Goal: Task Accomplishment & Management: Use online tool/utility

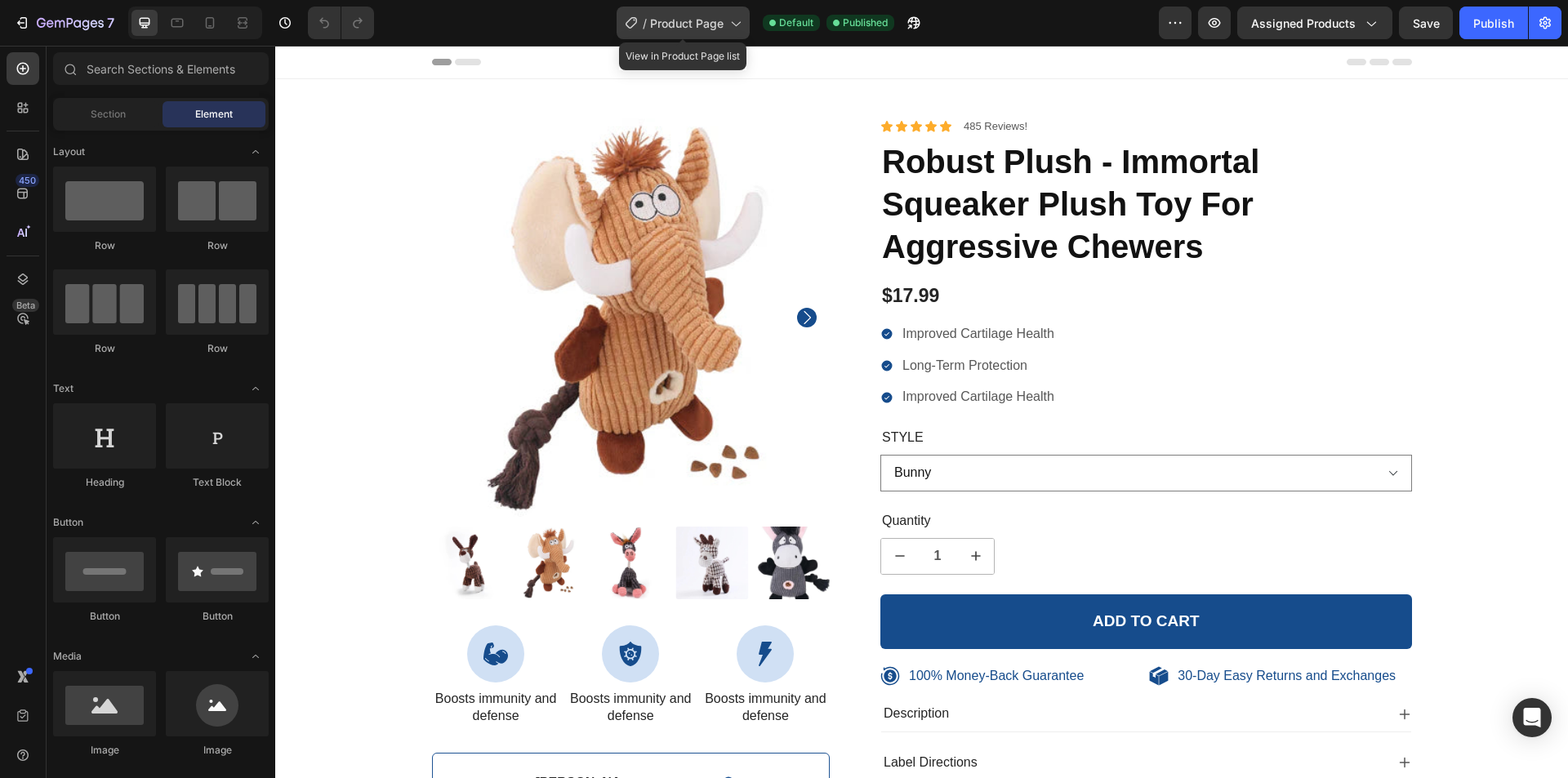
click at [713, 24] on span "Product Page" at bounding box center [687, 24] width 74 height 18
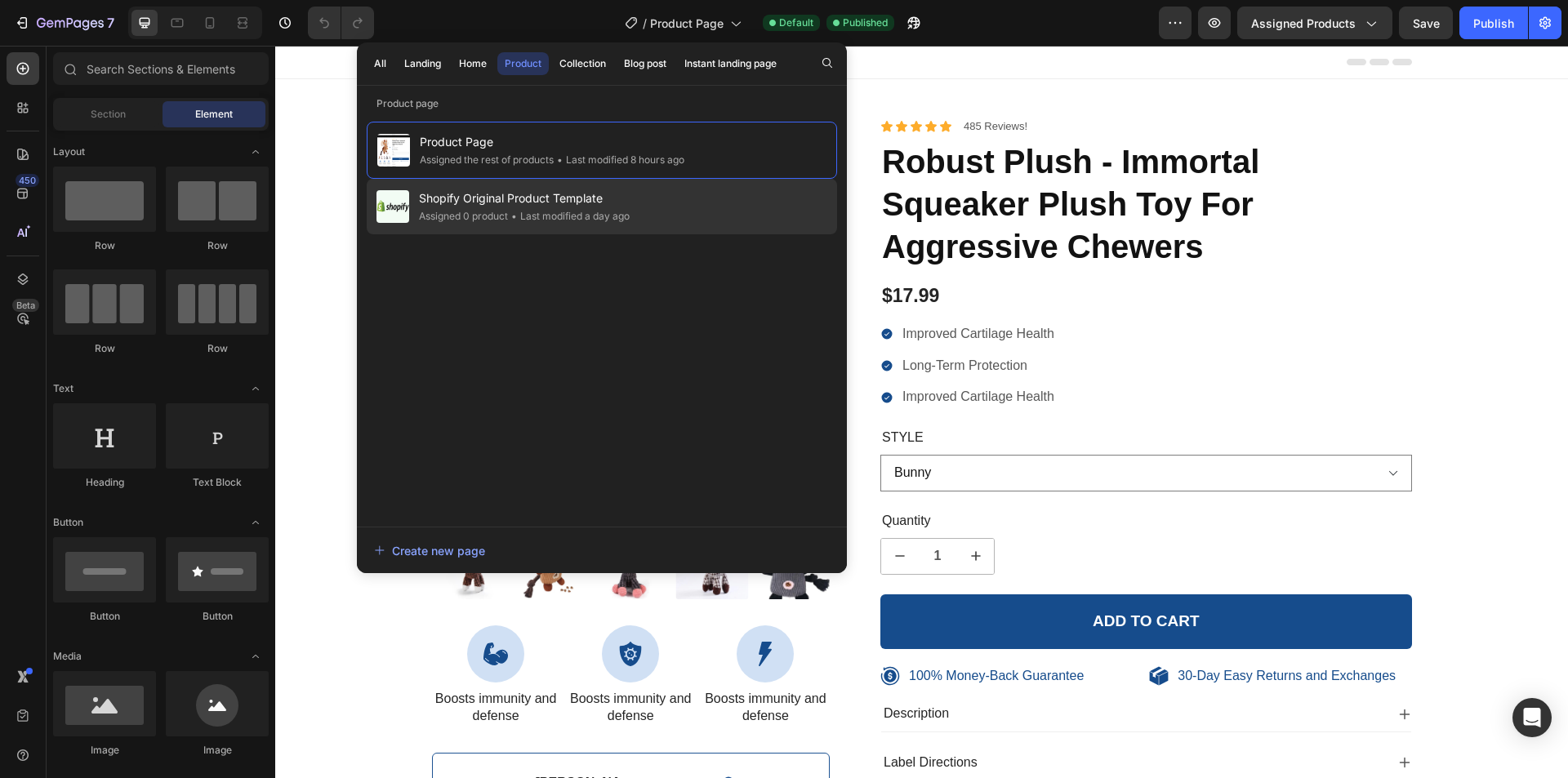
click at [669, 198] on div "Shopify Original Product Template Assigned 0 product • Last modified a day ago" at bounding box center [601, 206] width 471 height 55
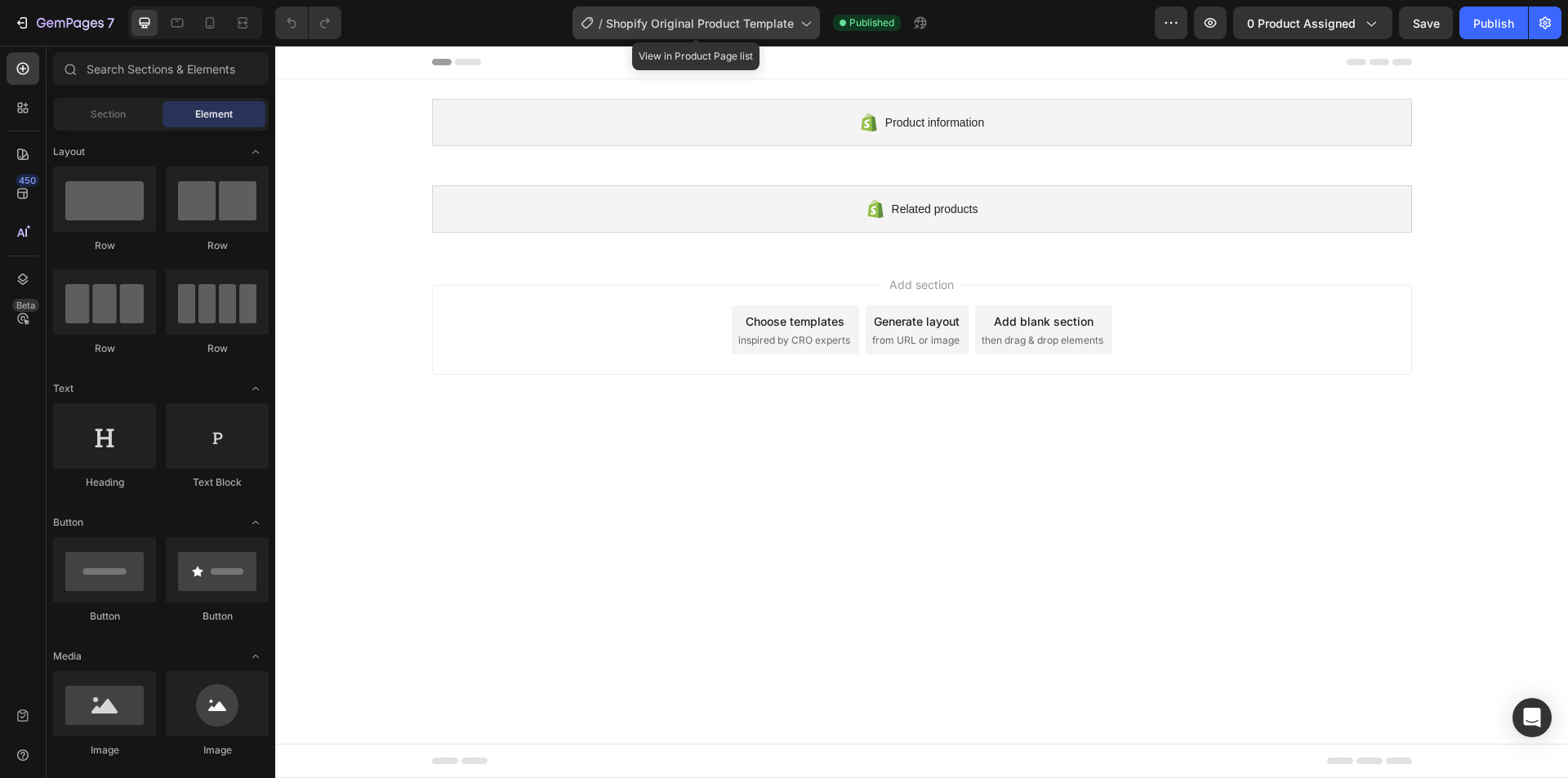
click at [712, 20] on span "Shopify Original Product Template" at bounding box center [700, 24] width 188 height 18
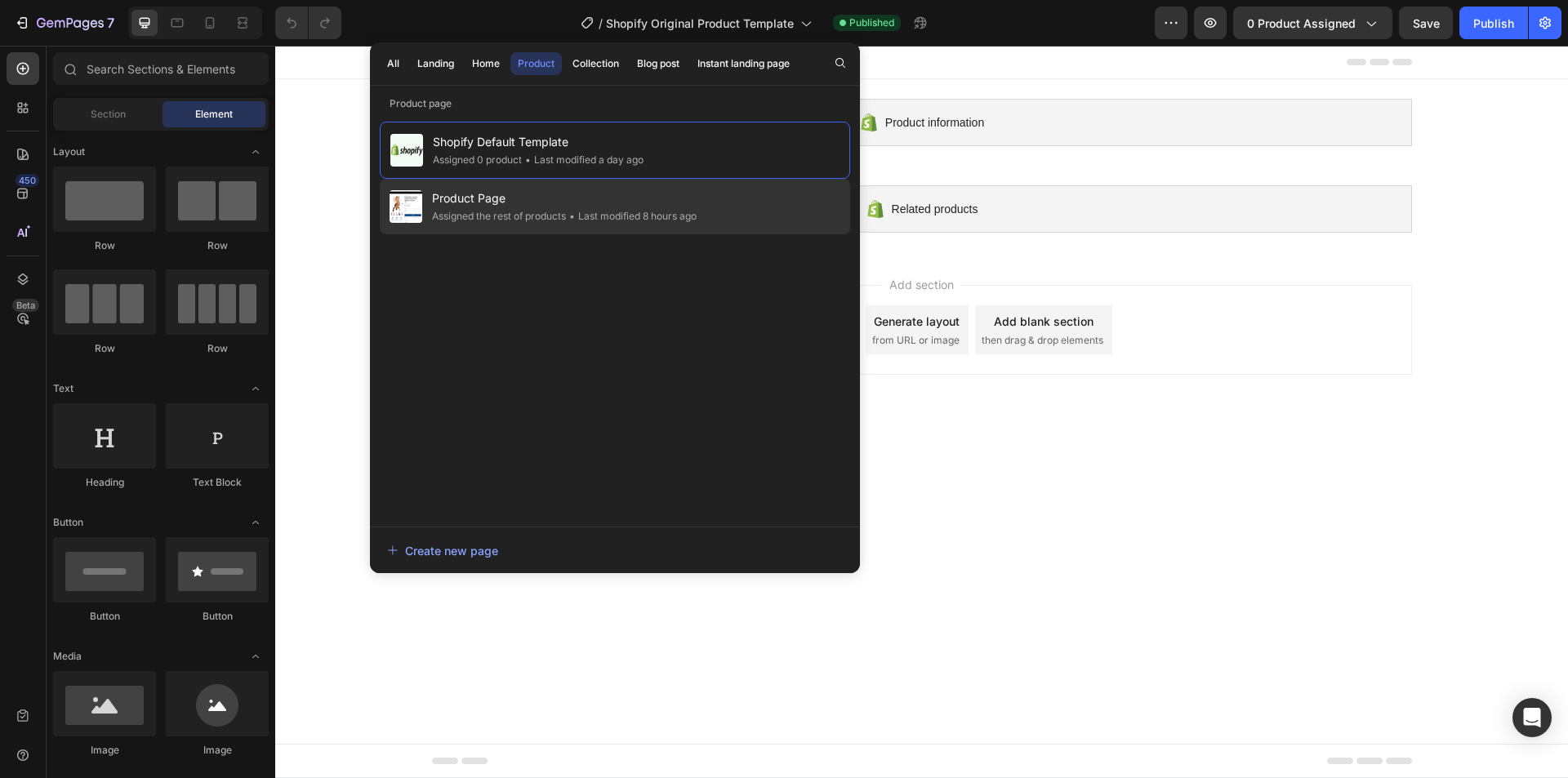
click at [540, 206] on span "Product Page" at bounding box center [564, 198] width 265 height 19
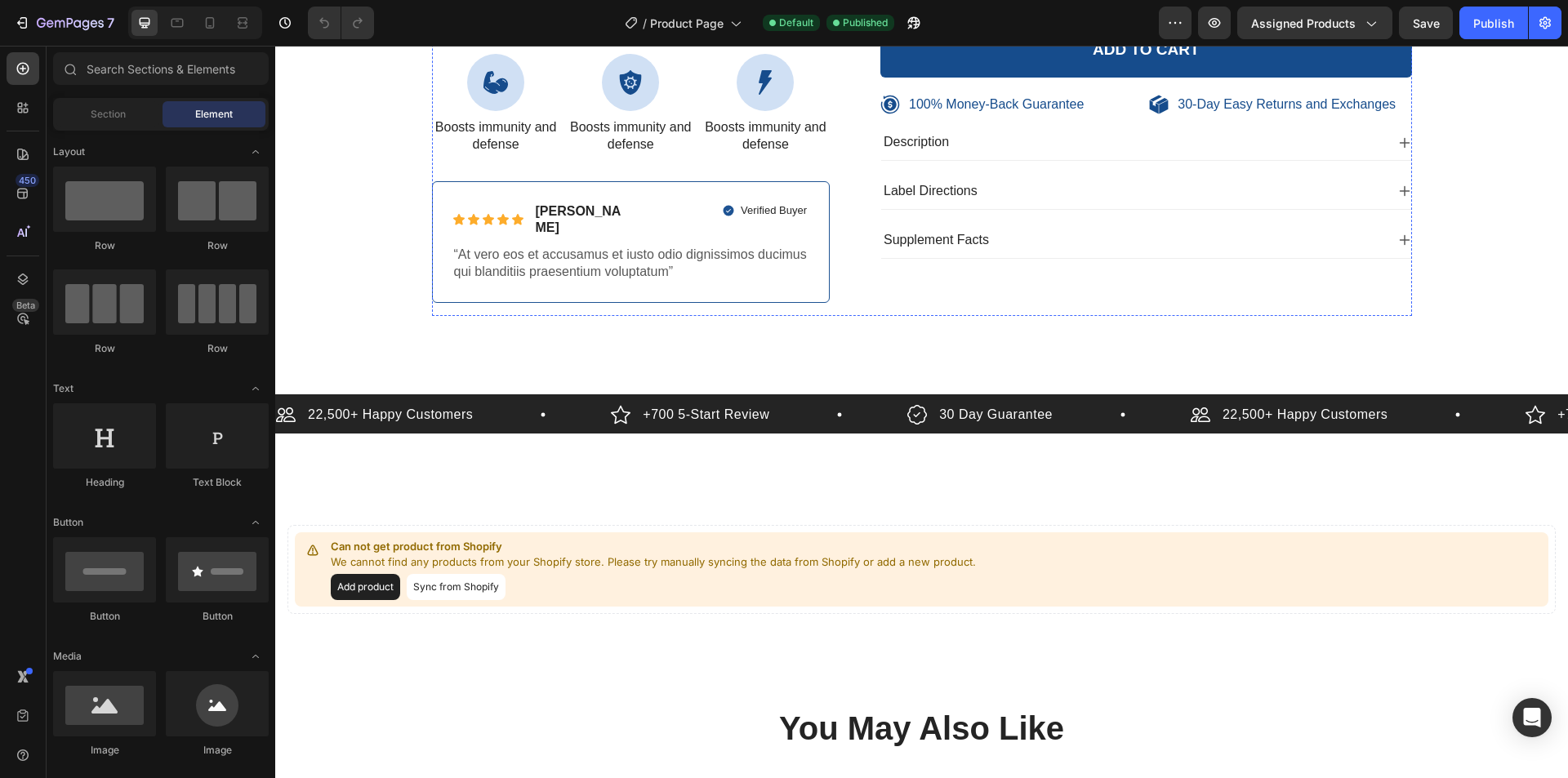
scroll to position [735, 0]
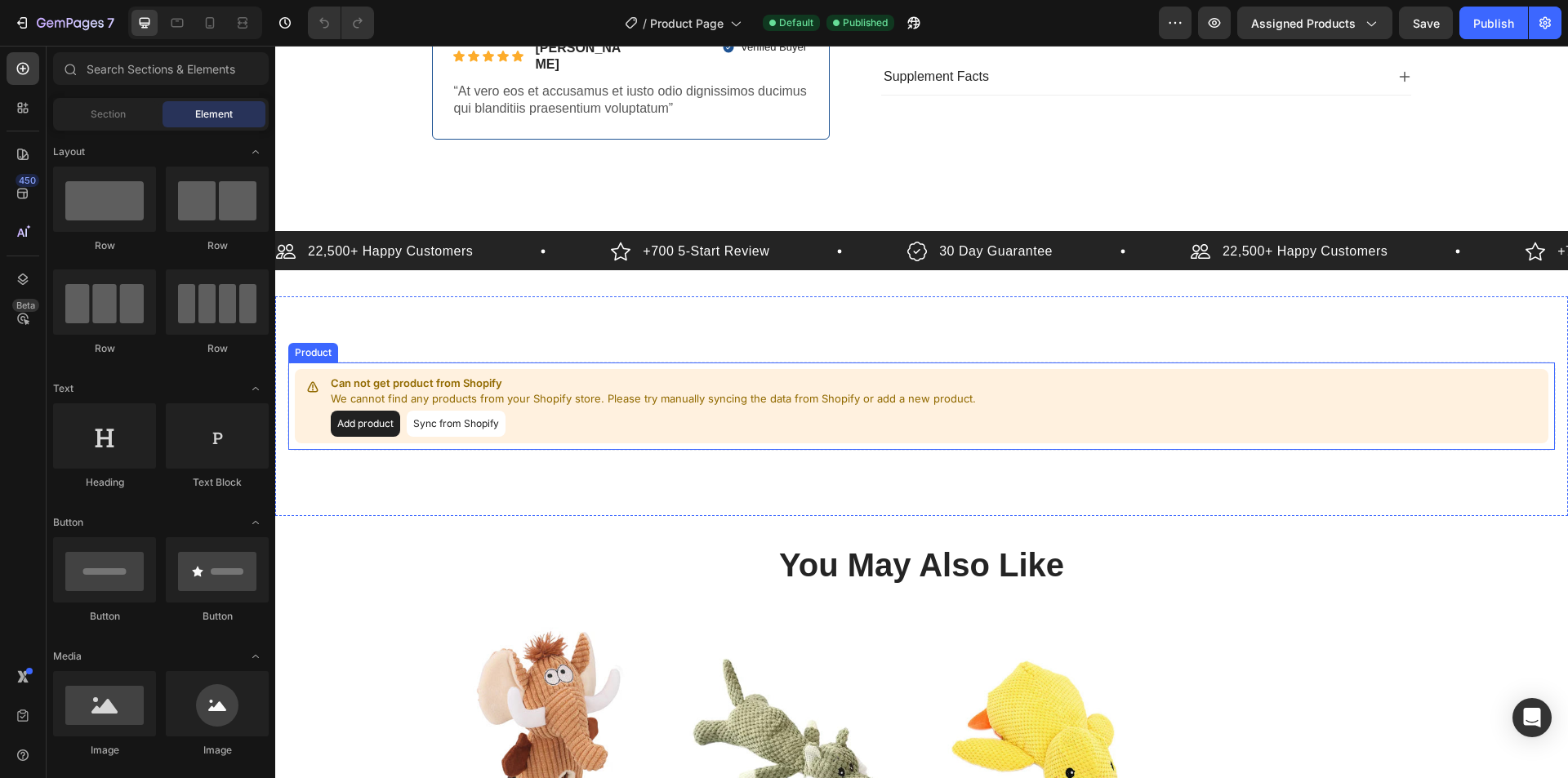
click at [365, 411] on button "Add product" at bounding box center [365, 424] width 69 height 26
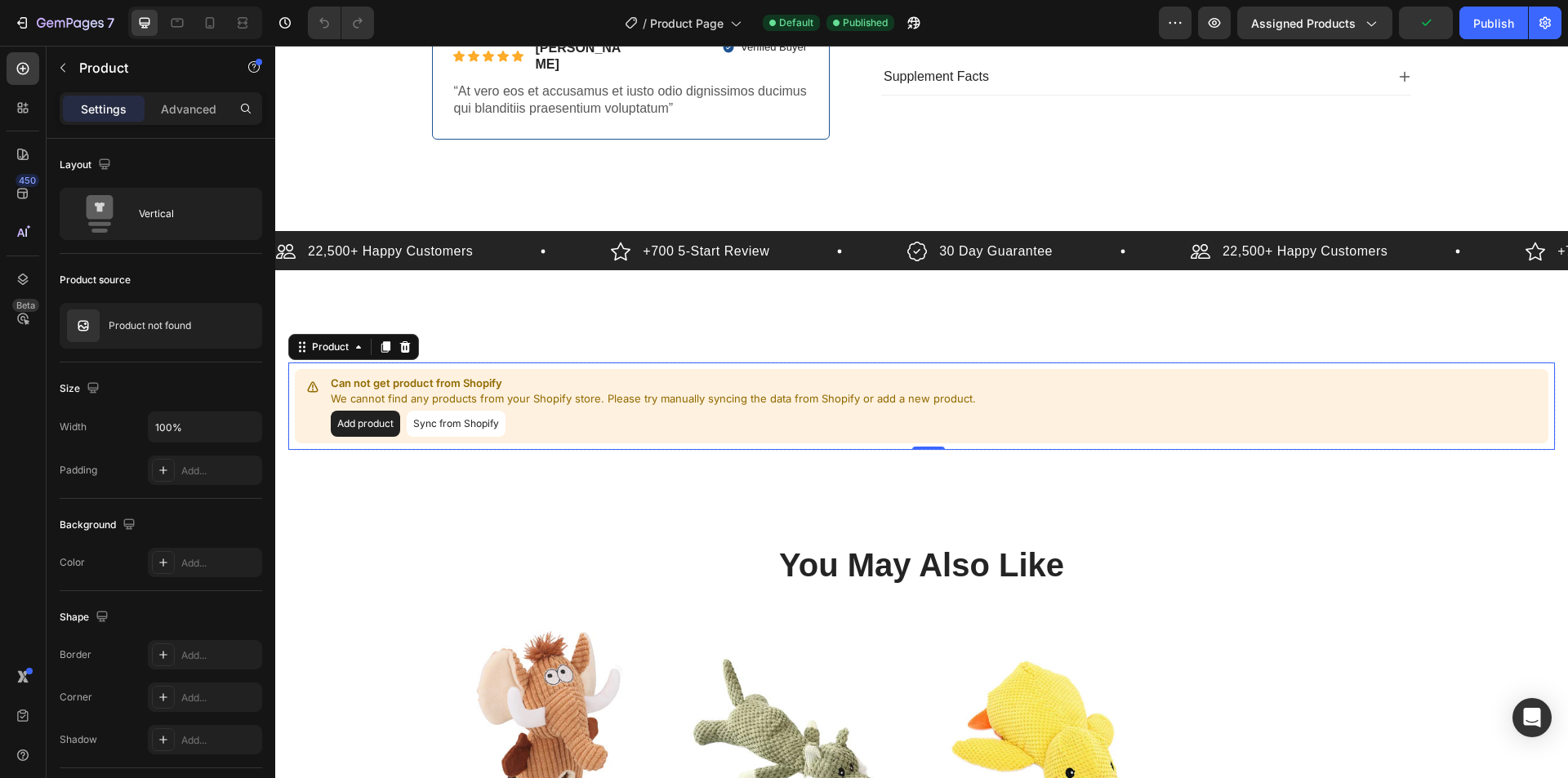
click at [458, 414] on button "Sync from Shopify" at bounding box center [456, 424] width 99 height 26
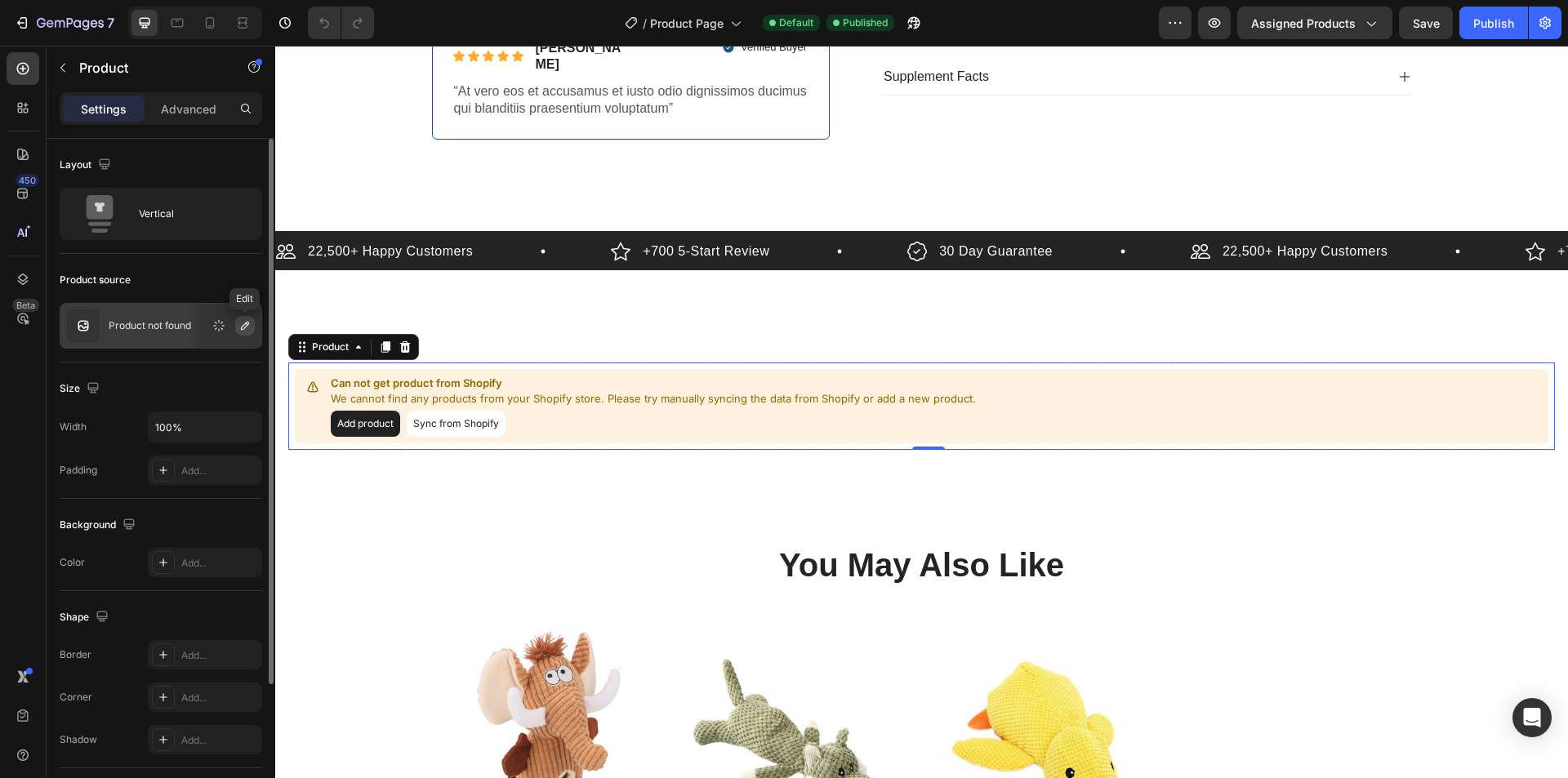
click at [244, 329] on icon "button" at bounding box center [245, 325] width 8 height 8
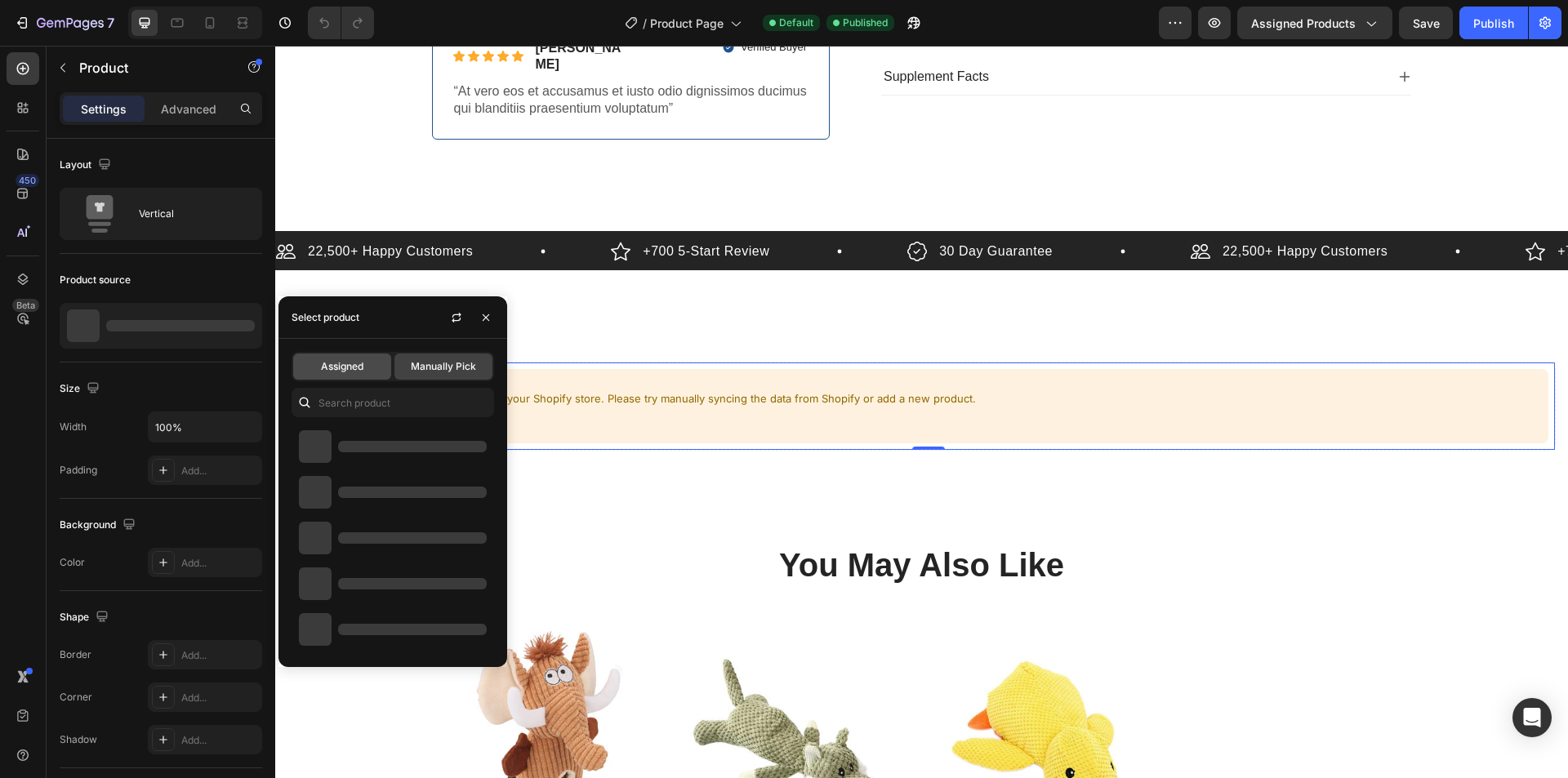
click at [350, 367] on span "Assigned" at bounding box center [342, 366] width 42 height 15
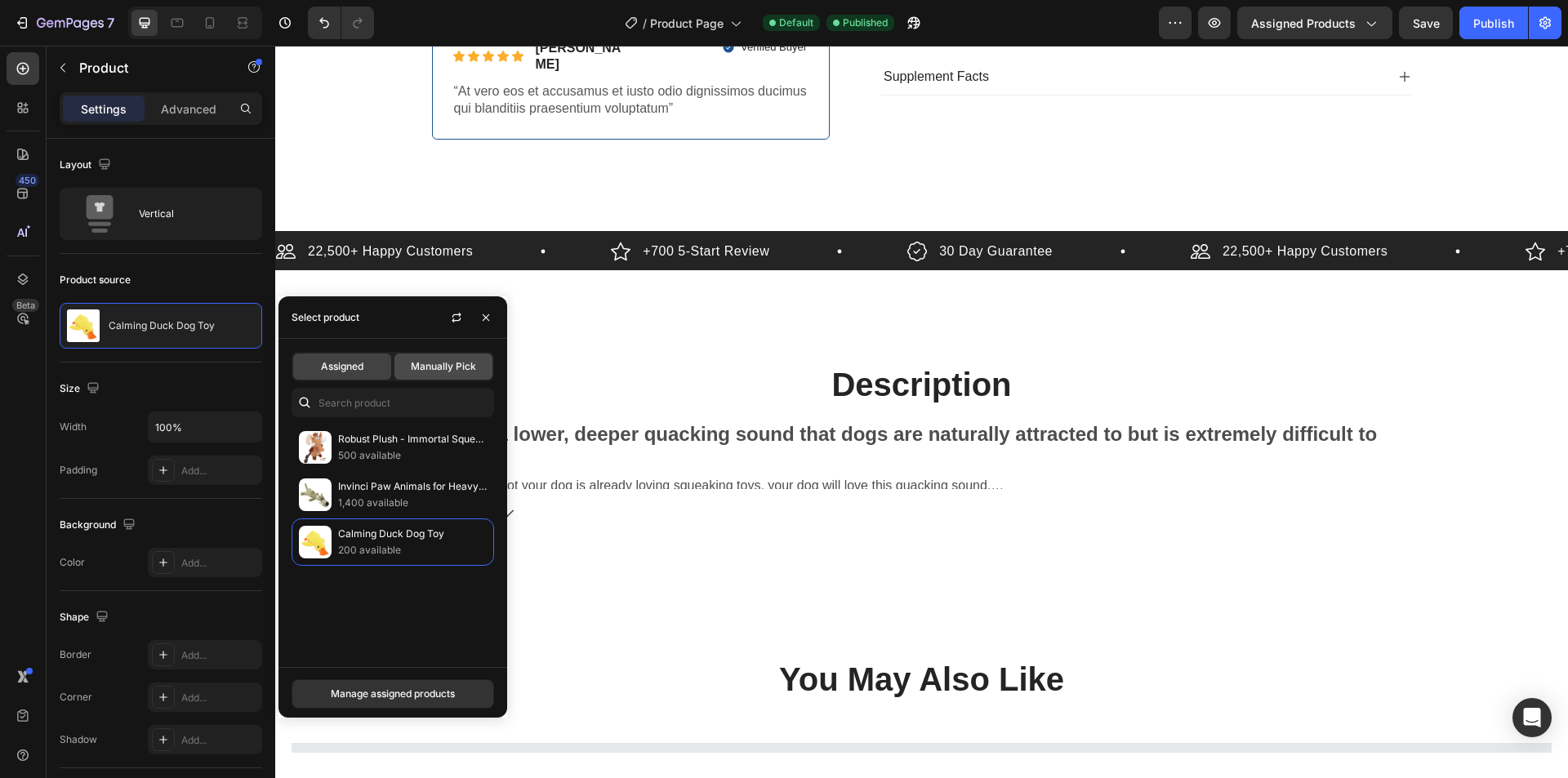
click at [429, 372] on span "Manually Pick" at bounding box center [443, 366] width 66 height 15
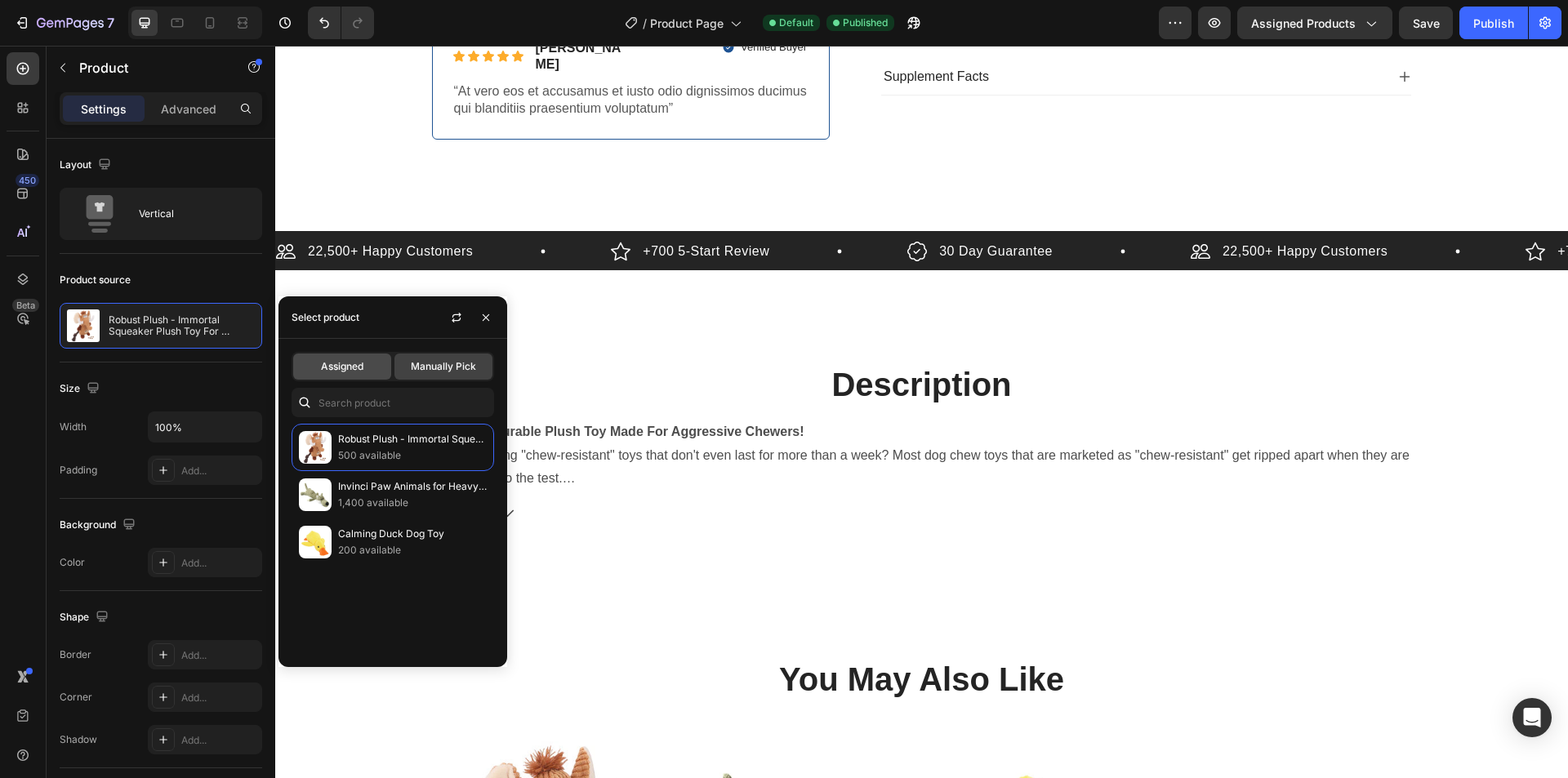
click at [349, 367] on span "Assigned" at bounding box center [342, 366] width 42 height 15
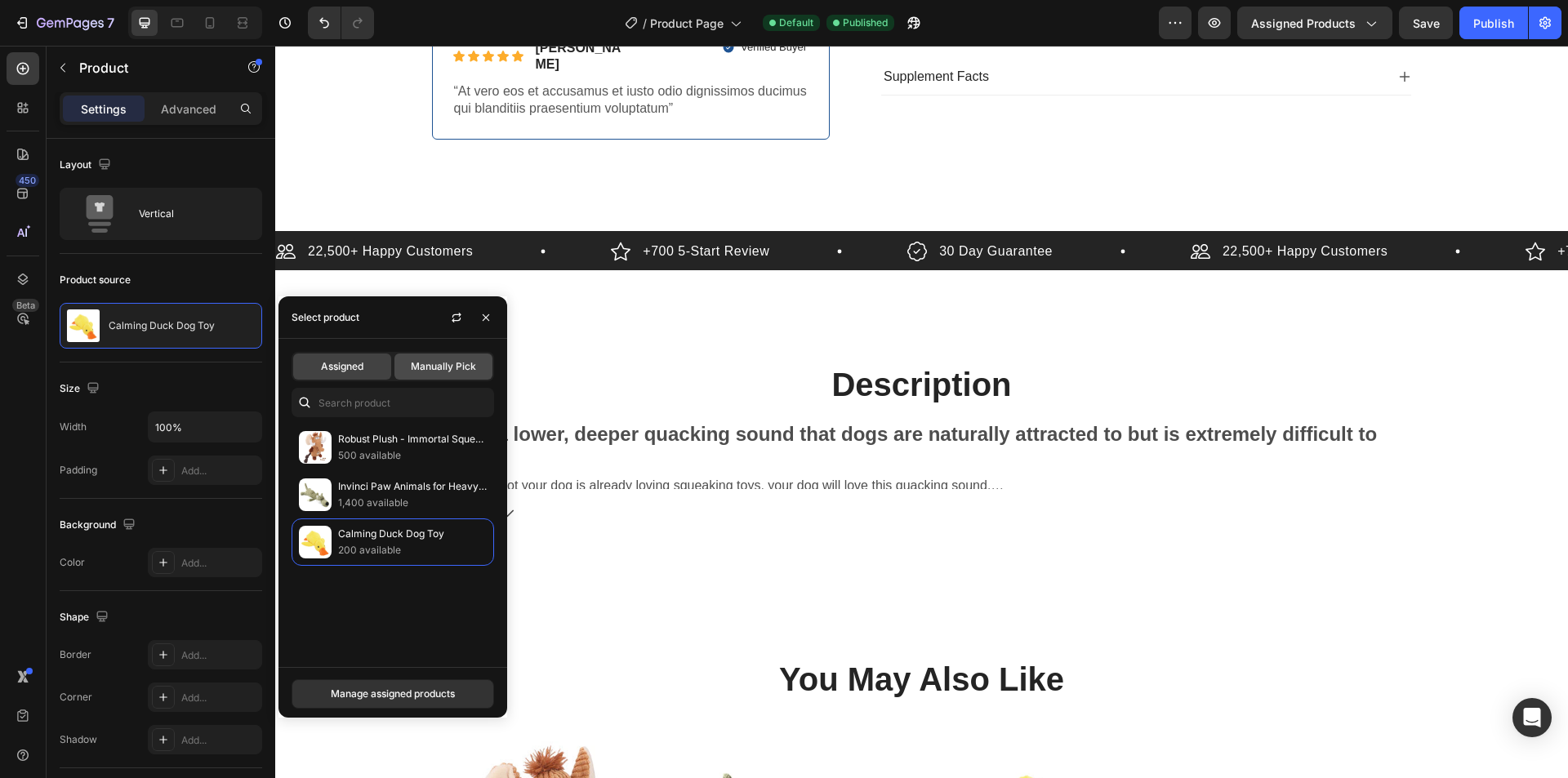
click at [429, 375] on div "Manually Pick" at bounding box center [443, 367] width 98 height 26
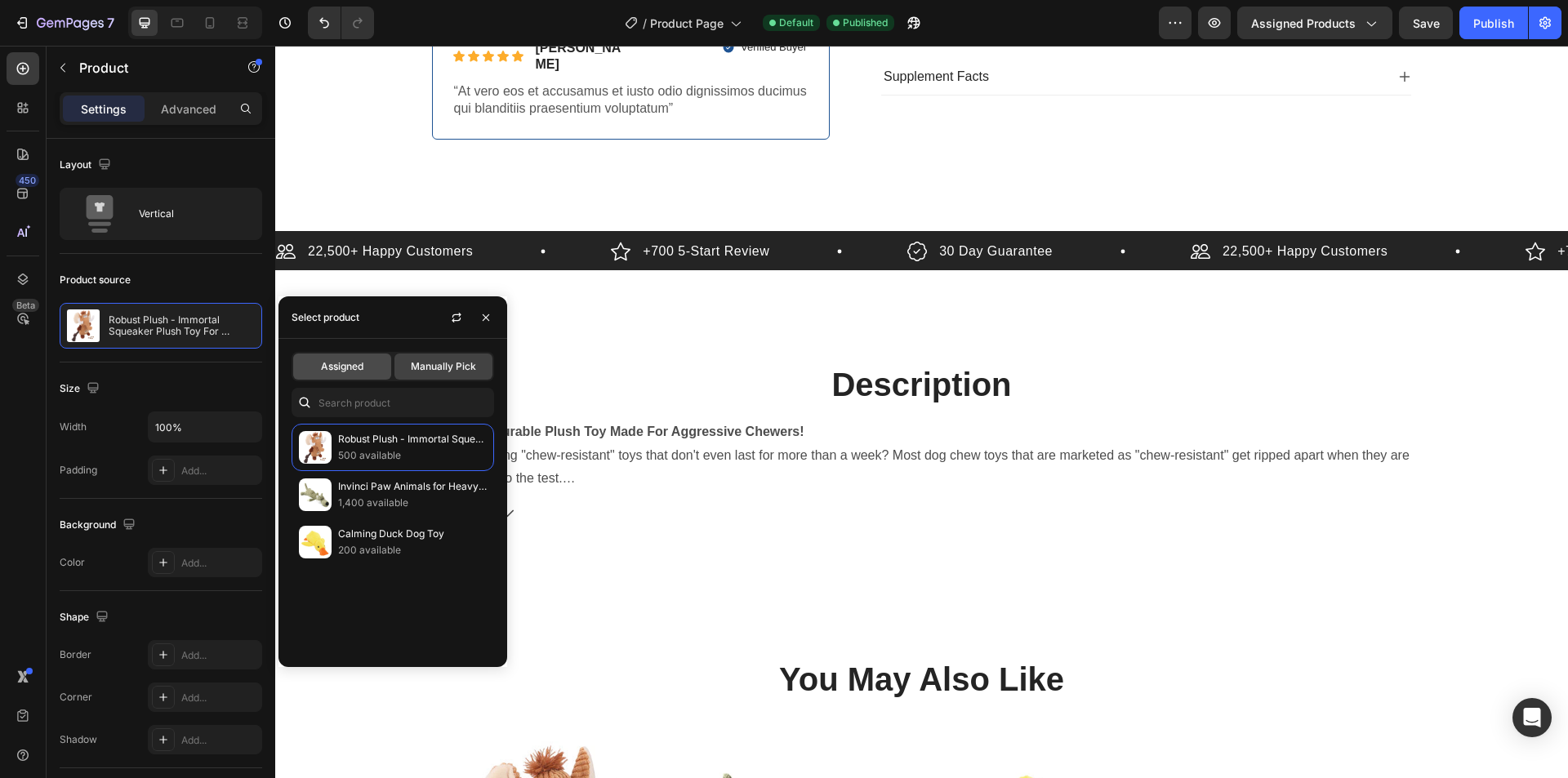
click at [366, 377] on div "Assigned" at bounding box center [343, 367] width 98 height 26
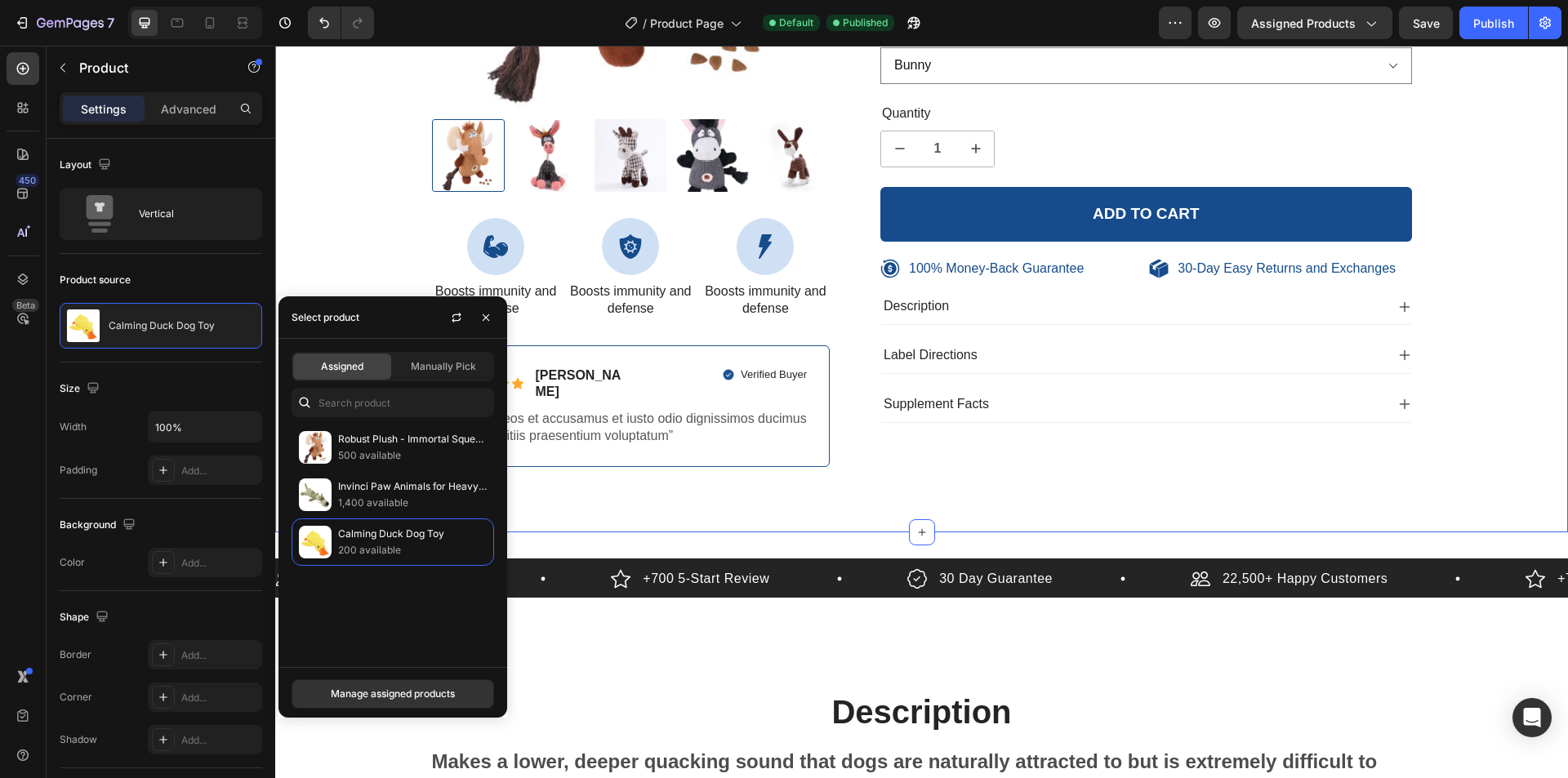
scroll to position [163, 0]
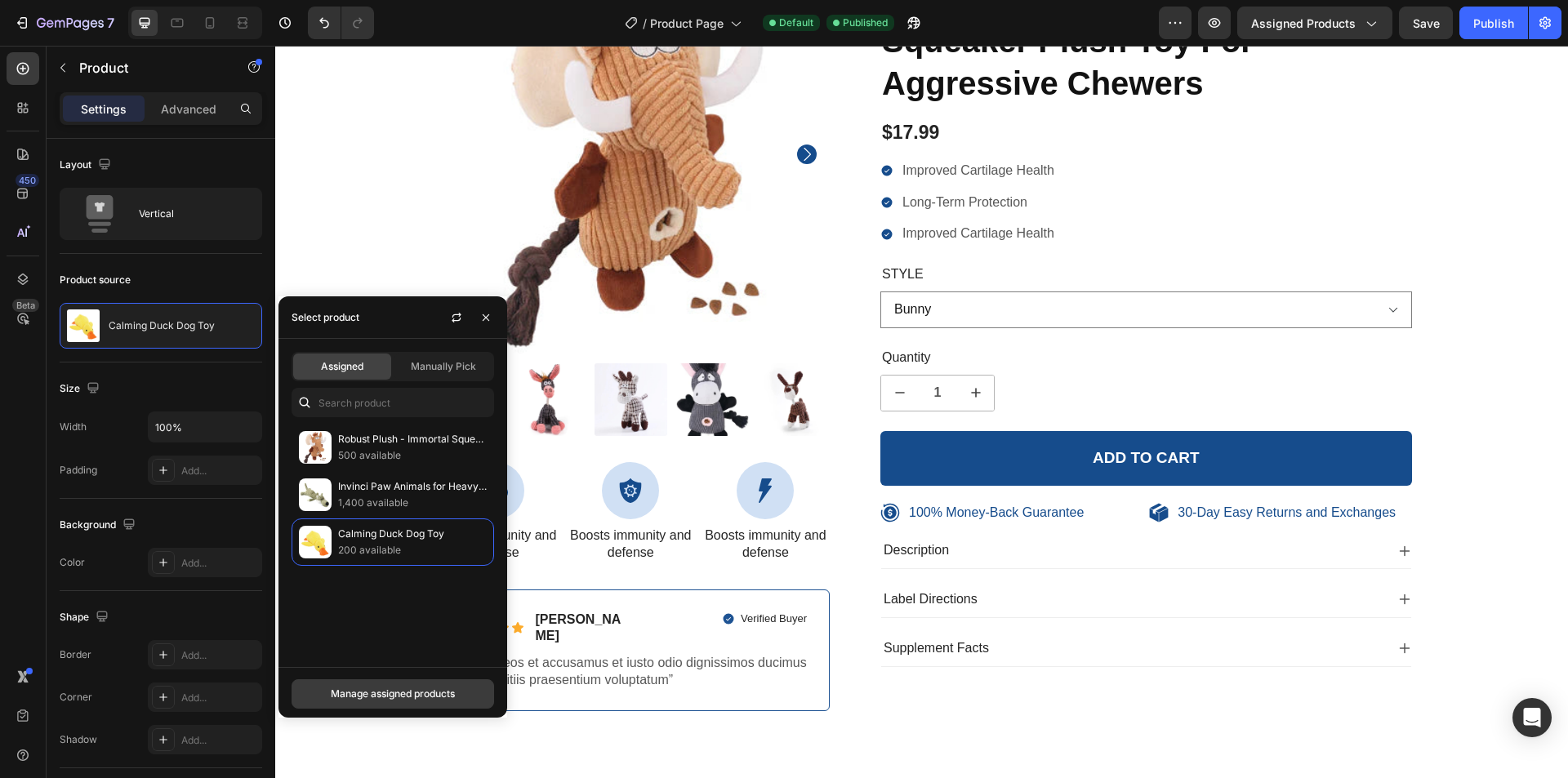
click at [423, 695] on div "Manage assigned products" at bounding box center [393, 694] width 124 height 15
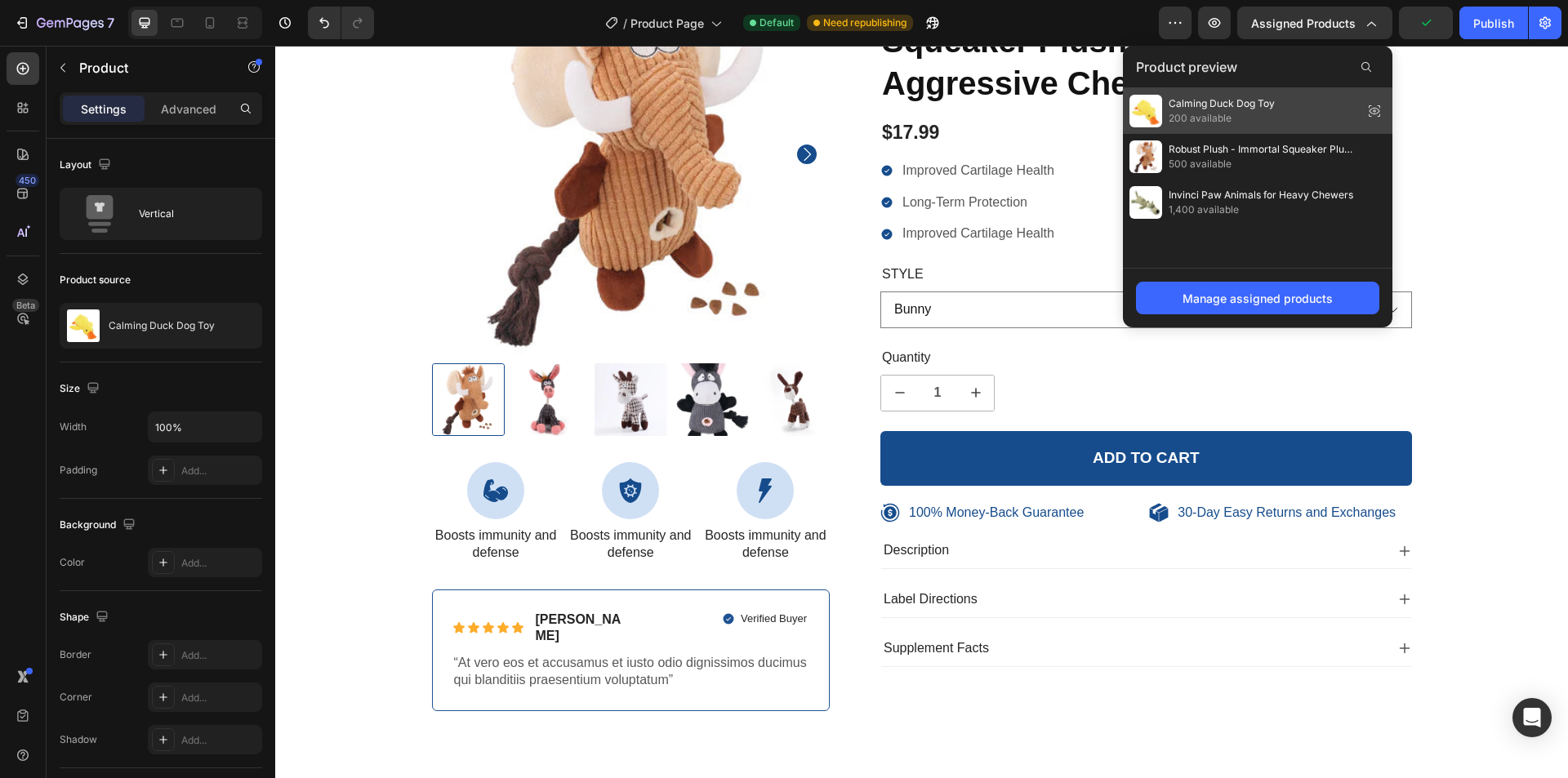
click at [1267, 117] on span "200 available" at bounding box center [1222, 118] width 106 height 15
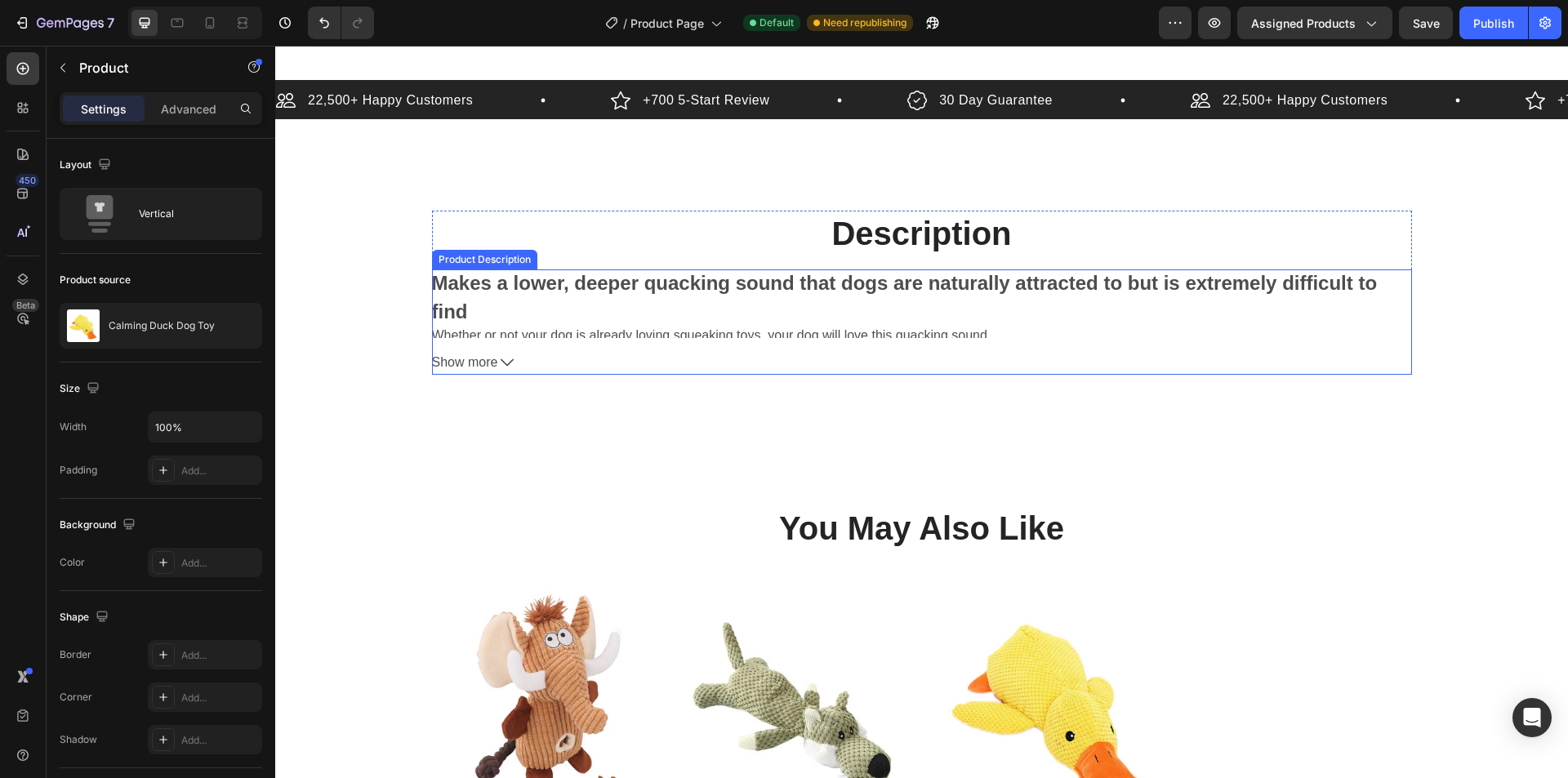
scroll to position [817, 0]
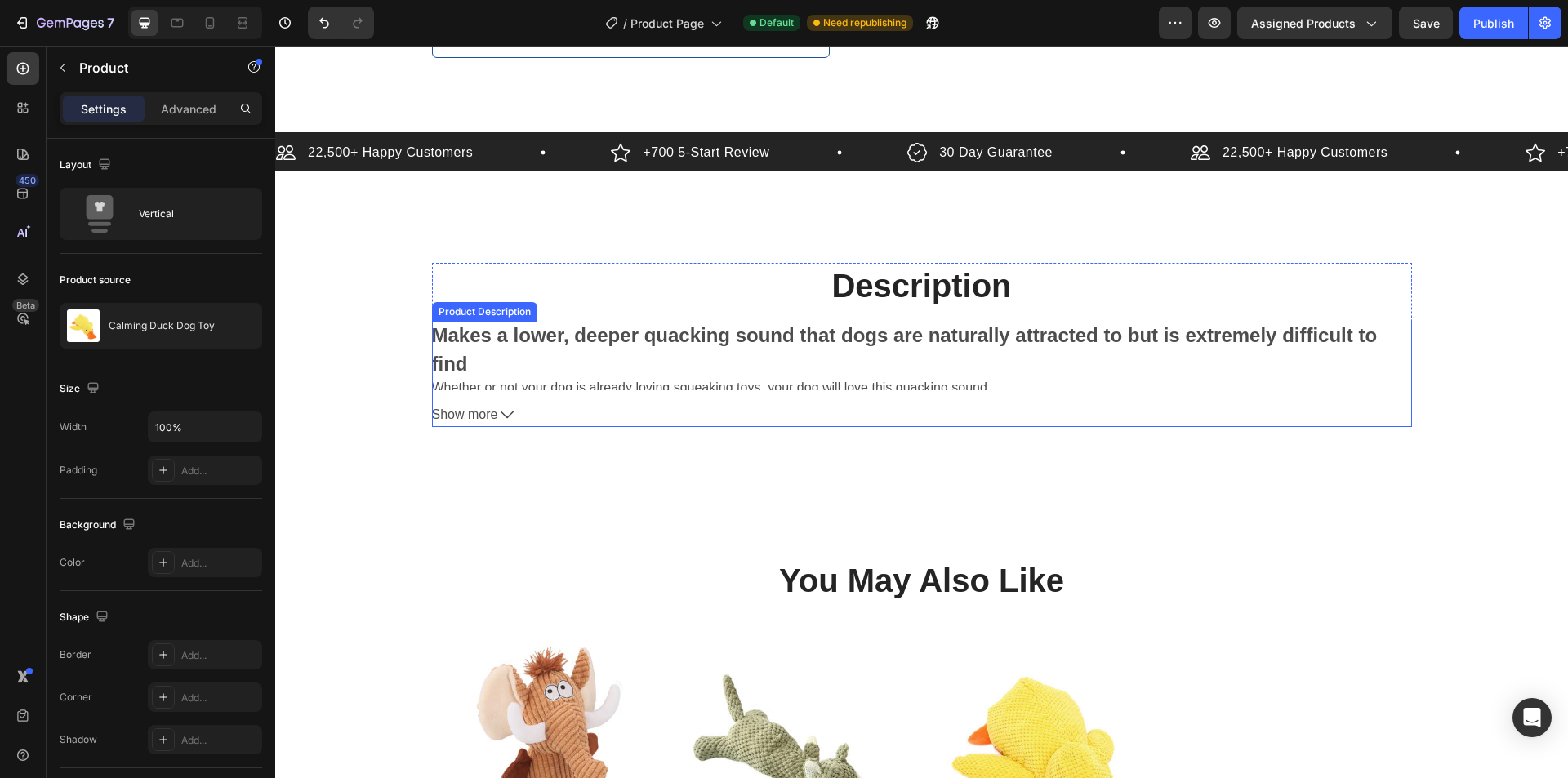
click at [703, 350] on div "Makes a lower, deeper quacking sound that dogs are naturally attracted to but i…" at bounding box center [922, 356] width 980 height 68
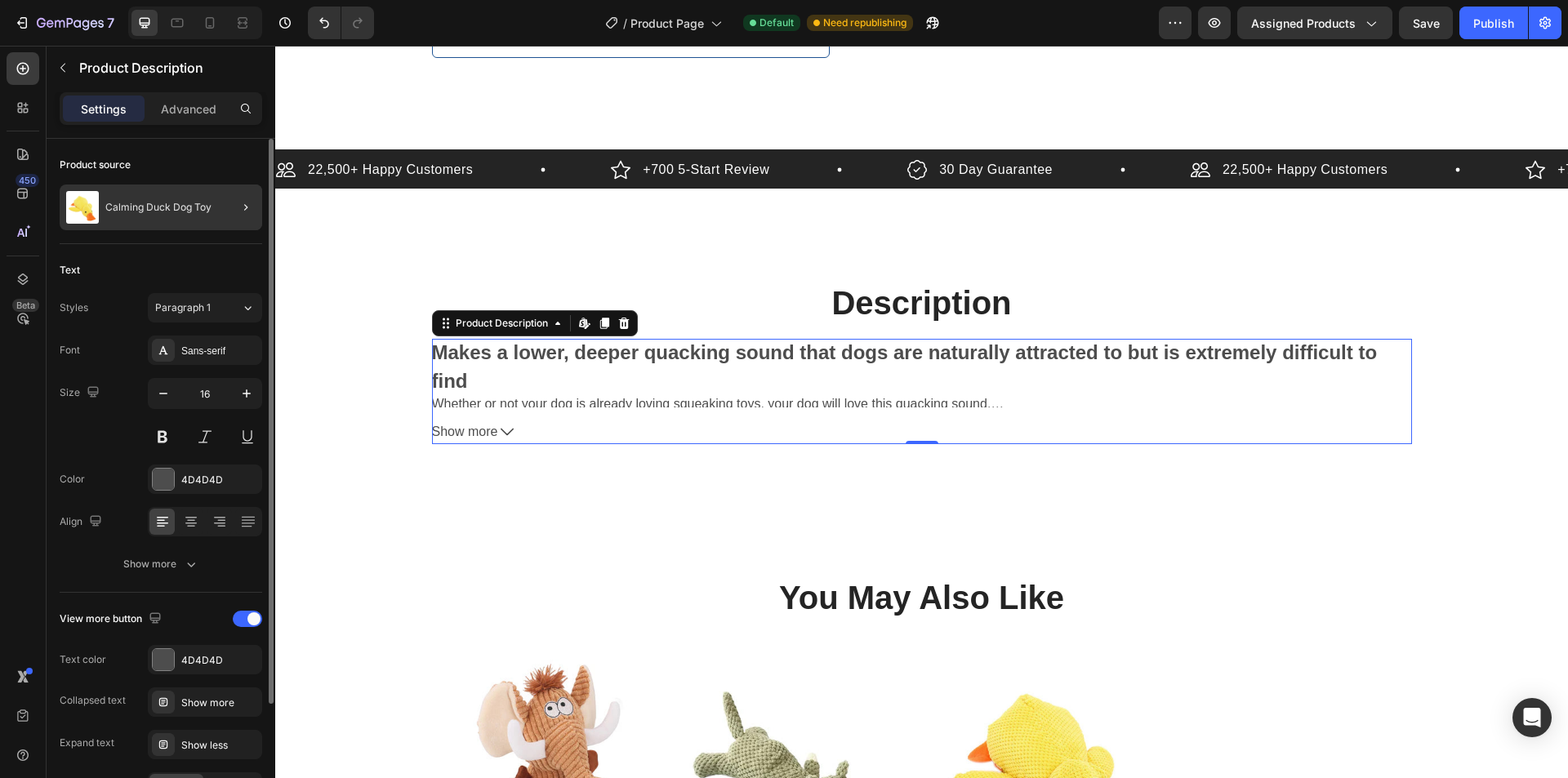
click at [168, 201] on div "Calming Duck Dog Toy" at bounding box center [160, 208] width 202 height 46
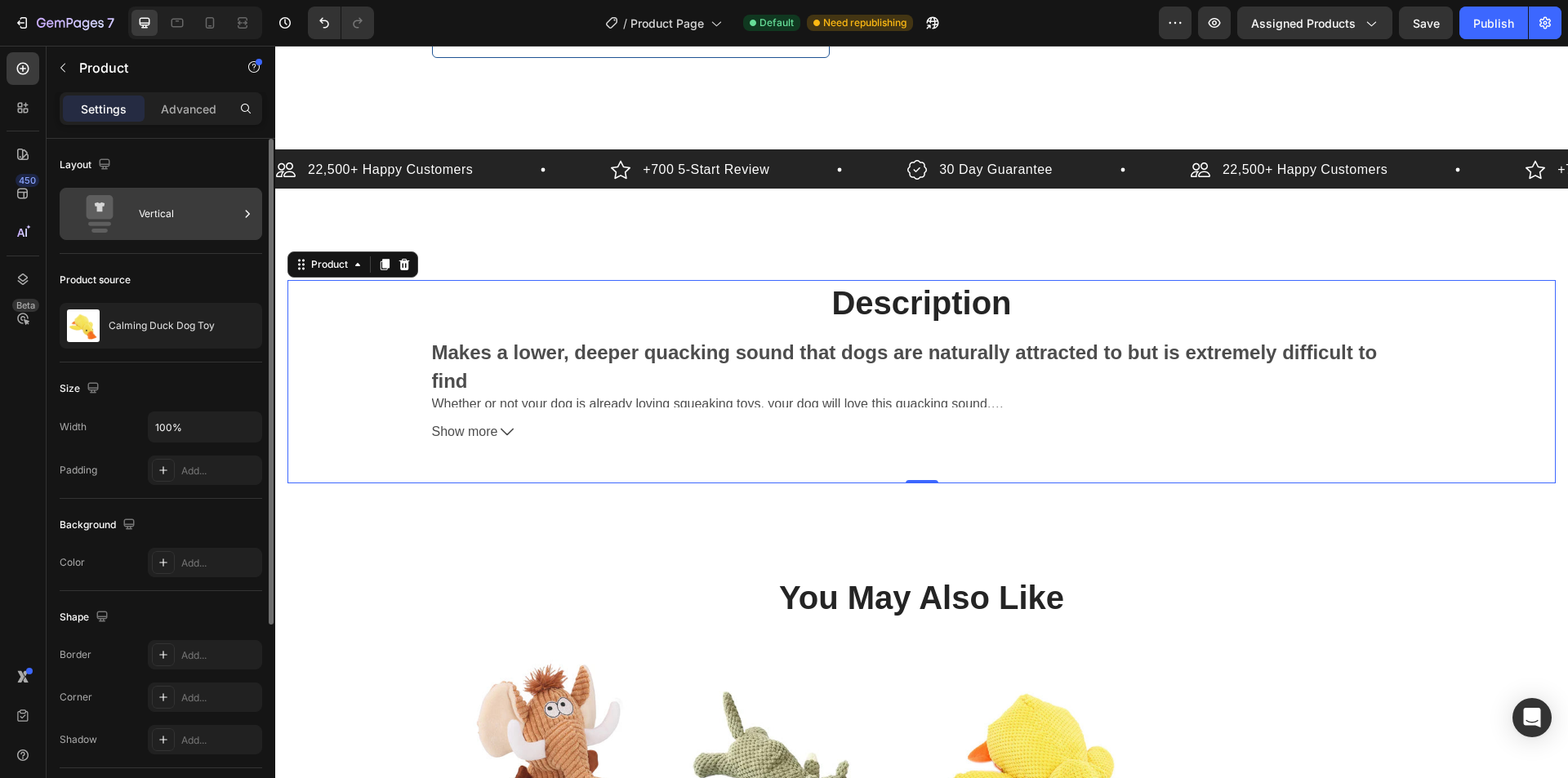
click at [195, 223] on div "Vertical" at bounding box center [188, 214] width 100 height 38
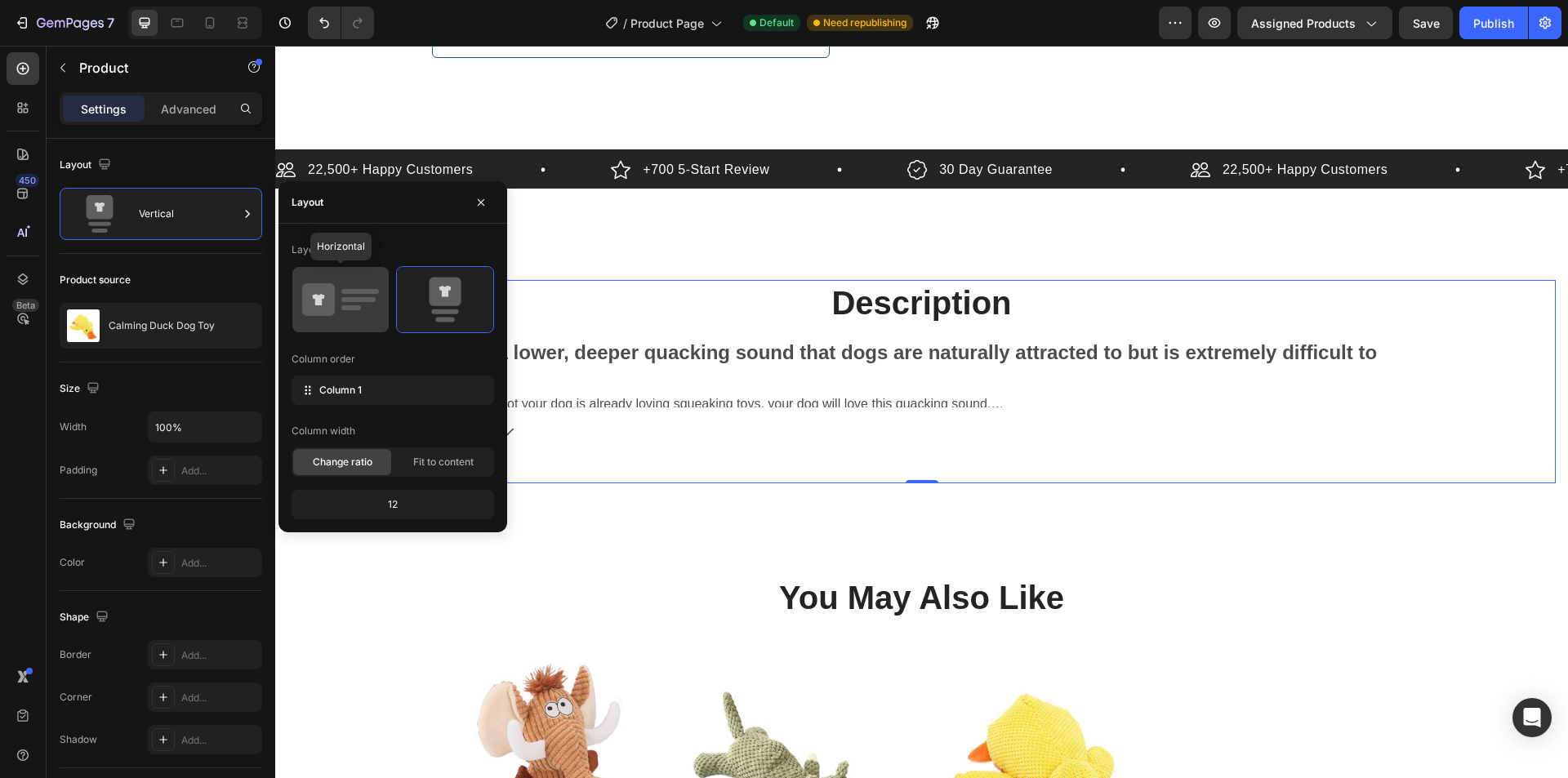
click at [330, 289] on icon at bounding box center [318, 299] width 32 height 32
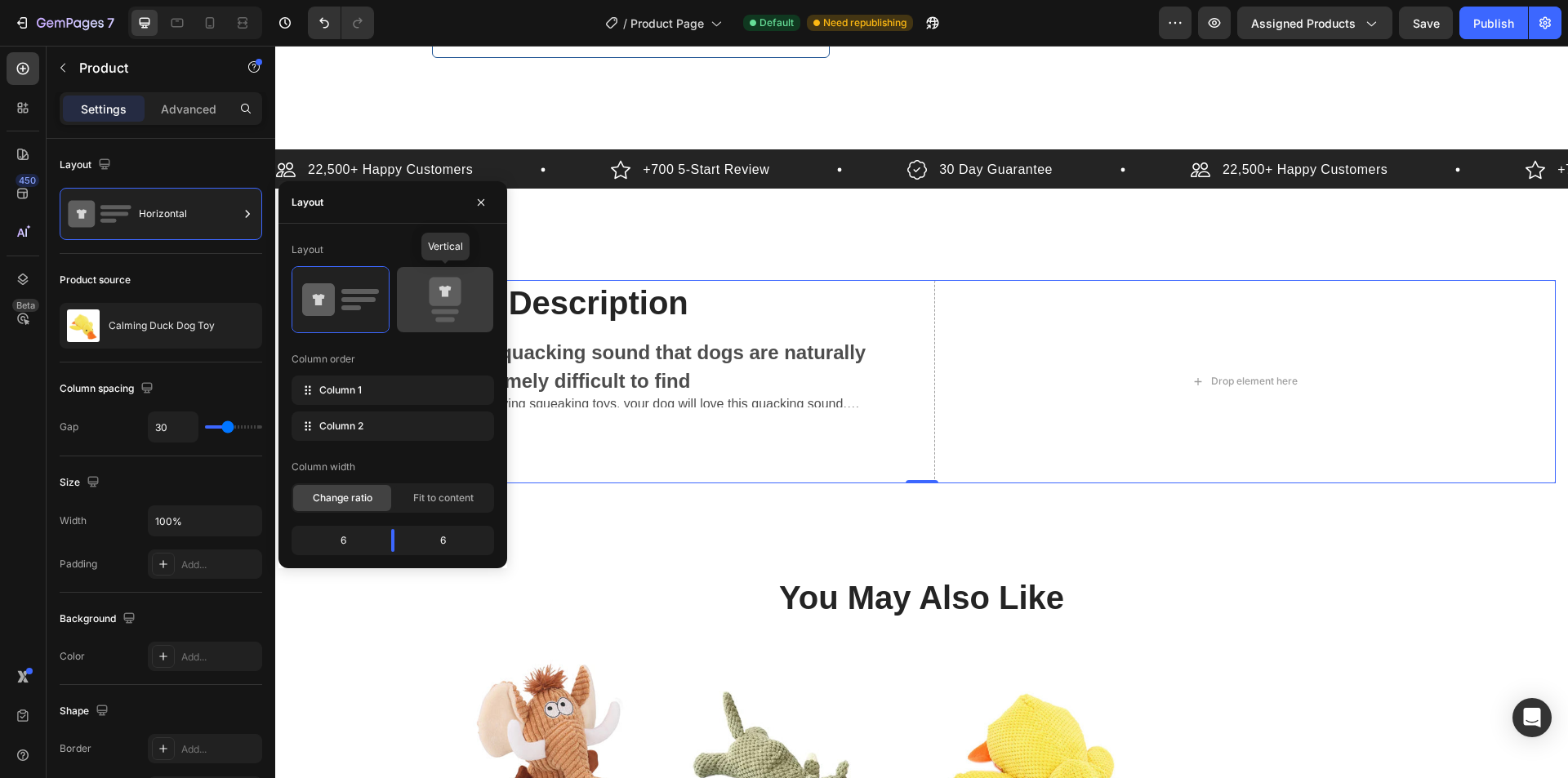
click at [429, 289] on icon at bounding box center [444, 292] width 32 height 29
type input "0"
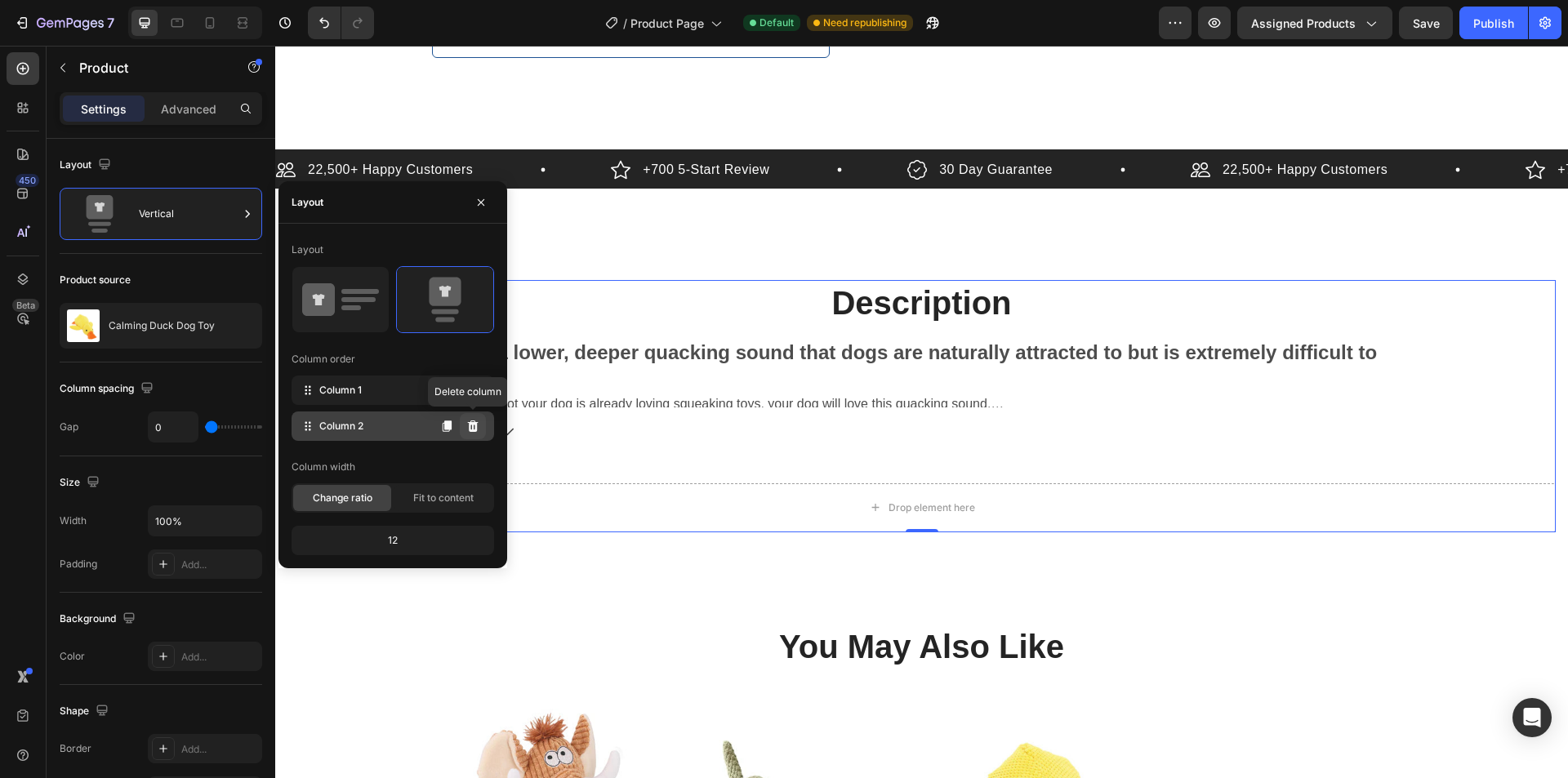
click at [476, 430] on icon at bounding box center [473, 426] width 11 height 11
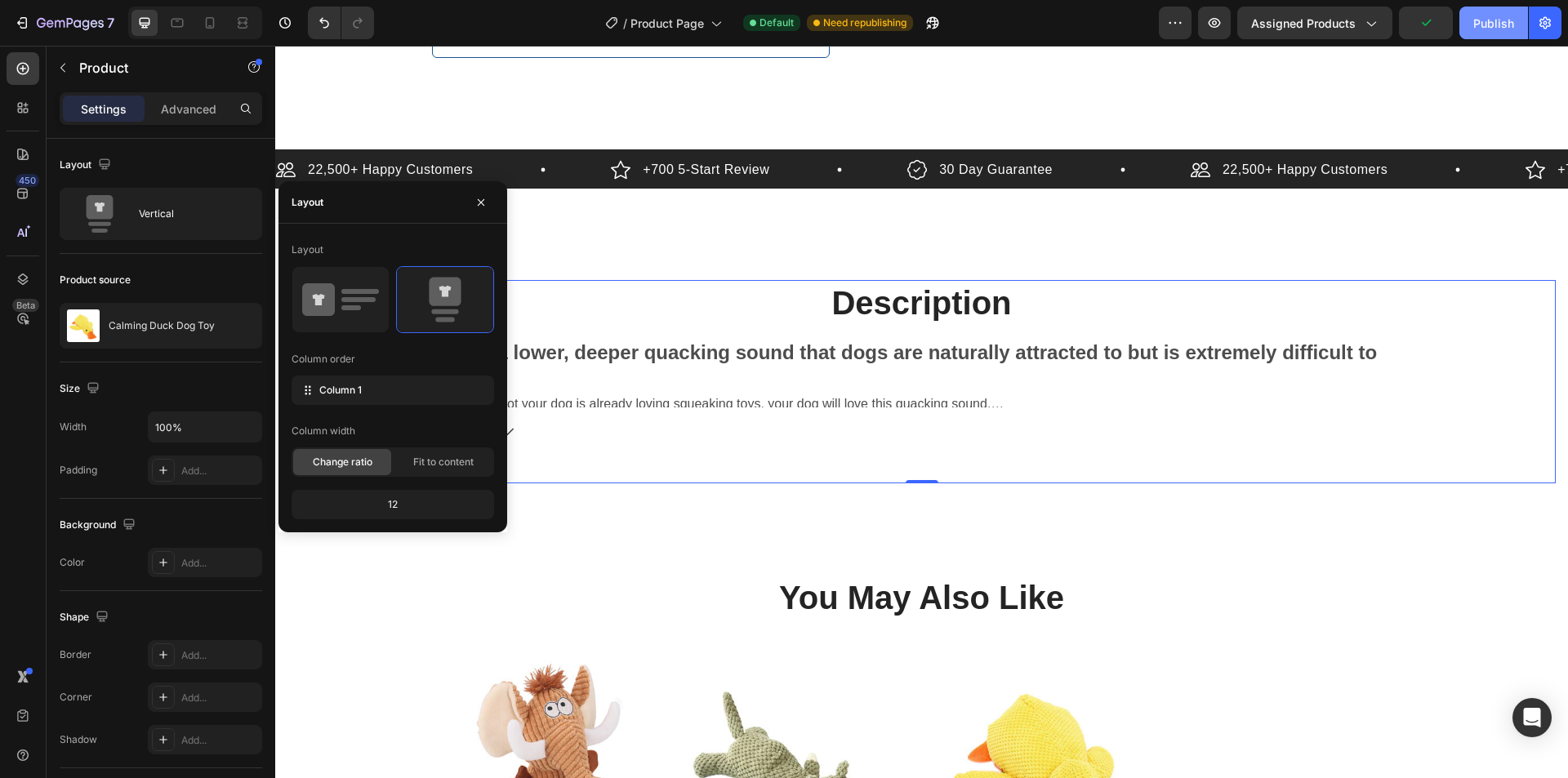
click at [1492, 12] on button "Publish" at bounding box center [1494, 22] width 68 height 32
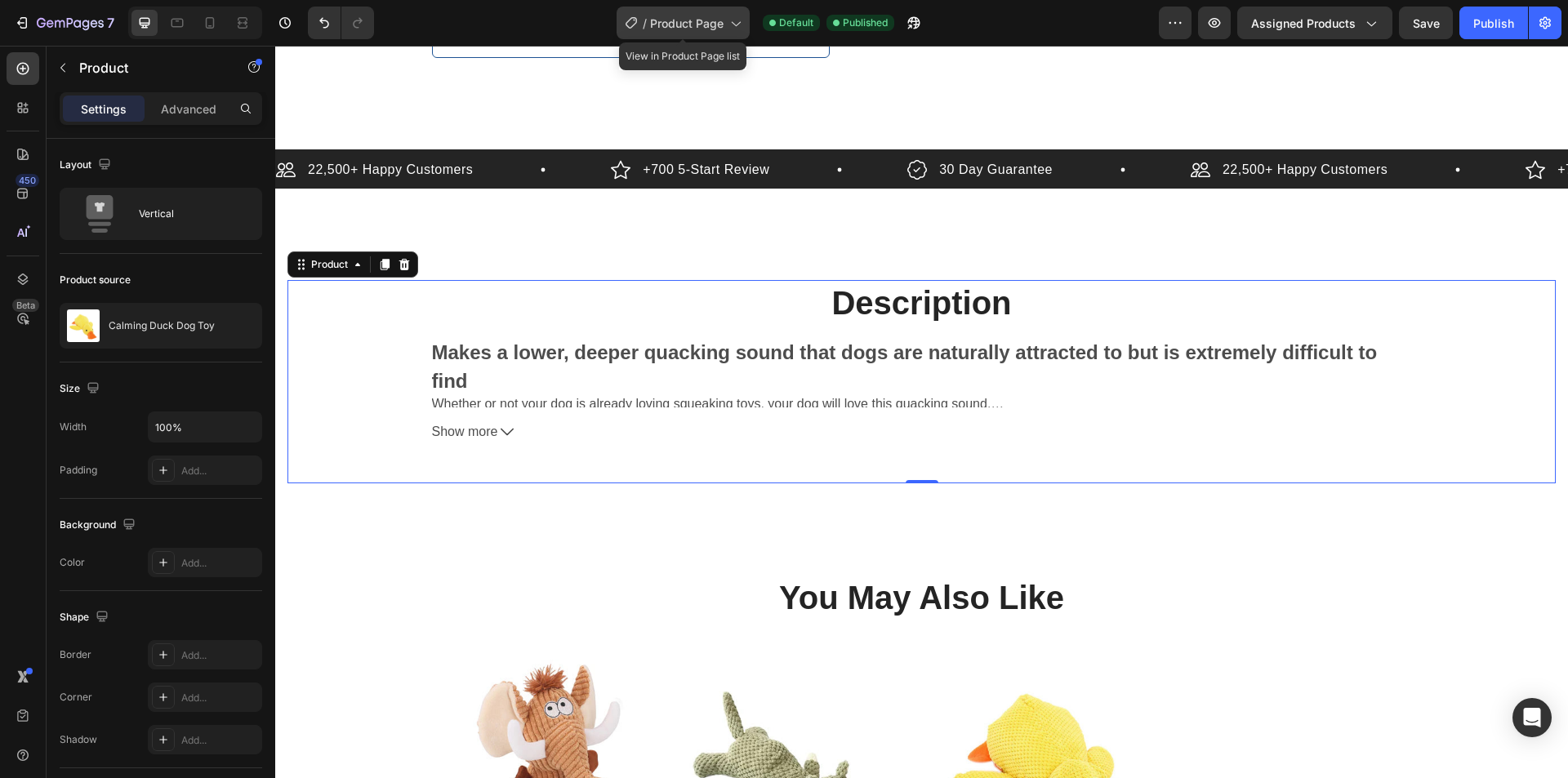
click at [703, 27] on span "Product Page" at bounding box center [687, 24] width 74 height 18
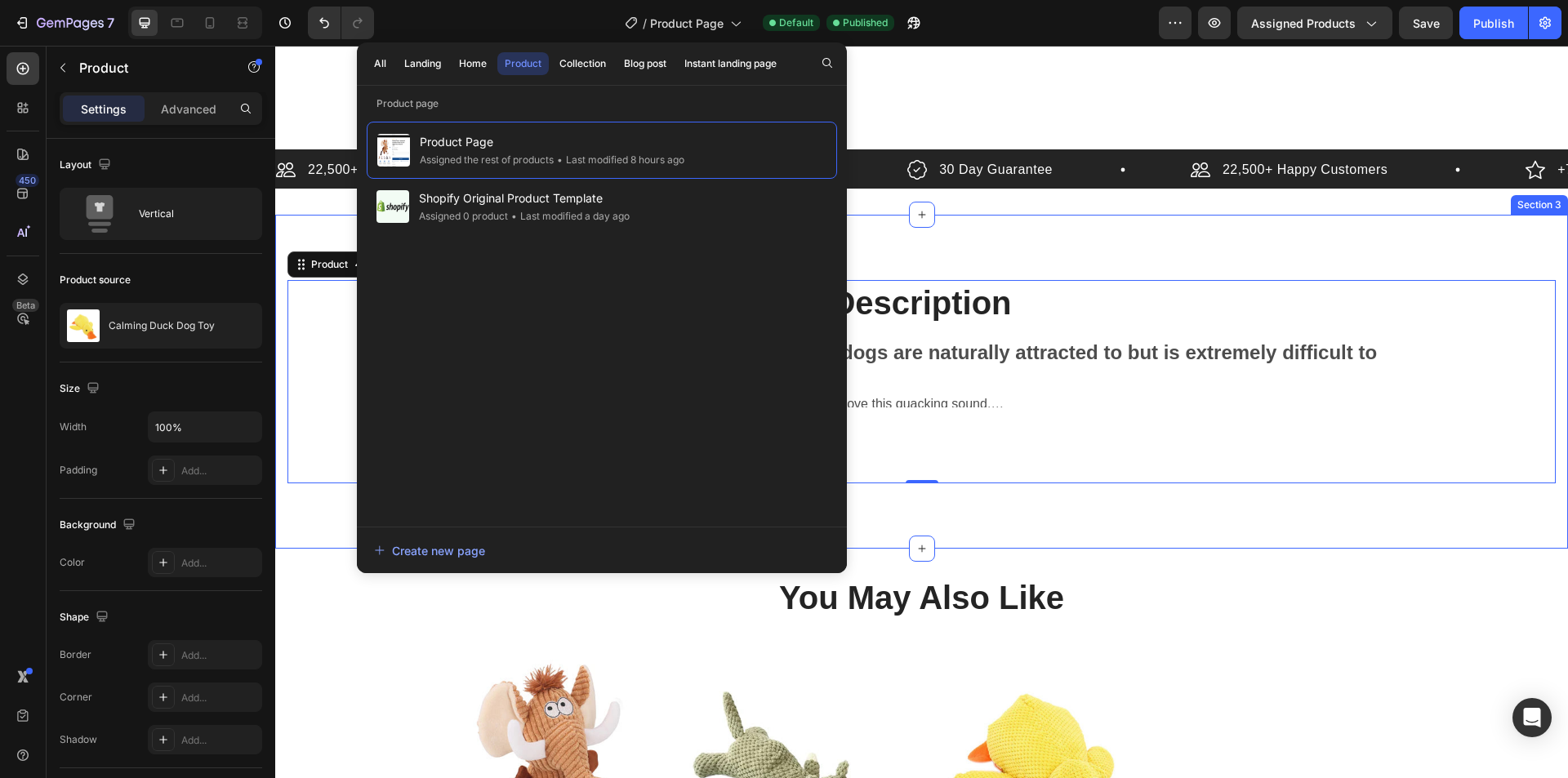
click at [1160, 223] on div "Description Heading Makes a lower, deeper quacking sound that dogs are naturall…" at bounding box center [921, 381] width 1293 height 334
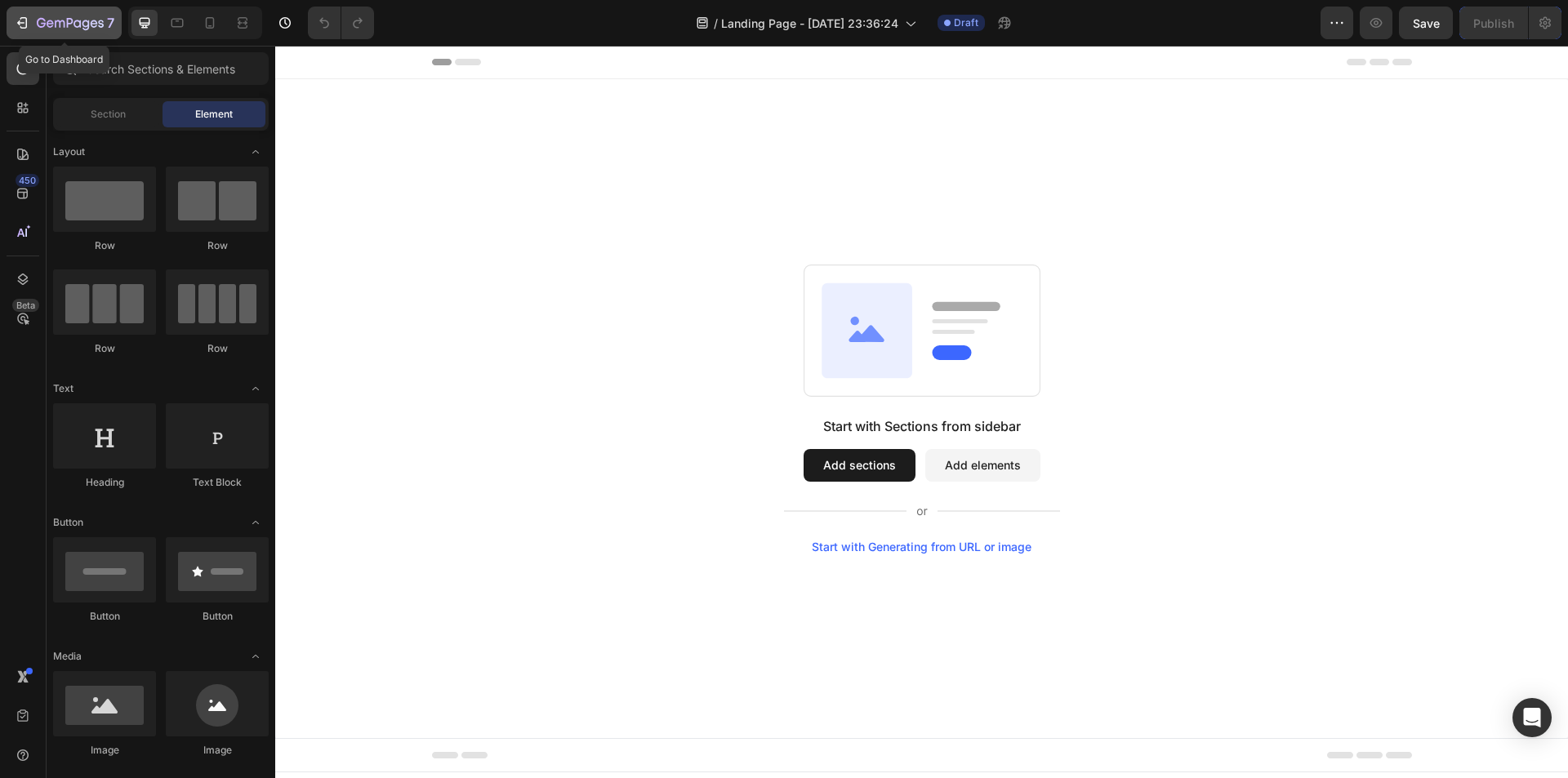
click at [90, 18] on icon "button" at bounding box center [70, 25] width 67 height 14
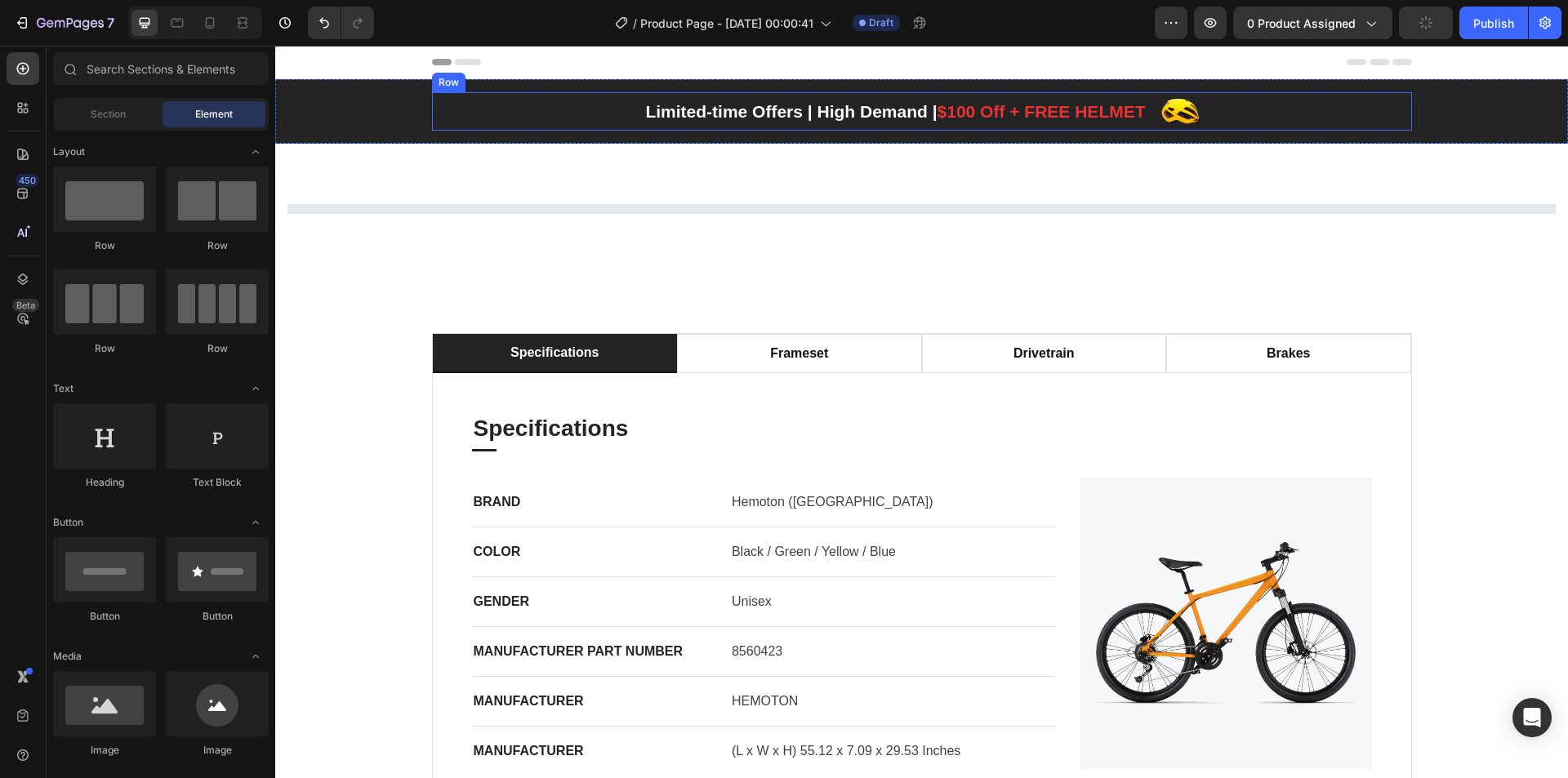
click at [571, 101] on div "Limited-time Offers | High Demand | $100 Off + FREE HELMET Text block Image Row" at bounding box center [922, 111] width 980 height 39
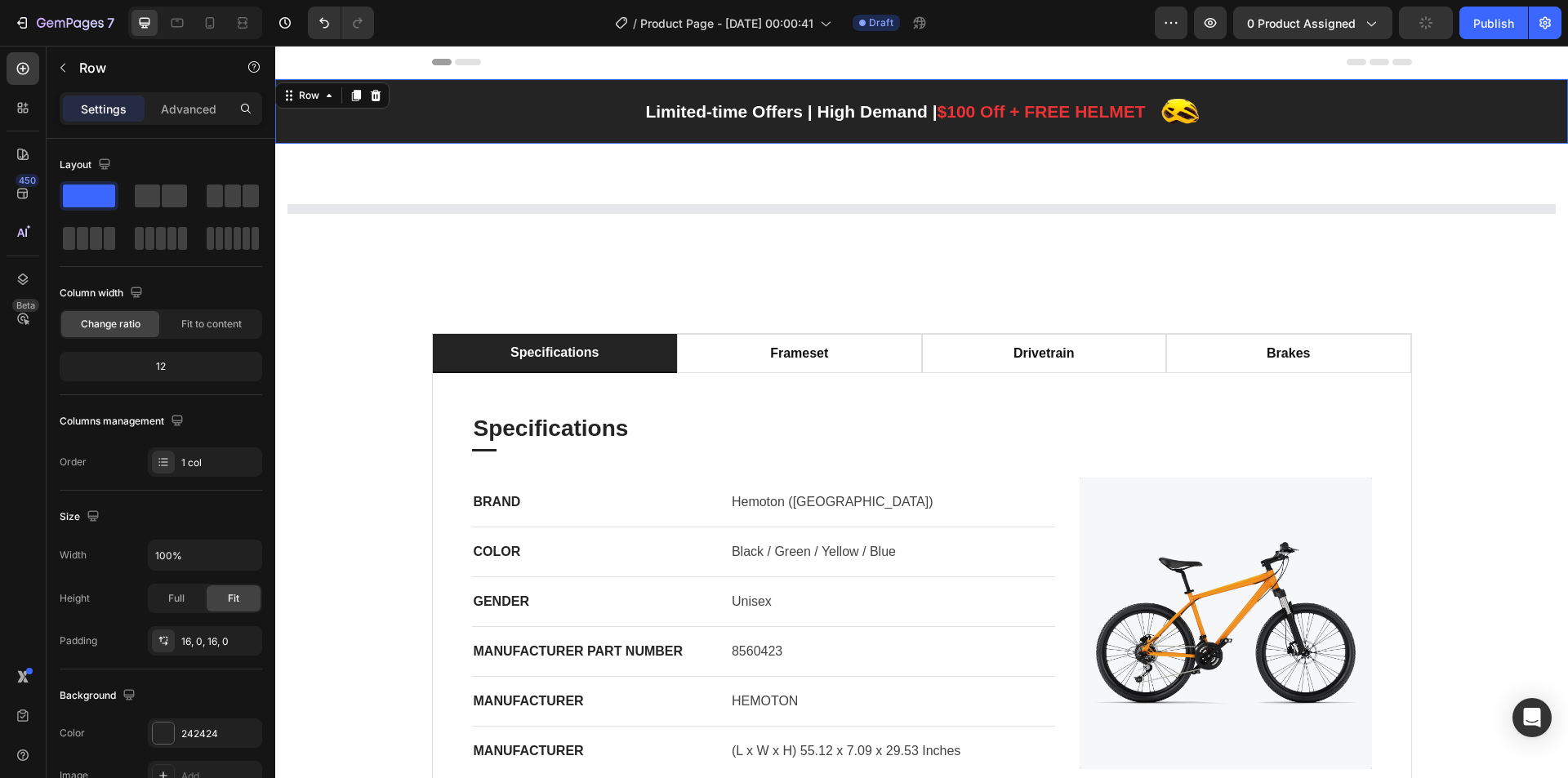
click at [359, 99] on div "Limited-time Offers | High Demand | $100 Off + FREE HELMET Text block Image Row…" at bounding box center [921, 111] width 1293 height 65
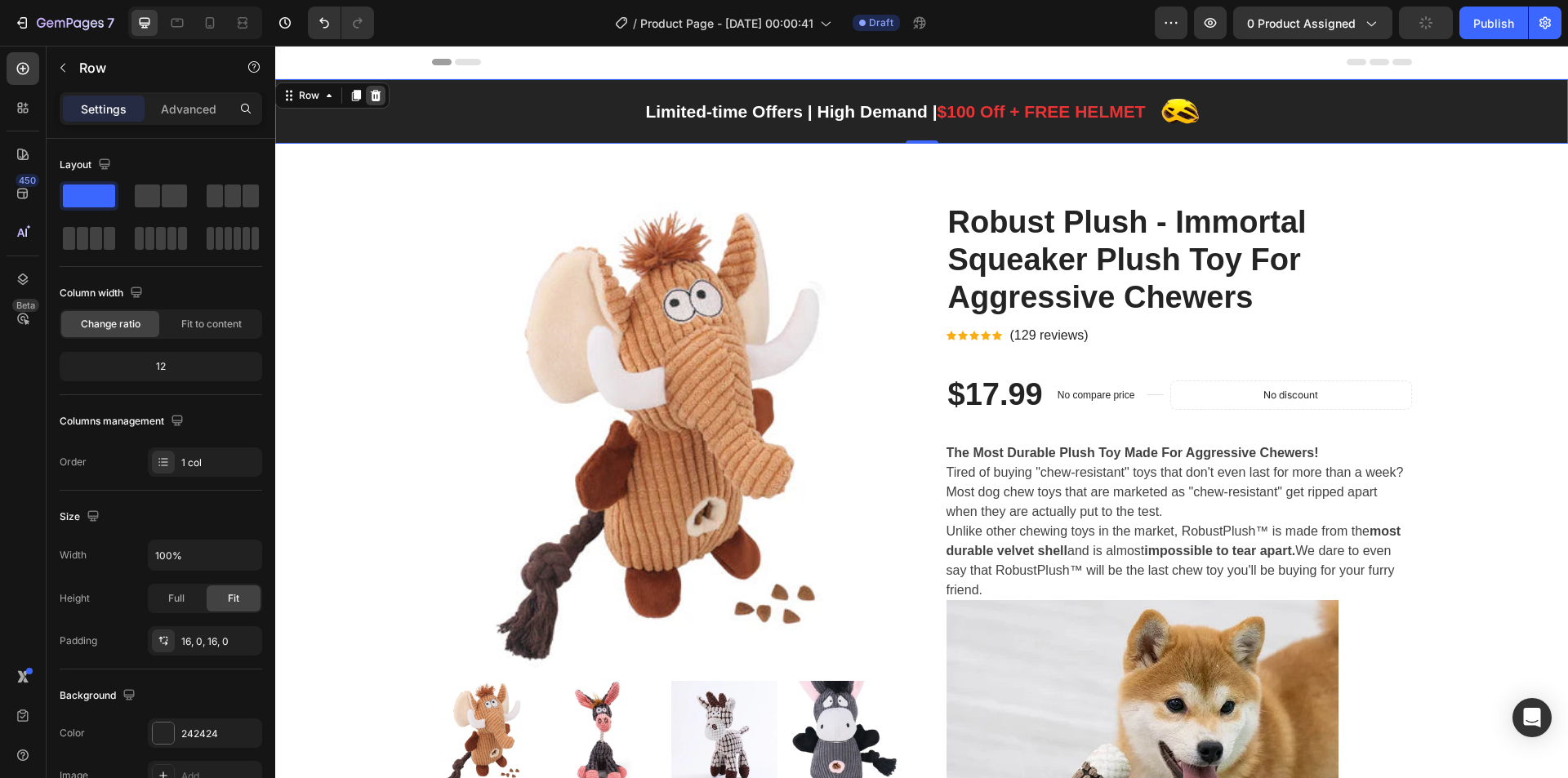
click at [379, 95] on icon at bounding box center [376, 95] width 11 height 11
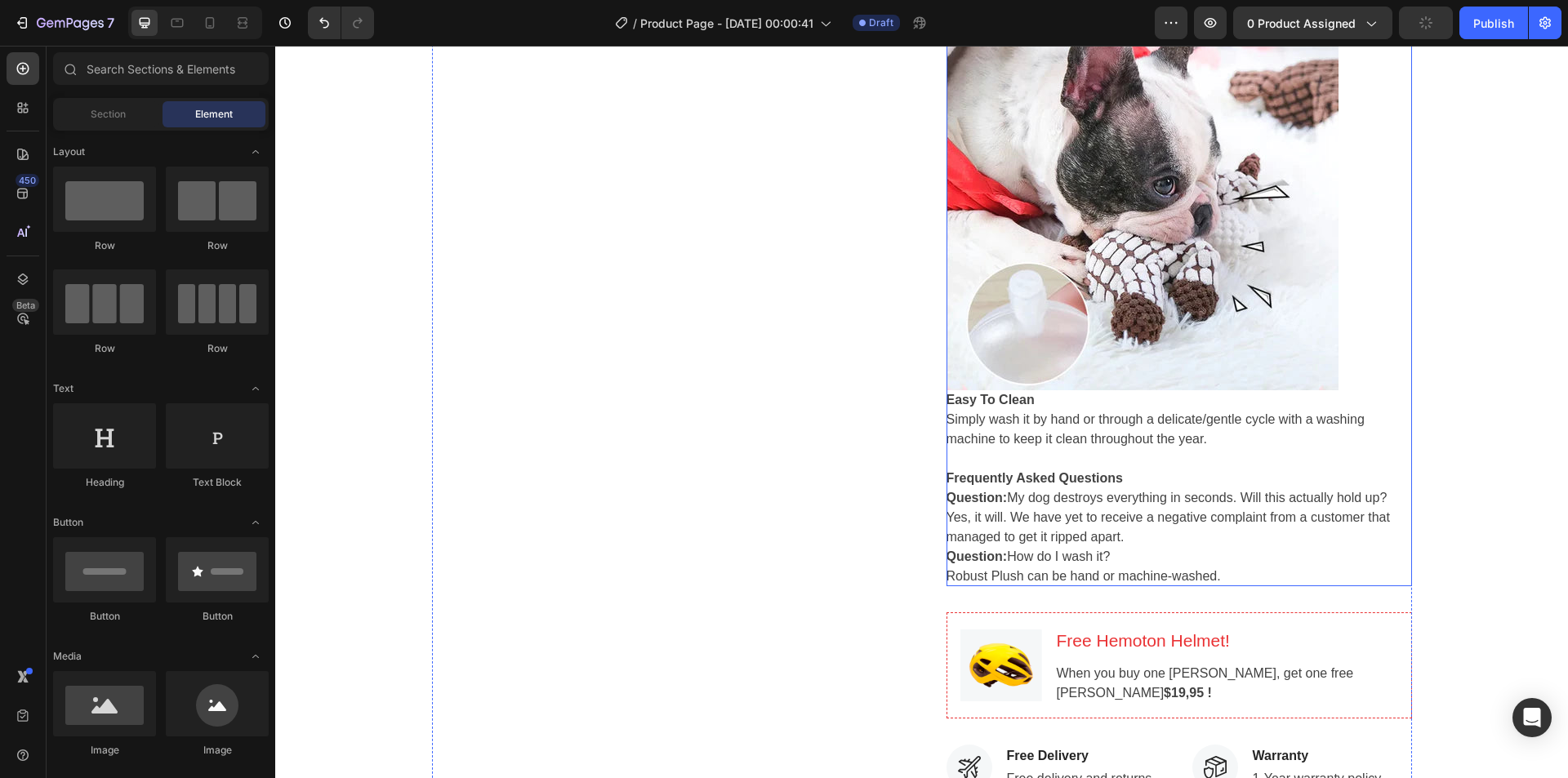
scroll to position [1878, 0]
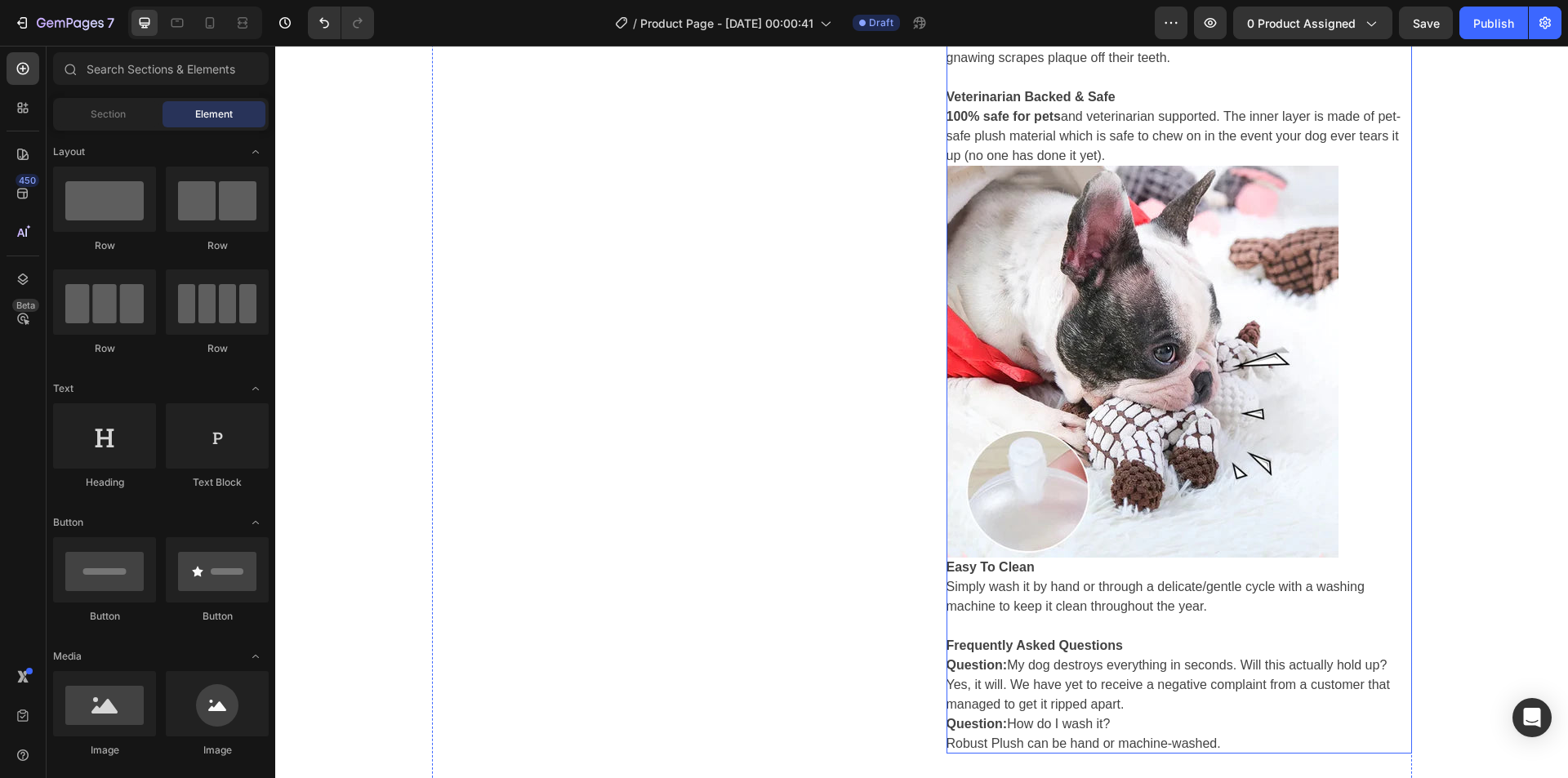
click at [1125, 315] on img at bounding box center [1142, 361] width 392 height 392
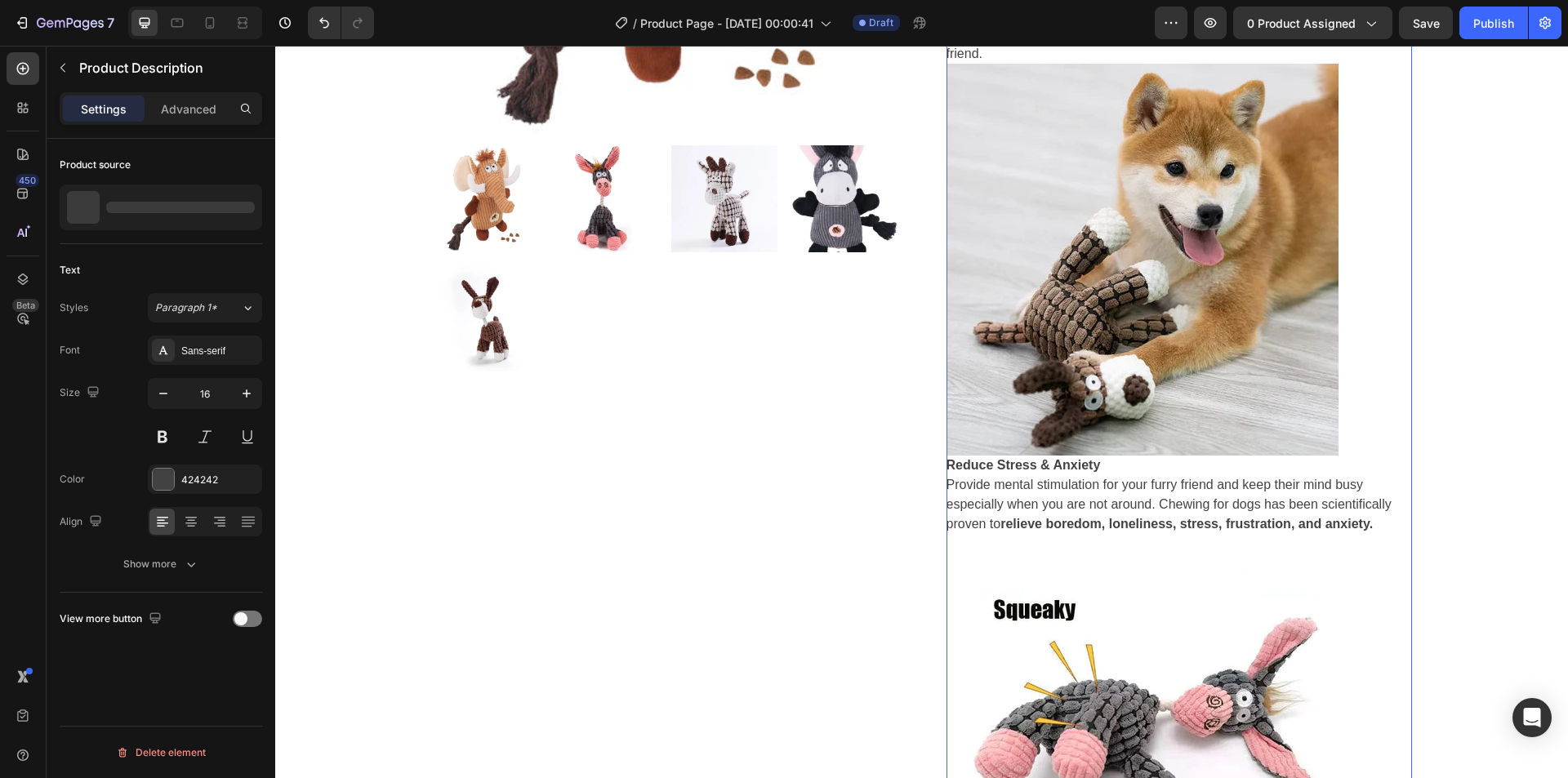
scroll to position [490, 0]
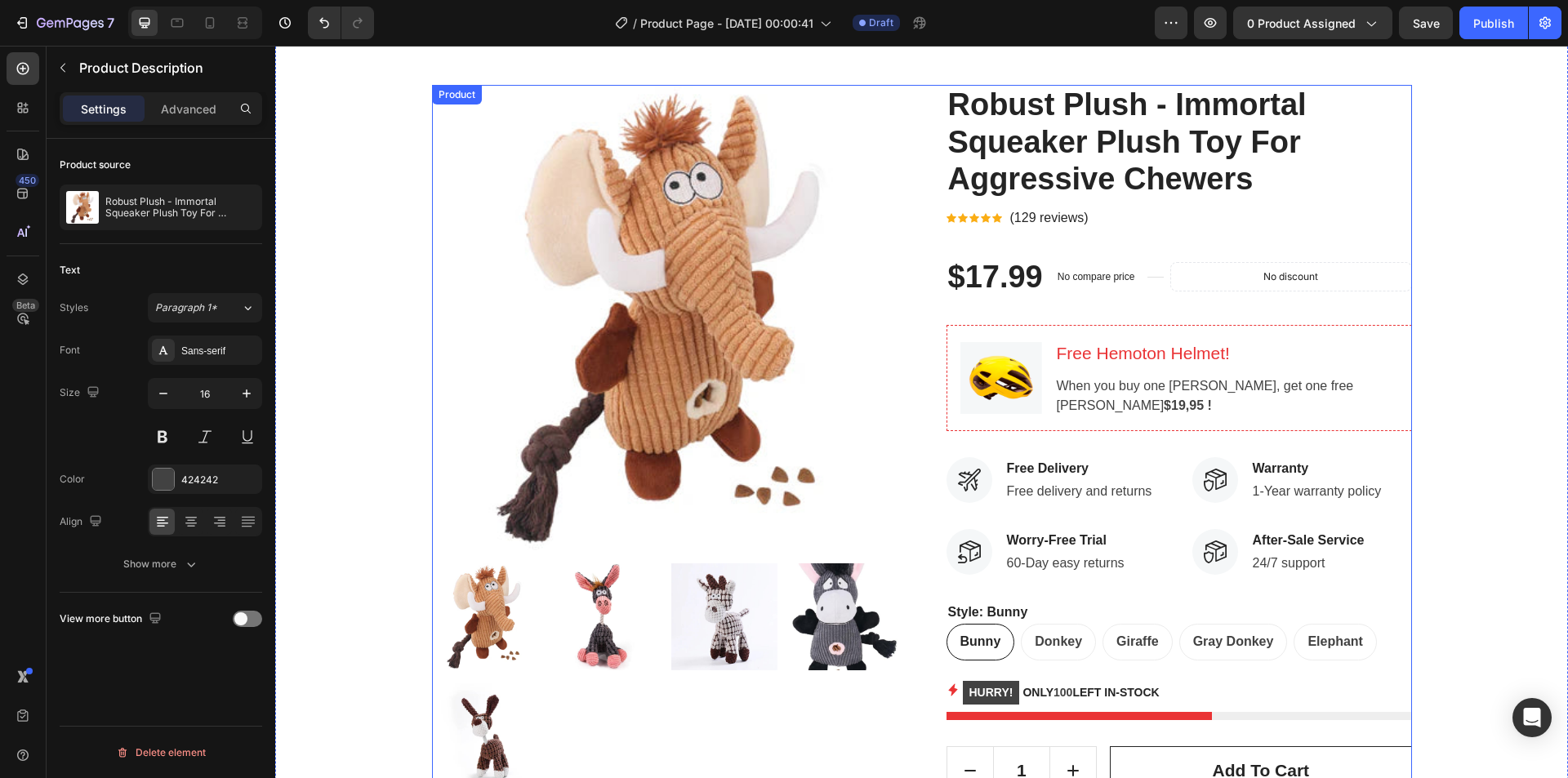
scroll to position [0, 0]
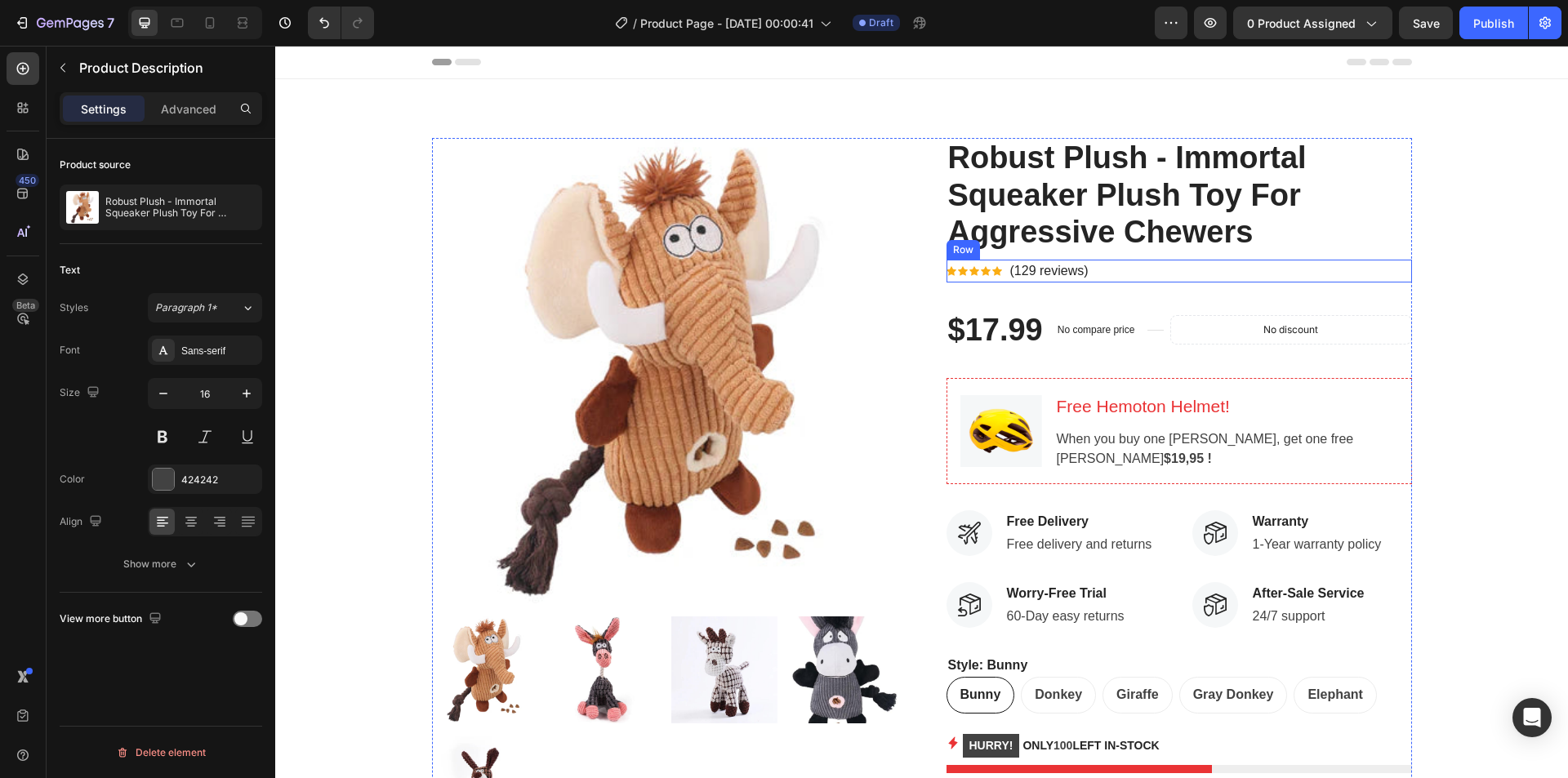
click at [1372, 268] on div "Icon Icon Icon Icon Icon Icon List Hoz (129 reviews) Text block Row" at bounding box center [1179, 271] width 465 height 23
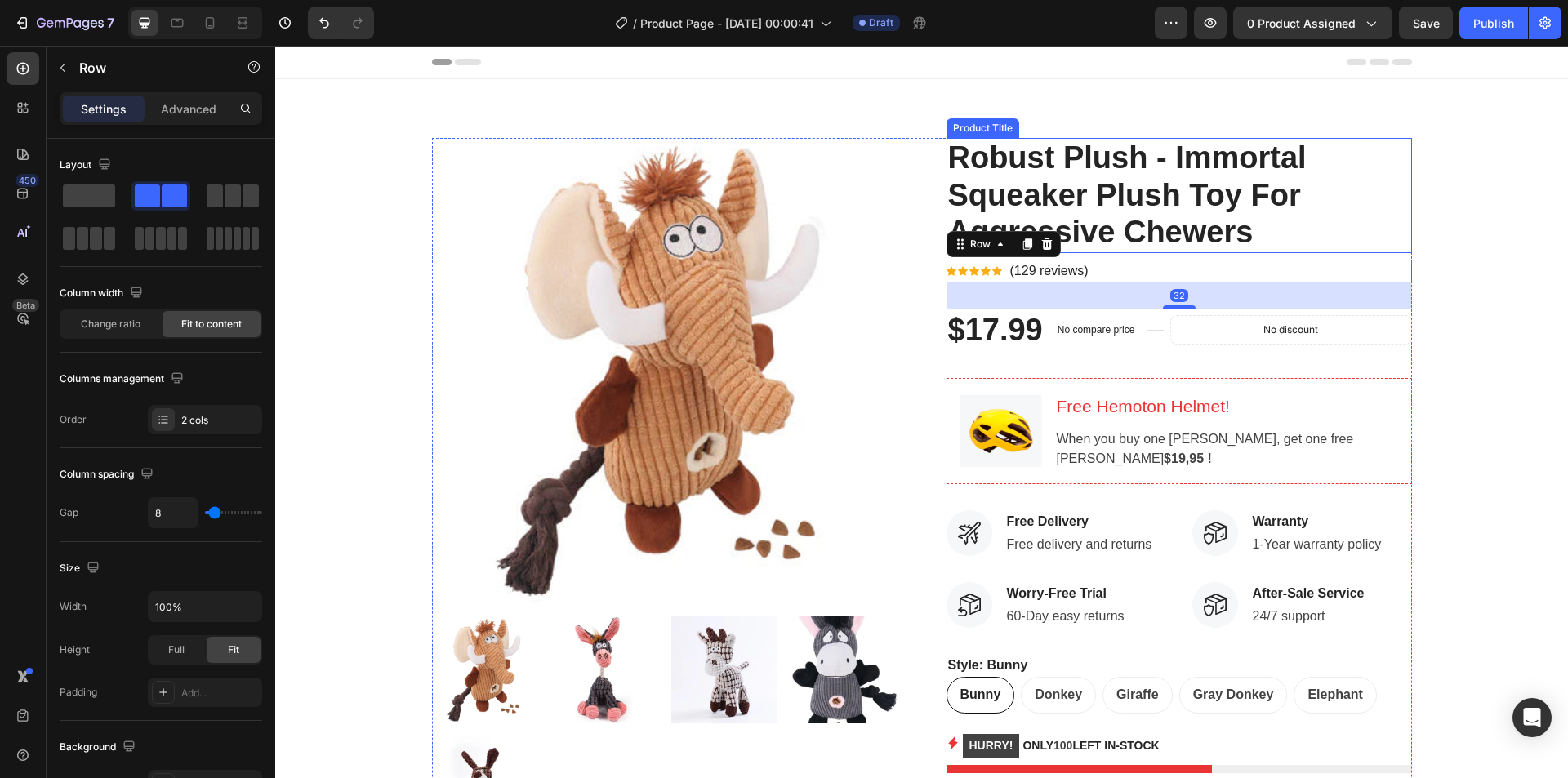
click at [1376, 230] on h2 "Robust Plush - Immortal Squeaker Plush Toy For Aggressive Chewers" at bounding box center [1179, 195] width 465 height 115
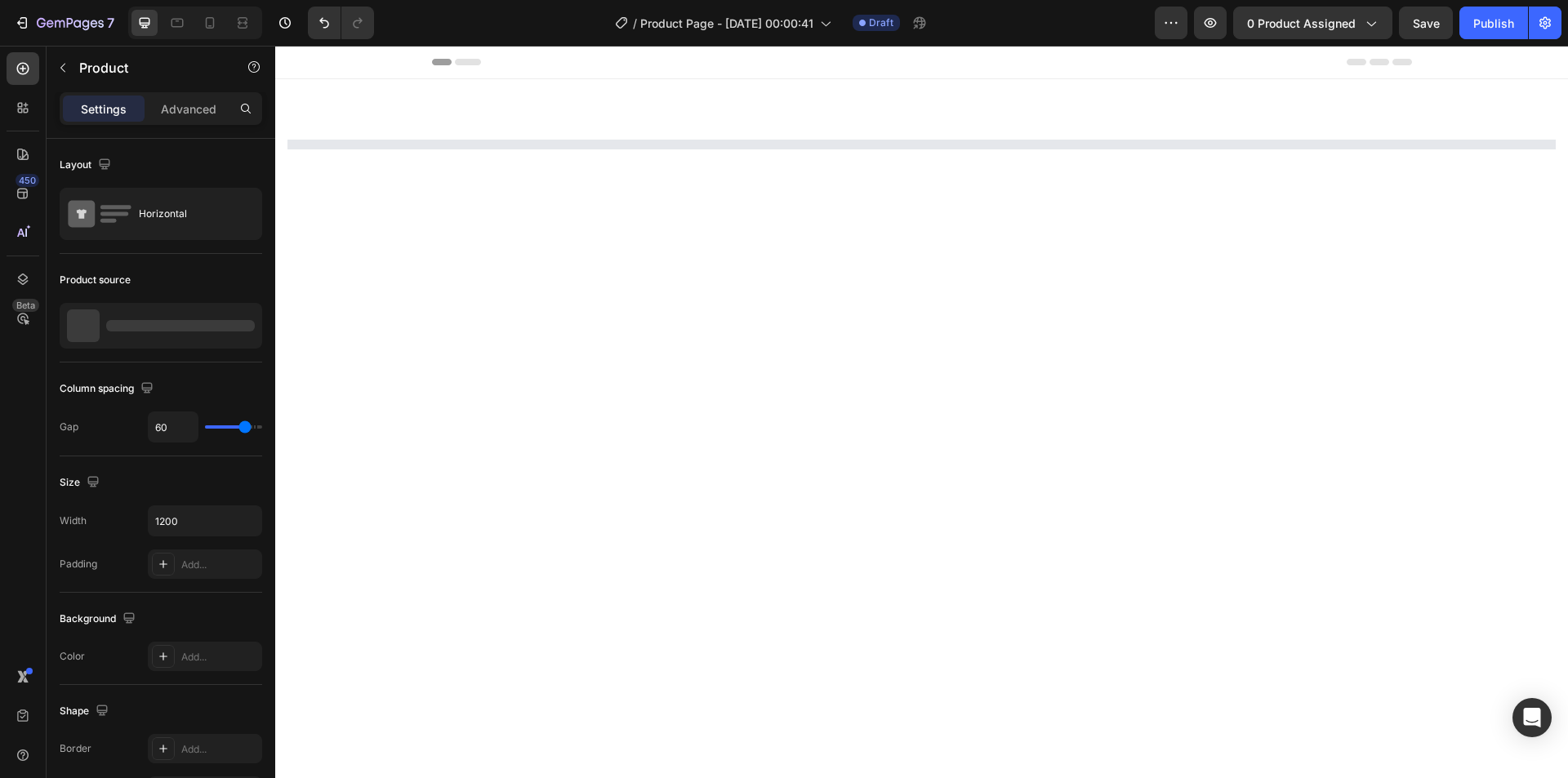
click at [812, 194] on div "Row" at bounding box center [921, 144] width 1293 height 131
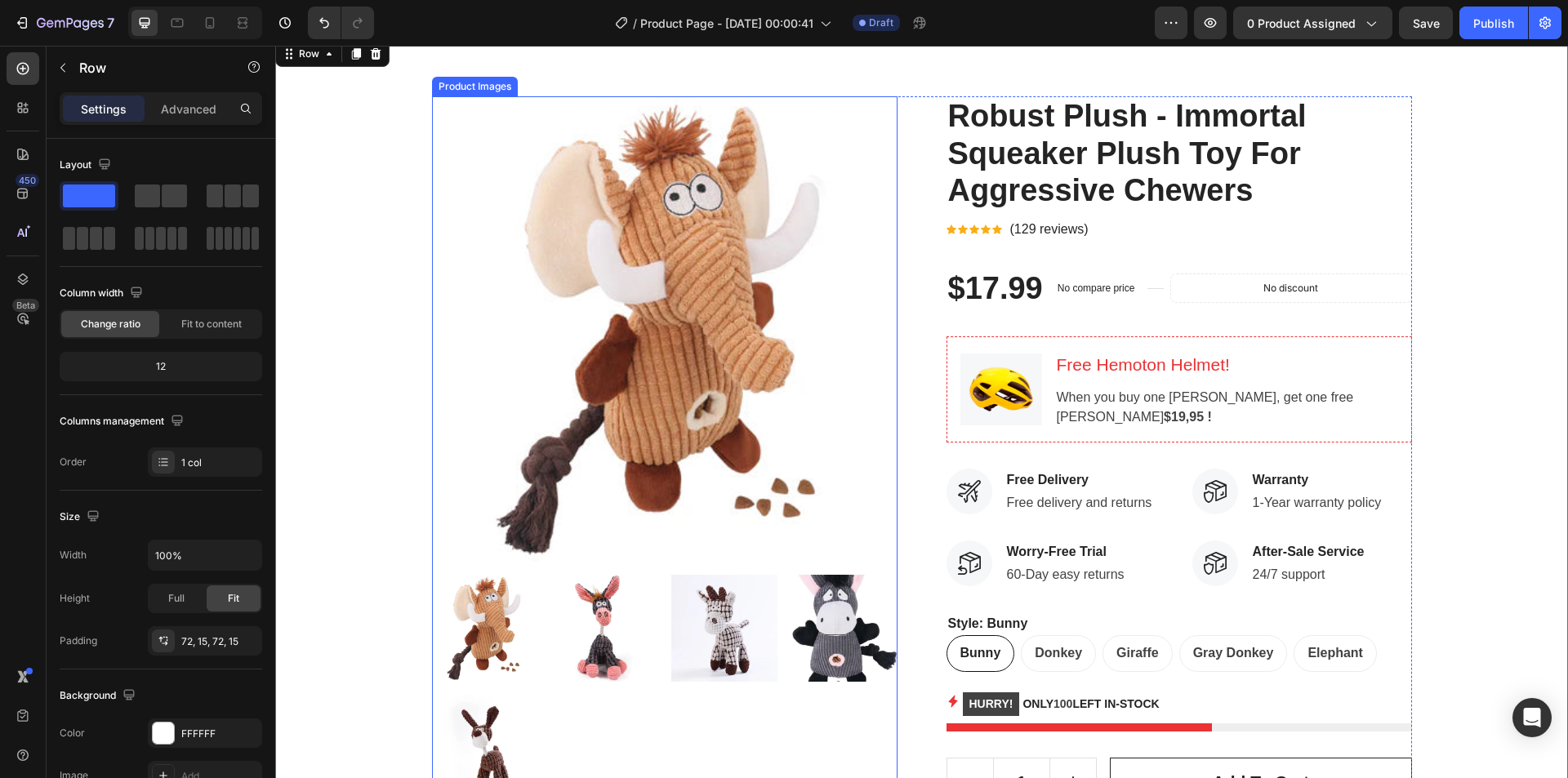
scroll to position [81, 0]
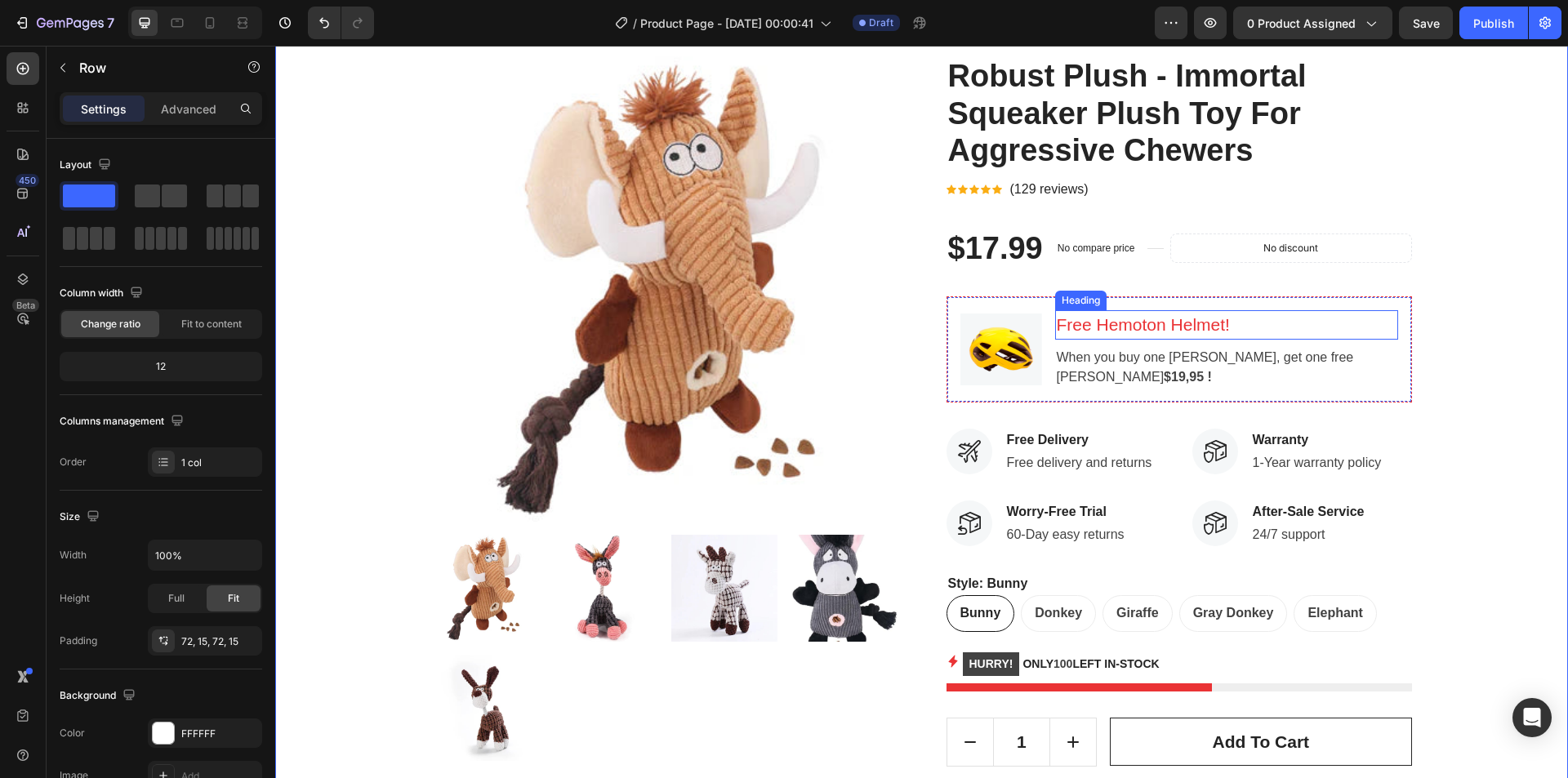
click at [1325, 316] on p "Free Hemoton Helmet!" at bounding box center [1227, 325] width 340 height 26
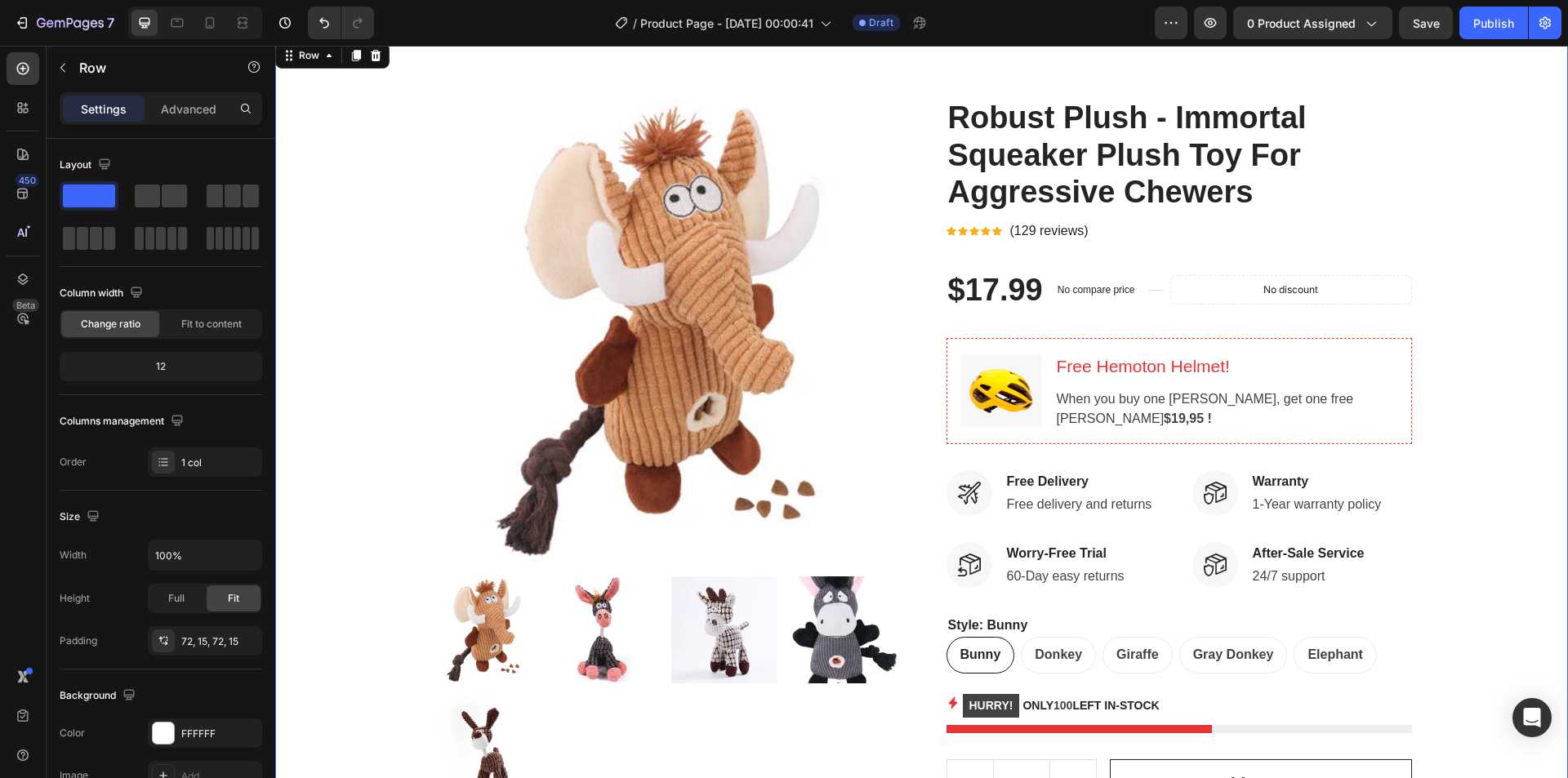
scroll to position [0, 0]
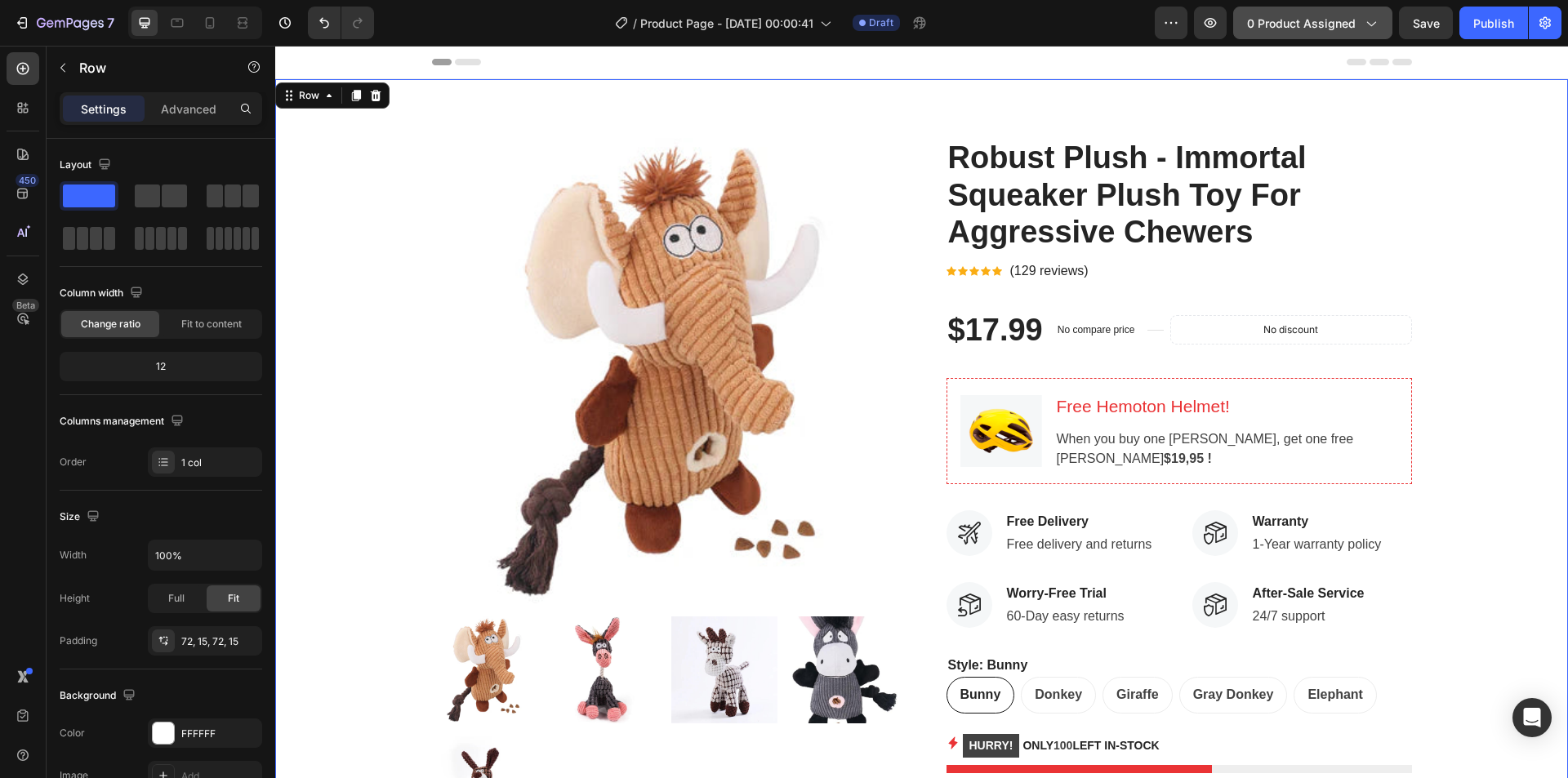
click at [1308, 30] on span "0 product assigned" at bounding box center [1302, 24] width 109 height 18
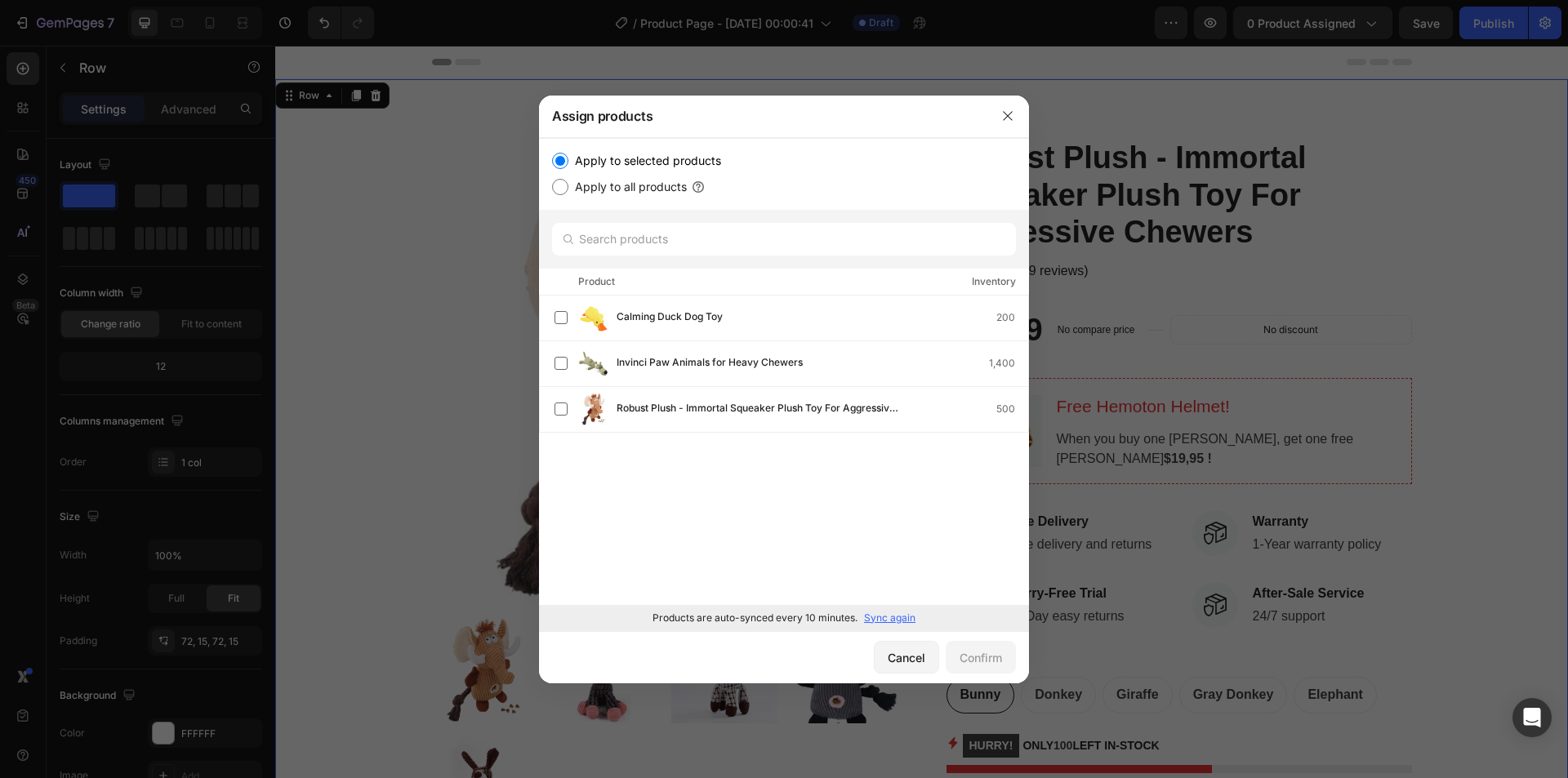
click at [599, 194] on label "Apply to all products" at bounding box center [628, 187] width 118 height 19
click at [569, 194] on input "Apply to all products" at bounding box center [560, 187] width 17 height 17
radio input "true"
click at [983, 655] on div "Confirm" at bounding box center [981, 658] width 42 height 18
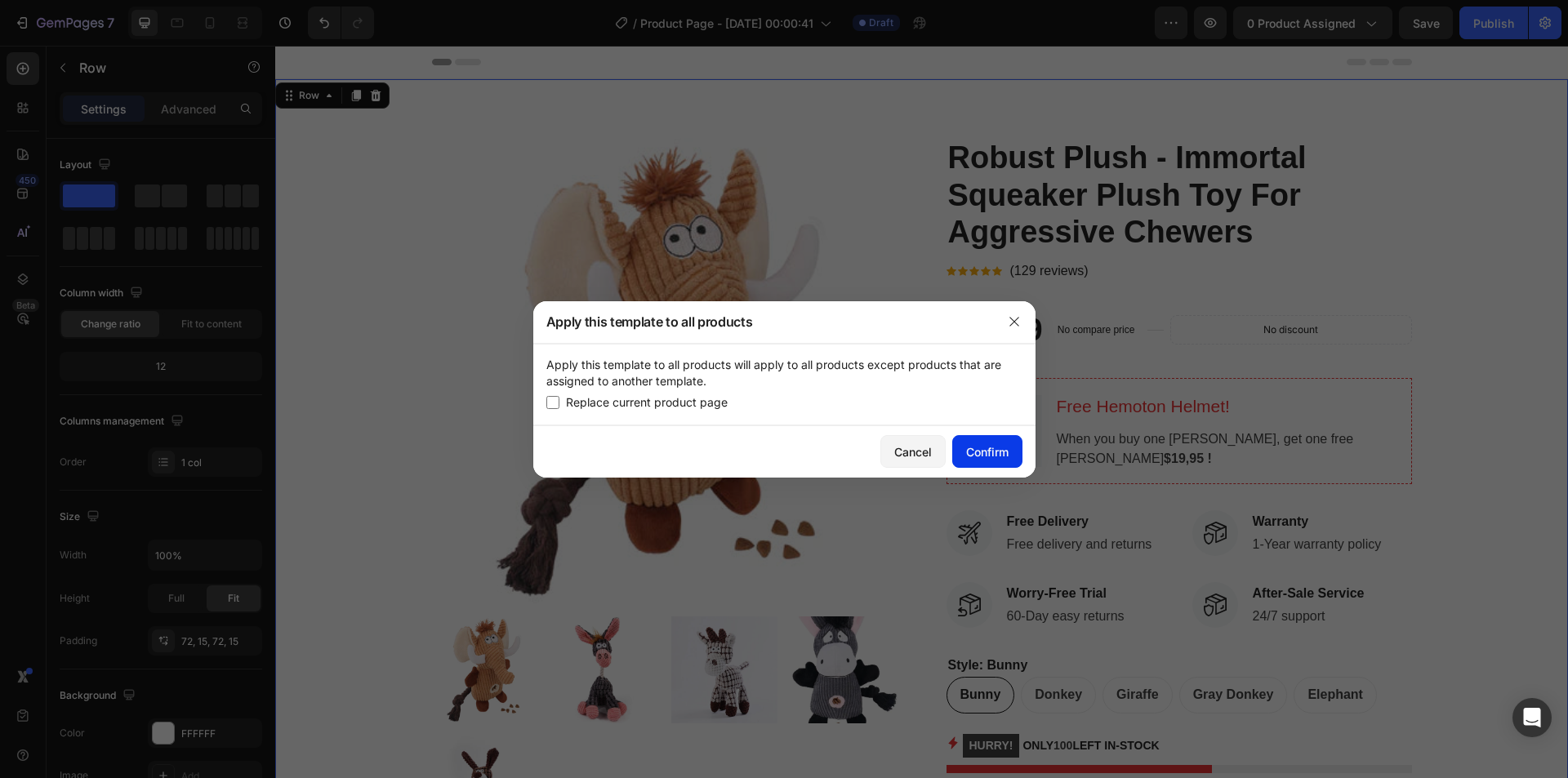
click at [1000, 455] on div "Confirm" at bounding box center [988, 452] width 42 height 18
click at [698, 404] on img at bounding box center [664, 371] width 465 height 465
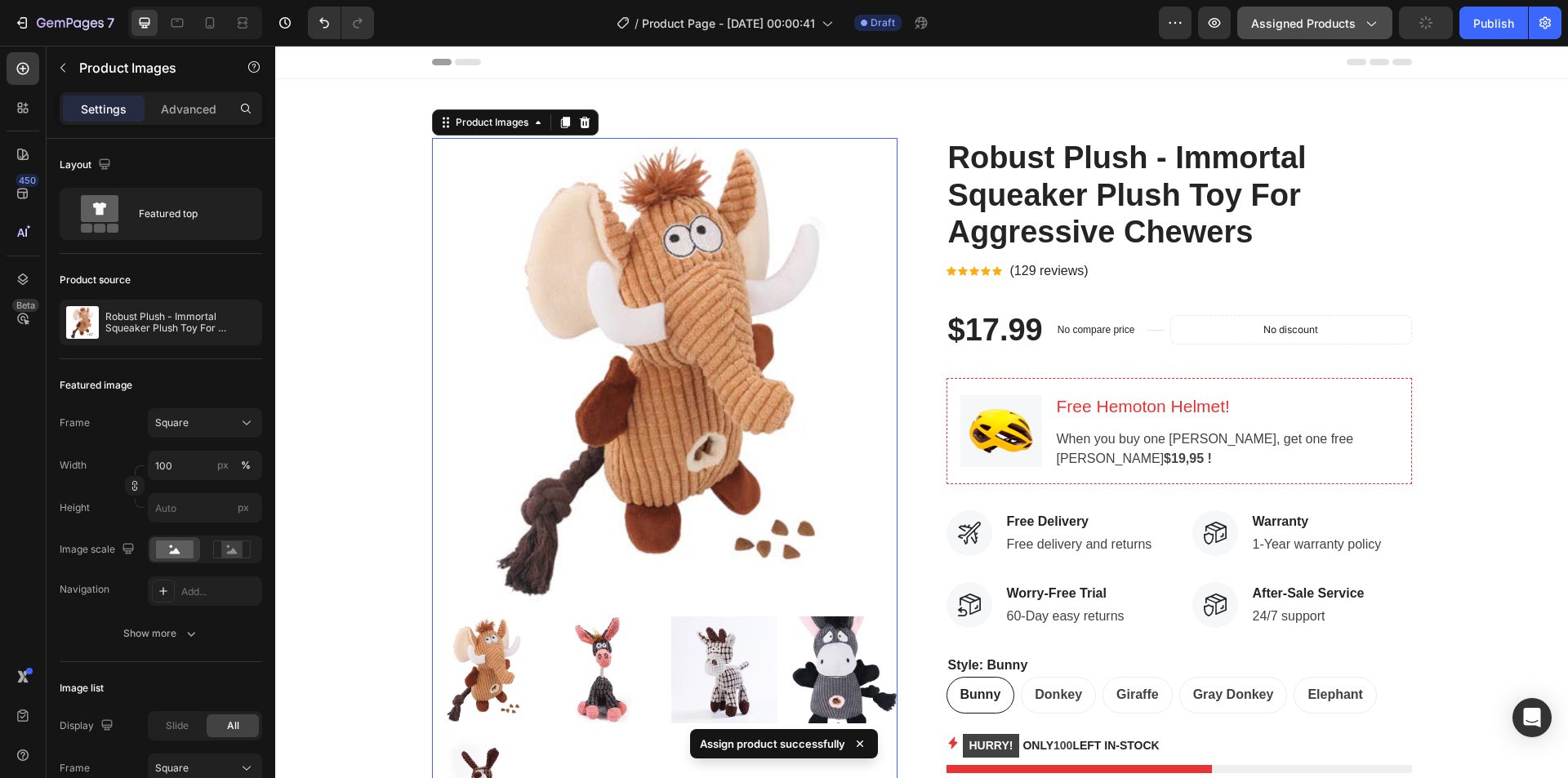
click at [1369, 22] on icon "button" at bounding box center [1372, 25] width 9 height 5
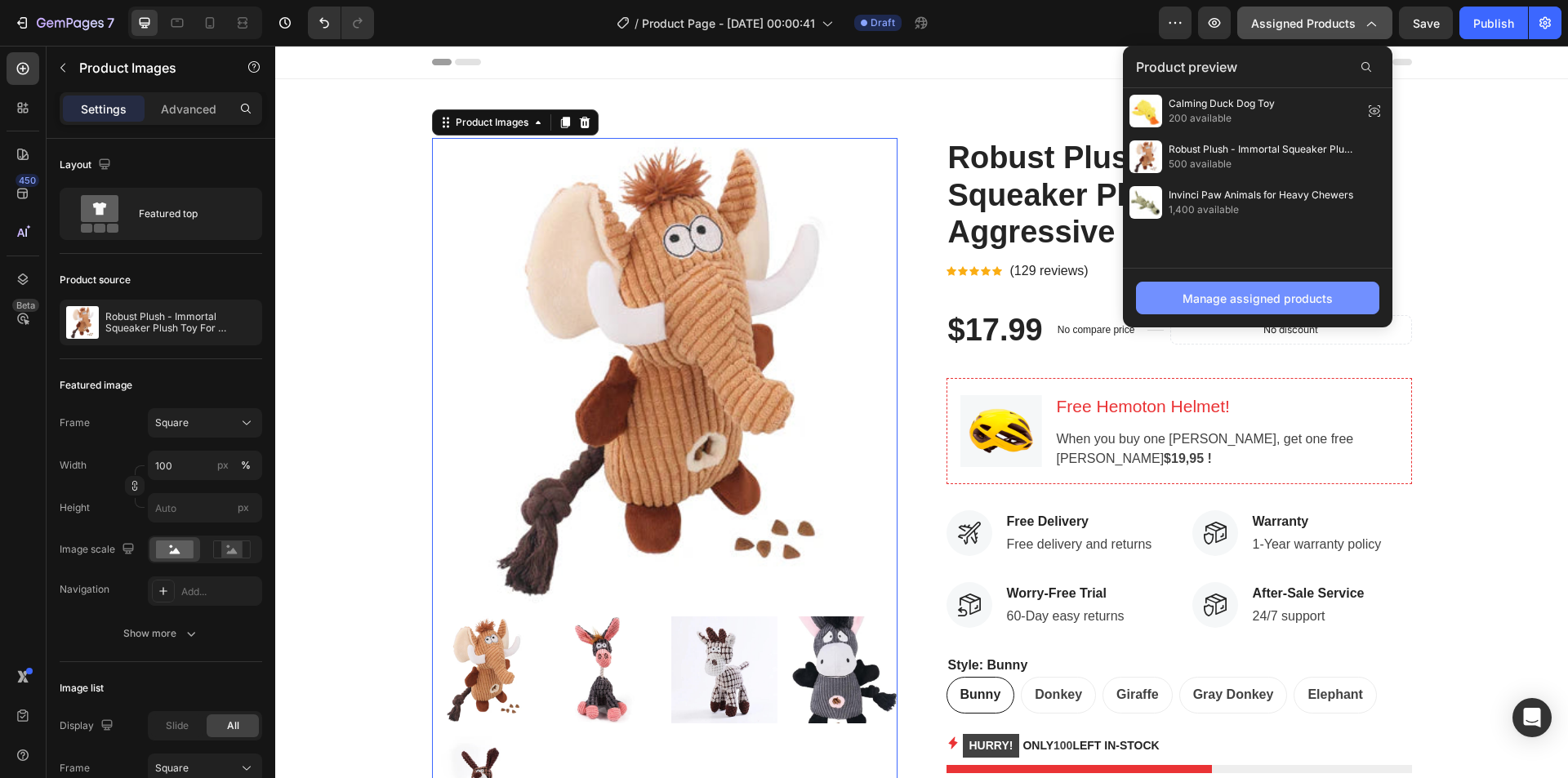
click at [1281, 293] on div "Manage assigned products" at bounding box center [1258, 299] width 150 height 18
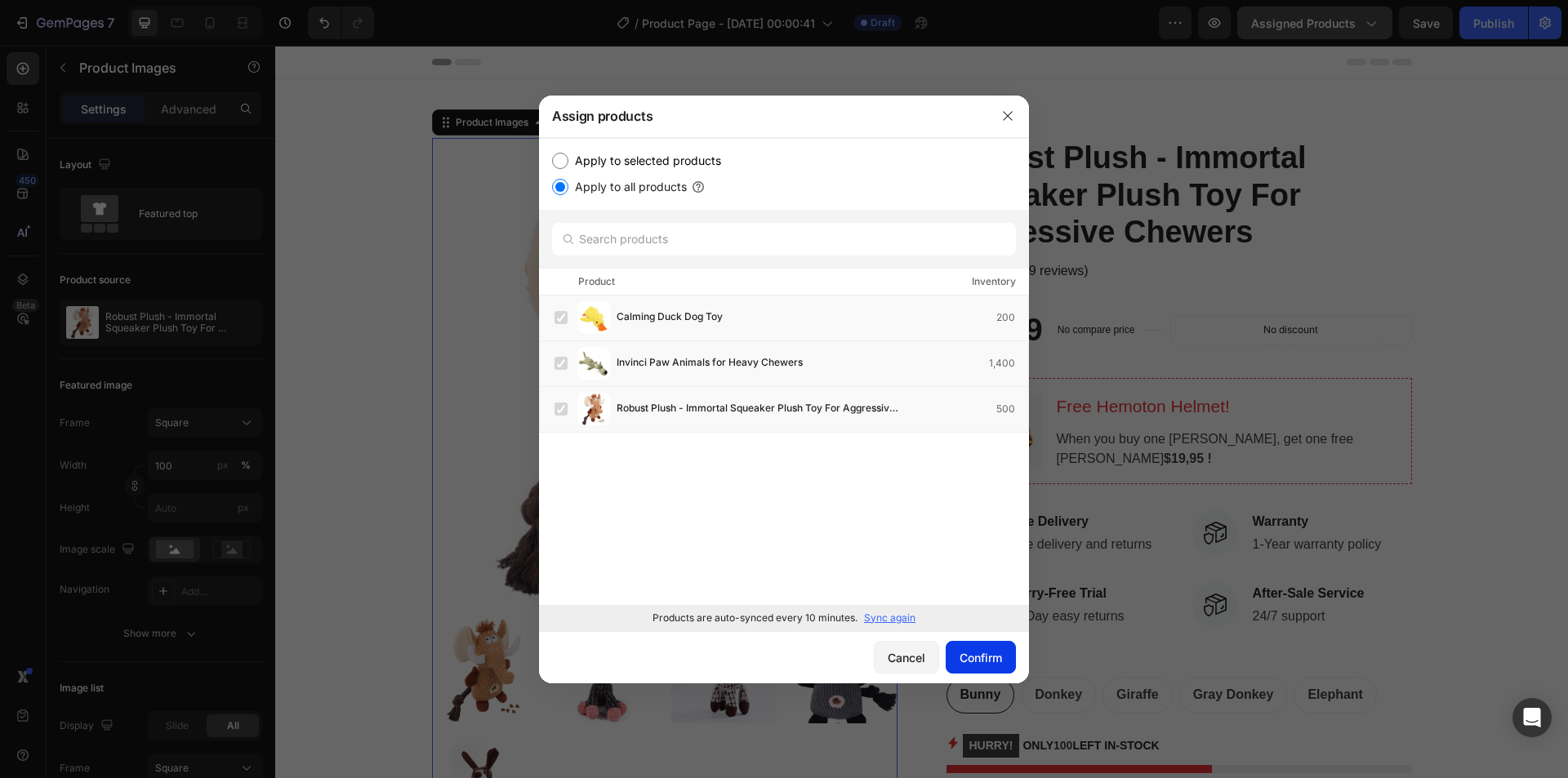
click at [979, 652] on div "Confirm" at bounding box center [981, 658] width 42 height 18
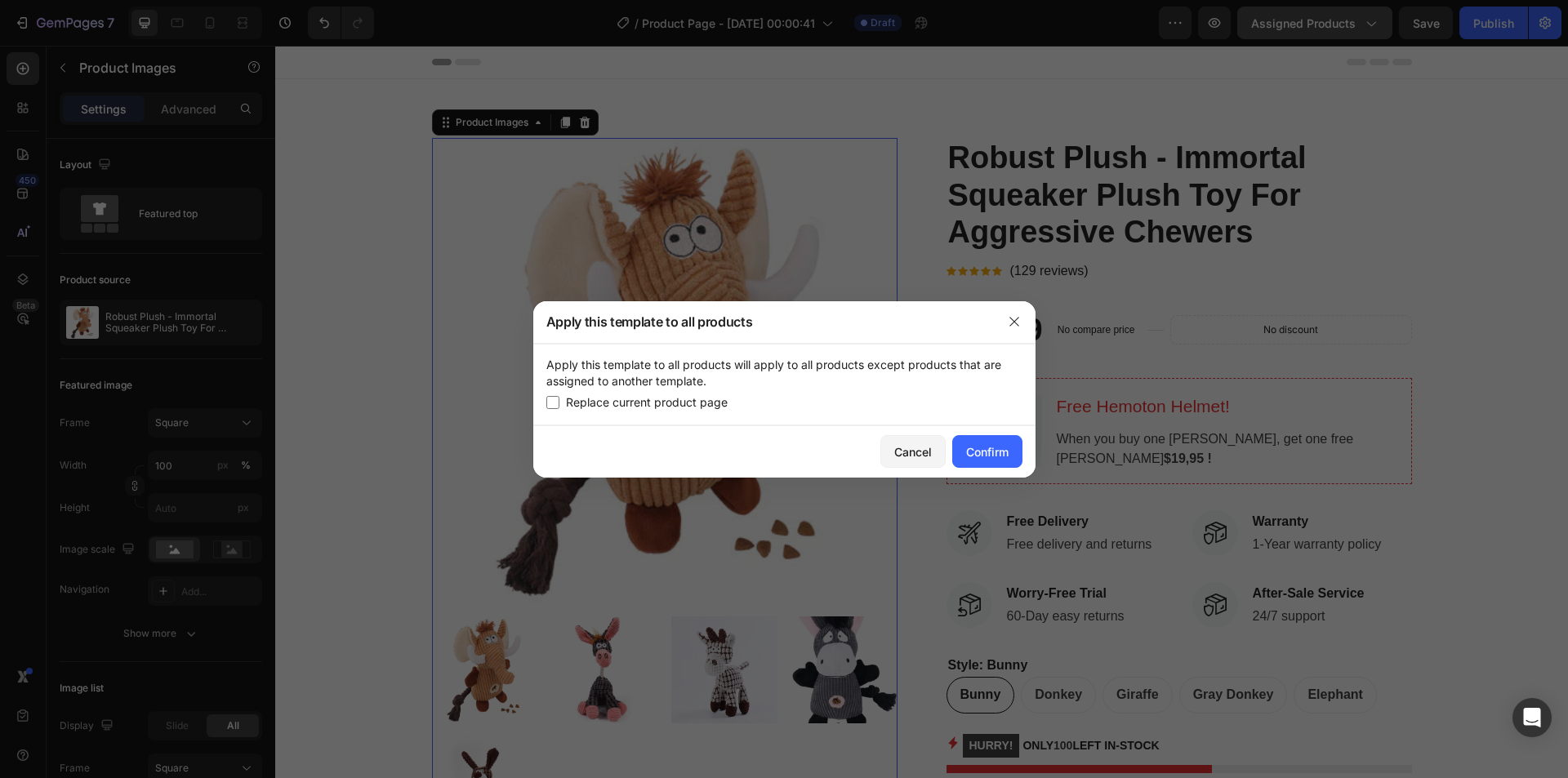
click at [650, 401] on span "Replace current product page" at bounding box center [647, 402] width 162 height 19
click at [987, 456] on div "Confirm" at bounding box center [988, 452] width 42 height 18
click at [617, 406] on span "Replace current product page" at bounding box center [647, 402] width 162 height 19
checkbox input "false"
click at [926, 455] on div "Cancel" at bounding box center [913, 452] width 38 height 18
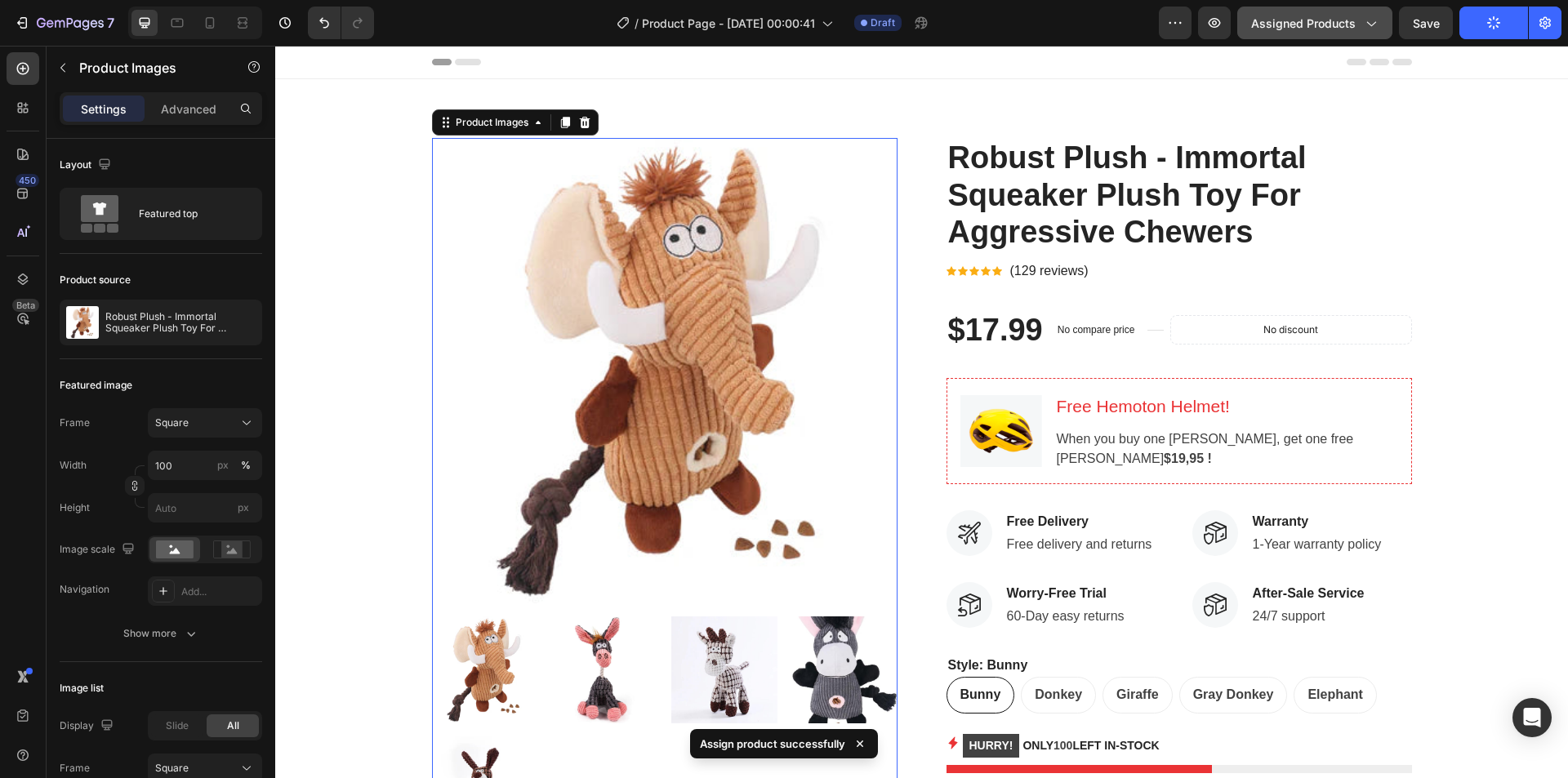
click at [1373, 25] on icon "button" at bounding box center [1371, 23] width 17 height 17
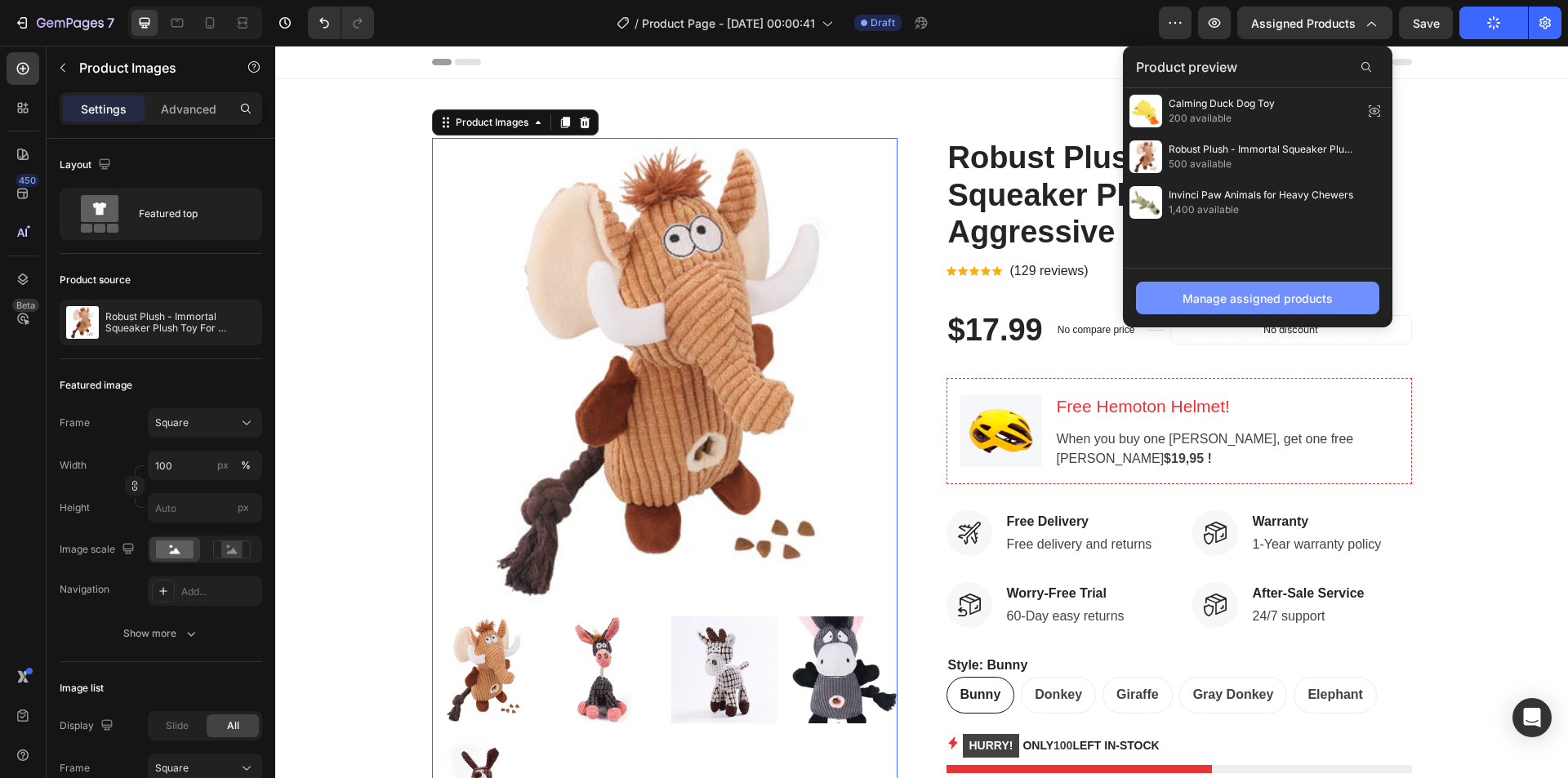
click at [1174, 294] on button "Manage assigned products" at bounding box center [1258, 298] width 244 height 32
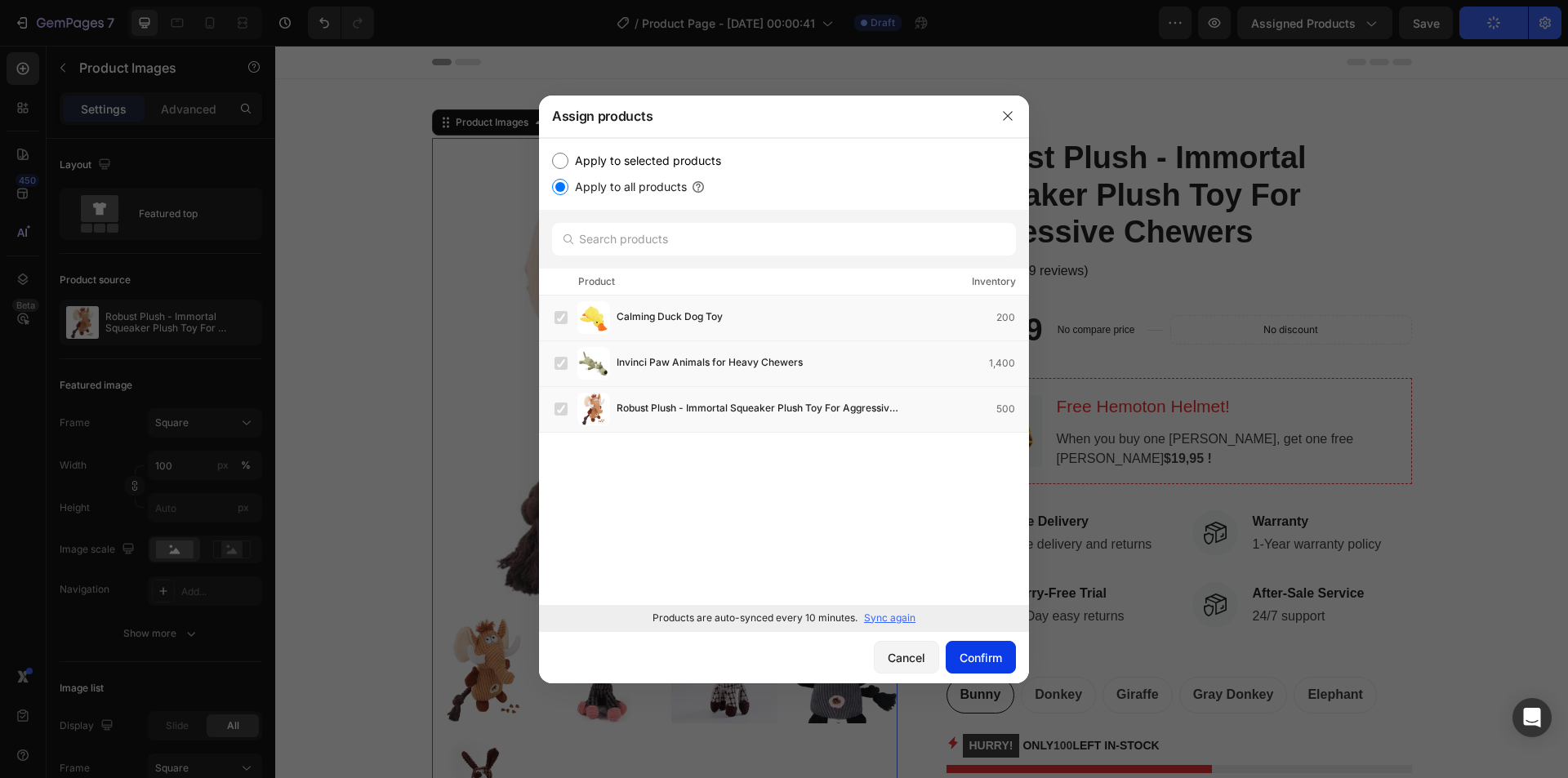
click at [991, 654] on div "Confirm" at bounding box center [981, 658] width 42 height 18
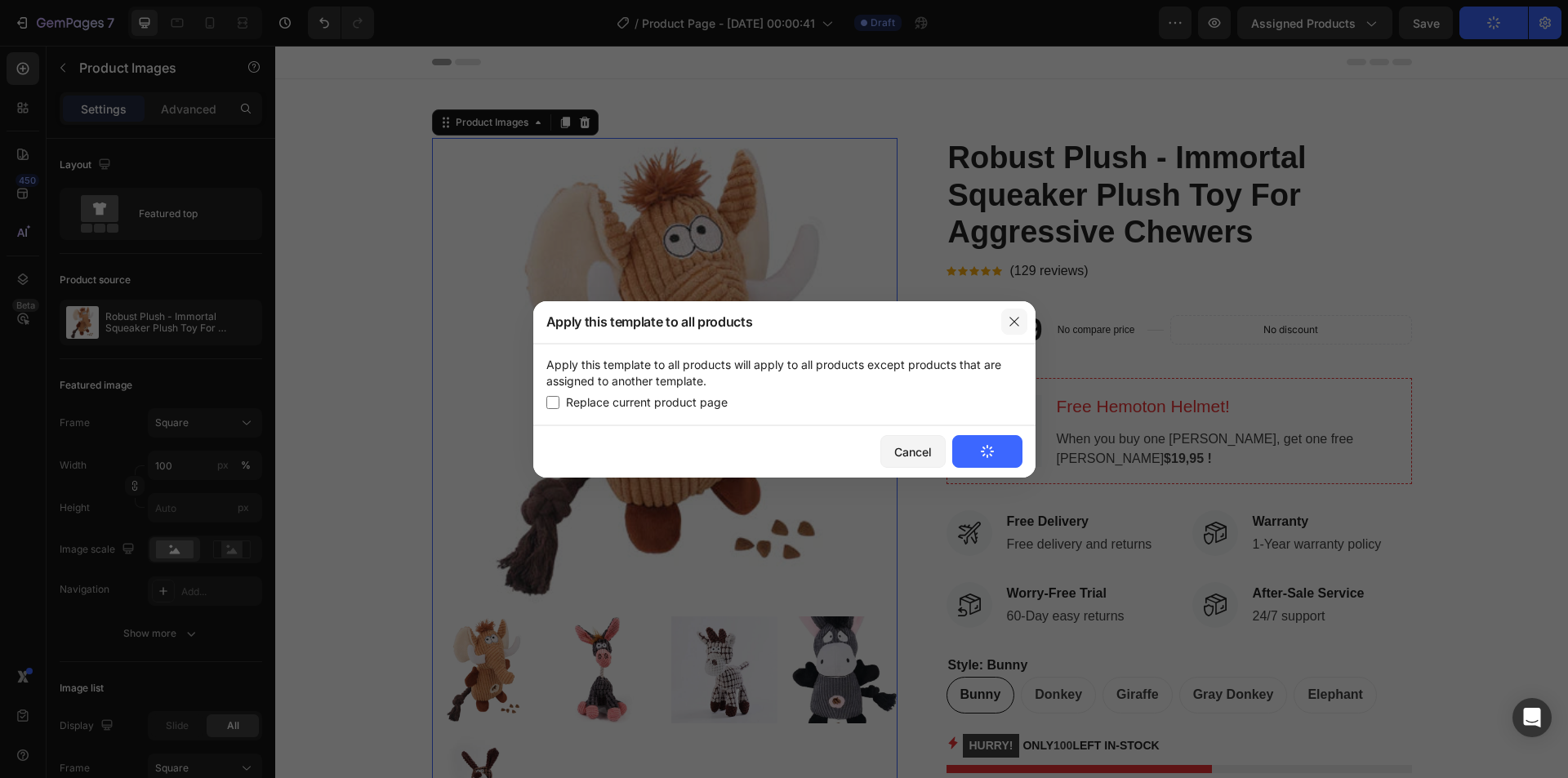
click at [1020, 322] on icon "button" at bounding box center [1014, 322] width 13 height 13
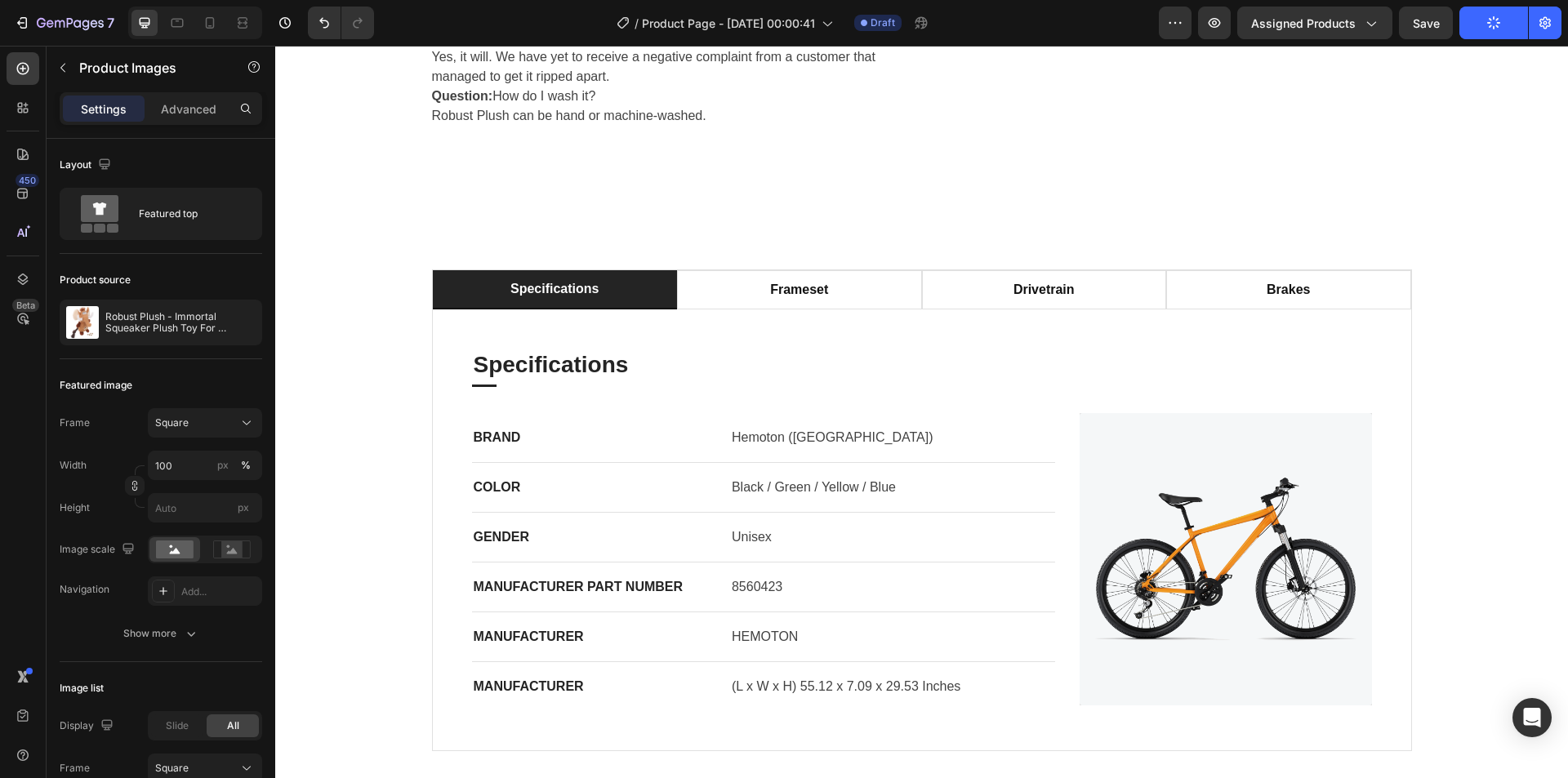
scroll to position [3021, 0]
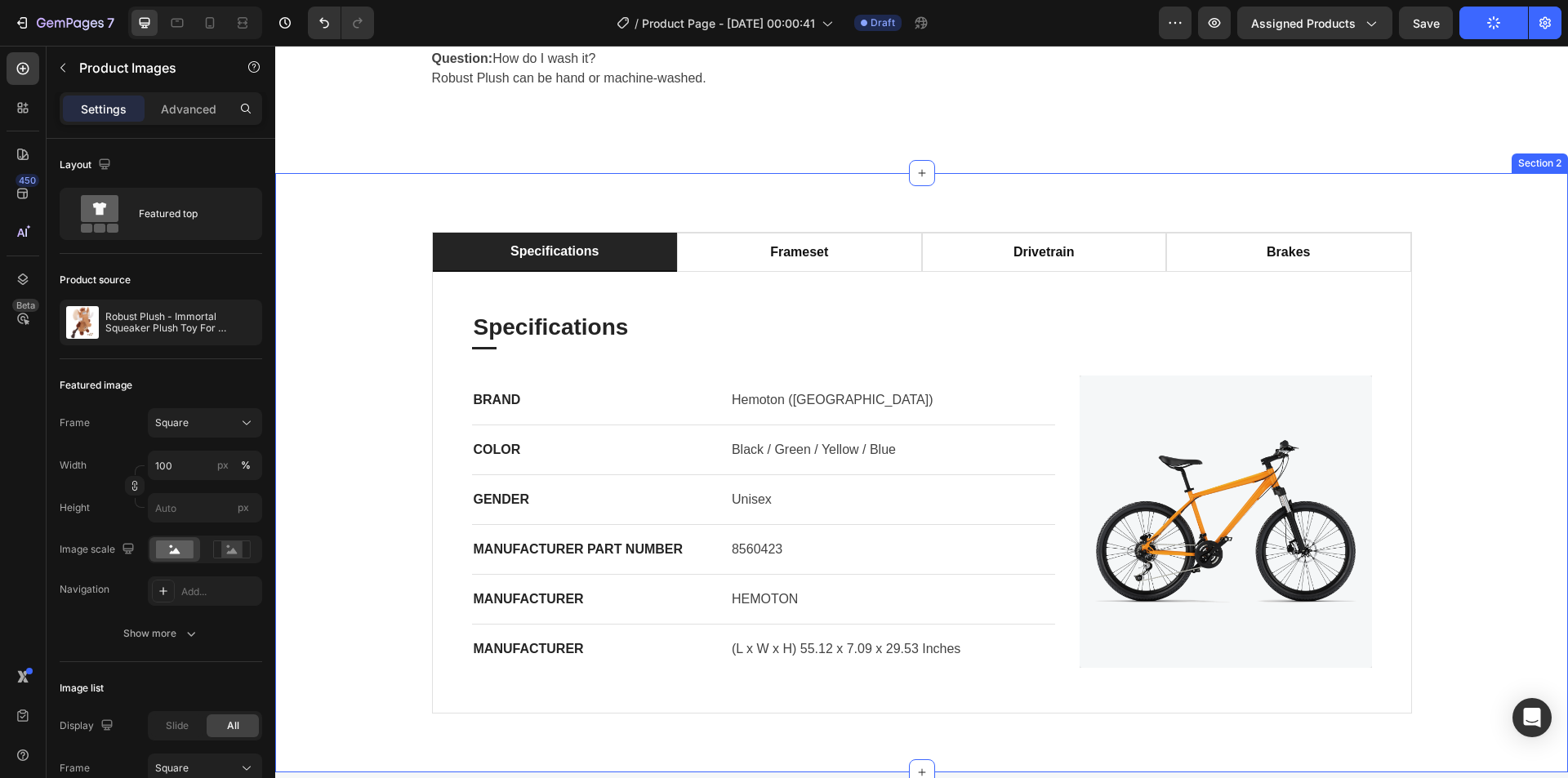
click at [1418, 282] on div "specifications frameset drivetrain brakes Specifications Heading Title Line BRA…" at bounding box center [921, 473] width 1268 height 482
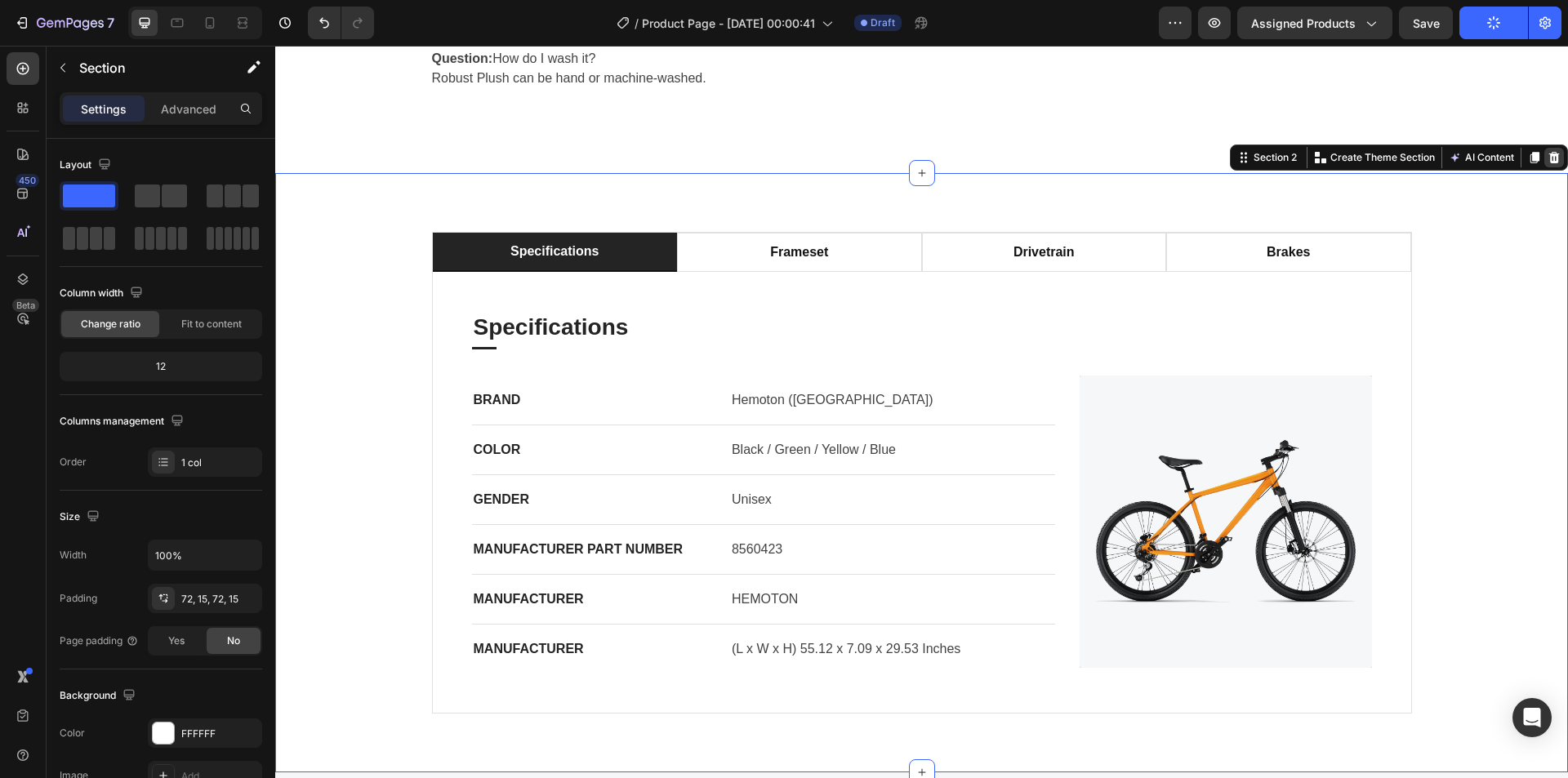
click at [1550, 158] on icon at bounding box center [1555, 157] width 11 height 11
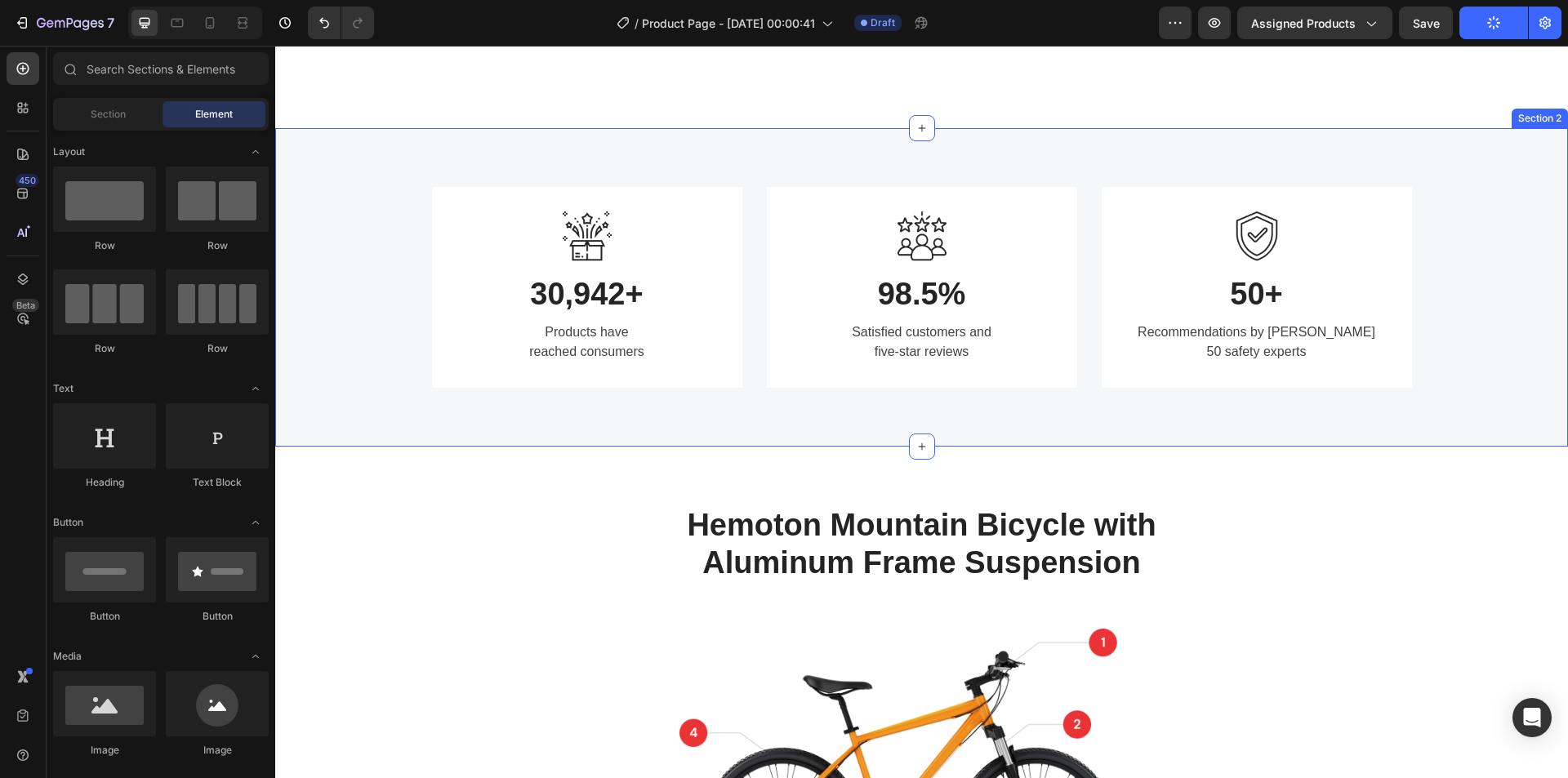
scroll to position [3185, 0]
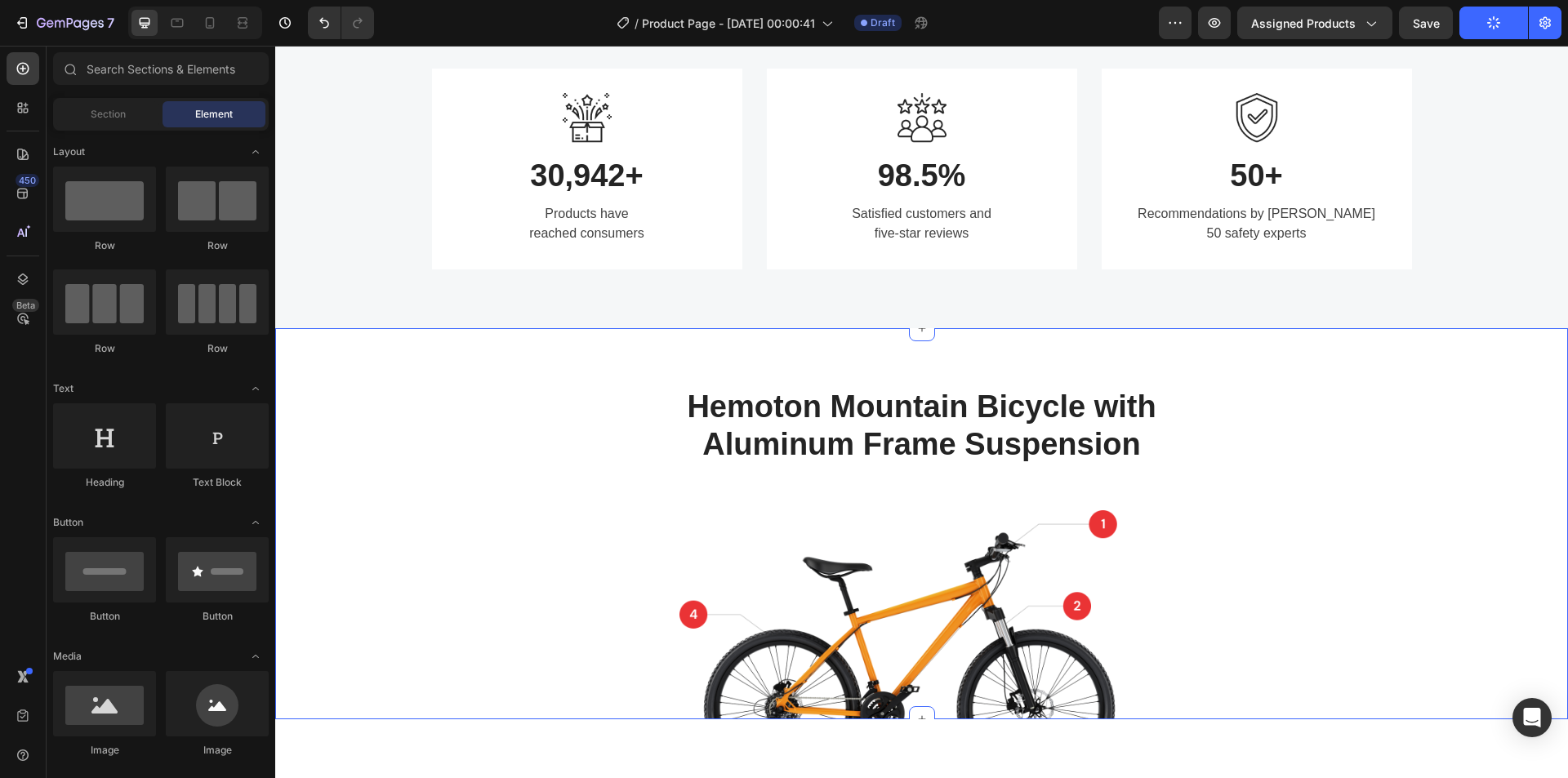
click at [1479, 364] on div "Hemoton Mountain Bicycle with Aluminum Frame Suspension Heading Image Row Image…" at bounding box center [921, 524] width 1293 height 391
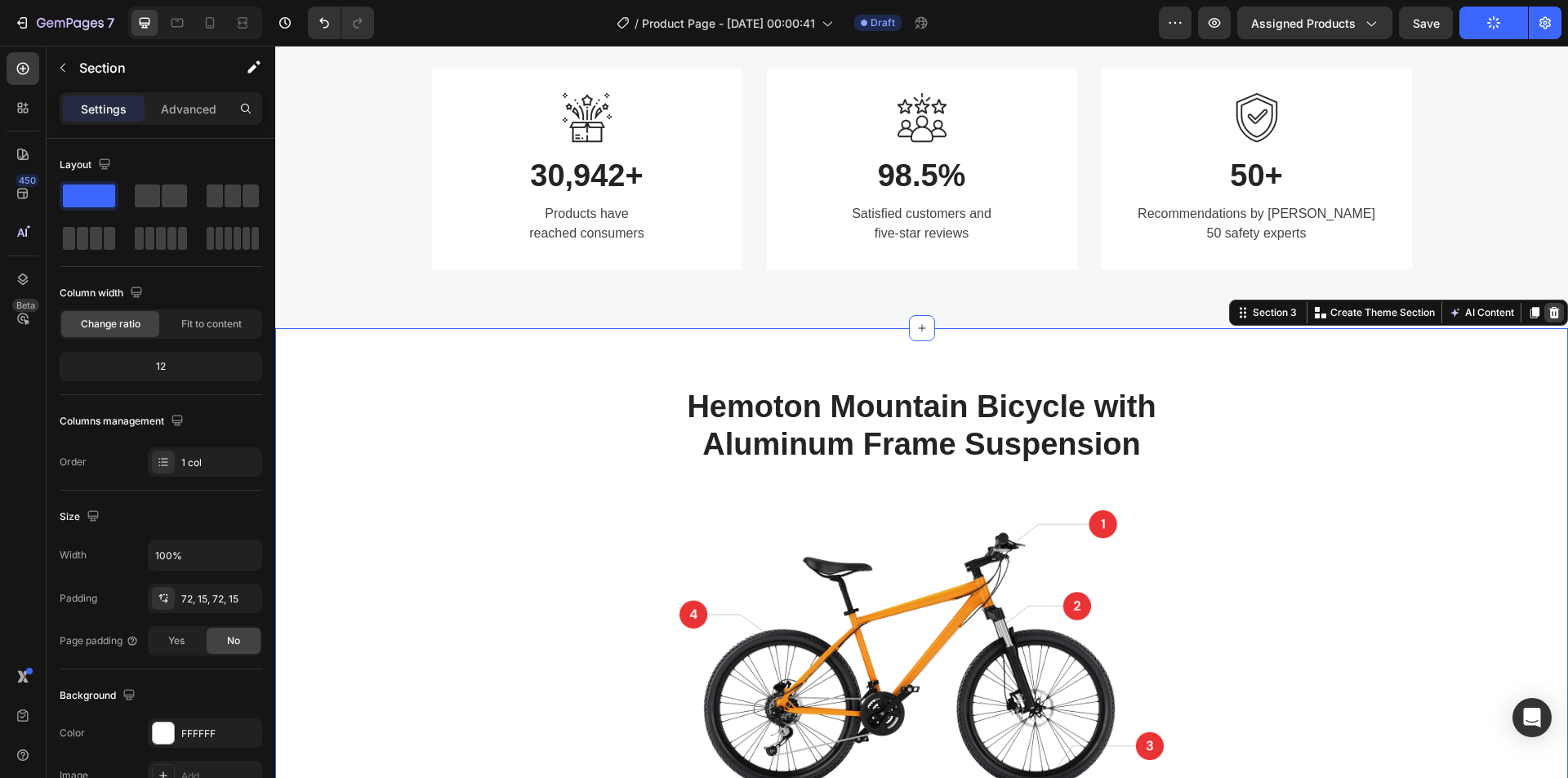
click at [1550, 316] on icon at bounding box center [1555, 312] width 11 height 11
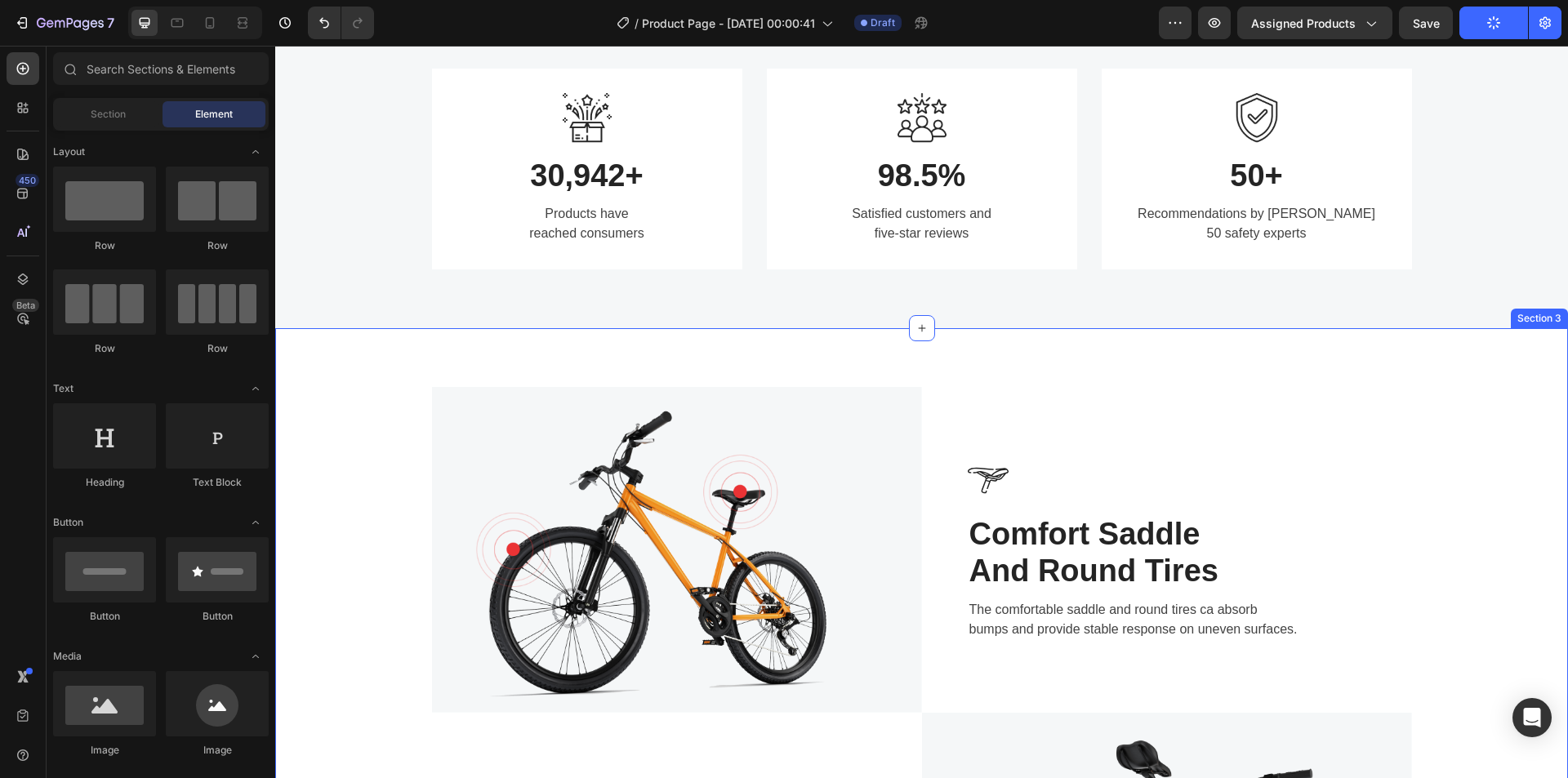
click at [1534, 344] on div "Image Image Comfort Saddle And Round Tires Heading The comfortable saddle and r…" at bounding box center [921, 713] width 1293 height 769
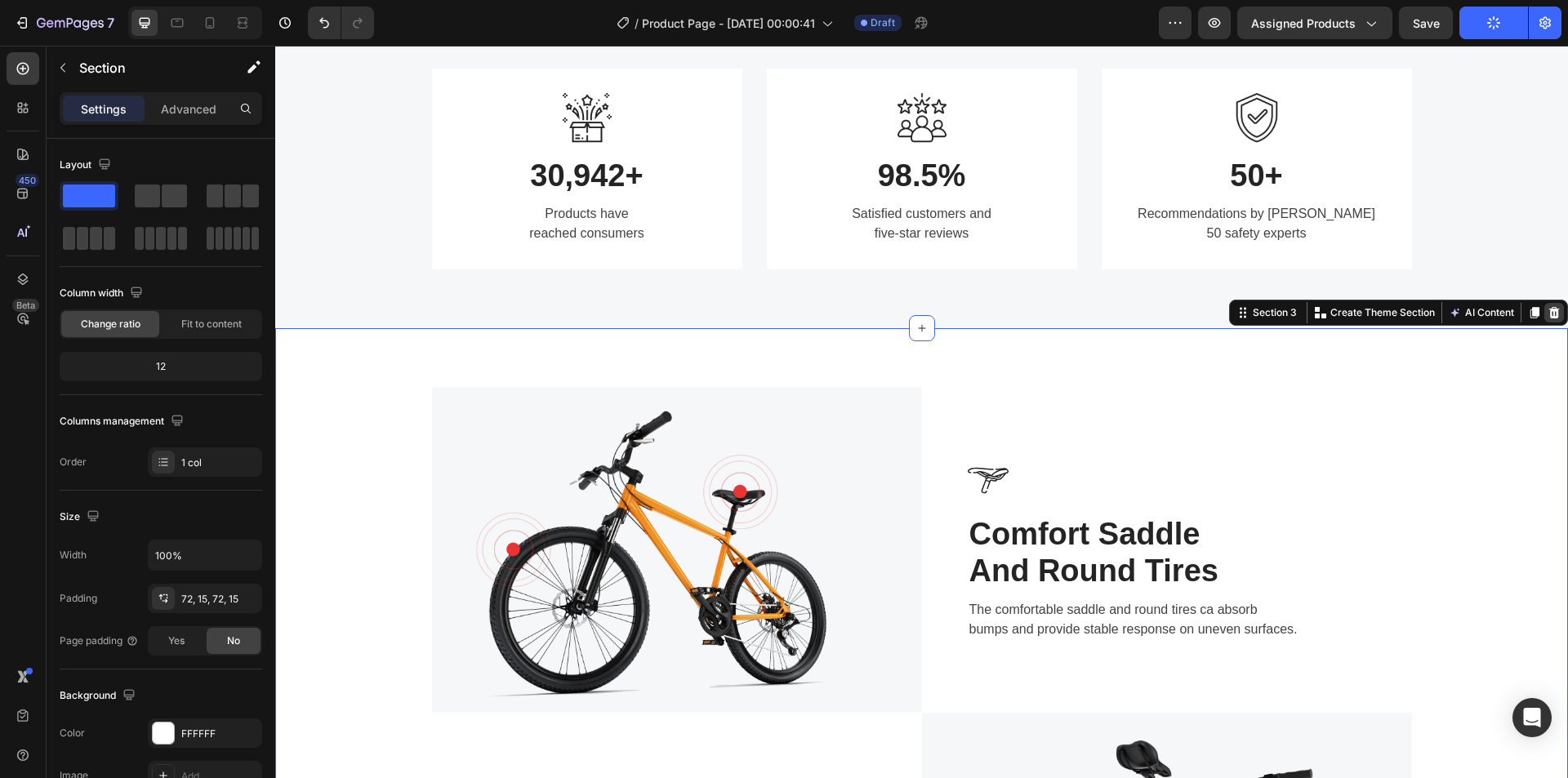
click at [1544, 320] on div at bounding box center [1554, 313] width 19 height 19
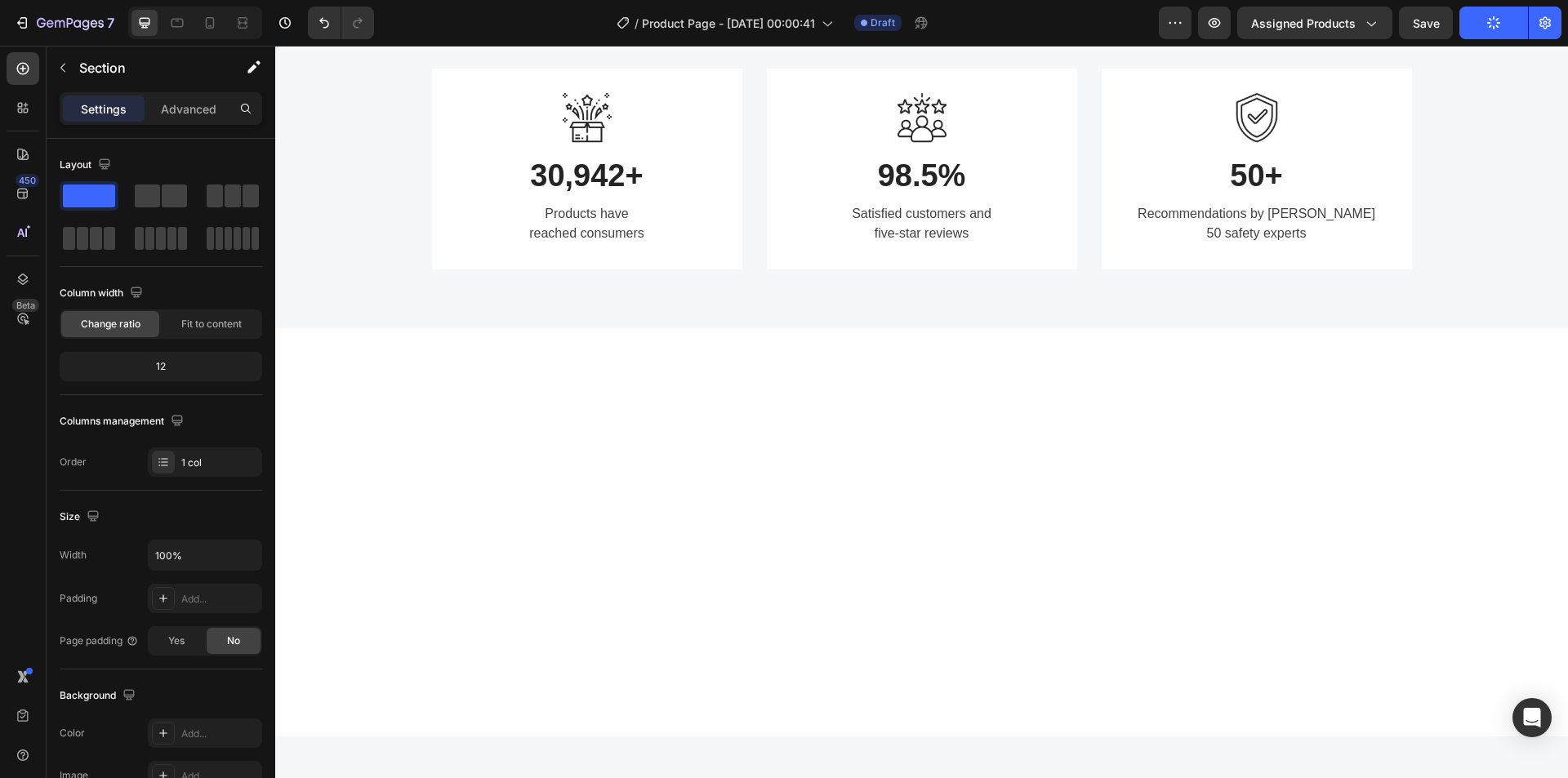
click at [1521, 357] on div at bounding box center [921, 533] width 1293 height 408
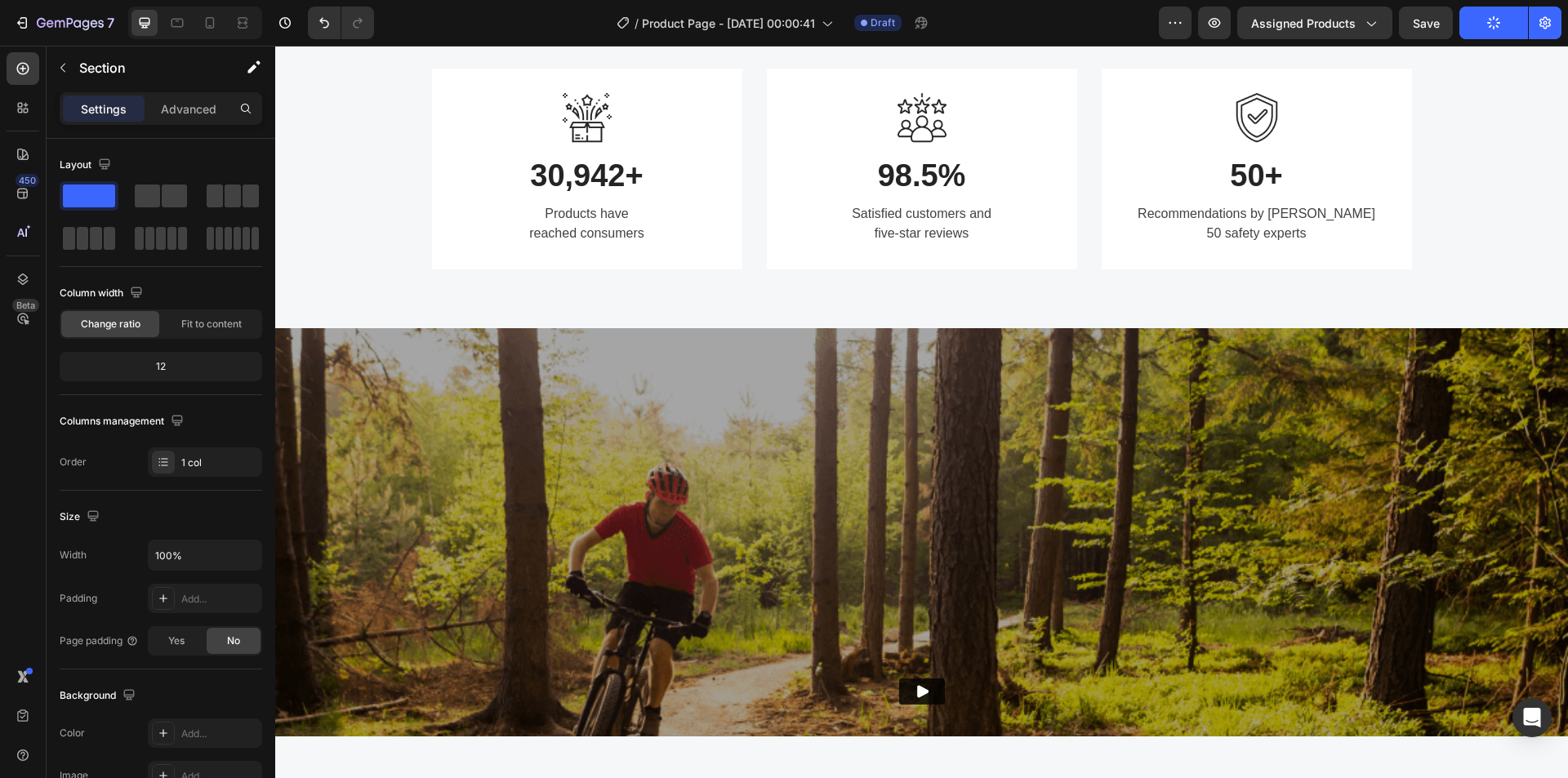
scroll to position [3429, 0]
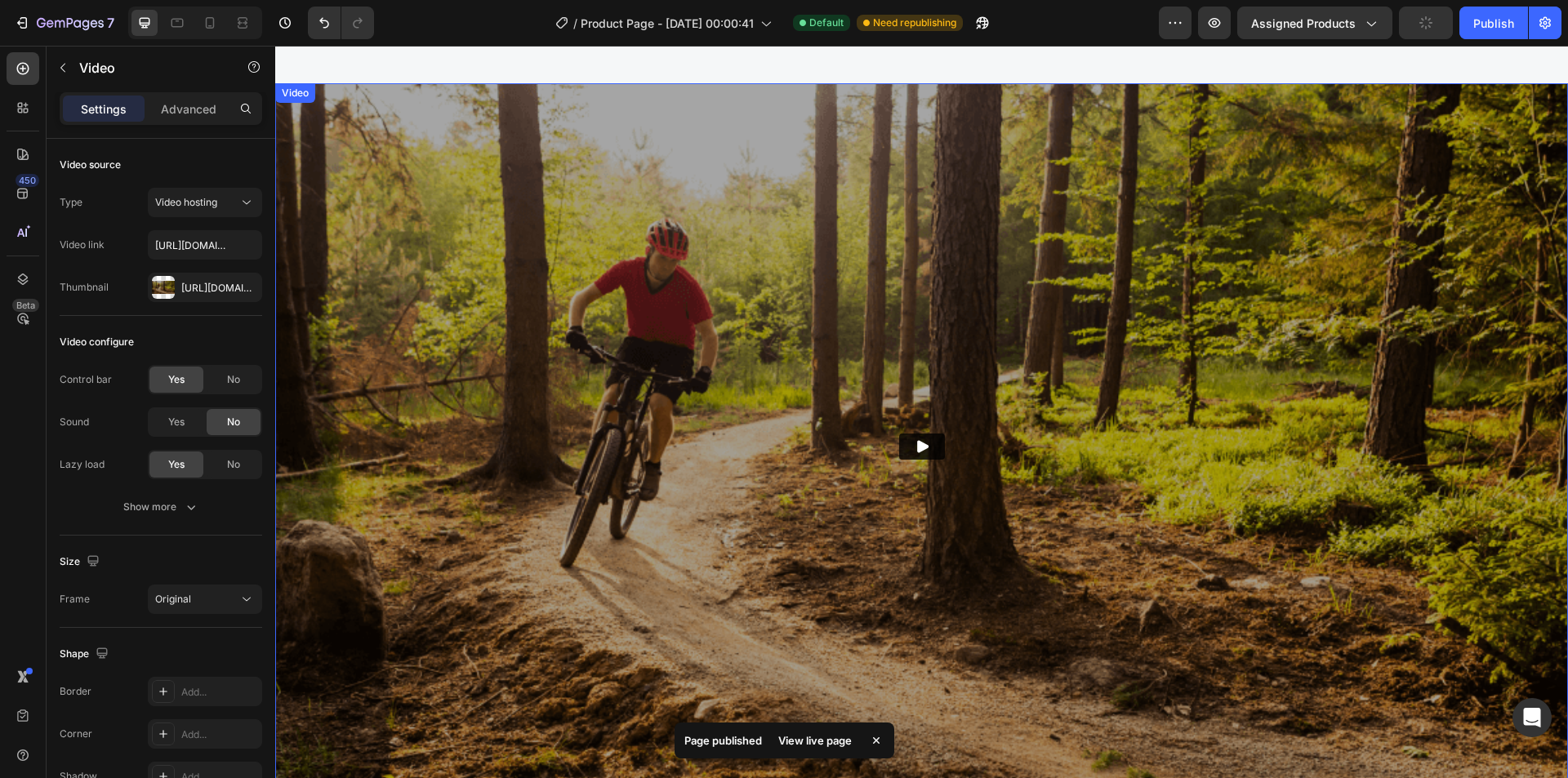
click at [1256, 582] on img at bounding box center [921, 446] width 1293 height 726
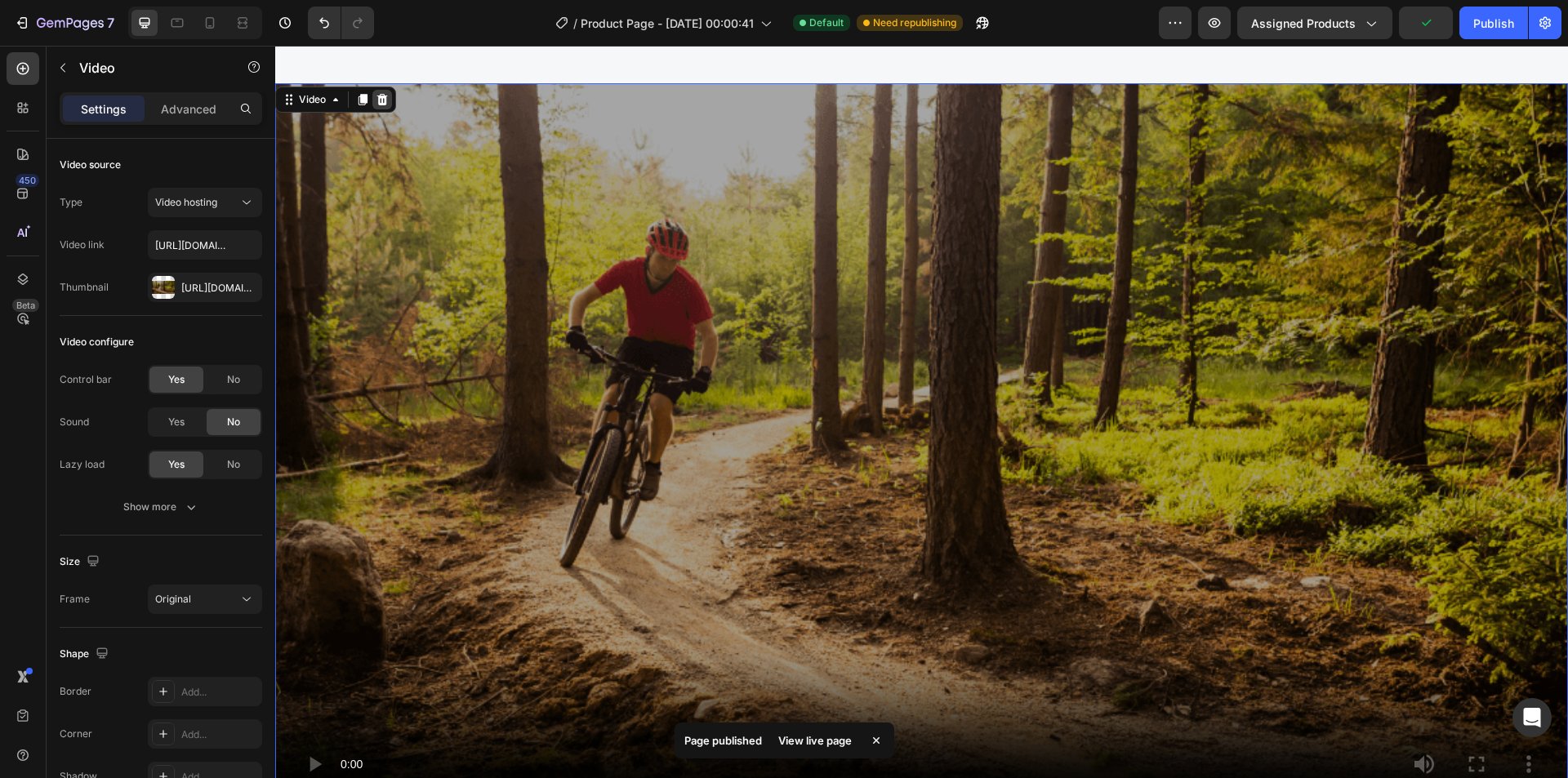
click at [380, 99] on icon at bounding box center [383, 99] width 11 height 11
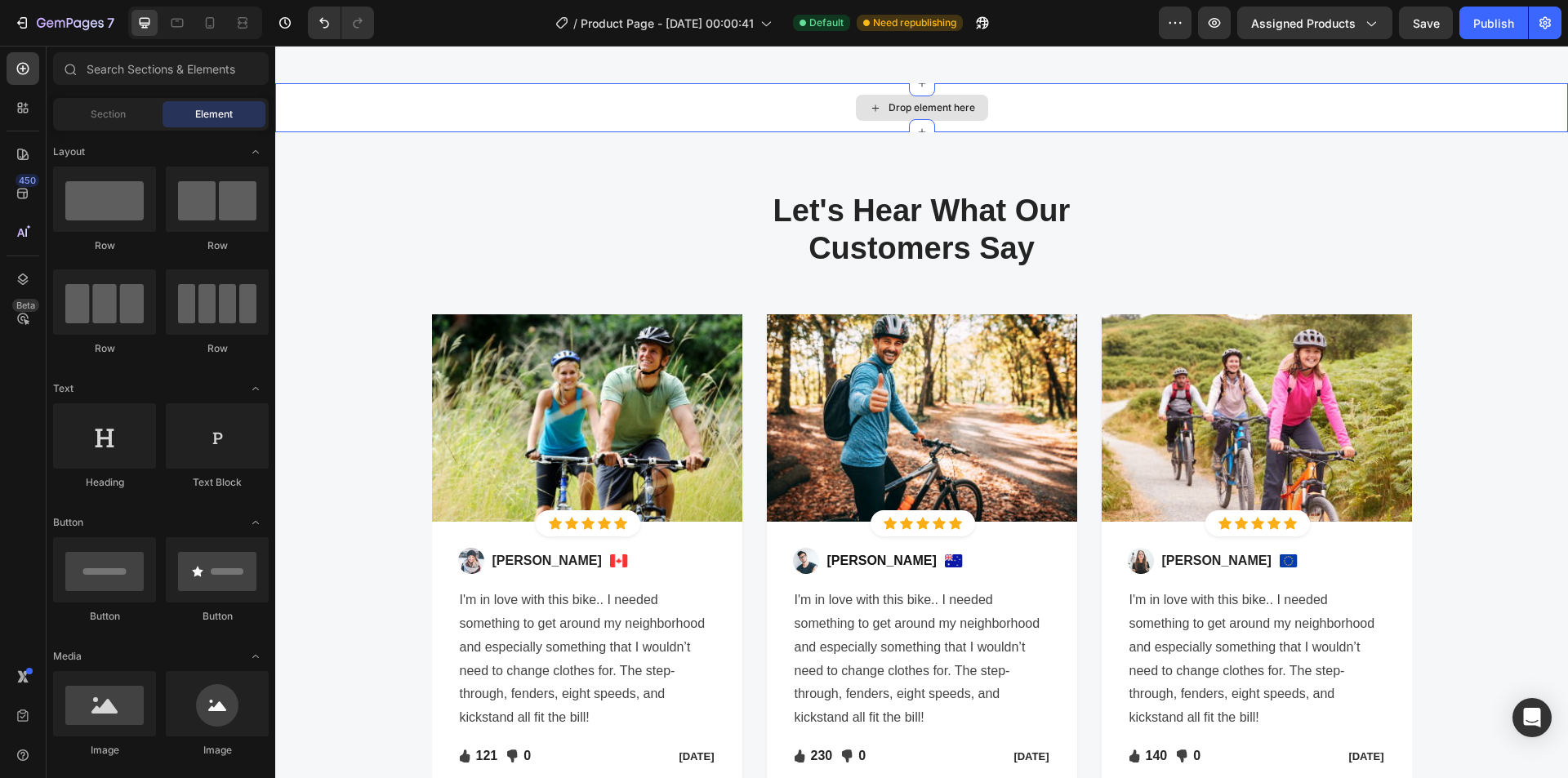
click at [1088, 95] on div "Drop element here" at bounding box center [921, 108] width 1293 height 49
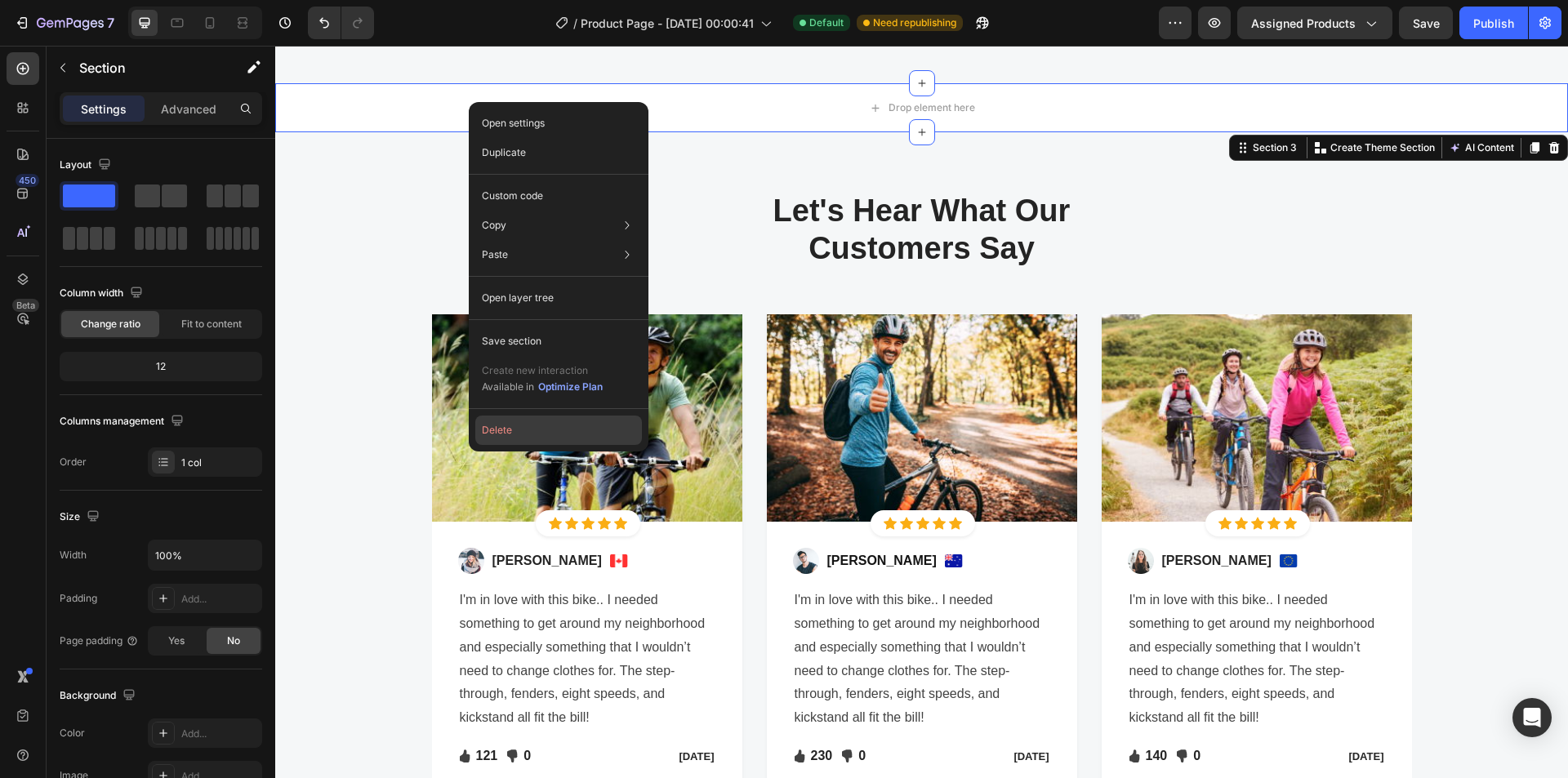
click at [520, 428] on button "Delete" at bounding box center [558, 430] width 167 height 30
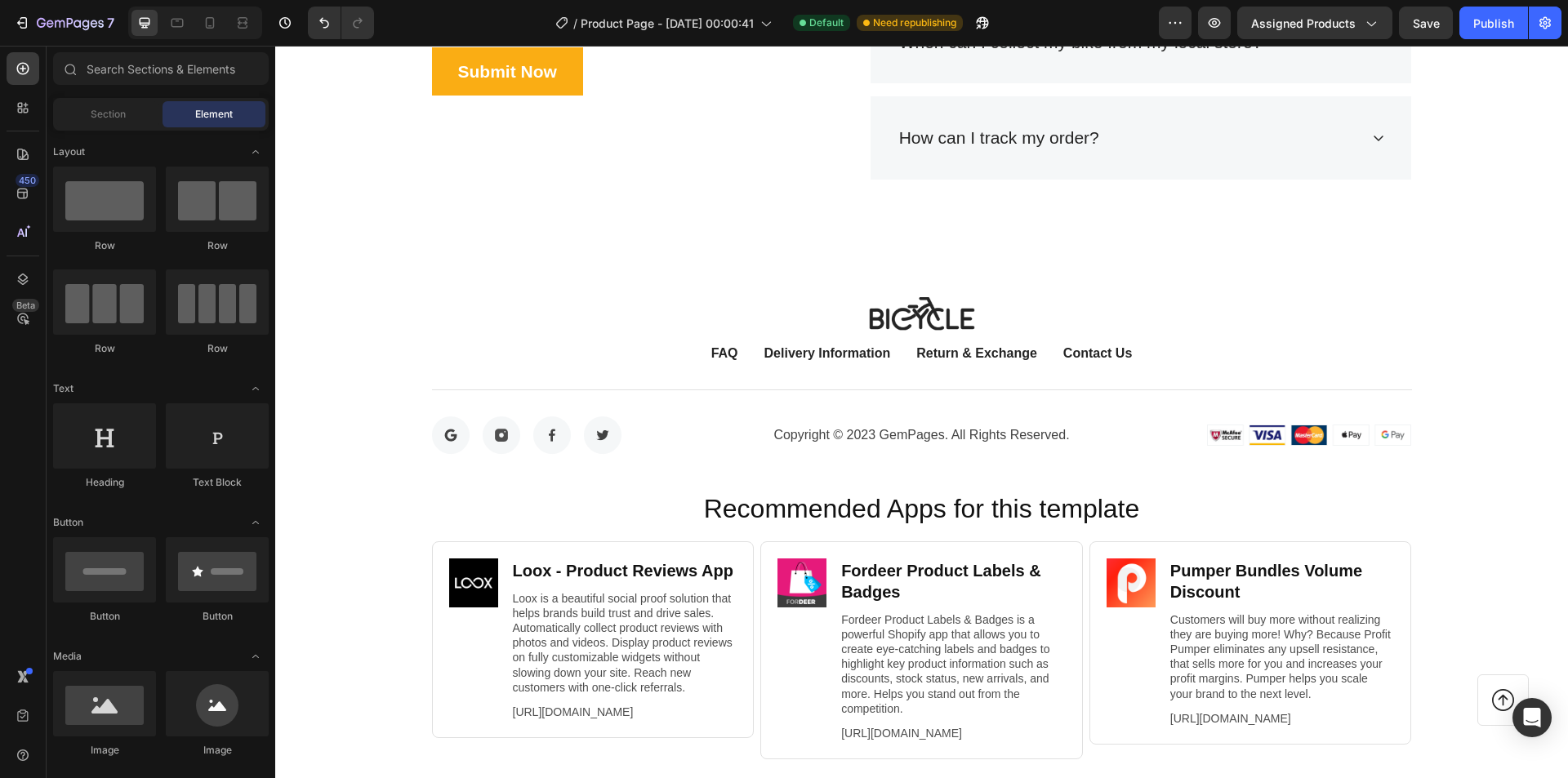
scroll to position [5716, 0]
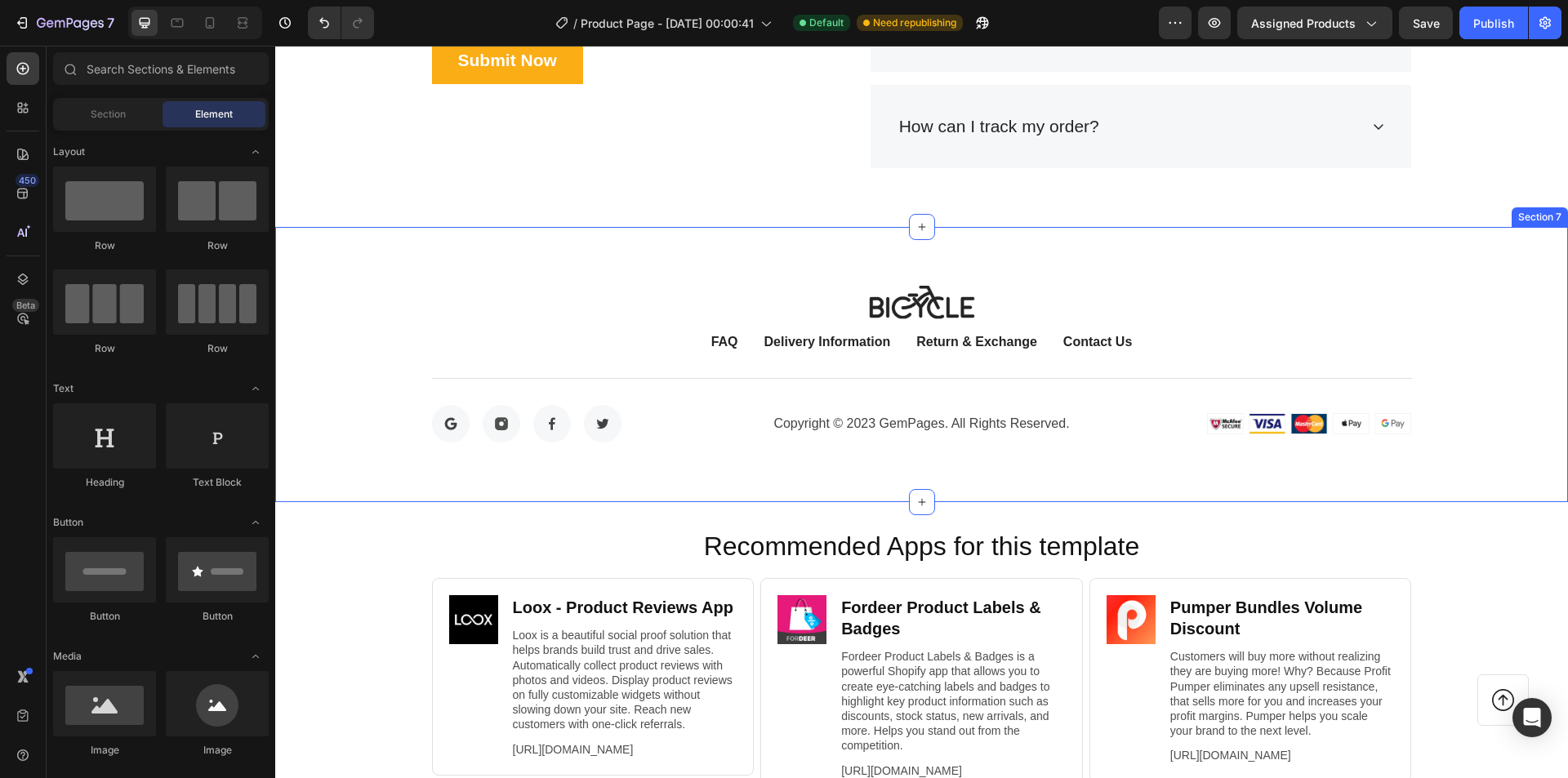
click at [1483, 328] on div "Image FAQ Button Delivery Information Button Return & Exchange Button Contact U…" at bounding box center [921, 364] width 1268 height 158
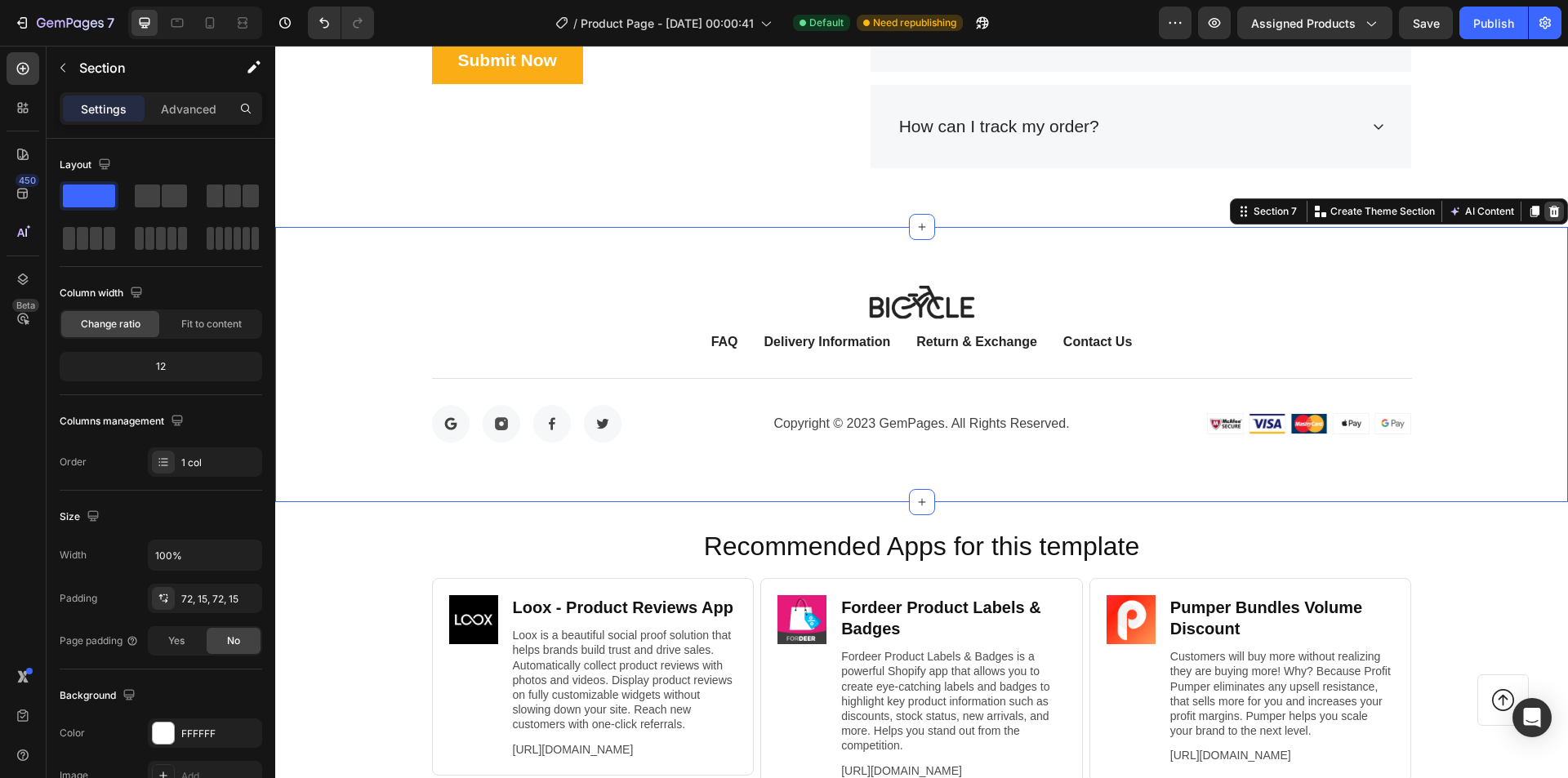
click at [1549, 210] on div at bounding box center [1554, 211] width 19 height 19
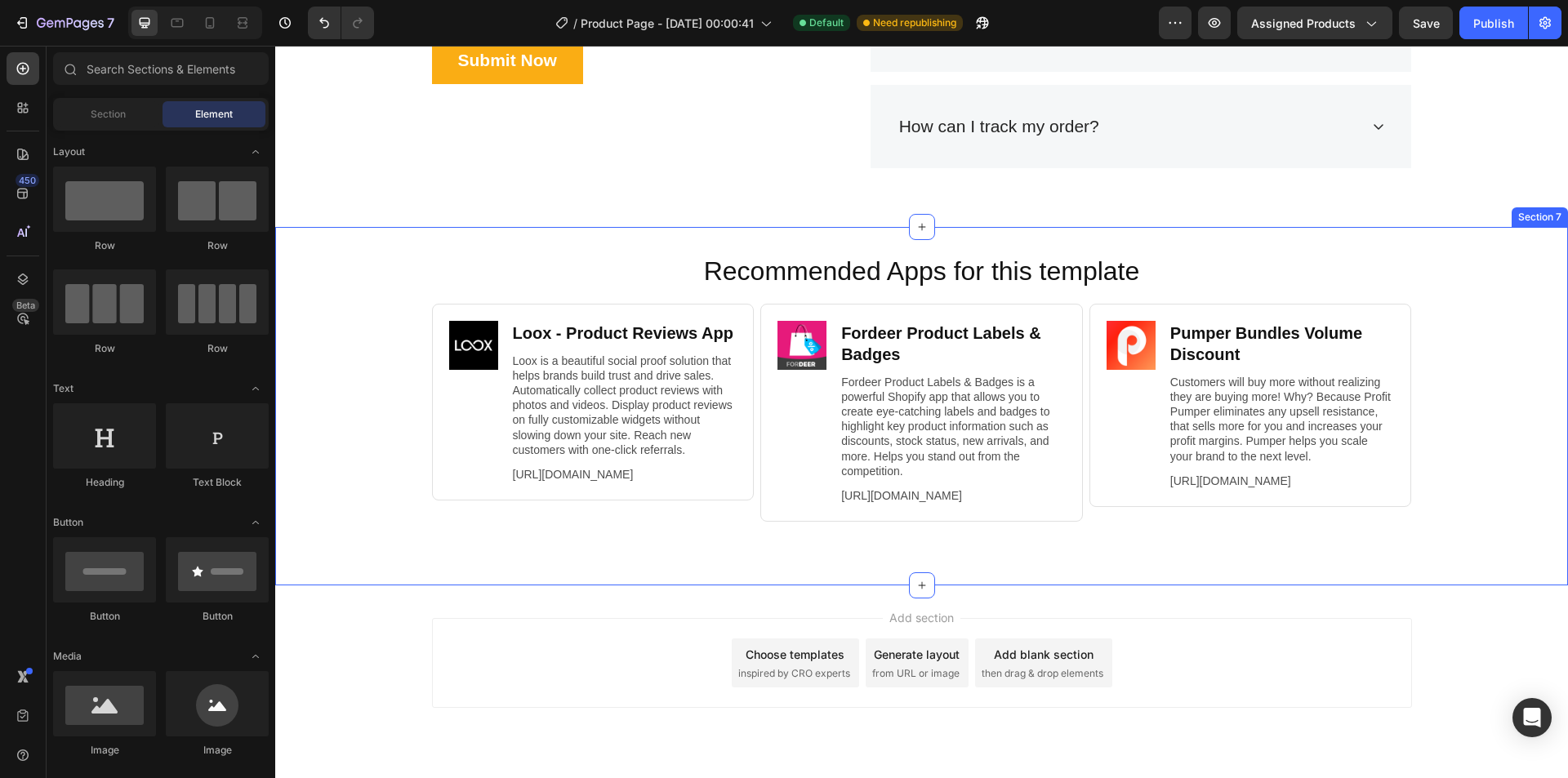
click at [1523, 348] on div "Recommended Apps for this template Heading Image Loox ‑ Product Reviews App Hea…" at bounding box center [921, 407] width 1293 height 307
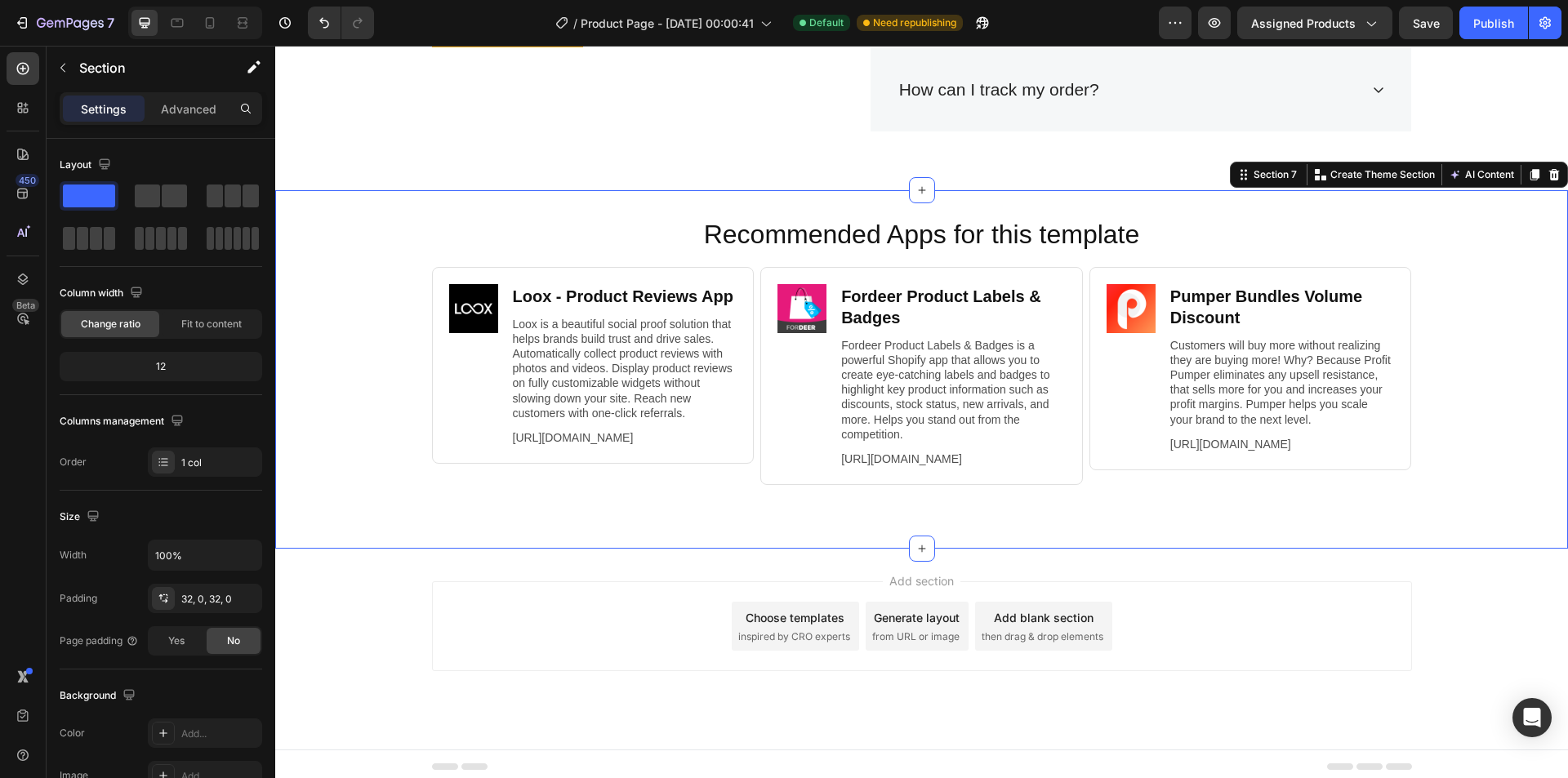
scroll to position [5773, 0]
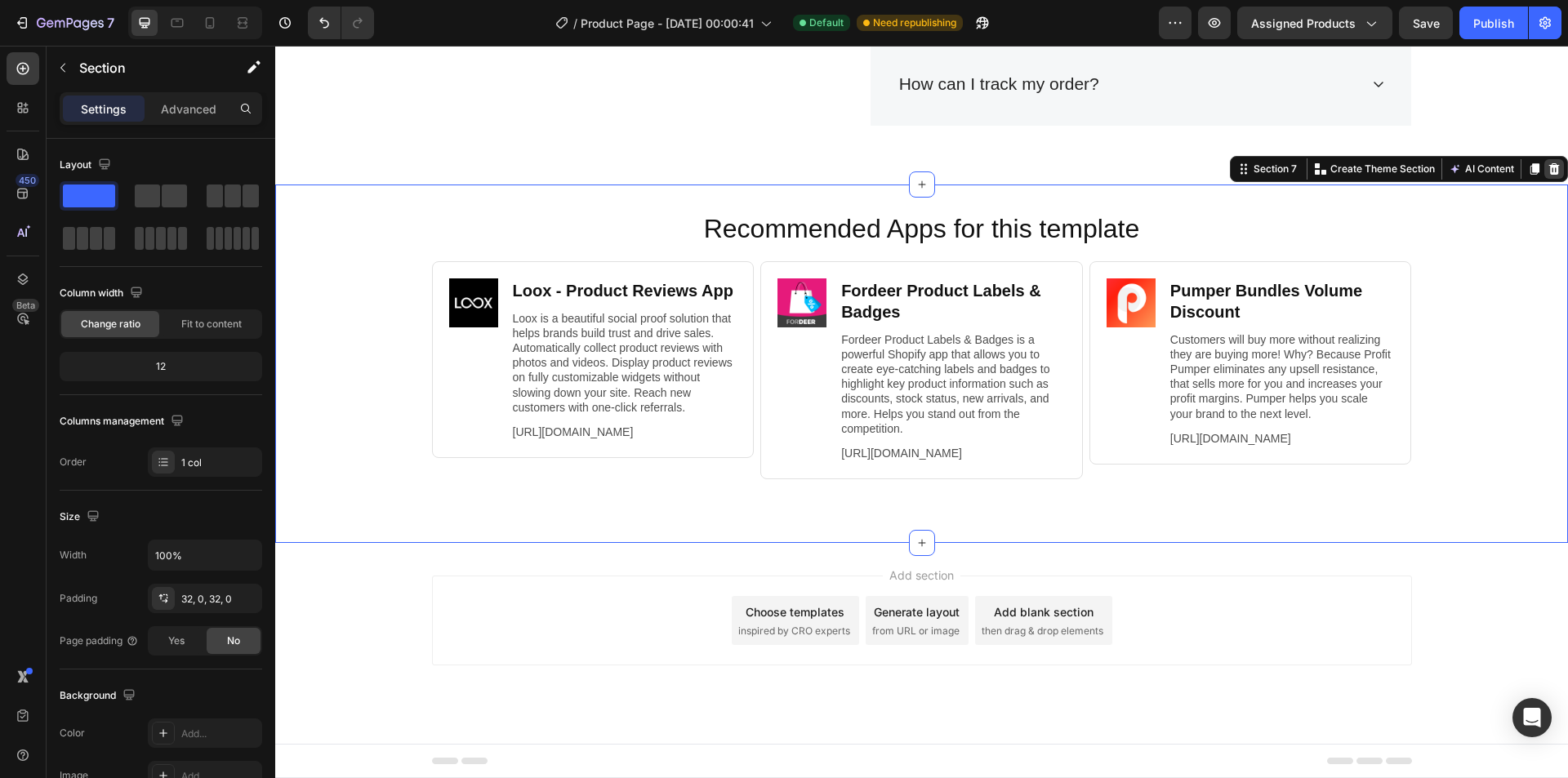
click at [1550, 163] on icon at bounding box center [1555, 168] width 11 height 11
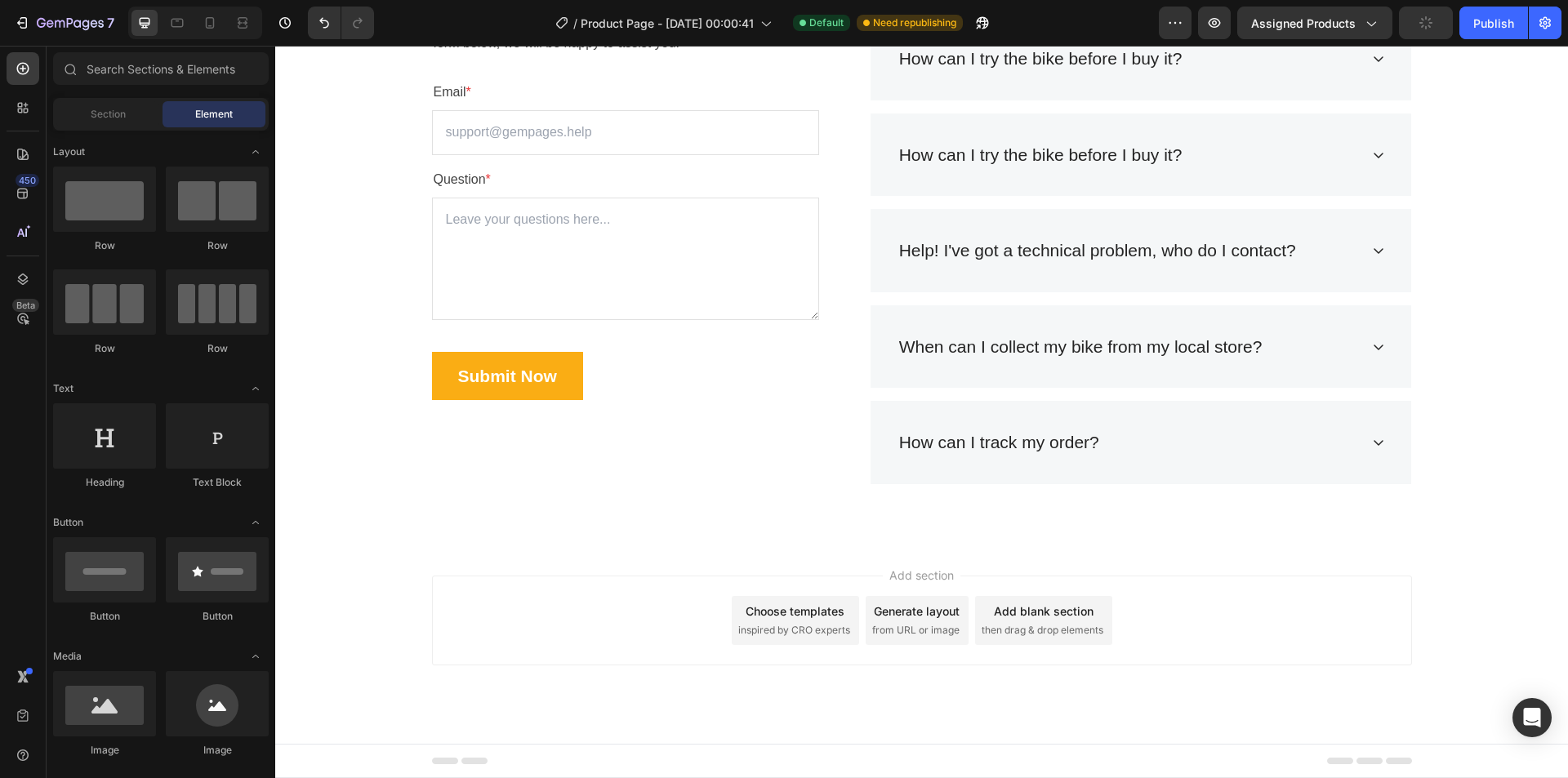
click at [1323, 588] on div "Add section Choose templates inspired by CRO experts Generate layout from URL o…" at bounding box center [922, 620] width 980 height 90
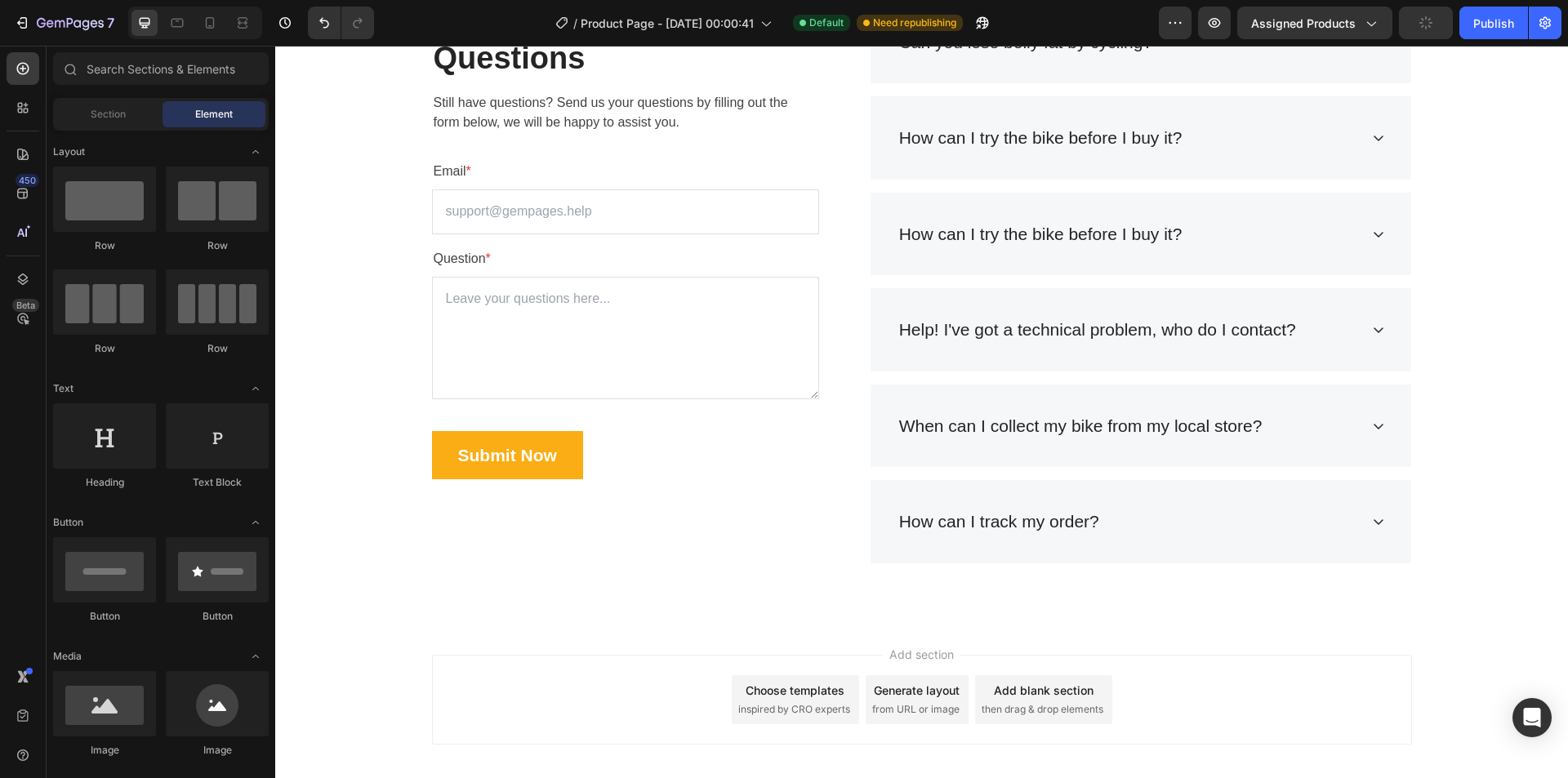
scroll to position [5147, 0]
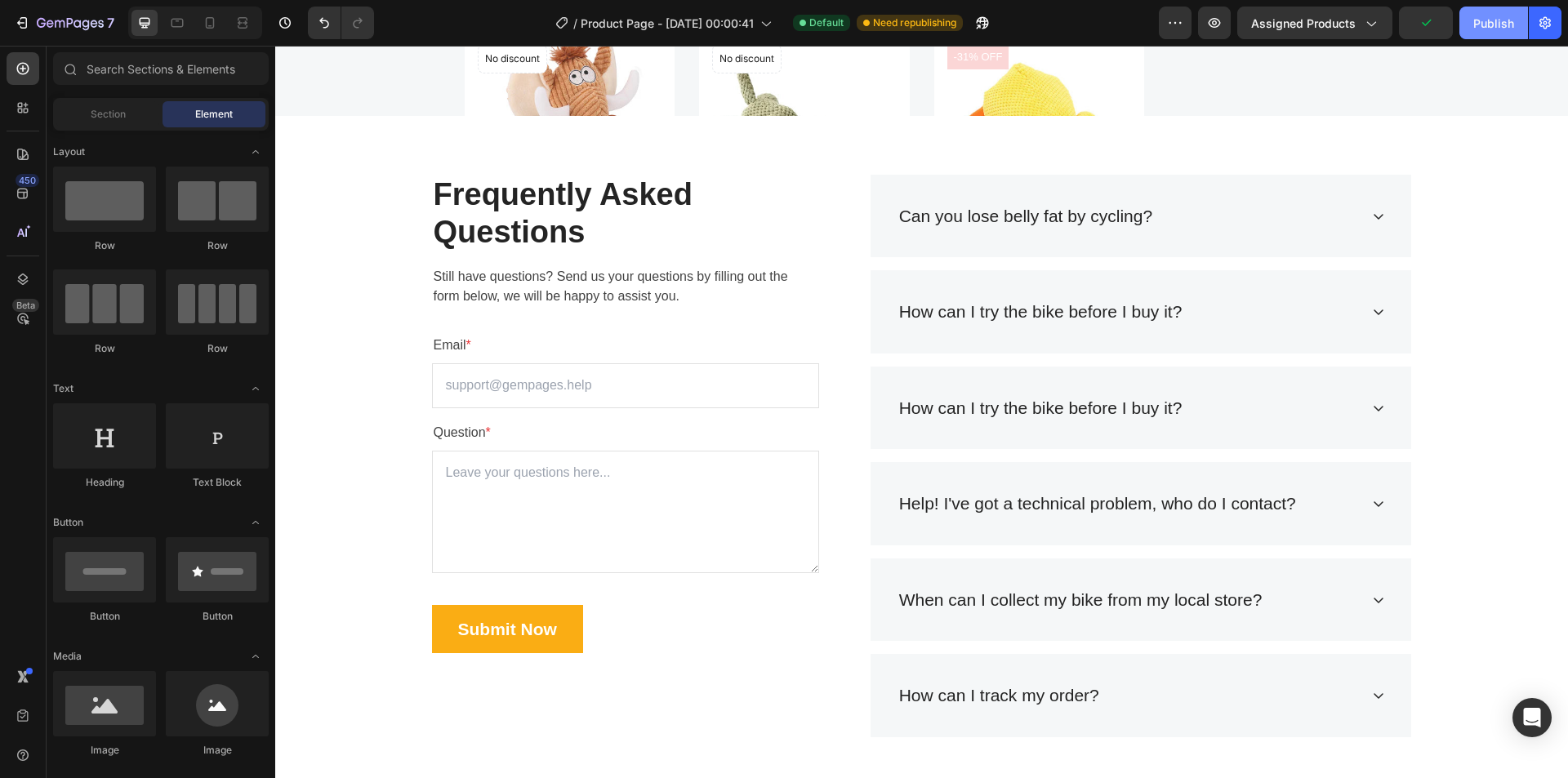
click at [1478, 22] on div "Publish" at bounding box center [1494, 24] width 41 height 18
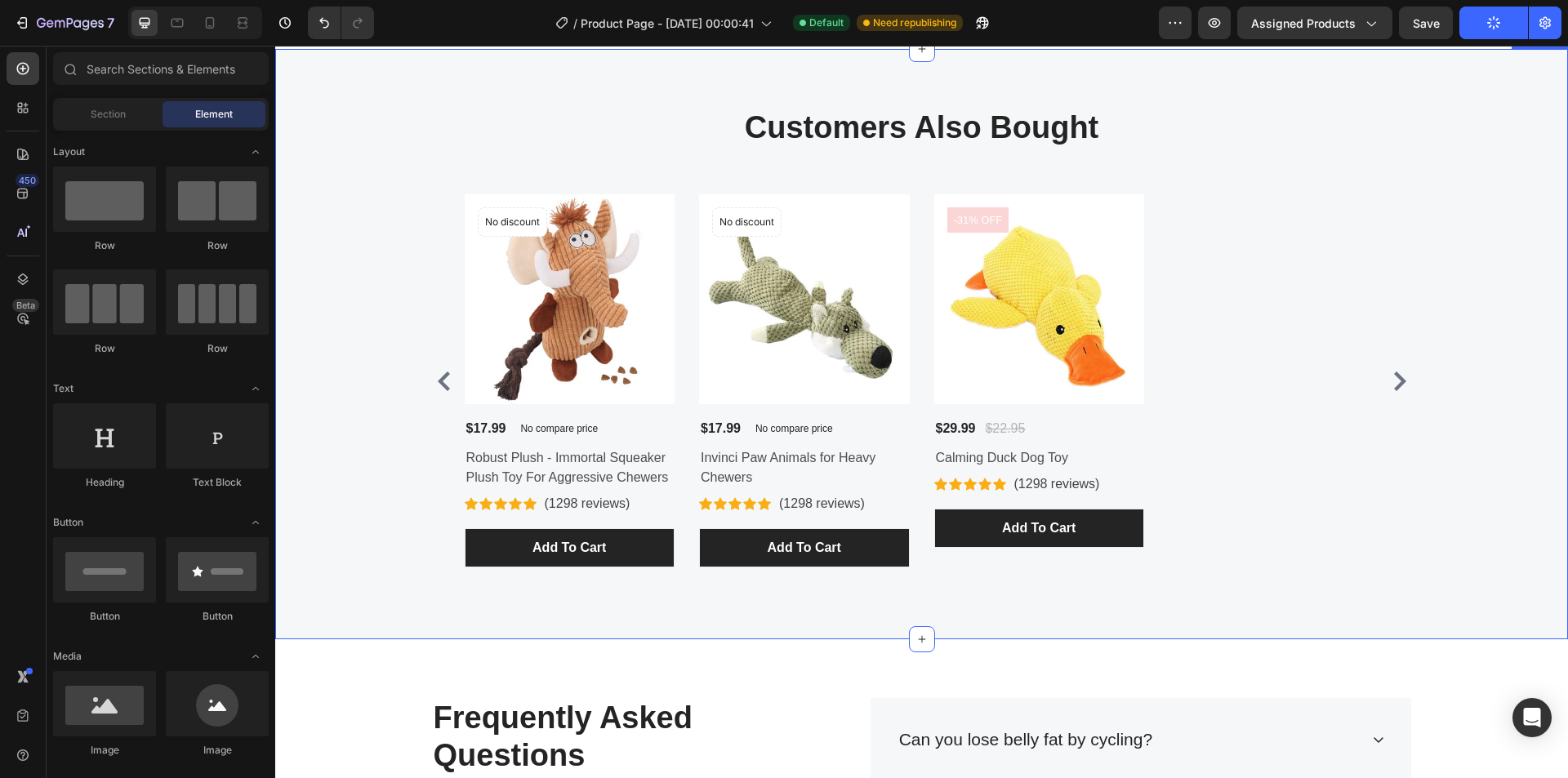
scroll to position [4820, 0]
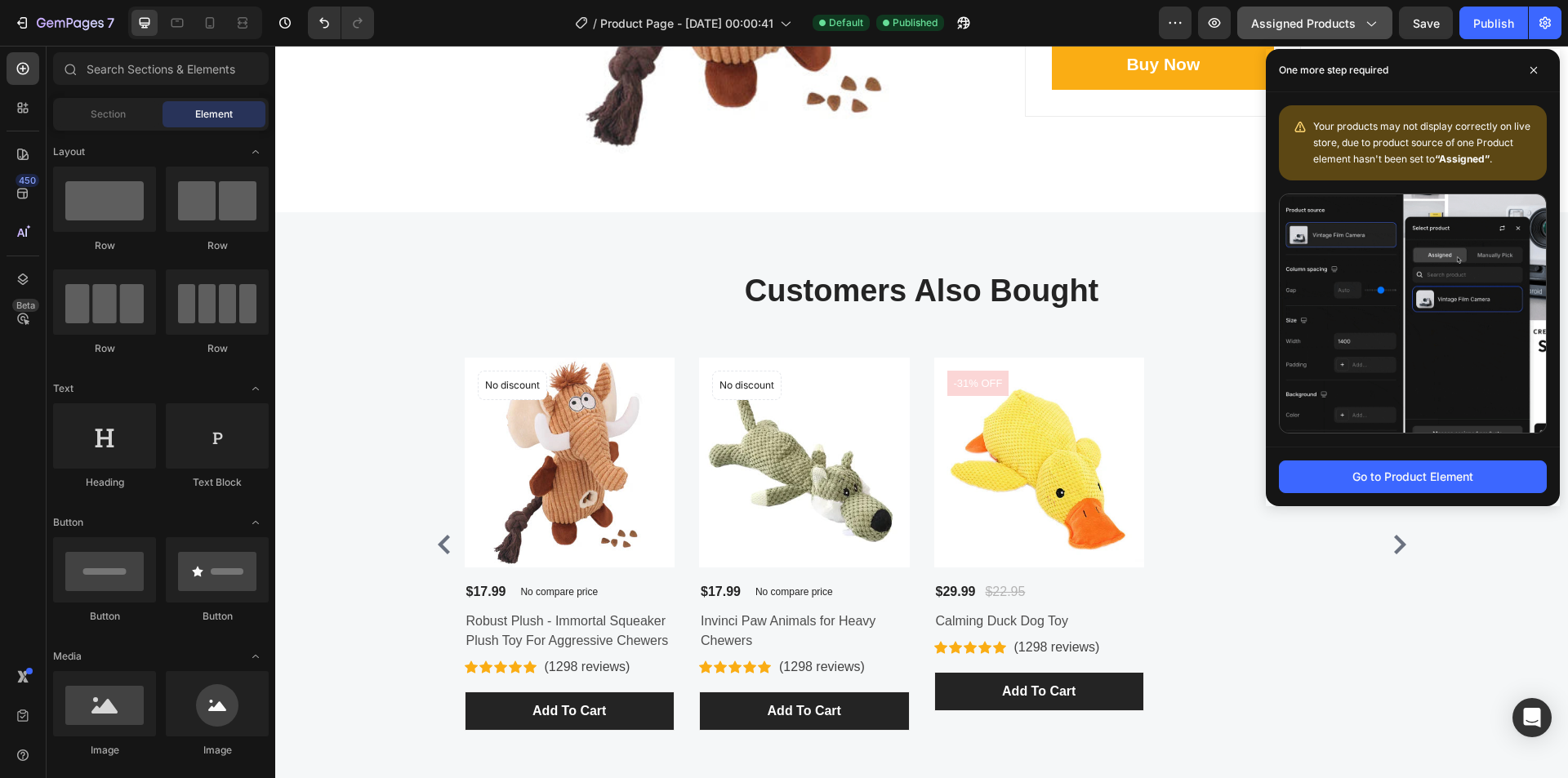
click at [1302, 20] on span "Assigned Products" at bounding box center [1303, 24] width 104 height 18
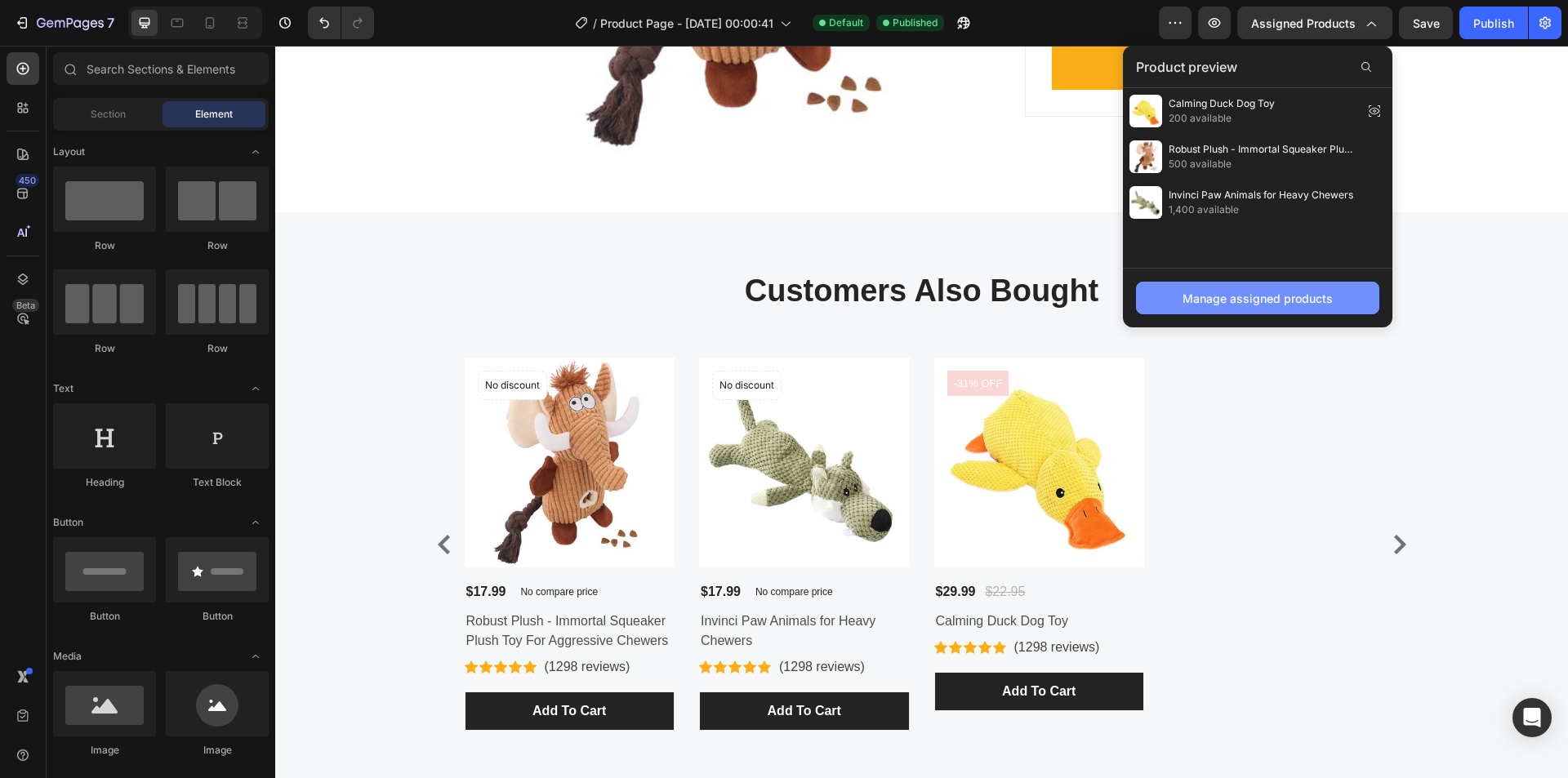
click at [1252, 304] on div "Manage assigned products" at bounding box center [1258, 299] width 150 height 18
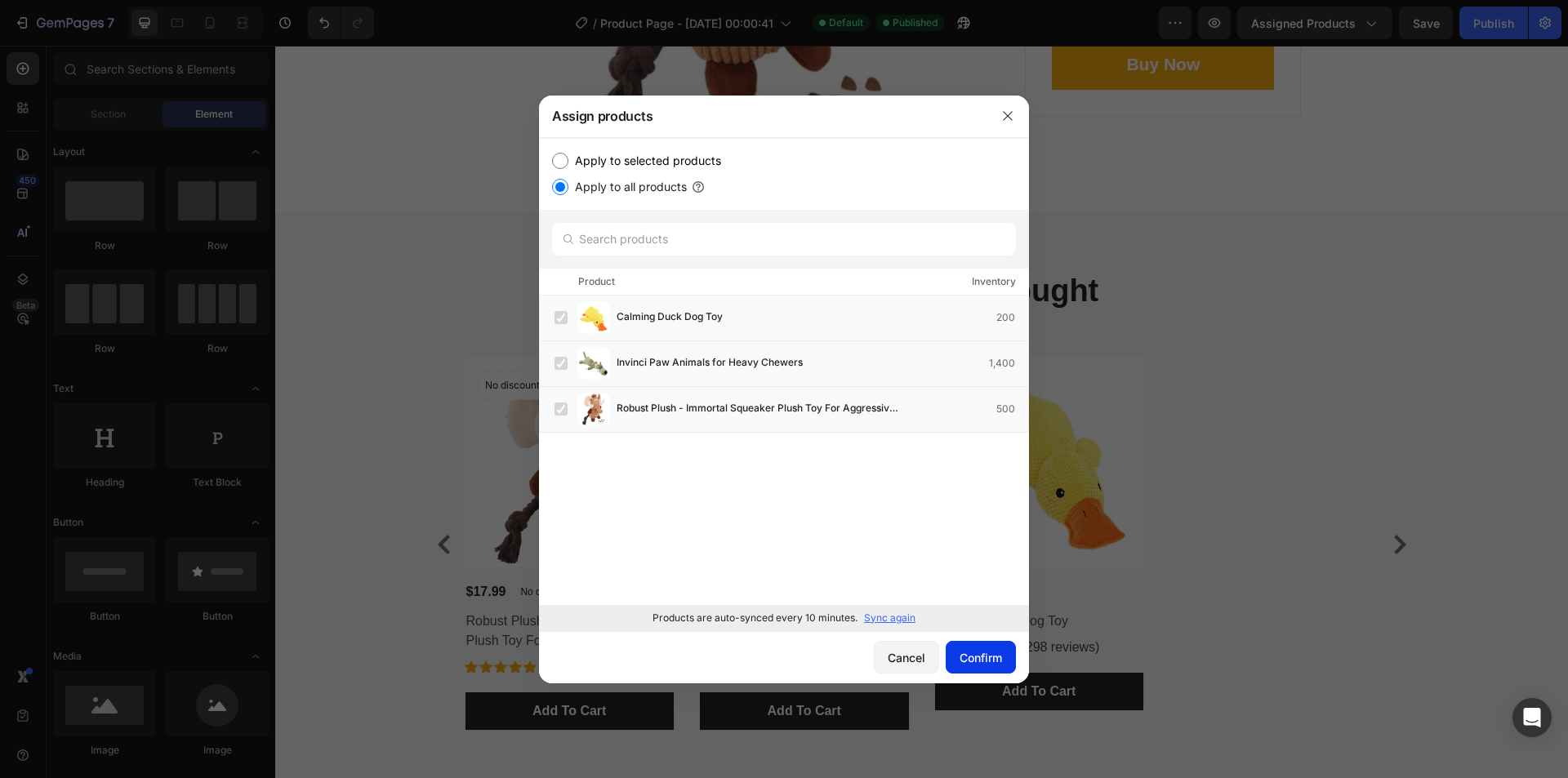
click at [974, 661] on div "Confirm" at bounding box center [981, 658] width 42 height 18
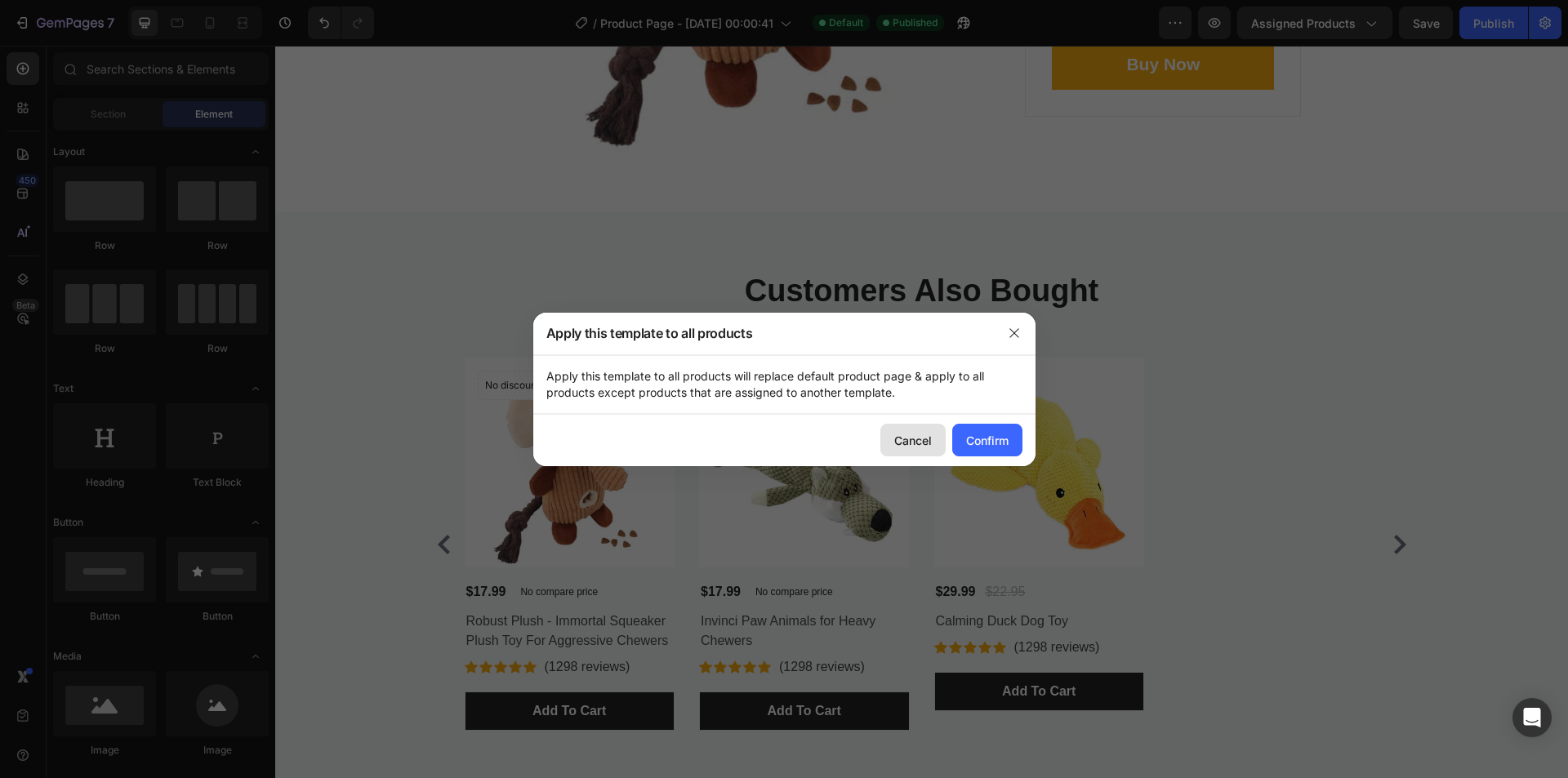
click at [919, 443] on div "Cancel" at bounding box center [913, 441] width 38 height 18
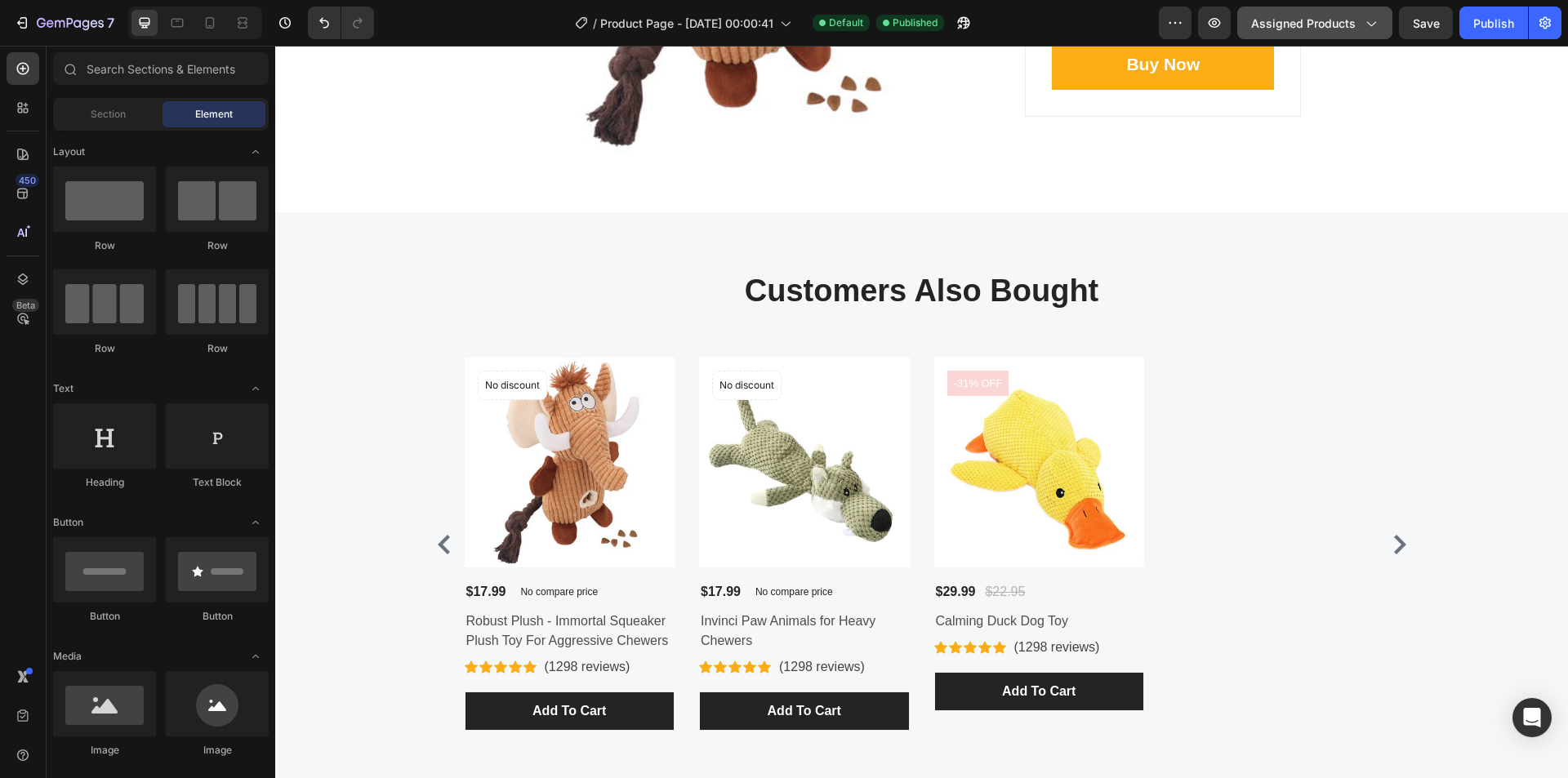
click at [1271, 28] on span "Assigned Products" at bounding box center [1303, 24] width 104 height 18
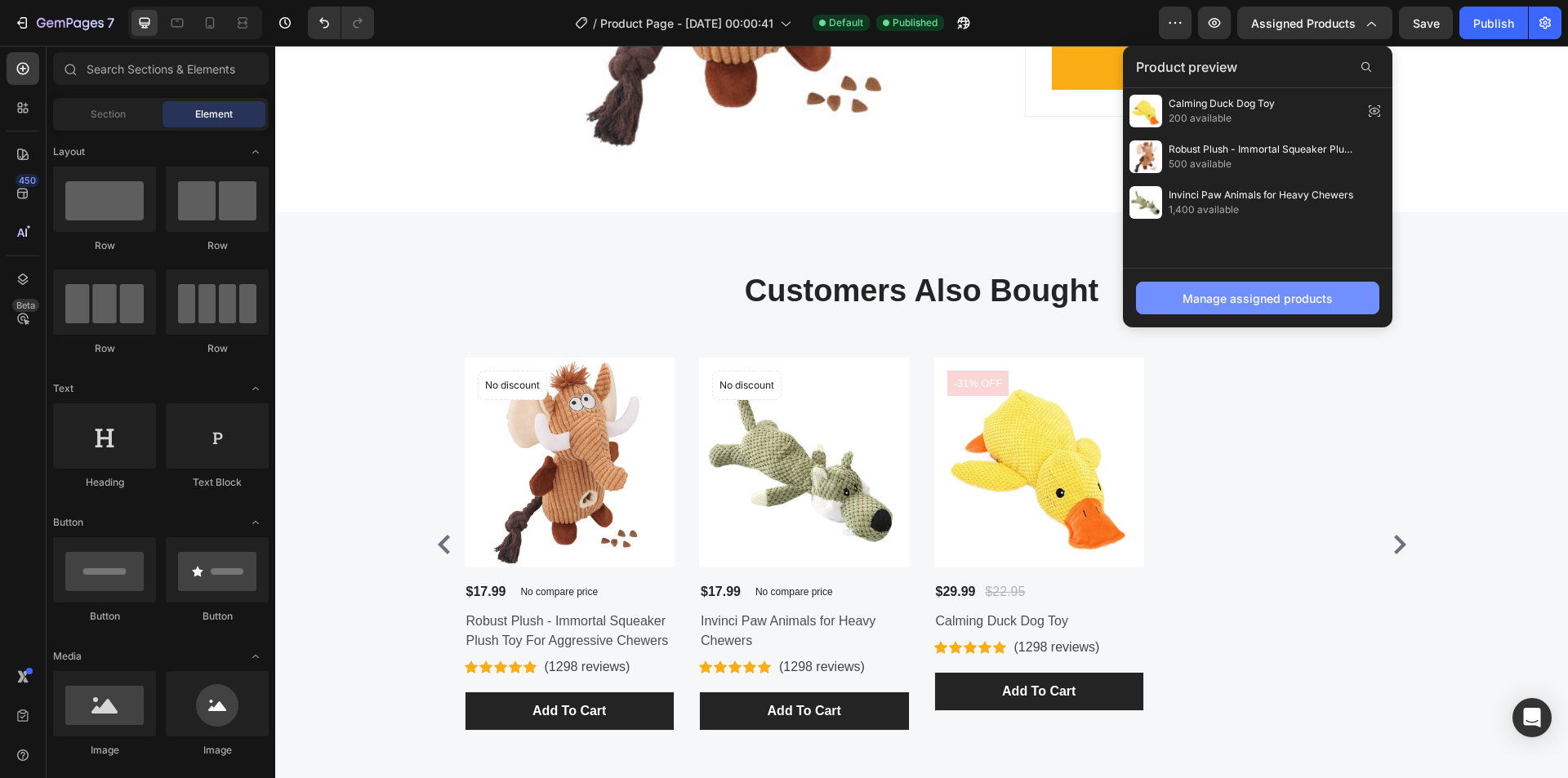
click at [1219, 285] on button "Manage assigned products" at bounding box center [1258, 298] width 244 height 32
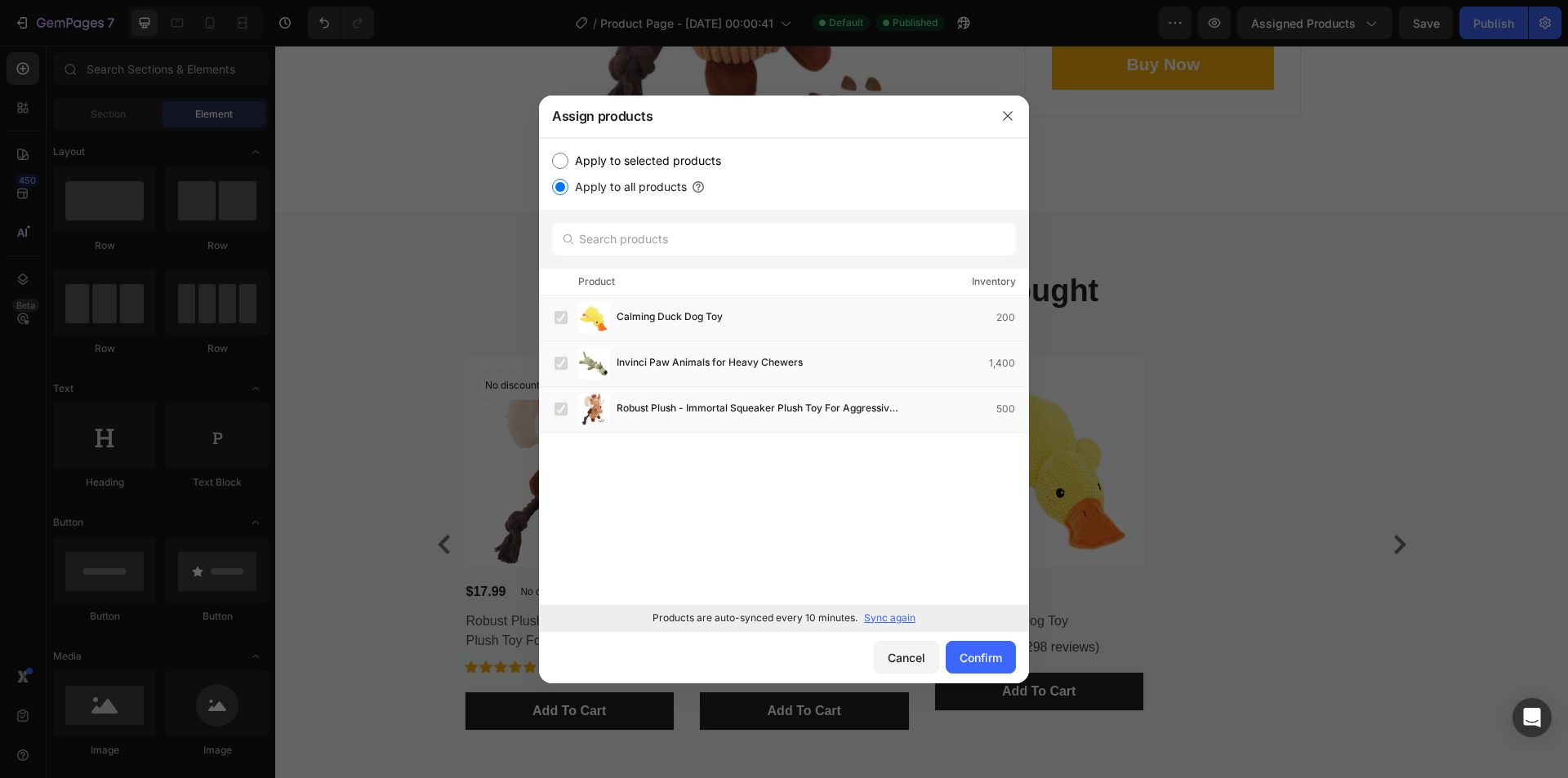
click at [576, 158] on label "Apply to selected products" at bounding box center [645, 160] width 153 height 19
click at [569, 158] on input "Apply to selected products" at bounding box center [560, 160] width 17 height 17
radio input "true"
click at [720, 328] on div "Calming Duck Dog Toy 200" at bounding box center [791, 317] width 474 height 32
click at [1011, 672] on button "Confirm" at bounding box center [981, 657] width 70 height 32
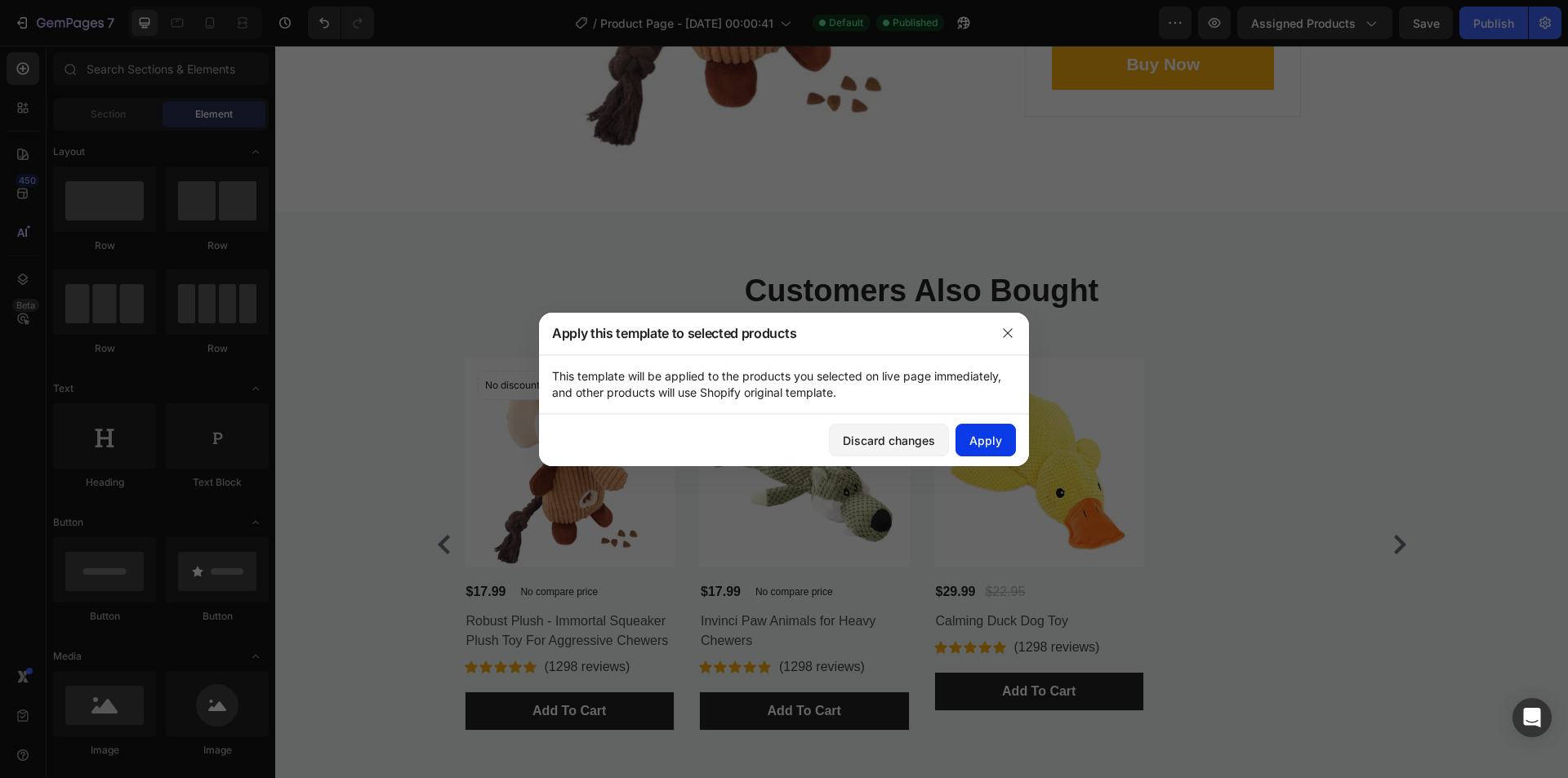
click at [982, 442] on div "Apply" at bounding box center [985, 441] width 32 height 18
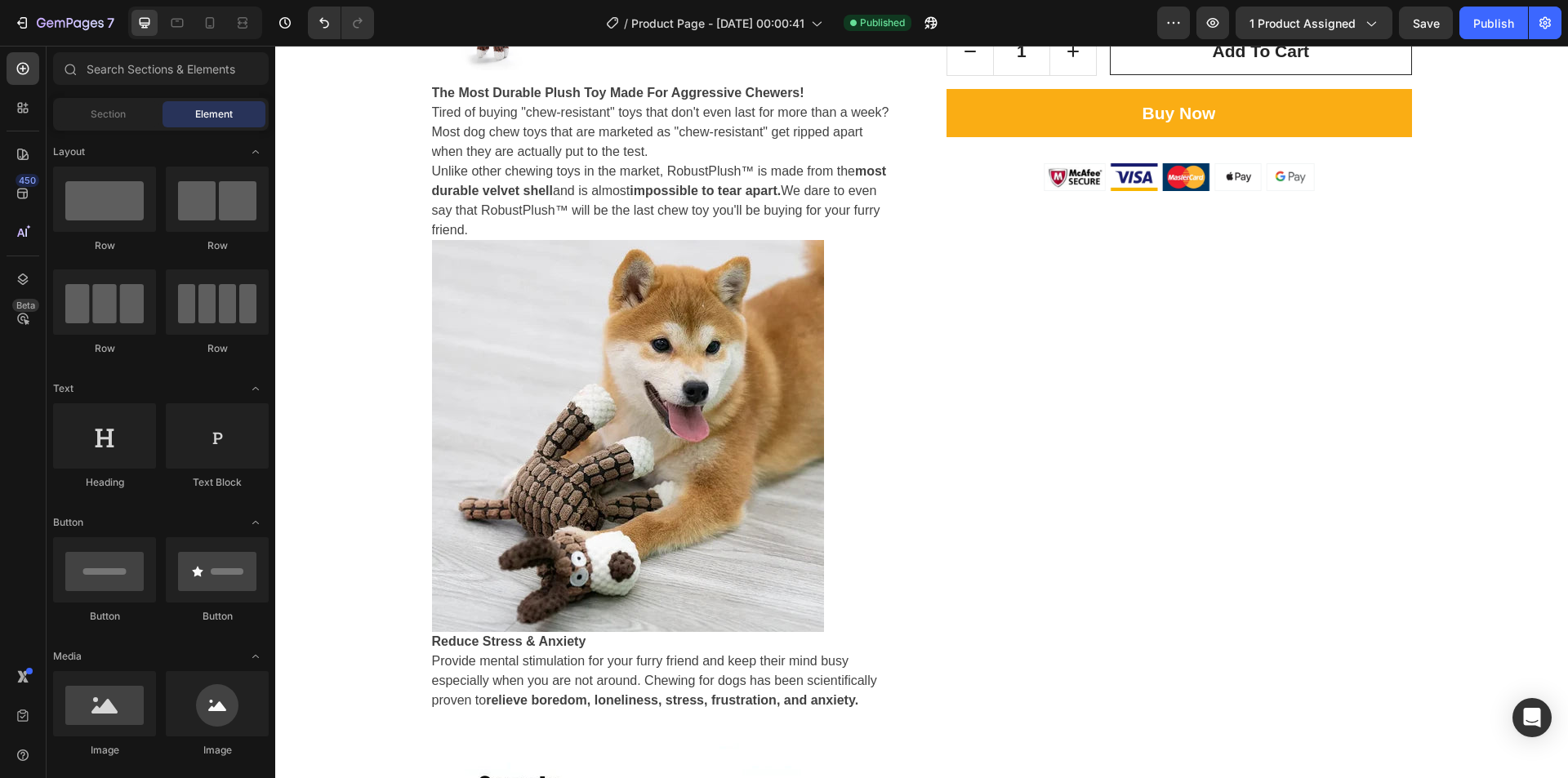
scroll to position [574, 0]
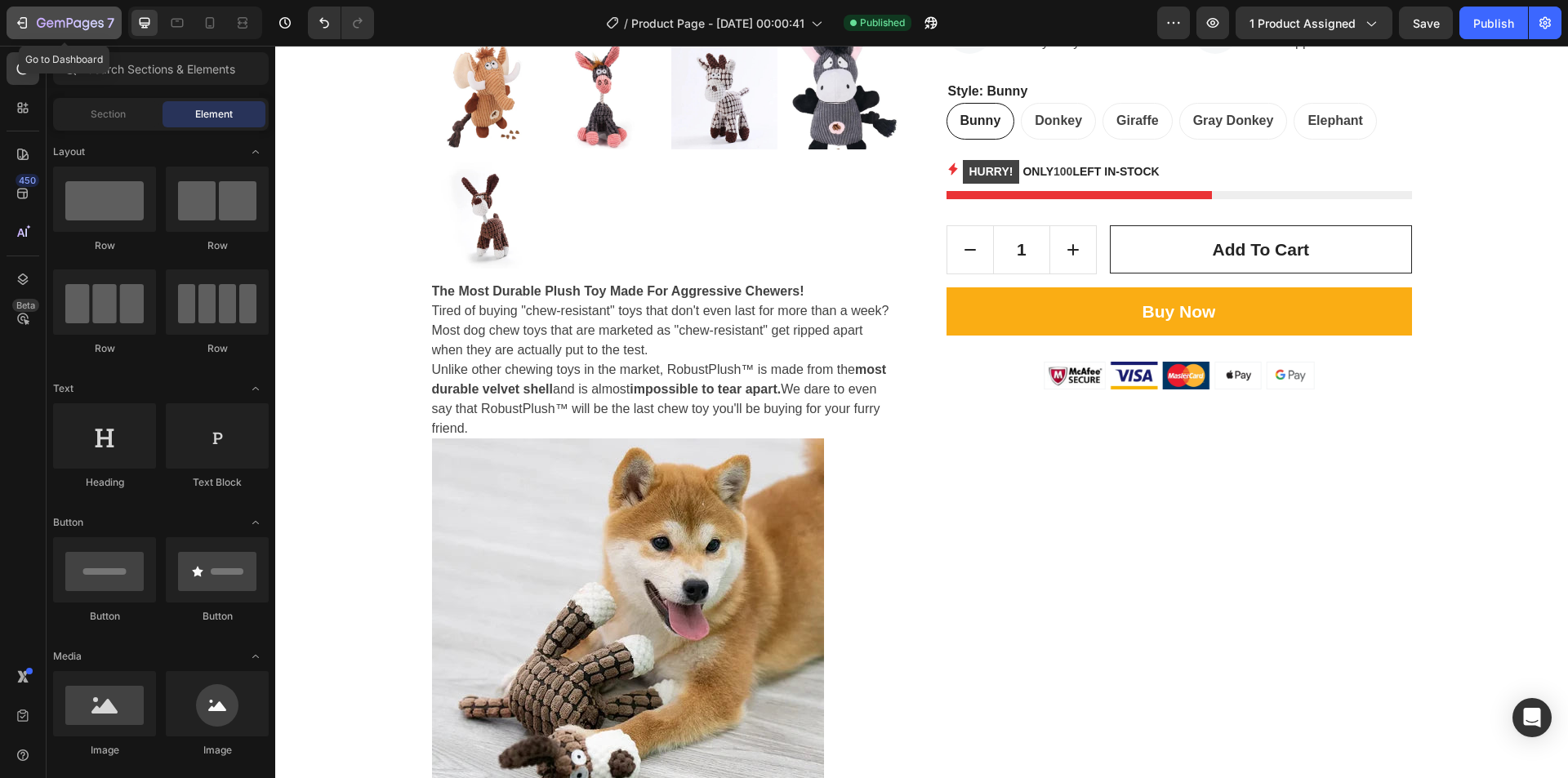
click at [41, 18] on icon "button" at bounding box center [41, 23] width 9 height 10
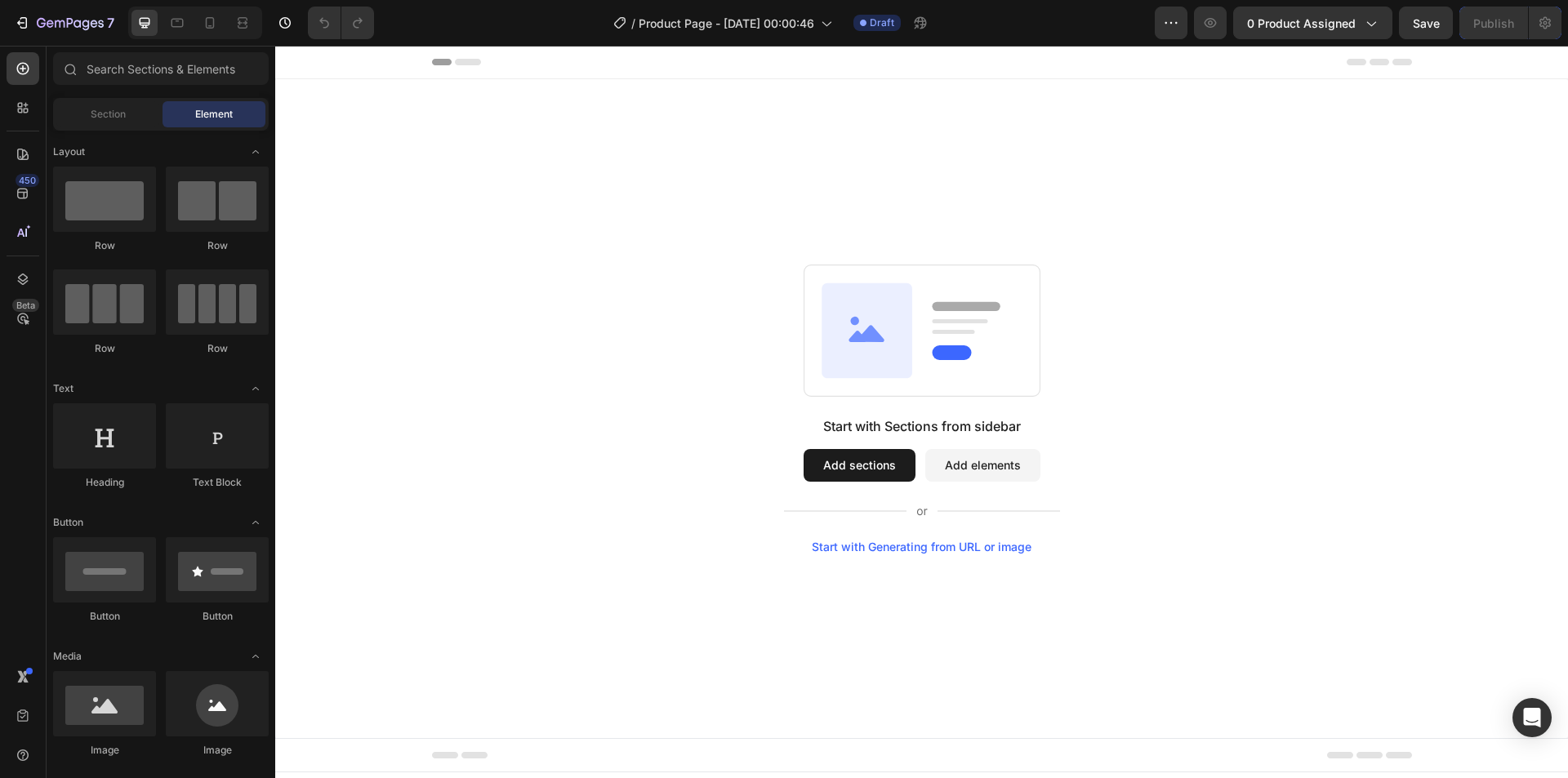
click at [975, 472] on button "Add elements" at bounding box center [983, 465] width 115 height 32
click at [963, 476] on button "Add elements" at bounding box center [983, 465] width 115 height 32
click at [853, 470] on button "Add sections" at bounding box center [860, 465] width 112 height 32
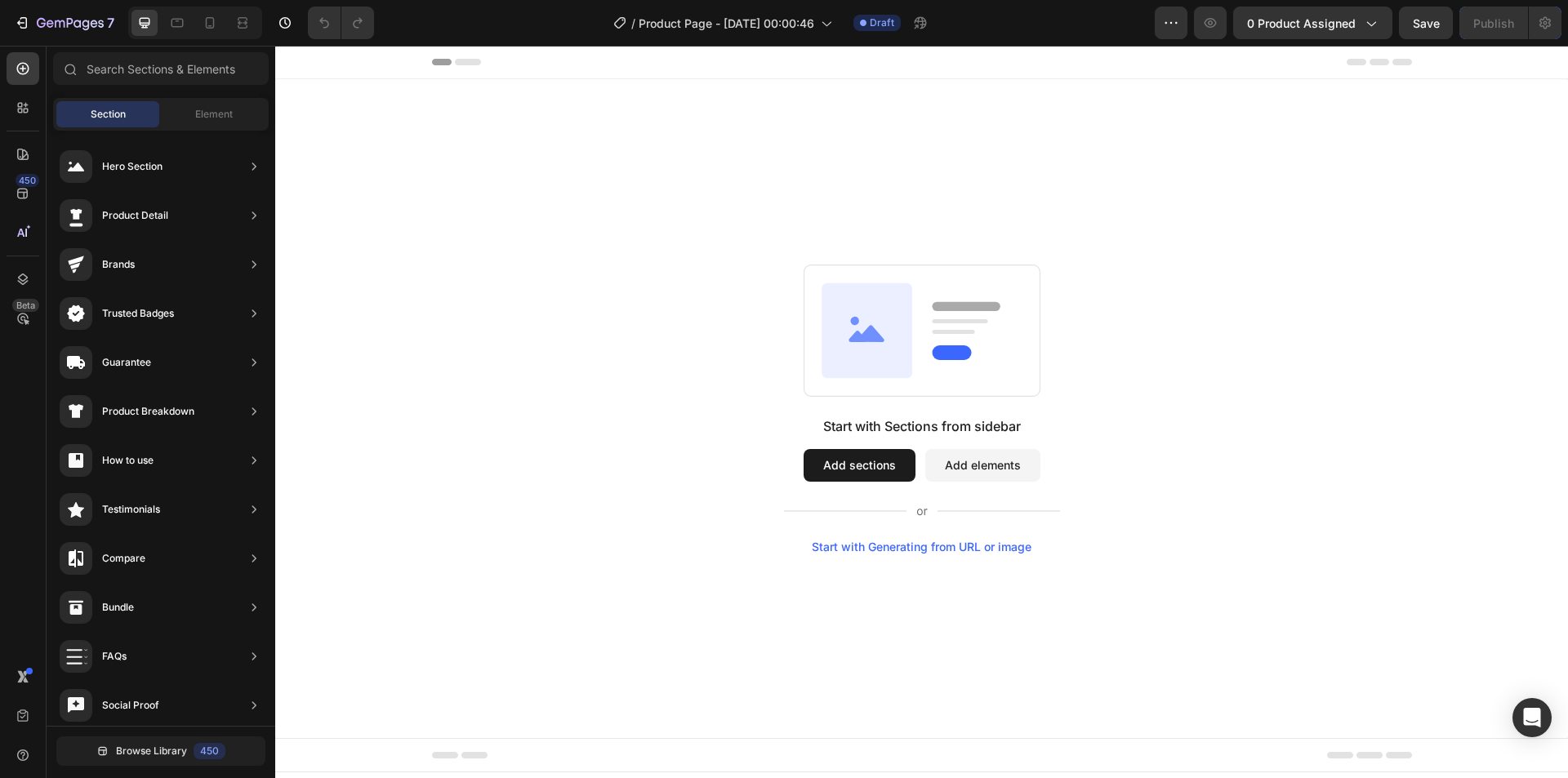
click at [943, 466] on button "Add elements" at bounding box center [983, 465] width 115 height 32
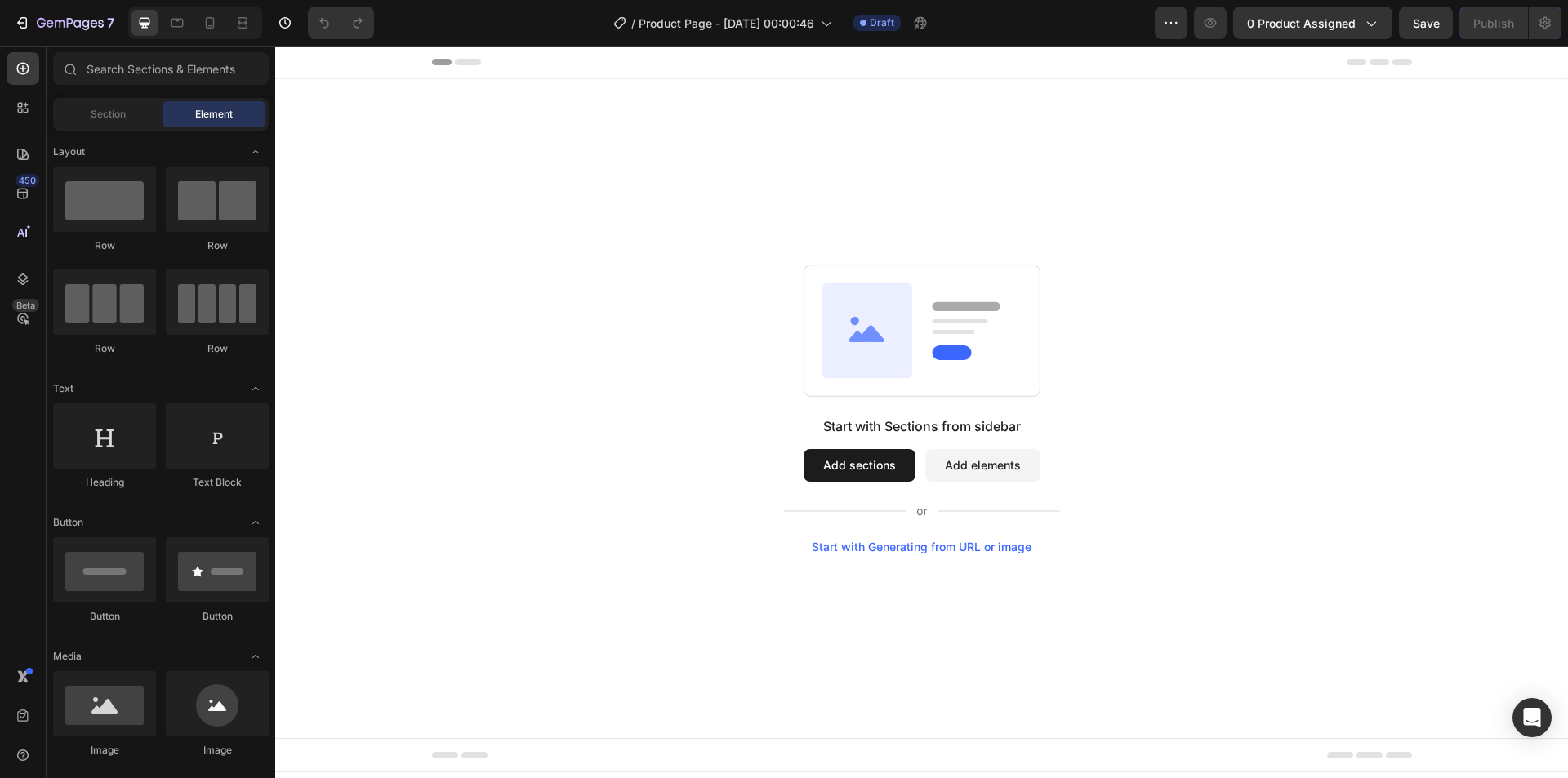
click at [871, 449] on button "Add sections" at bounding box center [860, 465] width 112 height 32
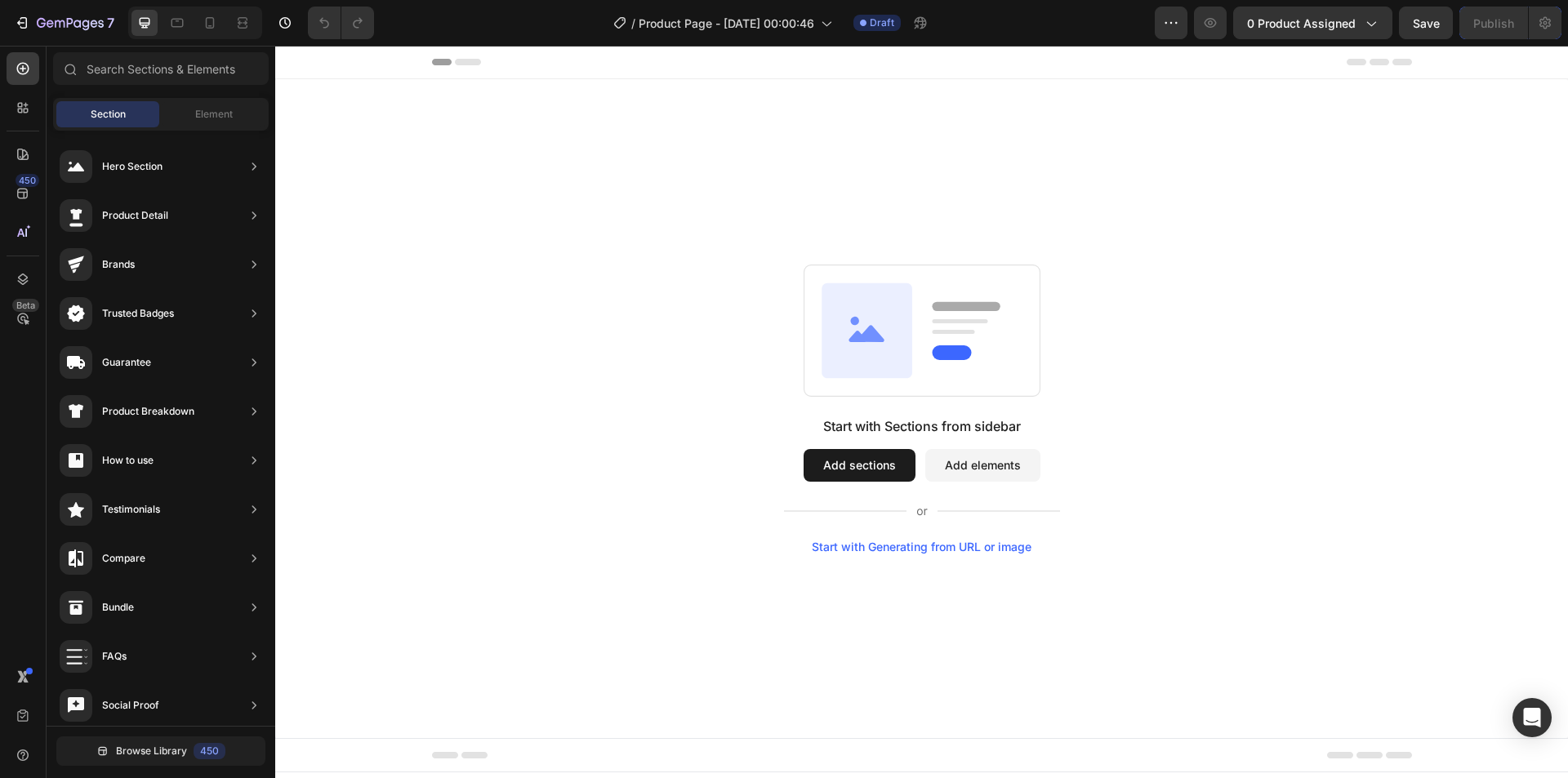
click at [1004, 463] on button "Add elements" at bounding box center [983, 465] width 115 height 32
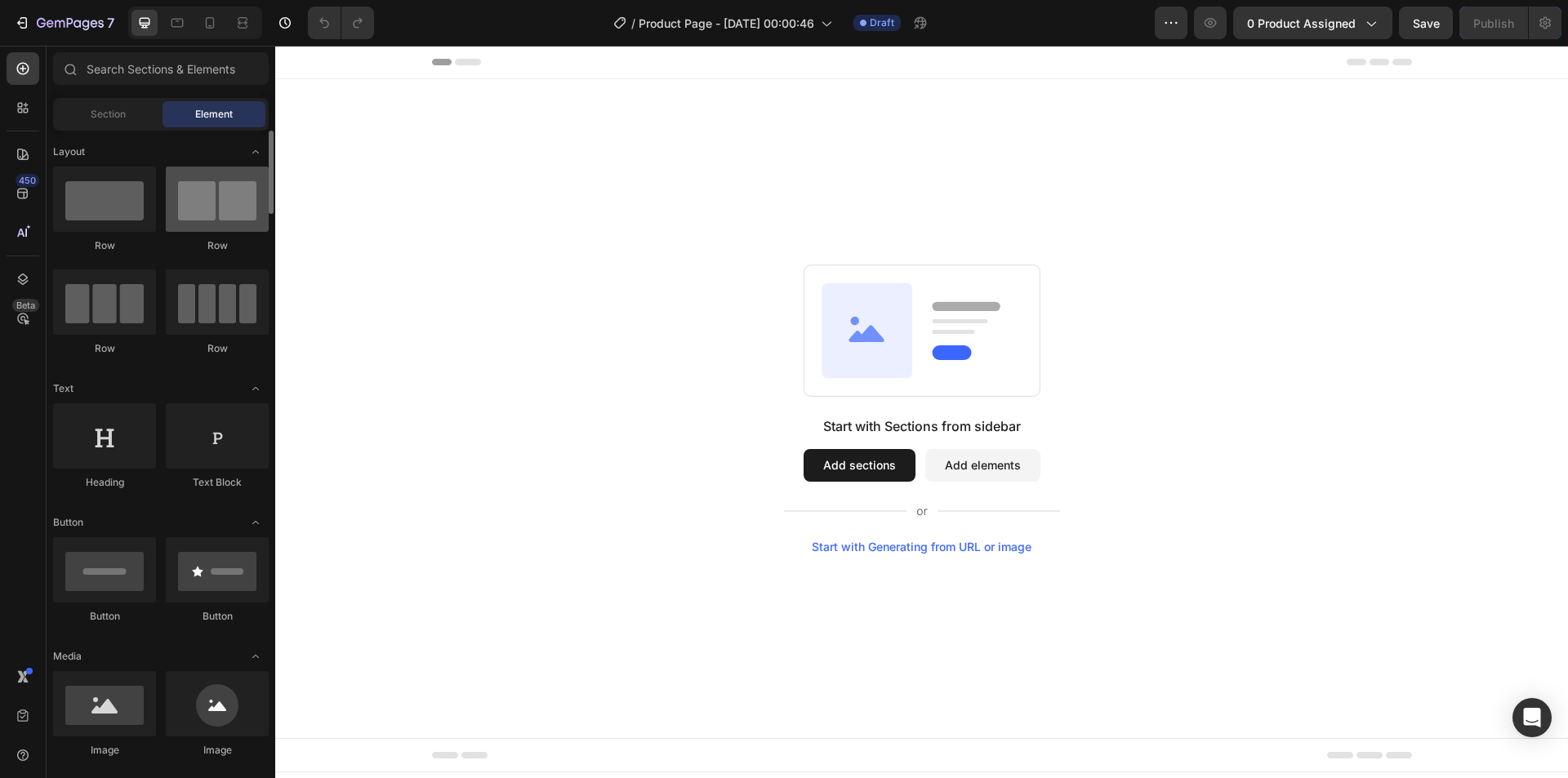
click at [204, 202] on div at bounding box center [216, 199] width 103 height 66
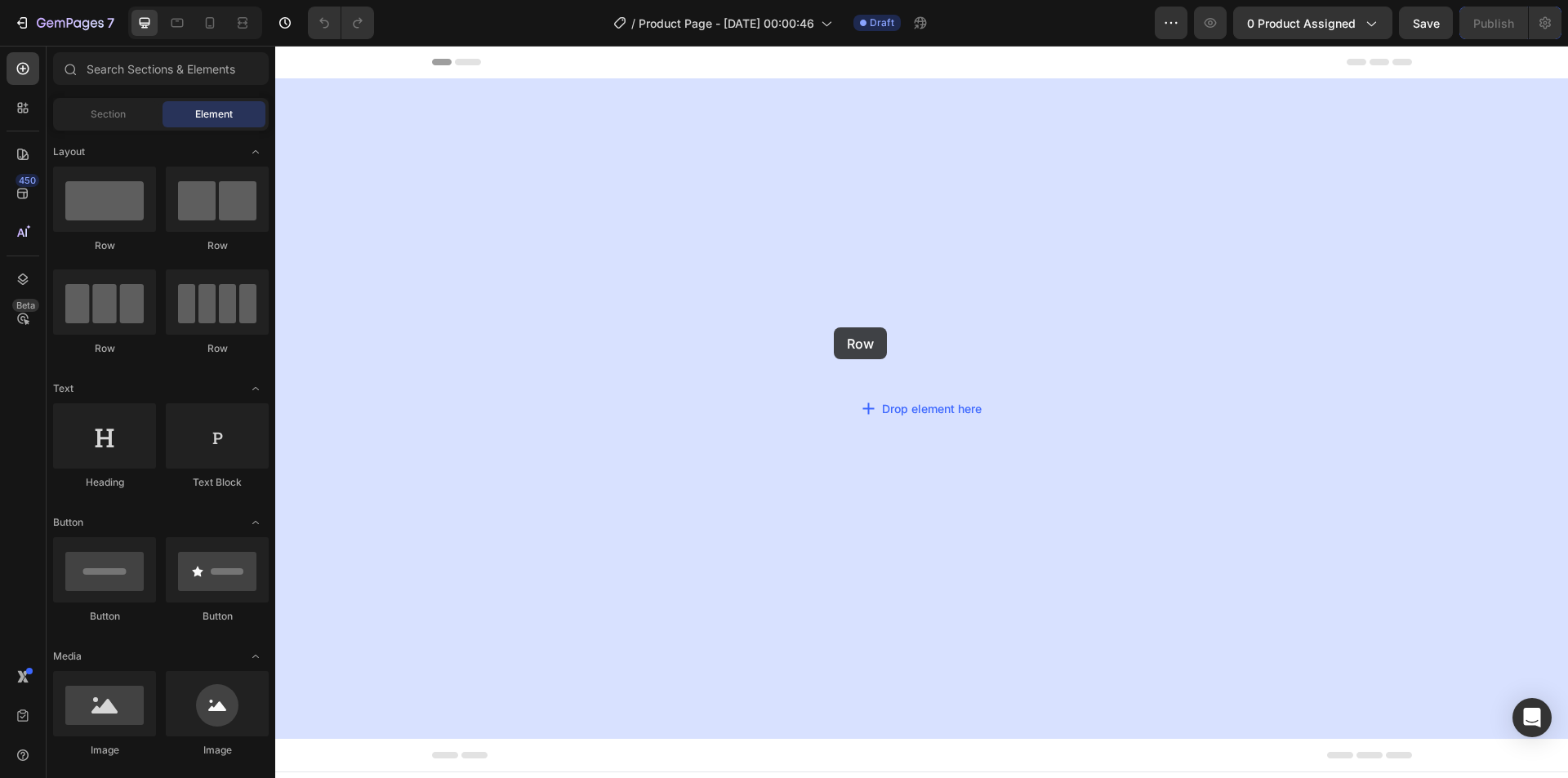
drag, startPoint x: 489, startPoint y: 258, endPoint x: 834, endPoint y: 328, distance: 352.0
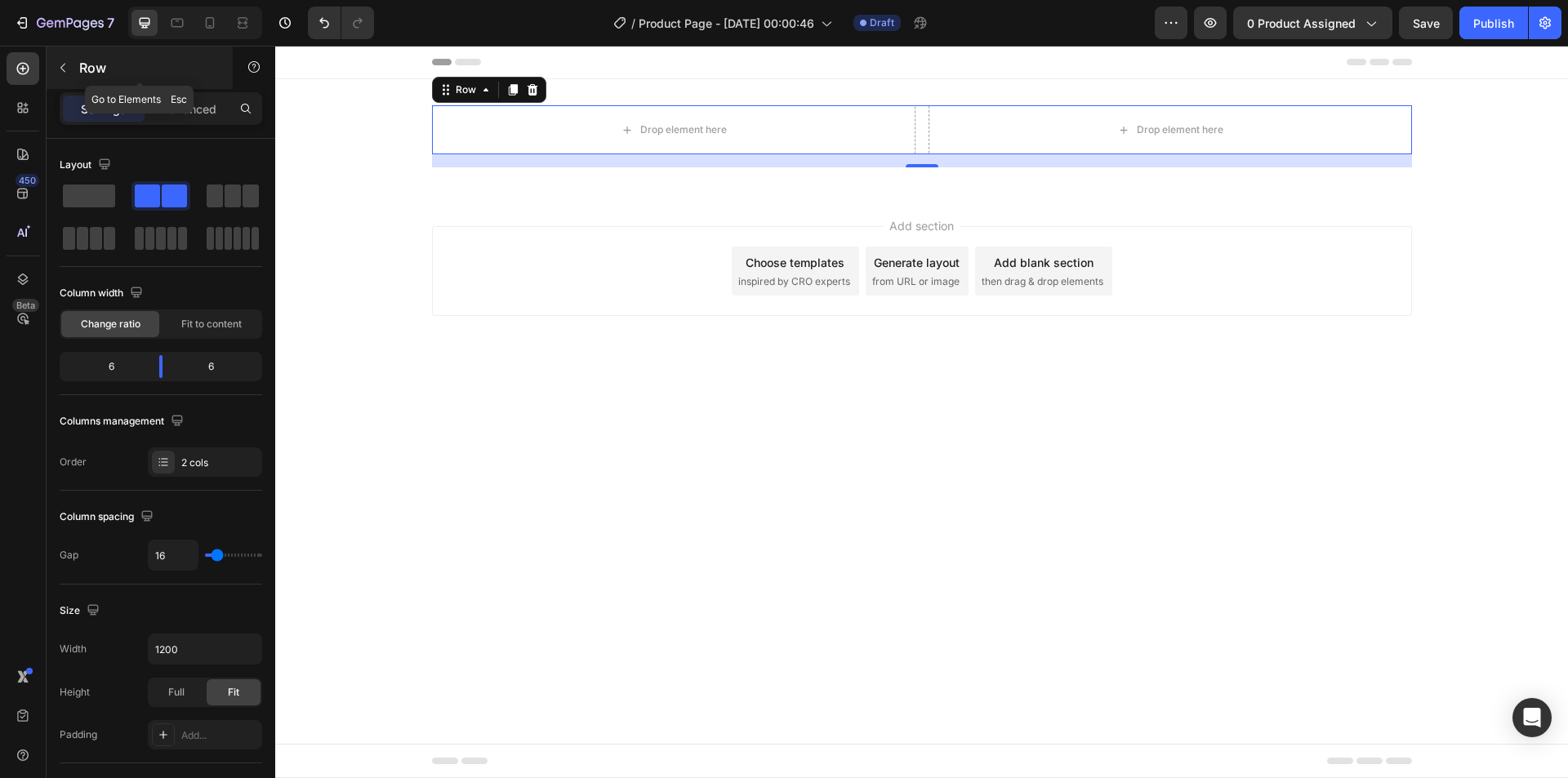
click at [77, 70] on div "Row" at bounding box center [139, 67] width 187 height 42
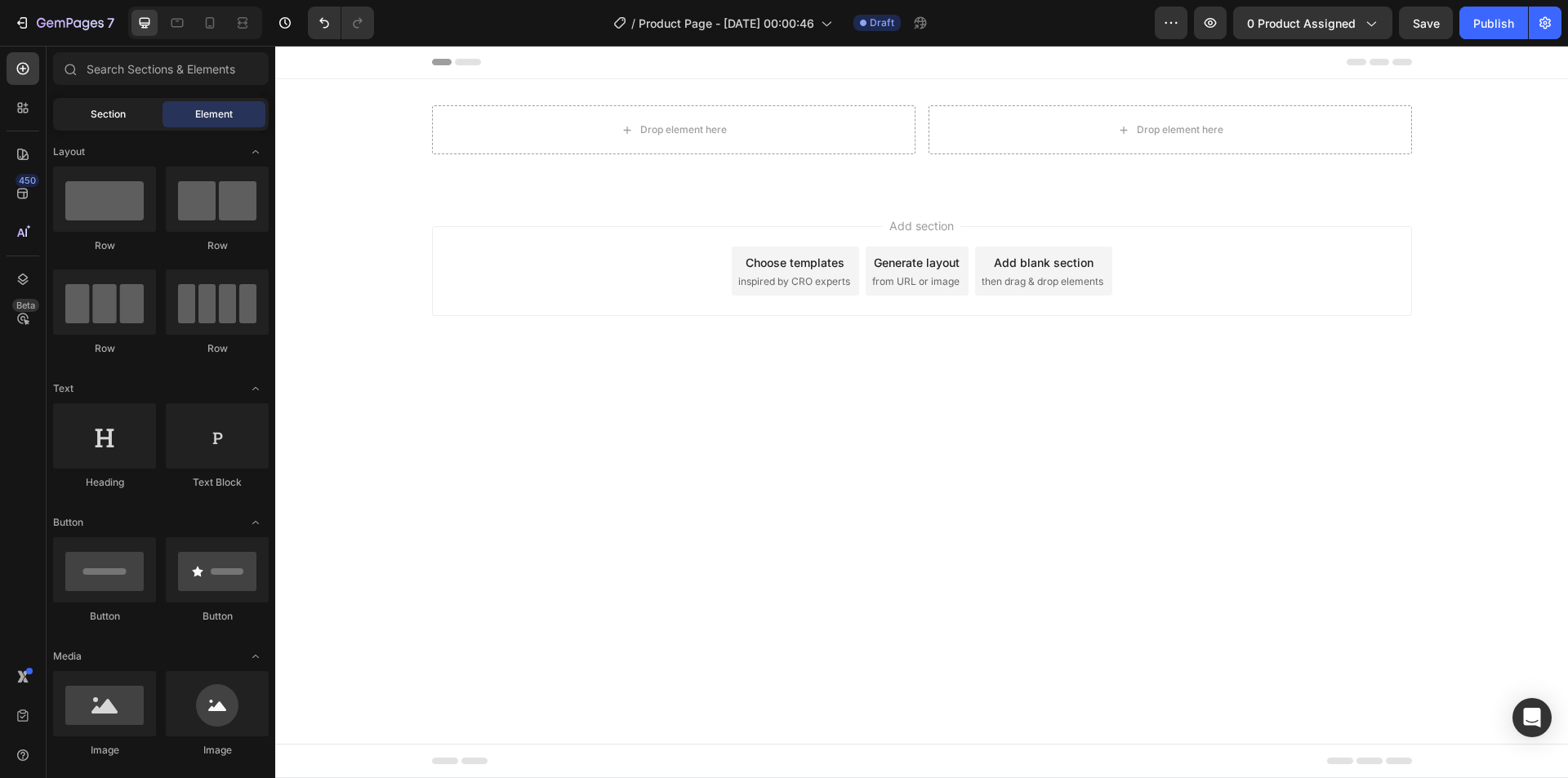
click at [106, 107] on span "Section" at bounding box center [108, 114] width 35 height 15
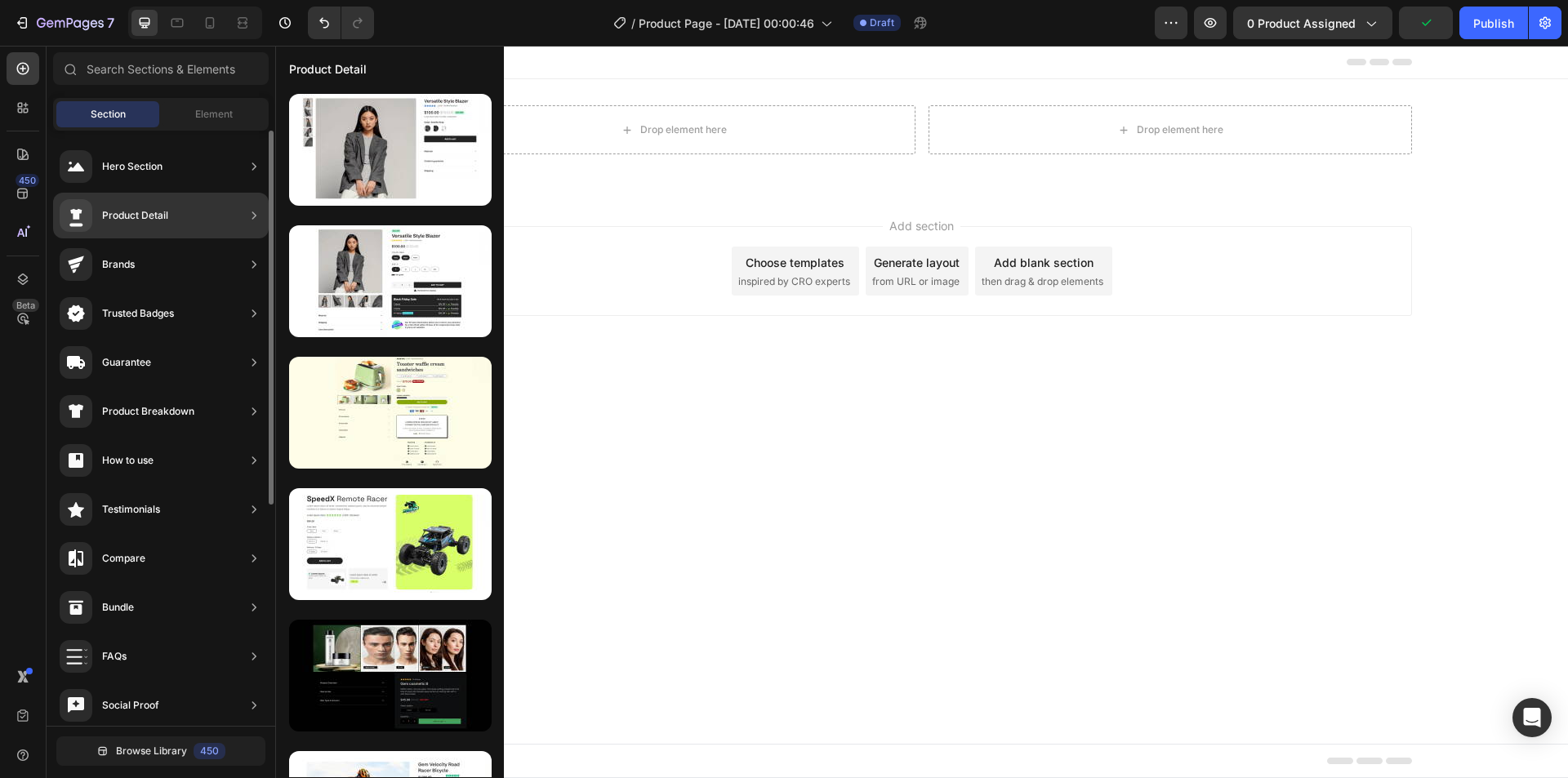
click at [157, 224] on div "Product Detail" at bounding box center [114, 215] width 109 height 32
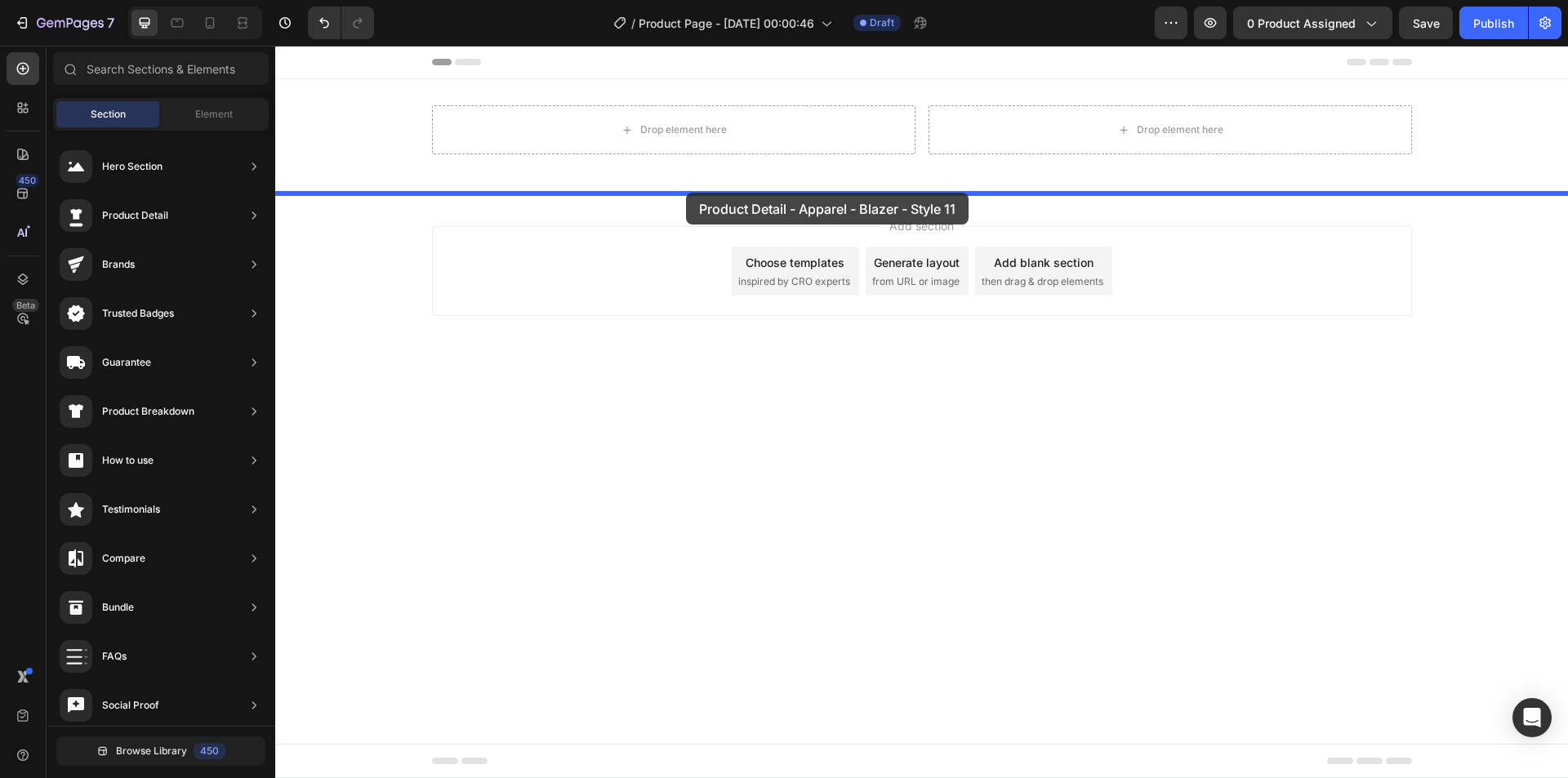
drag, startPoint x: 657, startPoint y: 337, endPoint x: 686, endPoint y: 193, distance: 146.9
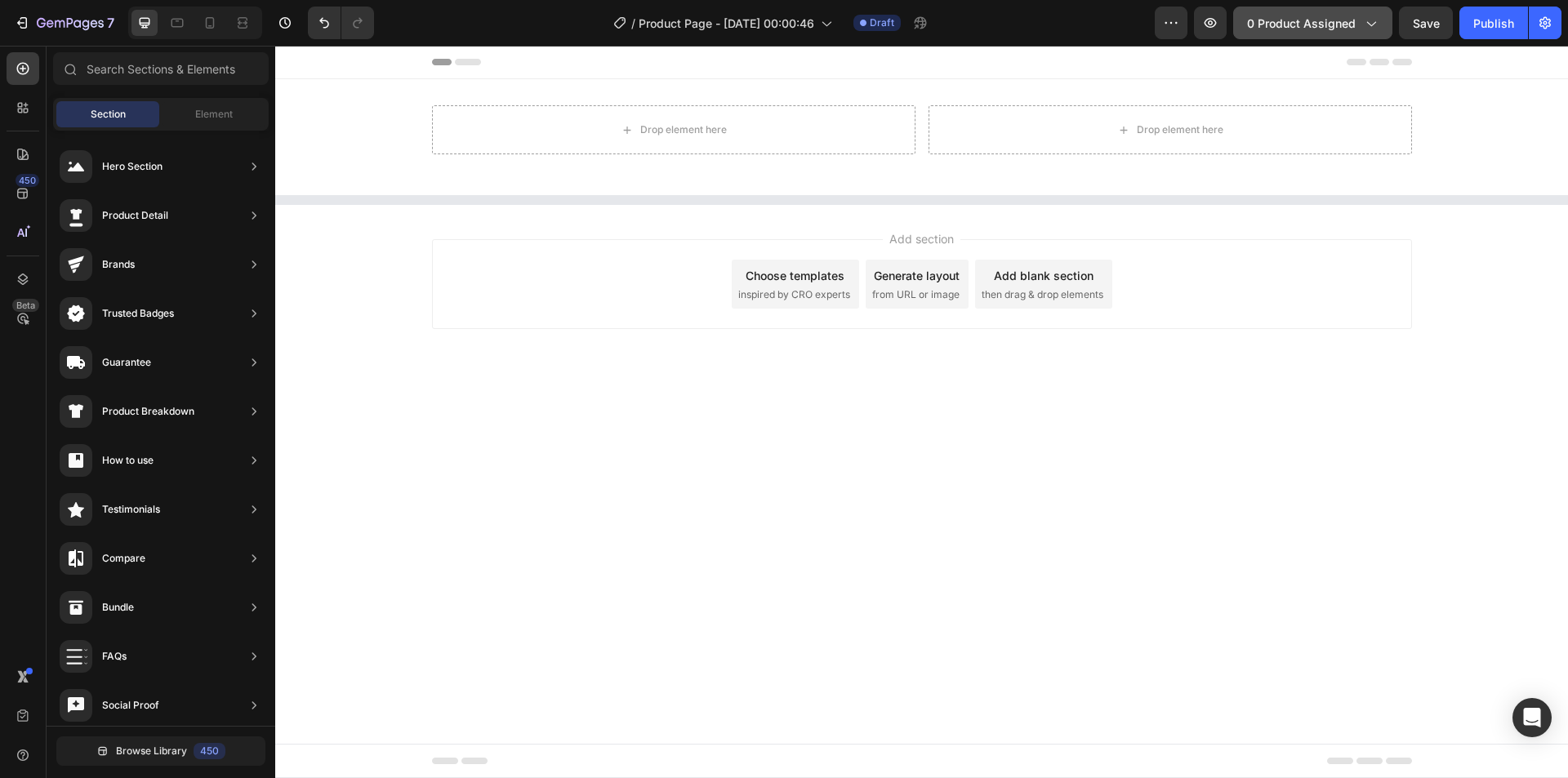
click at [1280, 10] on button "0 product assigned" at bounding box center [1313, 22] width 160 height 32
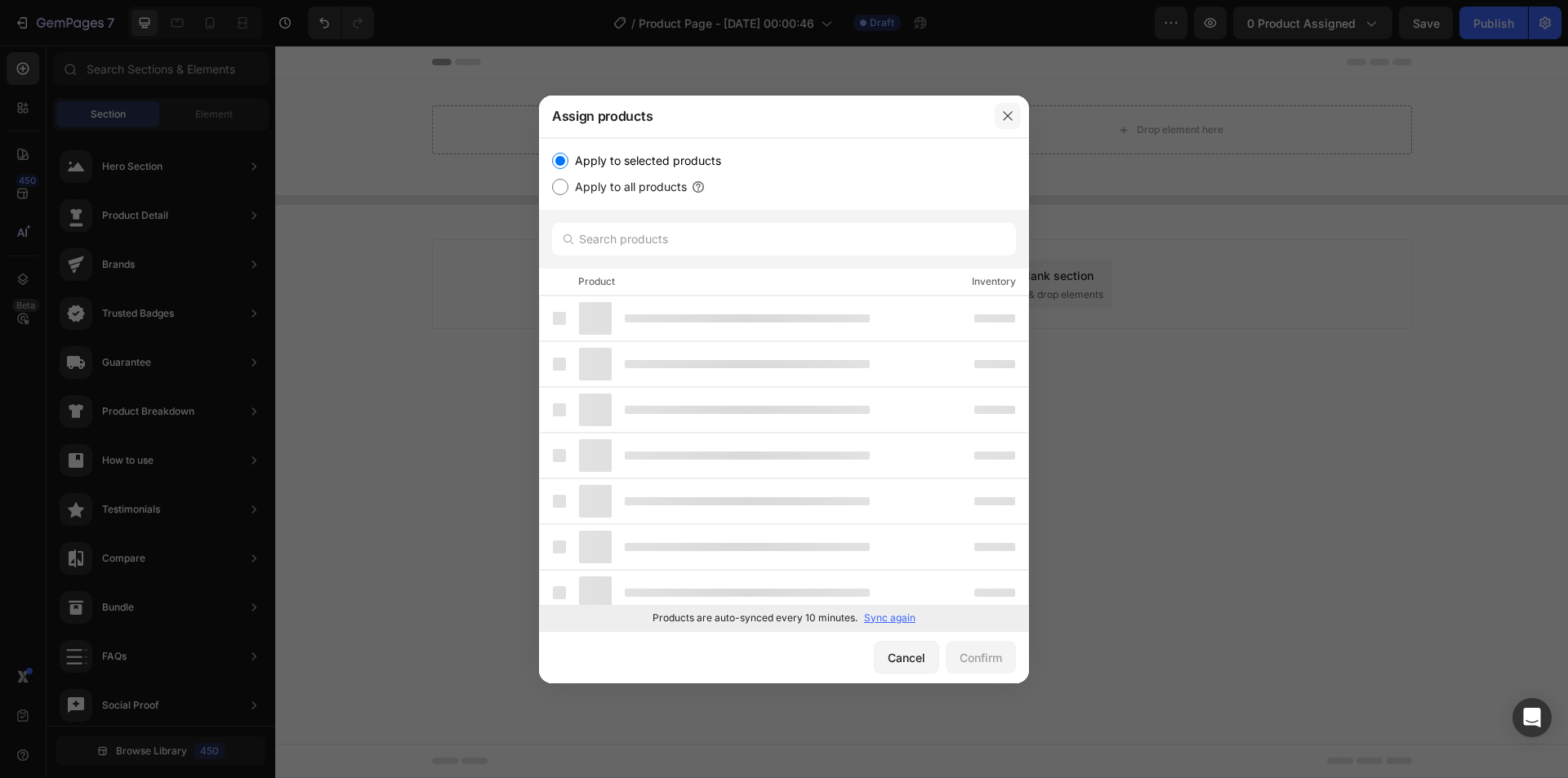
click at [1010, 118] on icon "button" at bounding box center [1008, 116] width 13 height 13
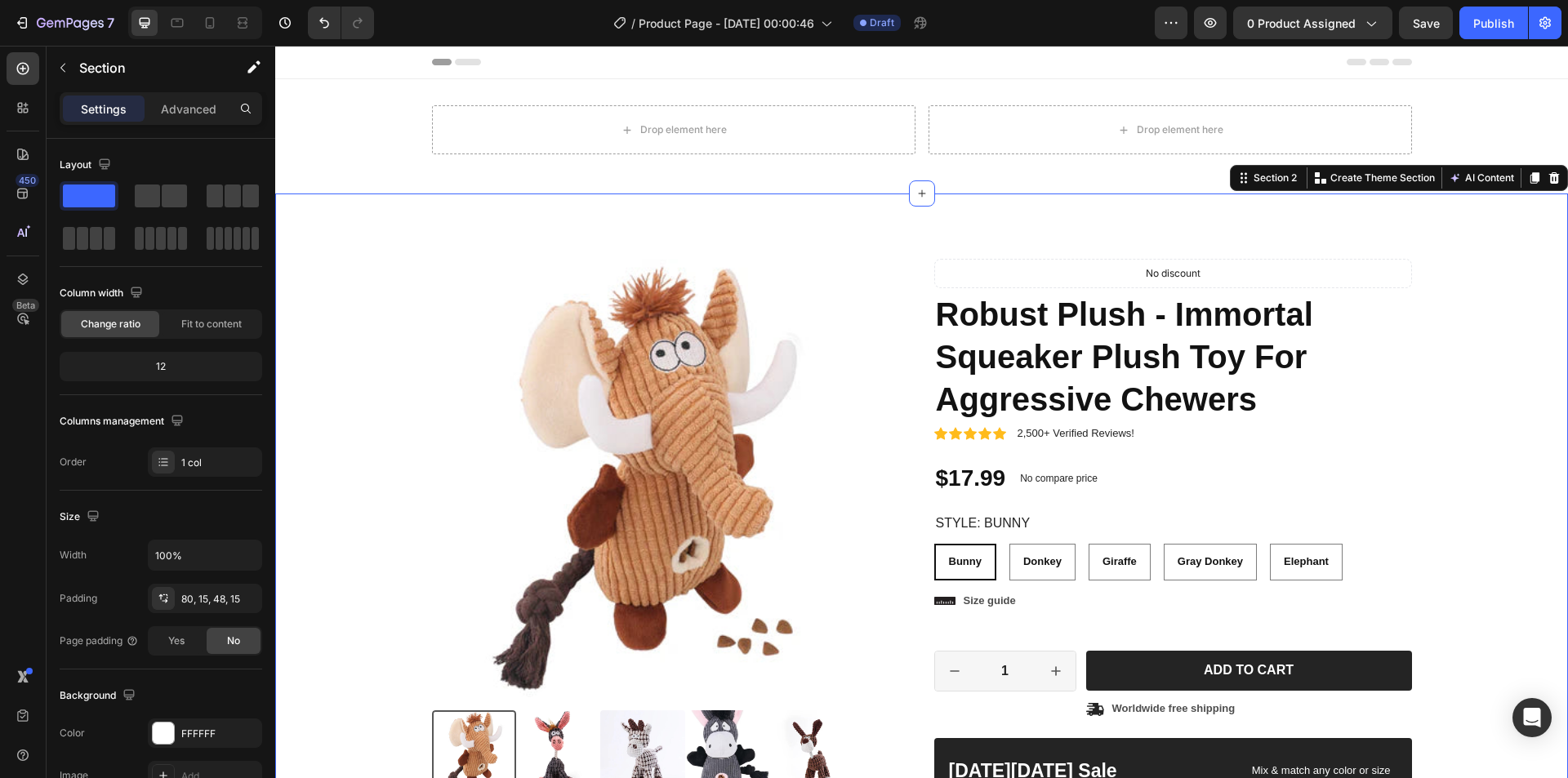
radio input "false"
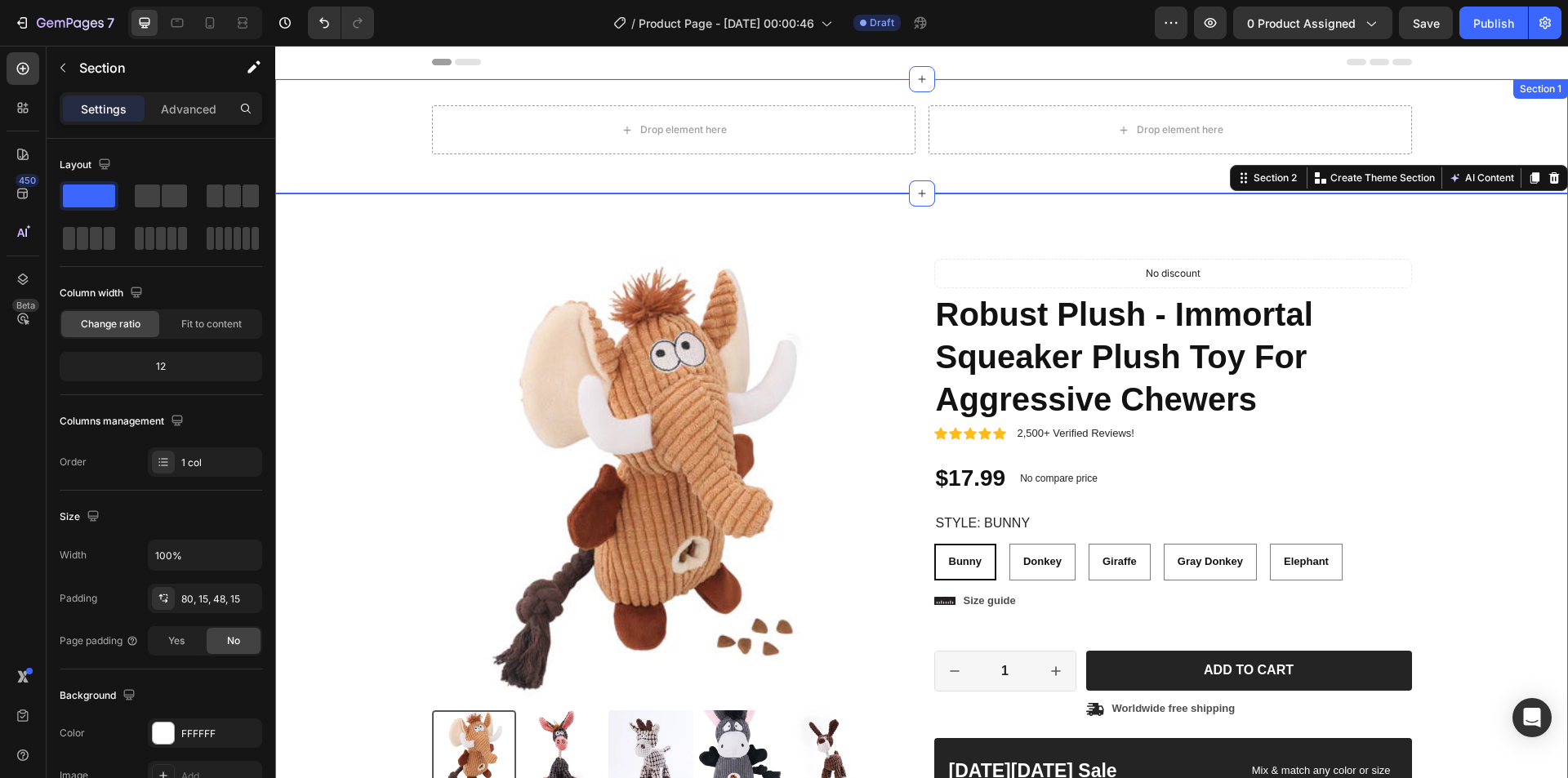
click at [853, 182] on div "Drop element here Drop element here Row Section 1" at bounding box center [921, 136] width 1293 height 114
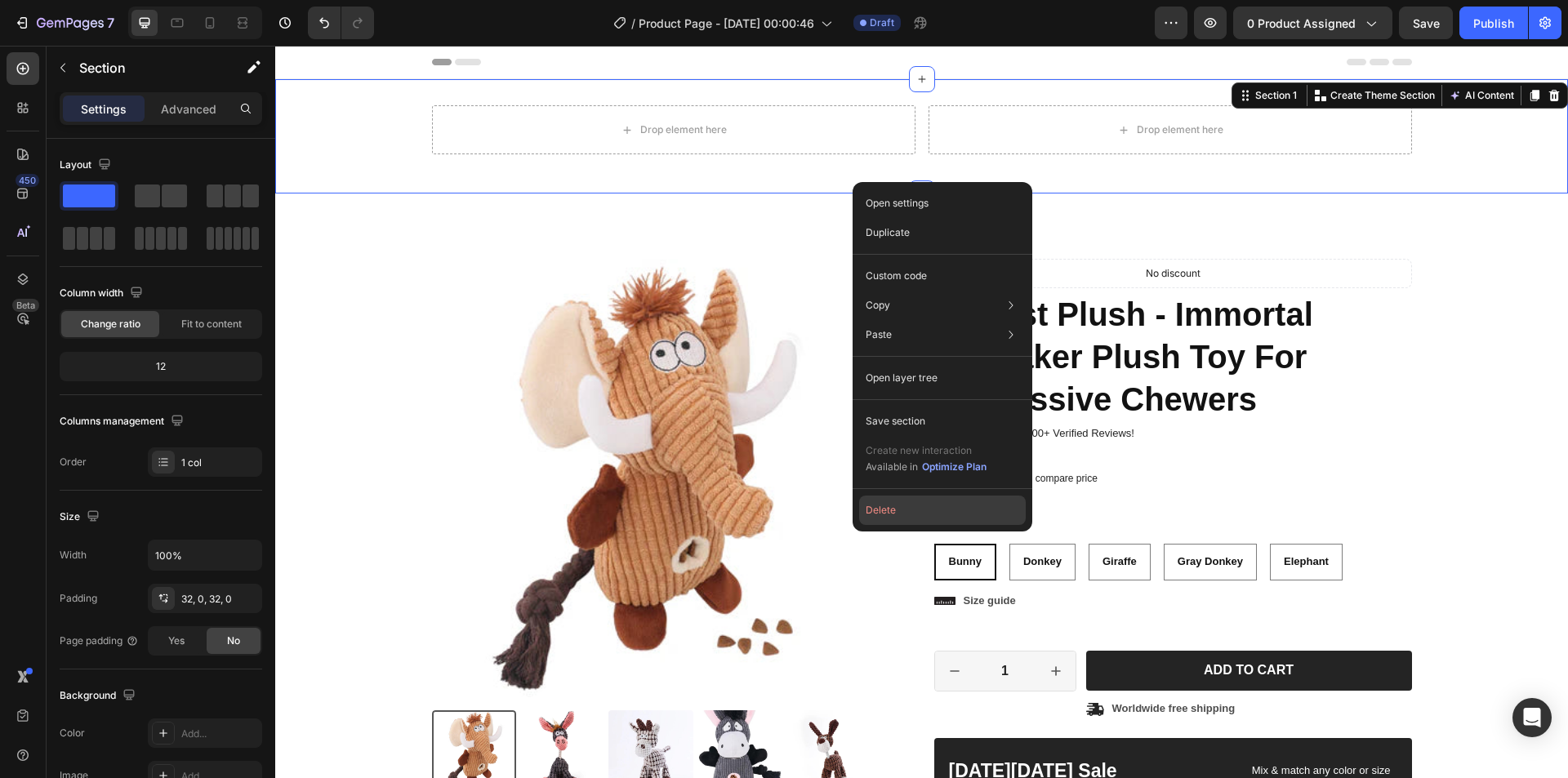
click at [919, 511] on button "Delete" at bounding box center [942, 511] width 167 height 30
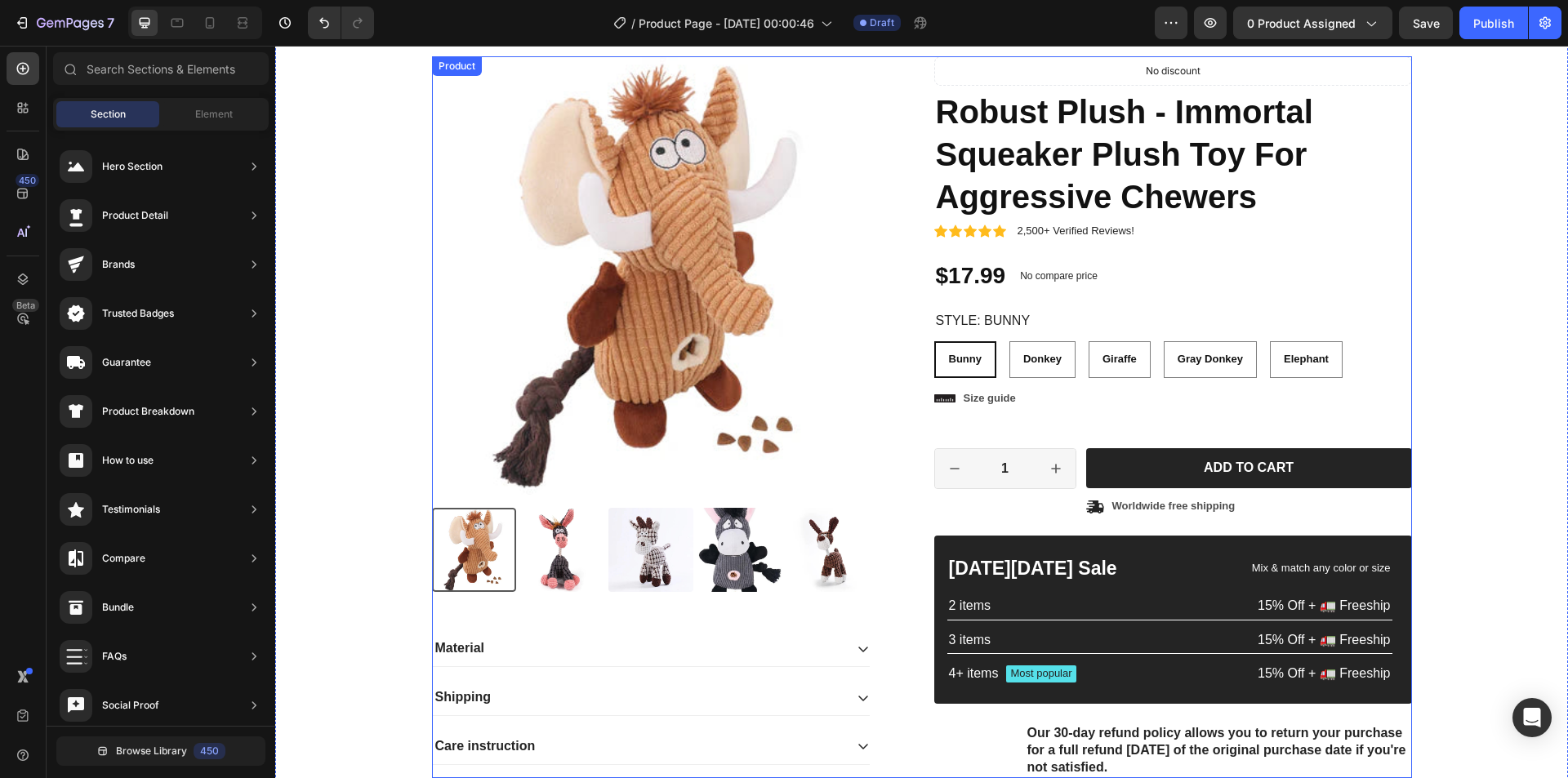
scroll to position [81, 0]
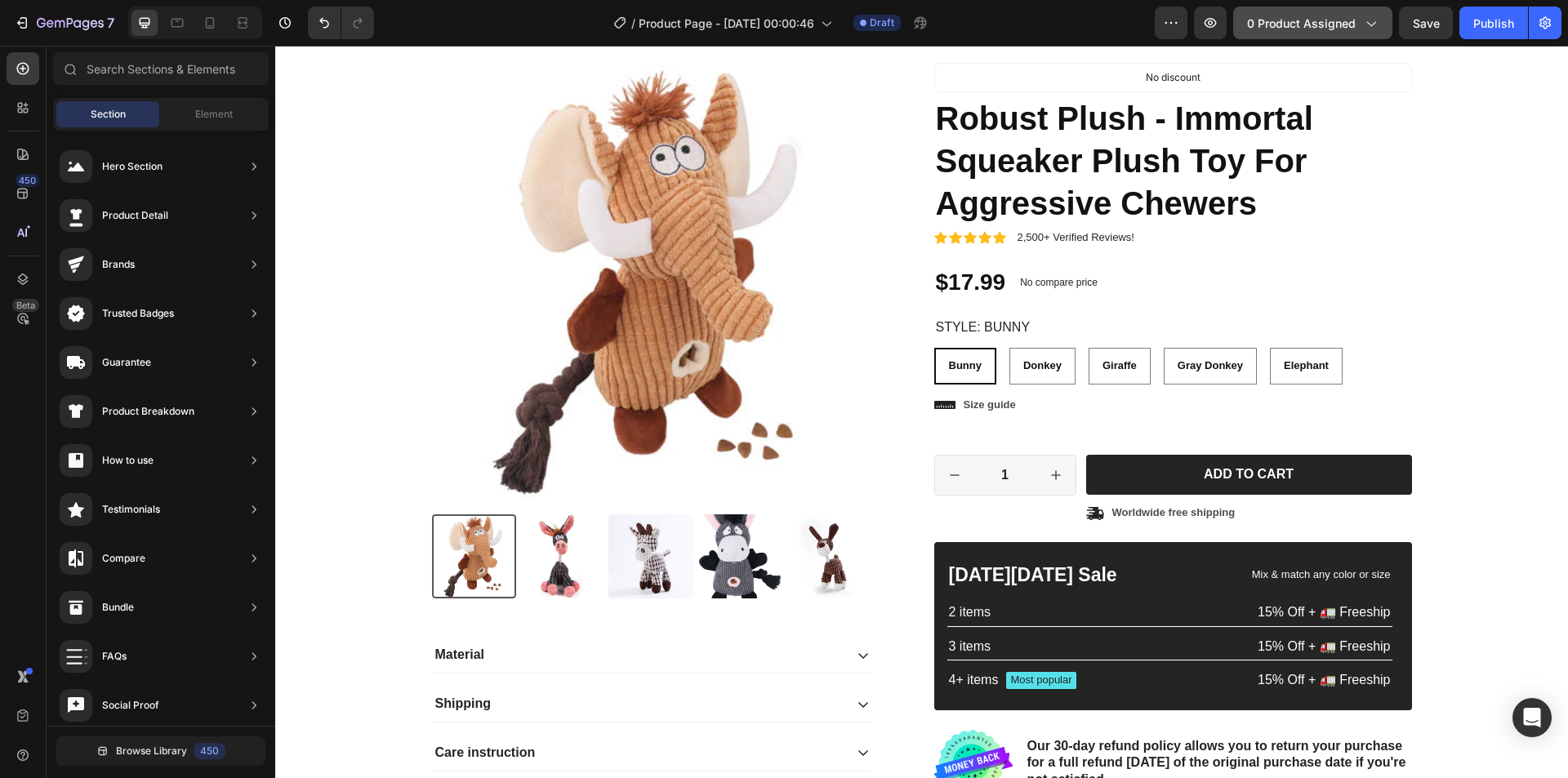
click at [1288, 32] on button "0 product assigned" at bounding box center [1313, 22] width 160 height 32
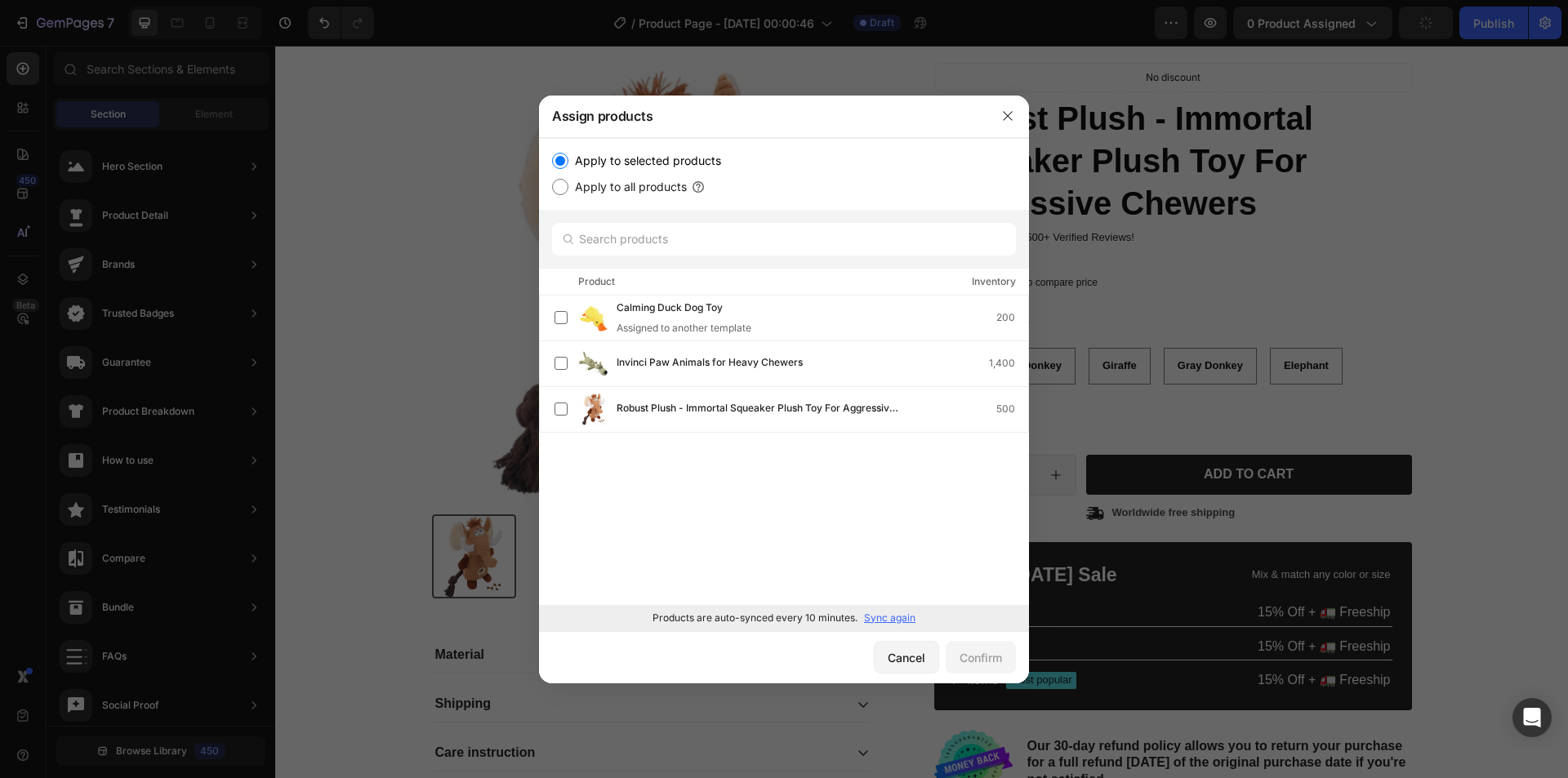
click at [607, 191] on label "Apply to all products" at bounding box center [628, 187] width 118 height 19
click at [569, 191] on input "Apply to all products" at bounding box center [560, 187] width 17 height 17
radio input "true"
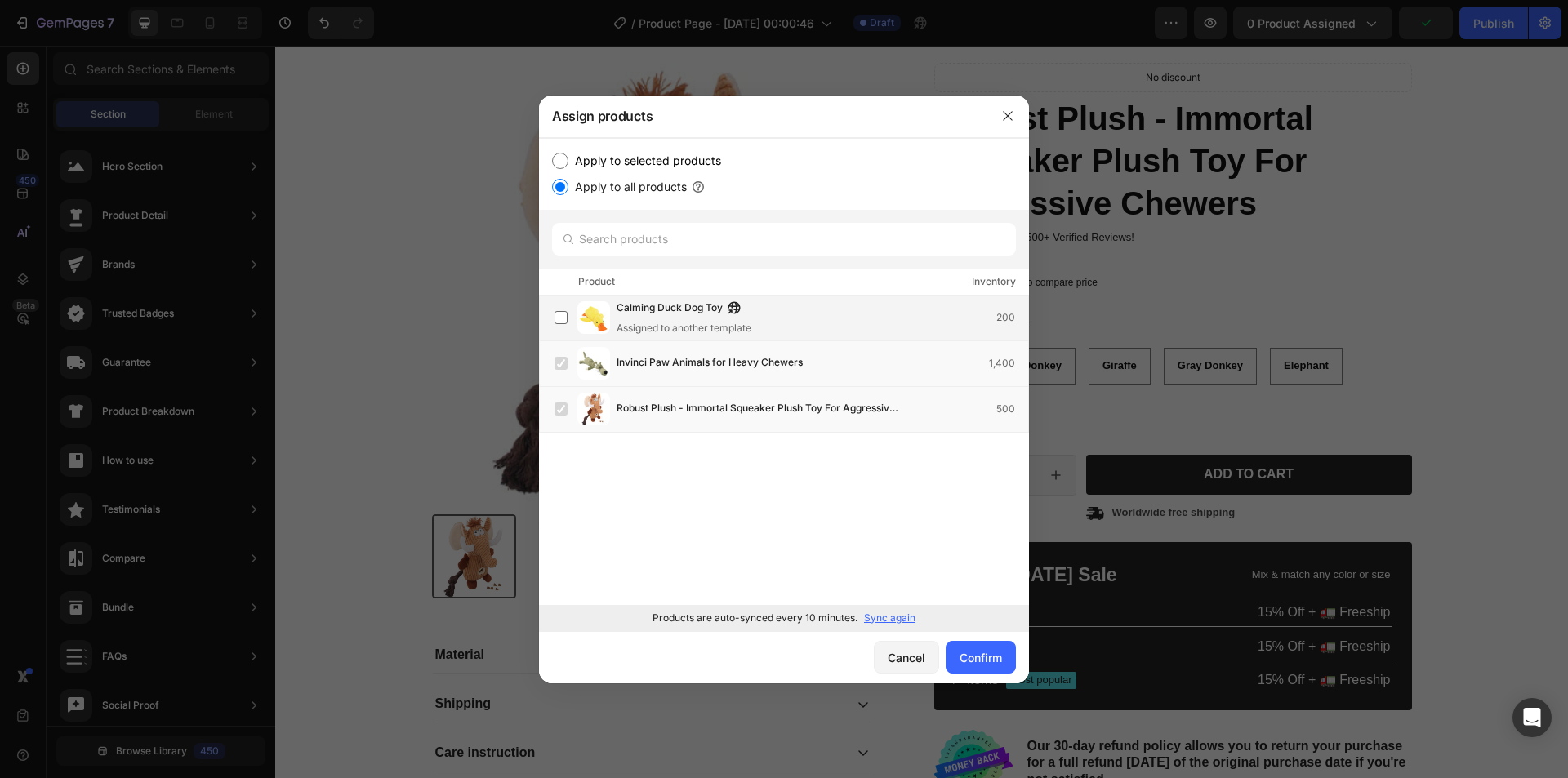
click at [707, 303] on span "Calming Duck Dog Toy" at bounding box center [670, 308] width 106 height 18
click at [966, 653] on div "Confirm" at bounding box center [981, 658] width 42 height 18
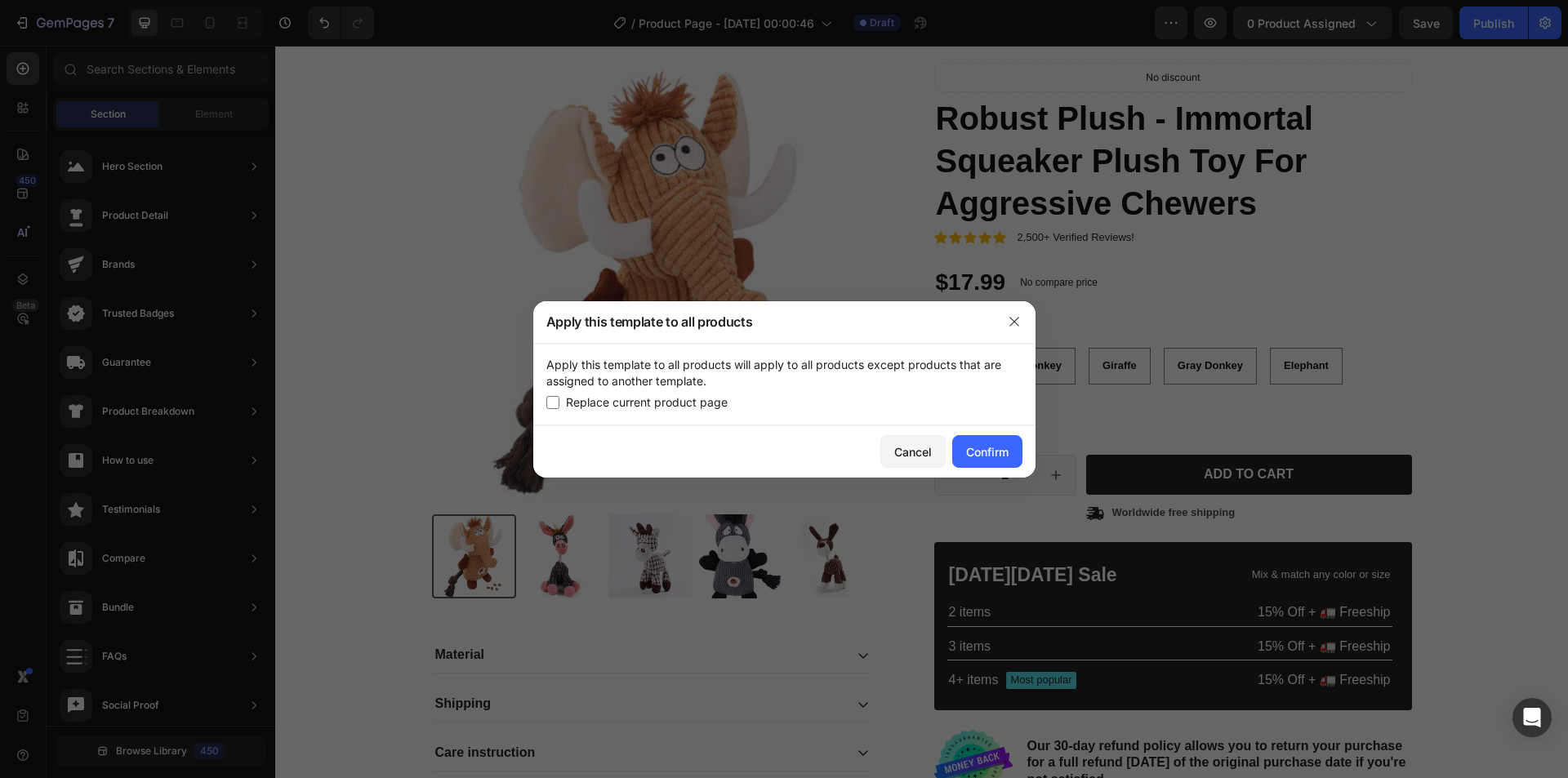
drag, startPoint x: 771, startPoint y: 400, endPoint x: 631, endPoint y: 406, distance: 140.1
click at [631, 406] on div "Replace current product page" at bounding box center [784, 402] width 476 height 19
checkbox input "true"
click at [1004, 455] on div "Confirm" at bounding box center [988, 452] width 42 height 18
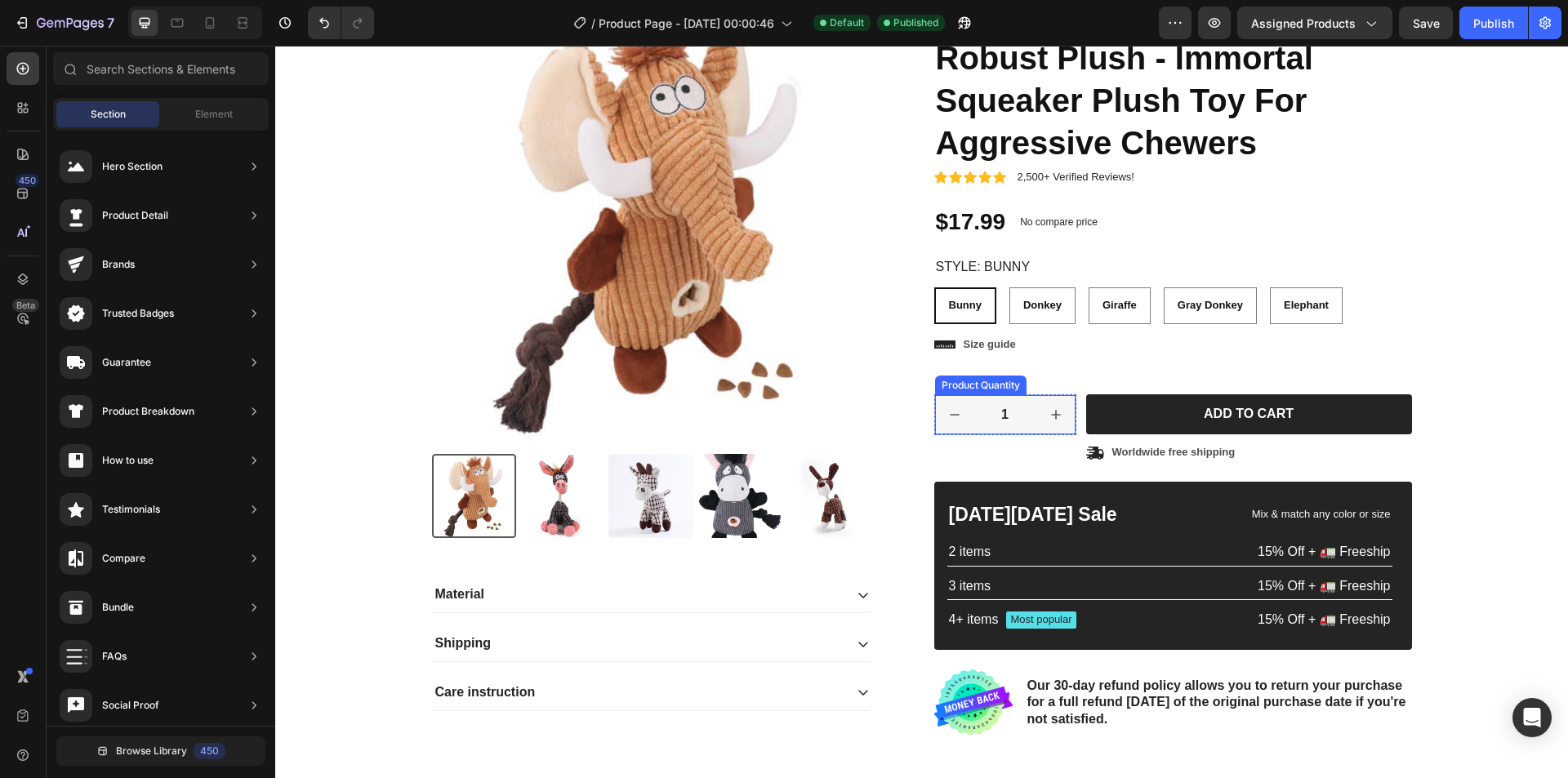
scroll to position [0, 0]
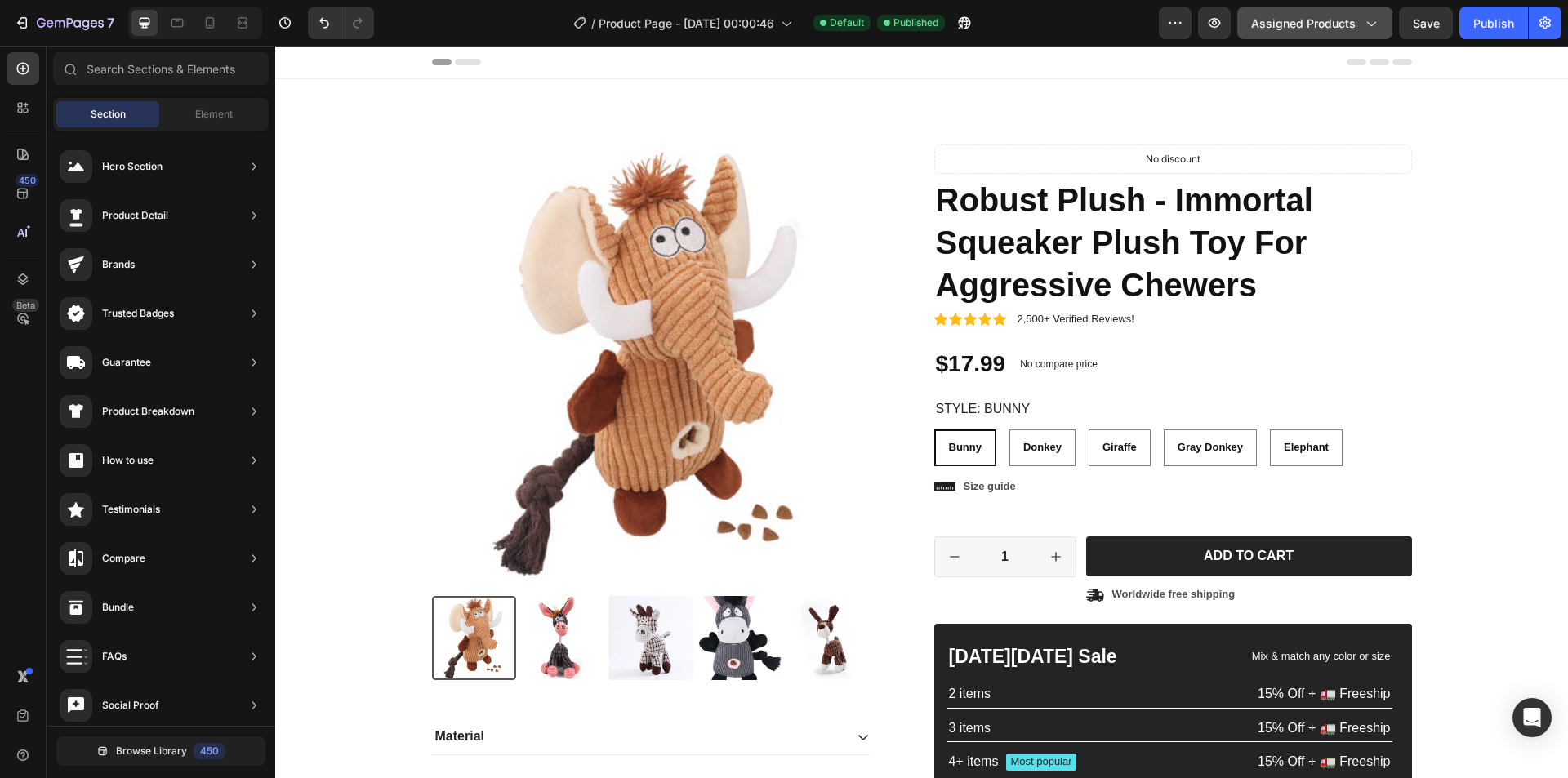
click at [1322, 7] on button "Assigned Products" at bounding box center [1315, 22] width 155 height 32
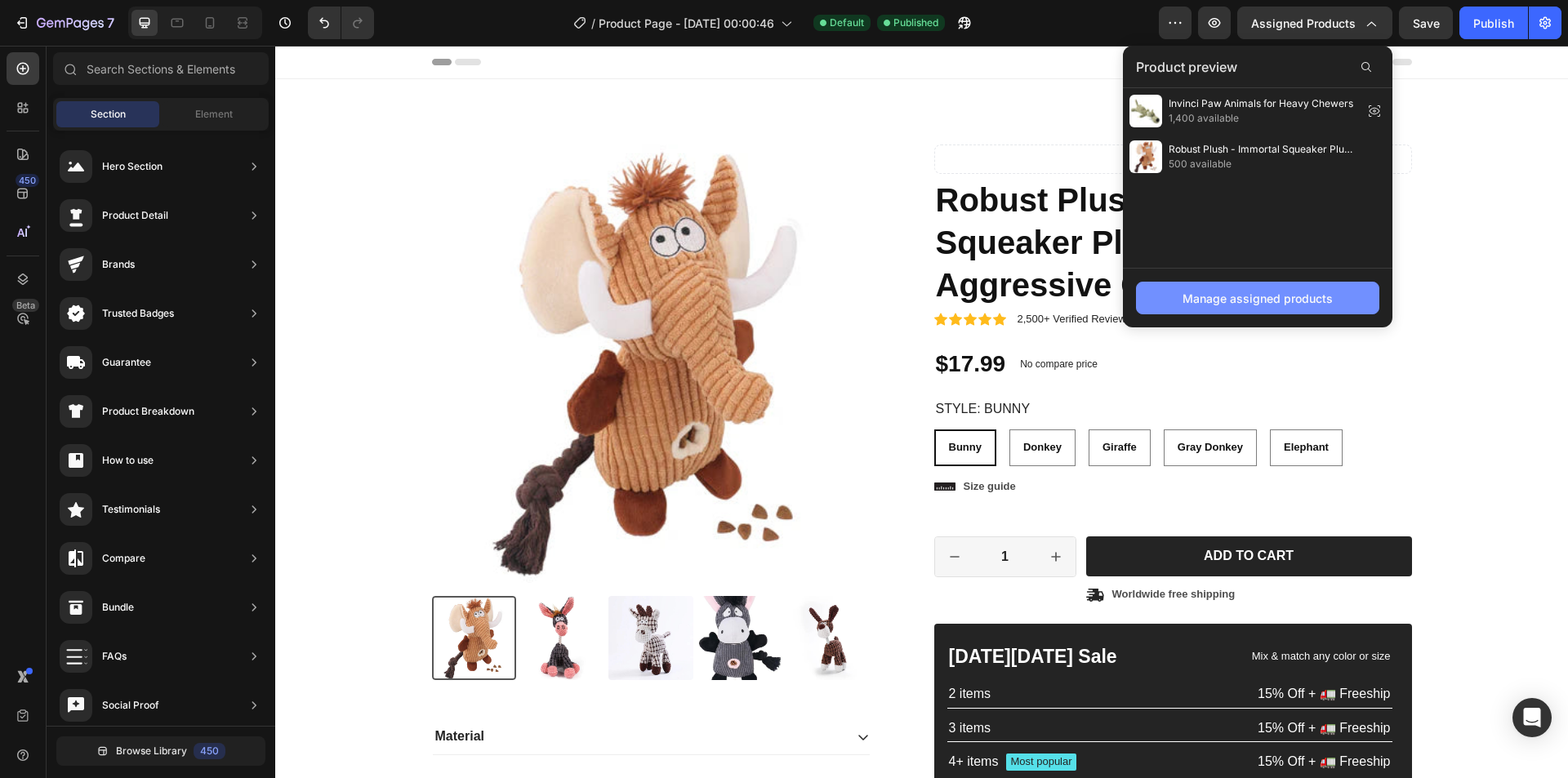
click at [1264, 301] on div "Manage assigned products" at bounding box center [1258, 299] width 150 height 18
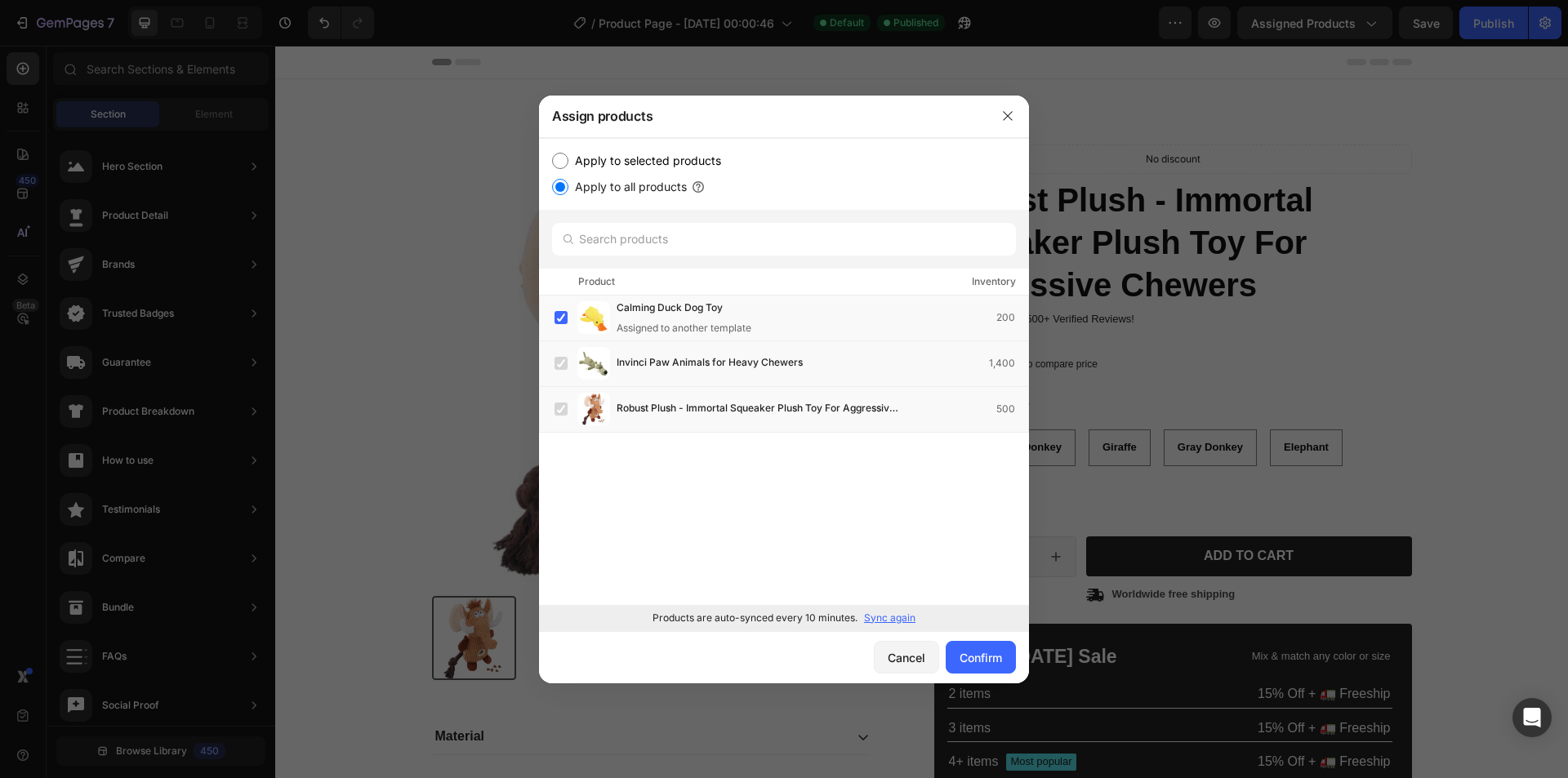
click at [672, 154] on label "Apply to selected products" at bounding box center [645, 160] width 153 height 19
click at [569, 154] on input "Apply to selected products" at bounding box center [560, 160] width 17 height 17
radio input "true"
click at [1009, 120] on icon "button" at bounding box center [1008, 116] width 13 height 13
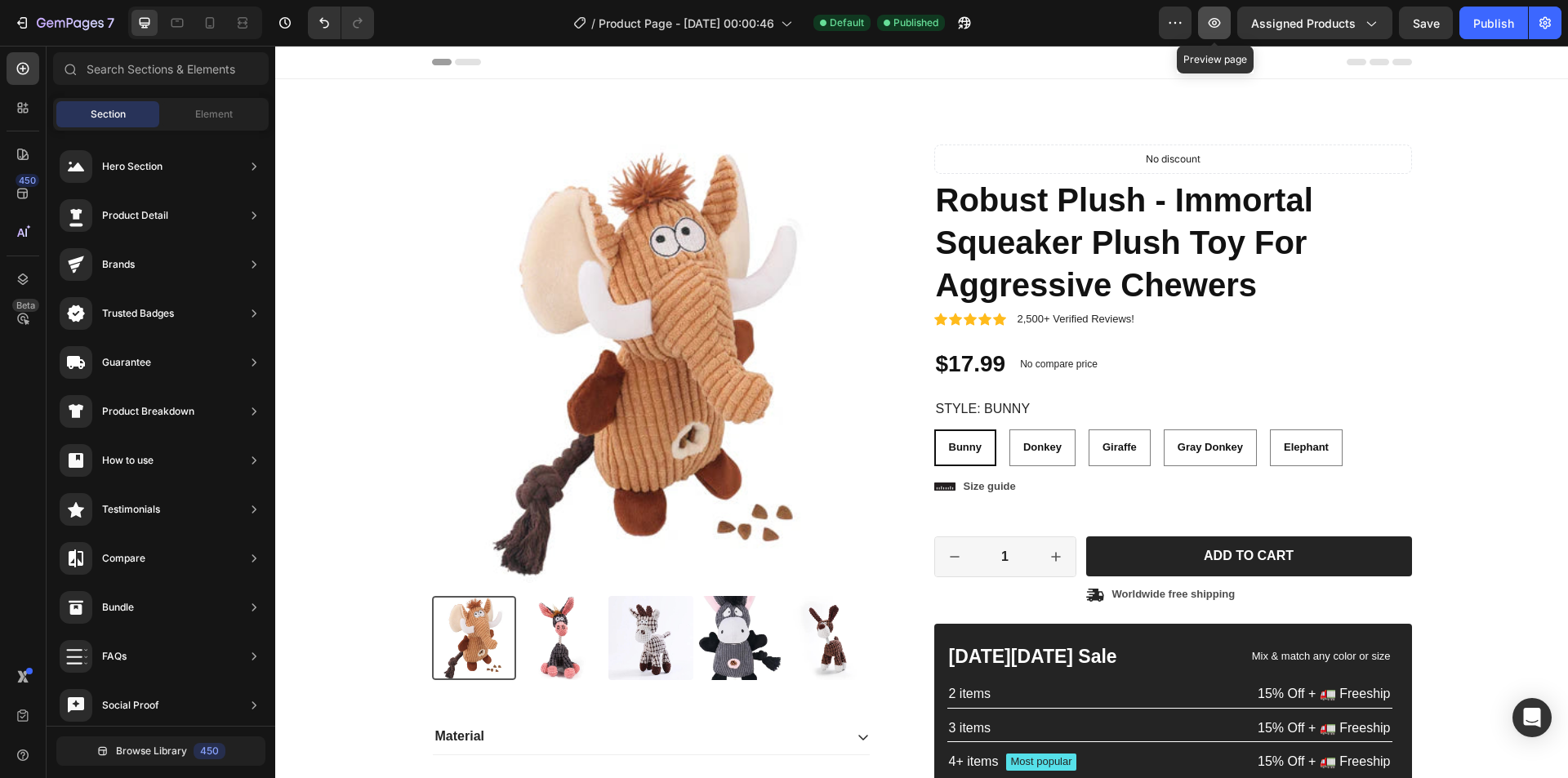
click at [1221, 25] on icon "button" at bounding box center [1215, 23] width 12 height 10
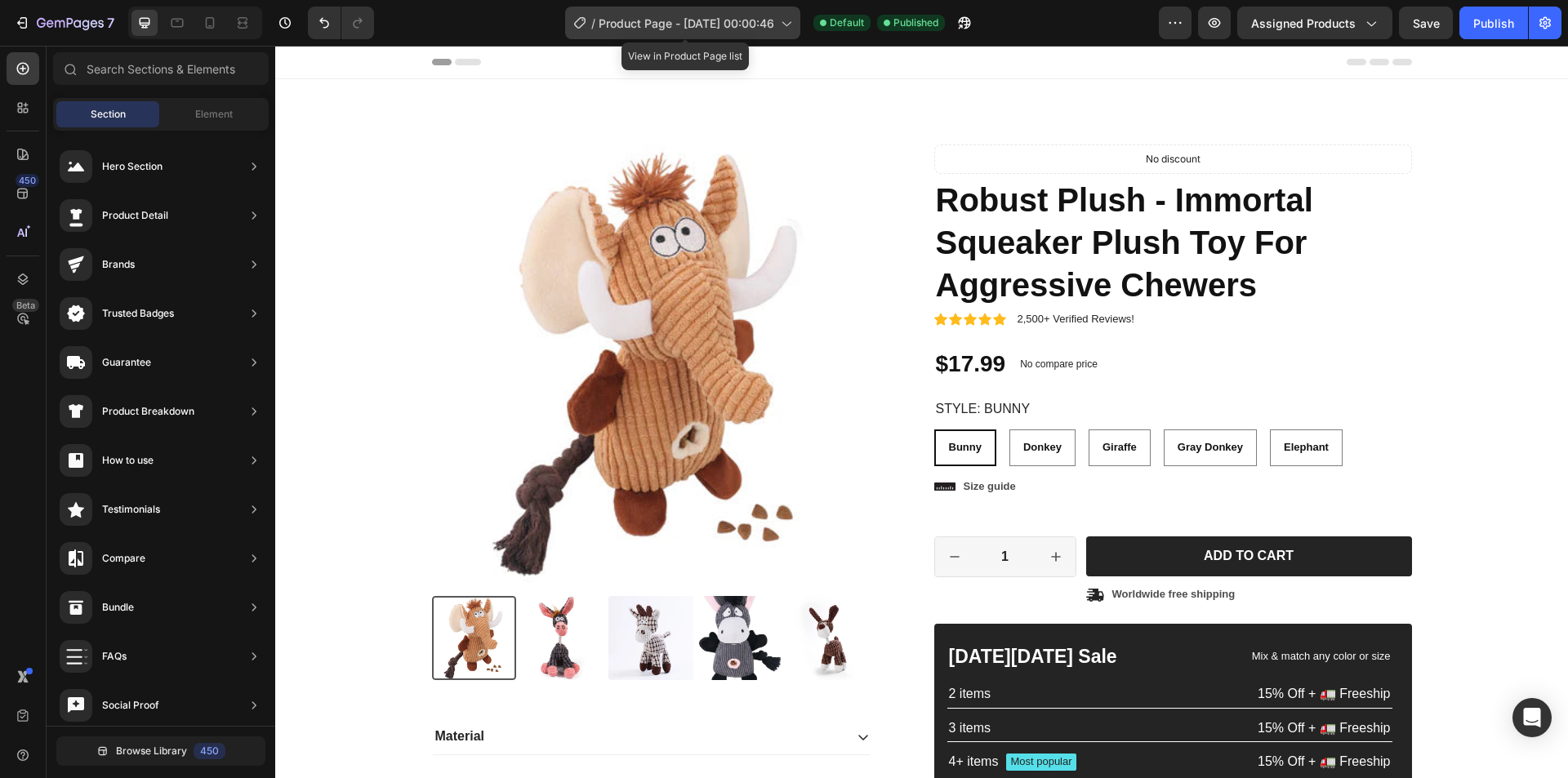
click at [739, 24] on span "Product Page - Sep 29, 00:00:46" at bounding box center [686, 24] width 175 height 18
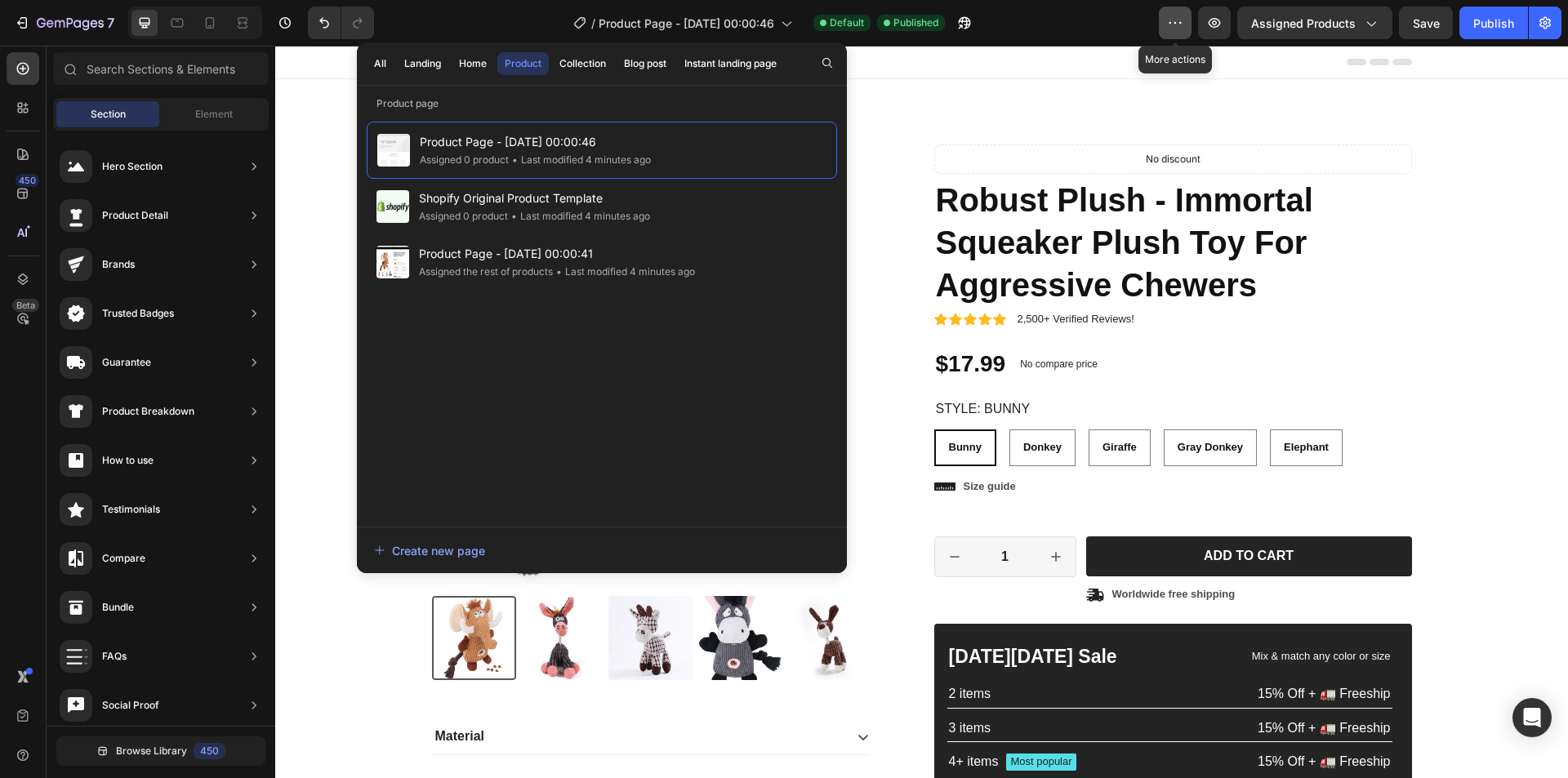
click at [1188, 24] on button "button" at bounding box center [1175, 22] width 32 height 32
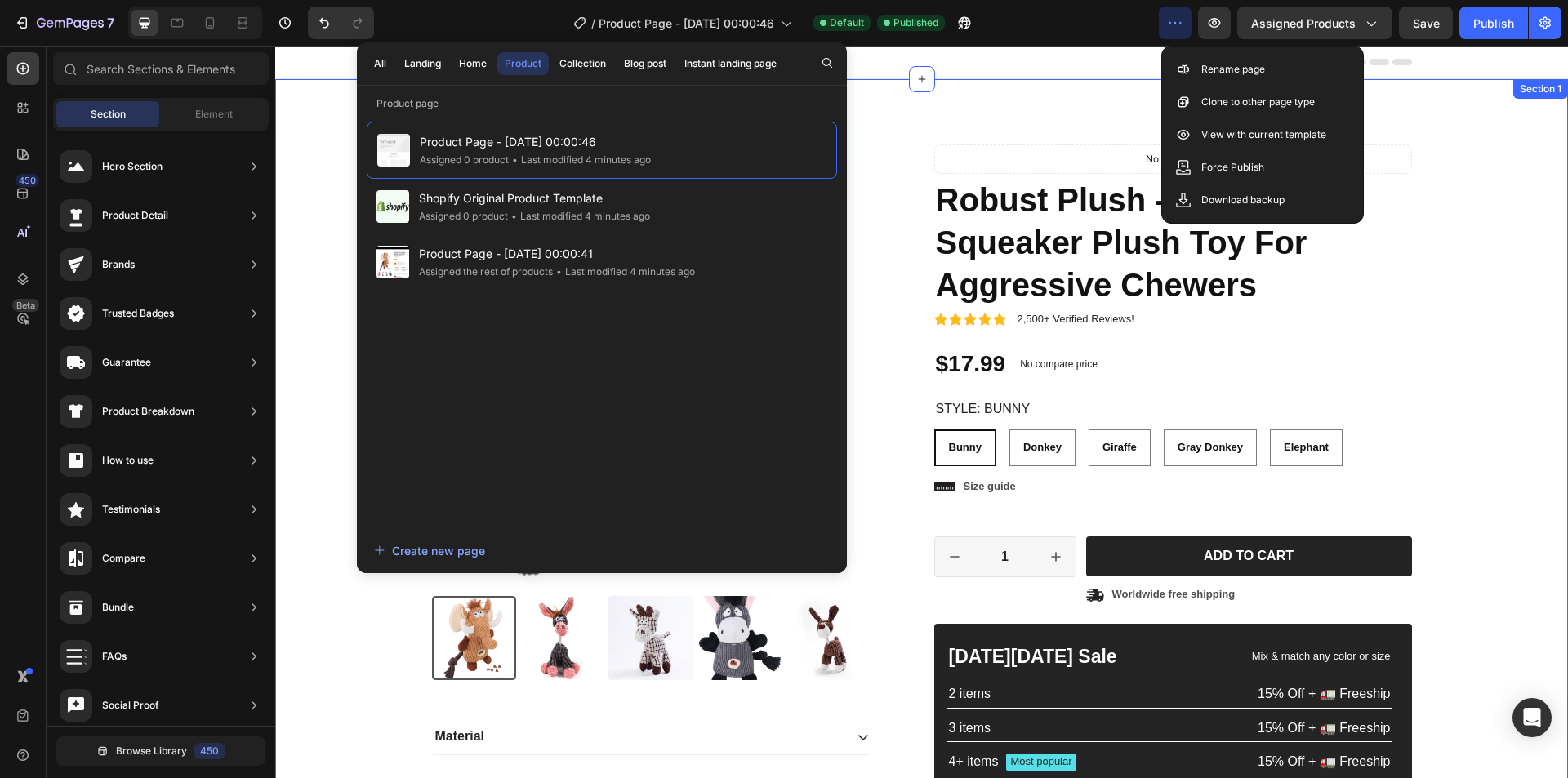
click at [1451, 146] on div "Product Images Material Shipping Care instruction Accordion Icon Icon Icon Icon…" at bounding box center [921, 518] width 1268 height 746
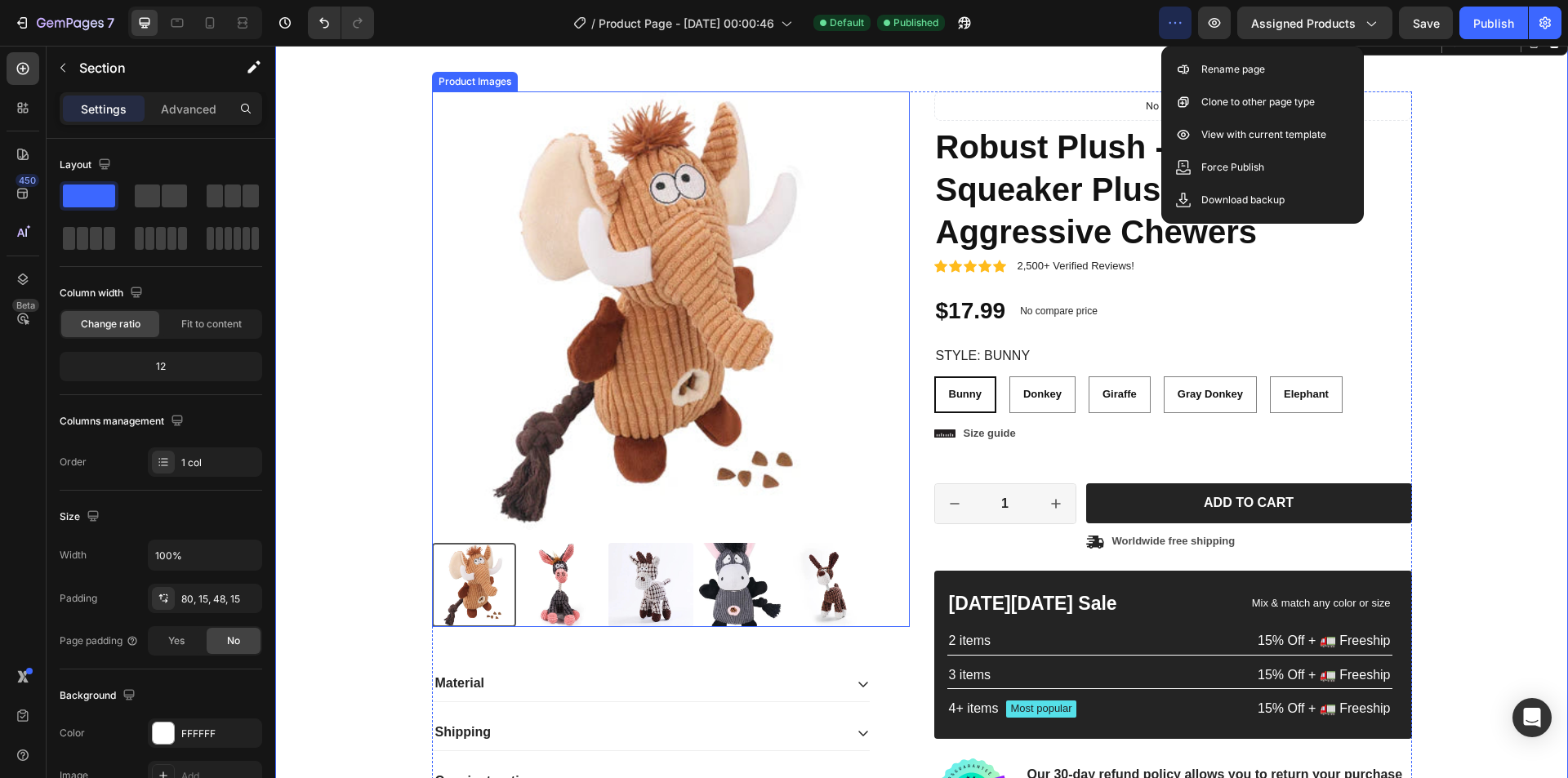
scroll to position [81, 0]
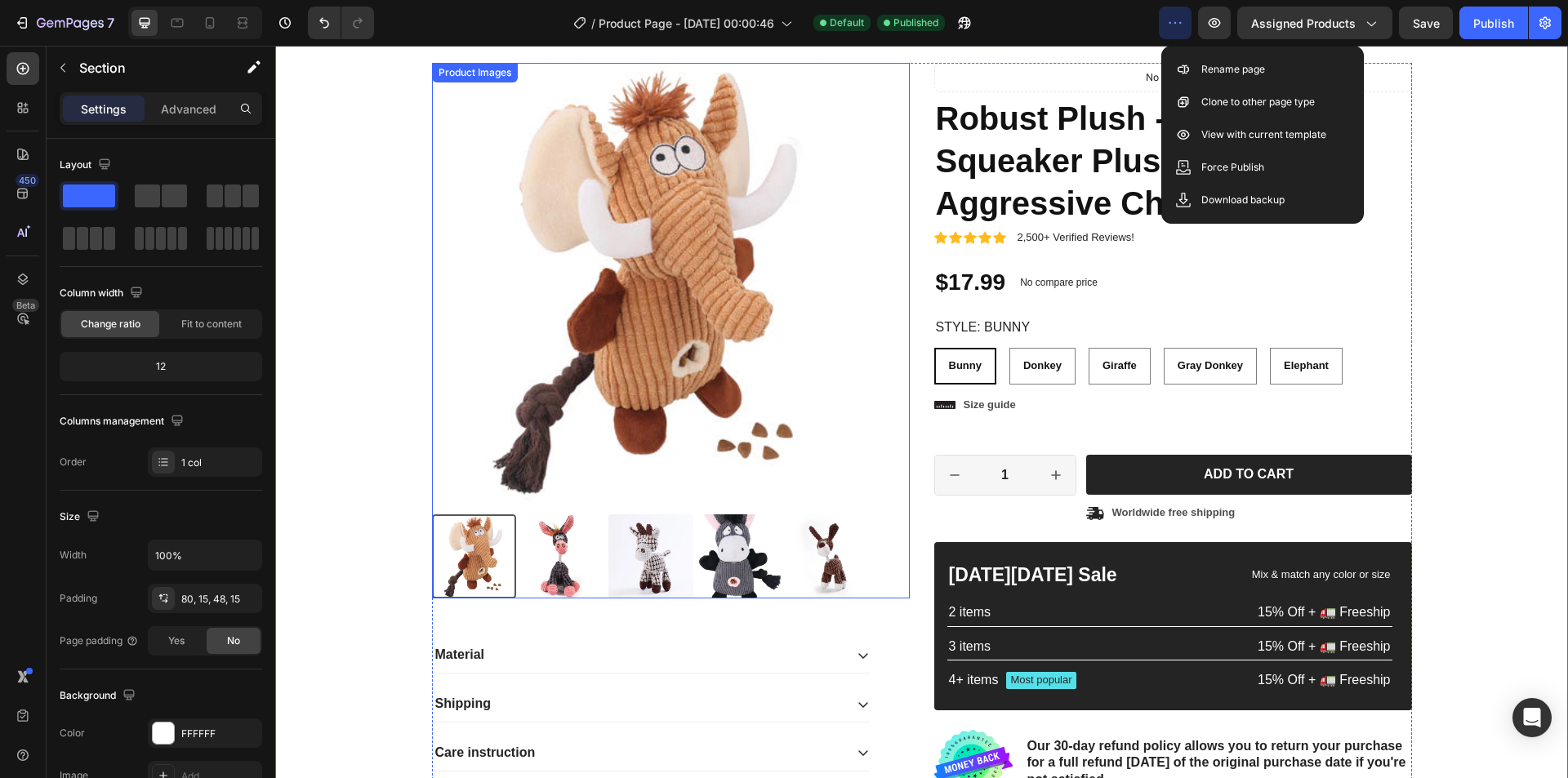
click at [565, 581] on img at bounding box center [563, 556] width 84 height 84
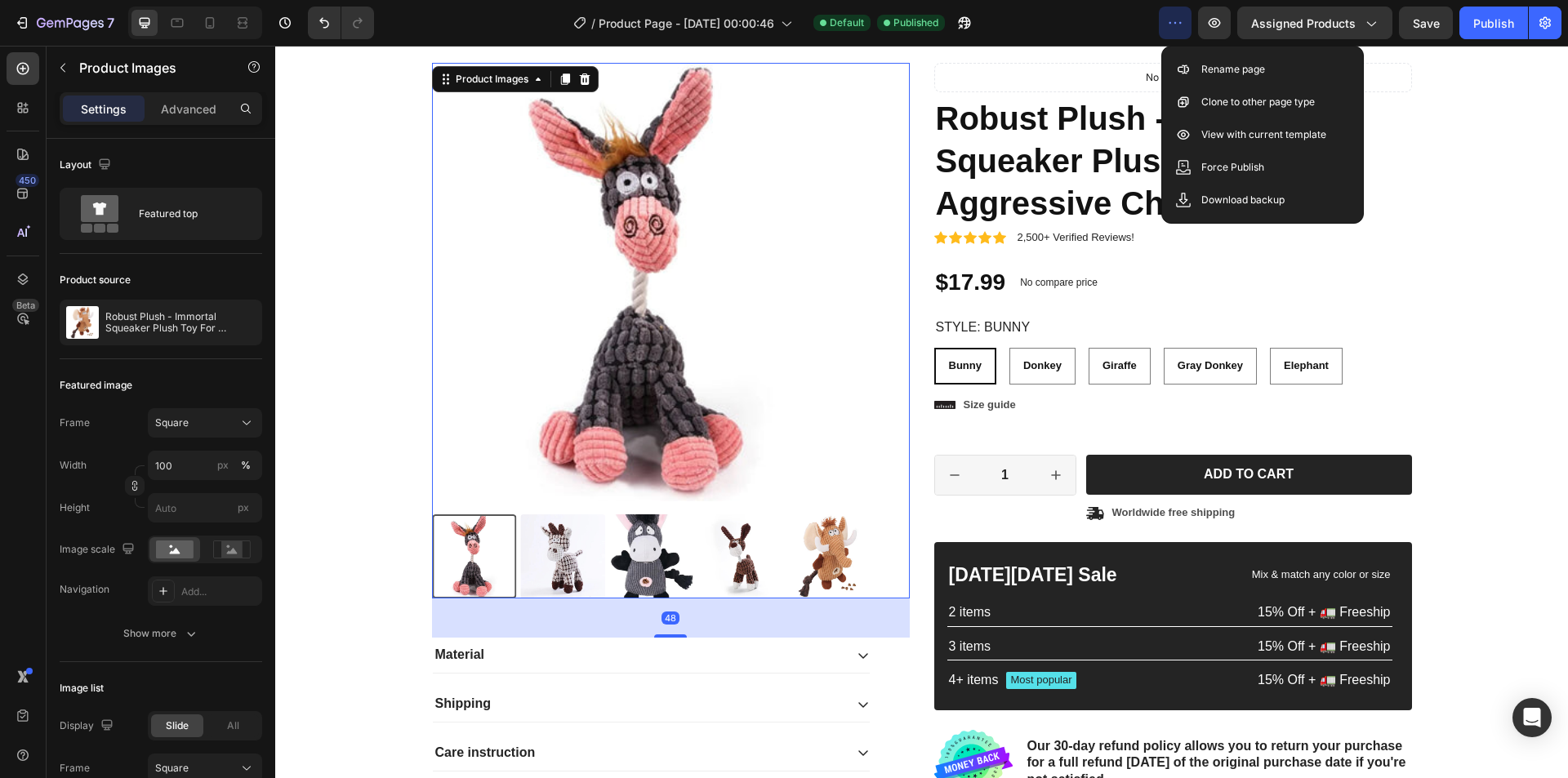
click at [632, 560] on img at bounding box center [651, 556] width 84 height 84
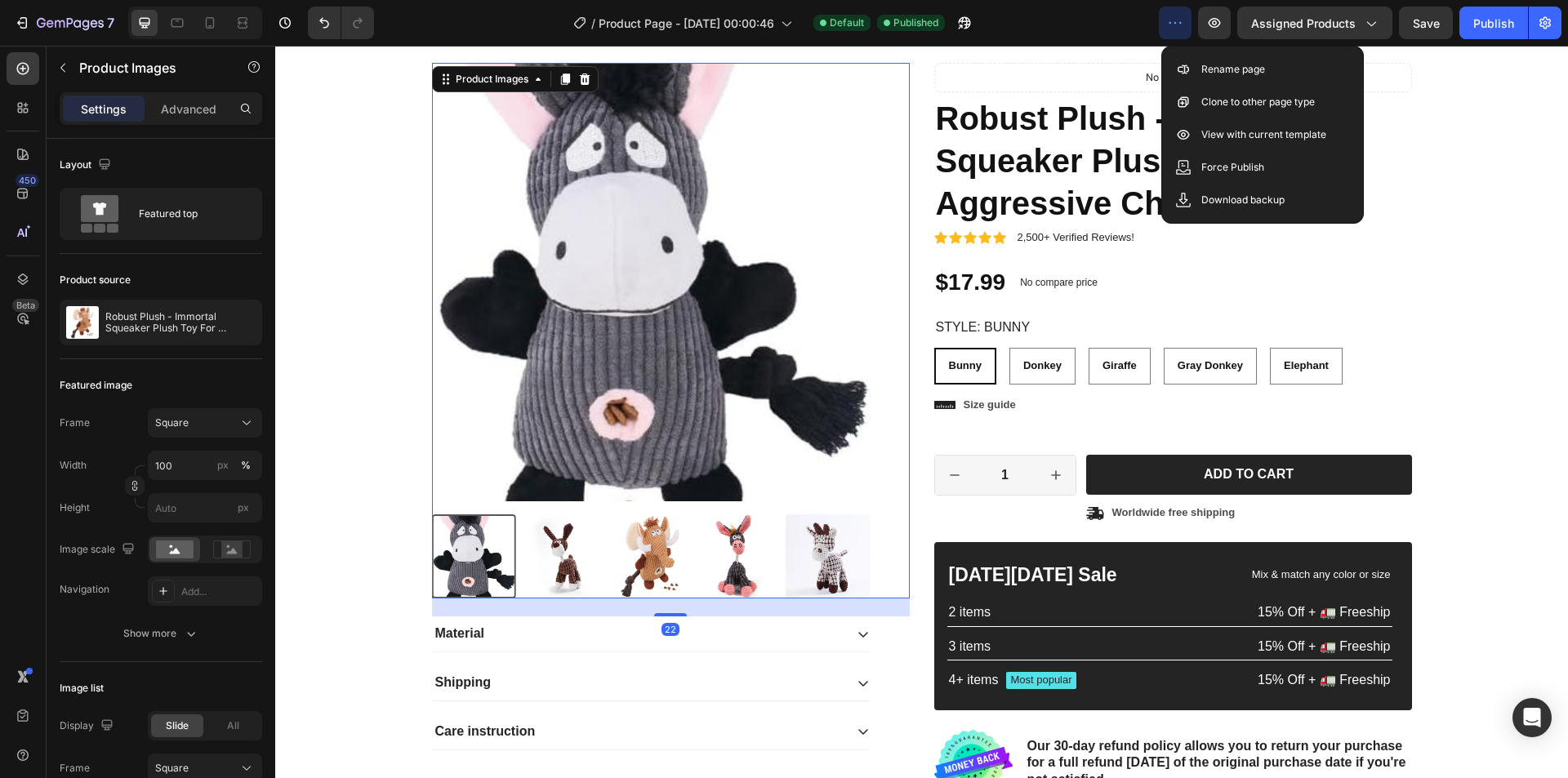
drag, startPoint x: 667, startPoint y: 633, endPoint x: 707, endPoint y: 610, distance: 46.1
click at [668, 613] on div at bounding box center [670, 615] width 32 height 4
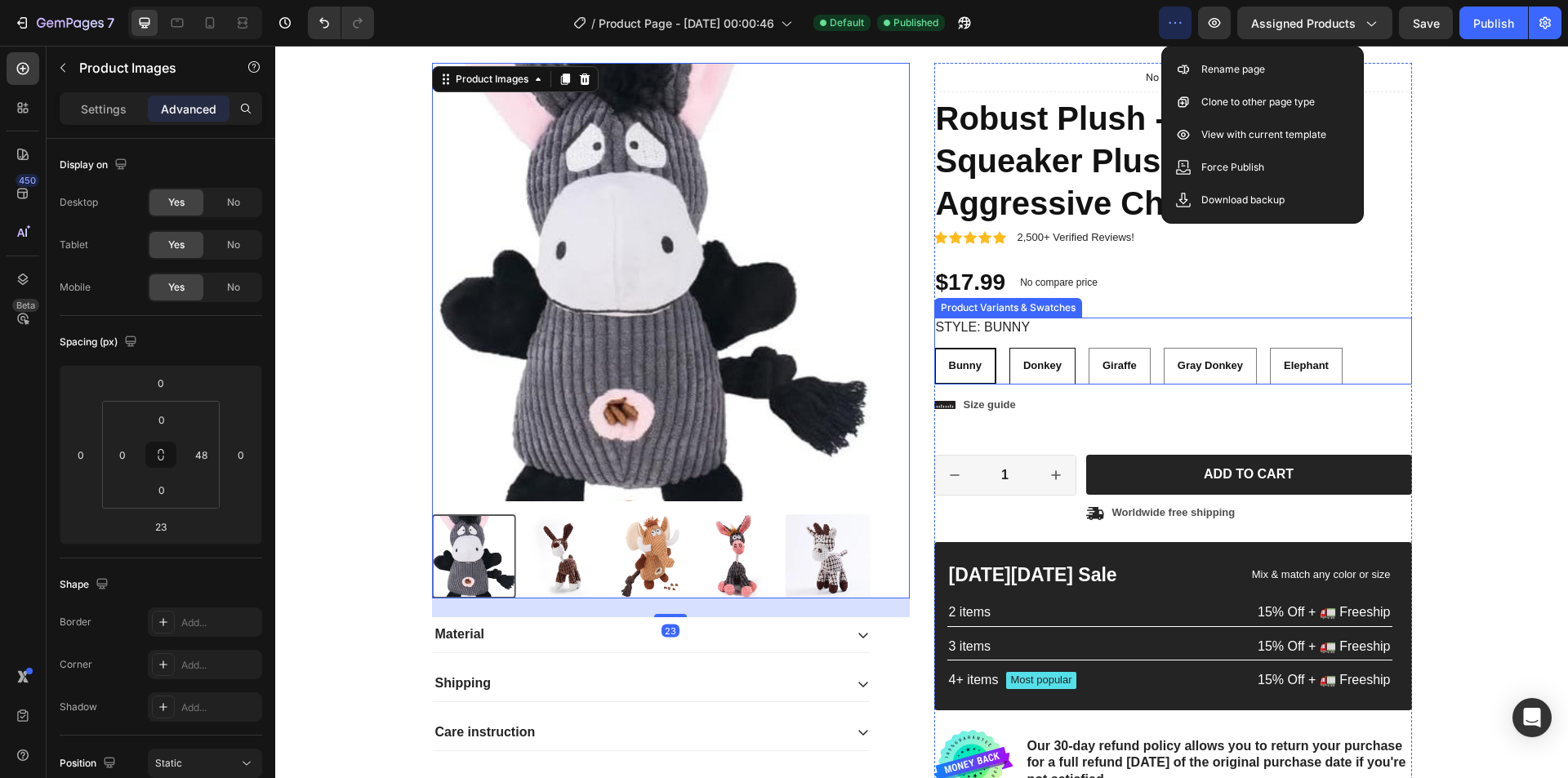
click at [1048, 371] on span "Donkey" at bounding box center [1043, 365] width 39 height 12
click at [1010, 348] on input "Donkey Donkey Donkey" at bounding box center [1009, 347] width 1 height 1
radio input "false"
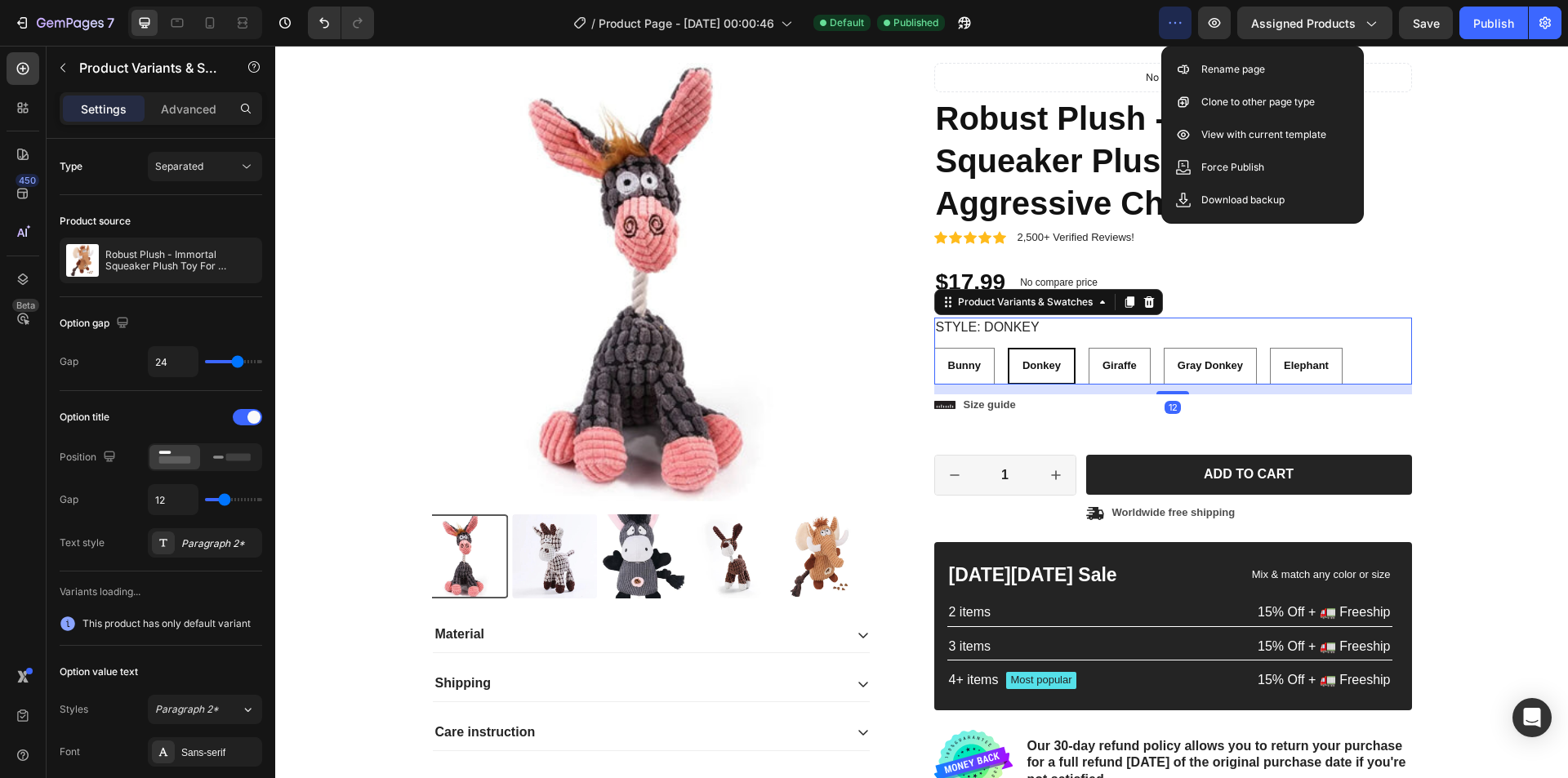
radio input "false"
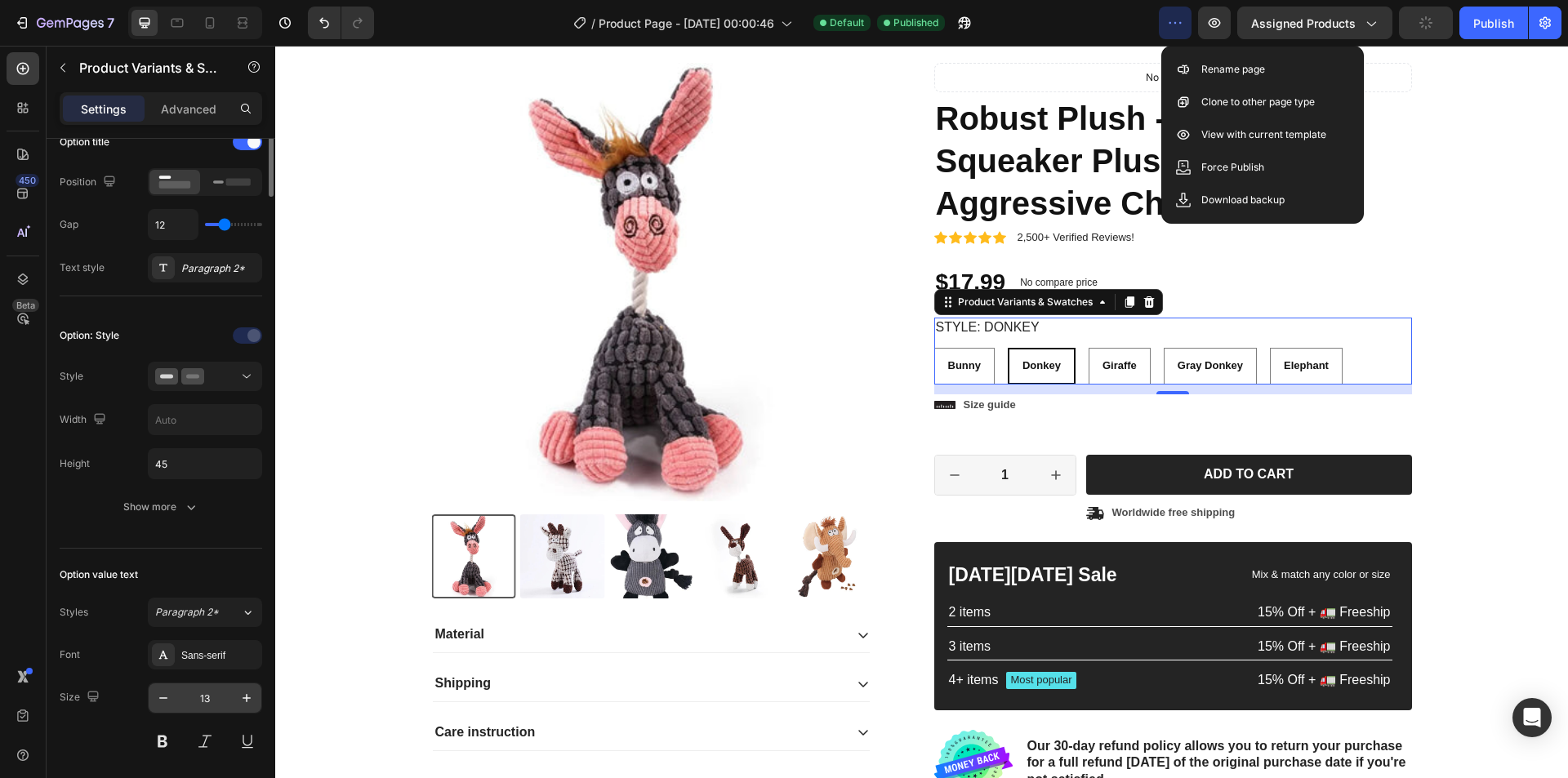
scroll to position [0, 0]
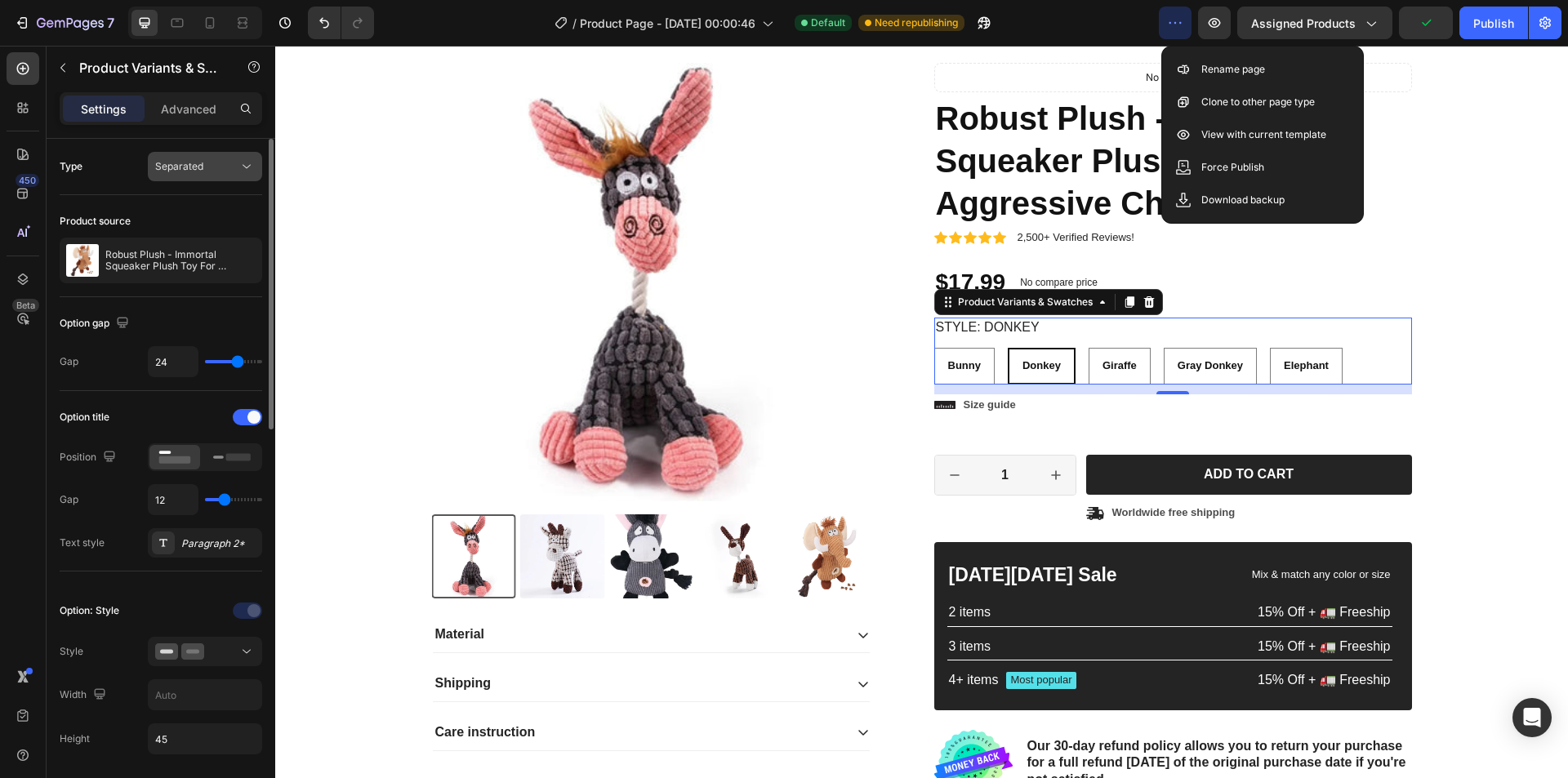
click at [225, 177] on button "Separated" at bounding box center [205, 166] width 114 height 30
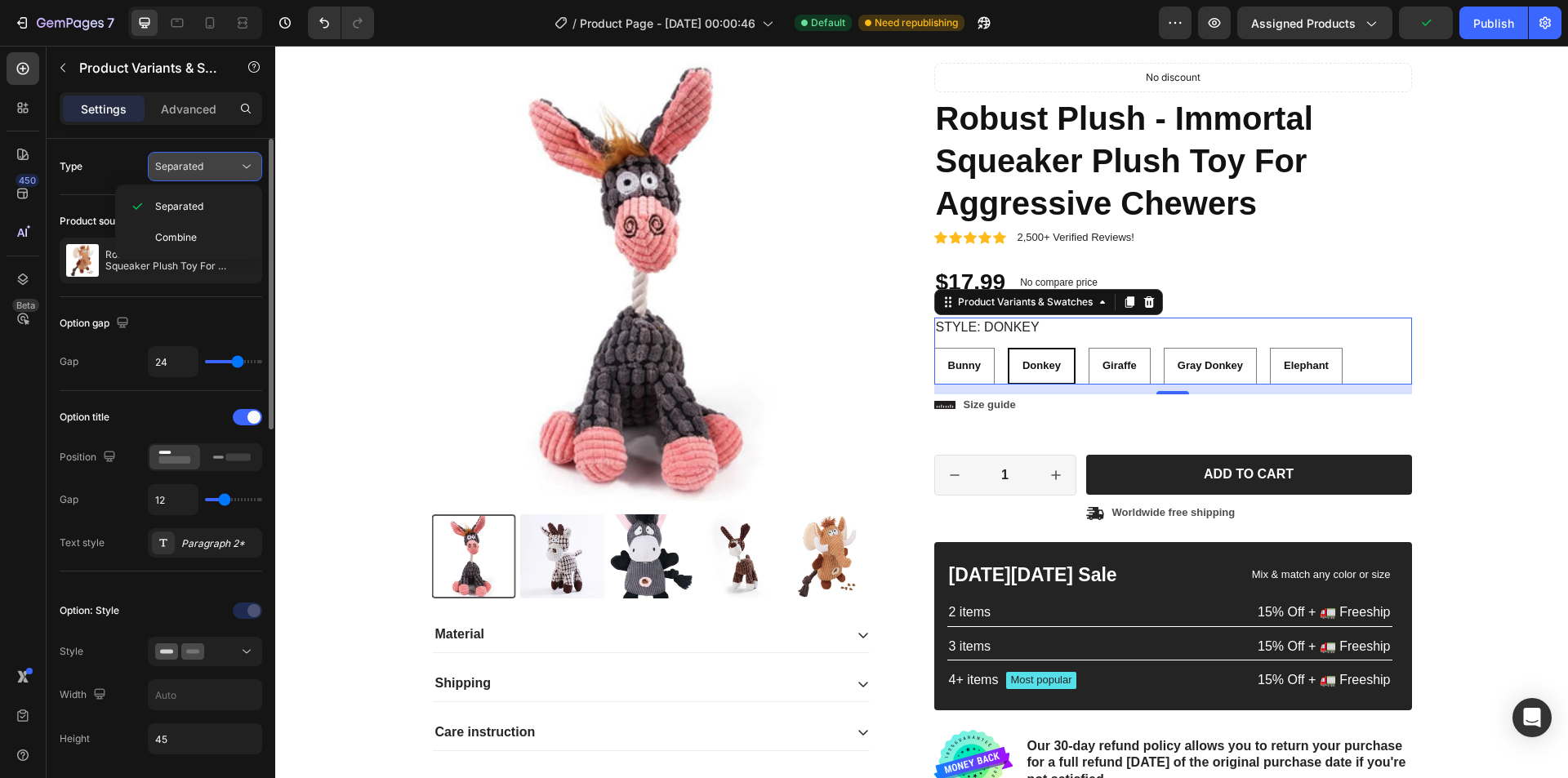
click at [223, 172] on div "Separated" at bounding box center [196, 166] width 83 height 15
click at [223, 166] on div "Separated" at bounding box center [196, 166] width 83 height 15
click at [207, 230] on p "Combine" at bounding box center [202, 237] width 93 height 15
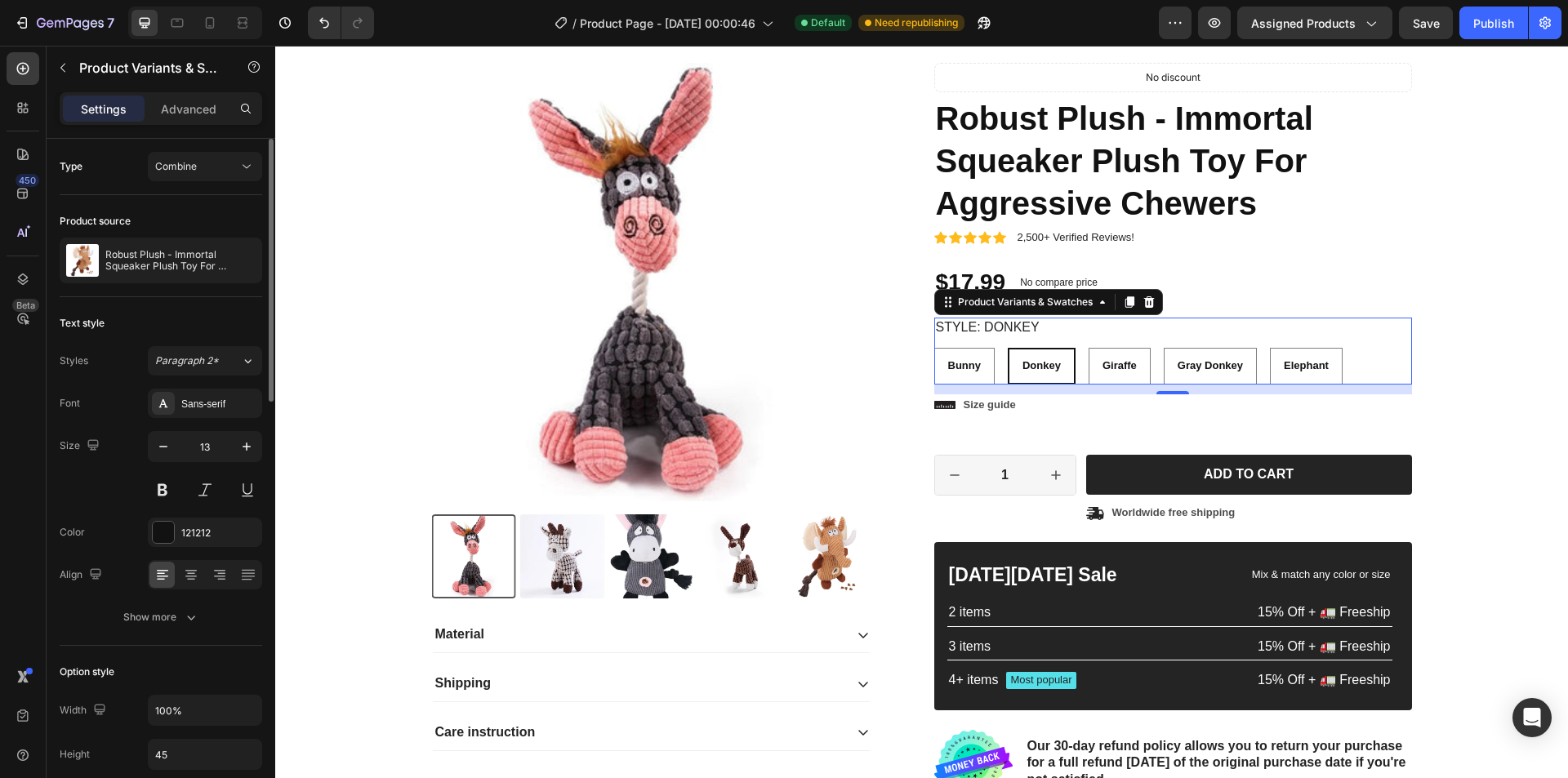
select select "586390893641139015"
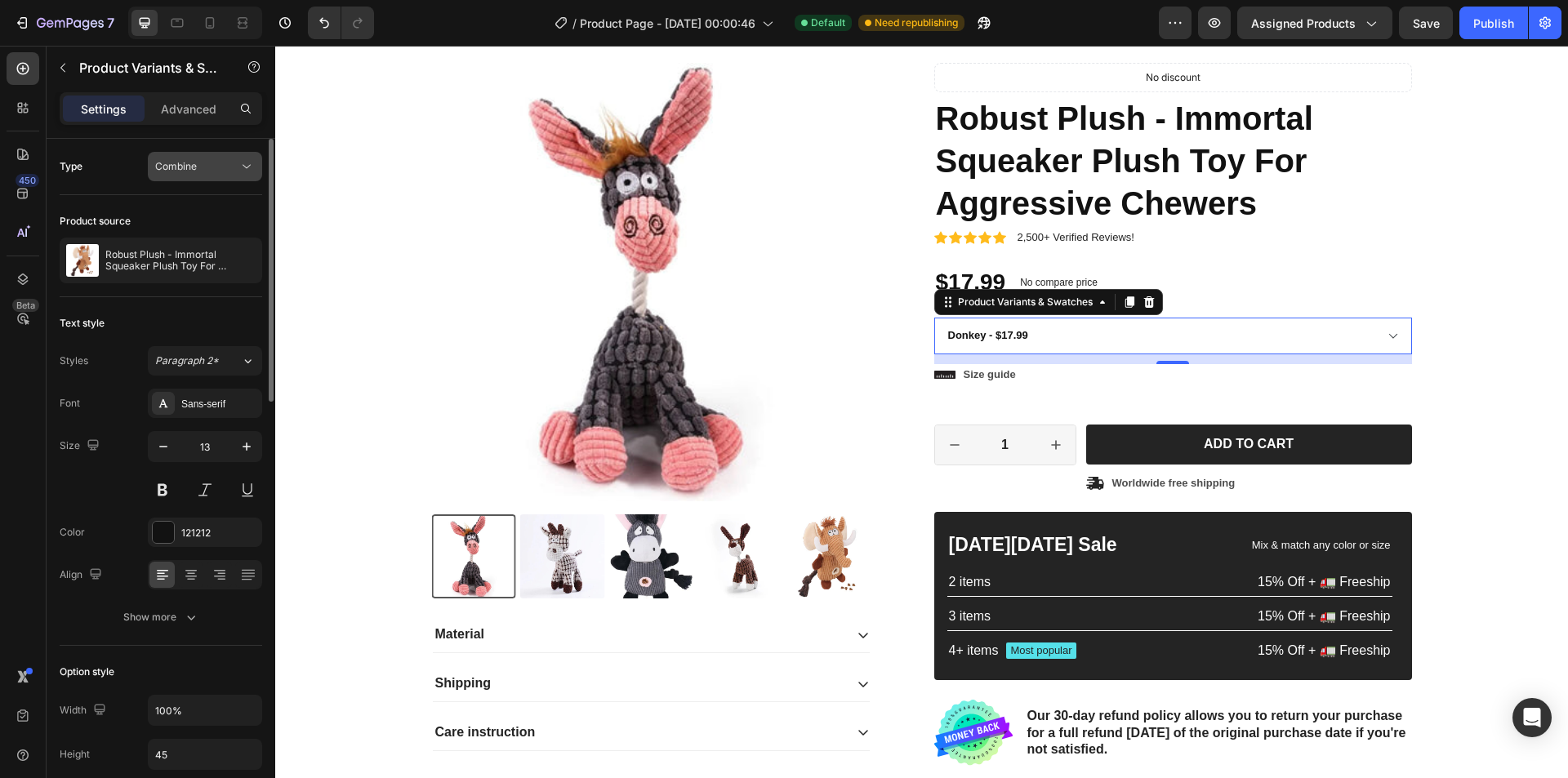
click at [216, 164] on div "Combine" at bounding box center [196, 166] width 83 height 15
click at [209, 205] on p "Separated" at bounding box center [202, 206] width 93 height 15
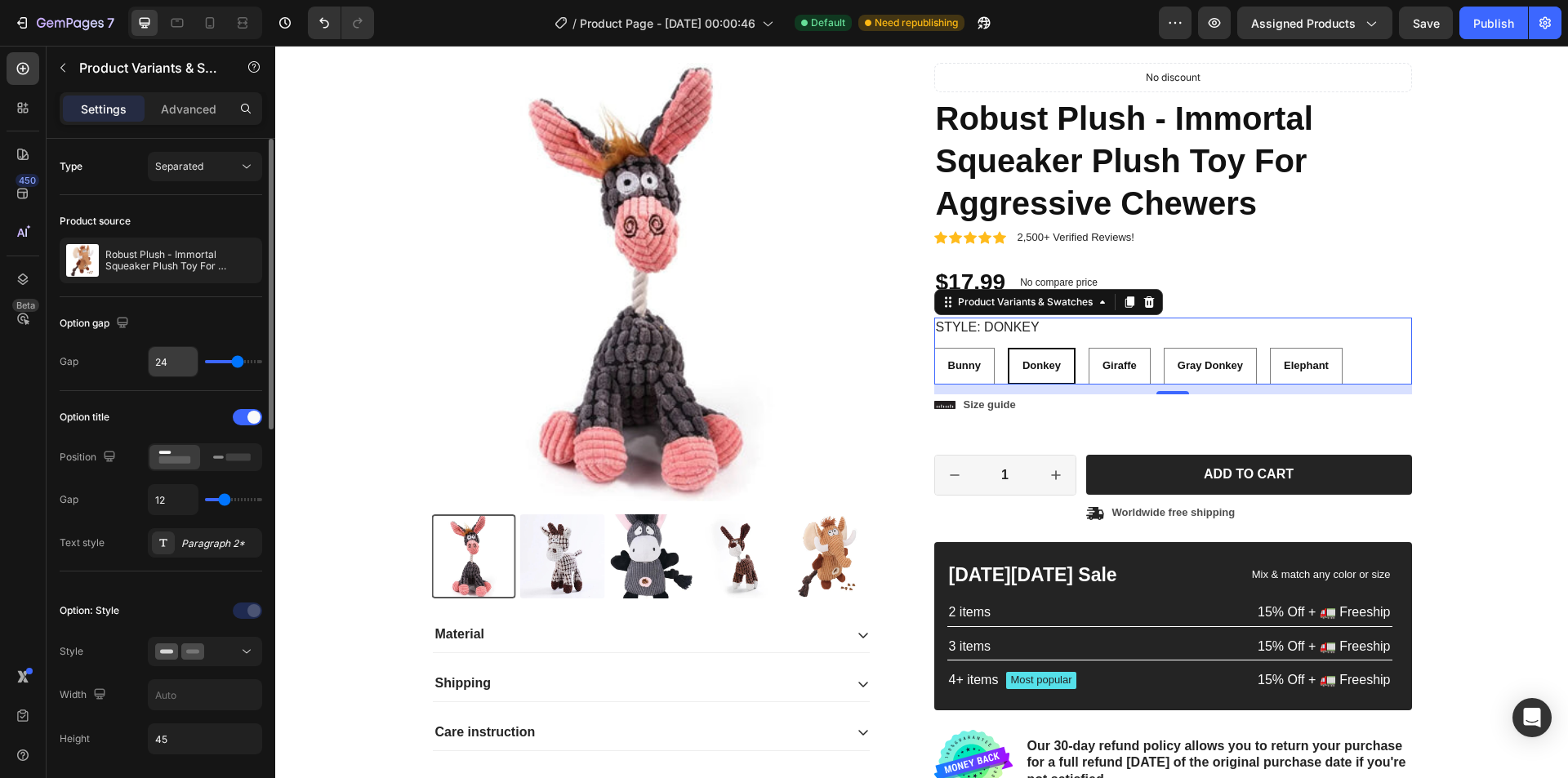
click at [164, 354] on input "24" at bounding box center [174, 362] width 49 height 30
type input "25"
type input "24"
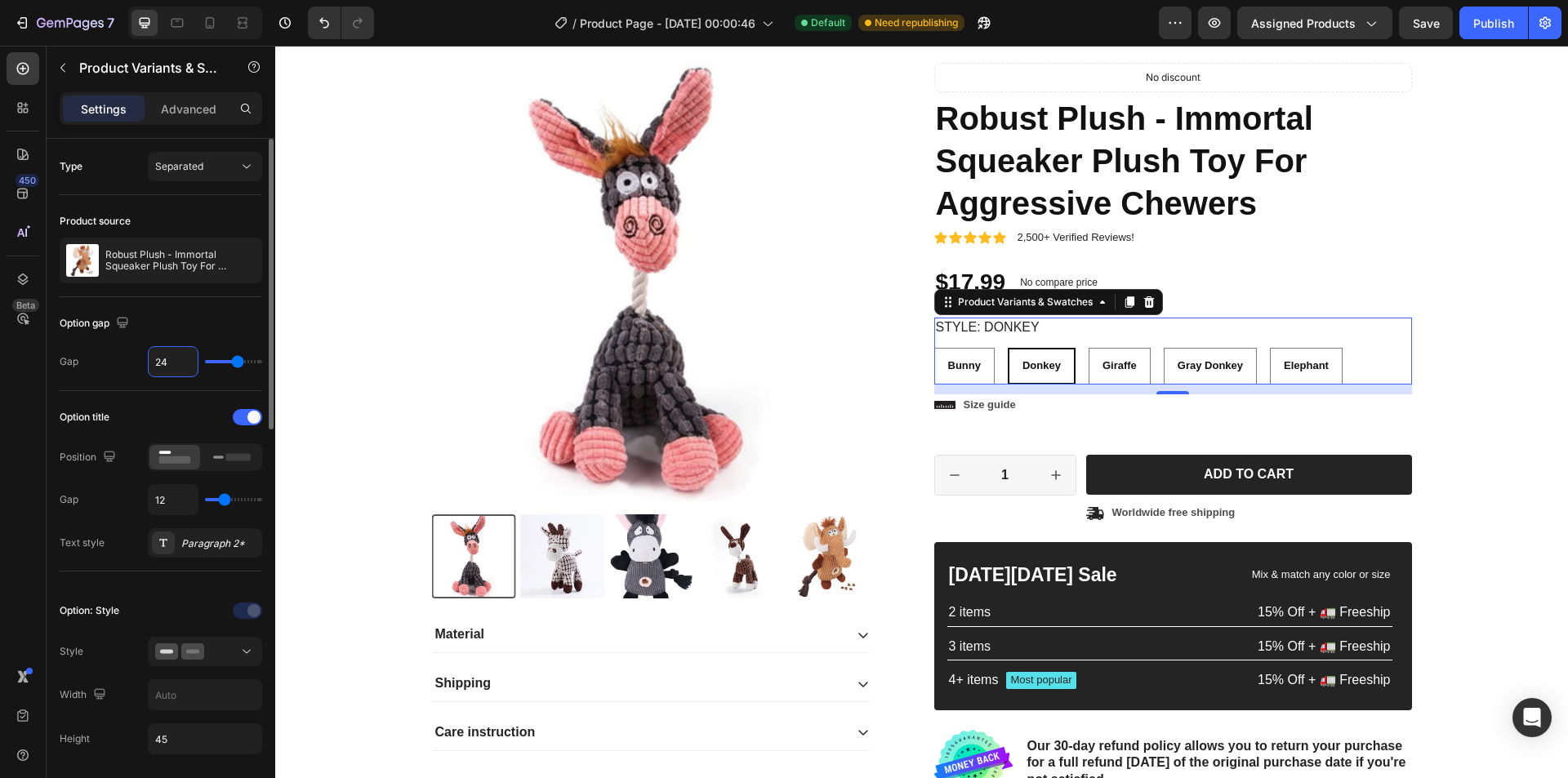
click at [192, 420] on div "Option title" at bounding box center [160, 417] width 202 height 26
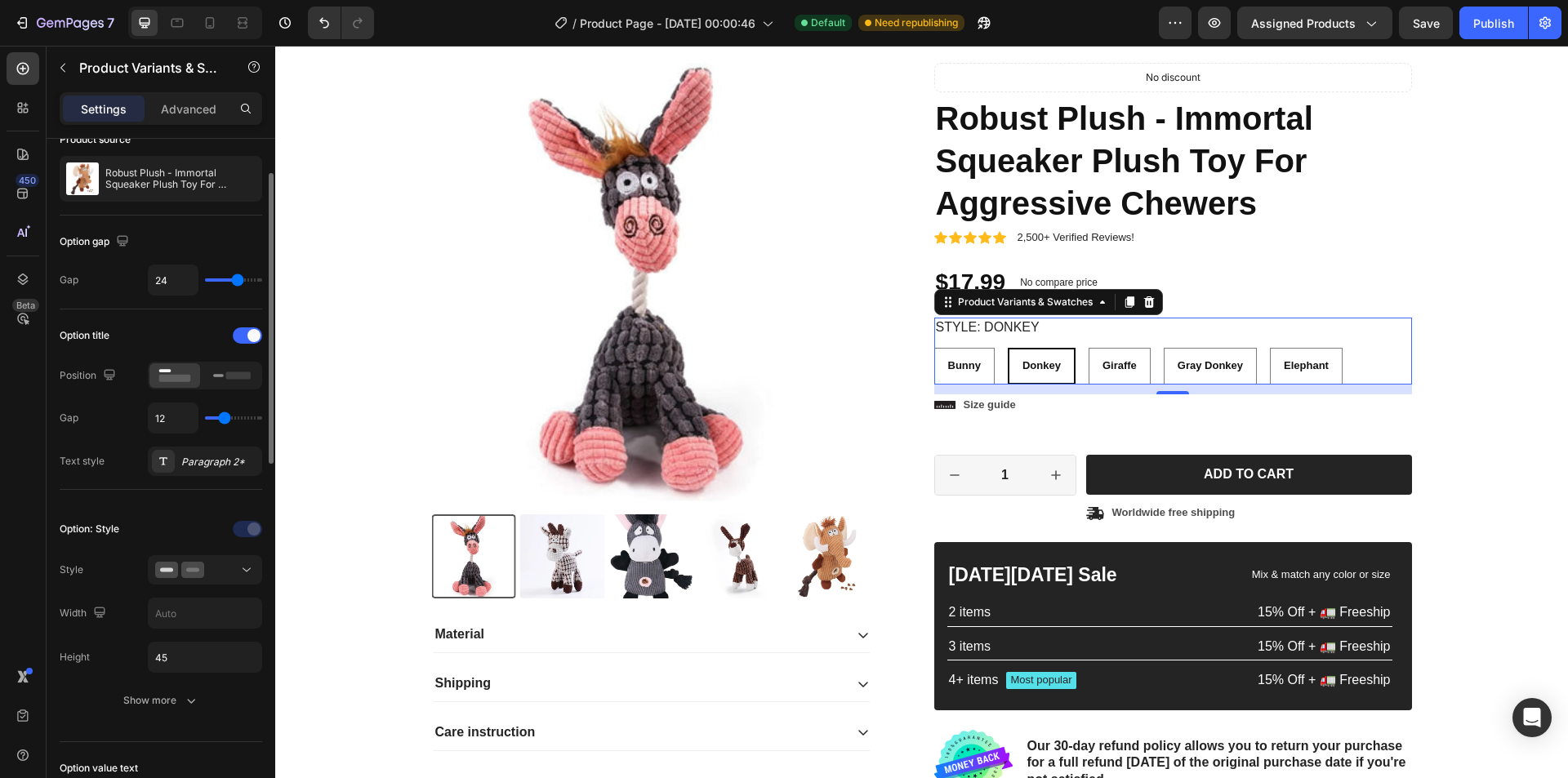
scroll to position [163, 0]
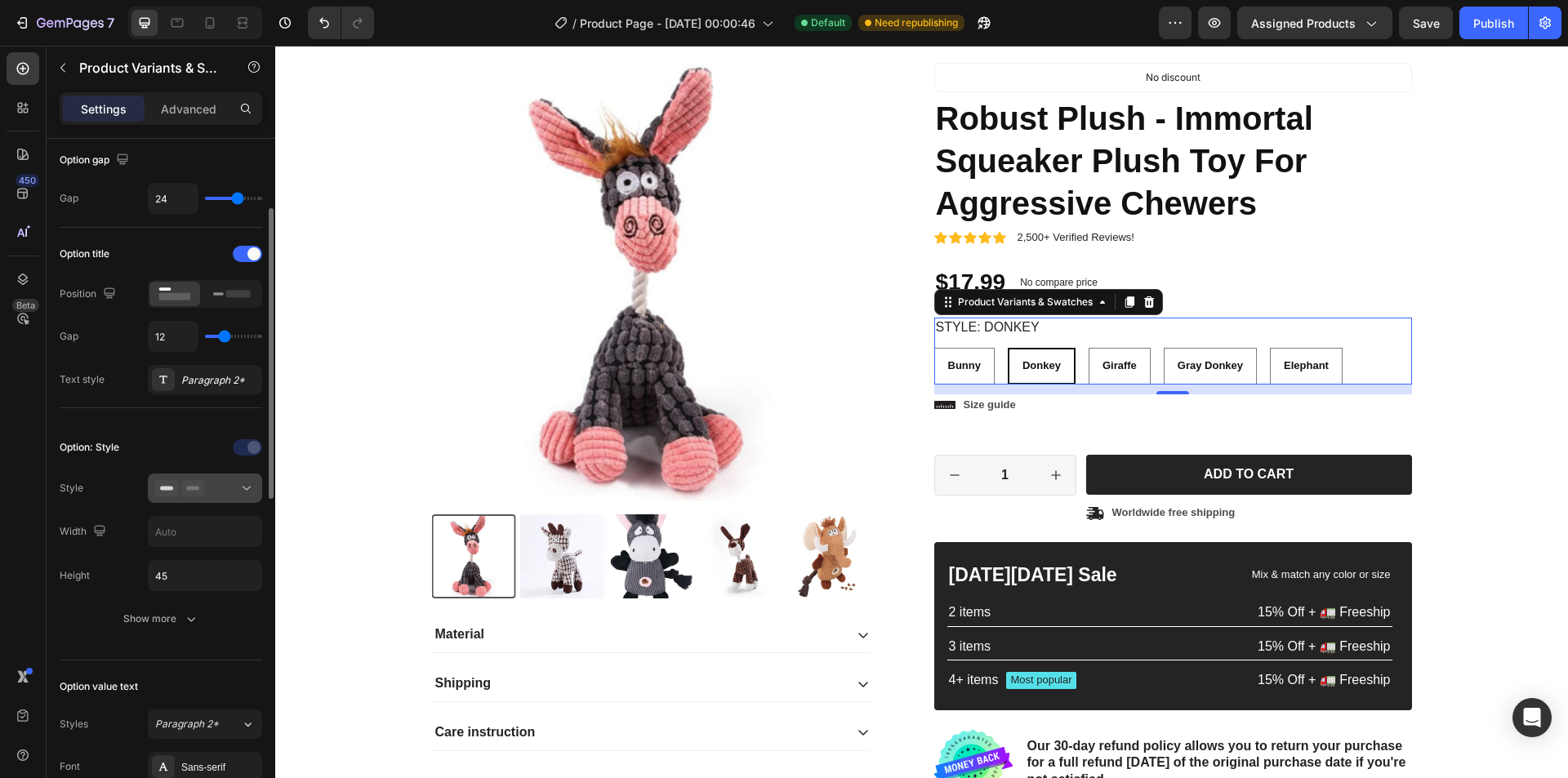
click at [227, 489] on div at bounding box center [205, 488] width 100 height 17
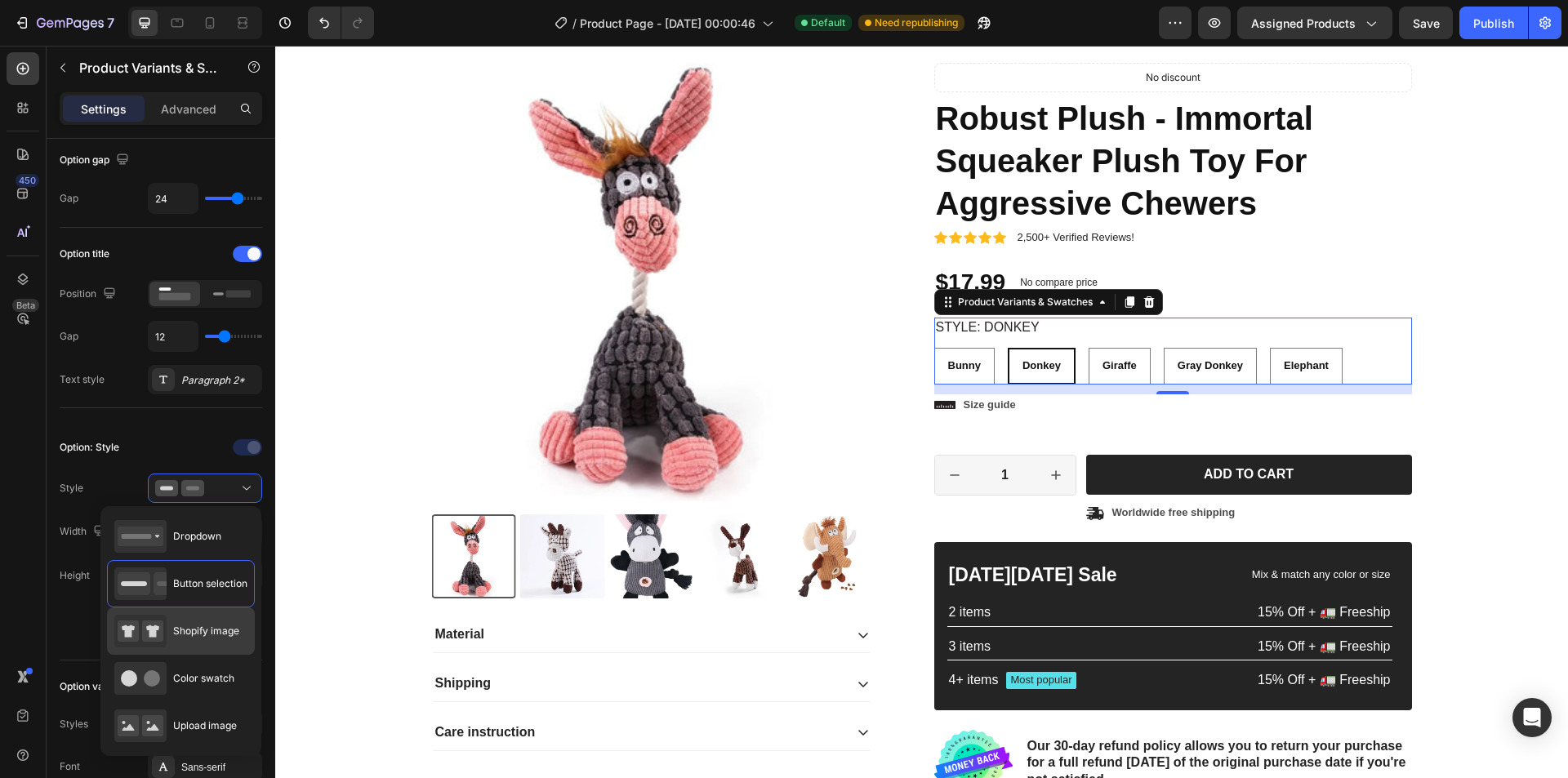
click at [198, 641] on div "Shopify image" at bounding box center [176, 631] width 125 height 32
type input "64"
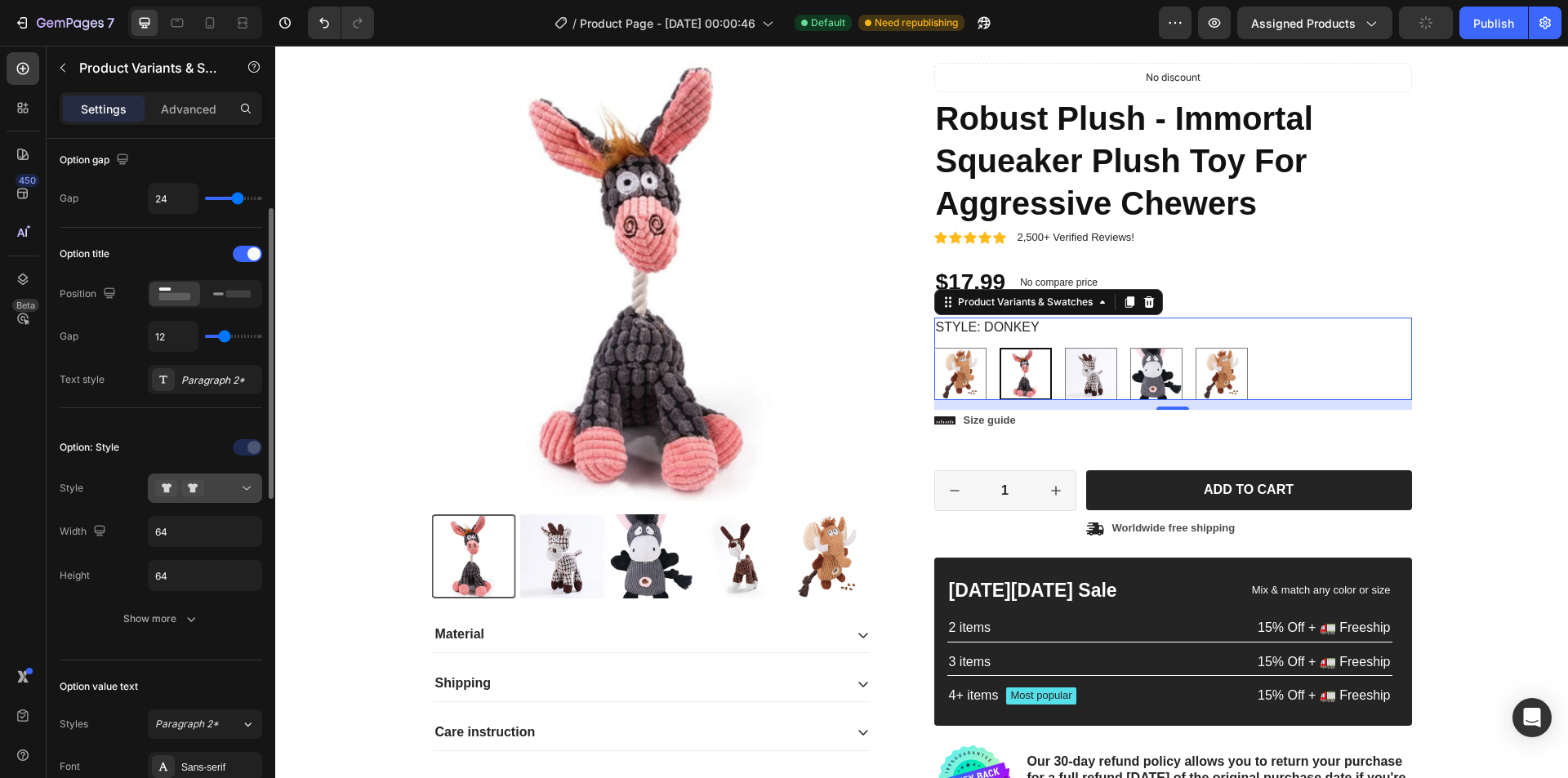
click at [224, 478] on button at bounding box center [205, 489] width 114 height 30
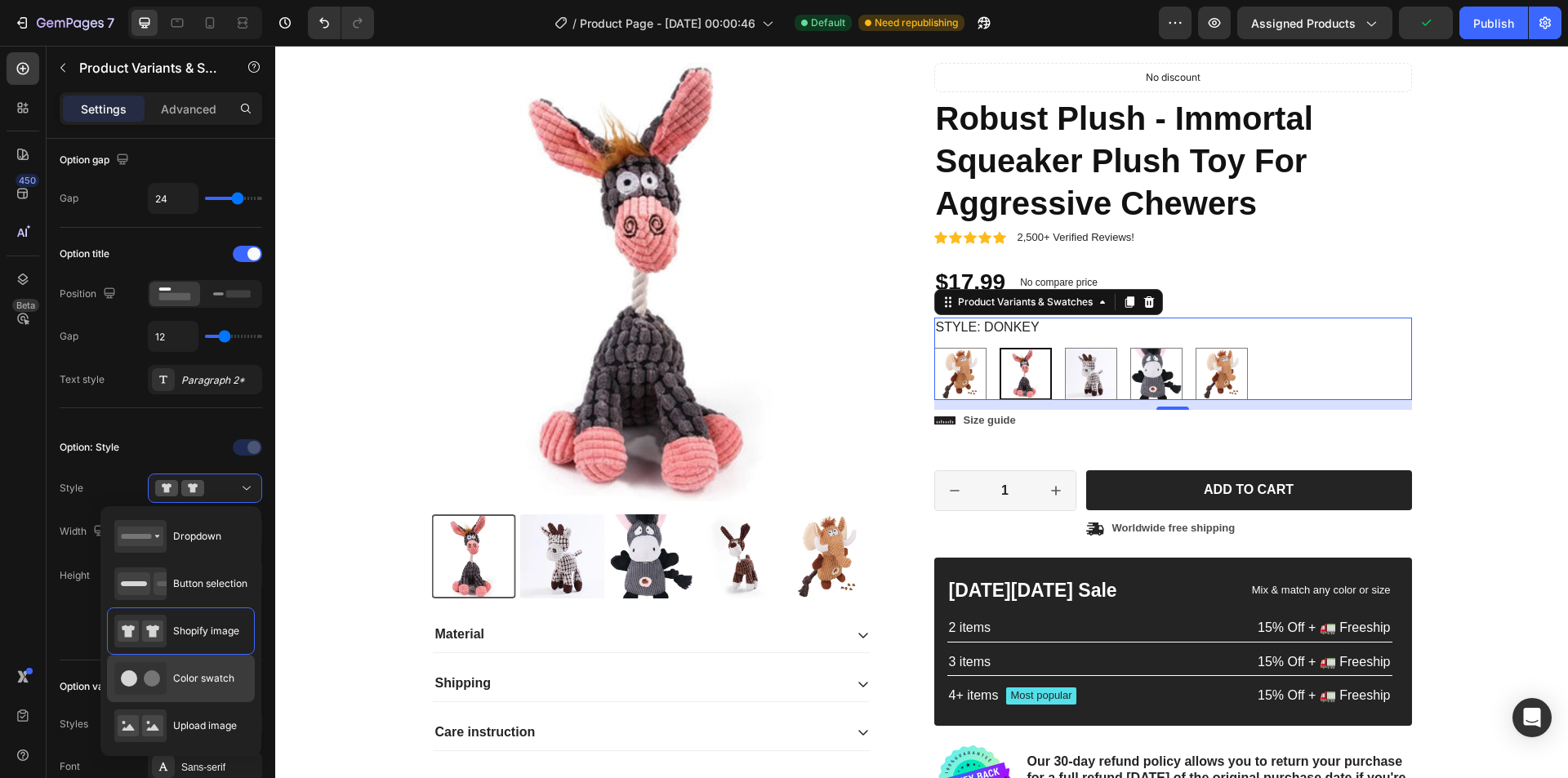
click at [211, 674] on span "Color swatch" at bounding box center [204, 678] width 61 height 15
type input "45"
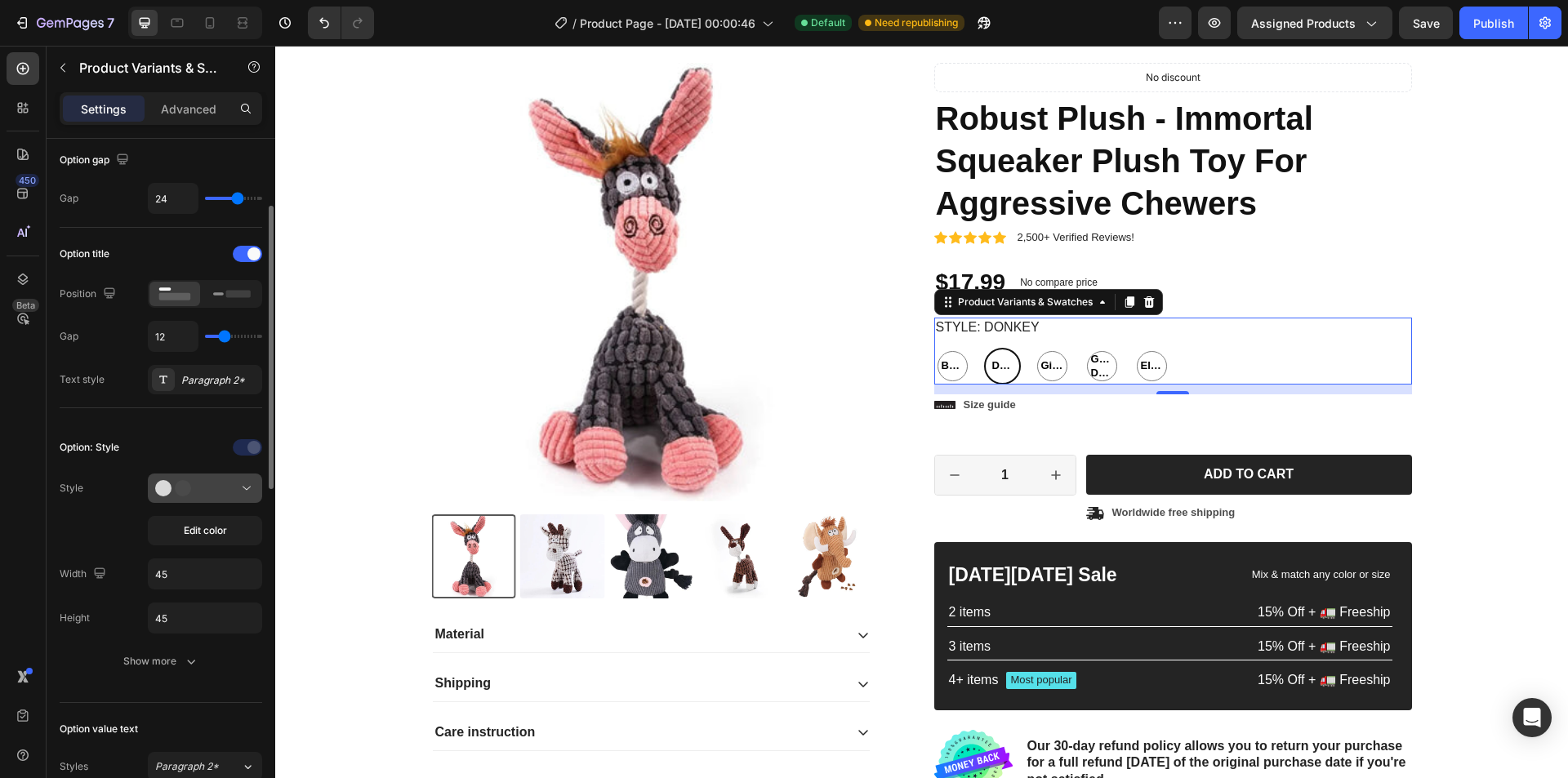
click at [216, 481] on div at bounding box center [205, 488] width 100 height 17
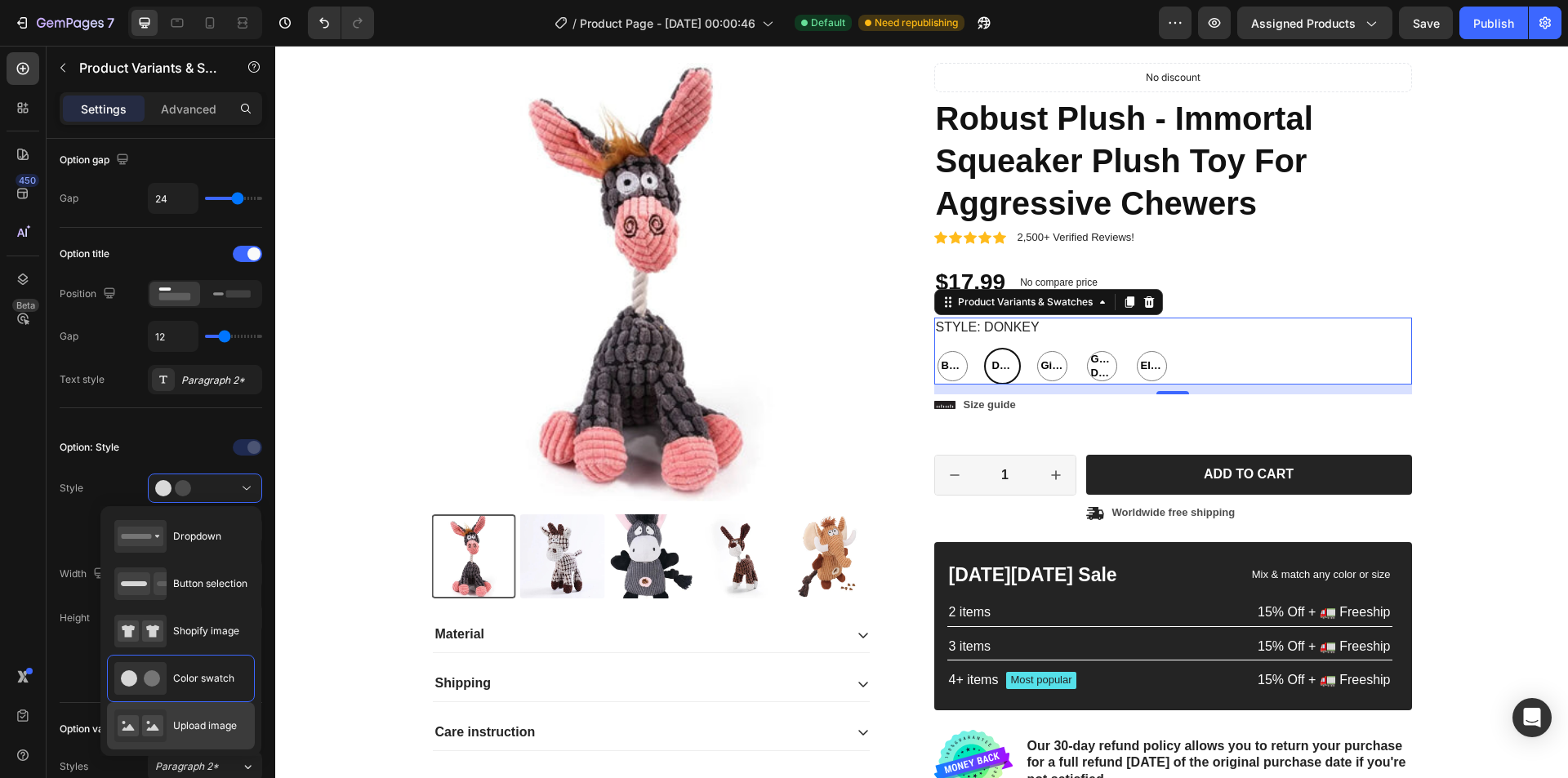
click at [198, 715] on div "Upload image" at bounding box center [175, 725] width 123 height 32
type input "64"
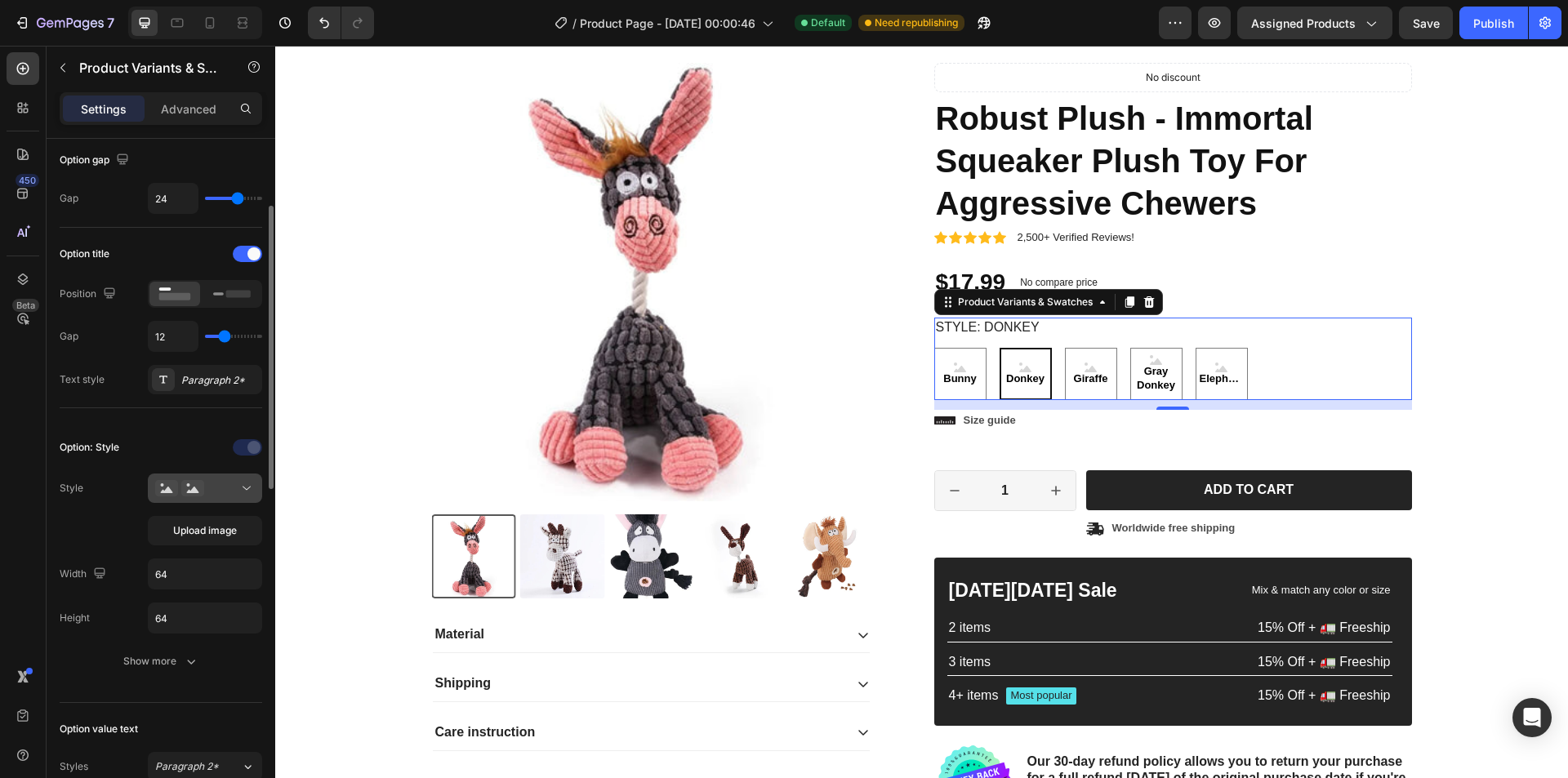
click at [221, 477] on button at bounding box center [205, 489] width 114 height 30
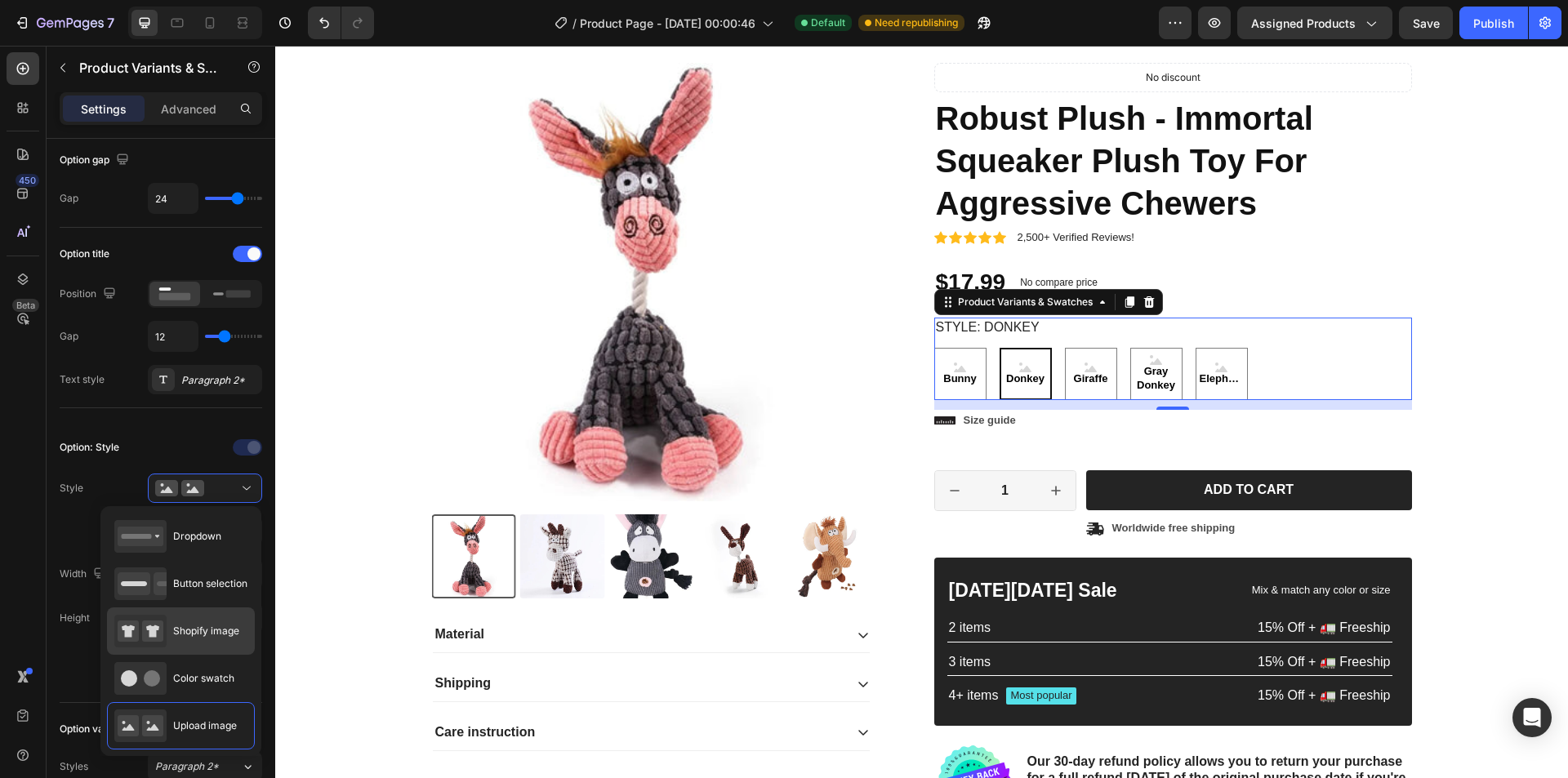
click at [216, 614] on div "Shopify image" at bounding box center [181, 631] width 148 height 47
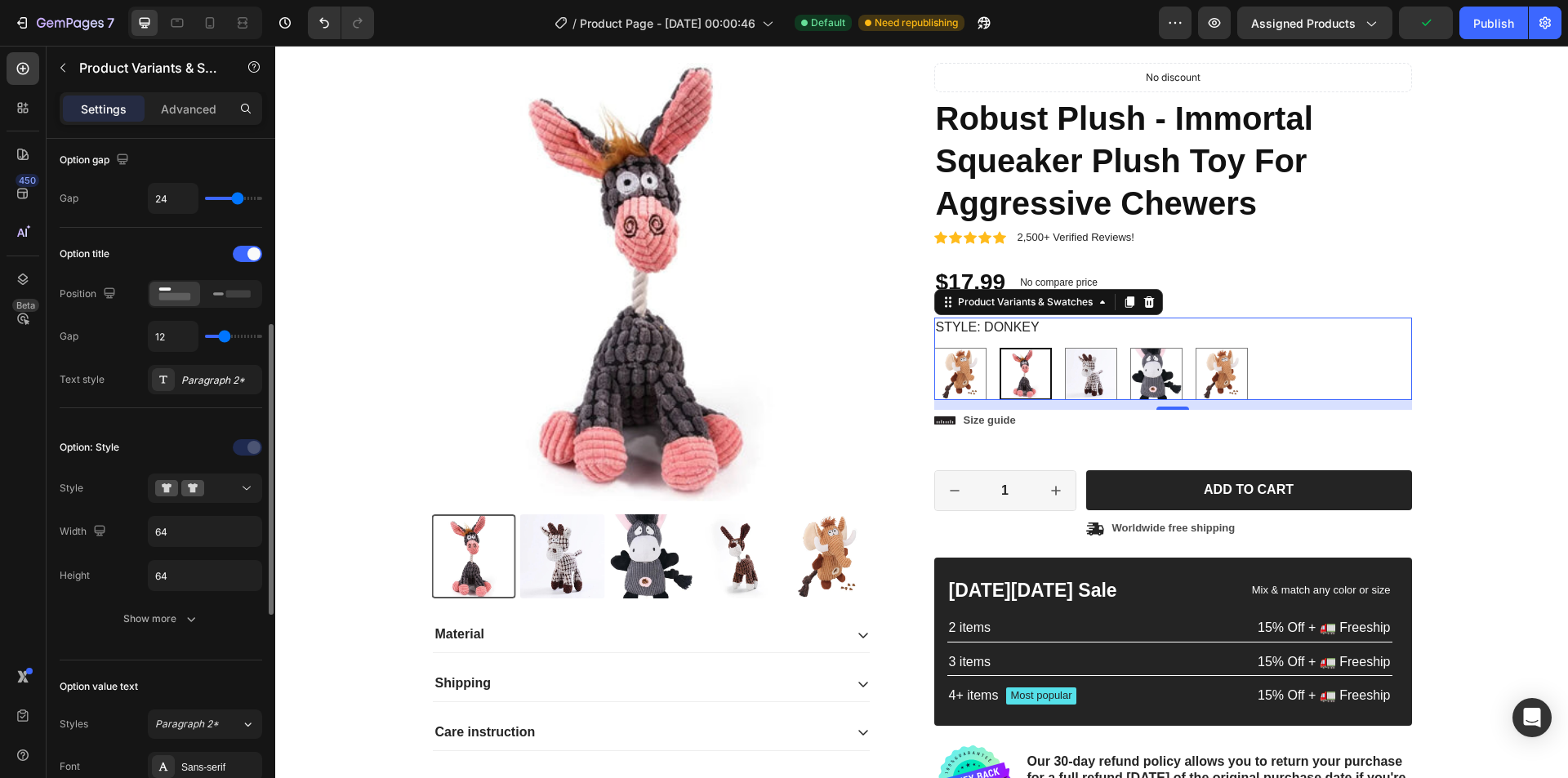
scroll to position [245, 0]
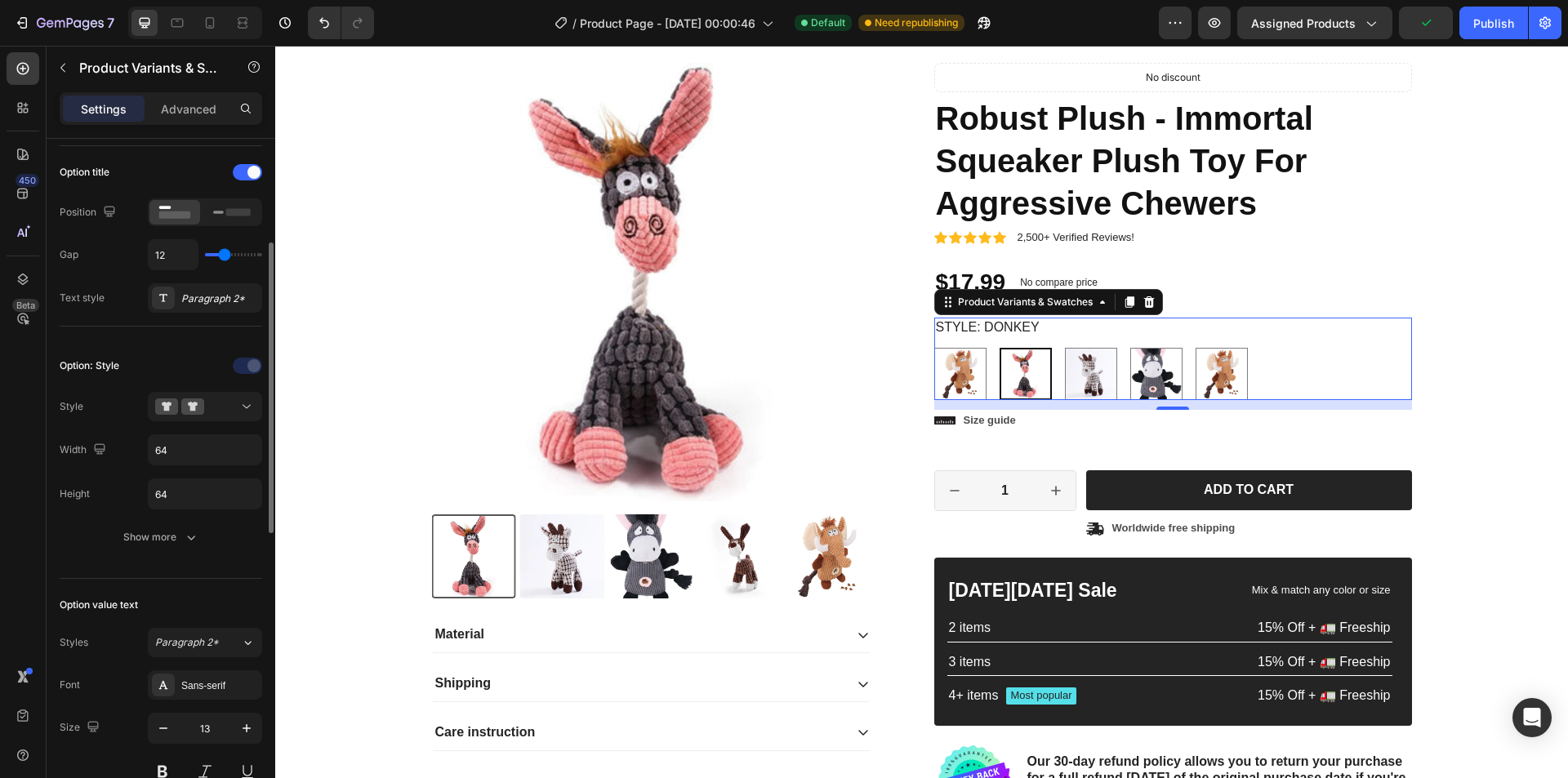
click at [188, 555] on div "Option: Style Style Width 64 Height 64 Show more" at bounding box center [160, 452] width 202 height 225
click at [194, 531] on icon "button" at bounding box center [191, 537] width 17 height 17
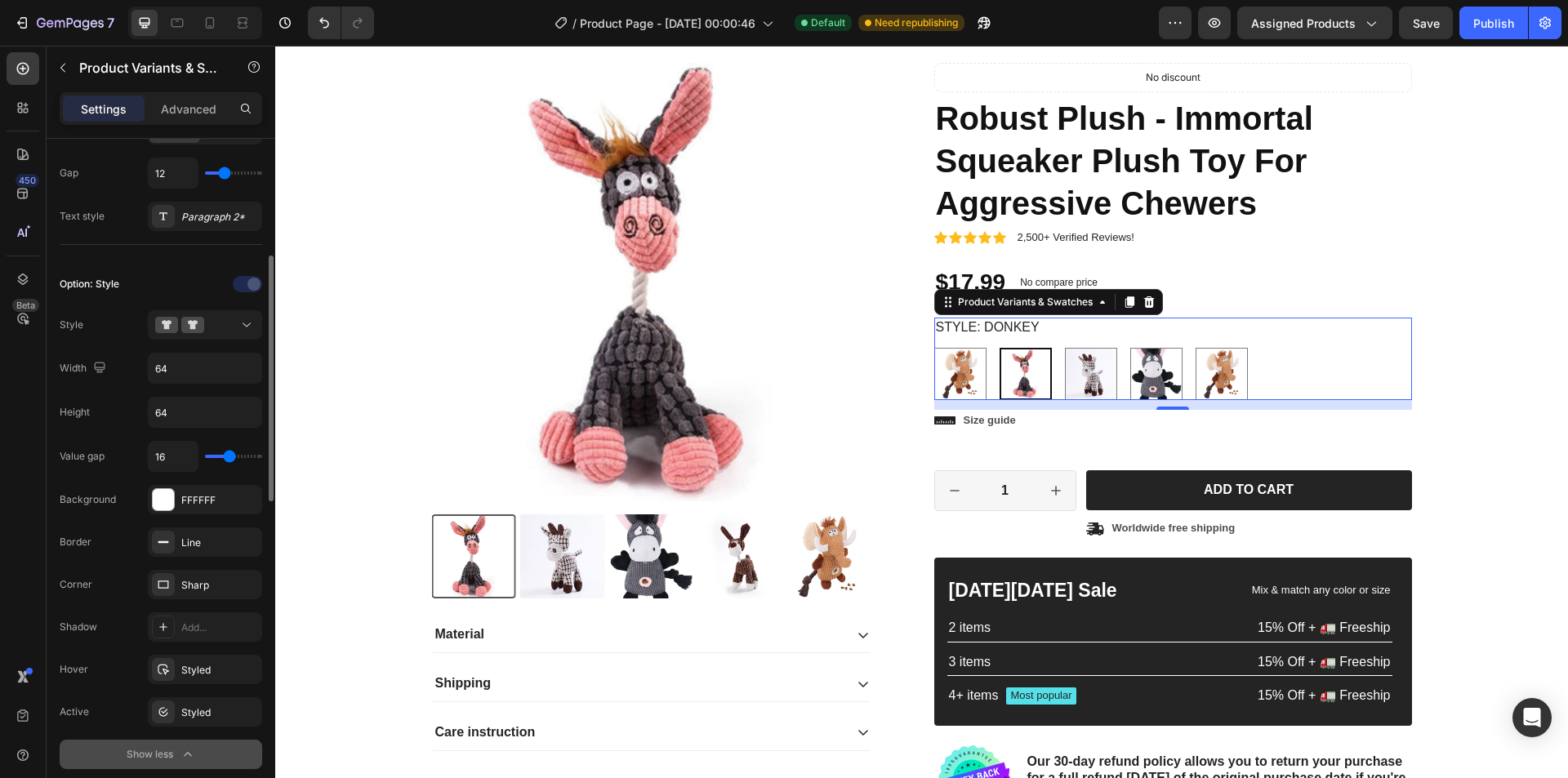
scroll to position [408, 0]
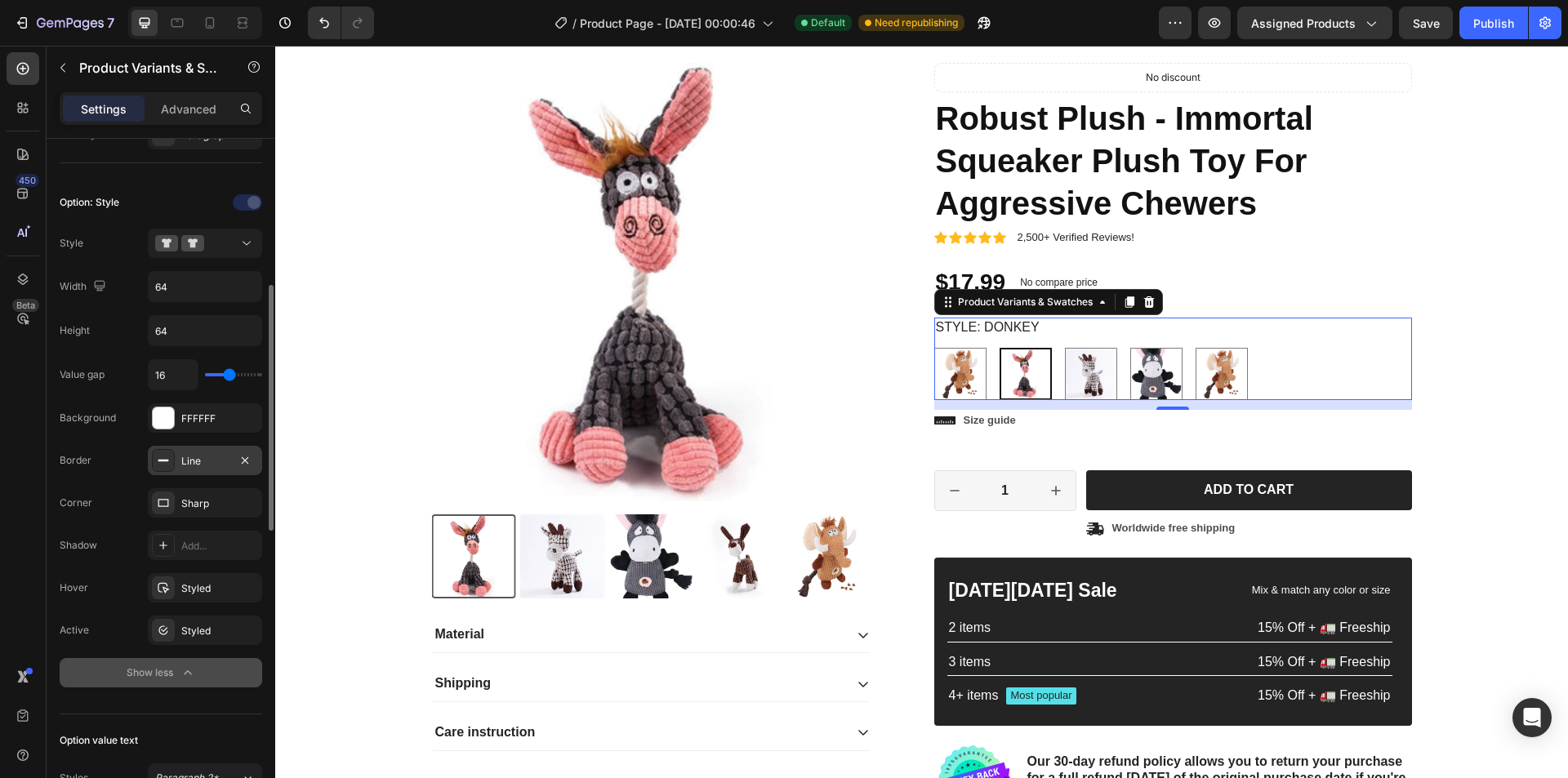
click at [186, 455] on div "Line" at bounding box center [205, 461] width 47 height 15
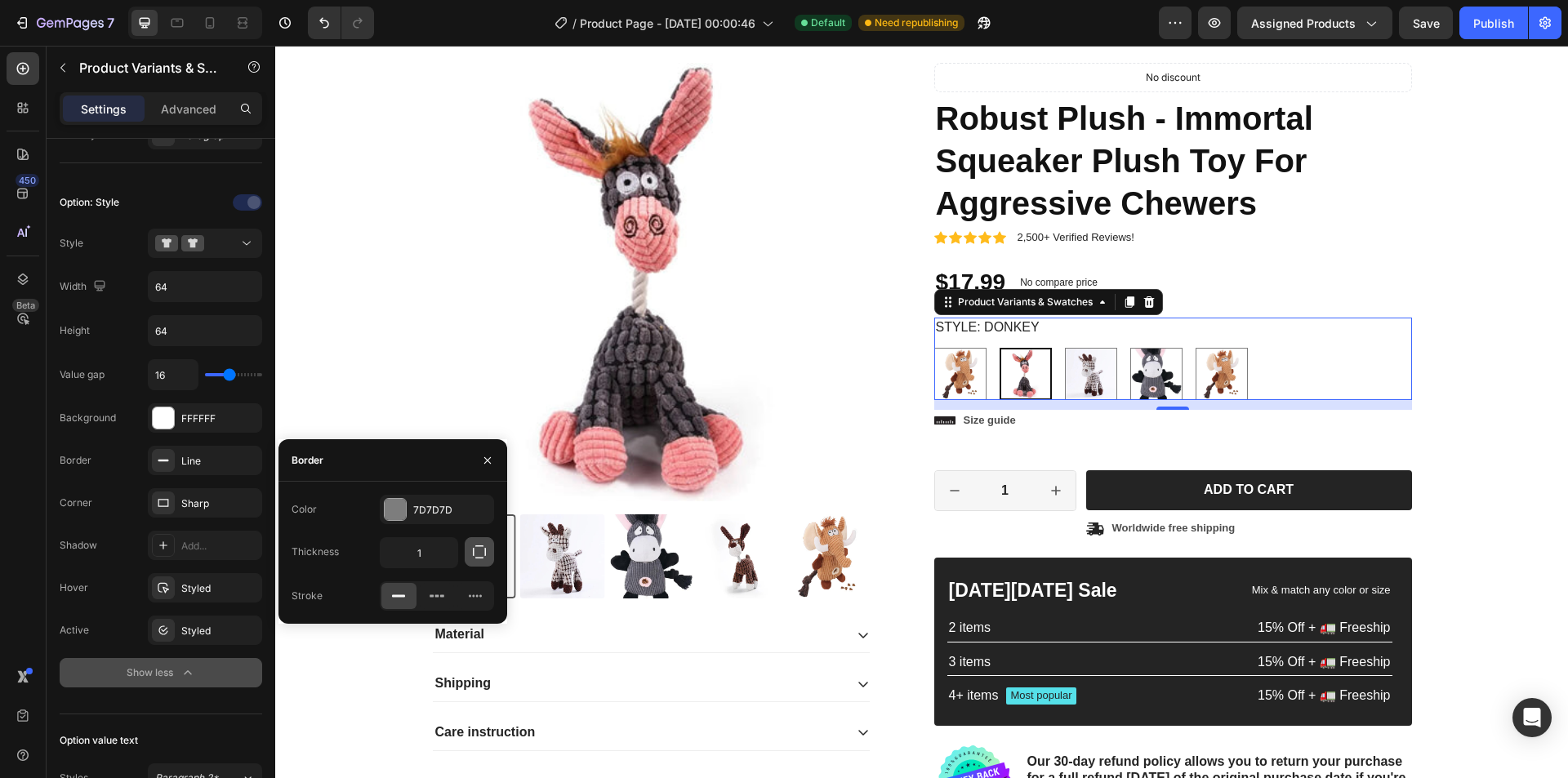
click at [480, 550] on icon "button" at bounding box center [479, 552] width 17 height 17
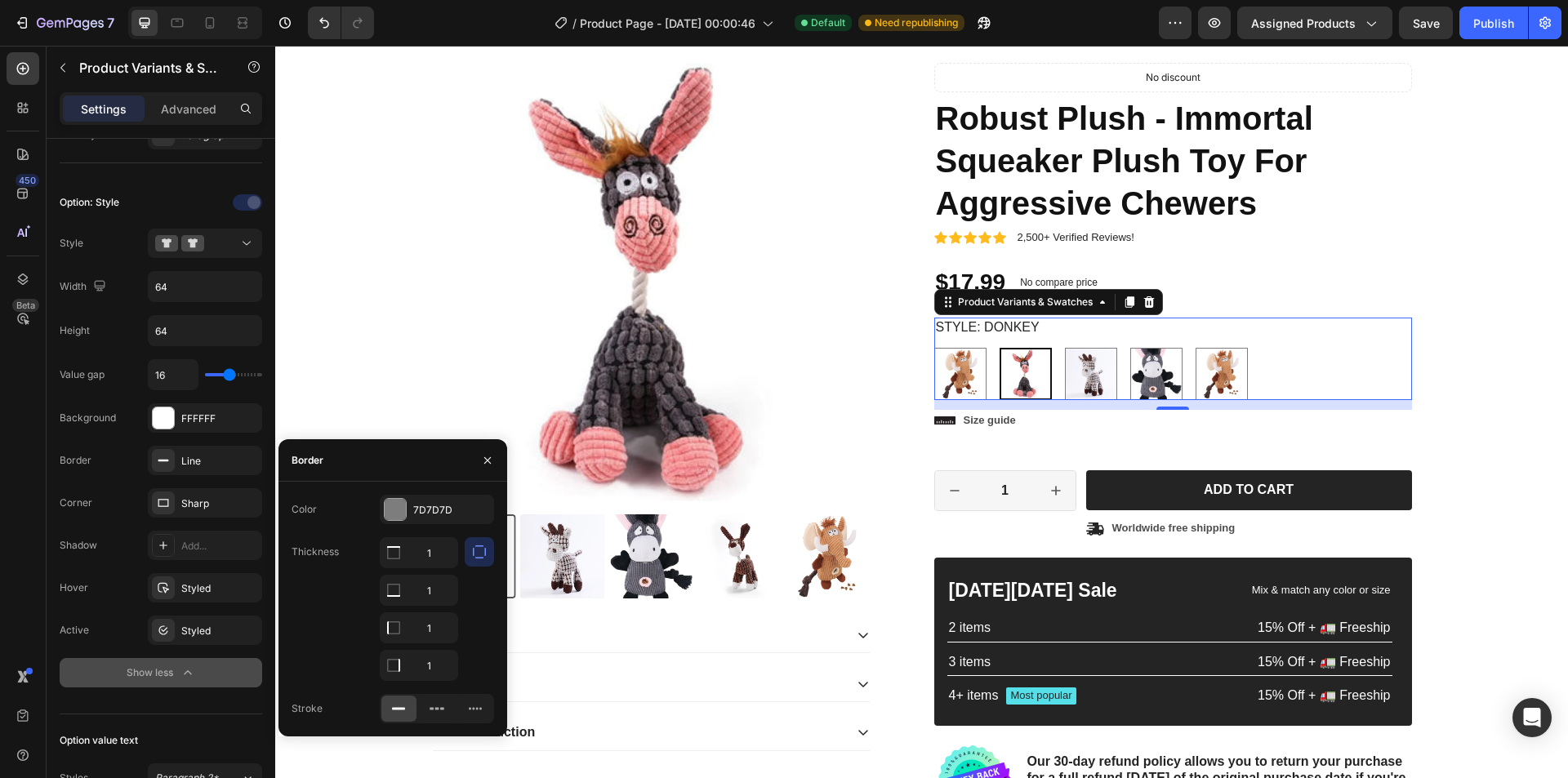
click at [480, 550] on icon "button" at bounding box center [479, 552] width 17 height 17
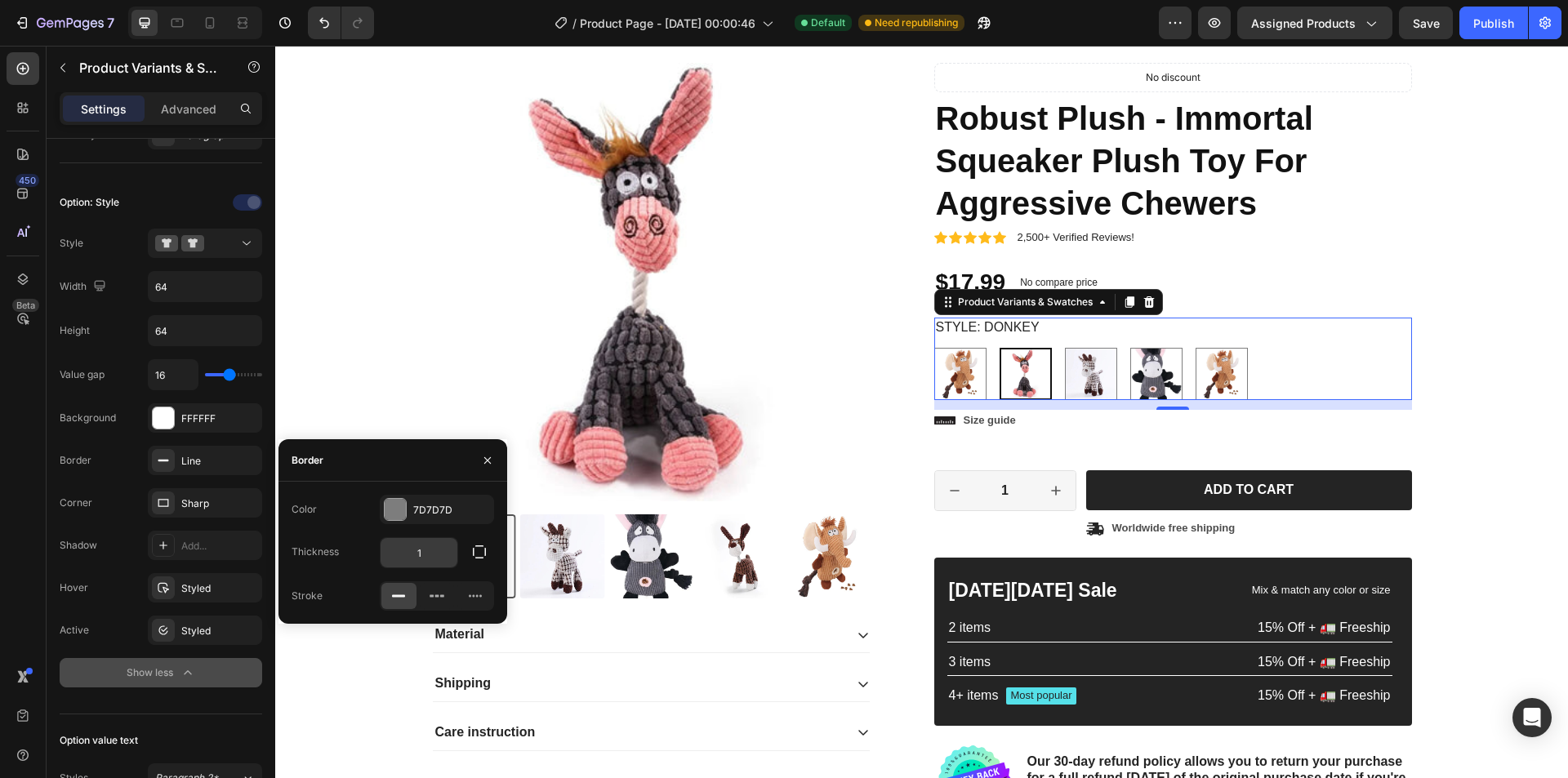
click at [439, 550] on input "1" at bounding box center [419, 553] width 77 height 30
click at [113, 450] on div "Border Line" at bounding box center [160, 461] width 202 height 30
click at [429, 556] on input "0" at bounding box center [419, 553] width 77 height 30
type input "1"
click at [128, 484] on div "Value gap 16 Background FFFFFF Border Line Corner Sharp Shadow Add... Hover Sty…" at bounding box center [160, 523] width 202 height 329
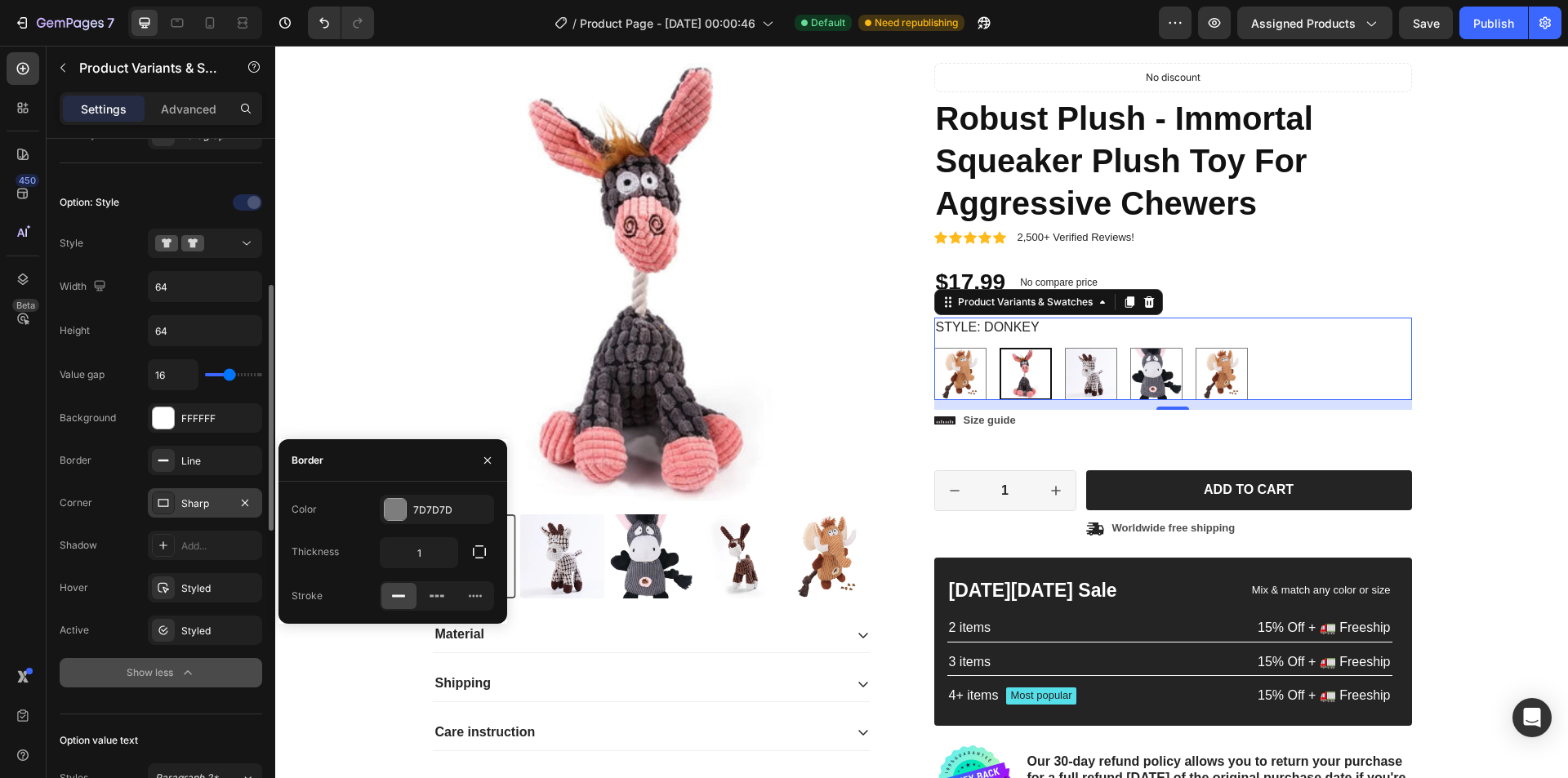
click at [193, 501] on div "Sharp" at bounding box center [205, 504] width 47 height 15
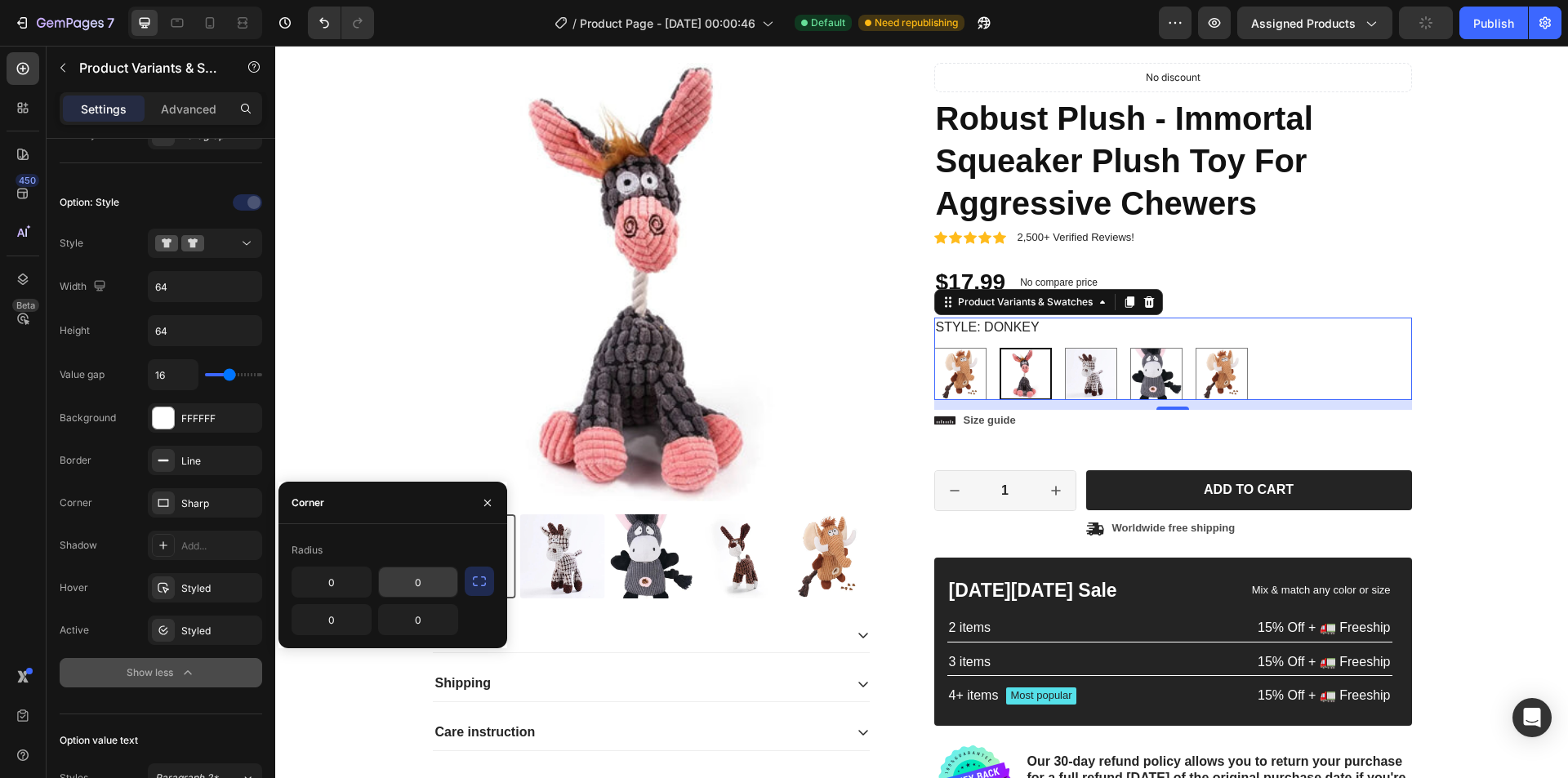
click at [404, 589] on input "0" at bounding box center [417, 583] width 78 height 30
type input "10"
click at [325, 590] on input "0" at bounding box center [331, 583] width 78 height 30
type input "10"
click at [326, 632] on input "0" at bounding box center [331, 620] width 78 height 30
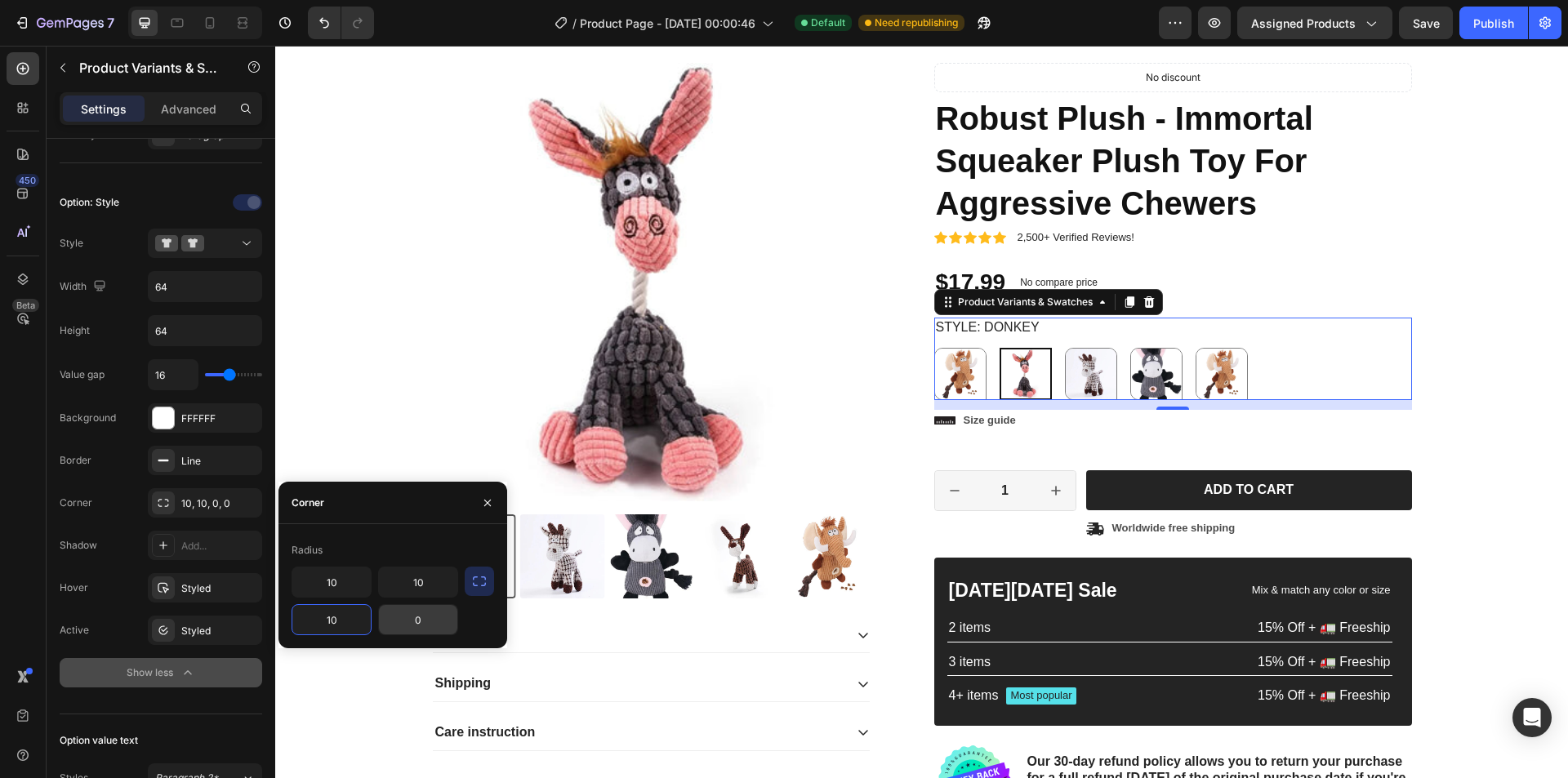
type input "10"
click at [415, 625] on input "0" at bounding box center [417, 620] width 78 height 30
type input "5"
click at [425, 580] on input "10" at bounding box center [417, 583] width 78 height 30
type input "5"
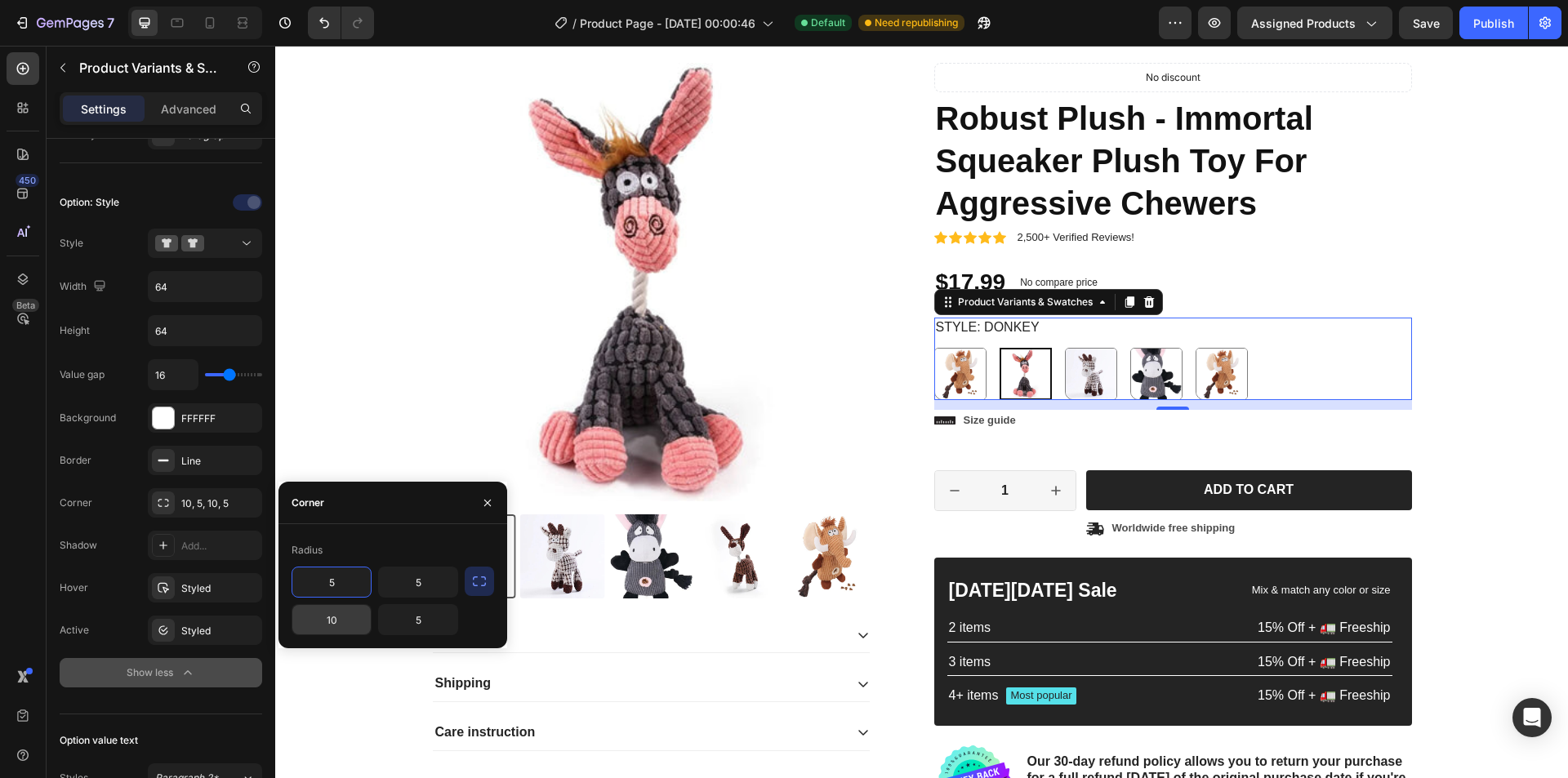
type input "5"
click at [333, 630] on input "10" at bounding box center [331, 620] width 78 height 30
type input "5"
click at [132, 494] on div "Corner 5, 5, 10, 5" at bounding box center [160, 503] width 202 height 30
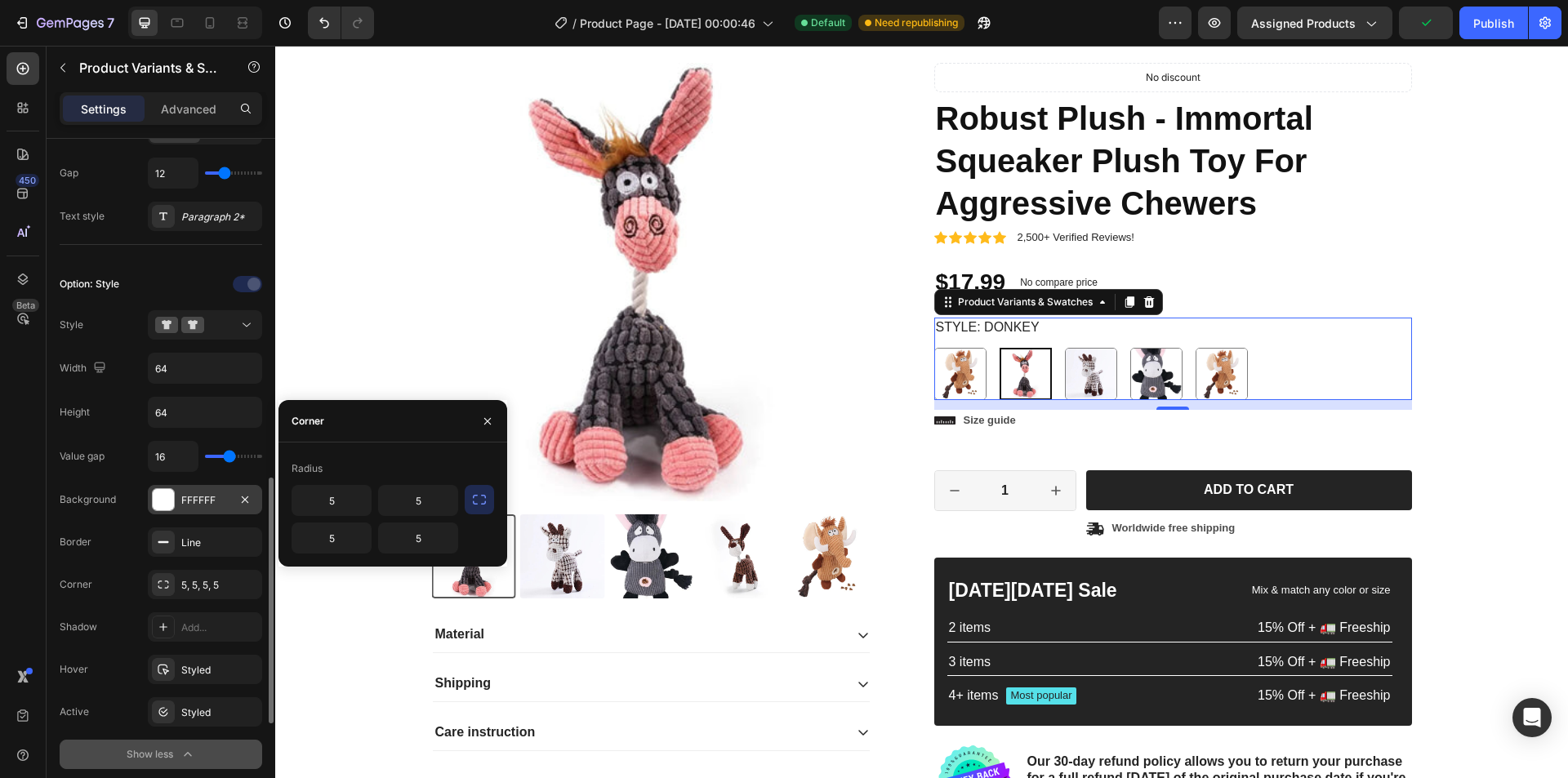
scroll to position [490, 0]
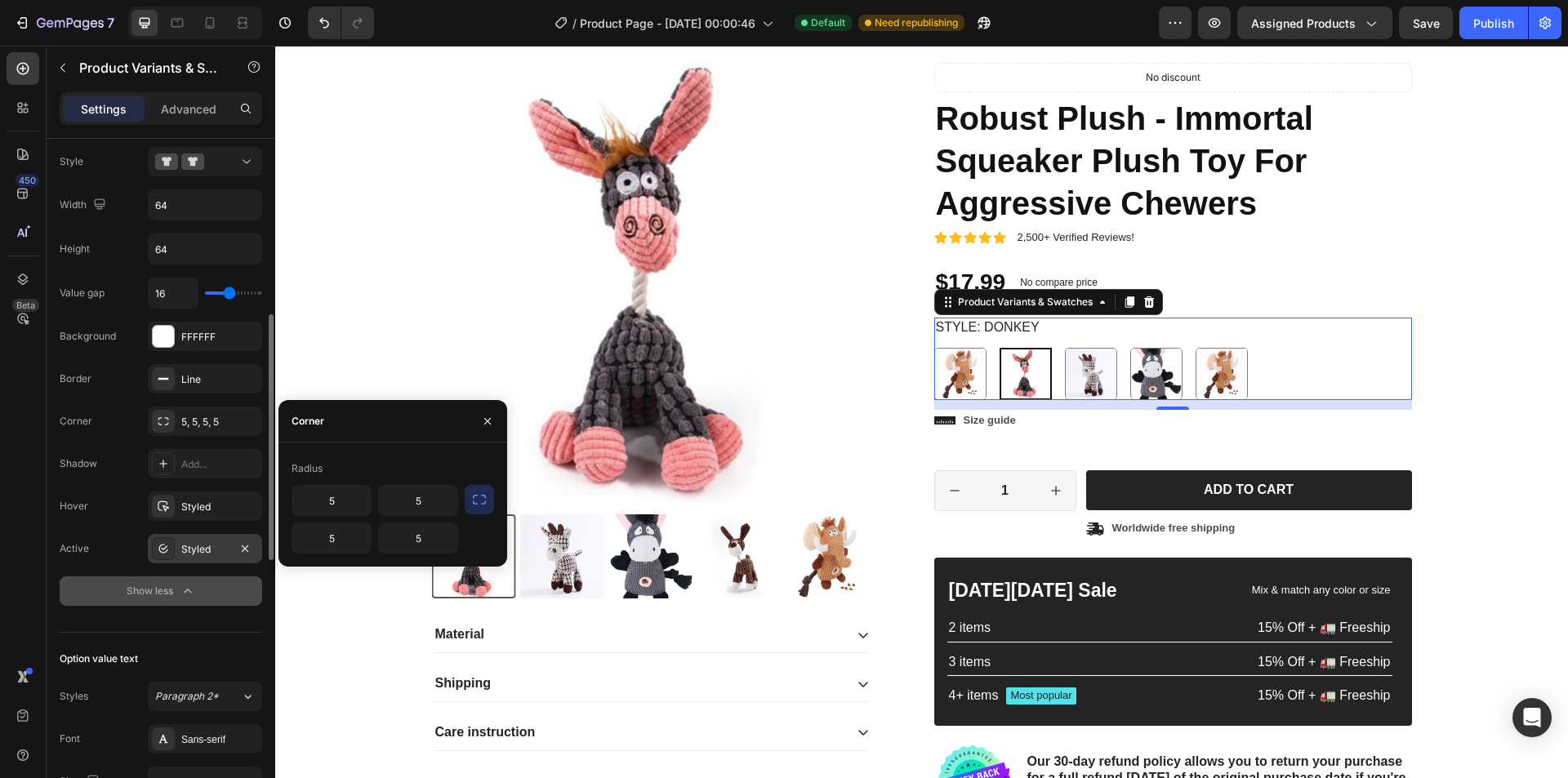
click at [200, 549] on div "Styled" at bounding box center [205, 549] width 47 height 15
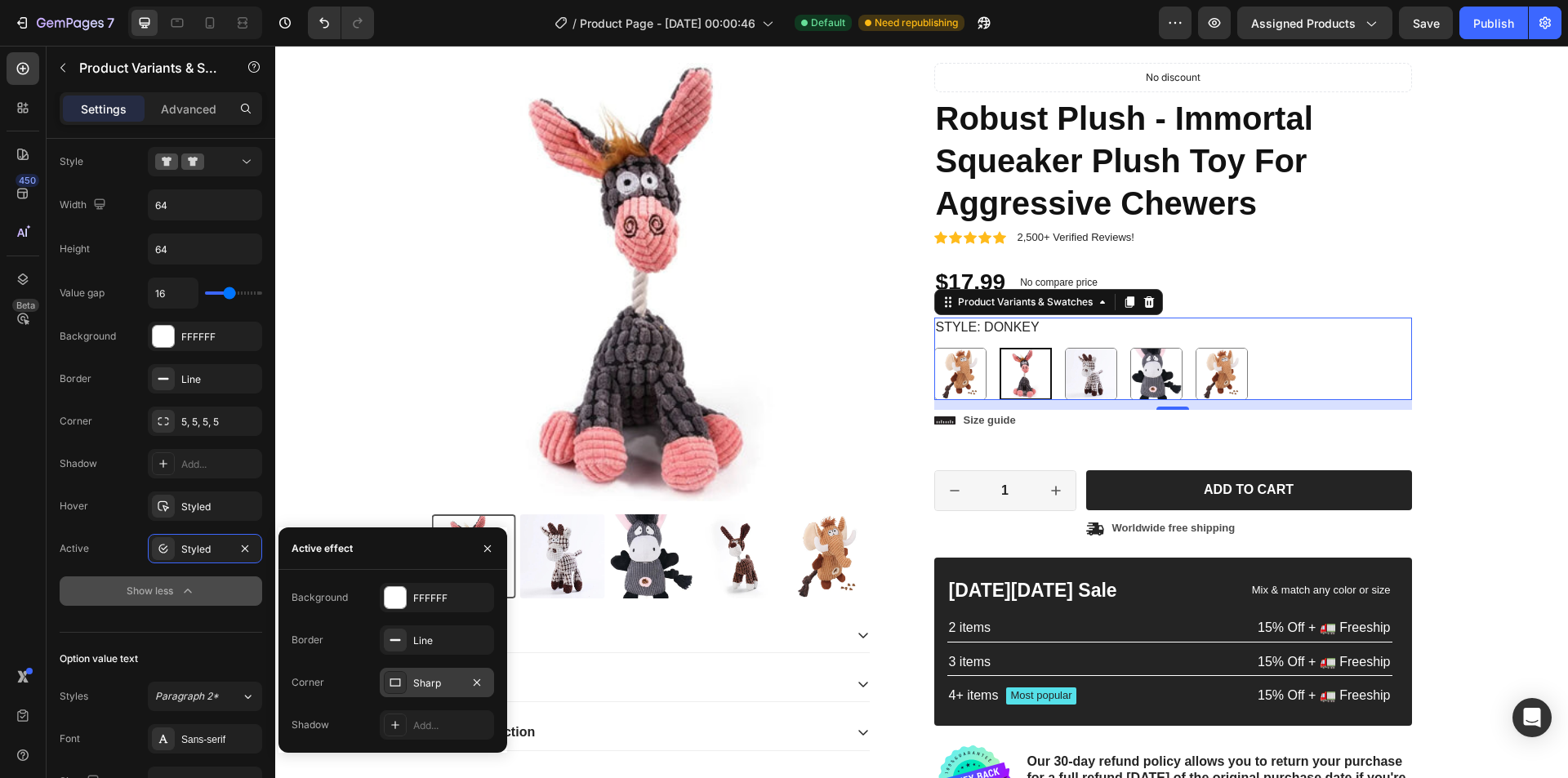
click at [427, 684] on div "Sharp" at bounding box center [437, 683] width 47 height 15
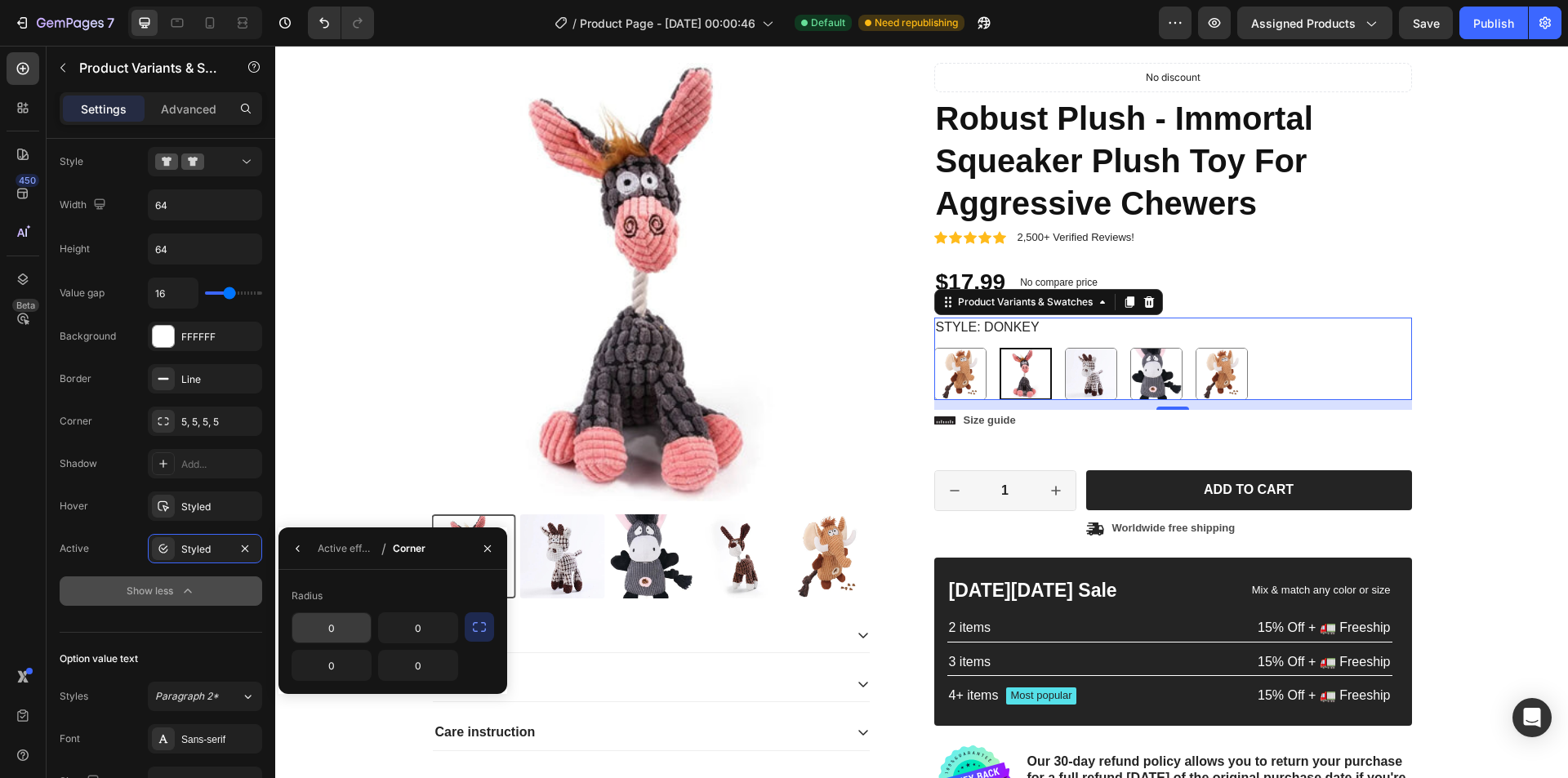
click at [330, 632] on input "0" at bounding box center [331, 628] width 78 height 30
type input "5"
click at [393, 632] on input "0" at bounding box center [417, 628] width 78 height 30
type input "5"
click at [415, 664] on input "0" at bounding box center [417, 666] width 78 height 30
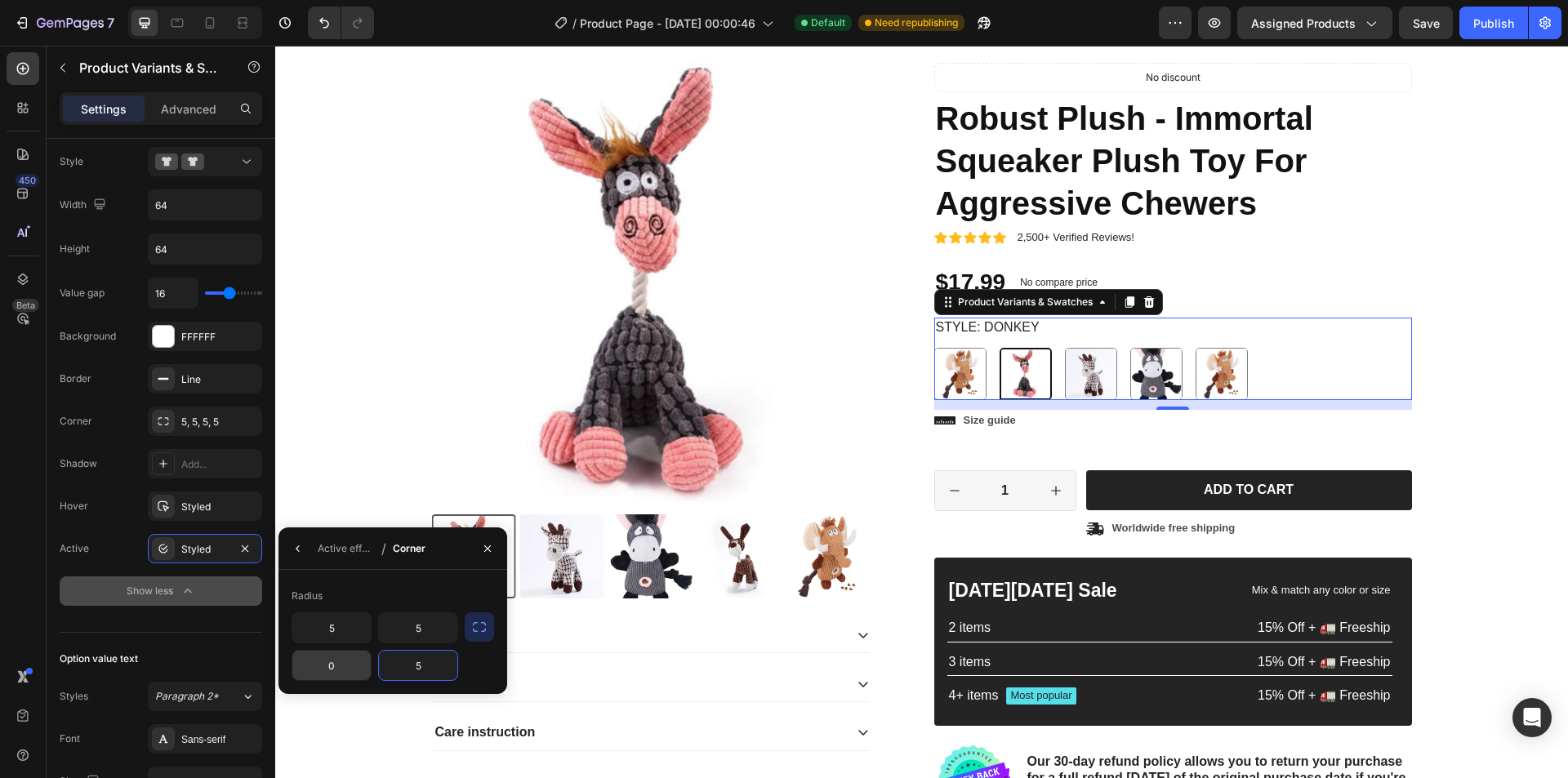
type input "5"
click at [330, 669] on input "0" at bounding box center [331, 666] width 78 height 30
type input "5"
click at [1501, 20] on div "Publish" at bounding box center [1494, 24] width 41 height 18
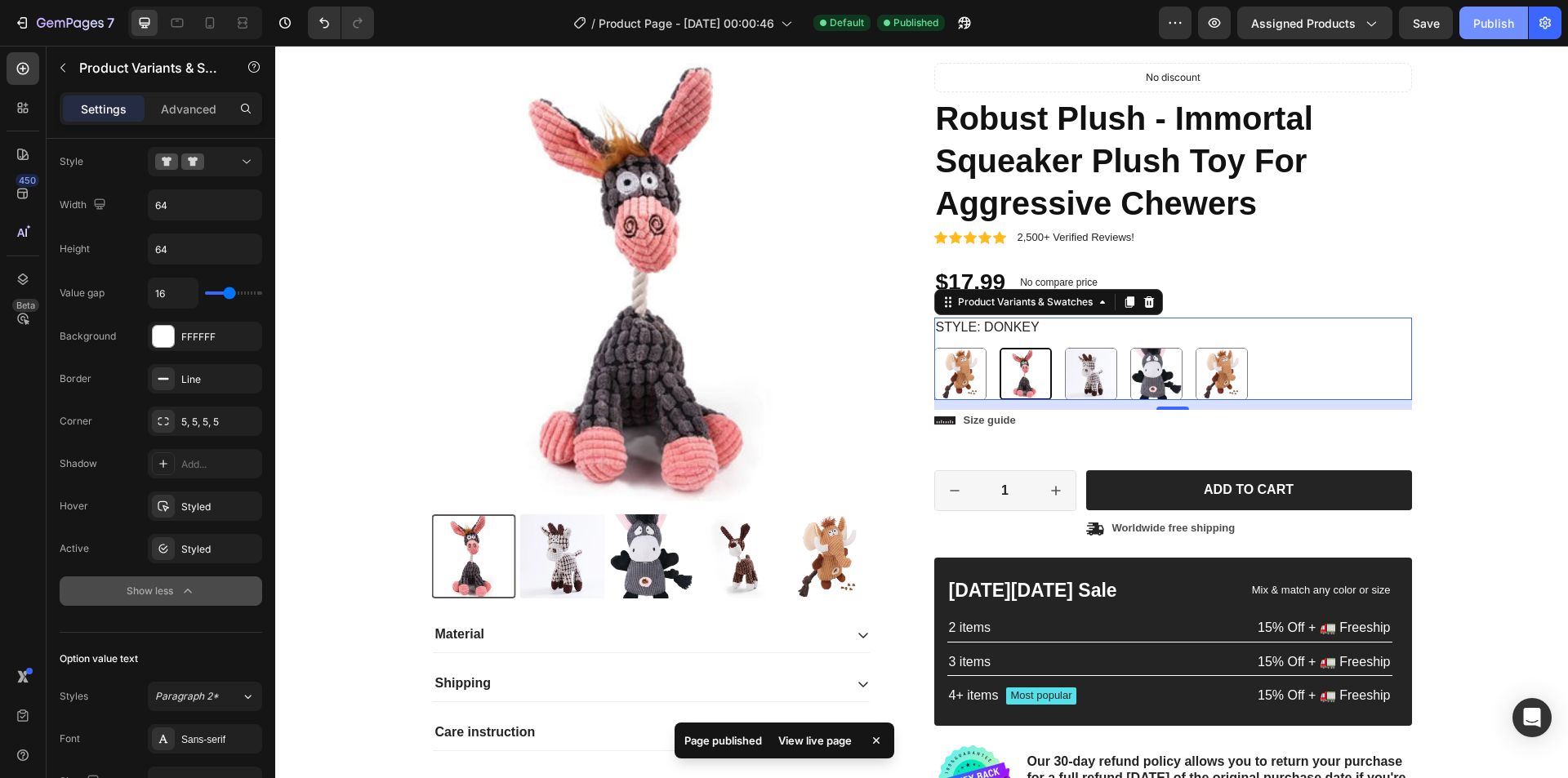
click at [1482, 25] on div "Publish" at bounding box center [1494, 24] width 41 height 18
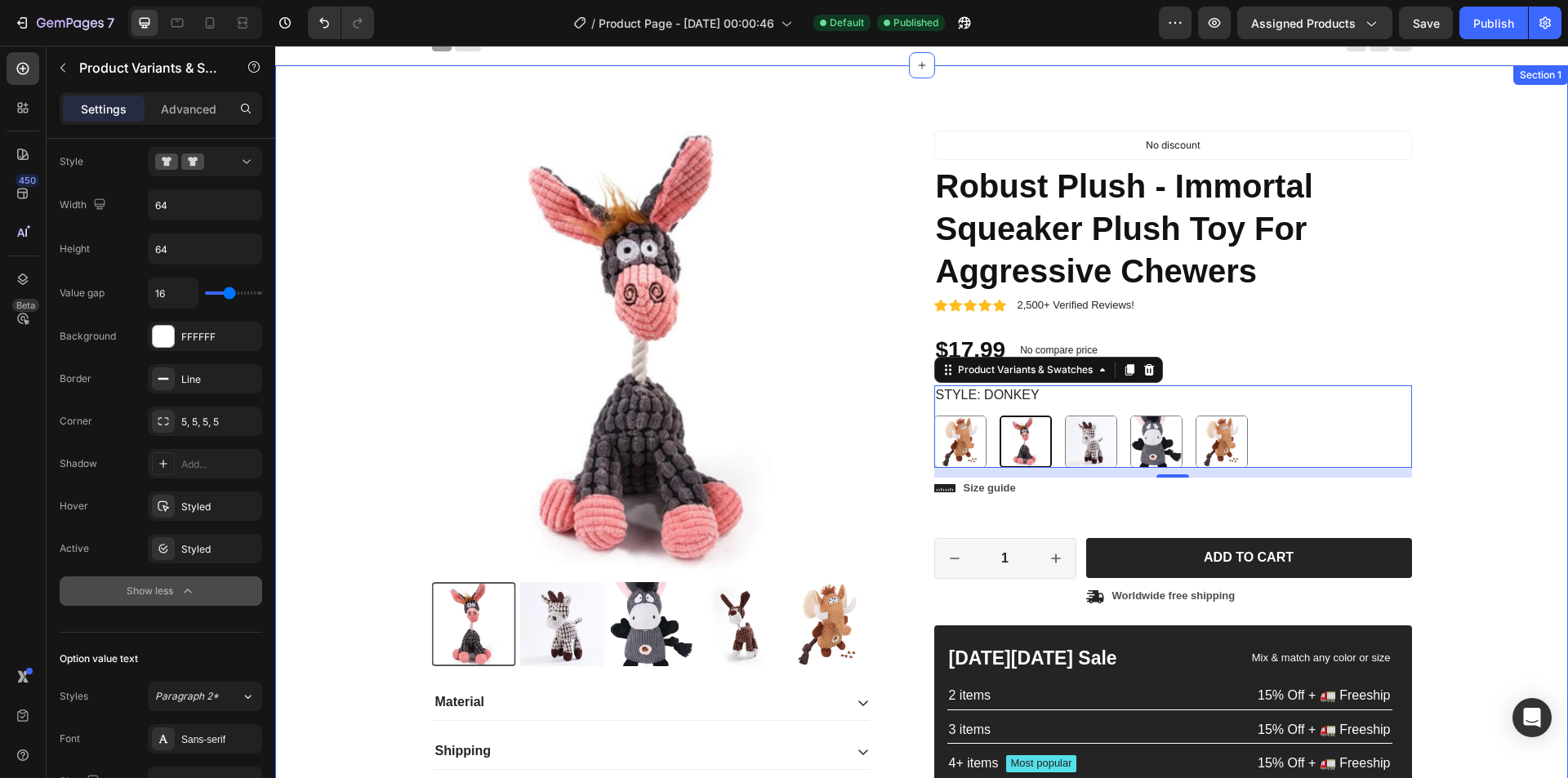
scroll to position [0, 0]
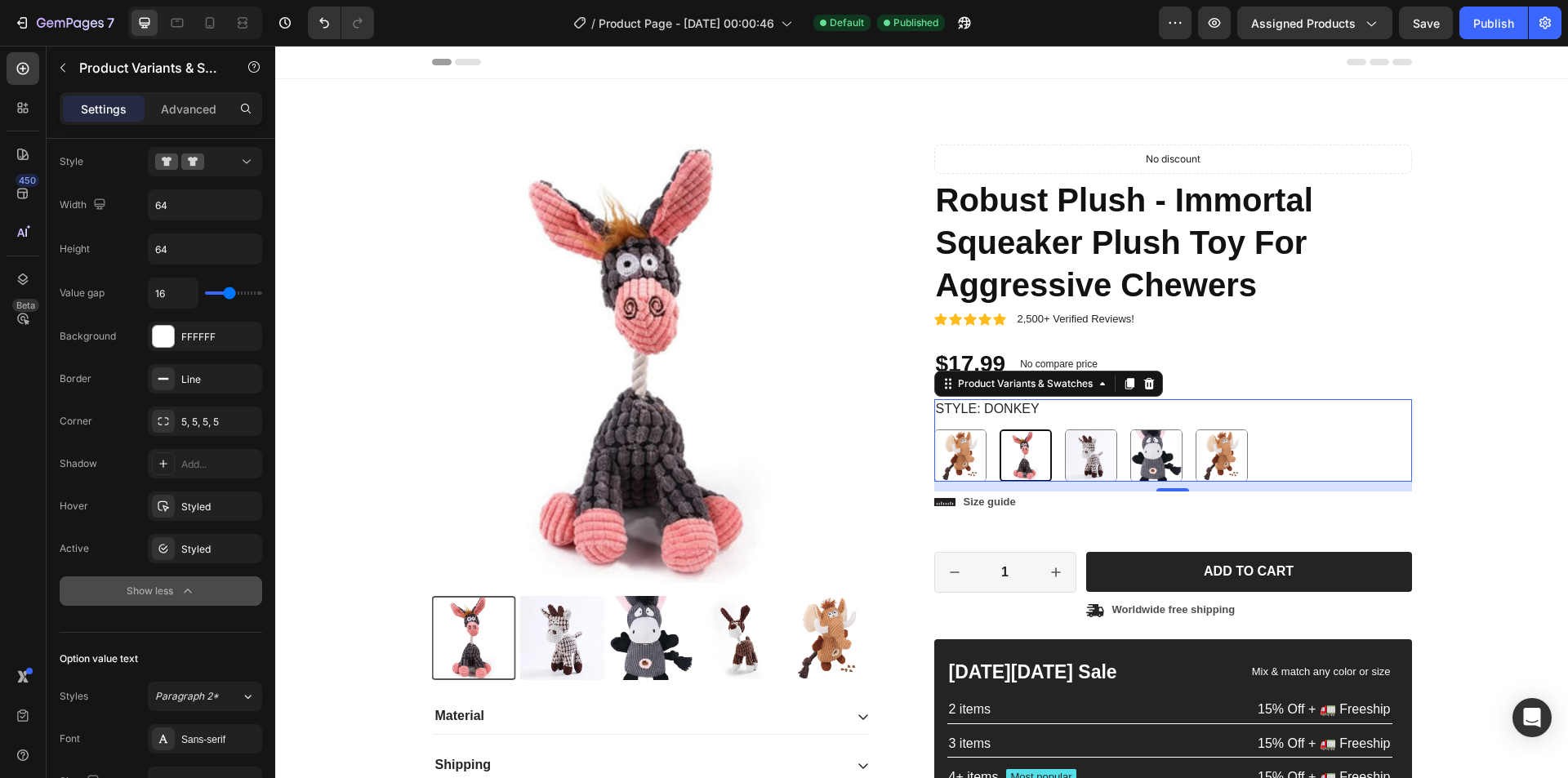
drag, startPoint x: 1068, startPoint y: 2, endPoint x: 1338, endPoint y: 2, distance: 270.0
click at [1338, 2] on div "7 Version history / Product Page - Sep 29, 00:00:46 Default Published Preview A…" at bounding box center [784, 23] width 1568 height 46
click at [1343, 43] on div "7 Version history / Product Page - Sep 29, 00:00:46 Default Published Preview A…" at bounding box center [784, 23] width 1568 height 46
click at [1330, 20] on span "Assigned Products" at bounding box center [1303, 24] width 104 height 18
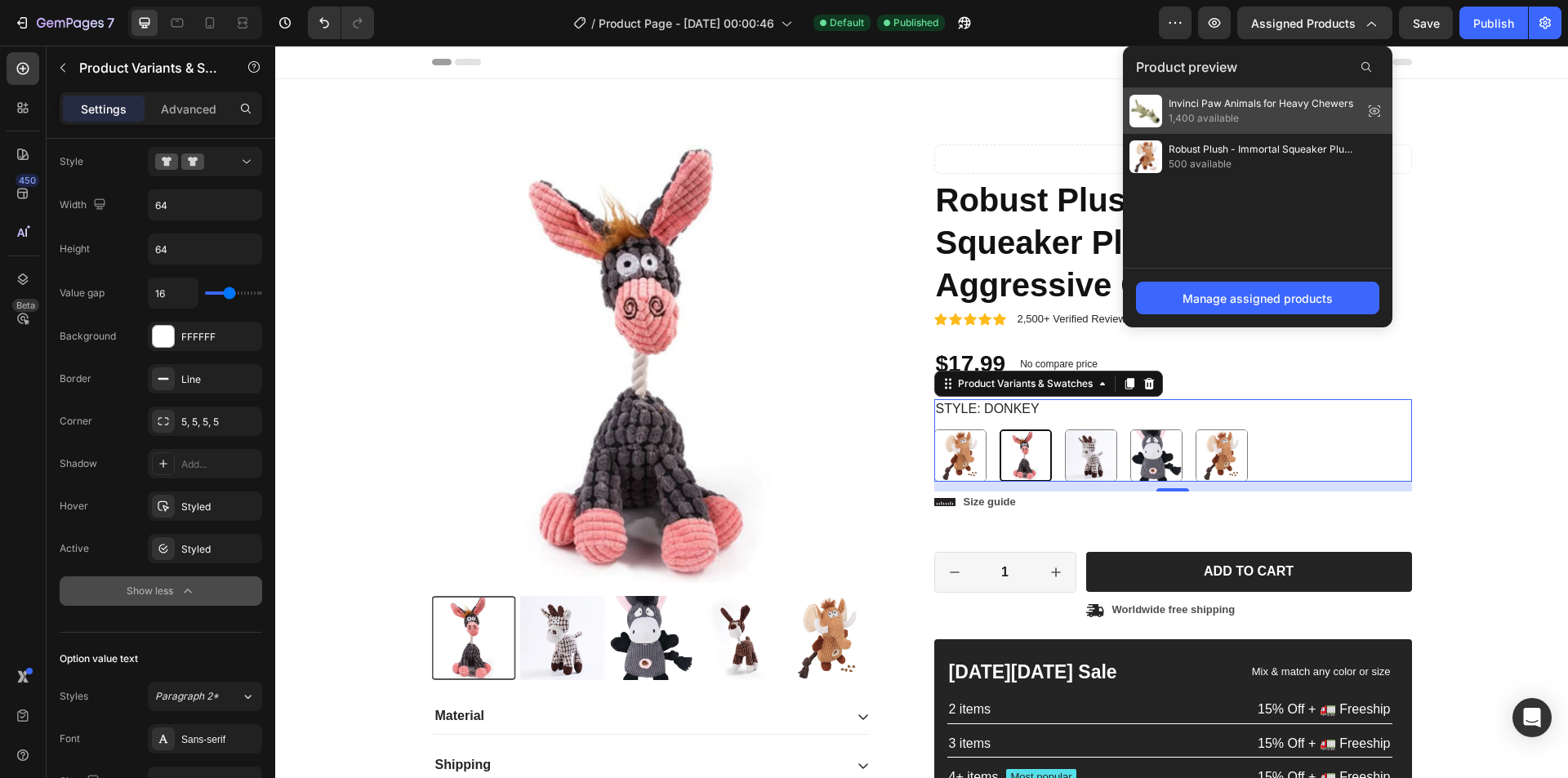
click at [1281, 125] on span "1,400 available" at bounding box center [1261, 118] width 185 height 15
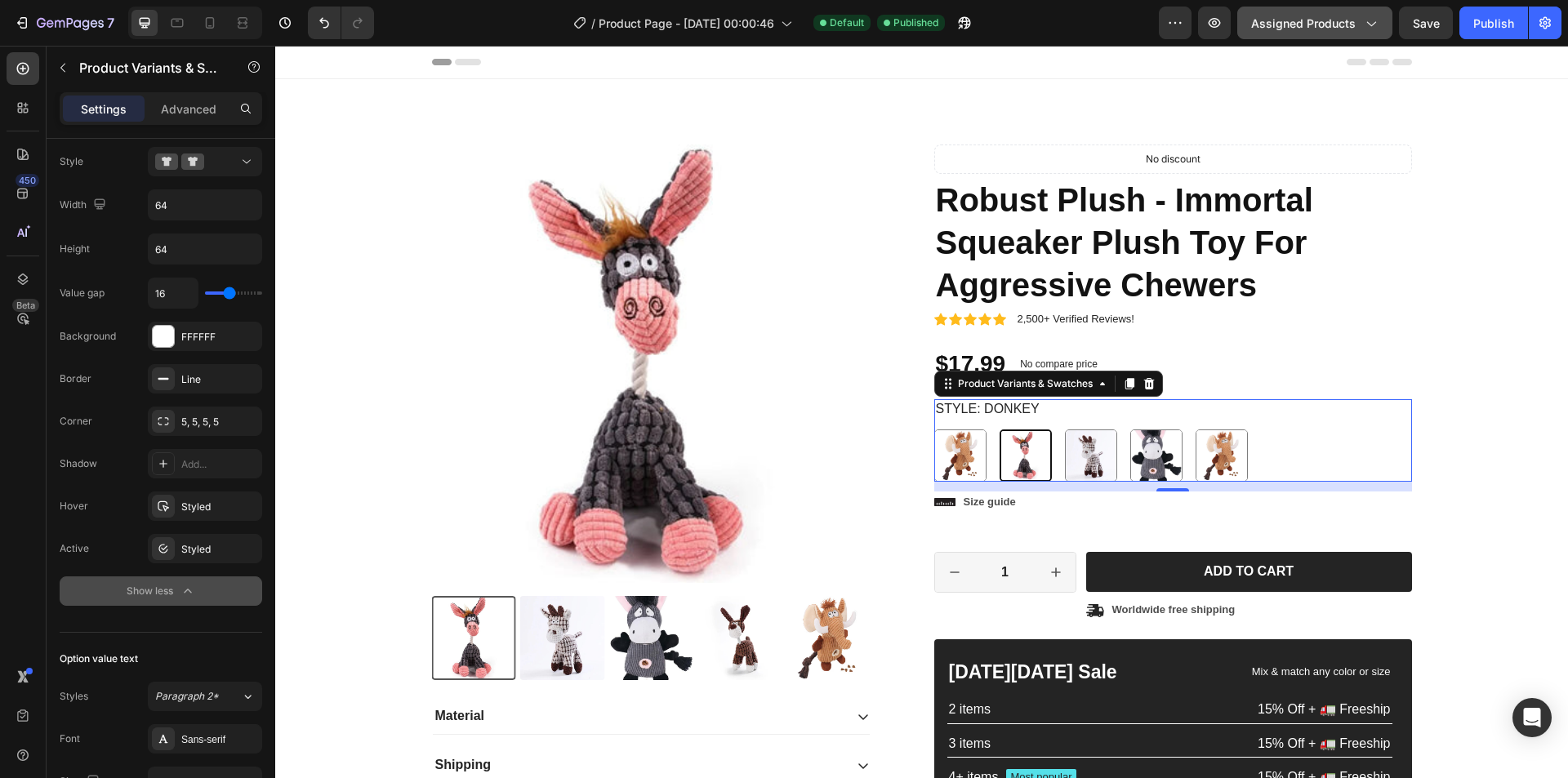
click at [1310, 32] on button "Assigned Products" at bounding box center [1315, 22] width 155 height 32
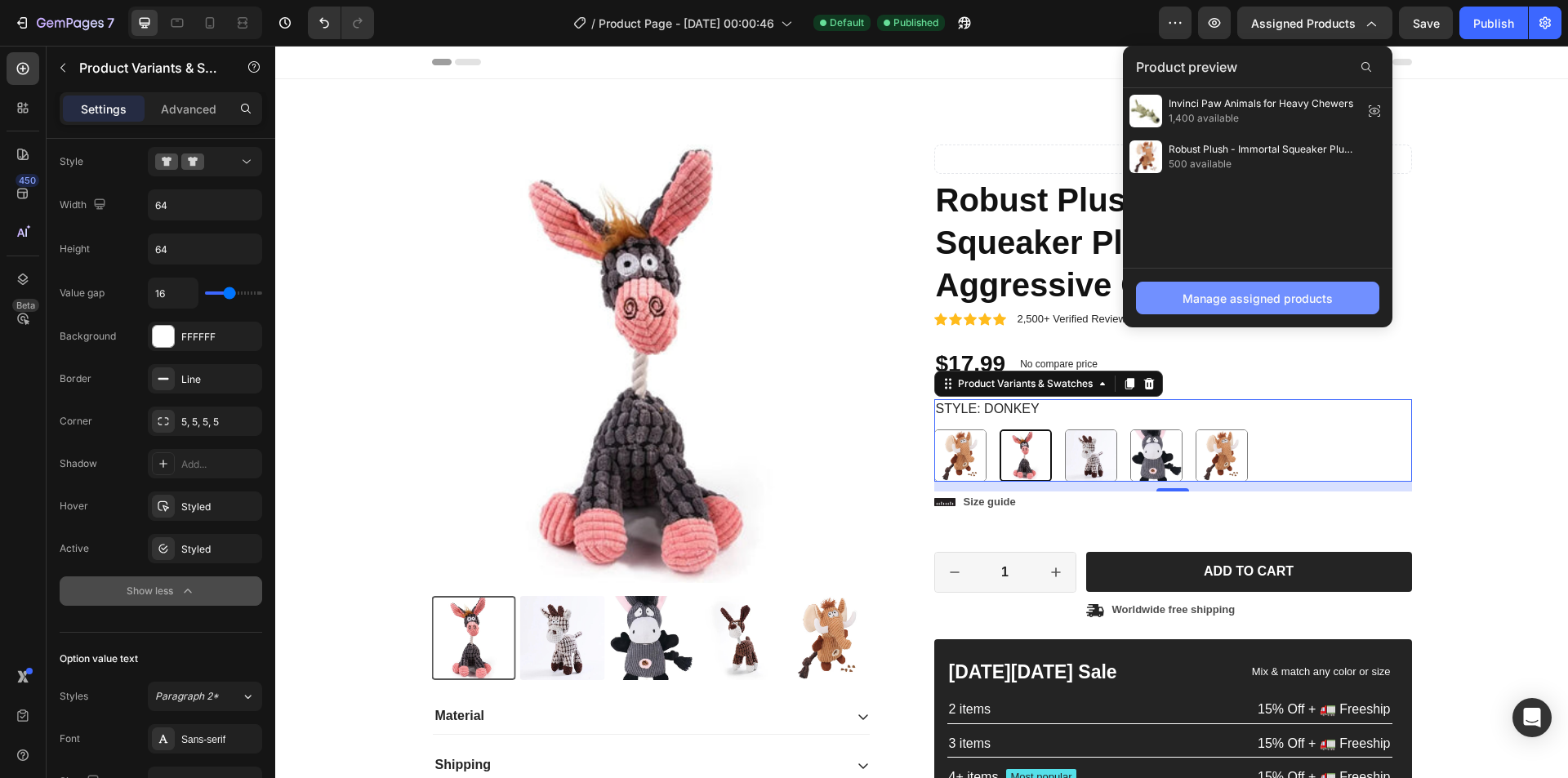
click at [1282, 305] on div "Manage assigned products" at bounding box center [1258, 299] width 150 height 18
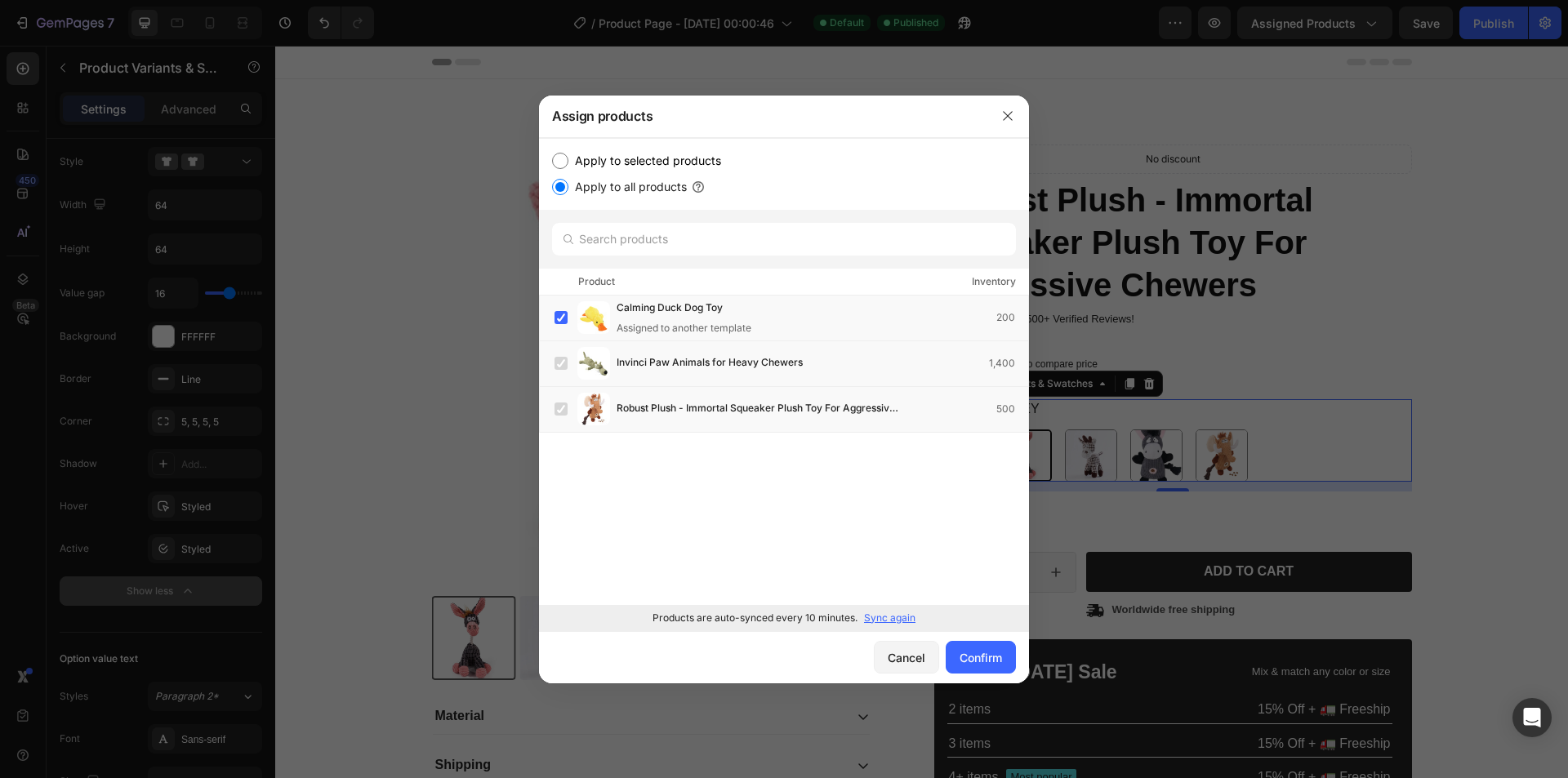
click at [627, 162] on label "Apply to selected products" at bounding box center [645, 160] width 153 height 19
click at [569, 162] on input "Apply to selected products" at bounding box center [560, 160] width 17 height 17
radio input "true"
click at [568, 319] on label at bounding box center [561, 317] width 13 height 13
click at [558, 415] on label at bounding box center [561, 408] width 13 height 13
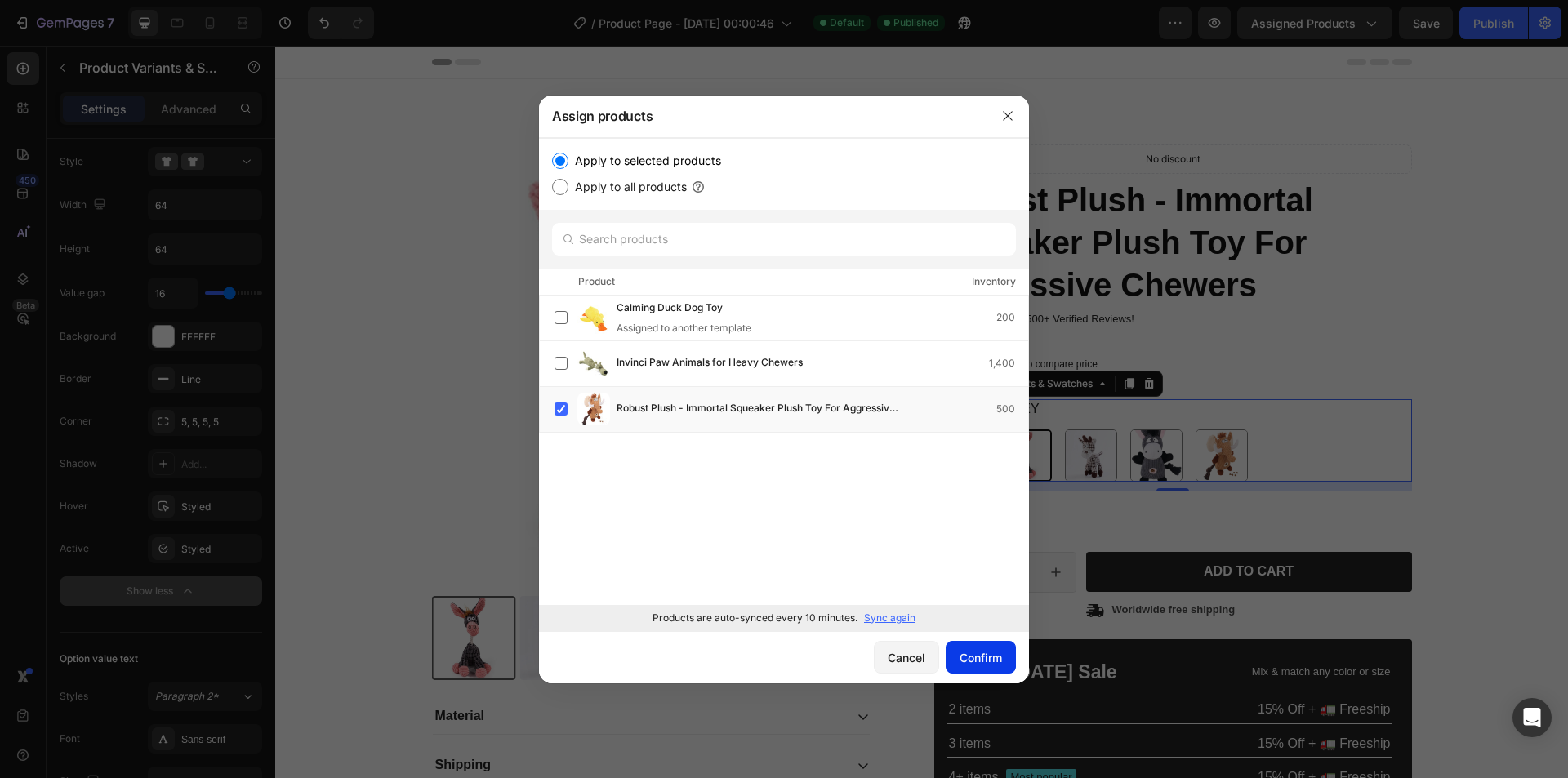
click at [998, 662] on div "Confirm" at bounding box center [981, 658] width 42 height 18
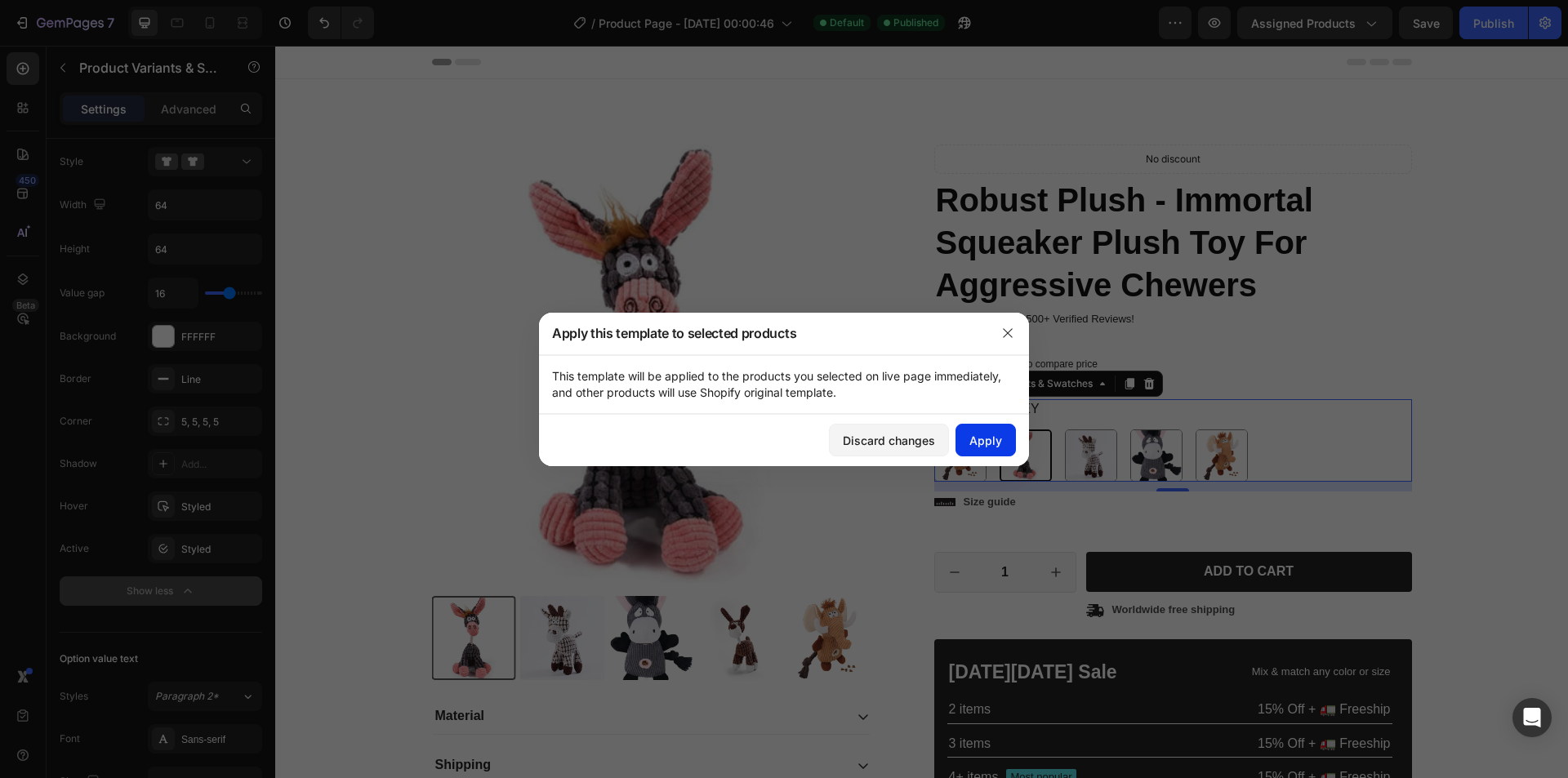
click at [995, 437] on div "Apply" at bounding box center [985, 441] width 32 height 18
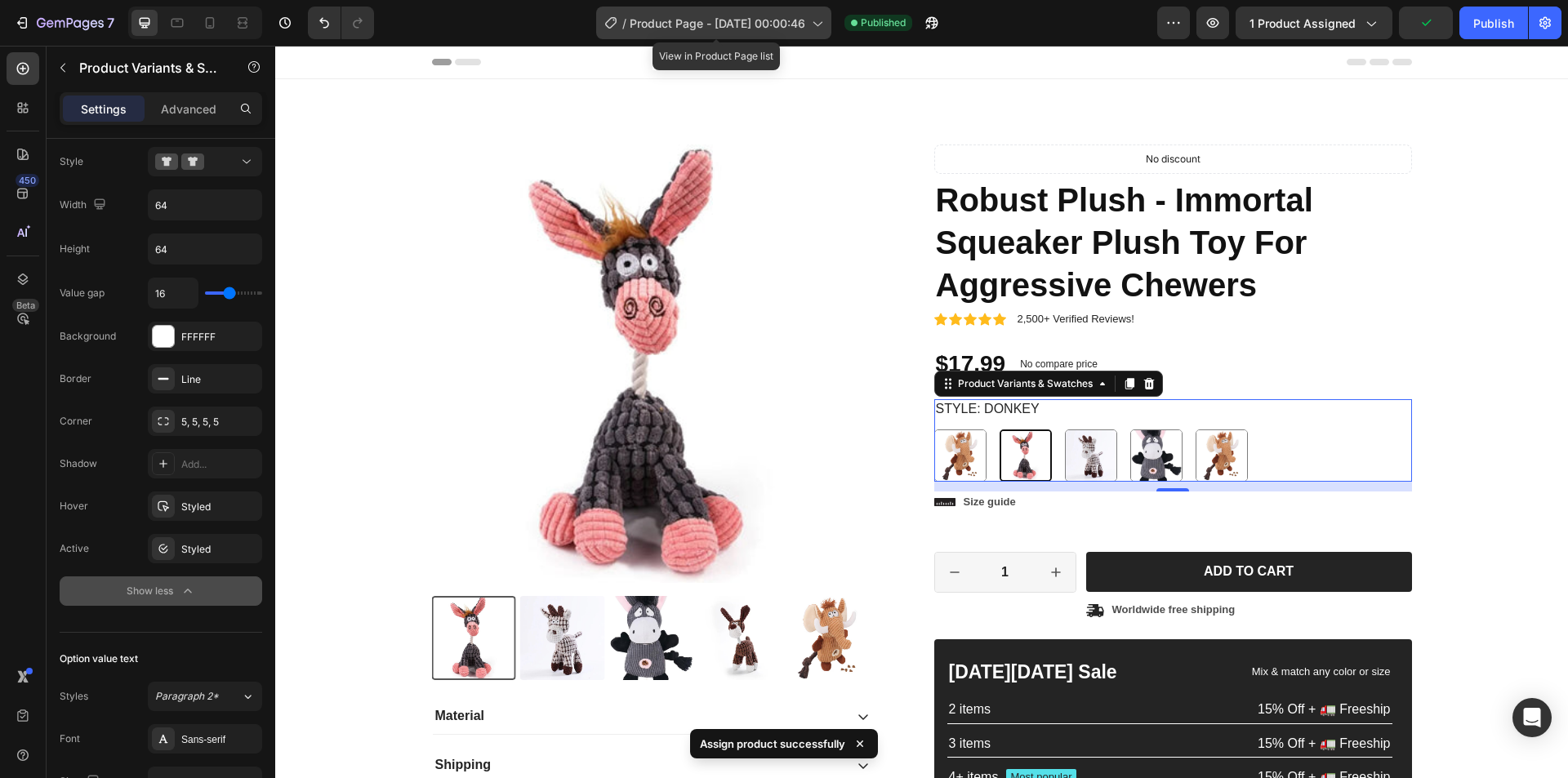
click at [670, 27] on span "Product Page - Sep 29, 00:00:46" at bounding box center [718, 24] width 175 height 18
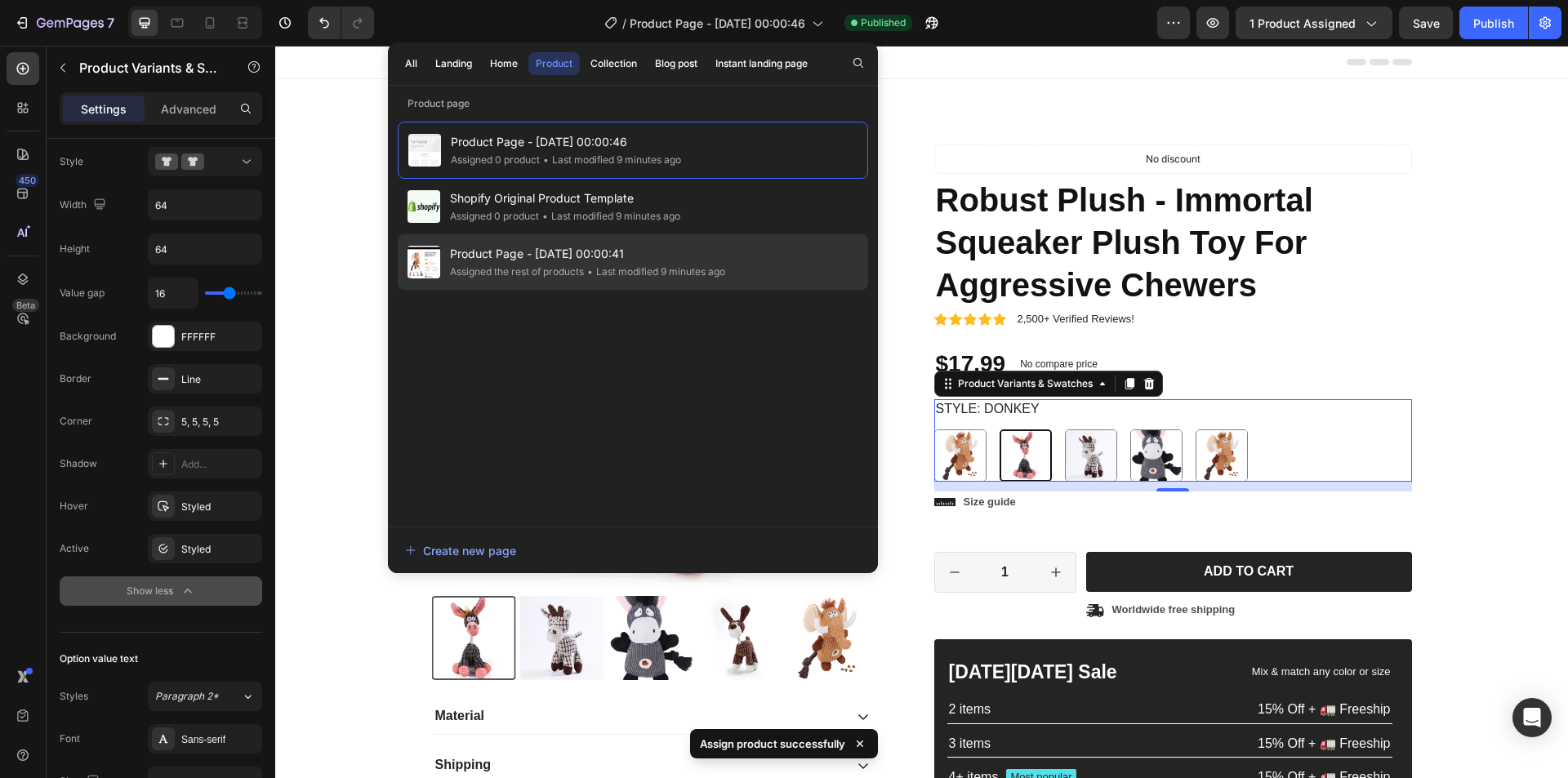
click at [585, 259] on span "Product Page - [DATE] 00:00:41" at bounding box center [588, 254] width 275 height 19
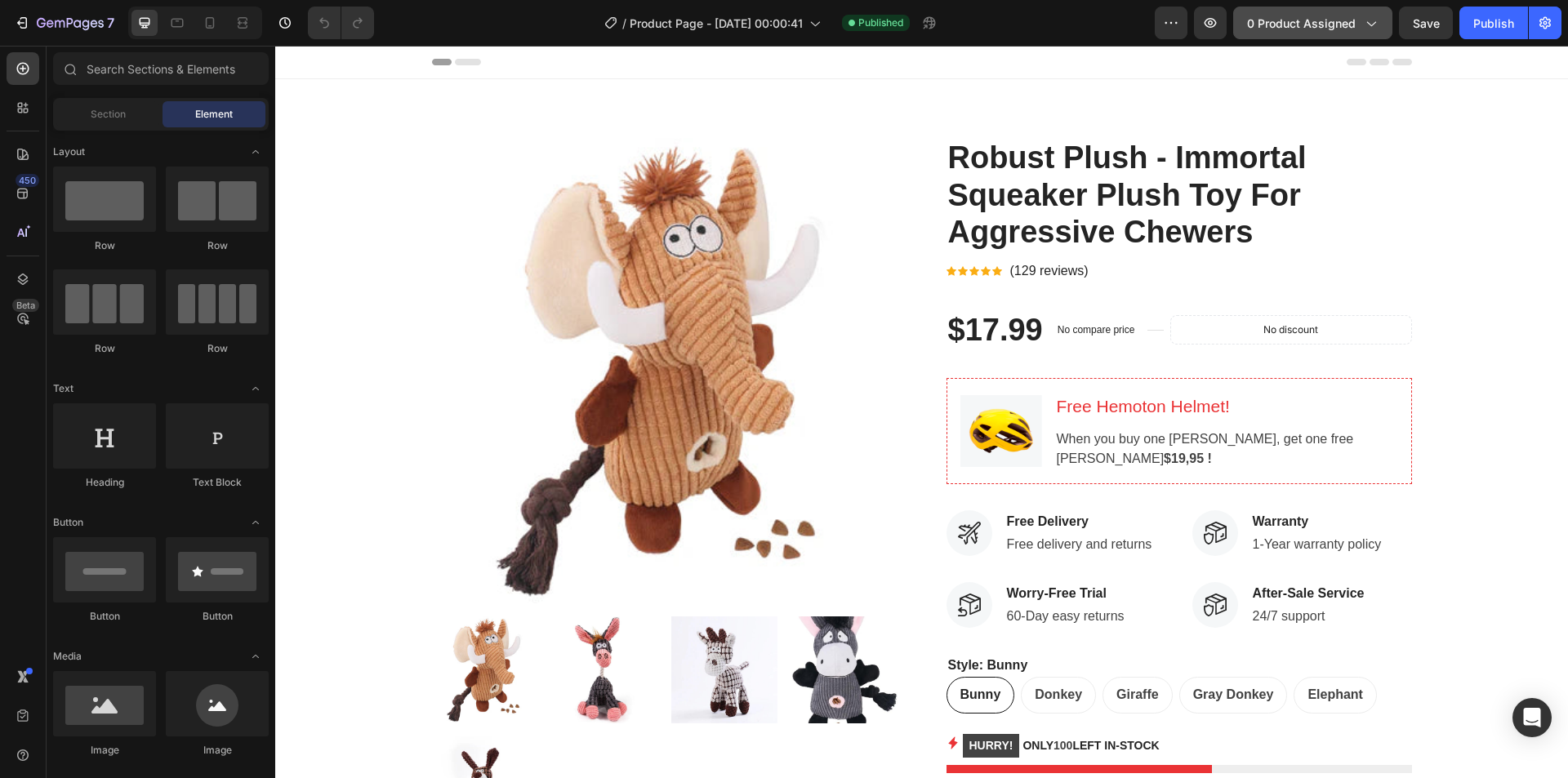
click at [1343, 19] on span "0 product assigned" at bounding box center [1302, 24] width 109 height 18
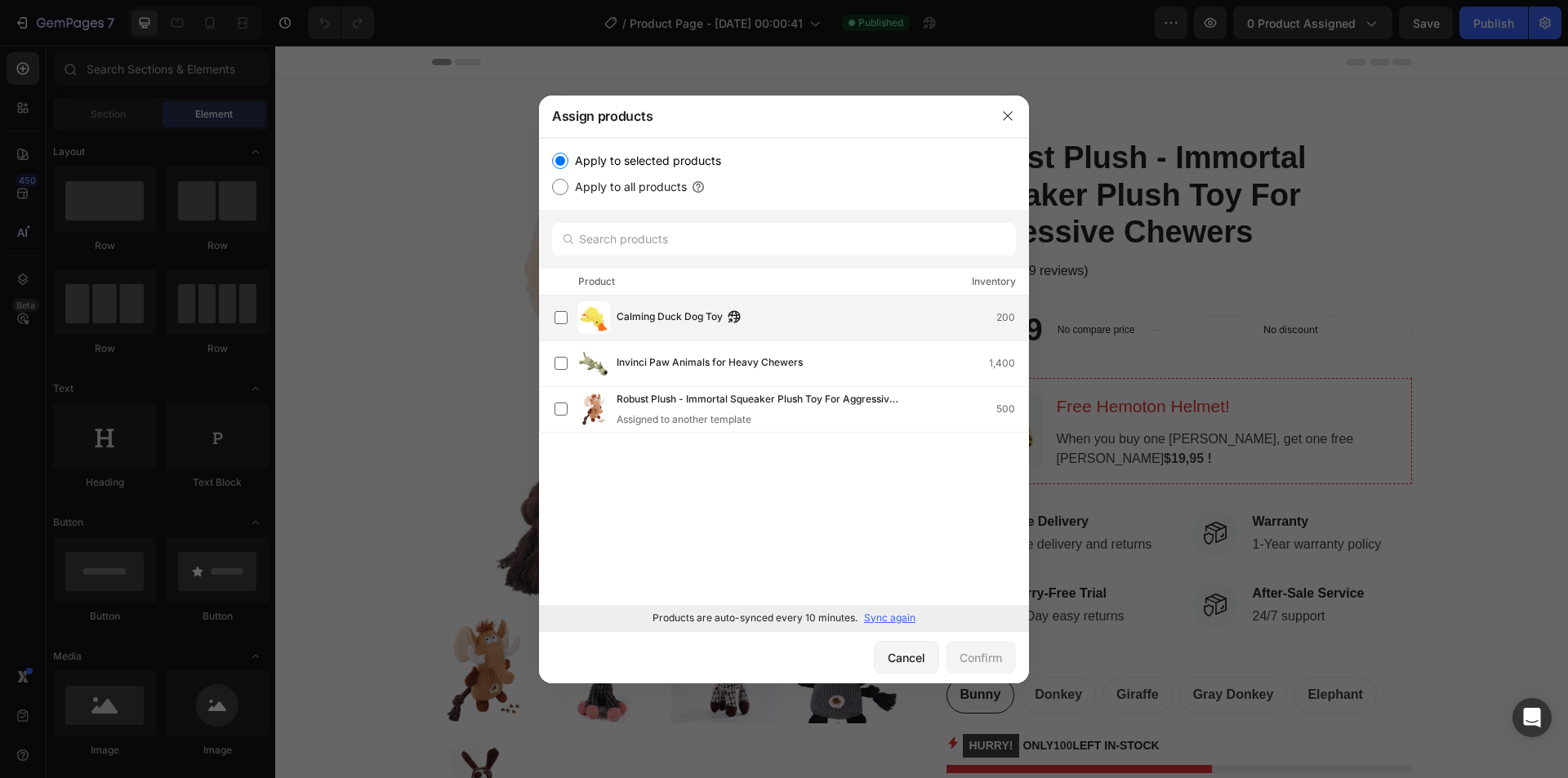
click at [650, 333] on div "Calming Duck Dog Toy 200" at bounding box center [791, 317] width 474 height 32
click at [983, 668] on button "Confirm" at bounding box center [981, 657] width 70 height 32
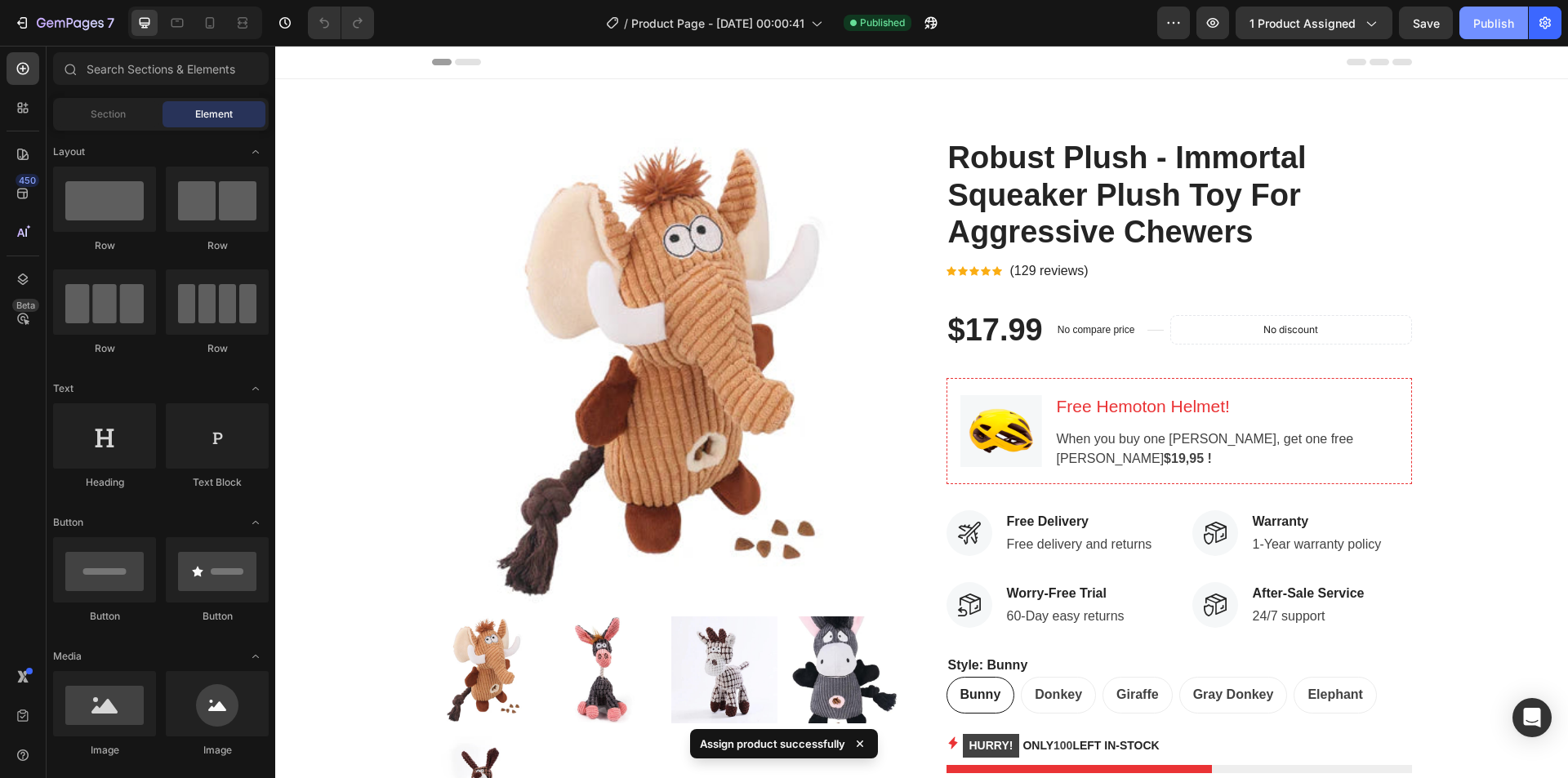
click at [1490, 24] on div "Publish" at bounding box center [1494, 24] width 41 height 18
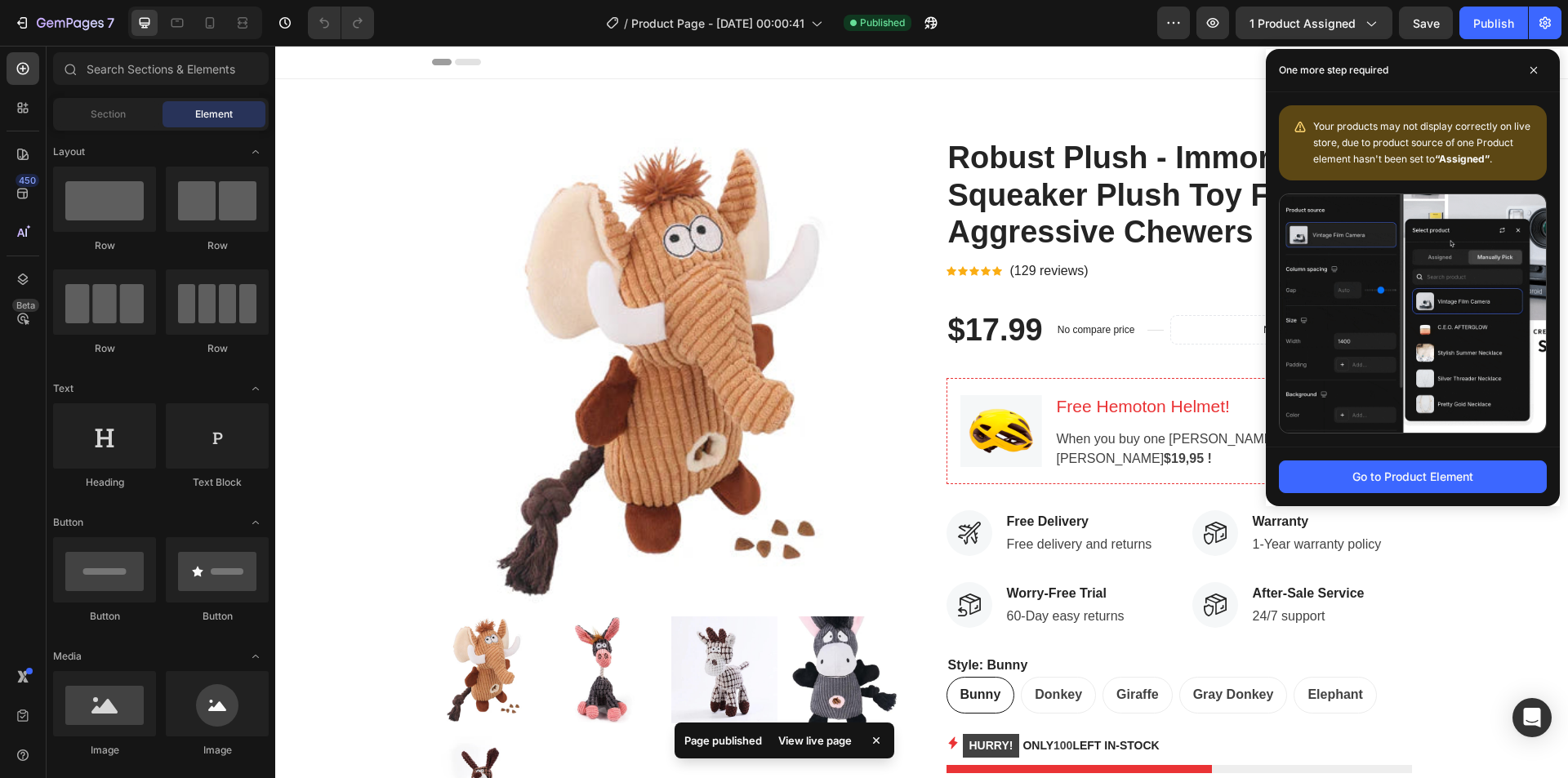
click at [1336, 131] on span "Your products may not display correctly on live store, due to product source of…" at bounding box center [1423, 142] width 217 height 45
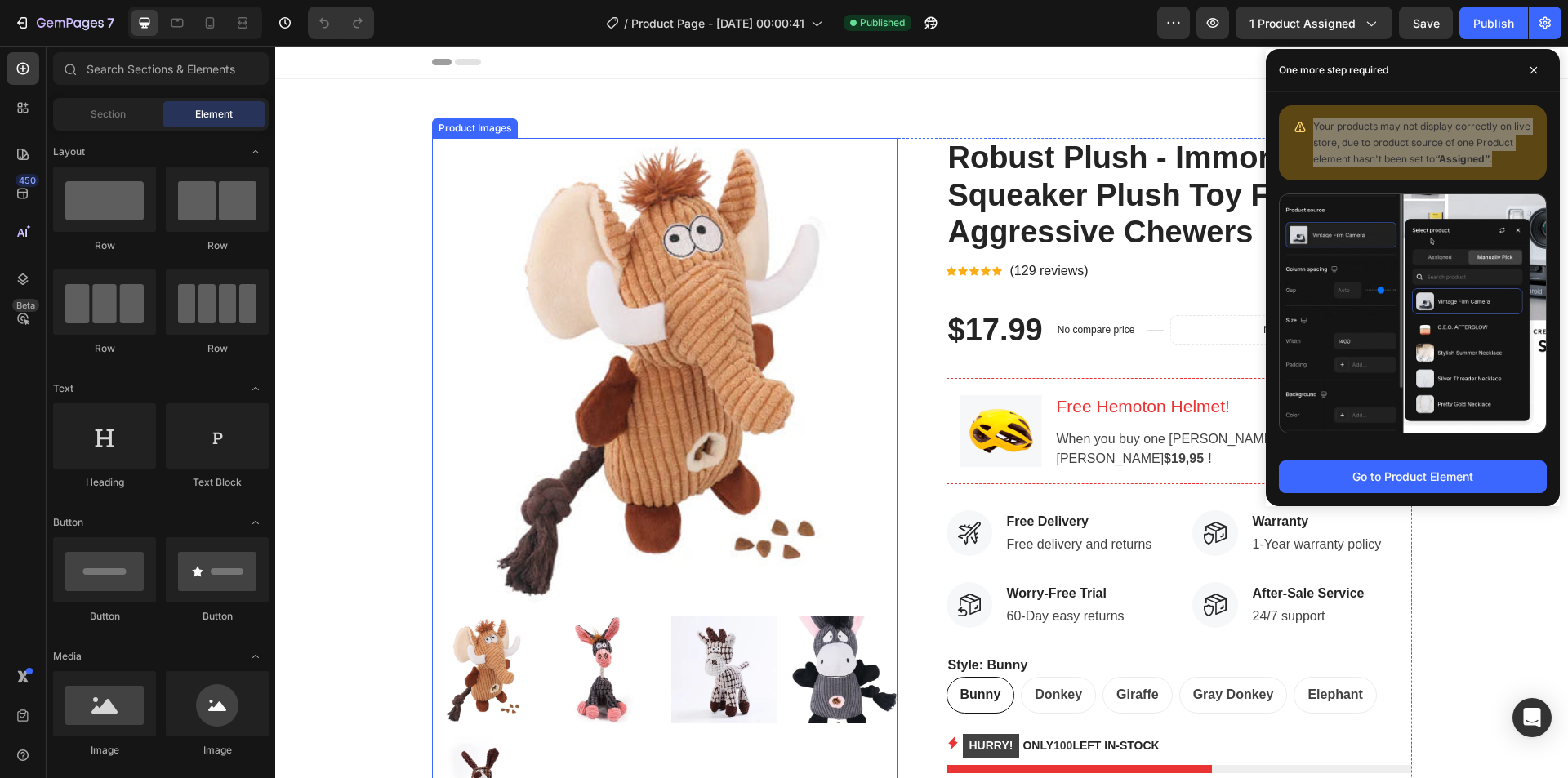
click at [872, 270] on img at bounding box center [664, 371] width 465 height 465
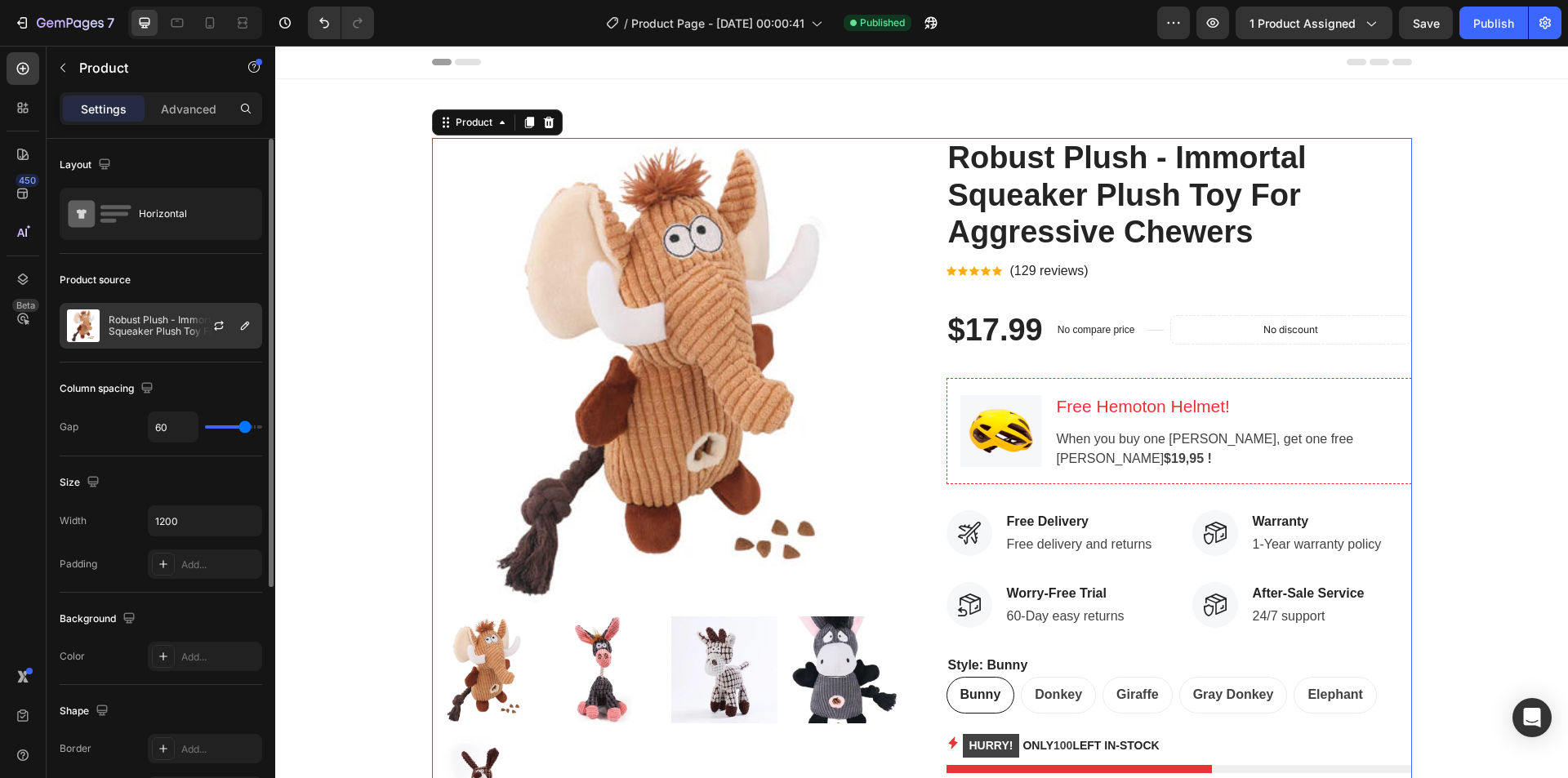
click at [157, 317] on p "Robust Plush - Immortal Squeaker Plush Toy For Aggressive Chewers" at bounding box center [181, 326] width 146 height 23
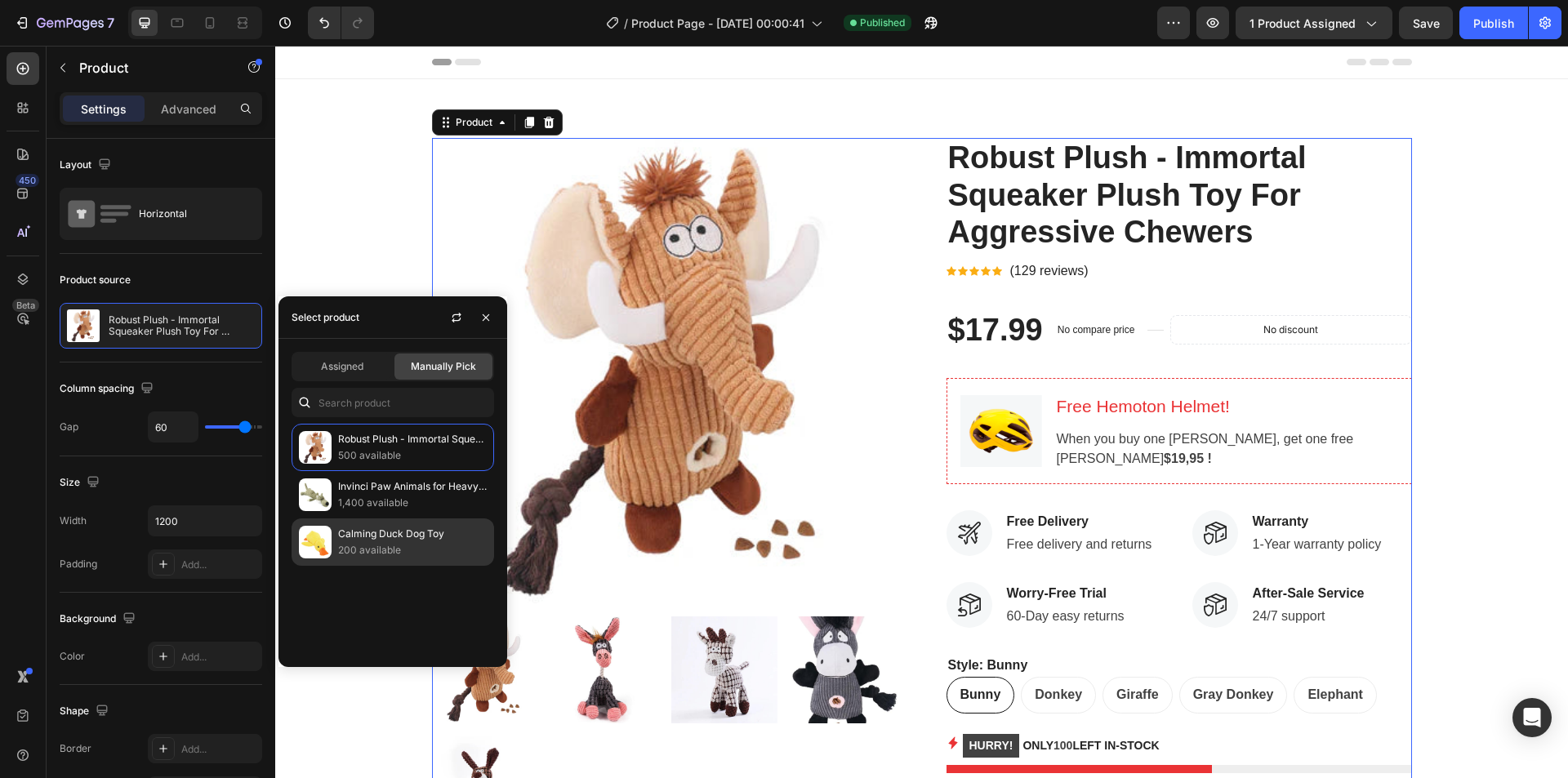
click at [370, 550] on p "200 available" at bounding box center [413, 550] width 149 height 17
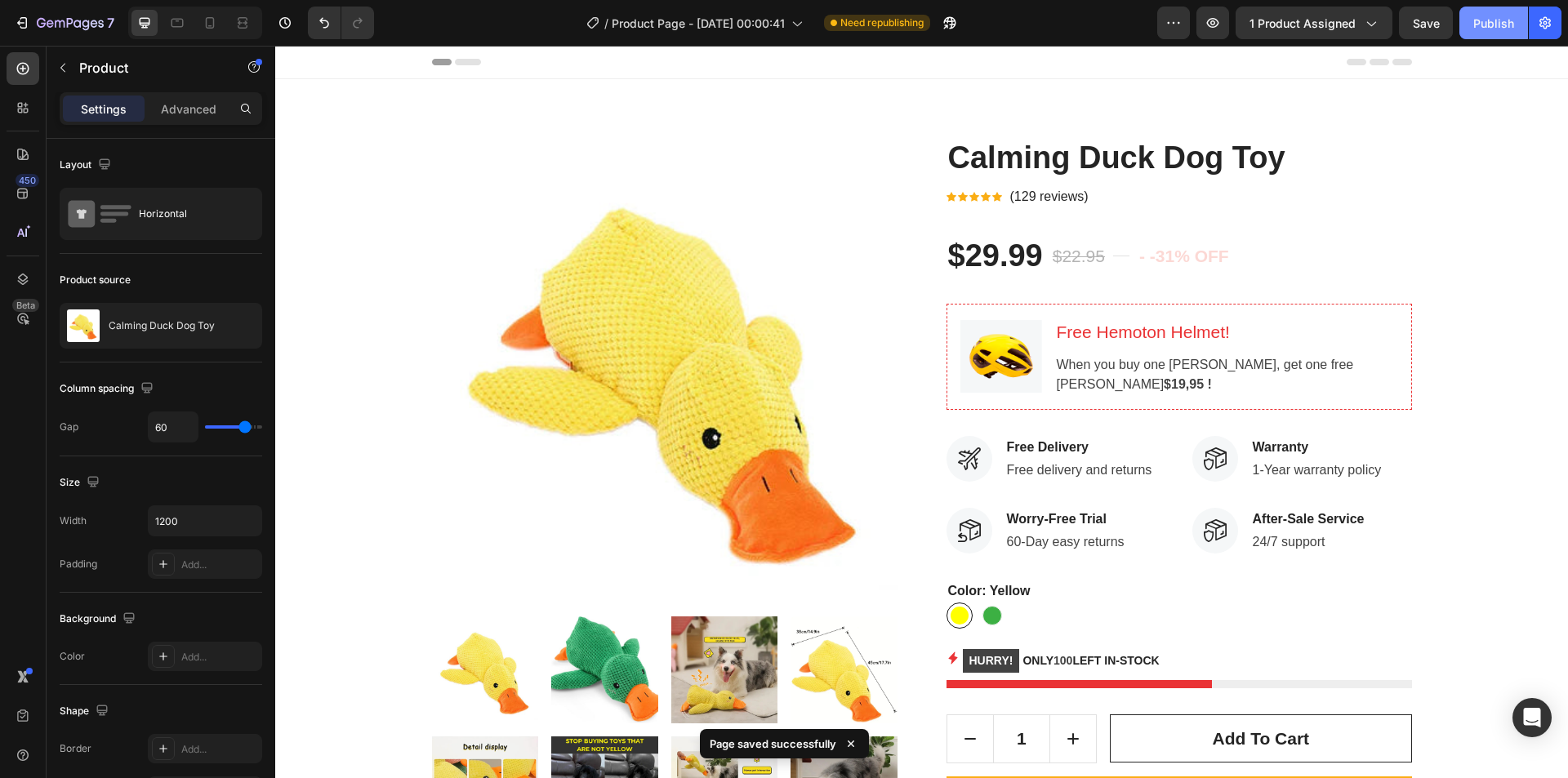
click at [1487, 31] on div "Publish" at bounding box center [1494, 24] width 41 height 18
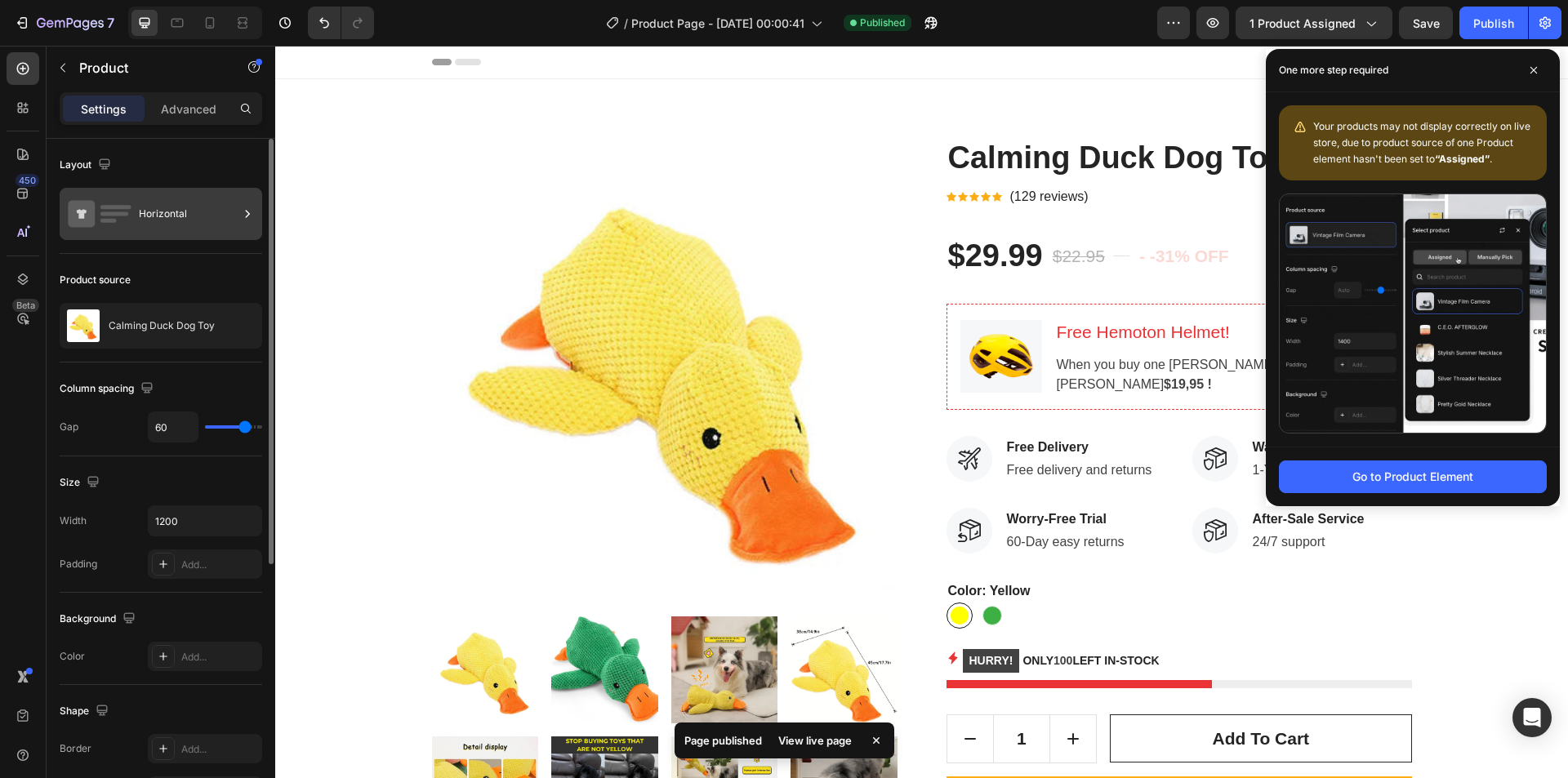
click at [110, 225] on icon at bounding box center [99, 214] width 66 height 38
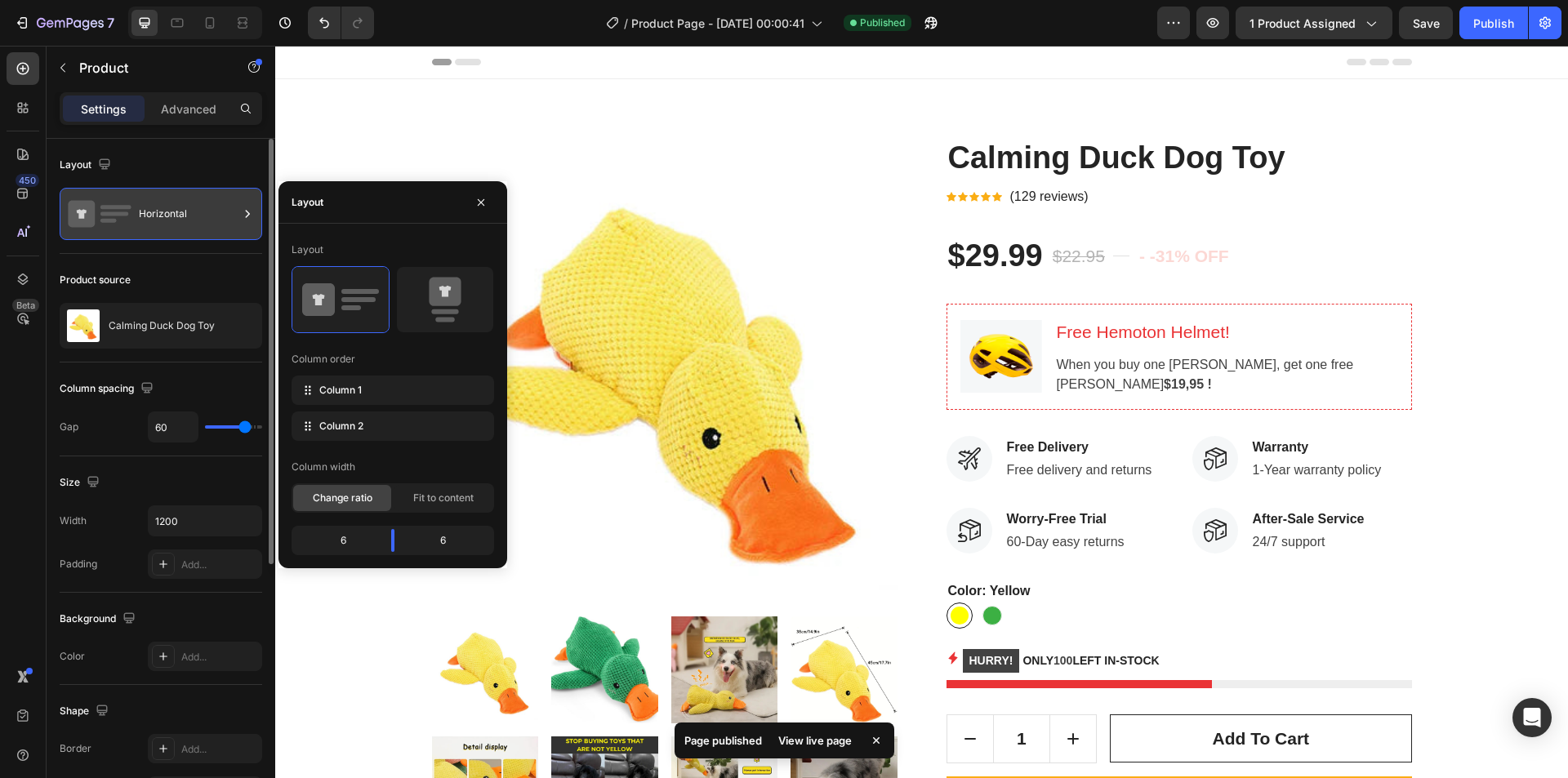
click at [150, 224] on div "Horizontal" at bounding box center [188, 214] width 100 height 38
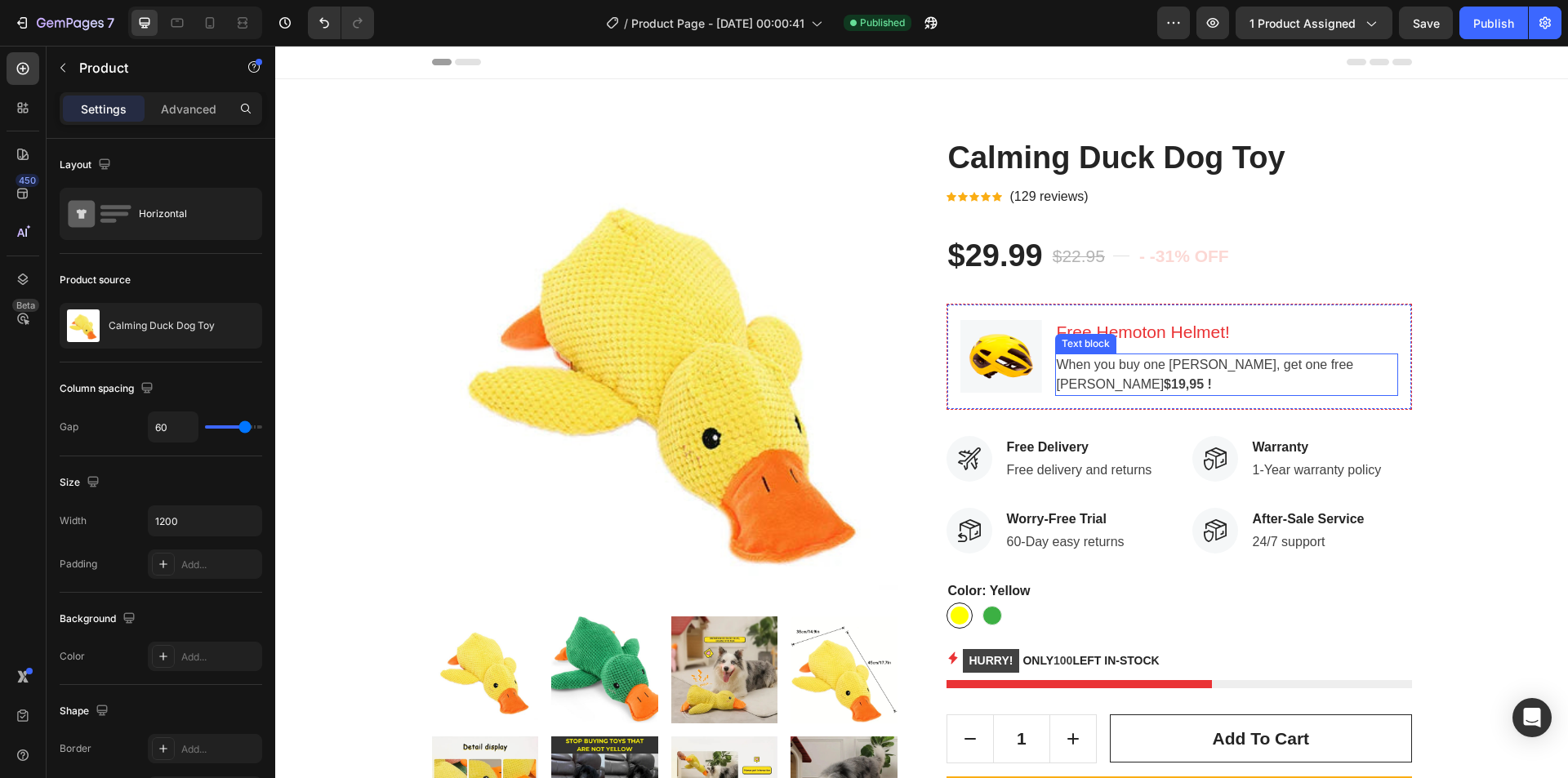
click at [1188, 391] on p "When you buy one Hemoton Bike, get one free Hemoton Helmet $19,95 !" at bounding box center [1227, 374] width 340 height 39
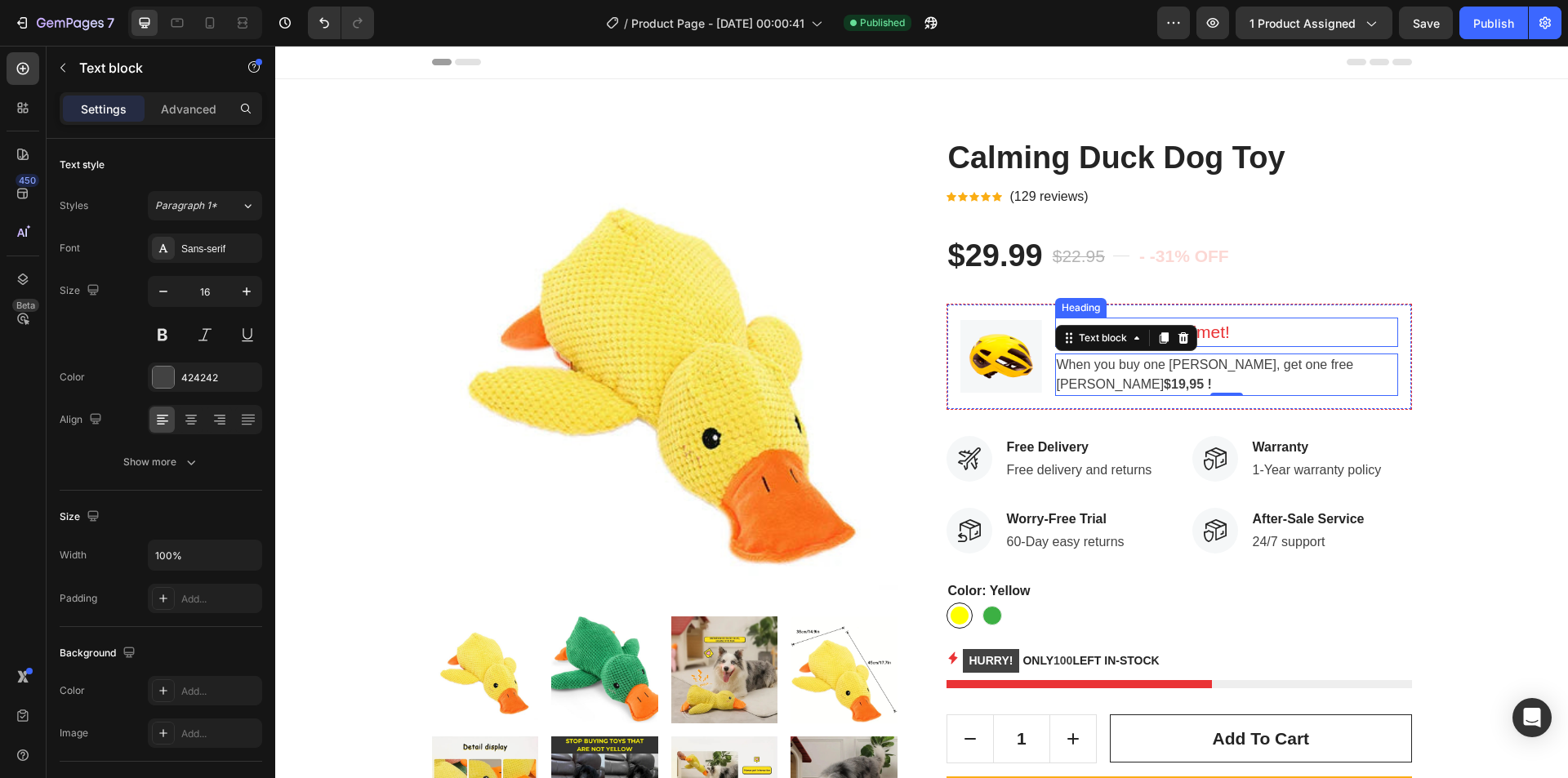
click at [1334, 337] on p "Free Hemoton Helmet!" at bounding box center [1227, 332] width 340 height 26
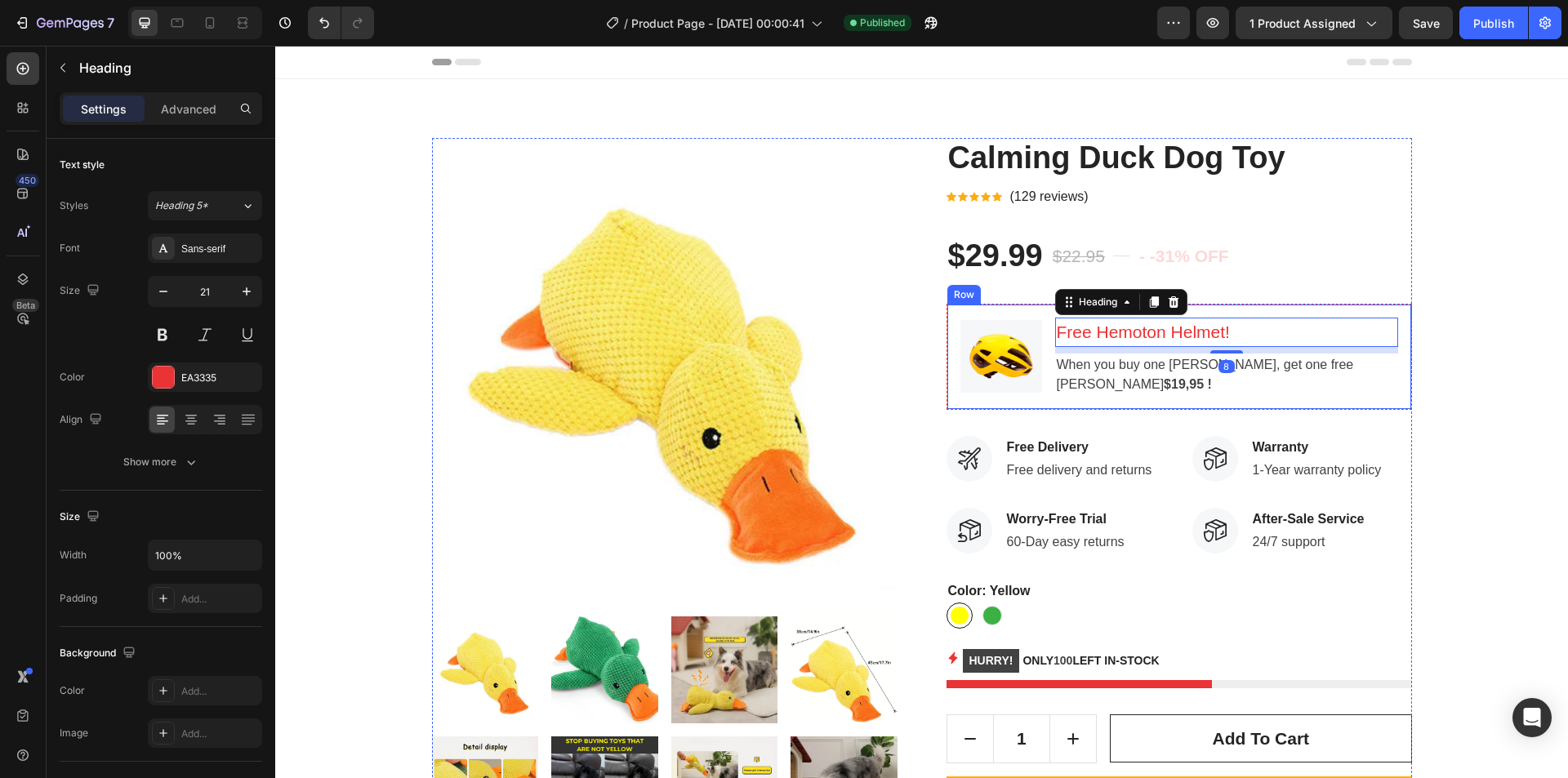
click at [1400, 318] on div "Image Free Hemoton Helmet! Heading 8 When you buy one Hemoton Bike, get one fre…" at bounding box center [1179, 357] width 465 height 106
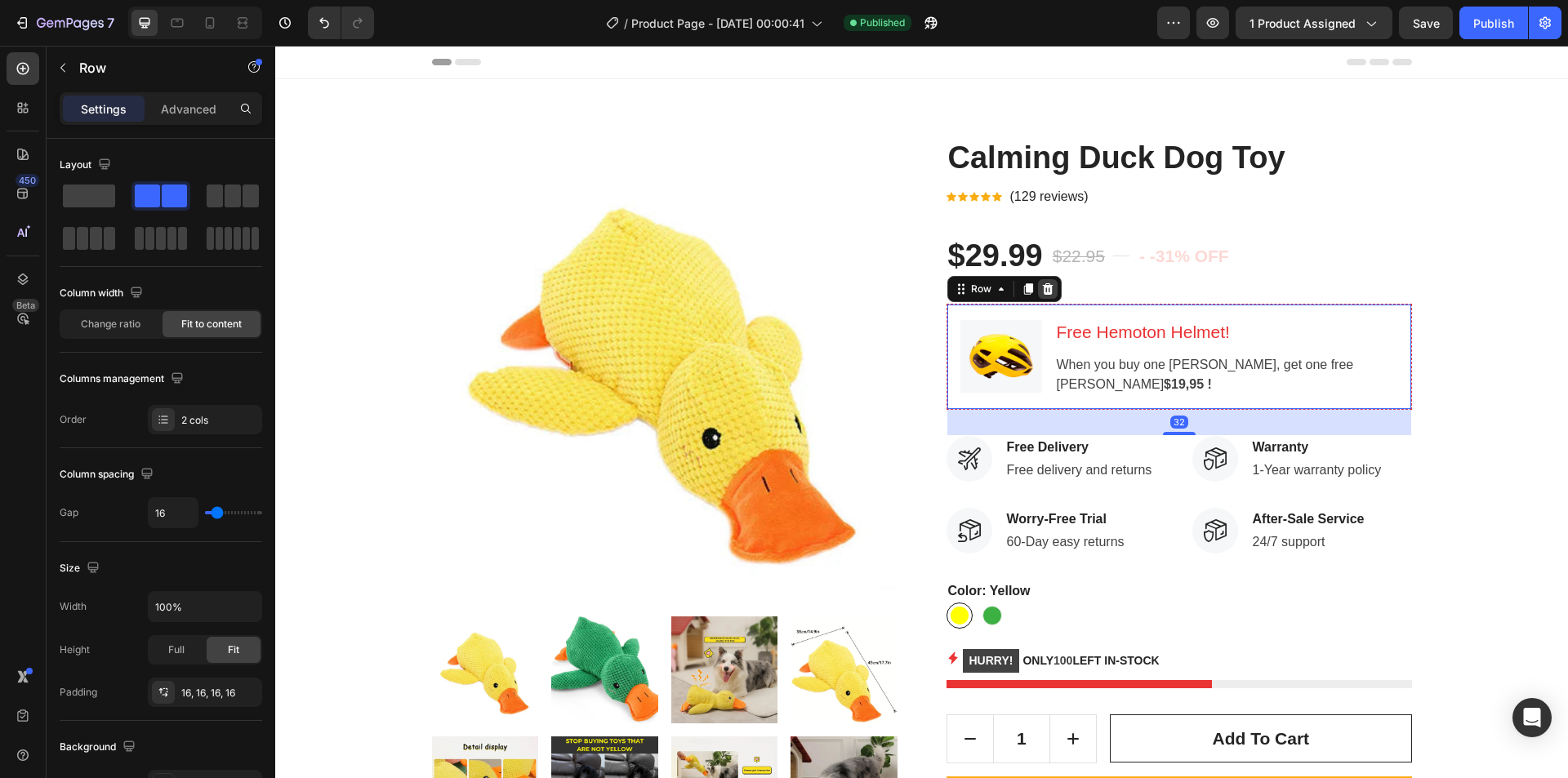
click at [1045, 292] on icon at bounding box center [1047, 288] width 11 height 11
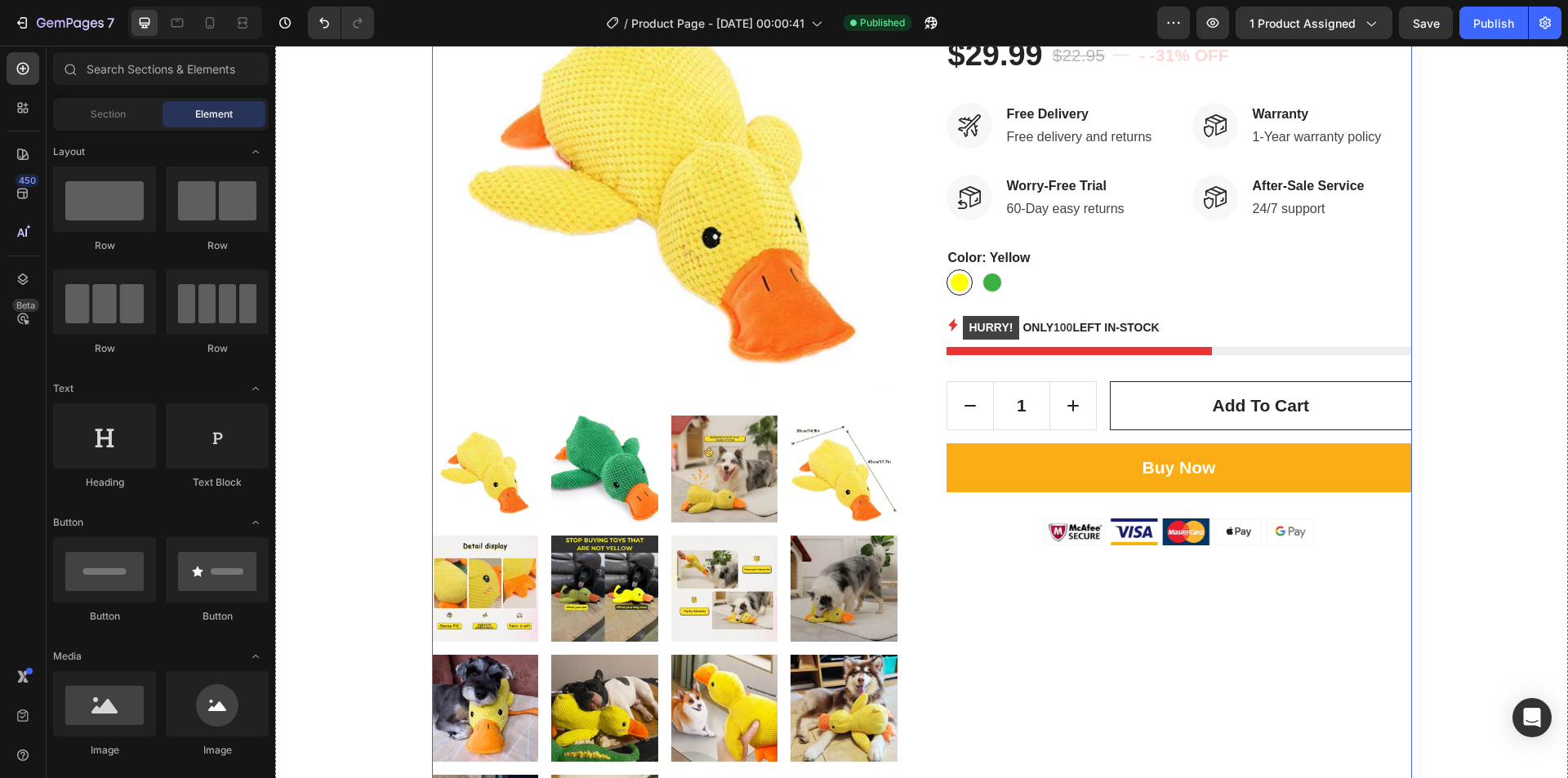
scroll to position [163, 0]
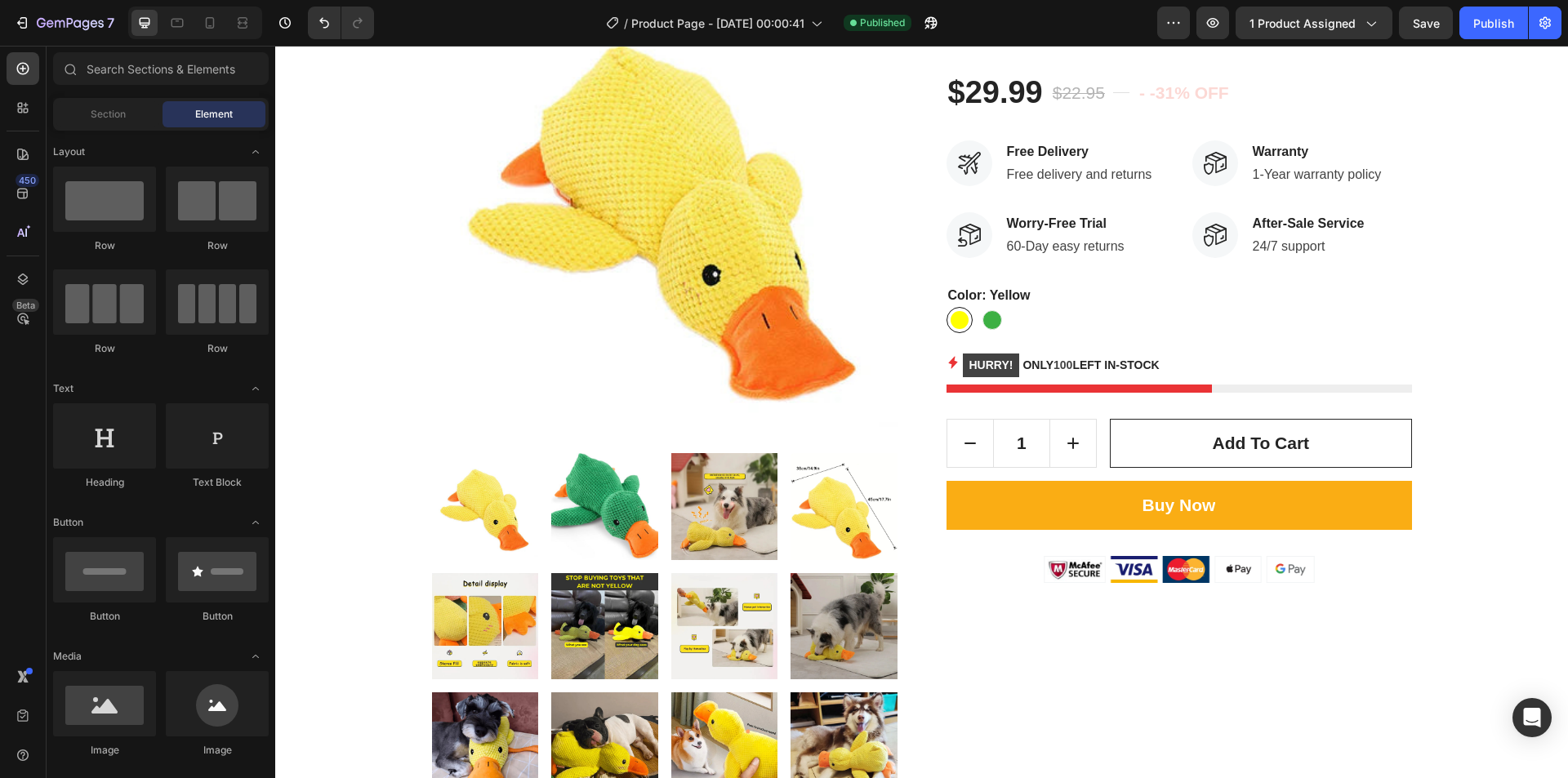
click at [114, 129] on div "Section Element" at bounding box center [161, 114] width 216 height 32
click at [110, 121] on span "Section" at bounding box center [108, 114] width 35 height 15
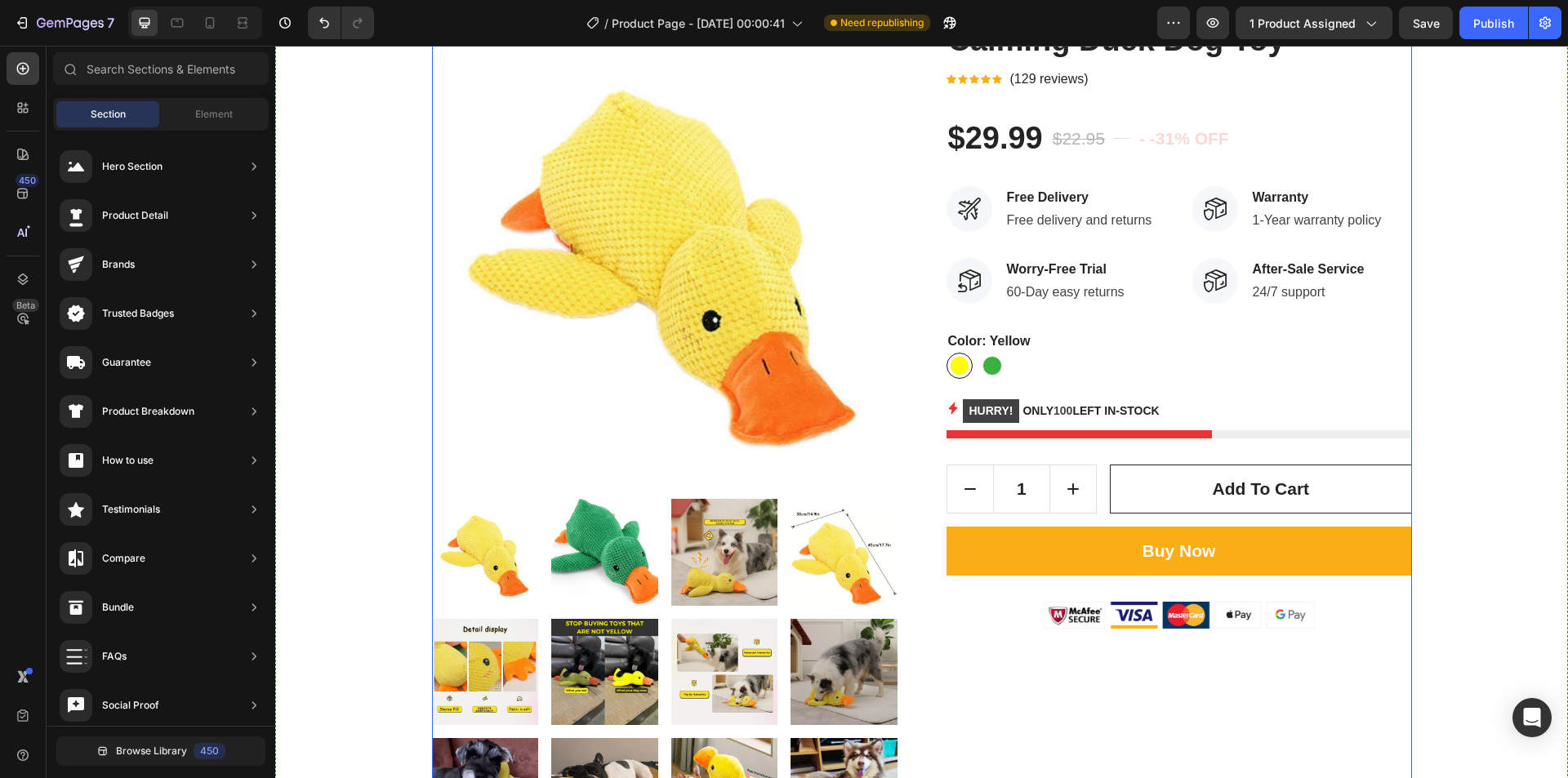
scroll to position [0, 0]
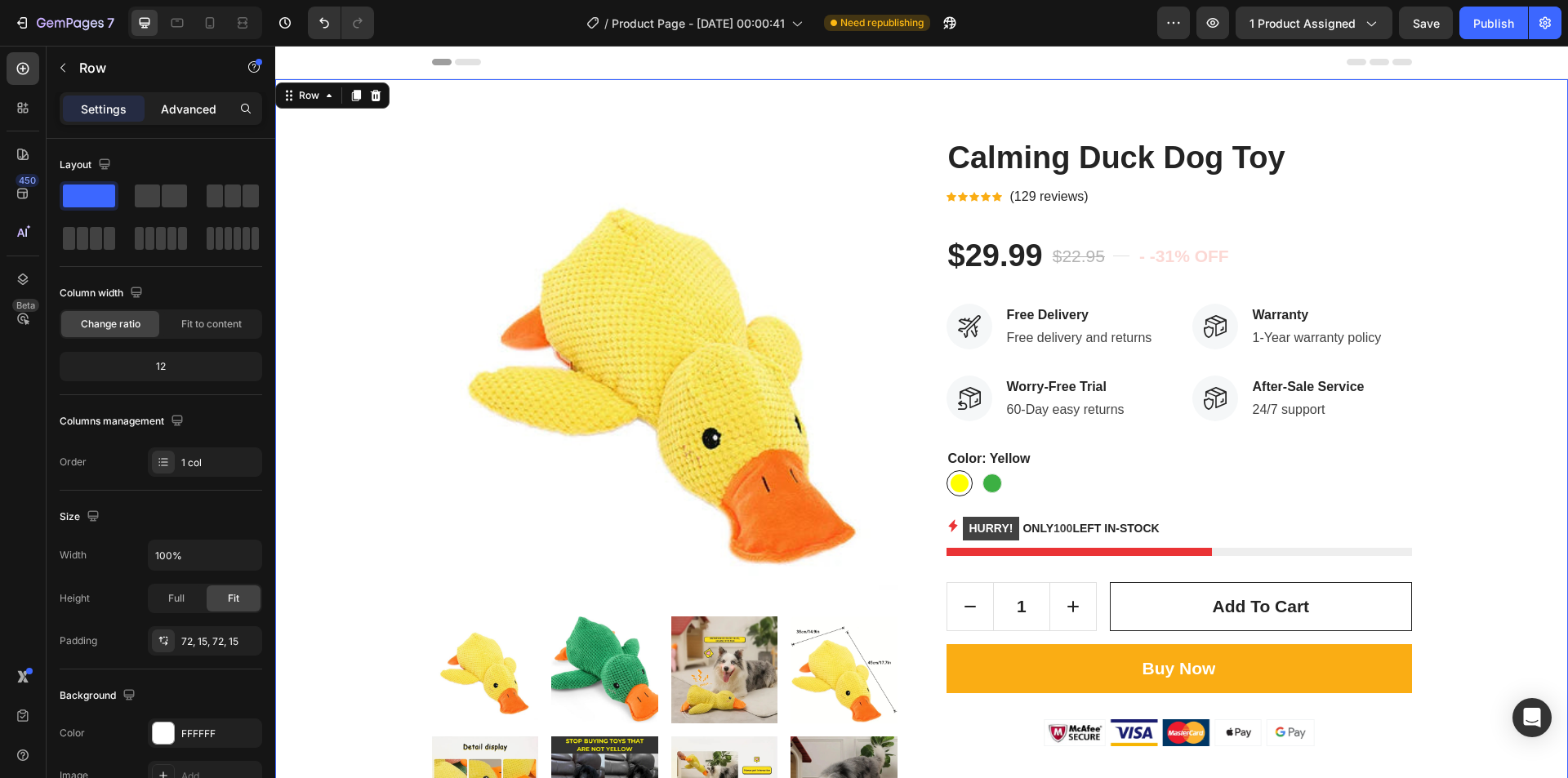
click at [153, 109] on div "Advanced" at bounding box center [188, 109] width 82 height 26
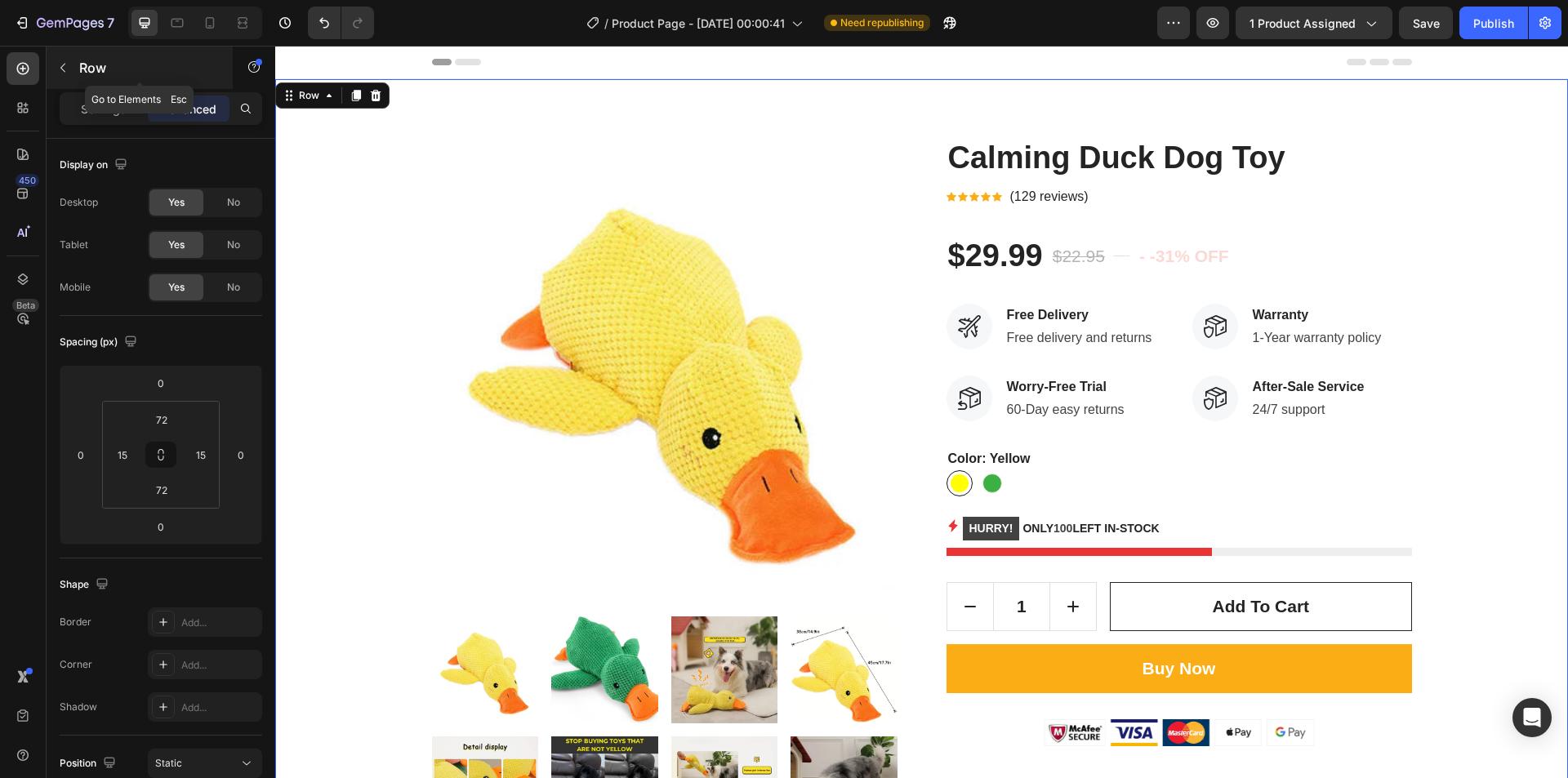
click at [67, 60] on button "button" at bounding box center [63, 67] width 26 height 26
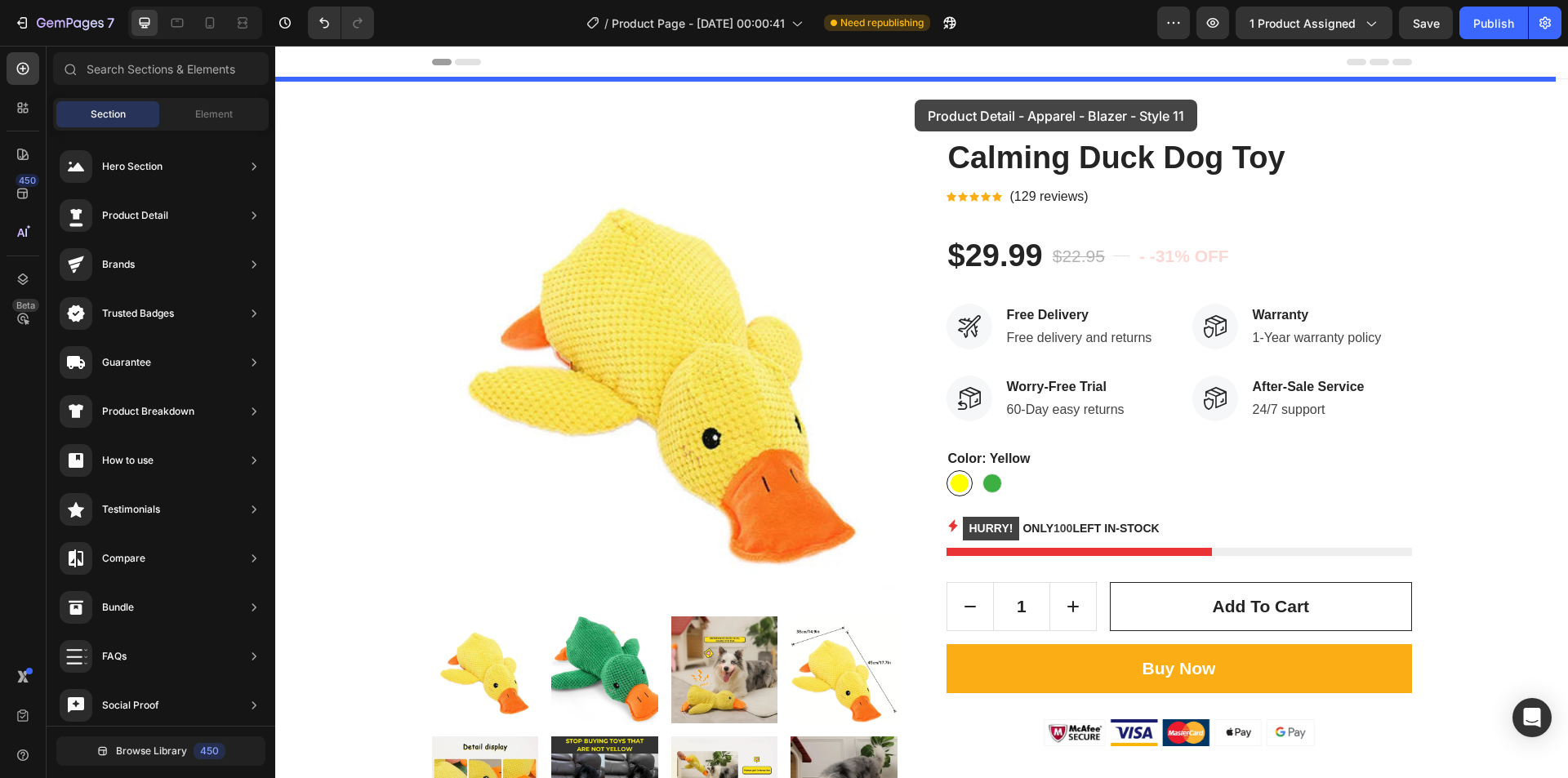
drag, startPoint x: 658, startPoint y: 313, endPoint x: 915, endPoint y: 100, distance: 333.8
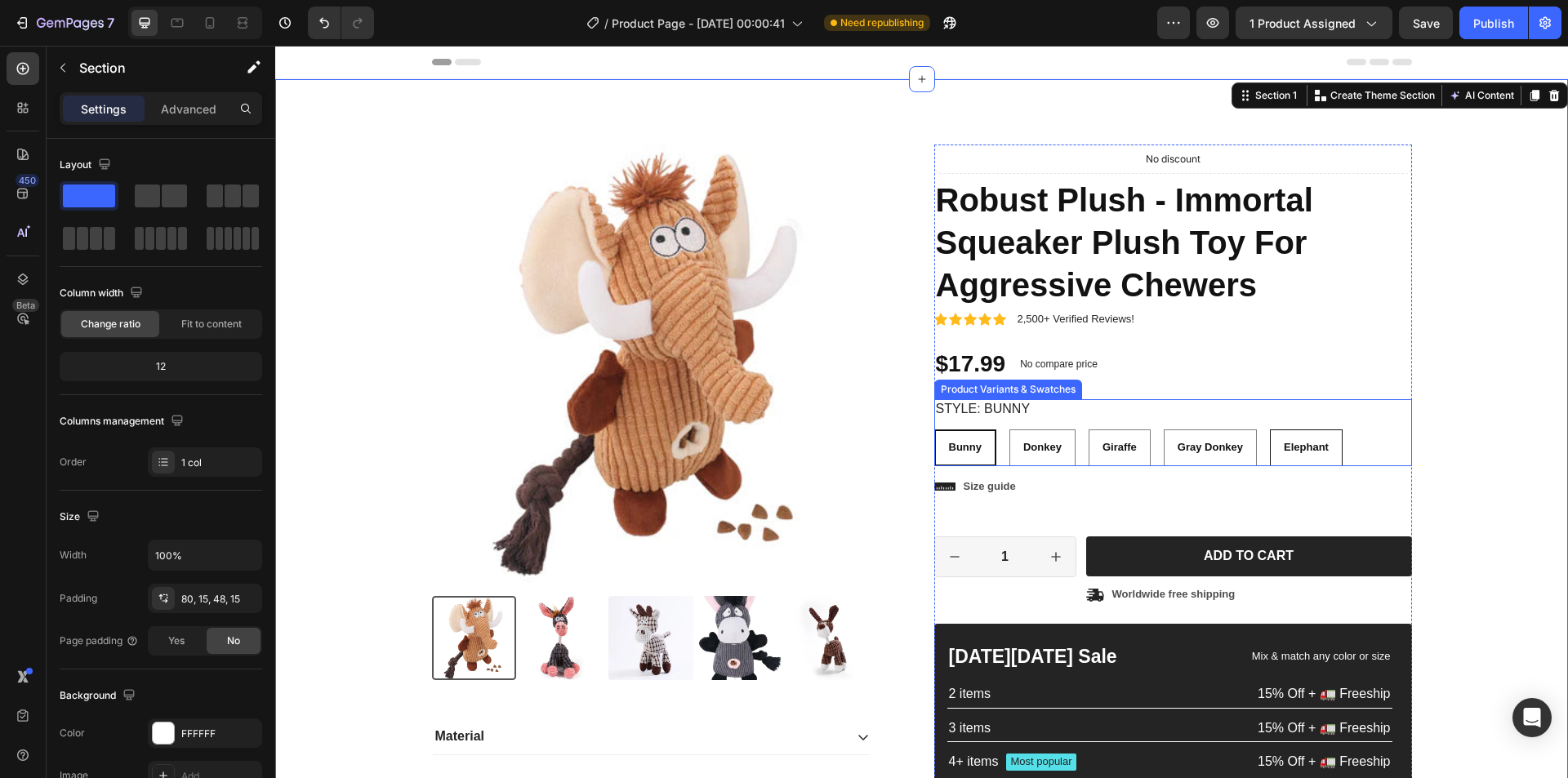
click at [1304, 435] on div "Elephant" at bounding box center [1306, 448] width 71 height 27
click at [1270, 429] on input "Elephant Elephant Elephant" at bounding box center [1269, 428] width 1 height 1
radio input "false"
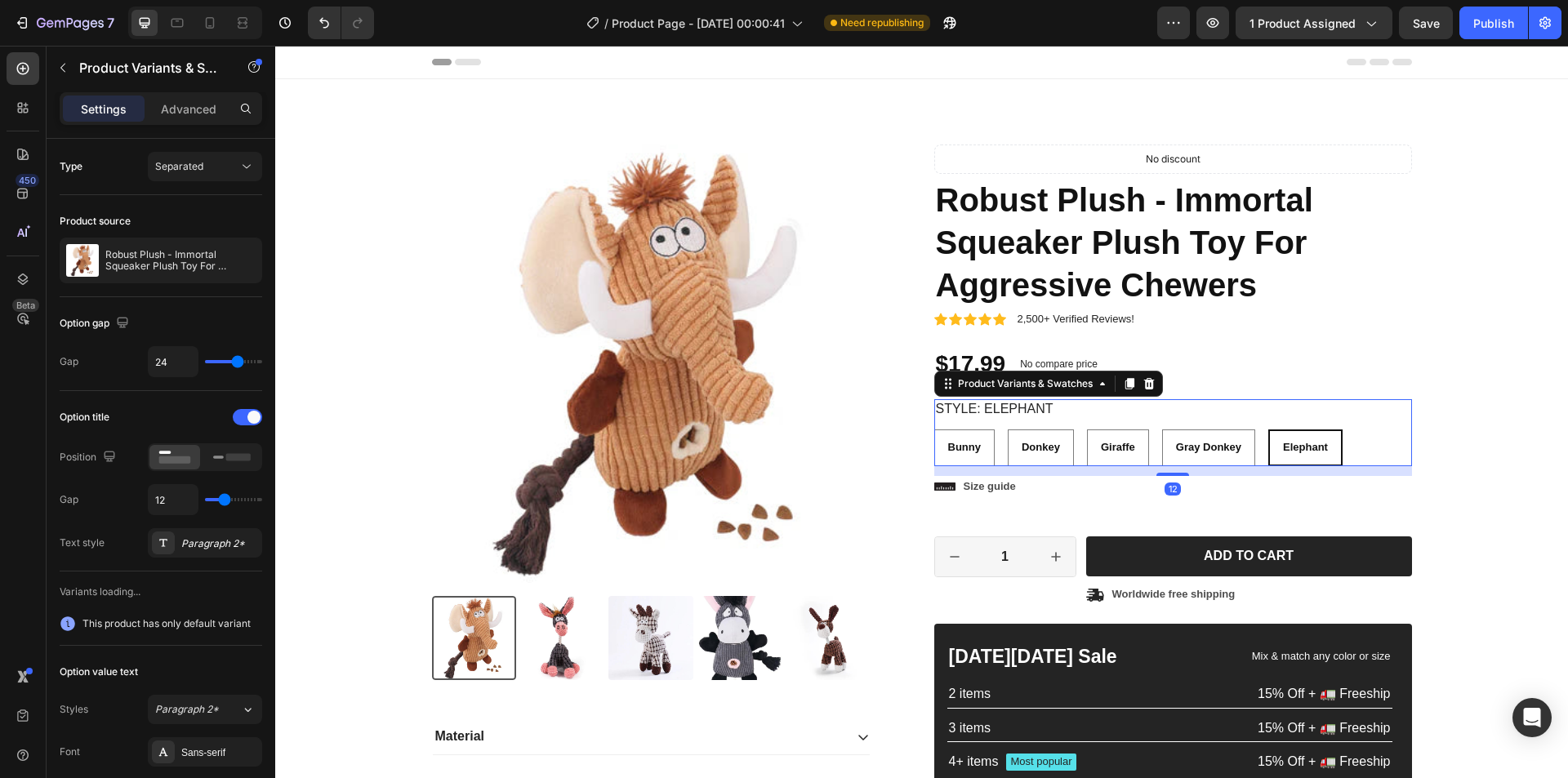
radio input "false"
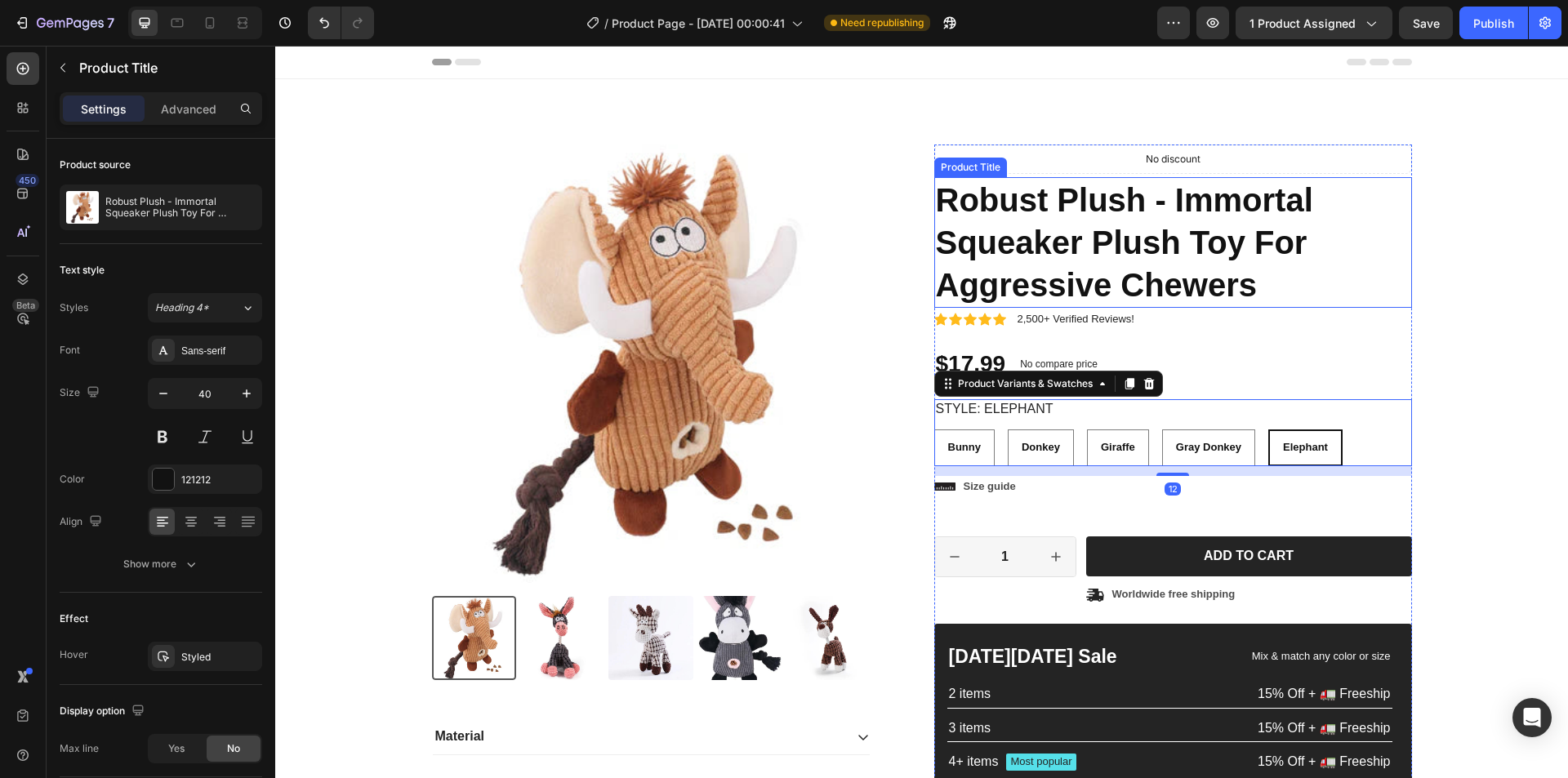
click at [1391, 301] on h1 "Robust Plush - Immortal Squeaker Plush Toy For Aggressive Chewers" at bounding box center [1173, 242] width 478 height 131
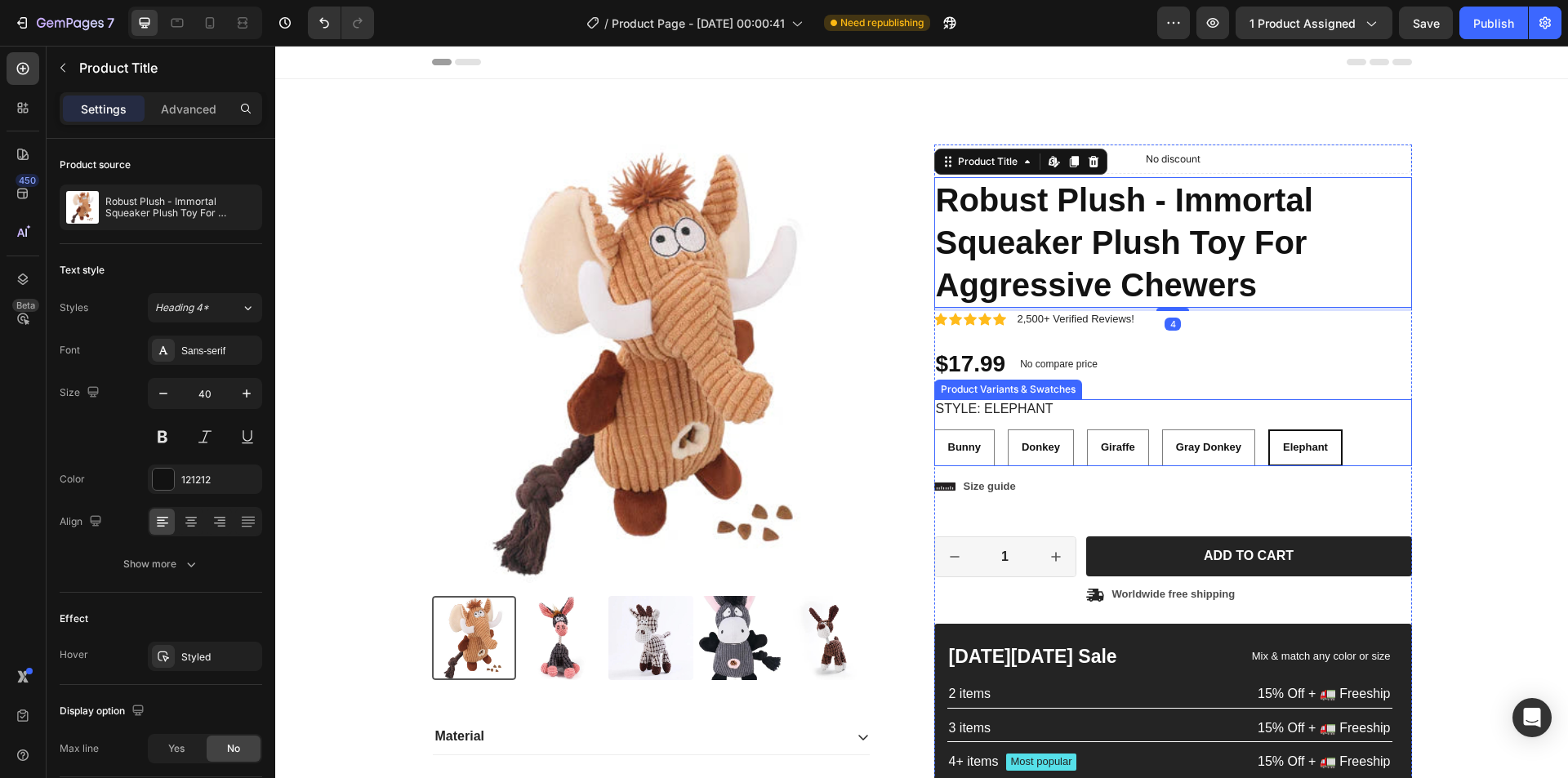
click at [1344, 419] on div "Style: Elephant Bunny Bunny Bunny Donkey Donkey Donkey Giraffe Giraffe Giraffe …" at bounding box center [1173, 433] width 478 height 67
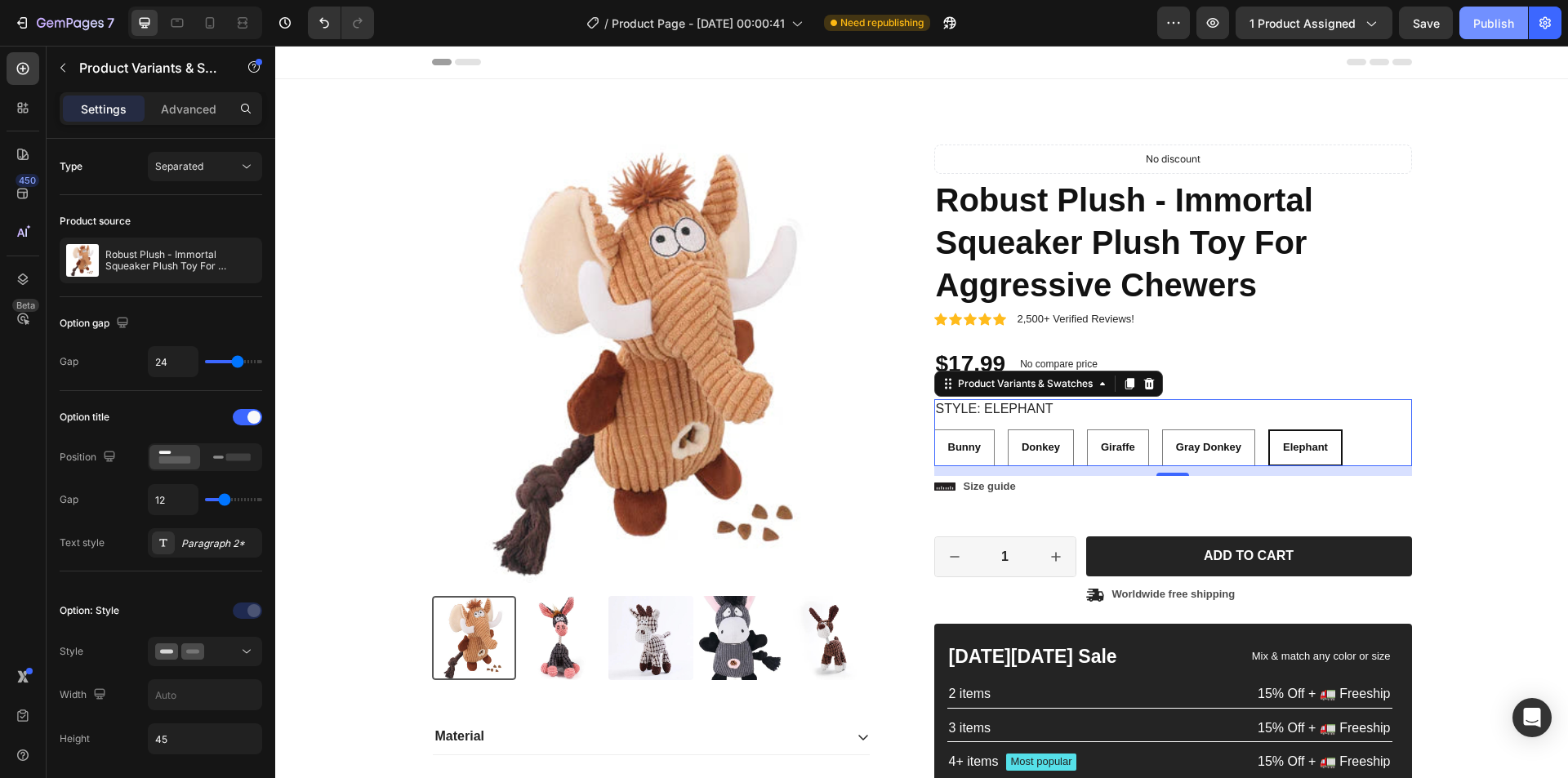
click at [1485, 37] on button "Publish" at bounding box center [1494, 22] width 68 height 32
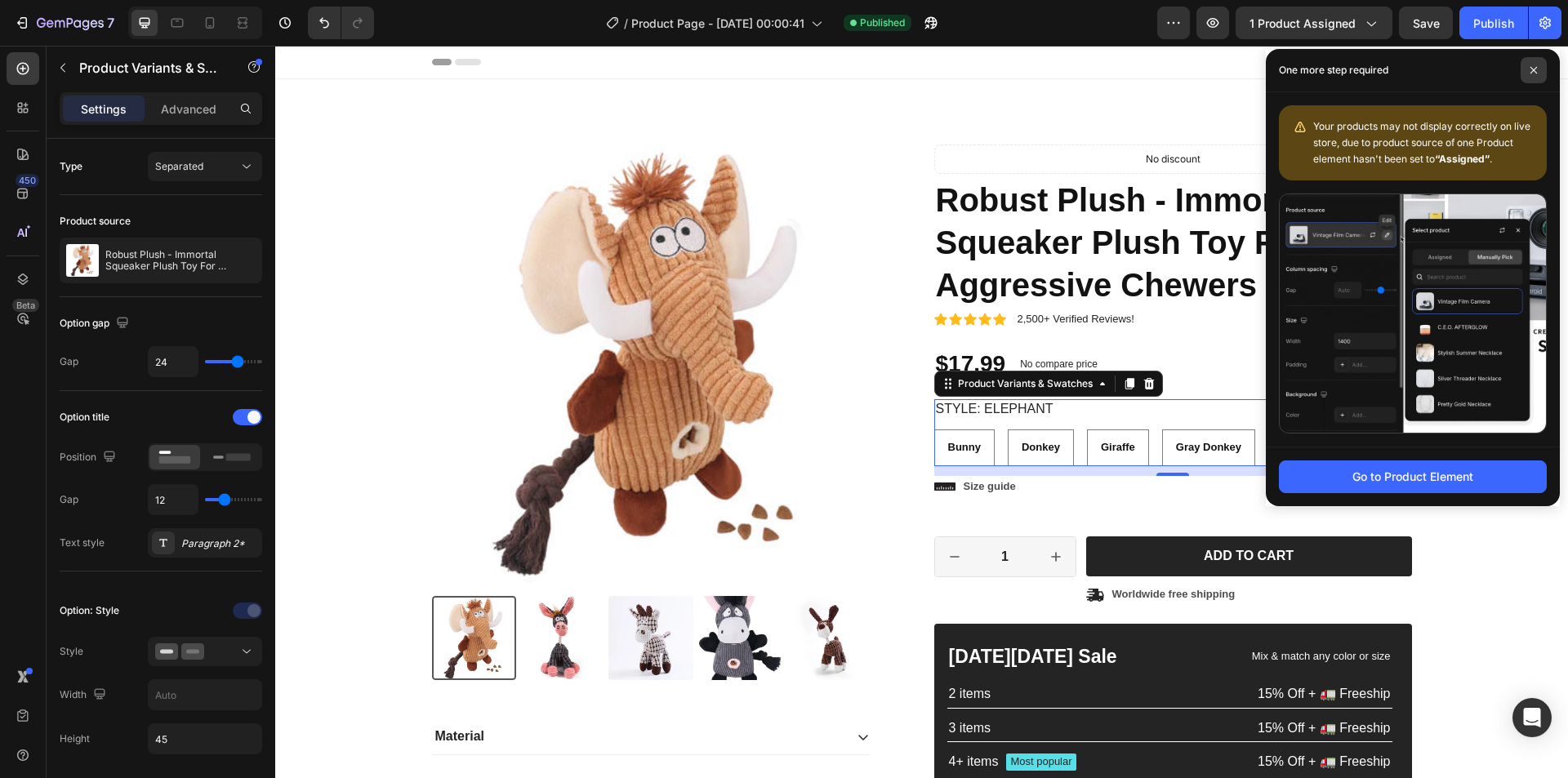
click at [1537, 67] on icon at bounding box center [1534, 69] width 8 height 8
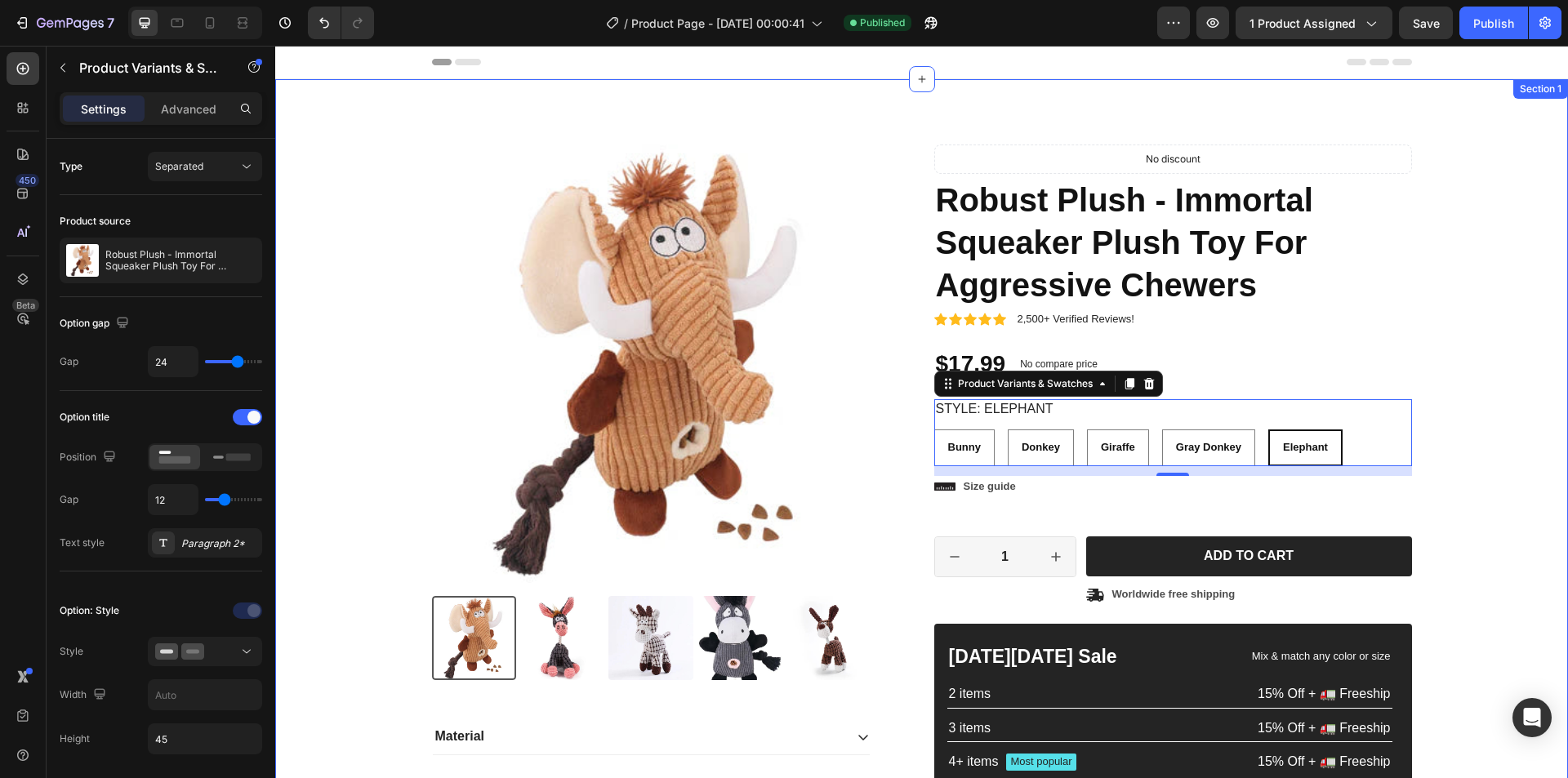
click at [1246, 106] on div "Product Images Material Shipping Care instruction Accordion Icon Icon Icon Icon…" at bounding box center [921, 499] width 1293 height 839
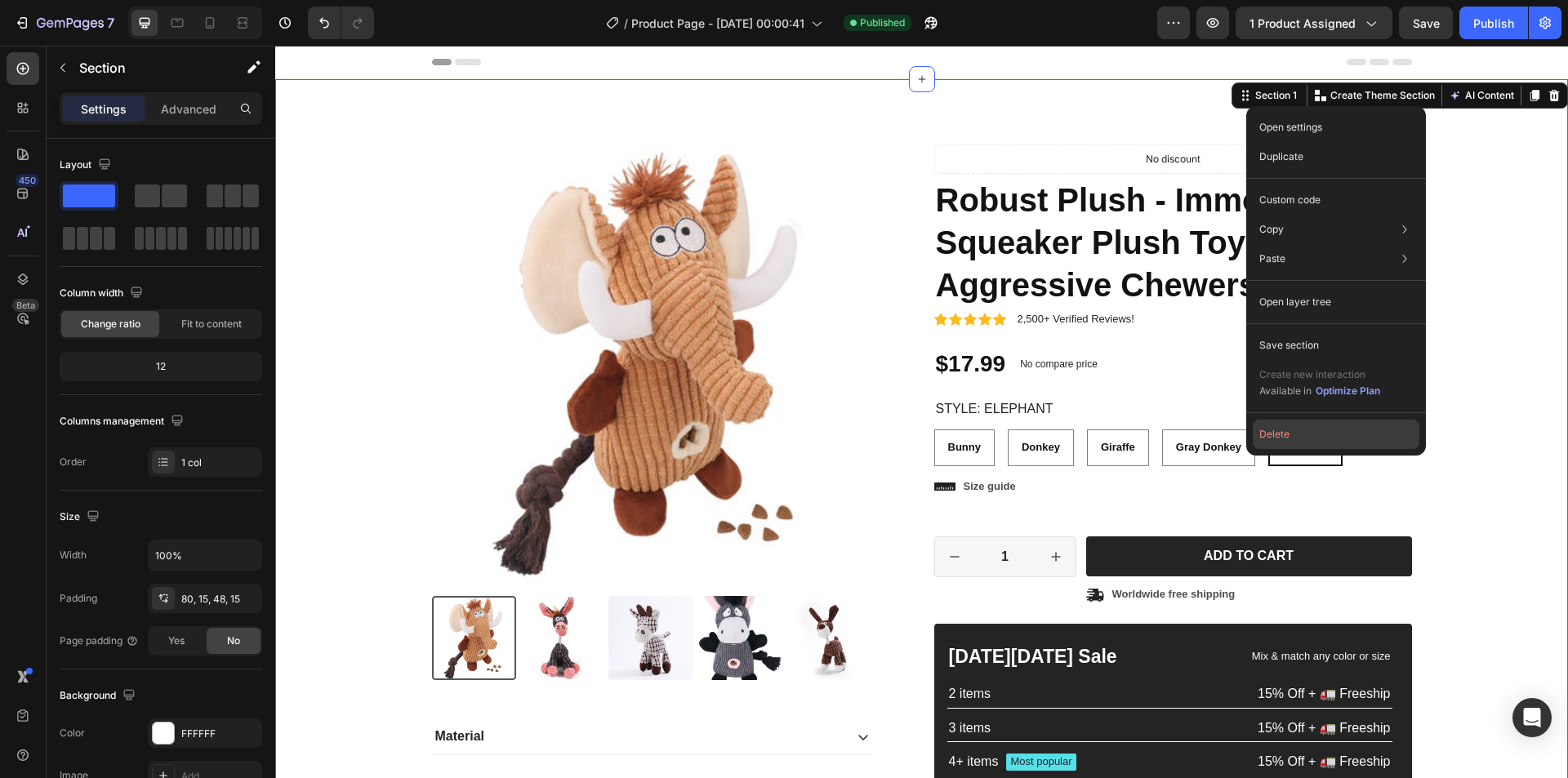
click at [1302, 441] on button "Delete" at bounding box center [1337, 435] width 167 height 30
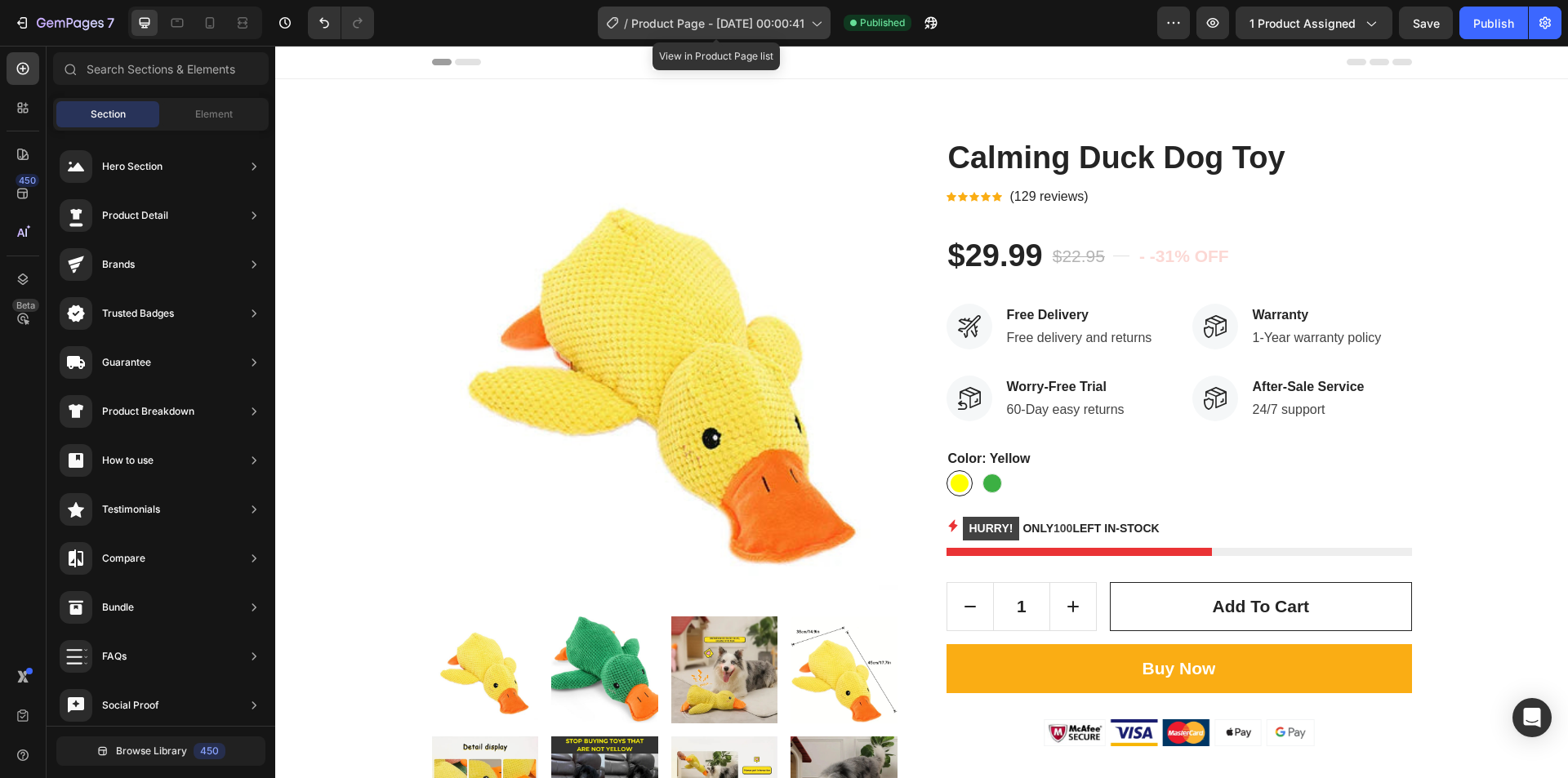
click at [621, 27] on div "/ Product Page - Sep 29, 00:00:41" at bounding box center [714, 22] width 233 height 32
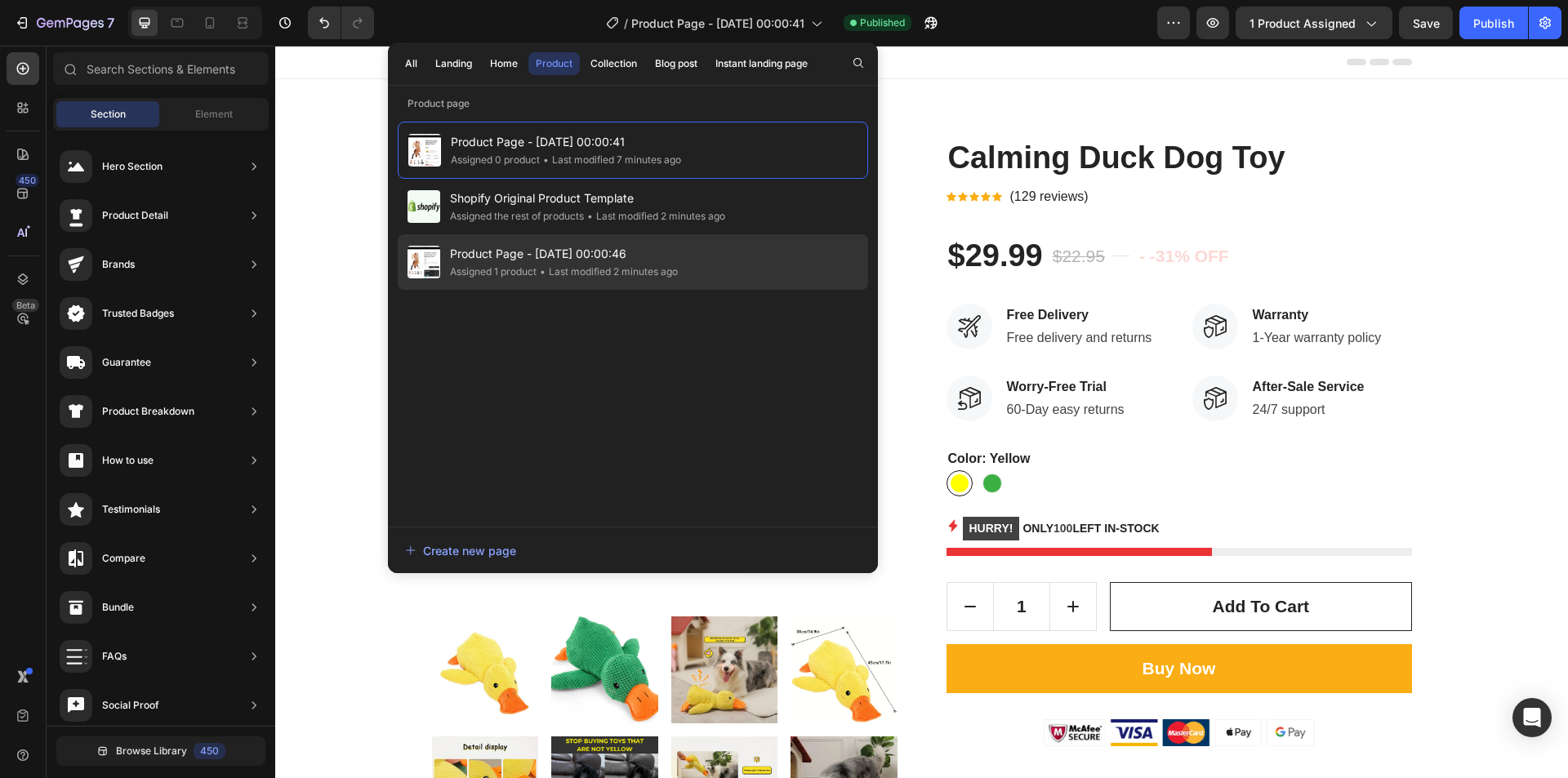
drag, startPoint x: 599, startPoint y: 251, endPoint x: 540, endPoint y: 260, distance: 59.7
click at [540, 260] on span "Product Page - Sep 29, 00:00:46" at bounding box center [564, 254] width 228 height 19
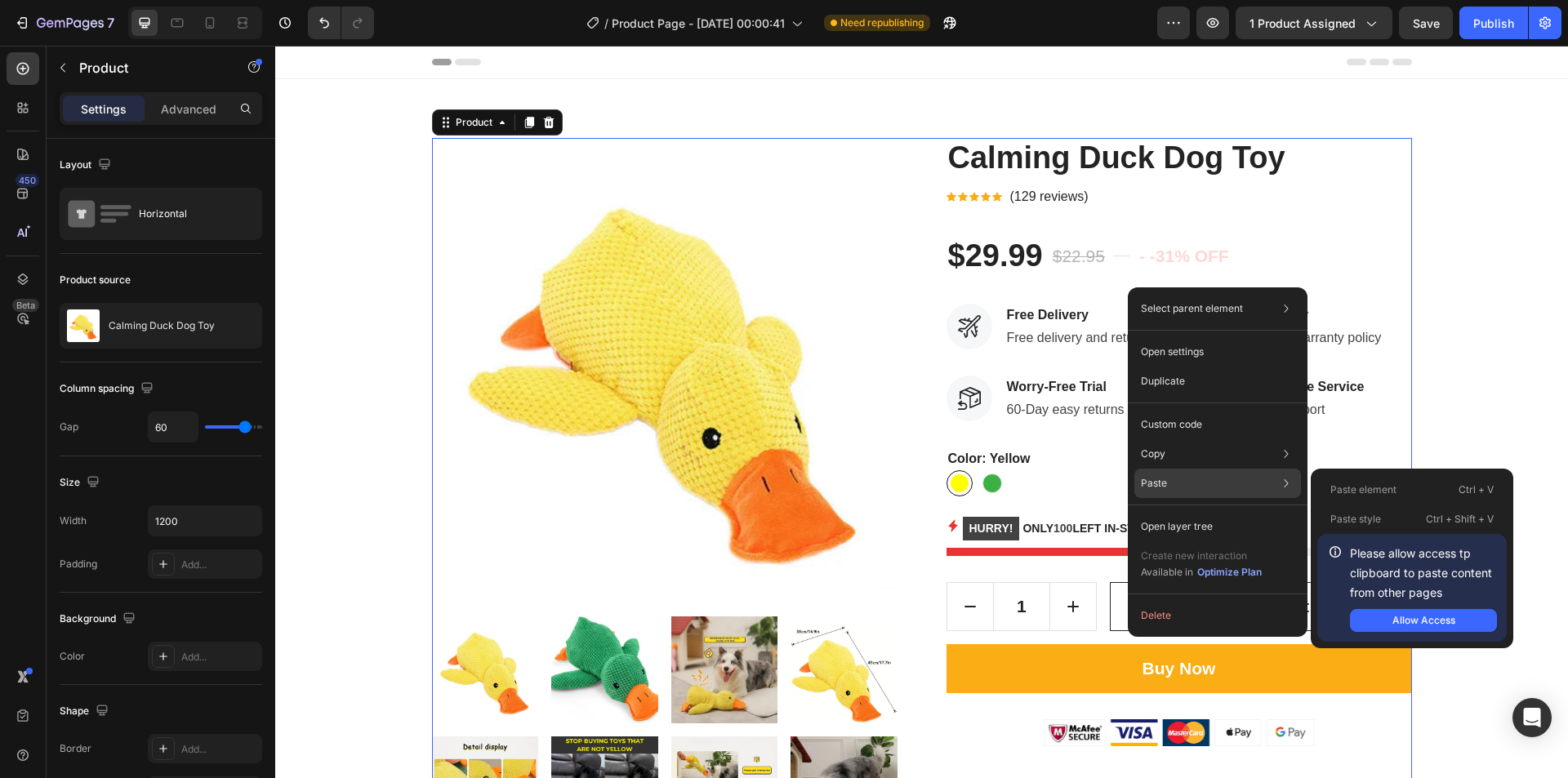
click at [1188, 484] on div "Paste Paste element Ctrl + V Paste style Ctrl + Shift + V Please allow access t…" at bounding box center [1218, 484] width 167 height 30
click at [1375, 492] on p "Paste element" at bounding box center [1363, 490] width 66 height 15
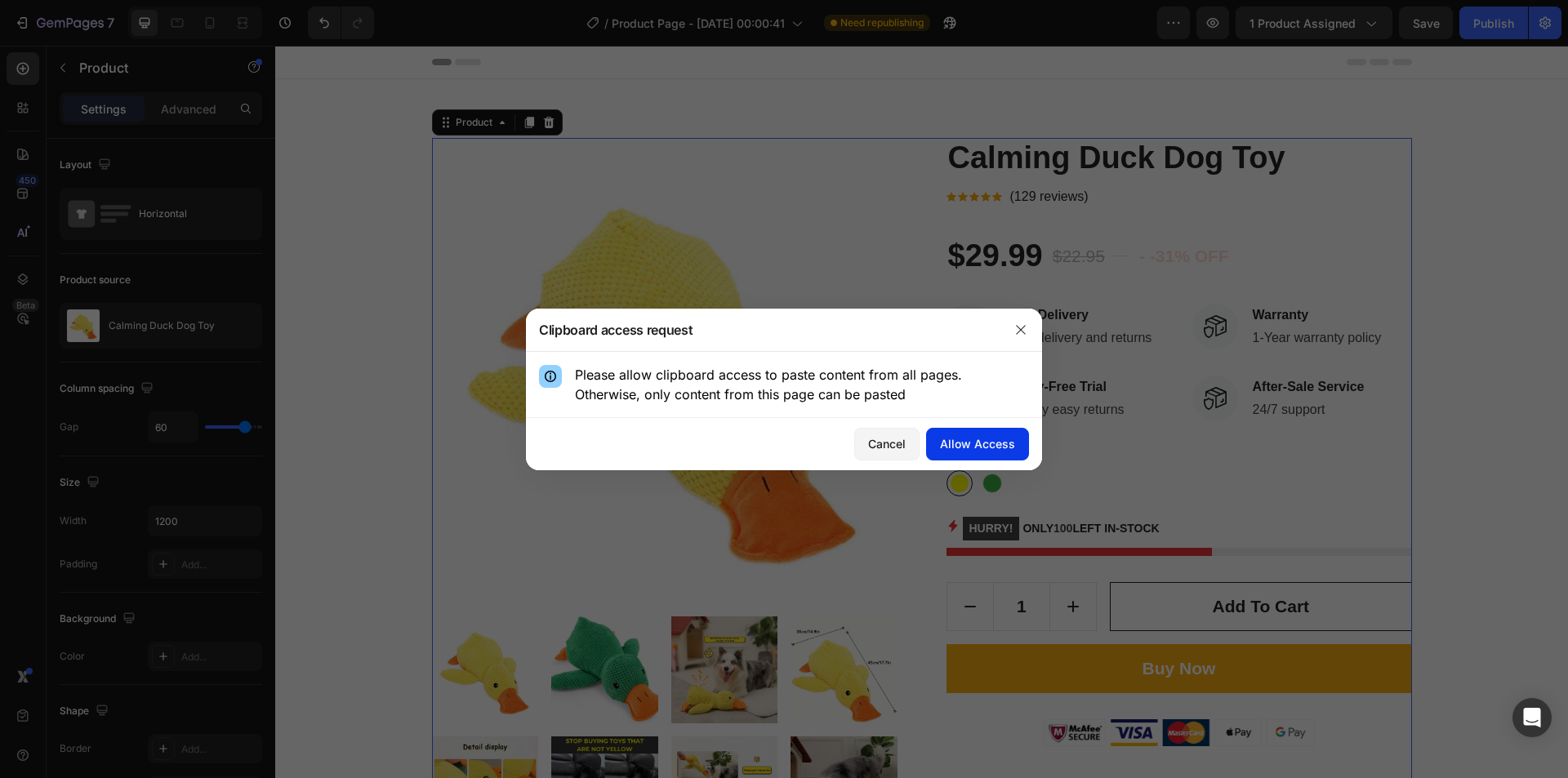
click at [986, 447] on div "Allow Access" at bounding box center [978, 444] width 75 height 18
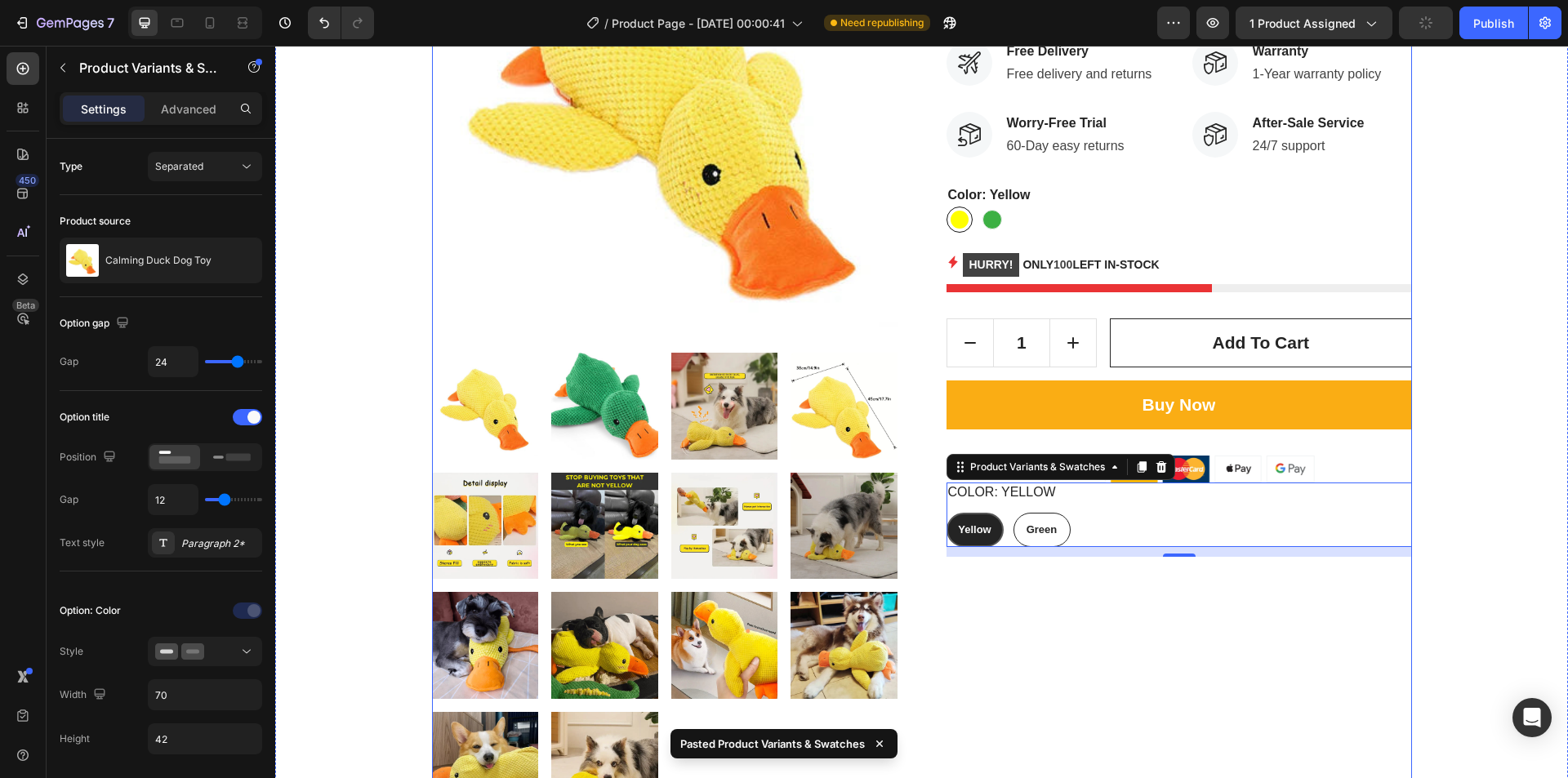
scroll to position [235, 0]
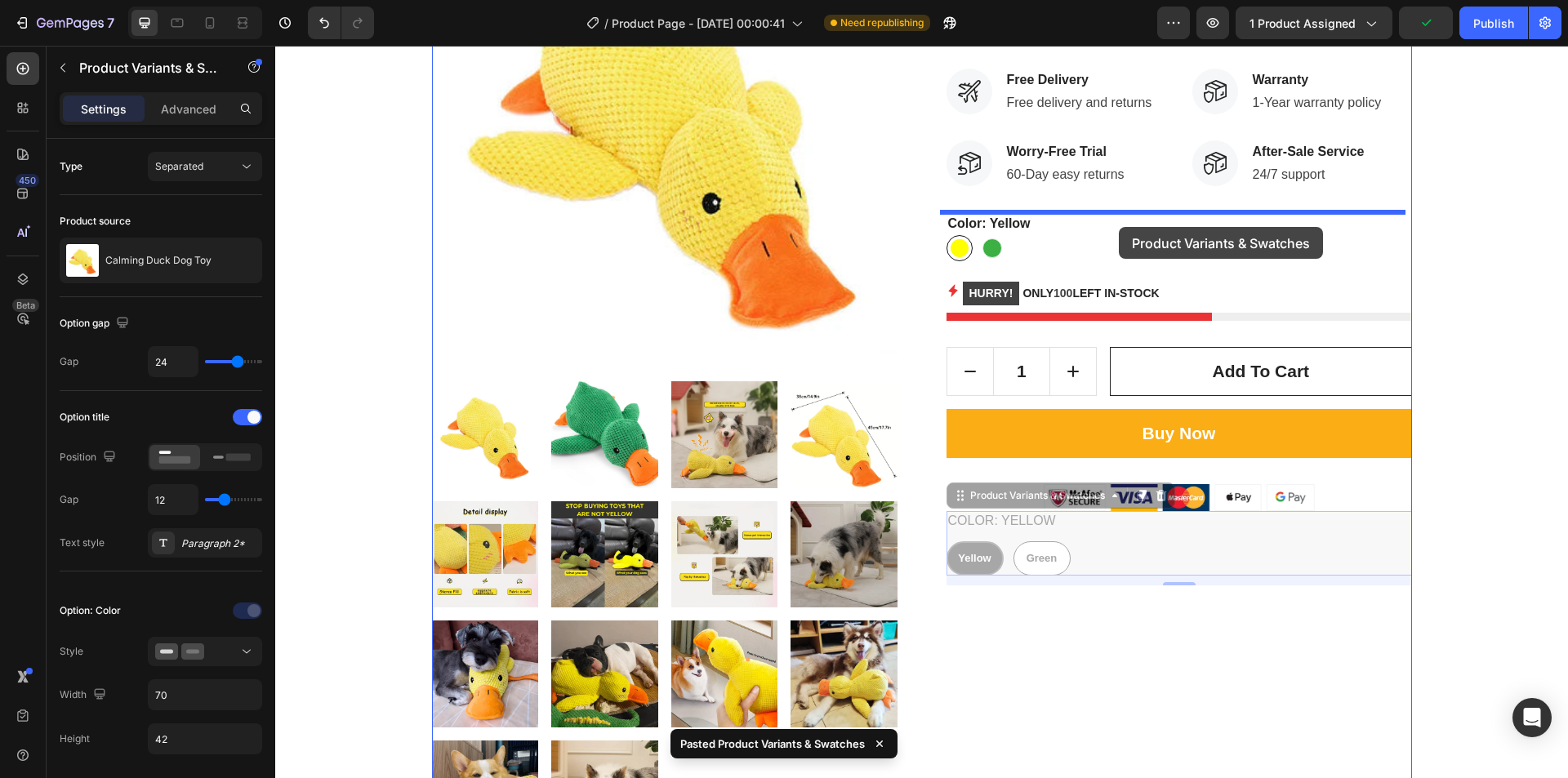
drag, startPoint x: 1152, startPoint y: 536, endPoint x: 1119, endPoint y: 227, distance: 310.8
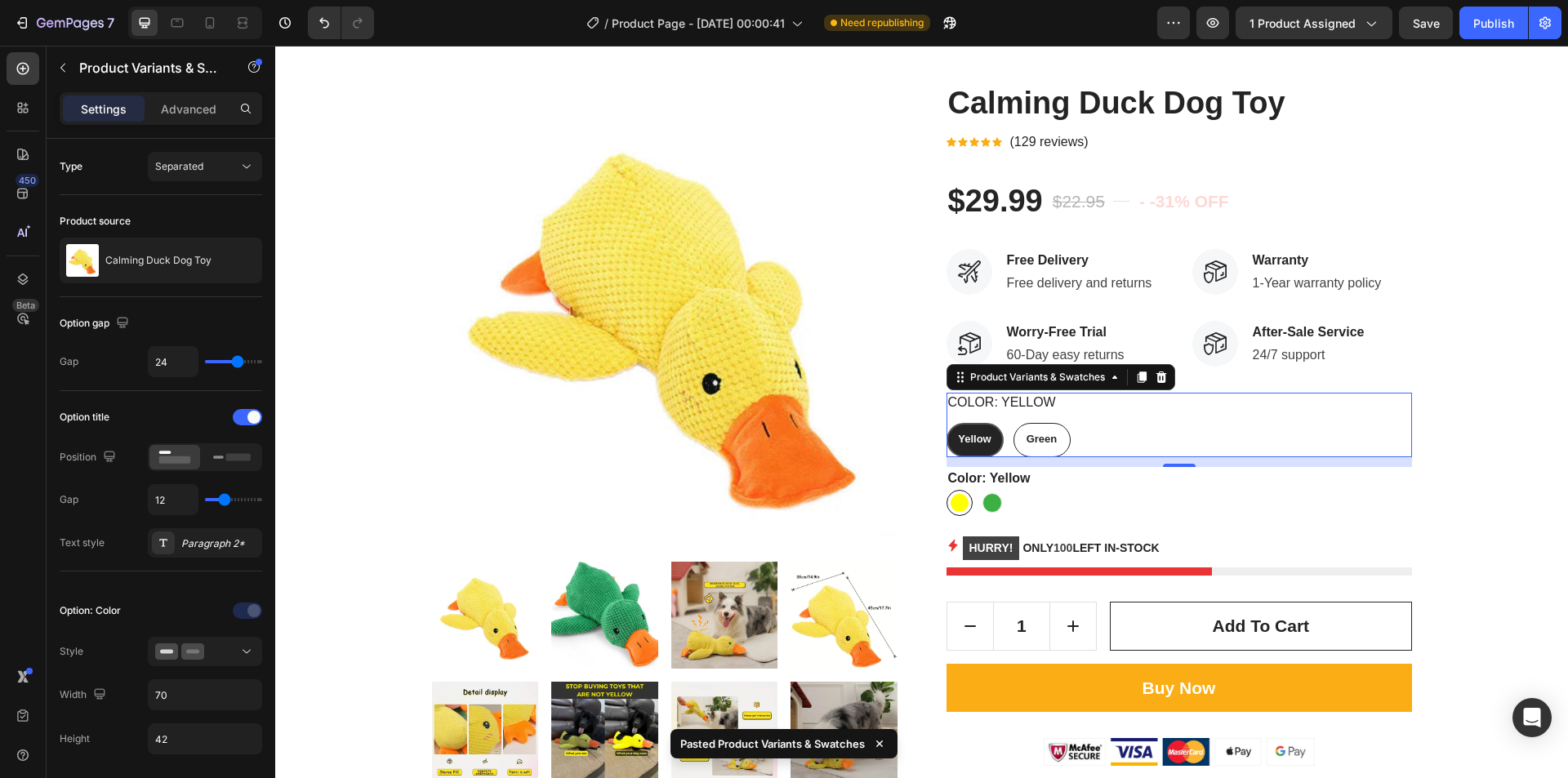
scroll to position [0, 0]
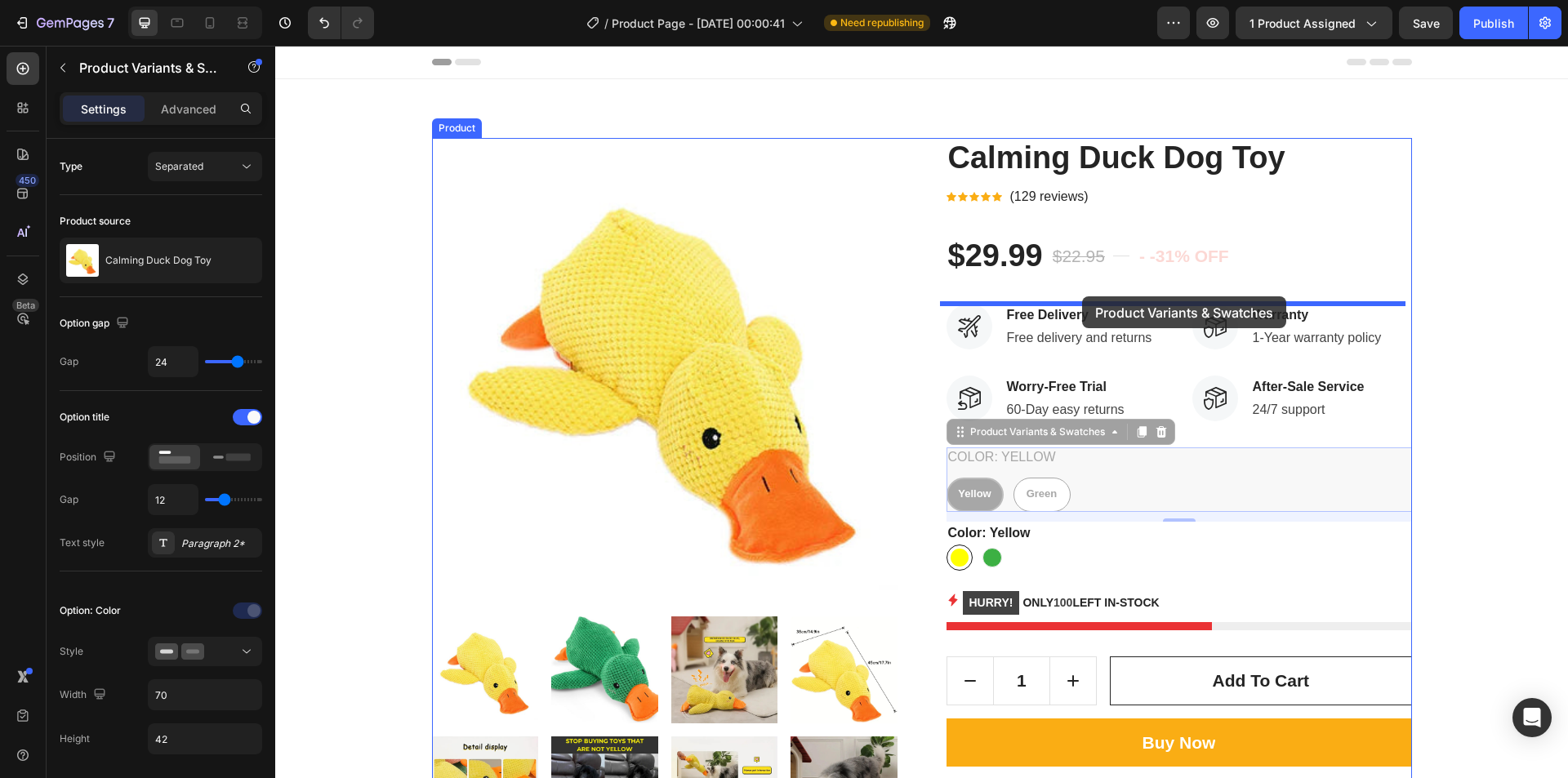
drag, startPoint x: 1127, startPoint y: 482, endPoint x: 1082, endPoint y: 294, distance: 193.3
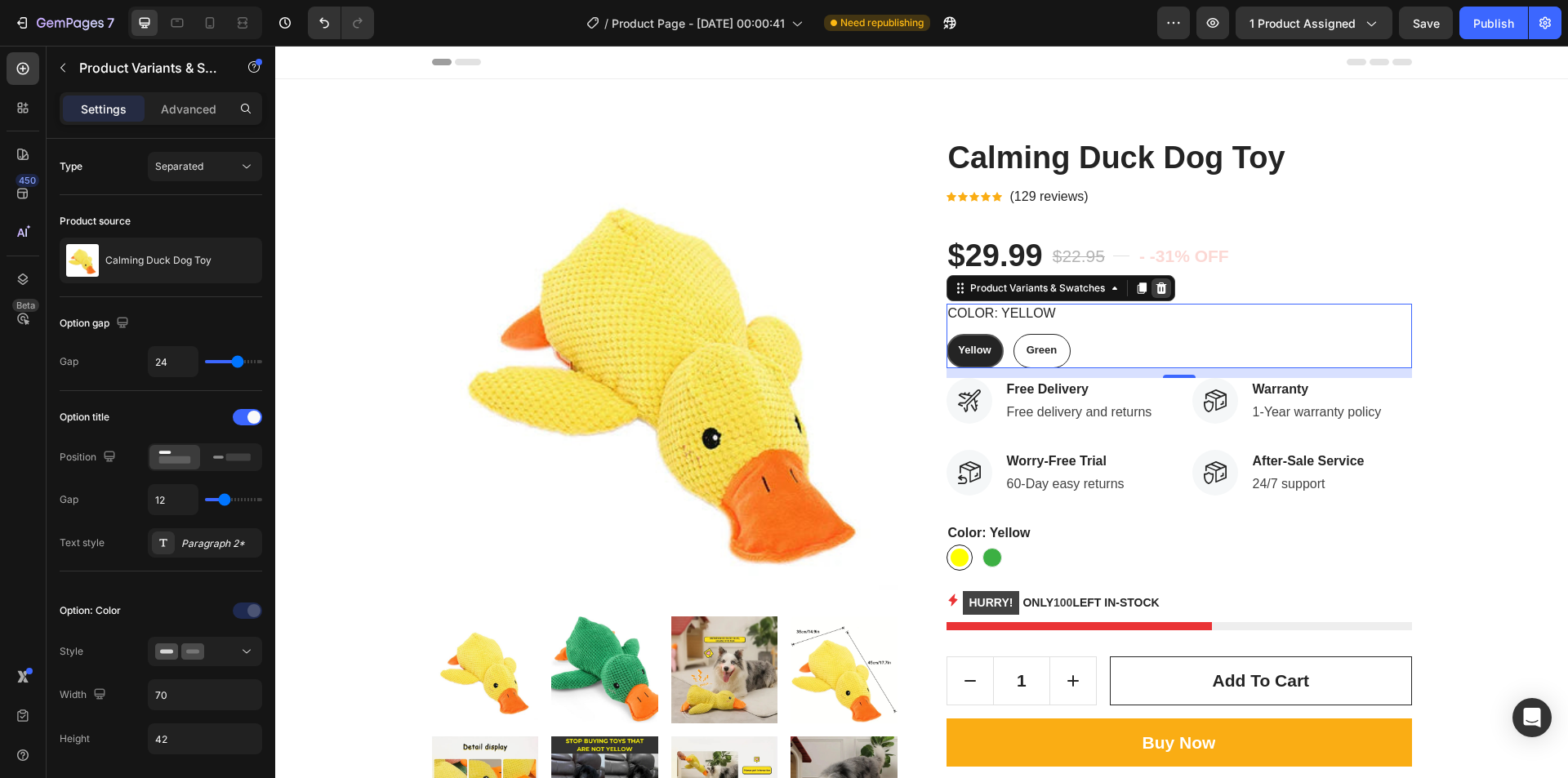
click at [1155, 290] on icon at bounding box center [1161, 288] width 13 height 13
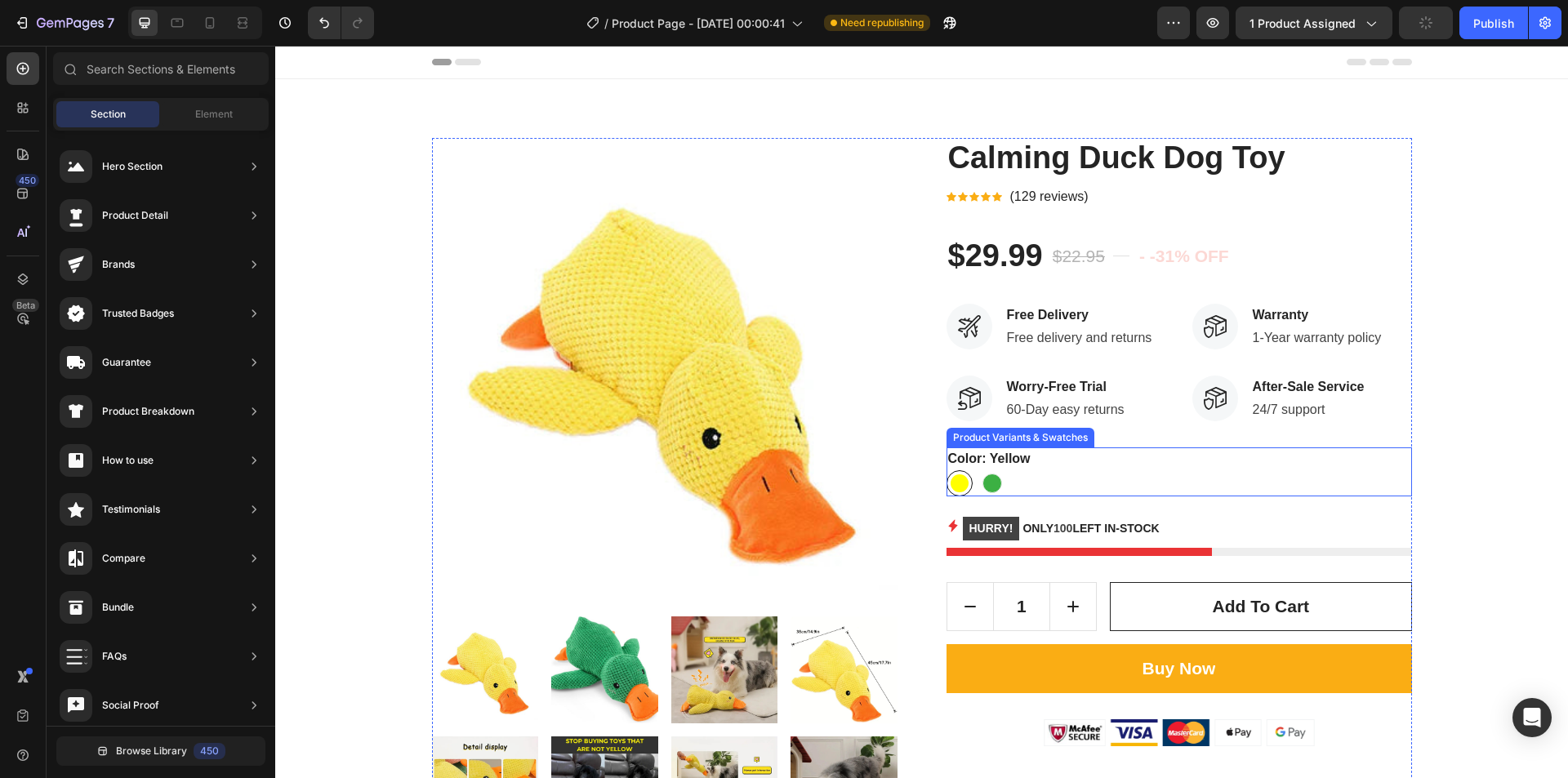
click at [1065, 473] on div "Yellow Yellow Green Green" at bounding box center [1179, 484] width 465 height 26
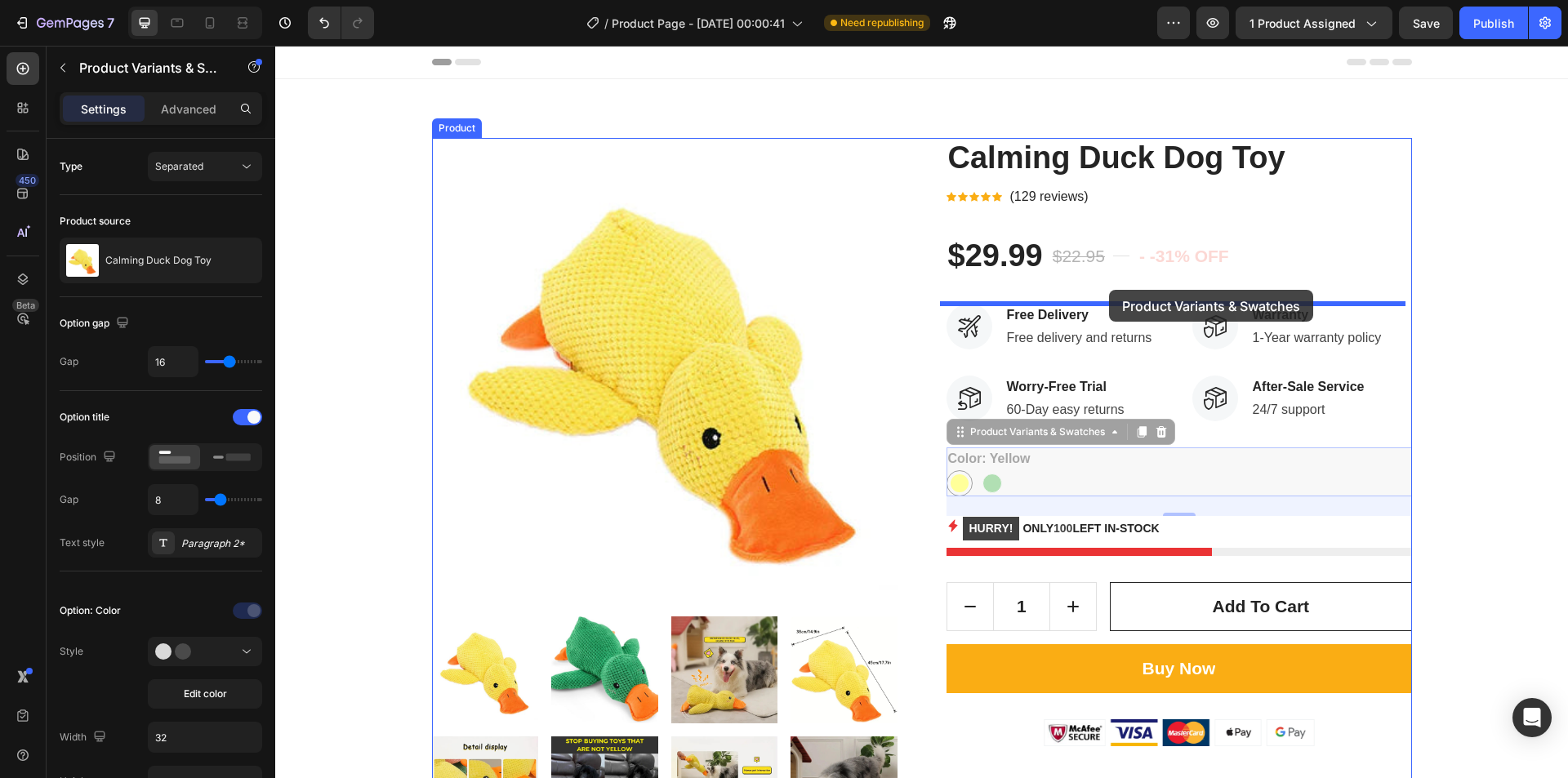
drag, startPoint x: 1132, startPoint y: 469, endPoint x: 1110, endPoint y: 290, distance: 180.3
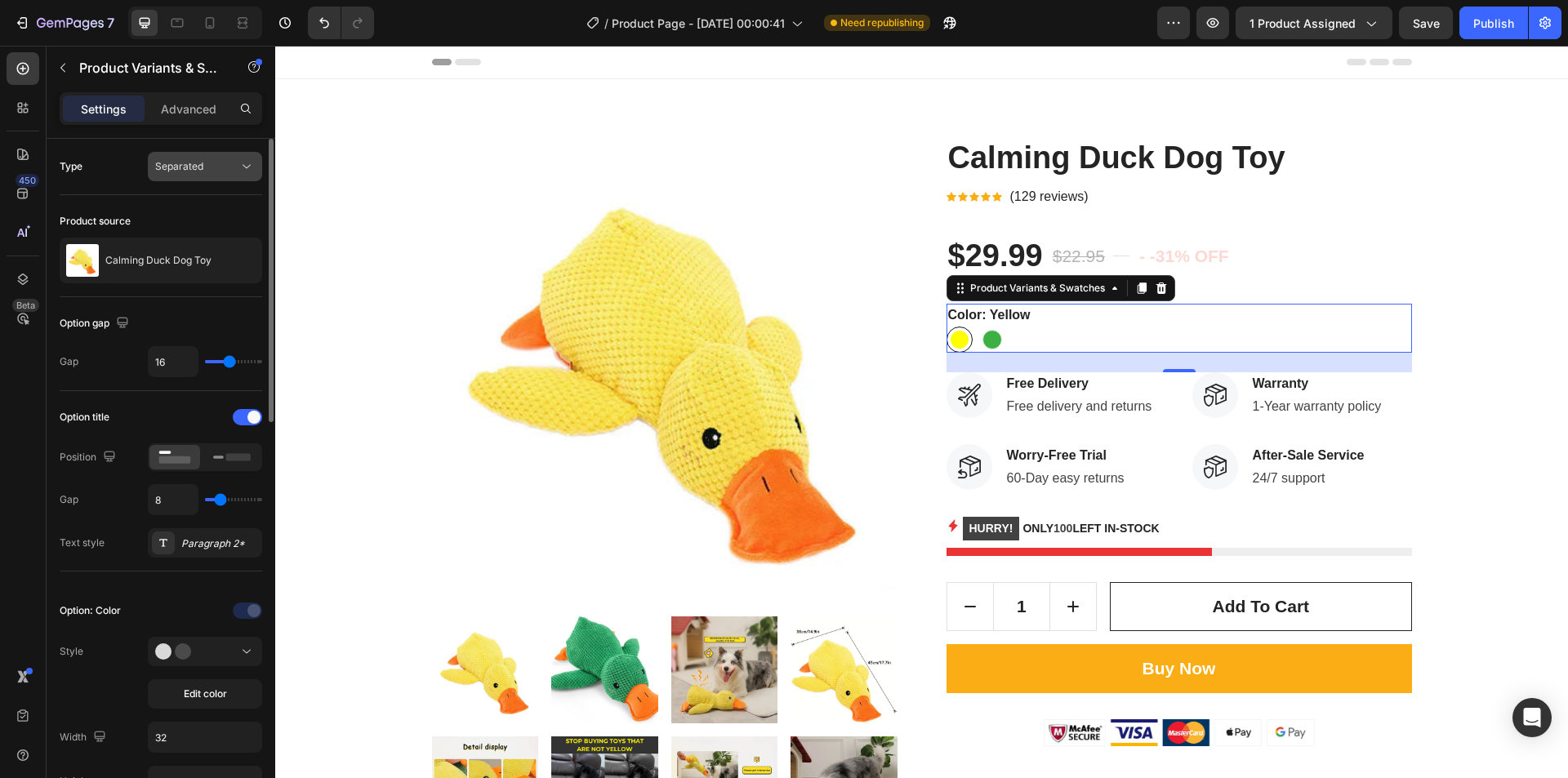
click at [189, 166] on span "Separated" at bounding box center [179, 166] width 48 height 12
click at [186, 235] on span "Combine" at bounding box center [176, 237] width 42 height 15
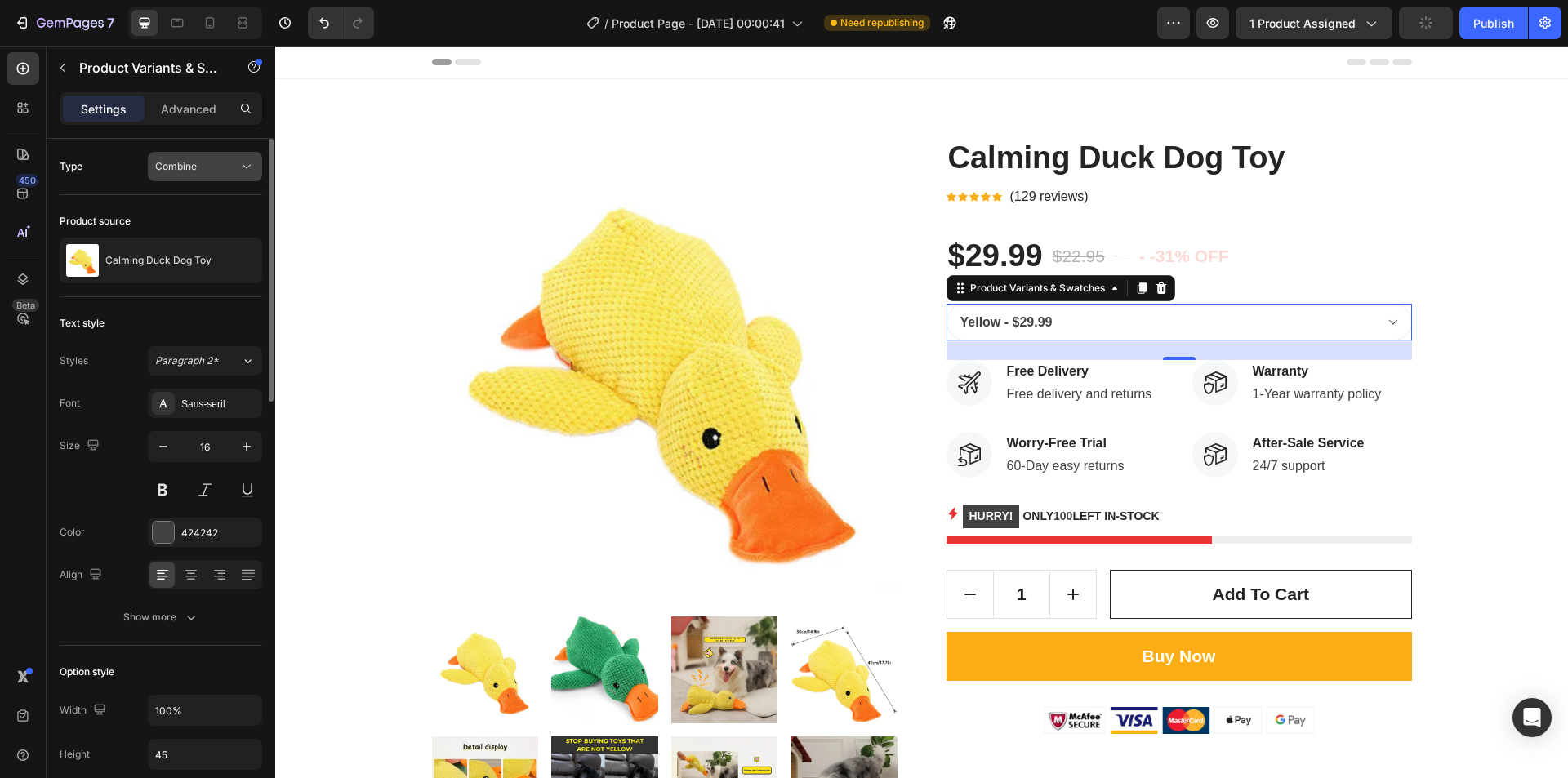
click at [200, 170] on div "Combine" at bounding box center [196, 166] width 83 height 15
click at [188, 210] on span "Separated" at bounding box center [179, 206] width 48 height 15
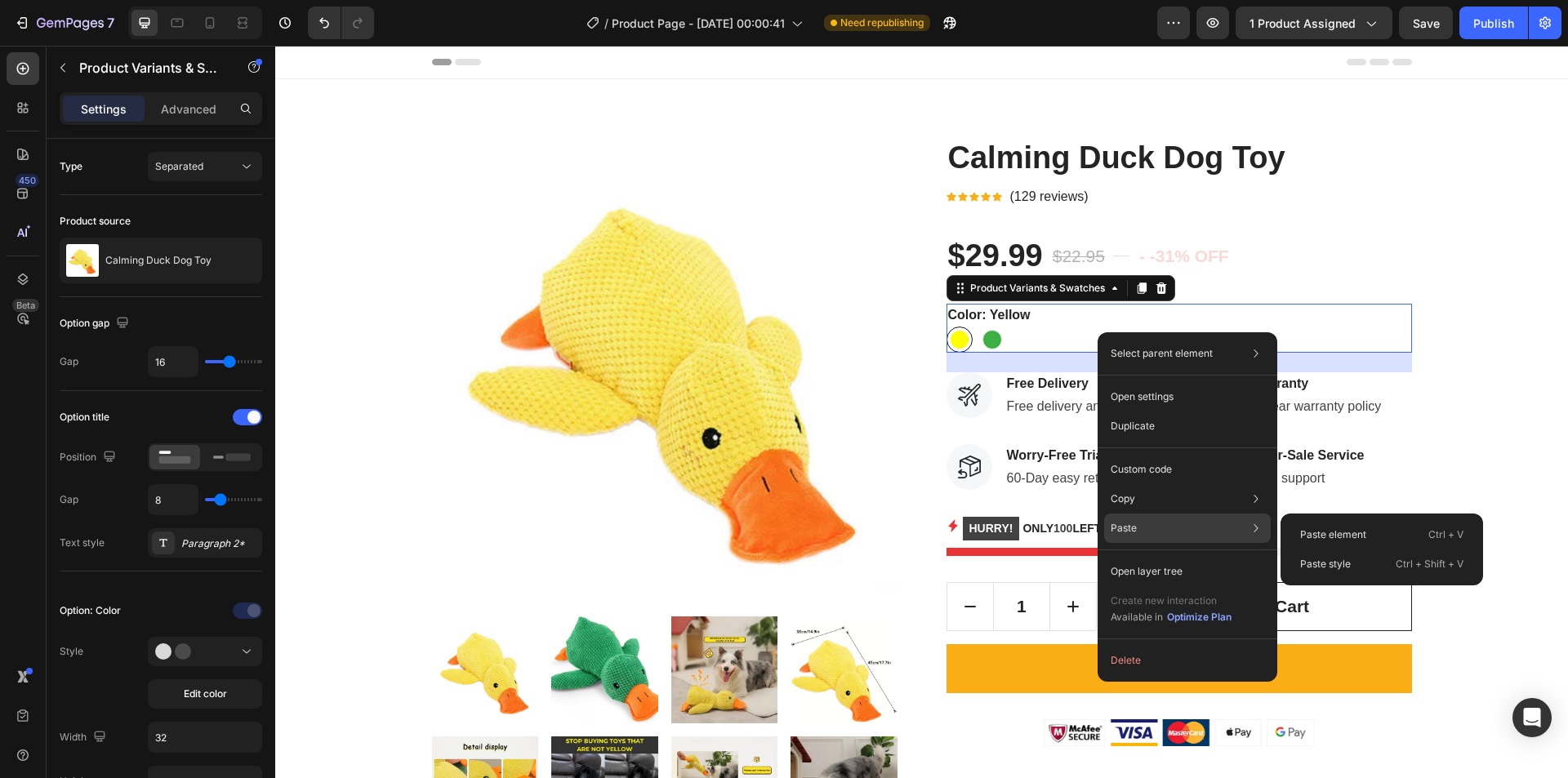
click at [1162, 533] on div "Paste Paste element Ctrl + V Paste style Ctrl + Shift + V" at bounding box center [1188, 528] width 167 height 30
drag, startPoint x: 1349, startPoint y: 534, endPoint x: 1040, endPoint y: 476, distance: 314.4
click at [1349, 534] on p "Paste element" at bounding box center [1333, 534] width 66 height 15
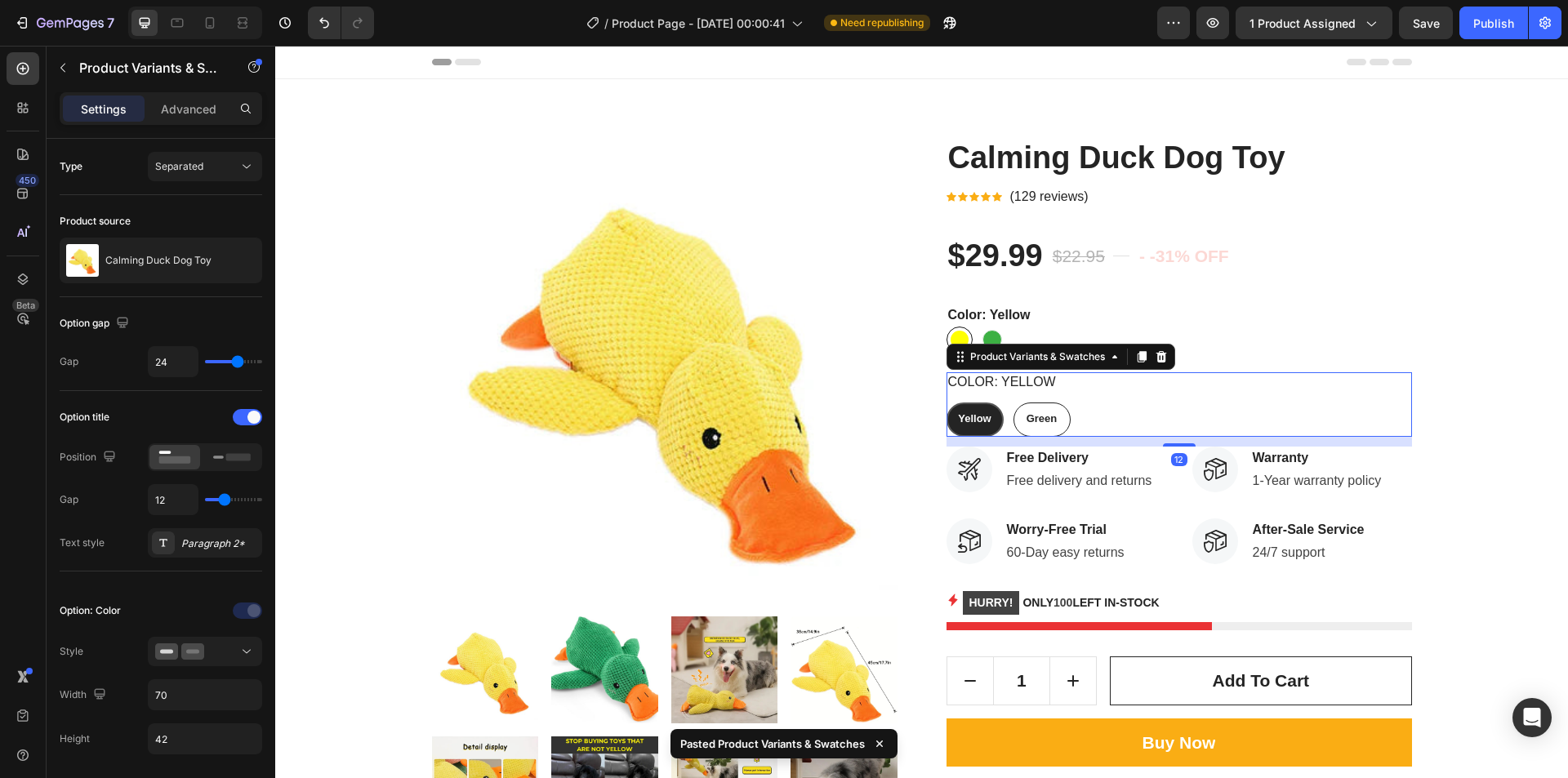
click at [1100, 398] on div "Color: Yellow Yellow Yellow Yellow Green Green Green" at bounding box center [1179, 405] width 465 height 65
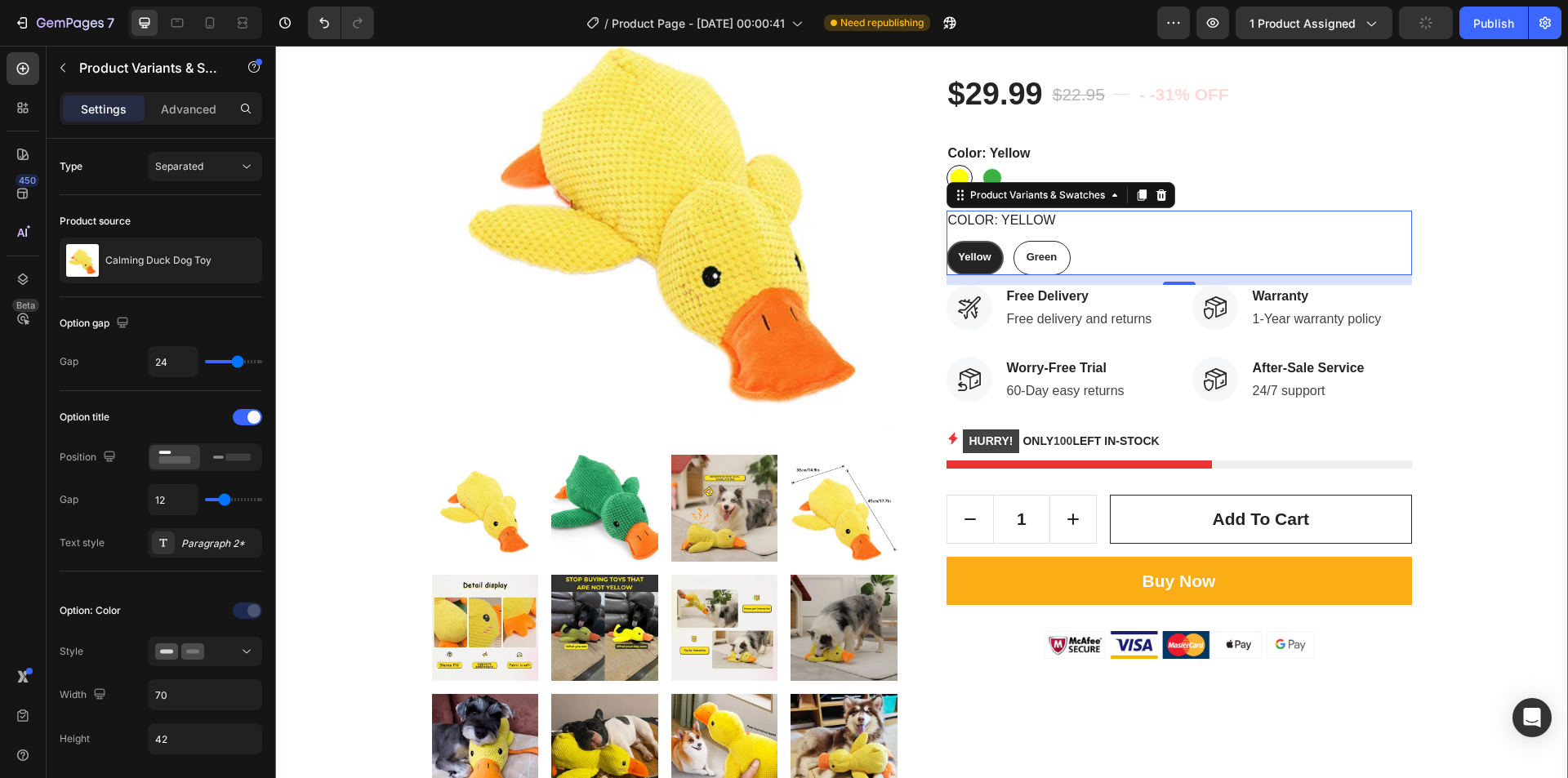
scroll to position [163, 0]
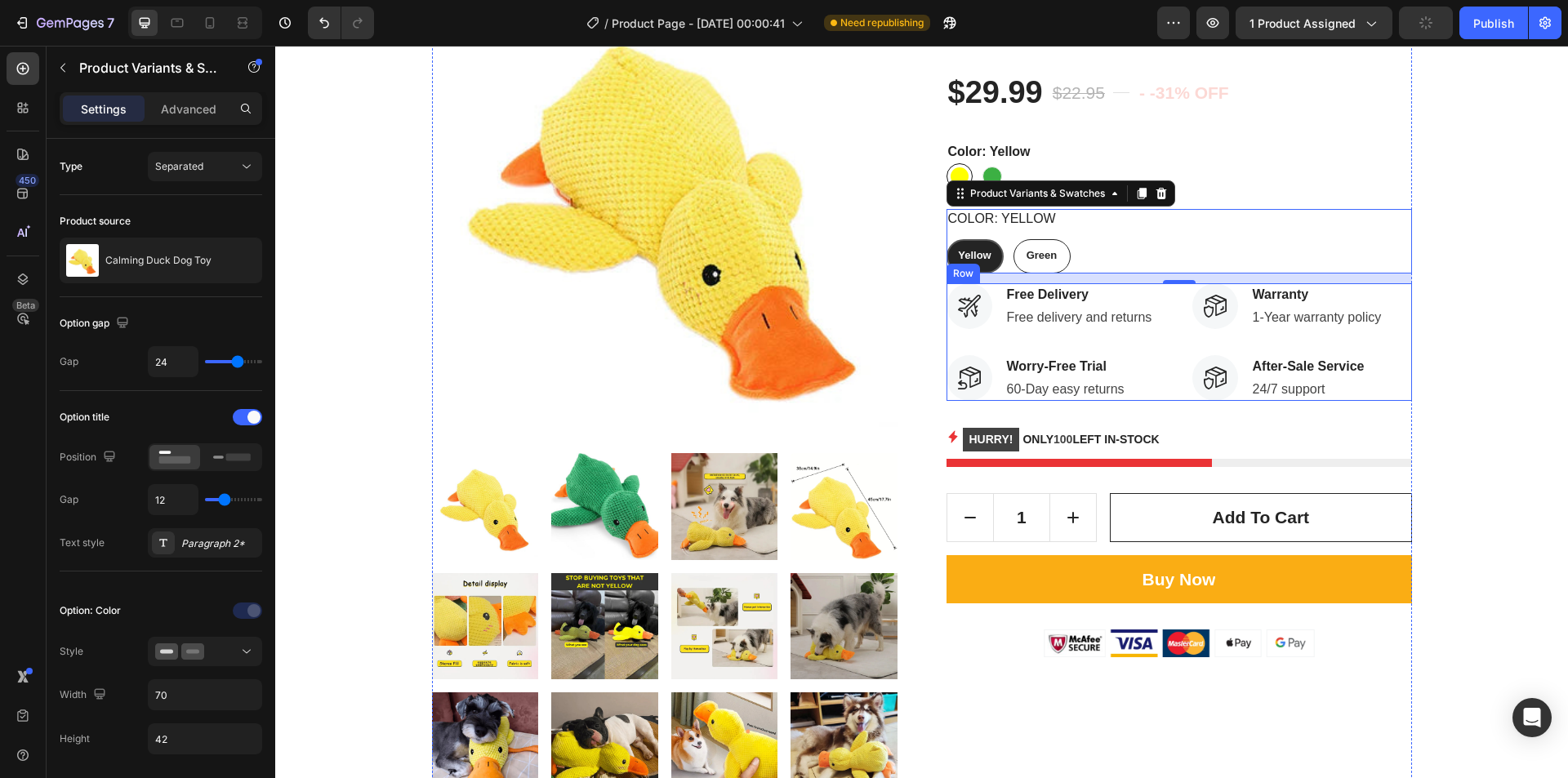
click at [1179, 337] on div "Image Free Delivery Text block Free delivery and returns Text block Row Image W…" at bounding box center [1179, 342] width 465 height 117
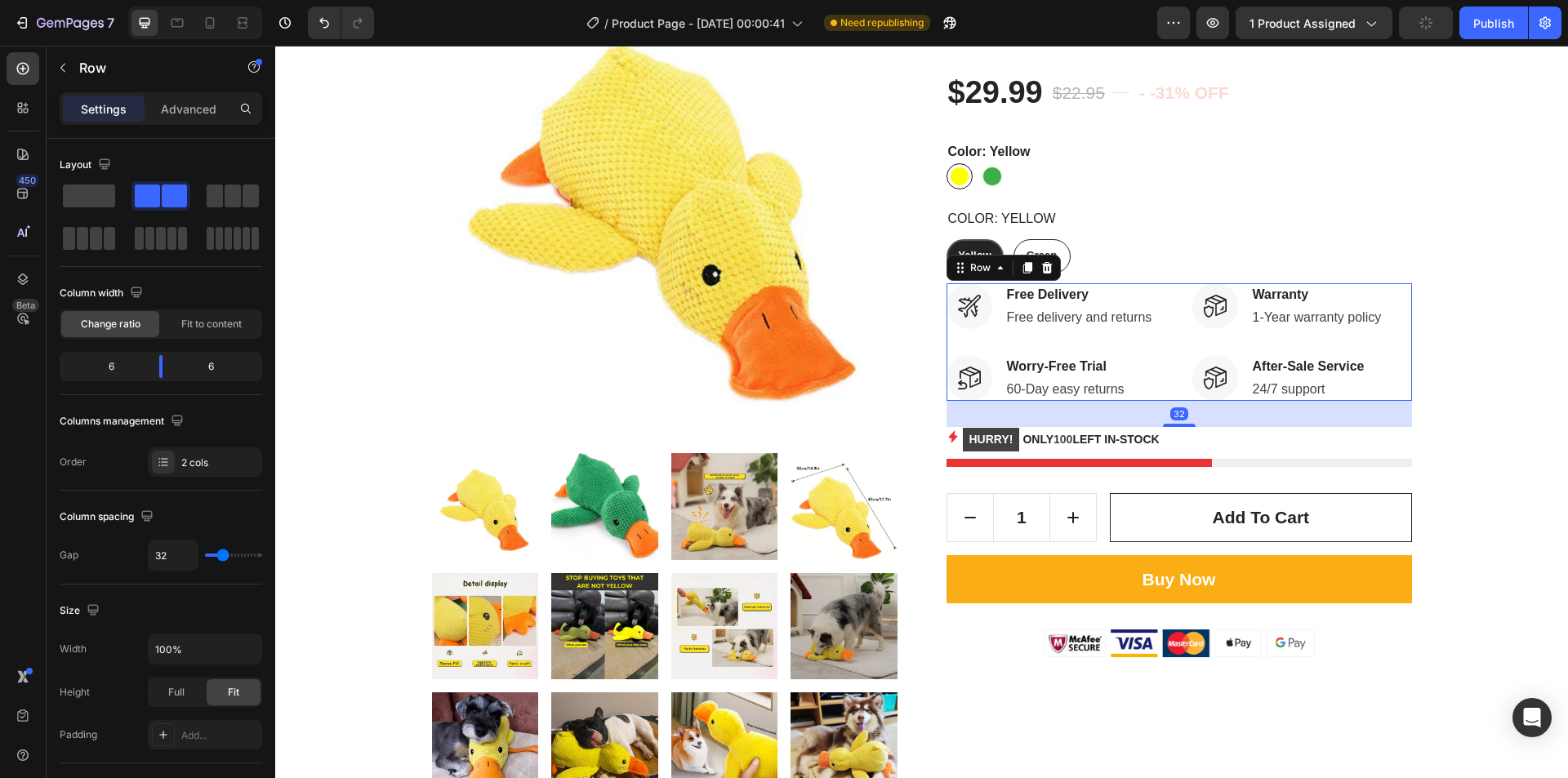
scroll to position [245, 0]
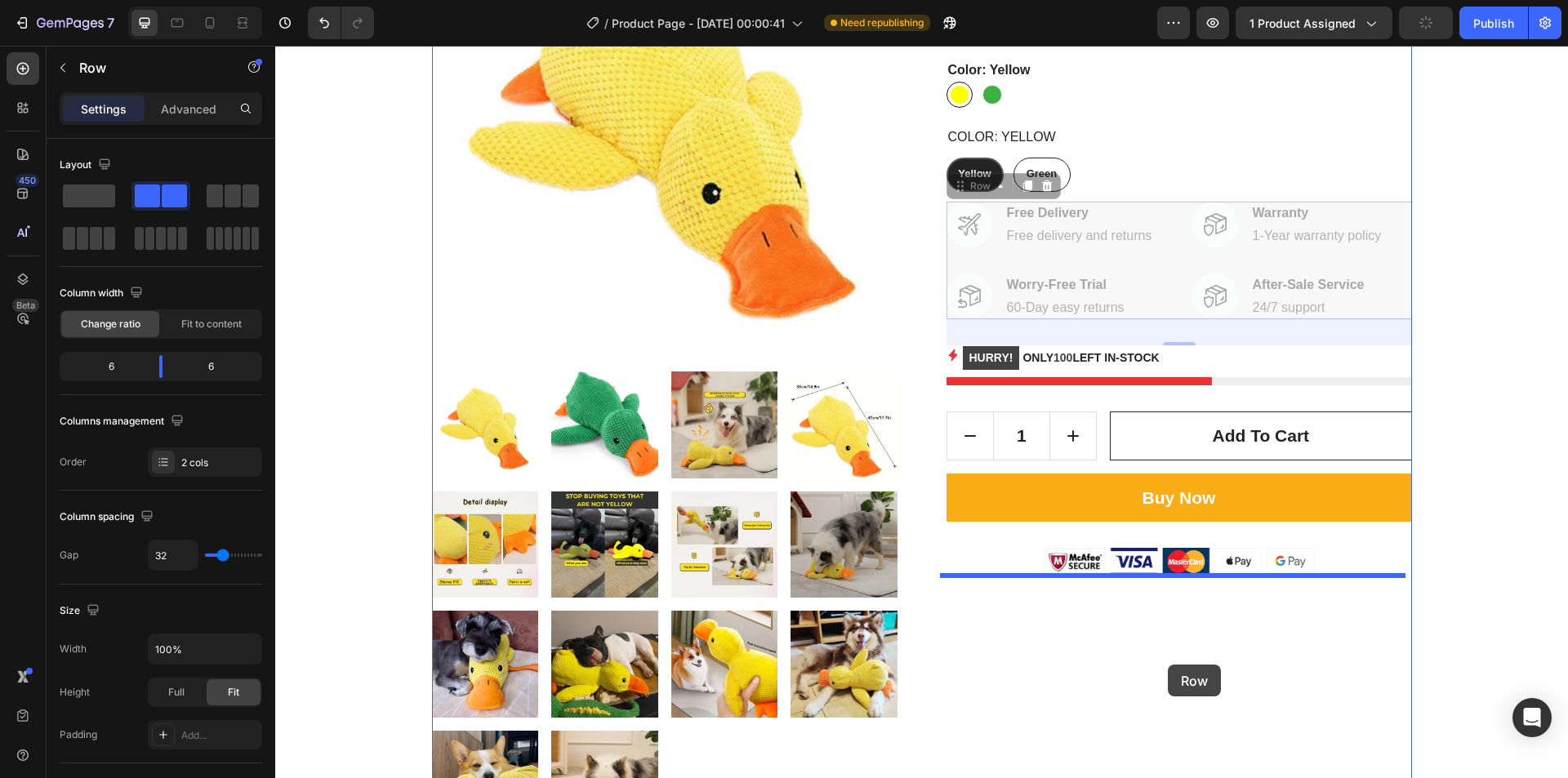
drag, startPoint x: 1175, startPoint y: 274, endPoint x: 1168, endPoint y: 665, distance: 391.1
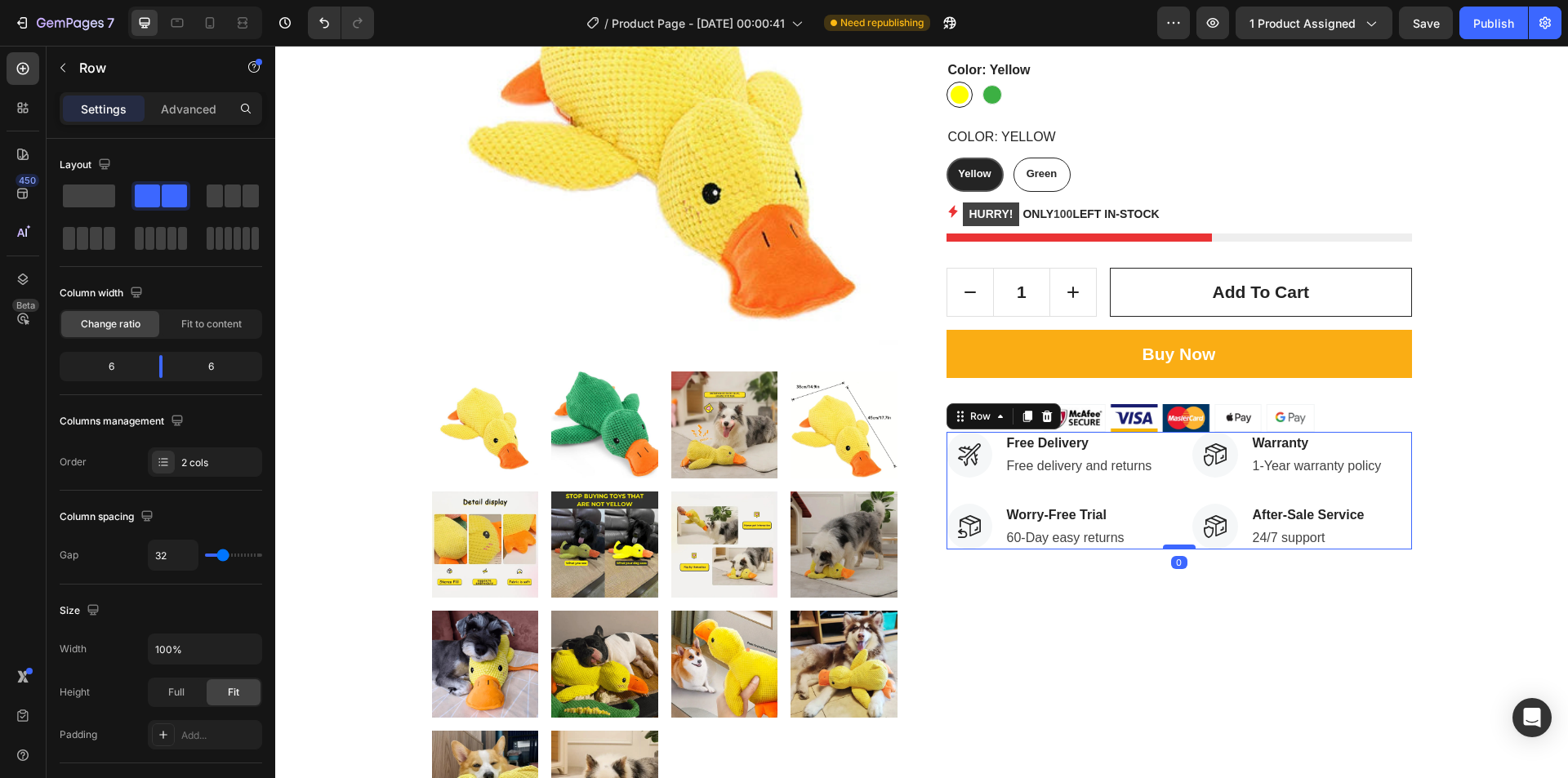
drag, startPoint x: 1172, startPoint y: 574, endPoint x: 1175, endPoint y: 547, distance: 27.2
click at [1175, 547] on div at bounding box center [1179, 548] width 32 height 5
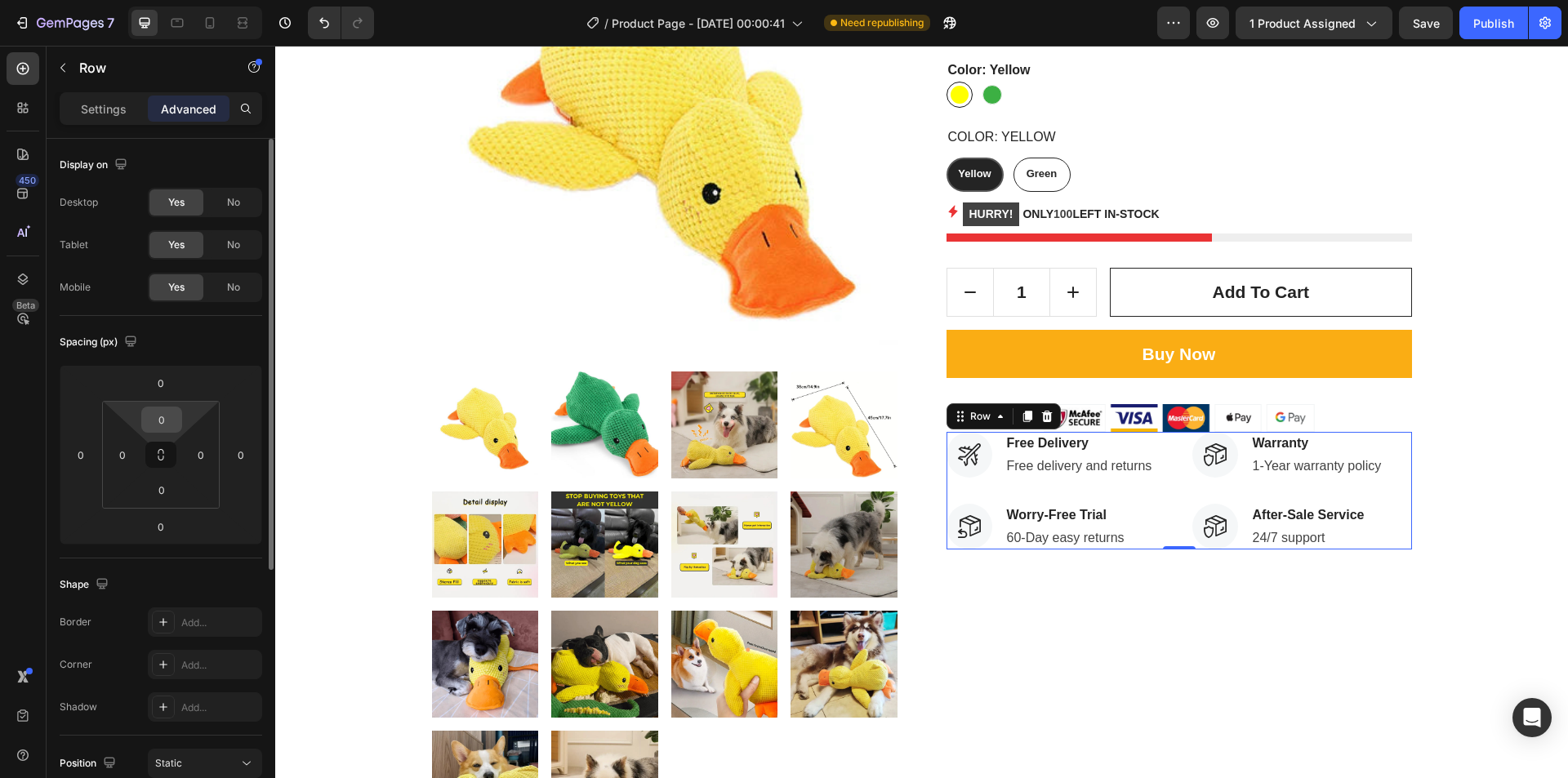
click at [154, 425] on input "0" at bounding box center [161, 420] width 32 height 25
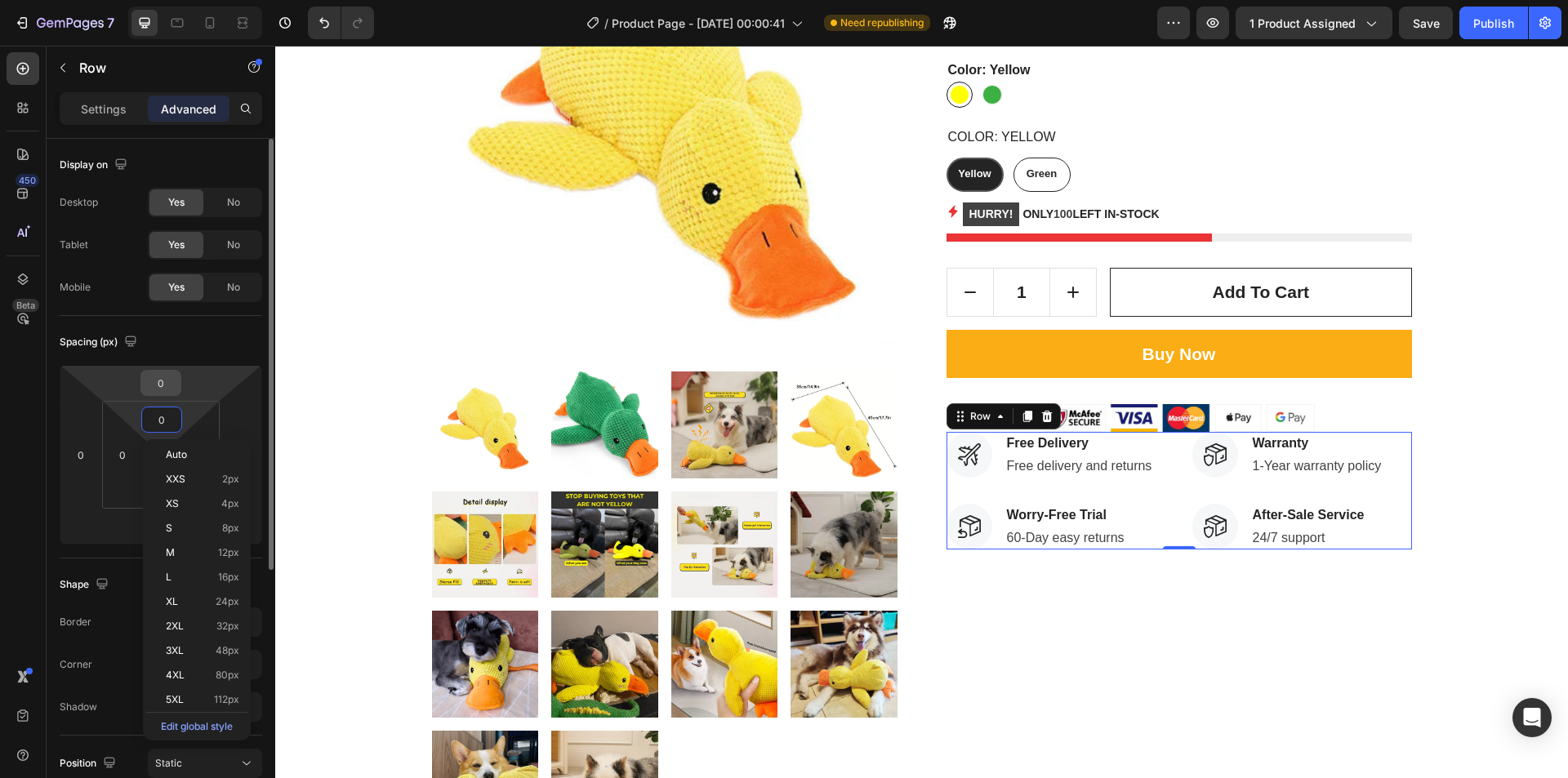
click at [153, 388] on input "0" at bounding box center [160, 383] width 32 height 25
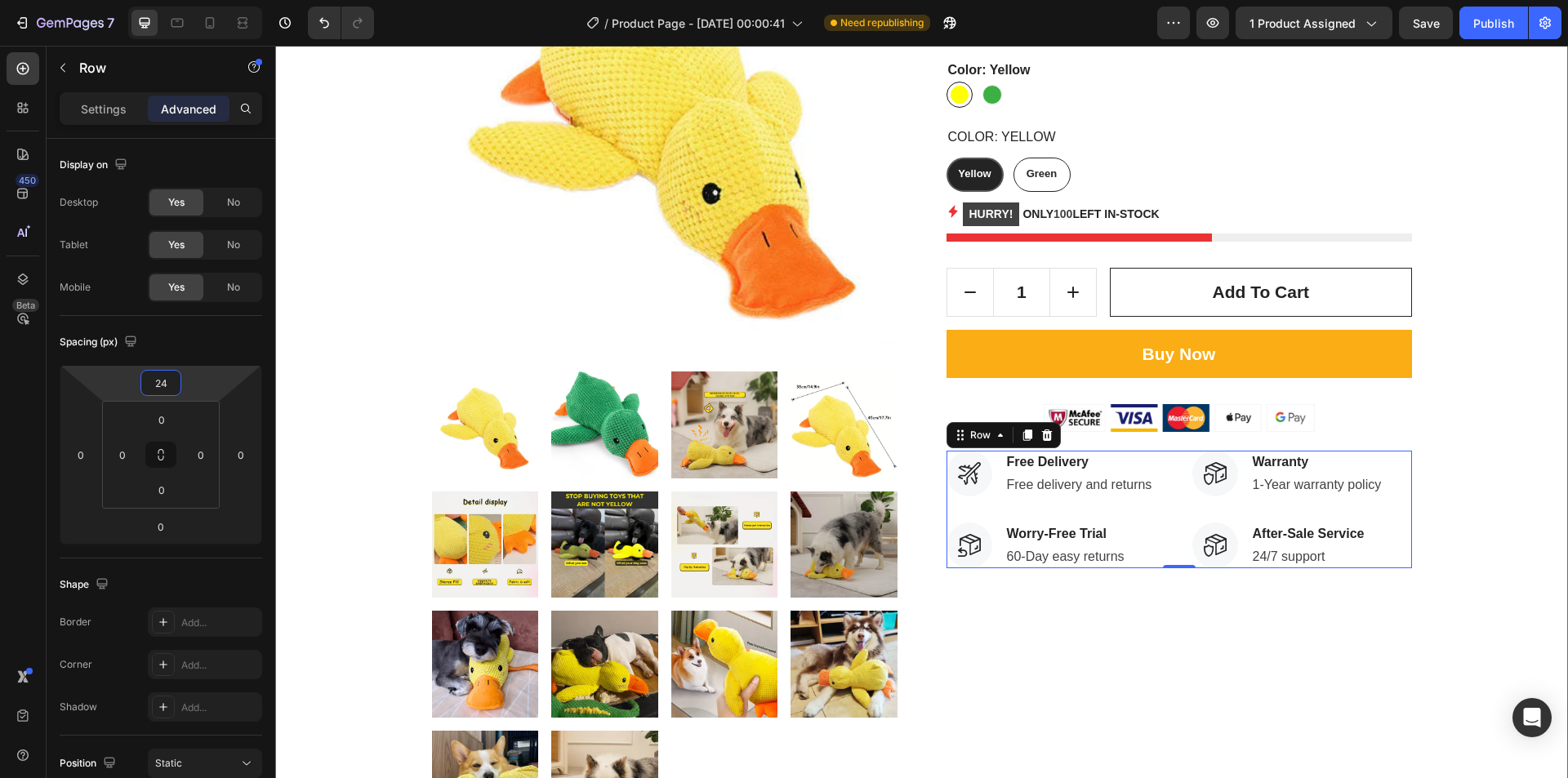
type input "25"
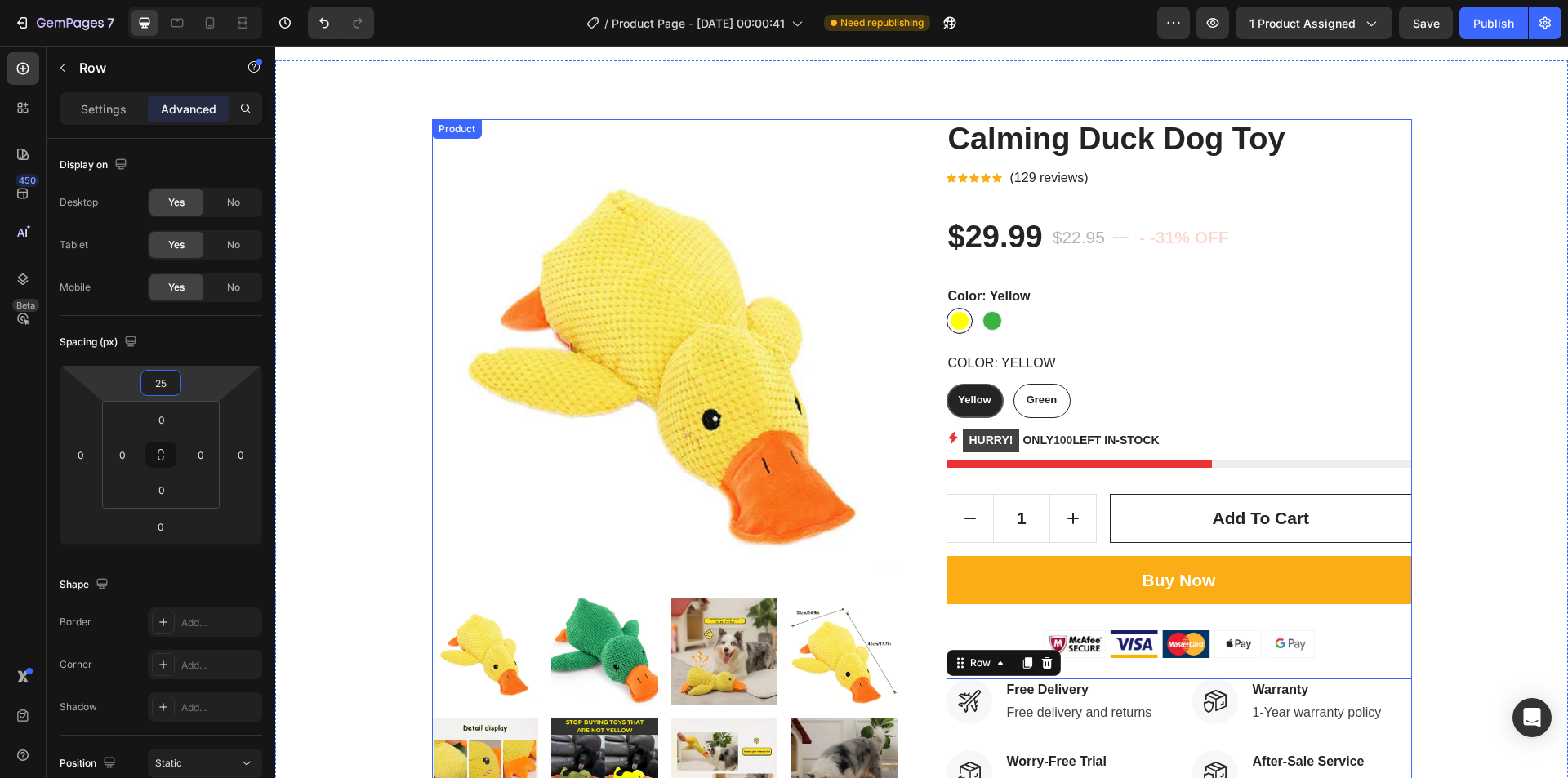
scroll to position [0, 0]
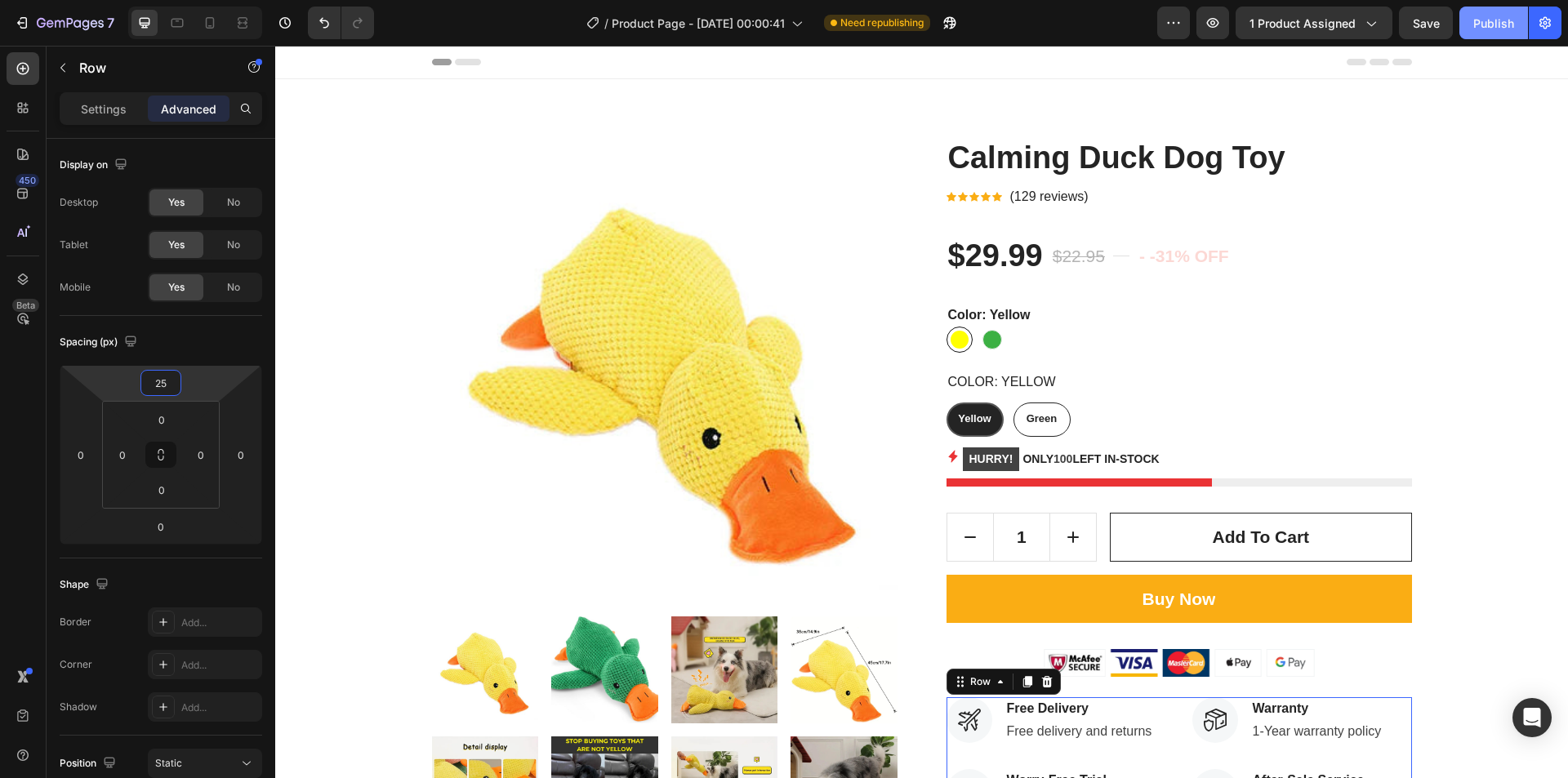
click at [1495, 13] on button "Publish" at bounding box center [1494, 22] width 68 height 32
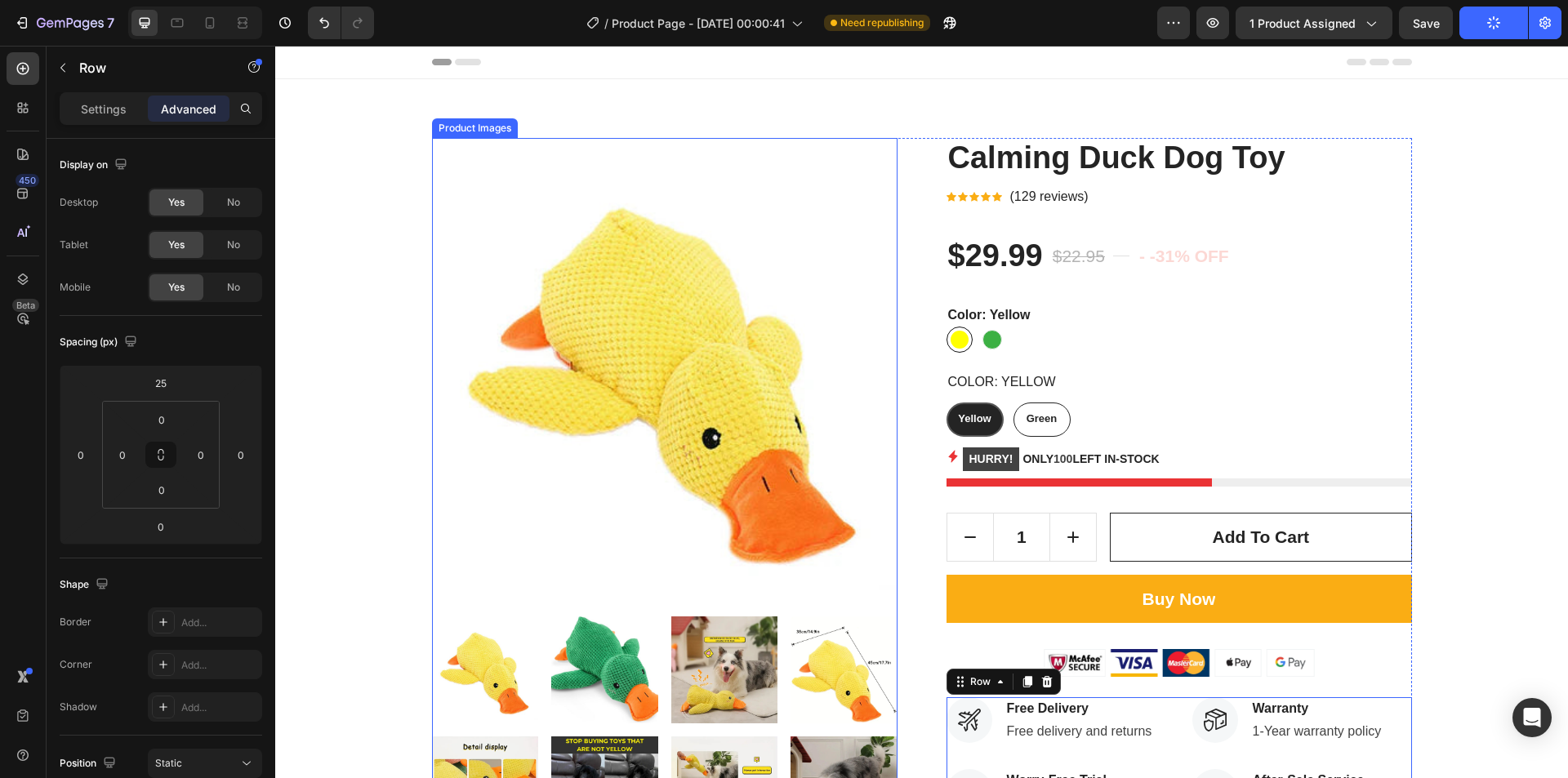
click at [625, 379] on img at bounding box center [664, 371] width 465 height 465
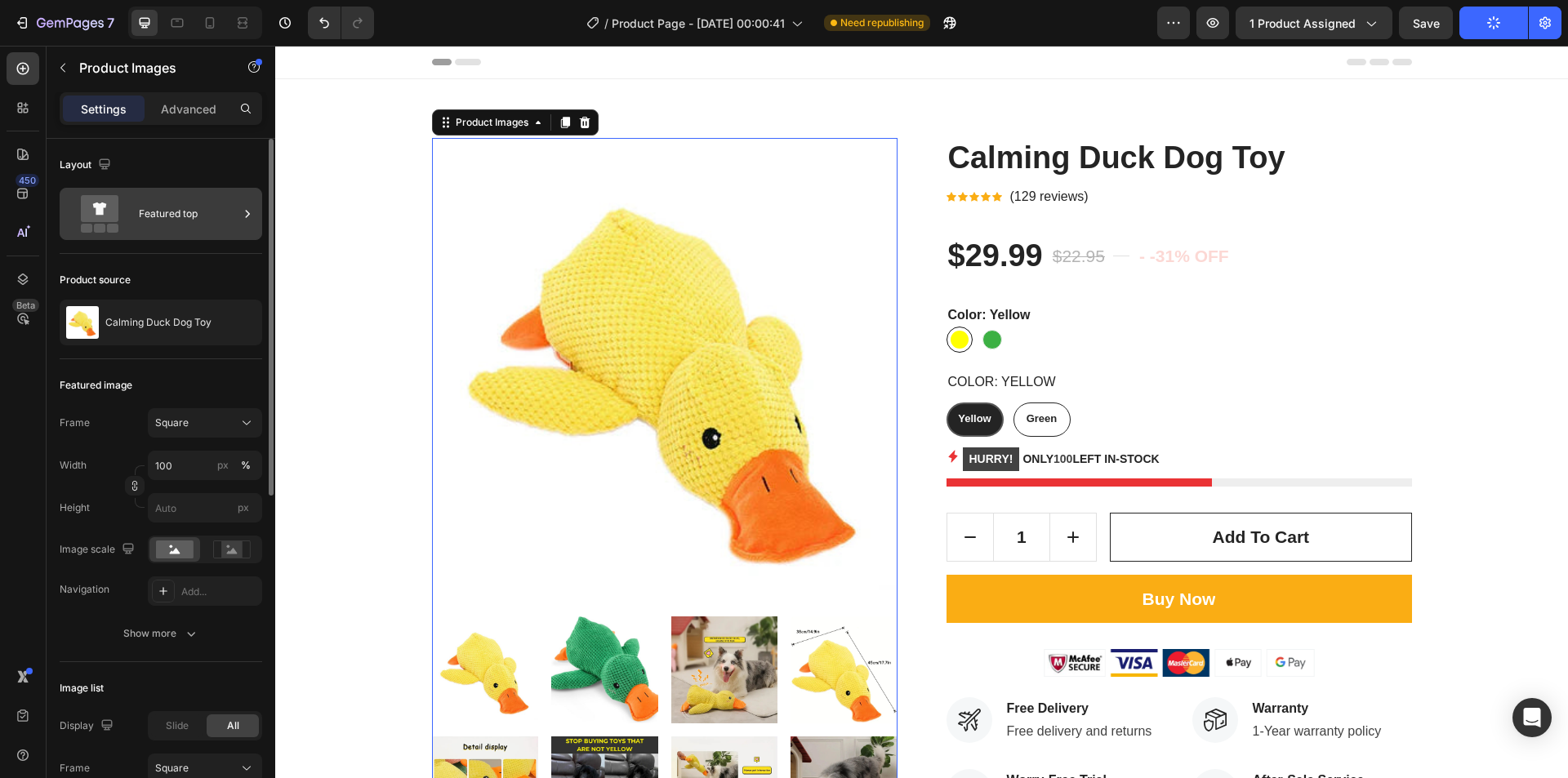
click at [153, 208] on div "Featured top" at bounding box center [188, 214] width 100 height 38
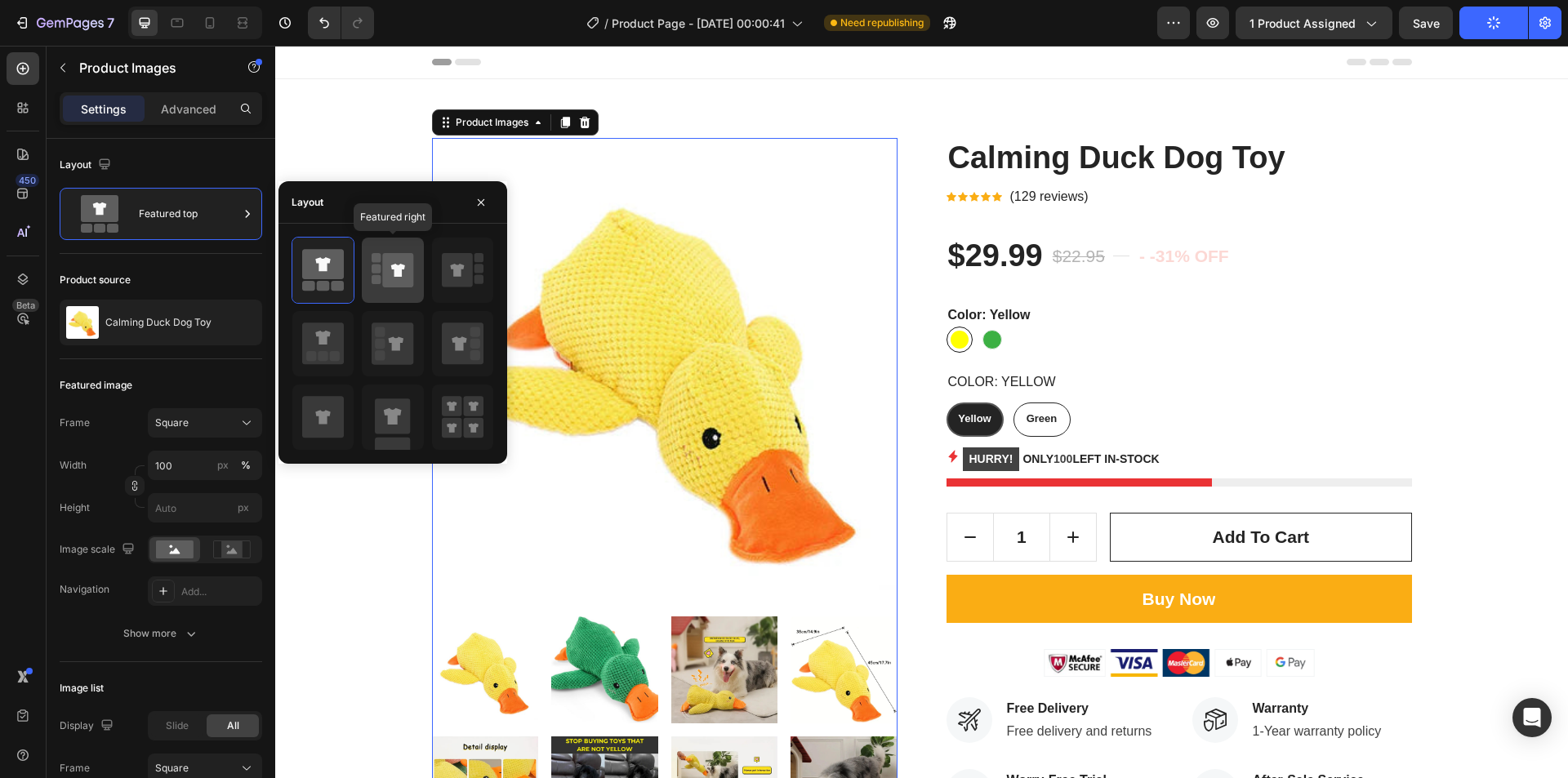
click at [375, 268] on rect at bounding box center [376, 268] width 9 height 9
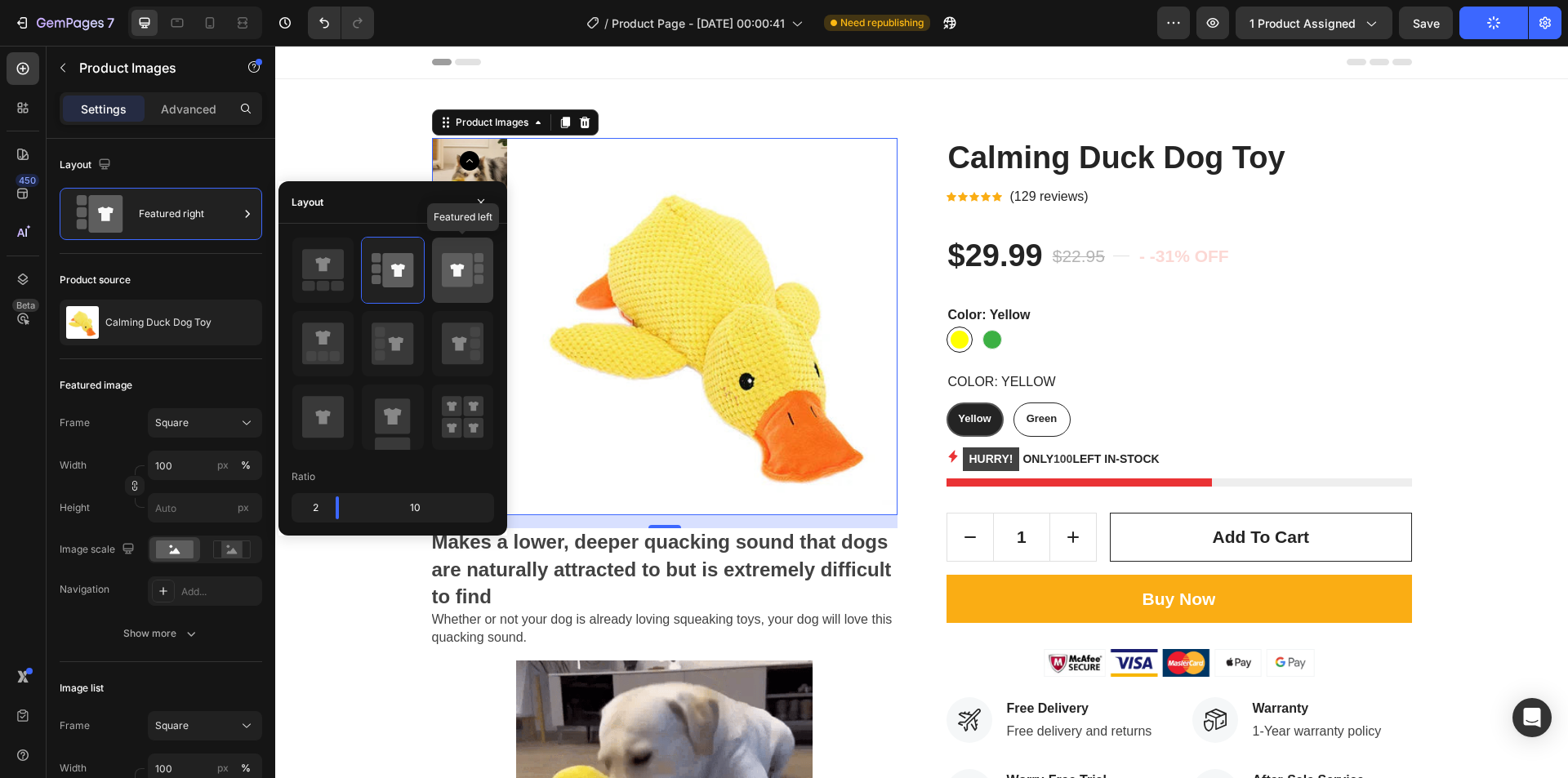
click at [458, 270] on icon at bounding box center [458, 270] width 14 height 13
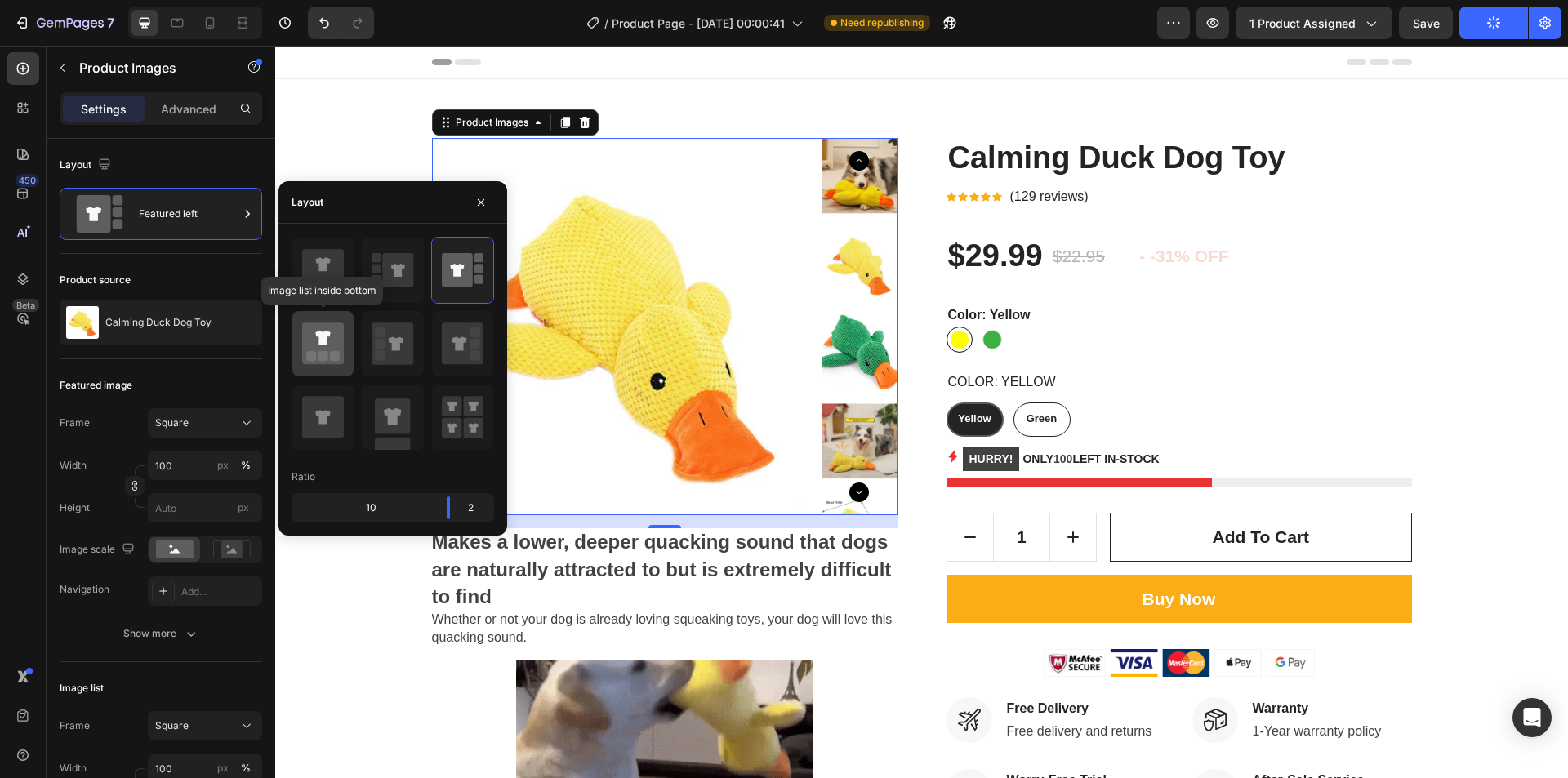
click at [310, 352] on rect at bounding box center [311, 356] width 10 height 10
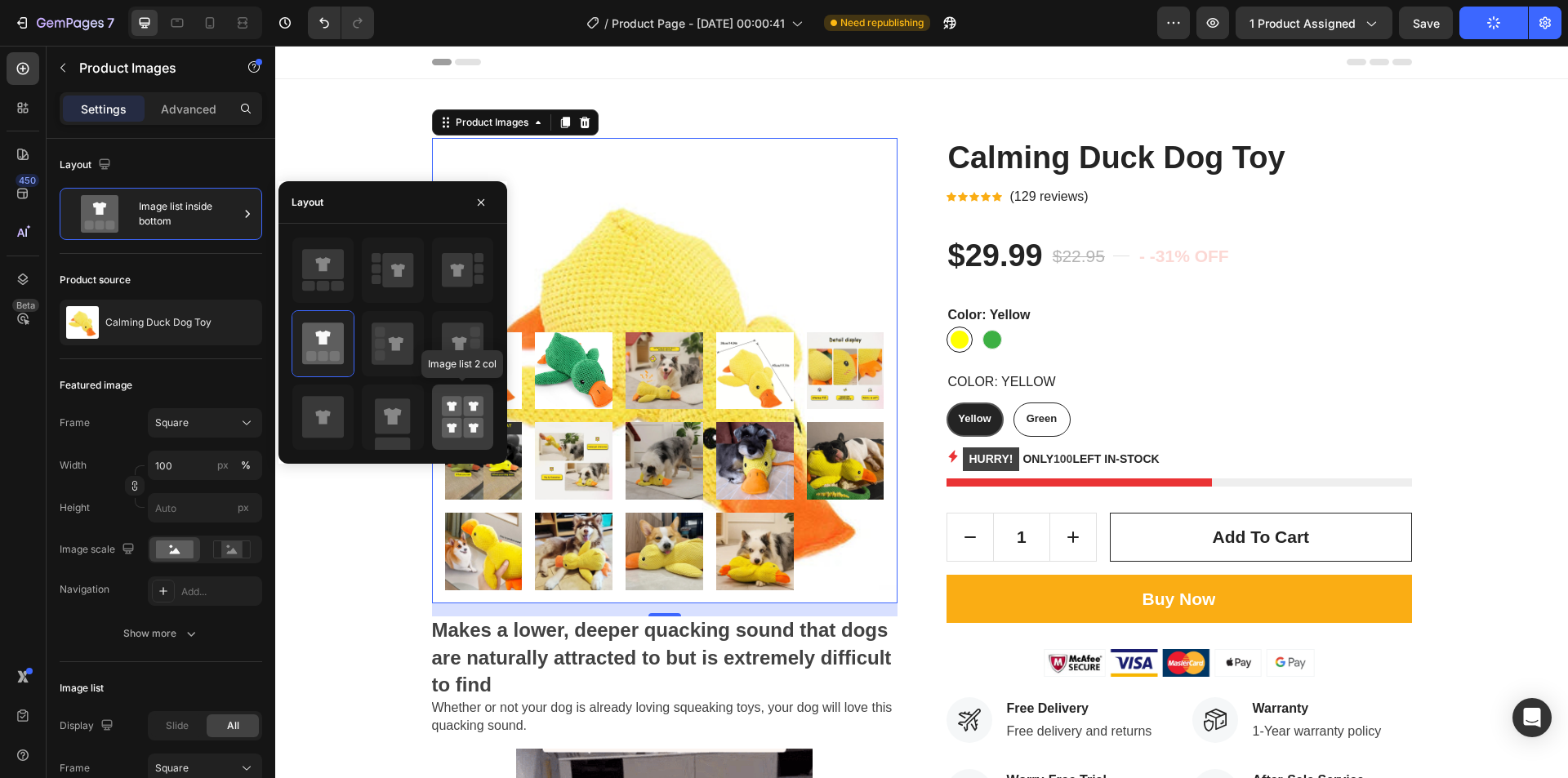
click at [459, 426] on rect at bounding box center [451, 428] width 20 height 20
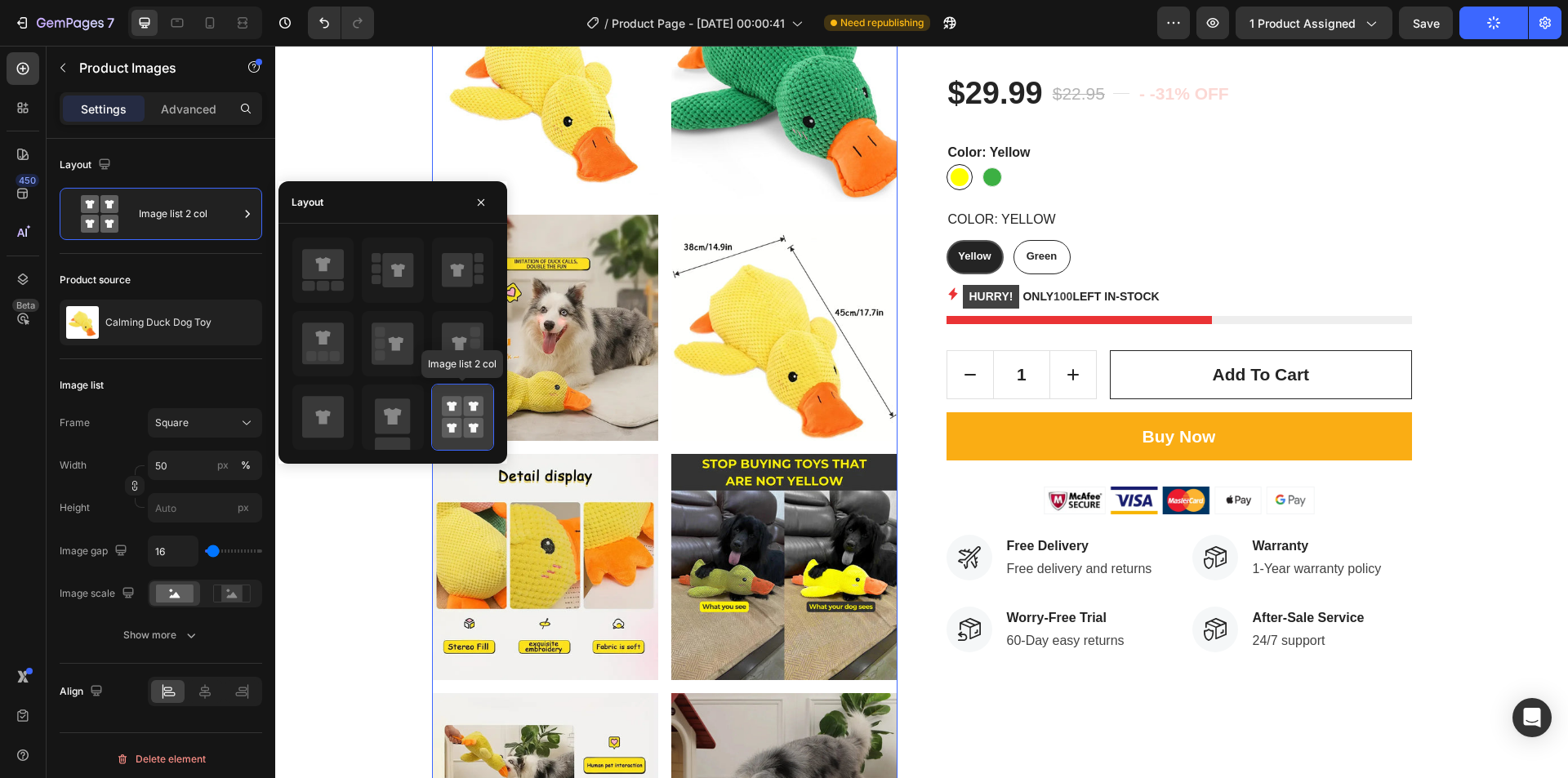
scroll to position [163, 0]
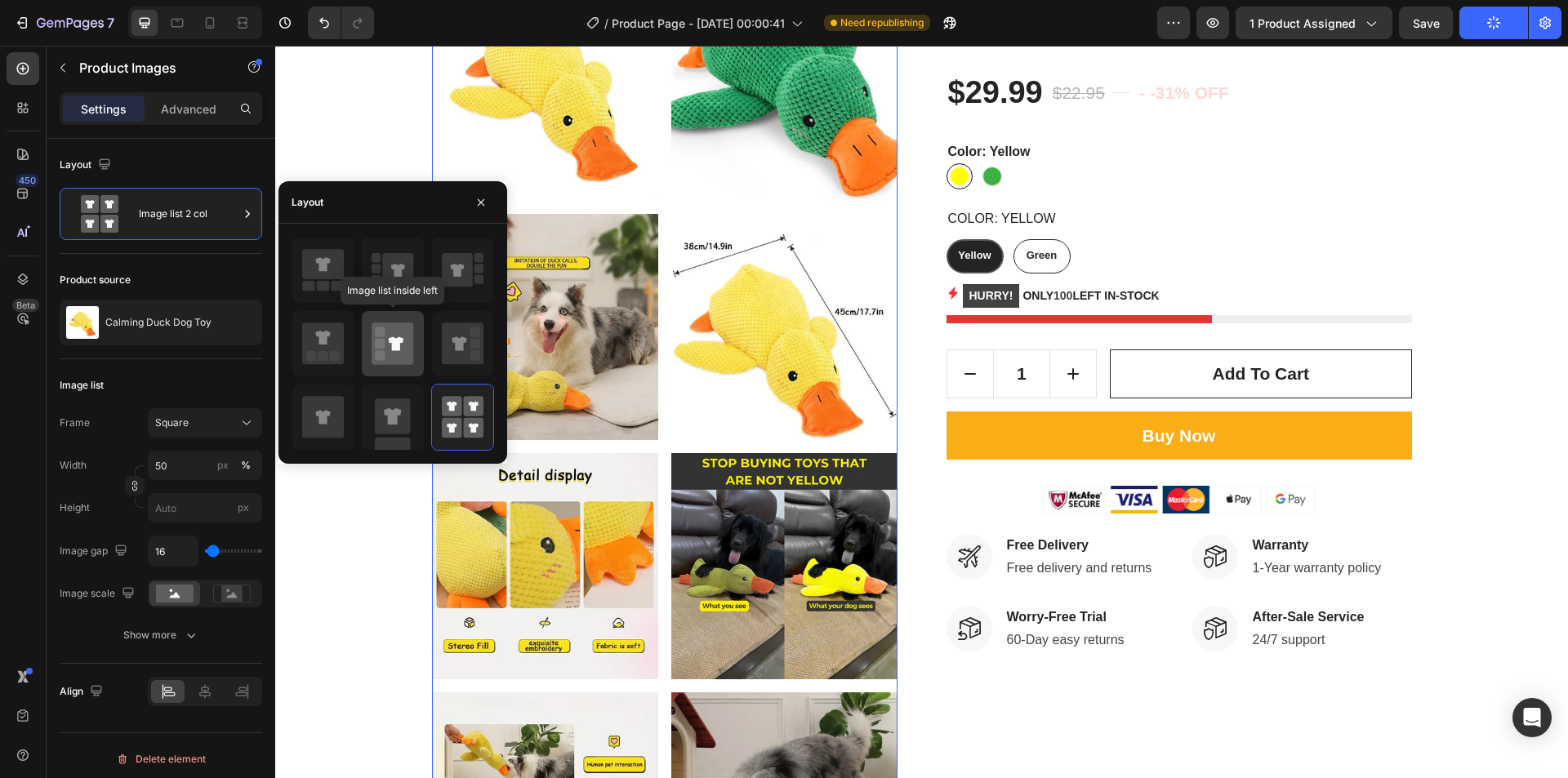
click at [391, 364] on icon at bounding box center [393, 343] width 42 height 42
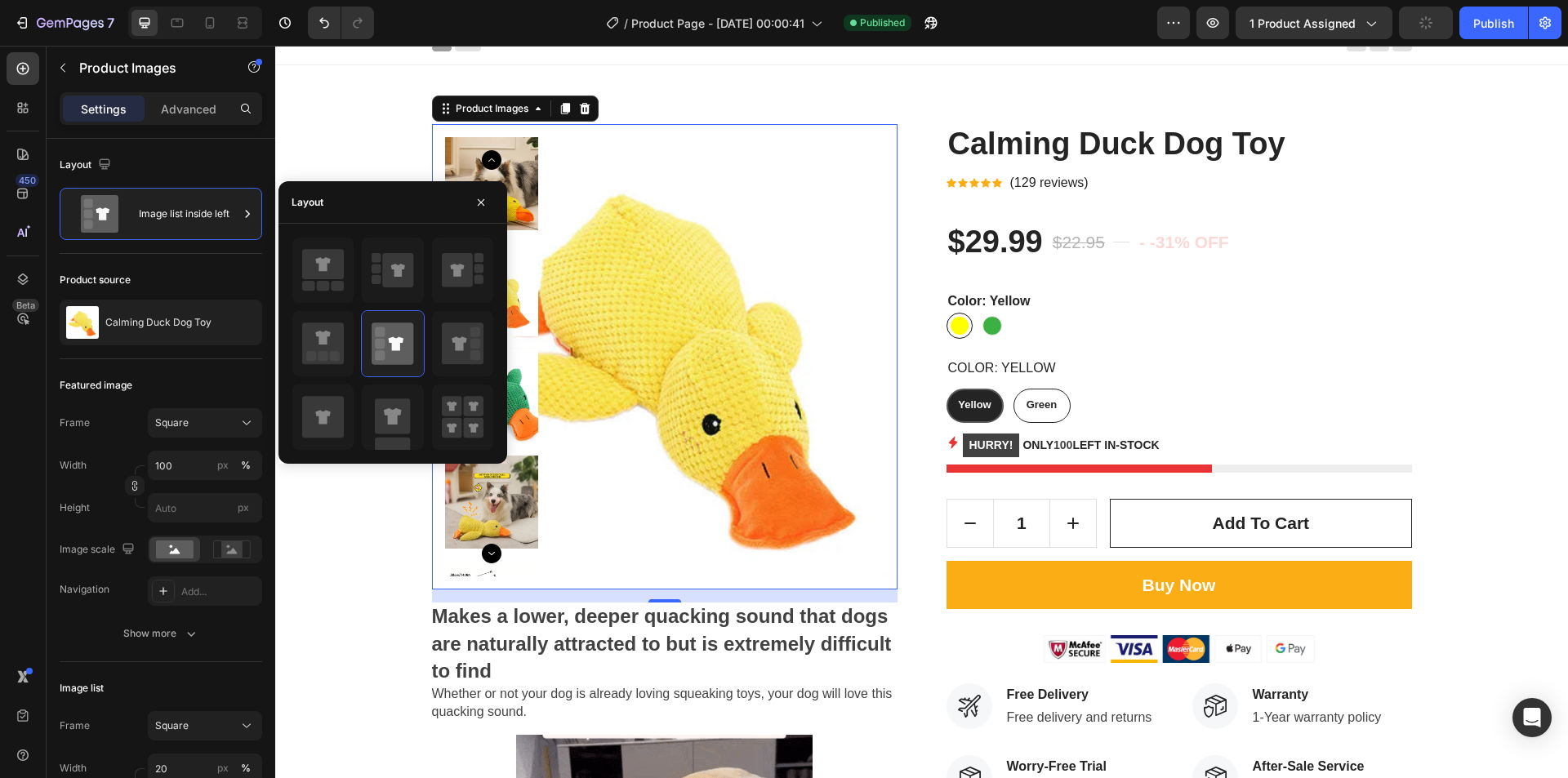
scroll to position [0, 0]
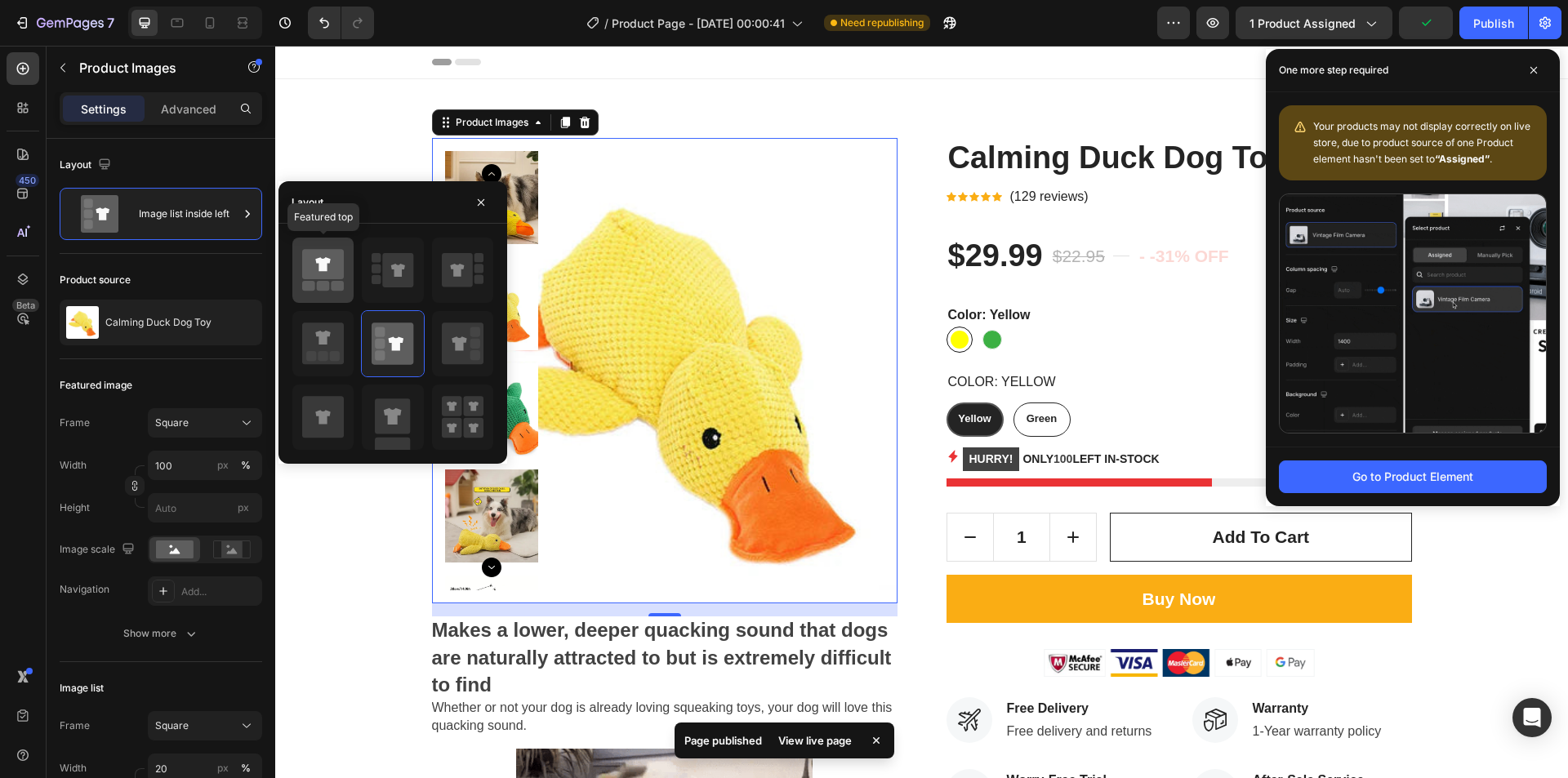
click at [342, 282] on rect at bounding box center [337, 286] width 13 height 10
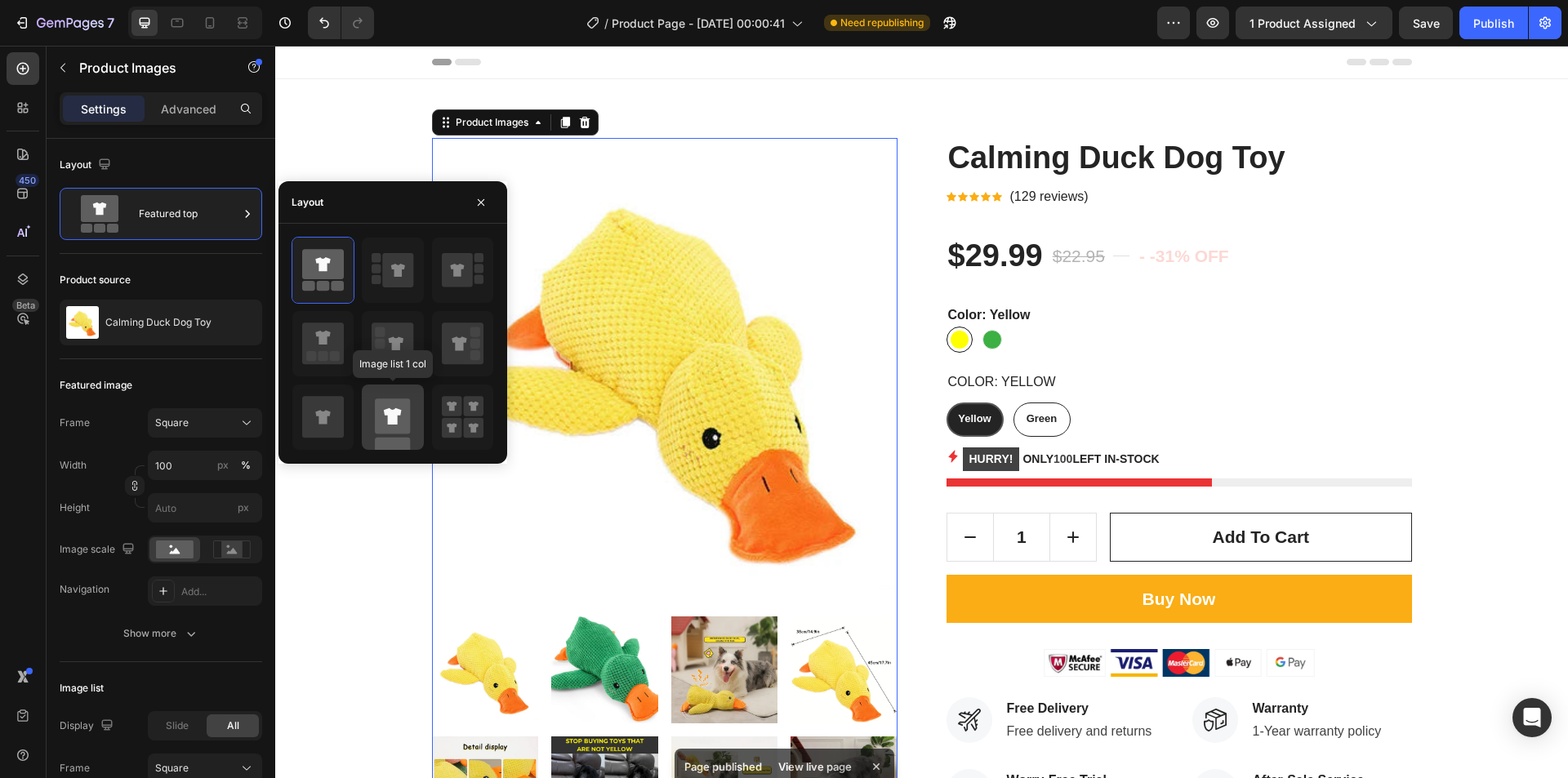
scroll to position [81, 0]
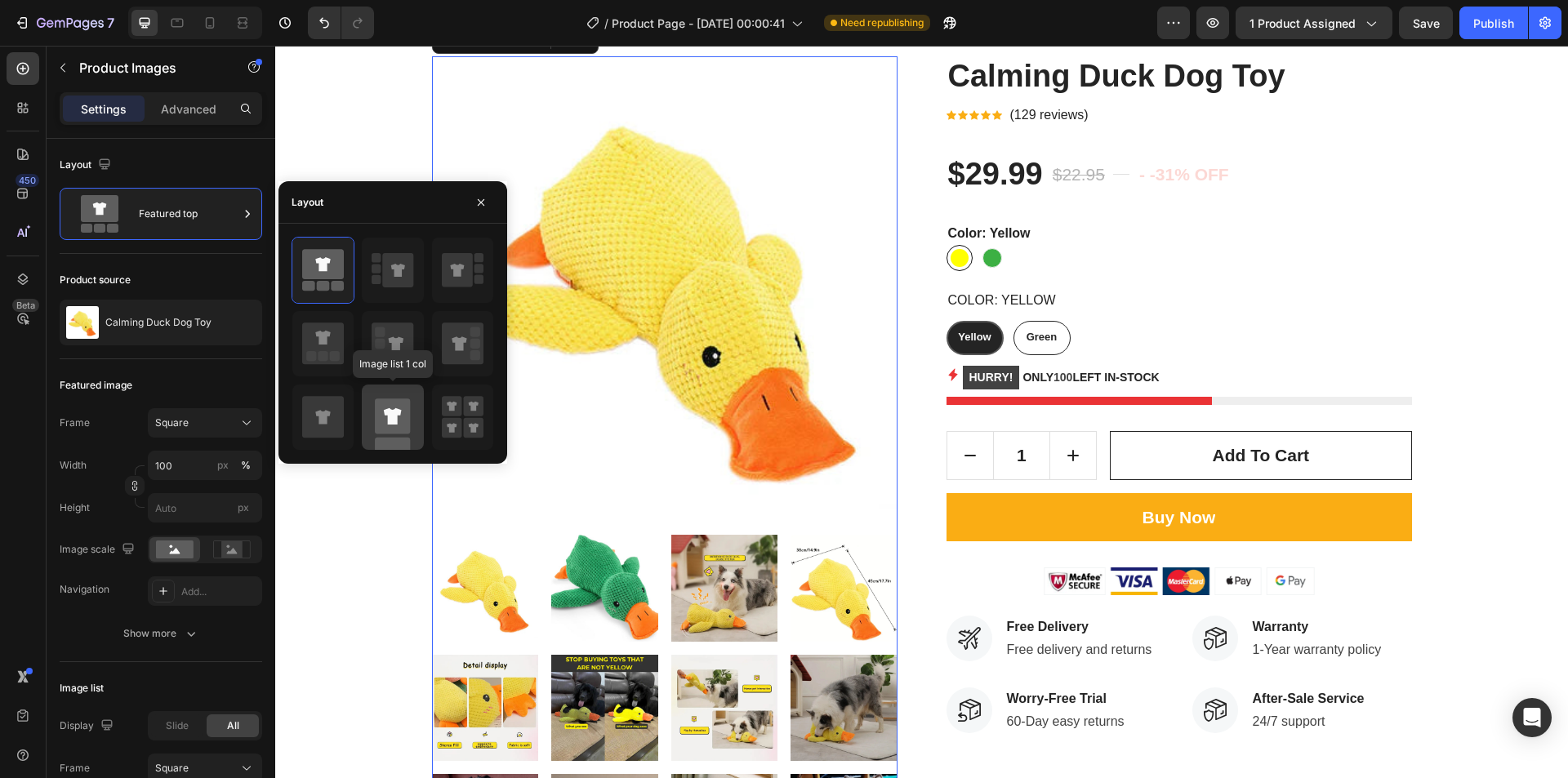
click at [395, 414] on icon at bounding box center [393, 416] width 18 height 17
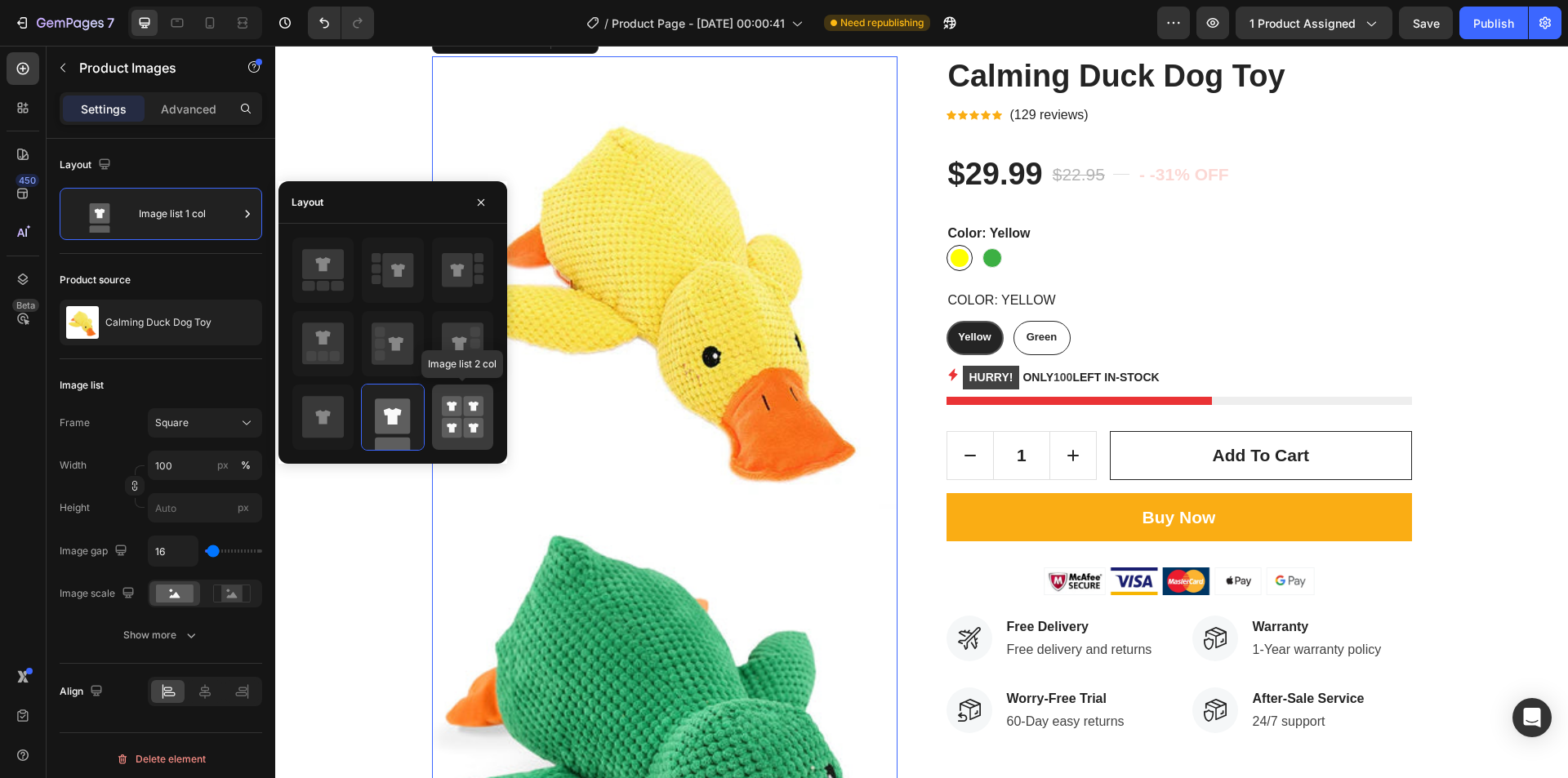
click at [477, 421] on rect at bounding box center [472, 428] width 20 height 20
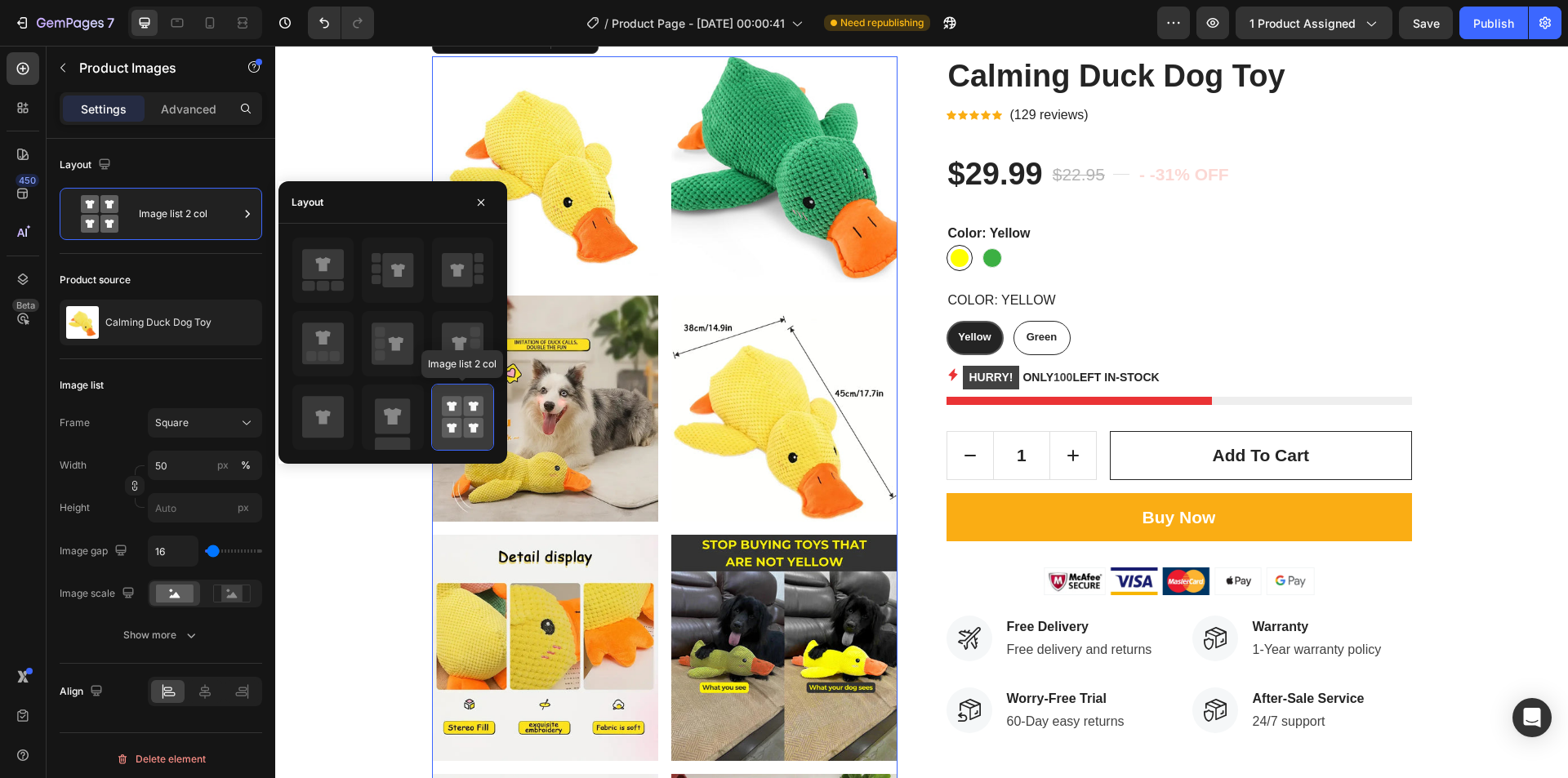
scroll to position [0, 0]
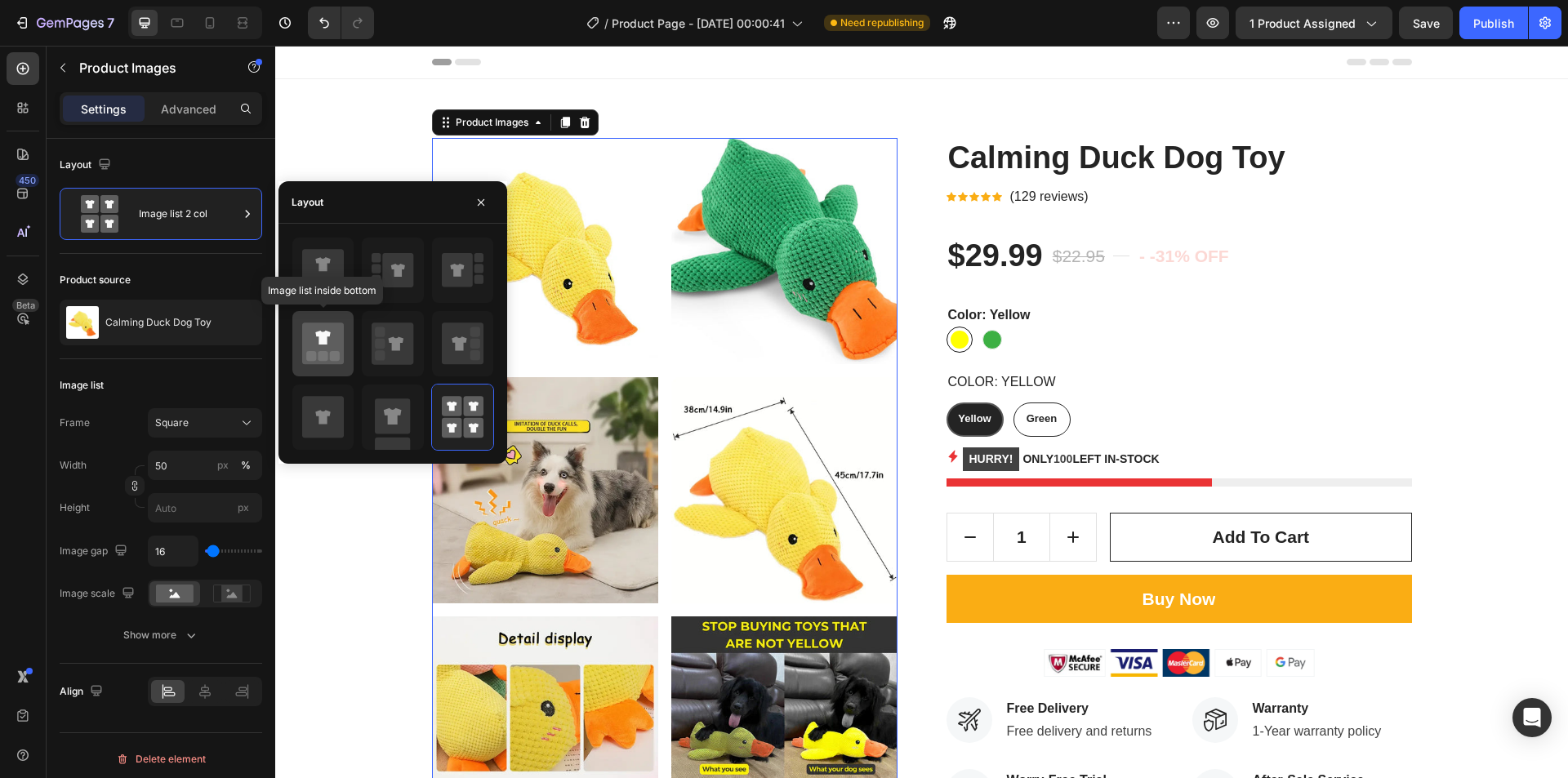
click at [331, 354] on rect at bounding box center [335, 356] width 10 height 10
type input "100"
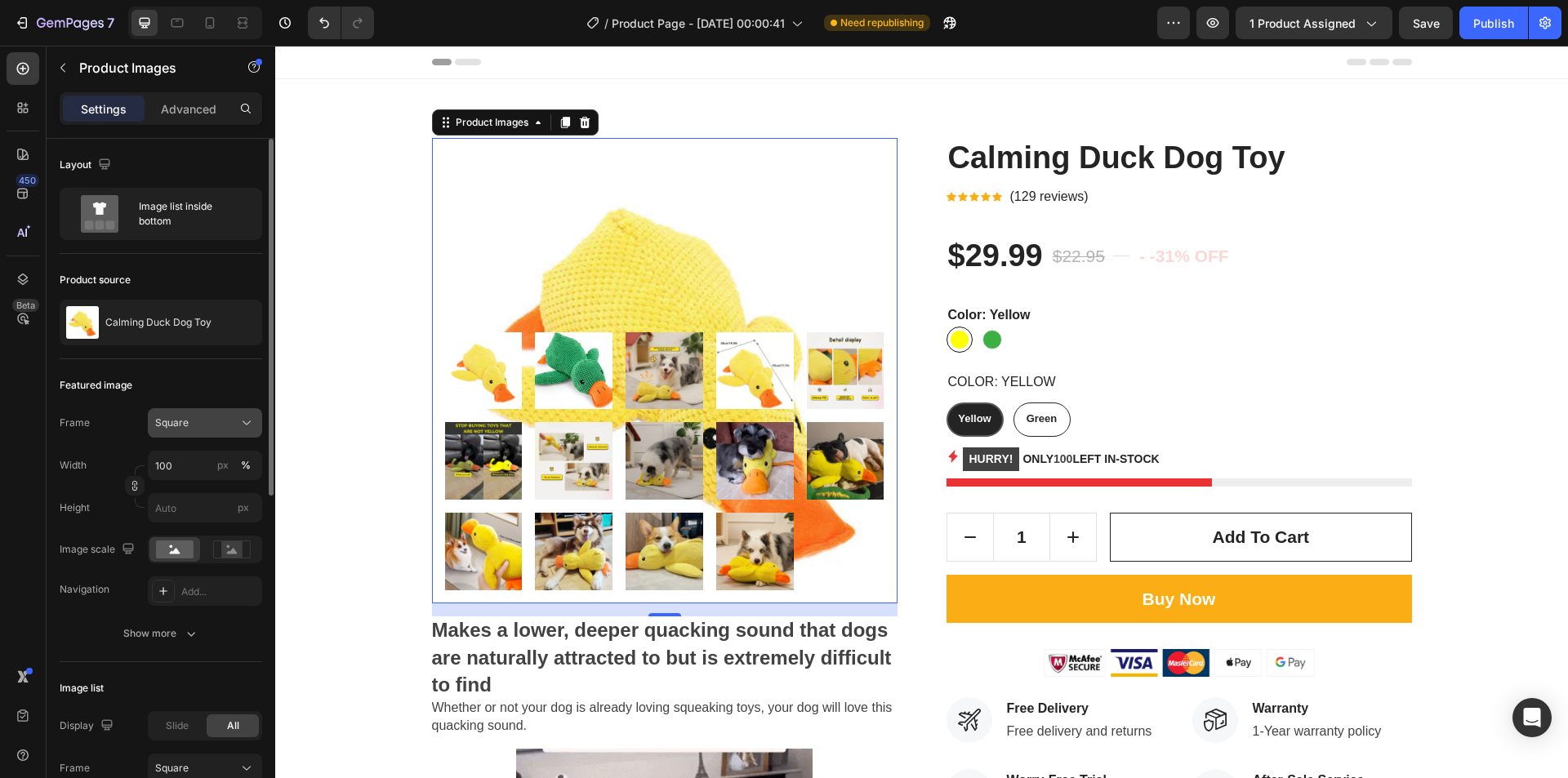
click at [204, 420] on div "Square" at bounding box center [195, 422] width 80 height 15
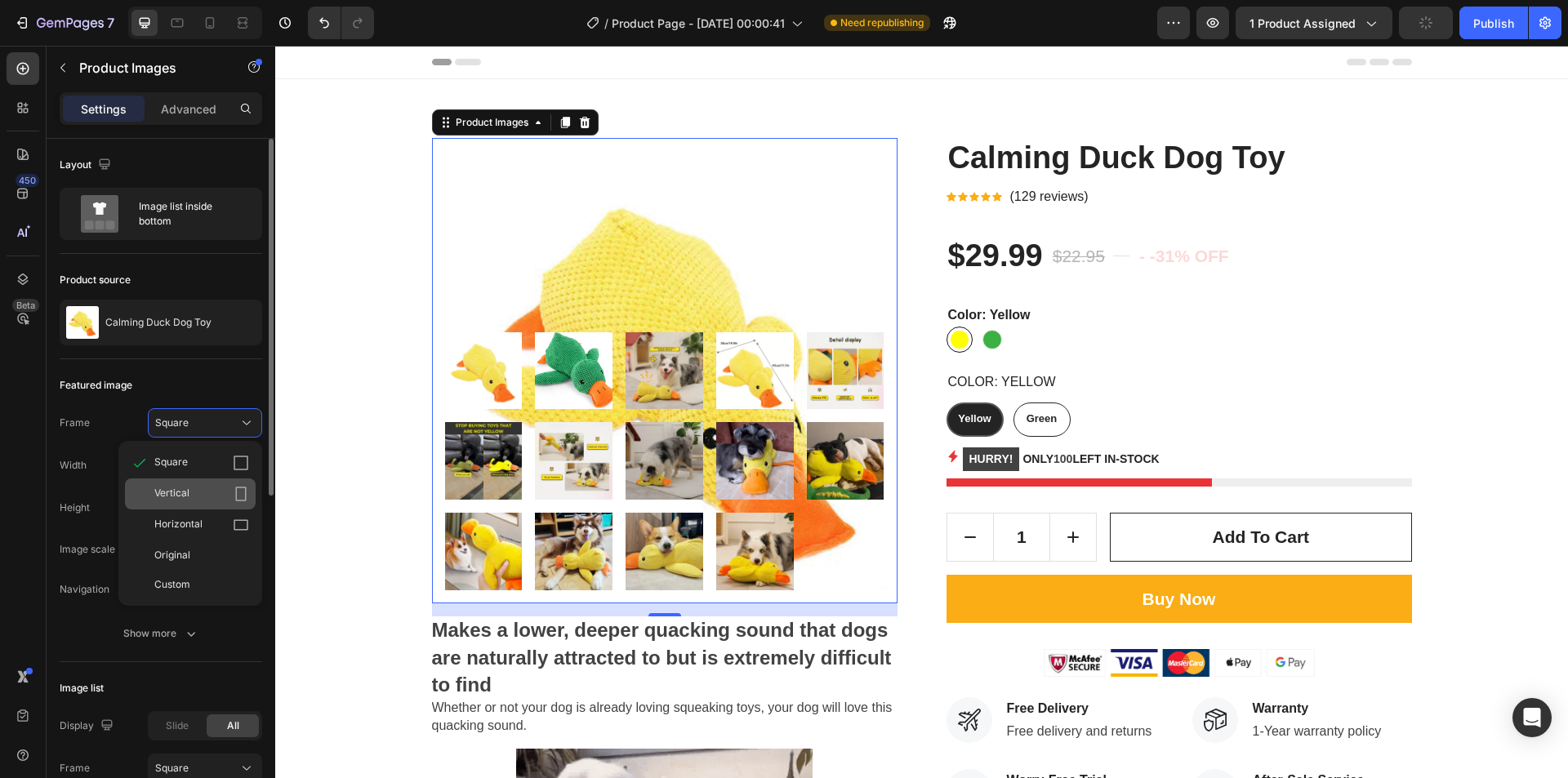
click at [189, 496] on div "Vertical" at bounding box center [202, 494] width 95 height 17
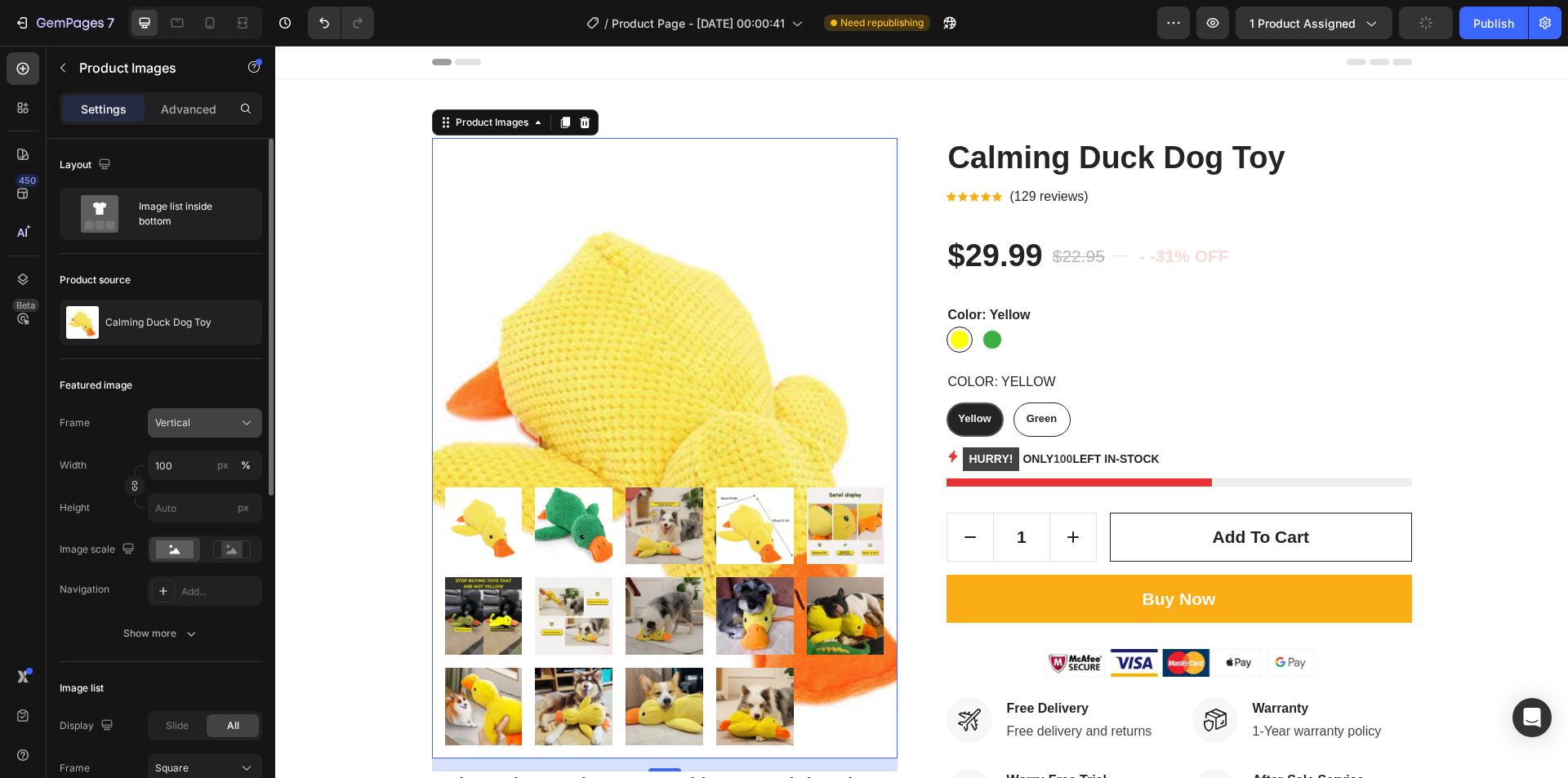
click at [189, 414] on div "Vertical" at bounding box center [205, 422] width 100 height 17
click at [192, 450] on div "Square" at bounding box center [190, 463] width 131 height 31
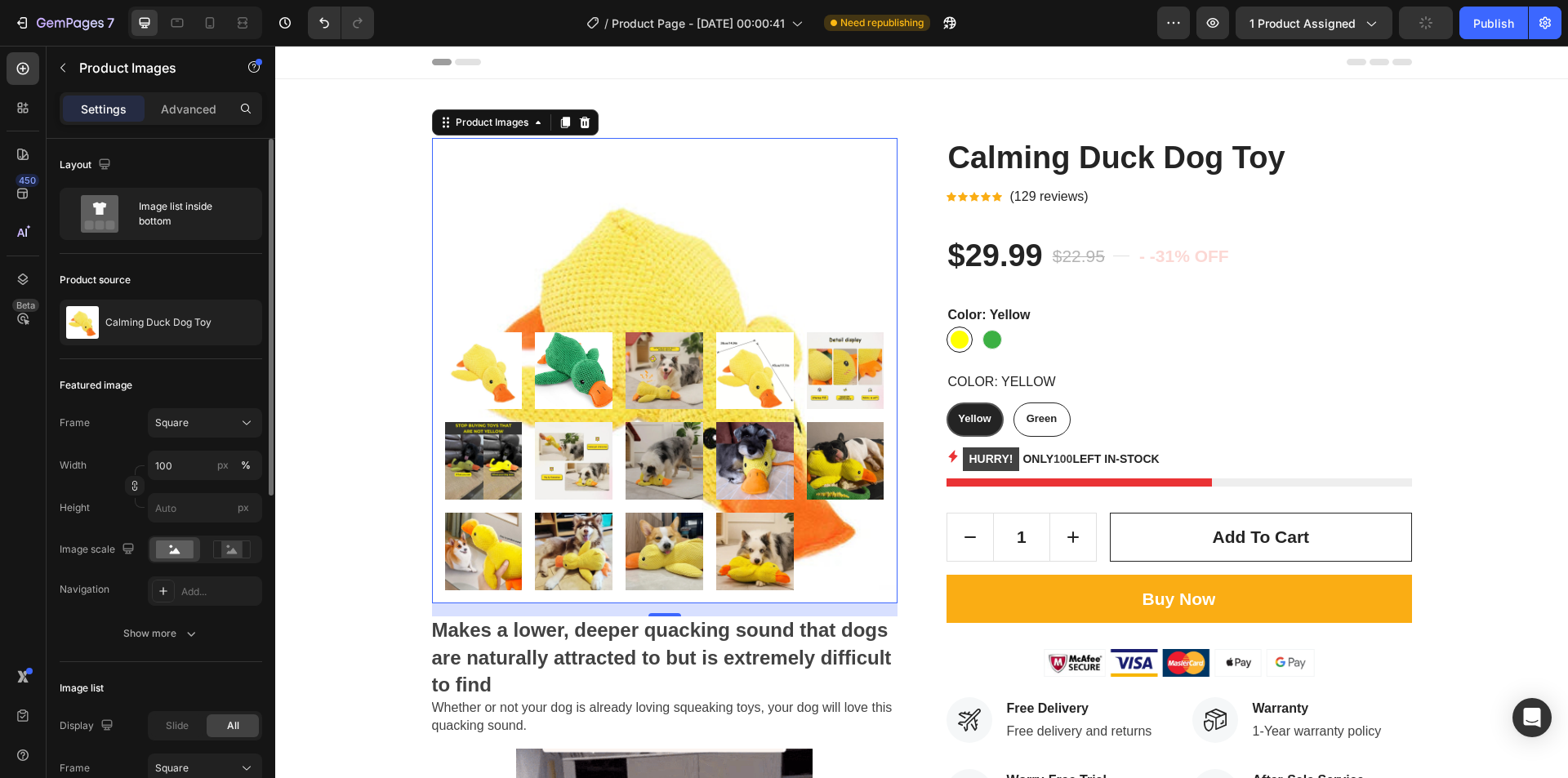
scroll to position [81, 0]
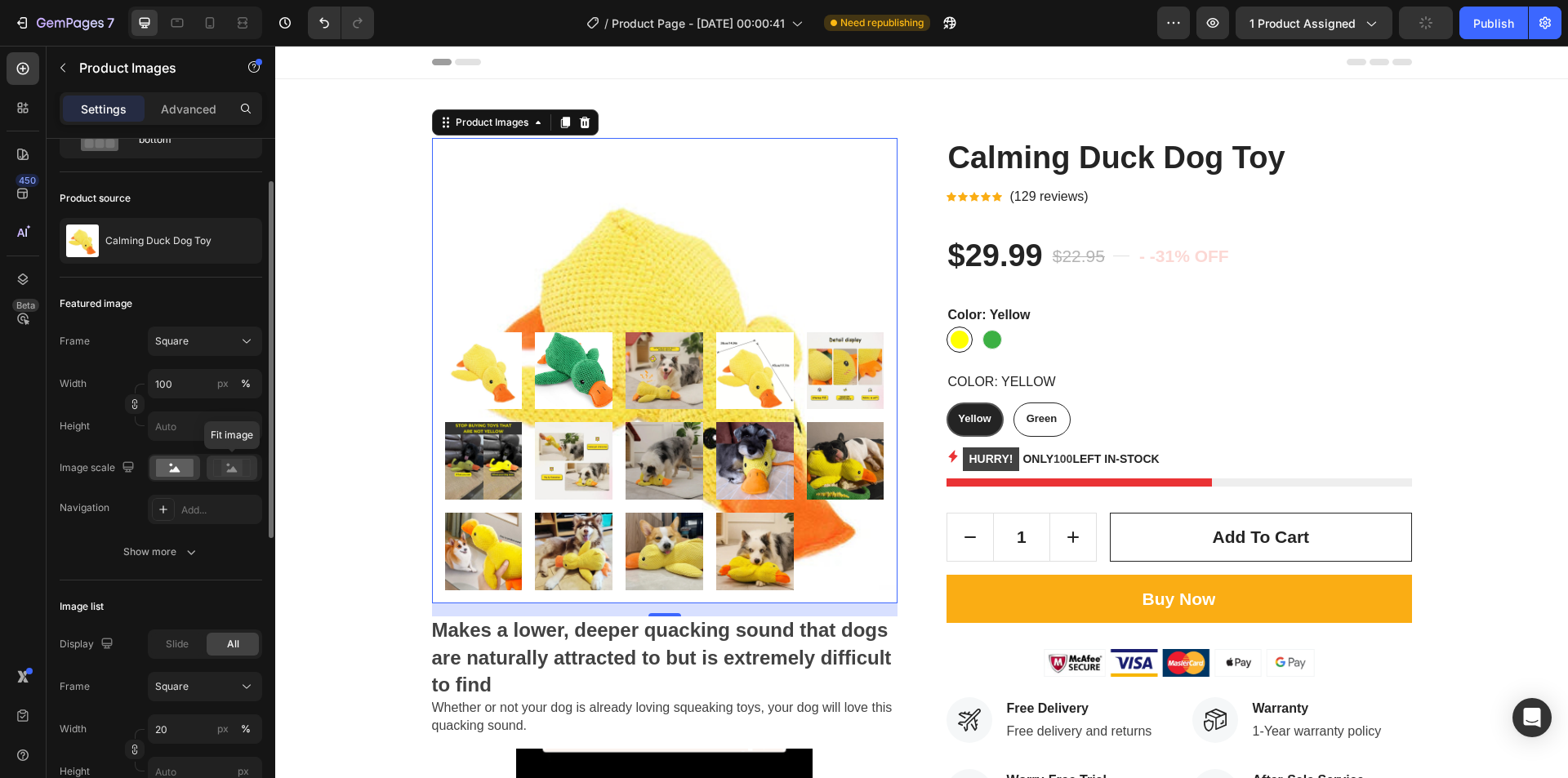
click at [229, 470] on icon at bounding box center [232, 469] width 11 height 6
click at [171, 470] on rect at bounding box center [174, 468] width 38 height 18
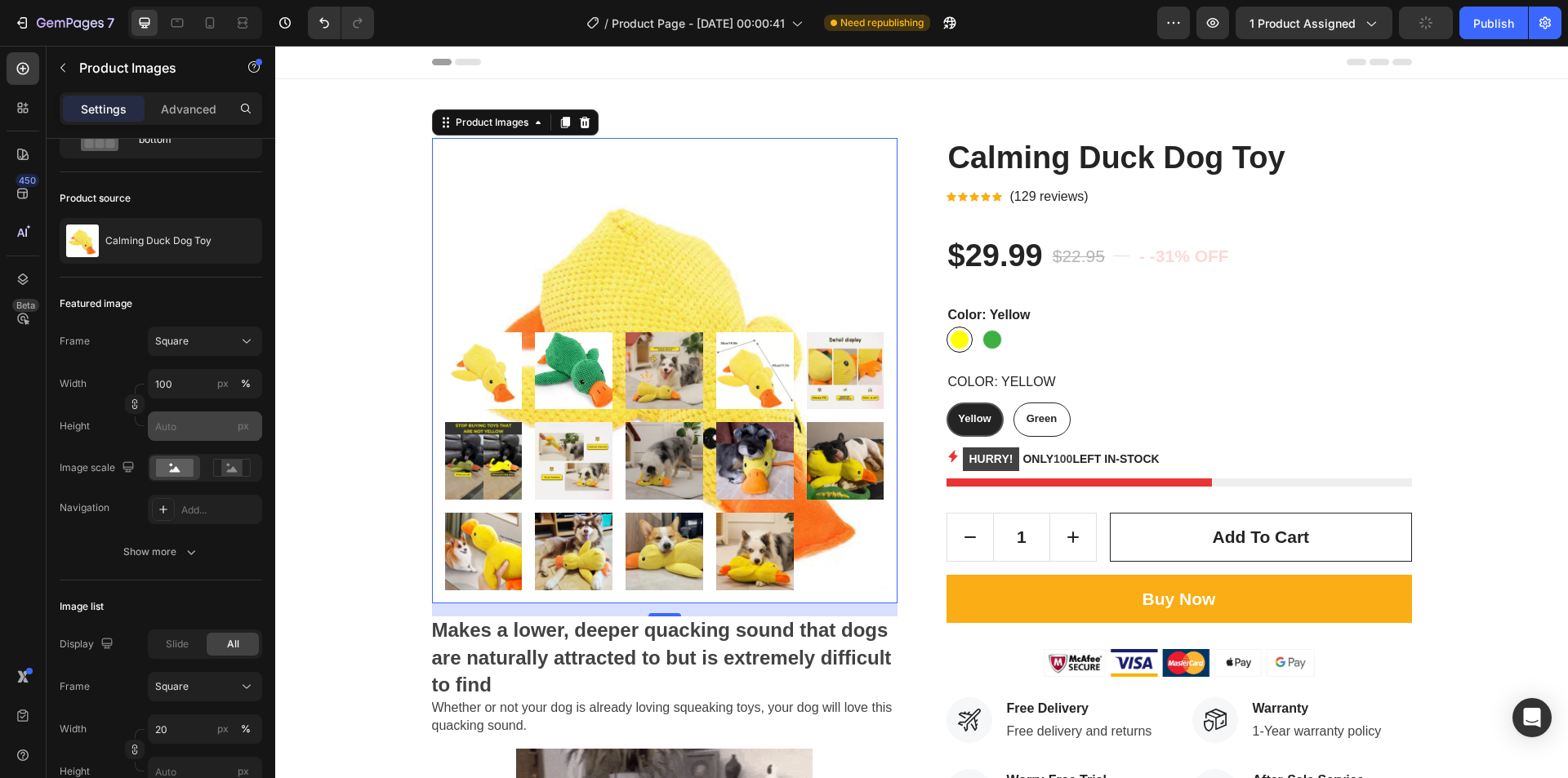
scroll to position [0, 0]
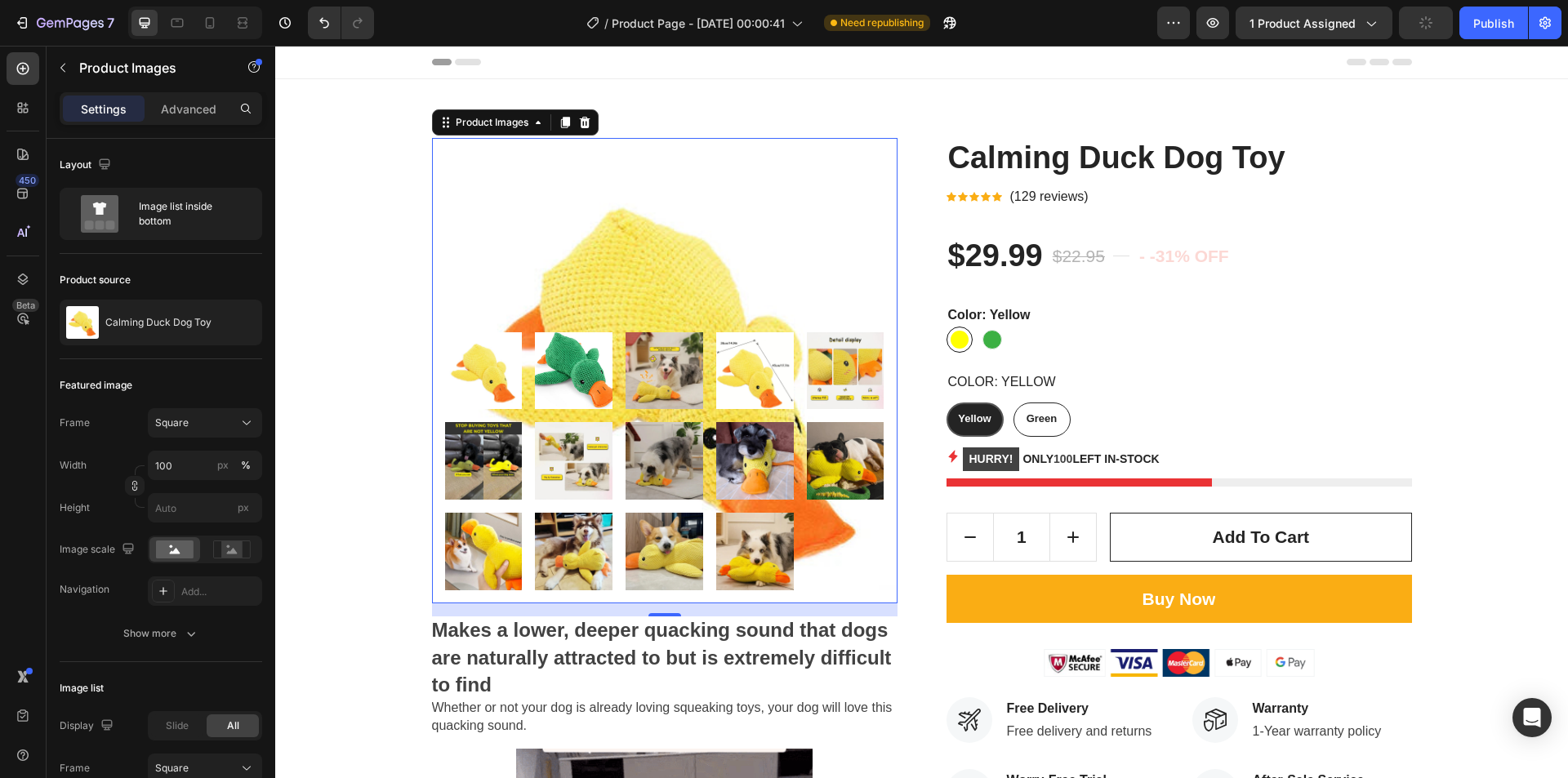
click at [174, 92] on div "Settings Advanced" at bounding box center [160, 108] width 202 height 32
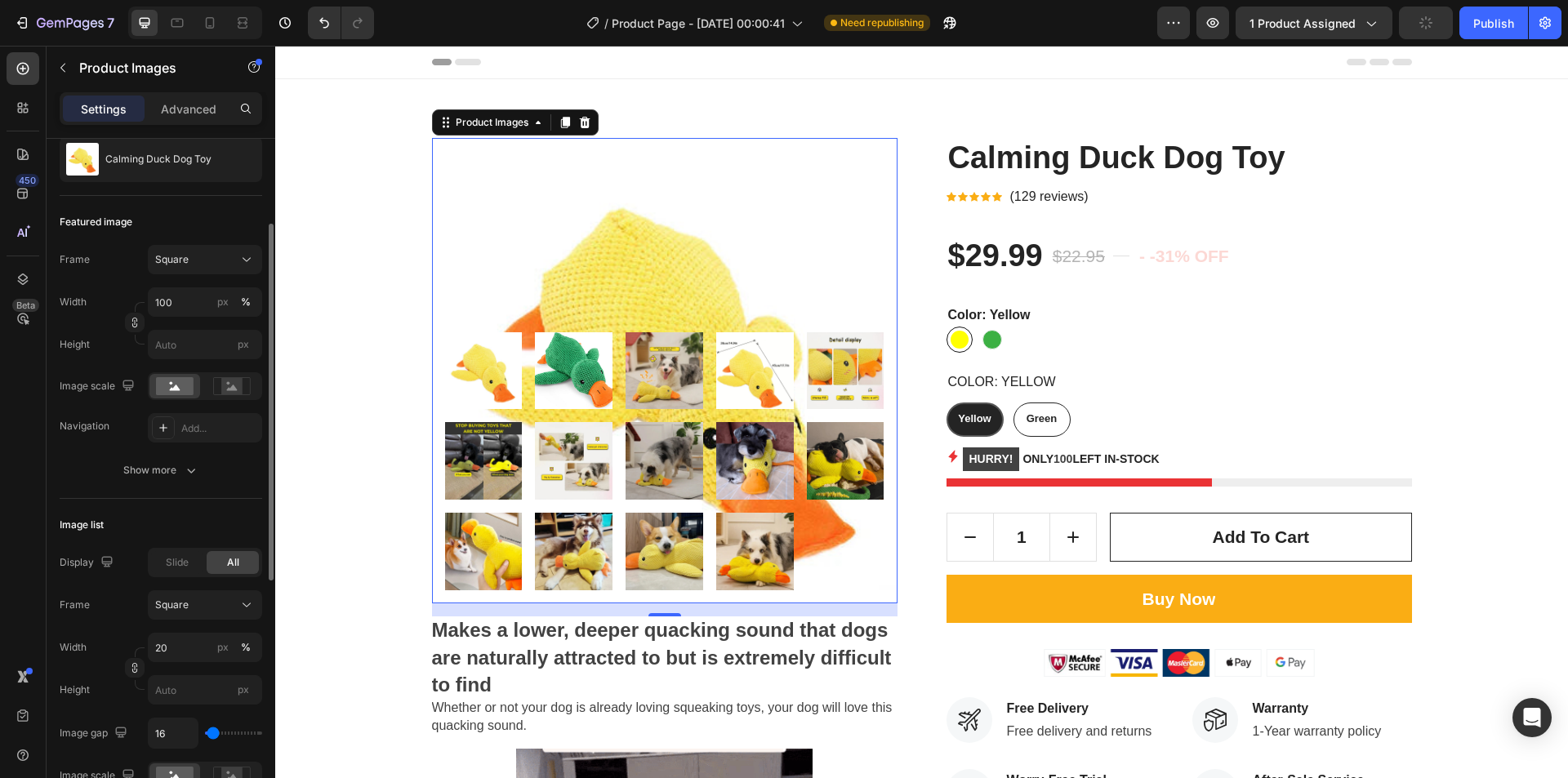
scroll to position [245, 0]
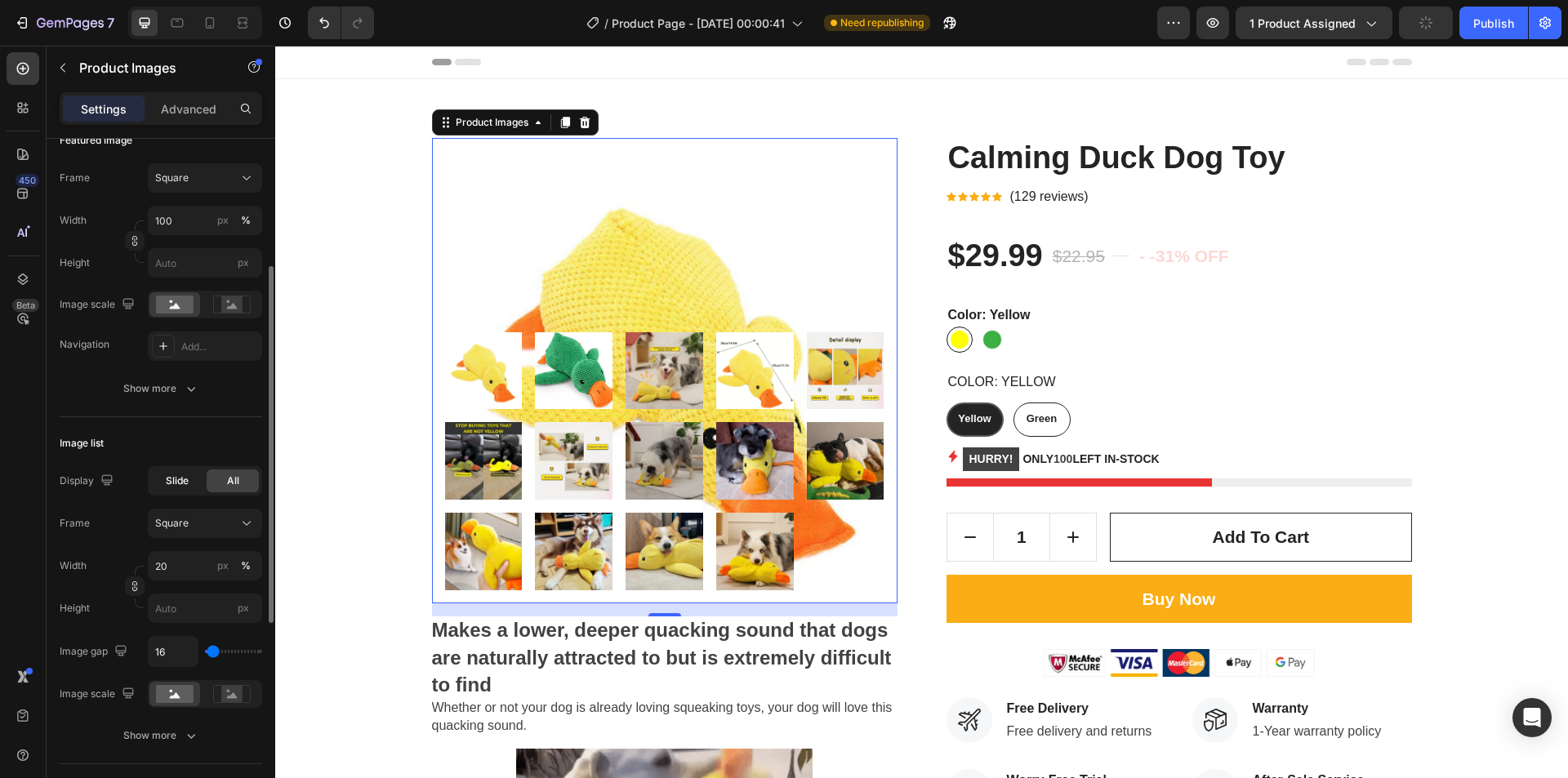
click at [173, 486] on span "Slide" at bounding box center [177, 481] width 23 height 15
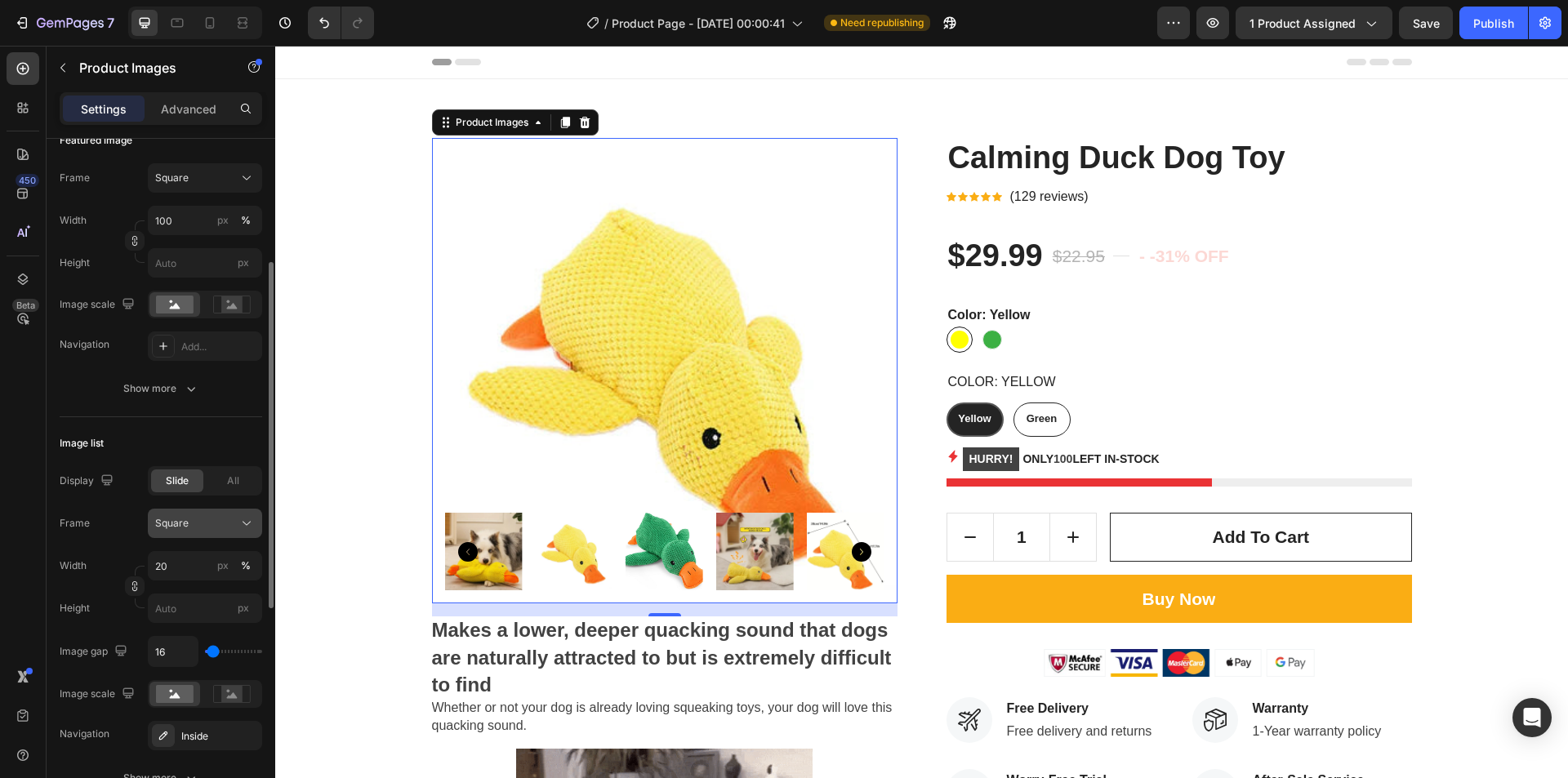
click at [231, 527] on div "Square" at bounding box center [195, 523] width 80 height 15
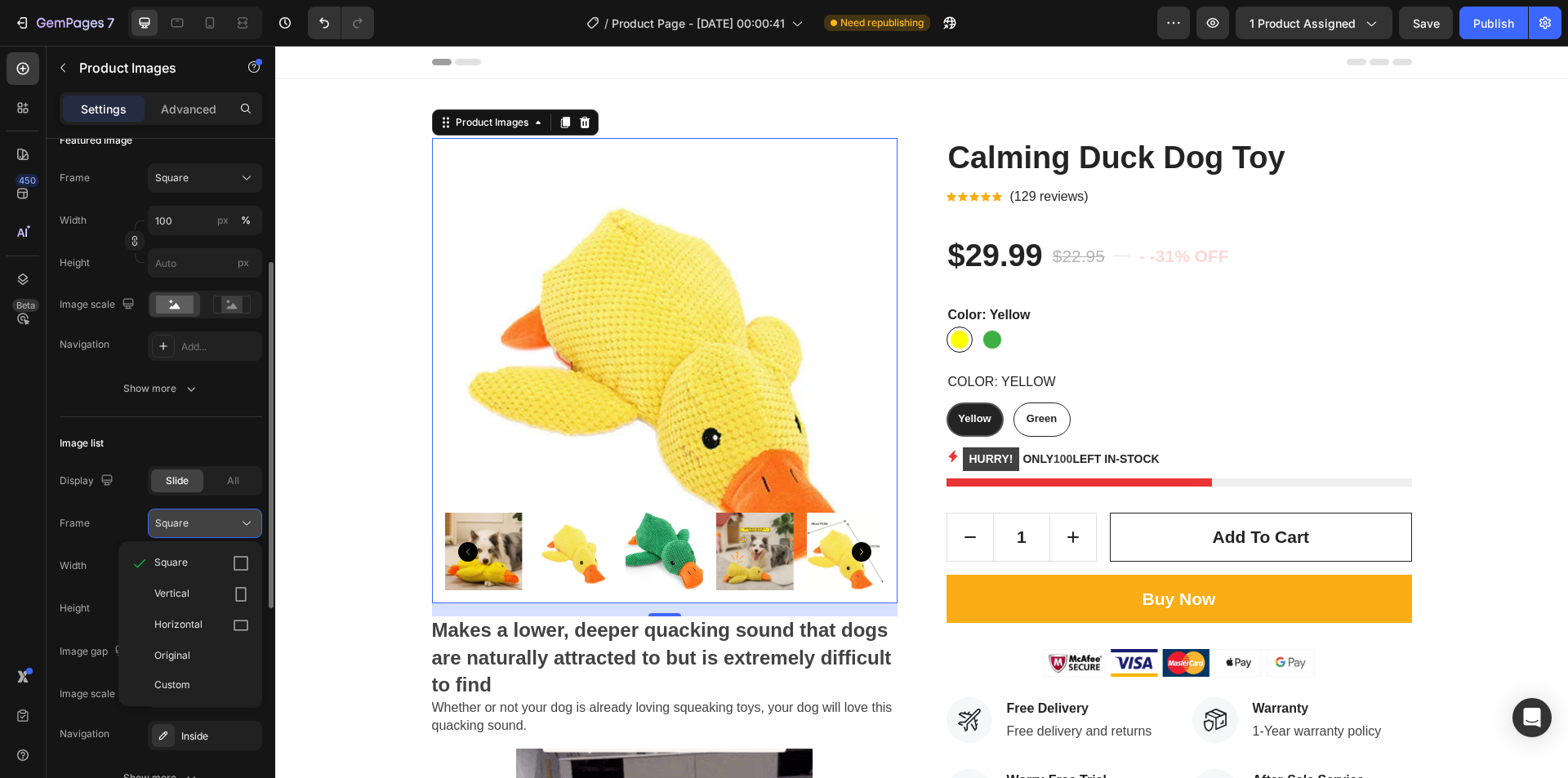
click at [231, 527] on div "Square" at bounding box center [195, 523] width 80 height 15
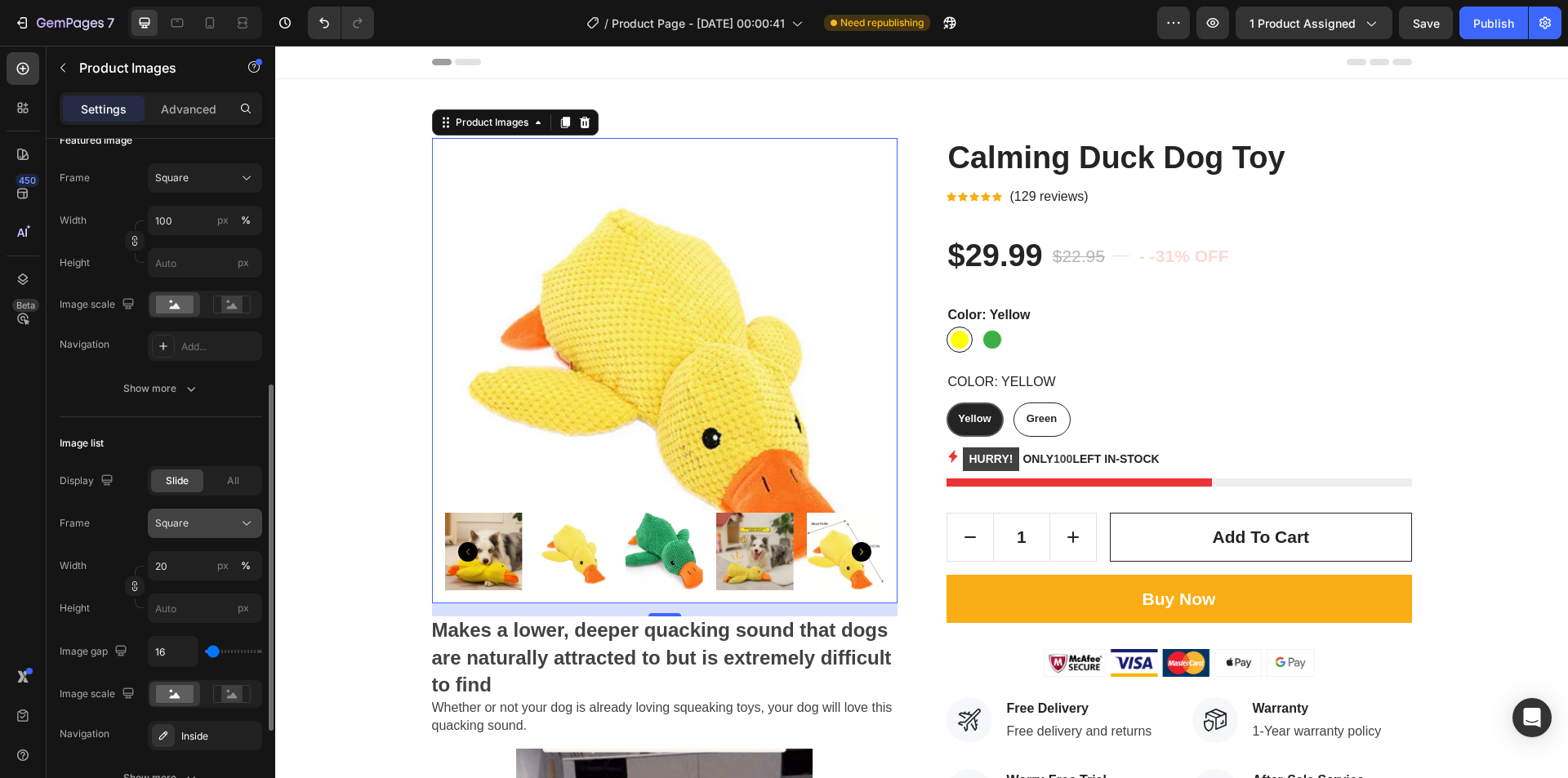
scroll to position [327, 0]
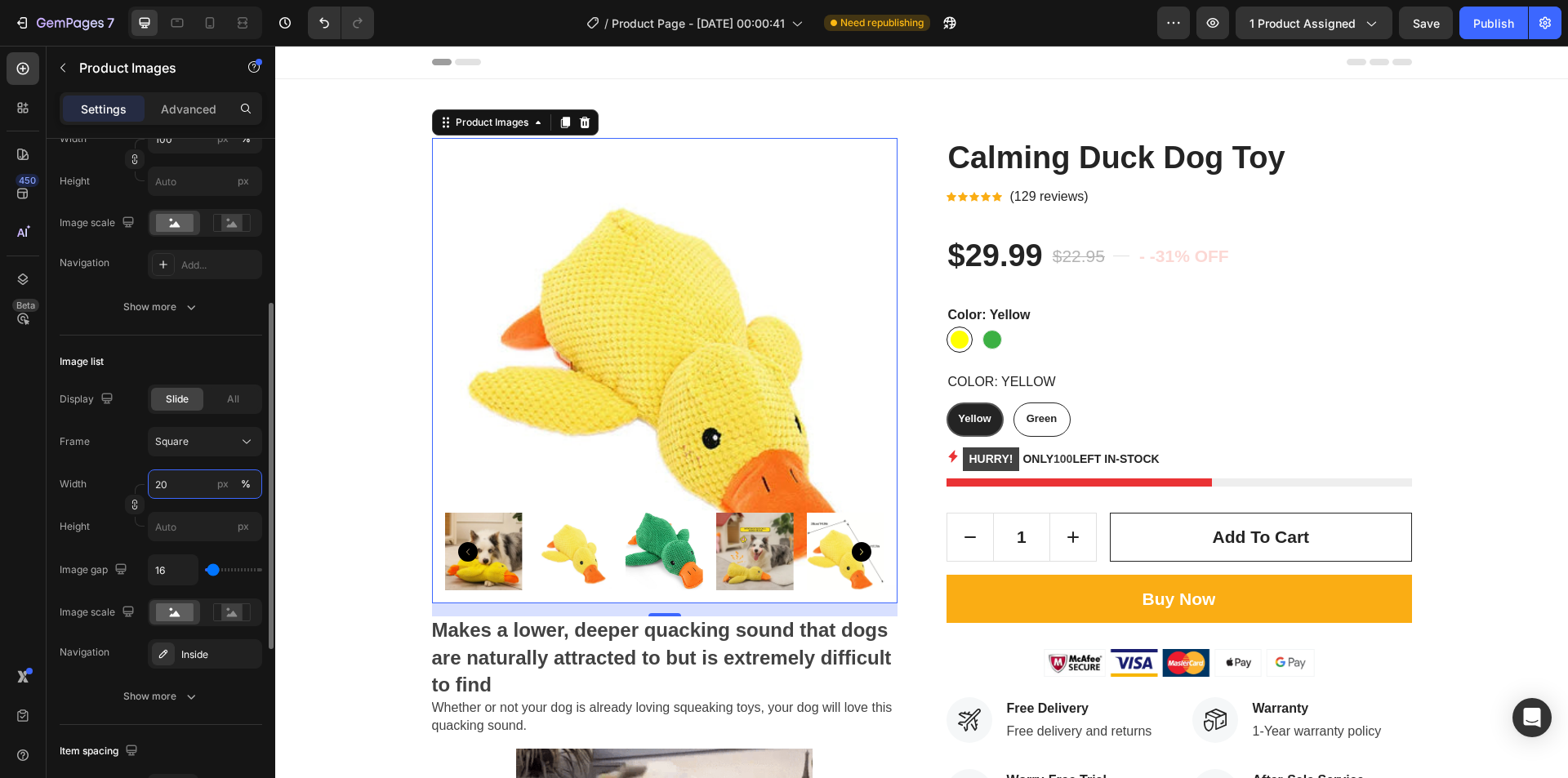
click at [173, 489] on input "20" at bounding box center [205, 484] width 114 height 30
type input "0"
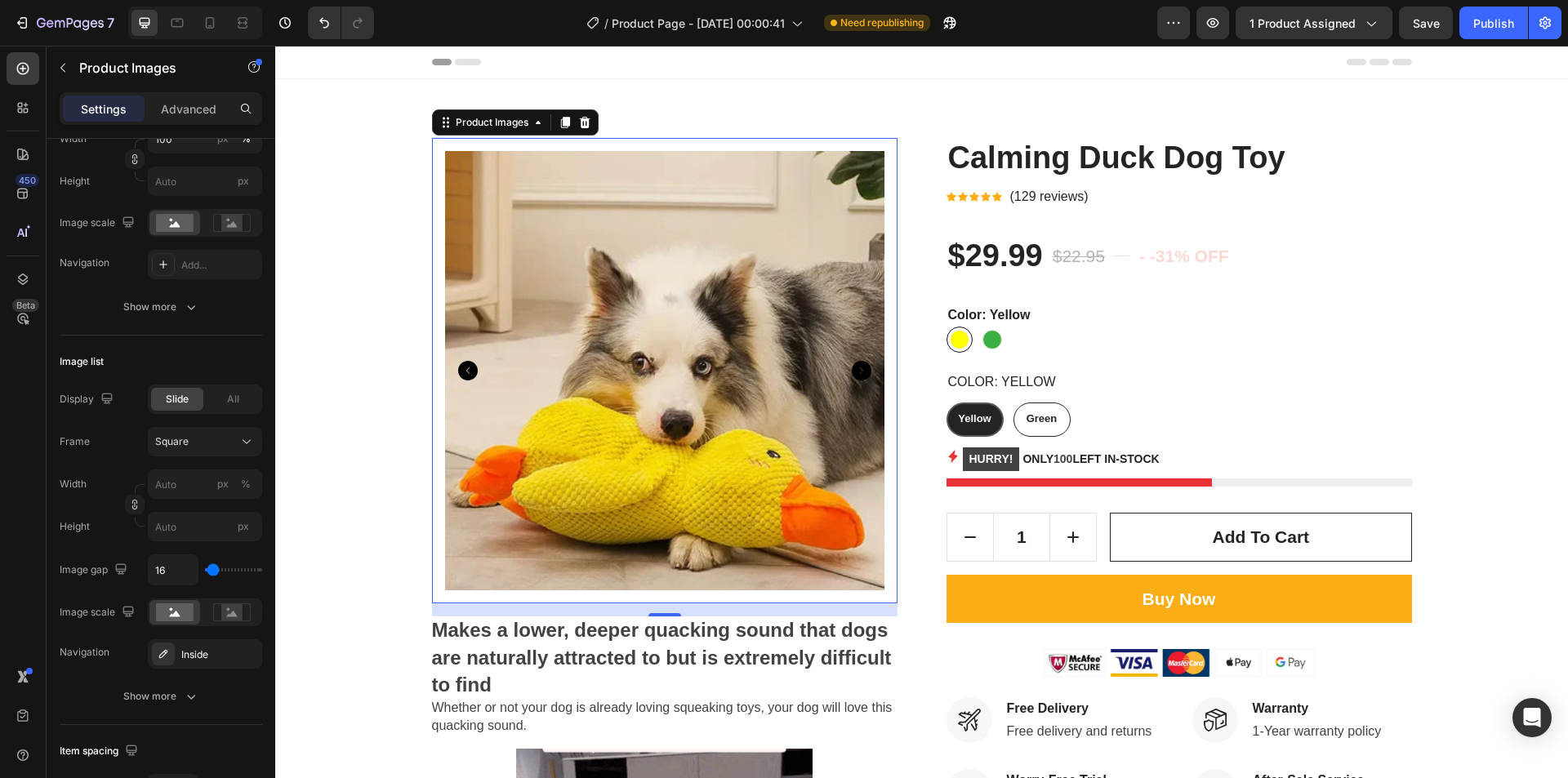
click at [462, 374] on icon "Carousel Back Arrow" at bounding box center [468, 371] width 19 height 19
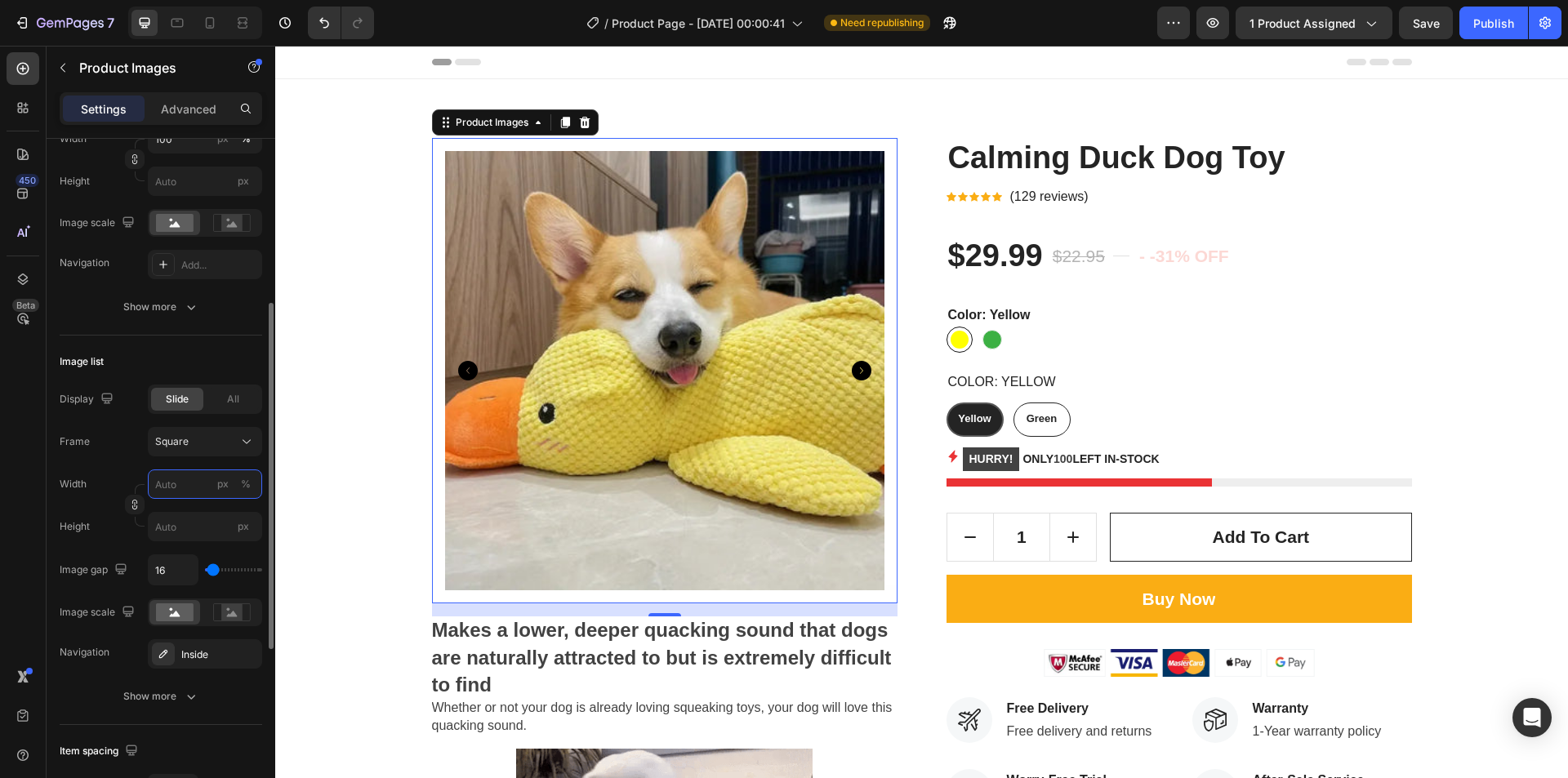
click at [170, 487] on input "px %" at bounding box center [205, 484] width 114 height 30
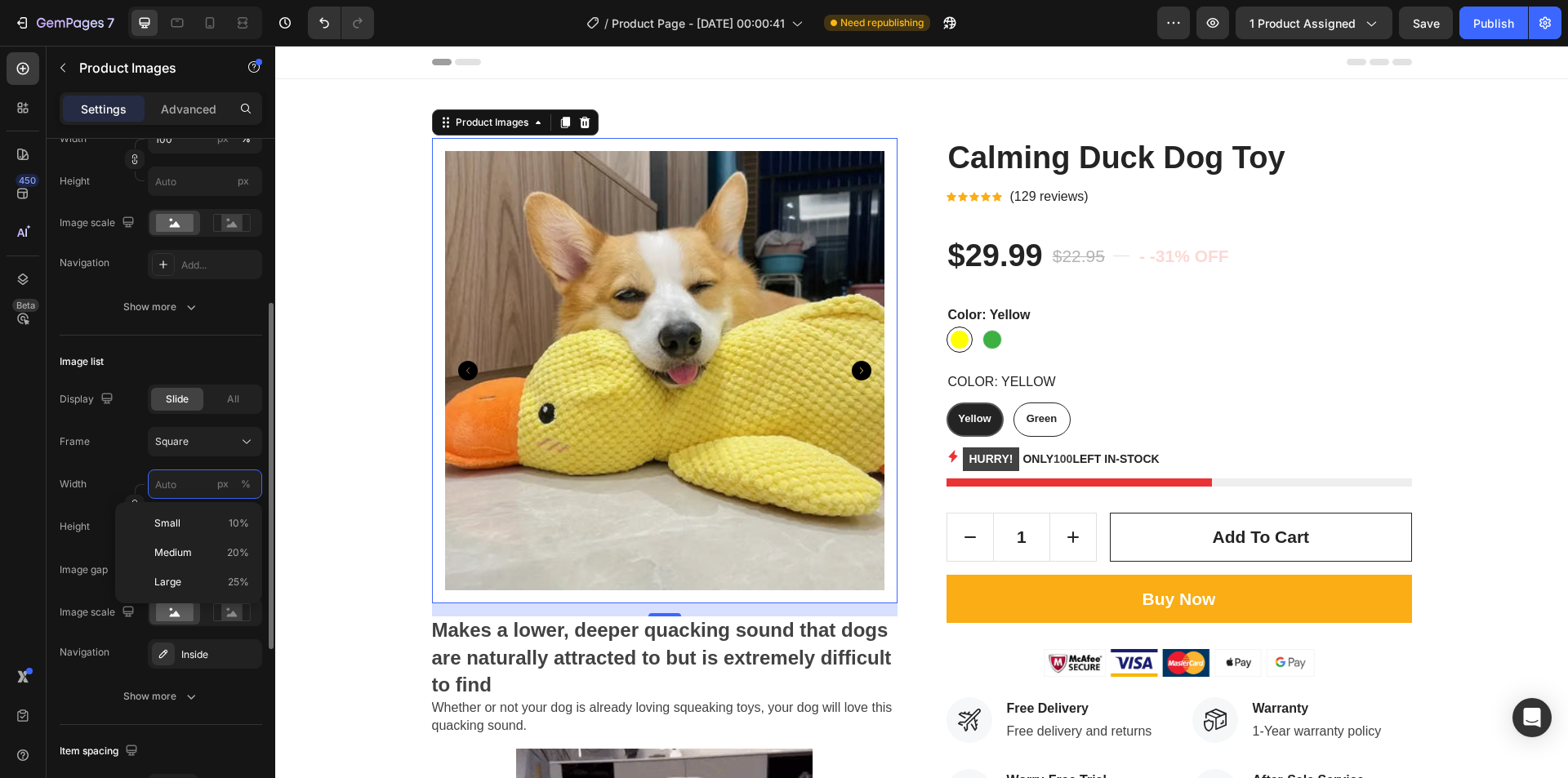
type input "2"
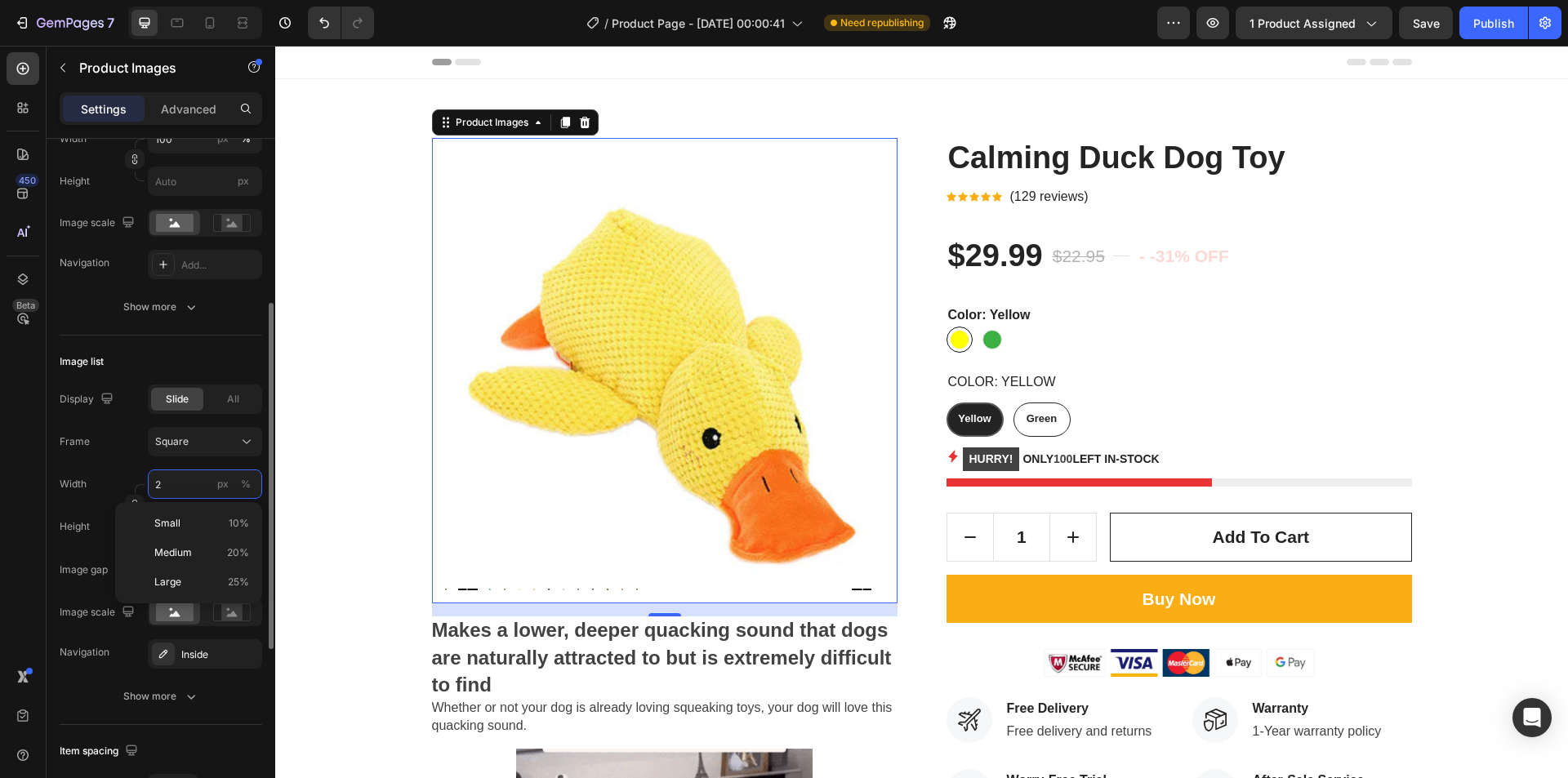
type input "20"
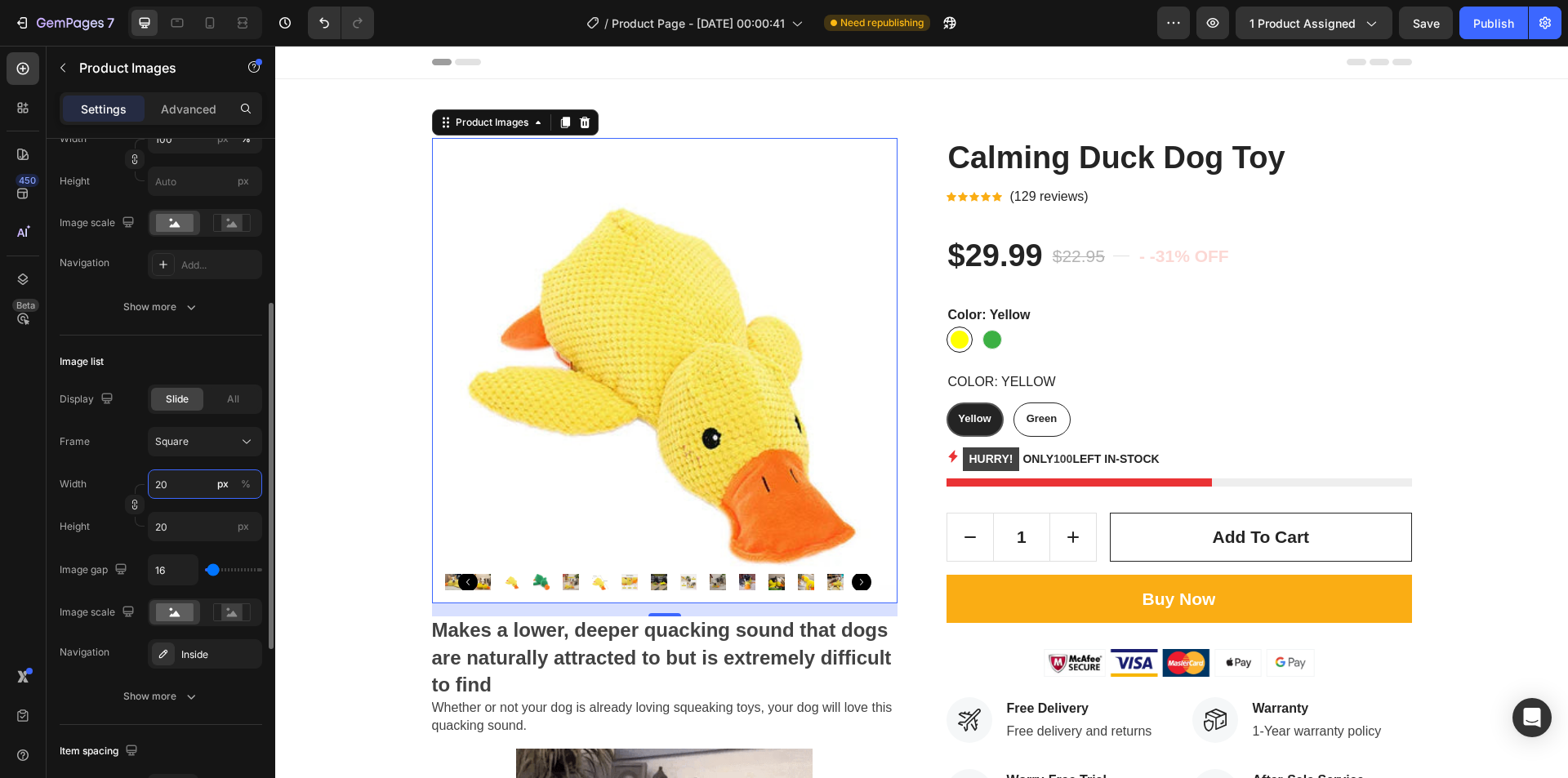
type input "21"
type input "22"
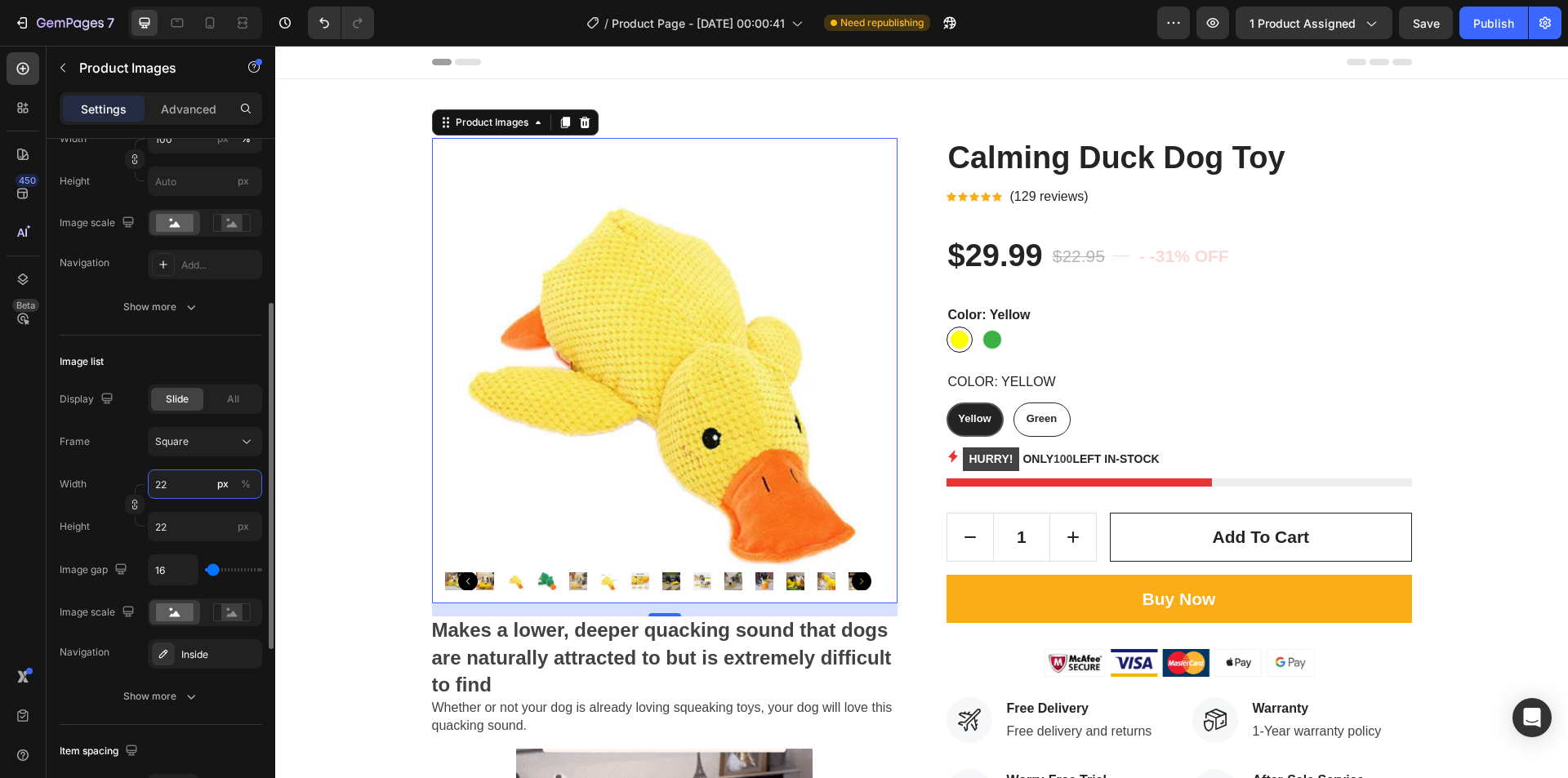
type input "23"
type input "24"
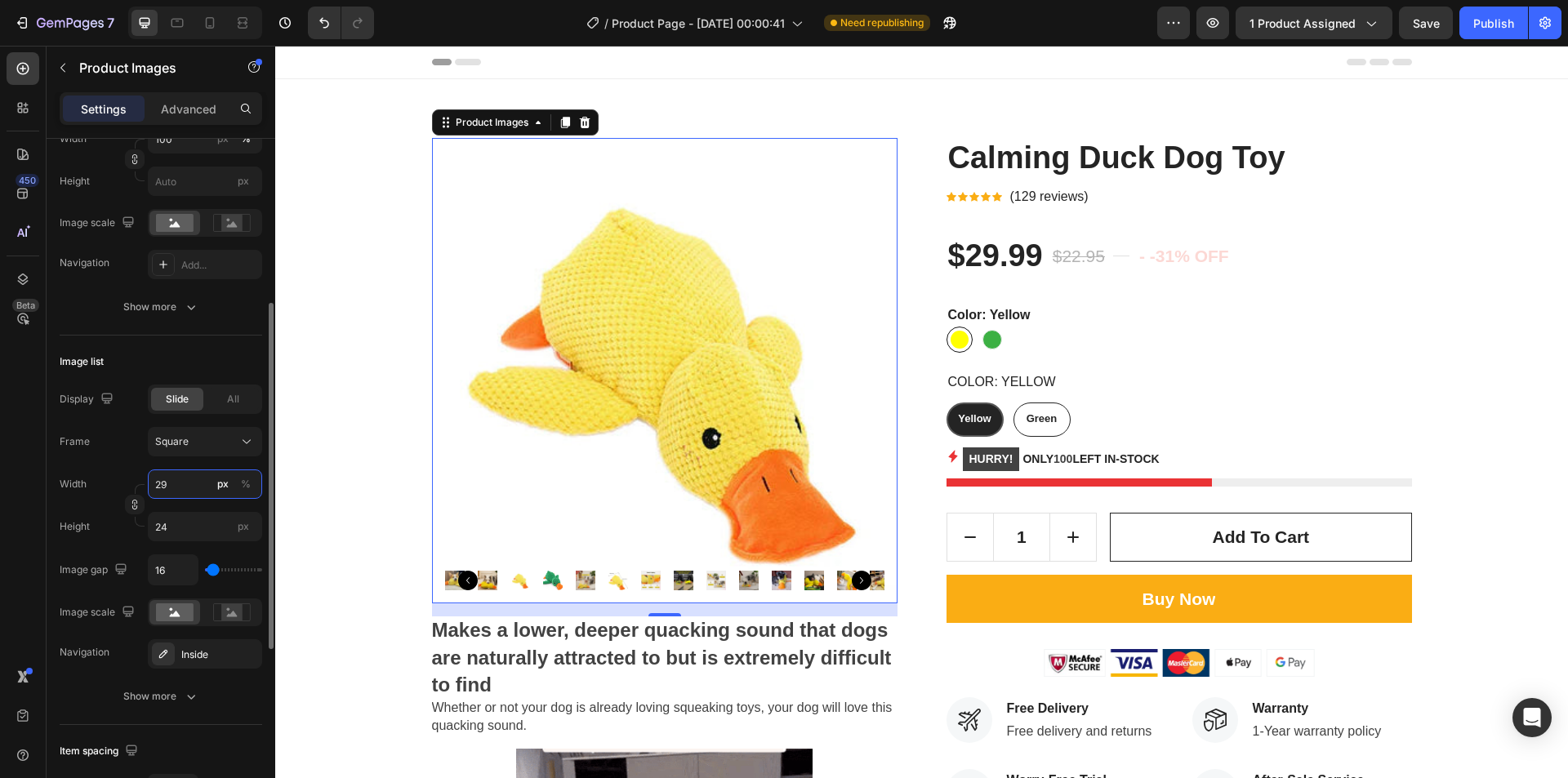
type input "30"
type input "35"
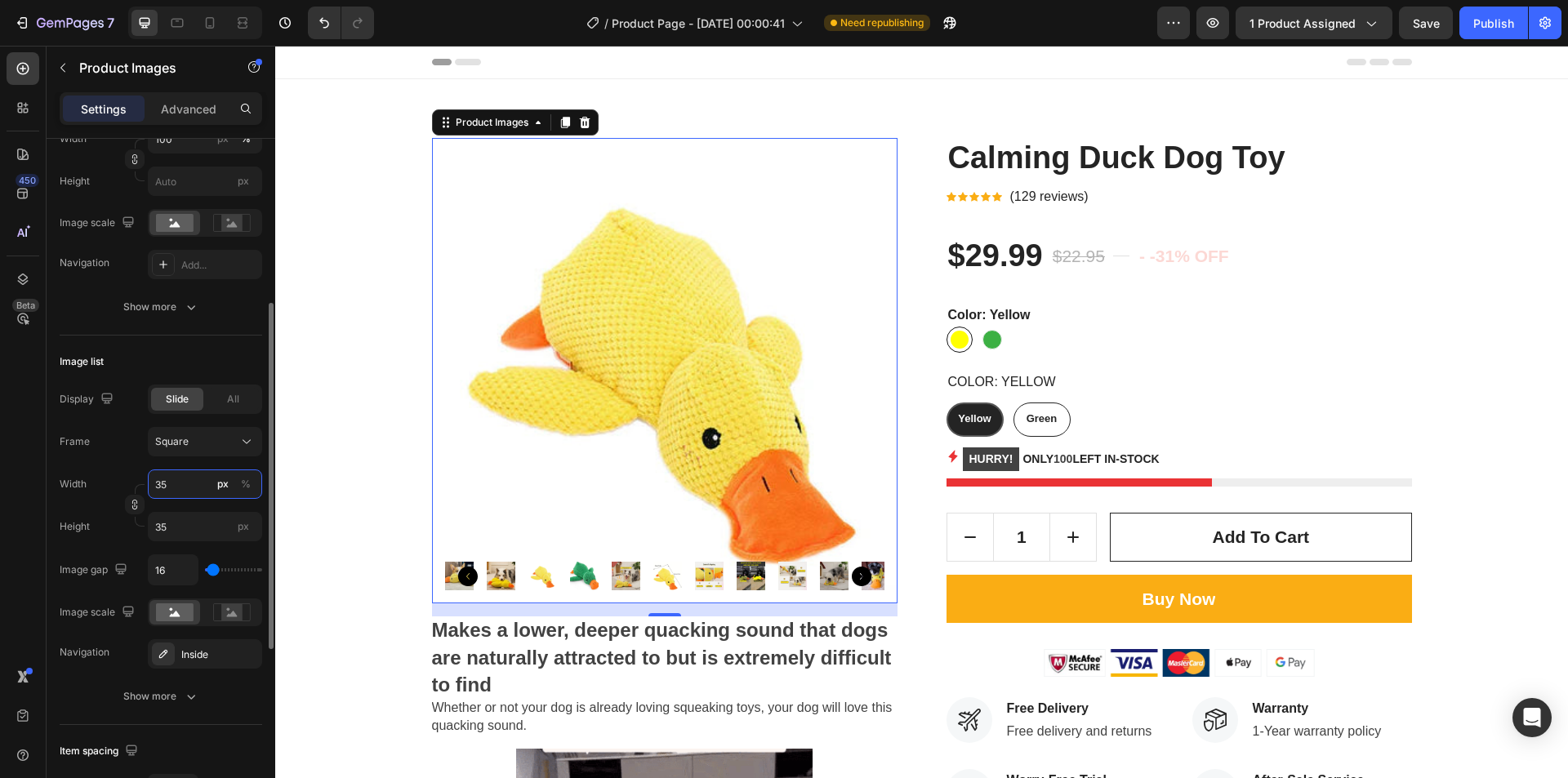
type input "36"
type input "37"
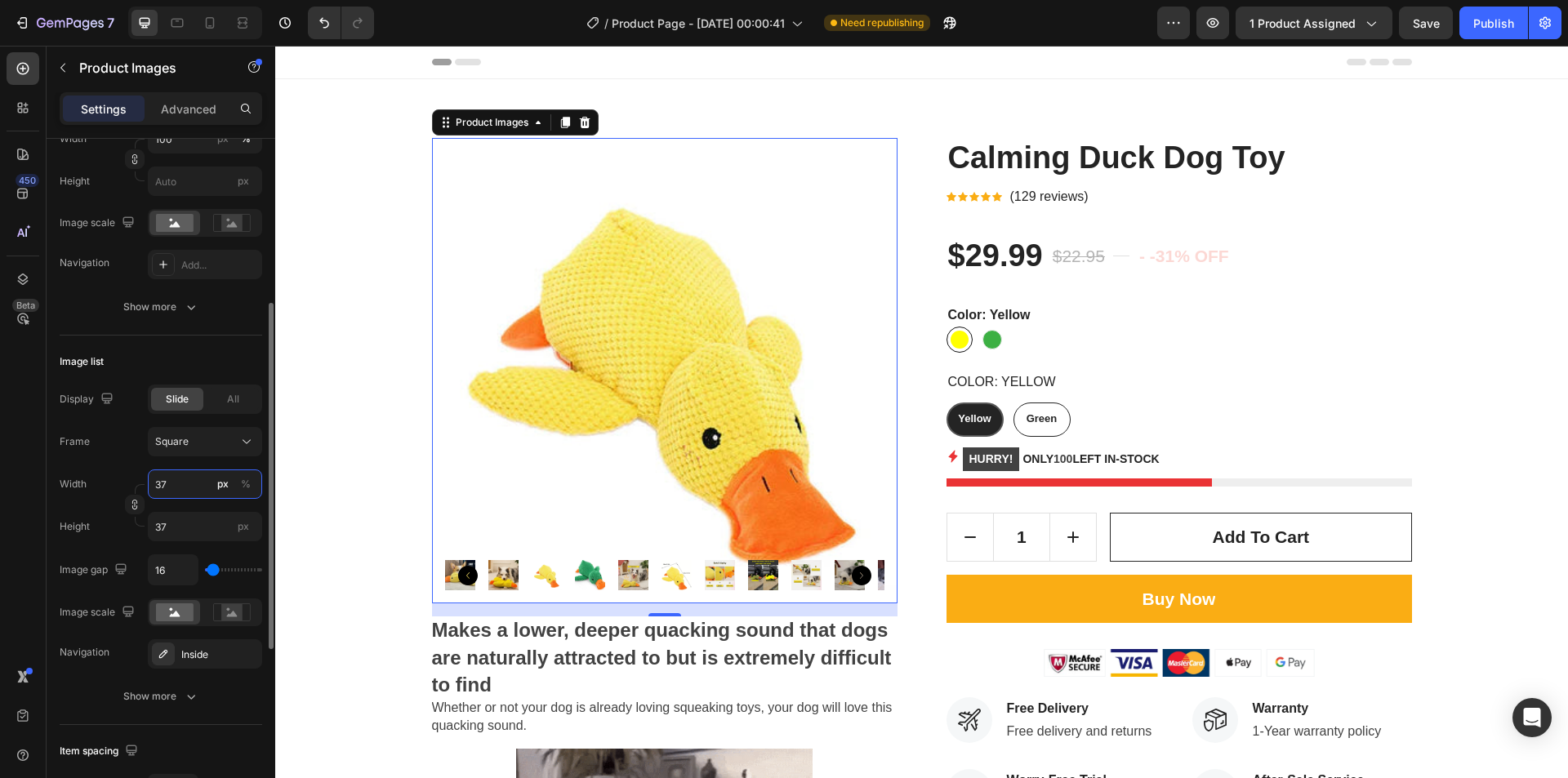
type input "38"
type input "39"
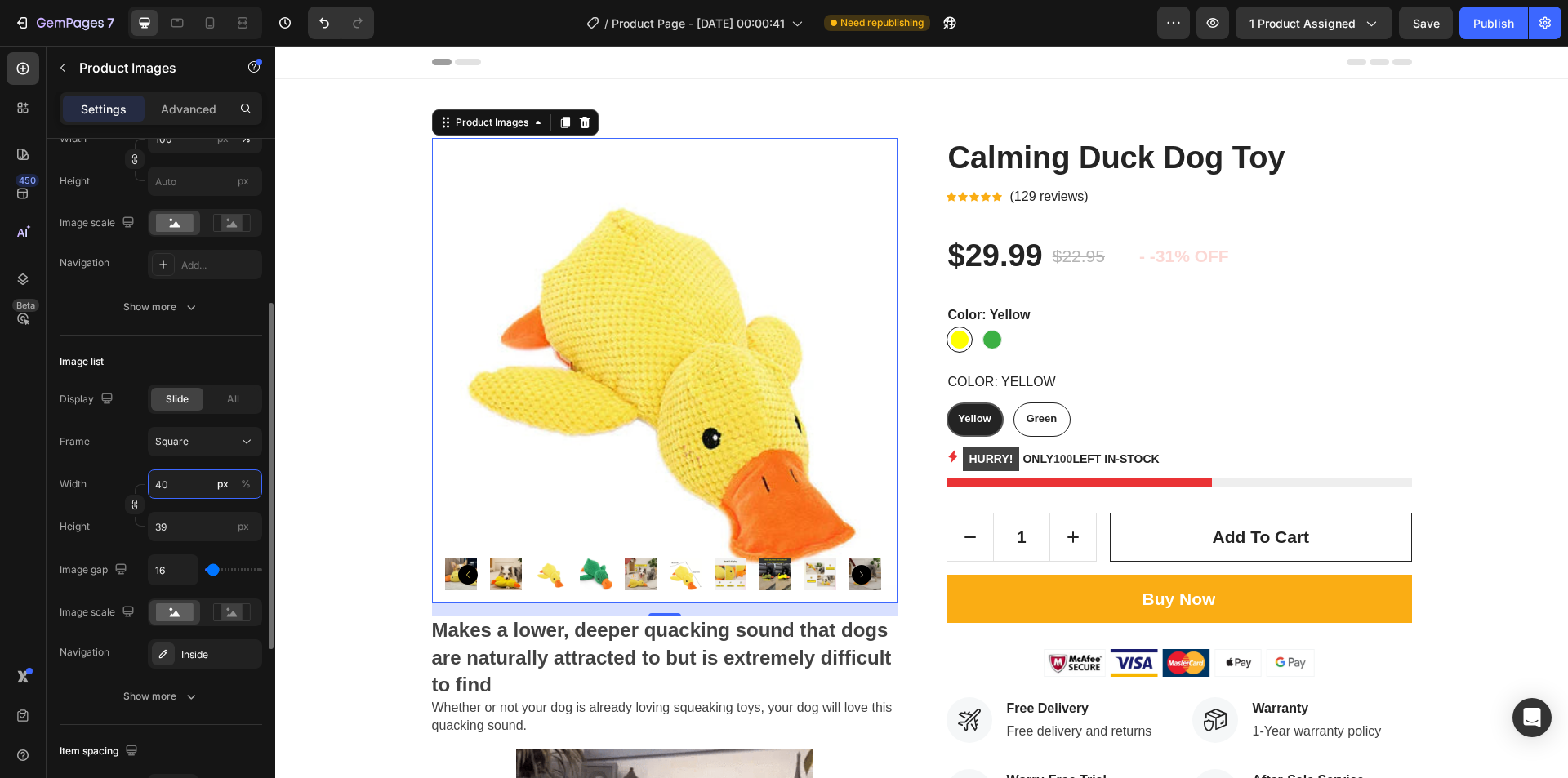
type input "41"
type input "48"
type input "55"
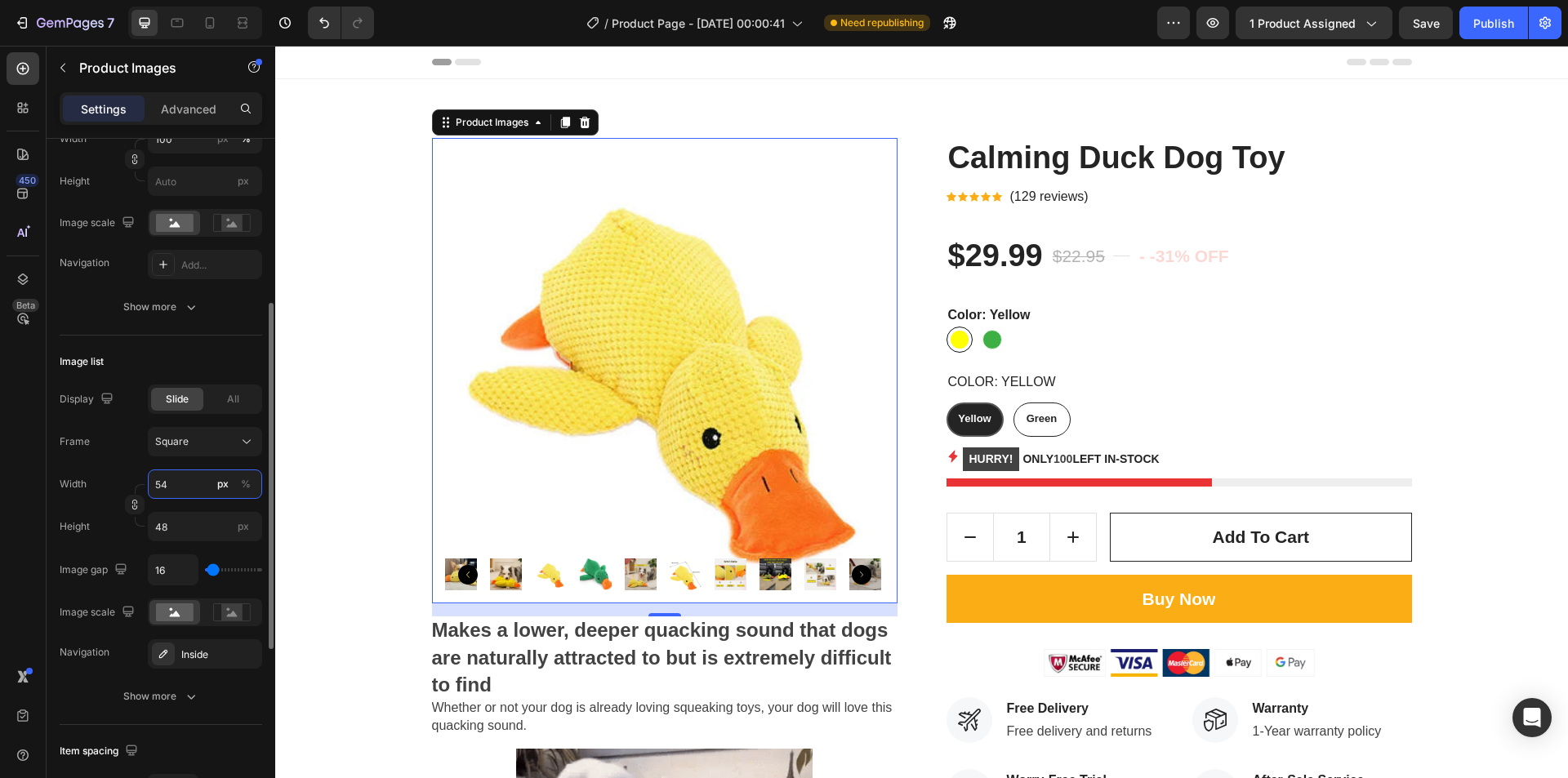
type input "55"
type input "57"
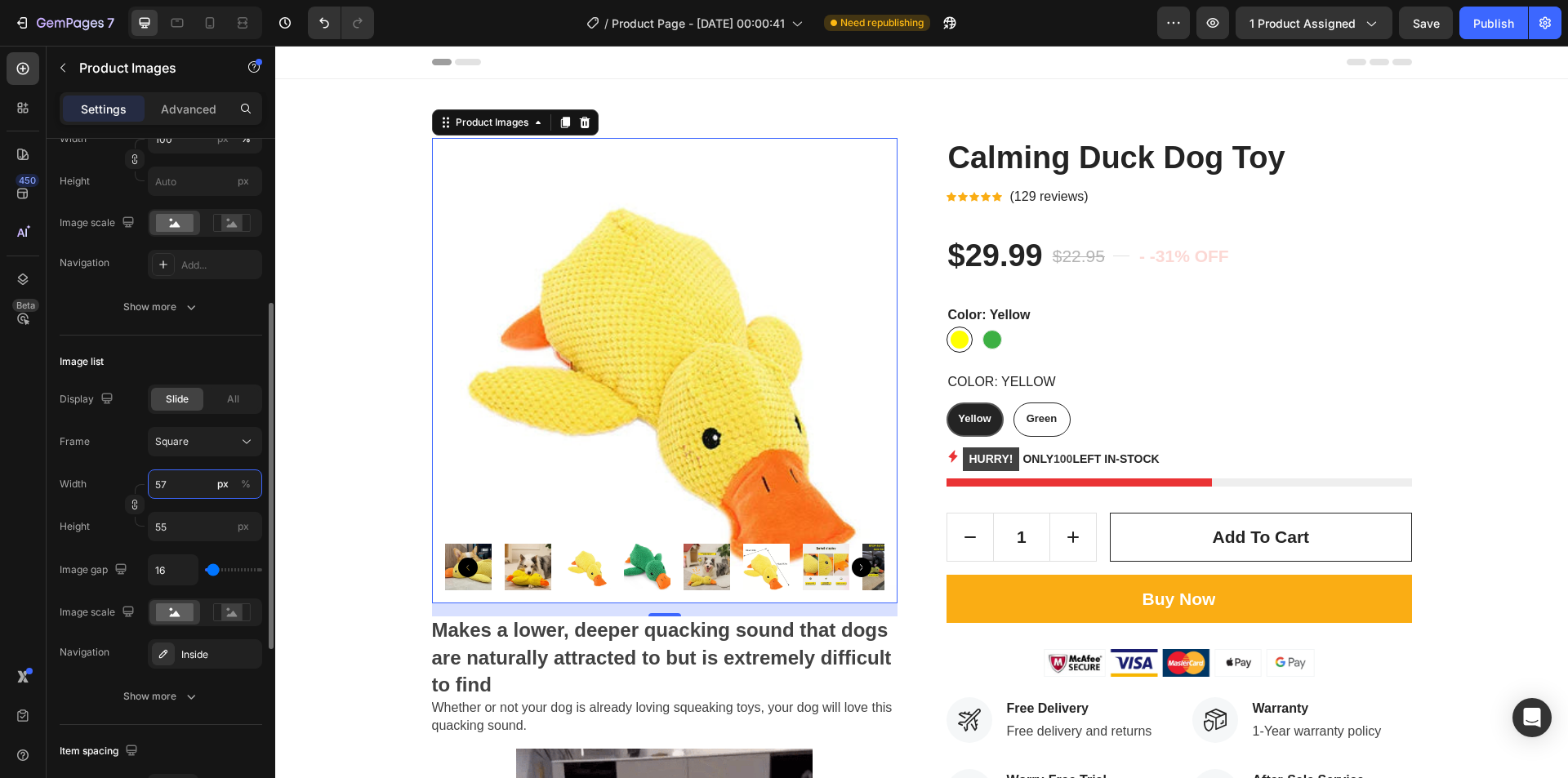
type input "57"
type input "58"
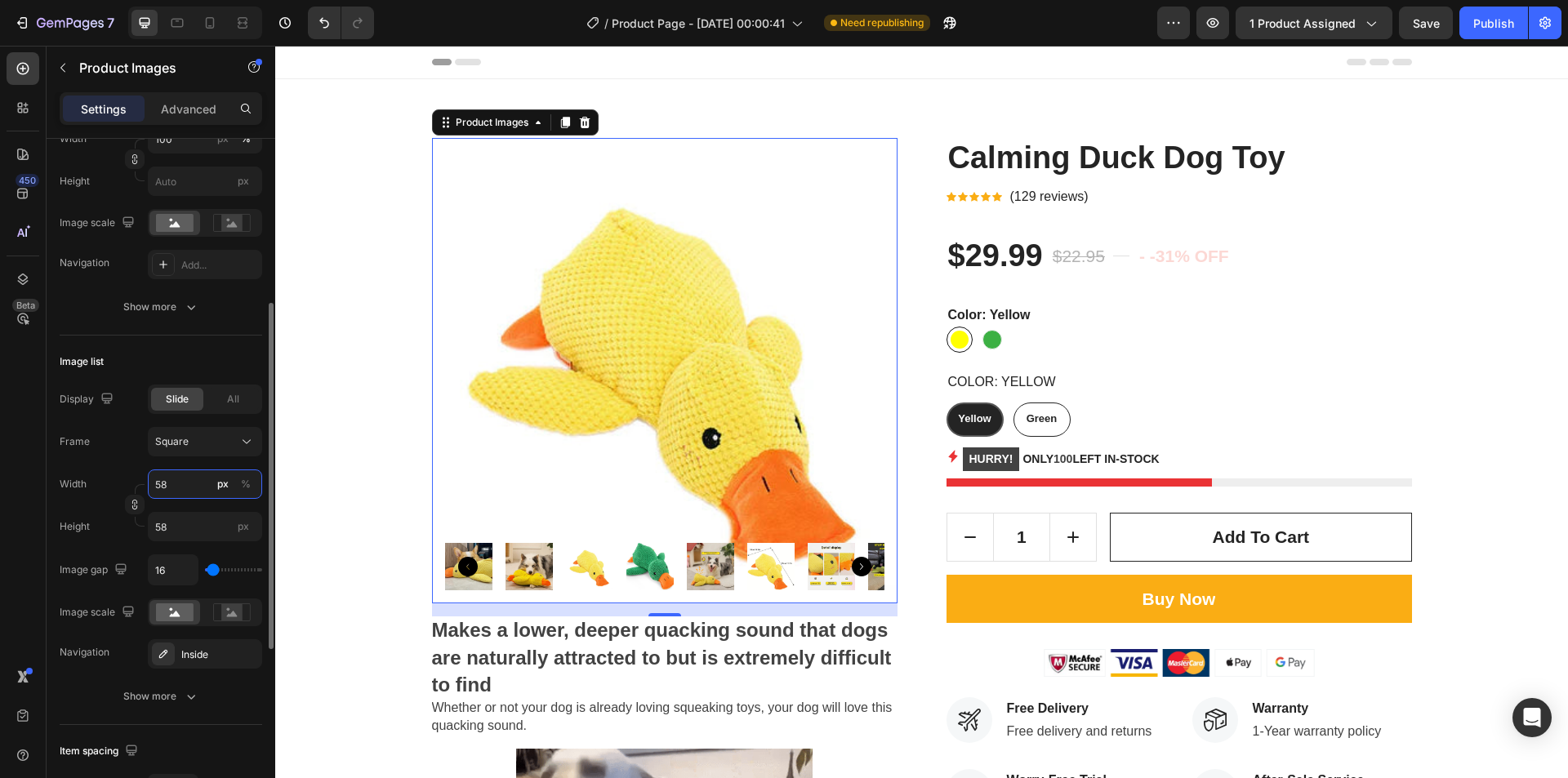
type input "57"
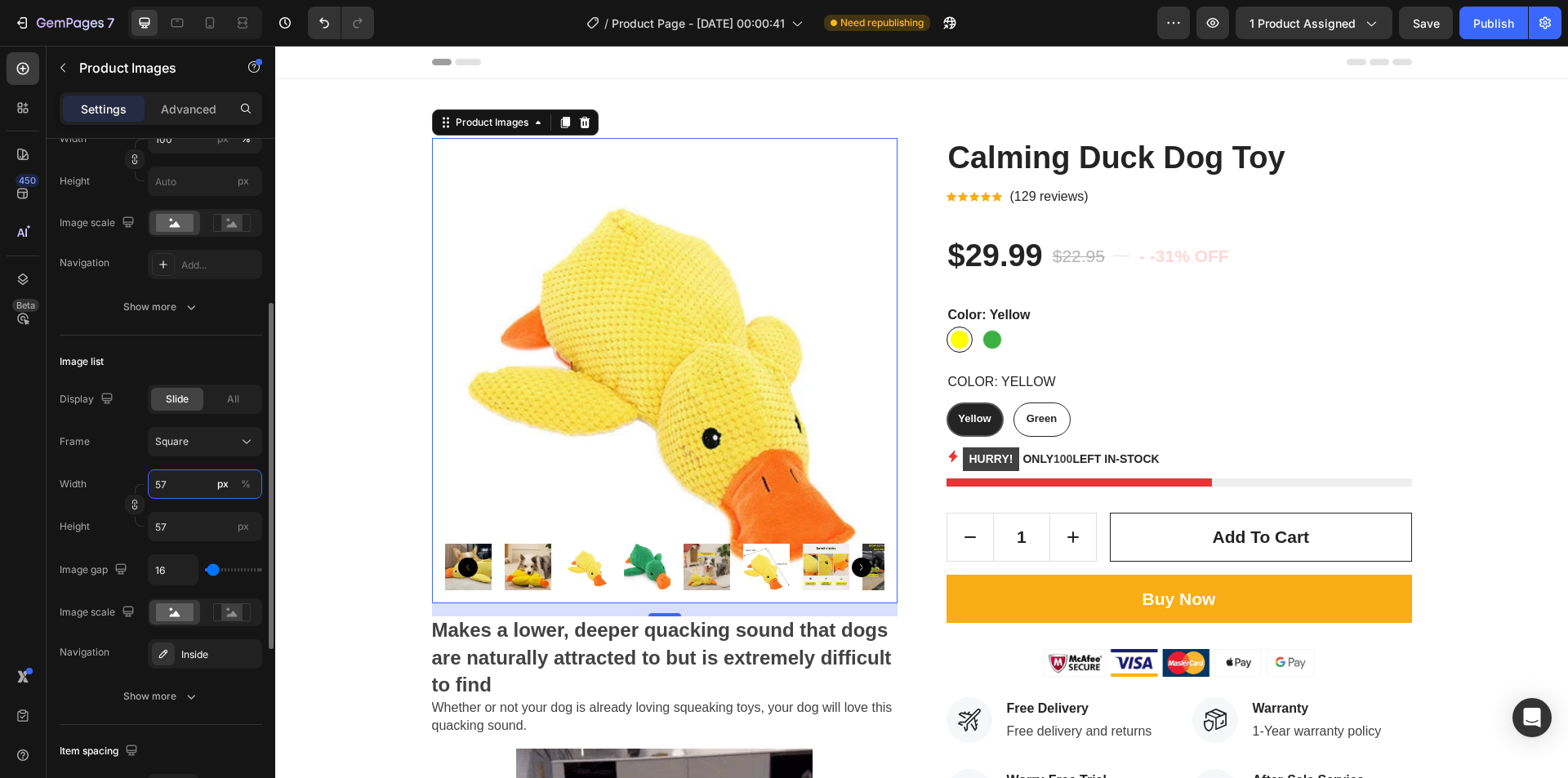
type input "56"
type input "55"
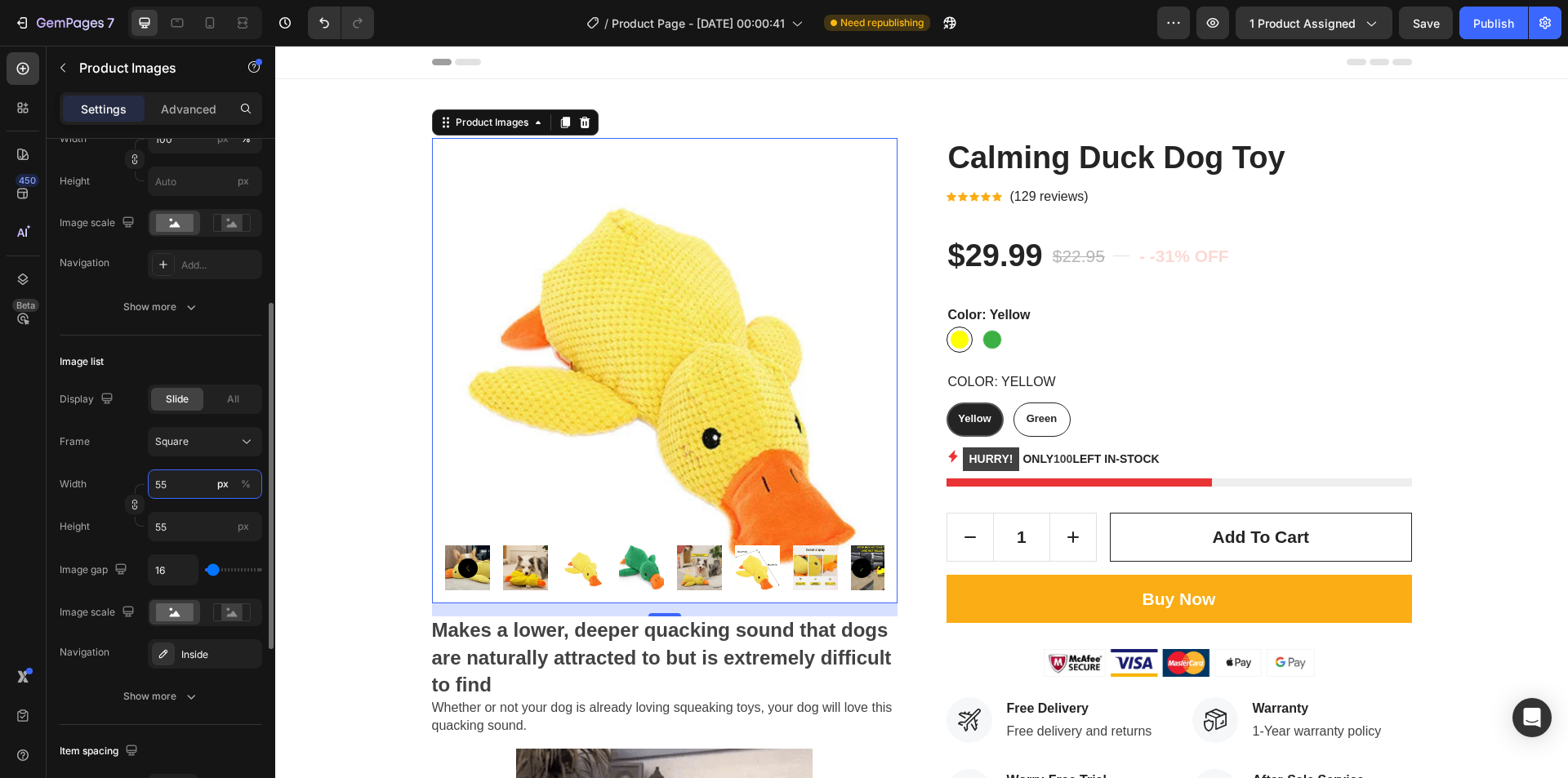
type input "54"
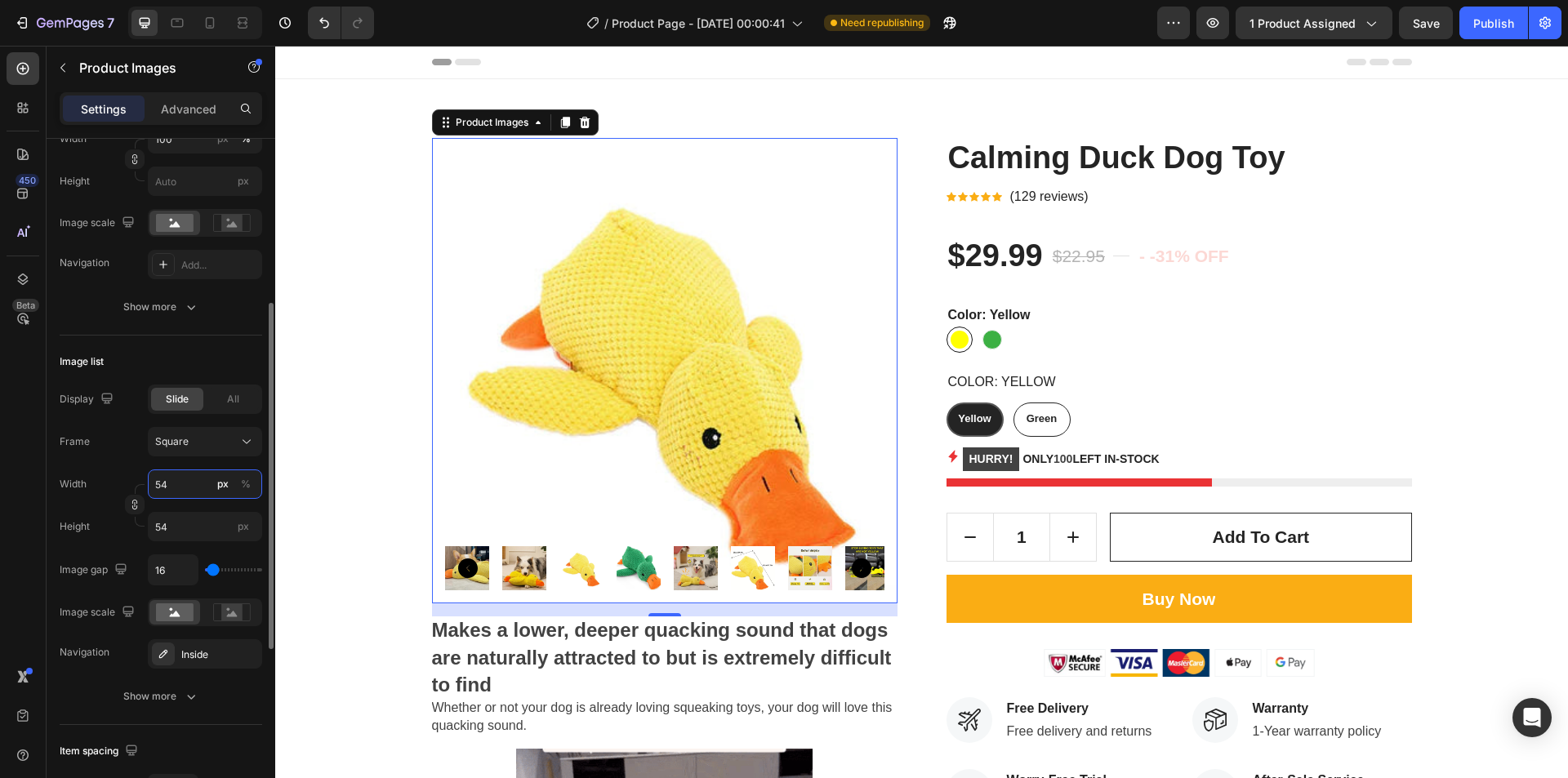
type input "53"
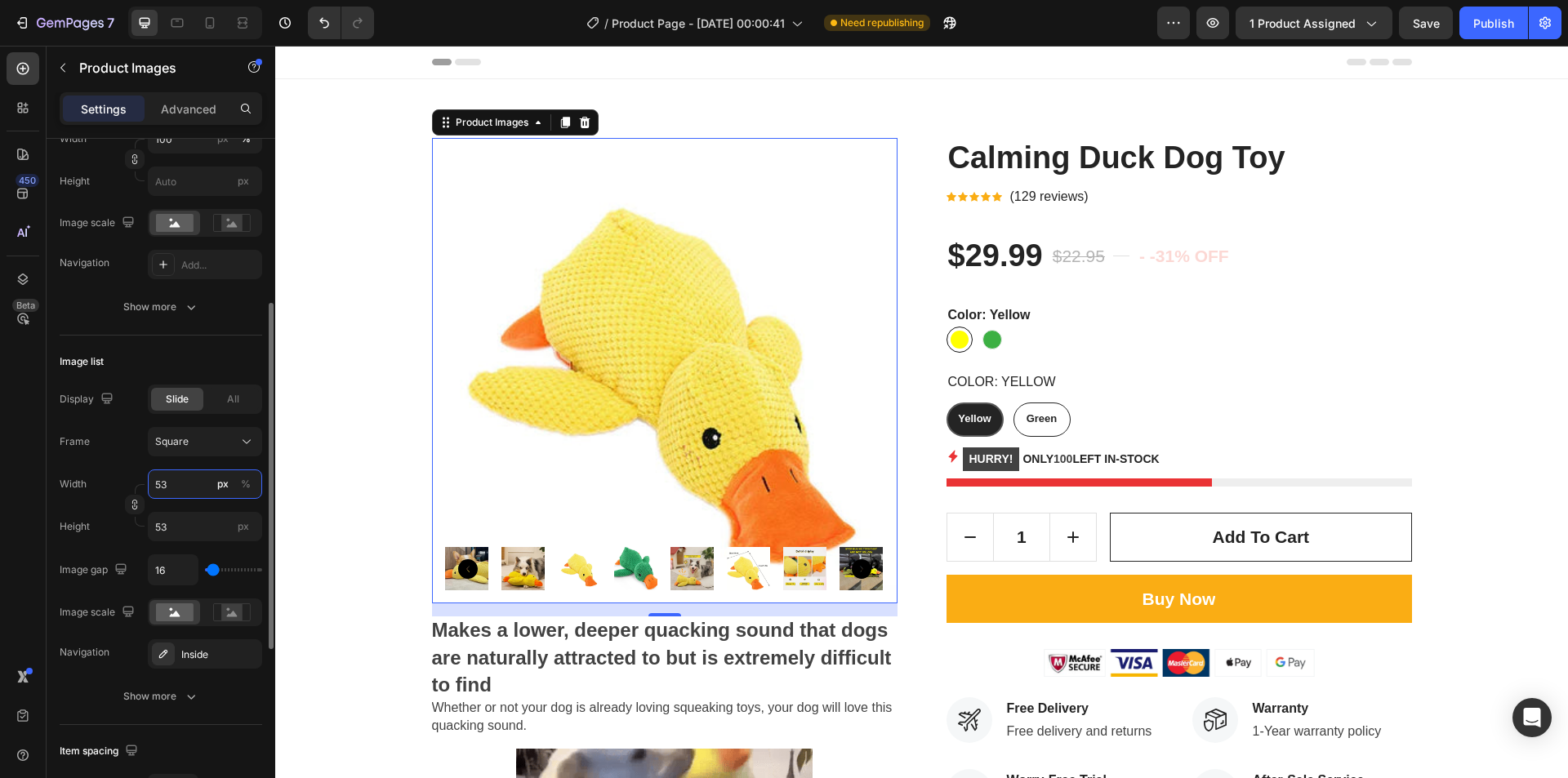
type input "52"
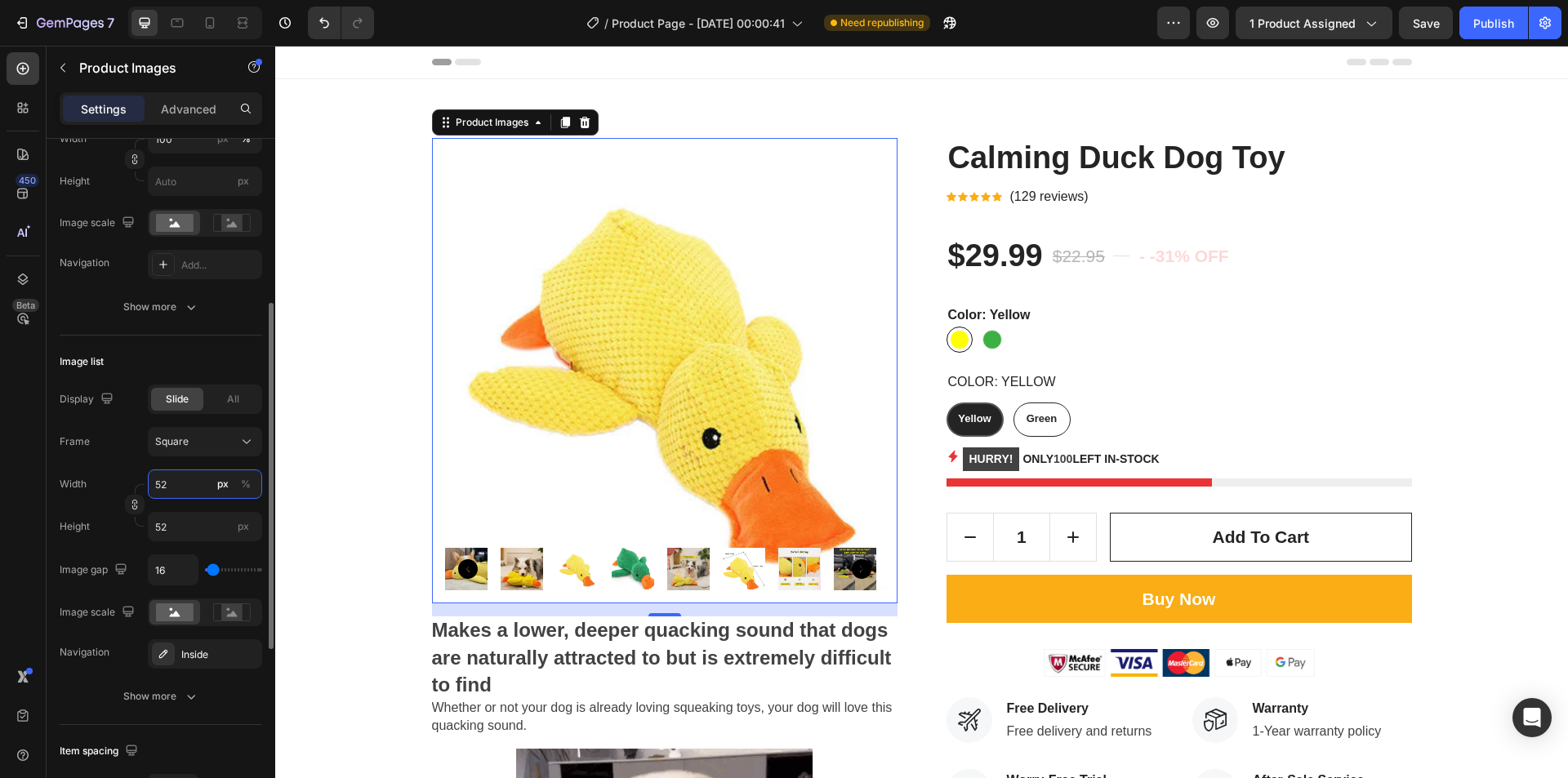
type input "51"
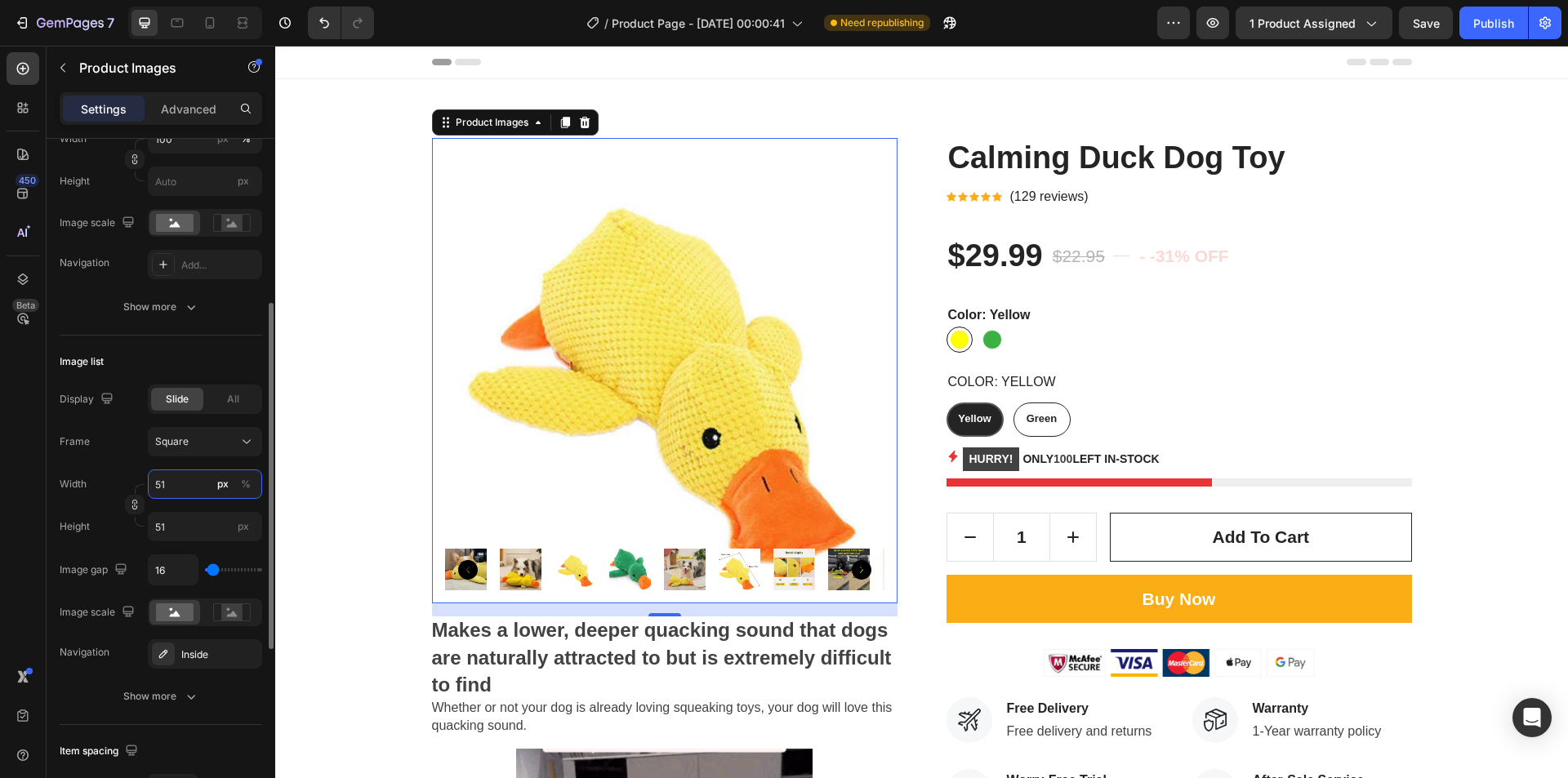
type input "52"
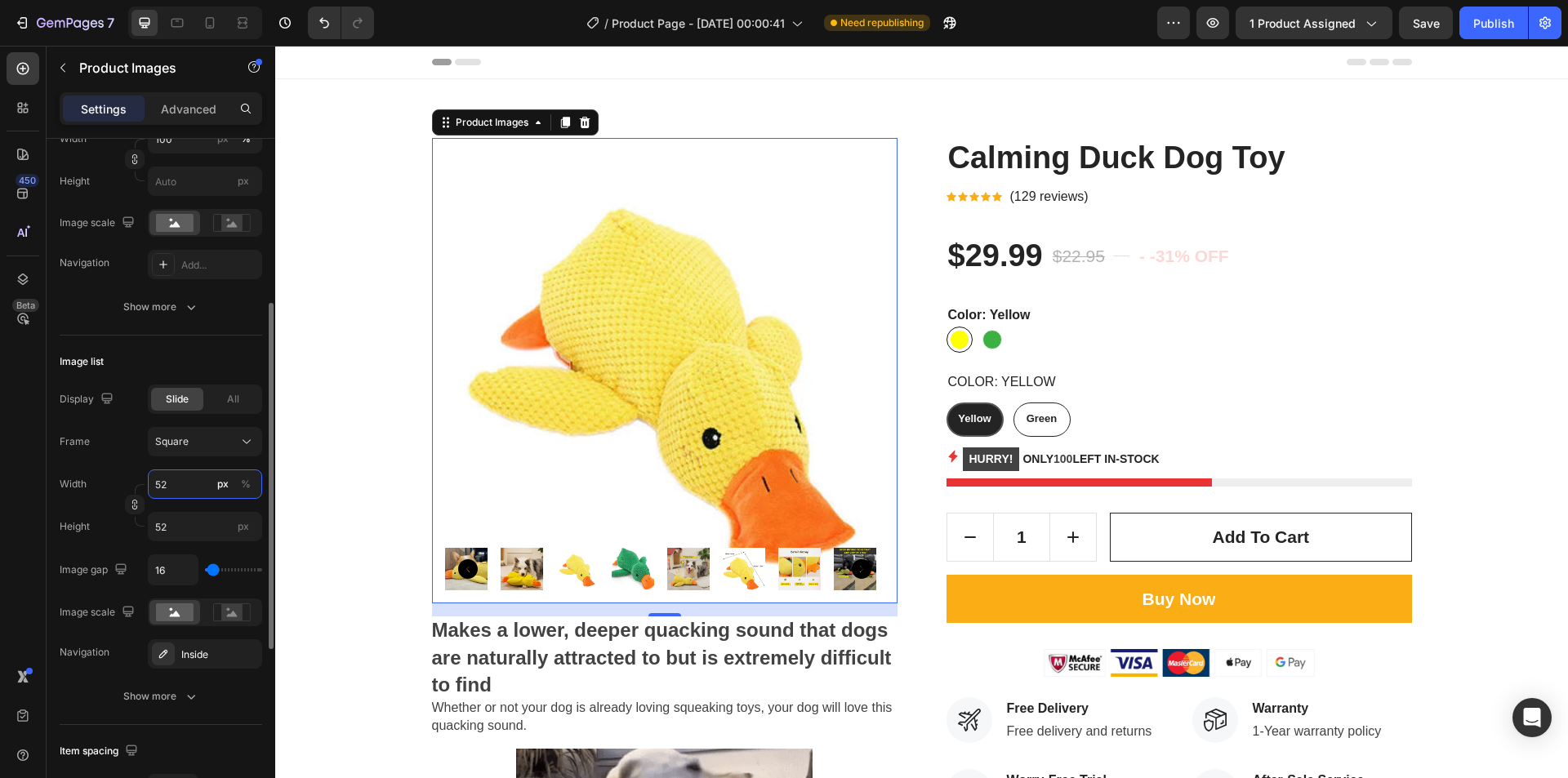
type input "53"
type input "58"
type input "59"
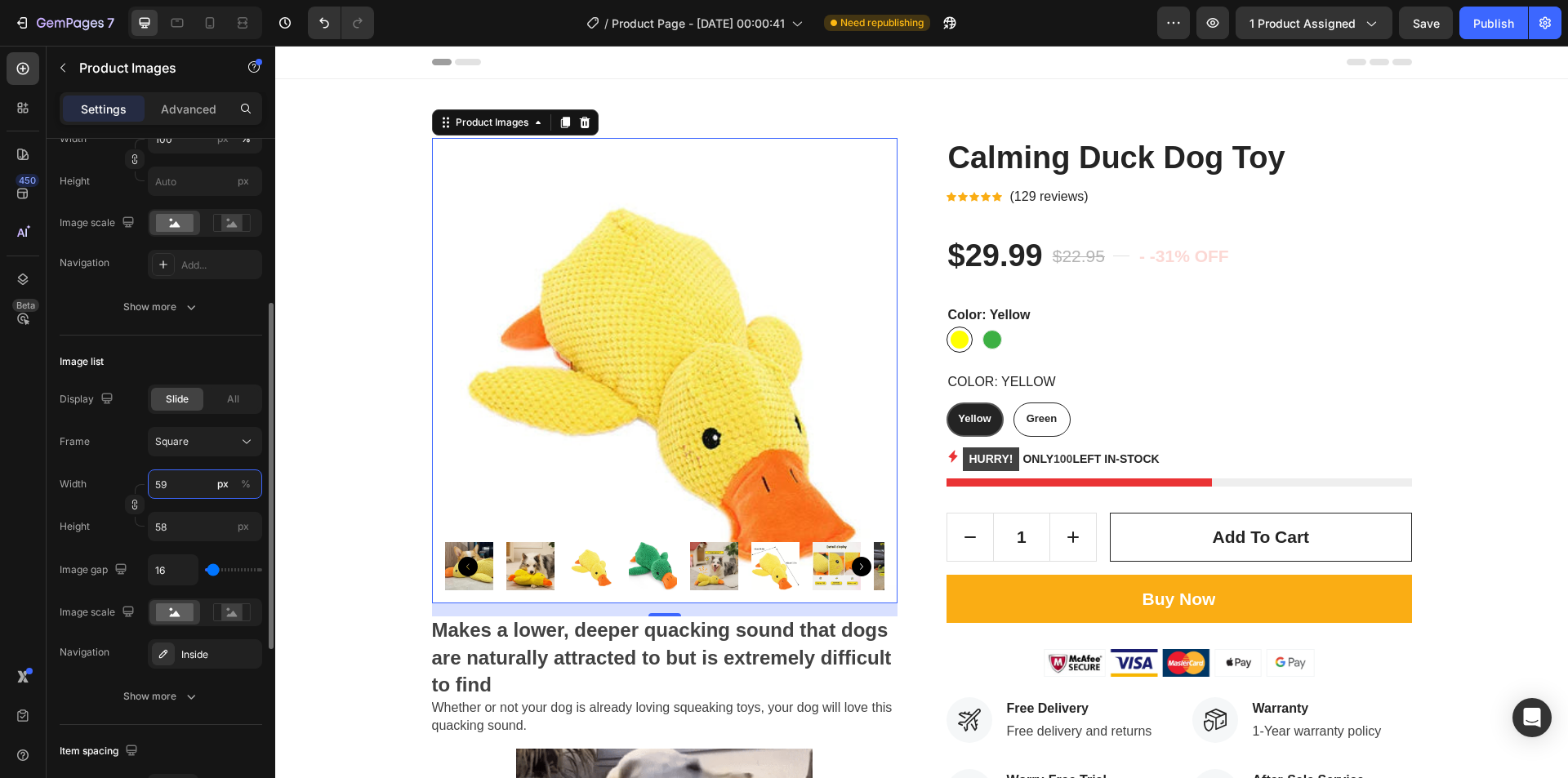
type input "59"
type input "60"
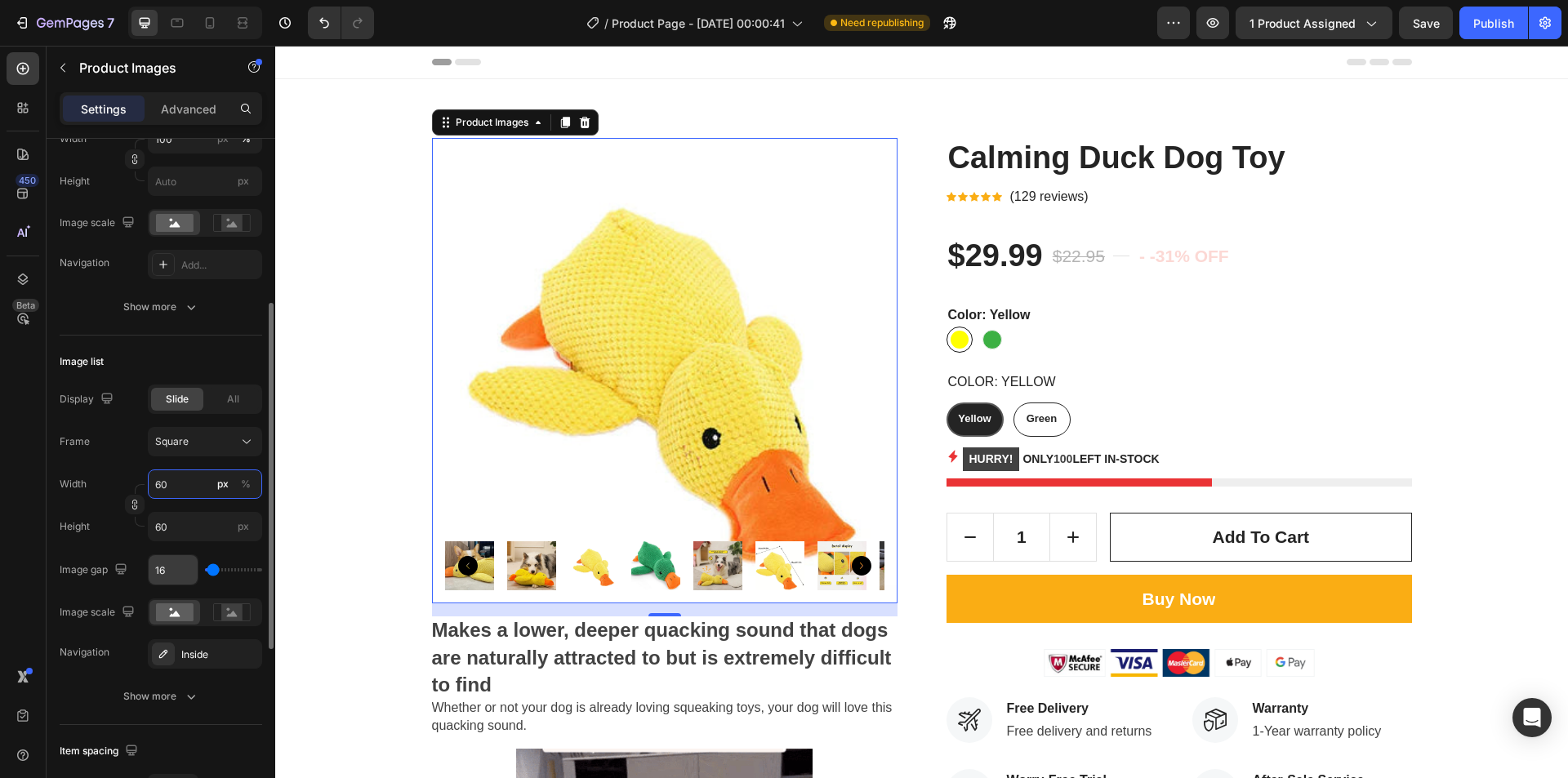
type input "60"
click at [174, 574] on input "16" at bounding box center [174, 570] width 49 height 30
type input "15"
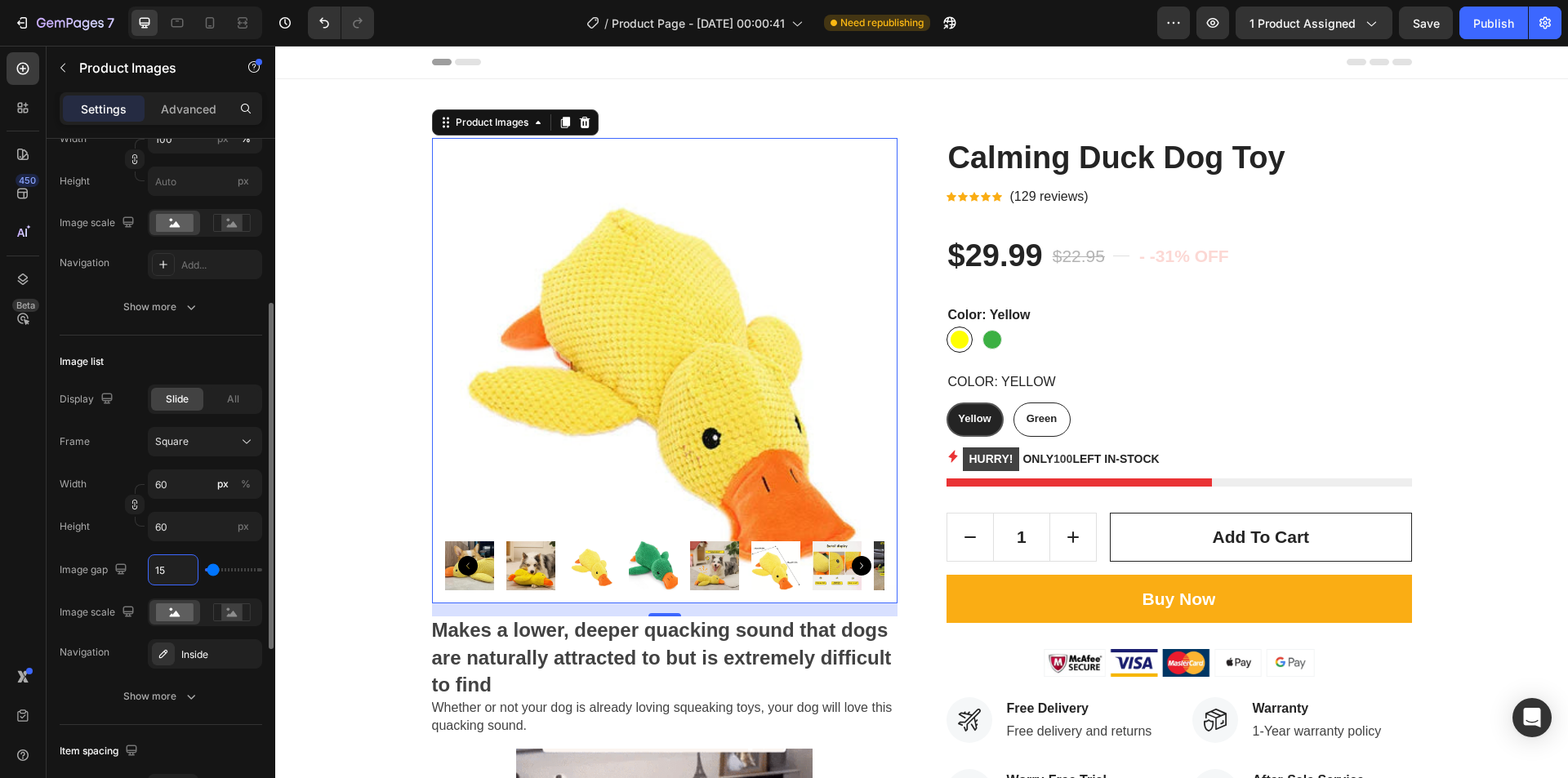
type input "14"
type input "13"
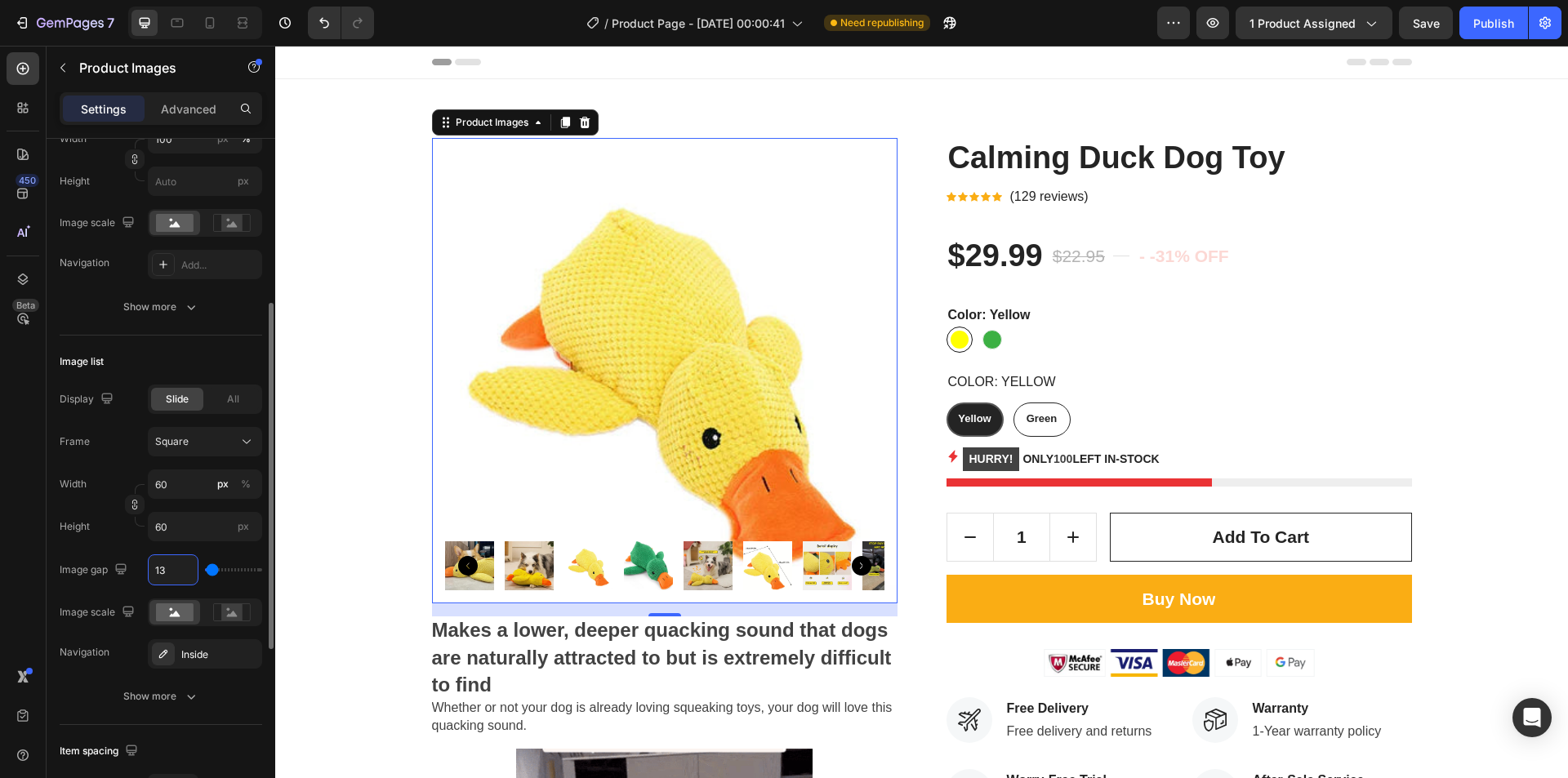
type input "12"
type input "11"
type input "10"
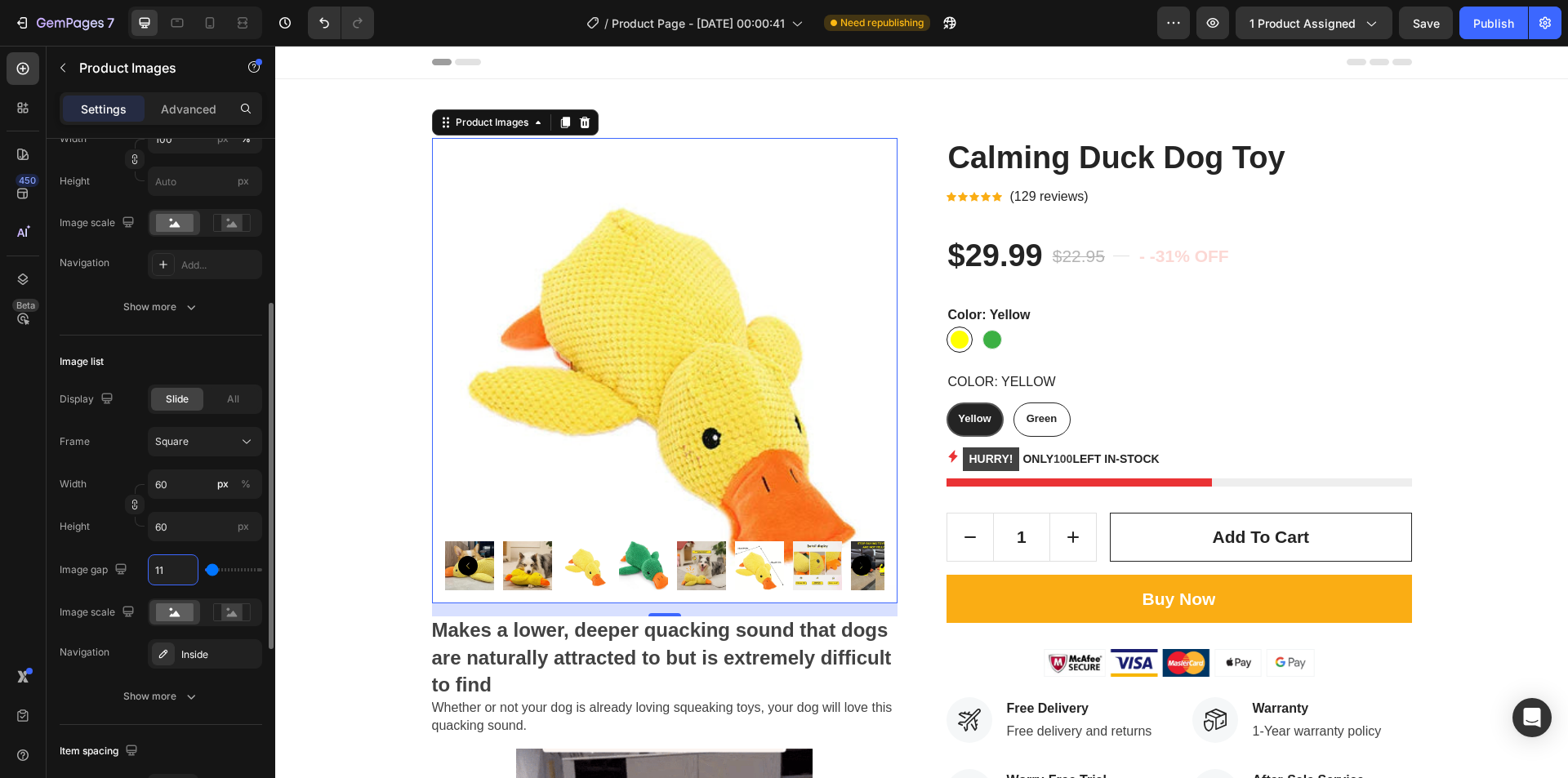
type input "10"
type input "9"
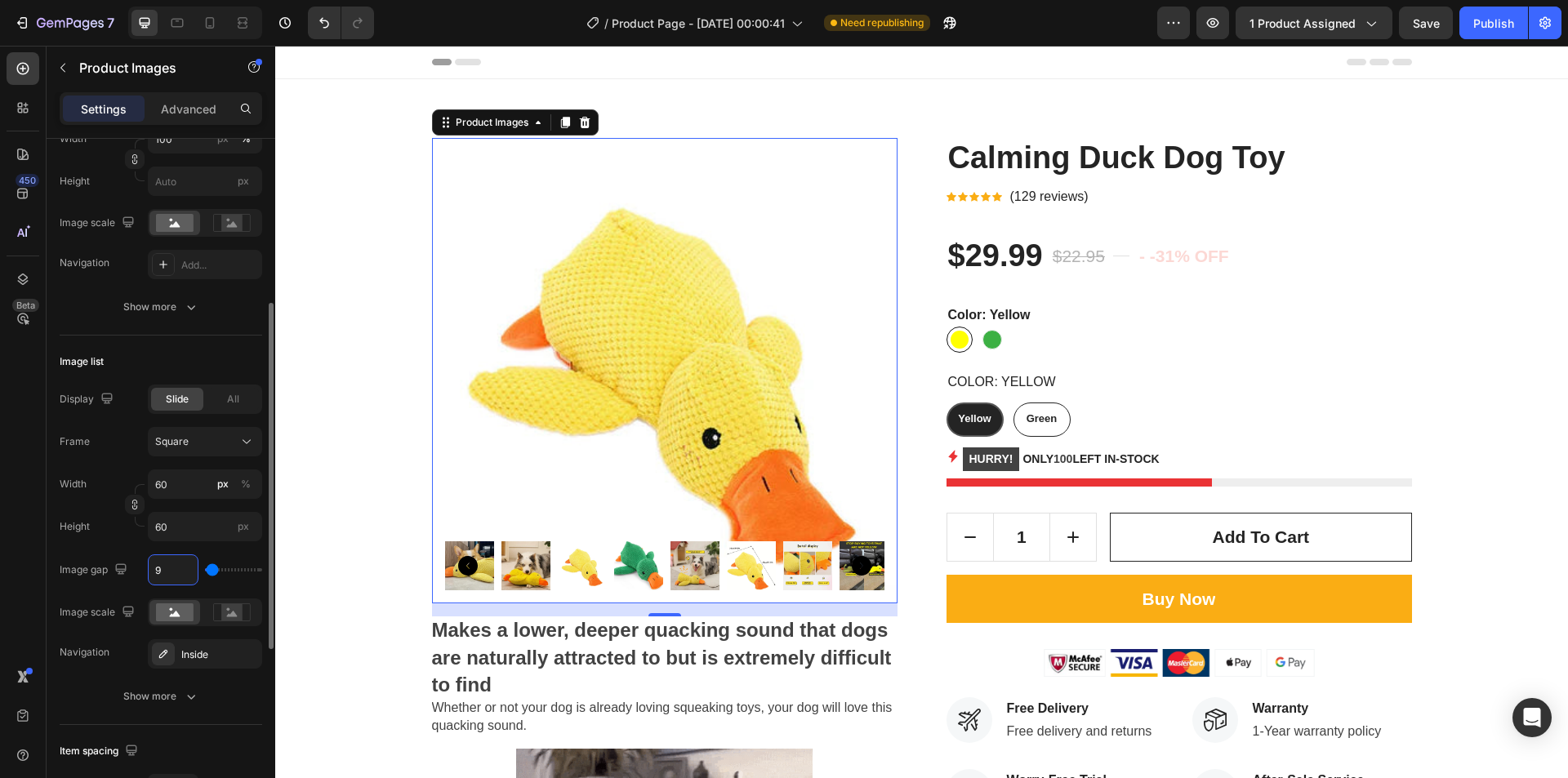
type input "8"
type input "7"
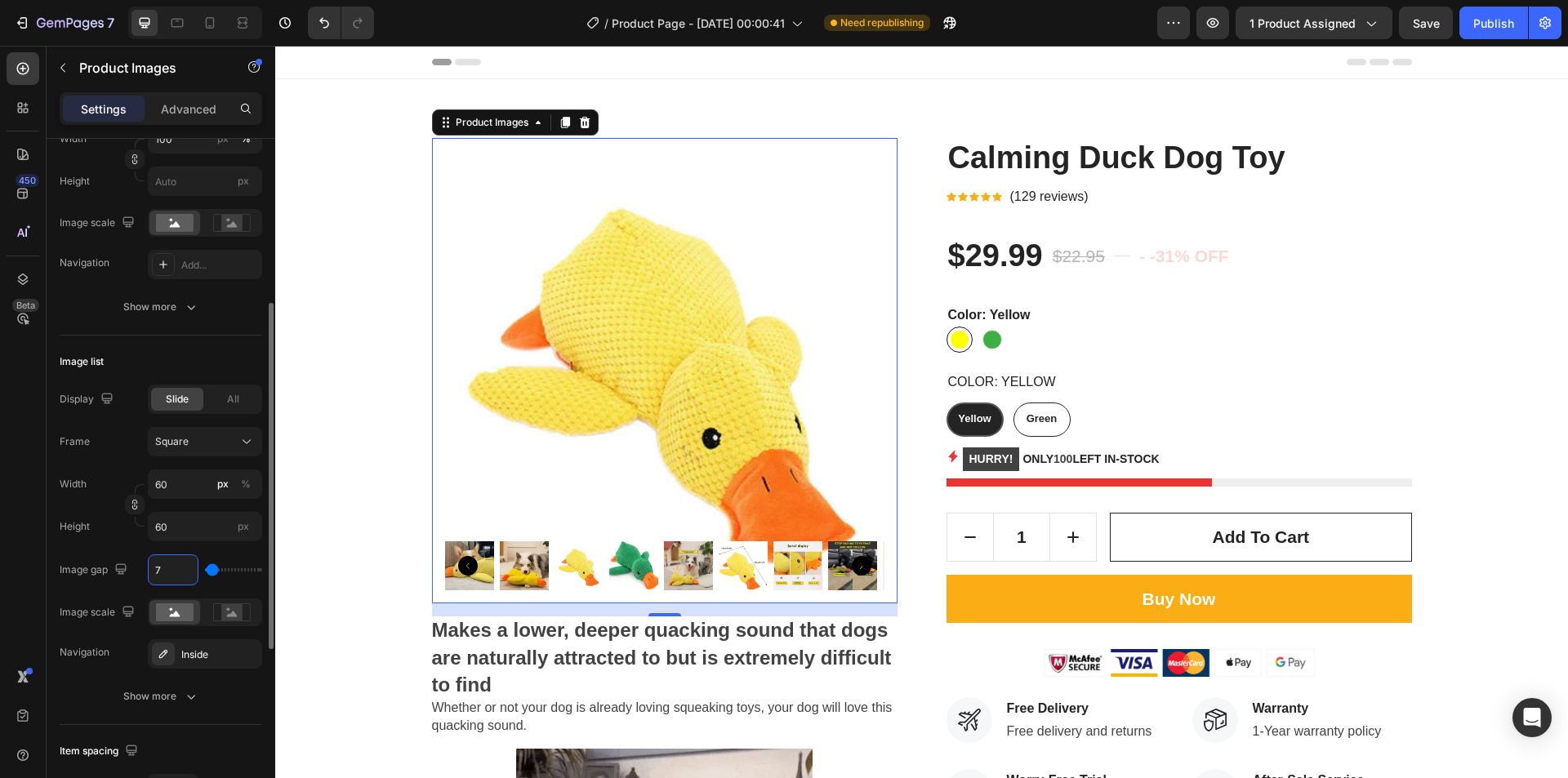
type input "6"
type input "5"
type input "4"
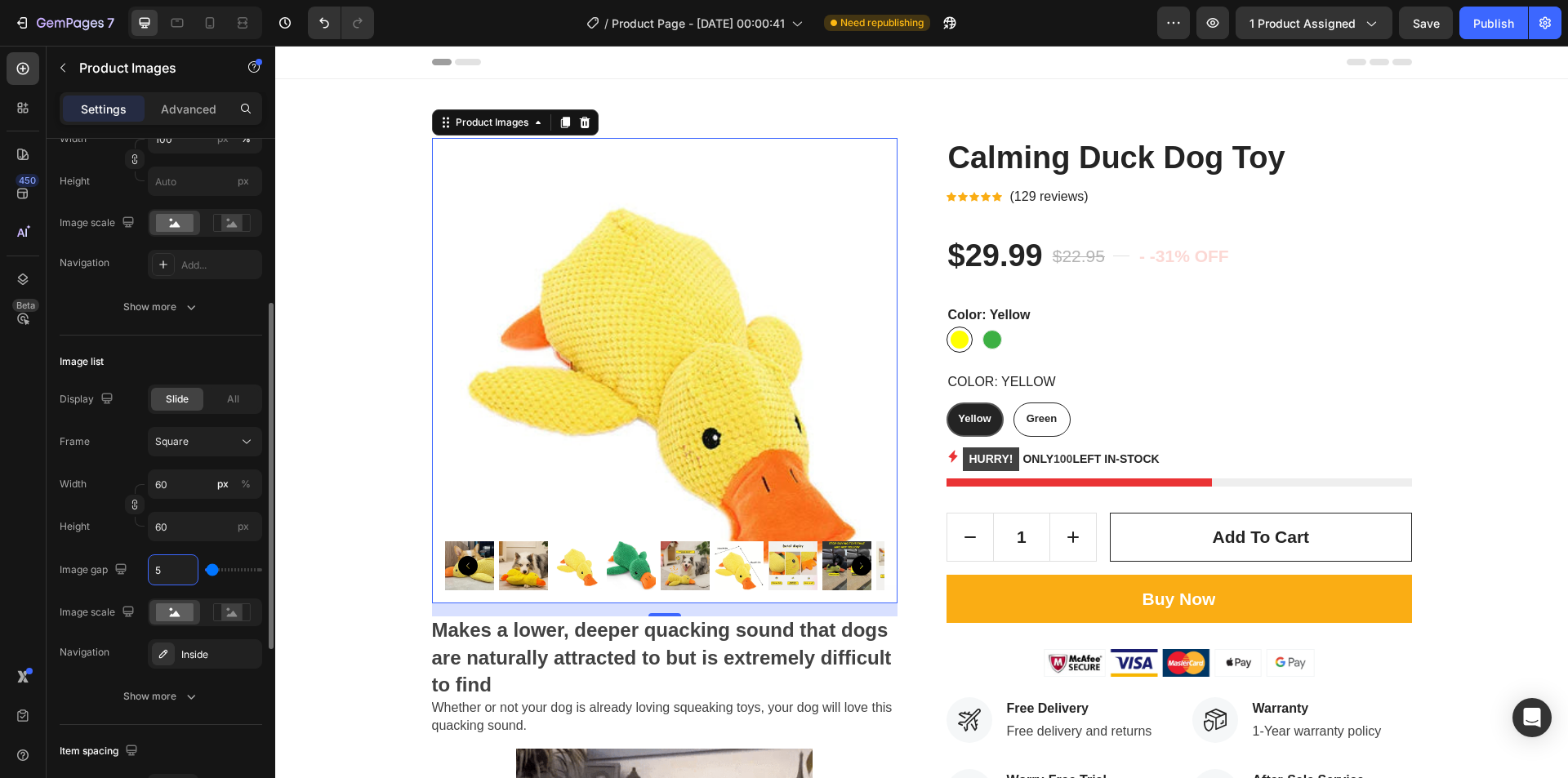
type input "4"
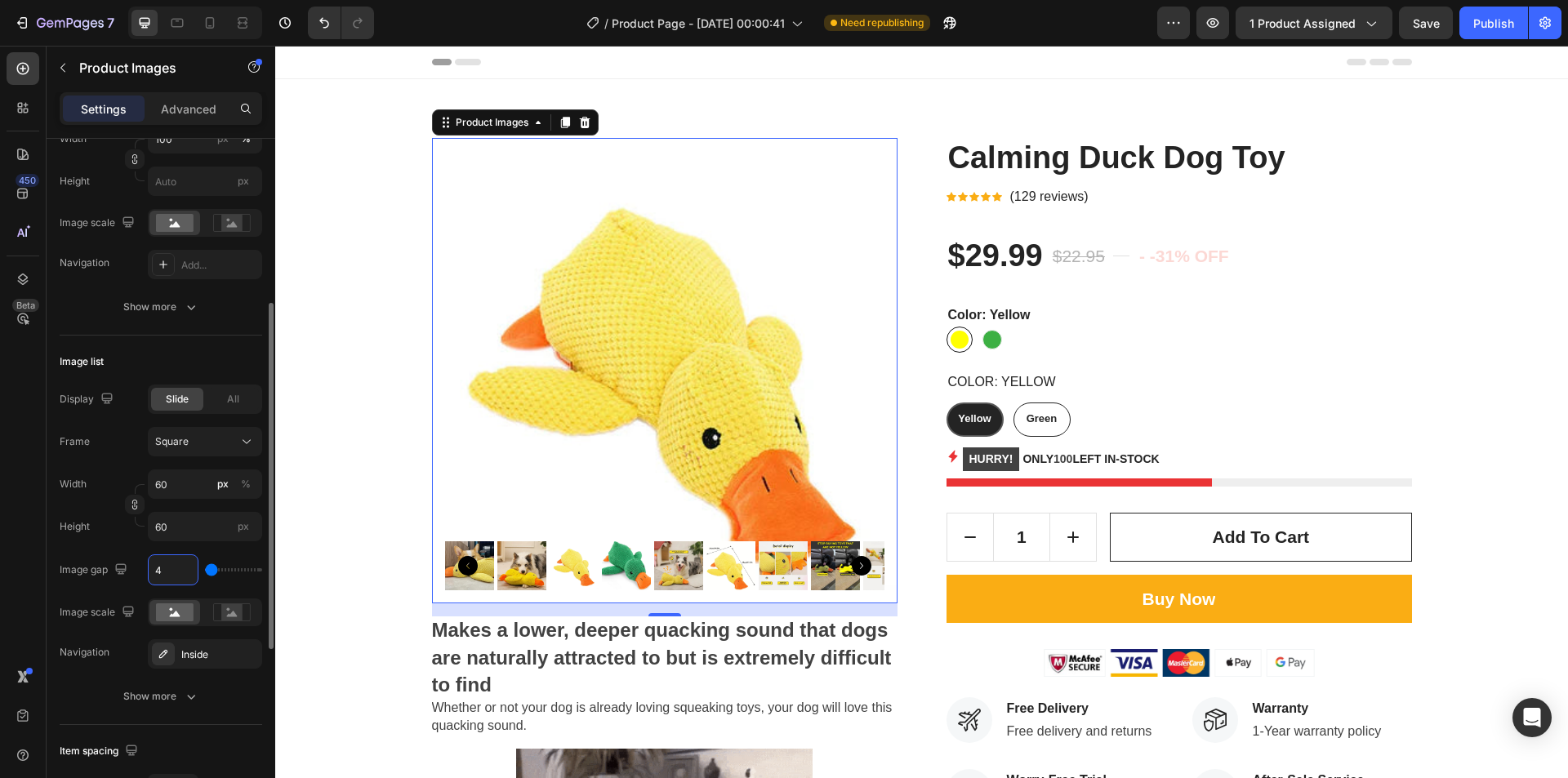
type input "3"
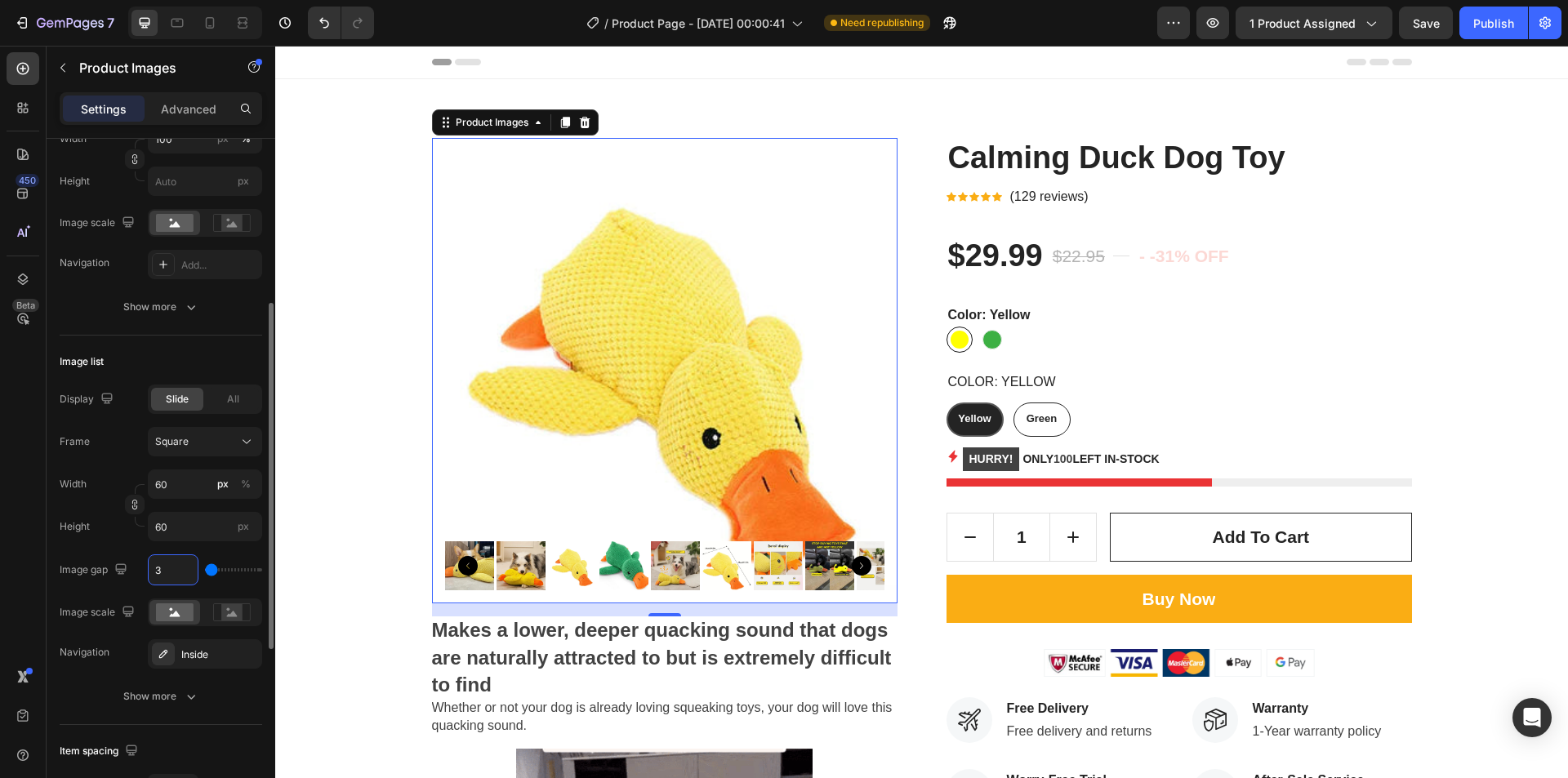
type input "2"
type input "3"
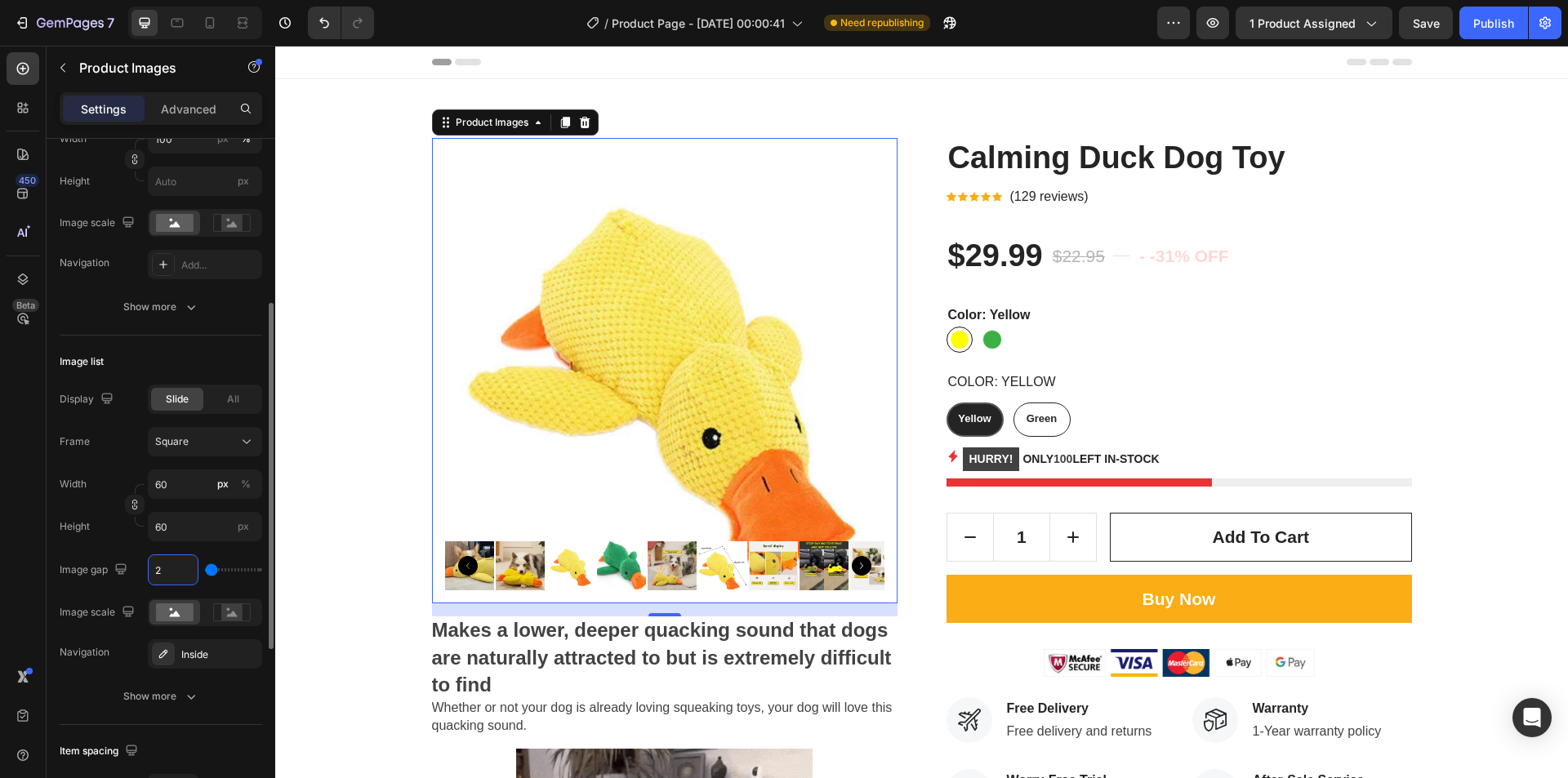
type input "3"
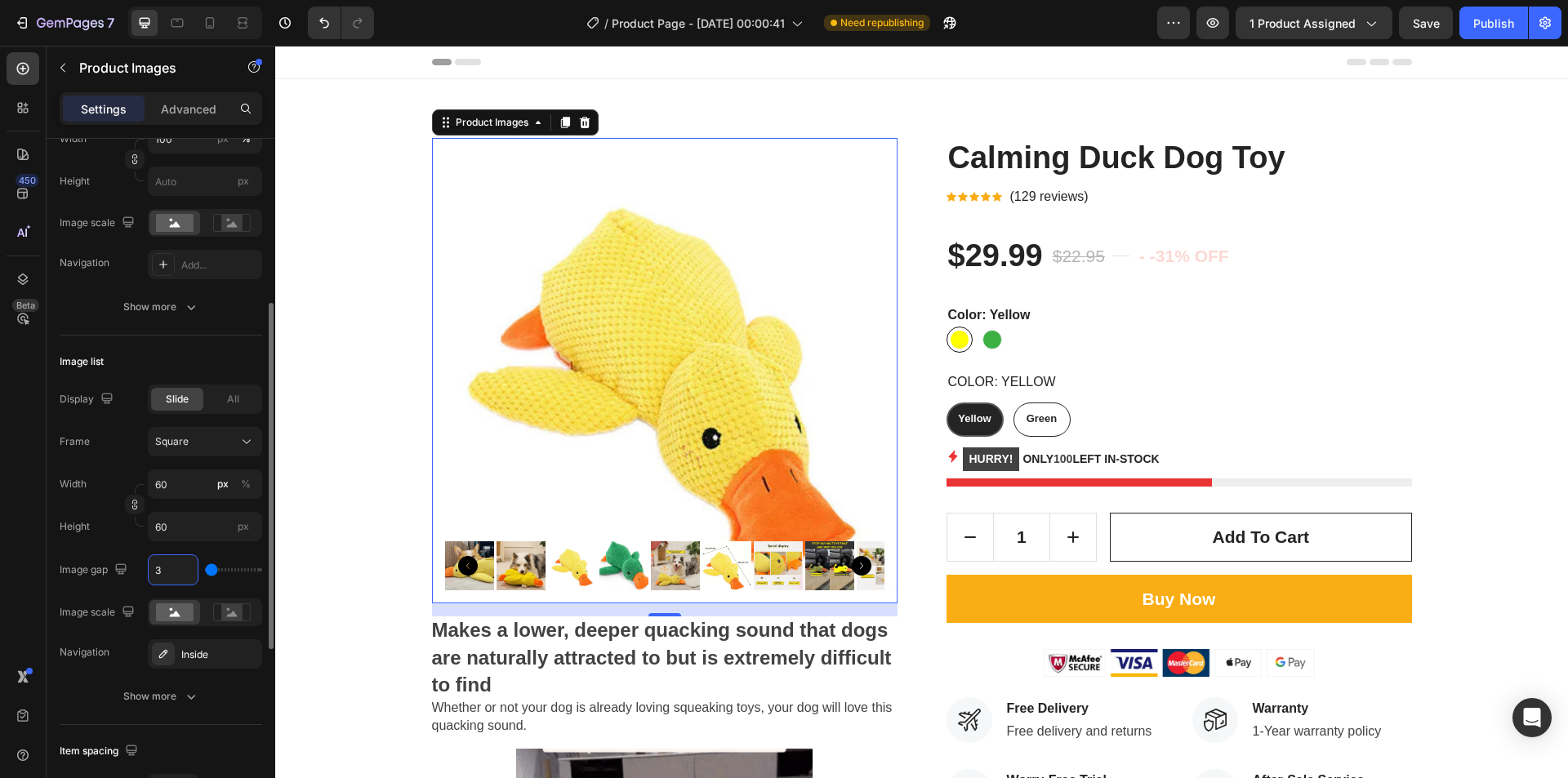
type input "4"
type input "5"
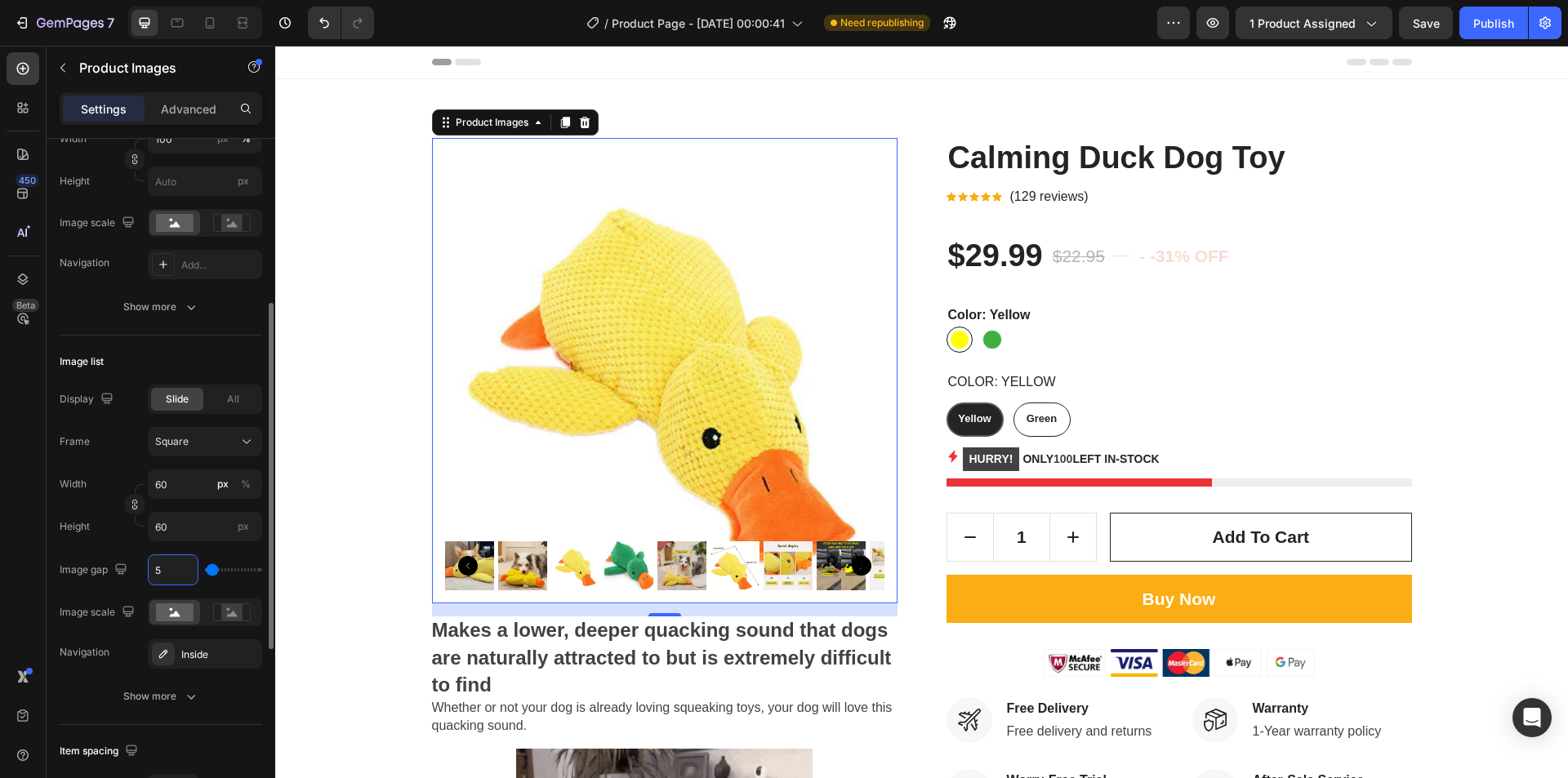
type input "6"
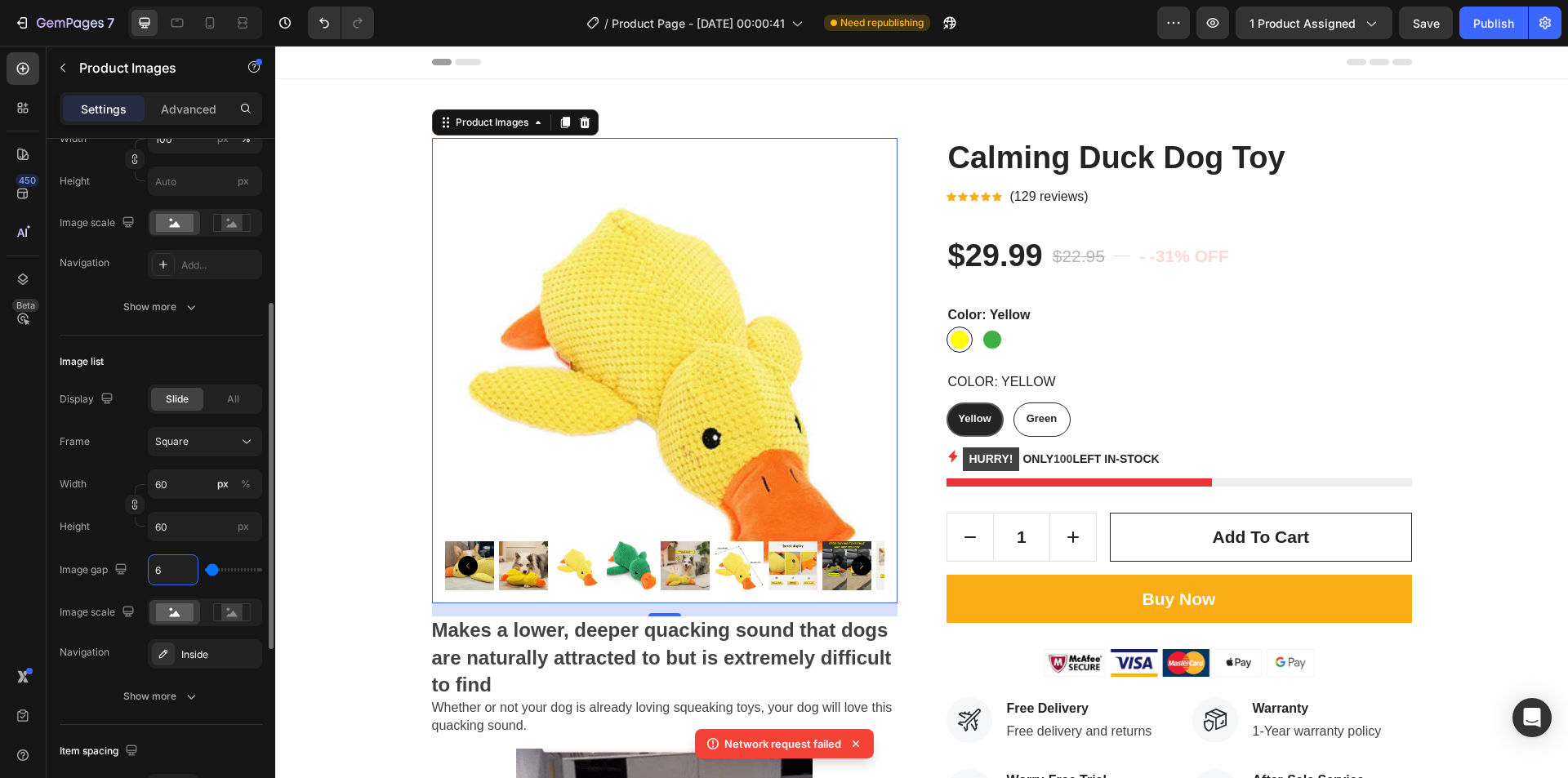
type input "5"
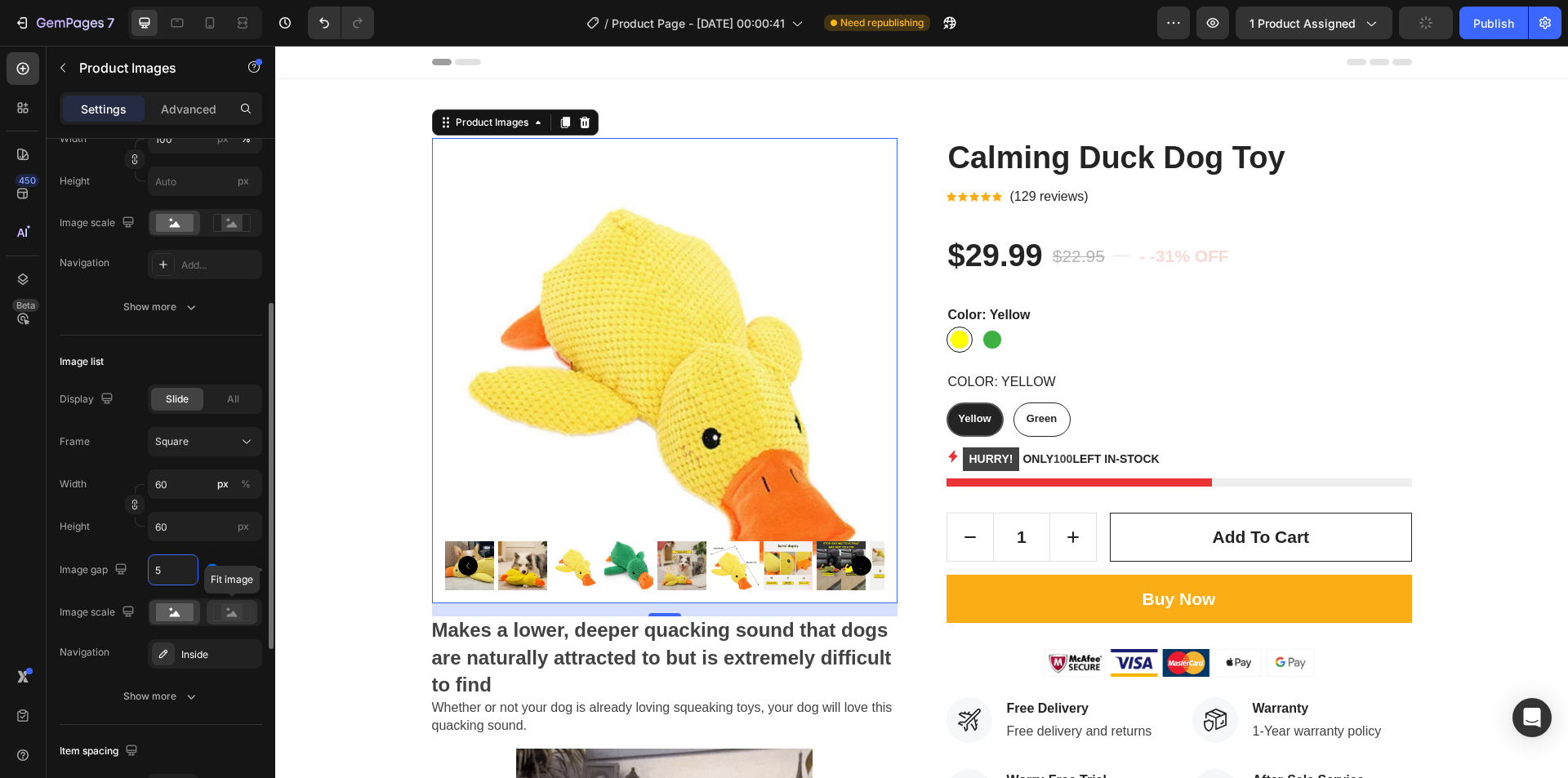
click at [225, 615] on rect at bounding box center [232, 612] width 21 height 17
click at [175, 614] on icon at bounding box center [175, 613] width 11 height 6
click at [257, 619] on div at bounding box center [232, 612] width 51 height 25
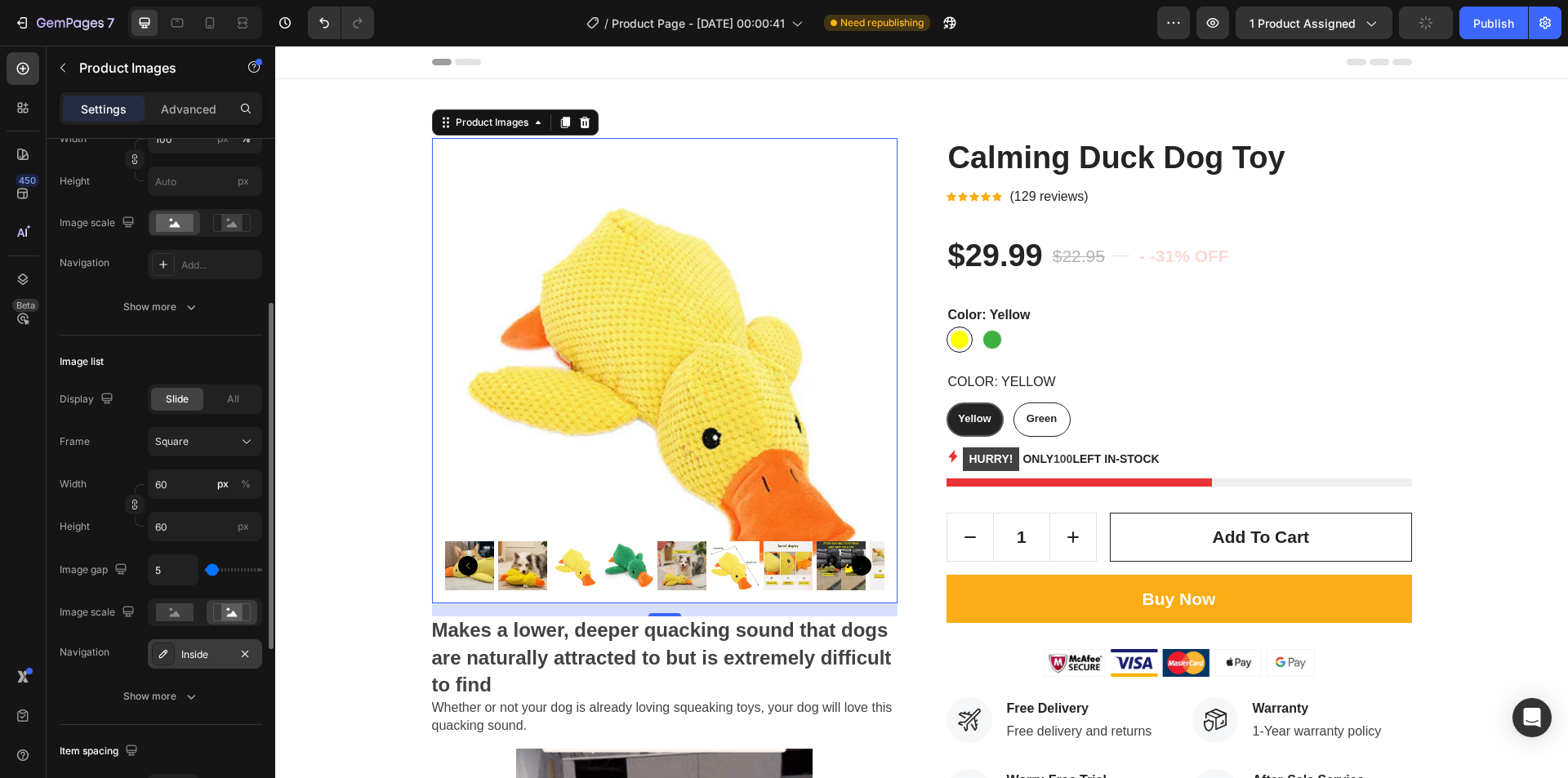
click at [222, 645] on div "Inside" at bounding box center [205, 654] width 114 height 30
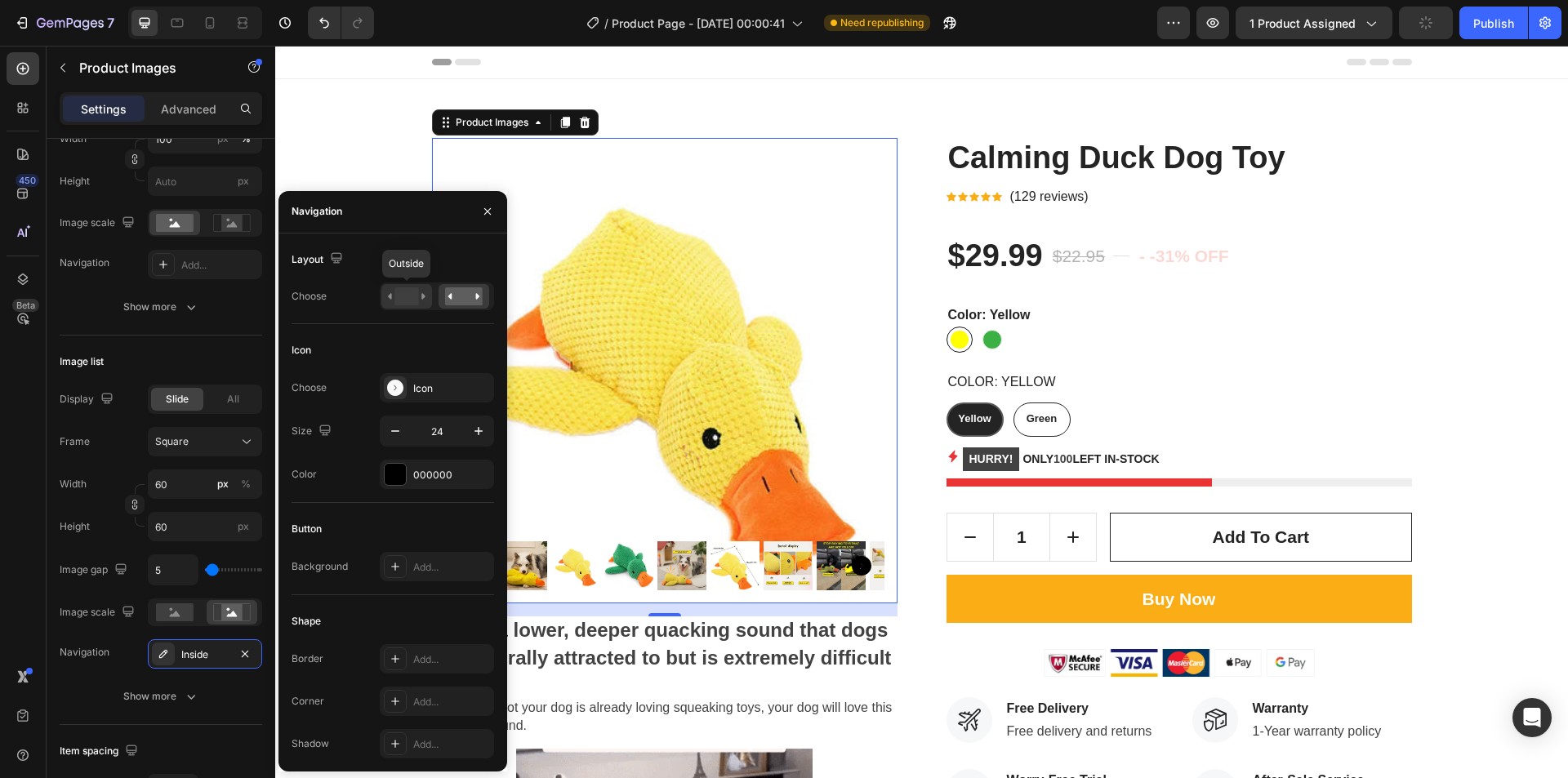
click at [403, 297] on rect at bounding box center [406, 296] width 24 height 18
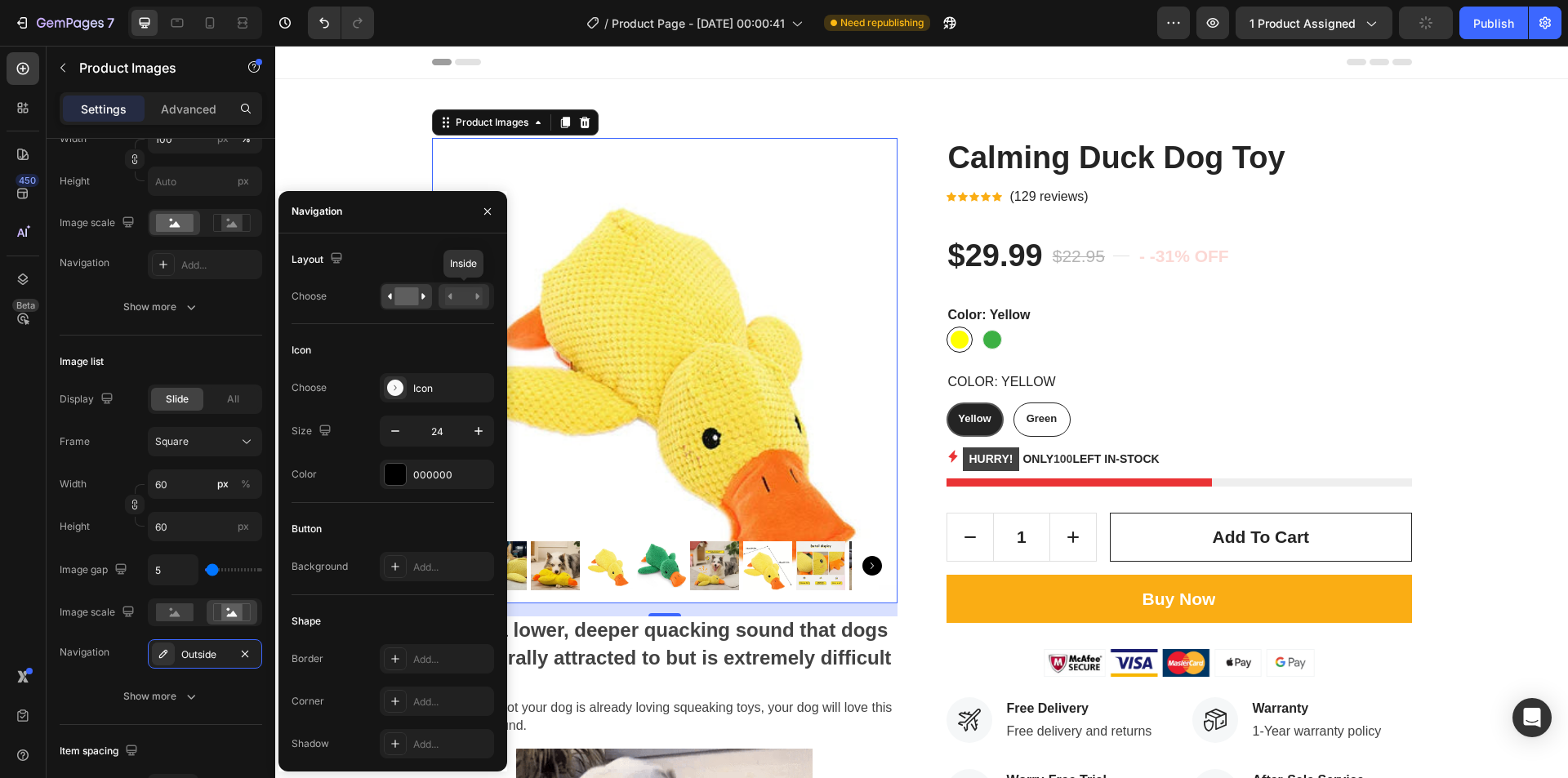
click at [456, 301] on rect at bounding box center [464, 296] width 38 height 18
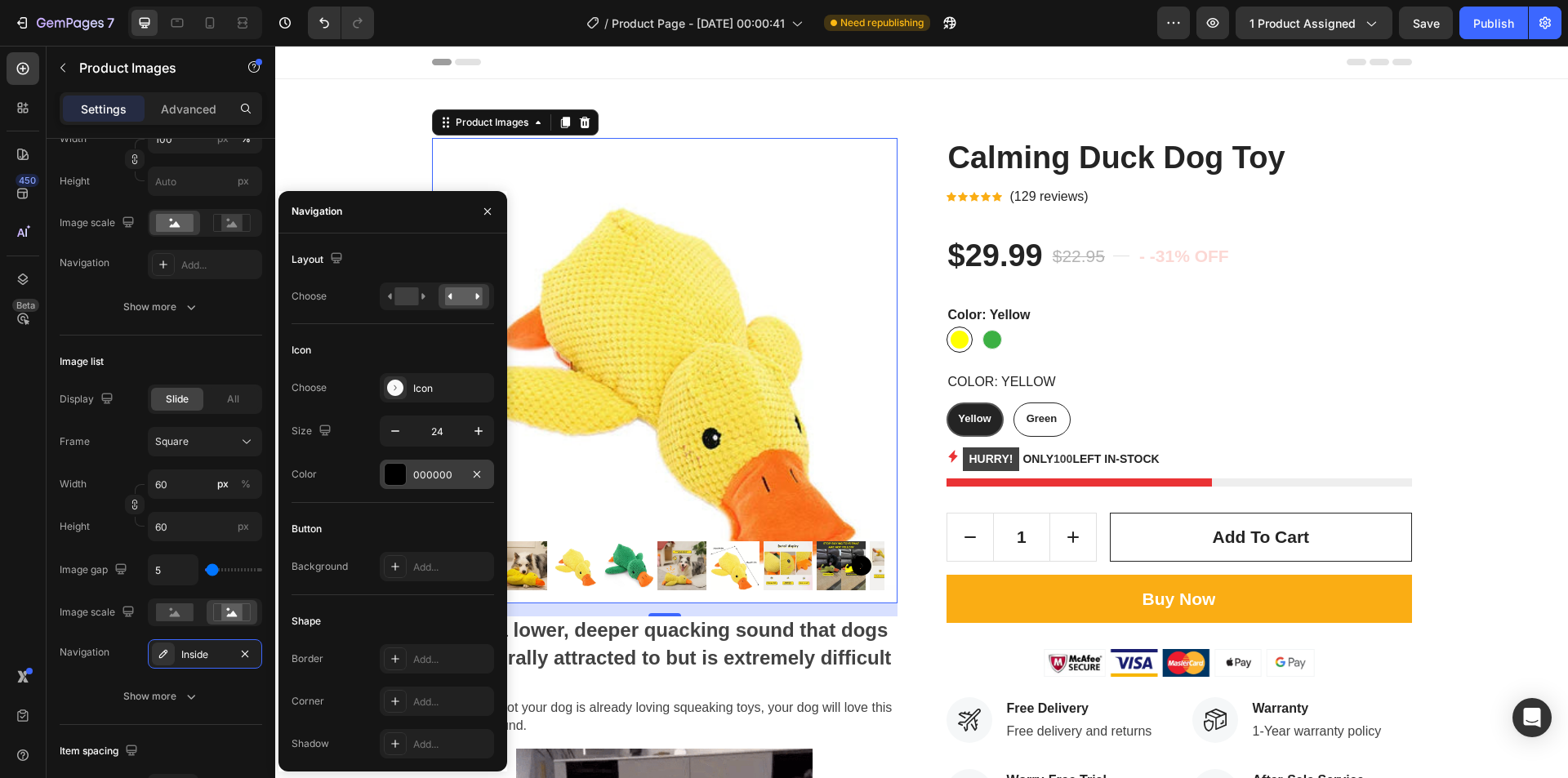
click at [388, 469] on div at bounding box center [395, 474] width 21 height 21
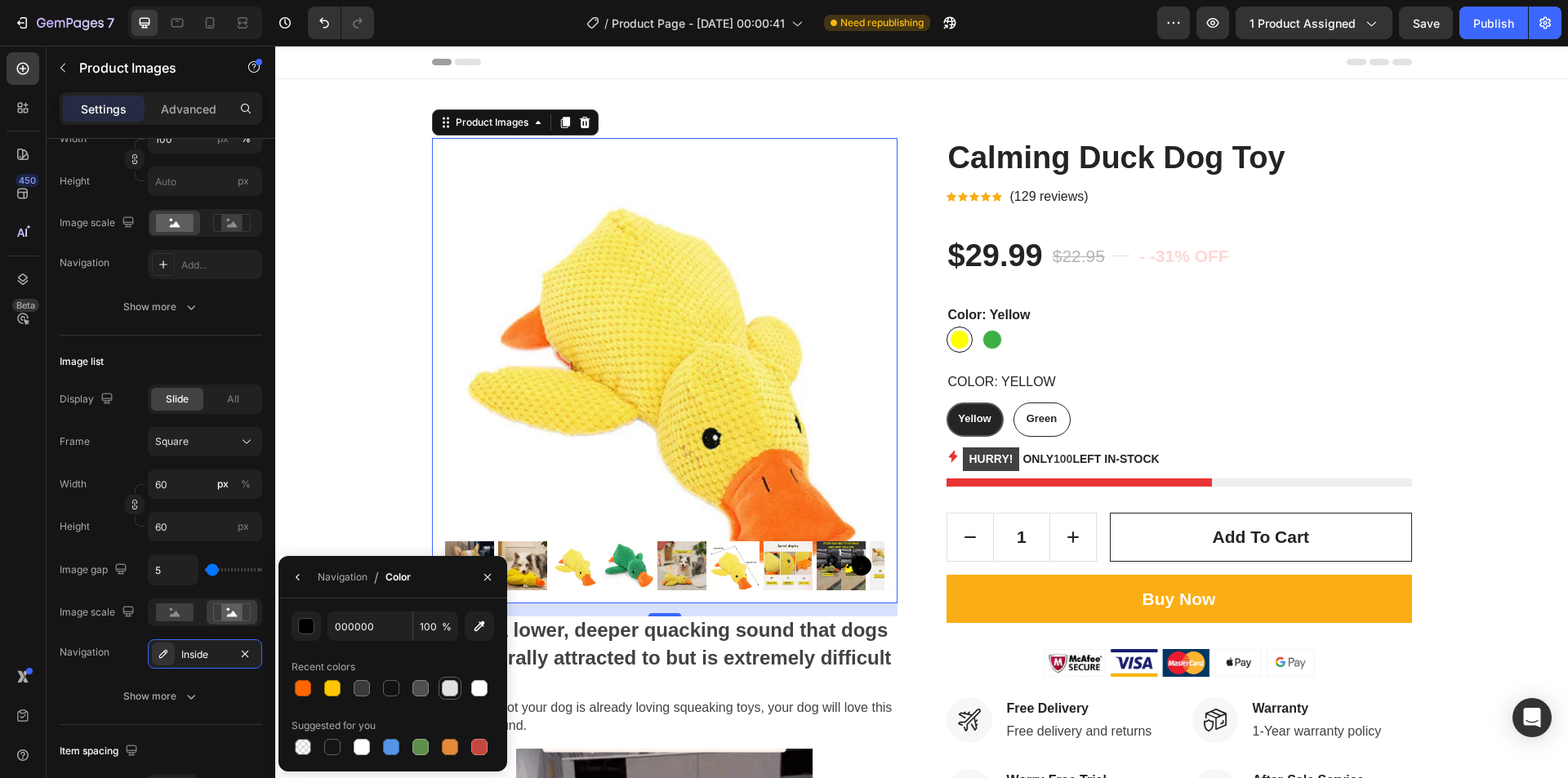
click at [443, 690] on div at bounding box center [450, 688] width 17 height 17
type input "E2E2E2"
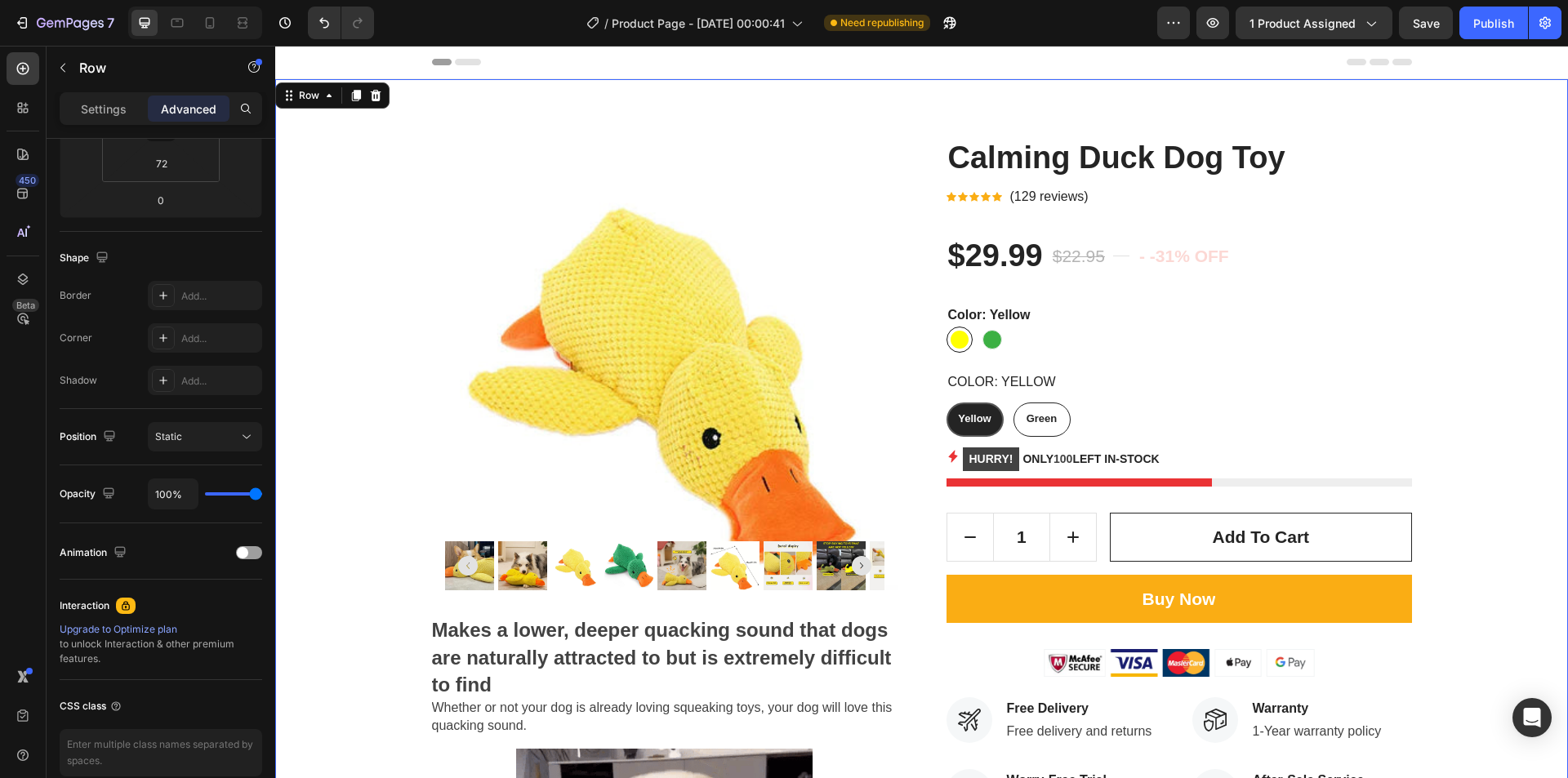
scroll to position [0, 0]
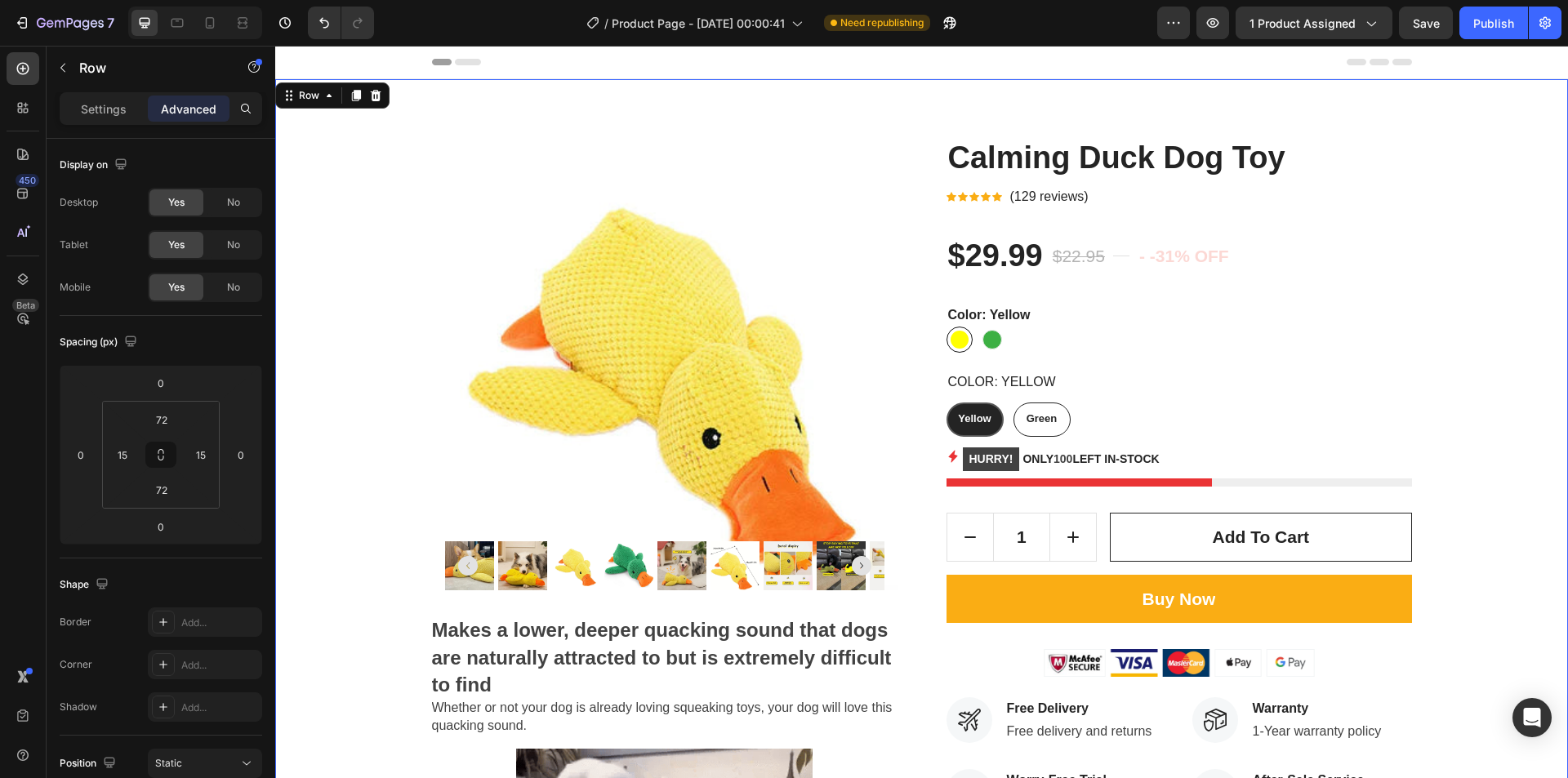
click at [981, 193] on icon at bounding box center [985, 196] width 10 height 10
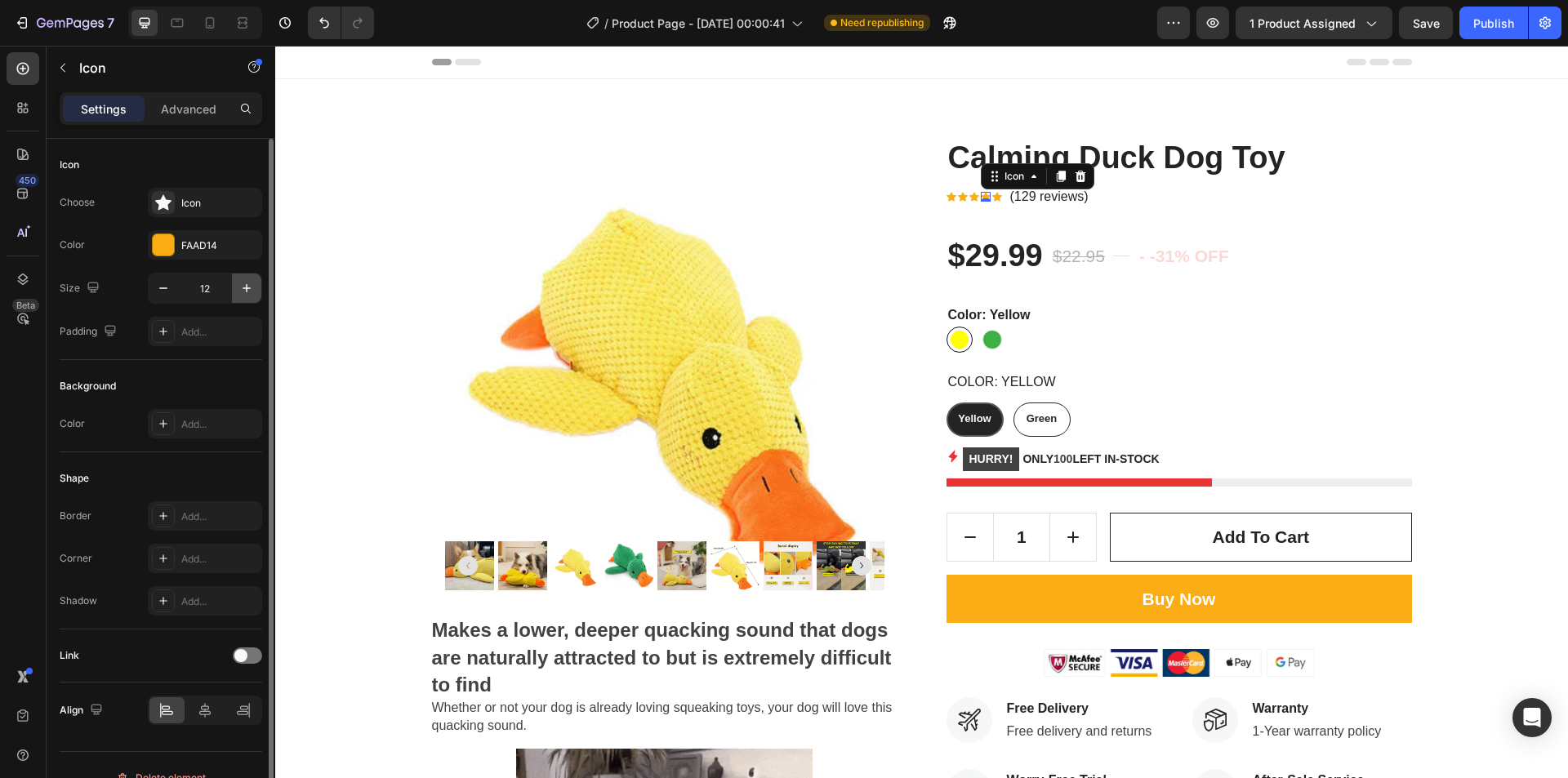
click at [248, 288] on icon "button" at bounding box center [246, 287] width 8 height 8
type input "15"
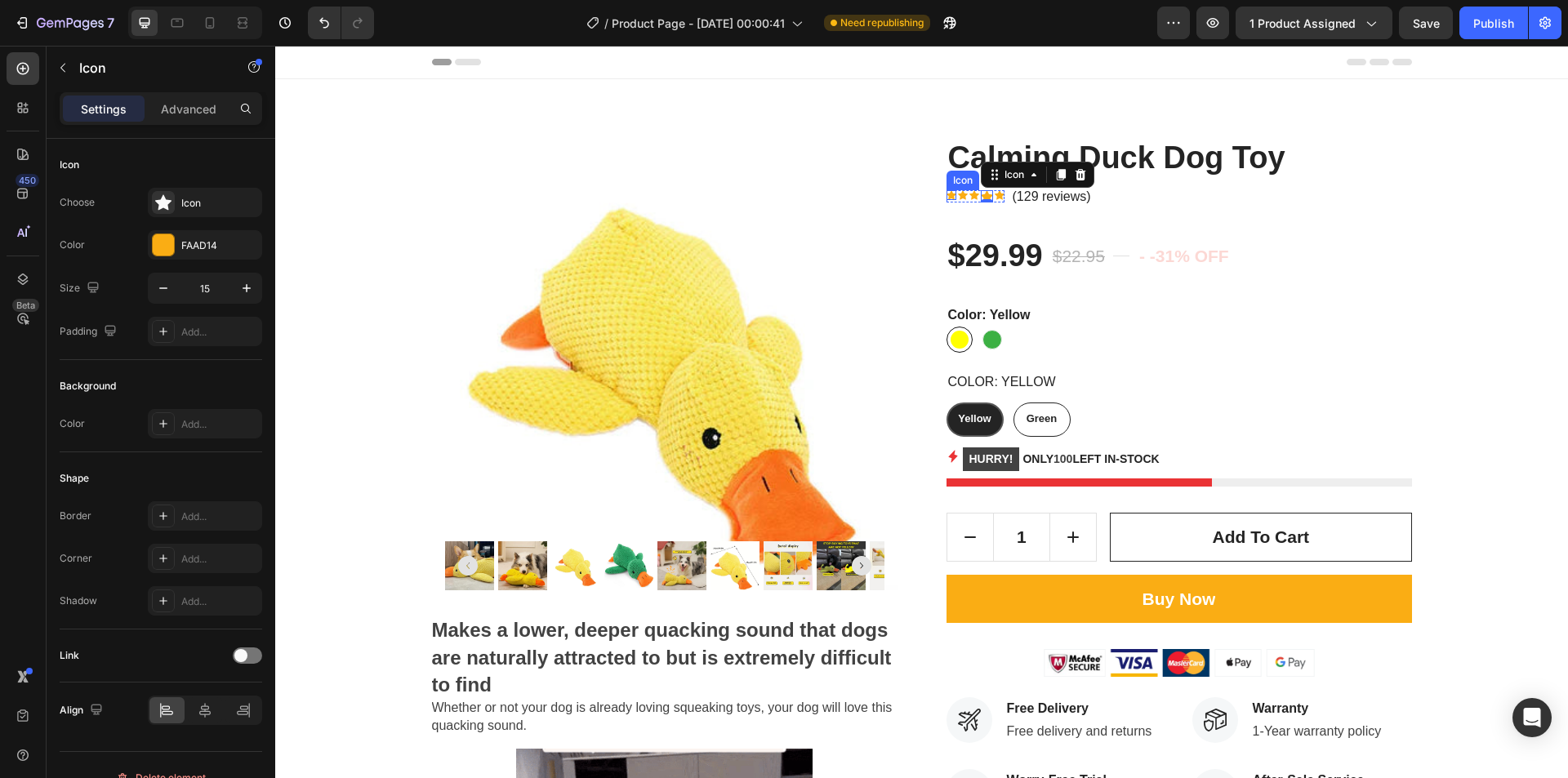
click at [947, 198] on div "Icon" at bounding box center [951, 194] width 10 height 10
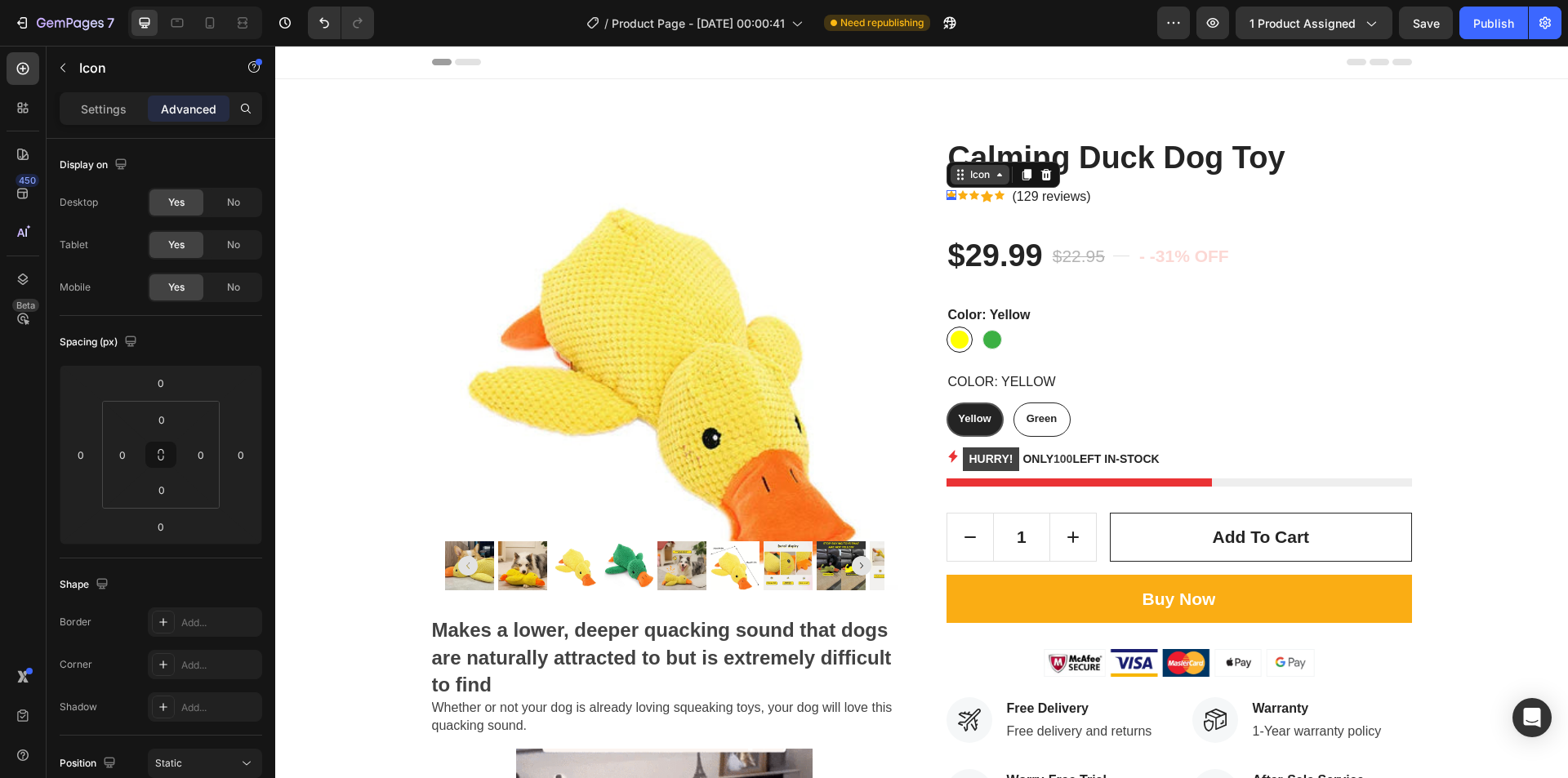
click at [989, 183] on div "Icon" at bounding box center [980, 174] width 59 height 19
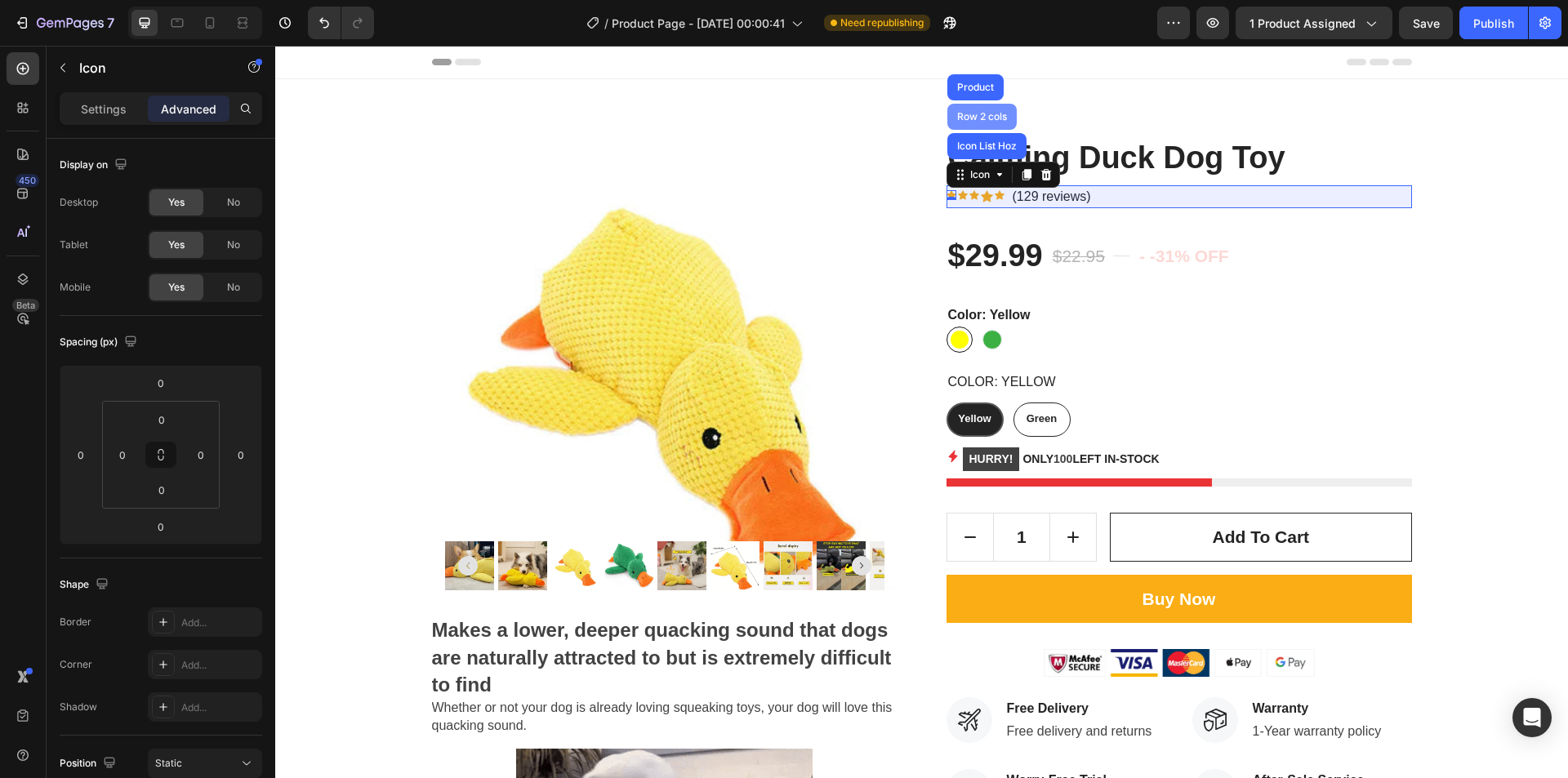
click at [969, 118] on div "Row 2 cols" at bounding box center [983, 117] width 56 height 10
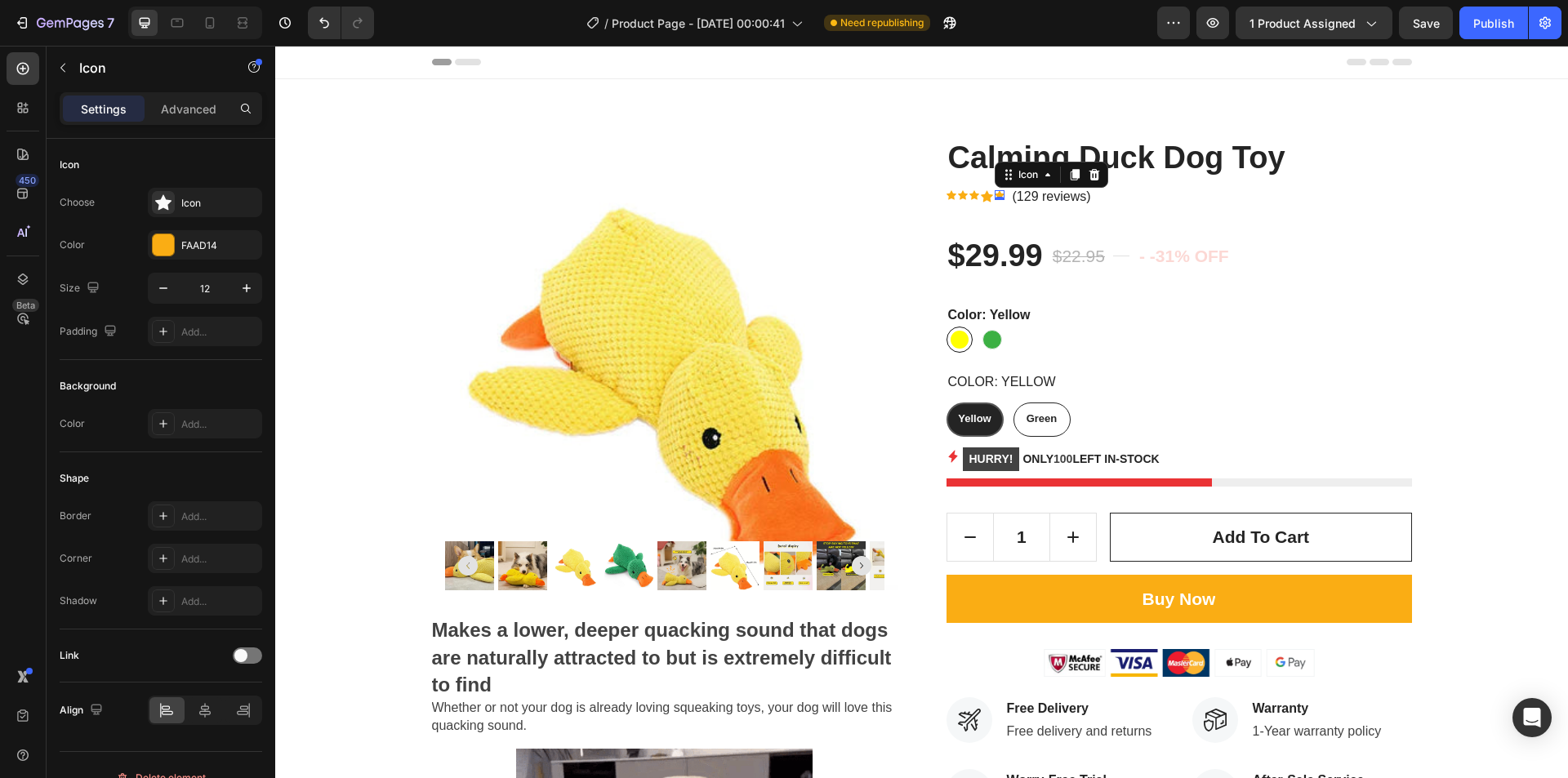
click at [995, 196] on div "Icon 0" at bounding box center [999, 194] width 10 height 10
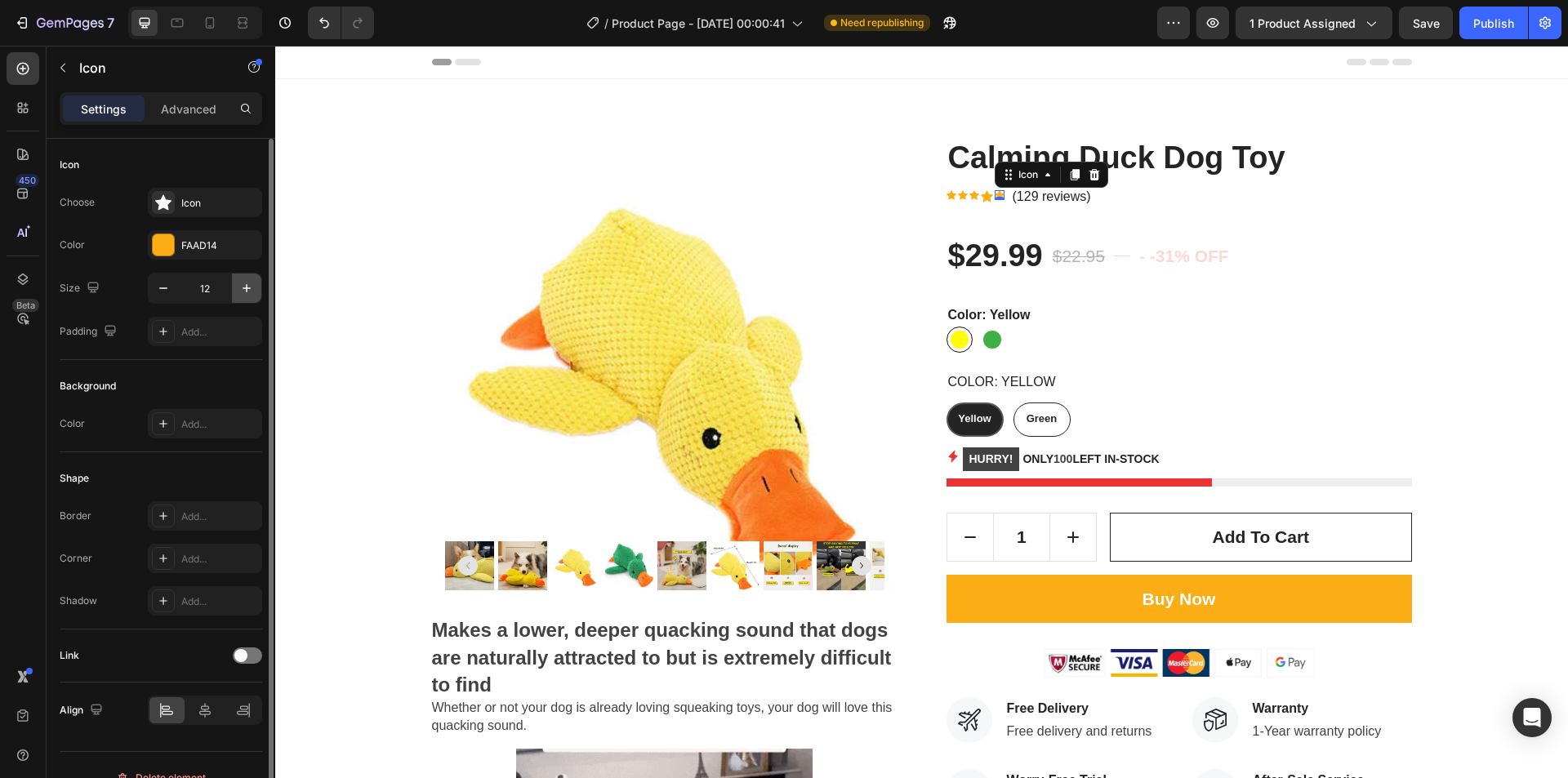
click at [254, 288] on icon "button" at bounding box center [246, 288] width 17 height 17
type input "15"
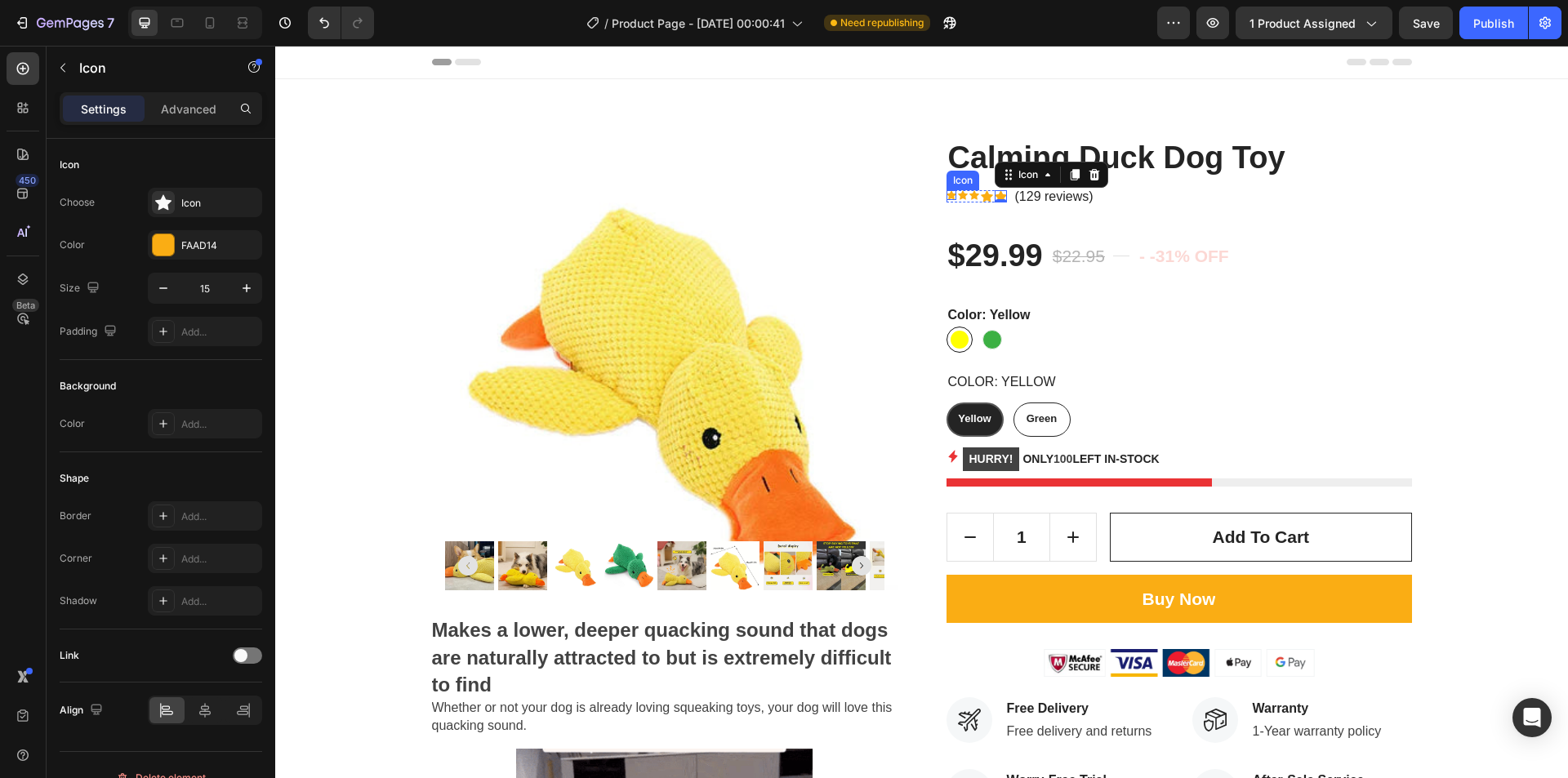
click at [947, 195] on icon at bounding box center [951, 194] width 10 height 10
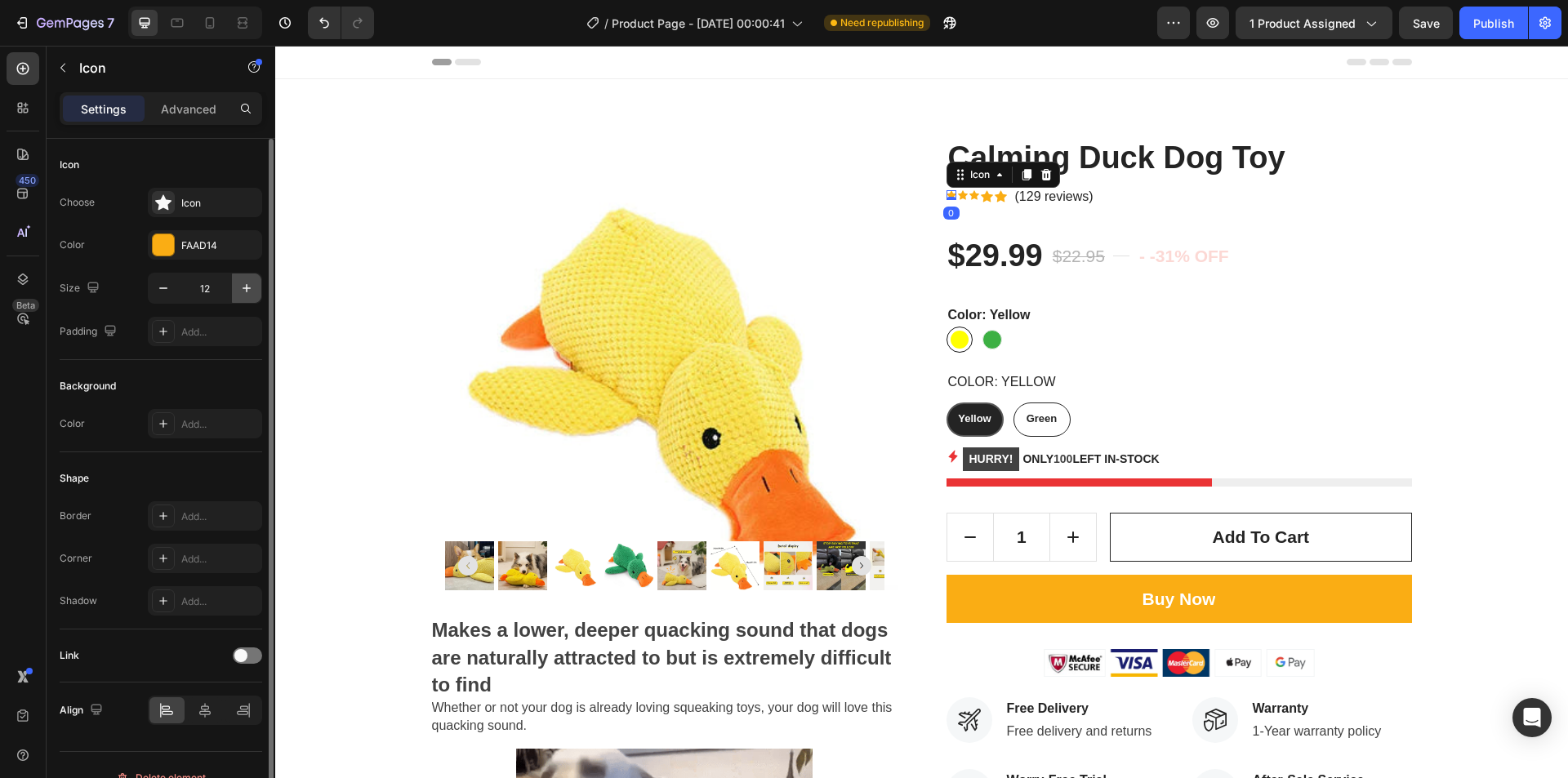
click at [246, 286] on icon "button" at bounding box center [246, 287] width 8 height 8
type input "15"
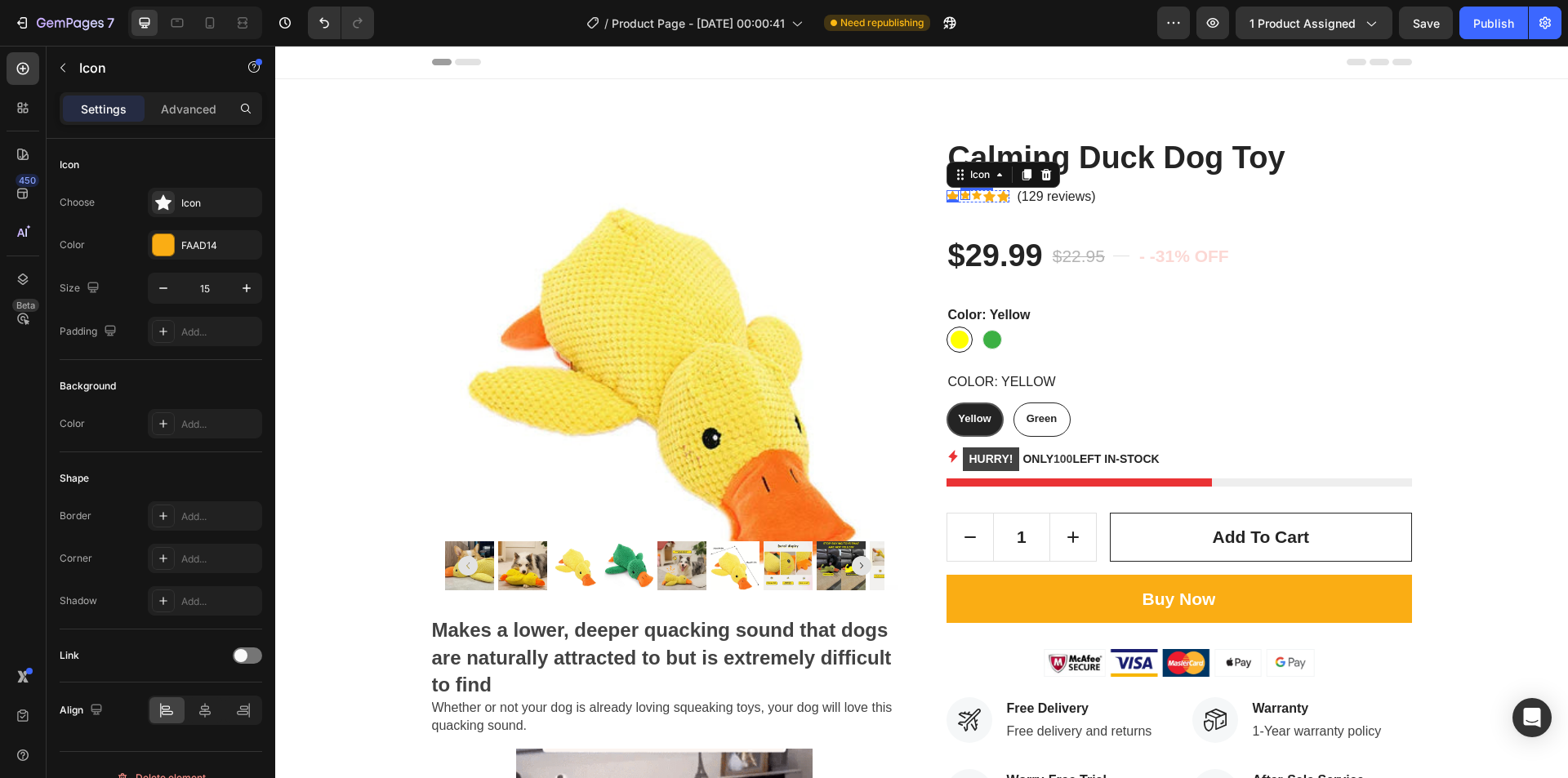
click at [961, 195] on icon at bounding box center [965, 194] width 10 height 9
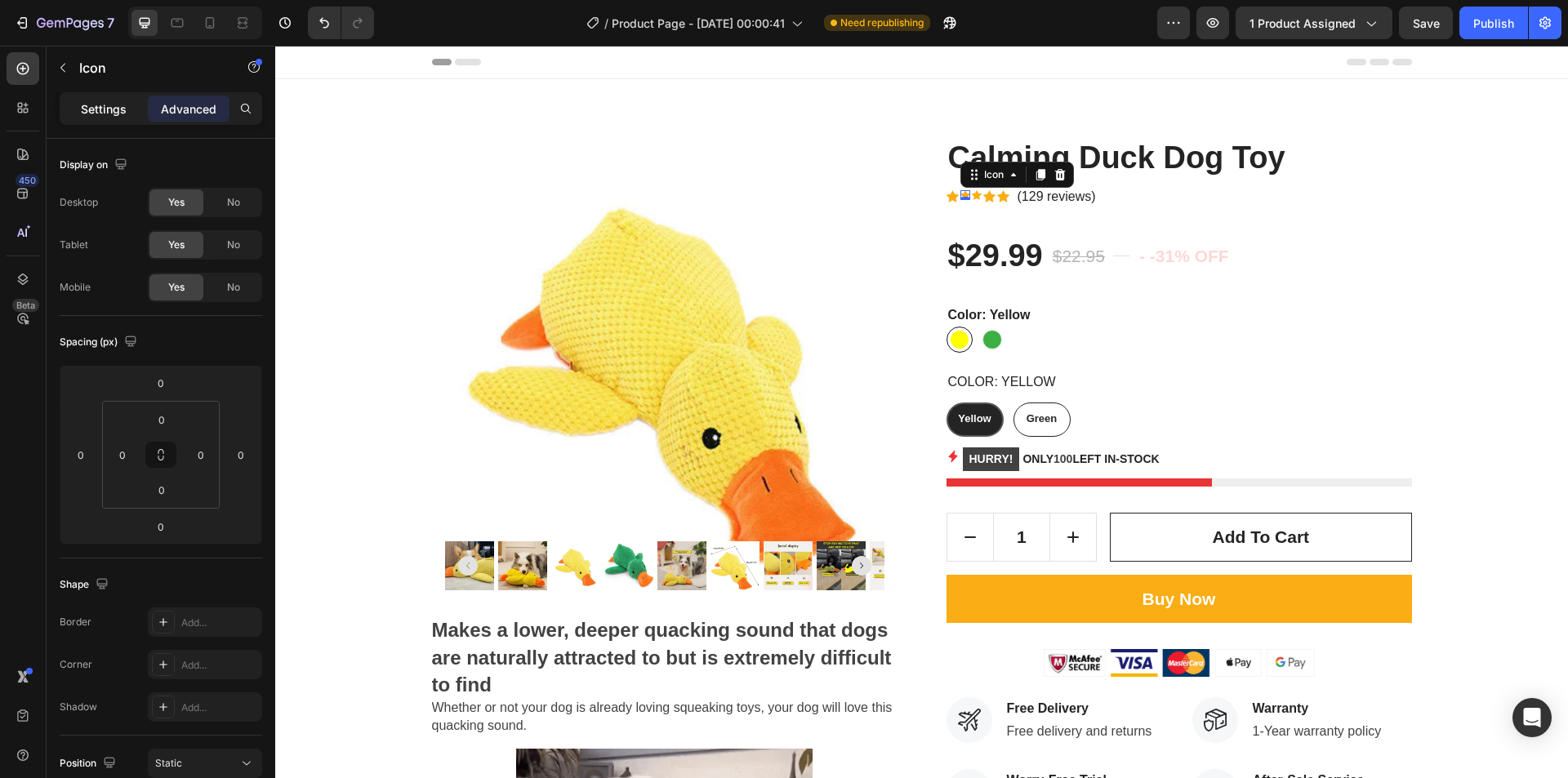
click at [92, 106] on p "Settings" at bounding box center [103, 110] width 46 height 18
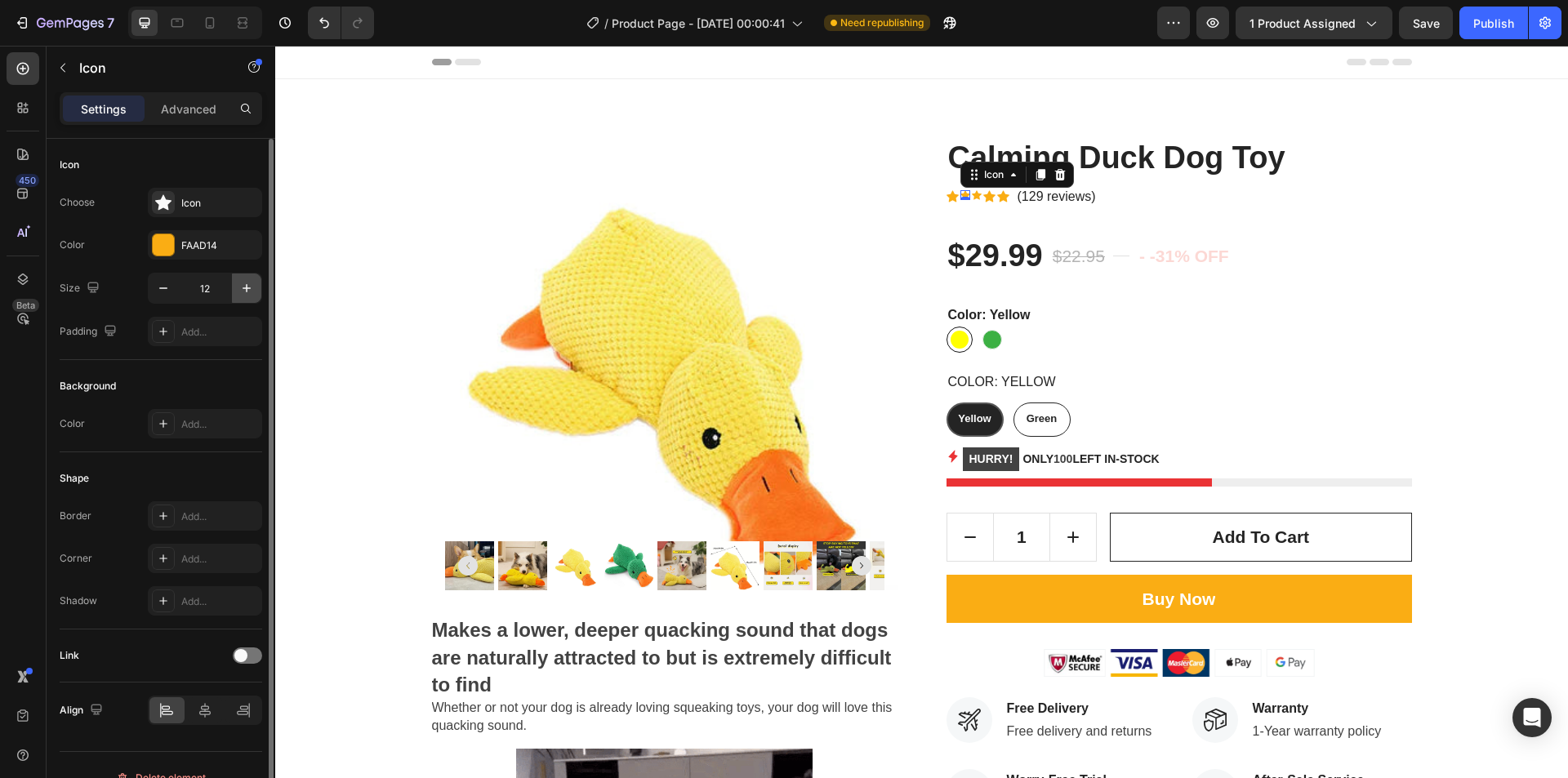
click at [255, 288] on button "button" at bounding box center [247, 288] width 30 height 30
type input "15"
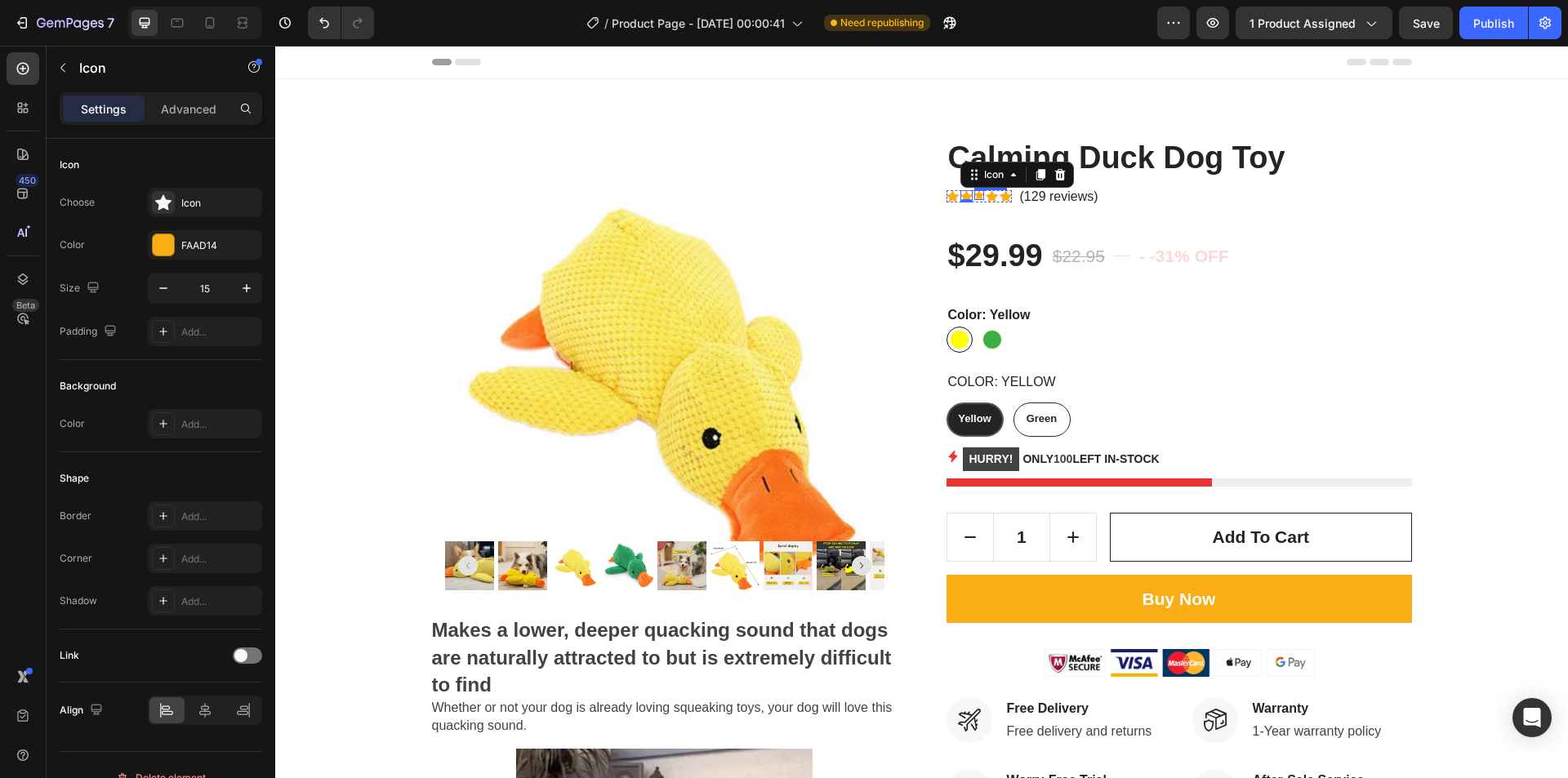
click at [975, 197] on div "Icon" at bounding box center [979, 194] width 10 height 10
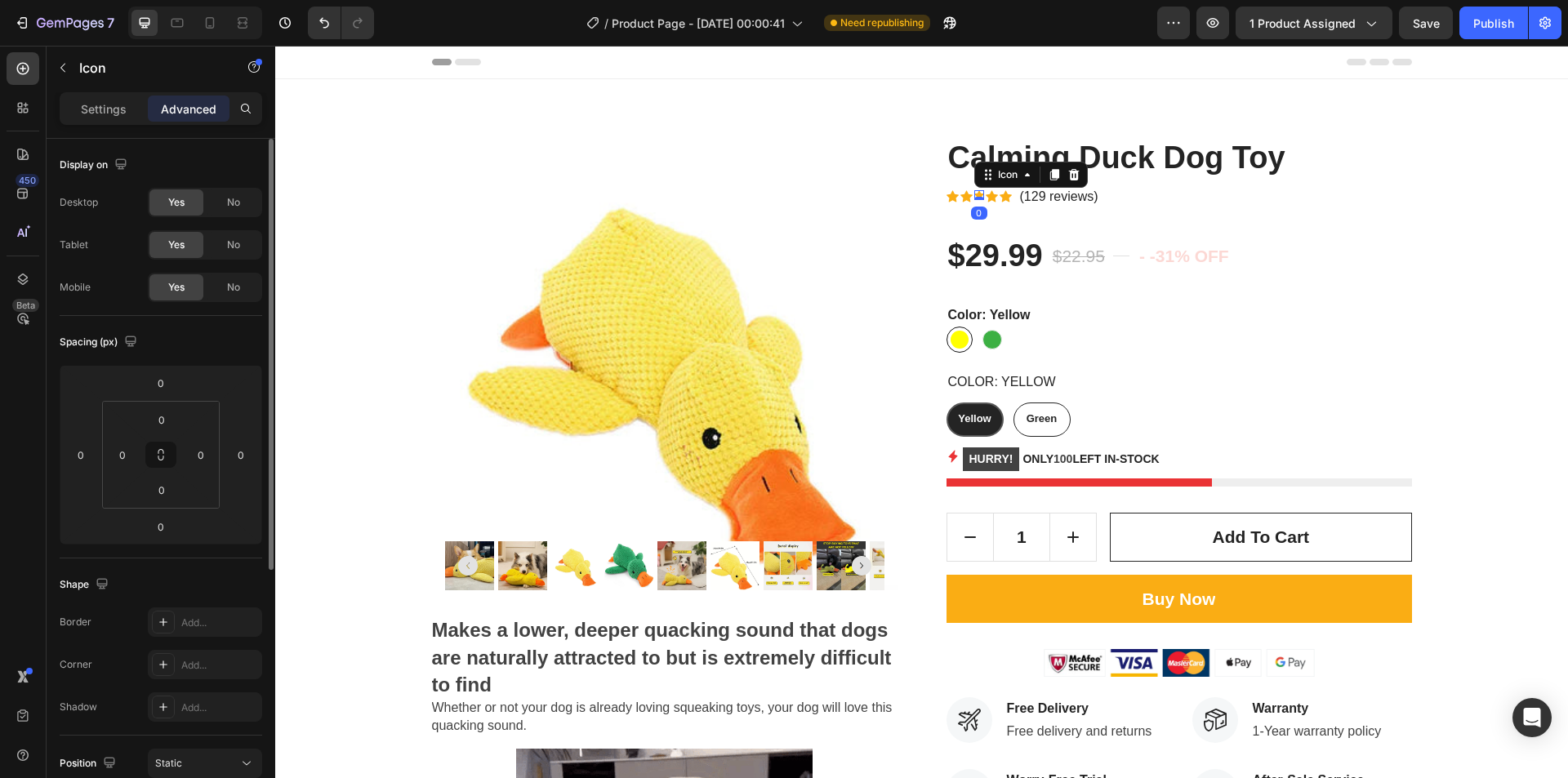
click at [80, 96] on div "Settings" at bounding box center [103, 109] width 82 height 26
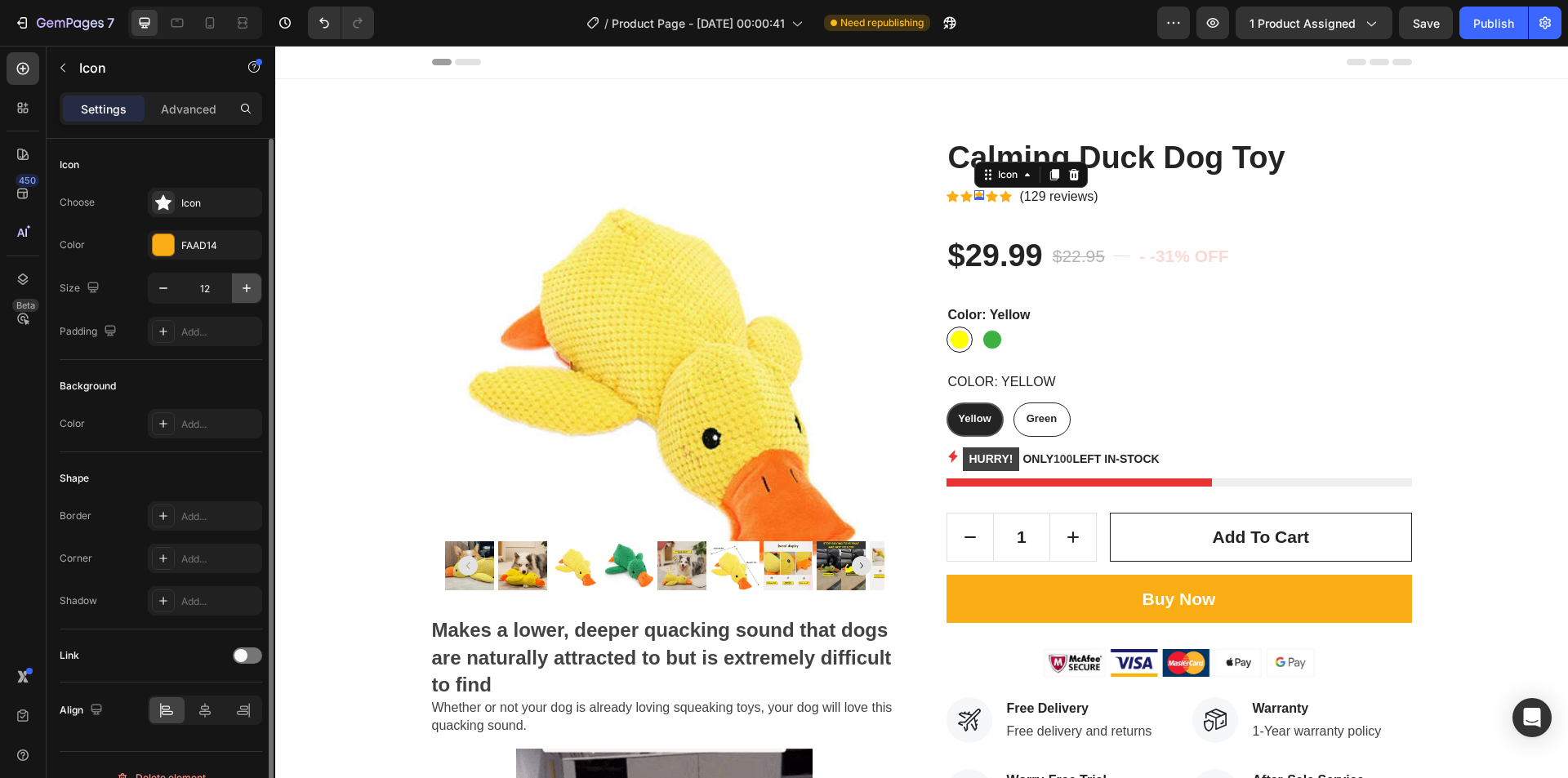
click at [243, 277] on button "button" at bounding box center [247, 288] width 30 height 30
type input "15"
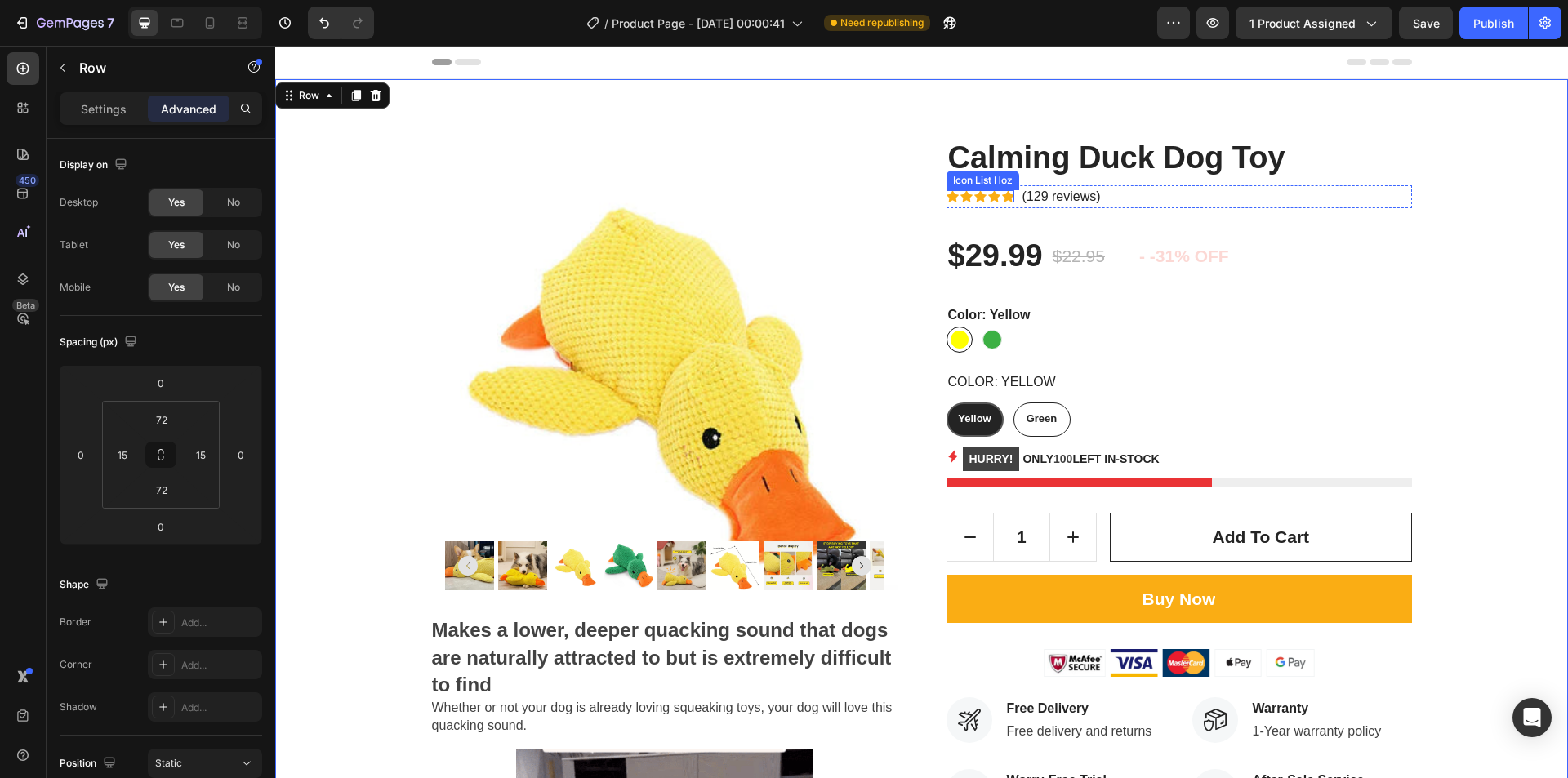
click at [995, 198] on div "Icon Icon Icon Icon Icon" at bounding box center [980, 196] width 67 height 12
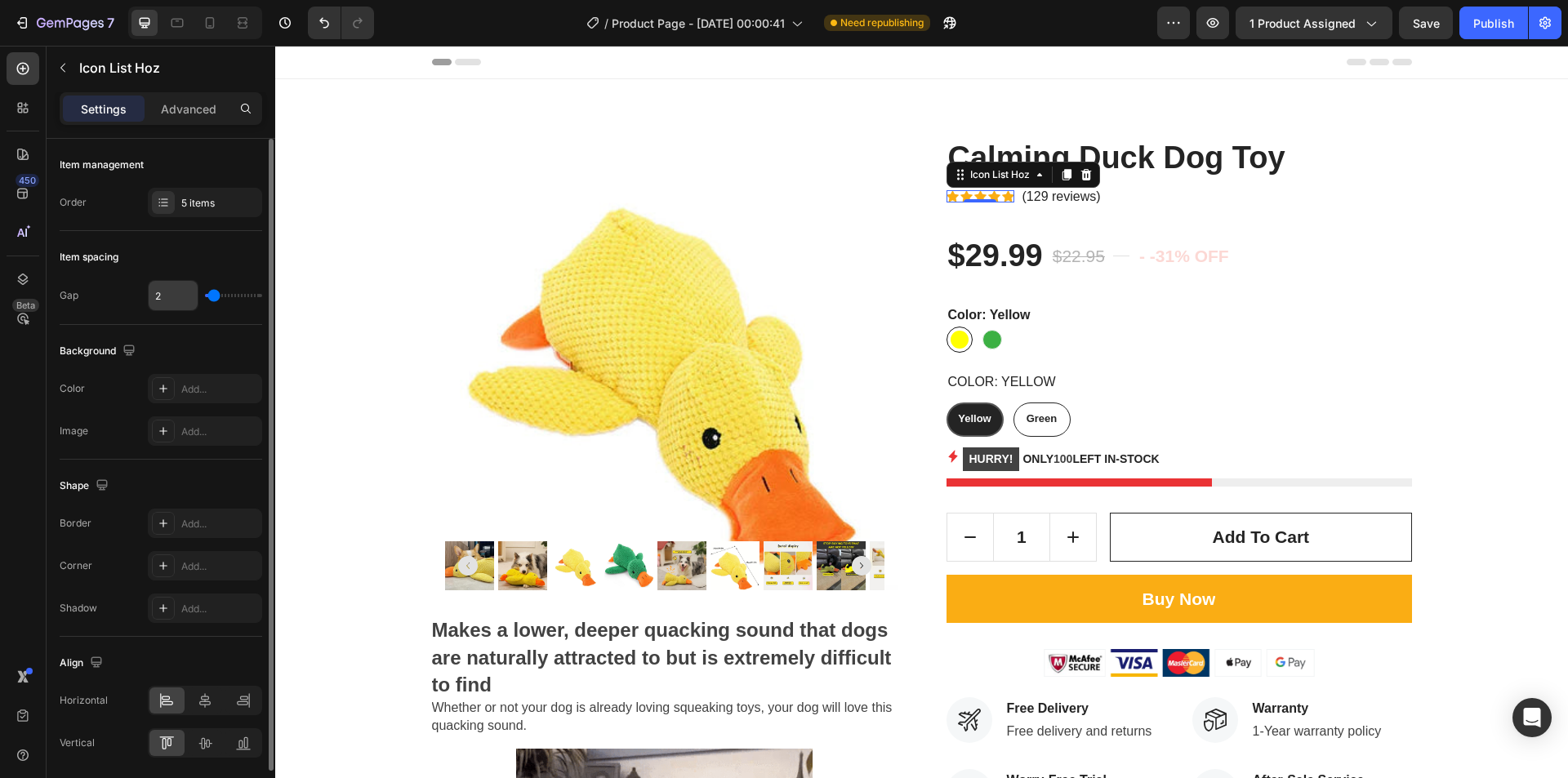
click at [169, 297] on input "2" at bounding box center [174, 296] width 49 height 30
type input "3"
type input "4"
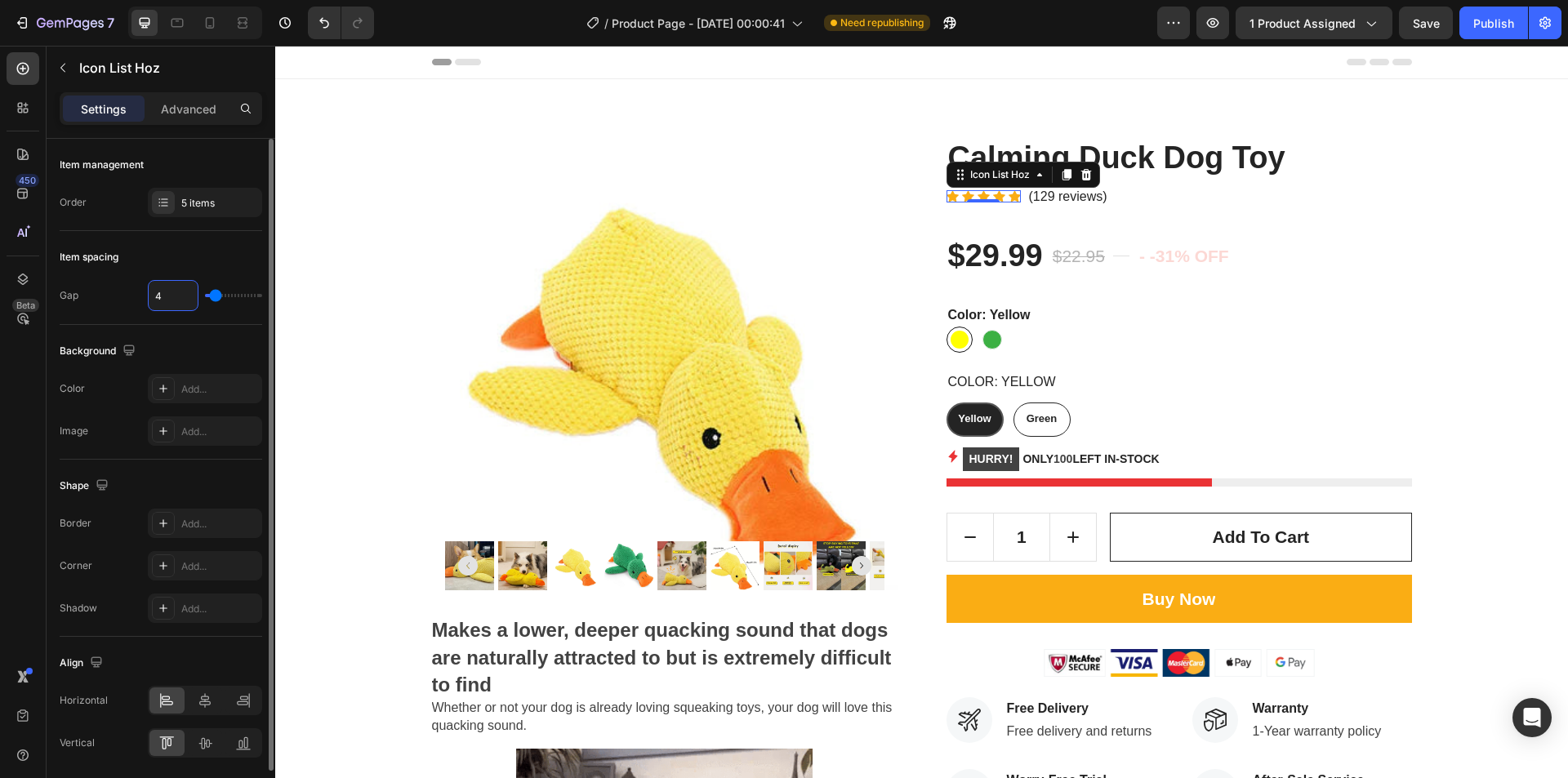
type input "5"
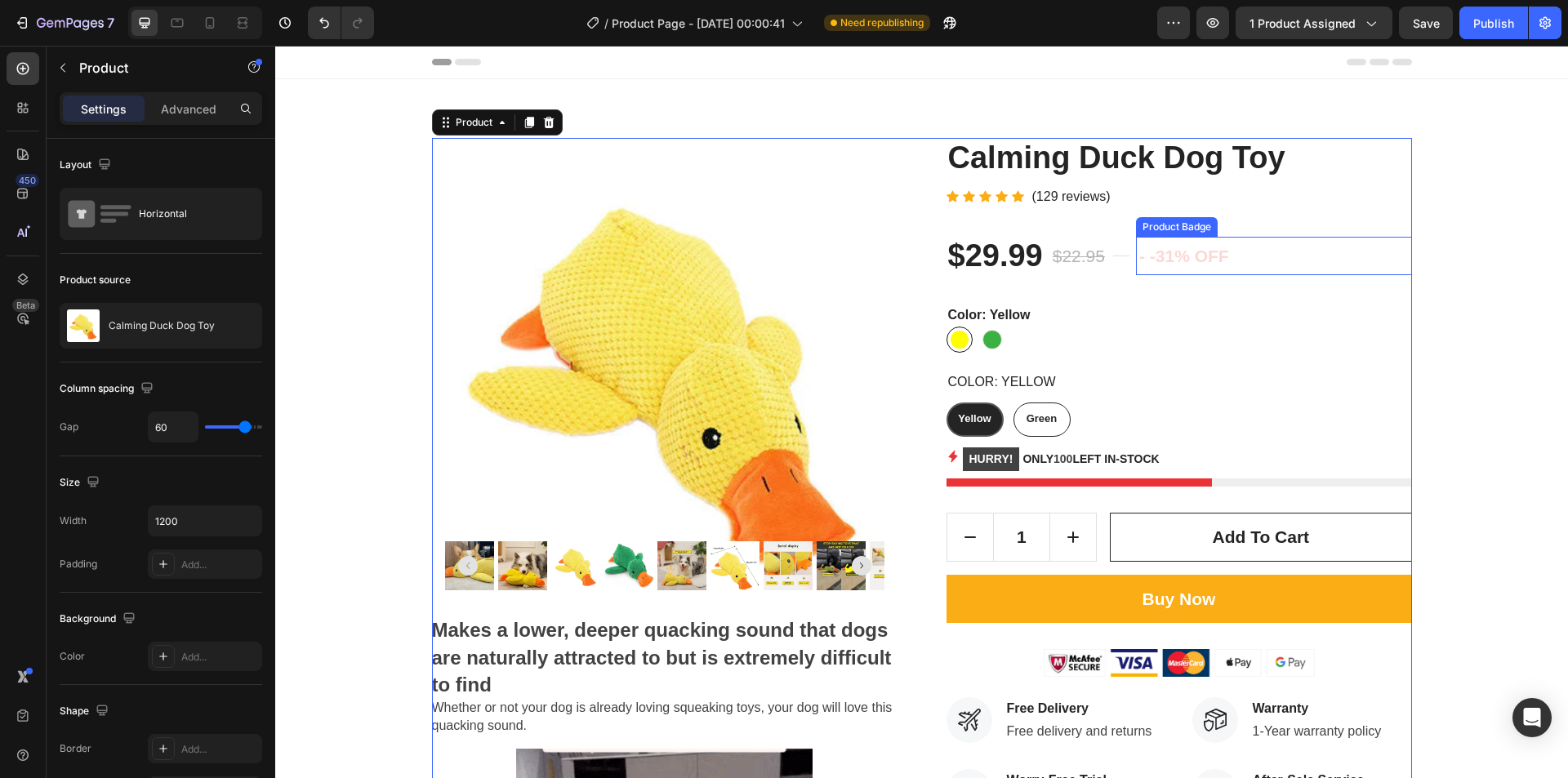
click at [1252, 252] on div "- -31% off" at bounding box center [1274, 256] width 276 height 39
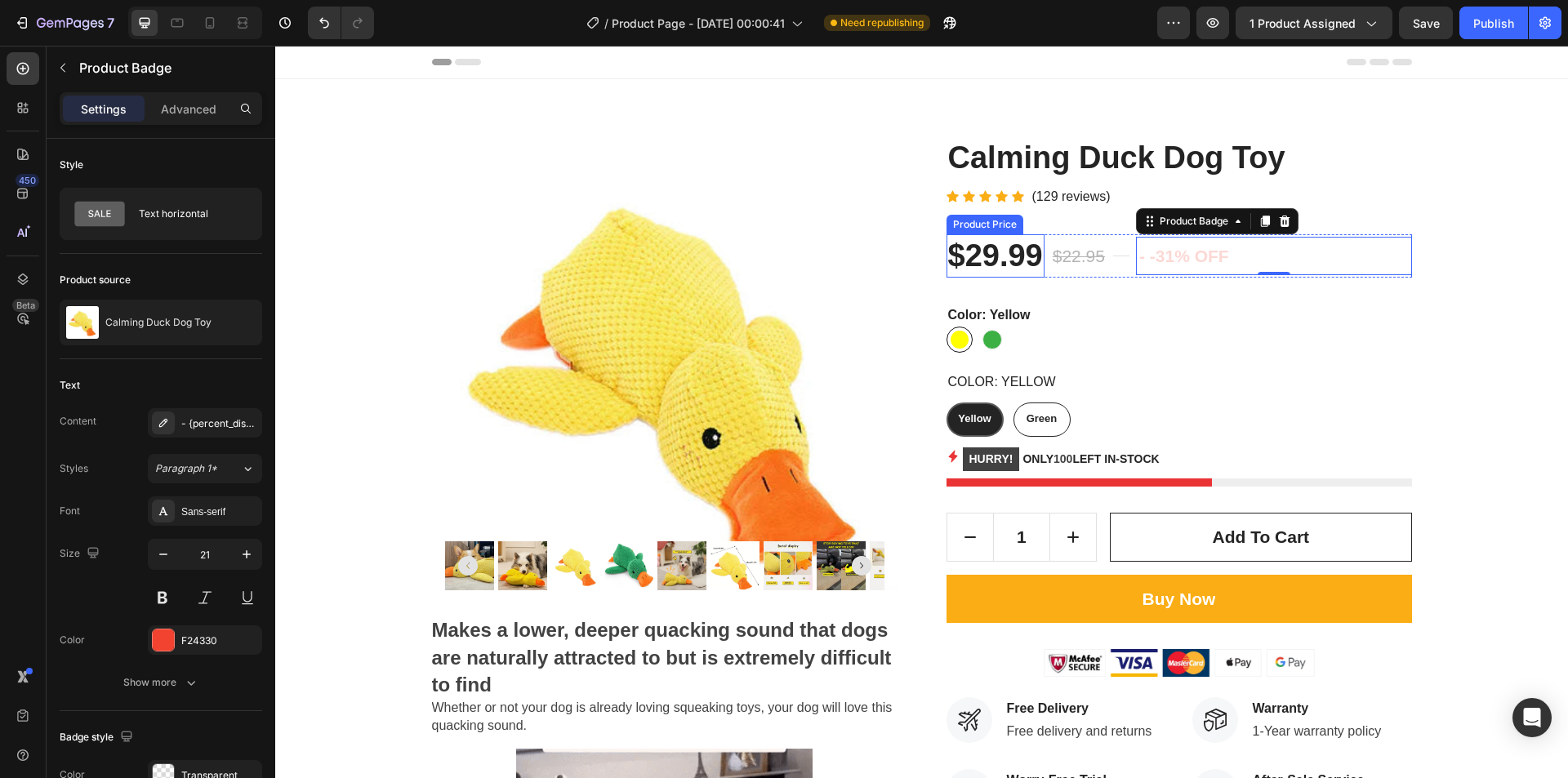
click at [955, 243] on div "$29.99" at bounding box center [996, 255] width 98 height 43
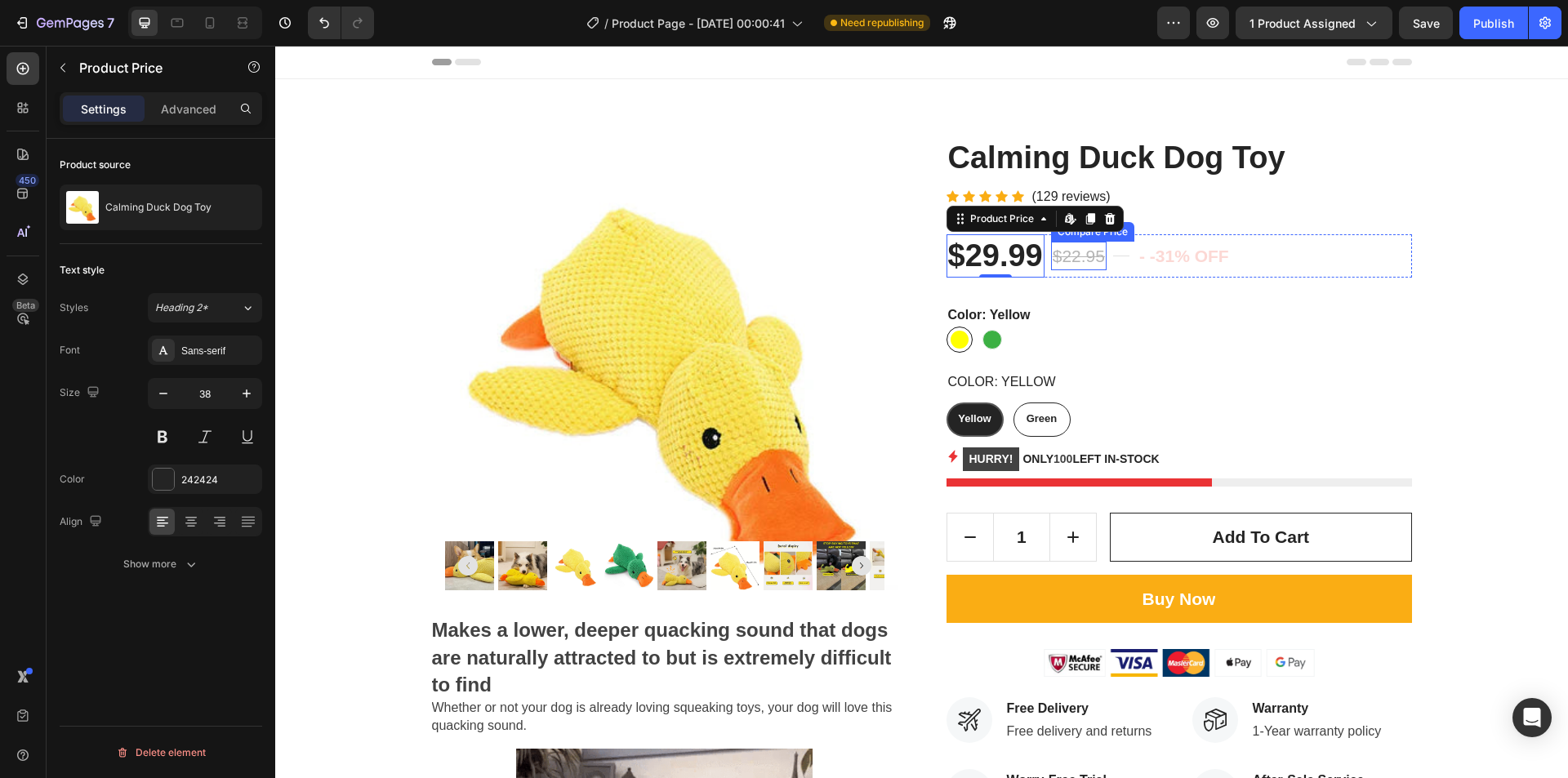
click at [1081, 245] on div "$22.95" at bounding box center [1079, 257] width 55 height 30
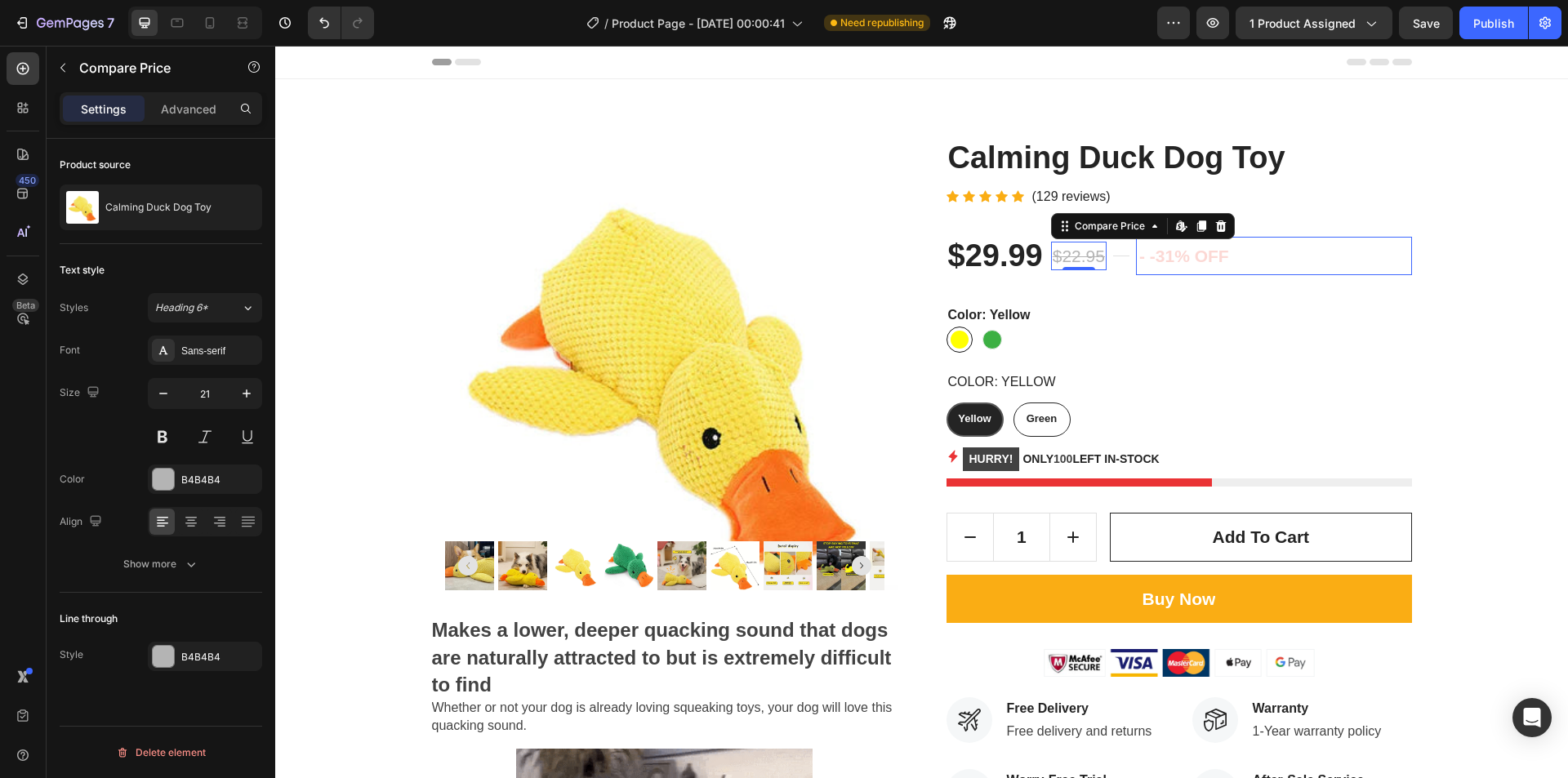
click at [1294, 241] on div "- -31% off" at bounding box center [1274, 256] width 276 height 39
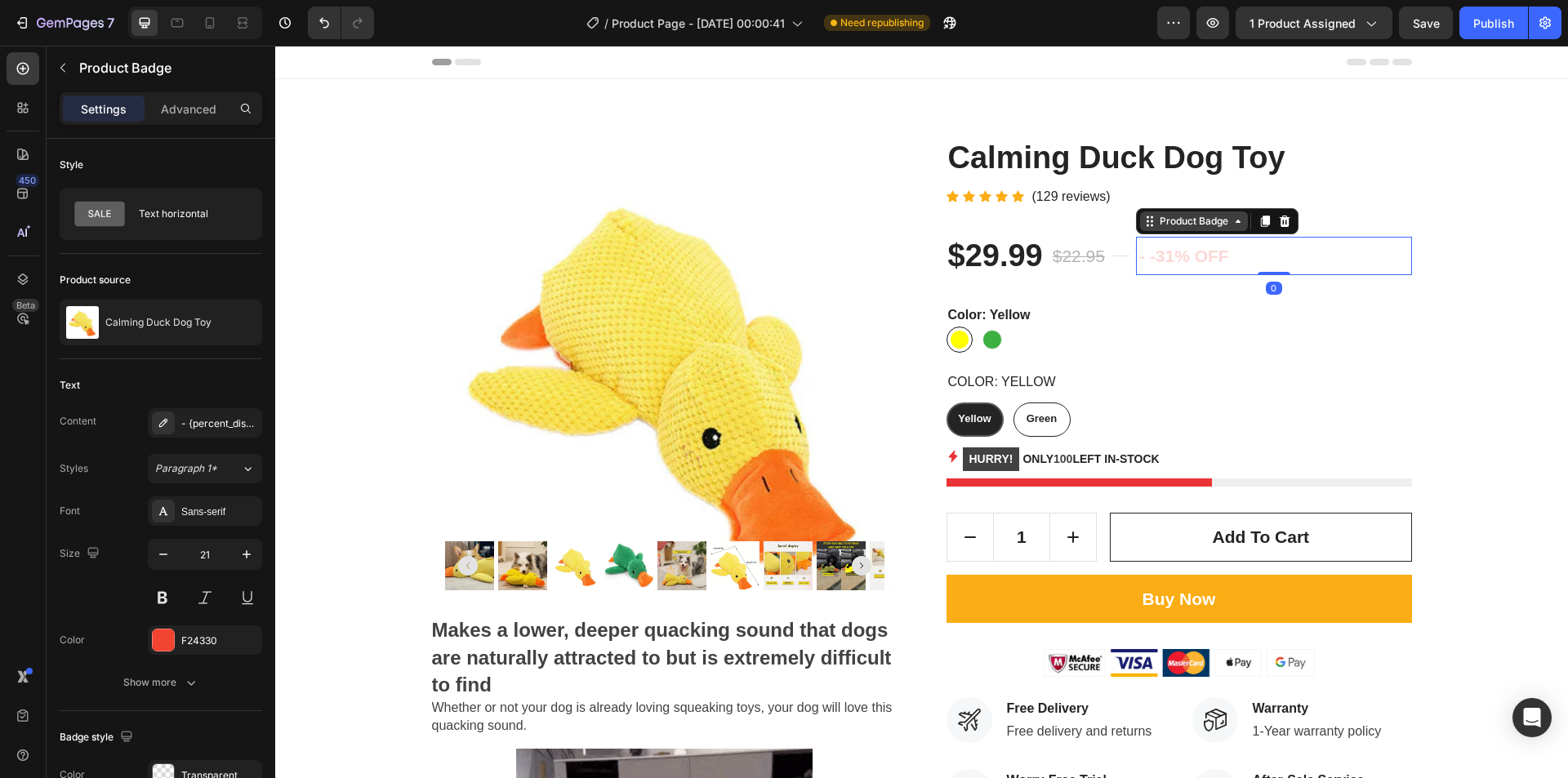
click at [1174, 225] on div "Product Badge" at bounding box center [1195, 221] width 75 height 15
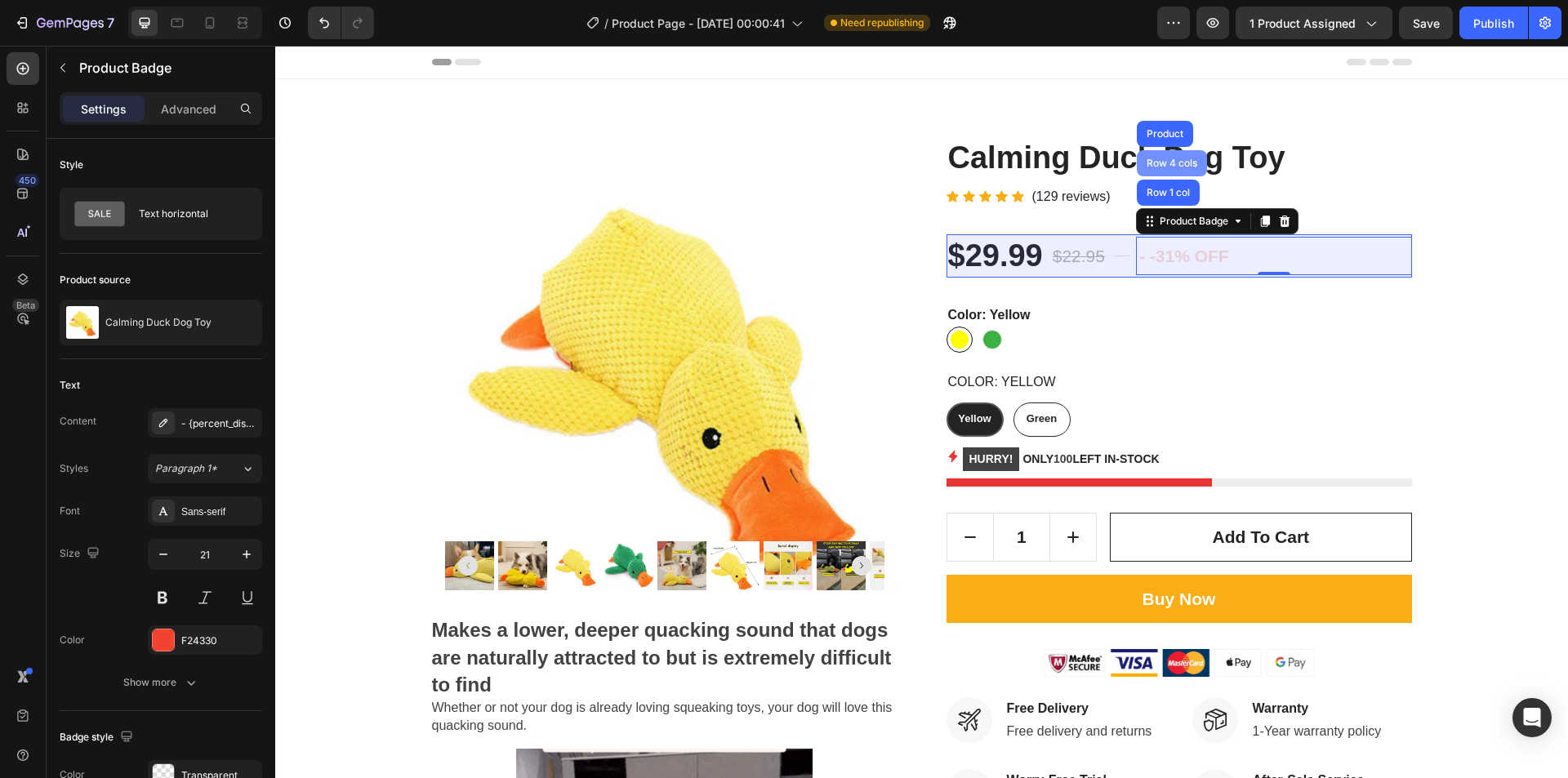
click at [1167, 171] on div "Row 4 cols" at bounding box center [1172, 163] width 70 height 26
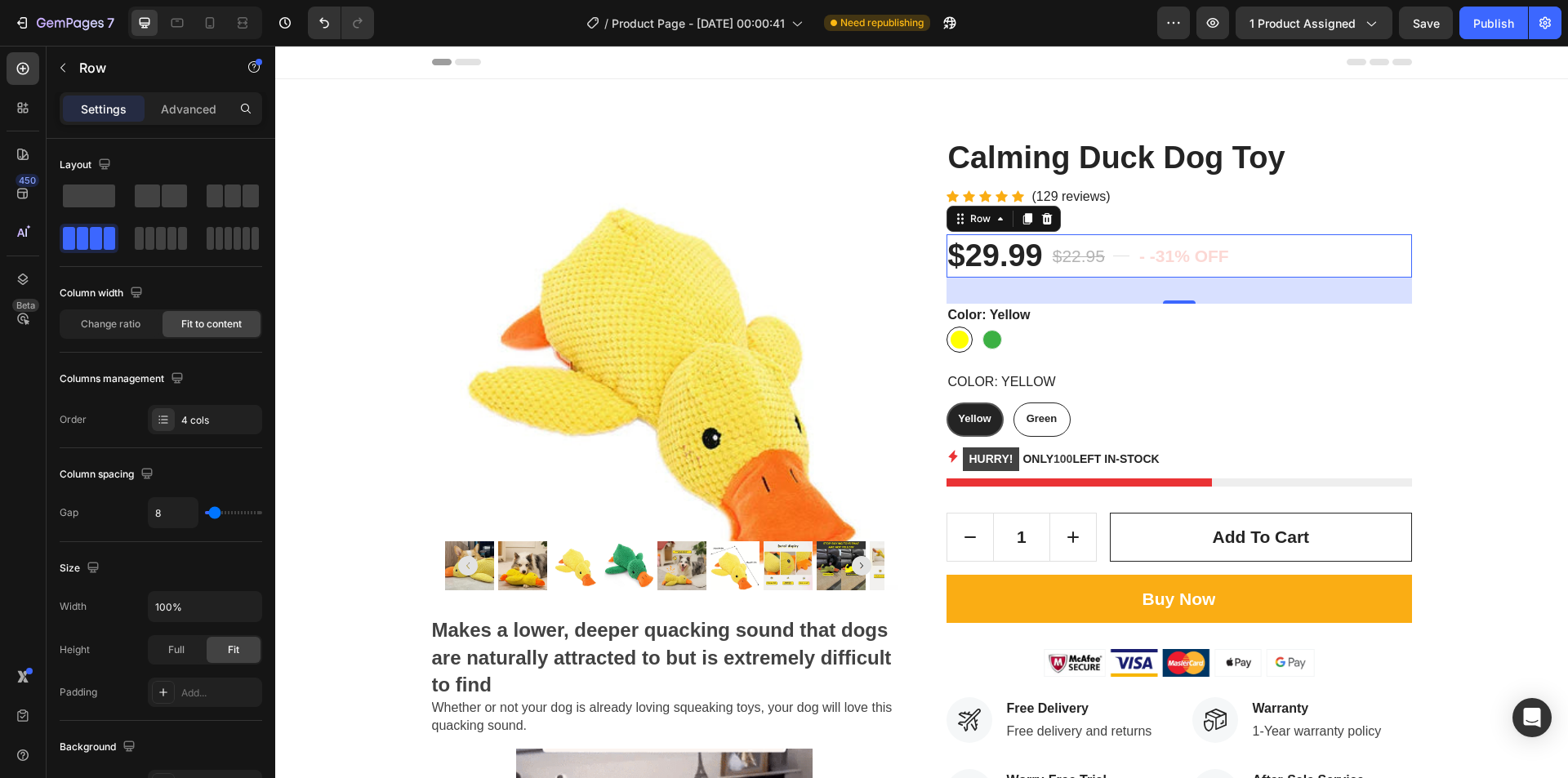
click at [1172, 297] on div "32" at bounding box center [1179, 291] width 465 height 26
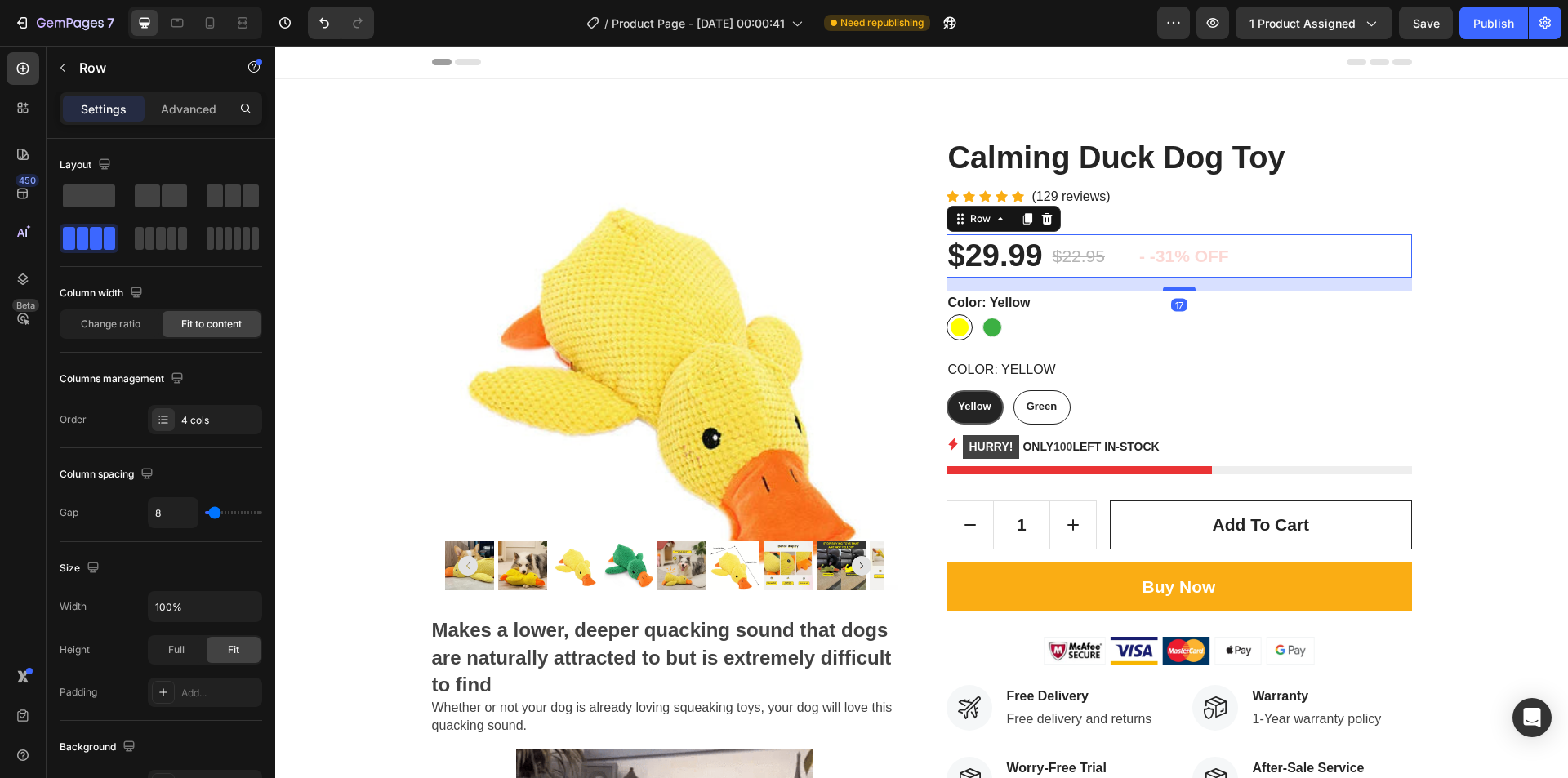
drag, startPoint x: 1173, startPoint y: 302, endPoint x: 1174, endPoint y: 290, distance: 12.0
click at [1174, 290] on div at bounding box center [1179, 289] width 32 height 5
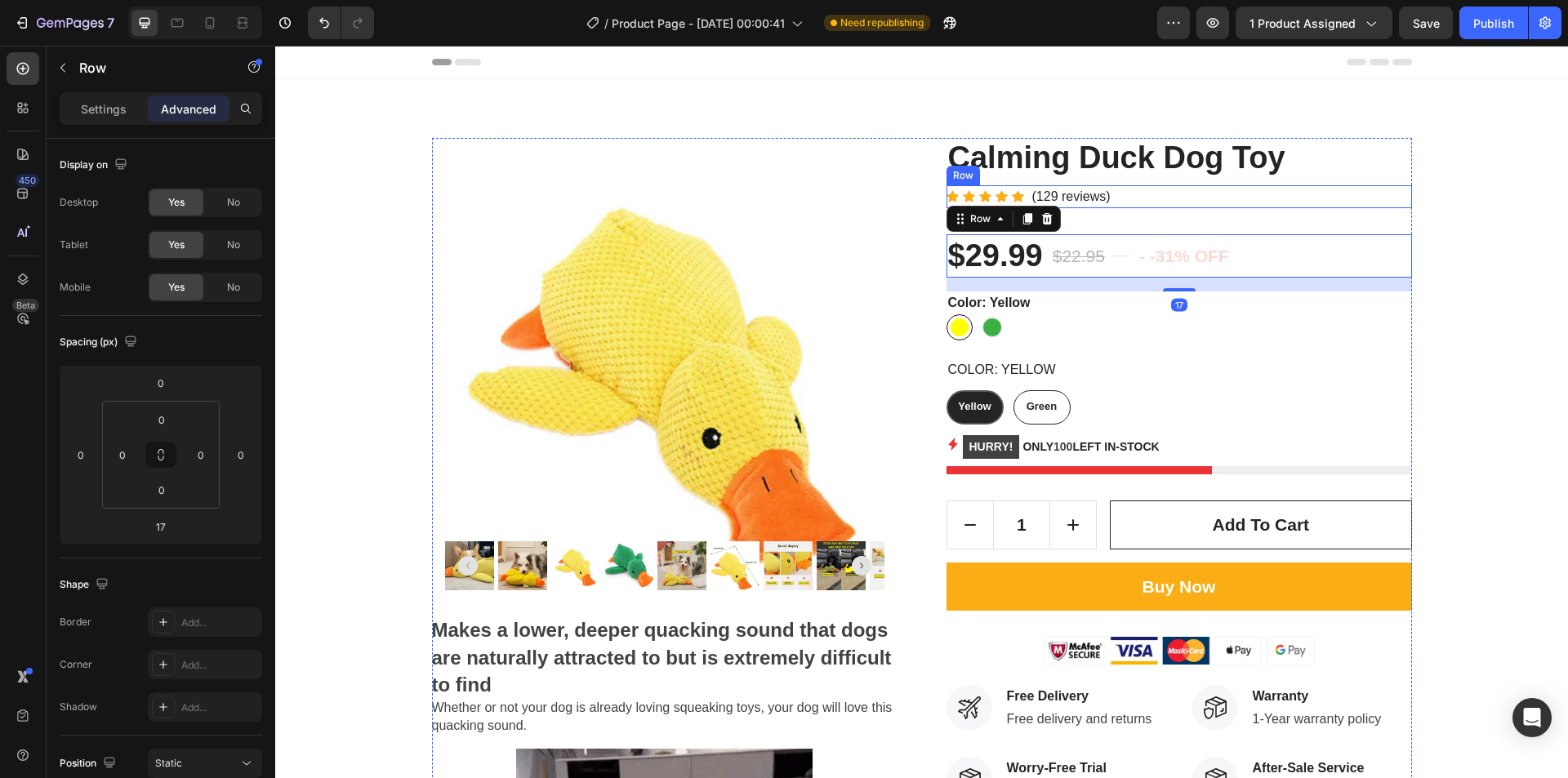
click at [1188, 195] on div "Icon Icon Icon Icon Icon Icon List Hoz (129 reviews) Text block Row" at bounding box center [1179, 197] width 465 height 23
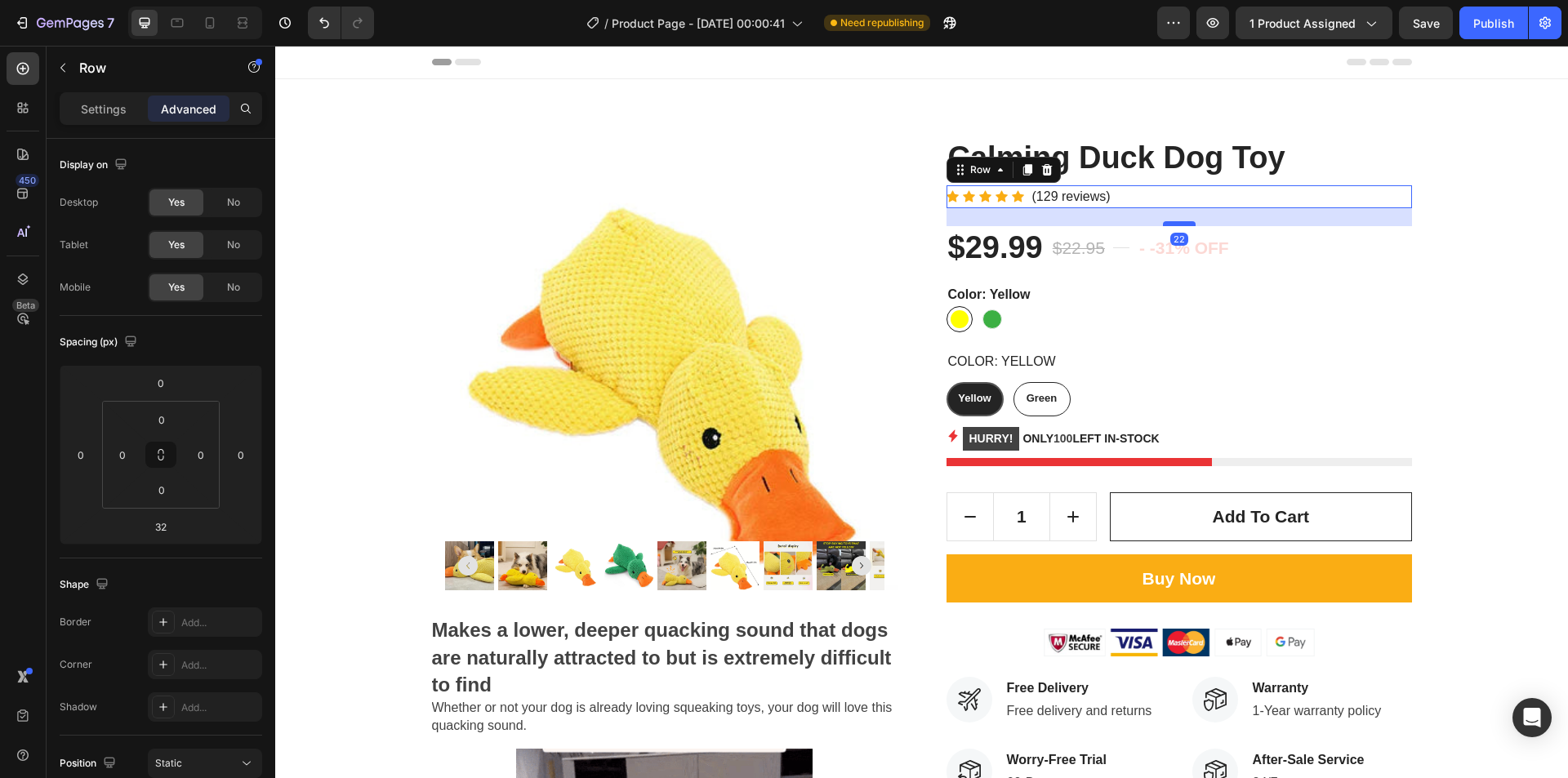
drag, startPoint x: 1178, startPoint y: 232, endPoint x: 1179, endPoint y: 223, distance: 9.1
click at [1179, 223] on div at bounding box center [1179, 224] width 32 height 5
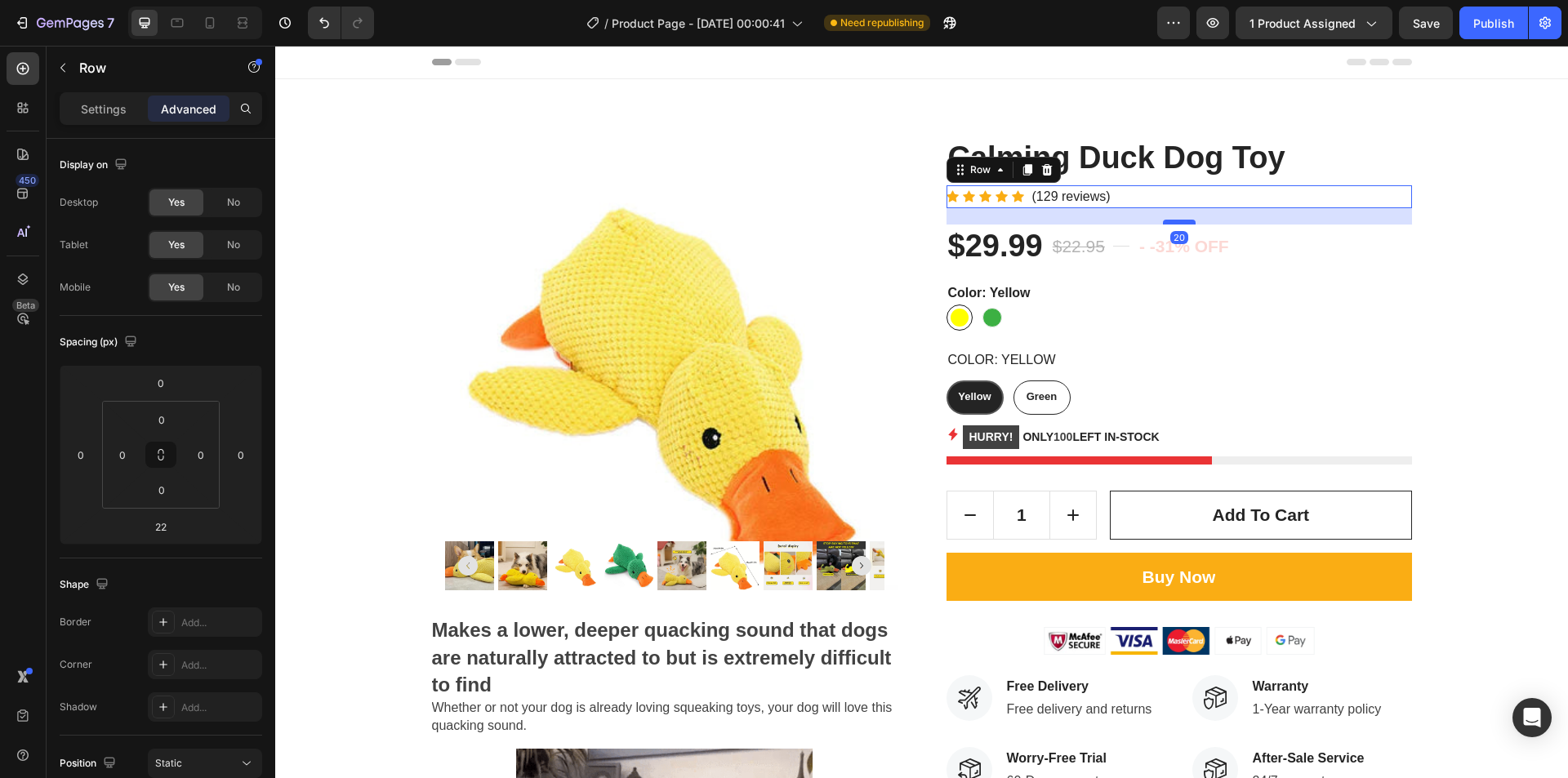
click at [1174, 222] on div at bounding box center [1179, 223] width 32 height 5
type input "20"
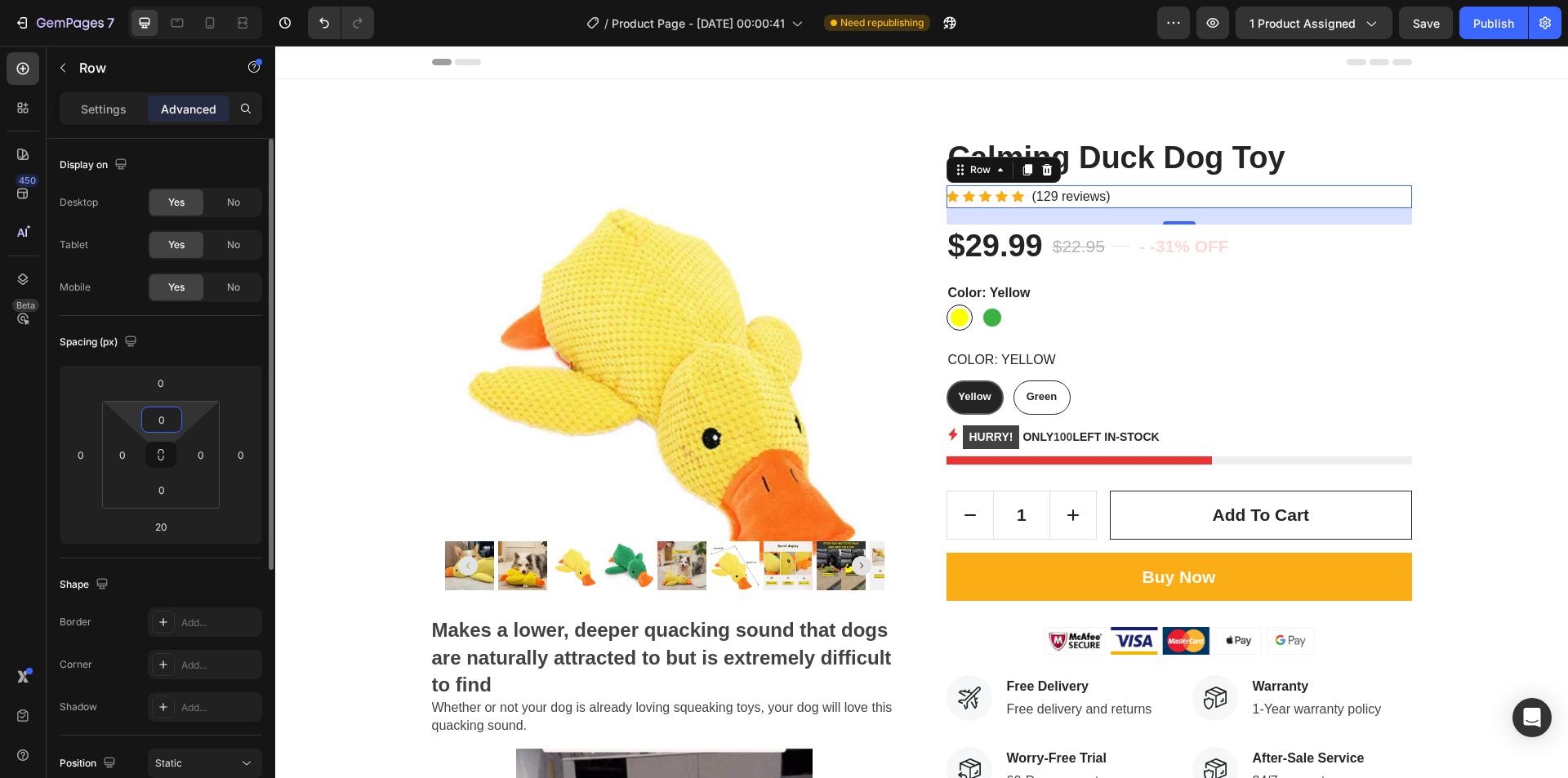
click at [172, 424] on input "0" at bounding box center [161, 420] width 32 height 25
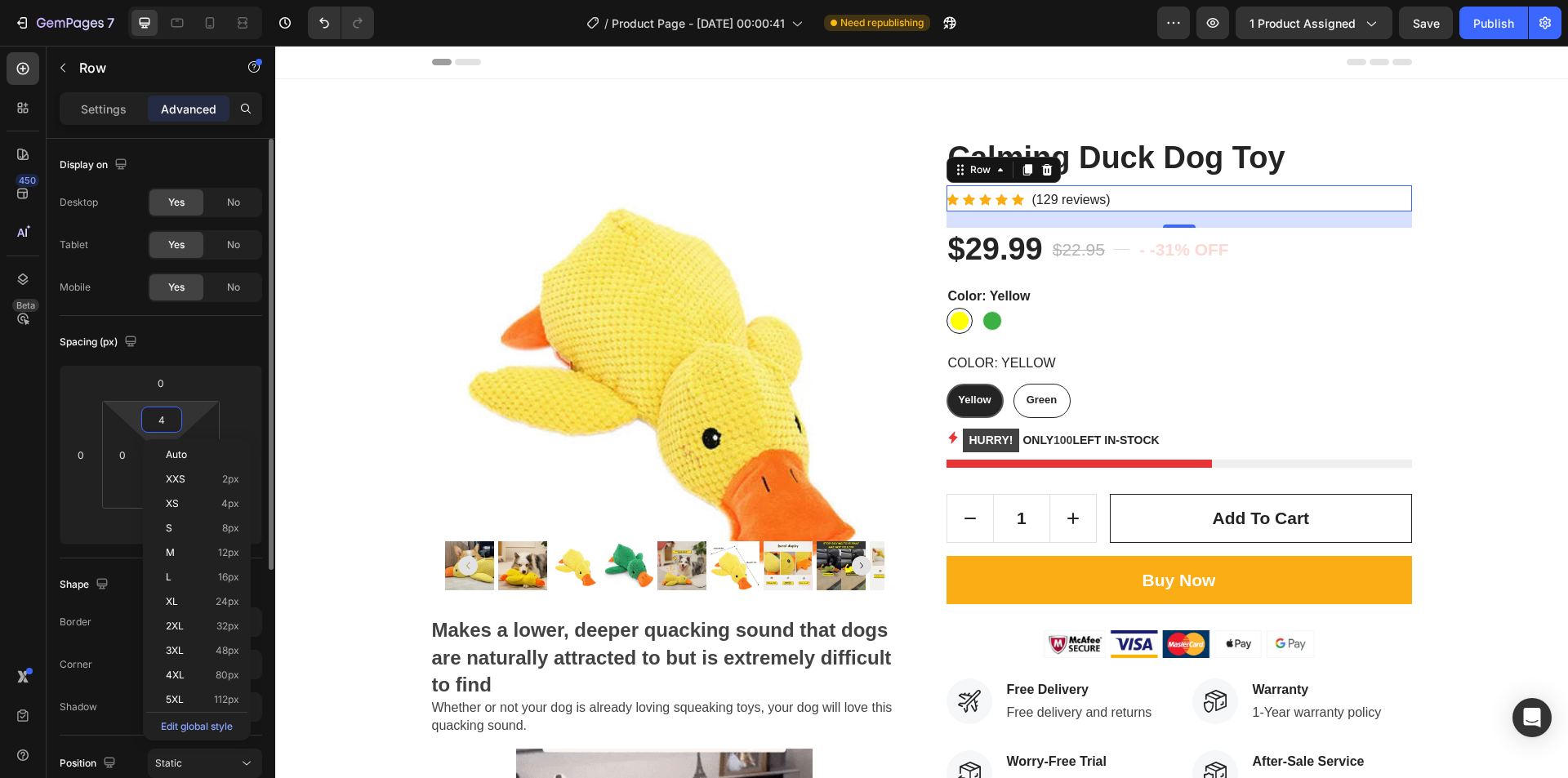
type input "5"
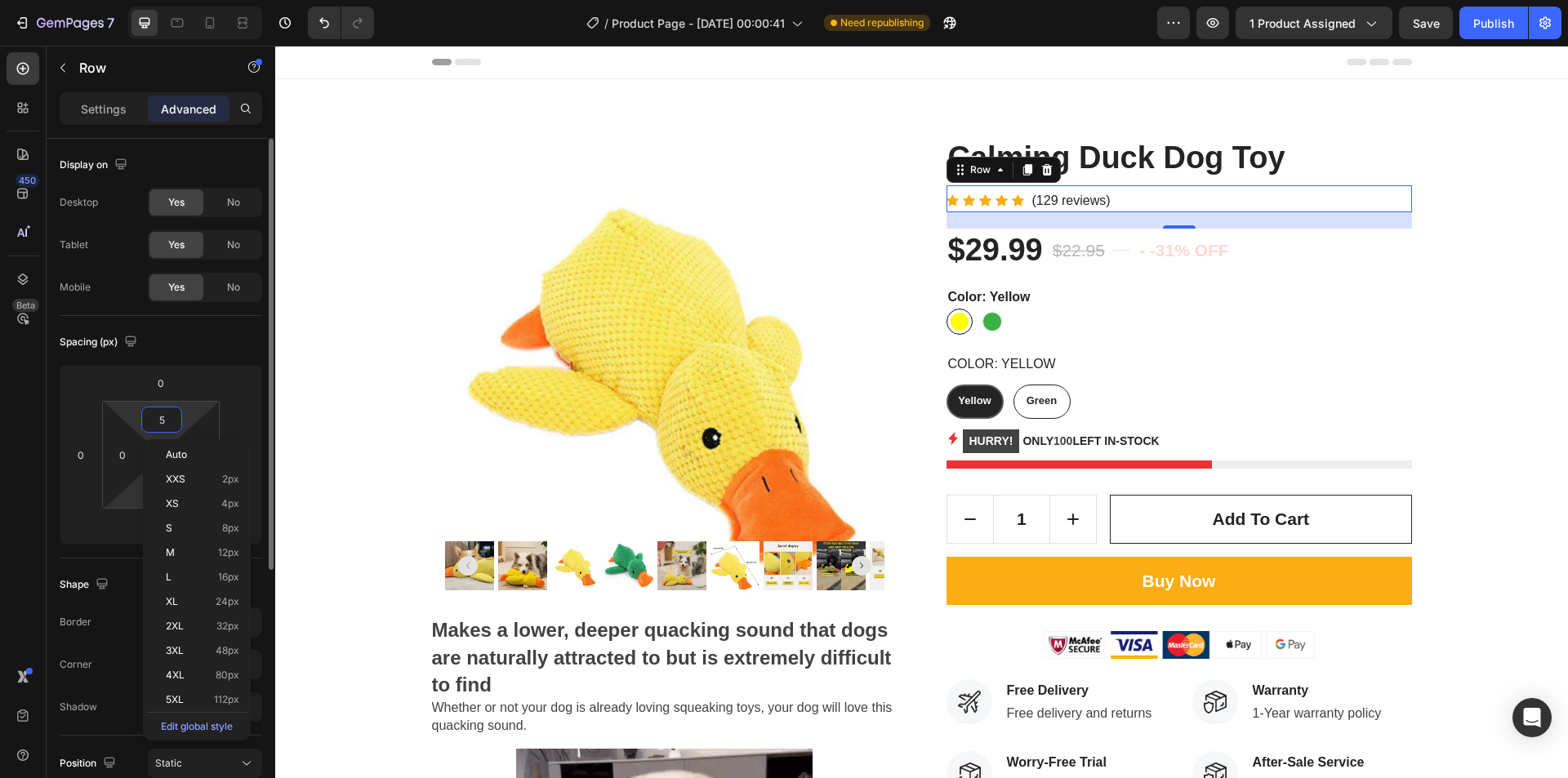
click at [138, 0] on html "7 Version history / Product Page - Sep 29, 00:00:41 Need republishing Preview 1…" at bounding box center [784, 0] width 1568 height 0
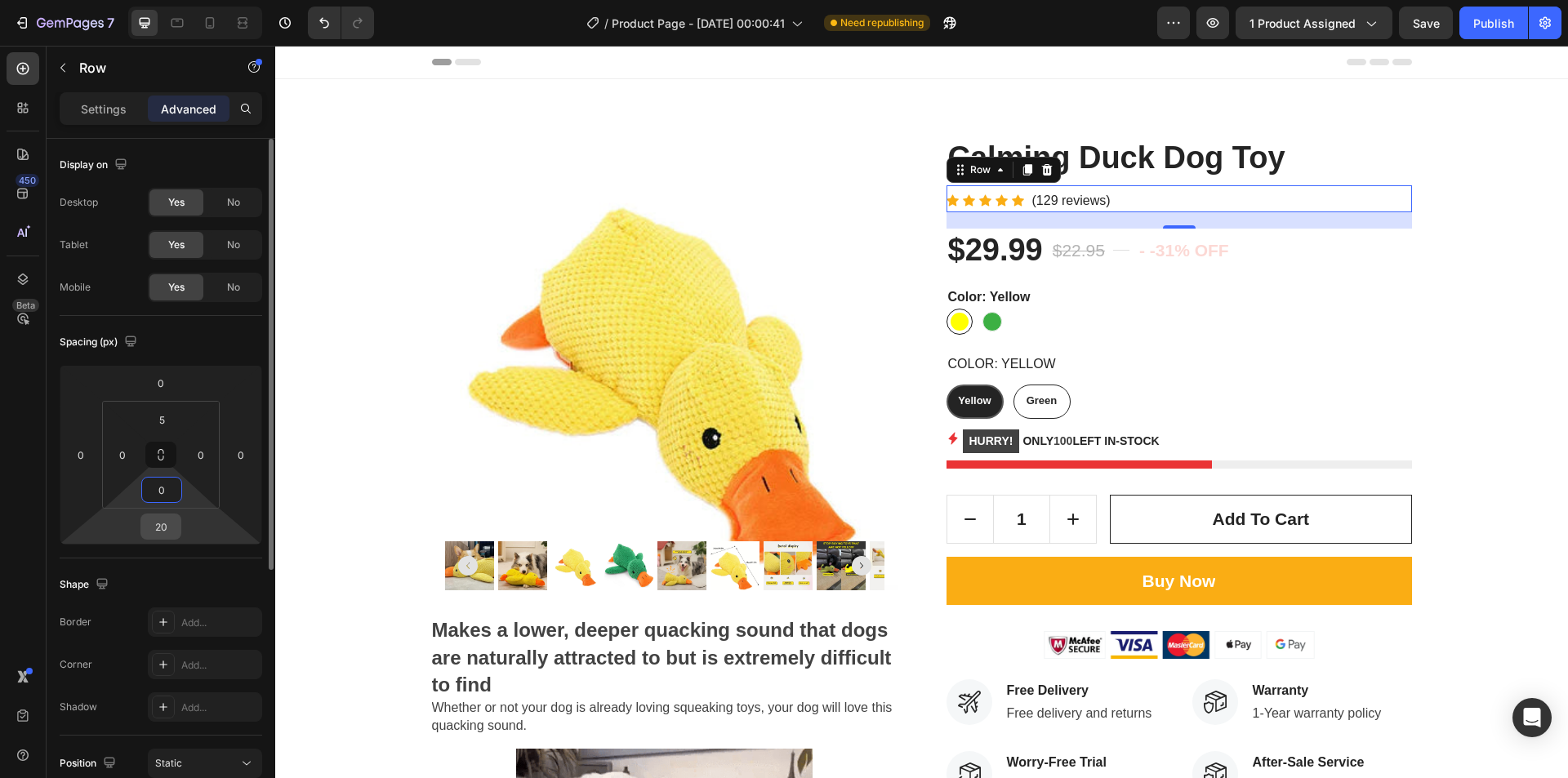
click at [165, 522] on input "20" at bounding box center [160, 527] width 32 height 25
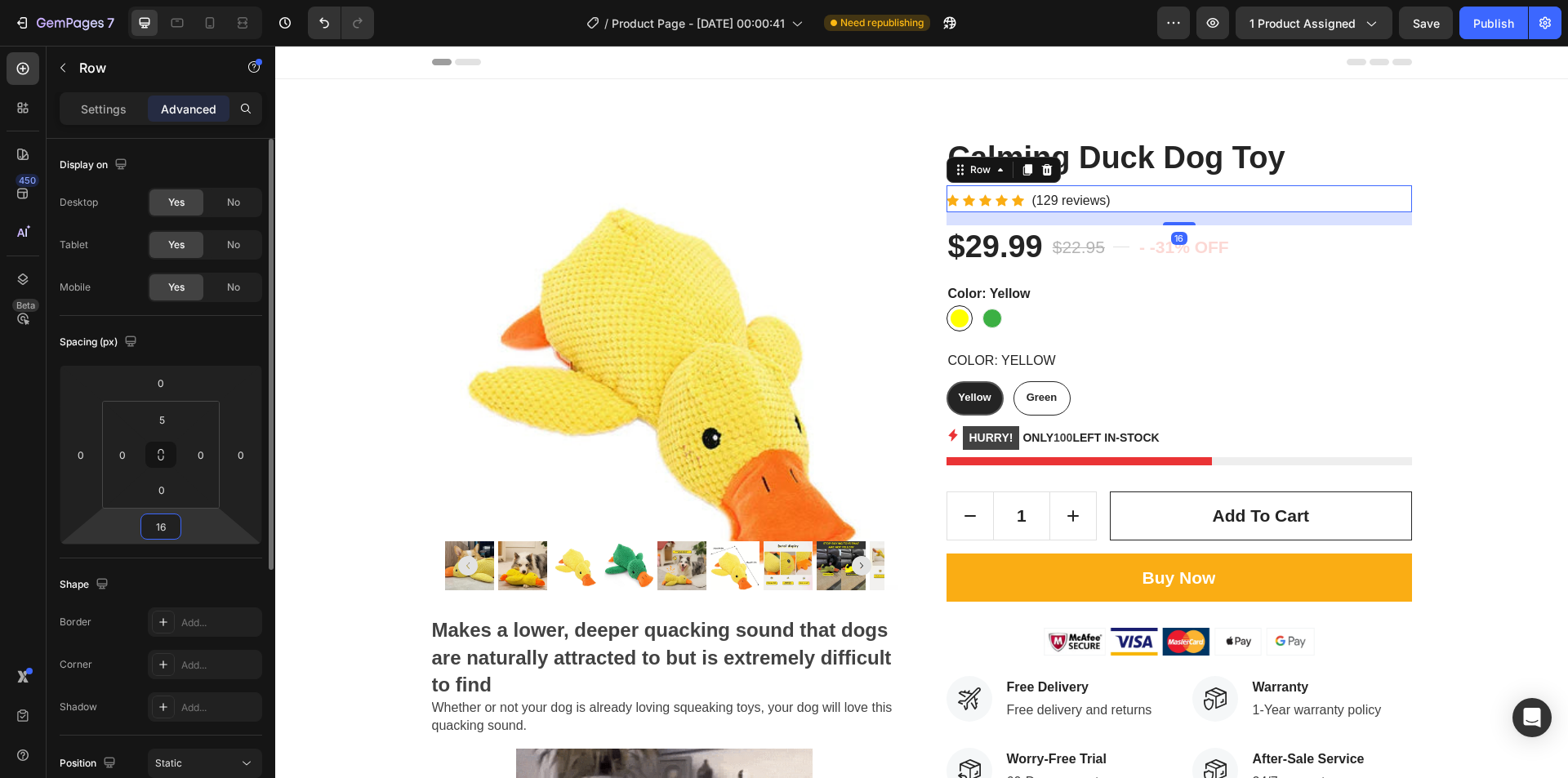
type input "15"
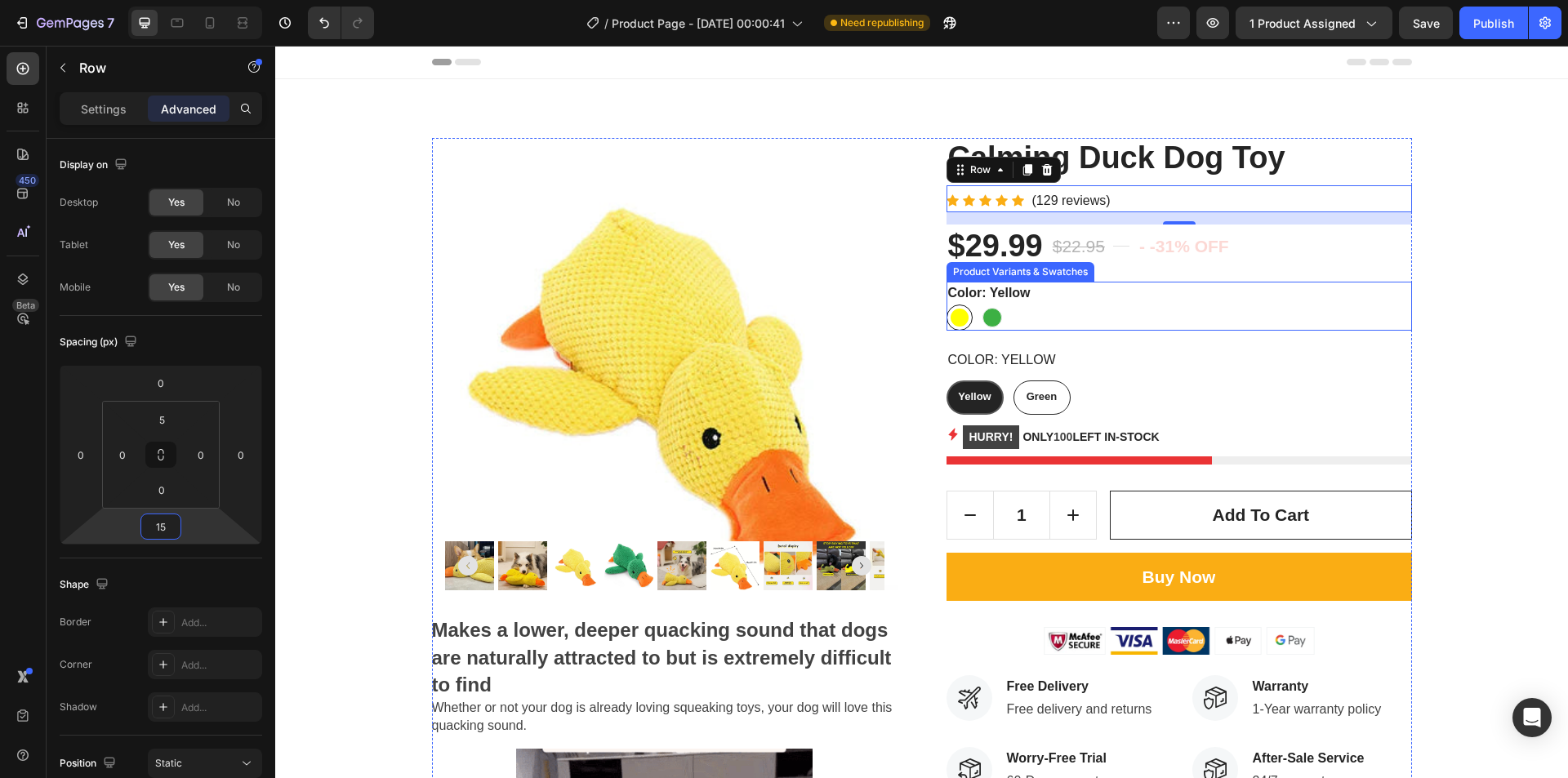
click at [1145, 299] on div "Color: Yellow Yellow Yellow Green Green" at bounding box center [1179, 307] width 465 height 49
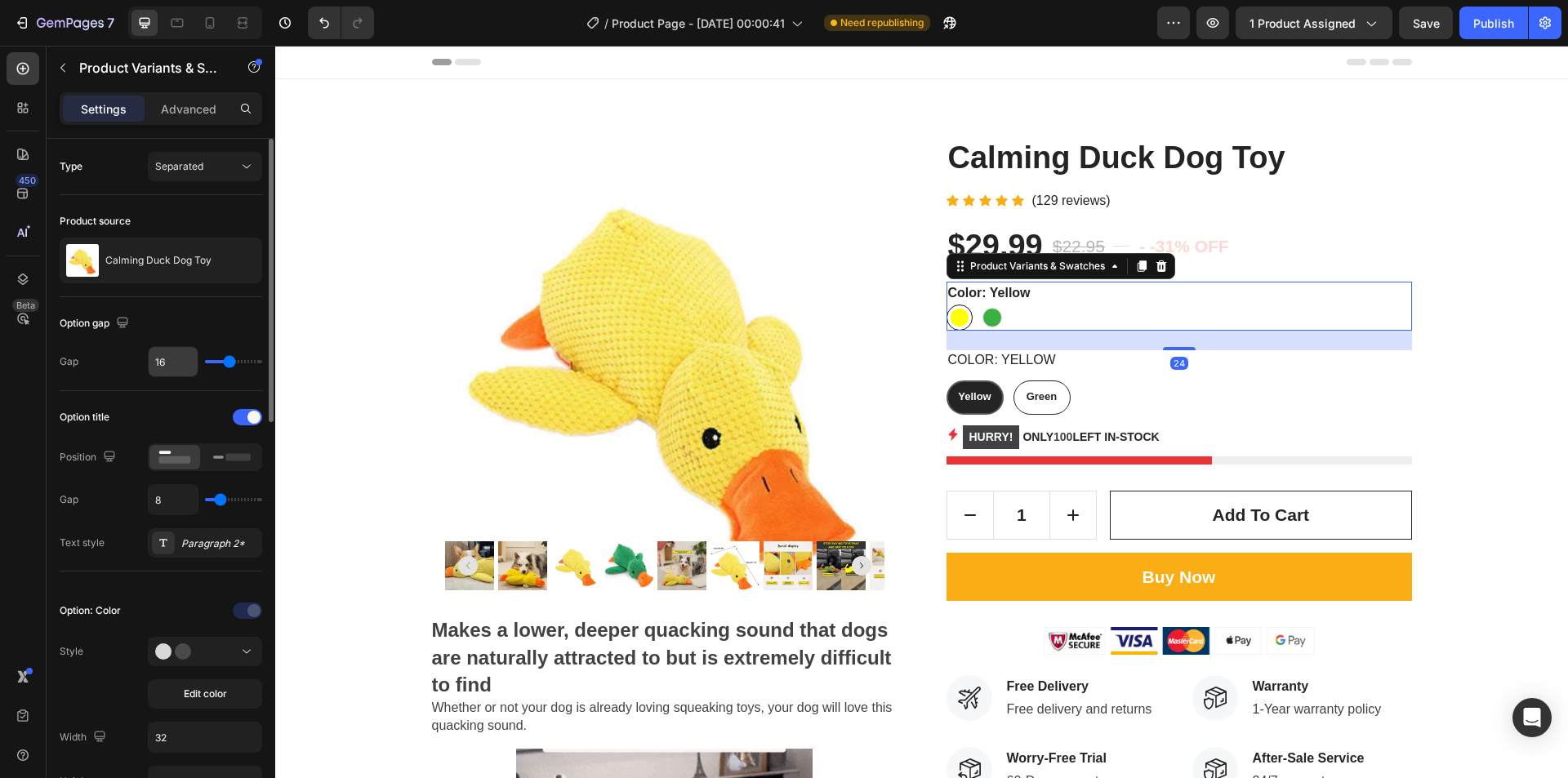
click at [163, 364] on input "16" at bounding box center [174, 362] width 49 height 30
type input "15"
radio input "true"
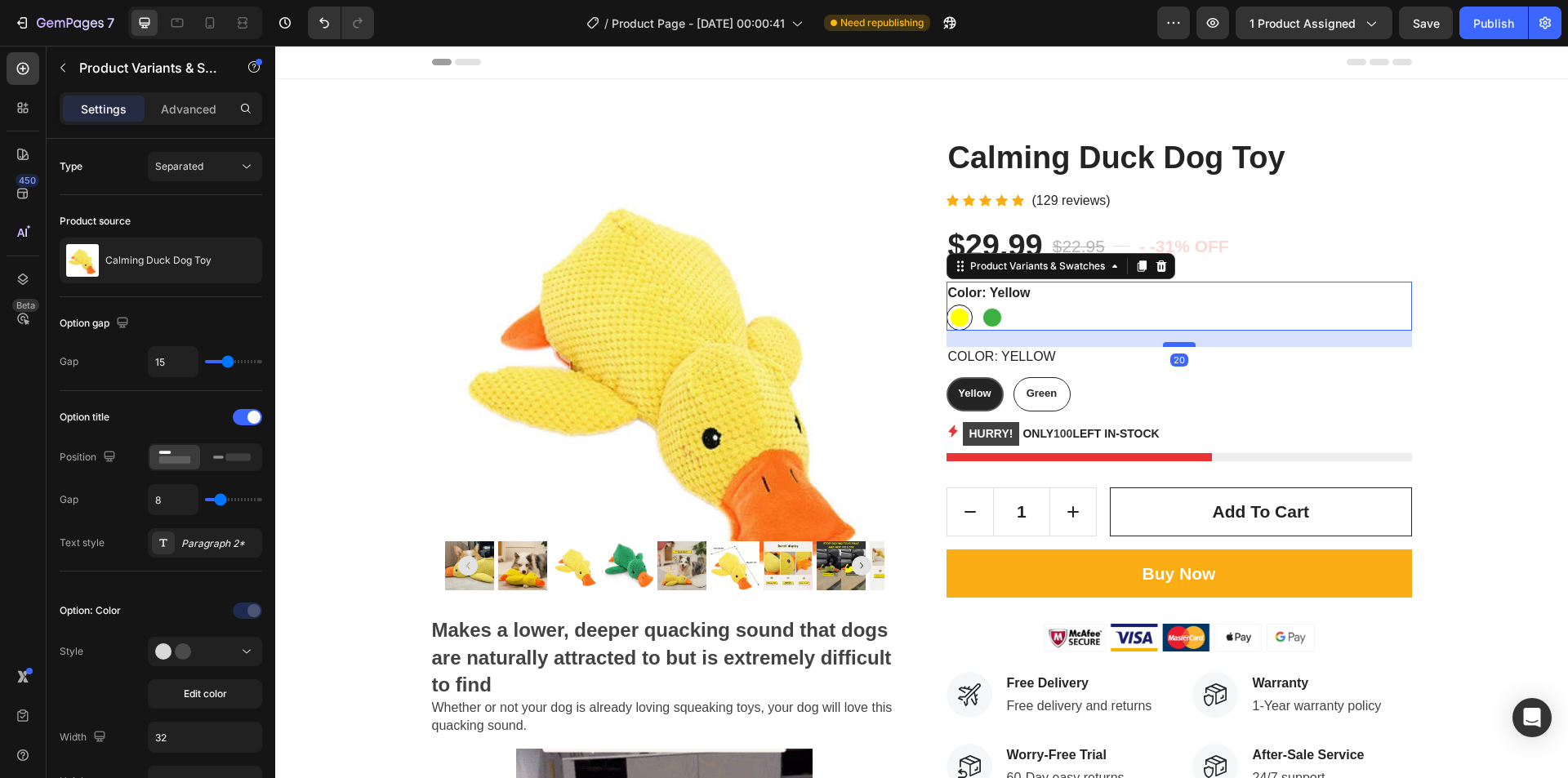
click at [1172, 344] on div at bounding box center [1179, 345] width 32 height 5
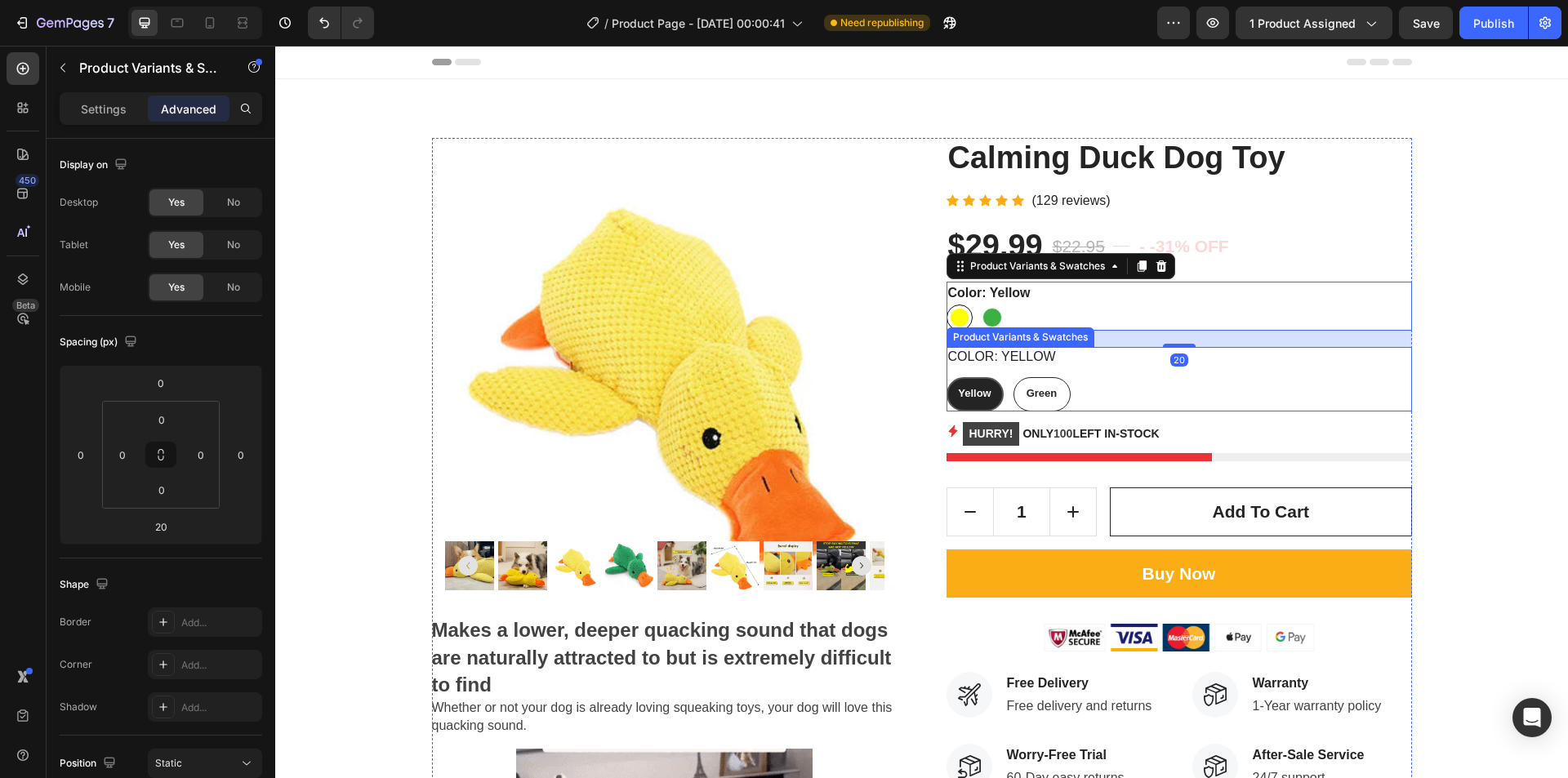
click at [1144, 372] on div "Color: Yellow Yellow Yellow Yellow Green Green Green" at bounding box center [1179, 379] width 465 height 65
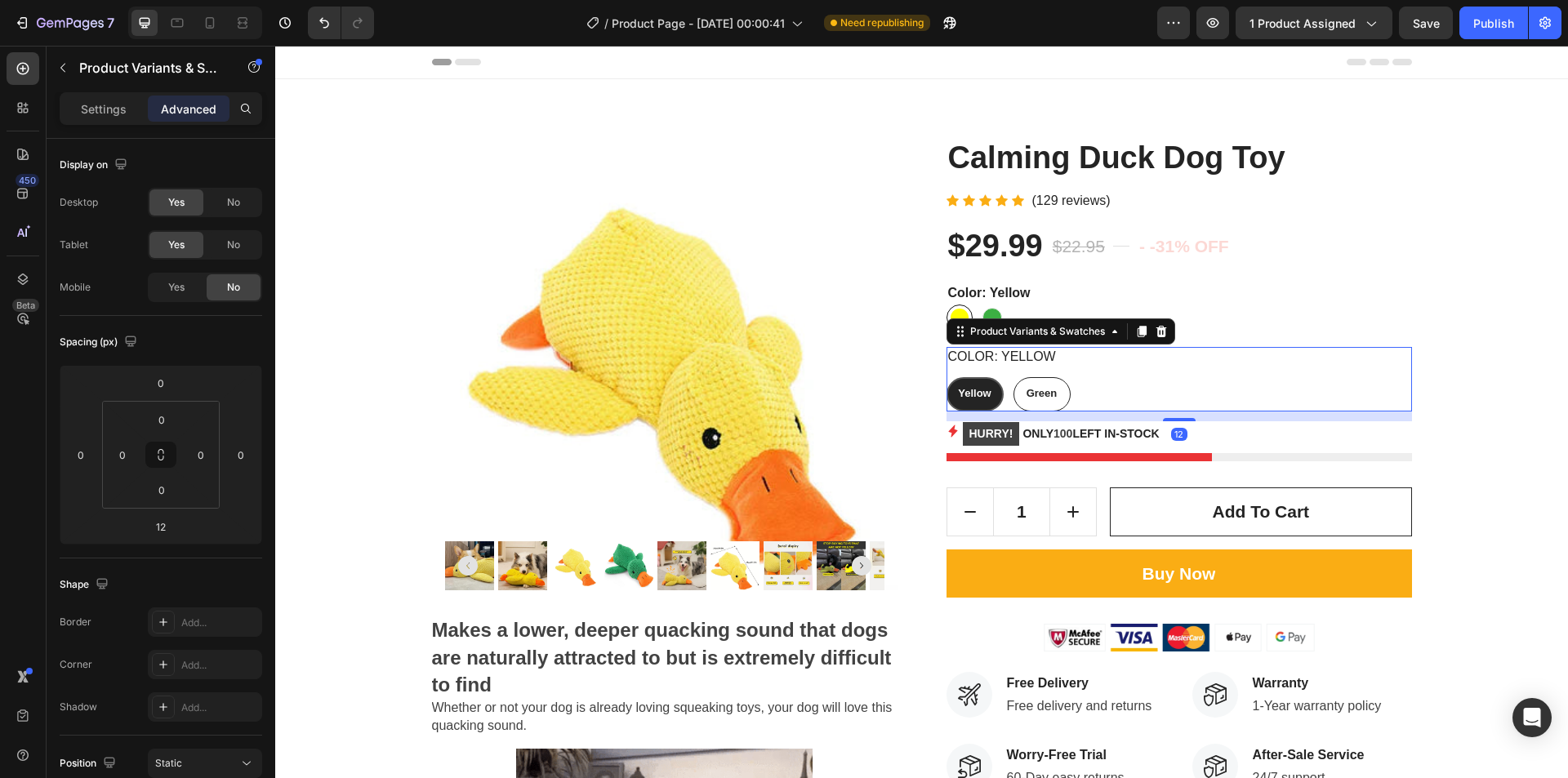
radio input "true"
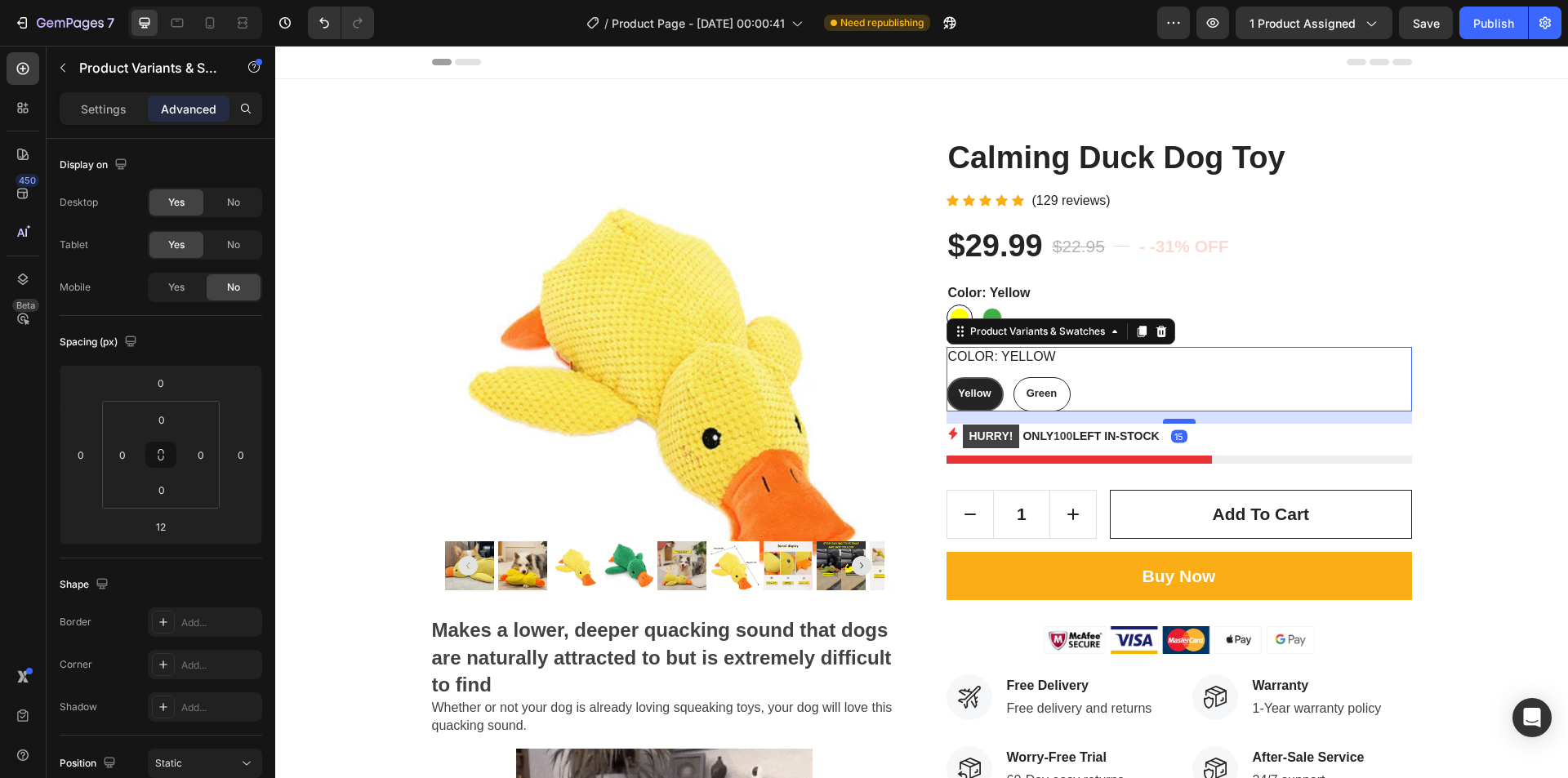
click at [1173, 421] on div at bounding box center [1179, 421] width 32 height 5
type input "15"
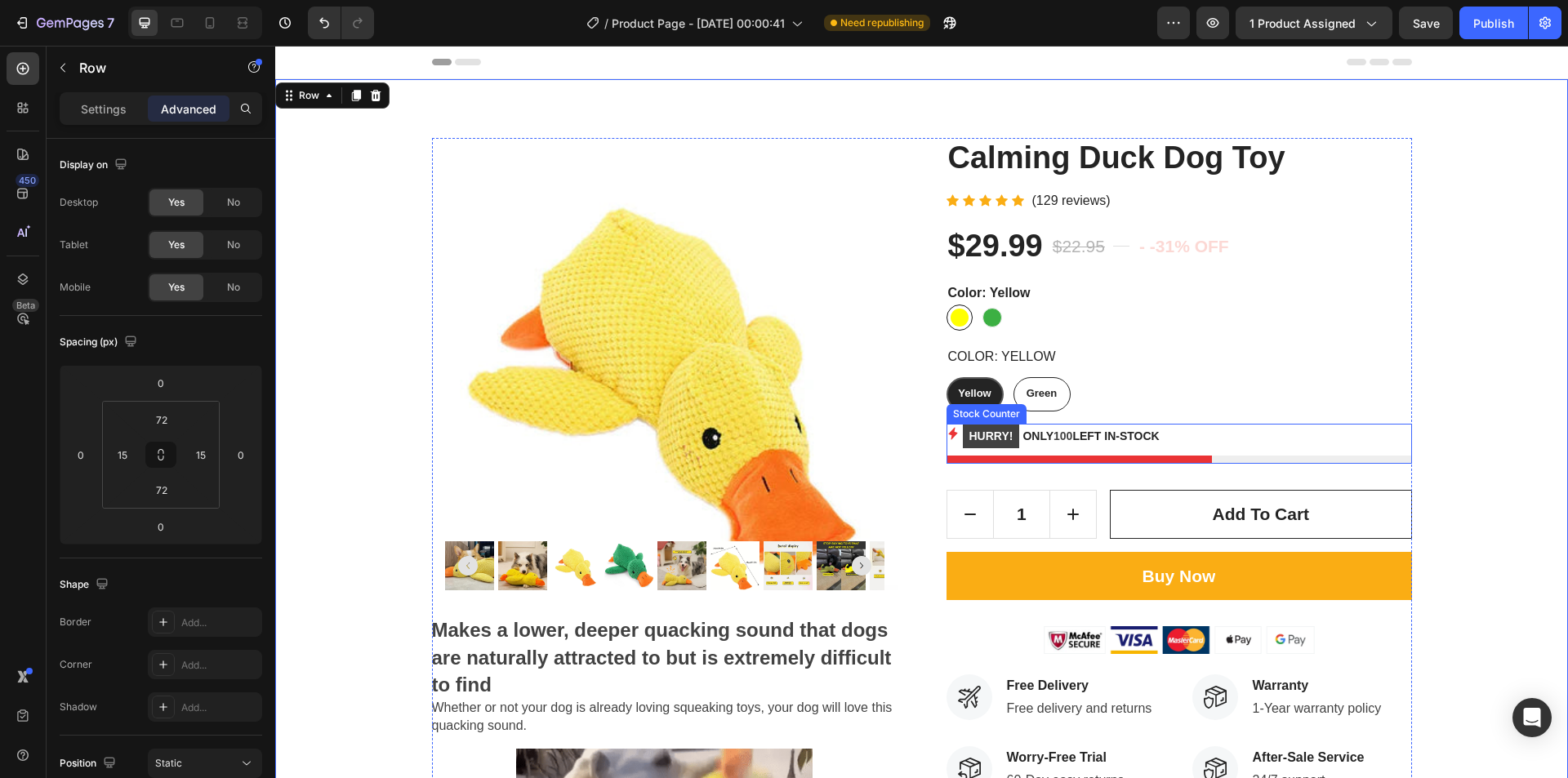
click at [1188, 439] on div "HURRY! ONLY 100 LEFT IN-STOCK" at bounding box center [1179, 436] width 465 height 25
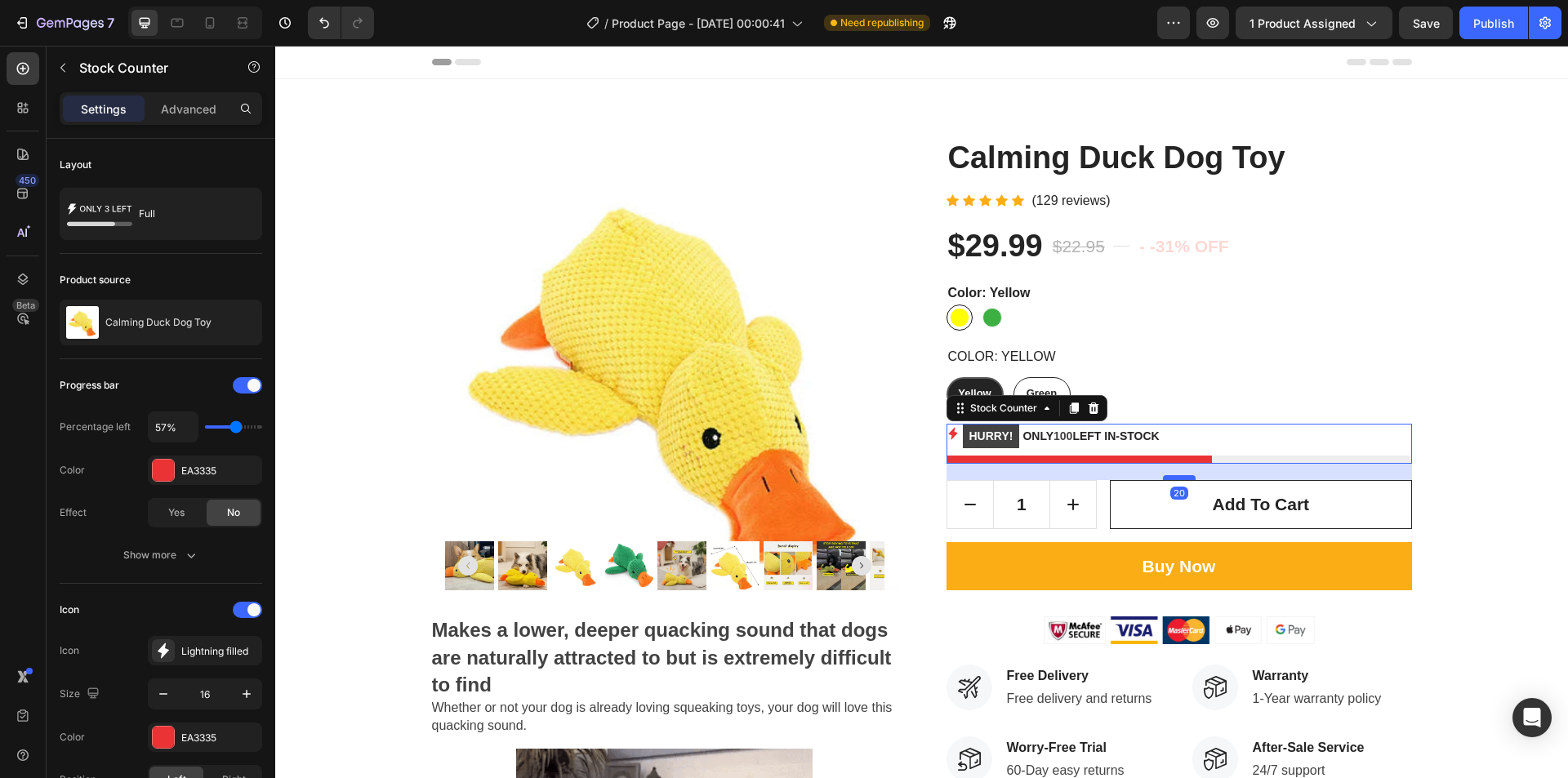
drag, startPoint x: 1174, startPoint y: 486, endPoint x: 1172, endPoint y: 477, distance: 9.2
click at [1172, 477] on div at bounding box center [1179, 477] width 32 height 5
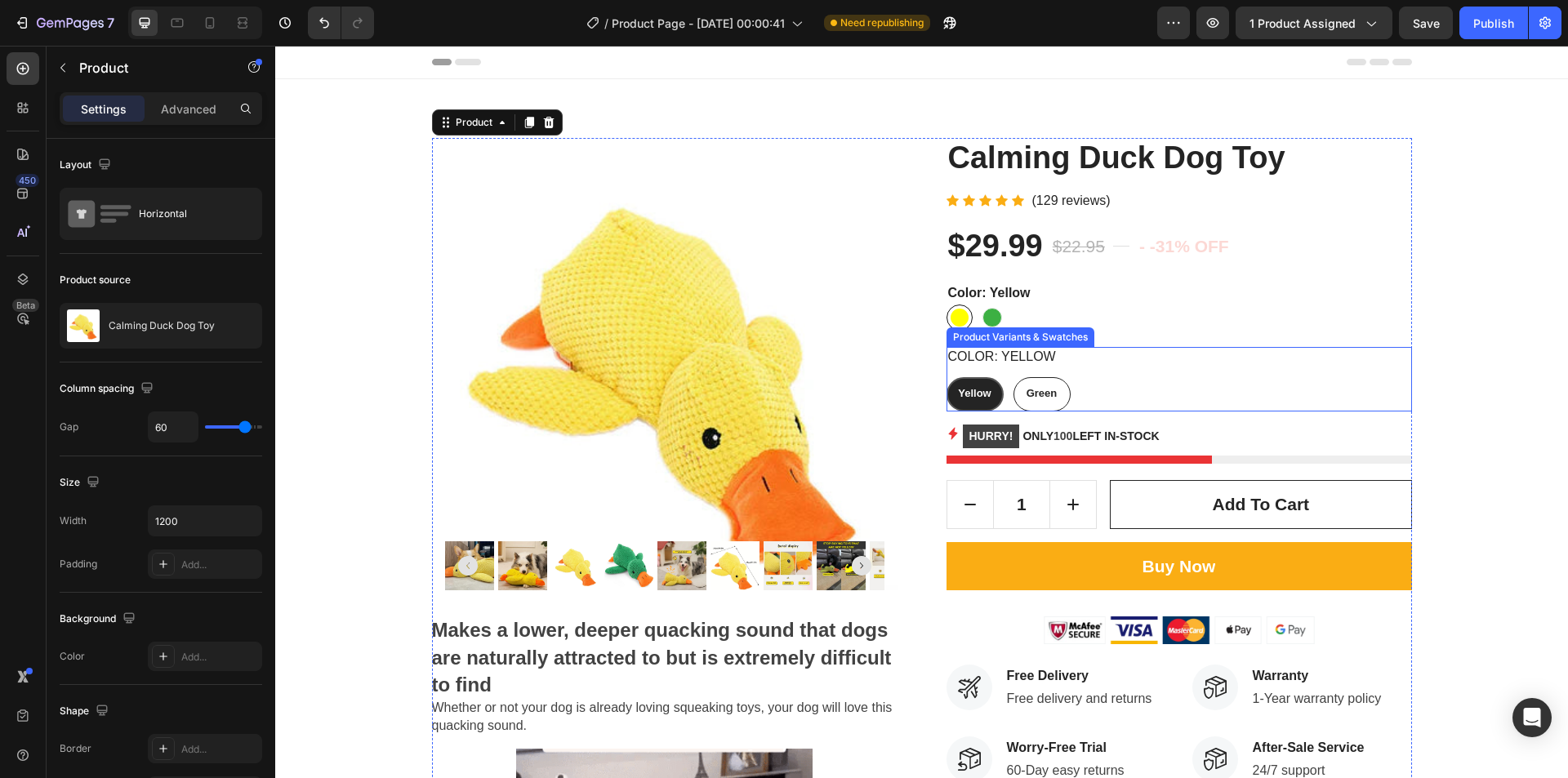
click at [1190, 396] on div "Yellow Yellow Yellow Green Green Green" at bounding box center [1179, 394] width 465 height 34
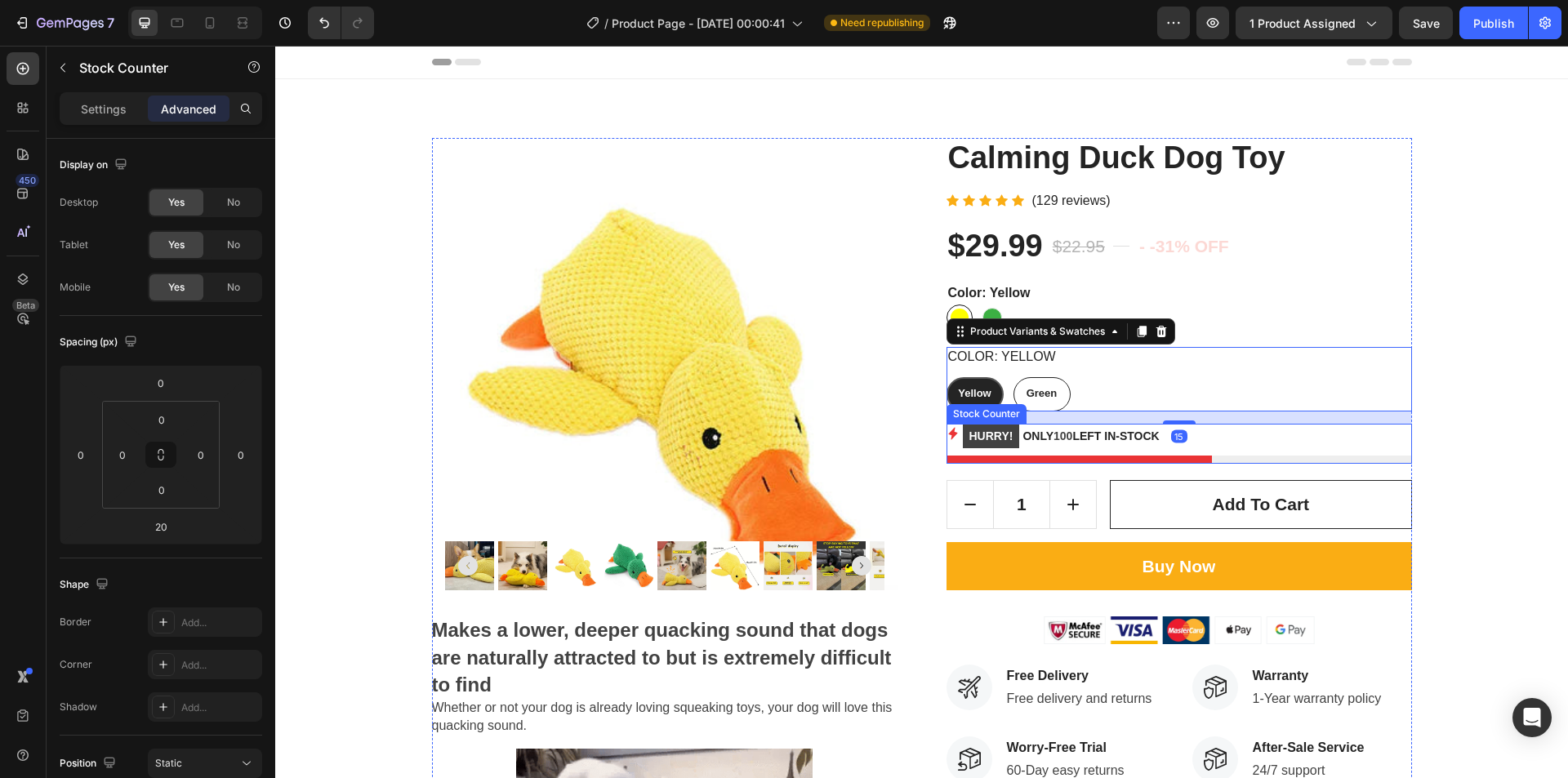
click at [1177, 426] on div "HURRY! ONLY 100 LEFT IN-STOCK" at bounding box center [1179, 436] width 465 height 25
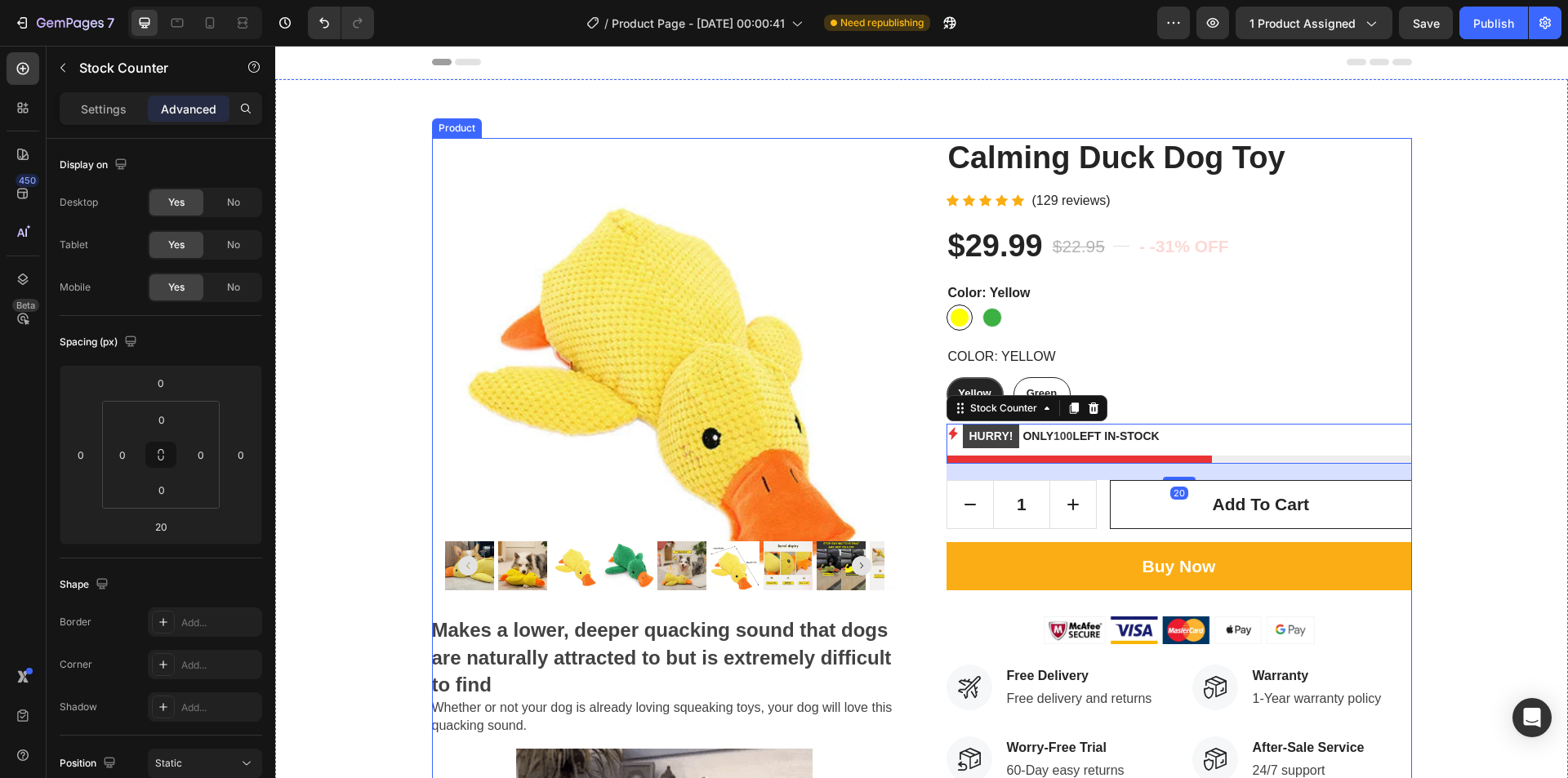
click at [1181, 405] on div "Yellow Yellow Yellow Green Green Green" at bounding box center [1179, 394] width 465 height 34
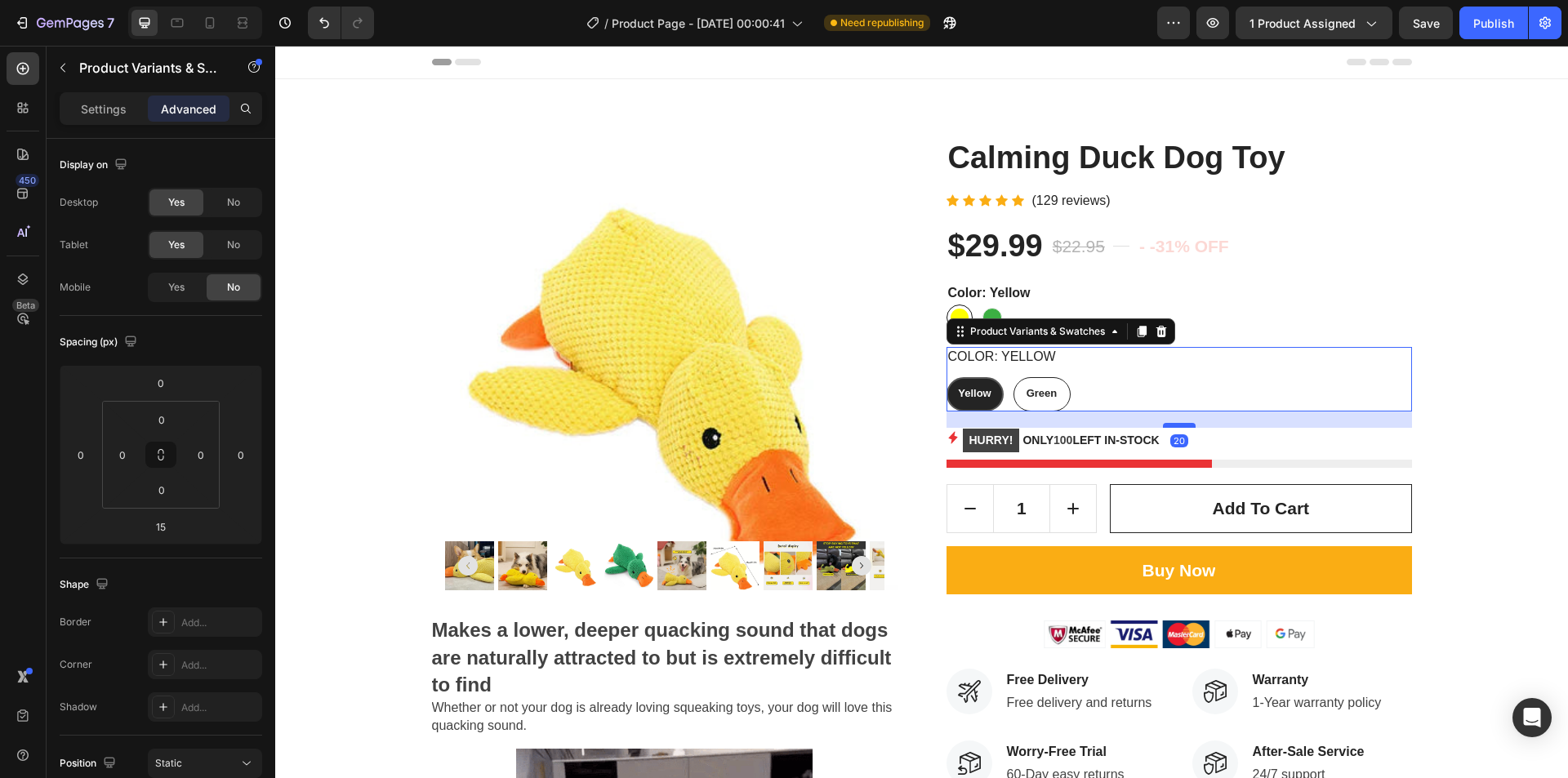
click at [1181, 426] on div at bounding box center [1179, 426] width 32 height 5
type input "20"
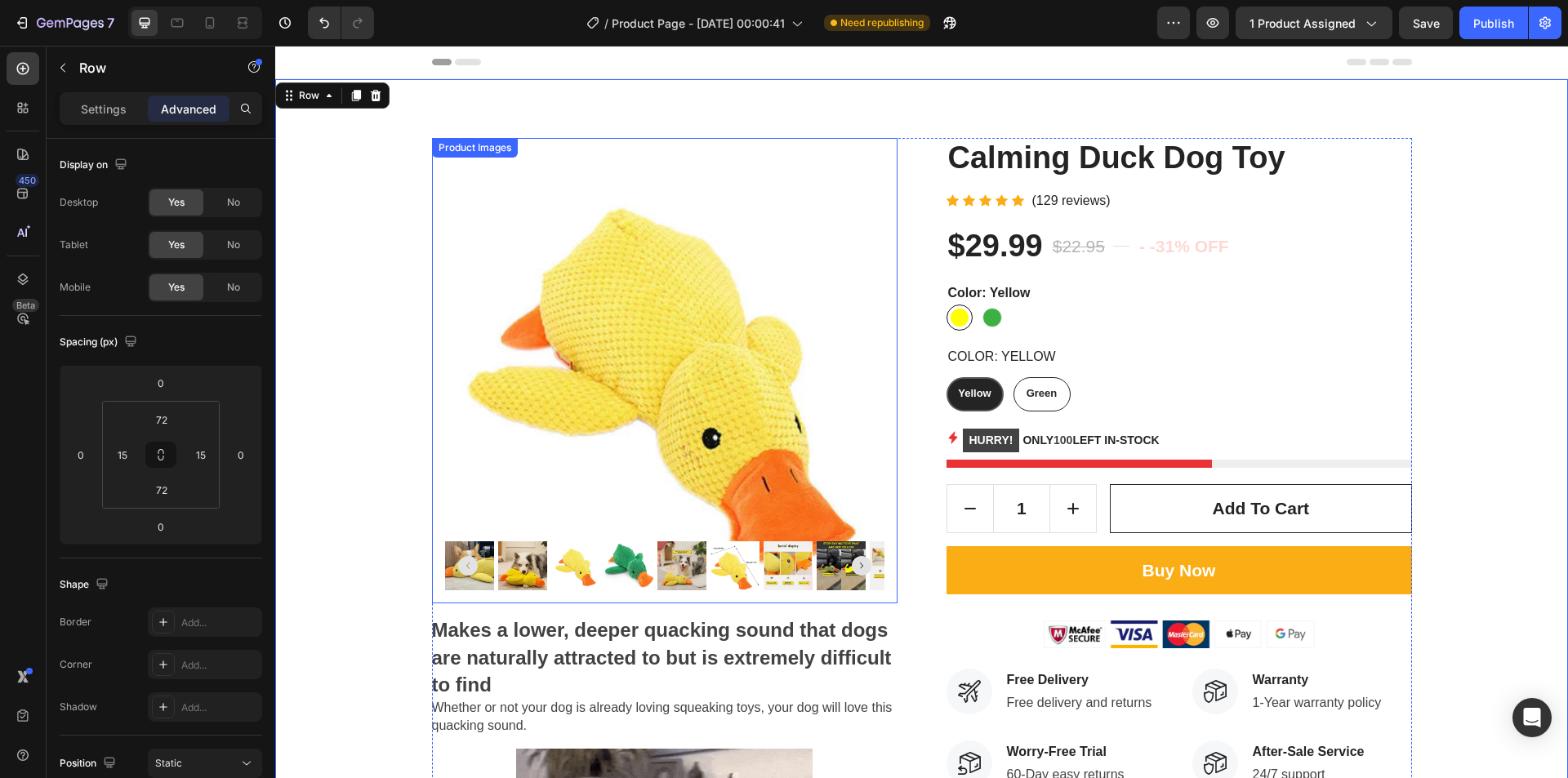
click at [707, 391] on img at bounding box center [664, 371] width 465 height 465
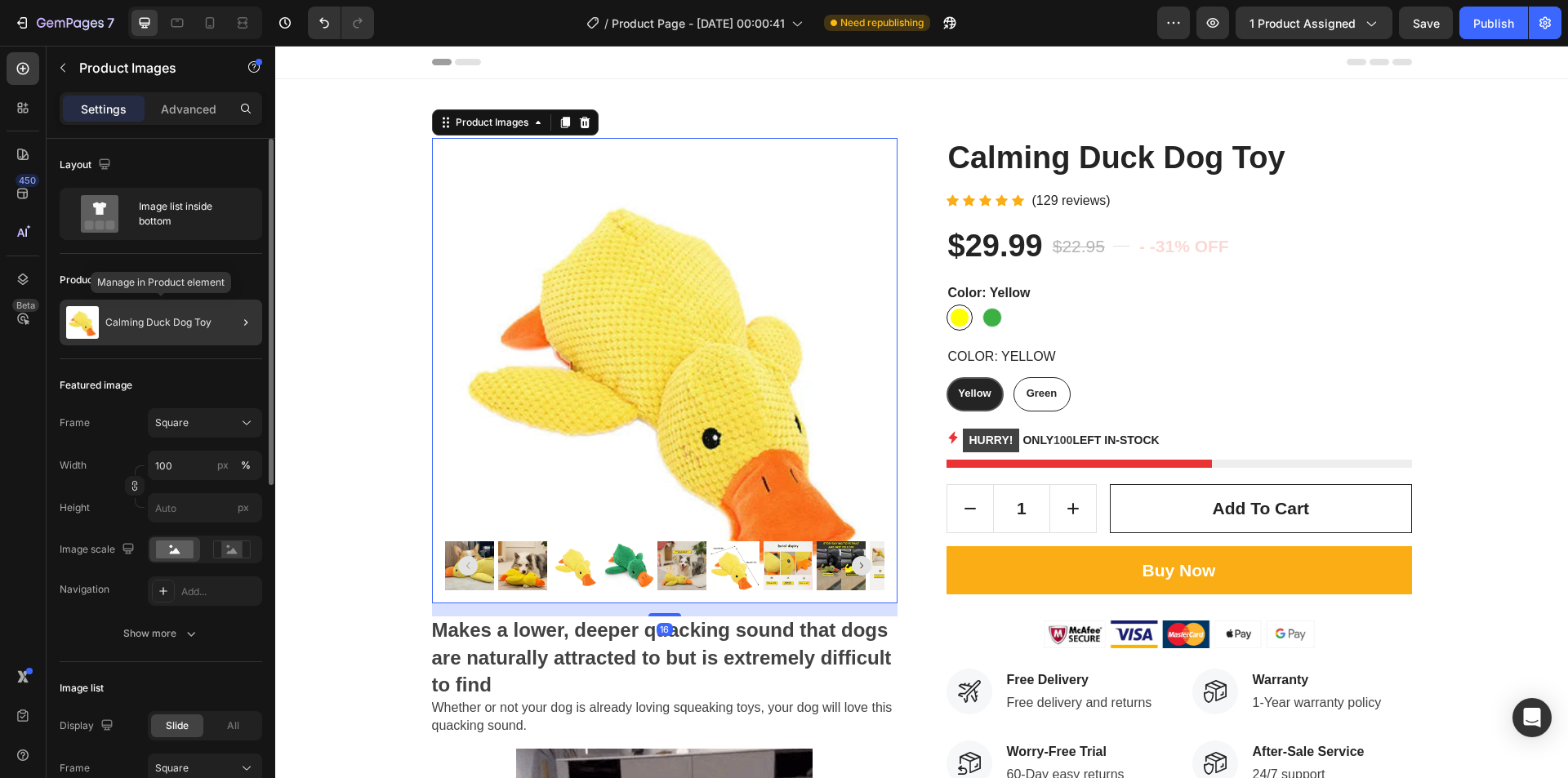
click at [161, 330] on div "Calming Duck Dog Toy" at bounding box center [160, 322] width 202 height 46
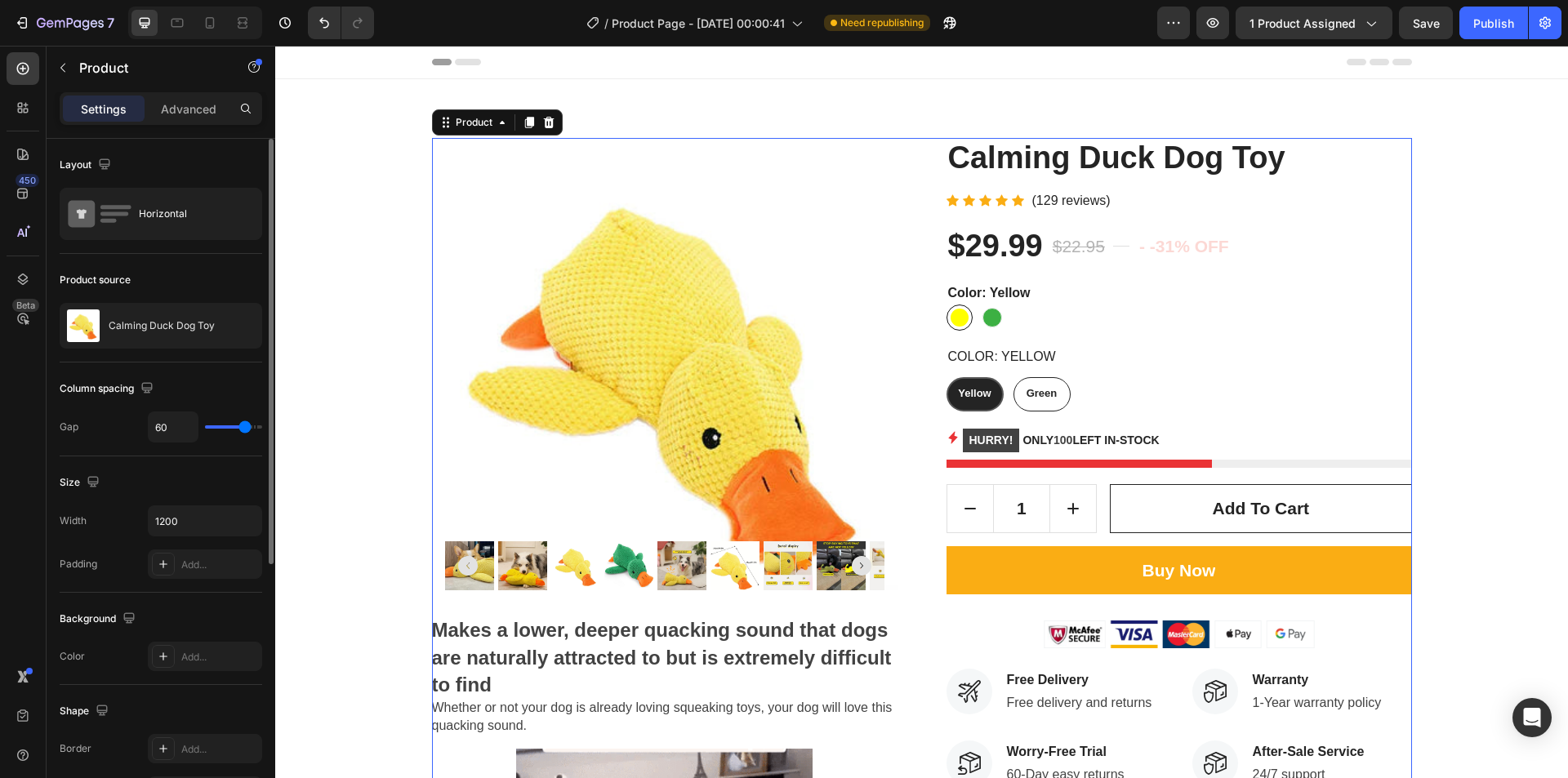
type input "59"
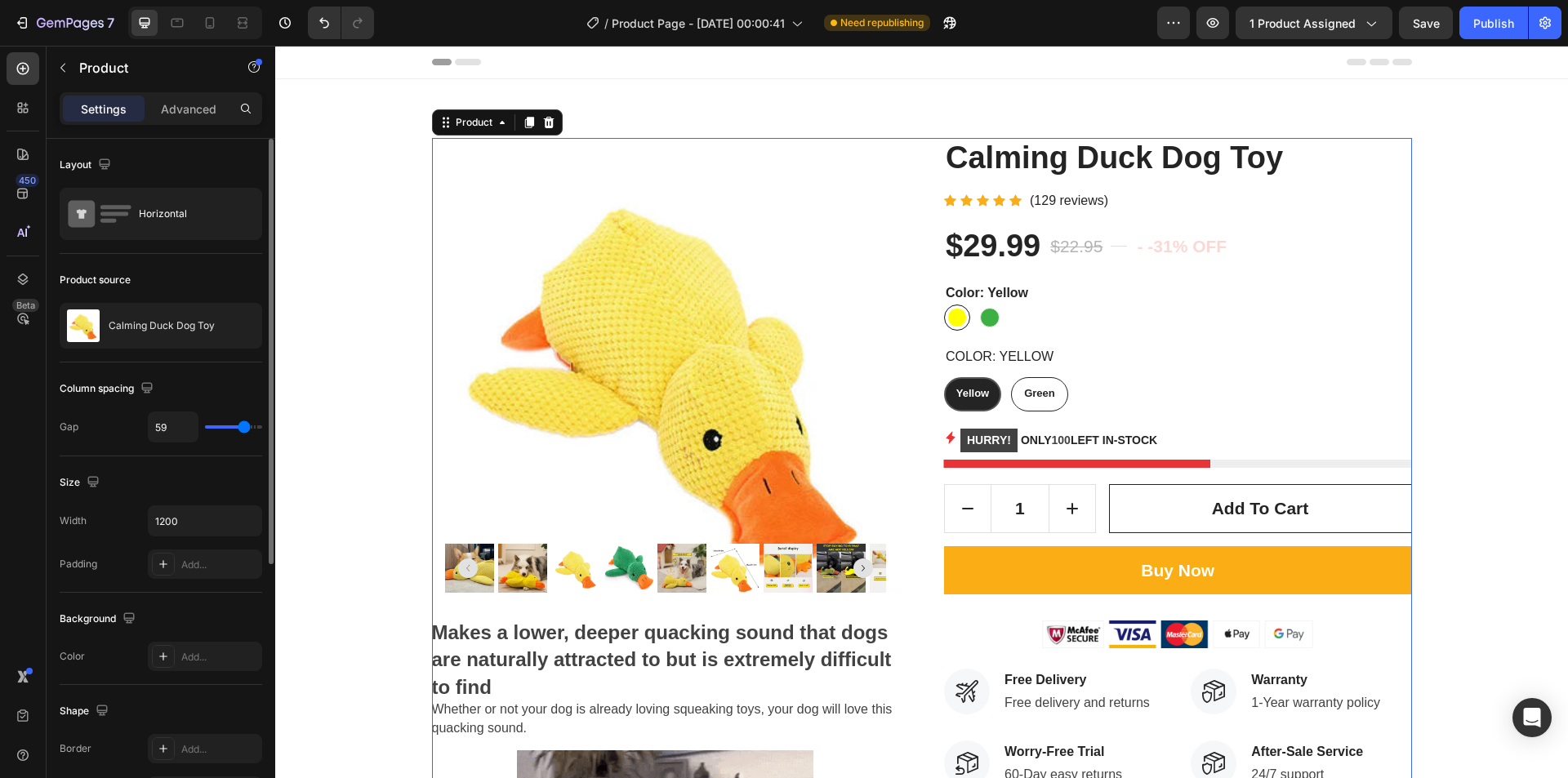
type input "55"
type input "52"
type input "50"
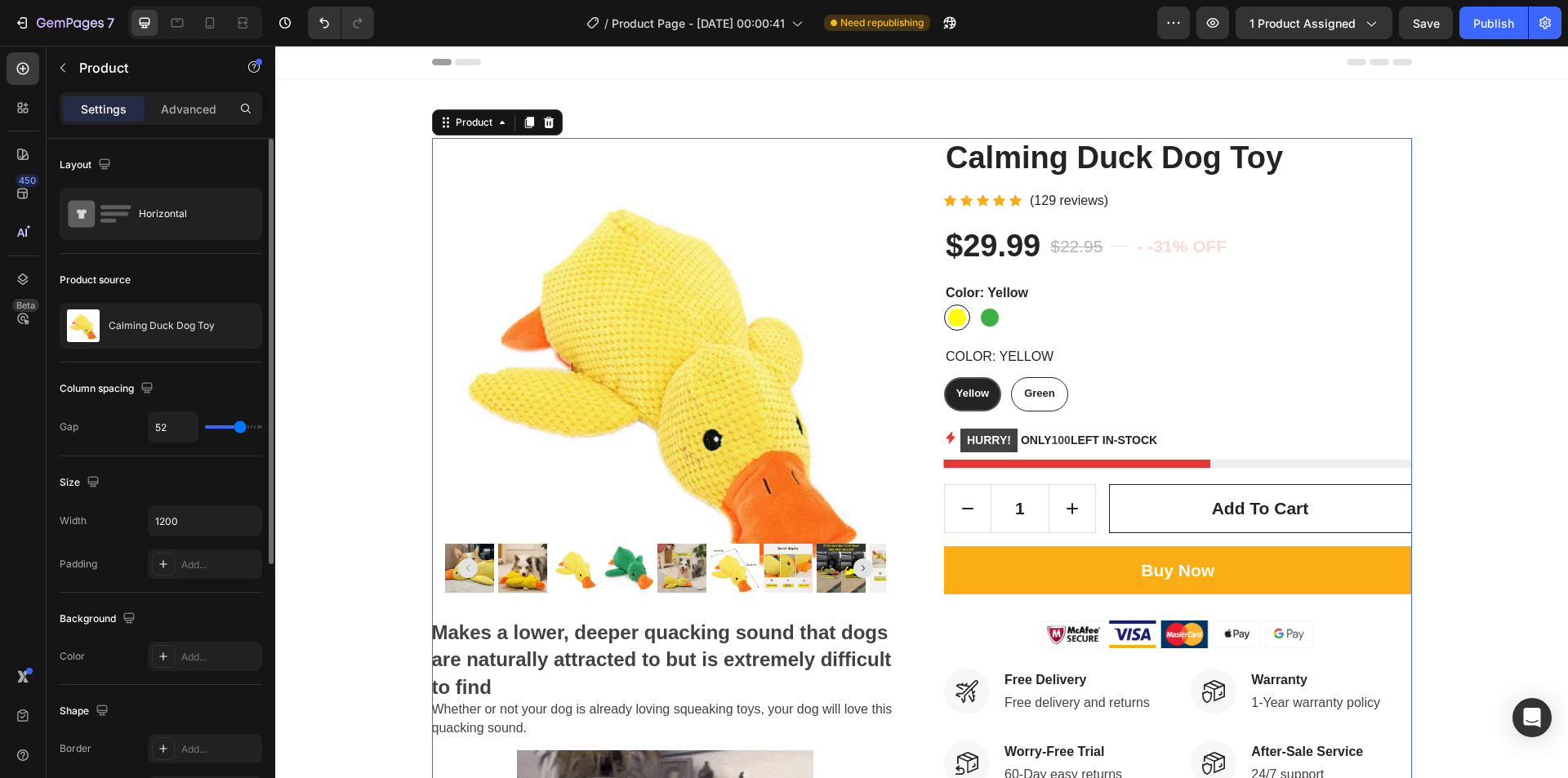
type input "50"
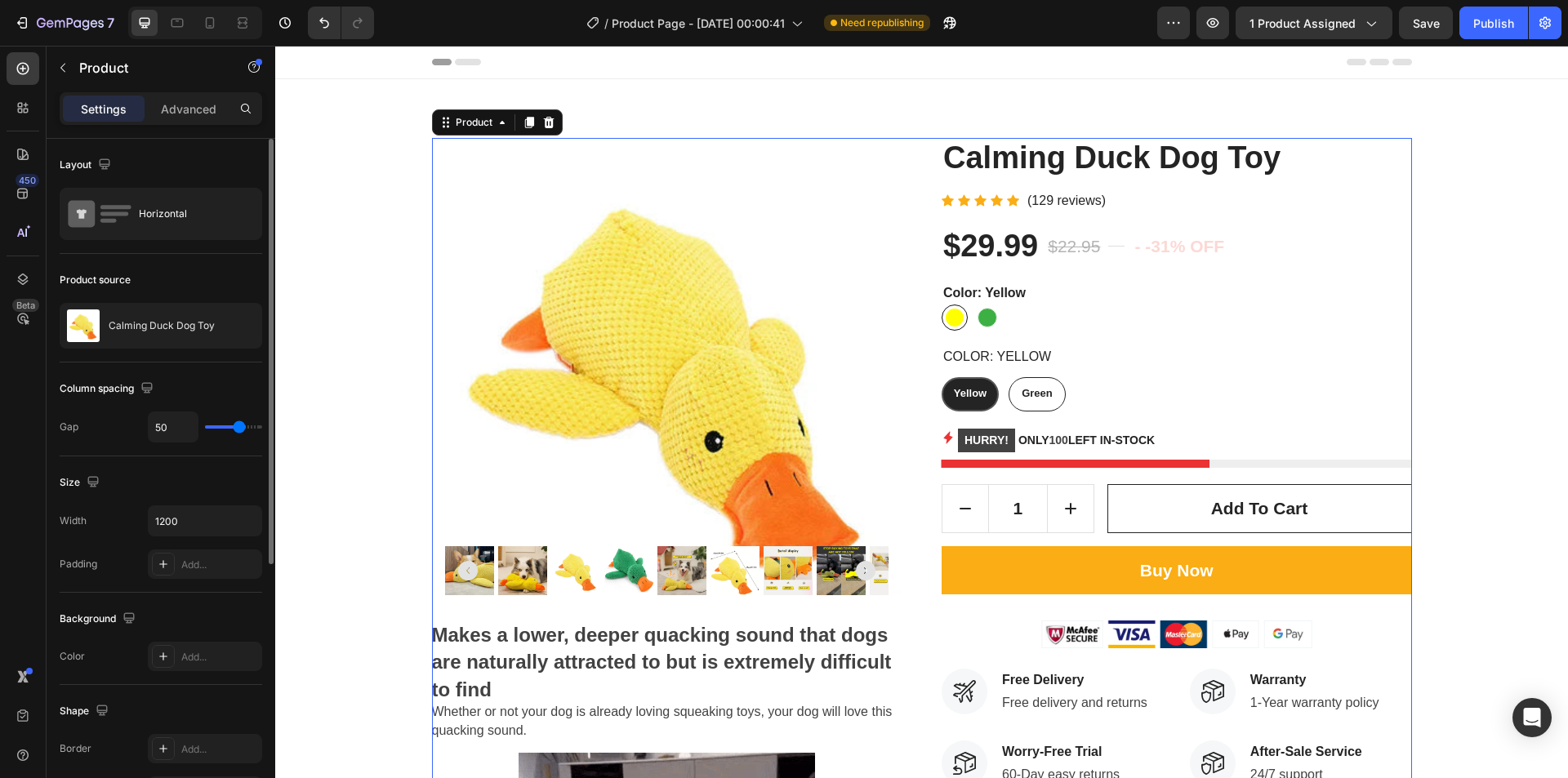
type input "49"
type input "50"
type input "62"
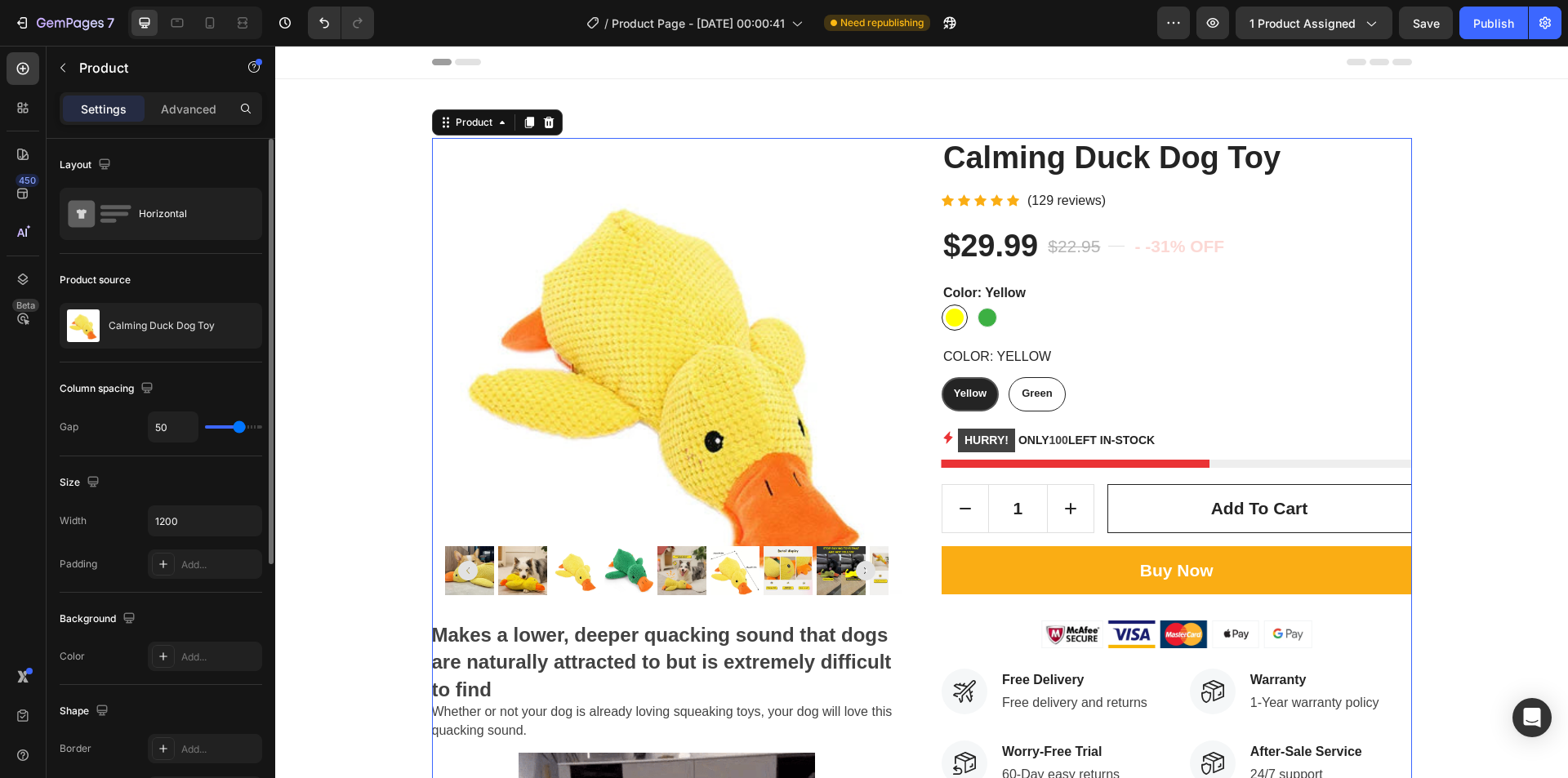
type input "62"
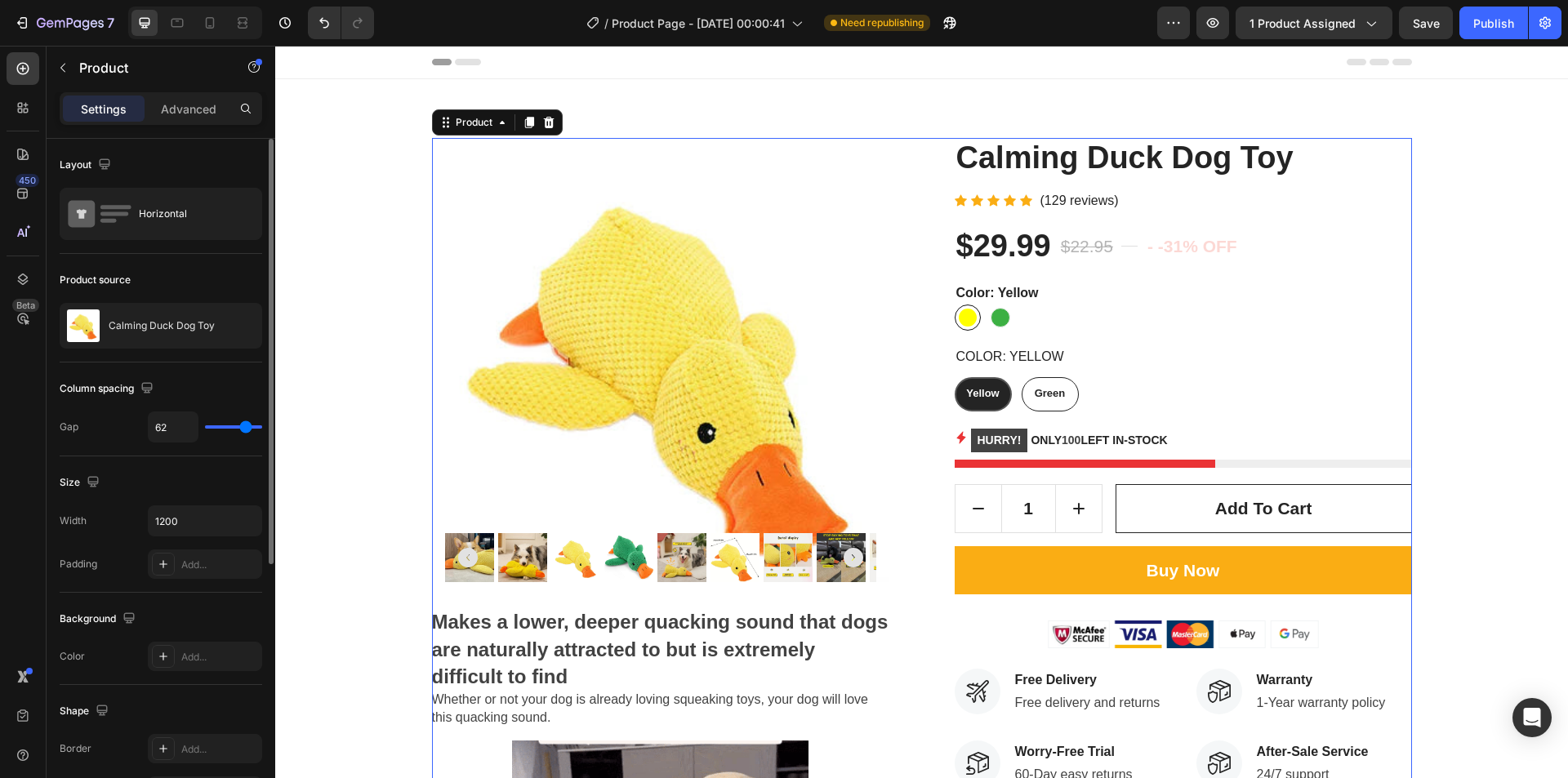
type input "80"
type input "31"
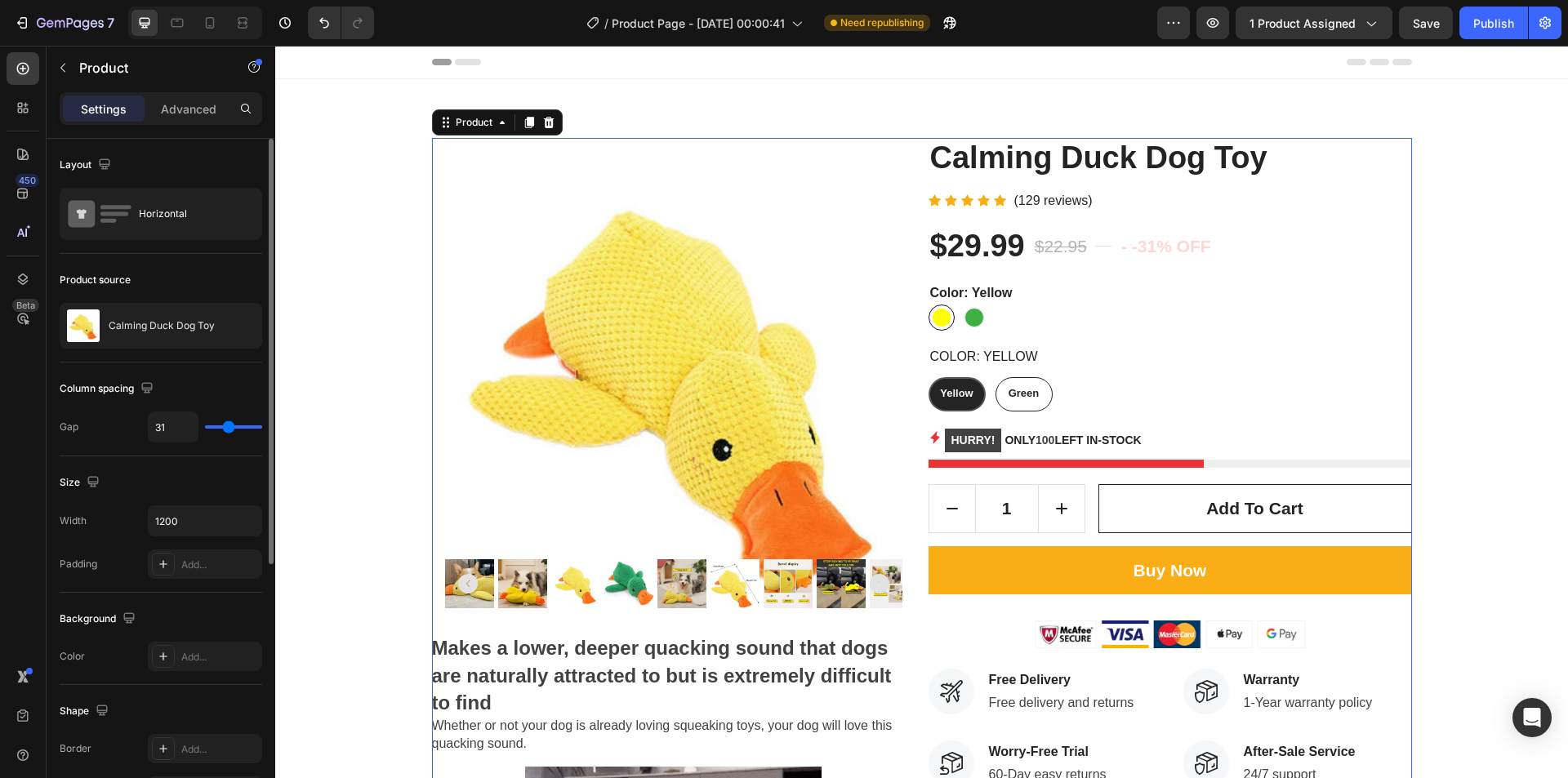
type input "16"
type input "15"
type input "13"
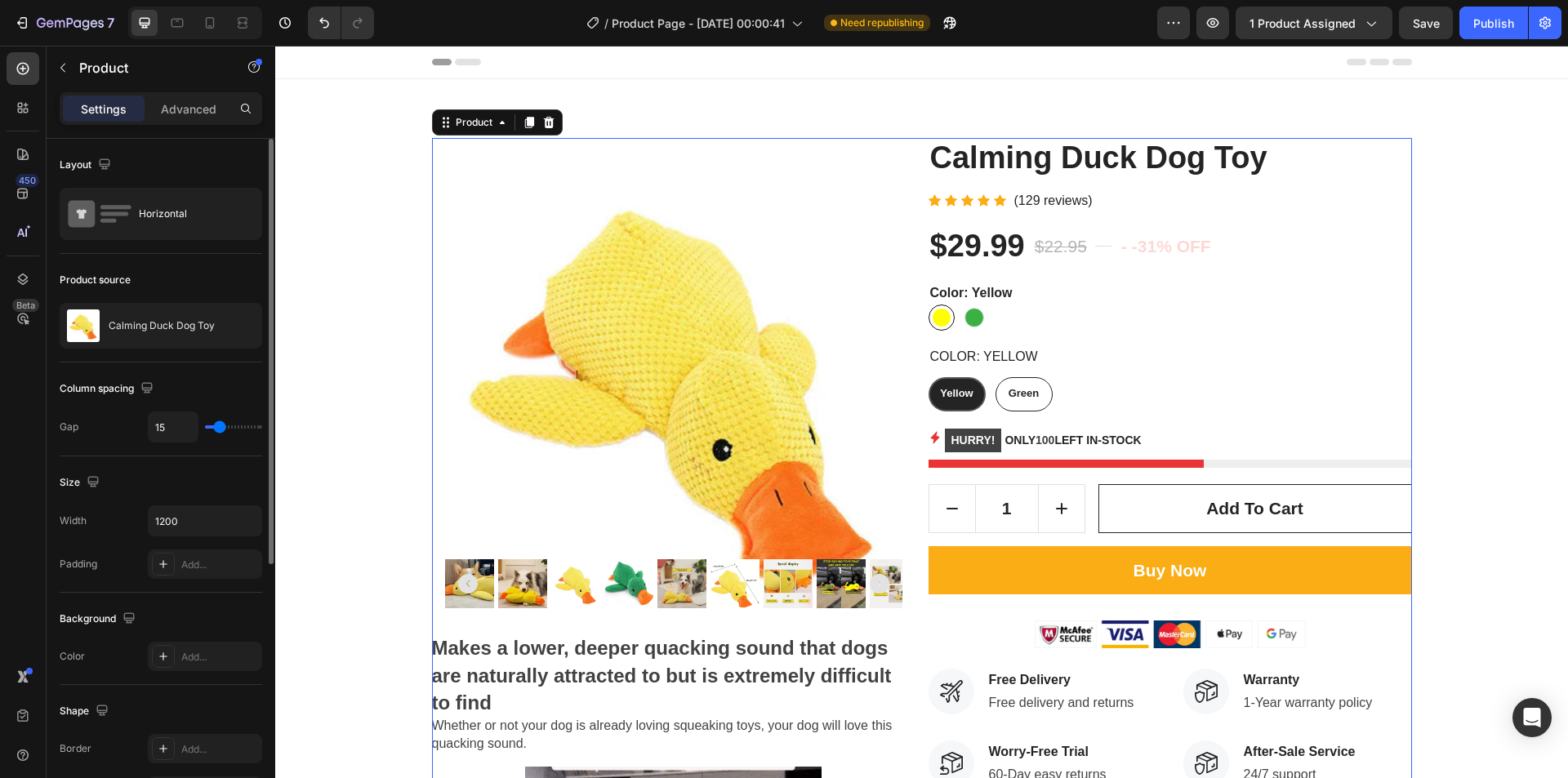
type input "13"
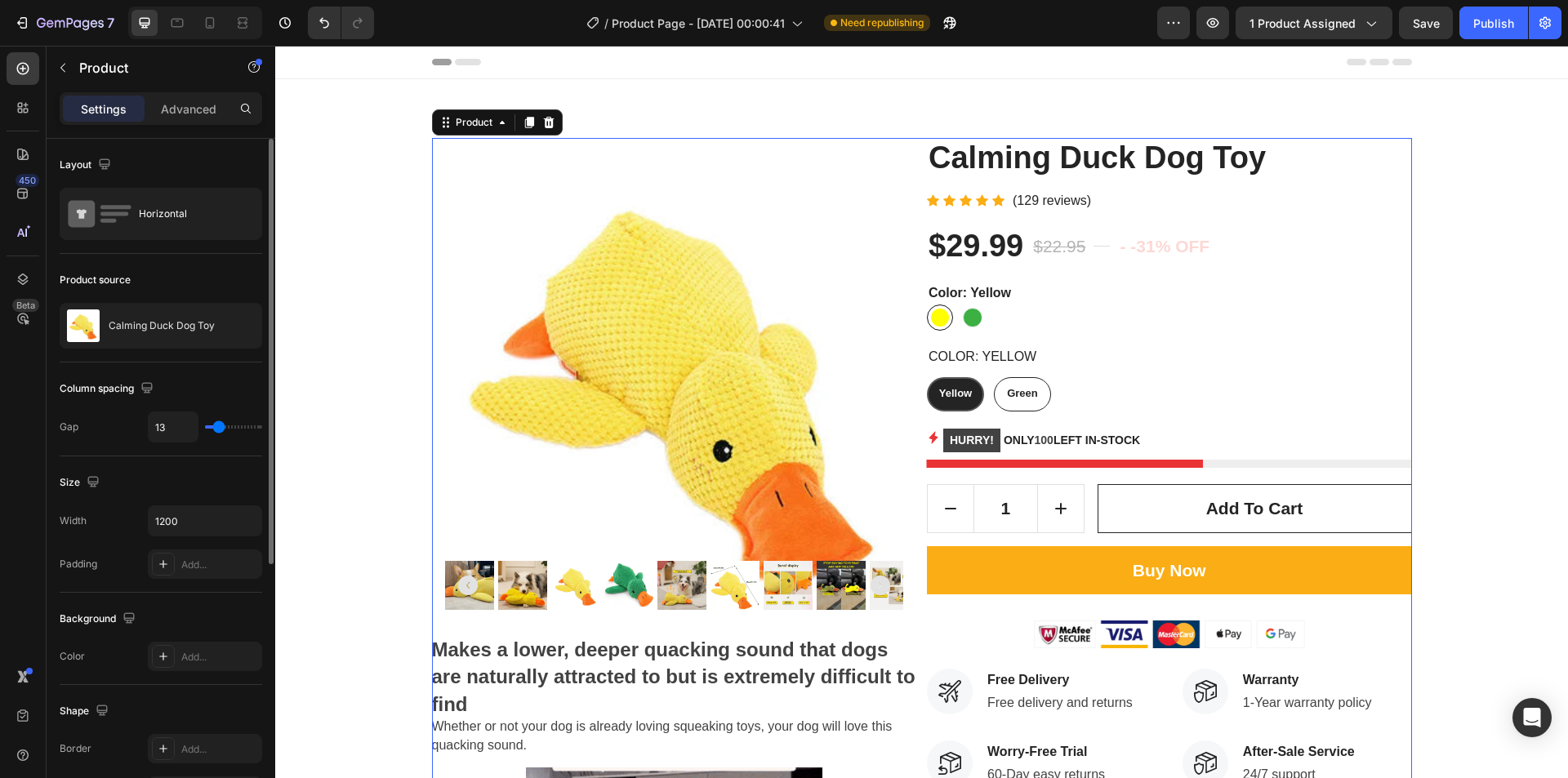
type input "12"
type input "10"
type input "0"
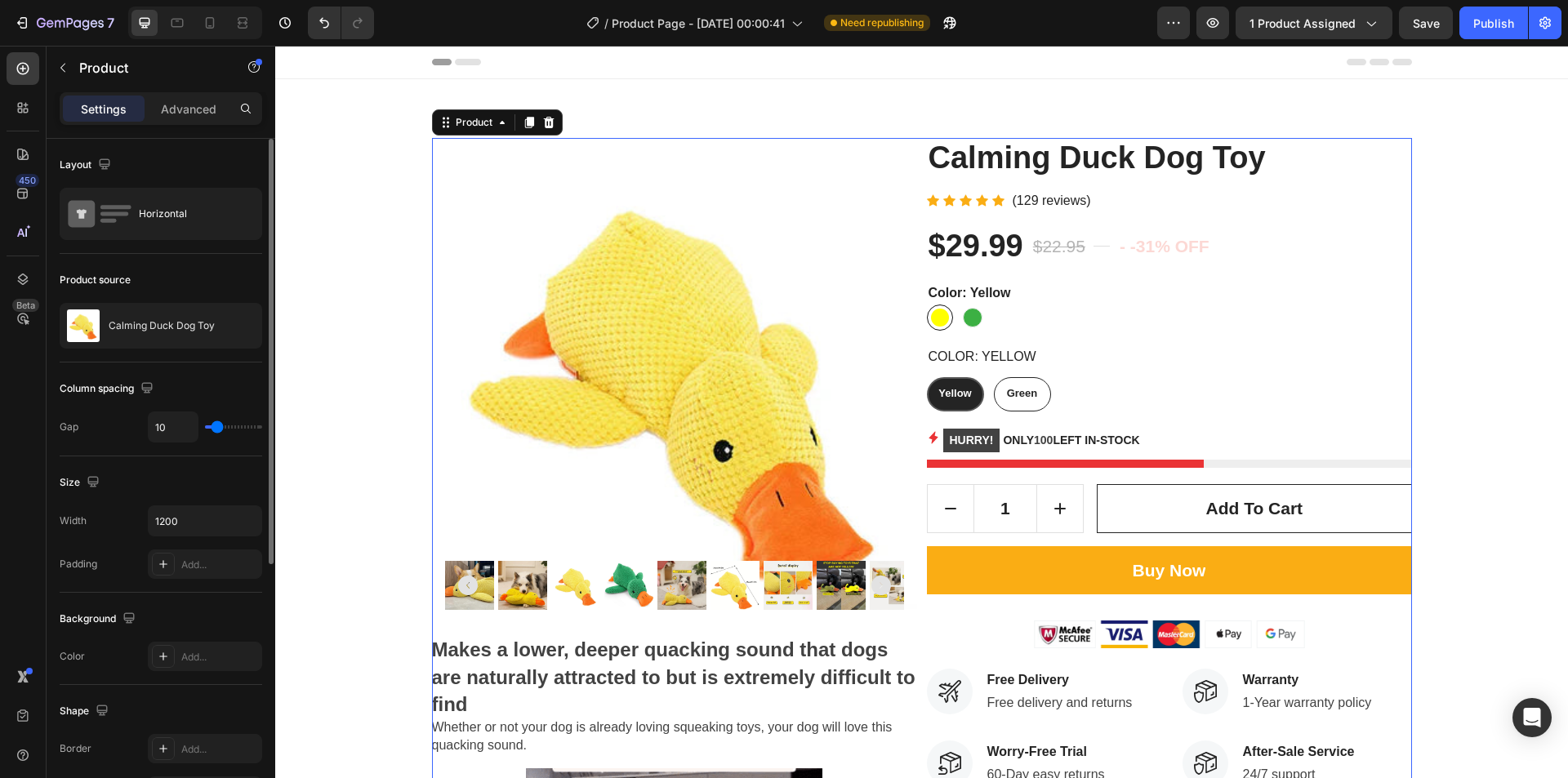
type input "0"
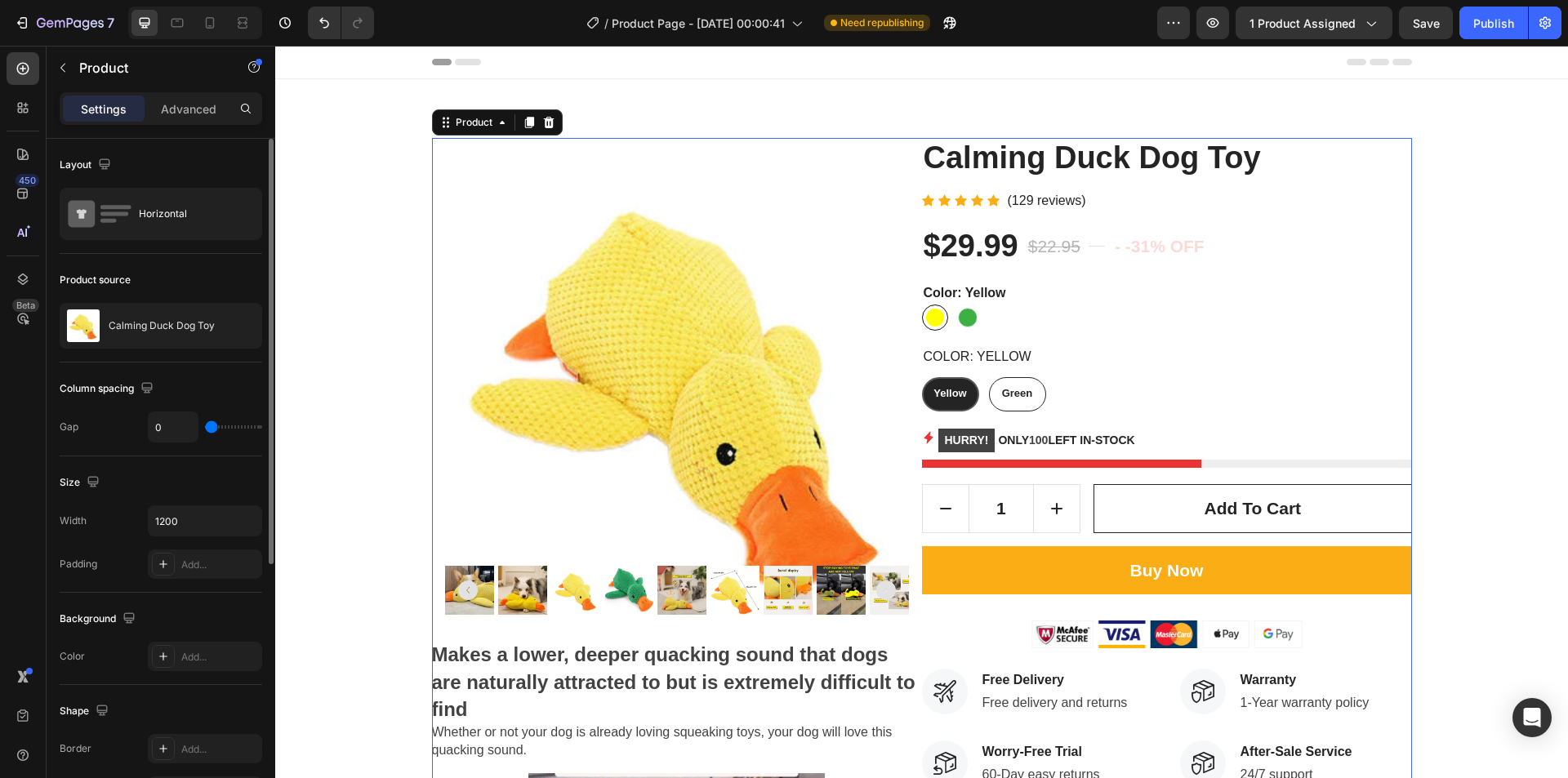
type input "21"
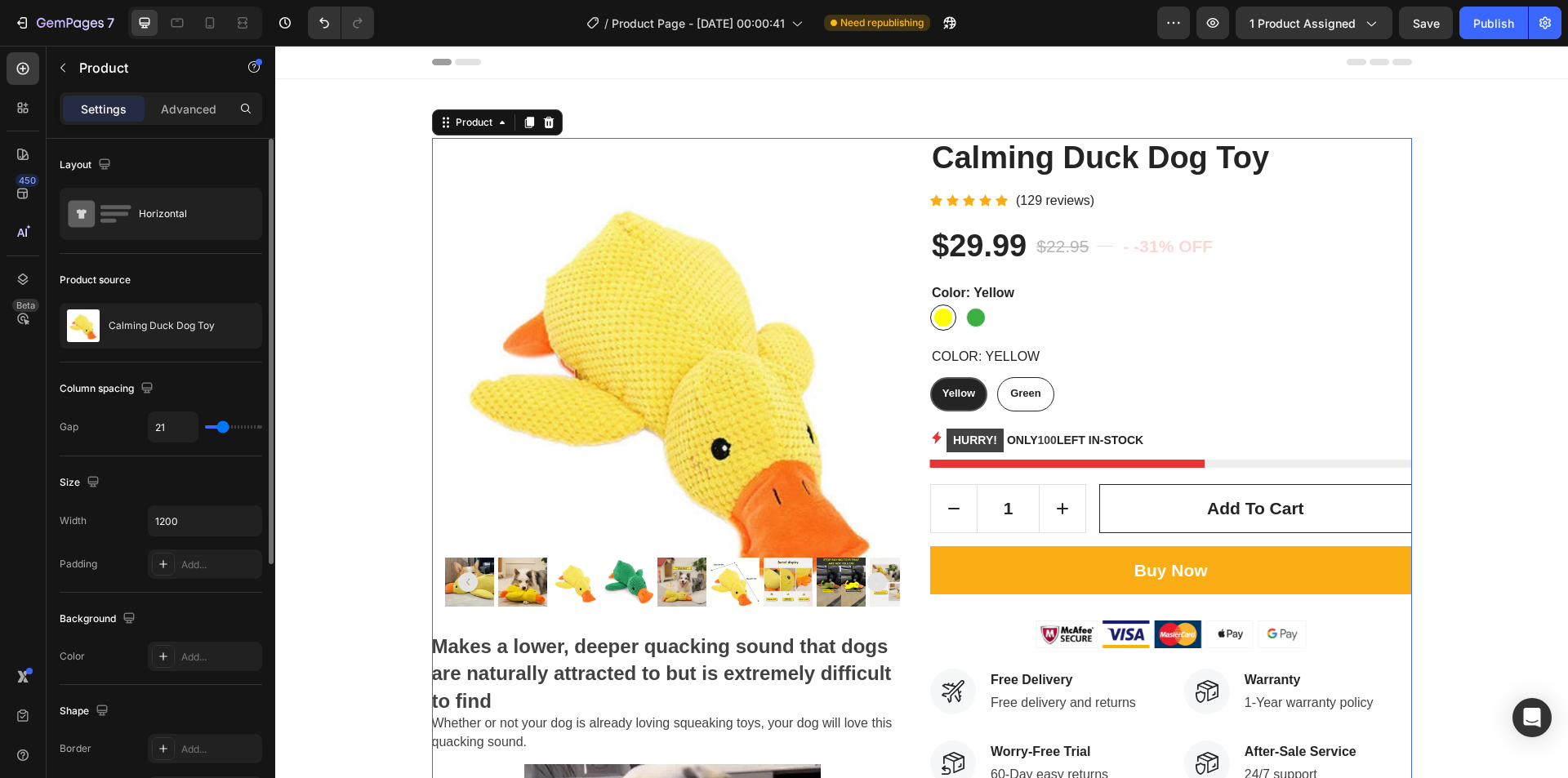
type input "25"
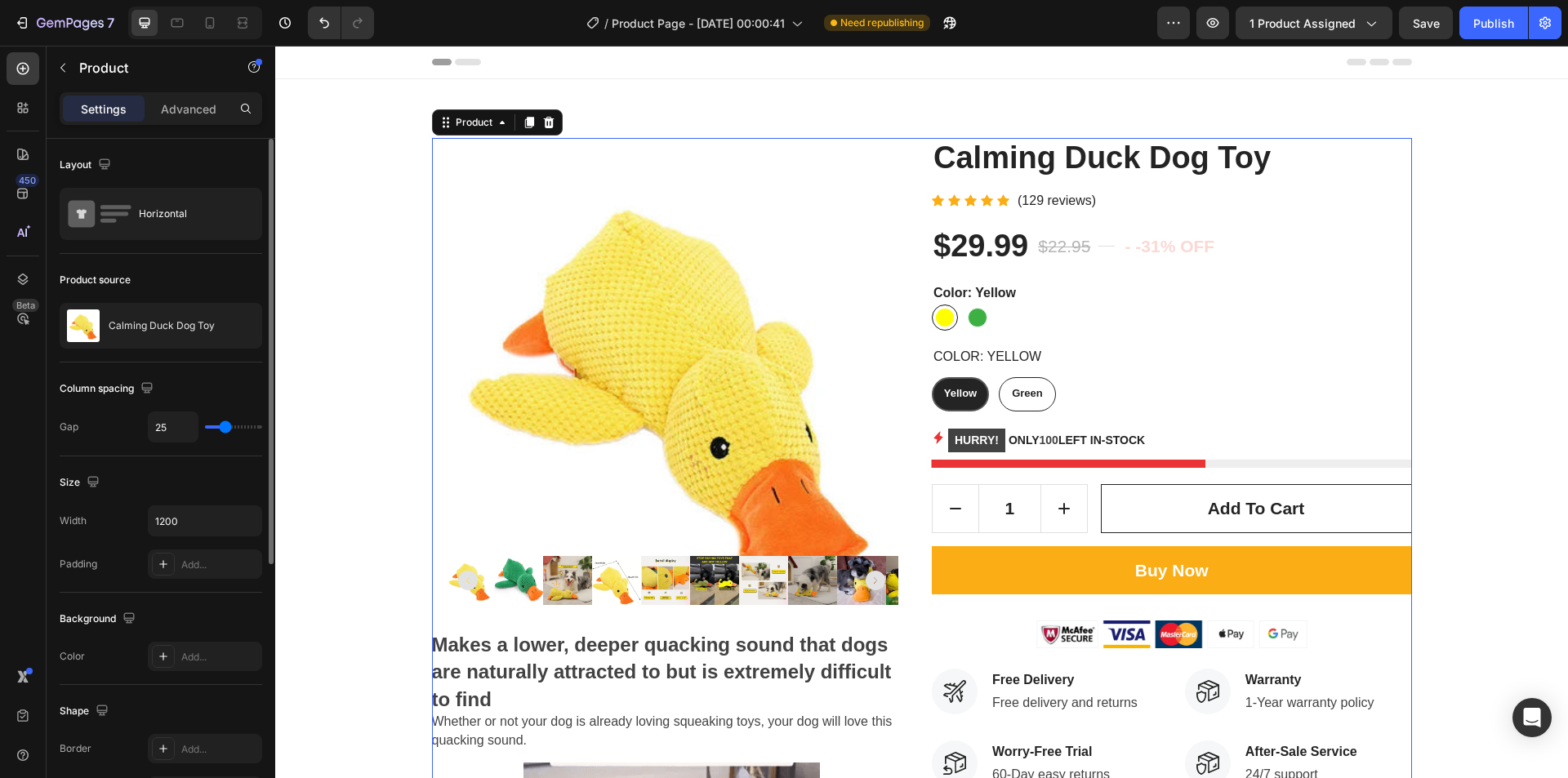
type input "27"
type input "31"
type input "33"
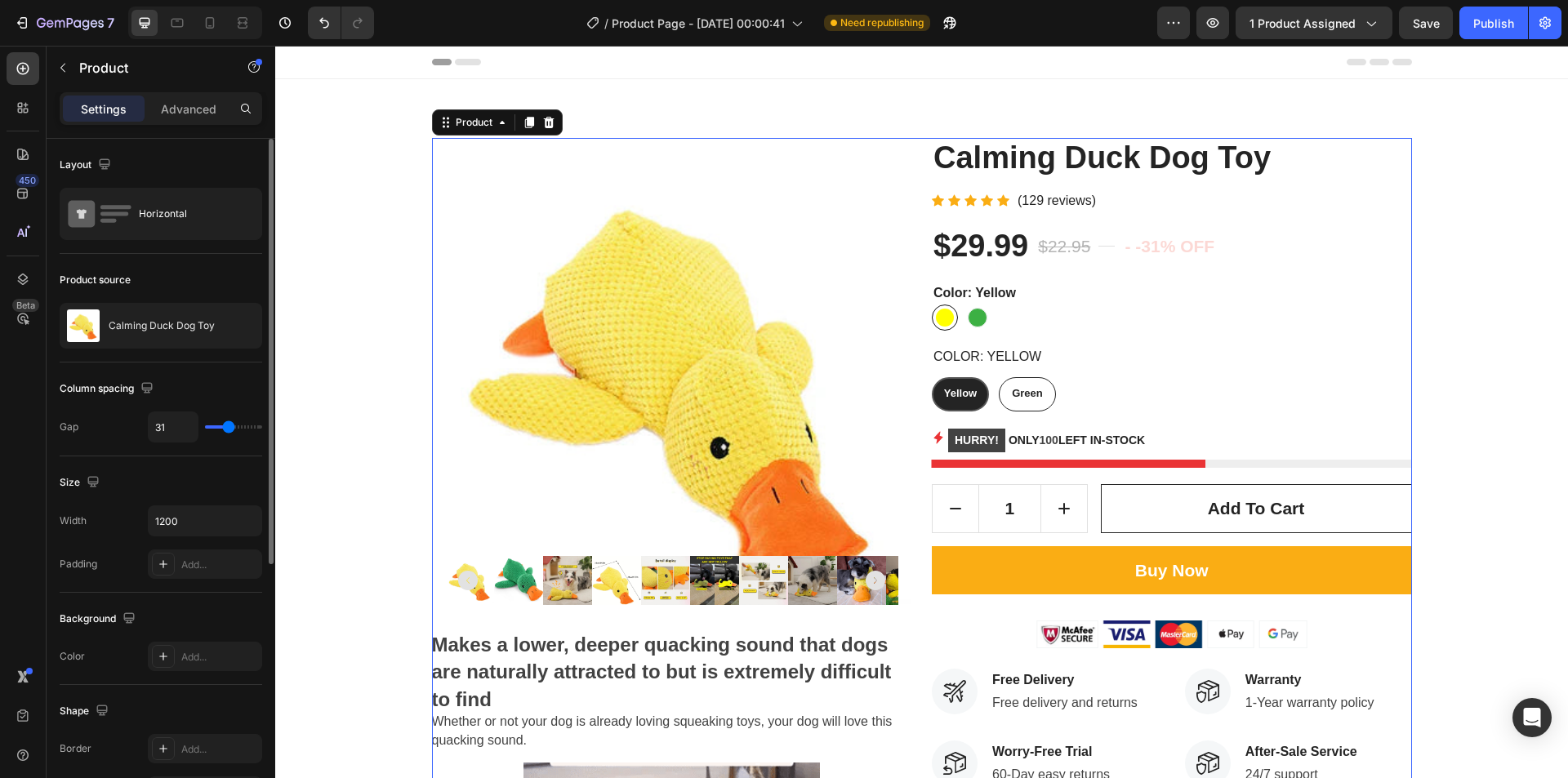
type input "33"
type input "37"
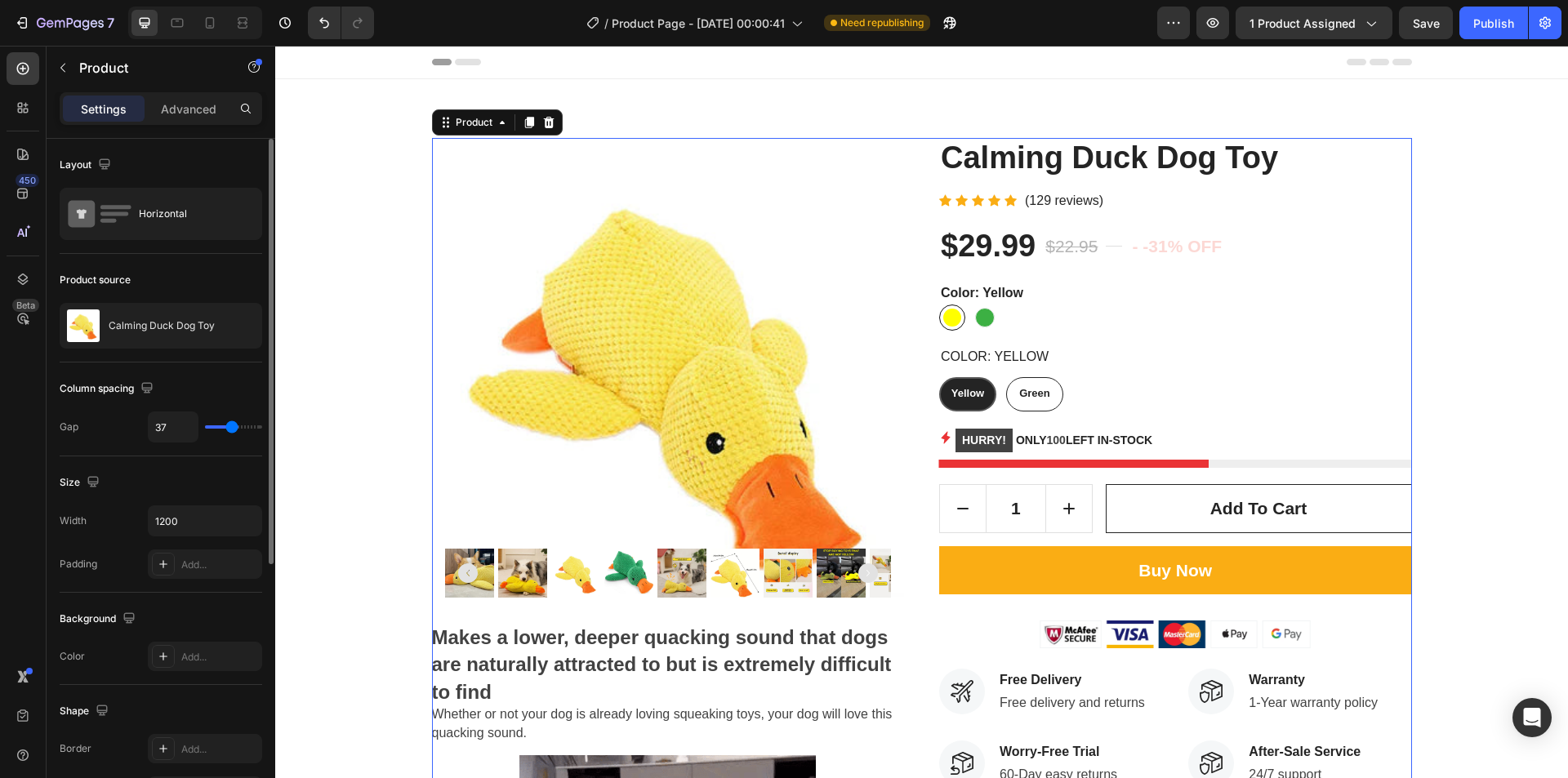
type input "43"
type input "56"
type input "65"
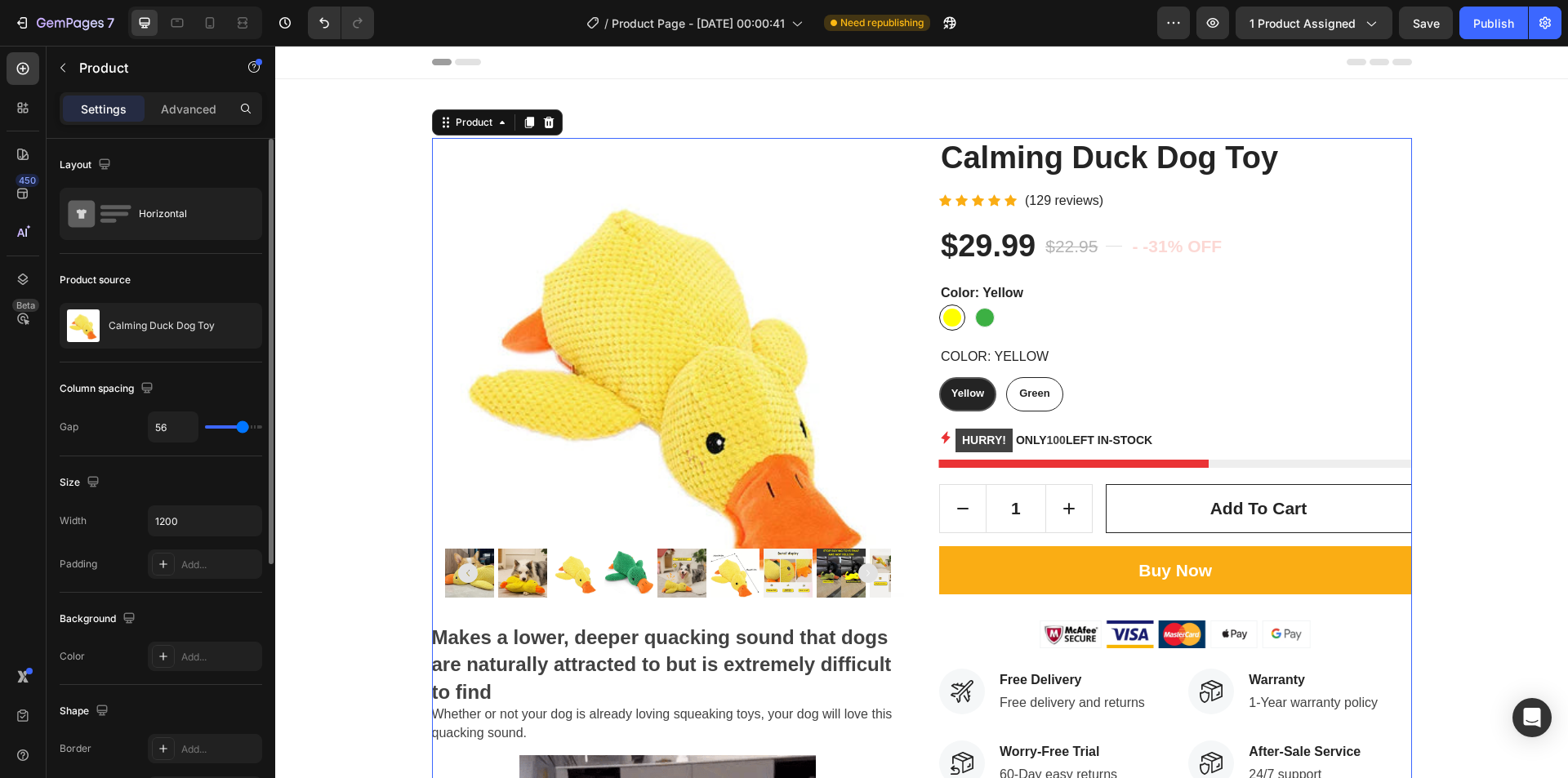
type input "65"
type input "74"
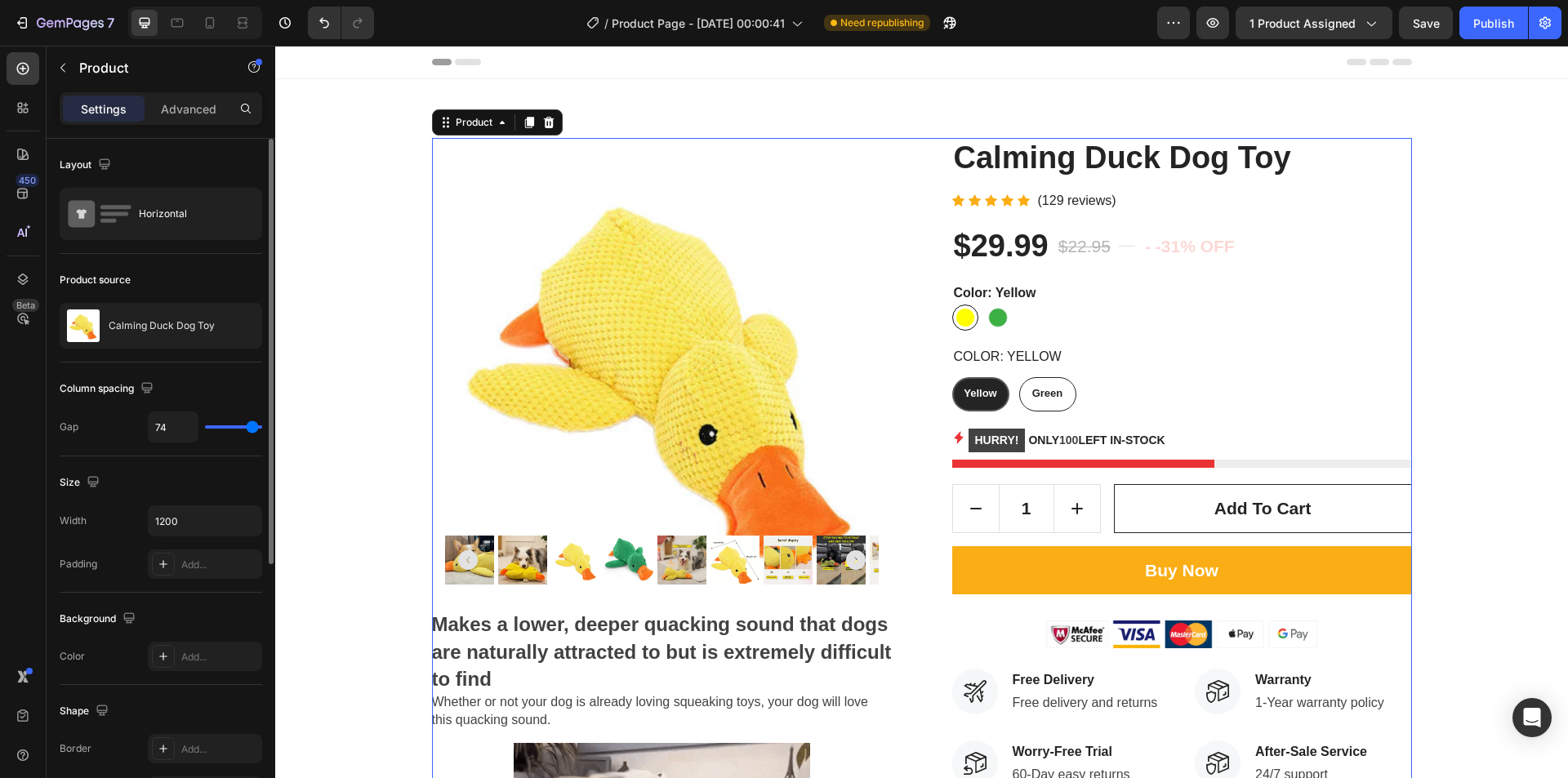
type input "80"
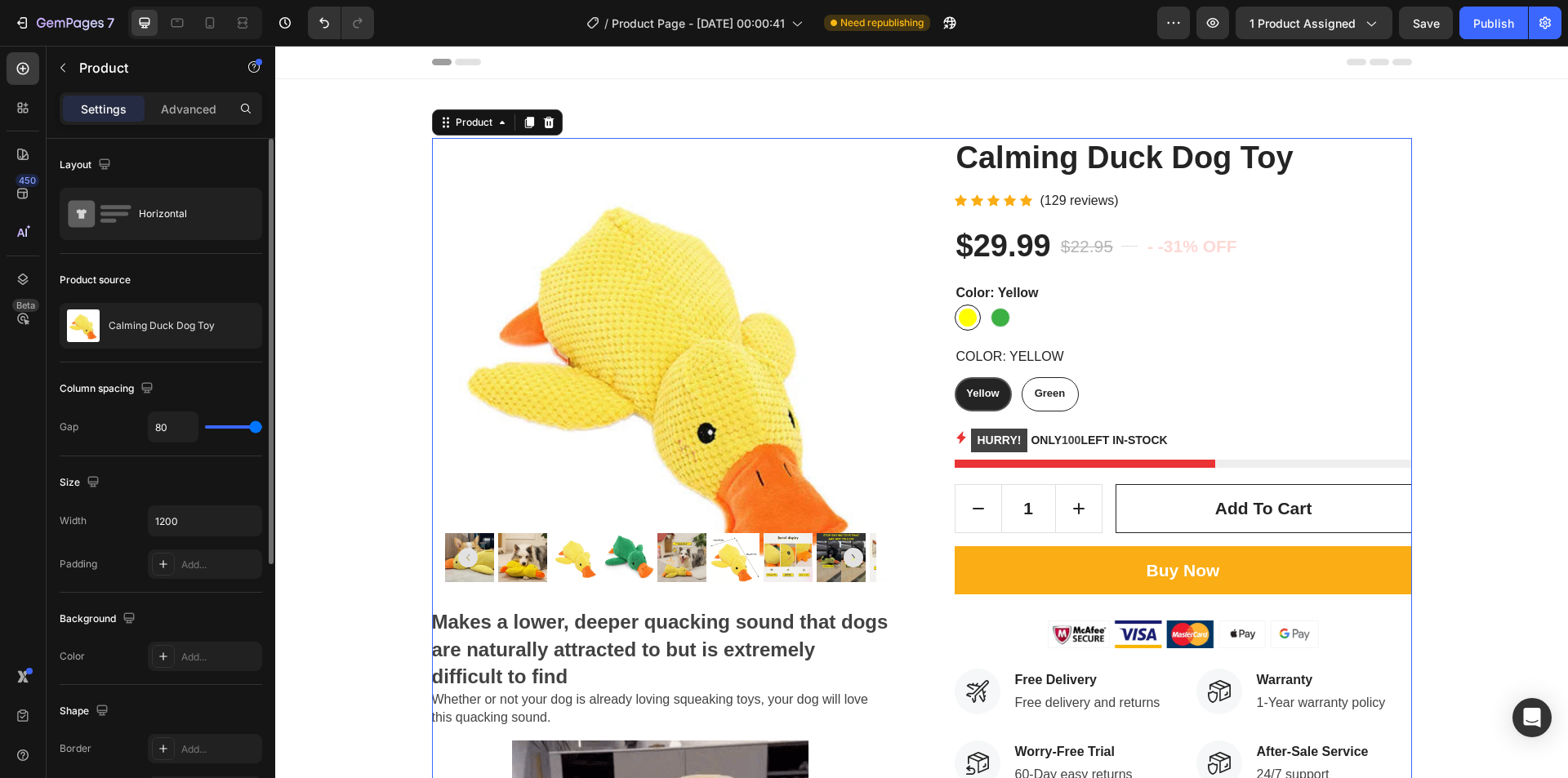
type input "58"
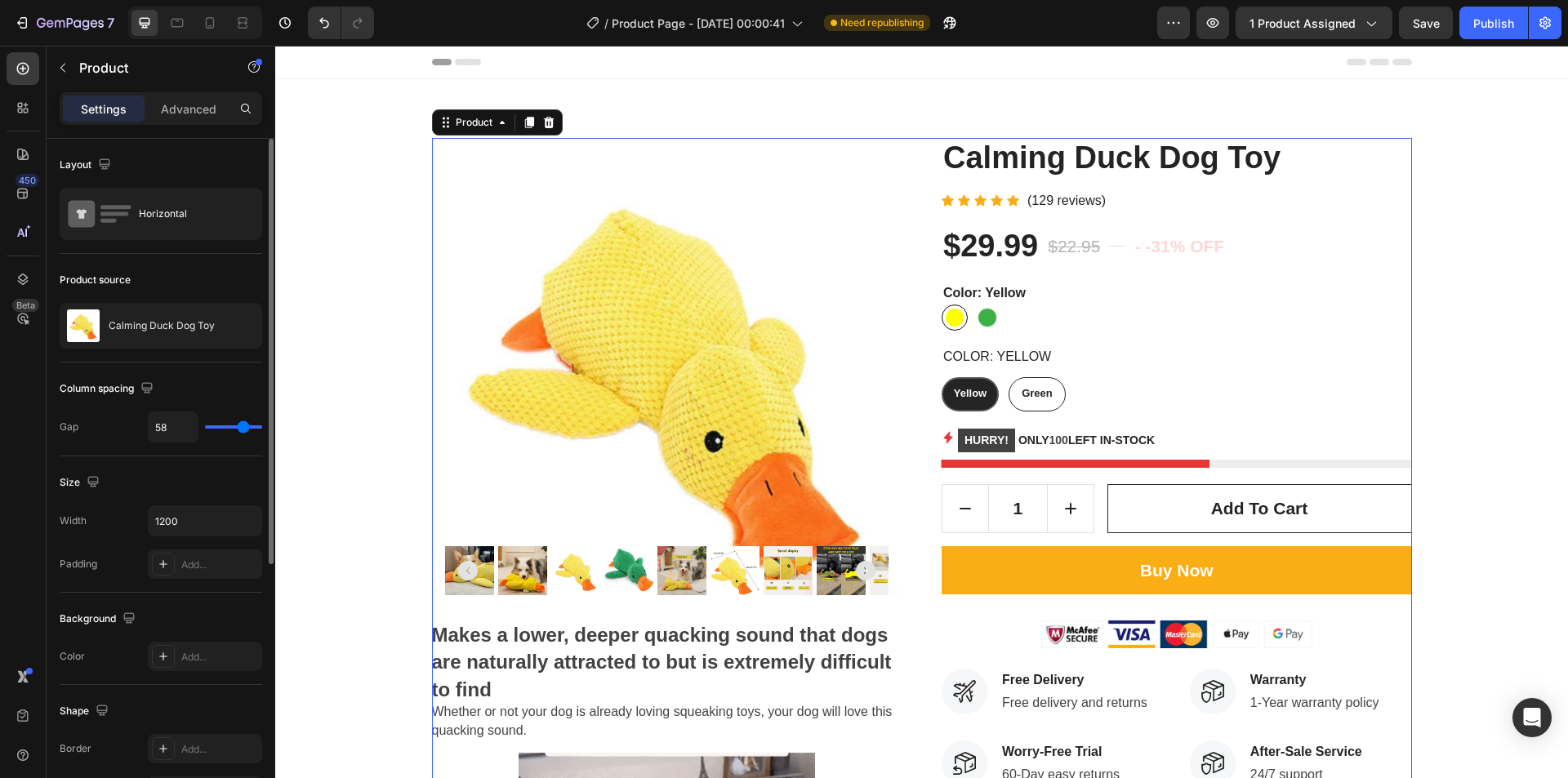
type input "49"
type input "44"
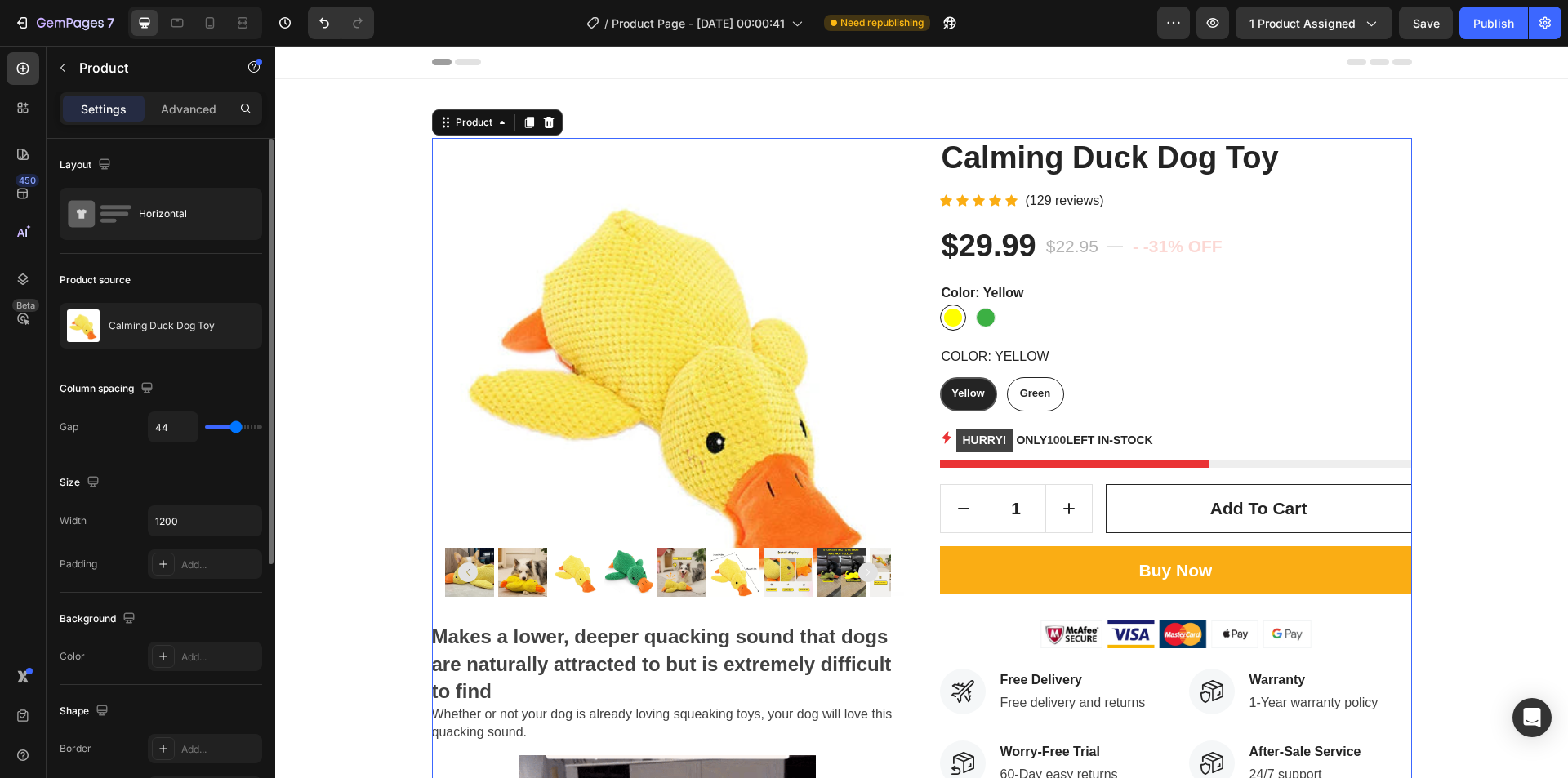
type input "28"
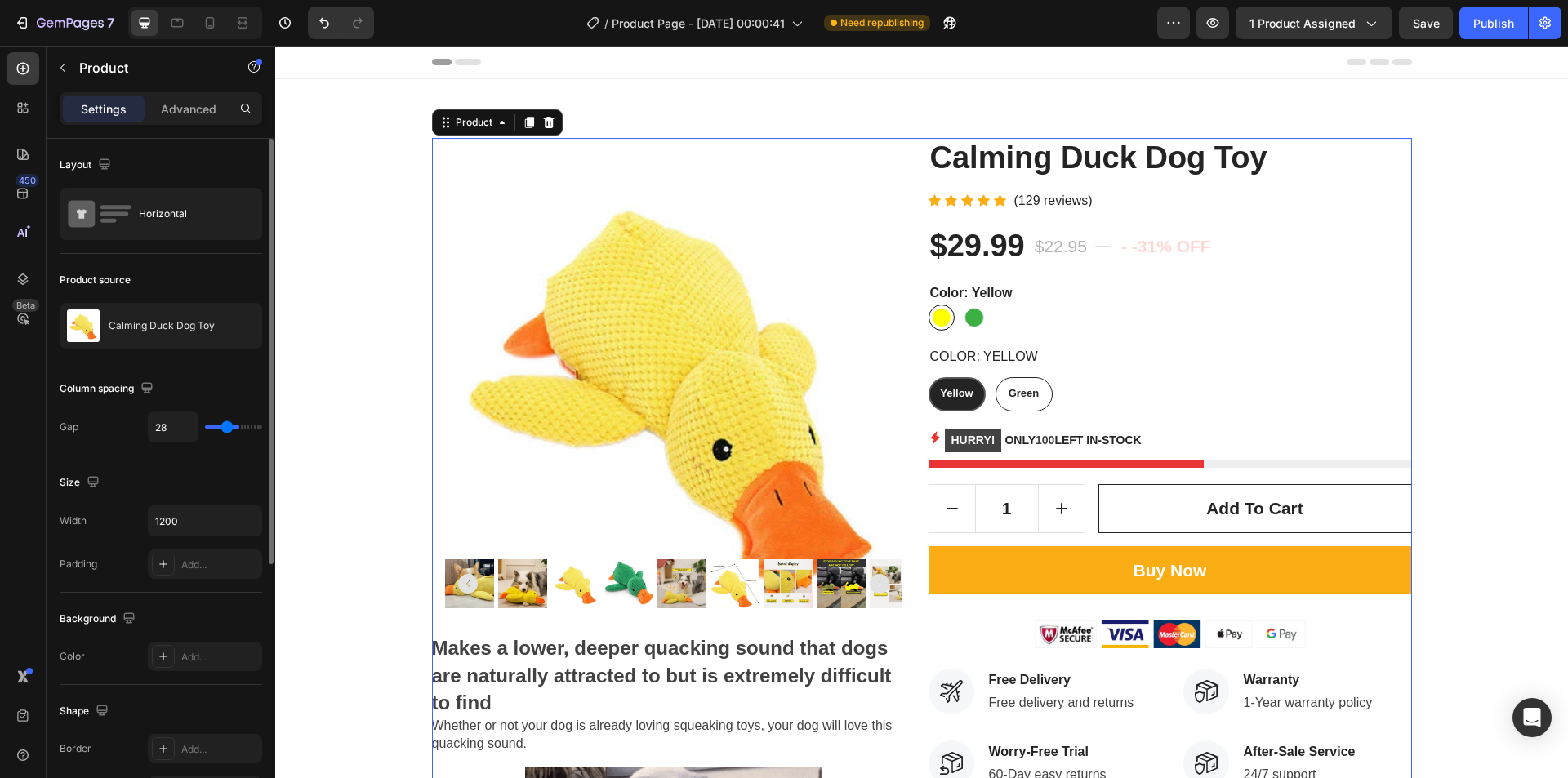
type input "16"
type input "13"
type input "12"
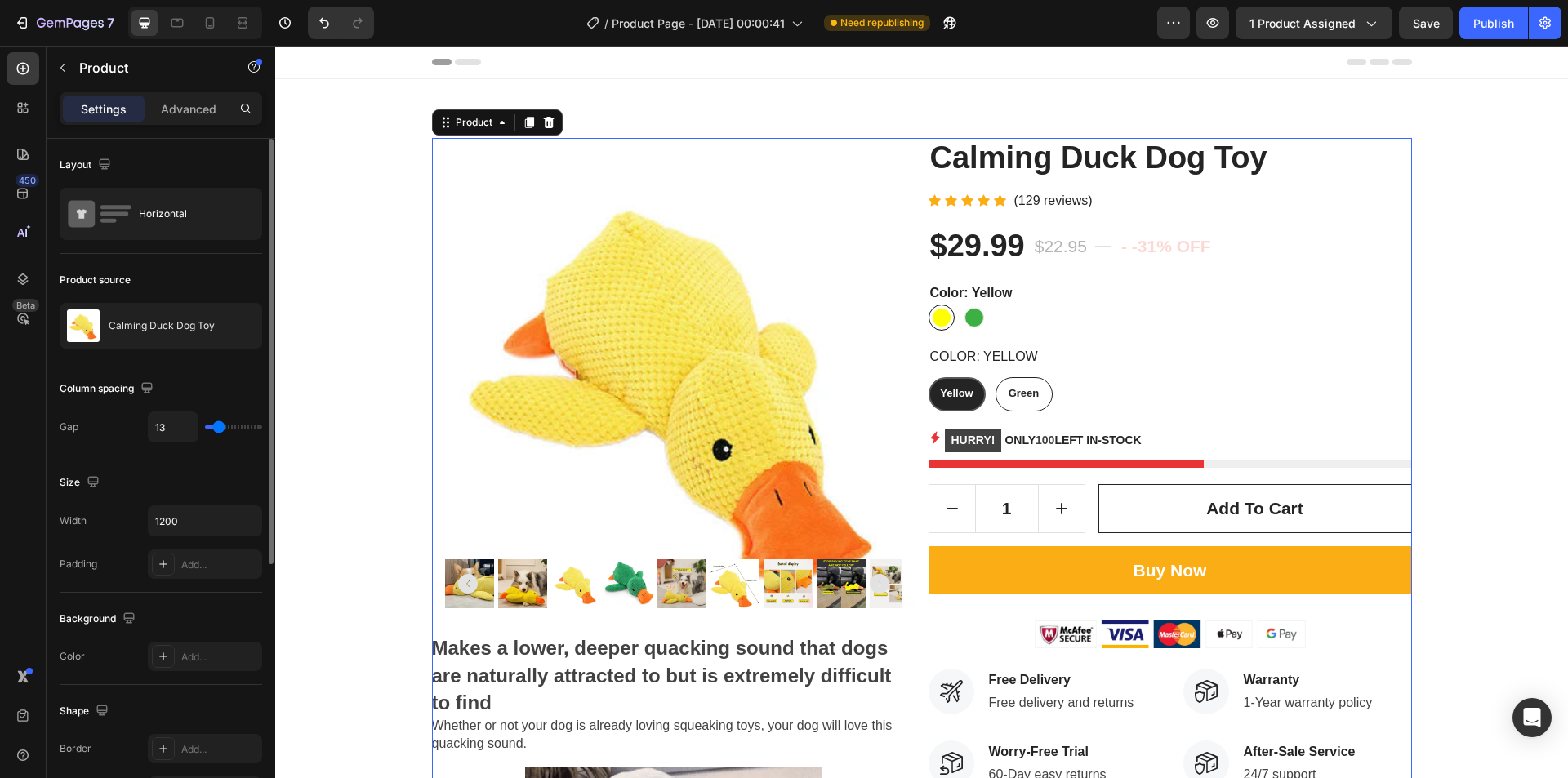
type input "12"
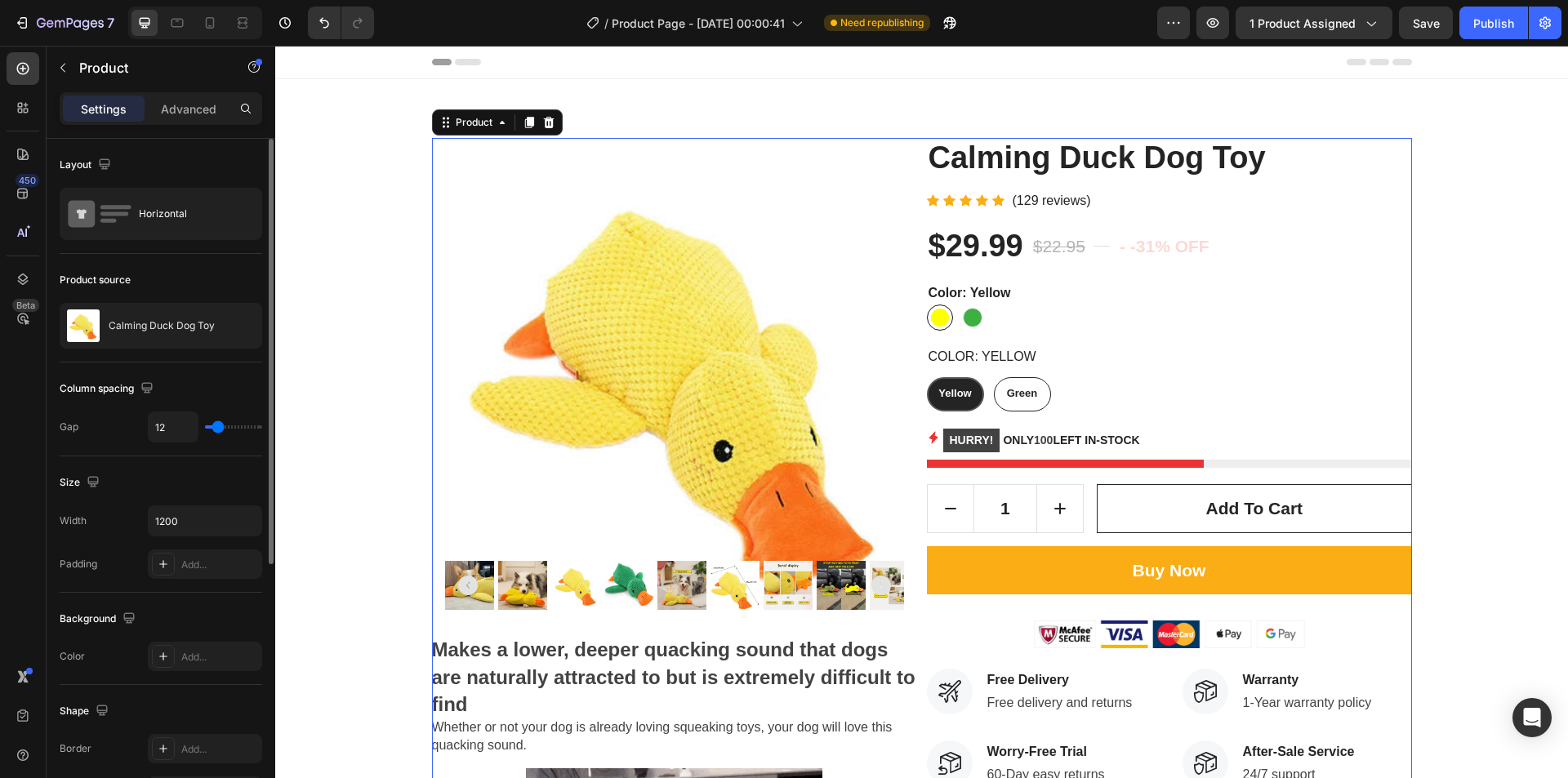
type input "16"
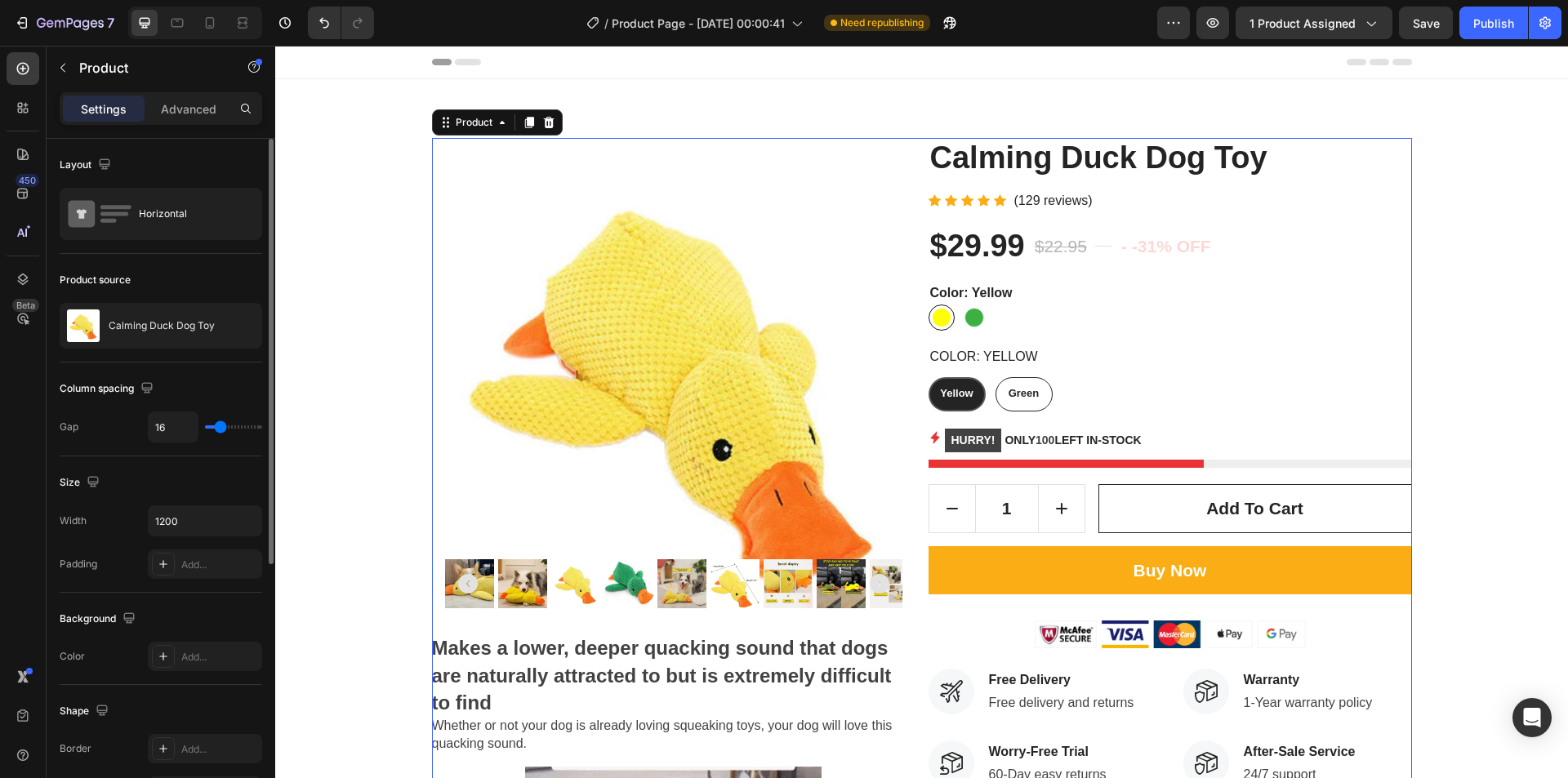
type input "19"
drag, startPoint x: 248, startPoint y: 429, endPoint x: 223, endPoint y: 427, distance: 25.1
type input "19"
click at [223, 427] on input "range" at bounding box center [233, 428] width 57 height 4
click at [169, 427] on input "19" at bounding box center [174, 428] width 49 height 30
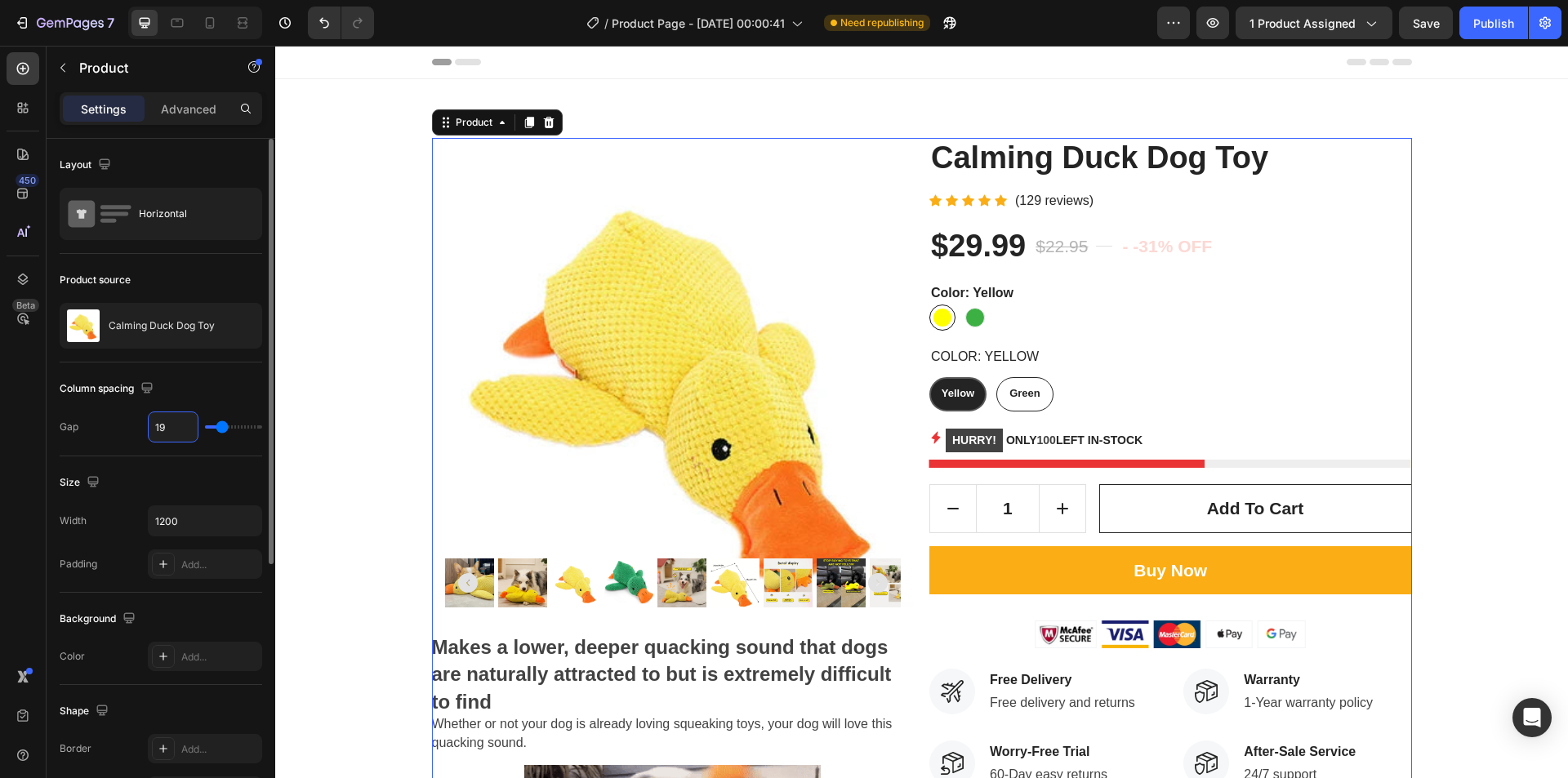
type input "20"
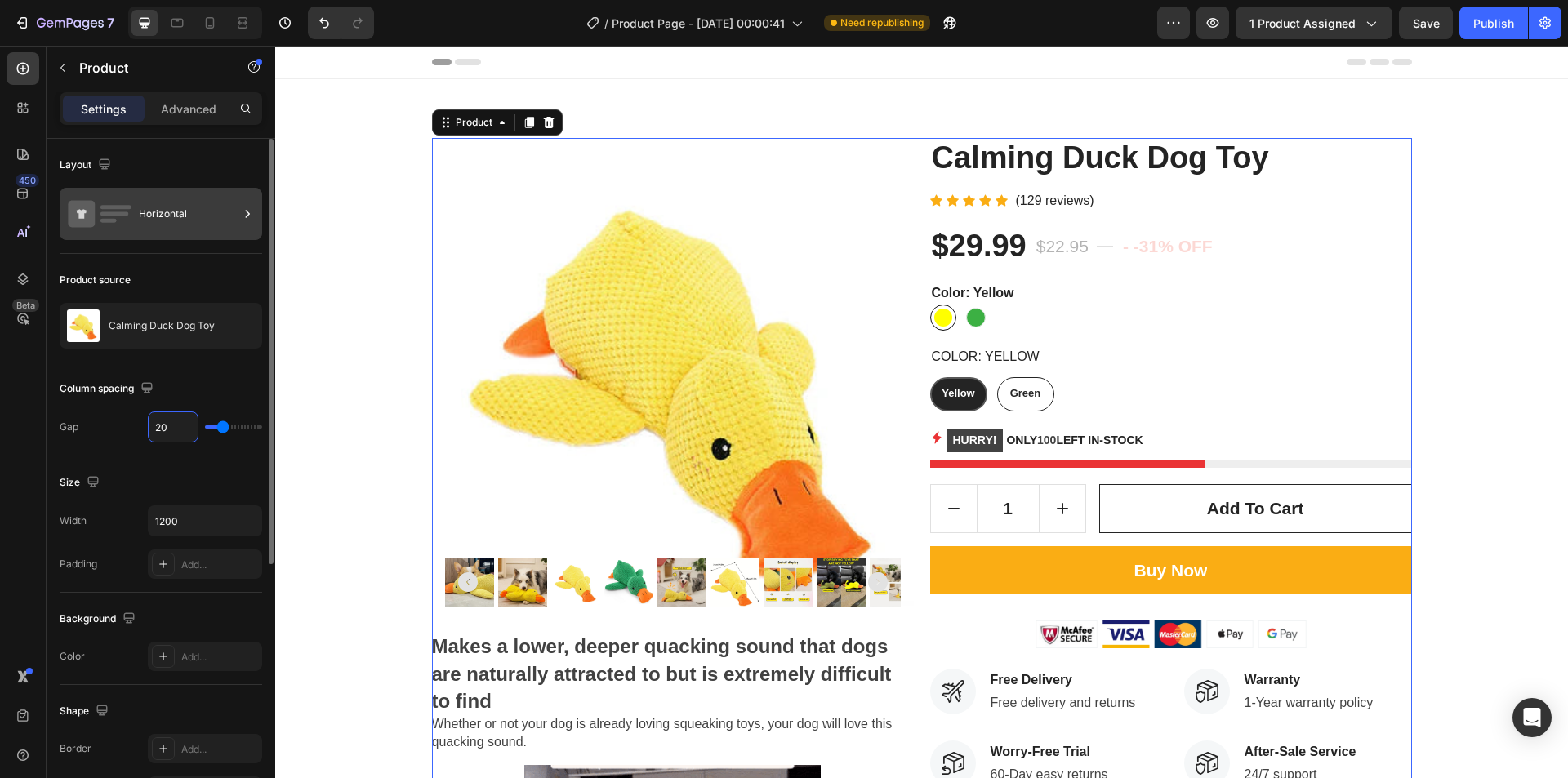
click at [135, 209] on div "Horizontal" at bounding box center [160, 214] width 202 height 53
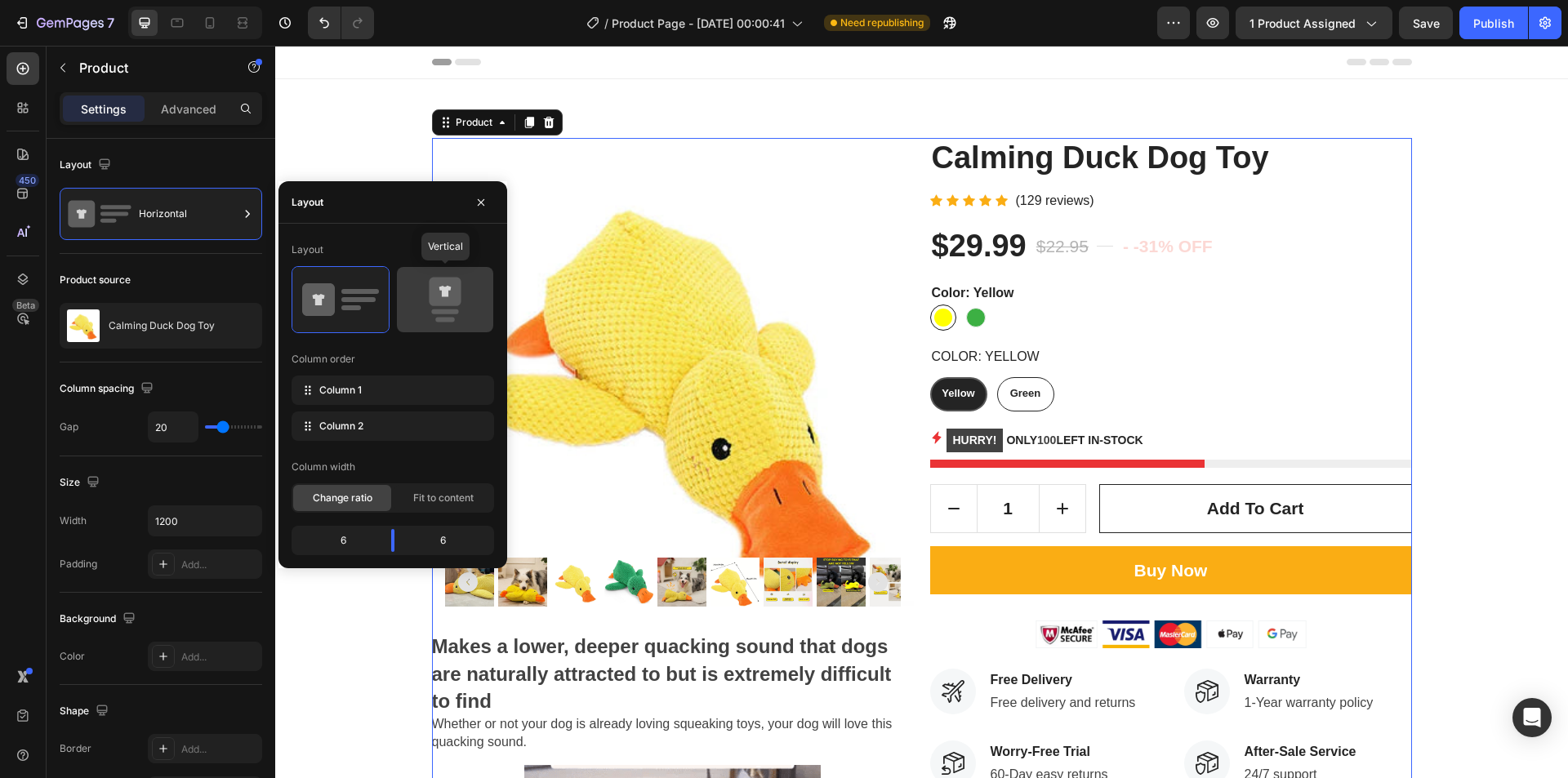
click at [432, 301] on icon at bounding box center [444, 292] width 32 height 29
type input "0"
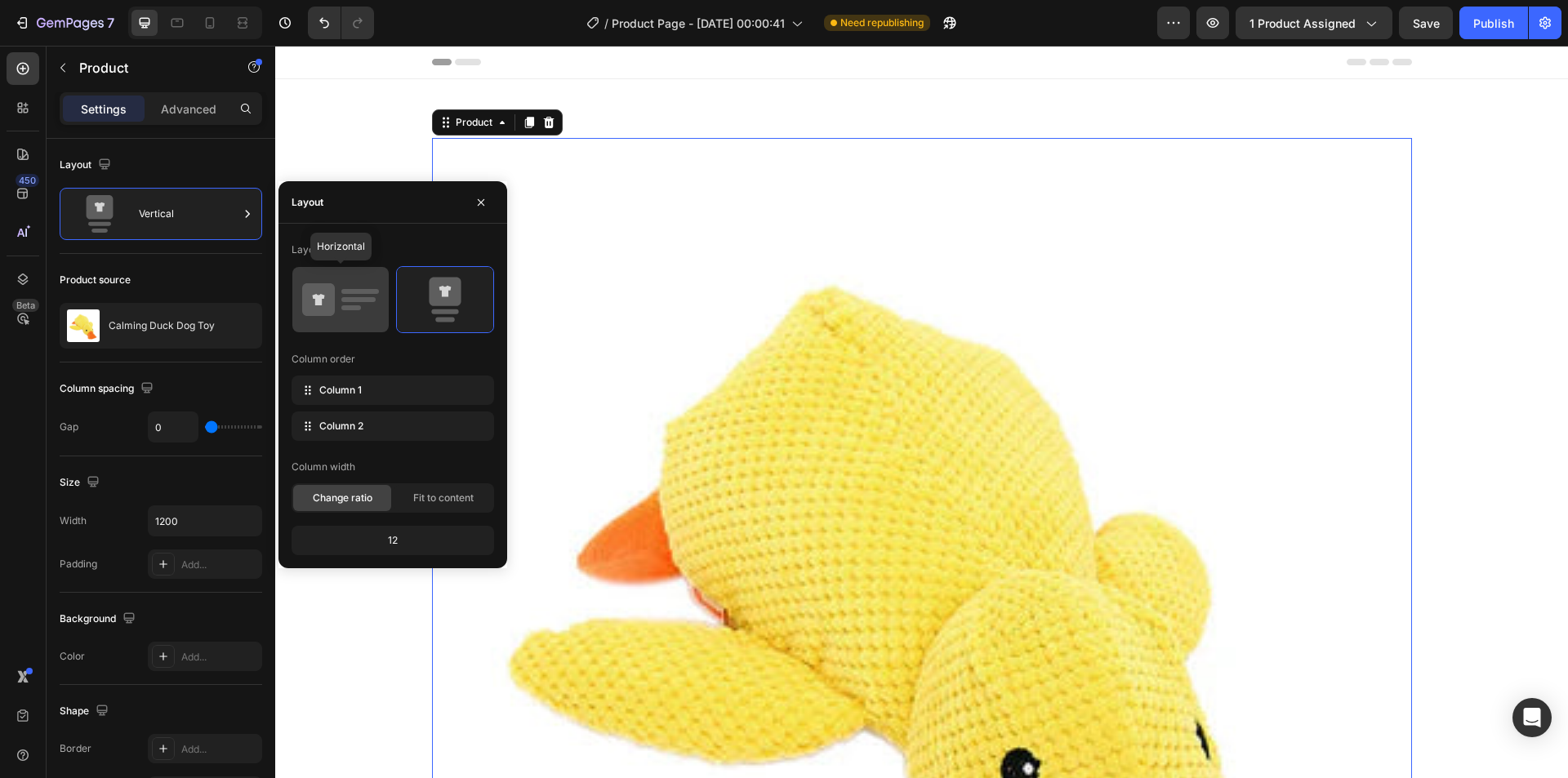
click at [343, 301] on rect at bounding box center [358, 300] width 34 height 5
type input "20"
radio input "false"
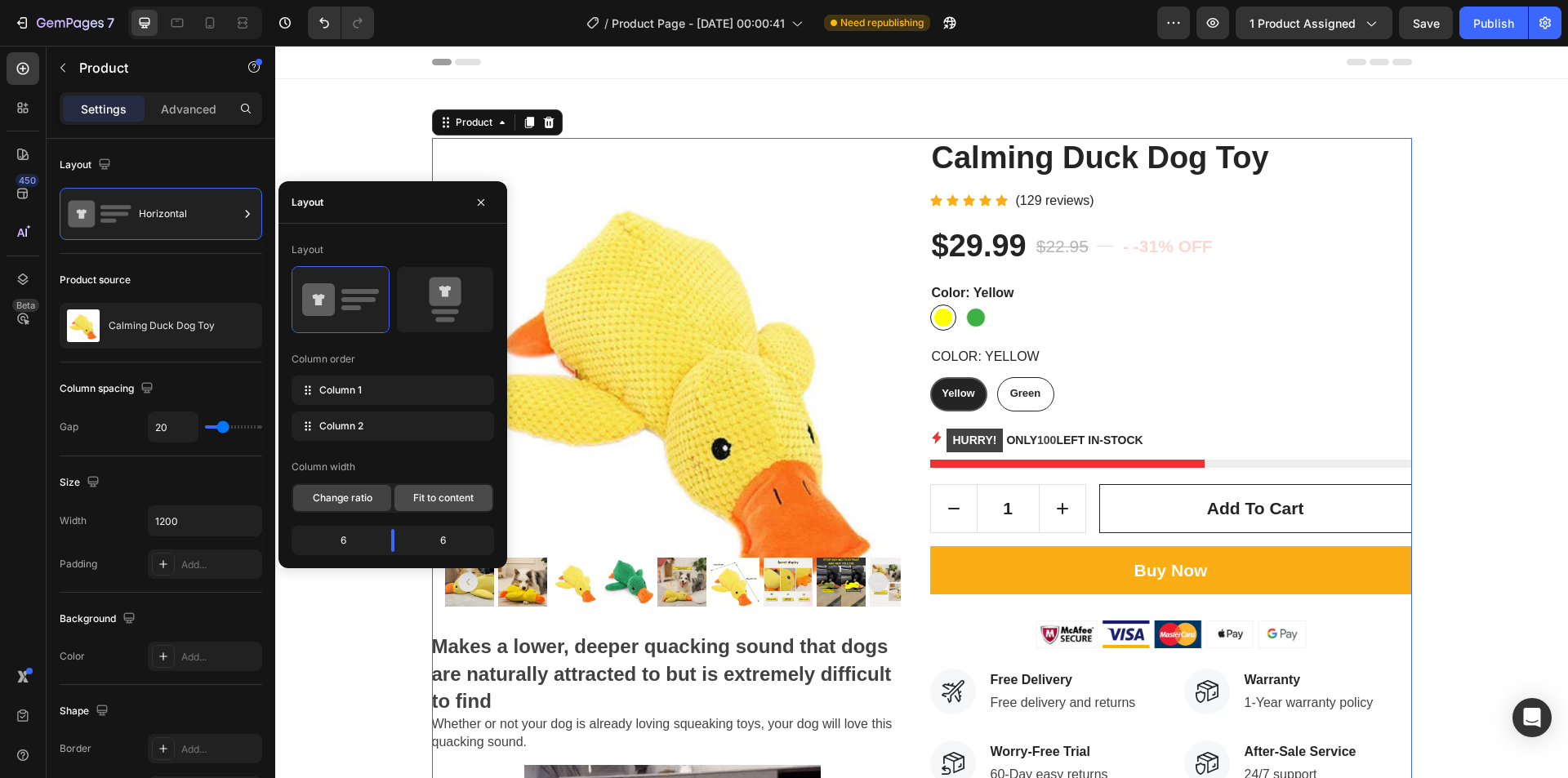
click at [429, 499] on span "Fit to content" at bounding box center [443, 498] width 60 height 15
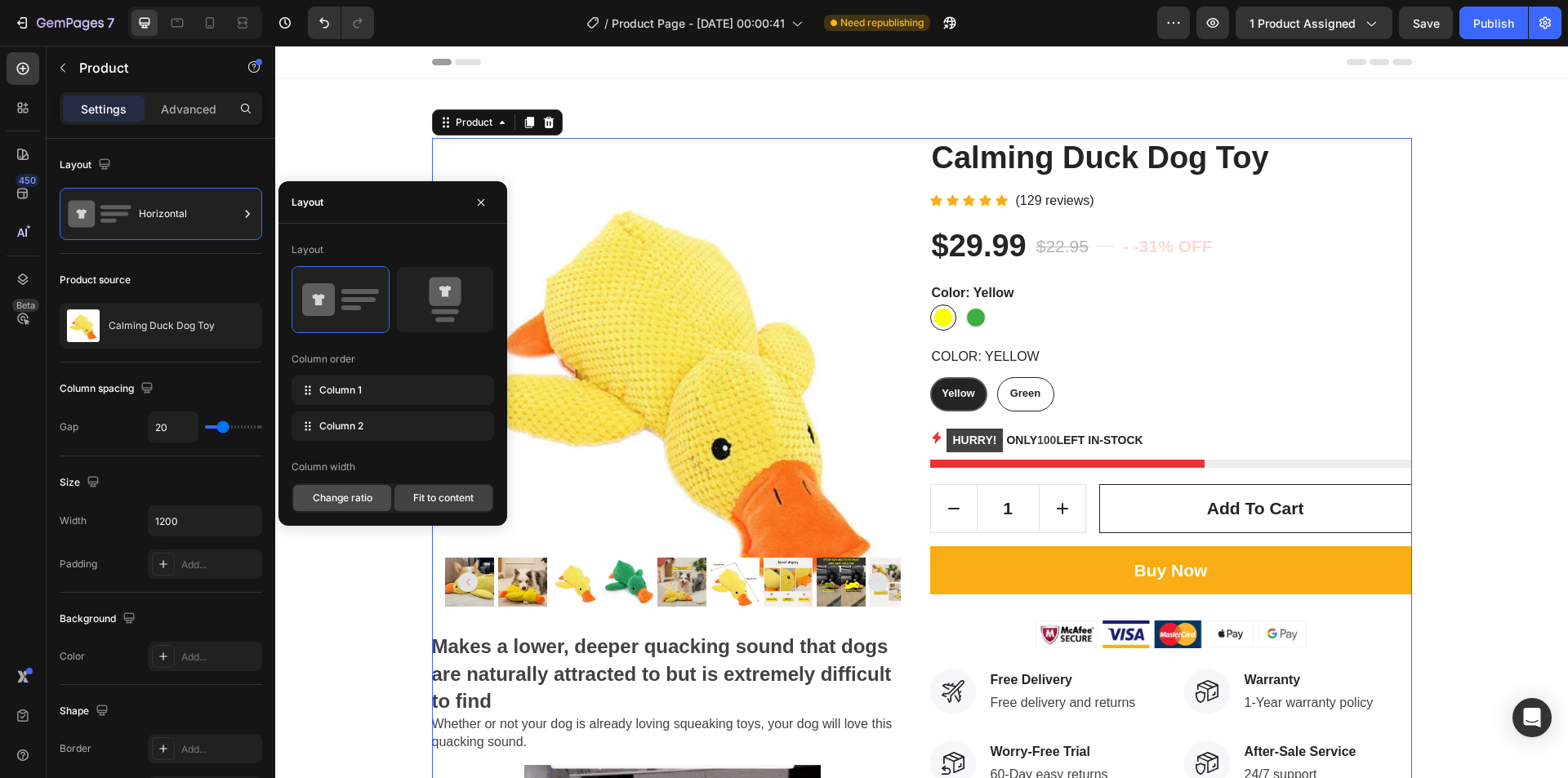
click at [372, 495] on span "Change ratio" at bounding box center [343, 498] width 60 height 15
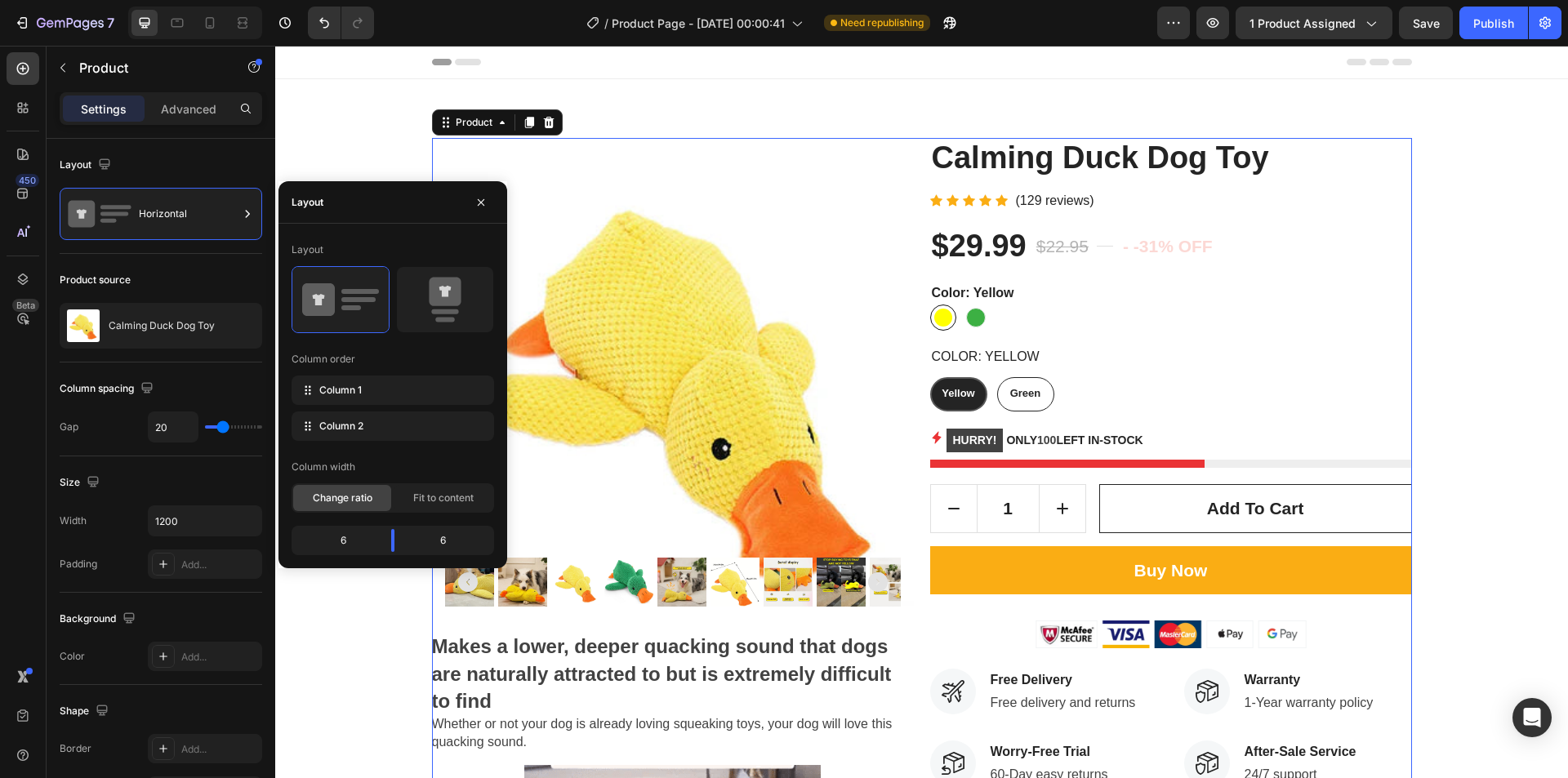
click at [328, 541] on div "6" at bounding box center [336, 541] width 83 height 23
click at [342, 541] on div "6" at bounding box center [336, 541] width 83 height 23
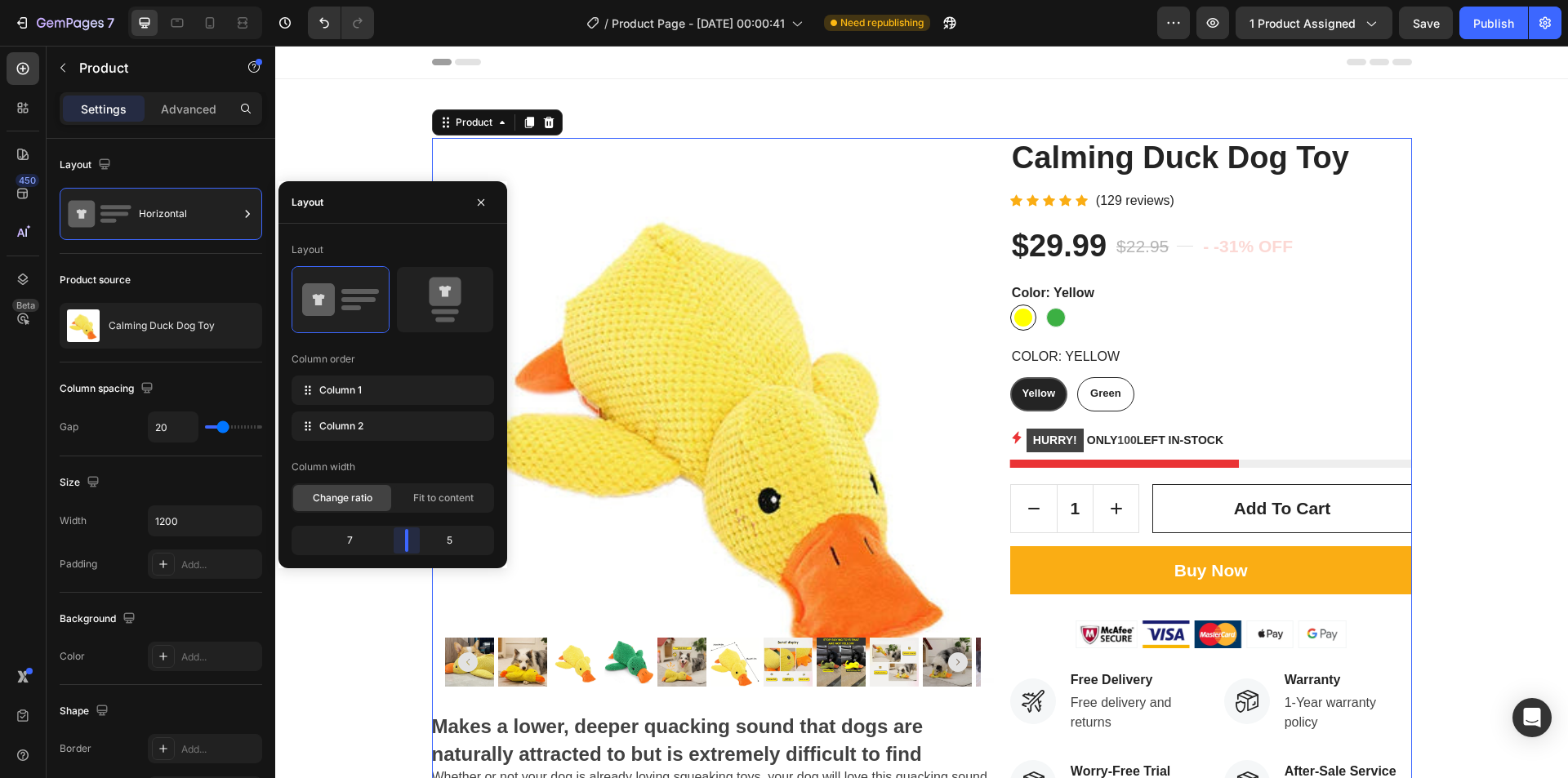
drag, startPoint x: 395, startPoint y: 541, endPoint x: 413, endPoint y: 541, distance: 18.0
click at [413, 0] on body "7 Version history / Product Page - Sep 29, 00:00:41 Need republishing Preview 1…" at bounding box center [784, 0] width 1568 height 0
drag, startPoint x: 423, startPoint y: 539, endPoint x: 376, endPoint y: 539, distance: 47.0
click at [376, 540] on div "7 5" at bounding box center [393, 541] width 202 height 30
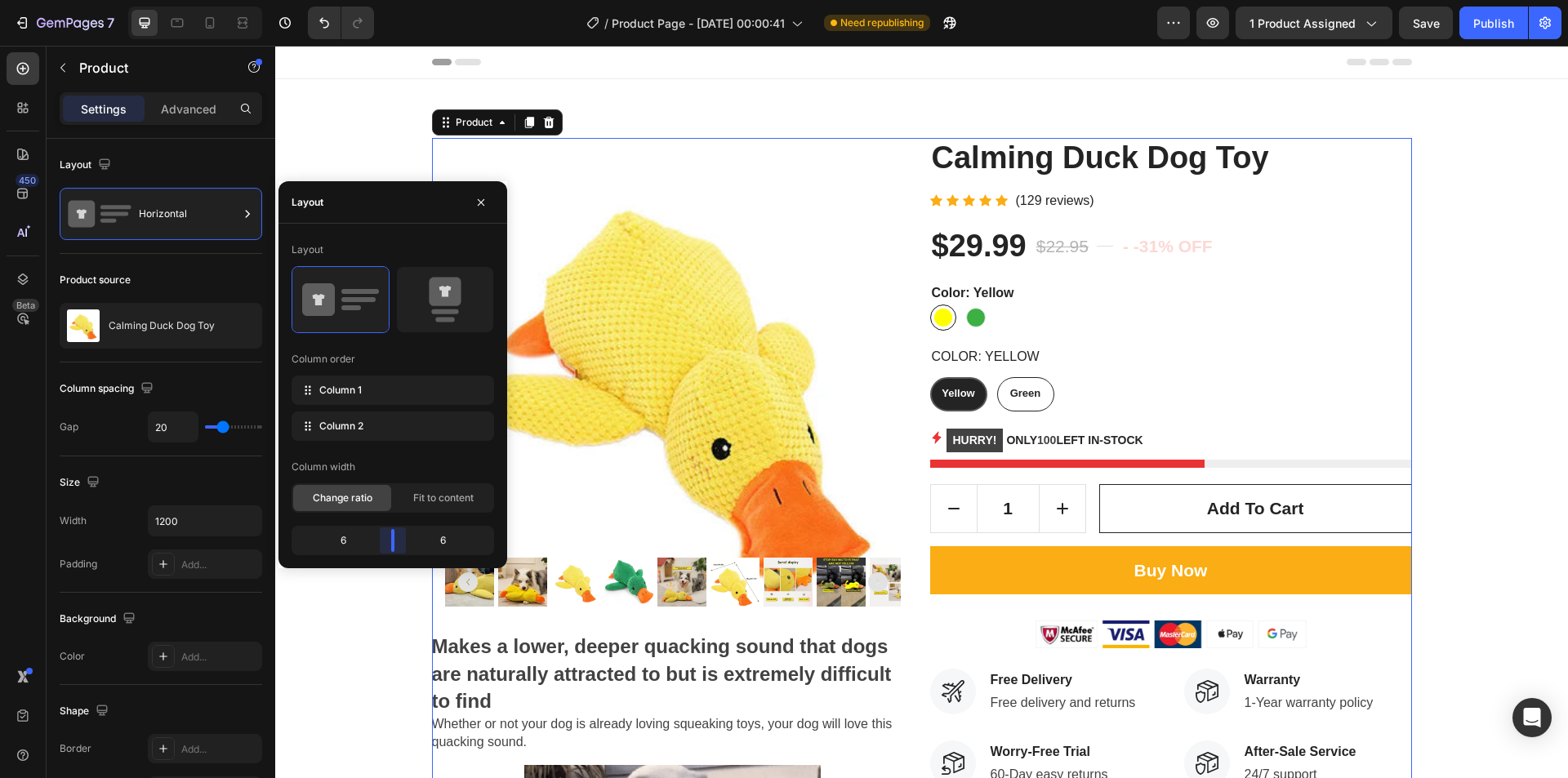
click at [402, 0] on body "7 Version history / Product Page - Sep 29, 00:00:41 Need republishing Preview 1…" at bounding box center [784, 0] width 1568 height 0
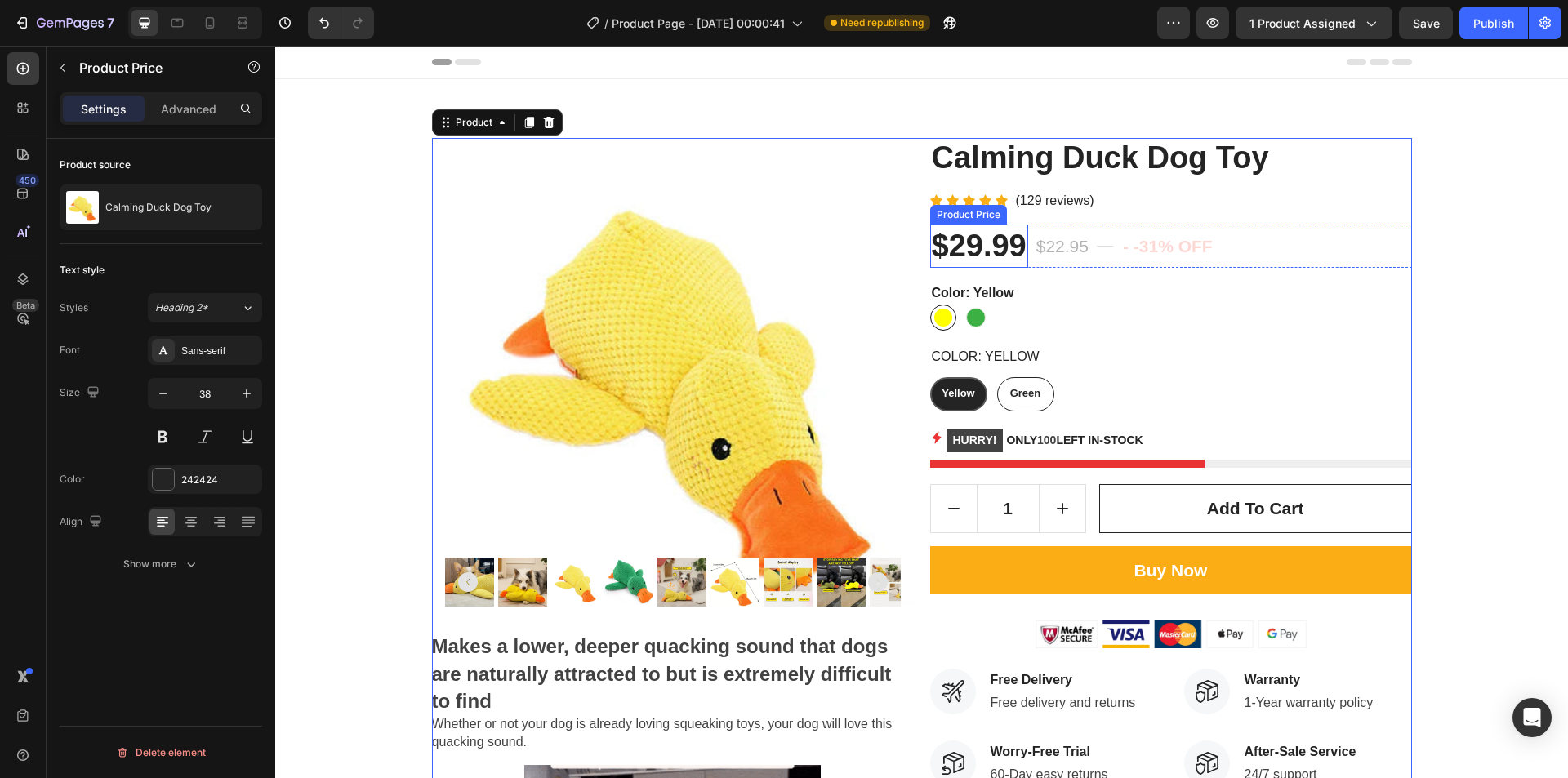
click at [963, 237] on div "$29.99" at bounding box center [980, 245] width 98 height 43
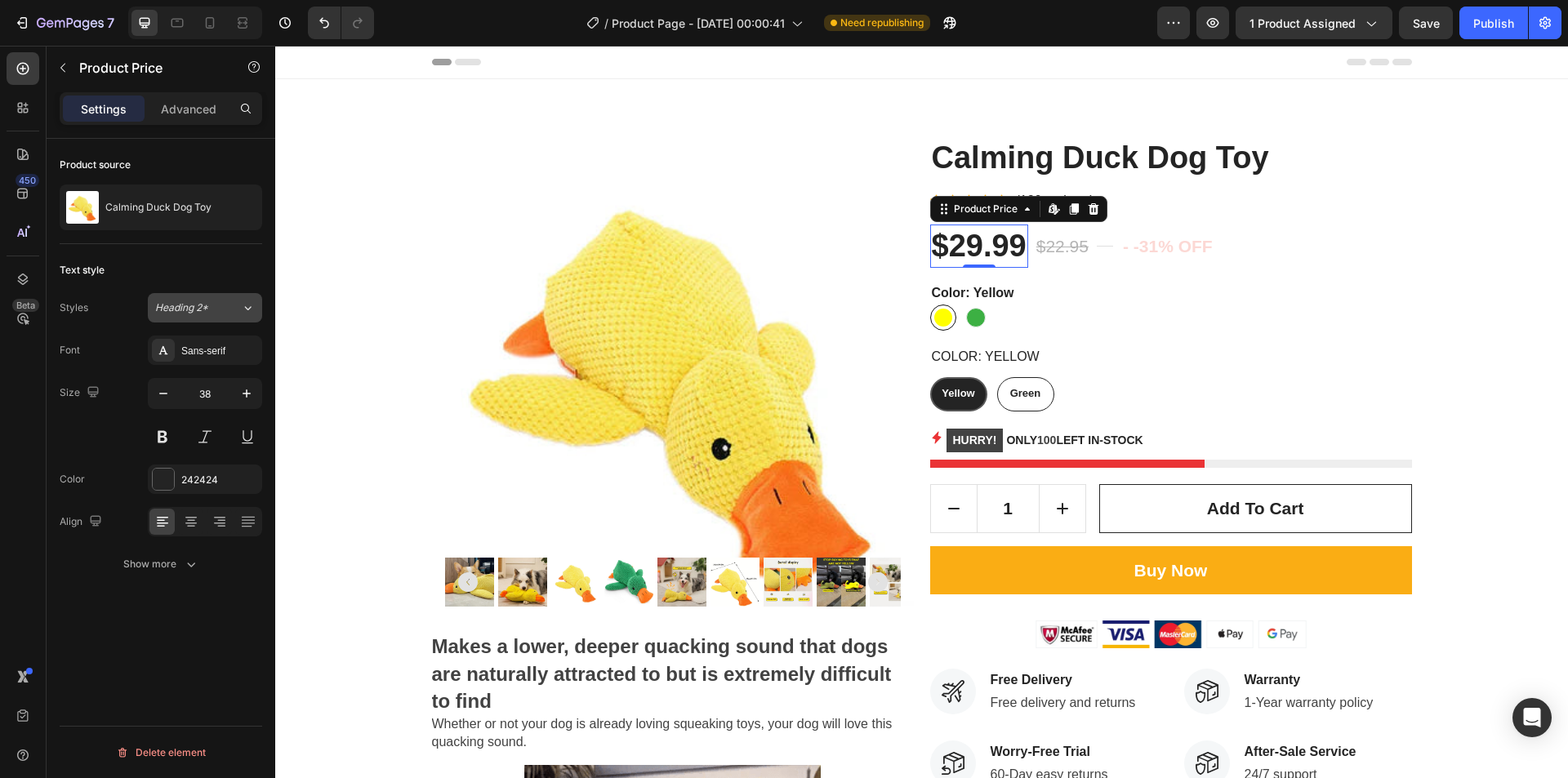
click at [211, 316] on button "Heading 2*" at bounding box center [205, 308] width 114 height 30
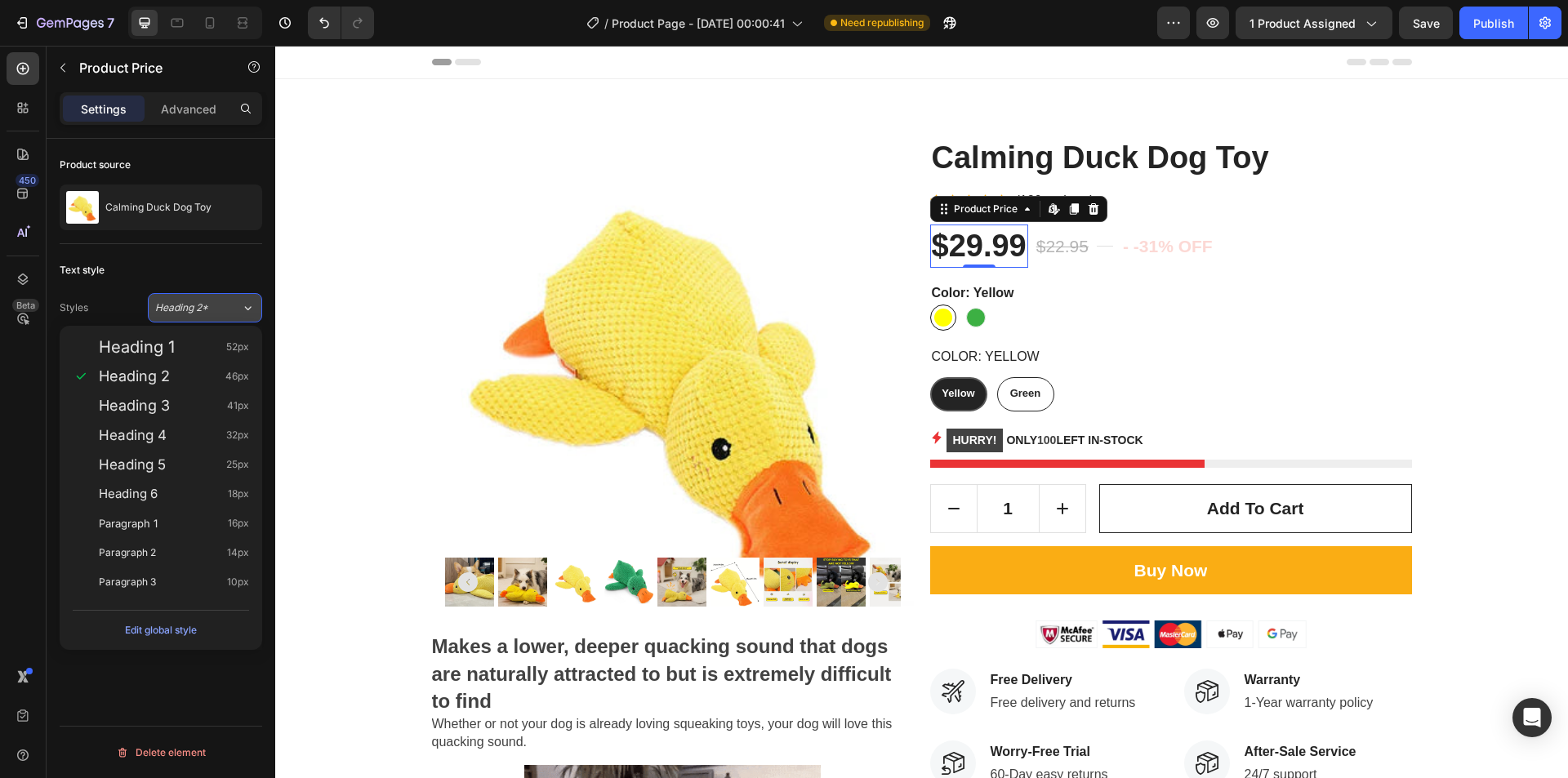
click at [211, 315] on div "Heading 2*" at bounding box center [188, 308] width 66 height 15
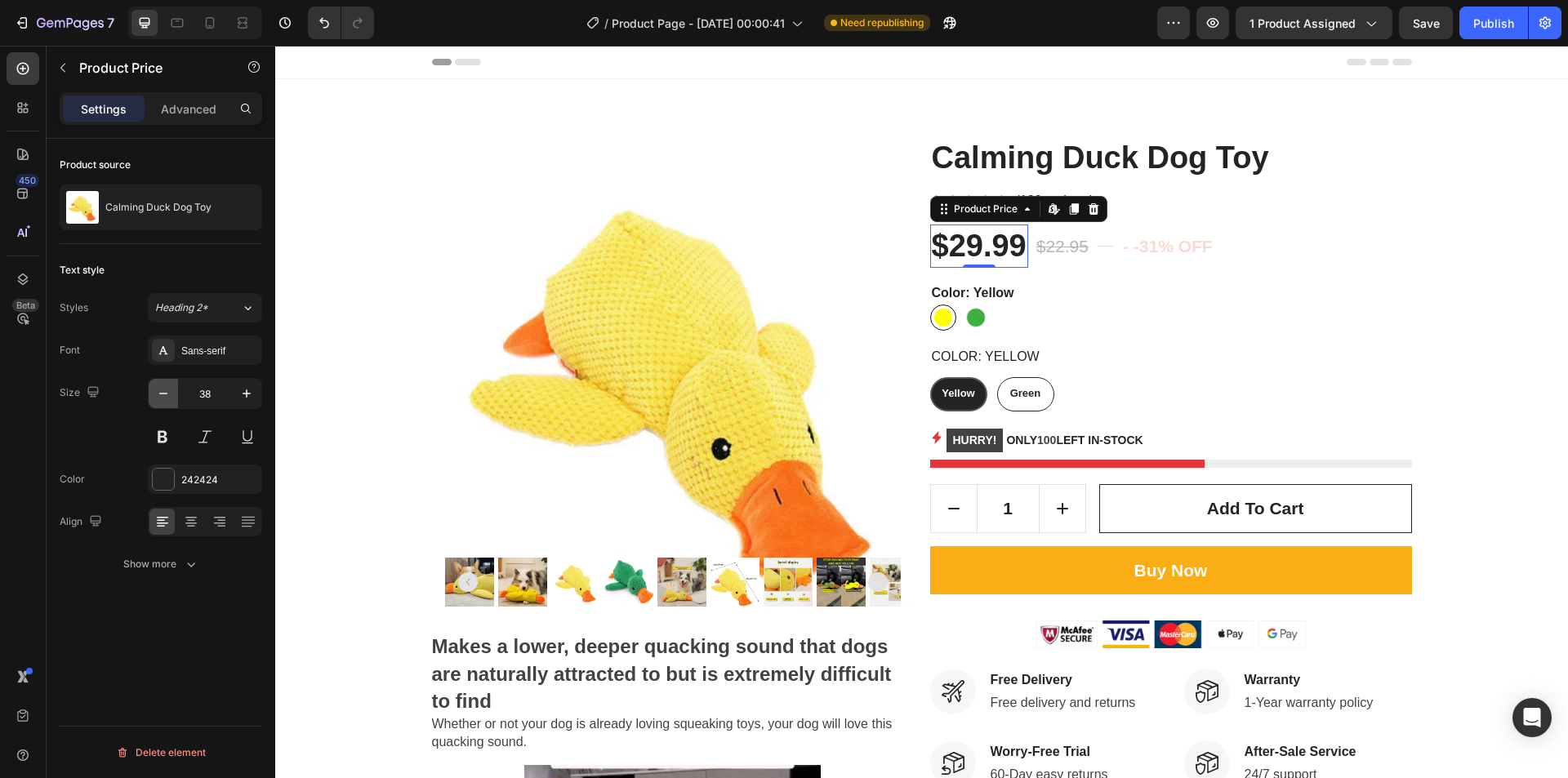
click at [159, 399] on icon "button" at bounding box center [163, 393] width 17 height 17
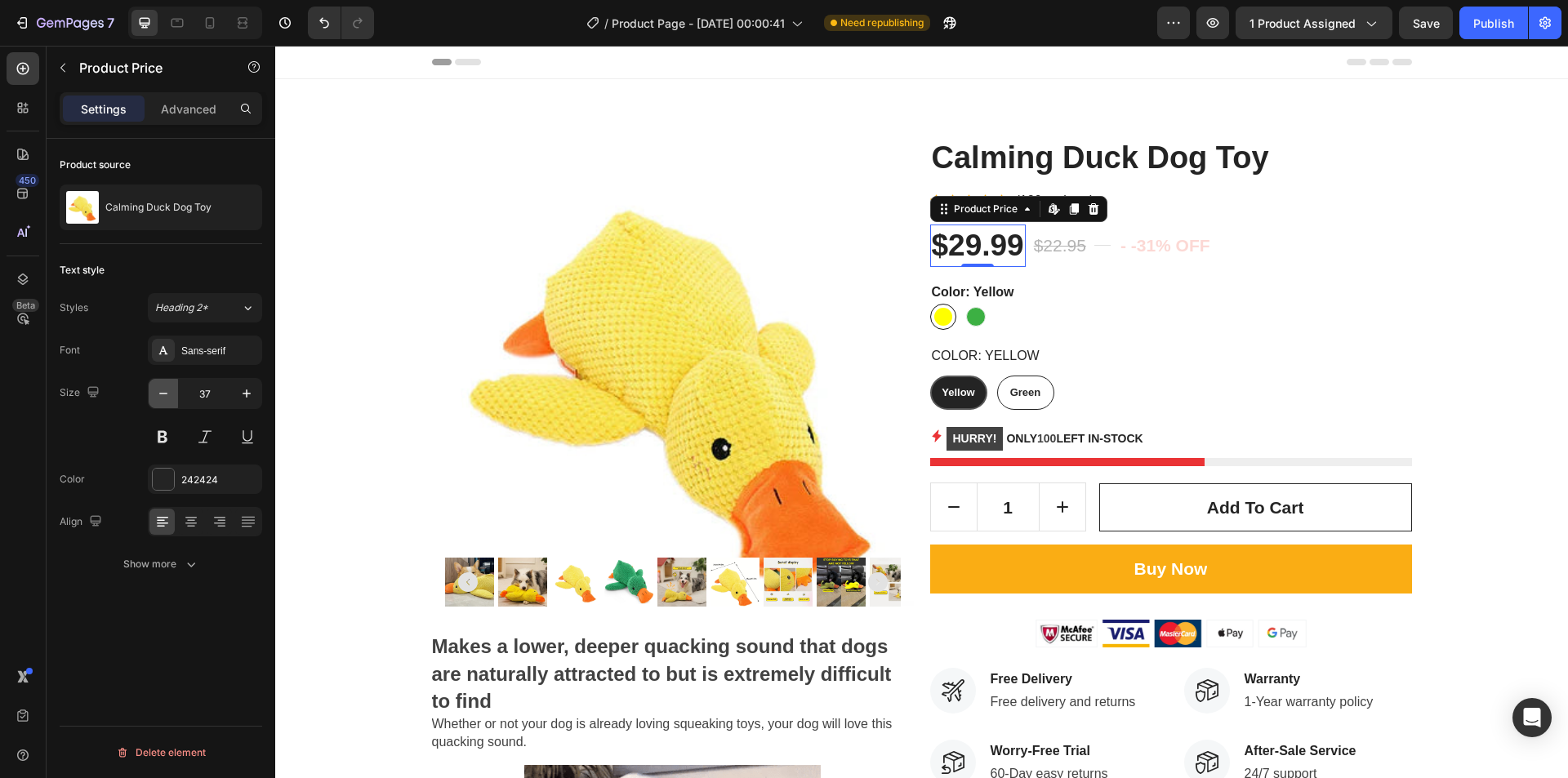
click at [159, 399] on icon "button" at bounding box center [163, 393] width 17 height 17
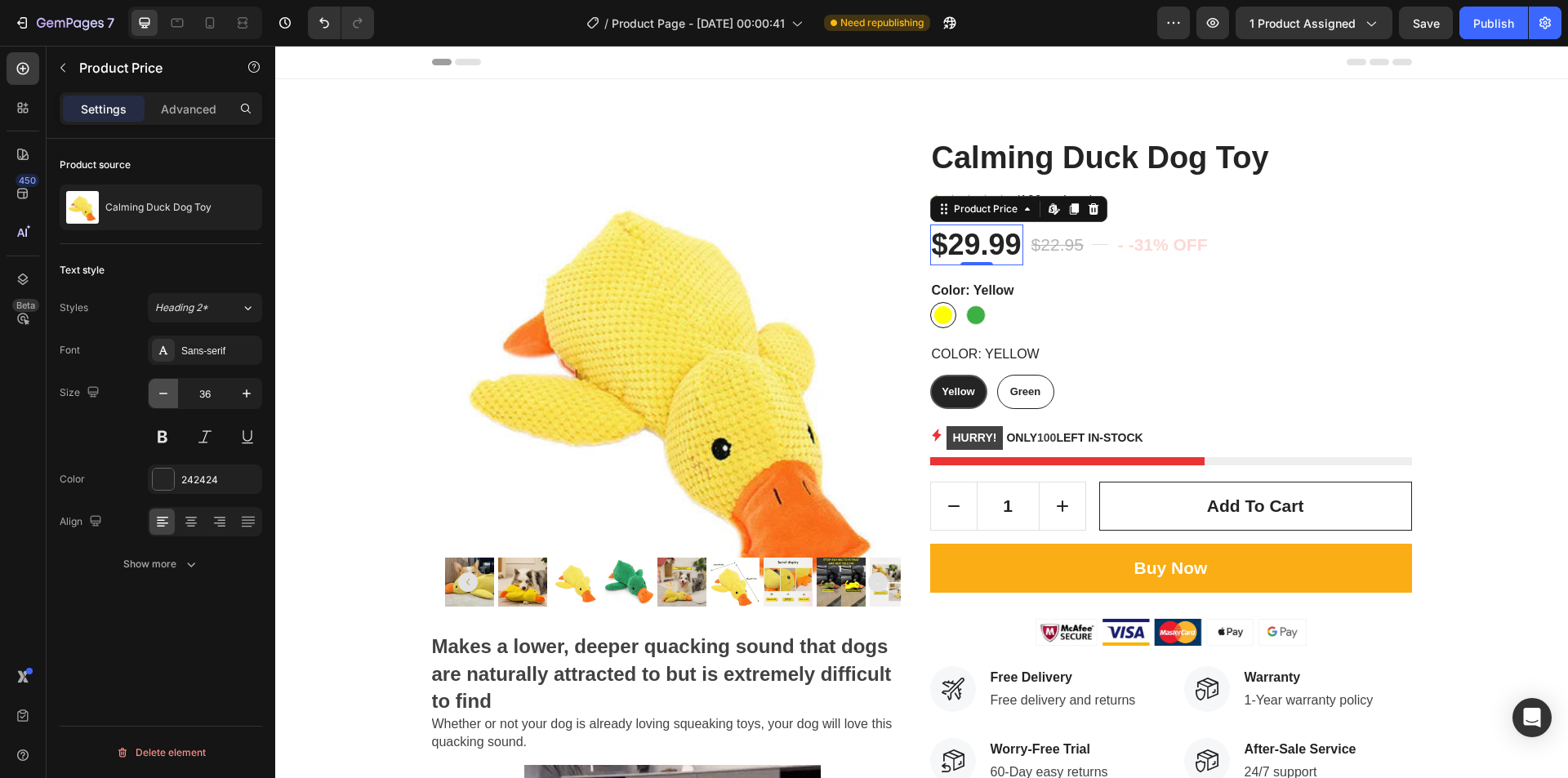
click at [159, 399] on icon "button" at bounding box center [163, 393] width 17 height 17
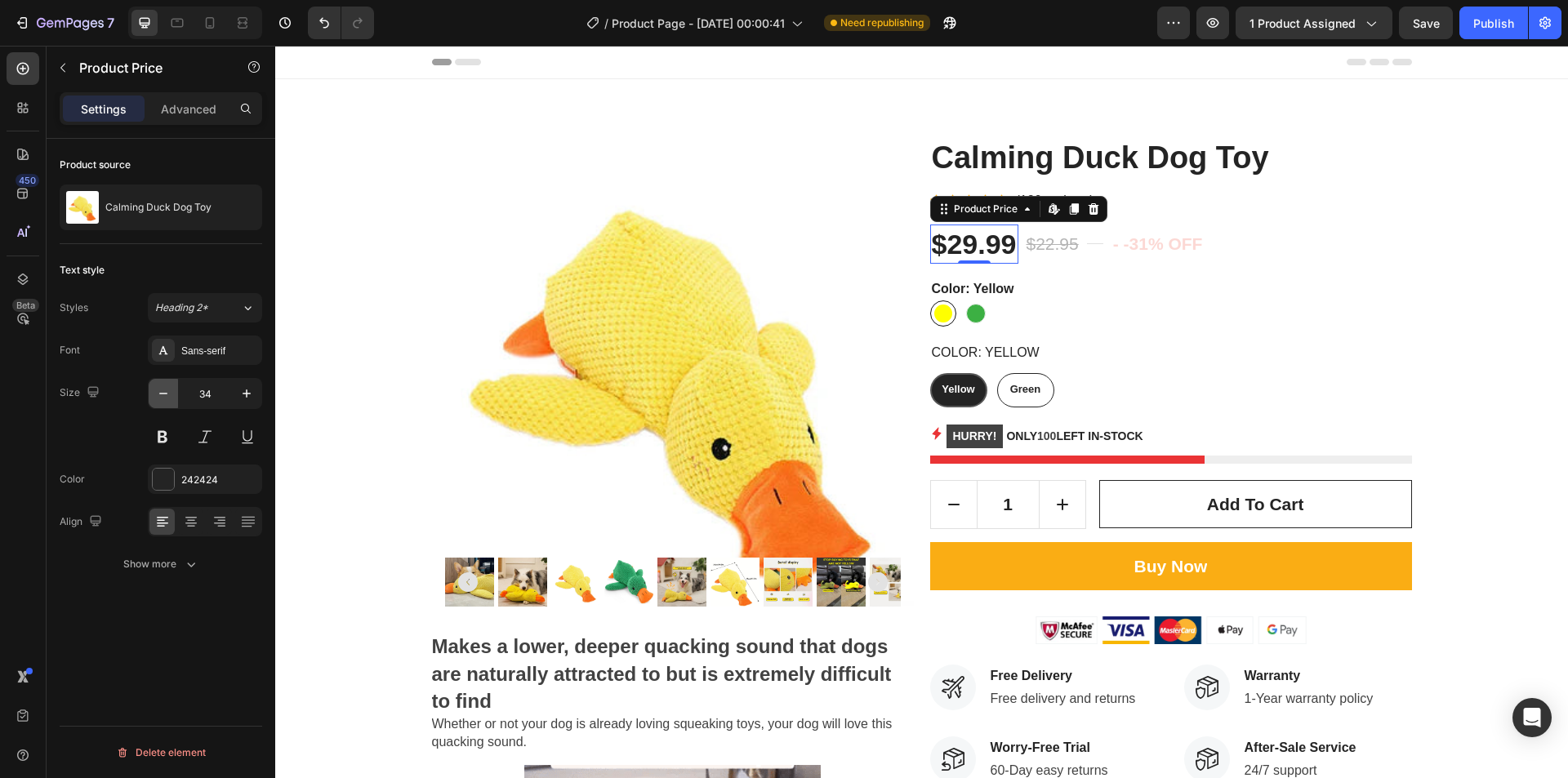
click at [159, 399] on icon "button" at bounding box center [163, 393] width 17 height 17
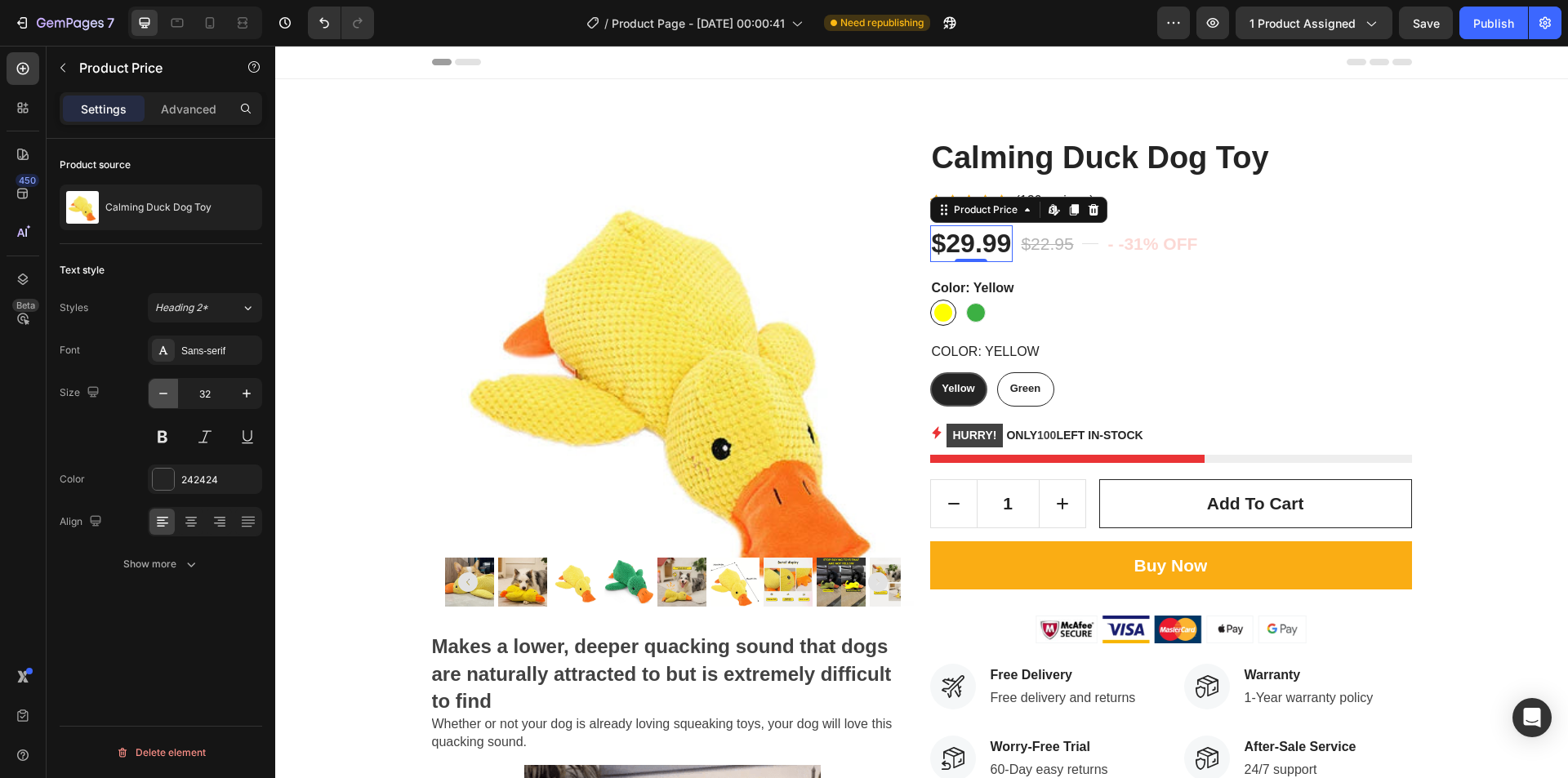
click at [159, 399] on icon "button" at bounding box center [163, 393] width 17 height 17
click at [1162, 173] on h2 "Calming Duck Dog Toy" at bounding box center [1172, 159] width 482 height 41
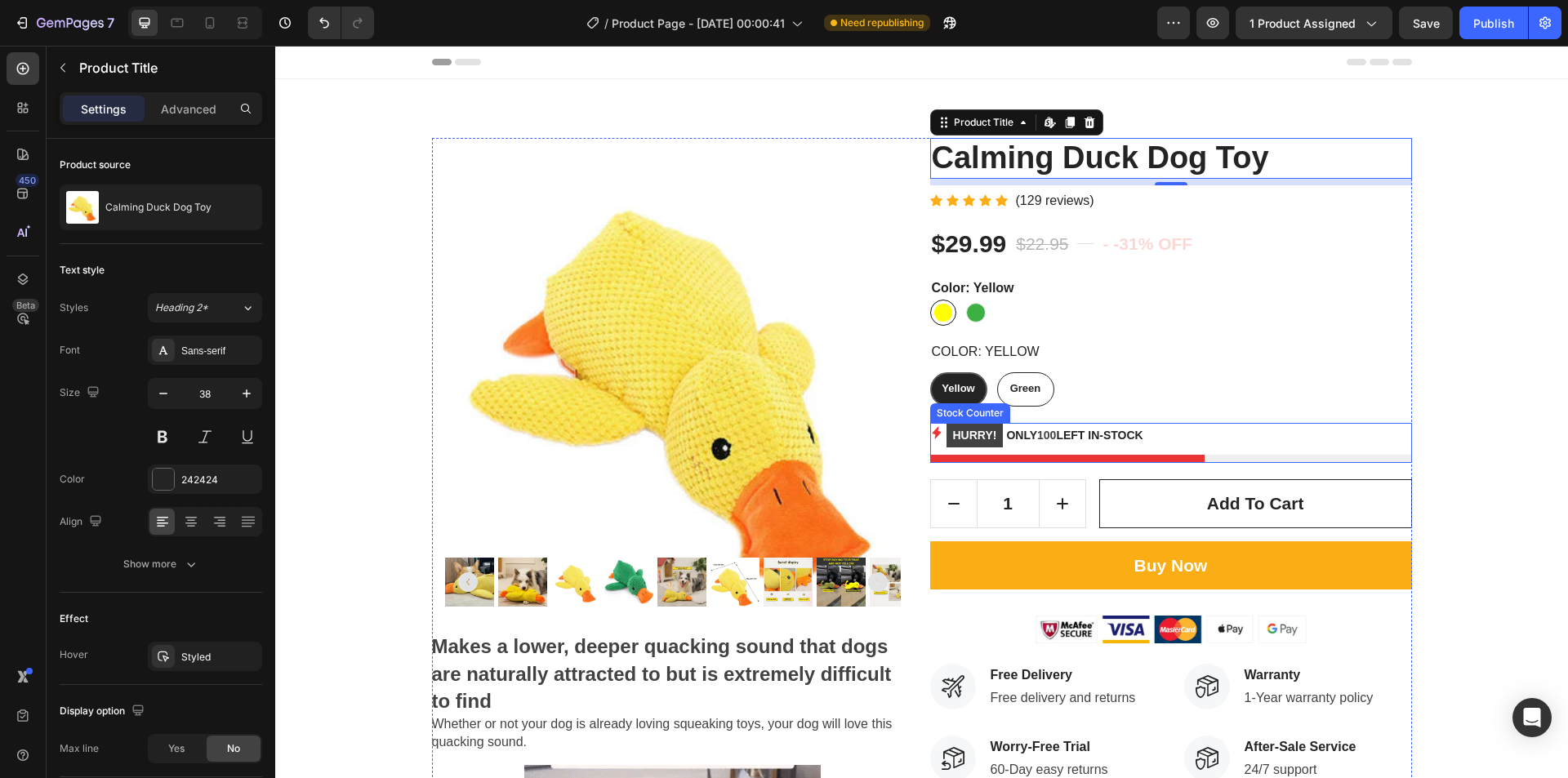
click at [1093, 435] on p "HURRY! ONLY 100 LEFT IN-STOCK" at bounding box center [1045, 435] width 197 height 25
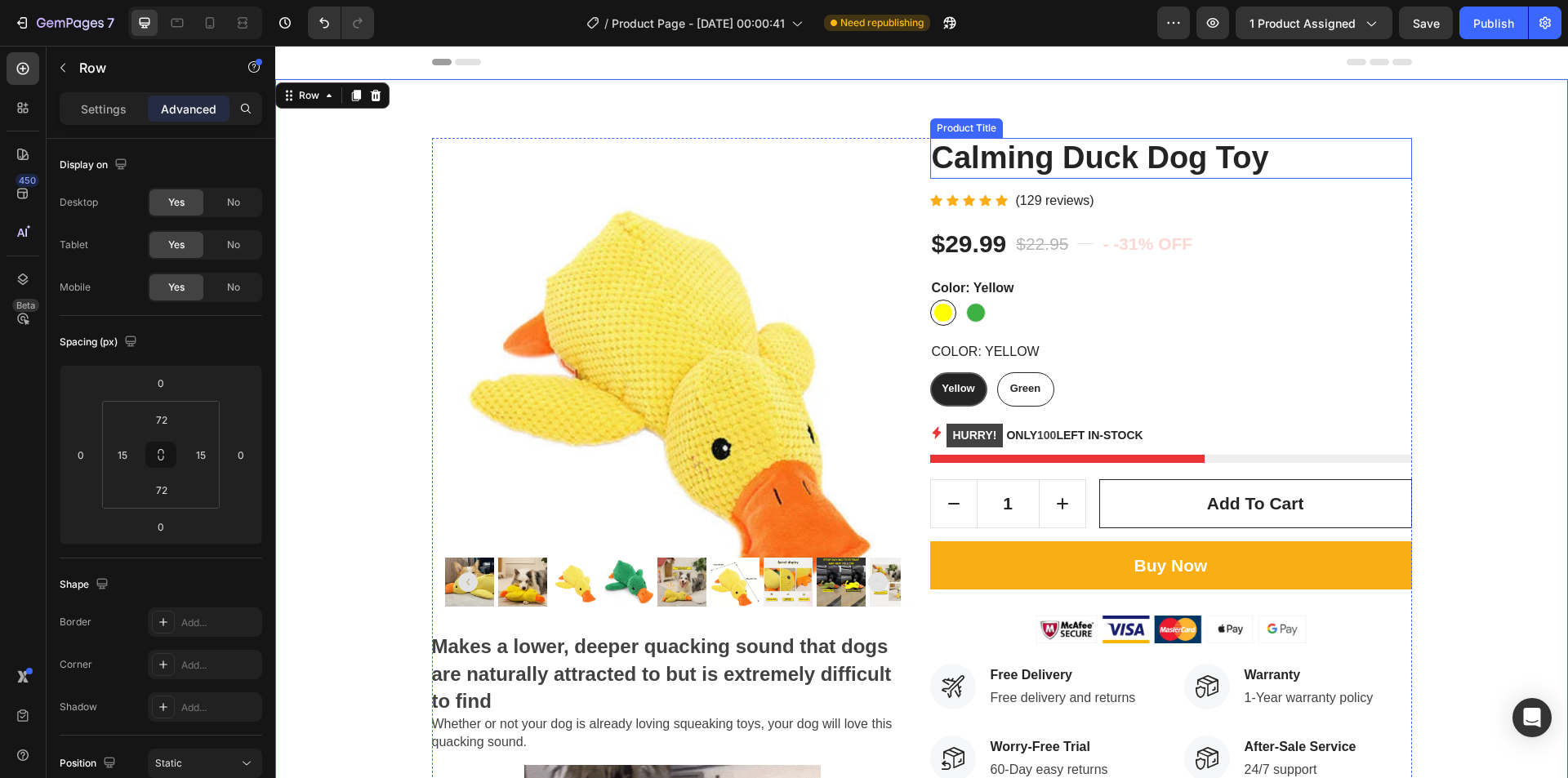
click at [1079, 159] on h2 "Calming Duck Dog Toy" at bounding box center [1172, 159] width 482 height 41
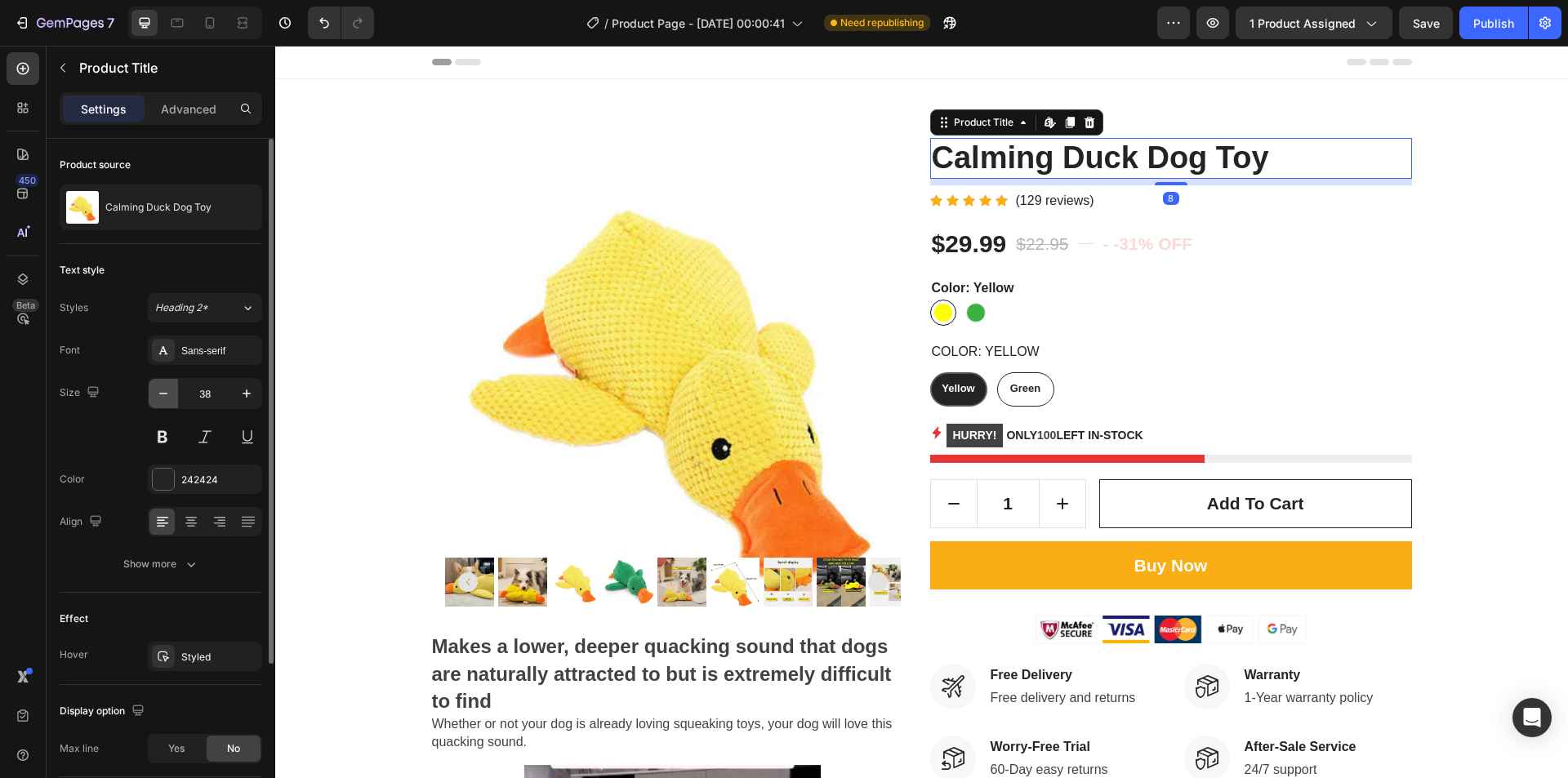
click at [168, 394] on icon "button" at bounding box center [163, 393] width 17 height 17
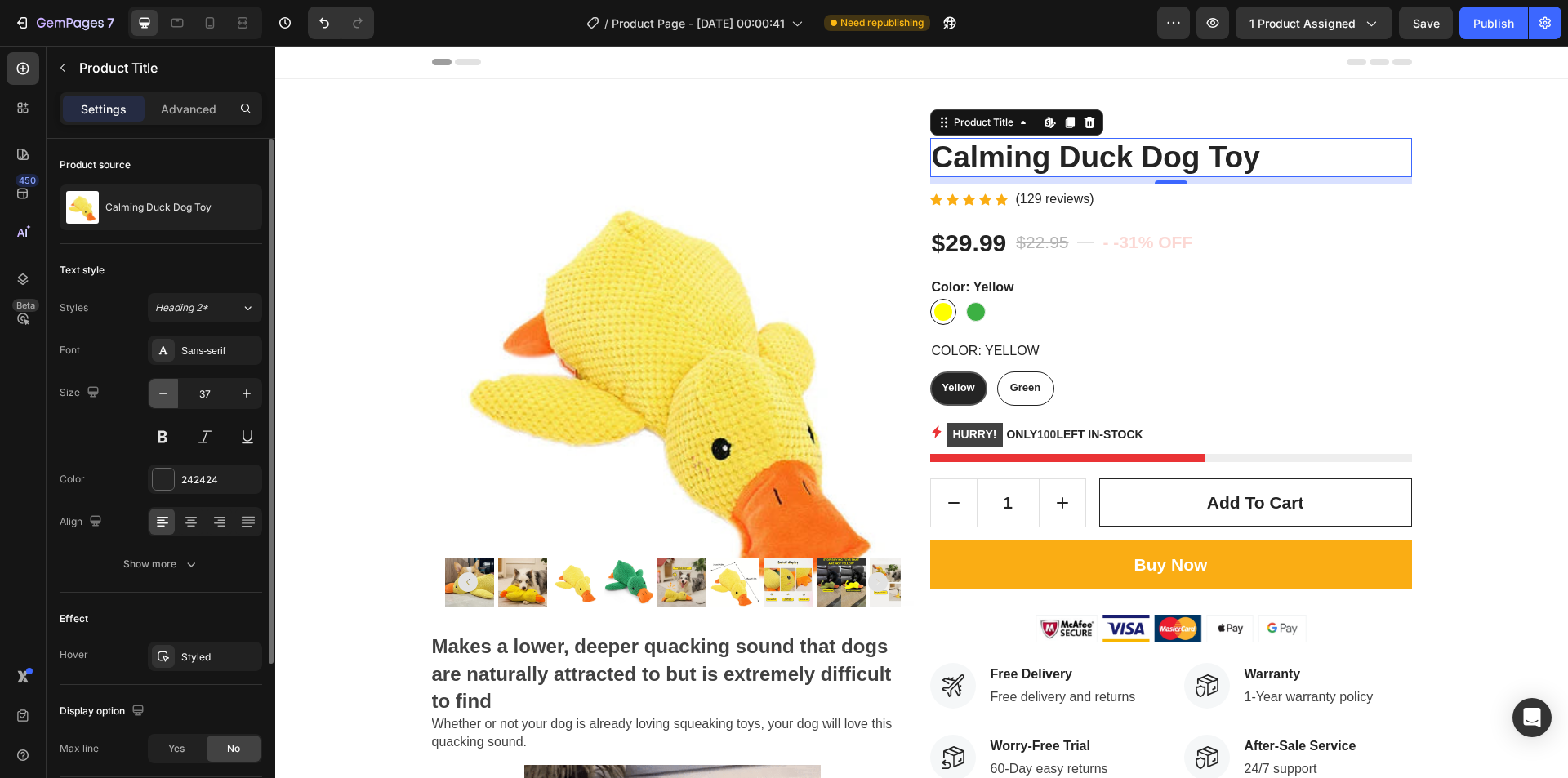
click at [168, 394] on icon "button" at bounding box center [163, 393] width 17 height 17
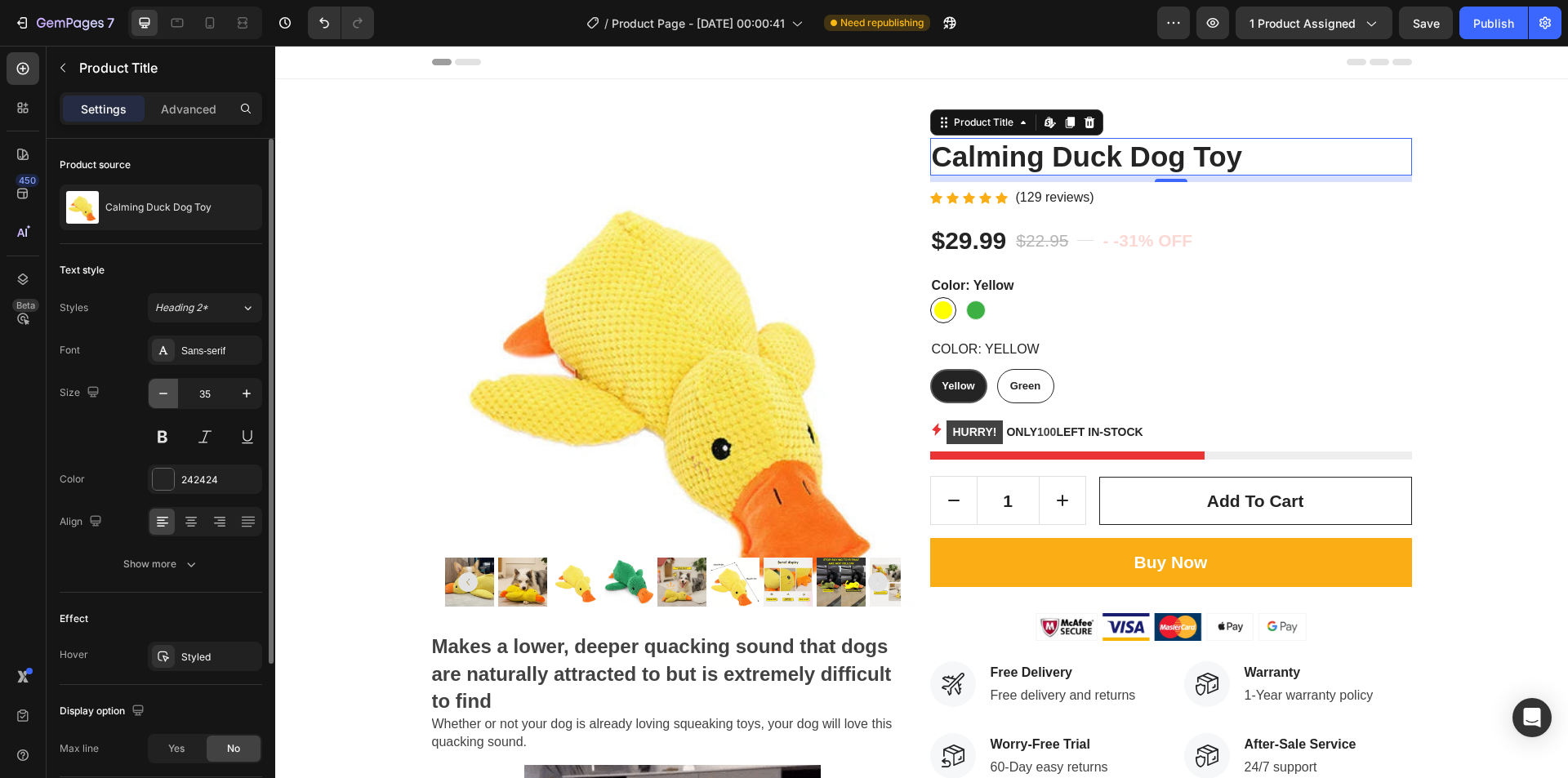
click at [168, 394] on icon "button" at bounding box center [163, 393] width 17 height 17
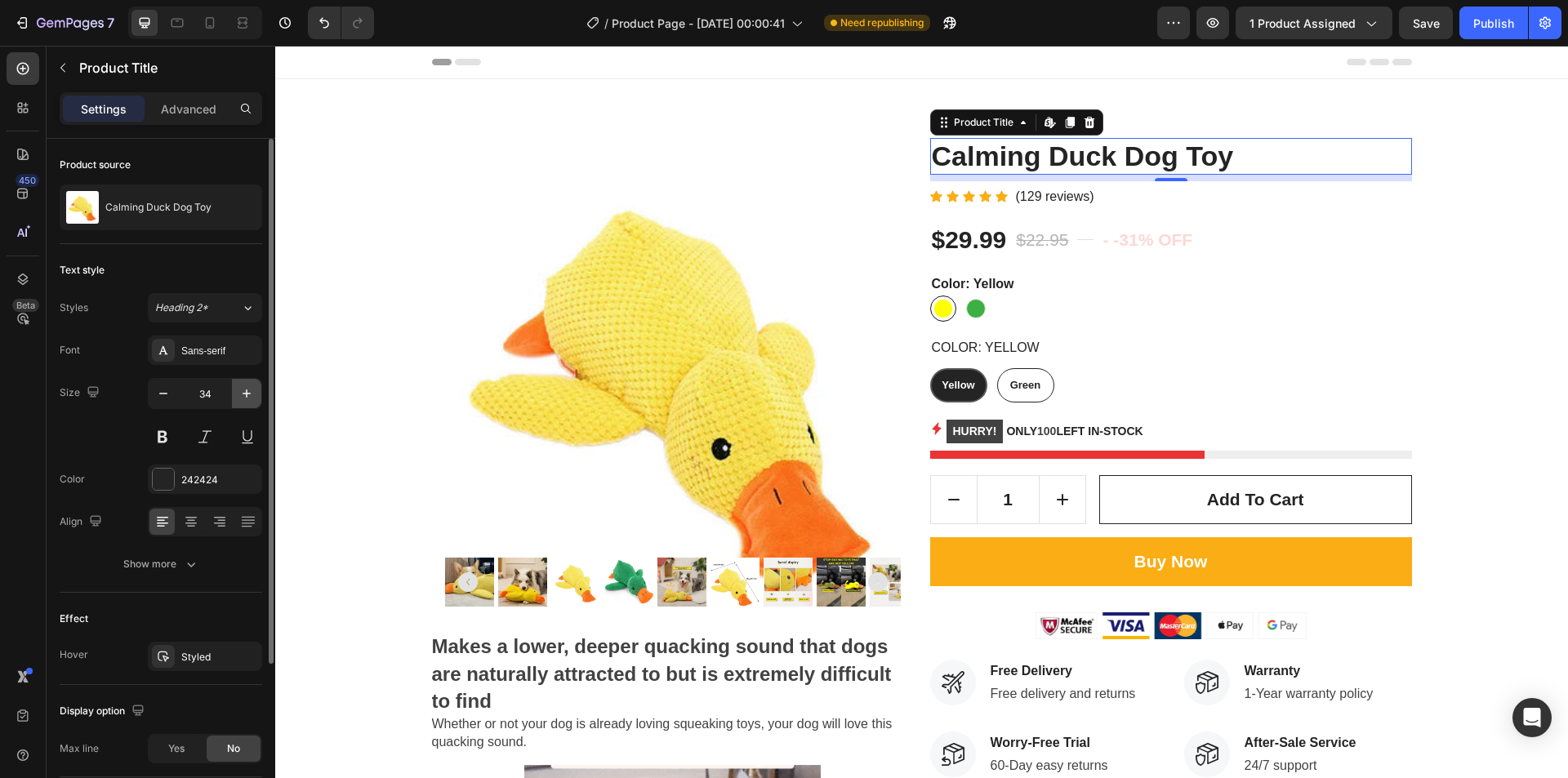
click at [242, 394] on icon "button" at bounding box center [246, 393] width 17 height 17
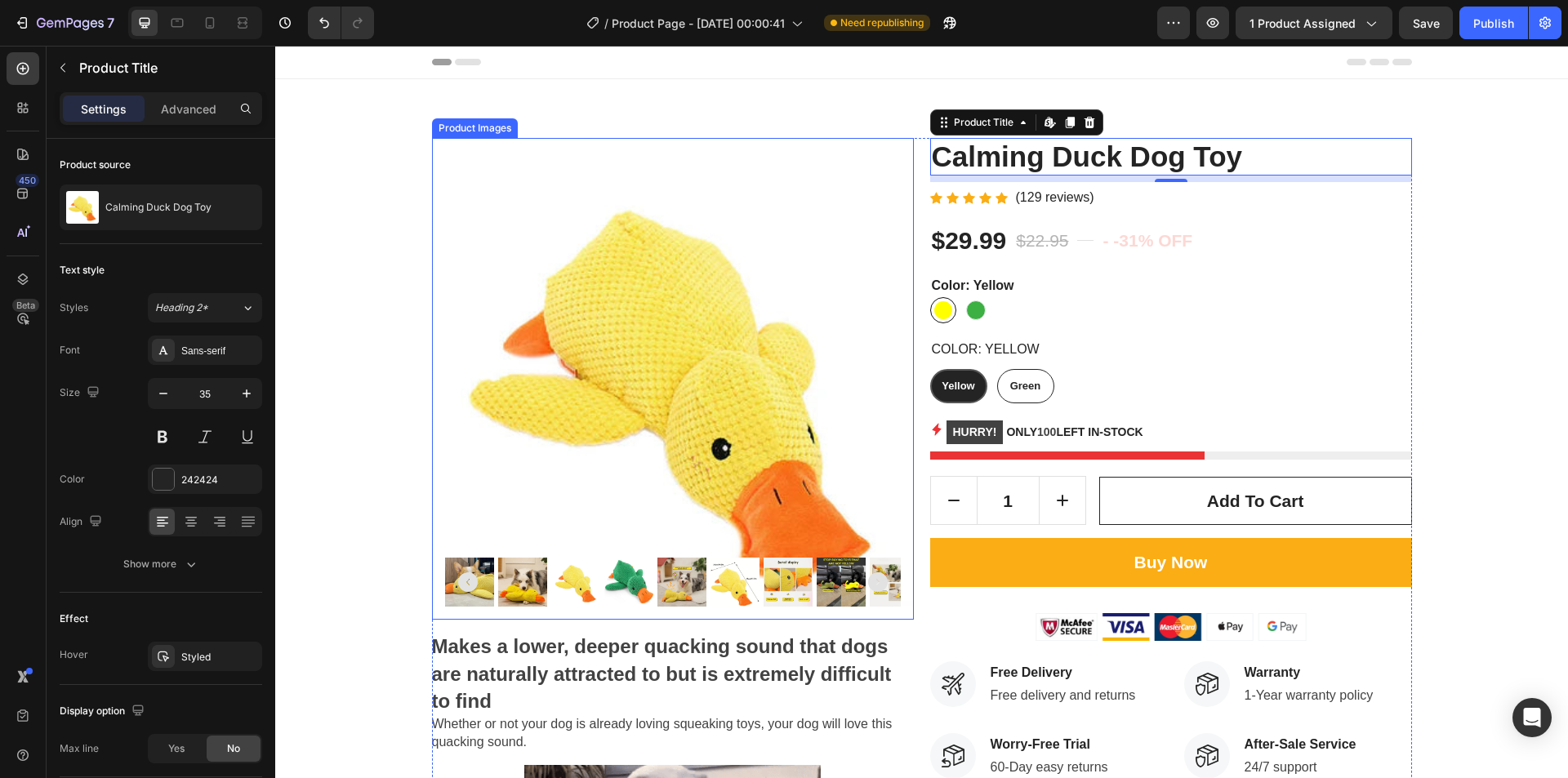
click at [580, 315] on img at bounding box center [673, 379] width 482 height 482
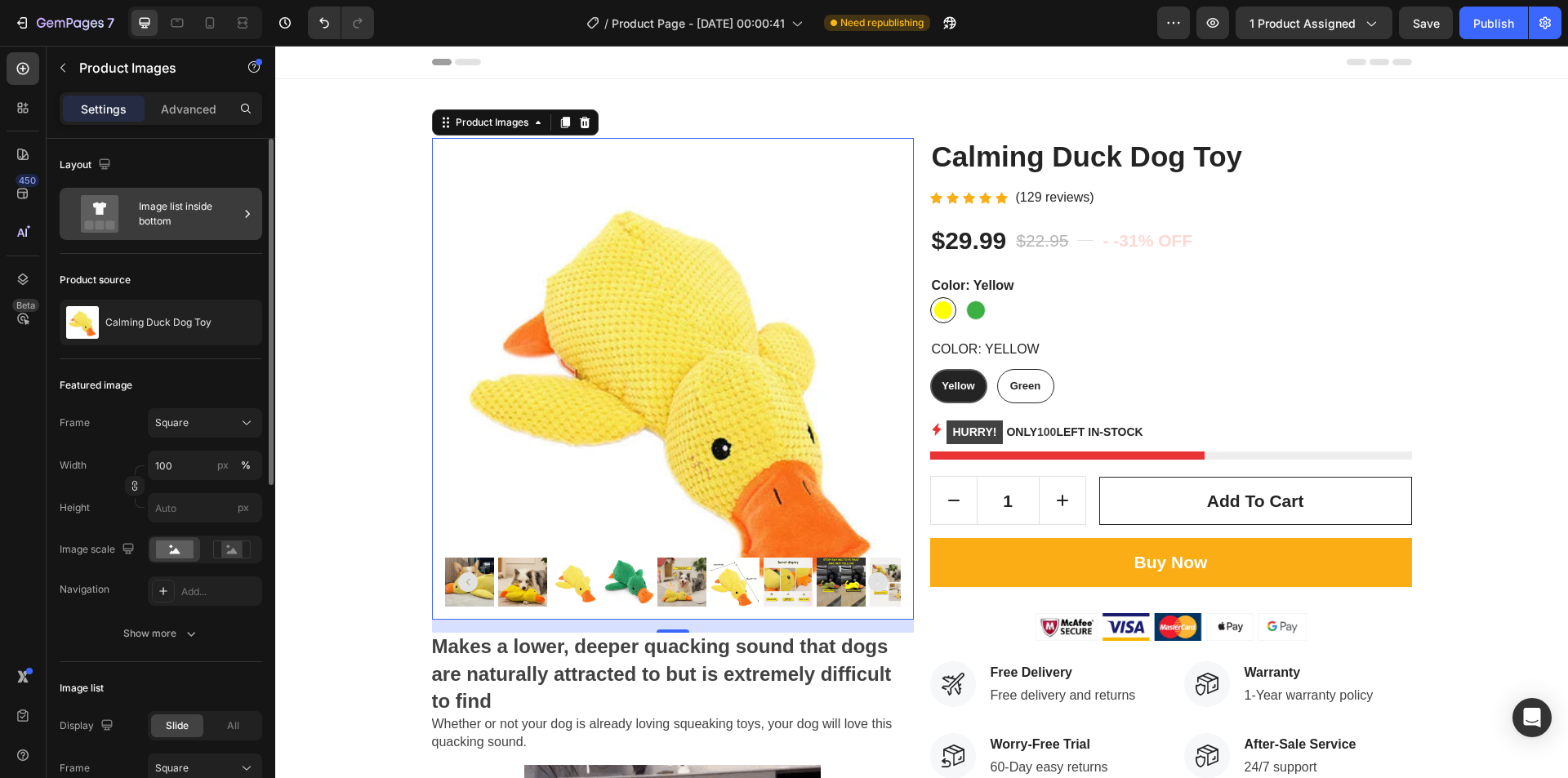
click at [182, 202] on div "Image list inside bottom" at bounding box center [188, 214] width 100 height 38
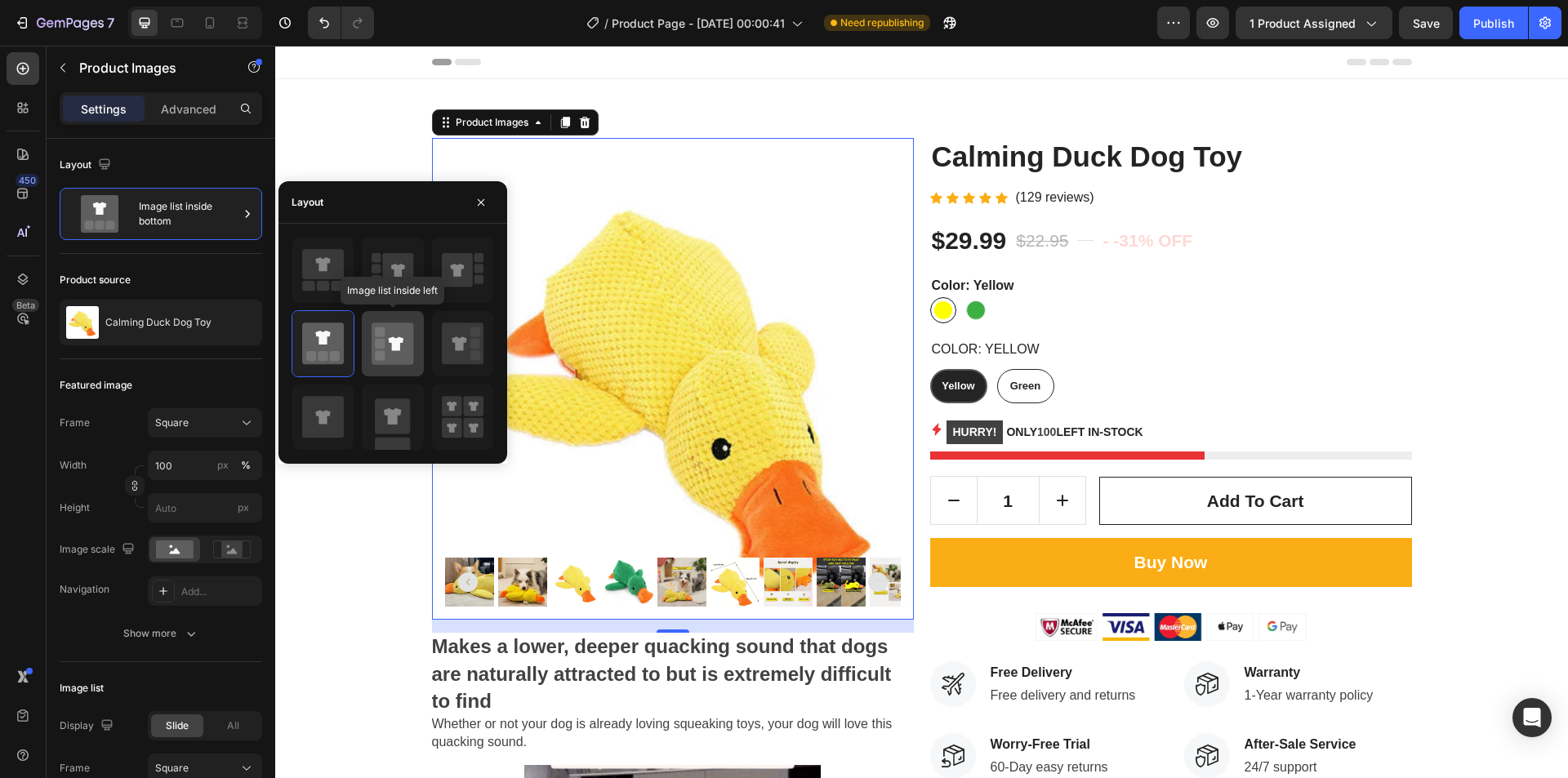
click at [396, 352] on icon at bounding box center [393, 343] width 42 height 42
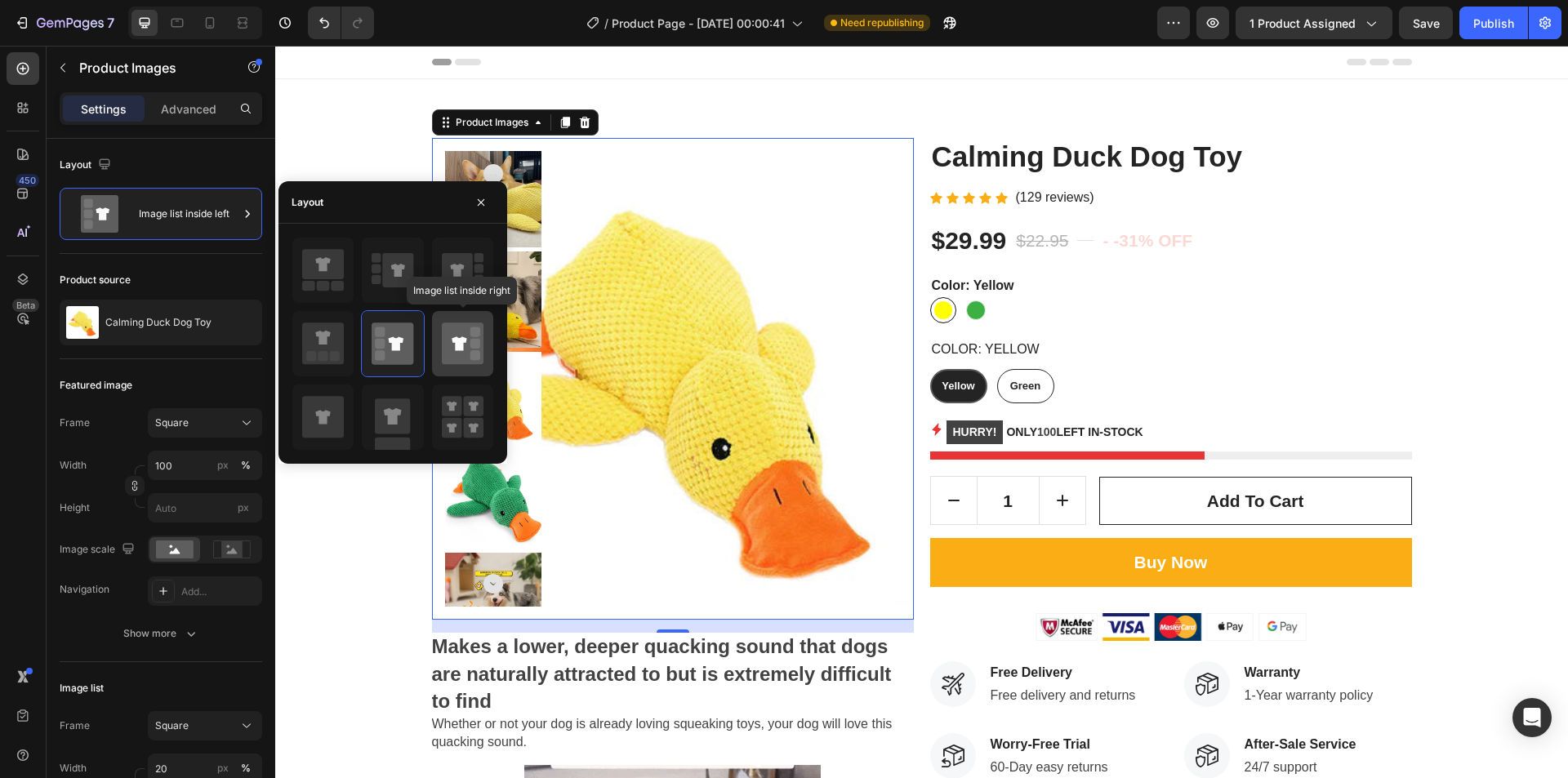
click at [463, 353] on icon at bounding box center [463, 343] width 42 height 42
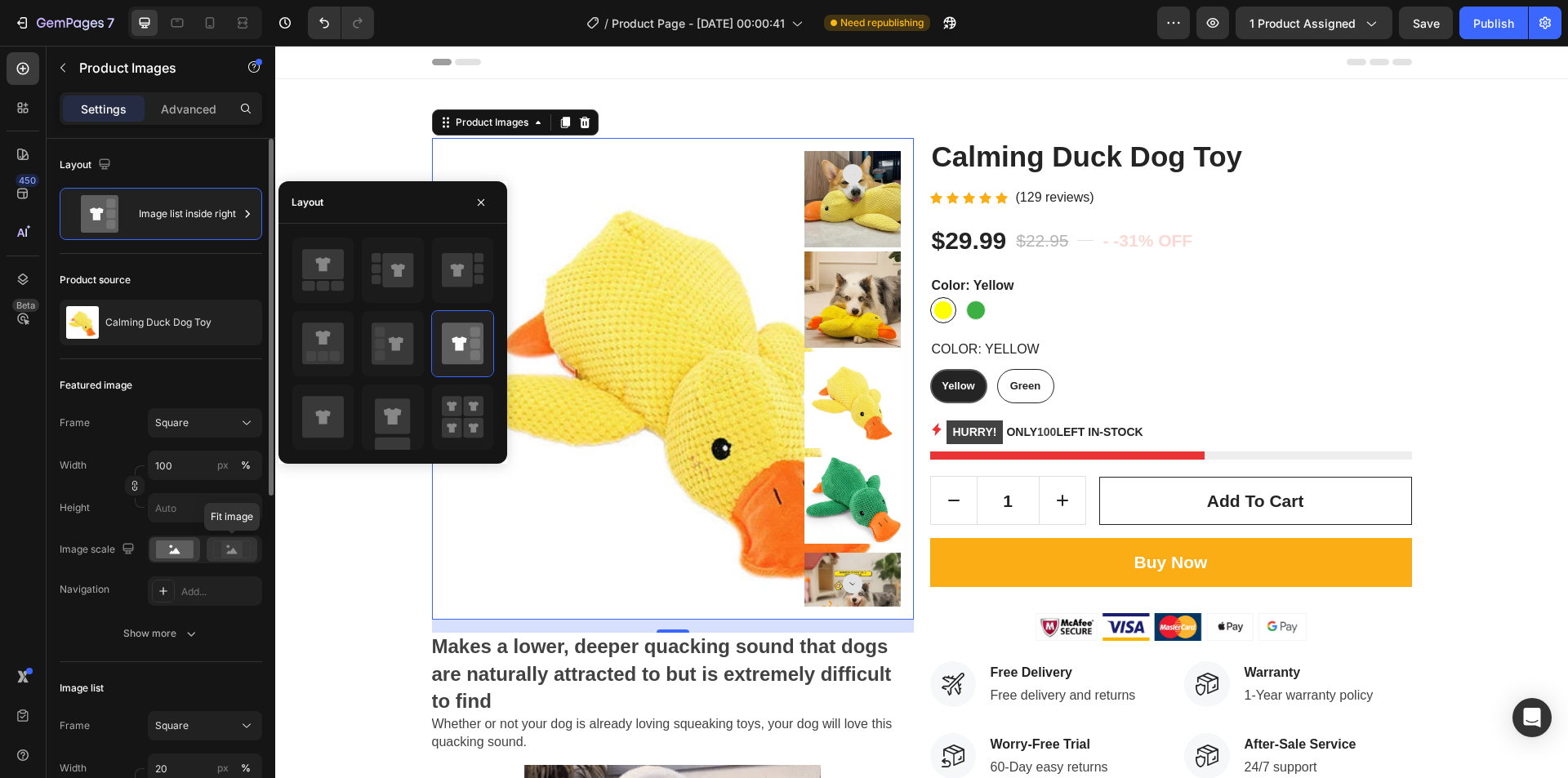
click at [231, 552] on icon at bounding box center [232, 550] width 11 height 6
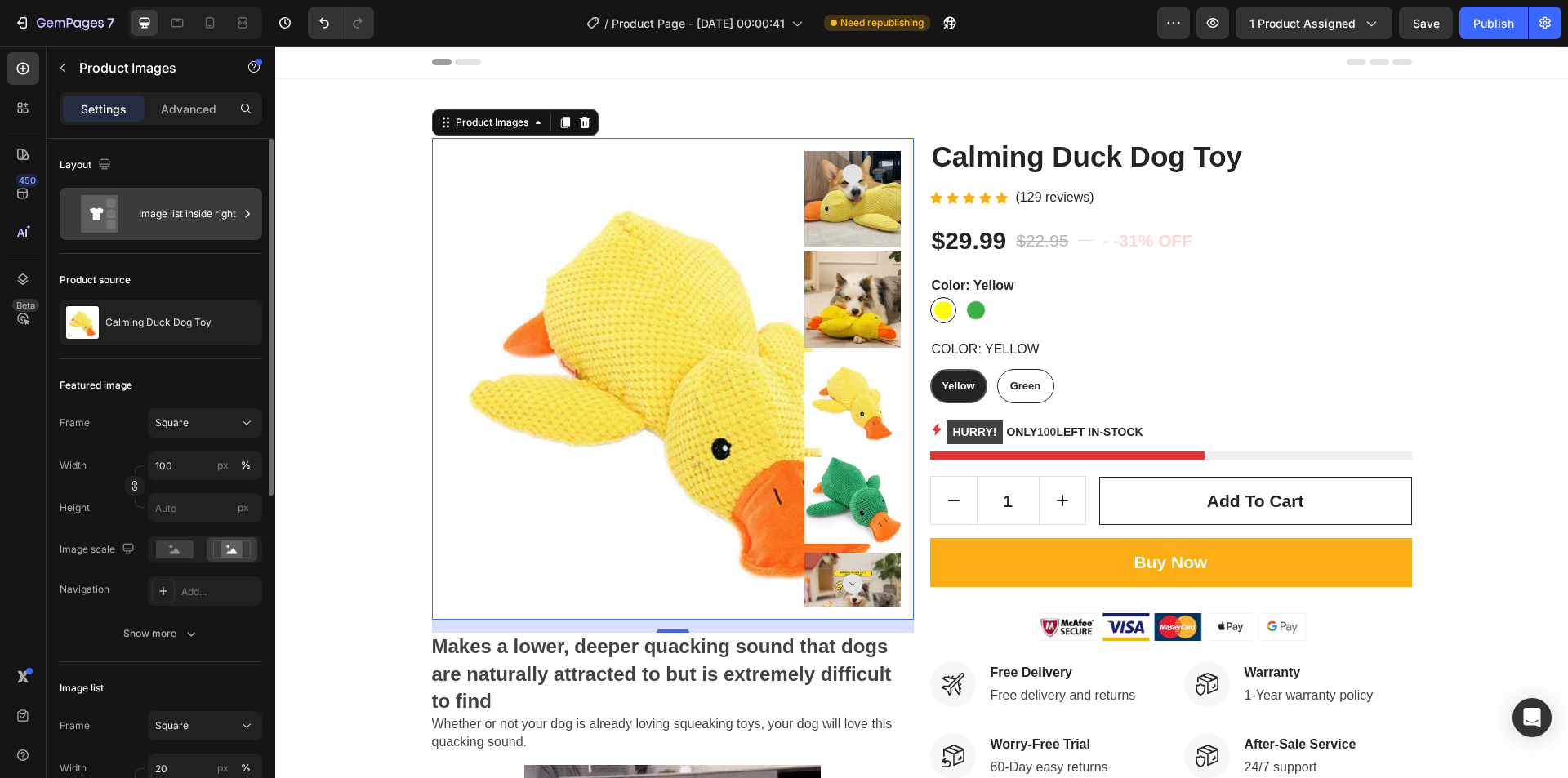
click at [202, 233] on div "Image list inside right" at bounding box center [160, 214] width 202 height 53
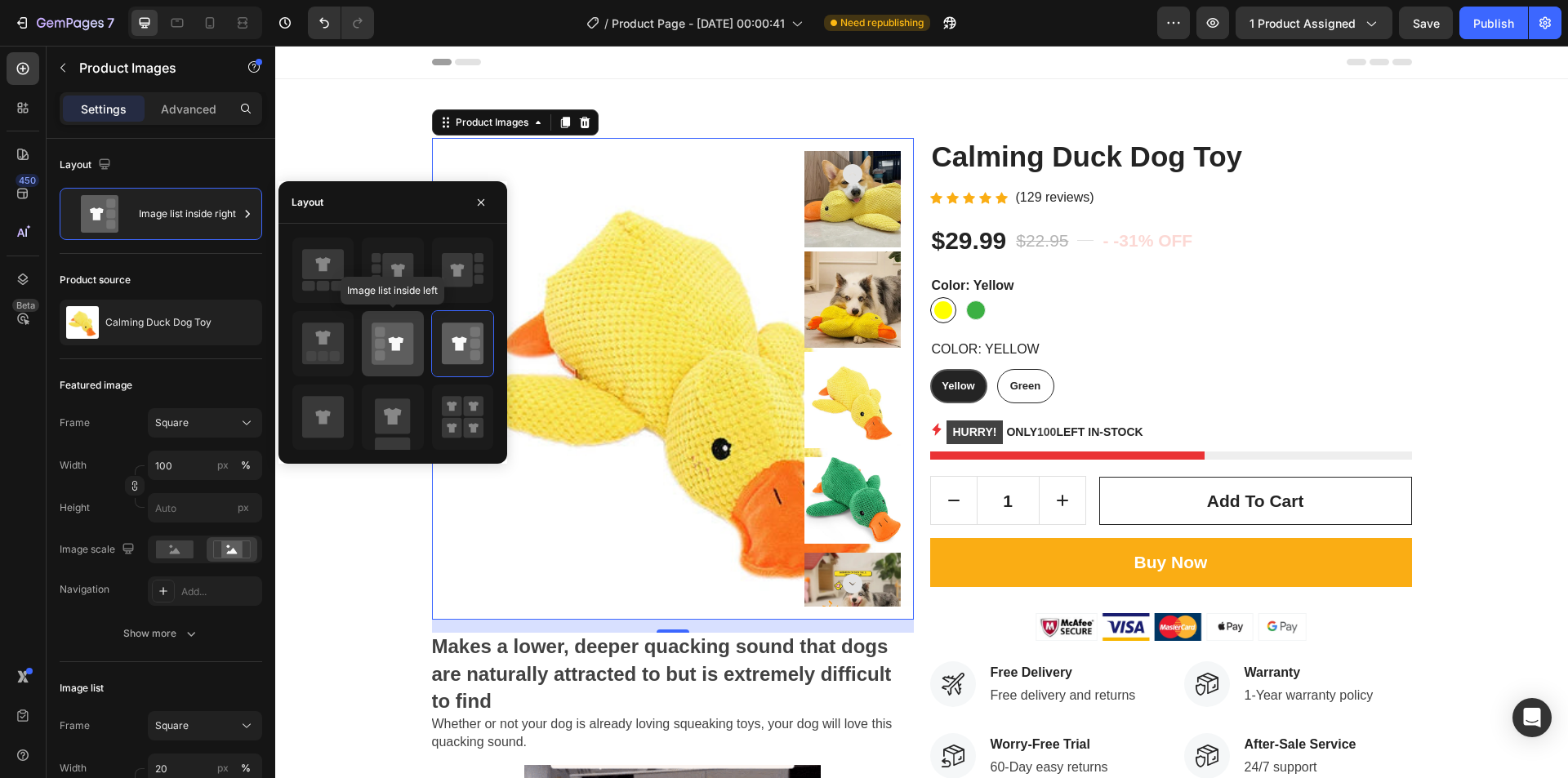
click at [402, 335] on icon at bounding box center [393, 343] width 42 height 42
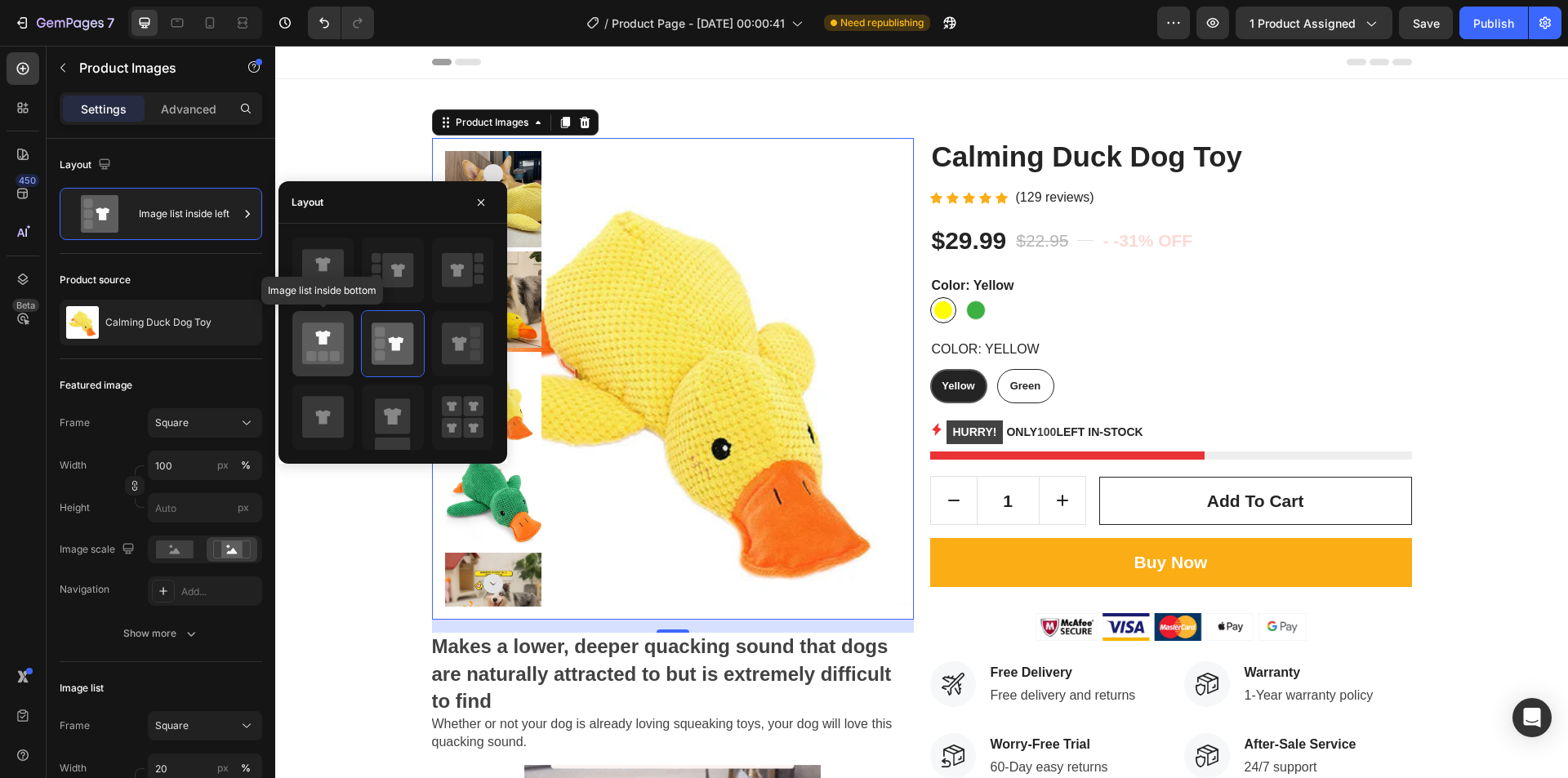
click at [322, 354] on rect at bounding box center [323, 356] width 10 height 10
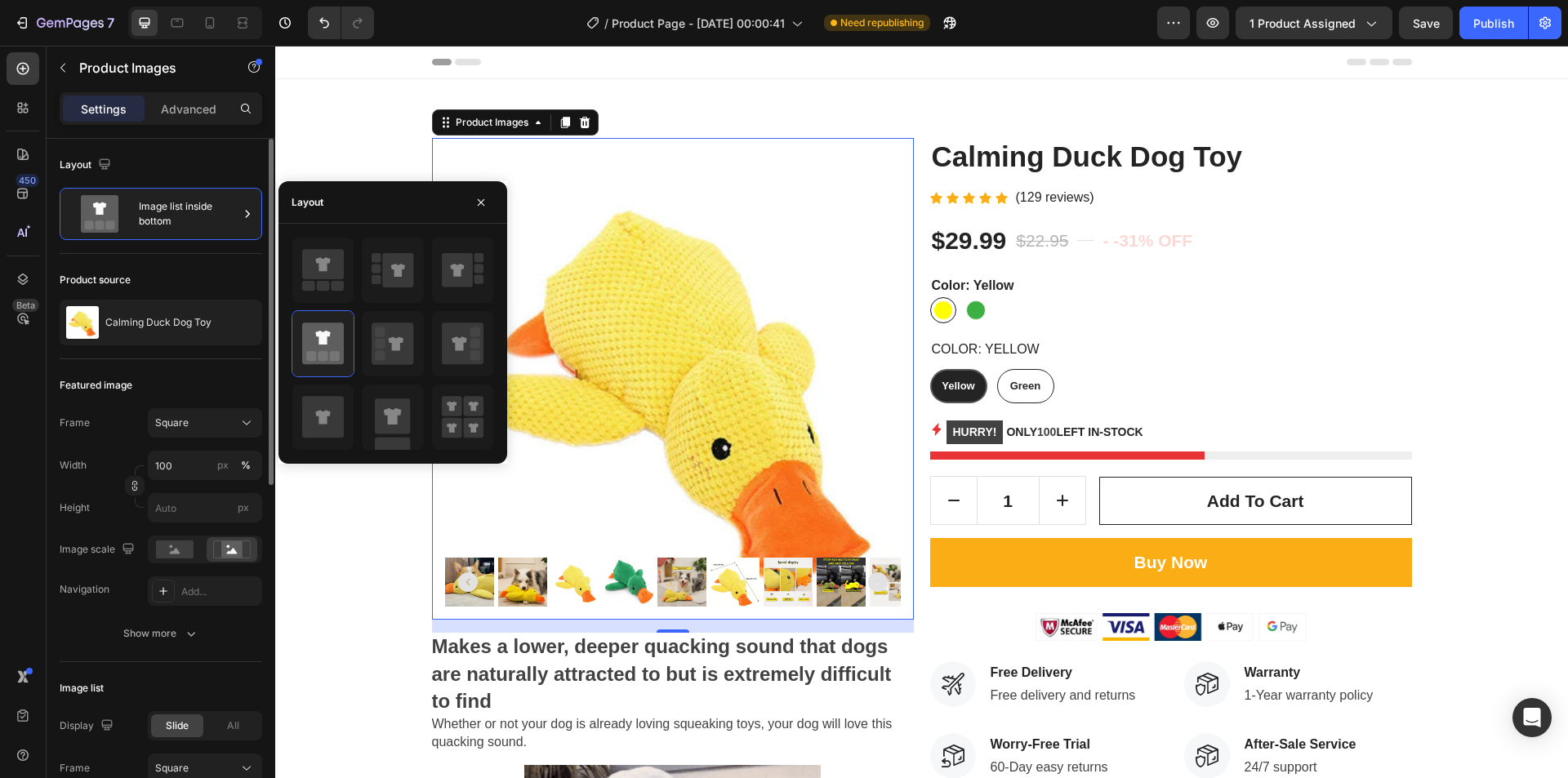
click at [199, 378] on div "Featured image" at bounding box center [160, 385] width 202 height 26
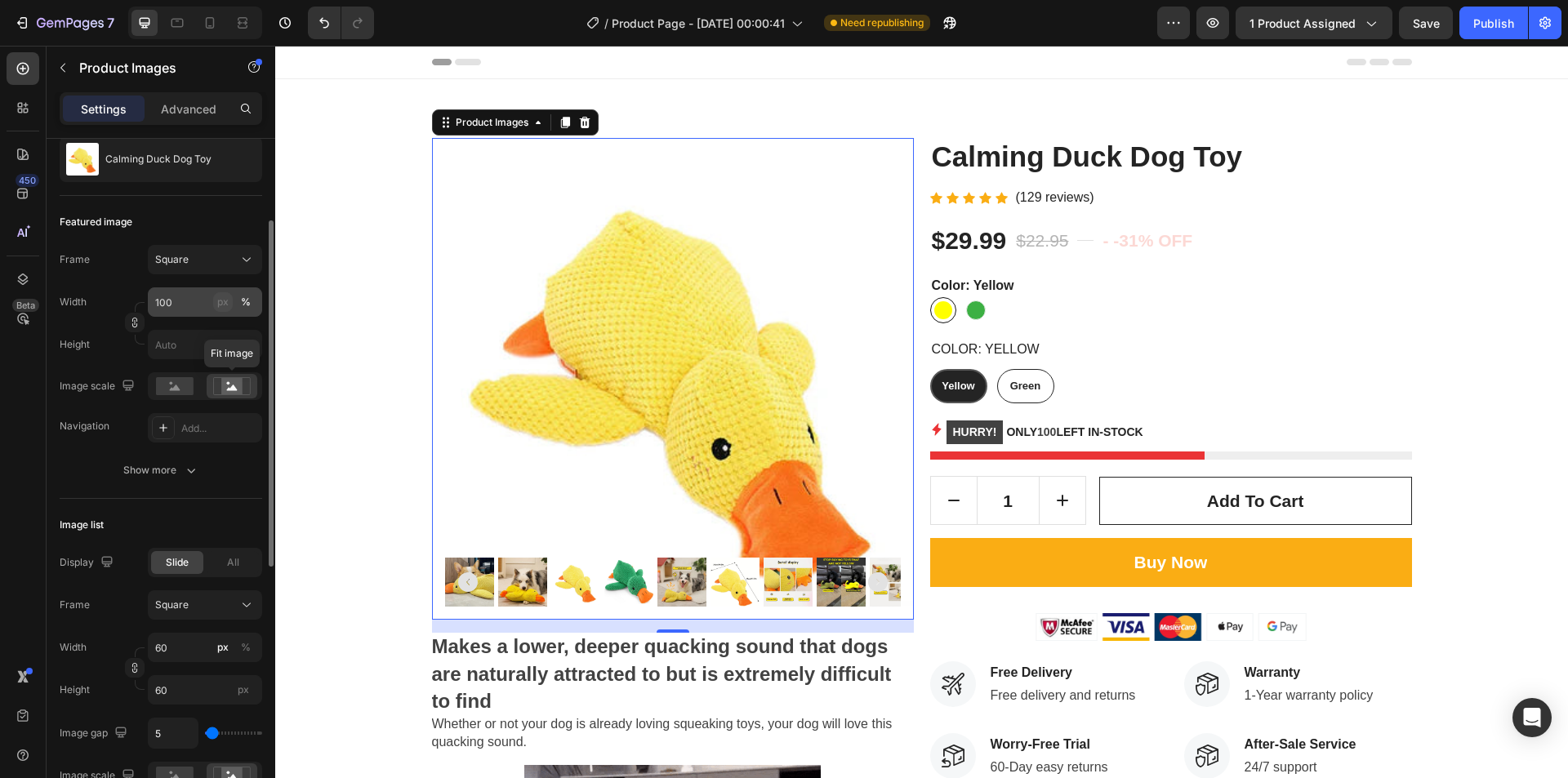
scroll to position [245, 0]
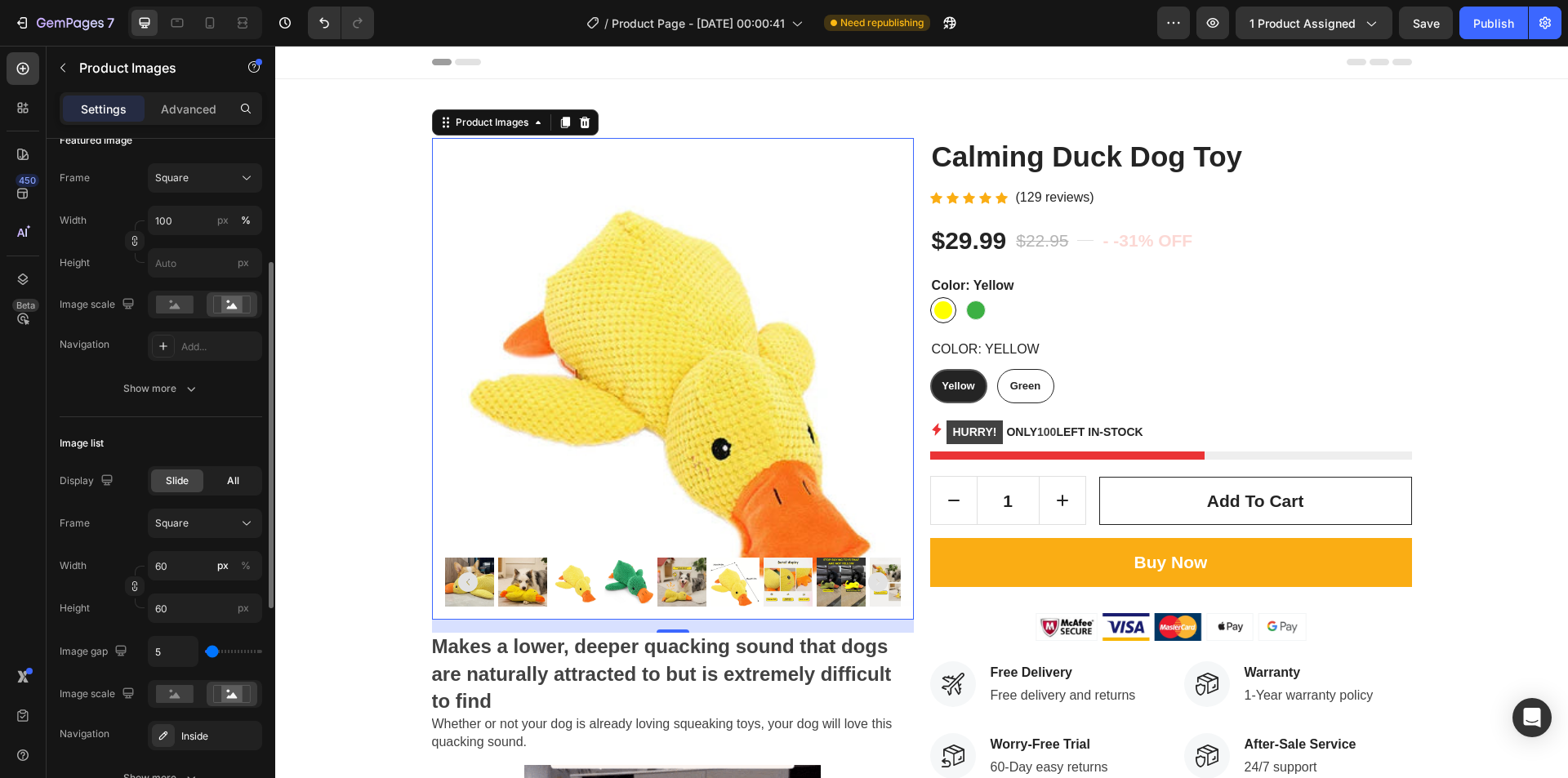
click at [225, 485] on div "All" at bounding box center [233, 481] width 53 height 23
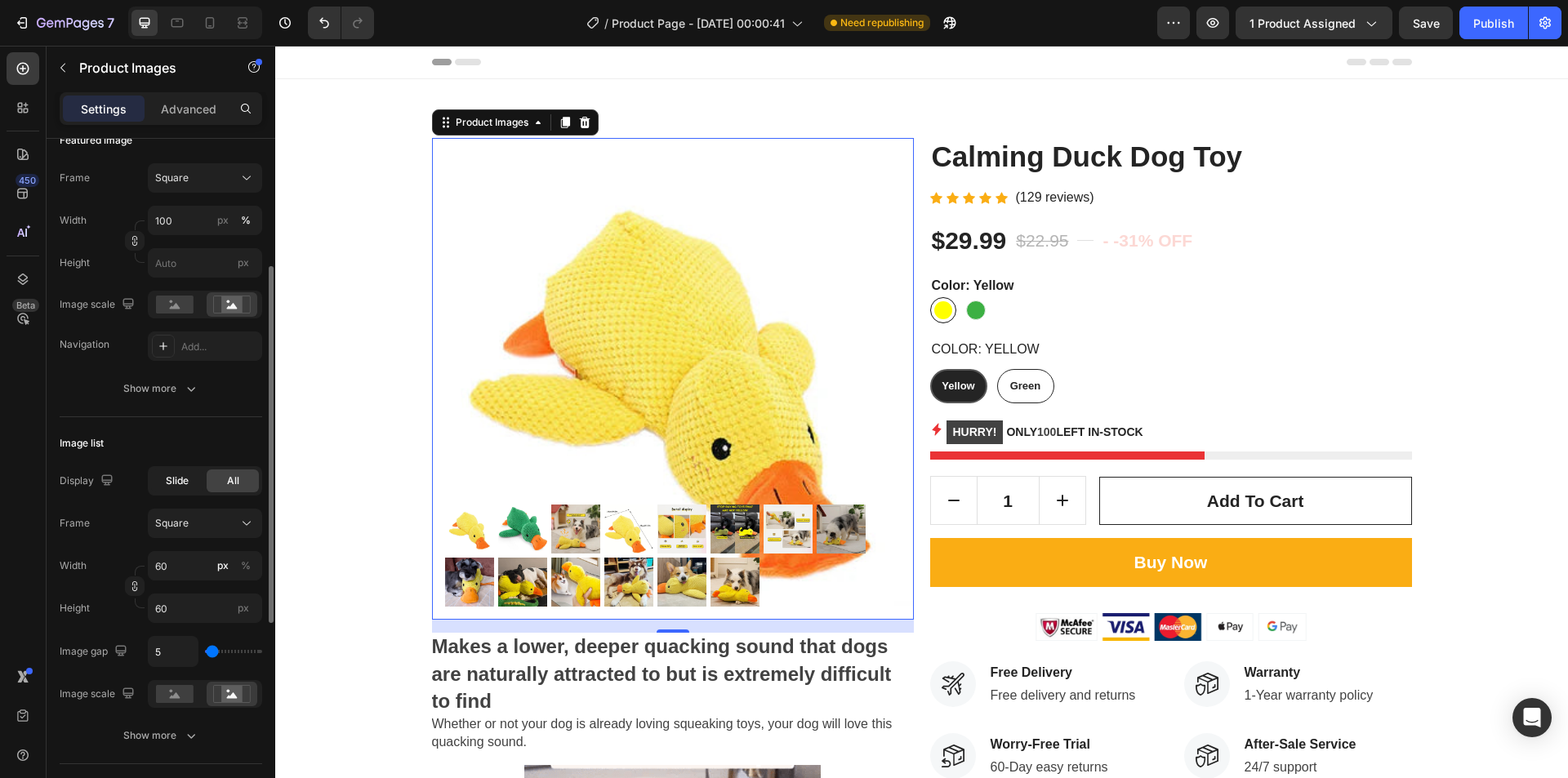
click at [194, 484] on div "Slide" at bounding box center [177, 481] width 53 height 23
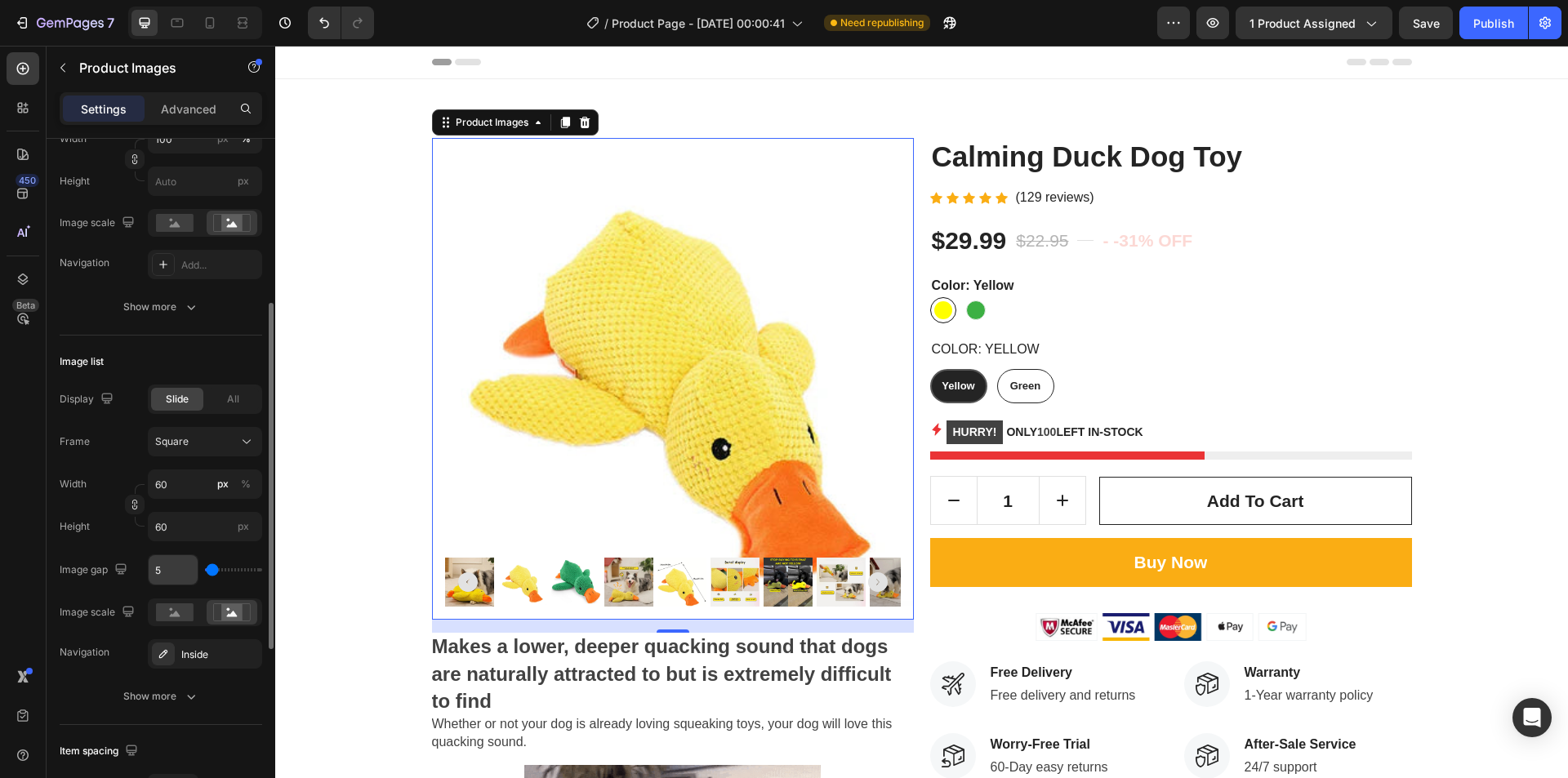
scroll to position [408, 0]
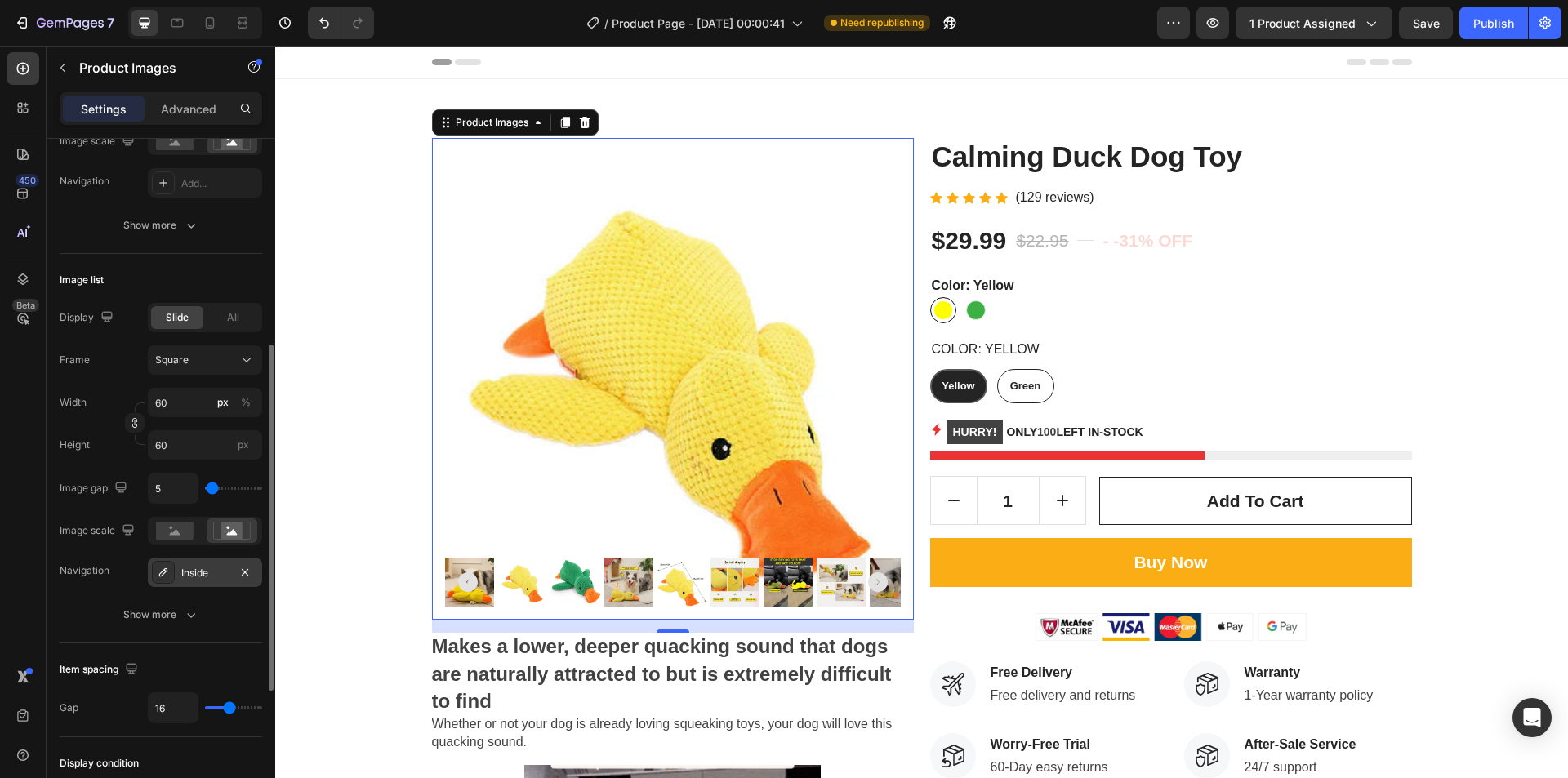
click at [209, 576] on div "Inside" at bounding box center [205, 573] width 47 height 15
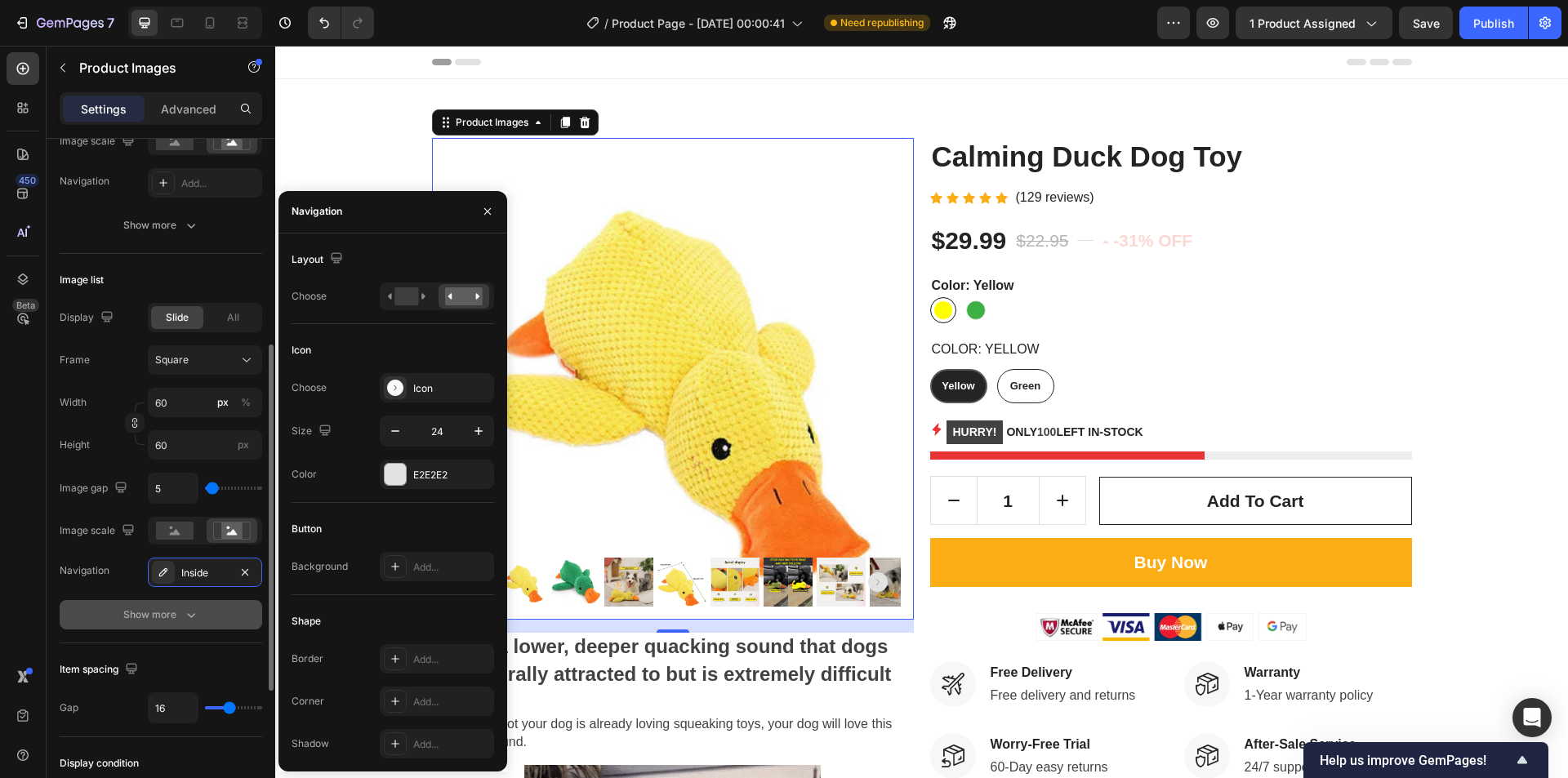
click at [190, 608] on icon "button" at bounding box center [191, 614] width 17 height 17
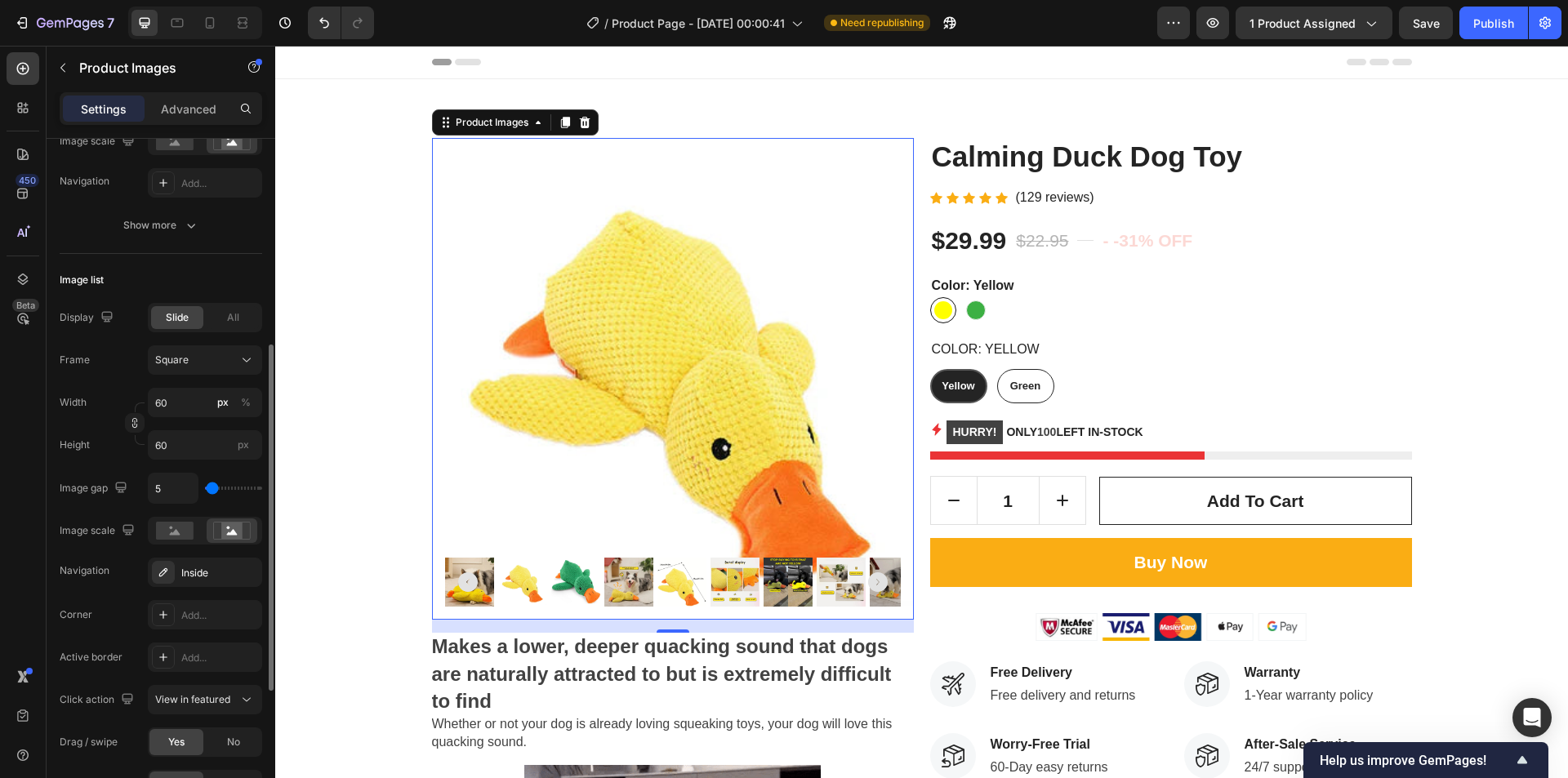
scroll to position [571, 0]
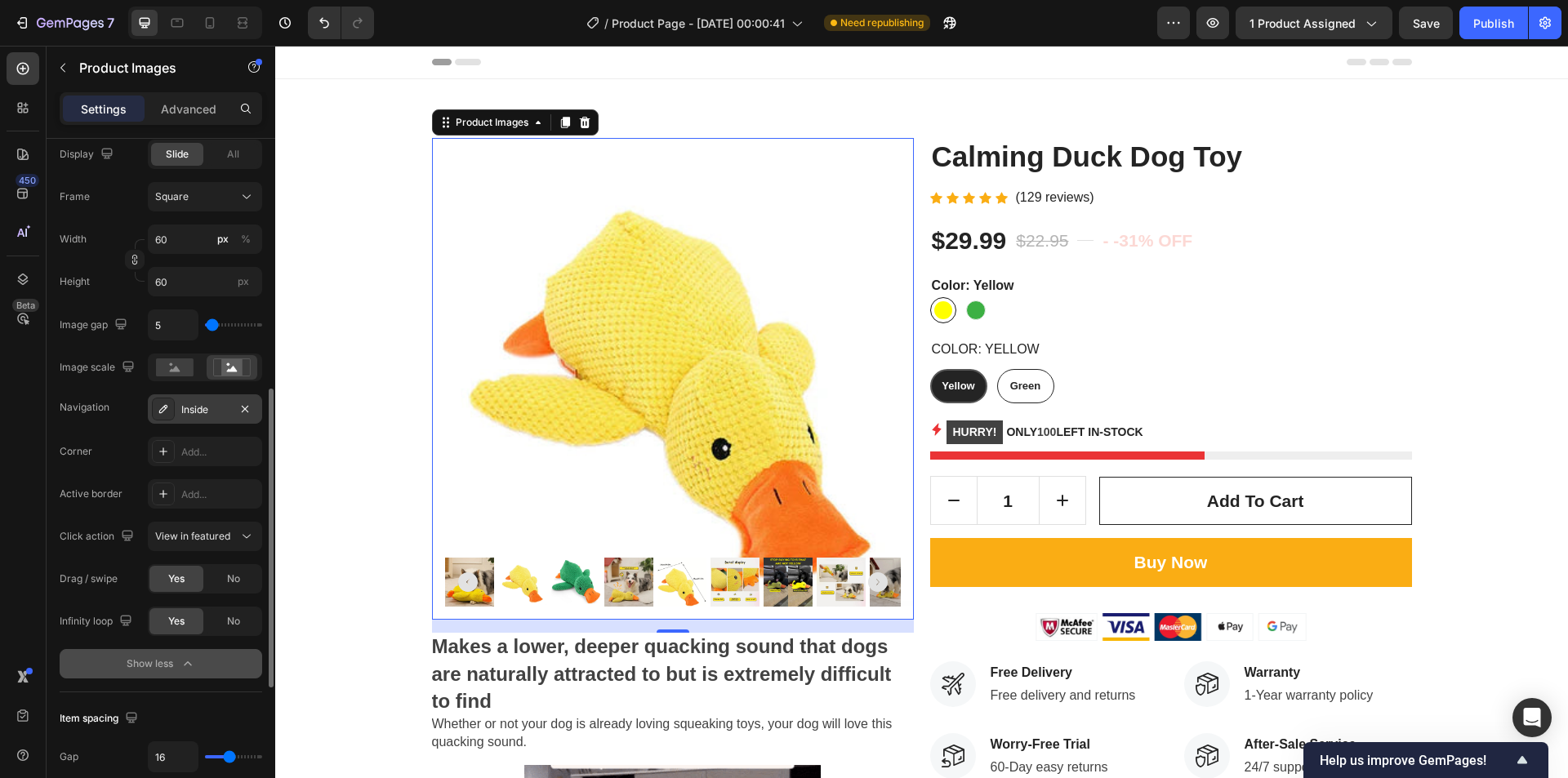
click at [167, 402] on div at bounding box center [163, 409] width 23 height 23
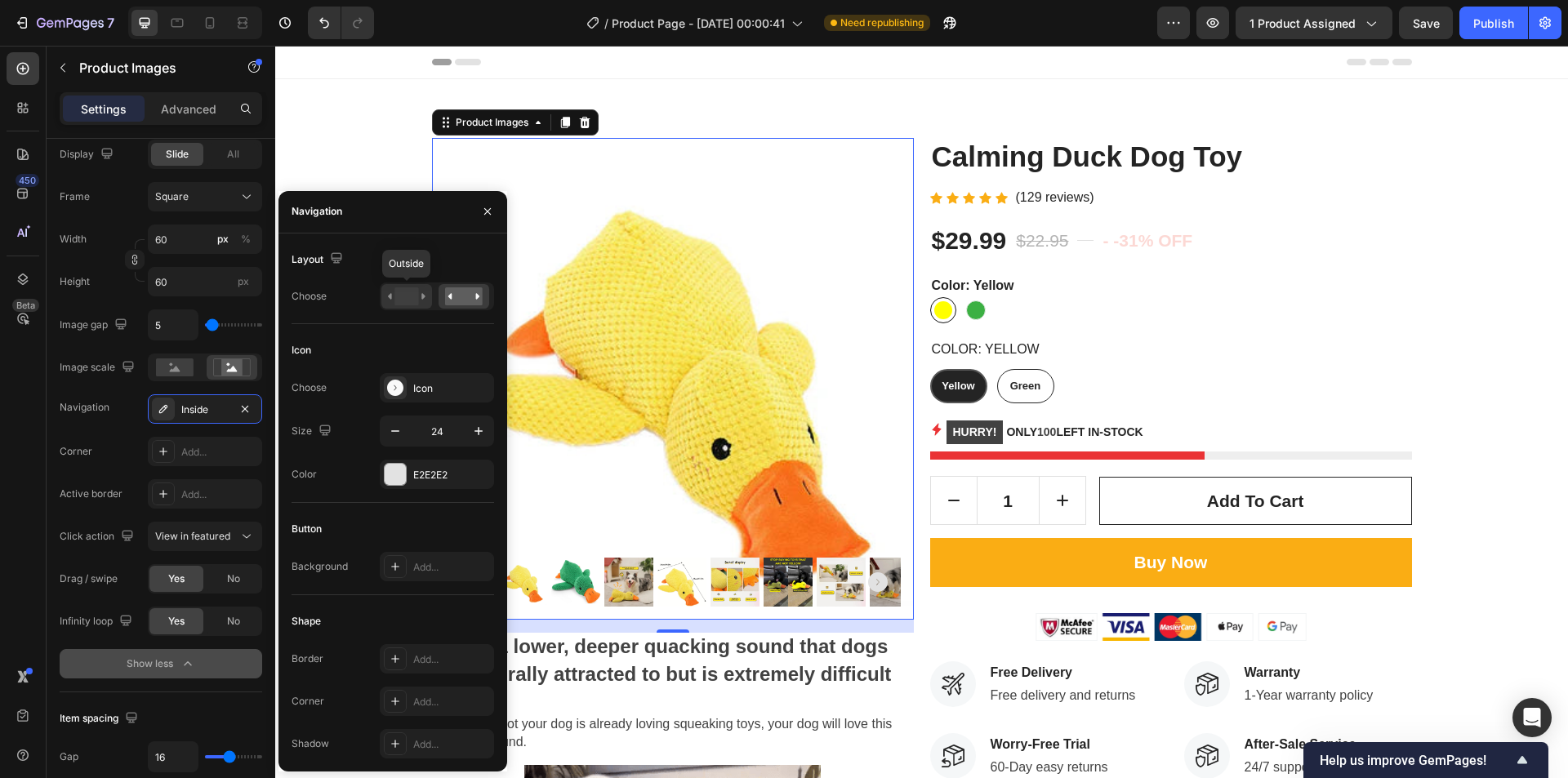
click at [413, 300] on rect at bounding box center [406, 296] width 24 height 18
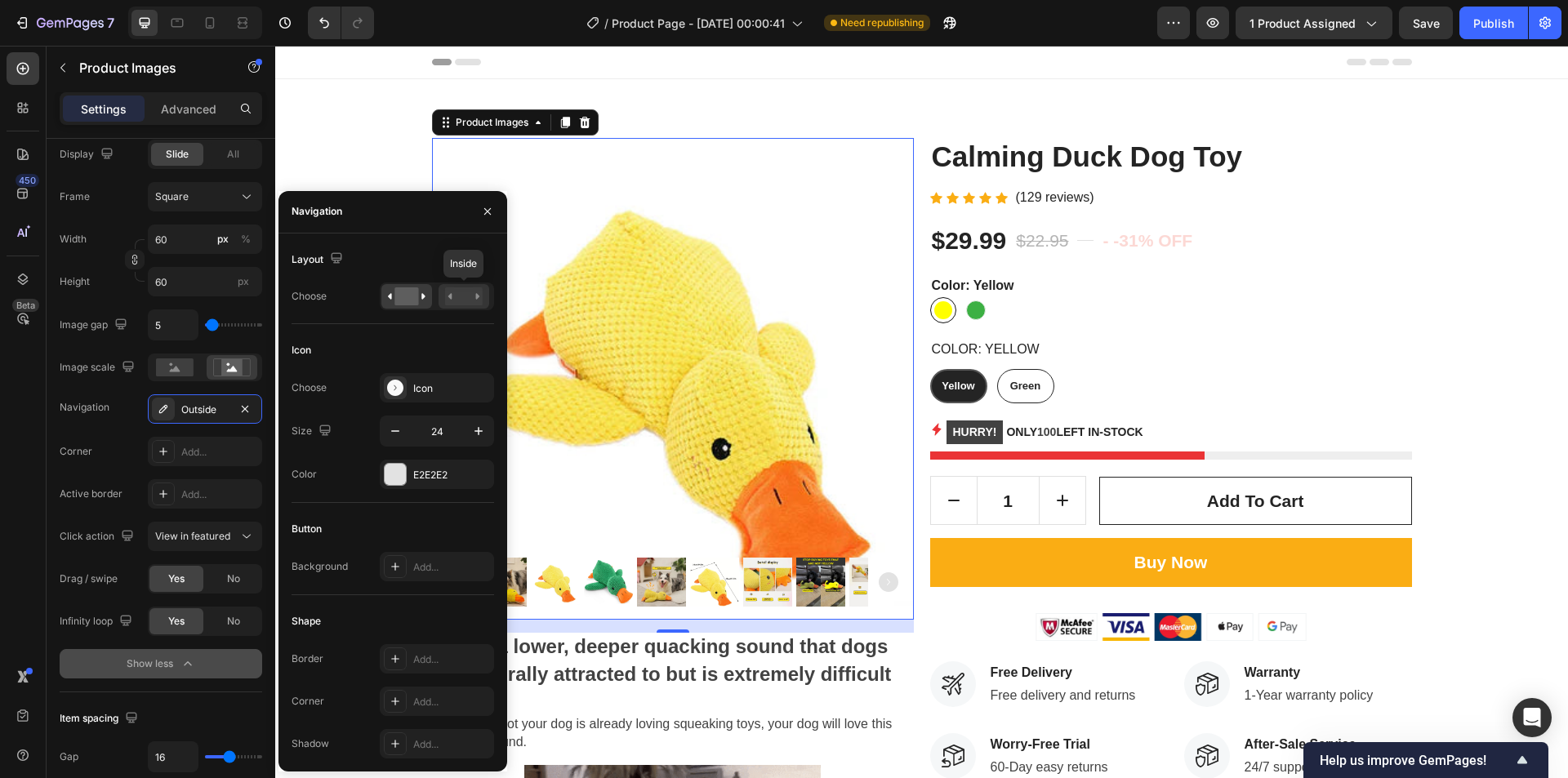
click at [458, 294] on rect at bounding box center [464, 296] width 38 height 18
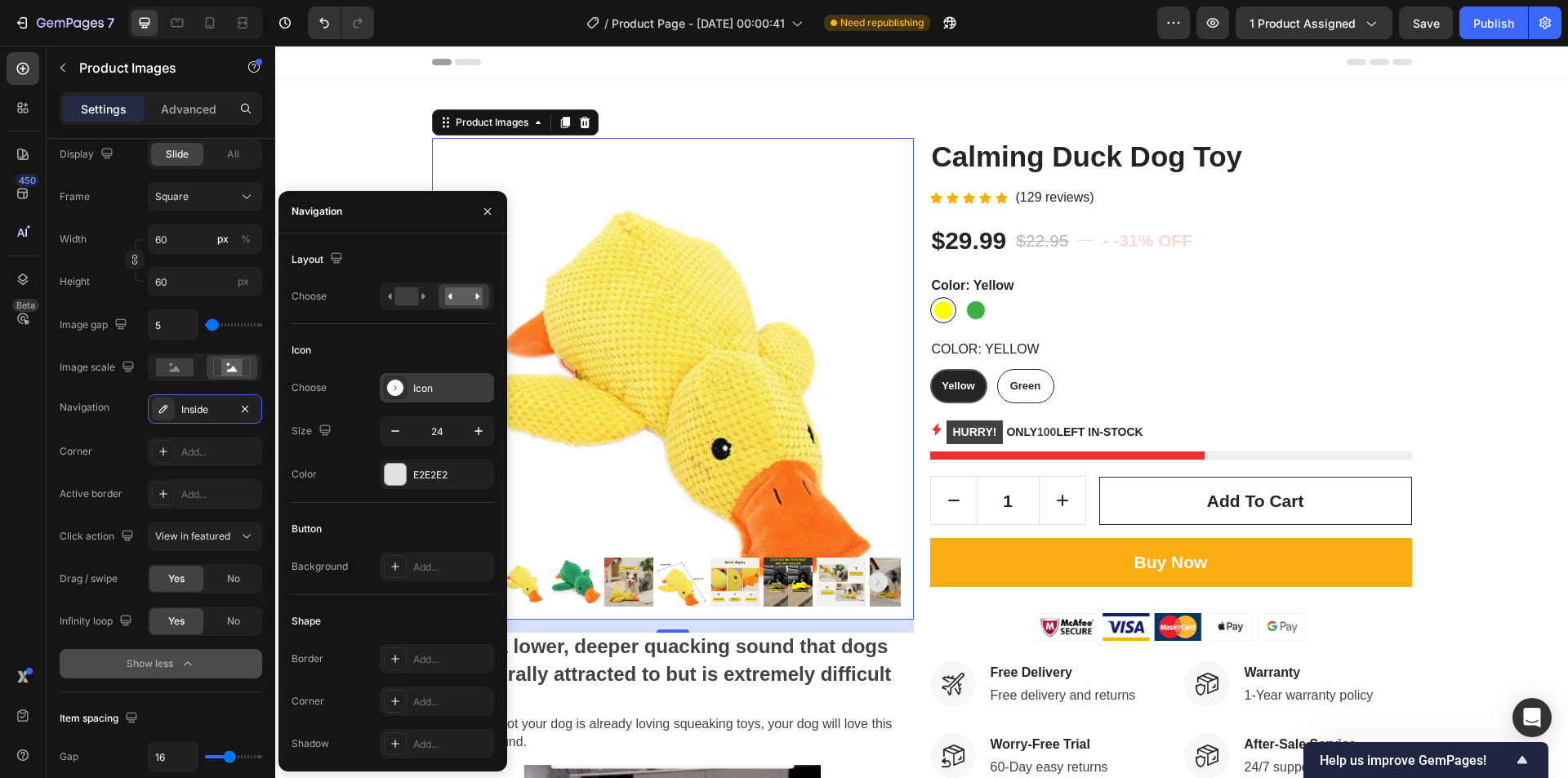
click at [444, 389] on div "Icon" at bounding box center [452, 388] width 77 height 15
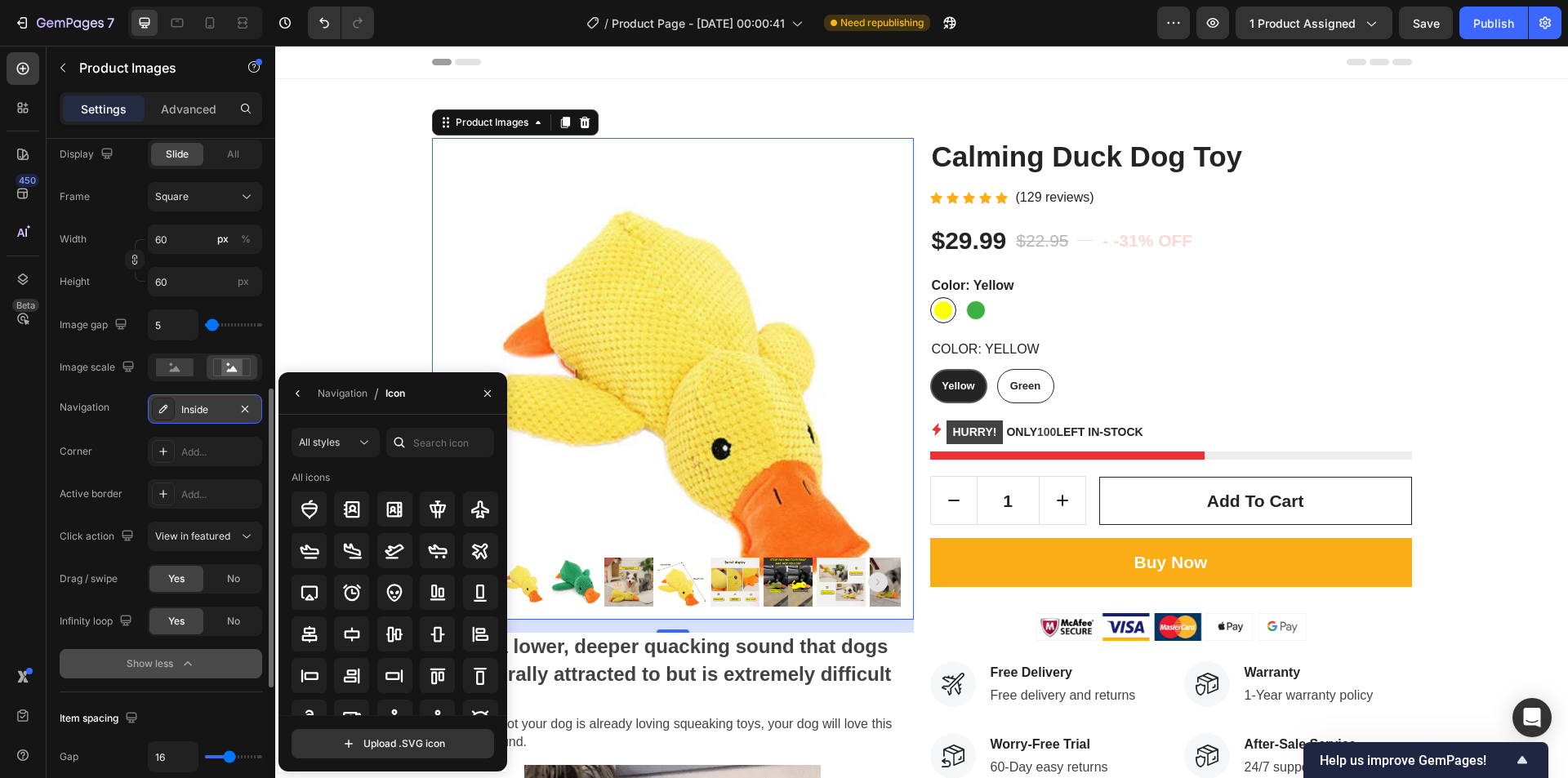
click at [189, 410] on div "Inside" at bounding box center [205, 409] width 47 height 15
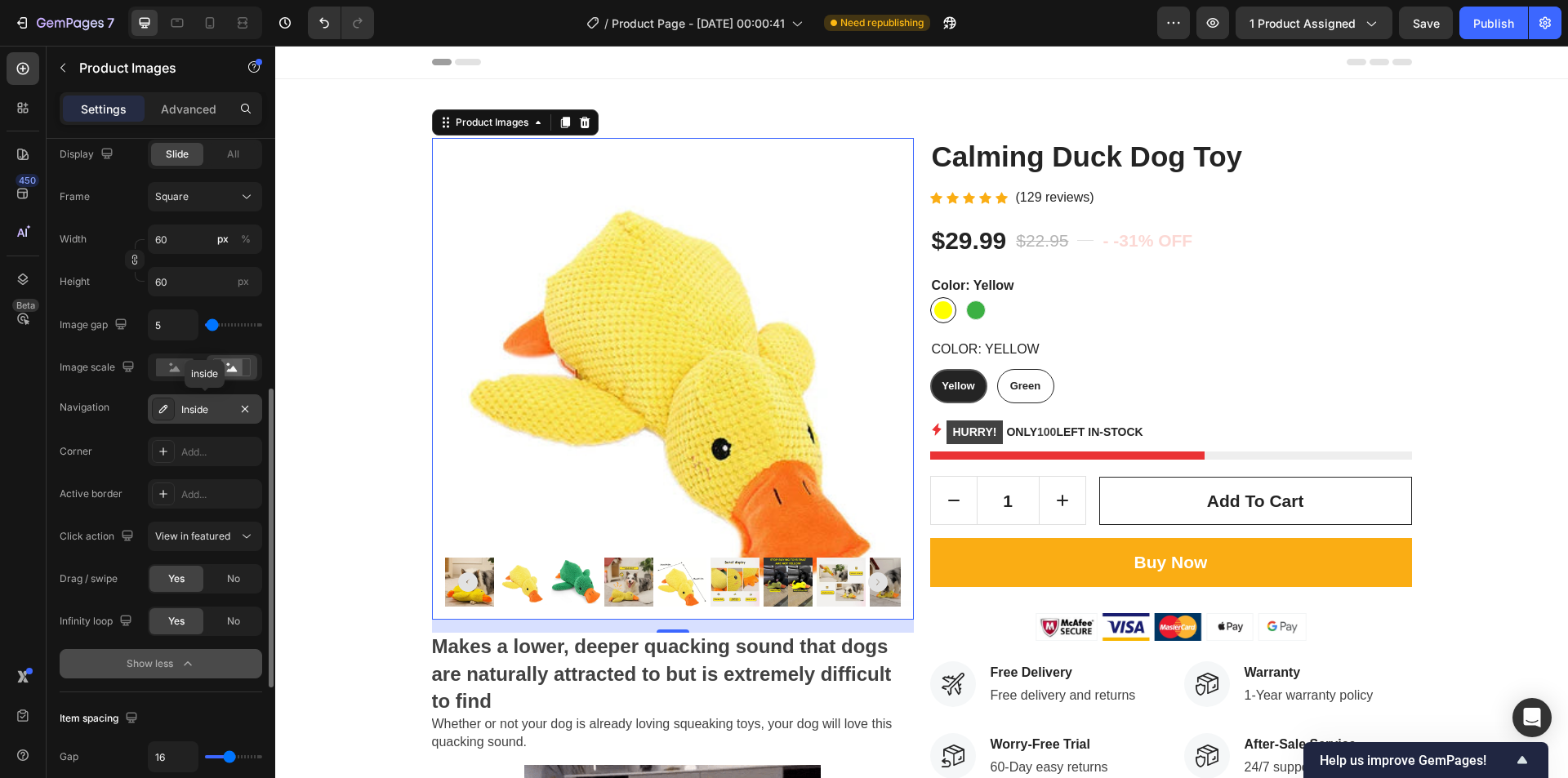
click at [189, 410] on div "Inside" at bounding box center [205, 409] width 47 height 15
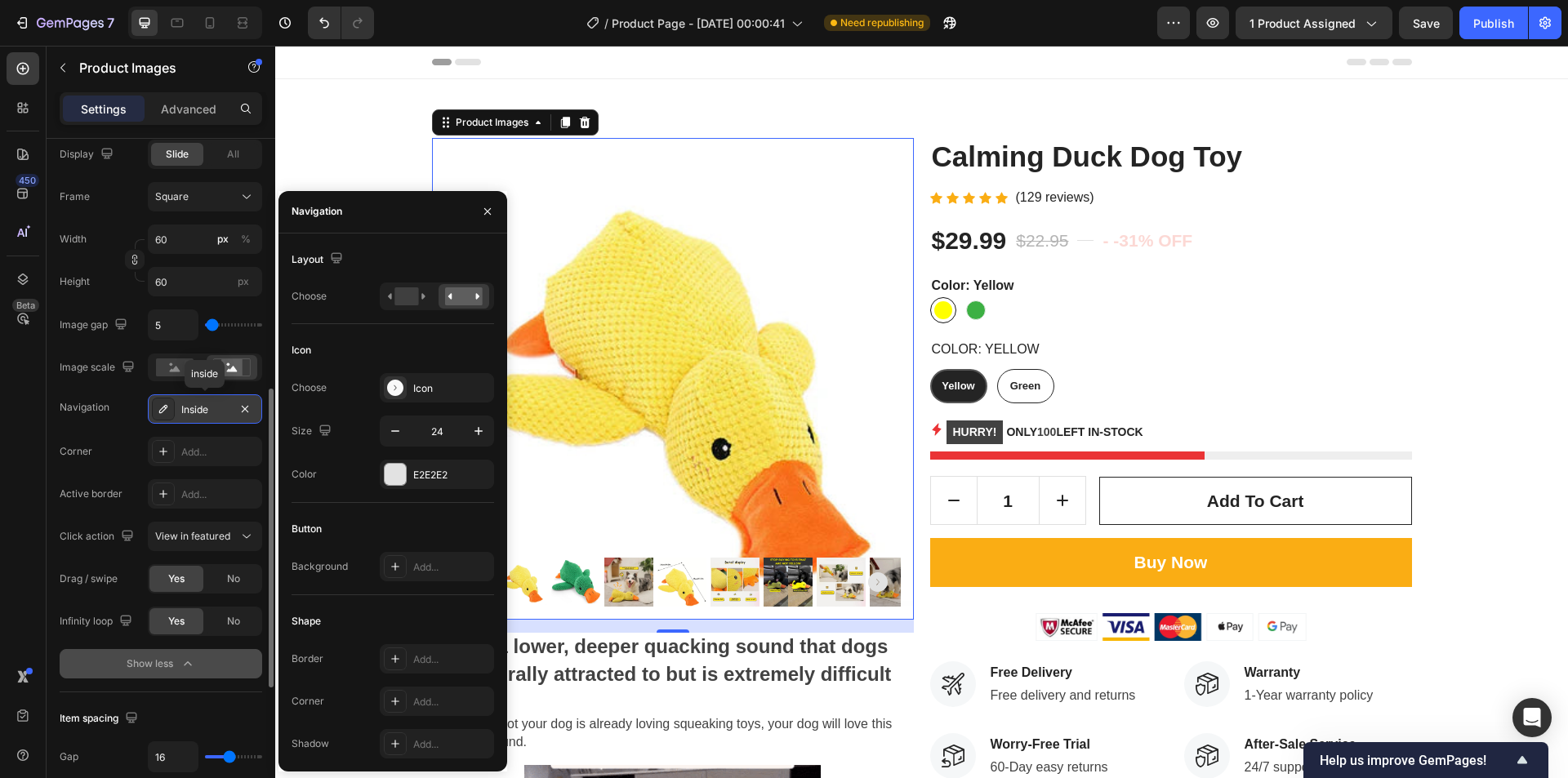
click at [189, 410] on div "Inside" at bounding box center [205, 409] width 47 height 15
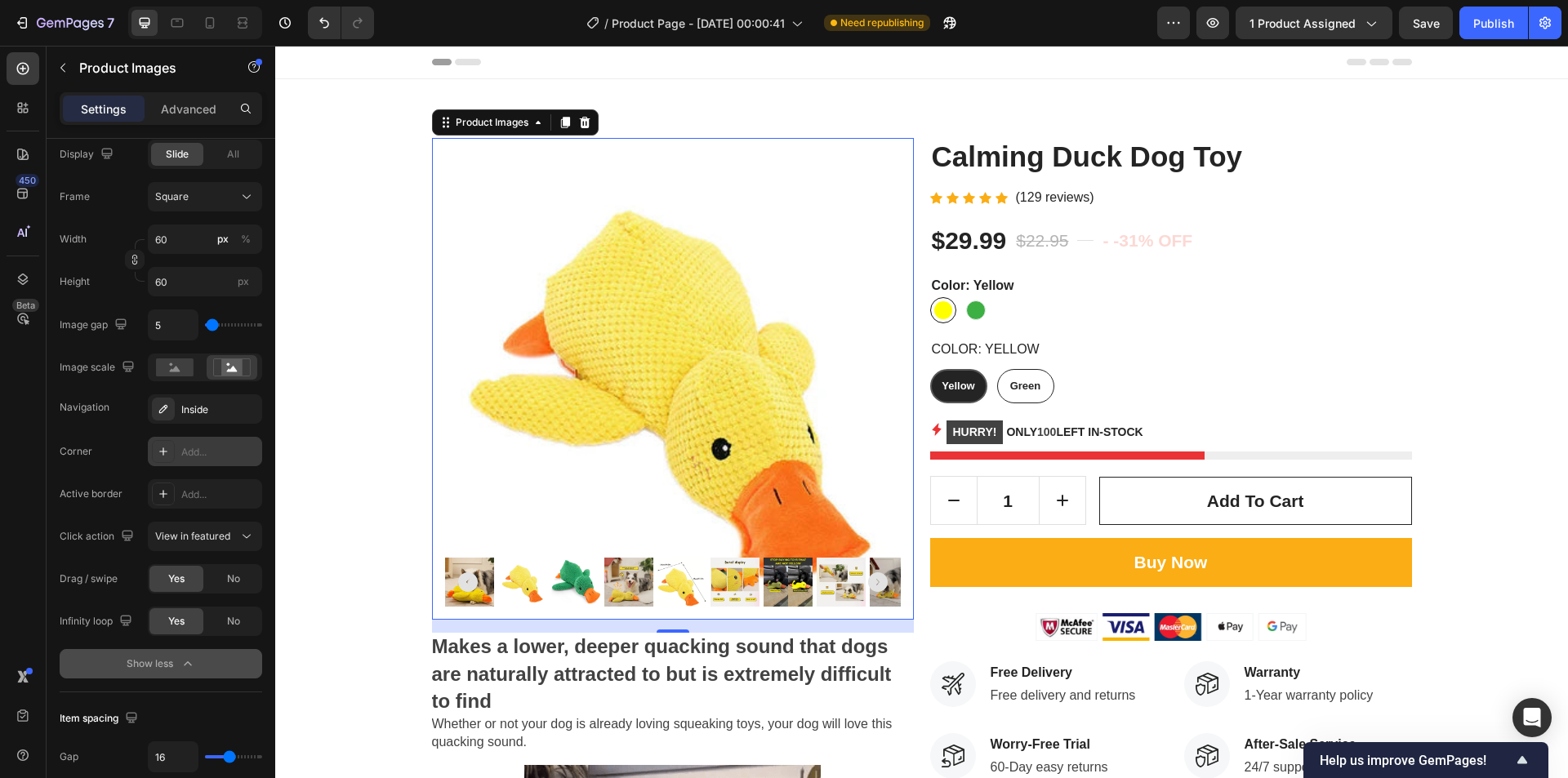
click at [188, 439] on div "Add..." at bounding box center [205, 452] width 114 height 30
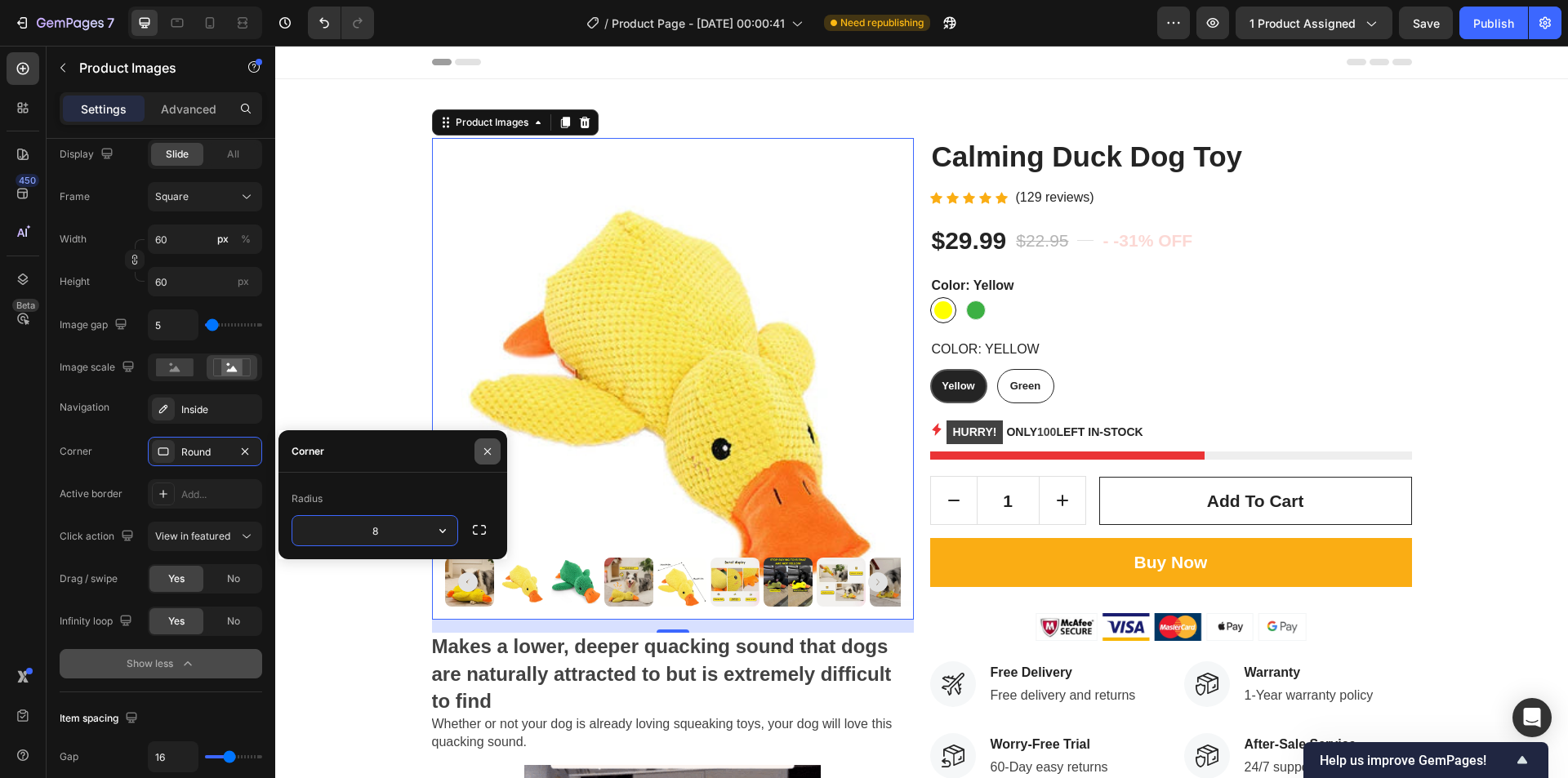
click at [484, 442] on button "button" at bounding box center [488, 451] width 26 height 26
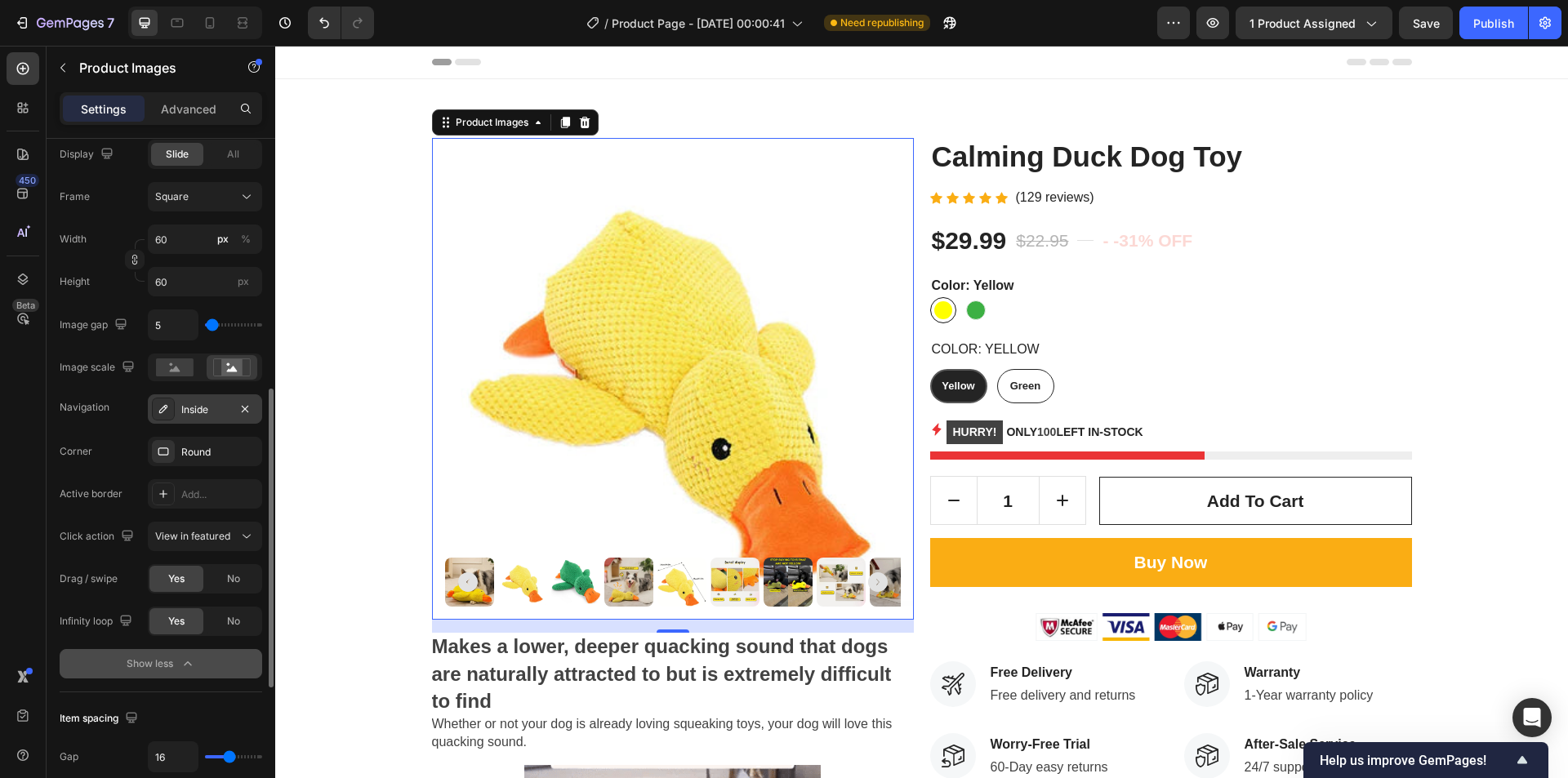
click at [195, 410] on div "Inside" at bounding box center [205, 409] width 47 height 15
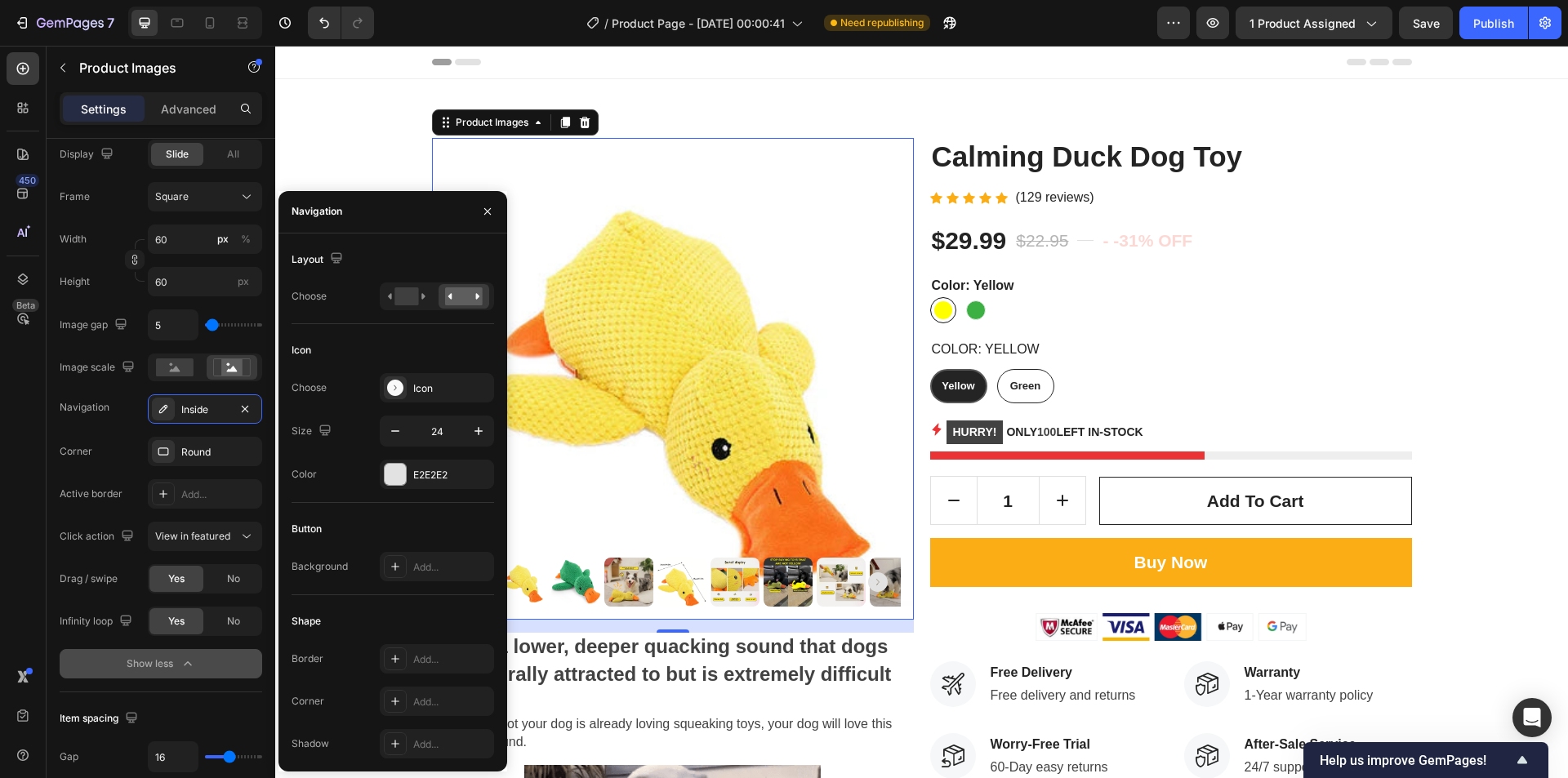
click at [694, 467] on img at bounding box center [673, 379] width 482 height 482
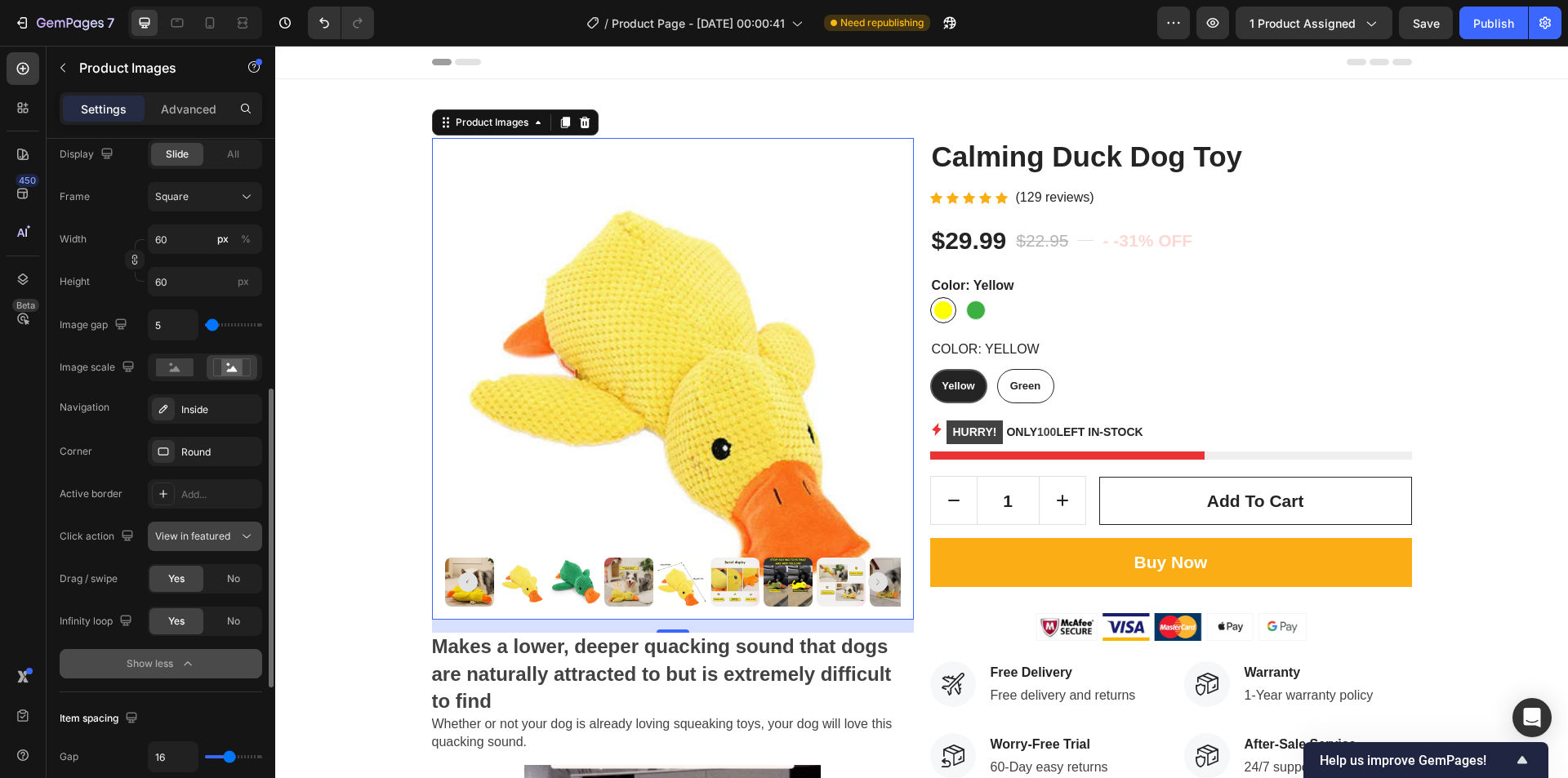
click at [192, 536] on span "View in featured" at bounding box center [193, 536] width 75 height 12
click at [211, 451] on div "Round" at bounding box center [205, 452] width 47 height 15
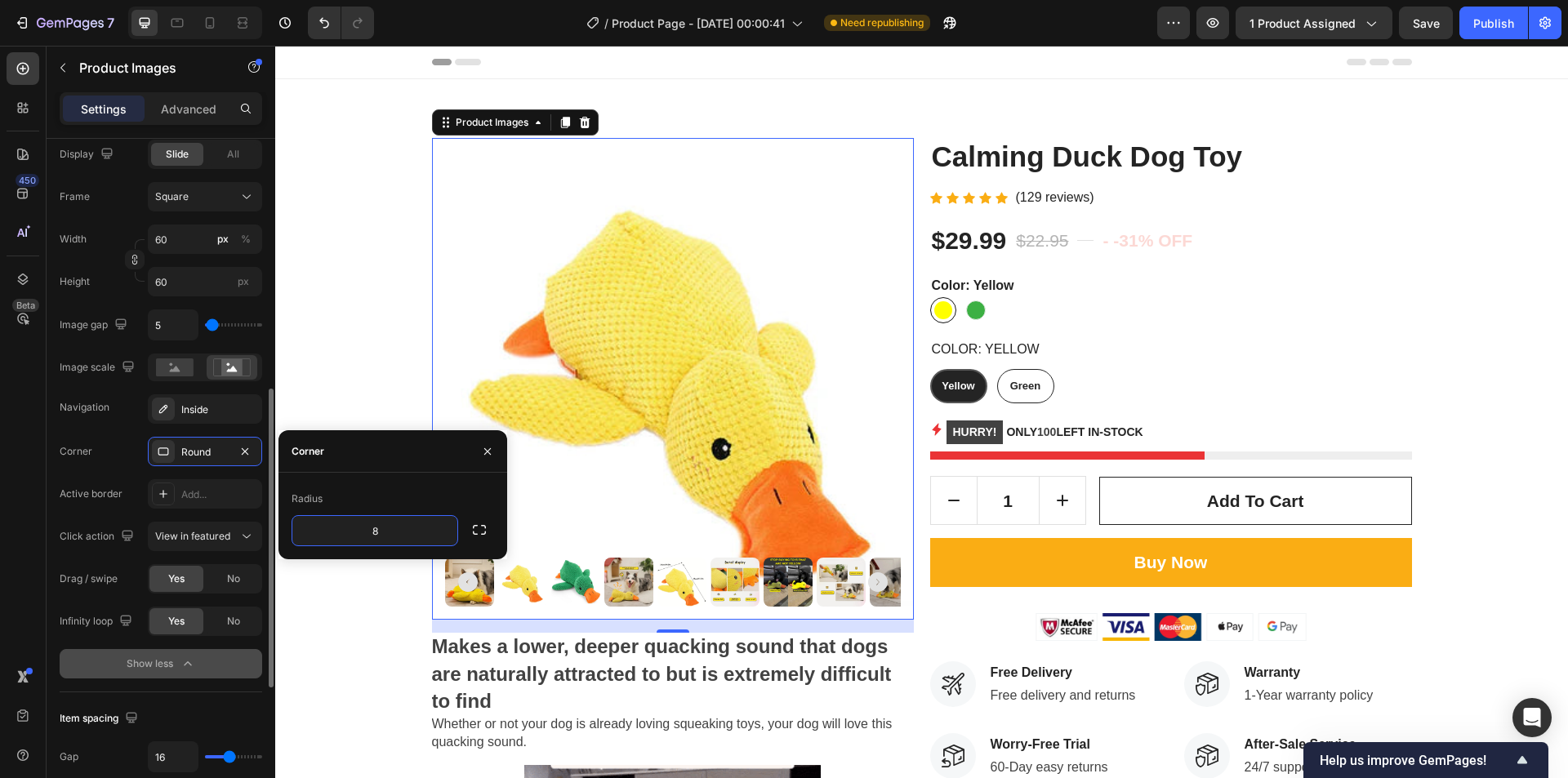
click at [47, 643] on div "Layout Image list inside bottom Product source Calming Duck Dog Toy Featured im…" at bounding box center [160, 352] width 229 height 1571
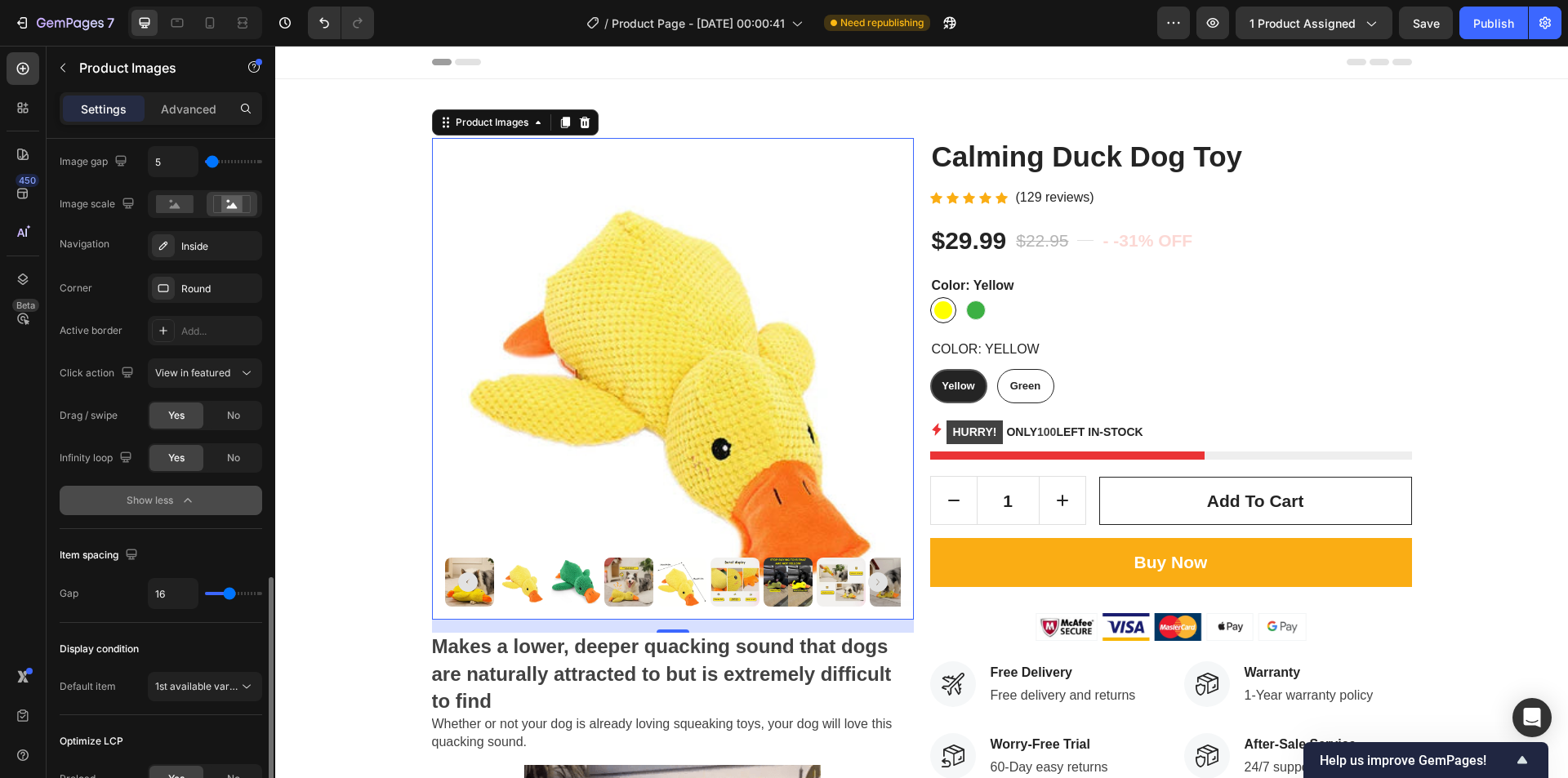
scroll to position [817, 0]
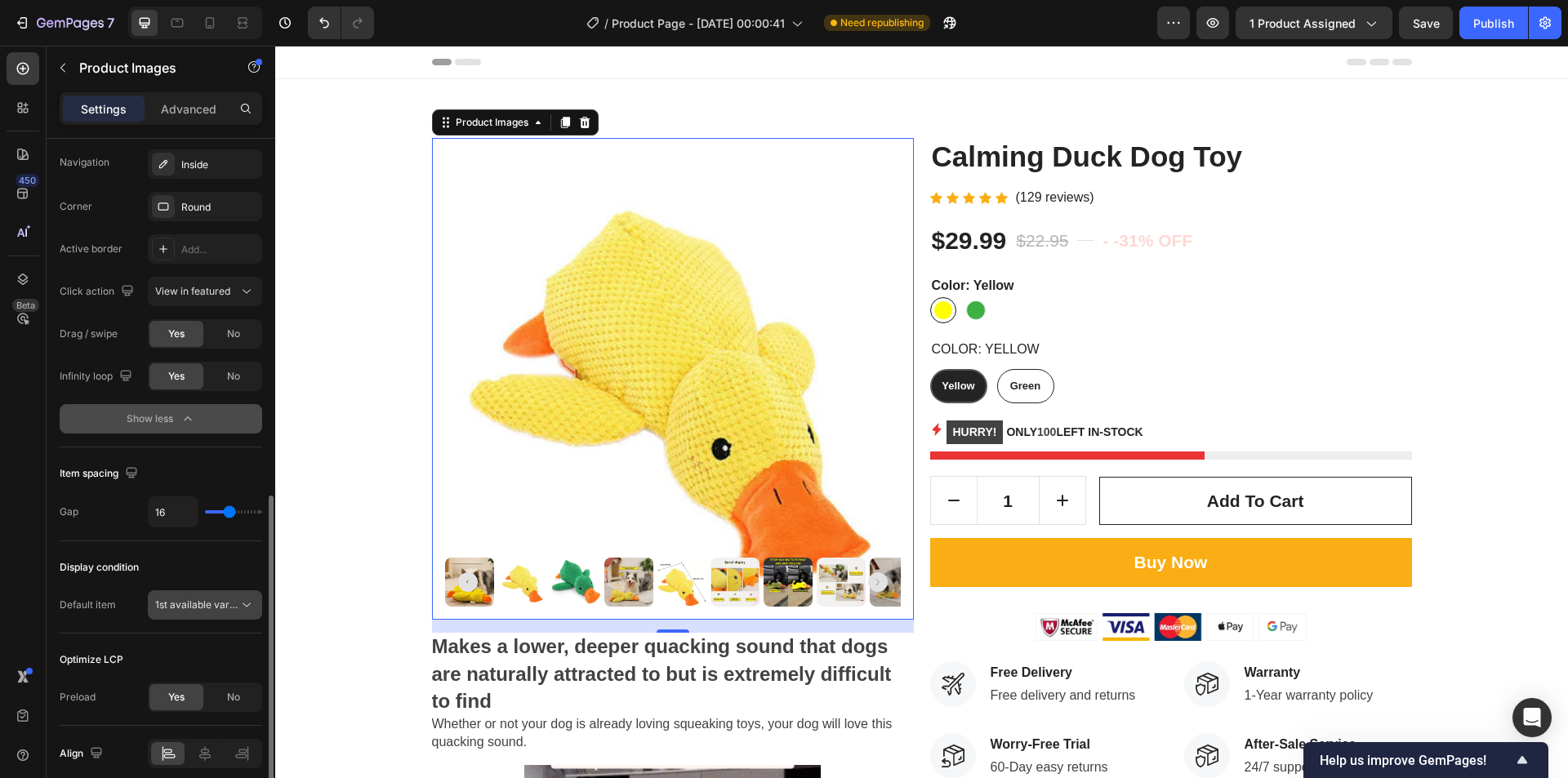
click at [218, 600] on span "1st available variant" at bounding box center [201, 605] width 91 height 12
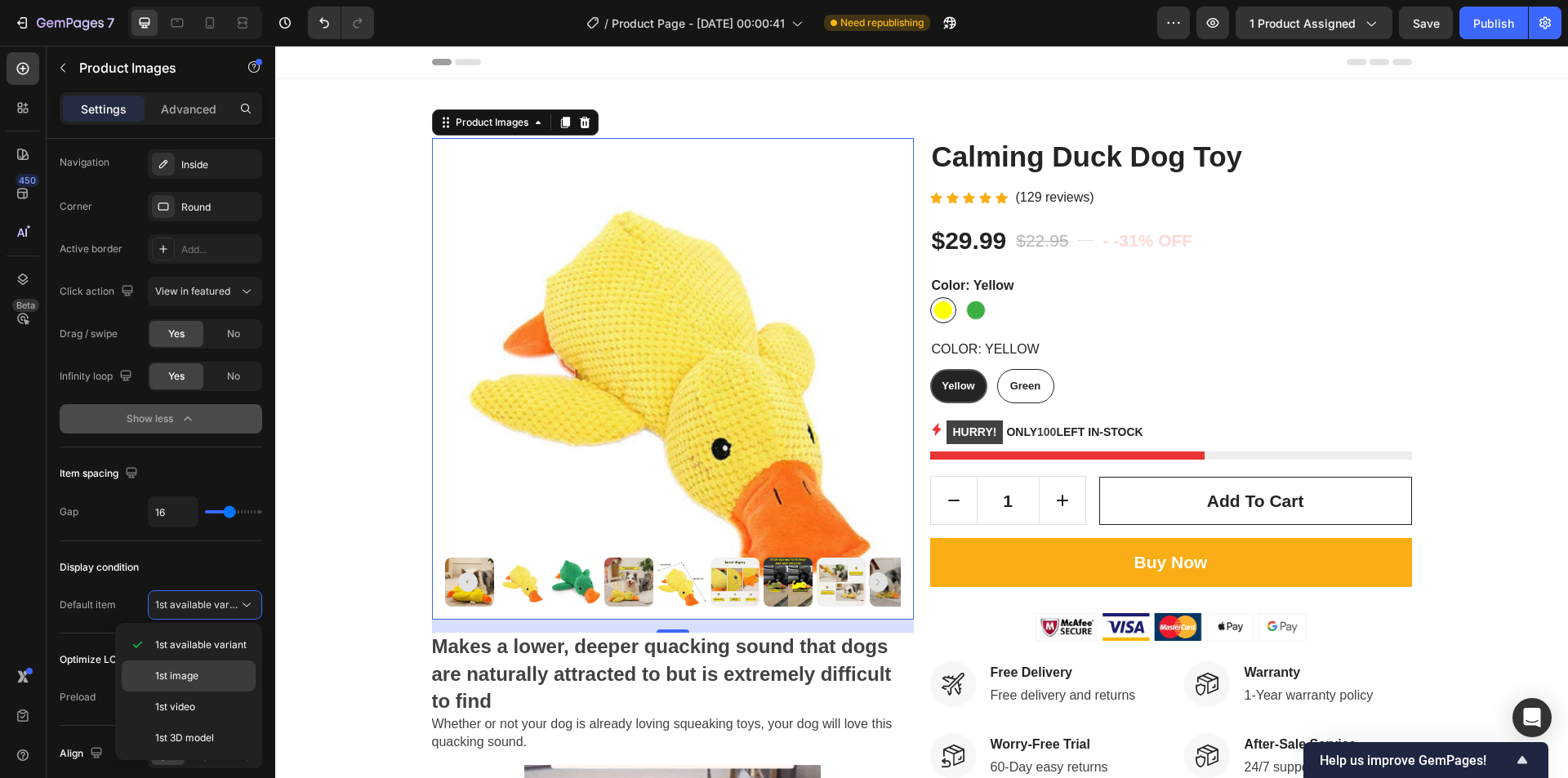
click at [195, 679] on span "1st image" at bounding box center [176, 675] width 43 height 15
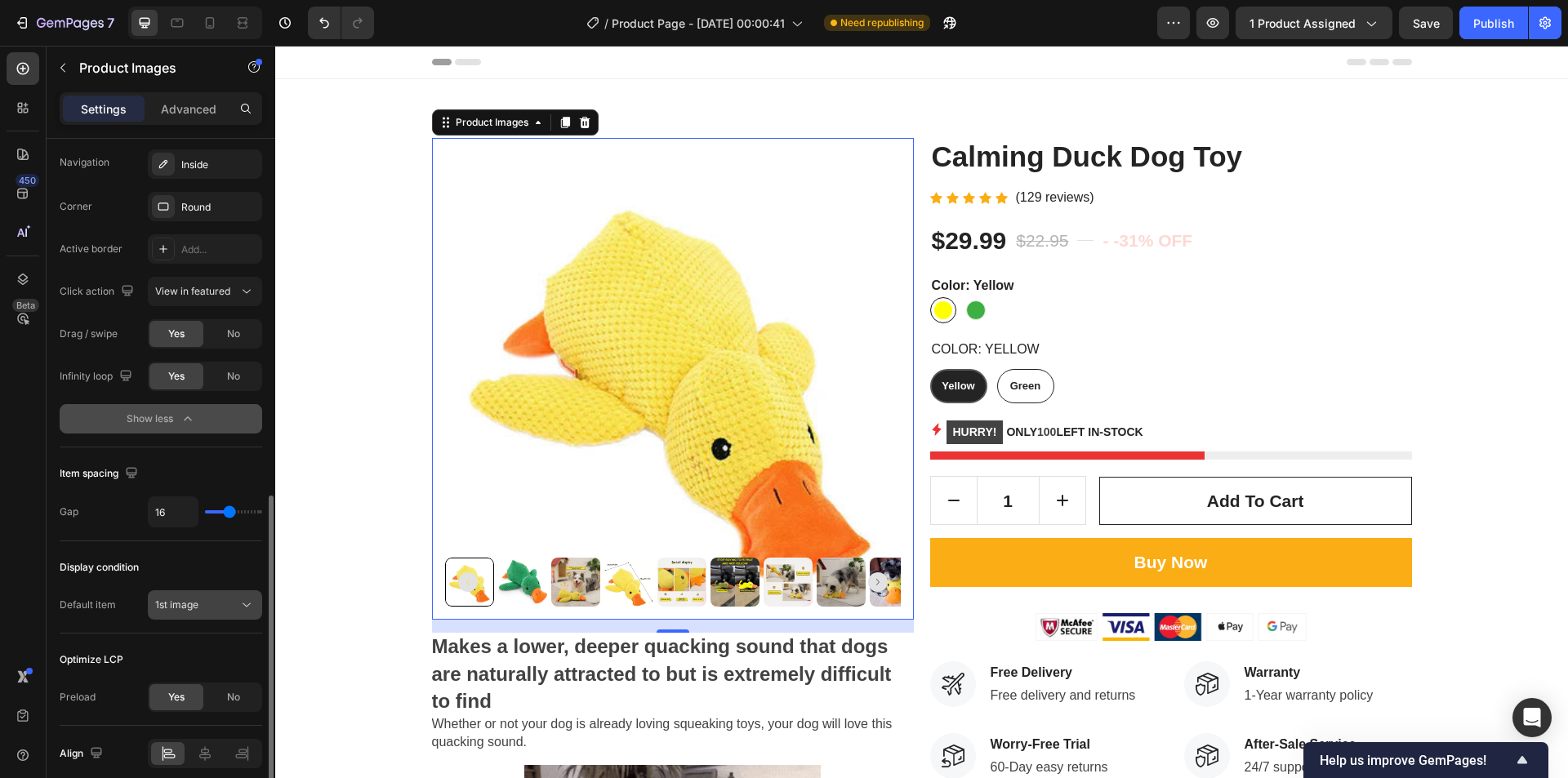
click at [206, 610] on div "1st image" at bounding box center [196, 605] width 83 height 15
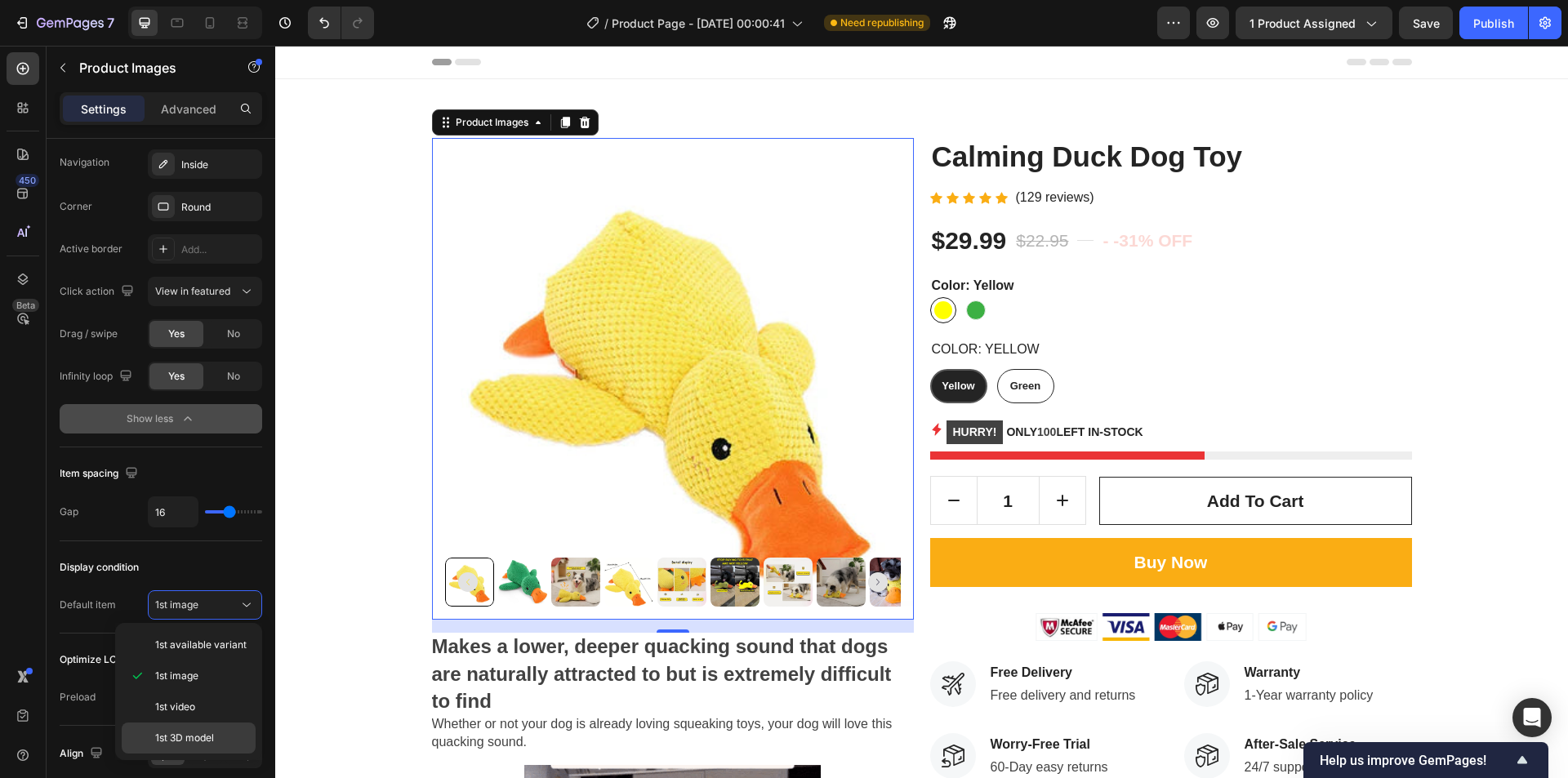
click at [186, 734] on span "1st 3D model" at bounding box center [184, 738] width 59 height 15
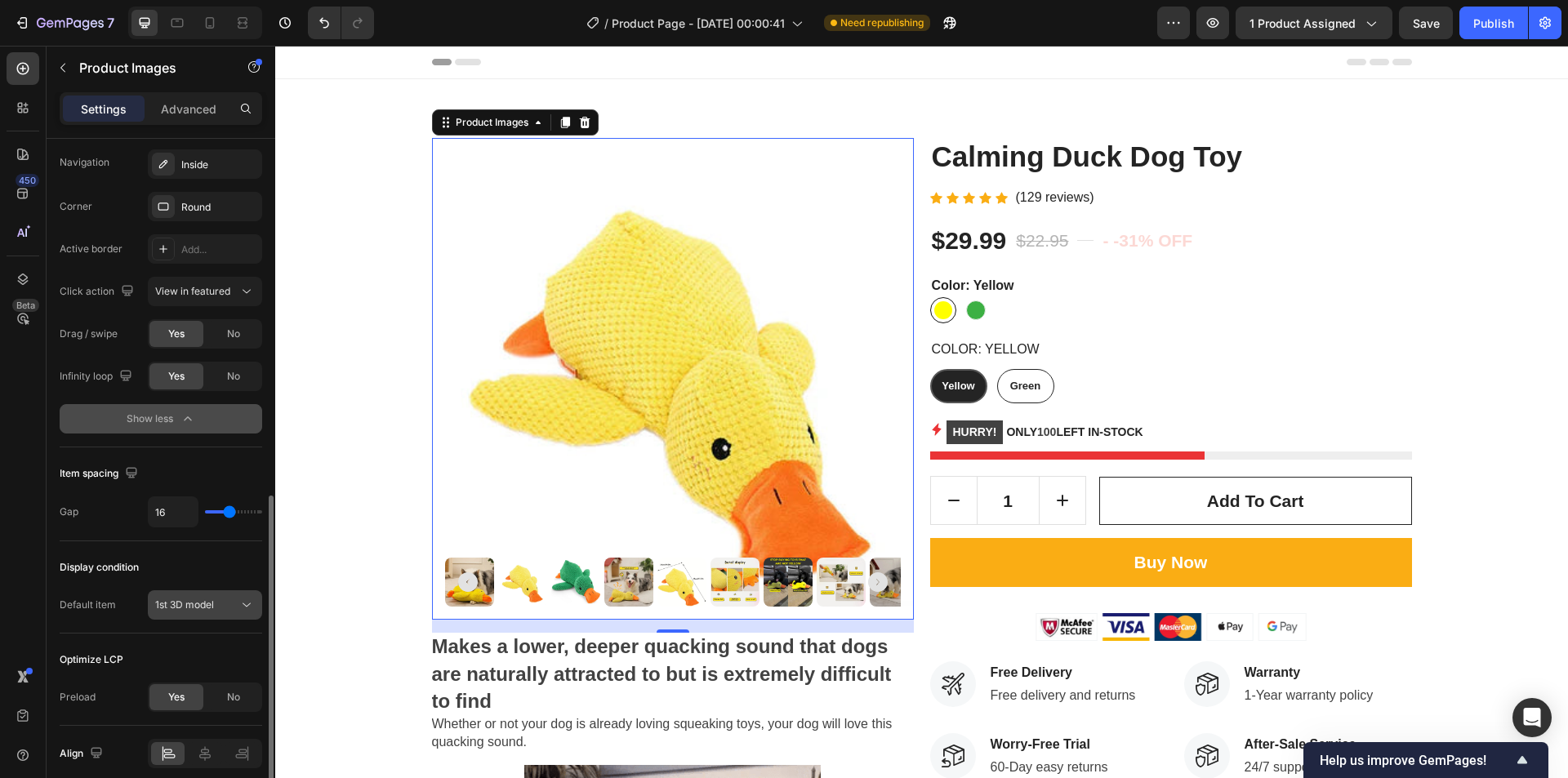
click at [199, 606] on span "1st 3D model" at bounding box center [184, 605] width 59 height 12
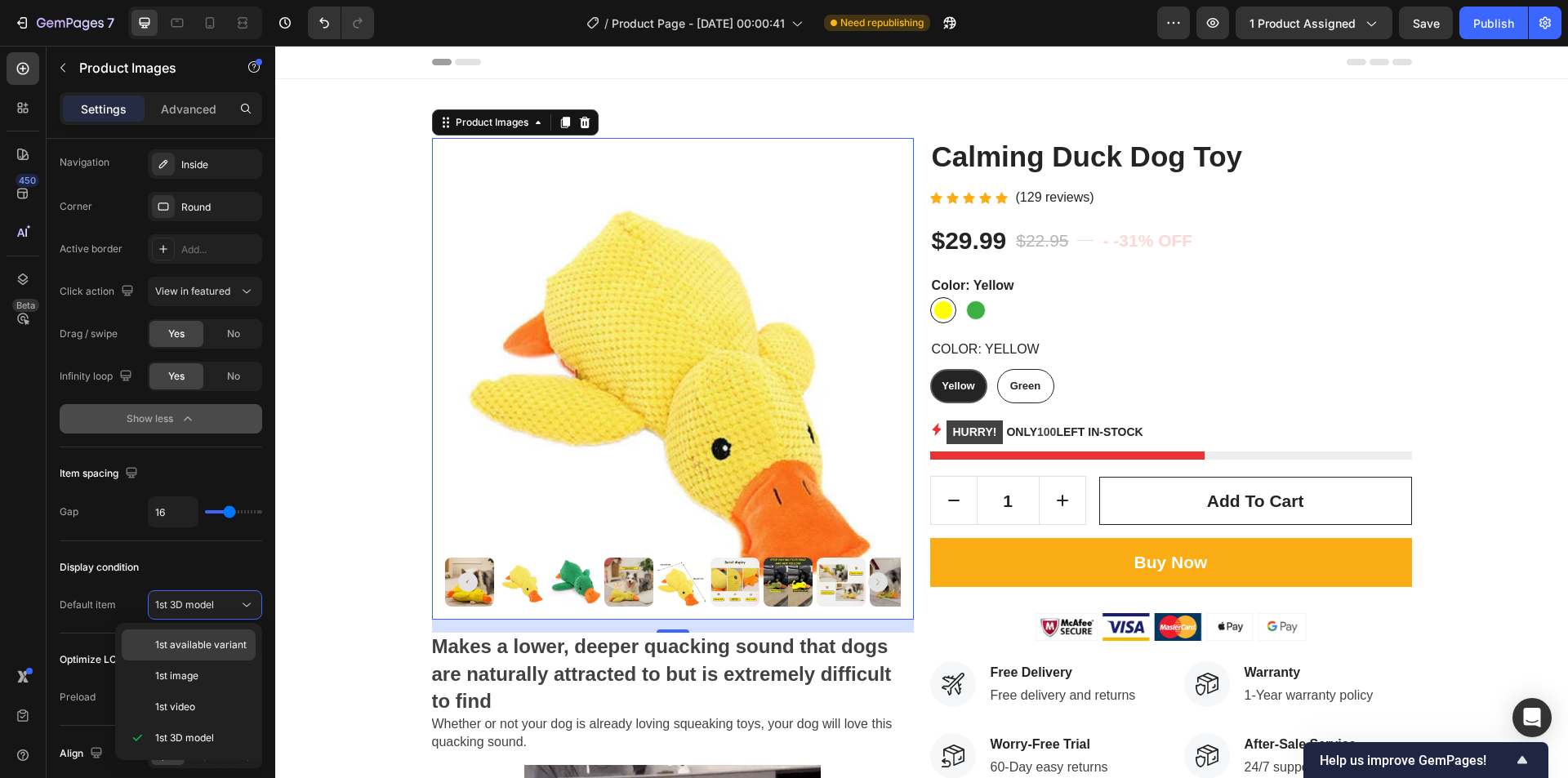
click at [194, 642] on span "1st available variant" at bounding box center [201, 645] width 91 height 15
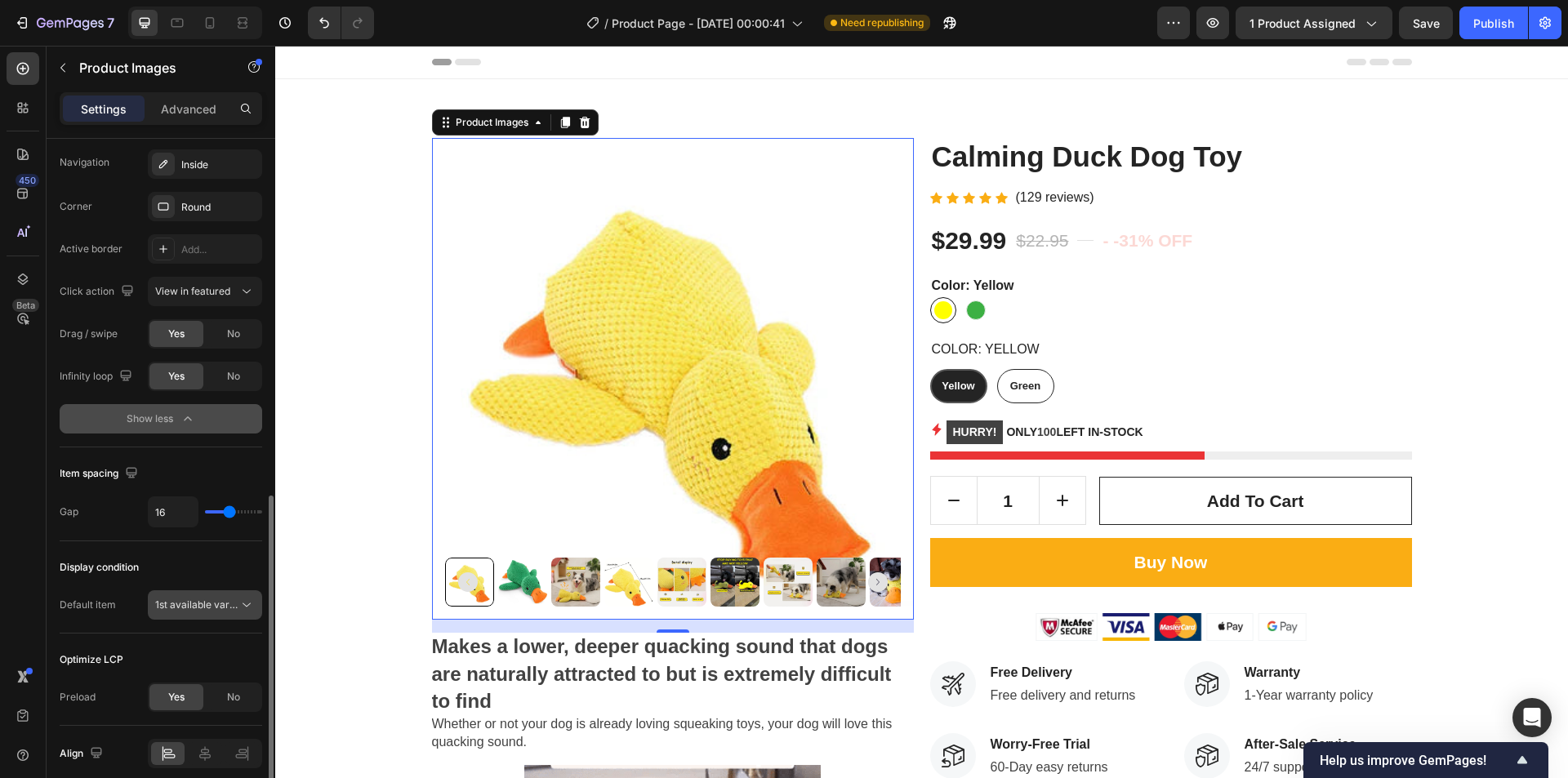
click at [203, 608] on span "1st available variant" at bounding box center [201, 605] width 91 height 12
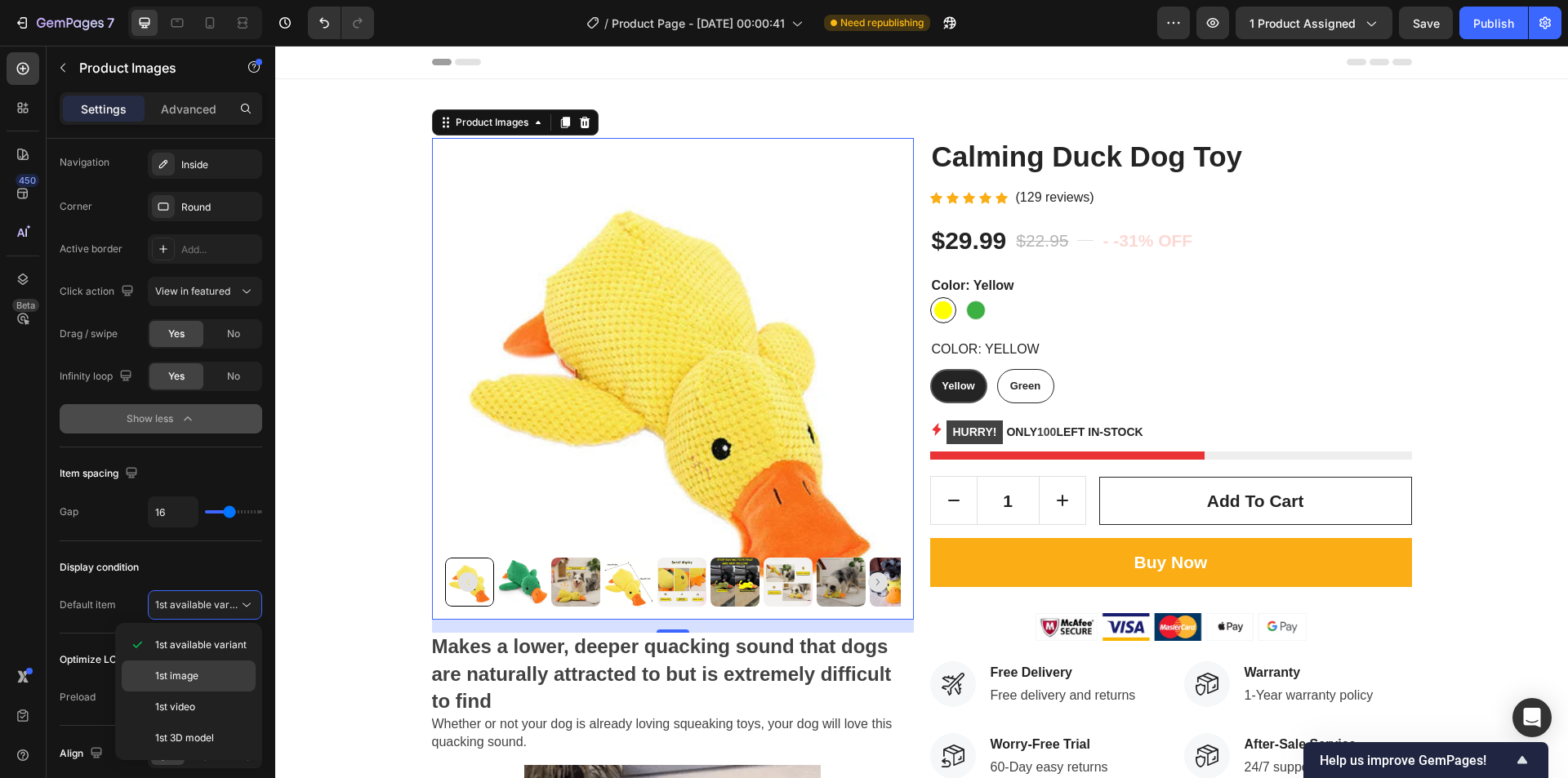
click at [196, 671] on span "1st image" at bounding box center [176, 675] width 43 height 15
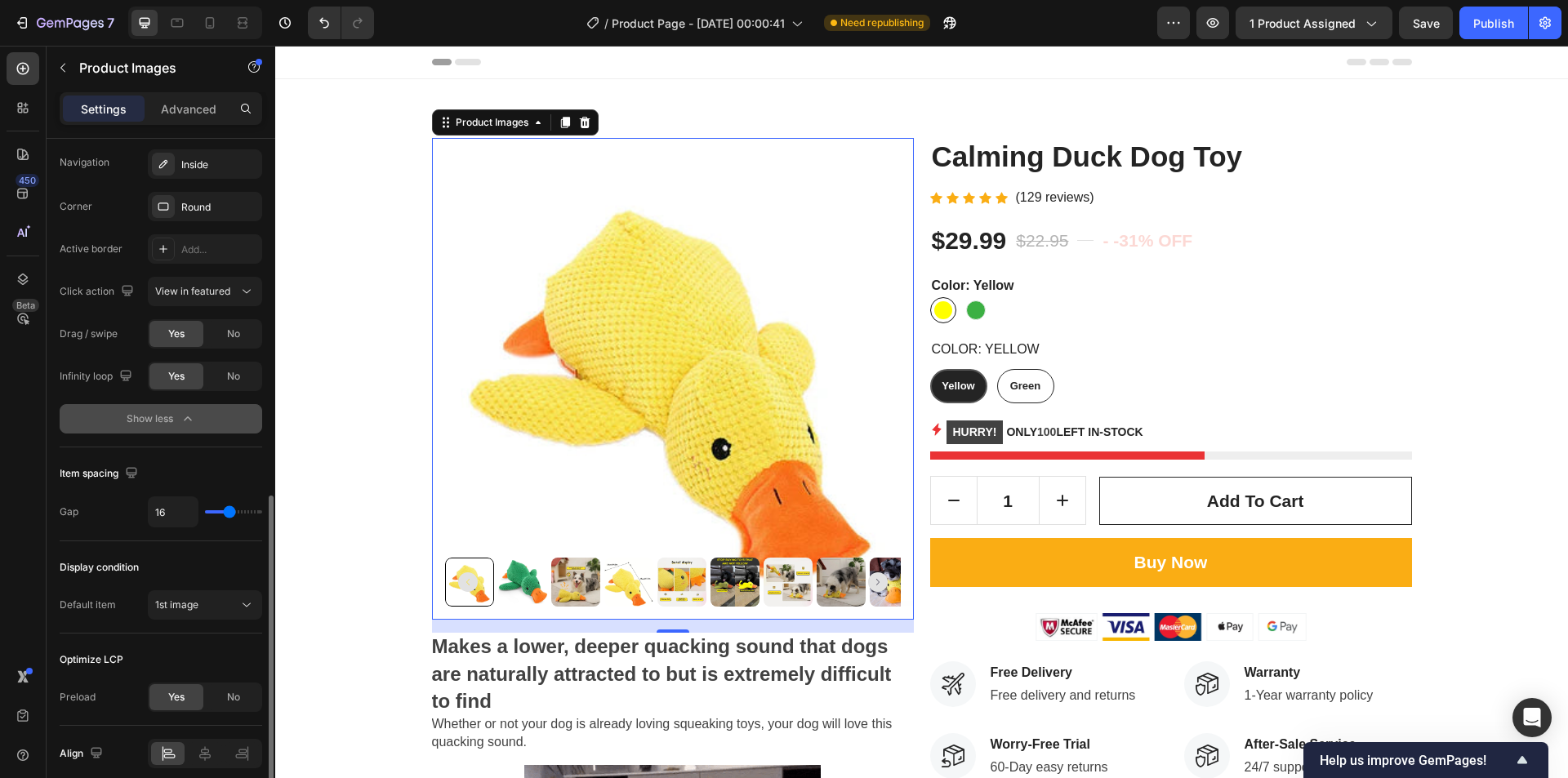
scroll to position [885, 0]
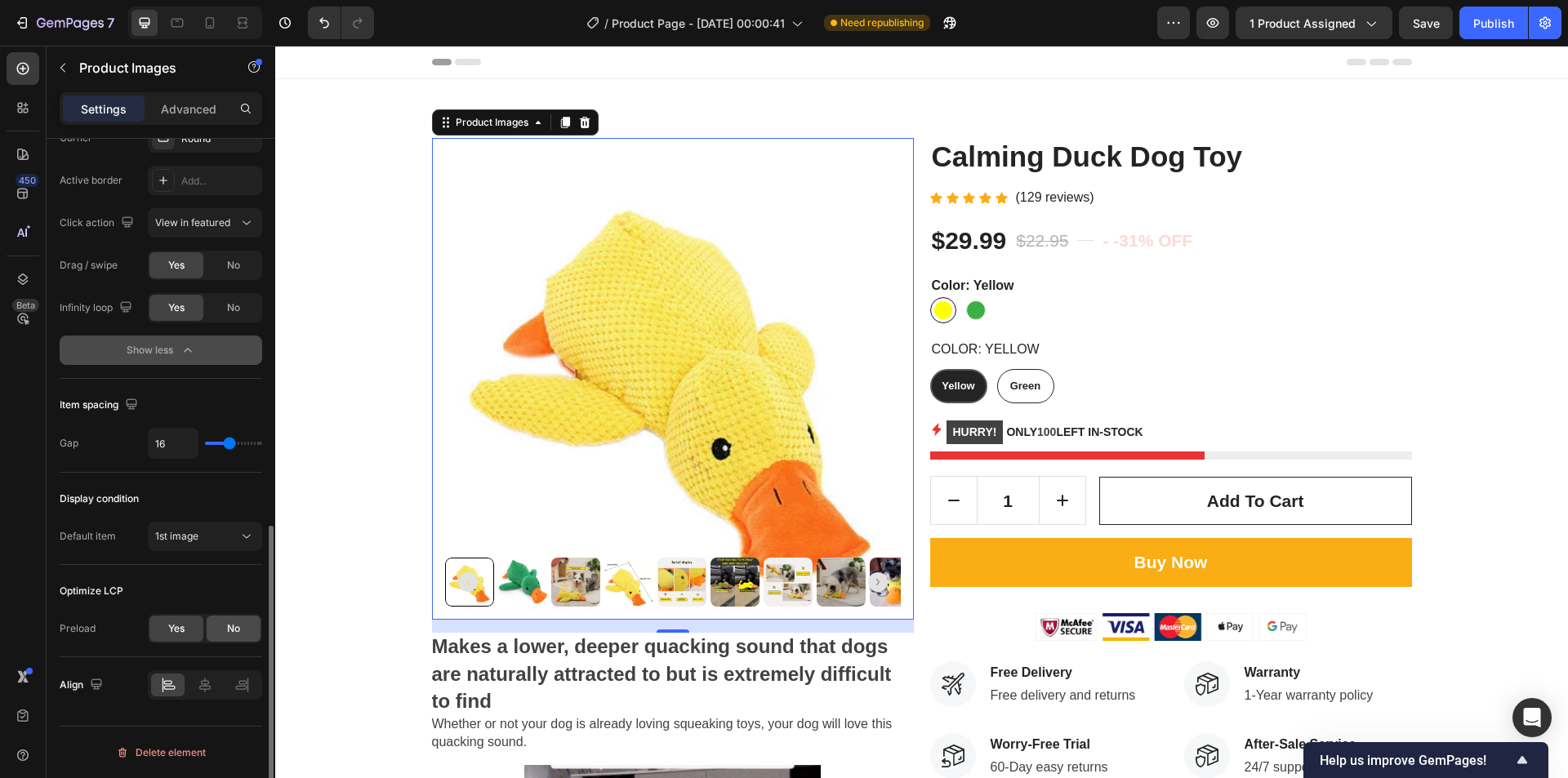
click at [231, 624] on span "No" at bounding box center [233, 628] width 13 height 15
click at [195, 628] on div "Yes" at bounding box center [177, 629] width 54 height 26
click at [202, 542] on div "1st image" at bounding box center [196, 536] width 83 height 15
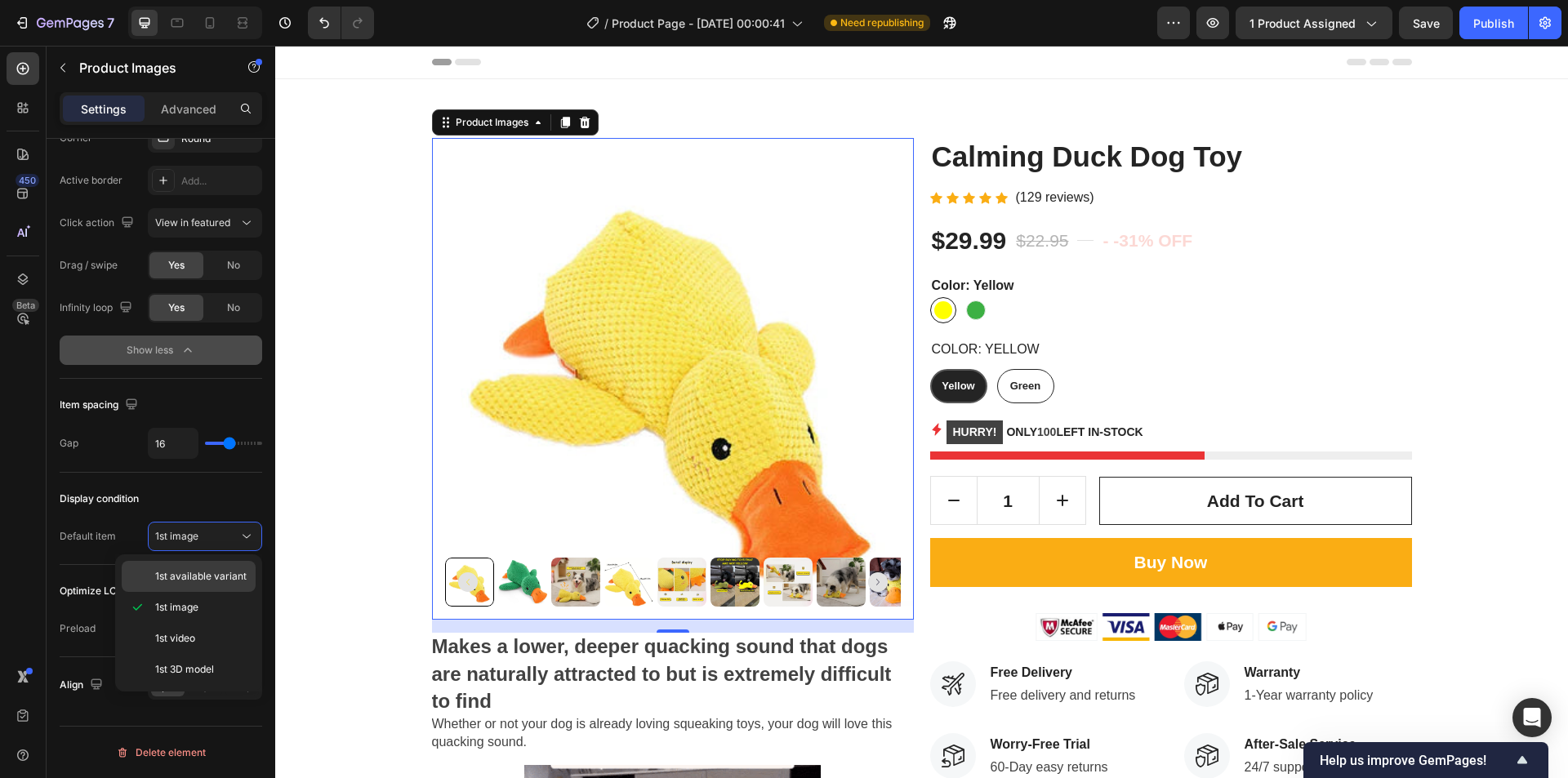
click at [196, 583] on span "1st available variant" at bounding box center [201, 576] width 91 height 15
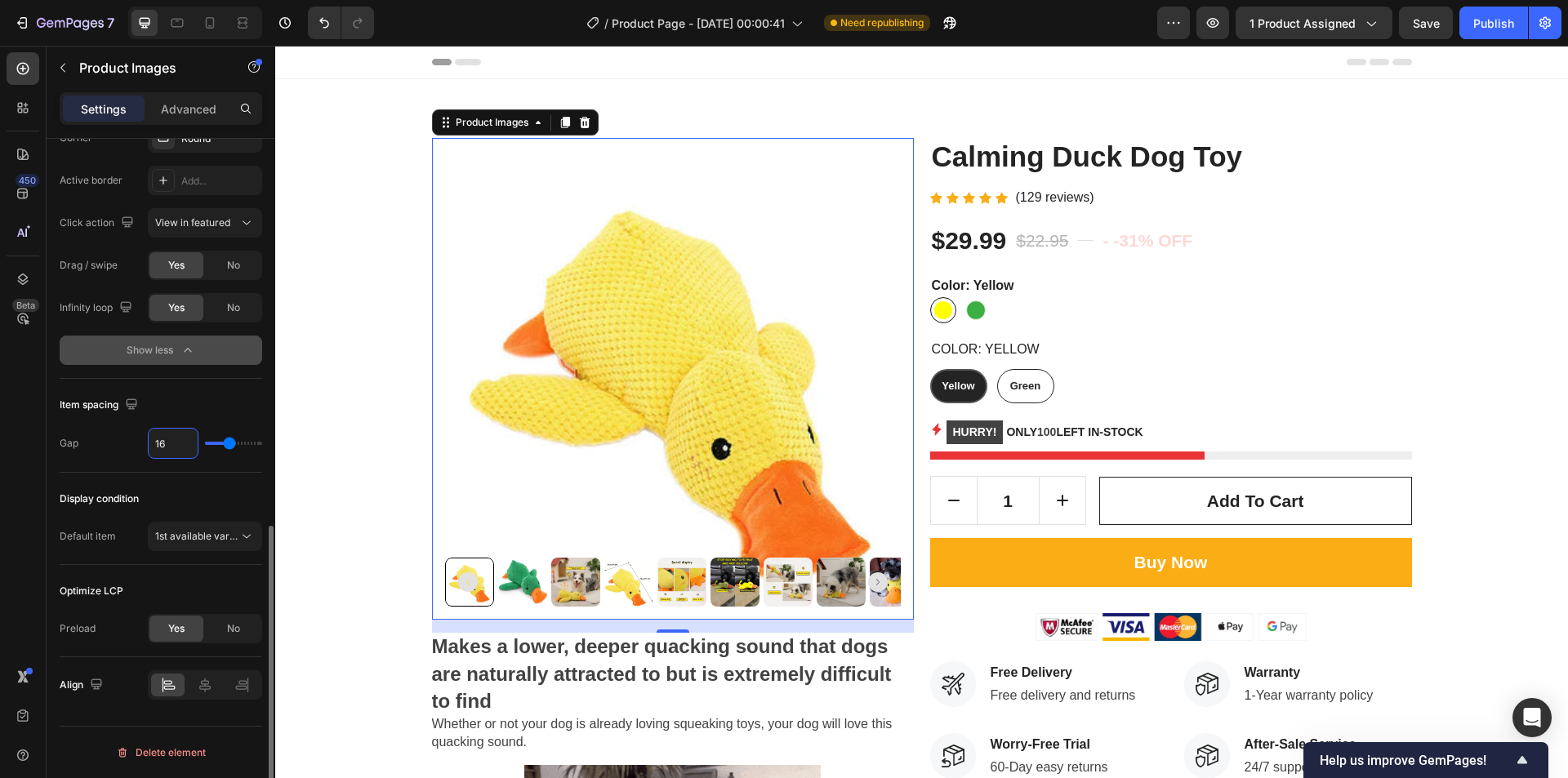
click at [163, 437] on input "16" at bounding box center [174, 443] width 49 height 30
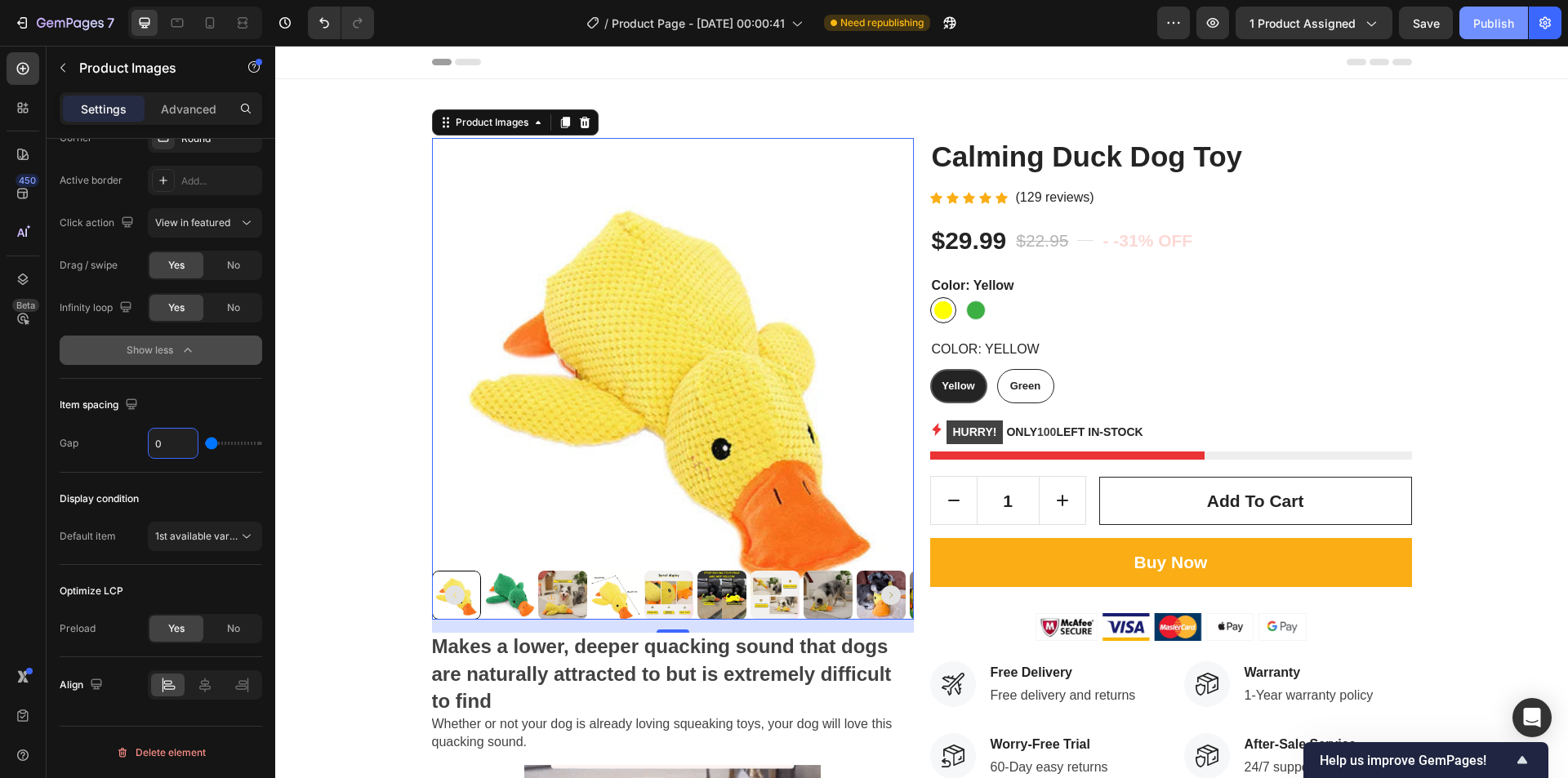
click at [1483, 24] on div "Publish" at bounding box center [1494, 24] width 41 height 18
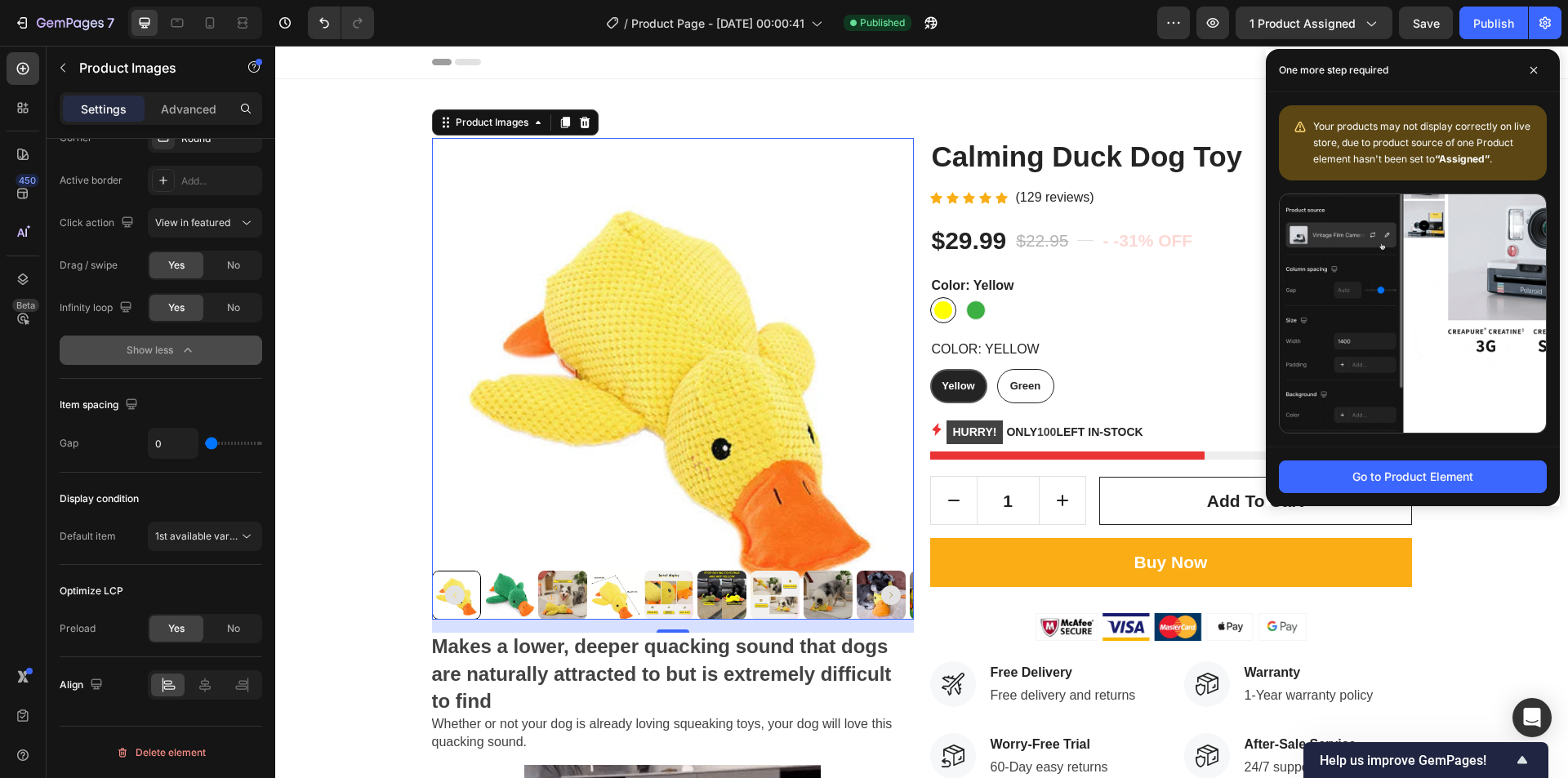
click at [563, 448] on img at bounding box center [673, 379] width 482 height 482
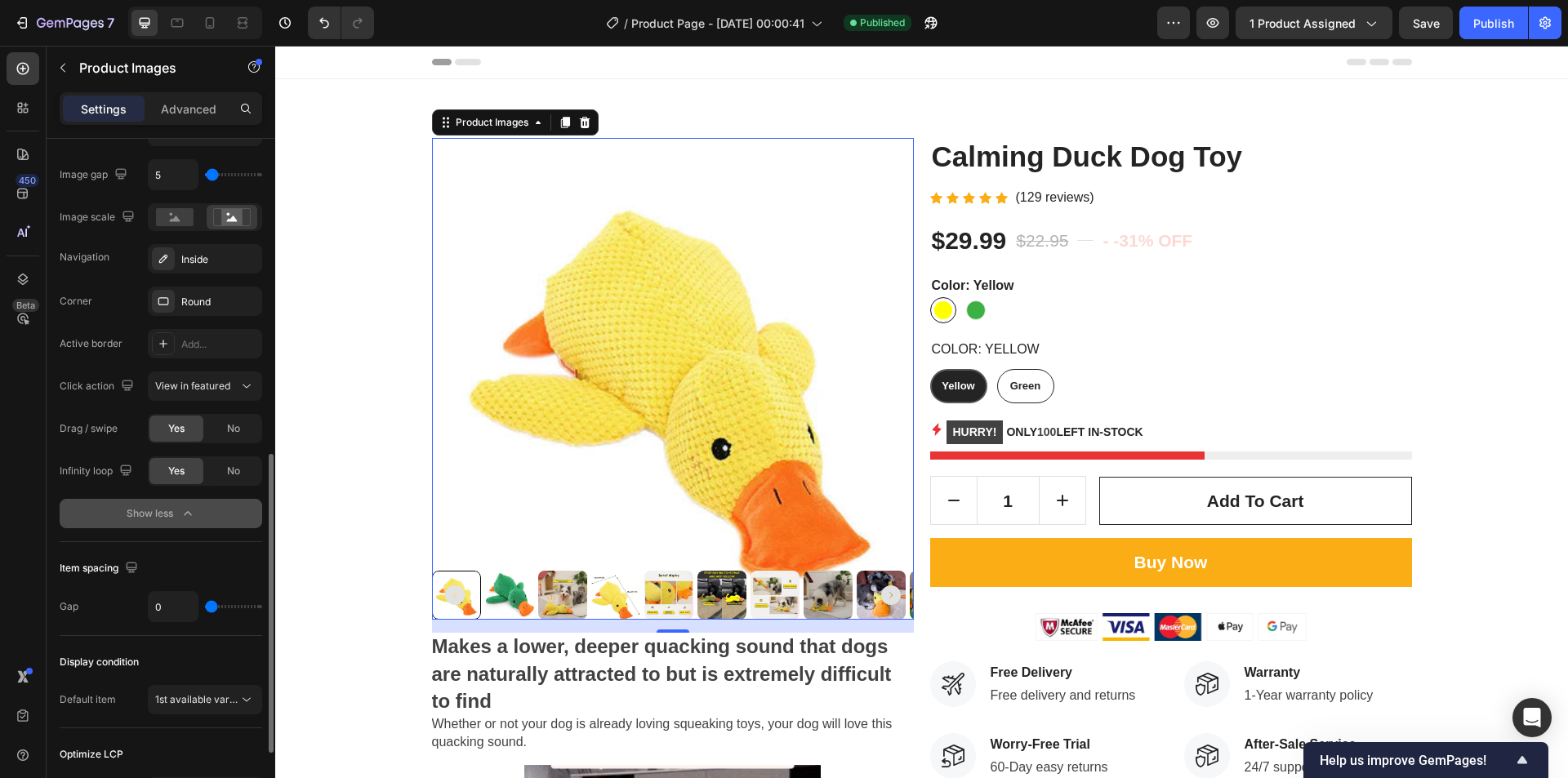
scroll to position [559, 0]
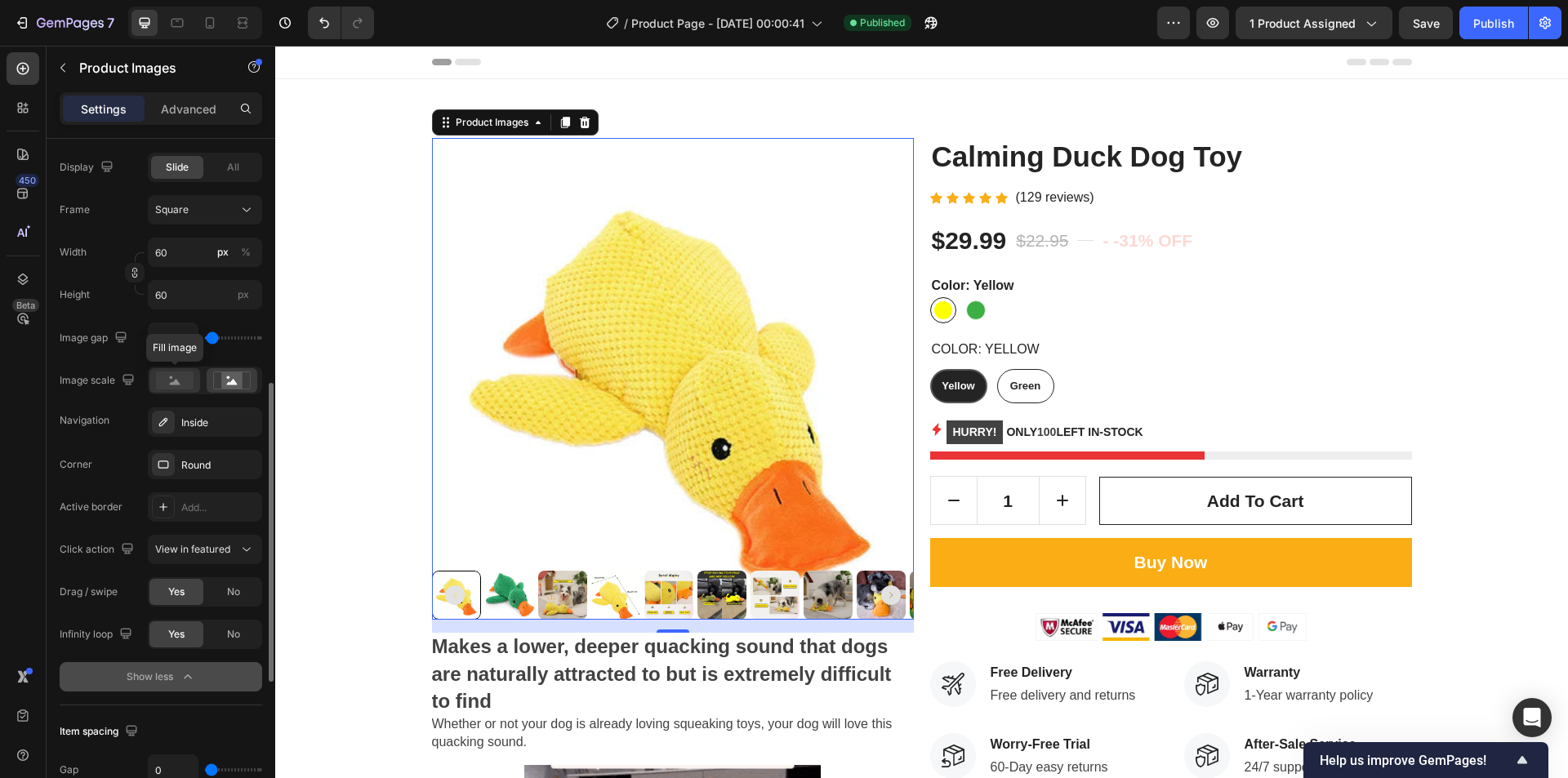
click at [172, 384] on icon at bounding box center [175, 381] width 11 height 6
click at [210, 383] on div at bounding box center [232, 380] width 51 height 25
click at [167, 339] on input "5" at bounding box center [174, 338] width 49 height 30
click at [221, 213] on div "Square" at bounding box center [195, 209] width 80 height 15
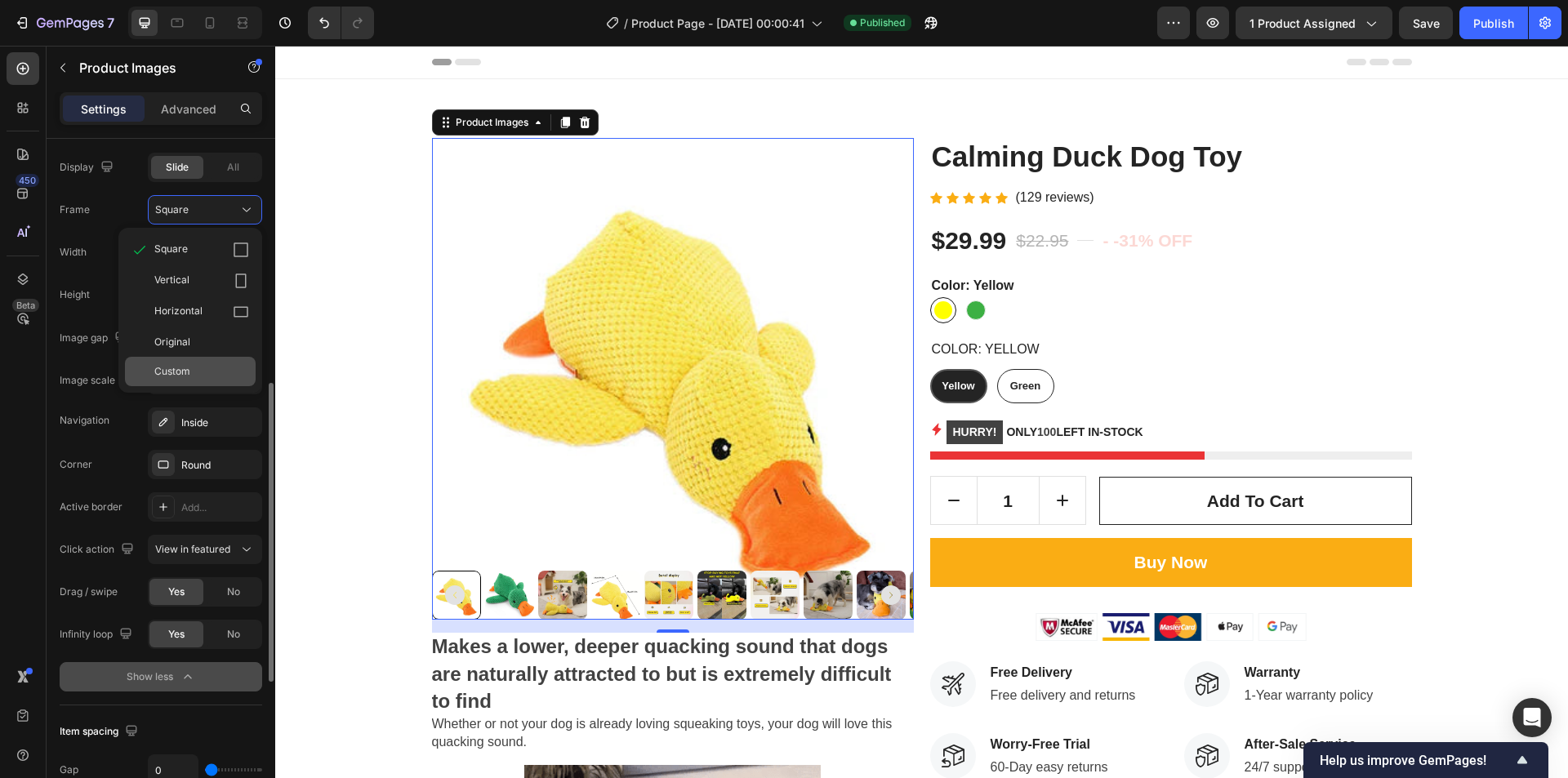
click at [184, 364] on span "Custom" at bounding box center [172, 371] width 36 height 15
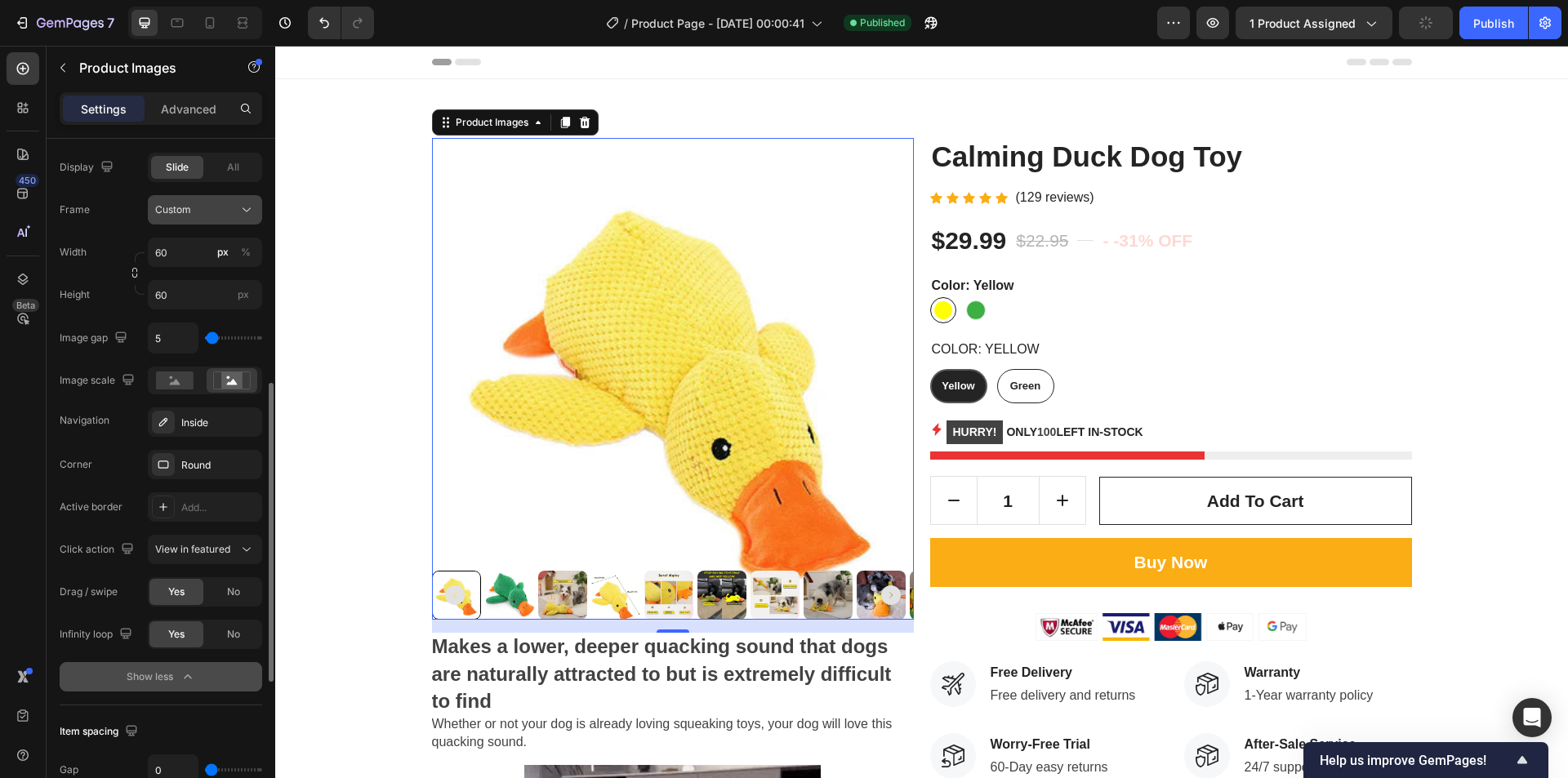
click at [194, 197] on button "Custom" at bounding box center [205, 210] width 114 height 30
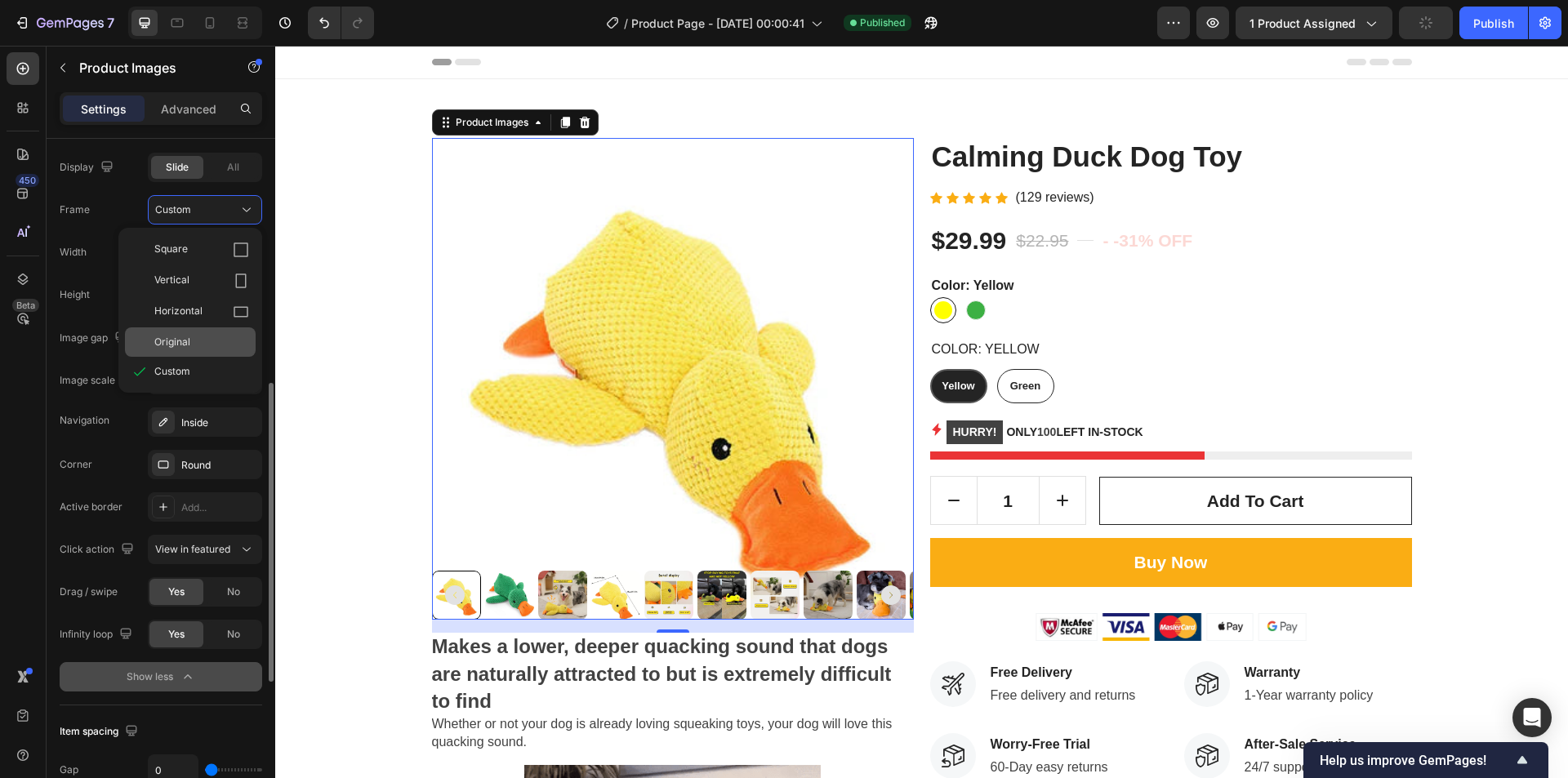
click at [183, 336] on span "Original" at bounding box center [172, 342] width 36 height 15
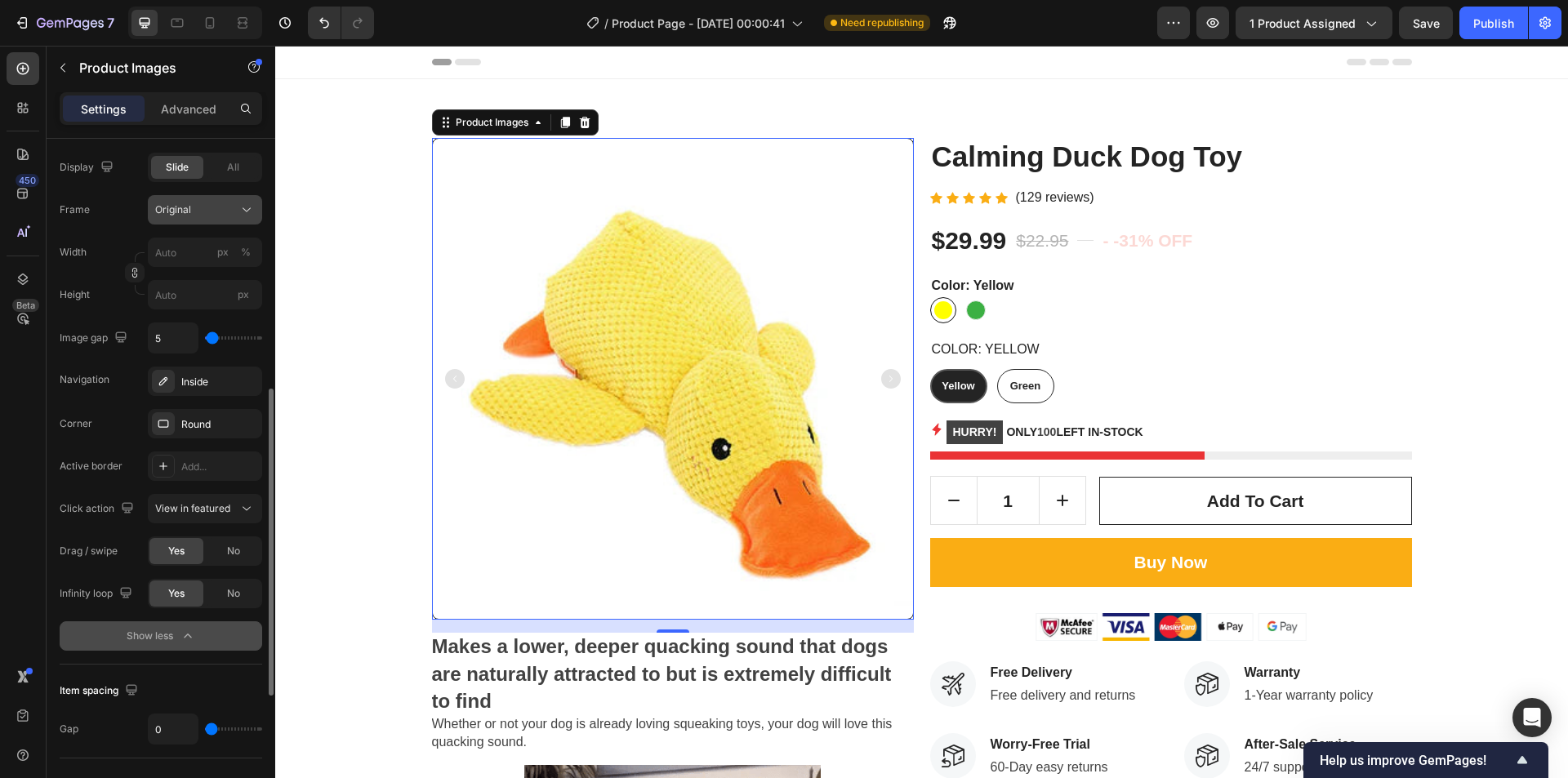
click at [192, 215] on div "Original" at bounding box center [195, 209] width 80 height 15
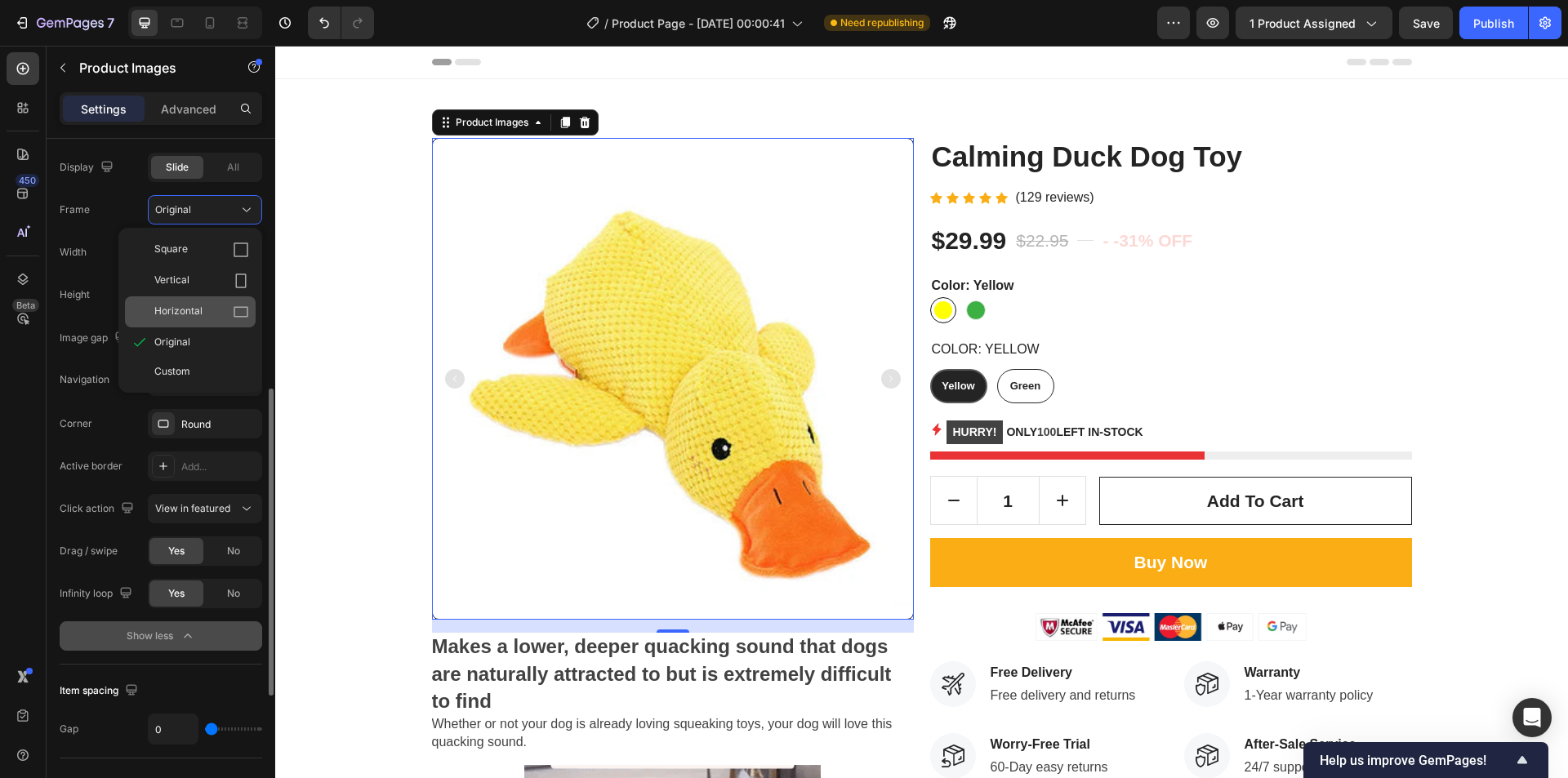
click at [184, 306] on span "Horizontal" at bounding box center [178, 312] width 48 height 17
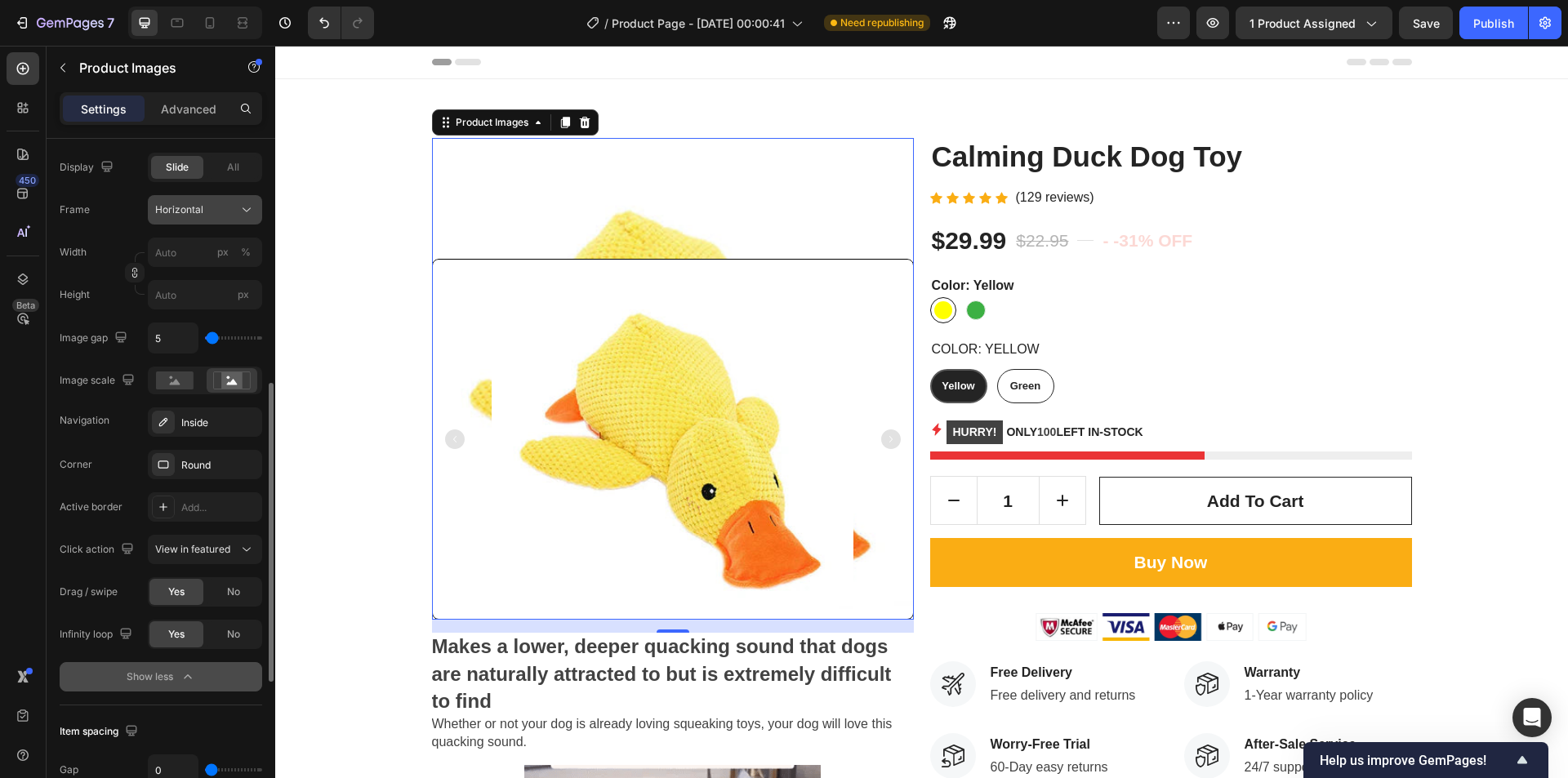
click at [188, 216] on span "Horizontal" at bounding box center [179, 209] width 48 height 15
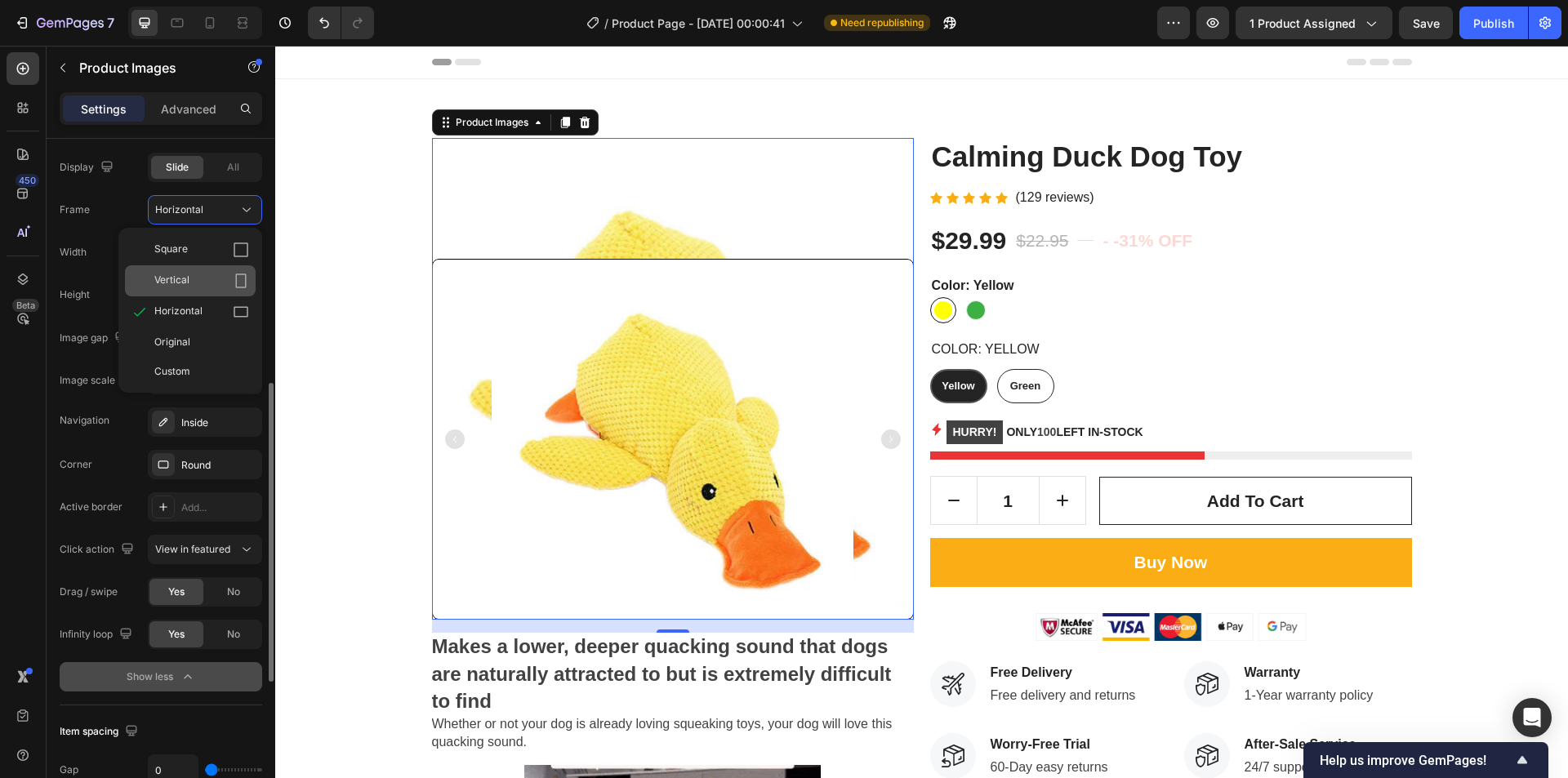
click at [188, 277] on span "Vertical" at bounding box center [172, 280] width 35 height 17
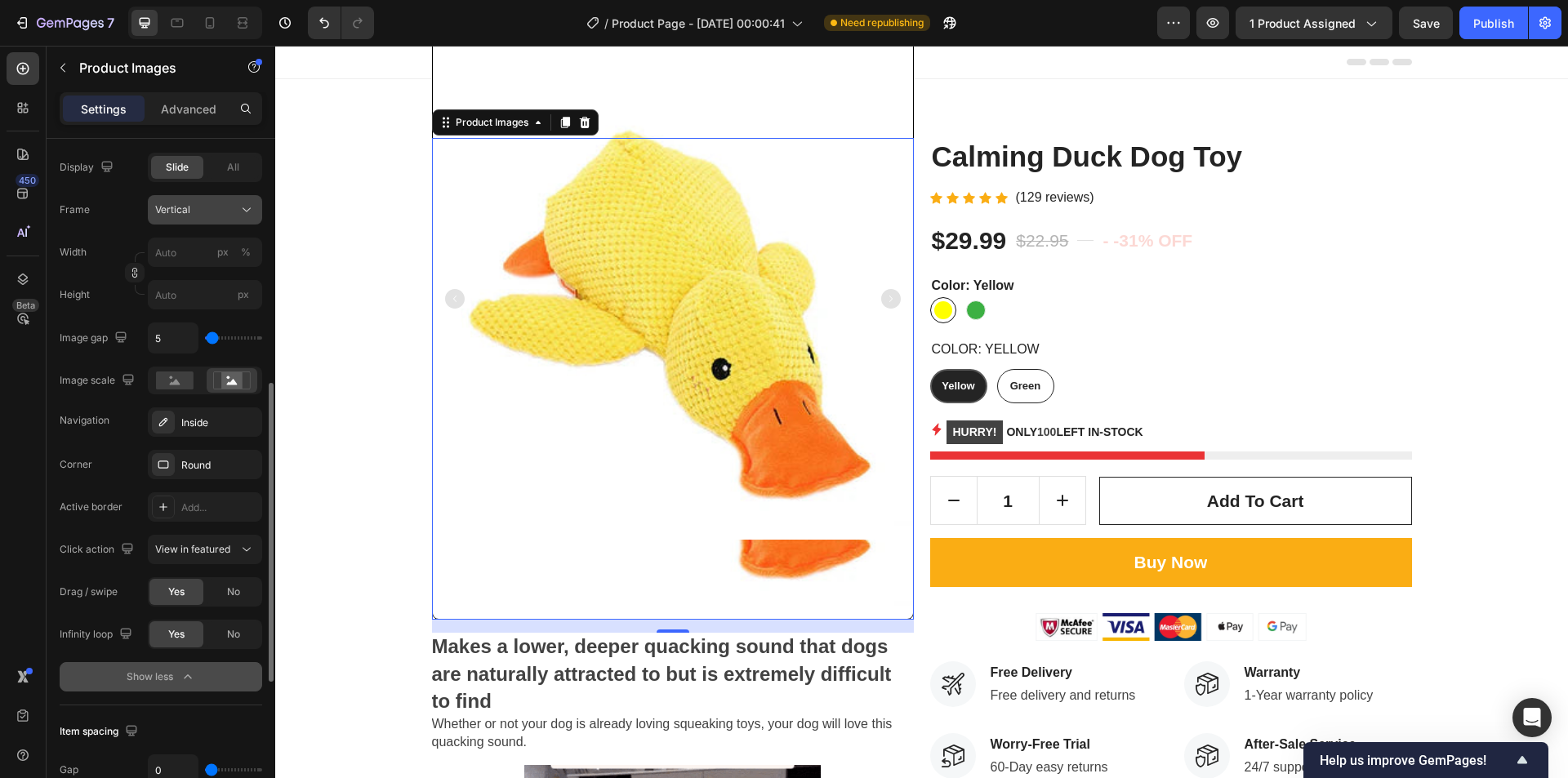
click at [205, 197] on button "Vertical" at bounding box center [205, 210] width 114 height 30
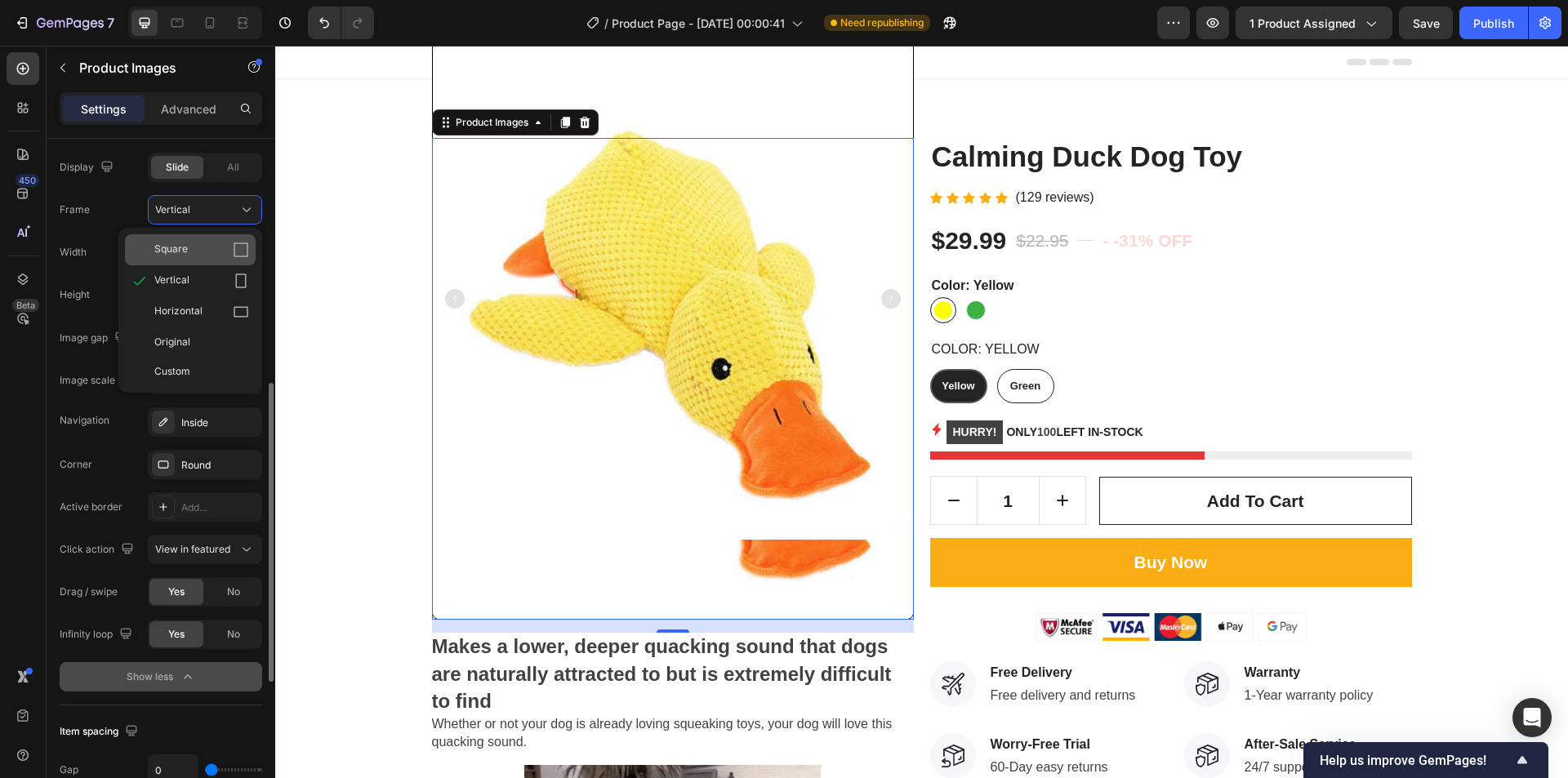
click at [186, 248] on span "Square" at bounding box center [171, 250] width 33 height 17
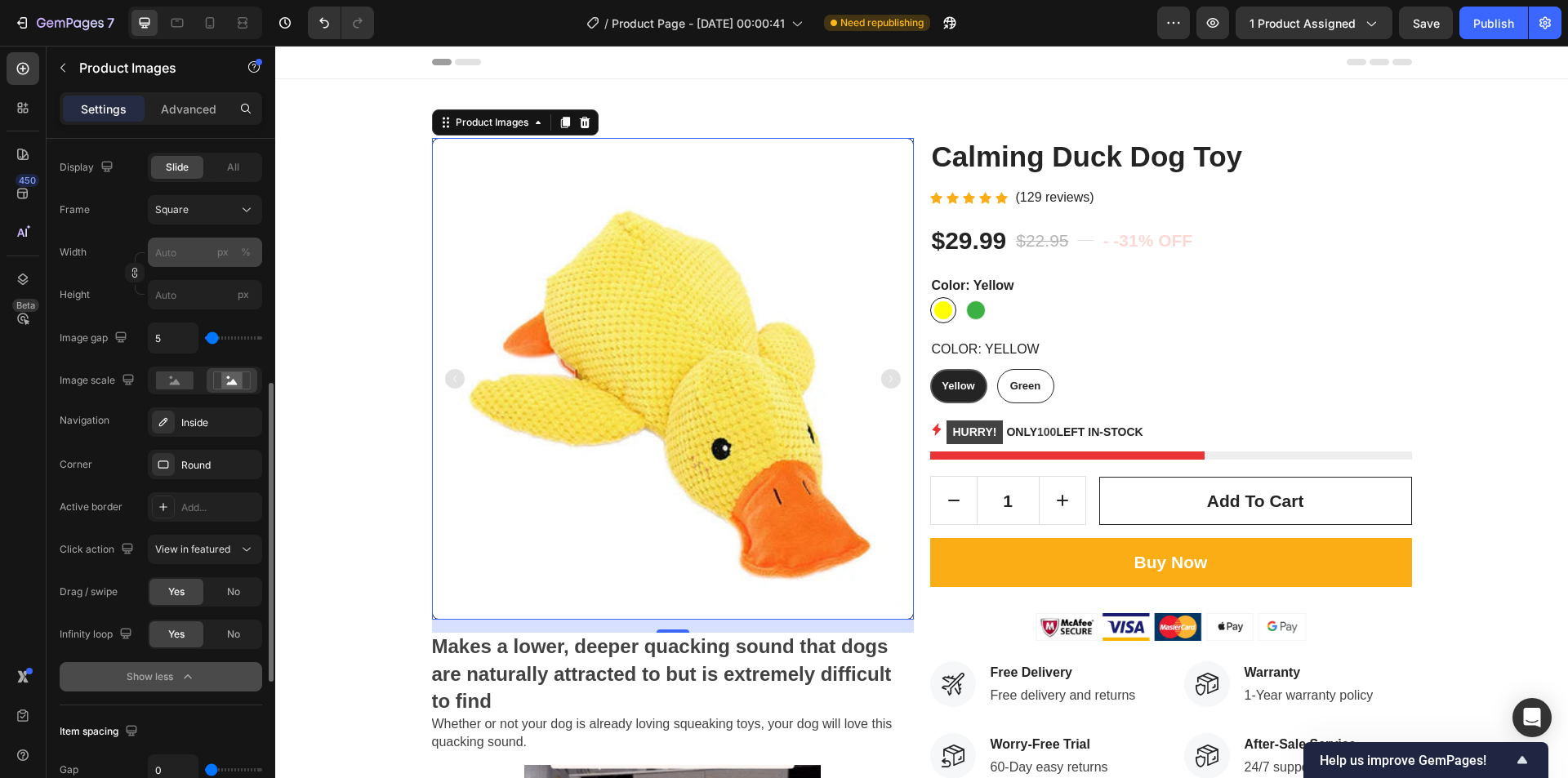
scroll to position [477, 0]
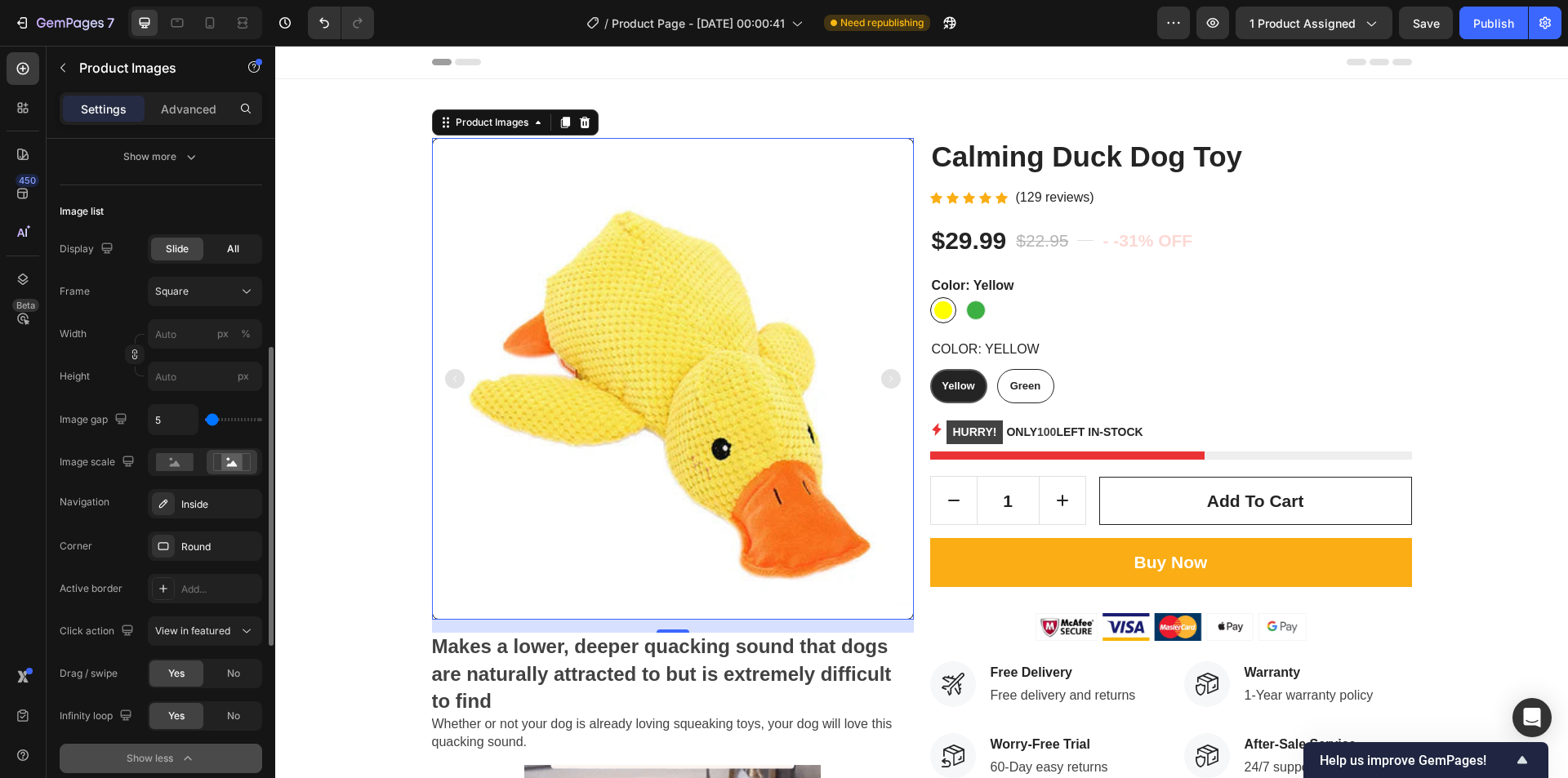
click at [234, 252] on span "All" at bounding box center [233, 249] width 12 height 15
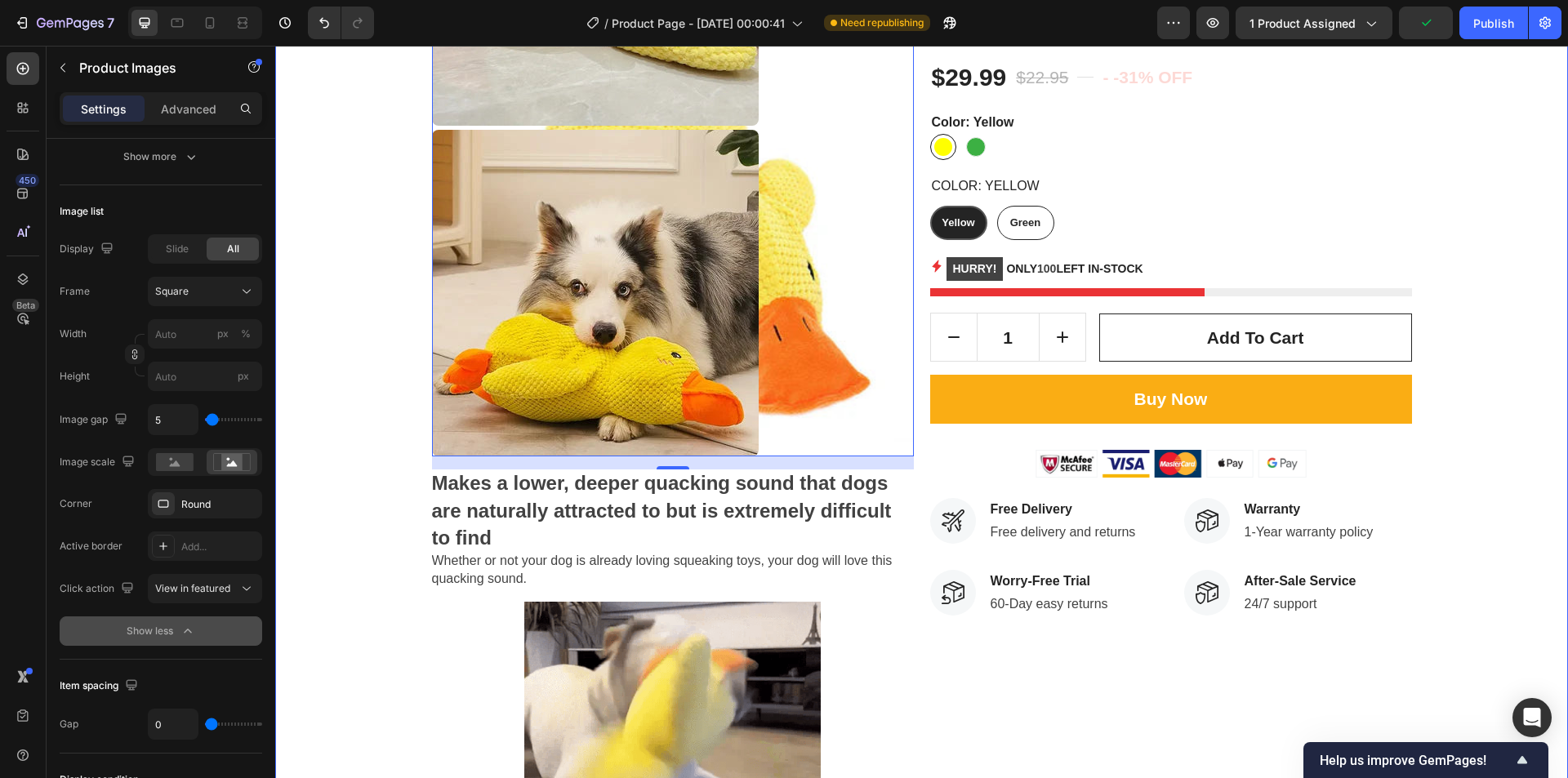
scroll to position [0, 0]
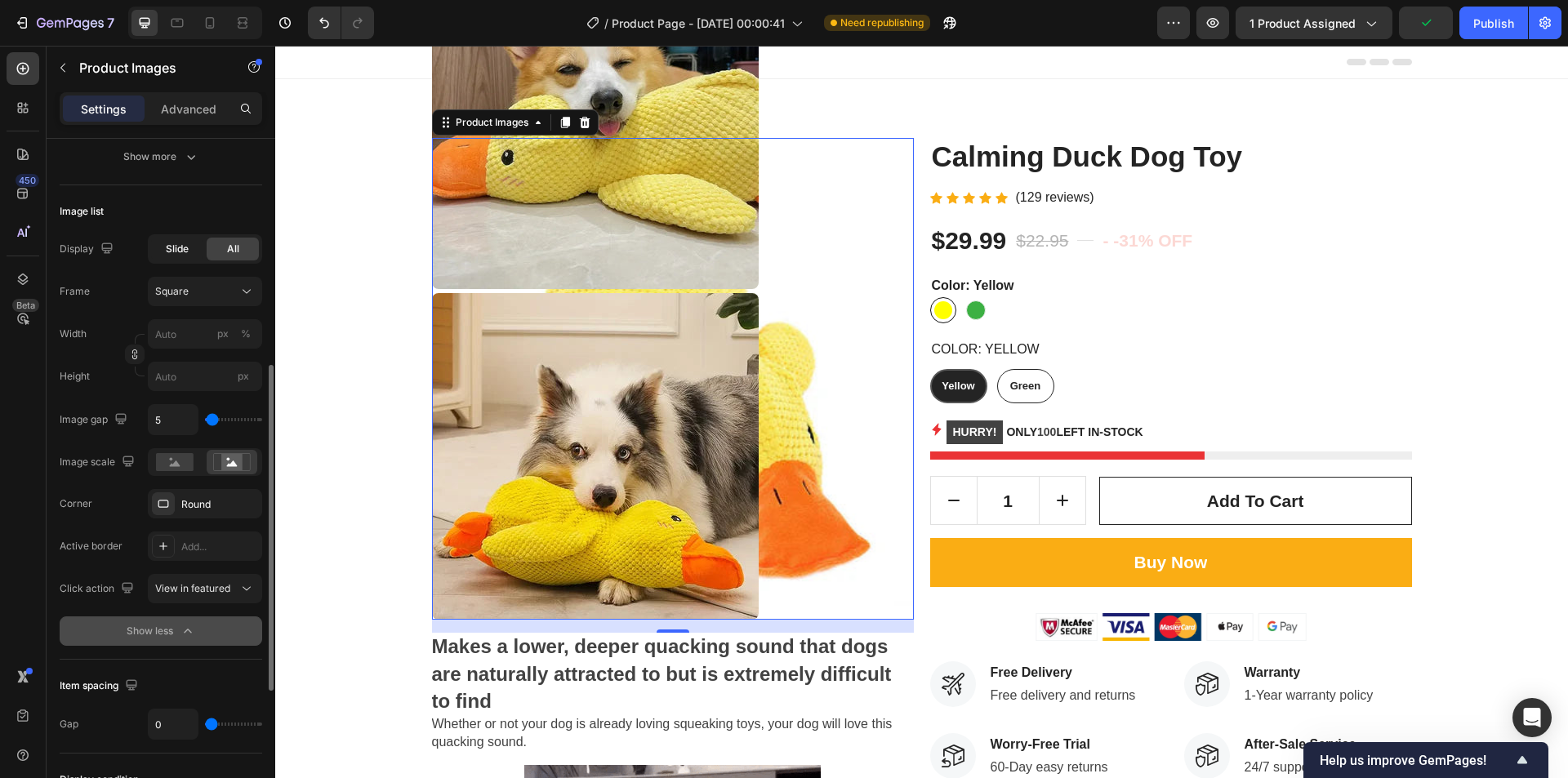
click at [176, 241] on div "Slide" at bounding box center [177, 249] width 53 height 23
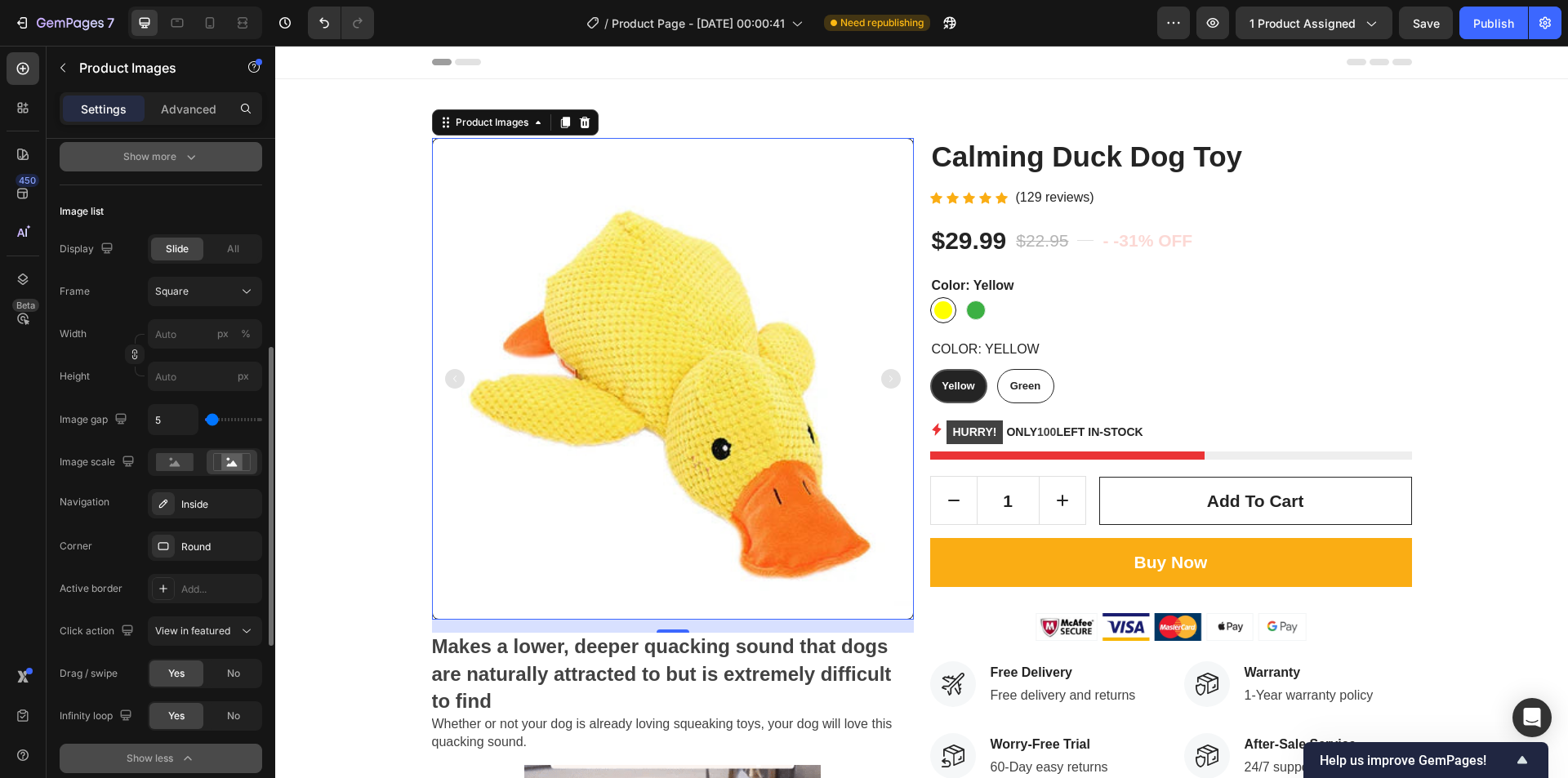
click at [184, 161] on icon "button" at bounding box center [191, 157] width 17 height 17
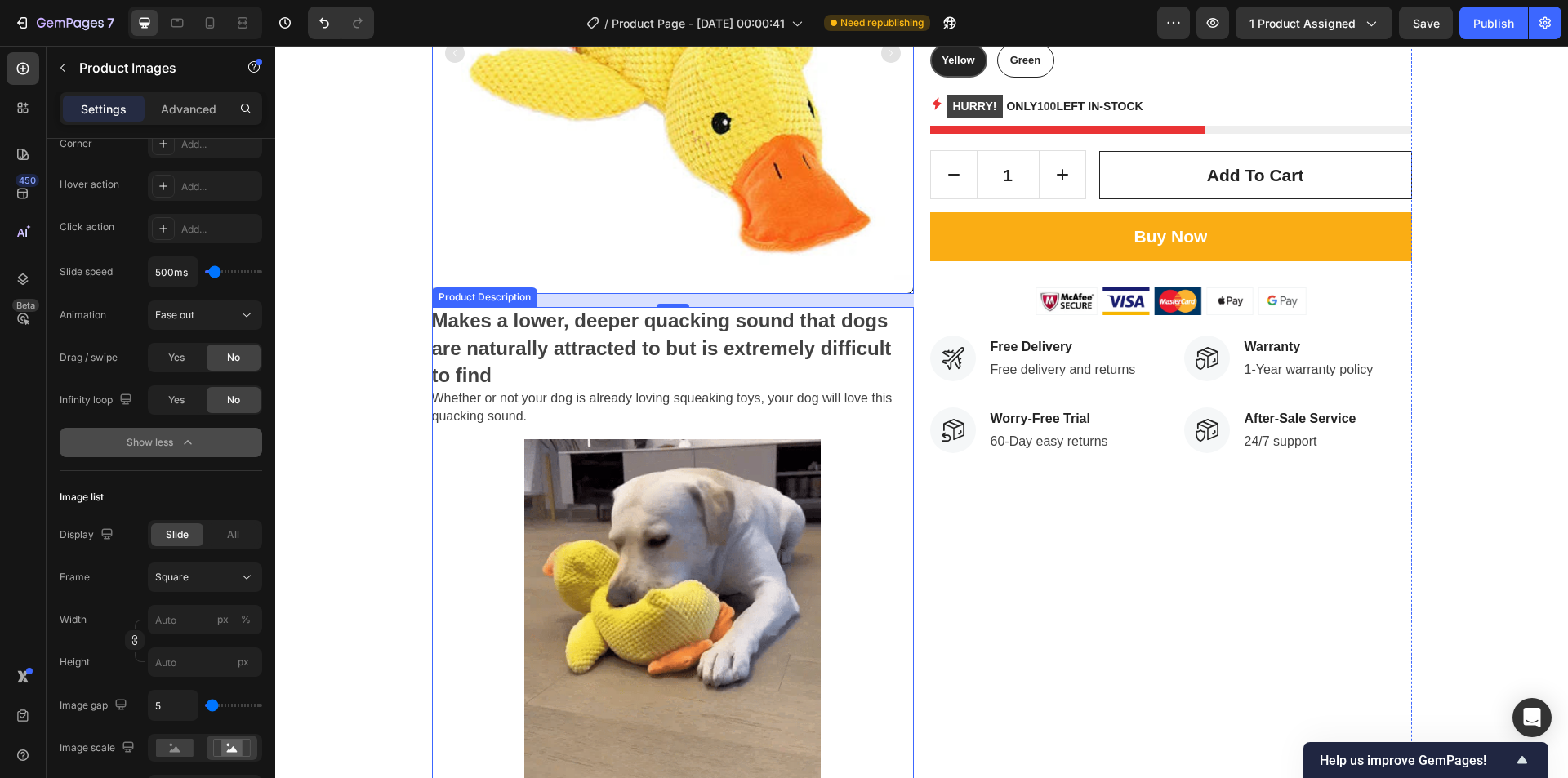
scroll to position [327, 0]
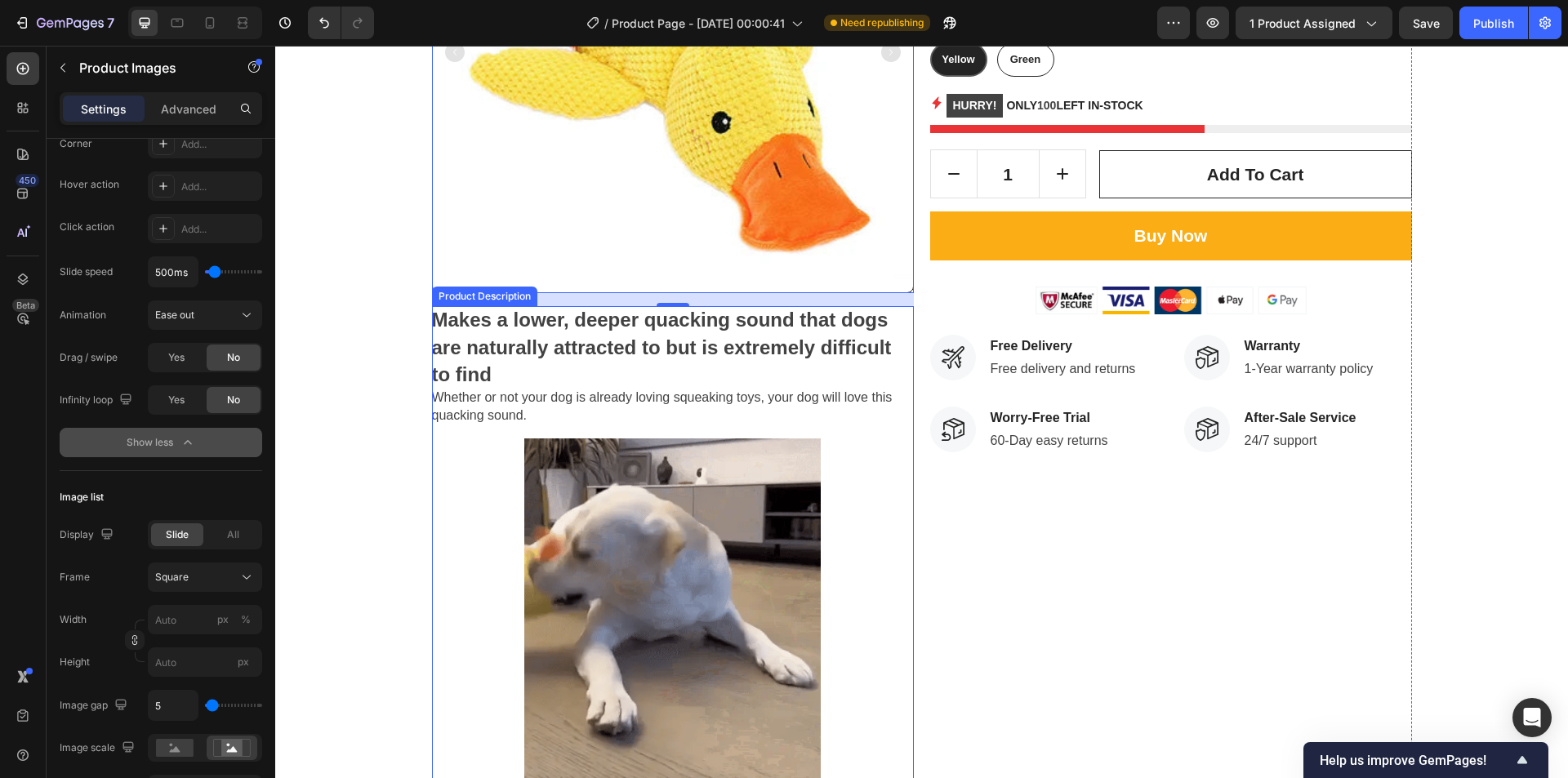
click at [793, 515] on img at bounding box center [672, 616] width 296 height 356
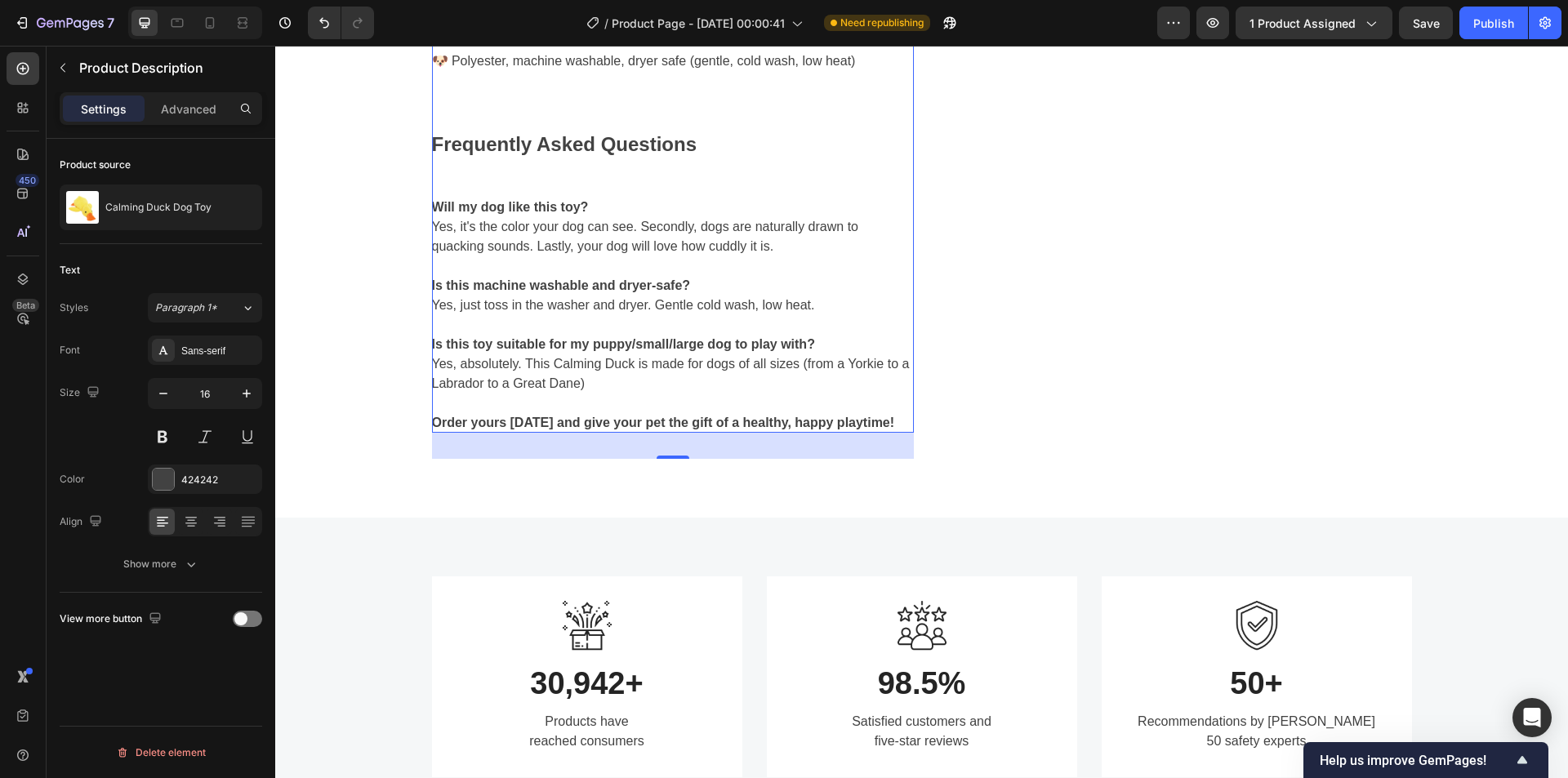
scroll to position [4083, 0]
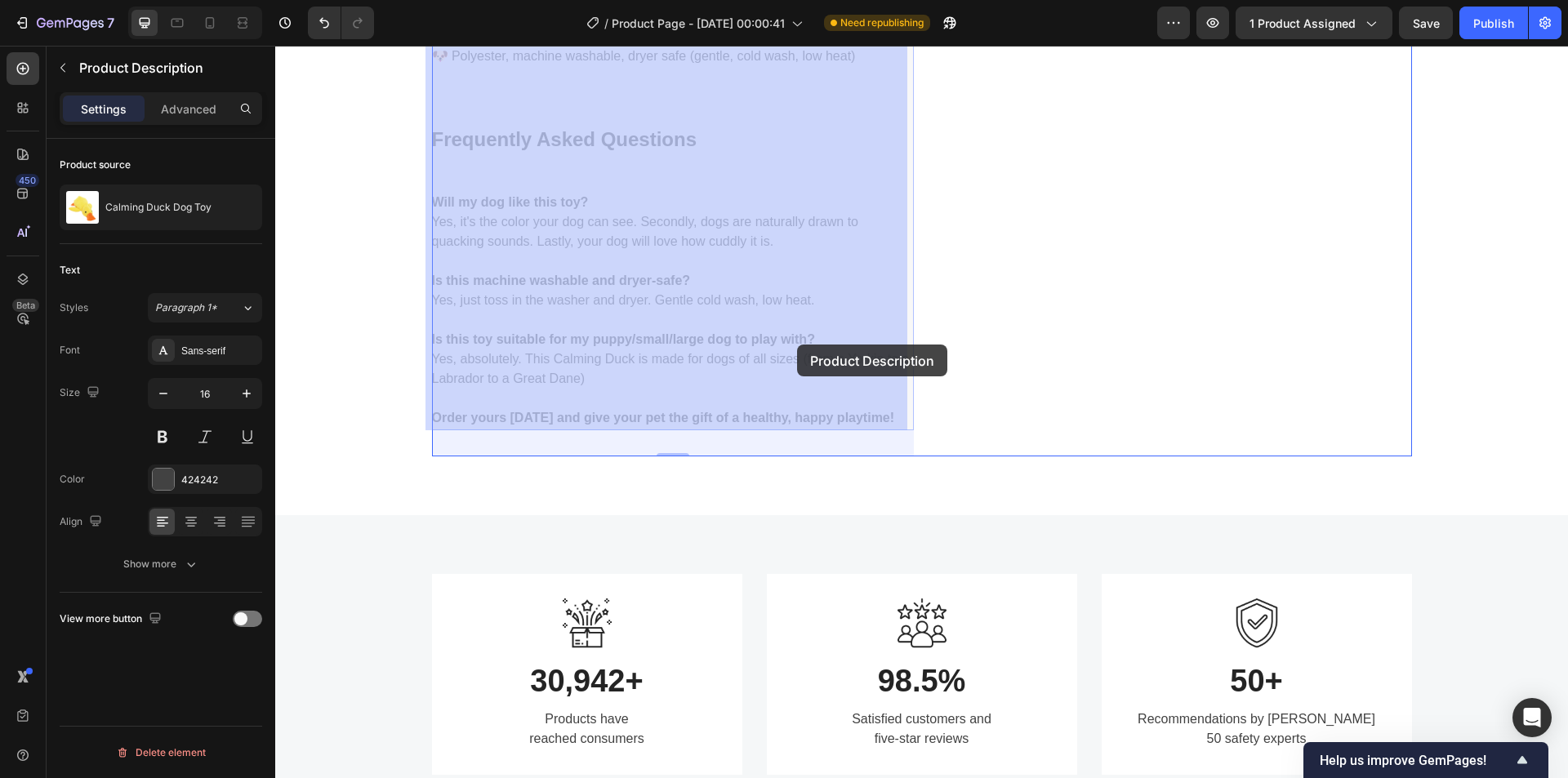
drag, startPoint x: 766, startPoint y: 281, endPoint x: 763, endPoint y: 306, distance: 25.2
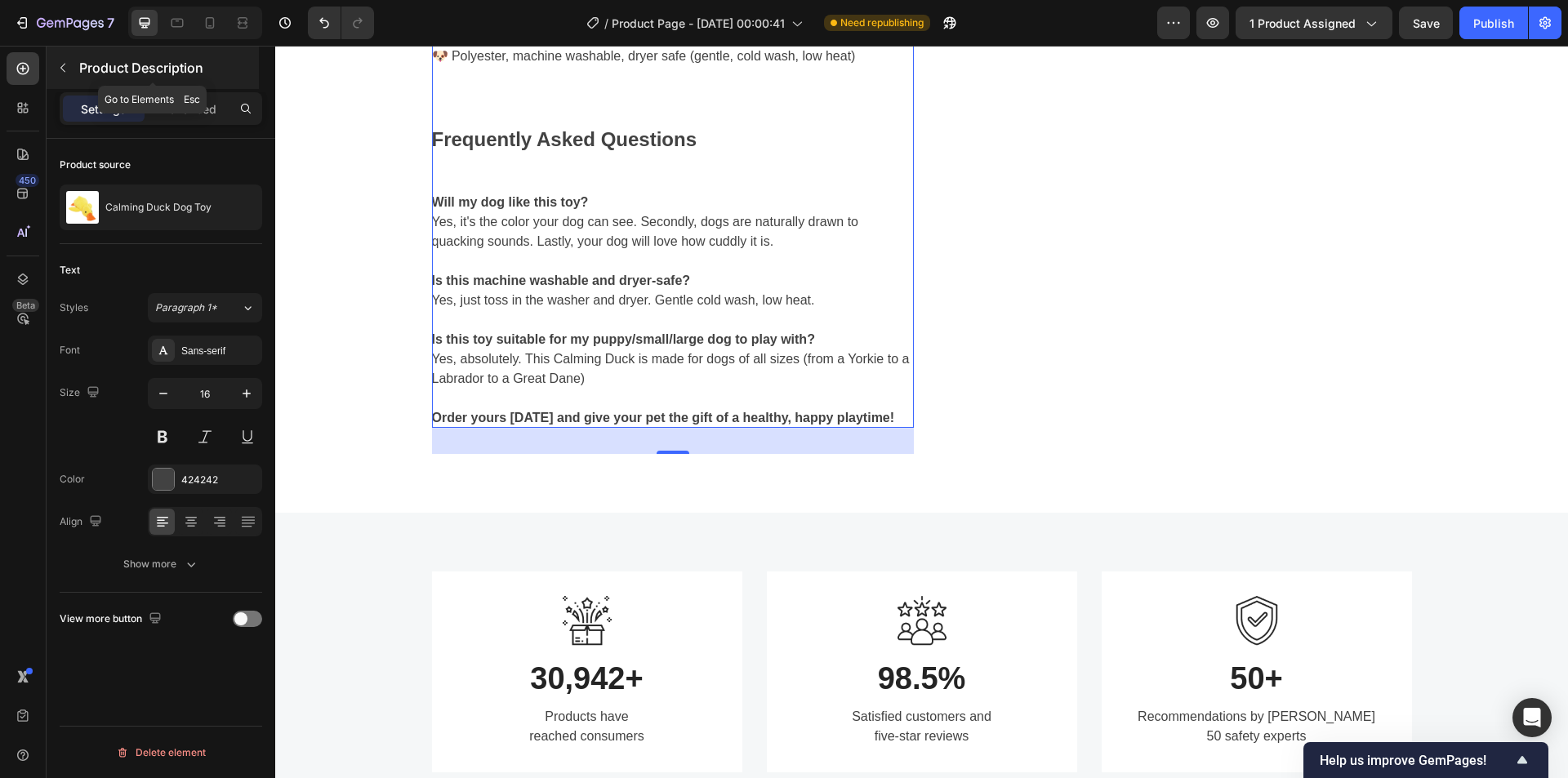
click at [63, 66] on icon "button" at bounding box center [63, 68] width 5 height 9
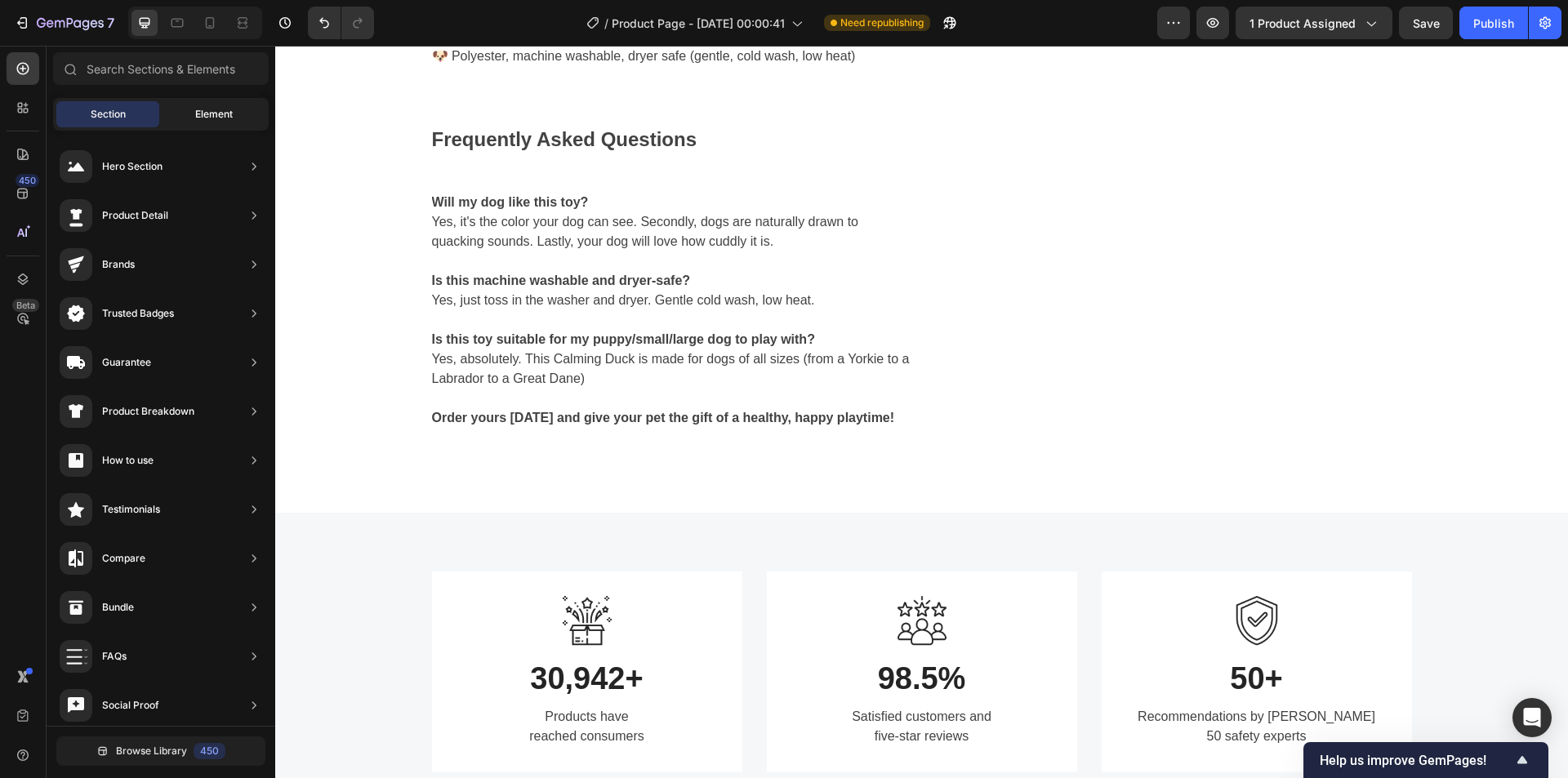
click at [193, 116] on div "Element" at bounding box center [213, 115] width 103 height 26
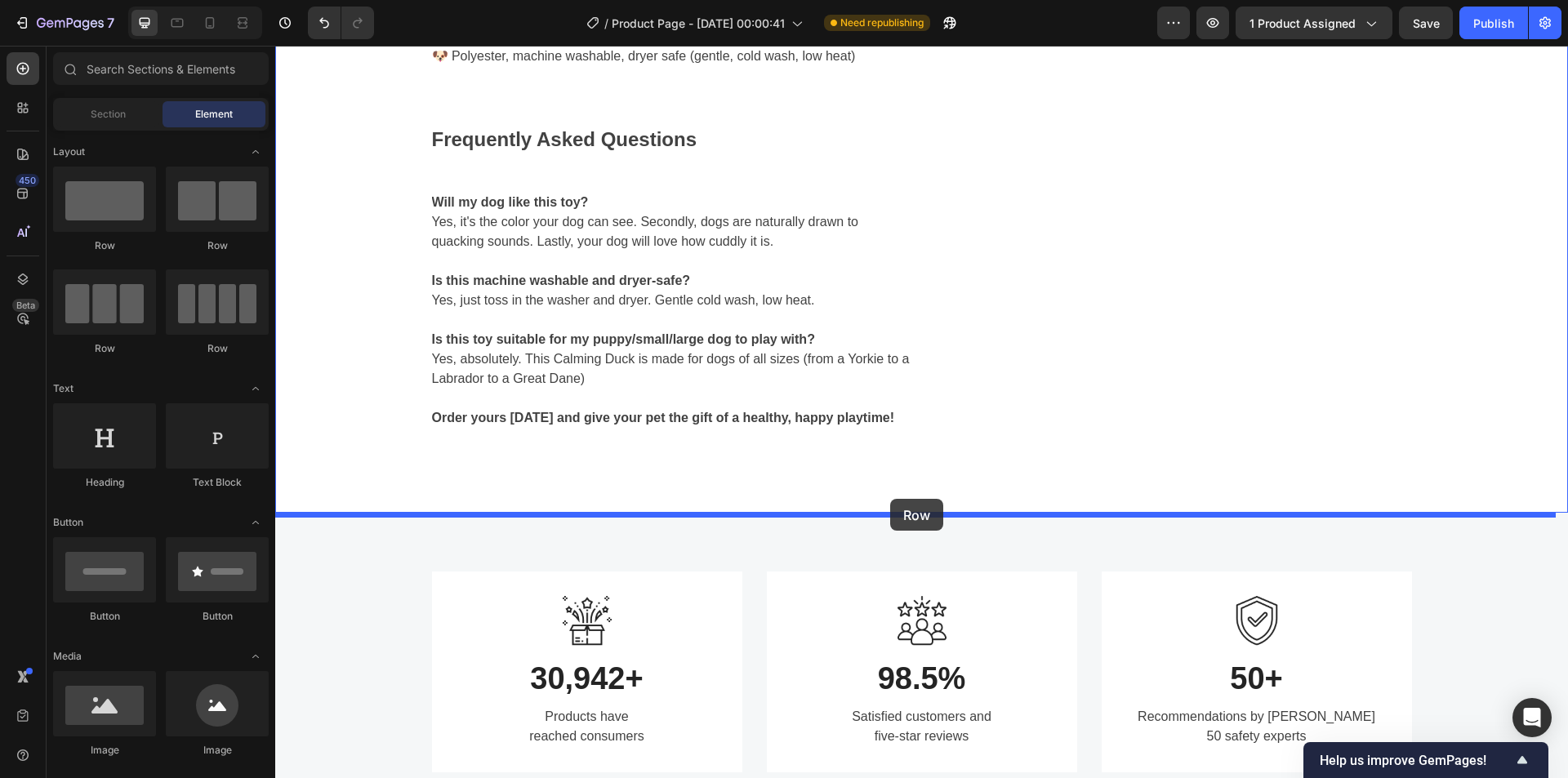
drag, startPoint x: 696, startPoint y: 481, endPoint x: 890, endPoint y: 499, distance: 194.8
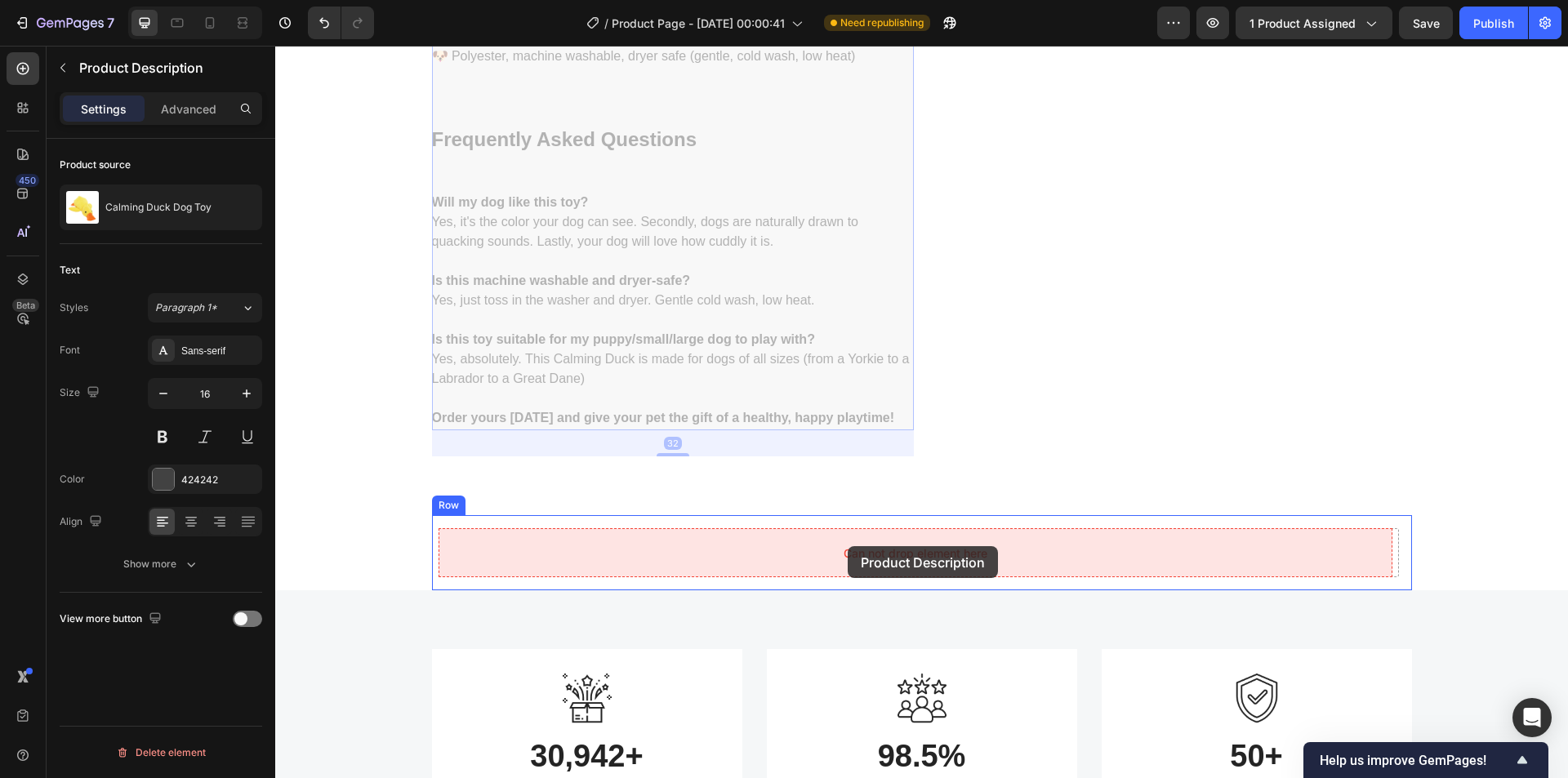
drag, startPoint x: 649, startPoint y: 304, endPoint x: 848, endPoint y: 547, distance: 314.1
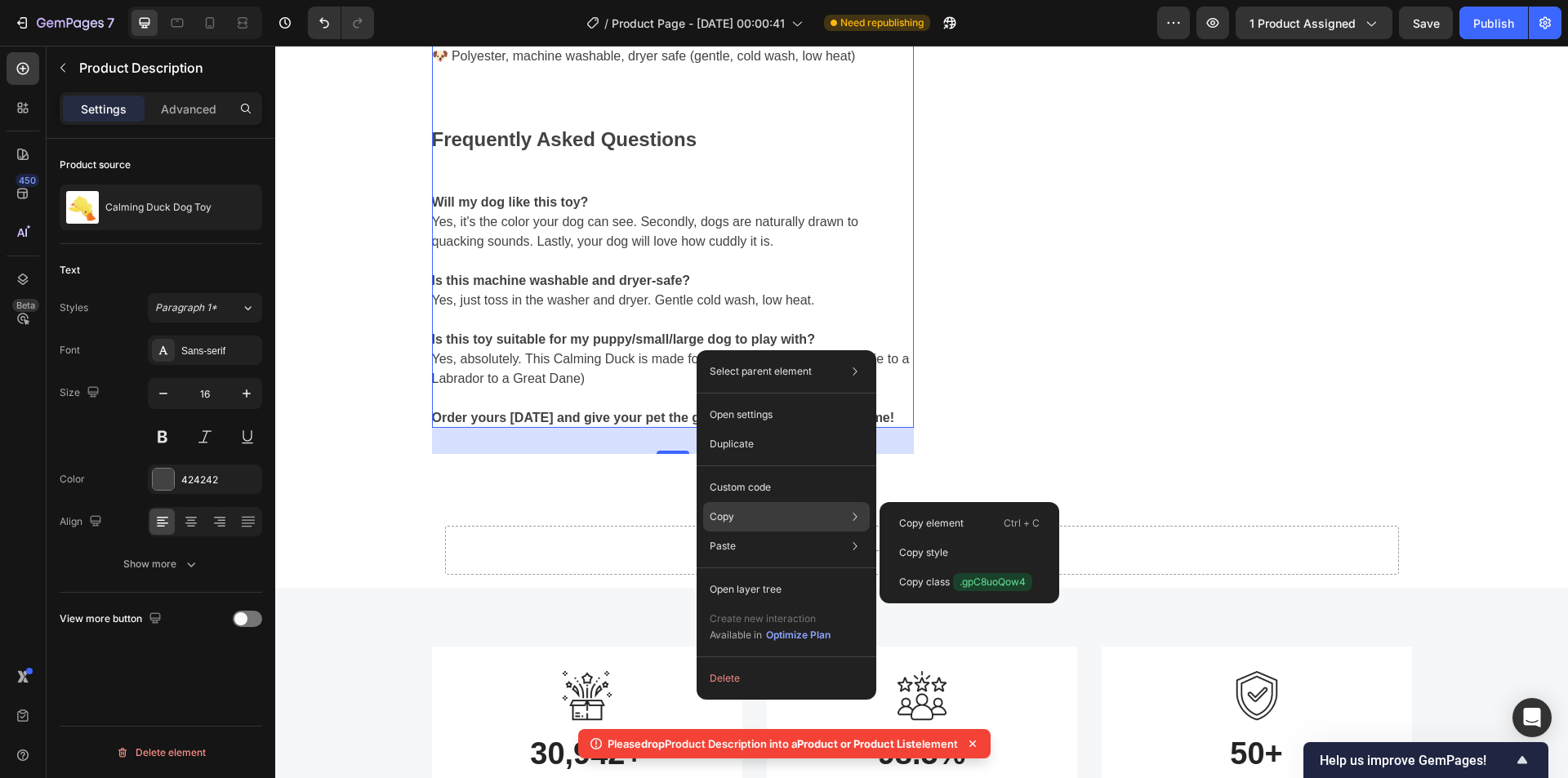
click at [751, 510] on div "Copy Copy element Ctrl + C Copy style Copy class .gpC8uoQow4" at bounding box center [786, 517] width 167 height 30
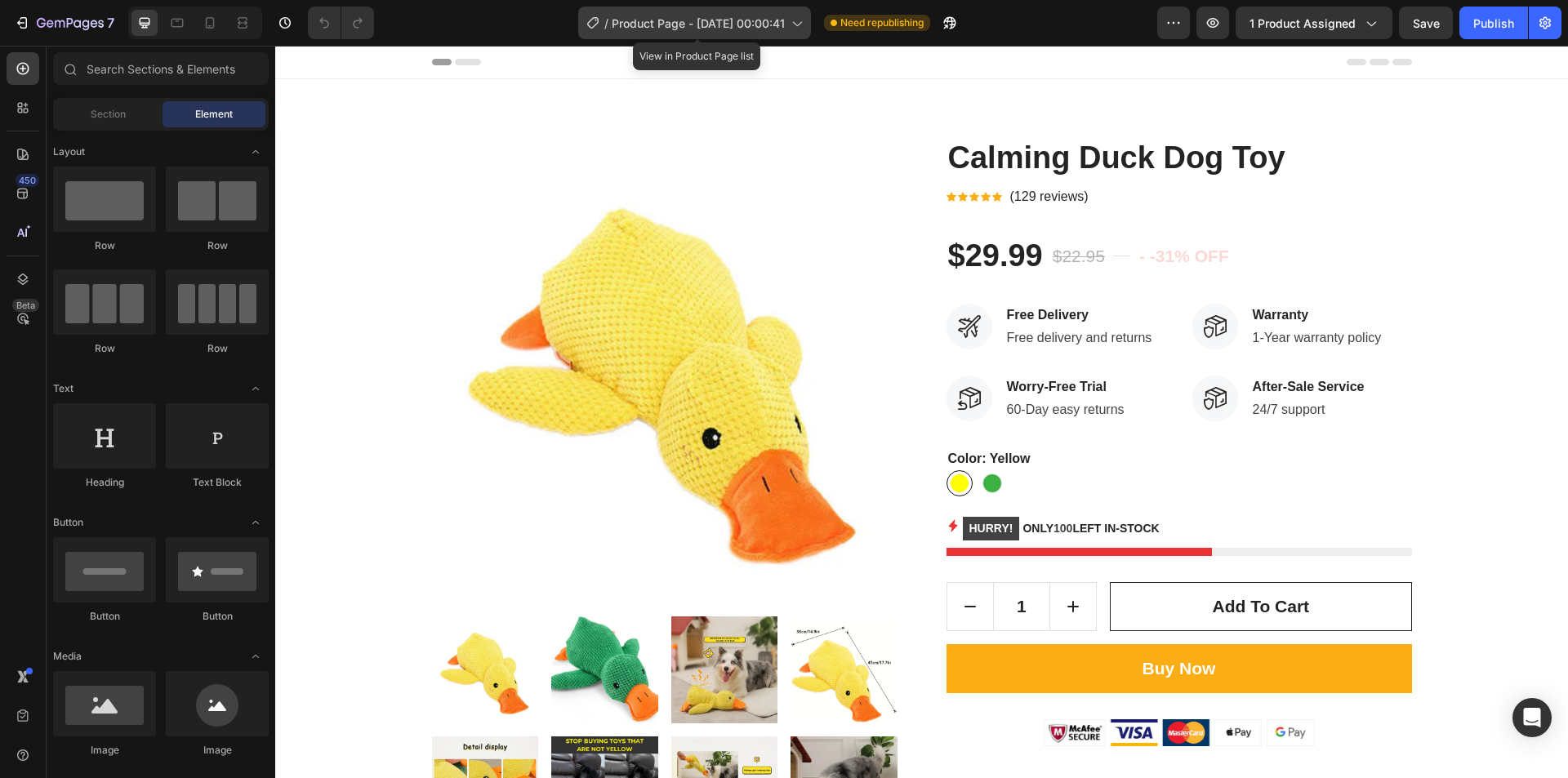
click at [779, 21] on span "Product Page - [DATE] 00:00:41" at bounding box center [699, 24] width 174 height 18
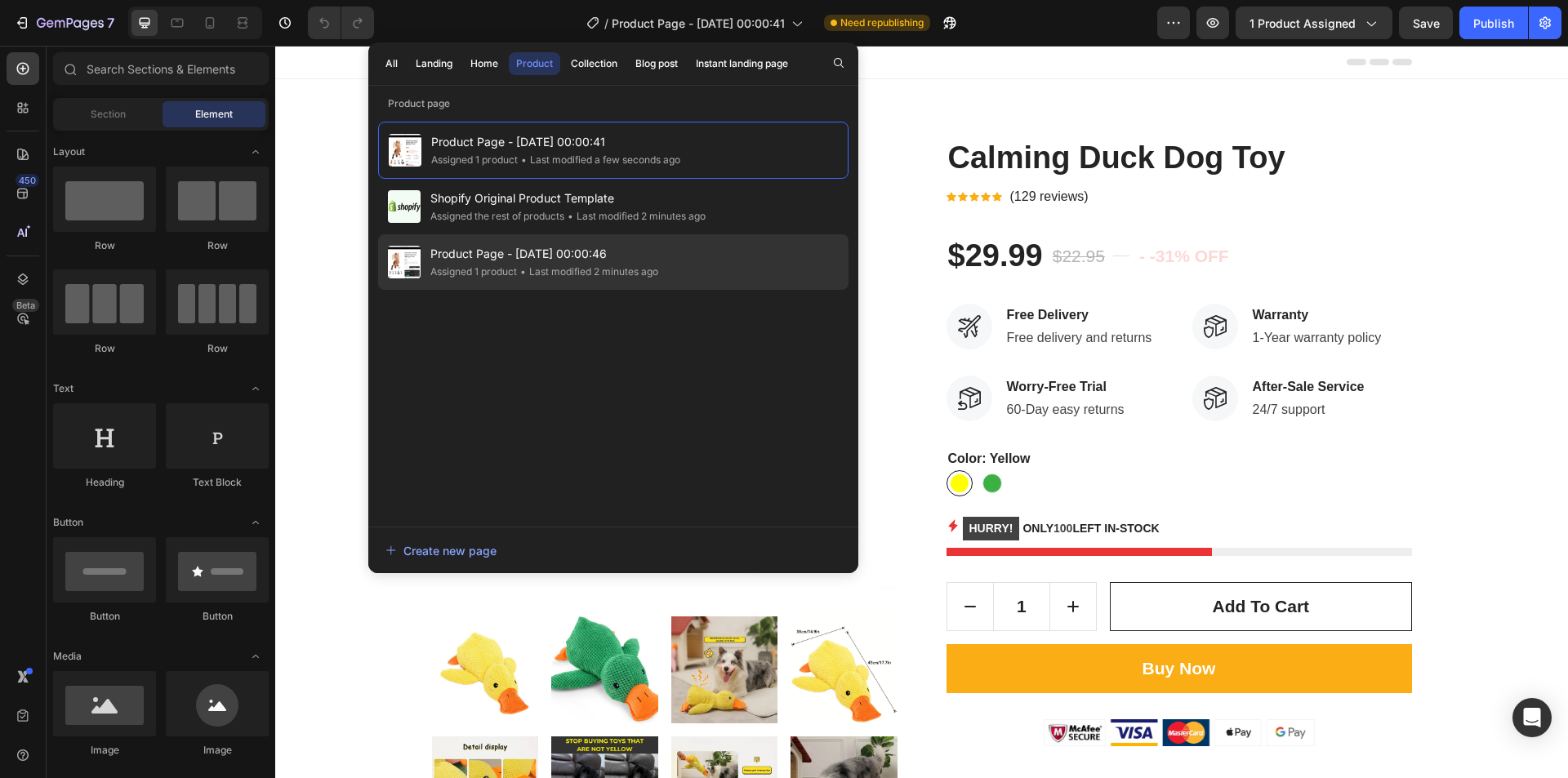
click at [552, 270] on div "• Last modified 2 minutes ago" at bounding box center [587, 272] width 141 height 17
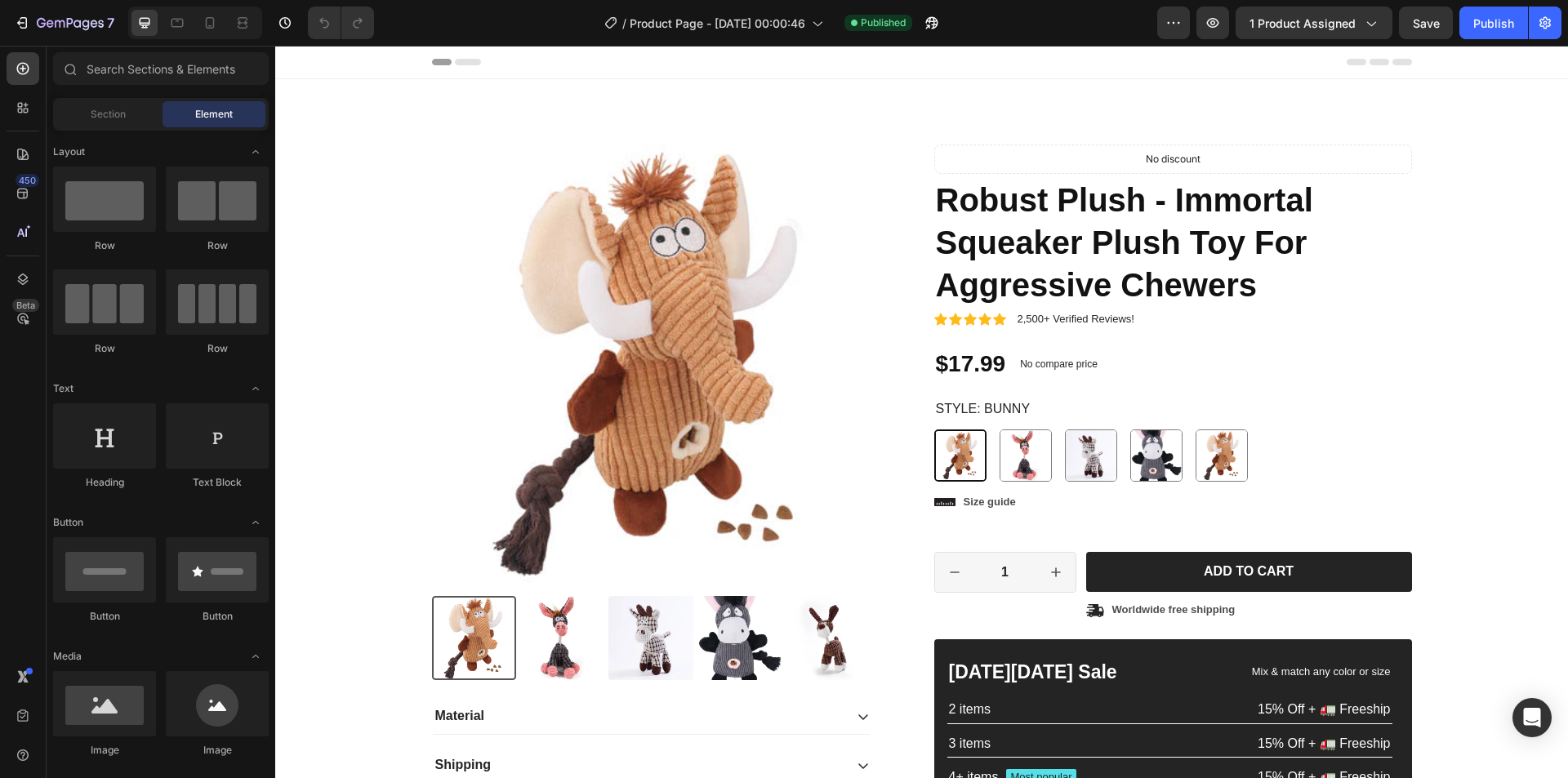
radio input "false"
click at [1308, 427] on div "Style: Bunny Bunny Bunny Donkey Donkey Giraffe Giraffe Gray Donkey Gray Donkey …" at bounding box center [1173, 441] width 478 height 82
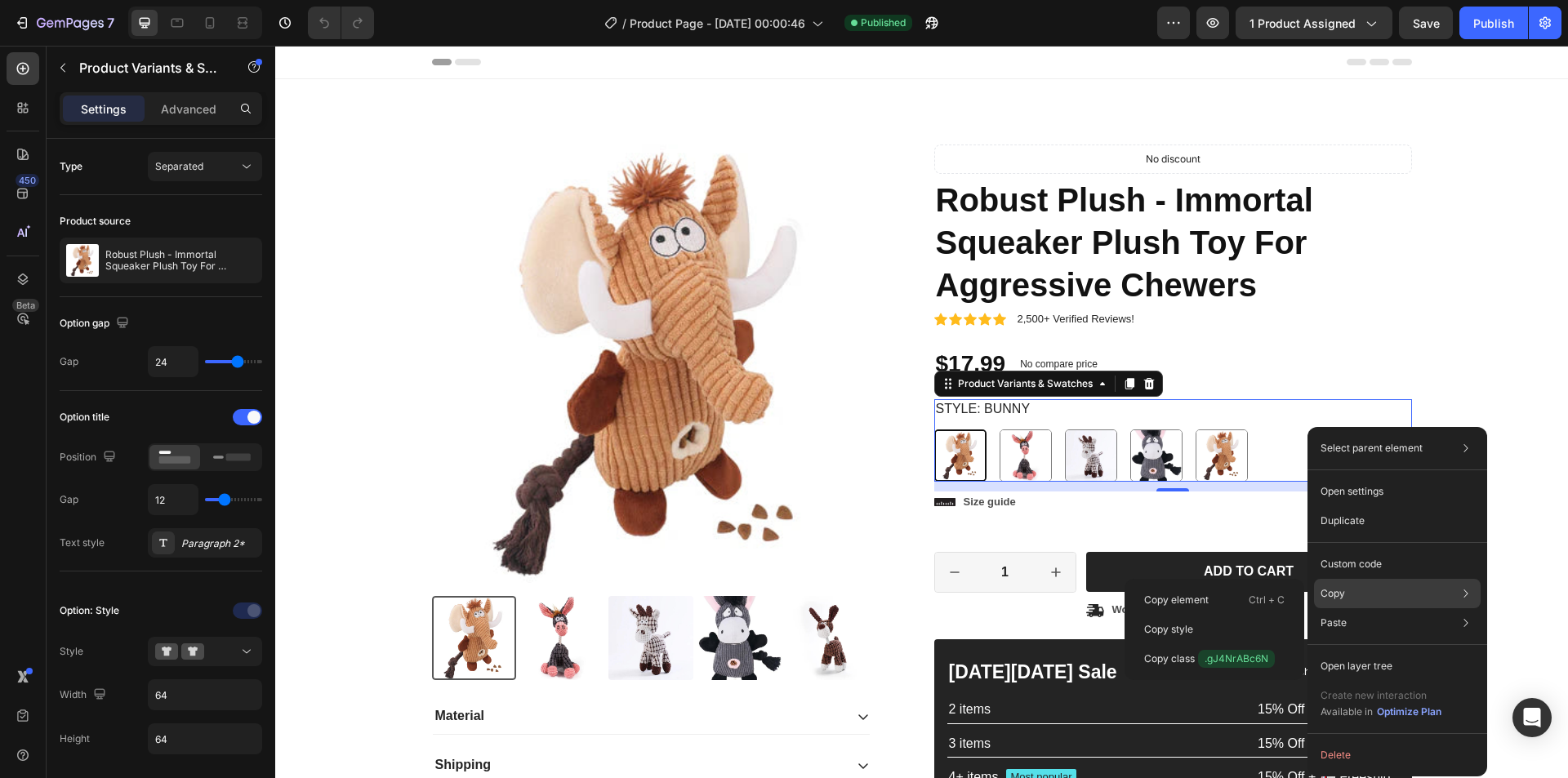
click at [1358, 594] on div "Copy Copy element Ctrl + C Copy style Copy class .gJ4NrABc6N" at bounding box center [1398, 594] width 167 height 30
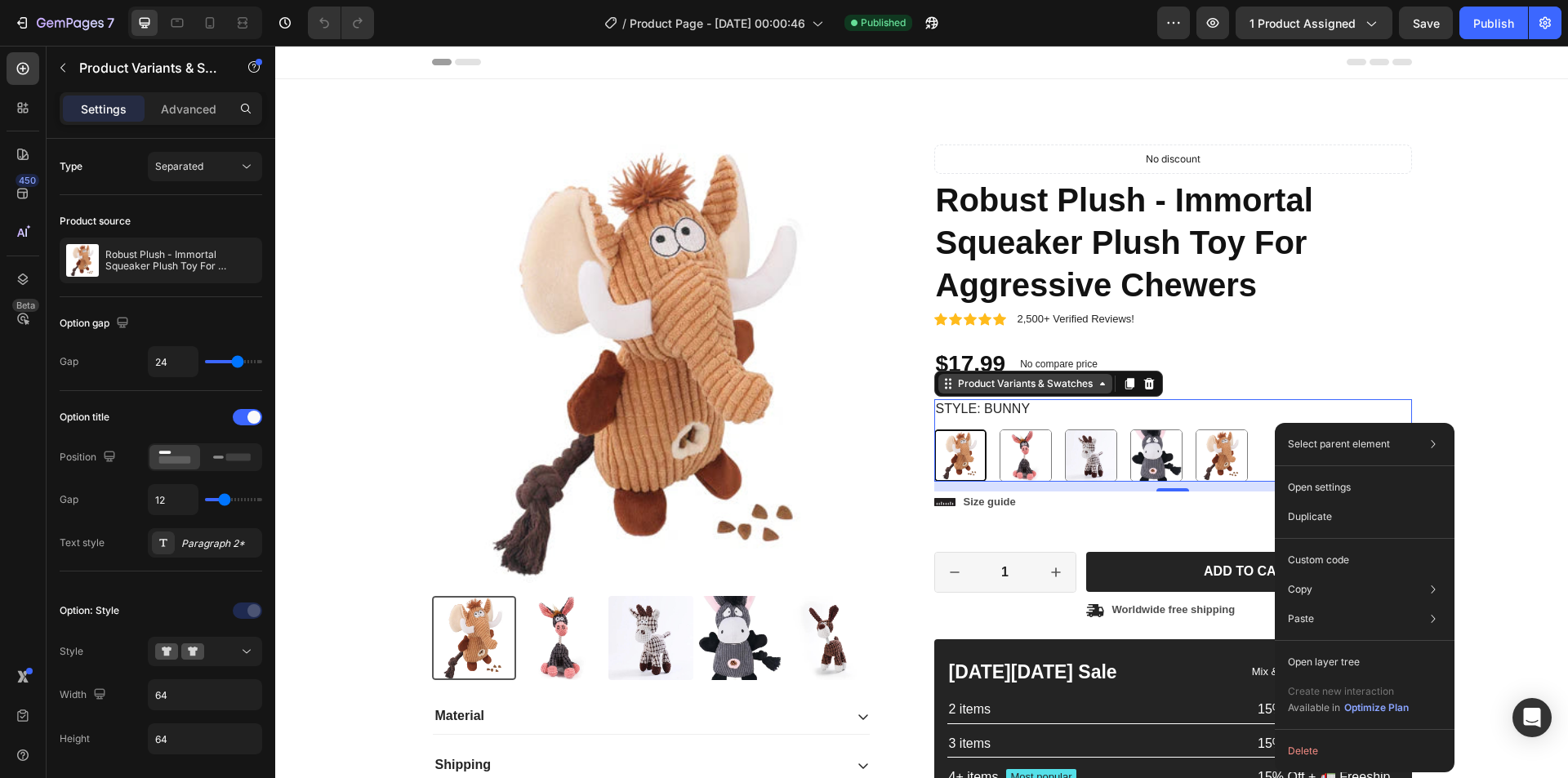
click at [1100, 385] on icon at bounding box center [1103, 384] width 5 height 4
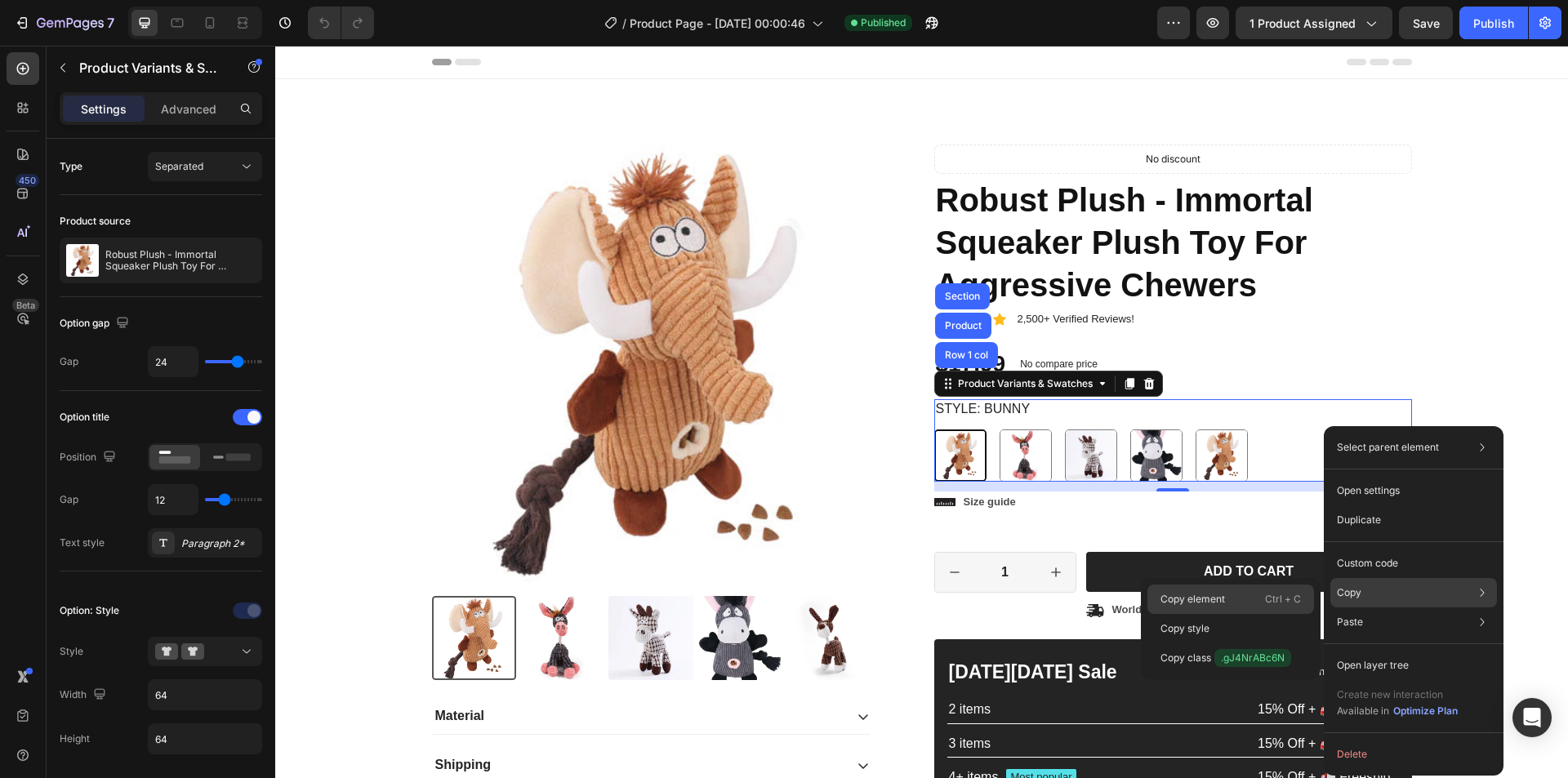
click at [1257, 606] on div "Copy element Ctrl + C" at bounding box center [1231, 599] width 167 height 30
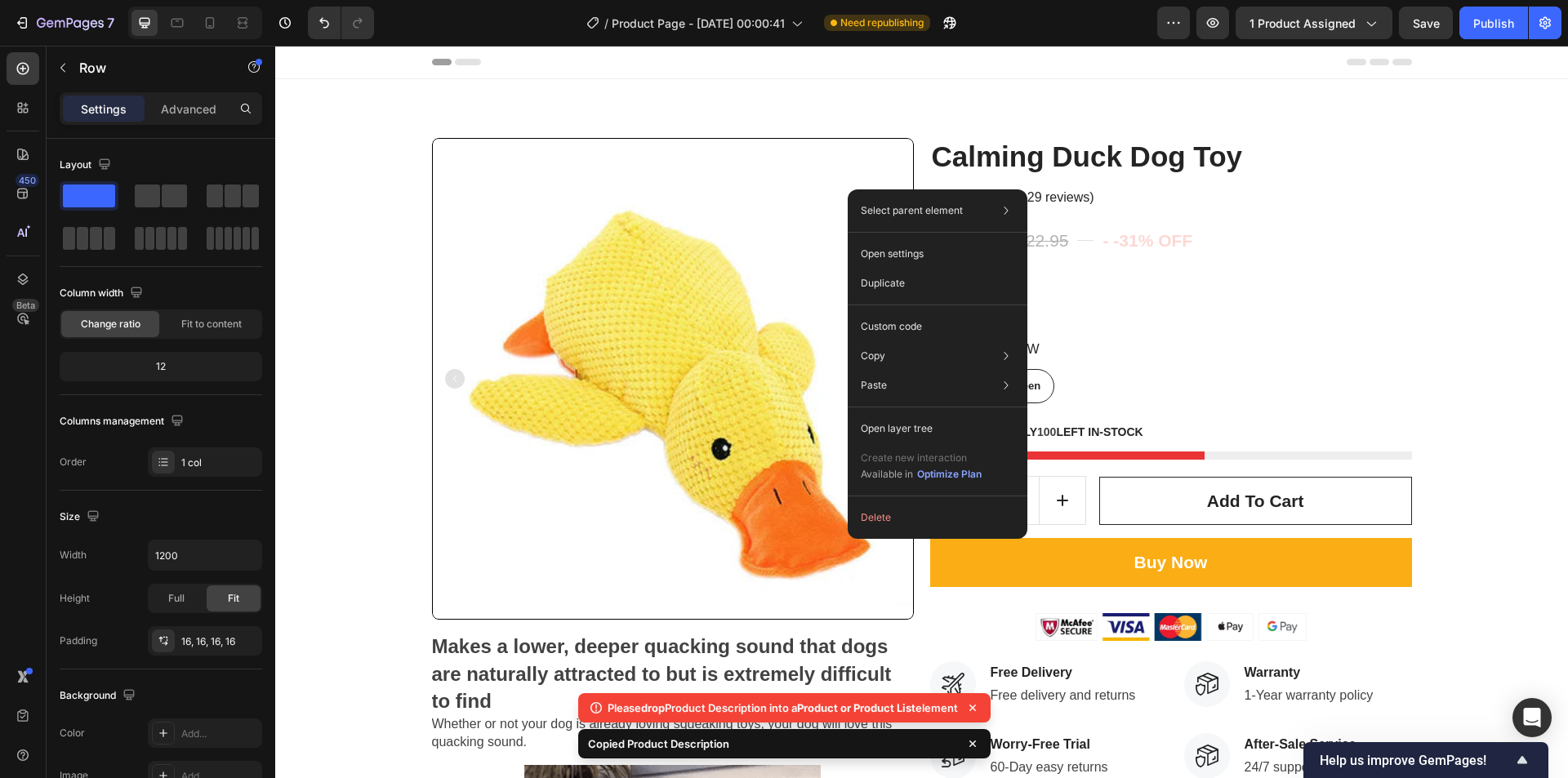
scroll to position [4083, 0]
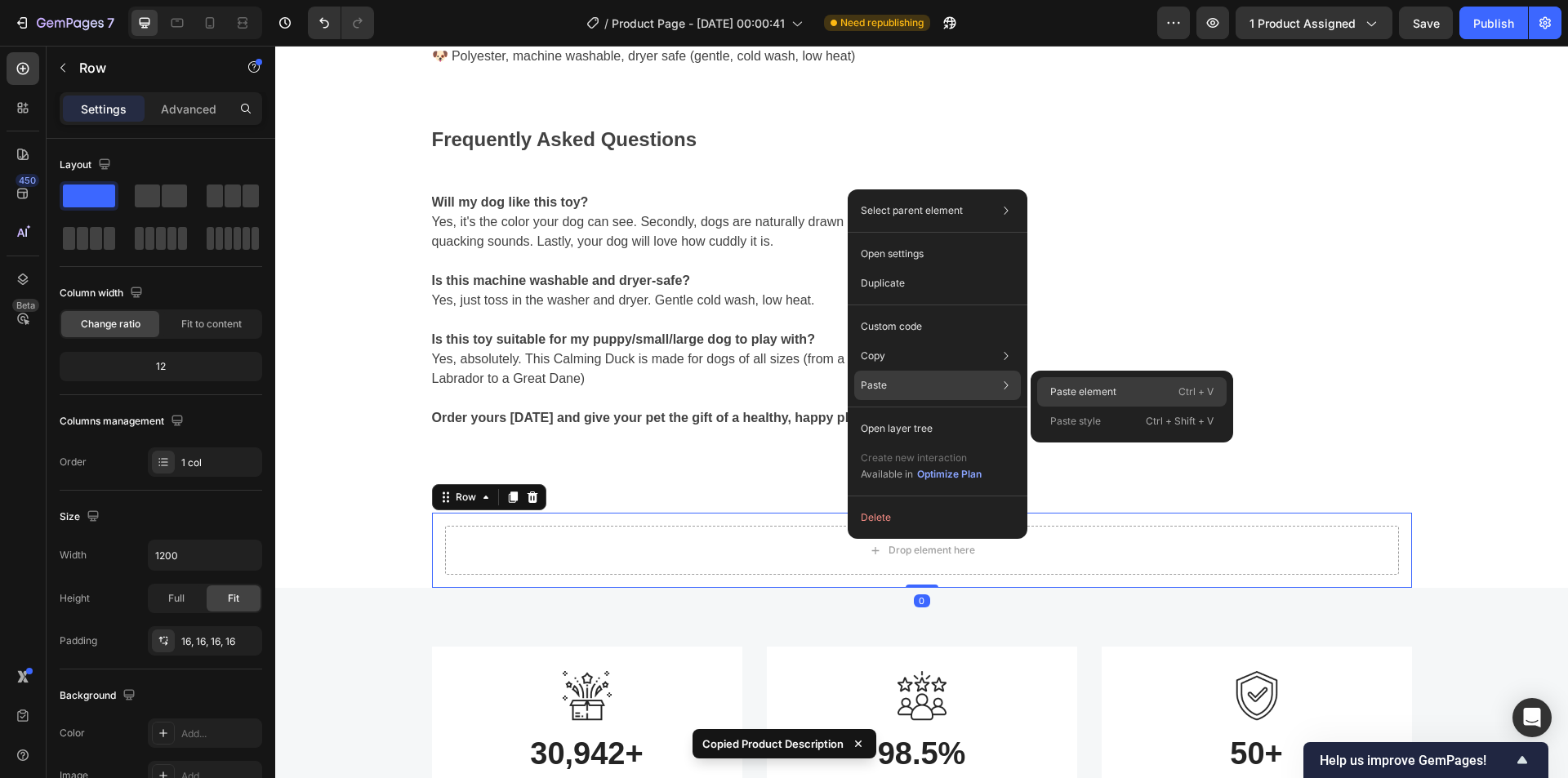
drag, startPoint x: 1111, startPoint y: 392, endPoint x: 836, endPoint y: 346, distance: 278.8
click at [1111, 392] on p "Paste element" at bounding box center [1083, 392] width 66 height 15
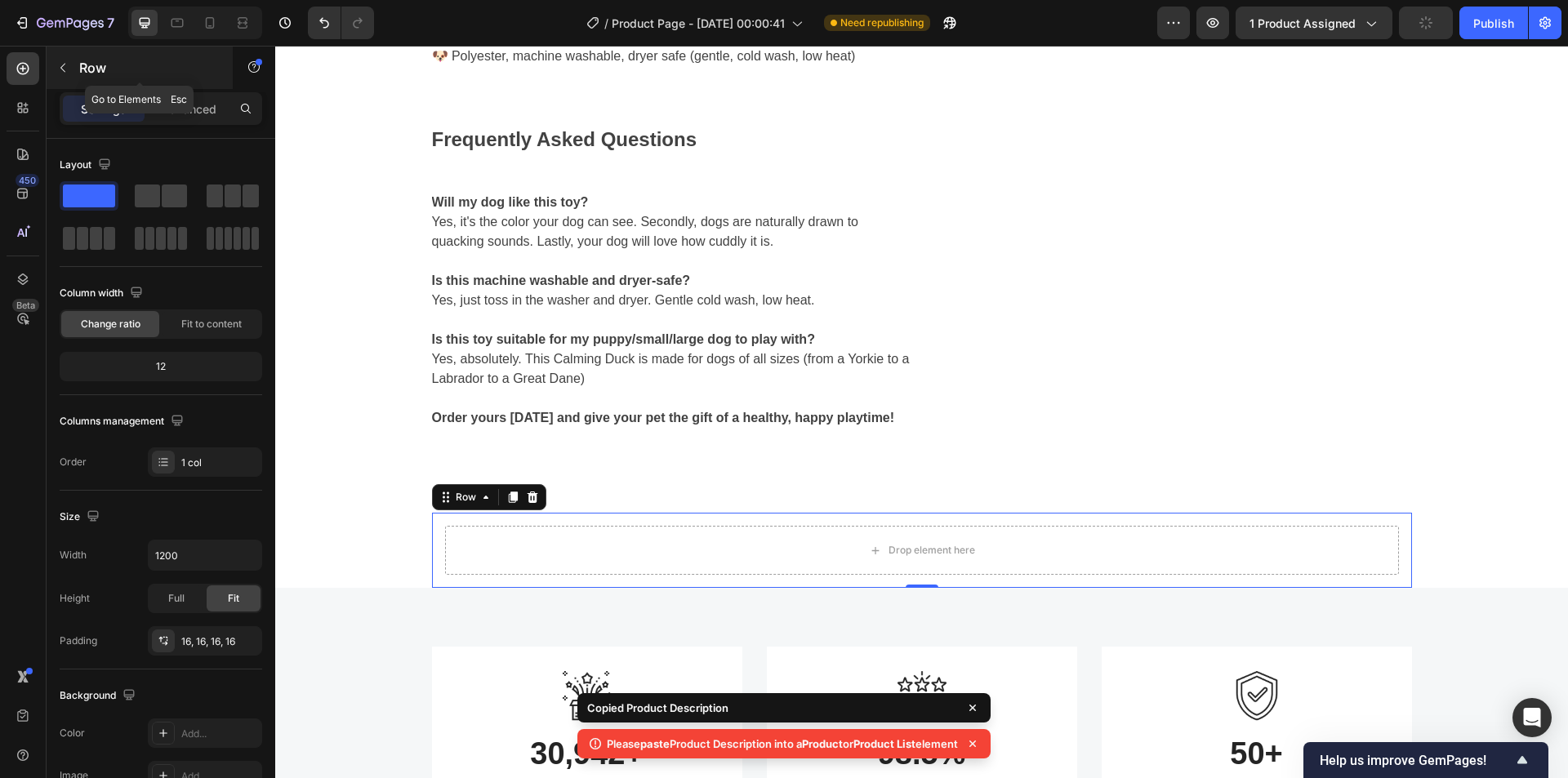
click at [75, 68] on button "button" at bounding box center [63, 67] width 26 height 26
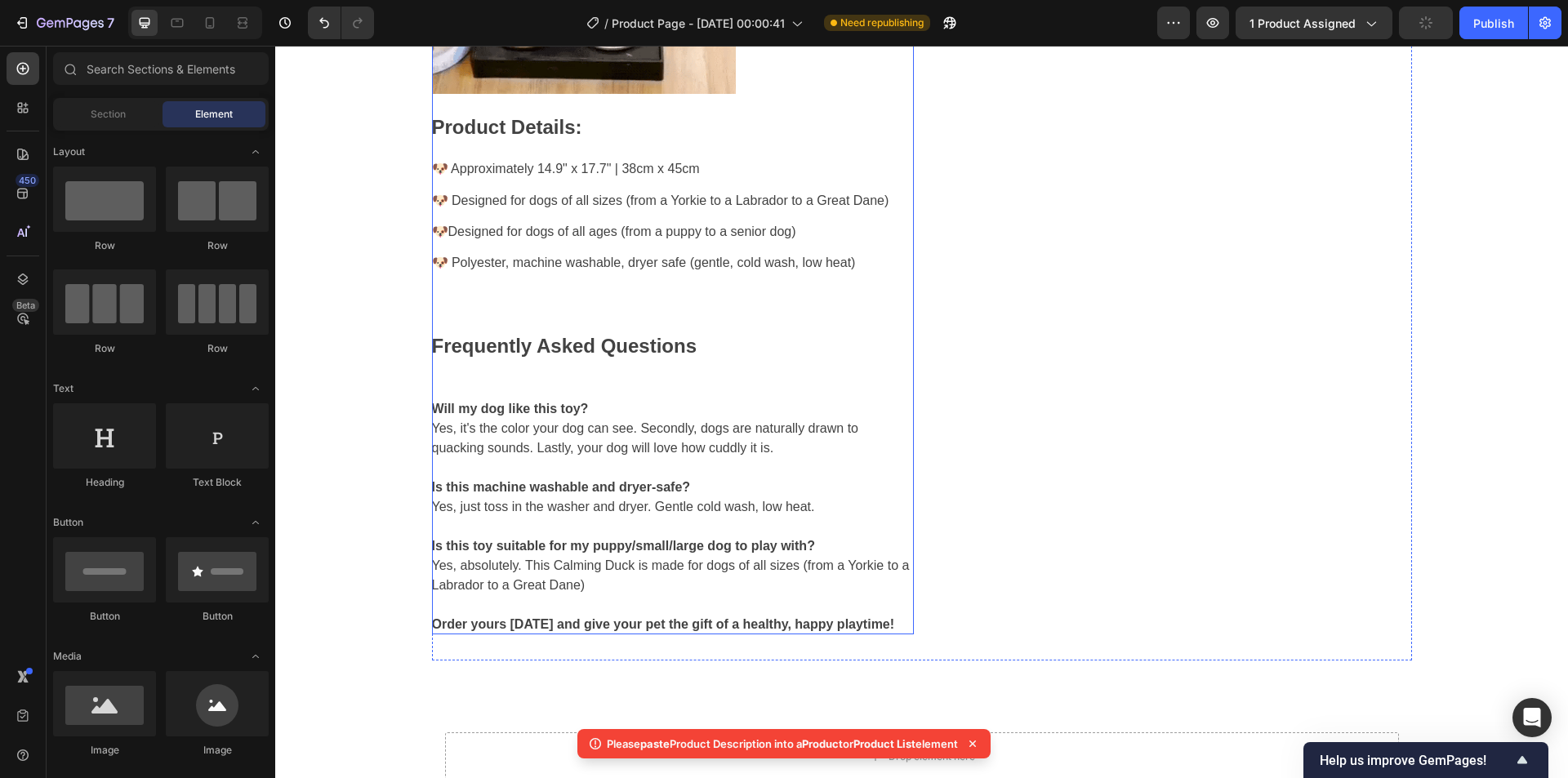
scroll to position [3837, 0]
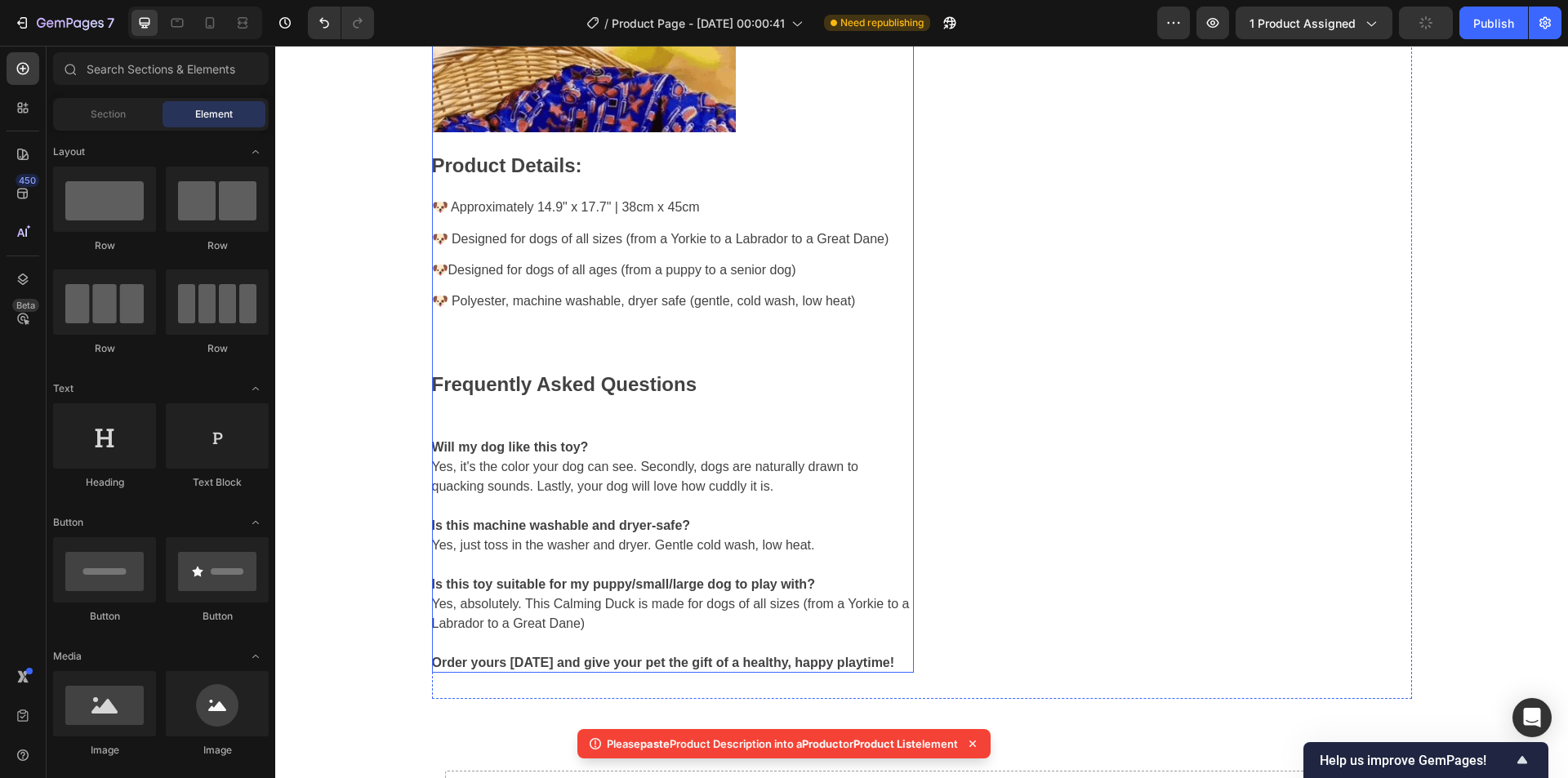
click at [855, 349] on h2 at bounding box center [673, 338] width 482 height 28
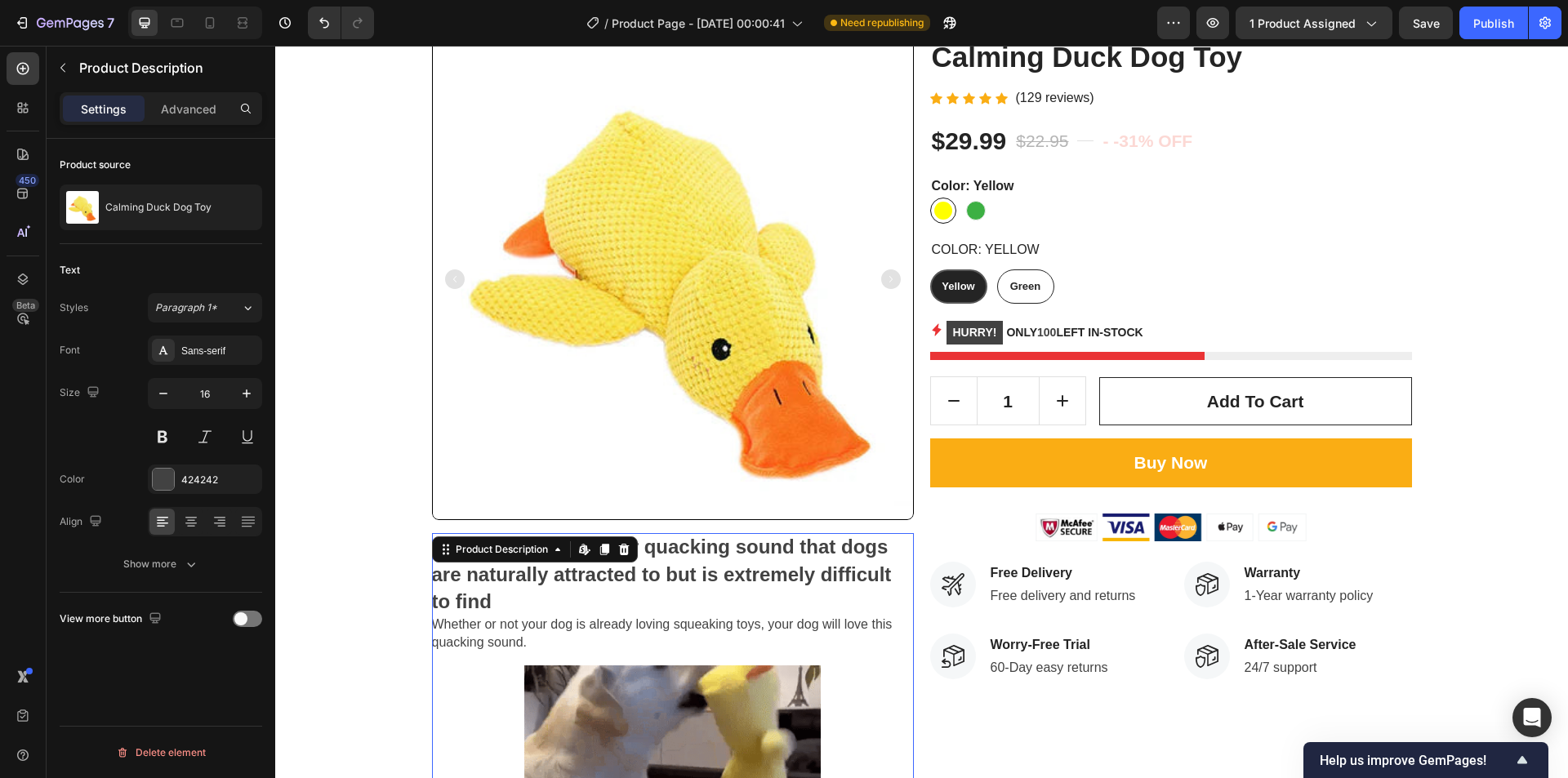
scroll to position [0, 0]
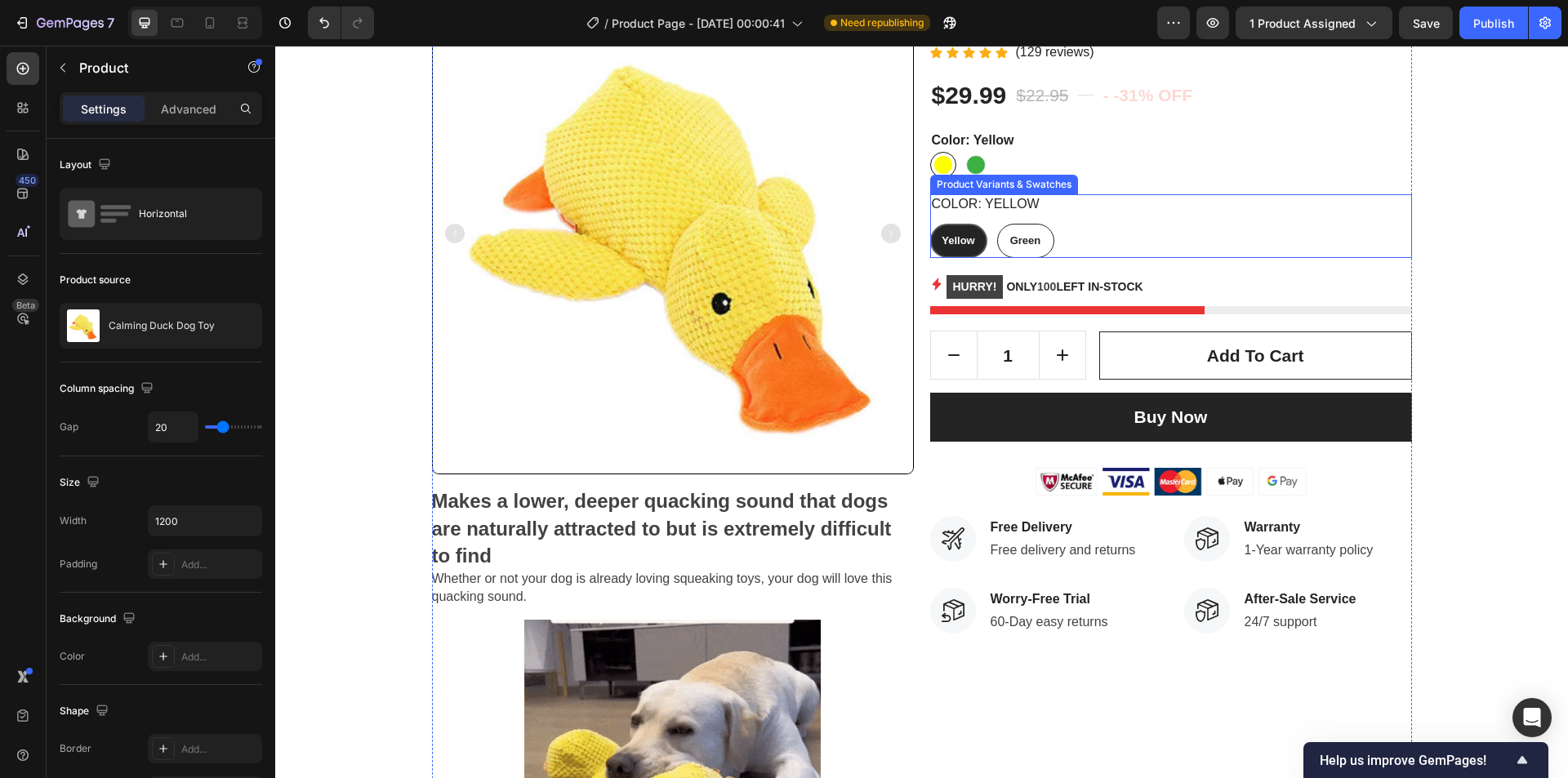
scroll to position [163, 0]
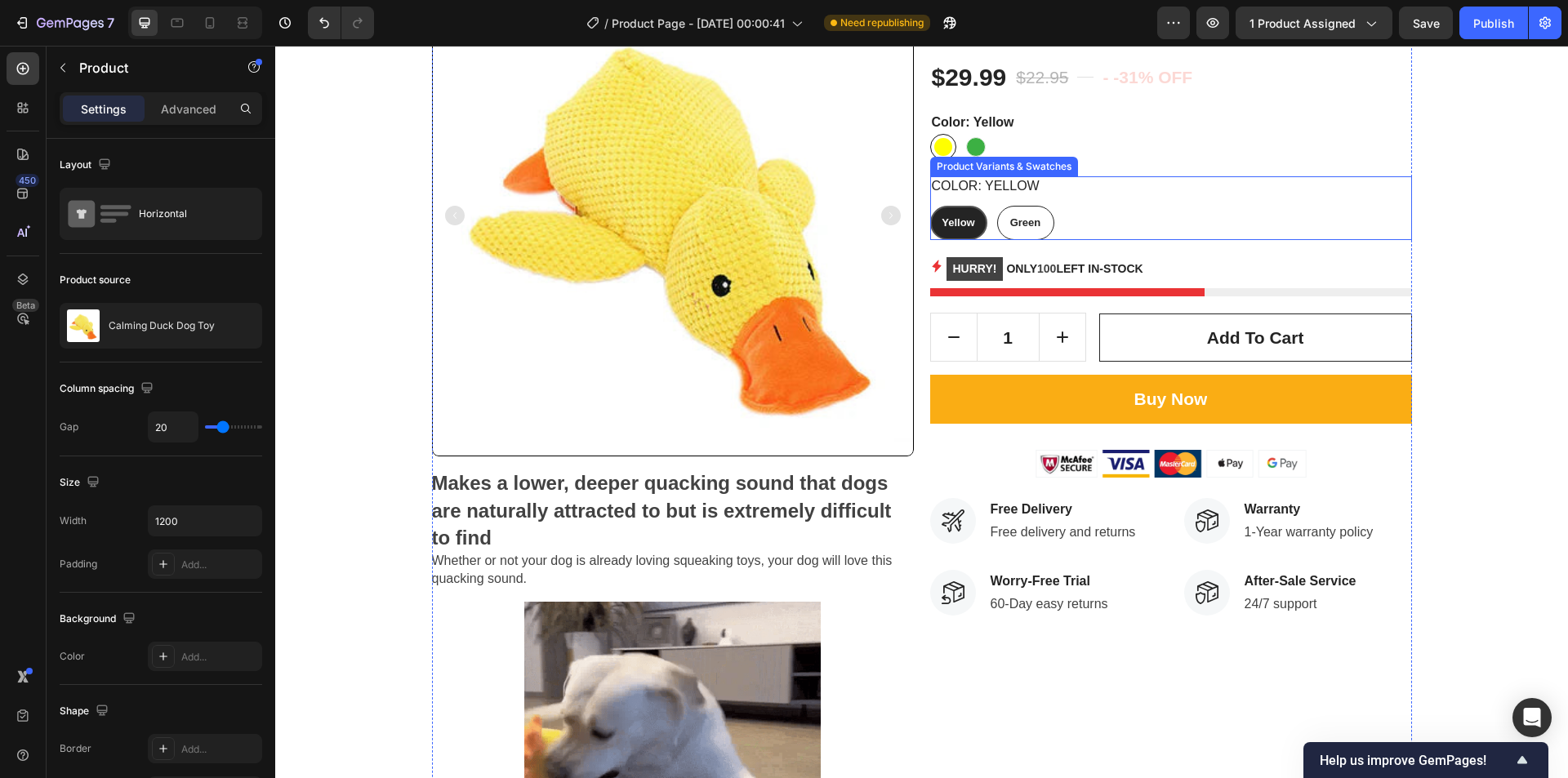
click at [1386, 236] on div "Yellow Yellow Yellow Green Green Green" at bounding box center [1172, 223] width 482 height 34
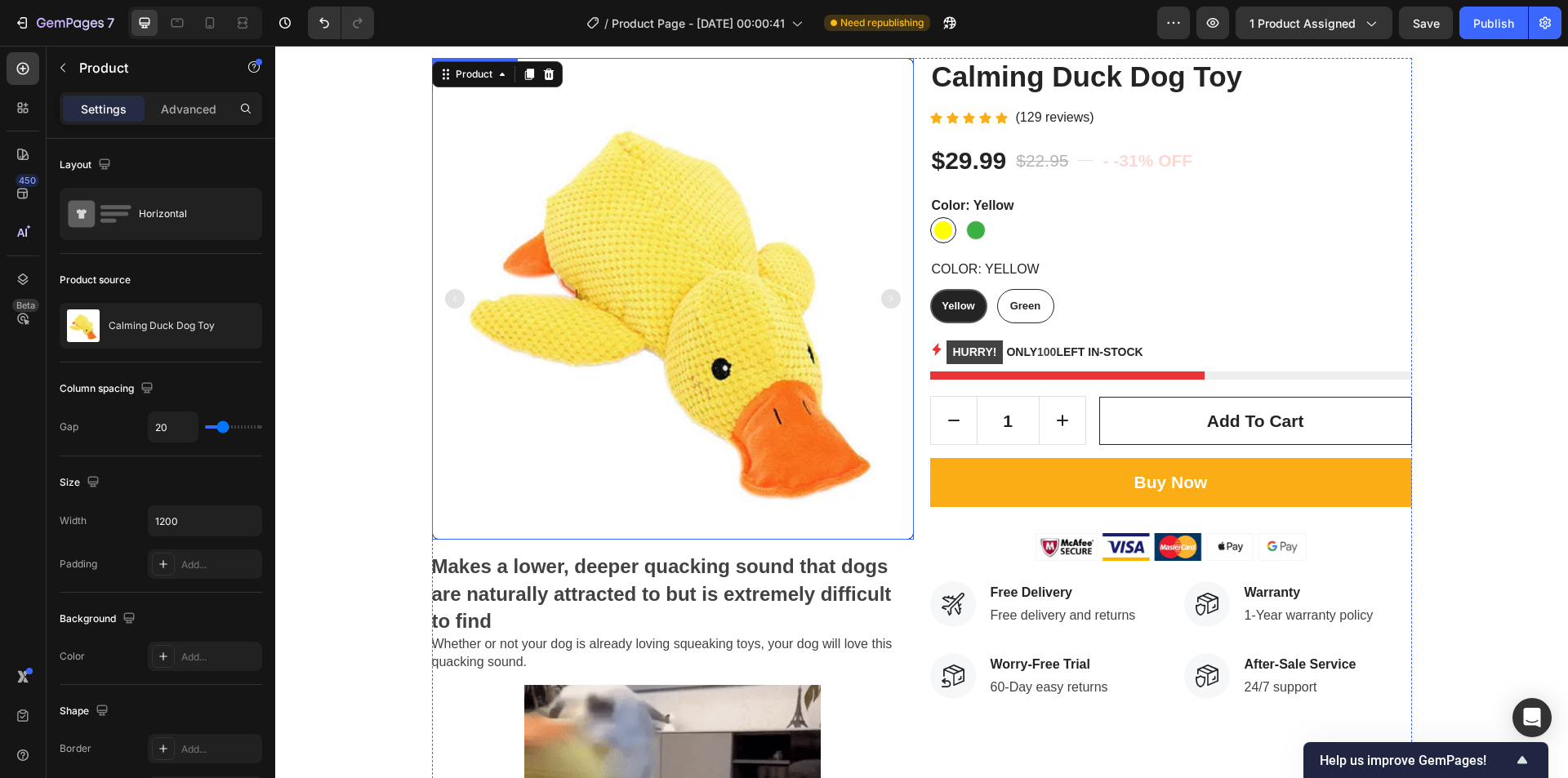
scroll to position [0, 0]
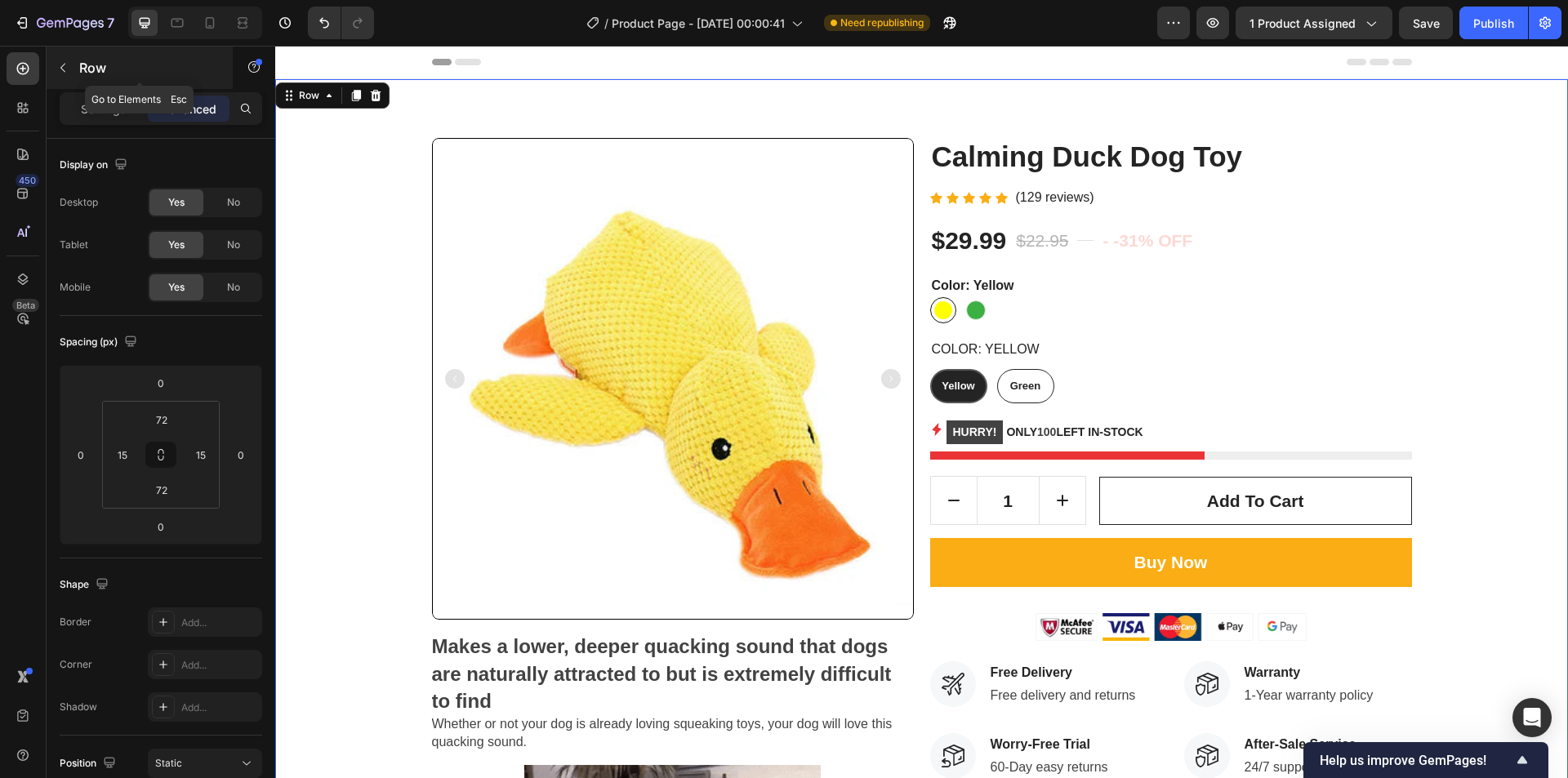
click at [73, 74] on button "button" at bounding box center [63, 67] width 26 height 26
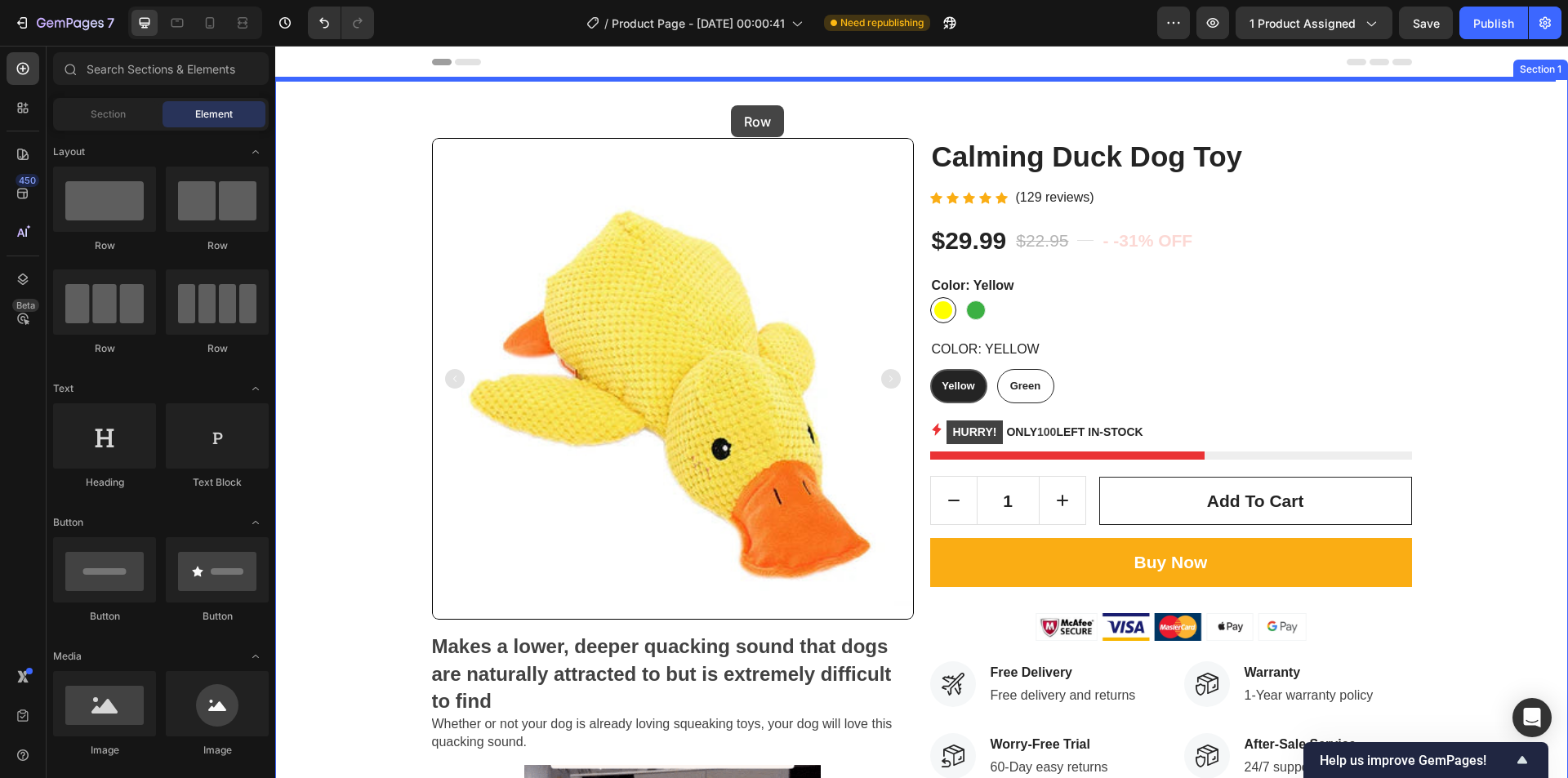
drag, startPoint x: 550, startPoint y: 233, endPoint x: 731, endPoint y: 105, distance: 221.7
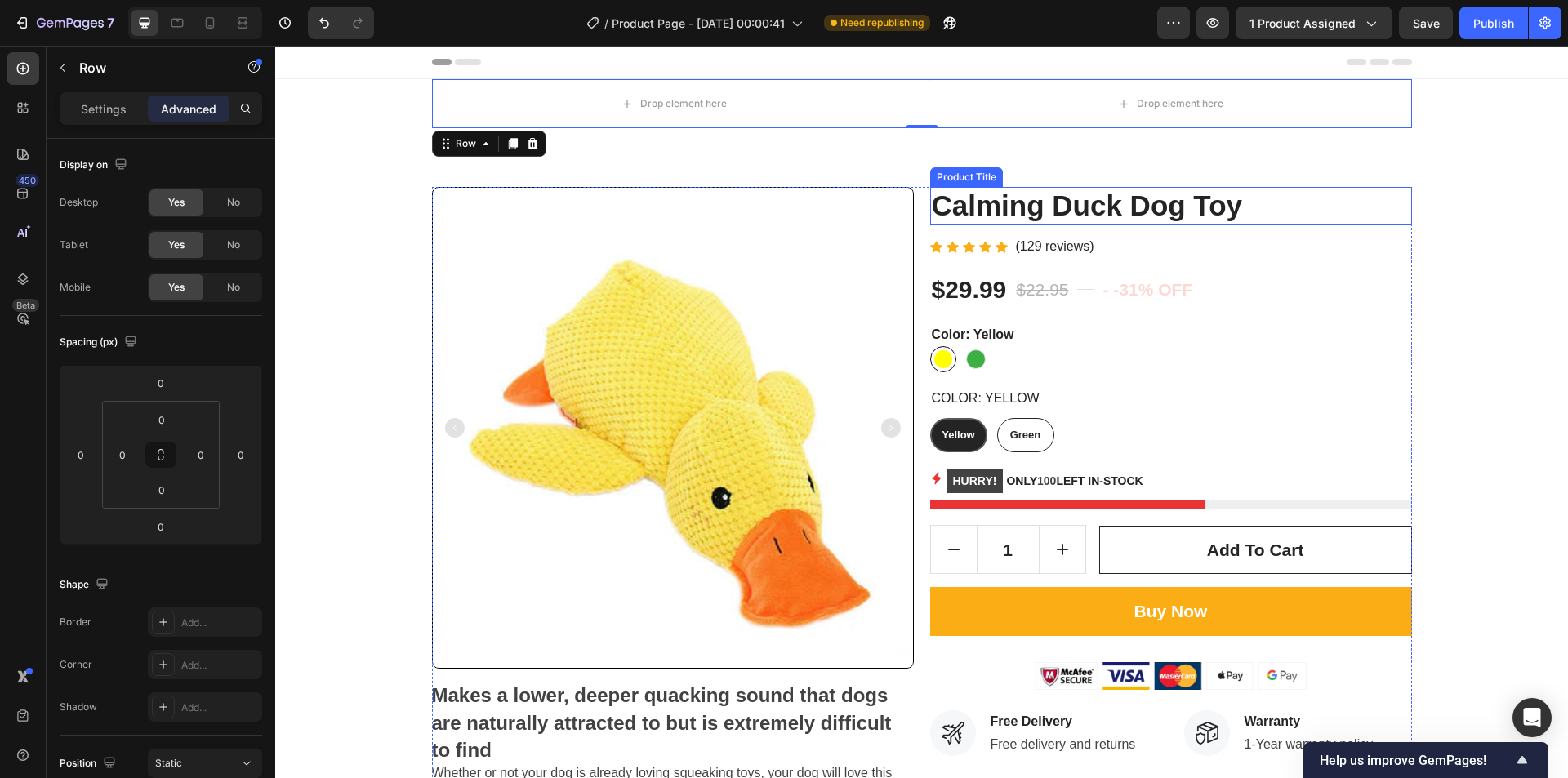
click at [1094, 209] on h2 "Calming Duck Dog Toy" at bounding box center [1172, 205] width 482 height 38
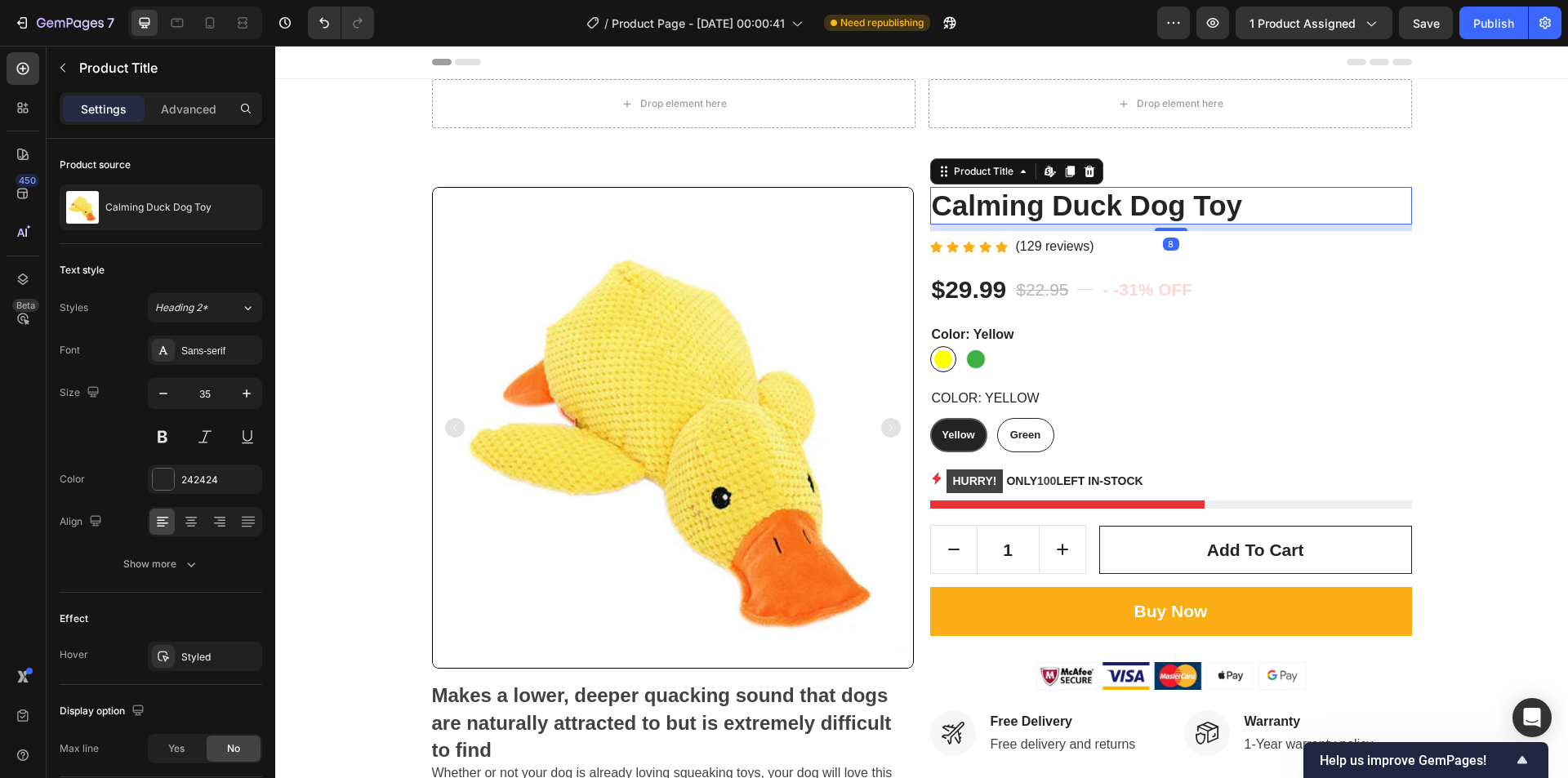
click at [1063, 172] on icon at bounding box center [1069, 171] width 13 height 13
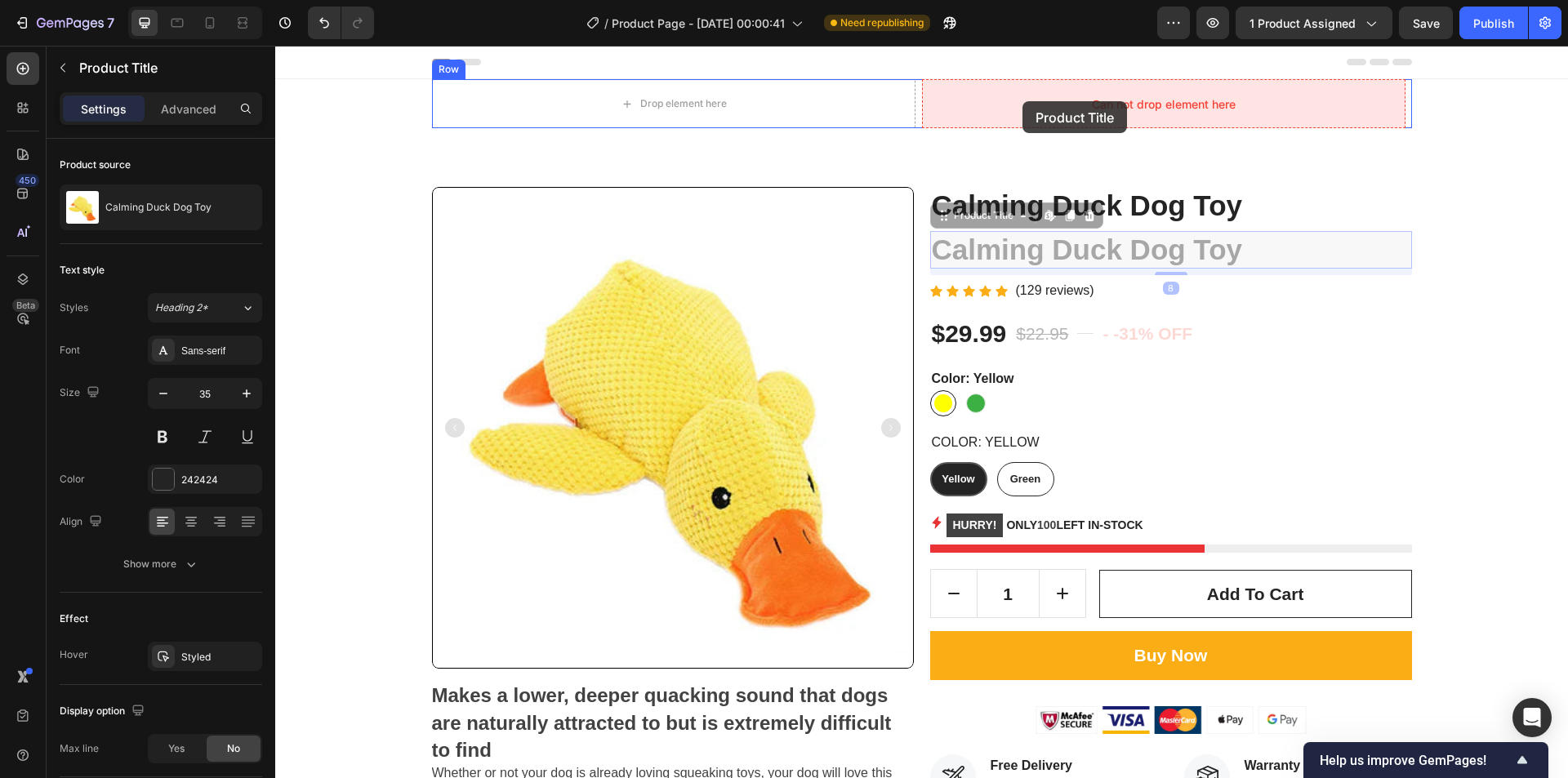
drag, startPoint x: 1054, startPoint y: 256, endPoint x: 1023, endPoint y: 102, distance: 157.1
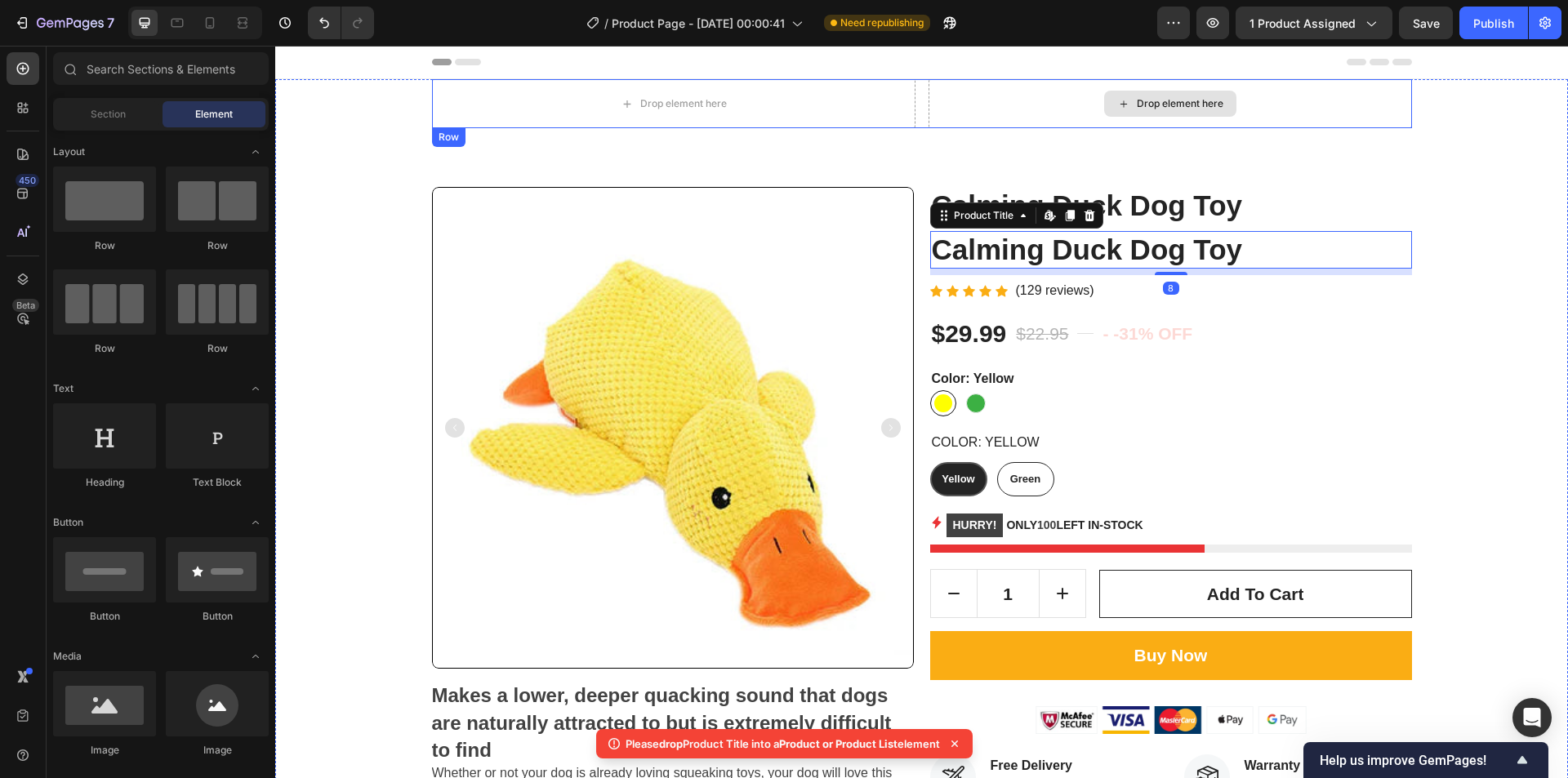
click at [1147, 98] on div "Drop element here" at bounding box center [1180, 103] width 87 height 13
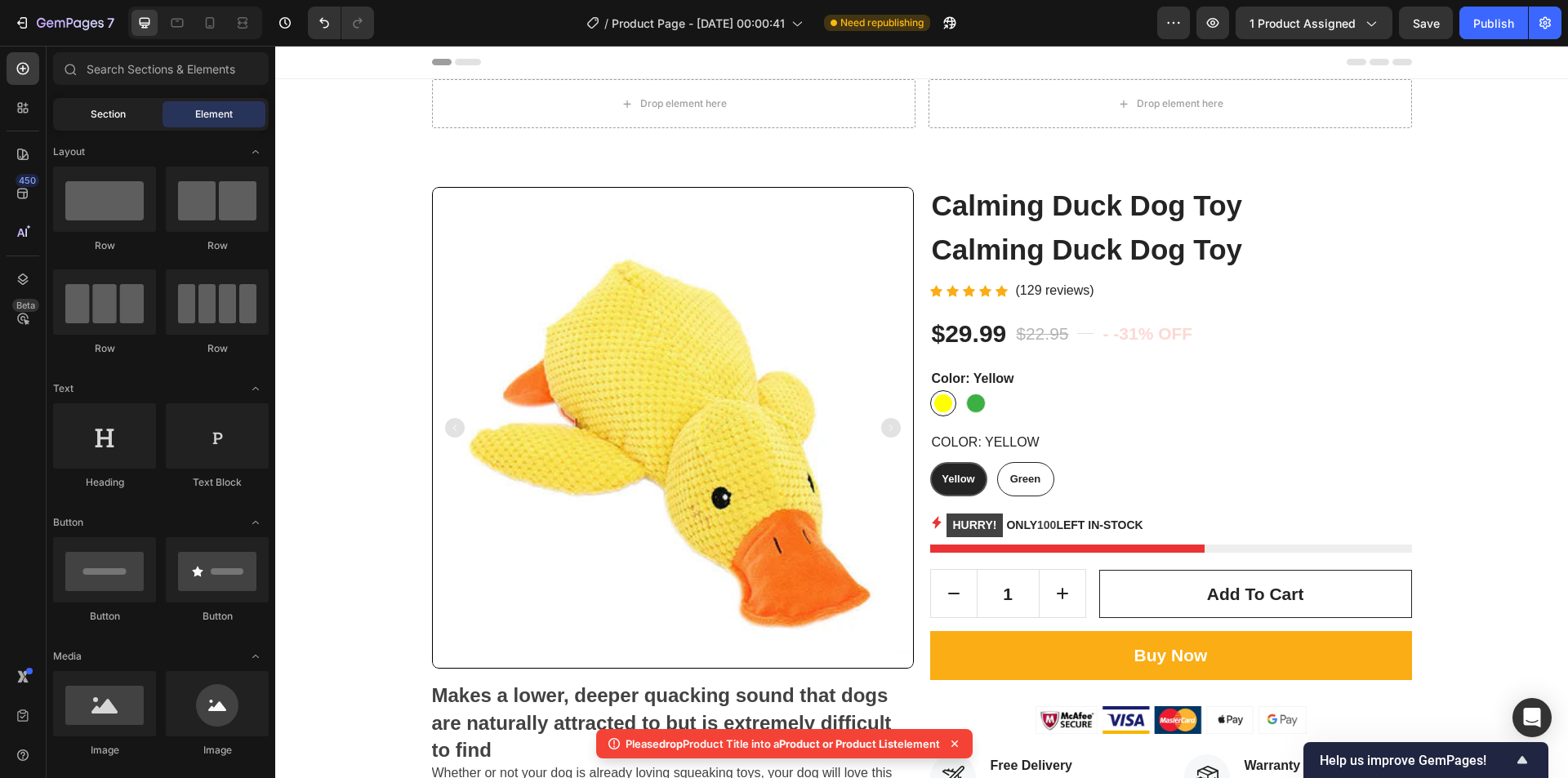
click at [106, 113] on span "Section" at bounding box center [108, 114] width 35 height 15
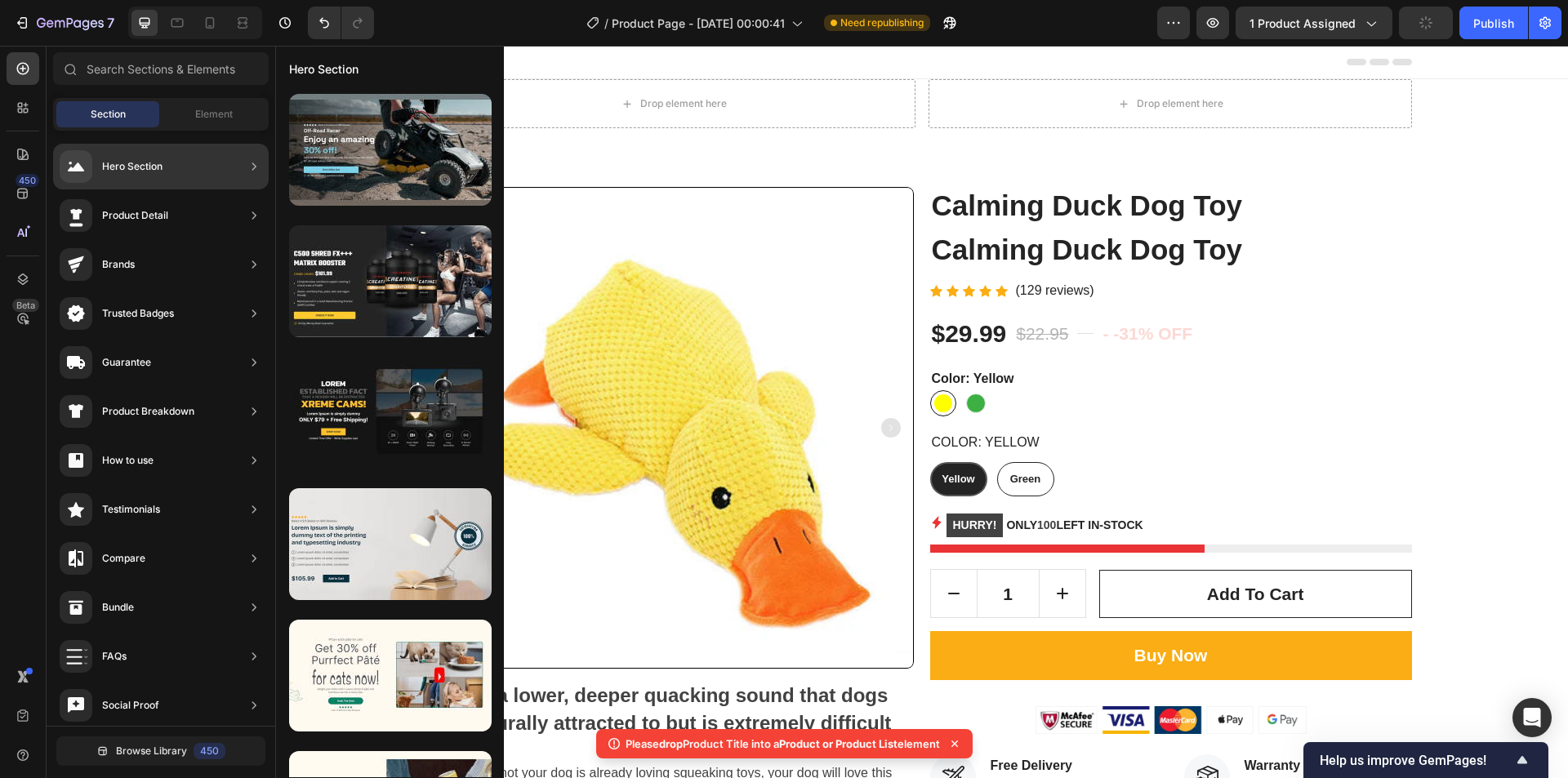
click at [170, 159] on div "Hero Section" at bounding box center [161, 166] width 216 height 46
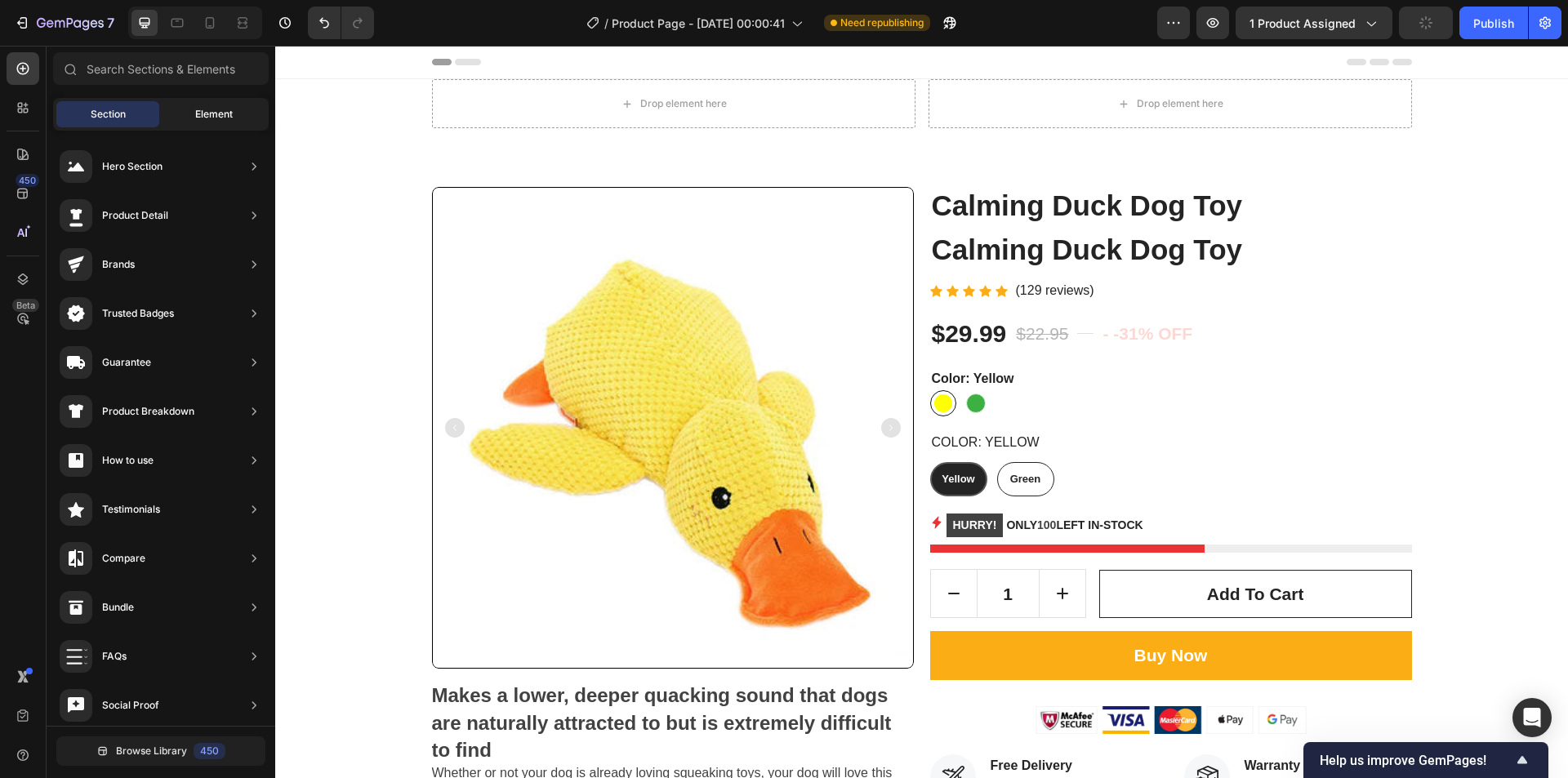
click at [171, 116] on div "Element" at bounding box center [213, 115] width 103 height 26
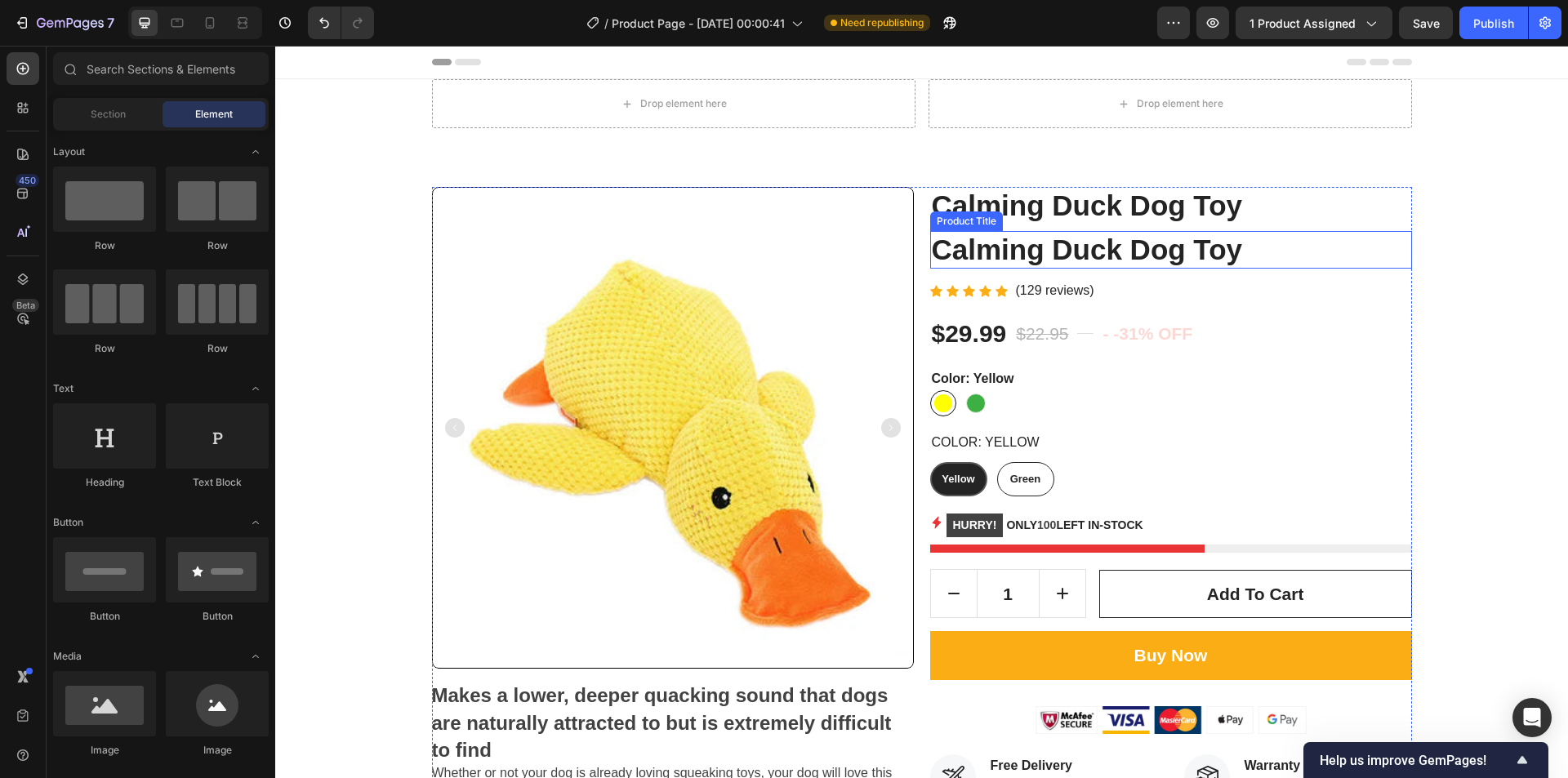
click at [991, 214] on div "Product Title" at bounding box center [966, 221] width 66 height 15
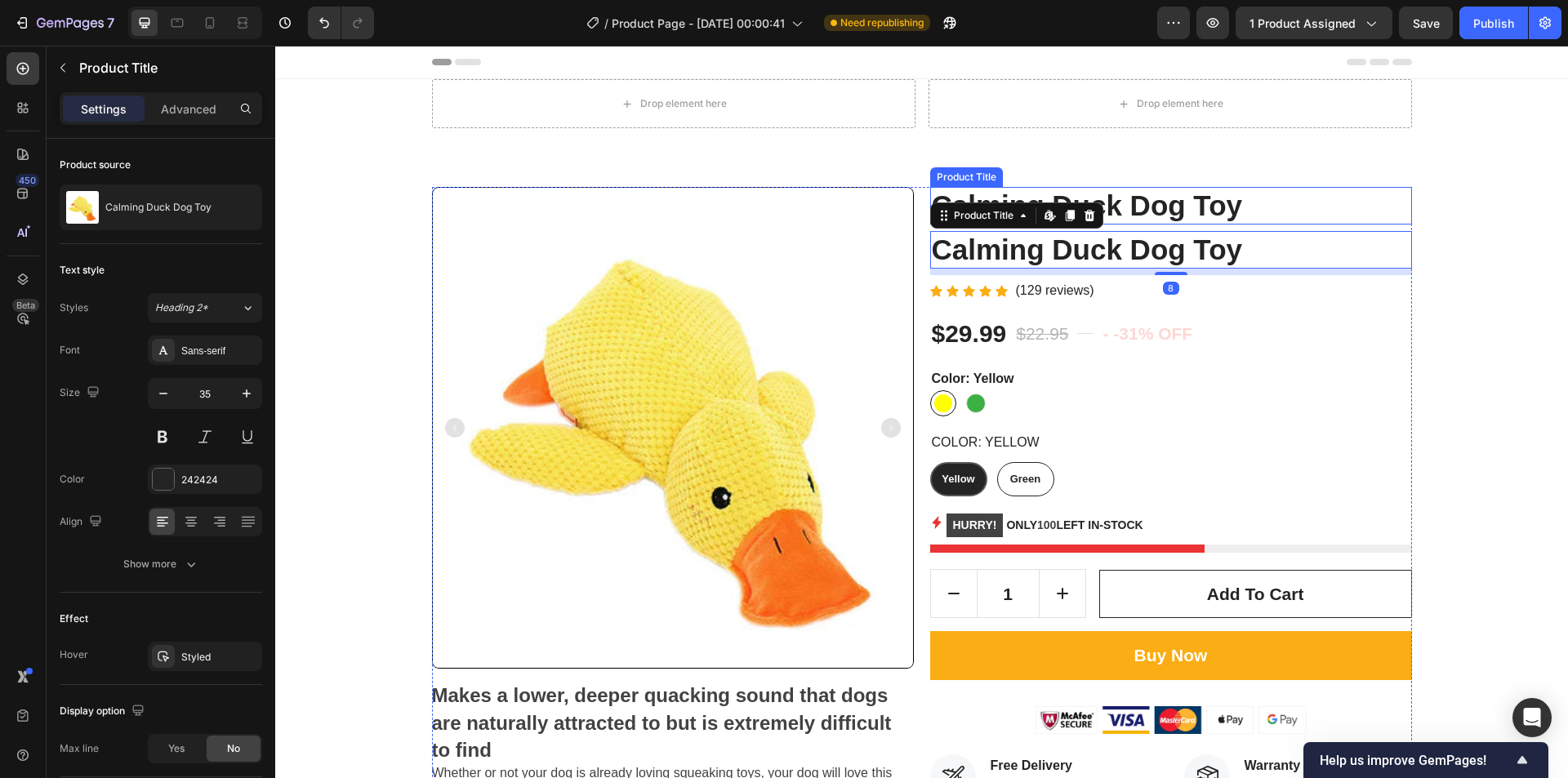
click at [1131, 208] on h2 "Calming Duck Dog Toy" at bounding box center [1172, 205] width 482 height 38
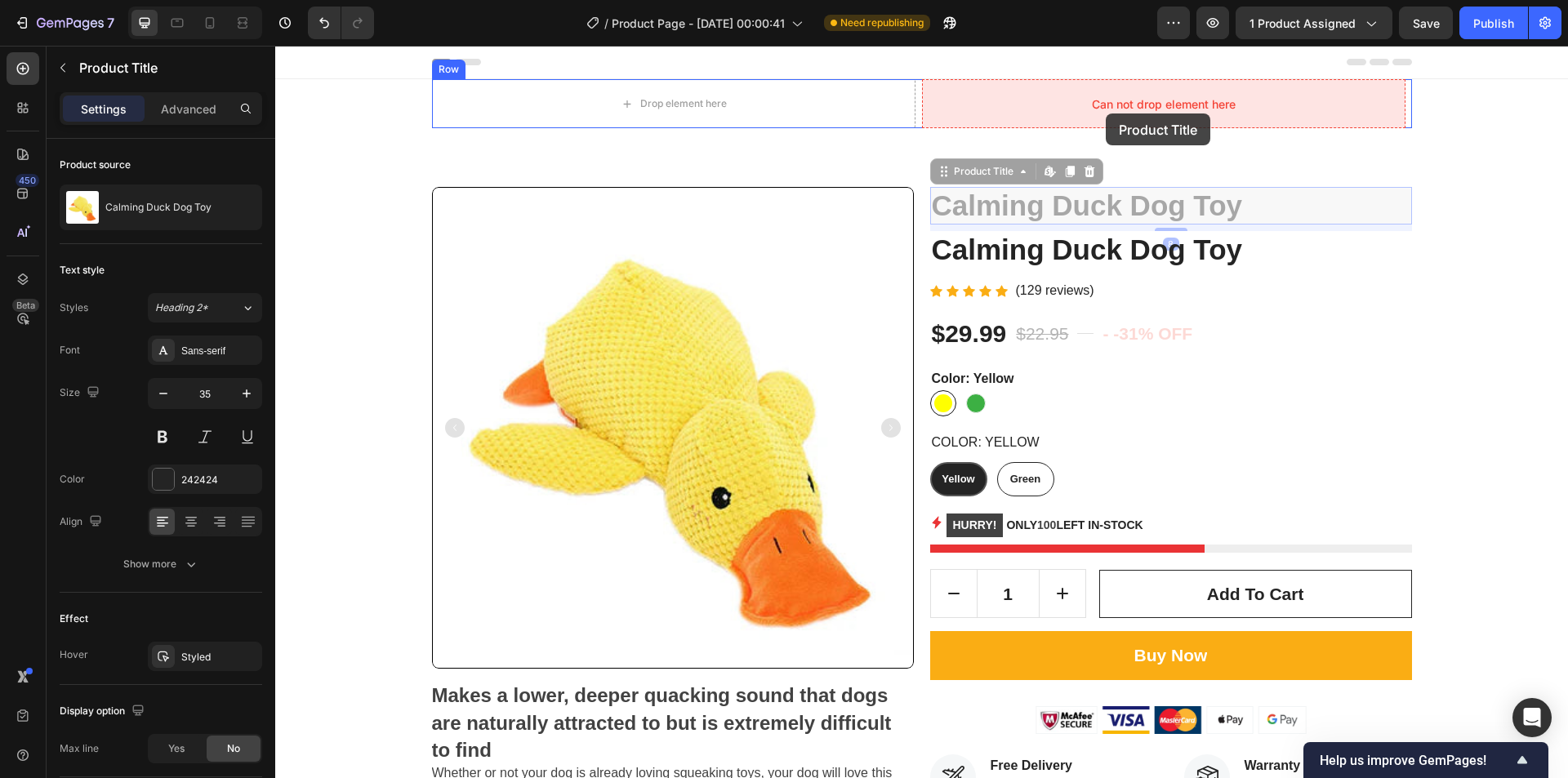
drag, startPoint x: 1039, startPoint y: 206, endPoint x: 1106, endPoint y: 114, distance: 113.8
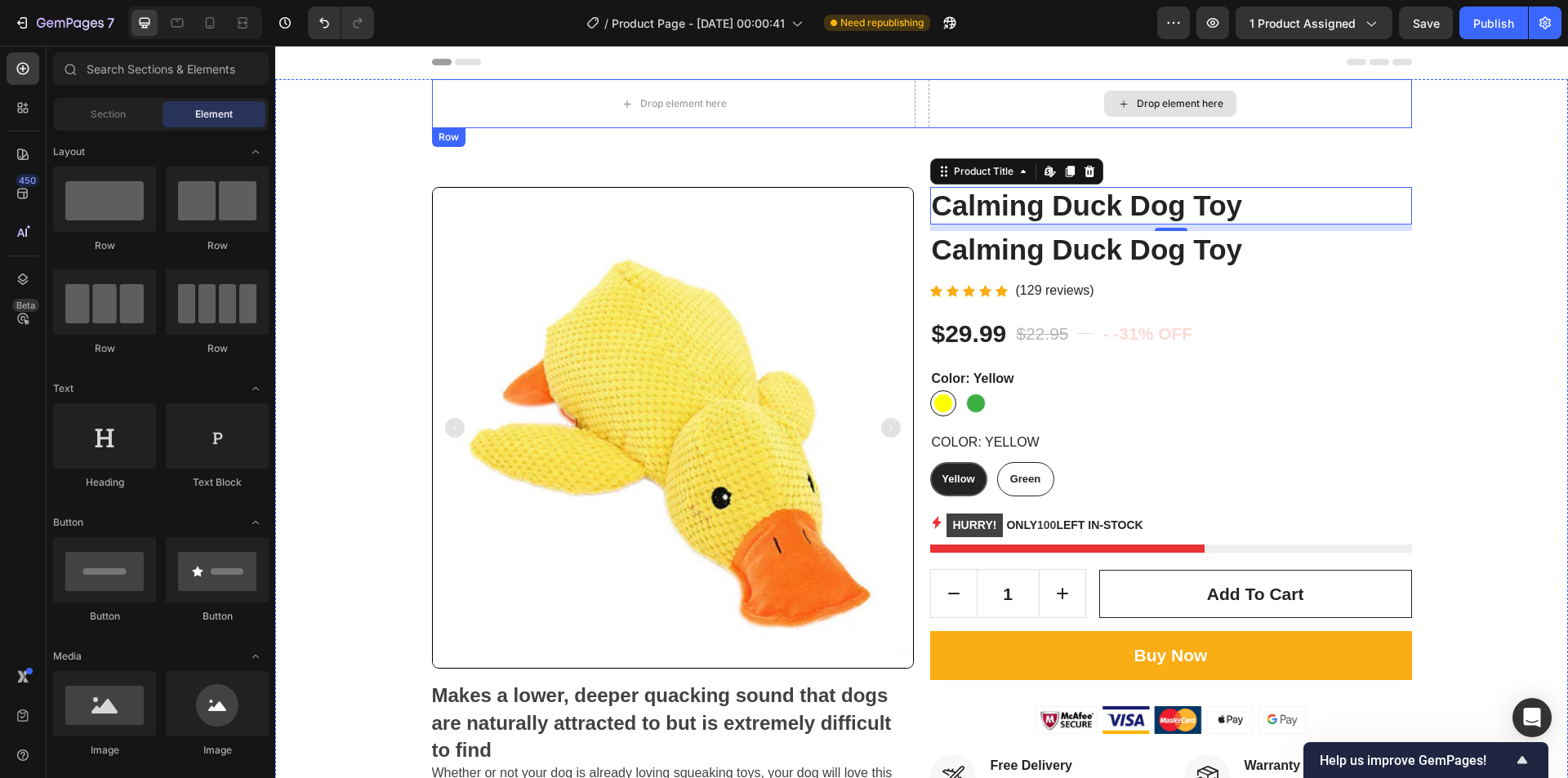
click at [1119, 103] on icon at bounding box center [1124, 104] width 13 height 14
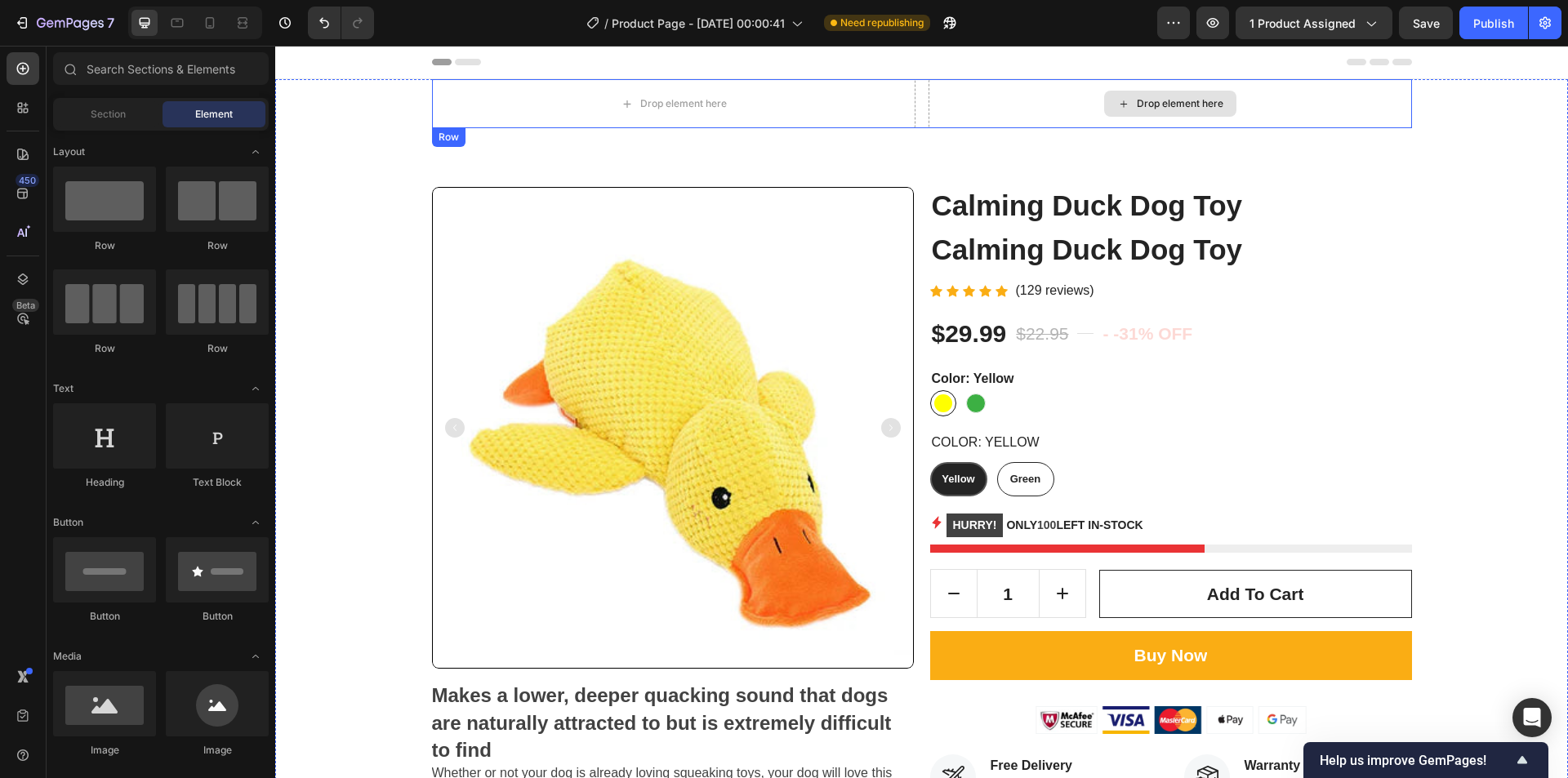
click at [1119, 103] on icon at bounding box center [1124, 104] width 13 height 14
click at [101, 212] on div at bounding box center [104, 199] width 103 height 66
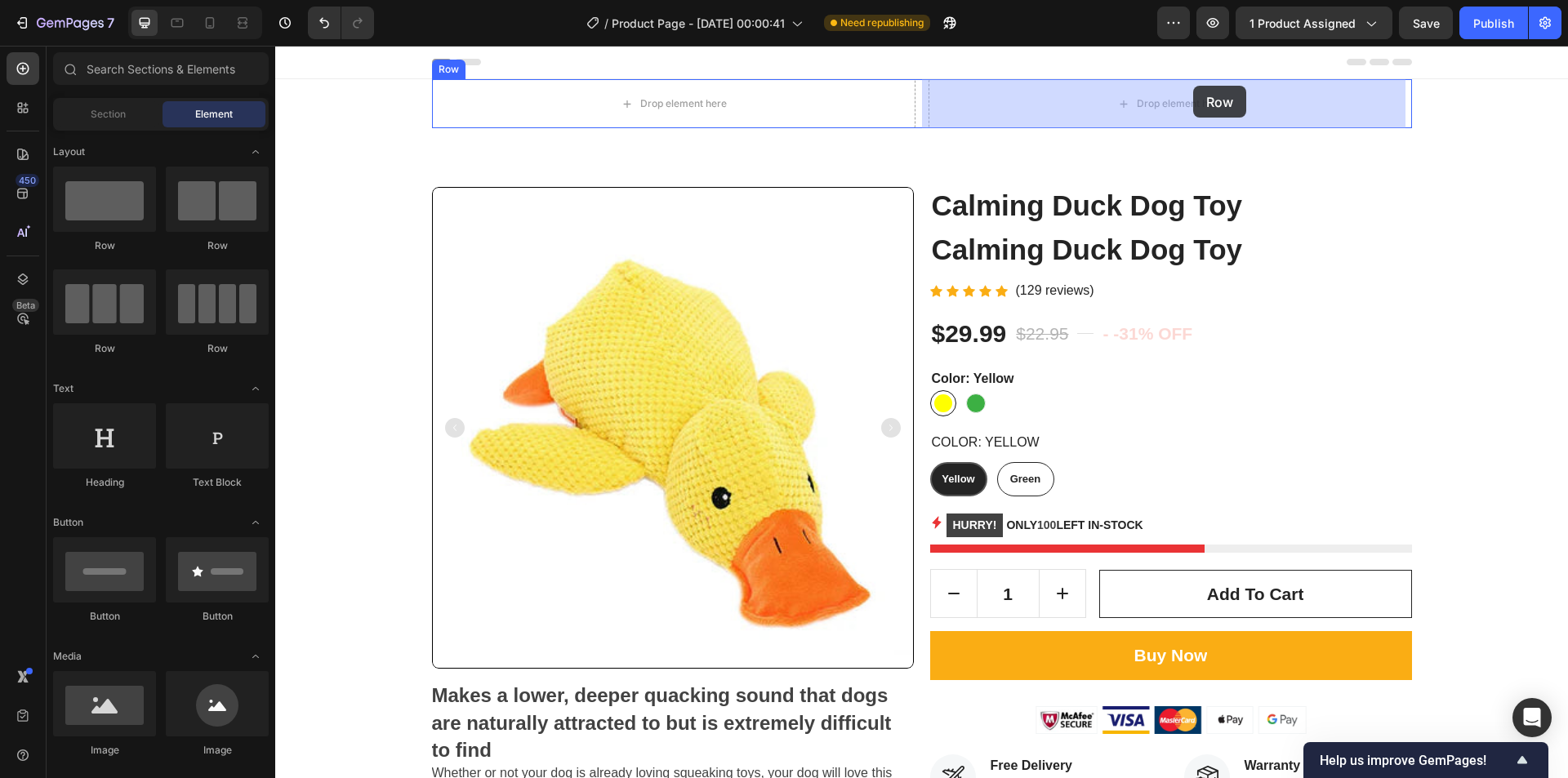
drag, startPoint x: 404, startPoint y: 258, endPoint x: 1194, endPoint y: 86, distance: 808.5
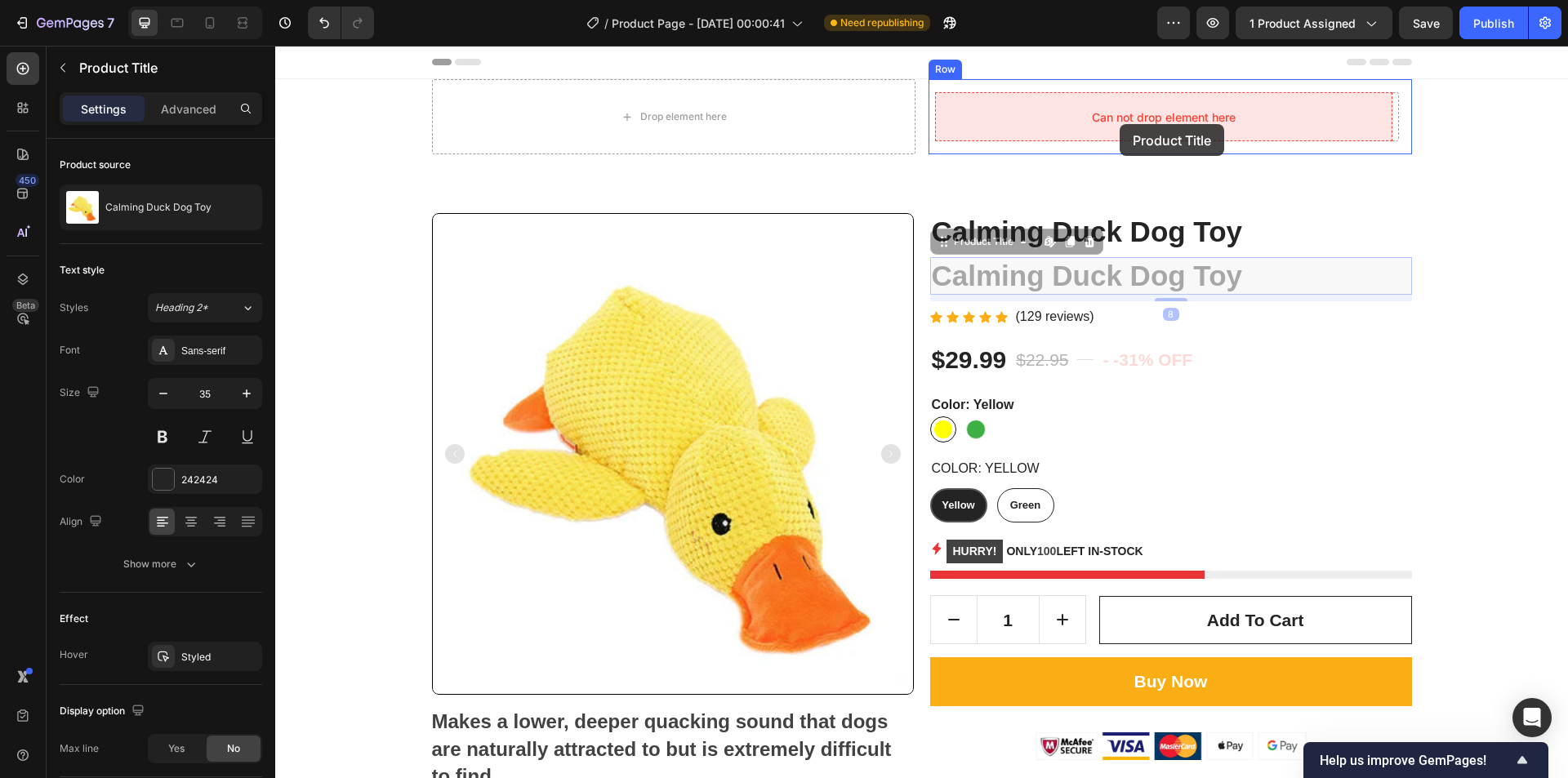
drag, startPoint x: 1069, startPoint y: 265, endPoint x: 1120, endPoint y: 124, distance: 149.9
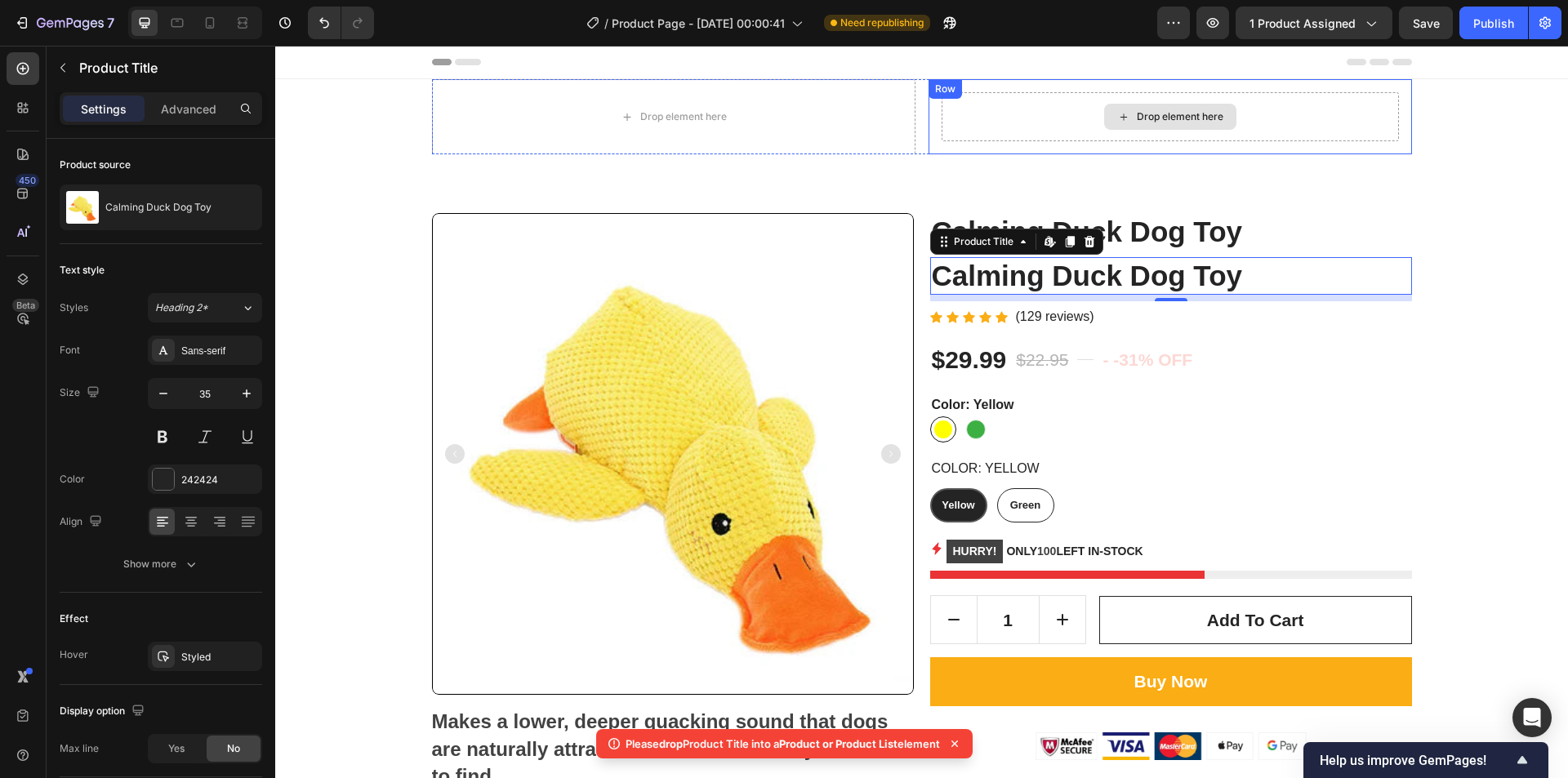
click at [1148, 124] on div "Drop element here" at bounding box center [1170, 117] width 132 height 26
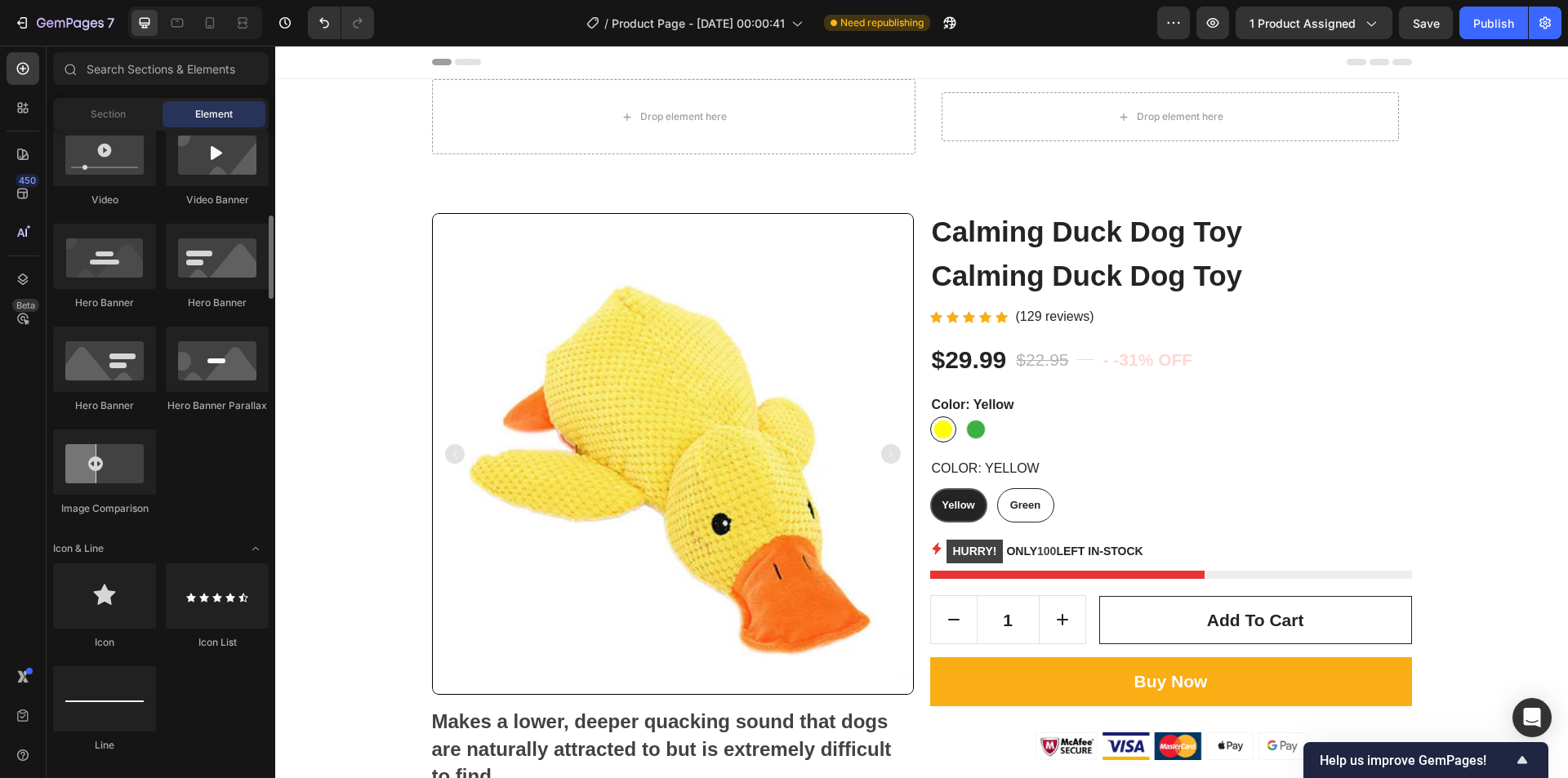
scroll to position [735, 0]
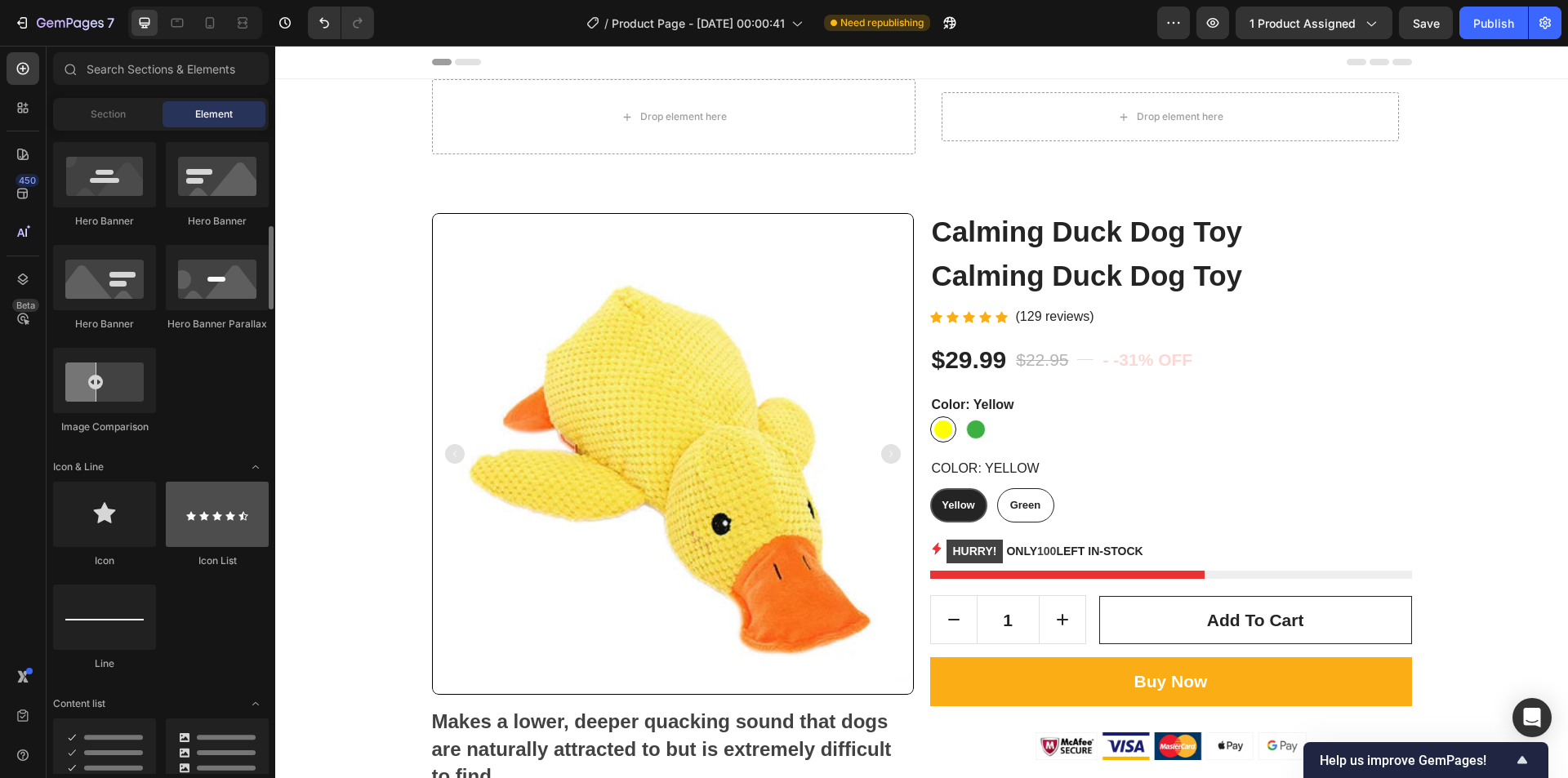
click at [198, 515] on div at bounding box center [216, 514] width 103 height 66
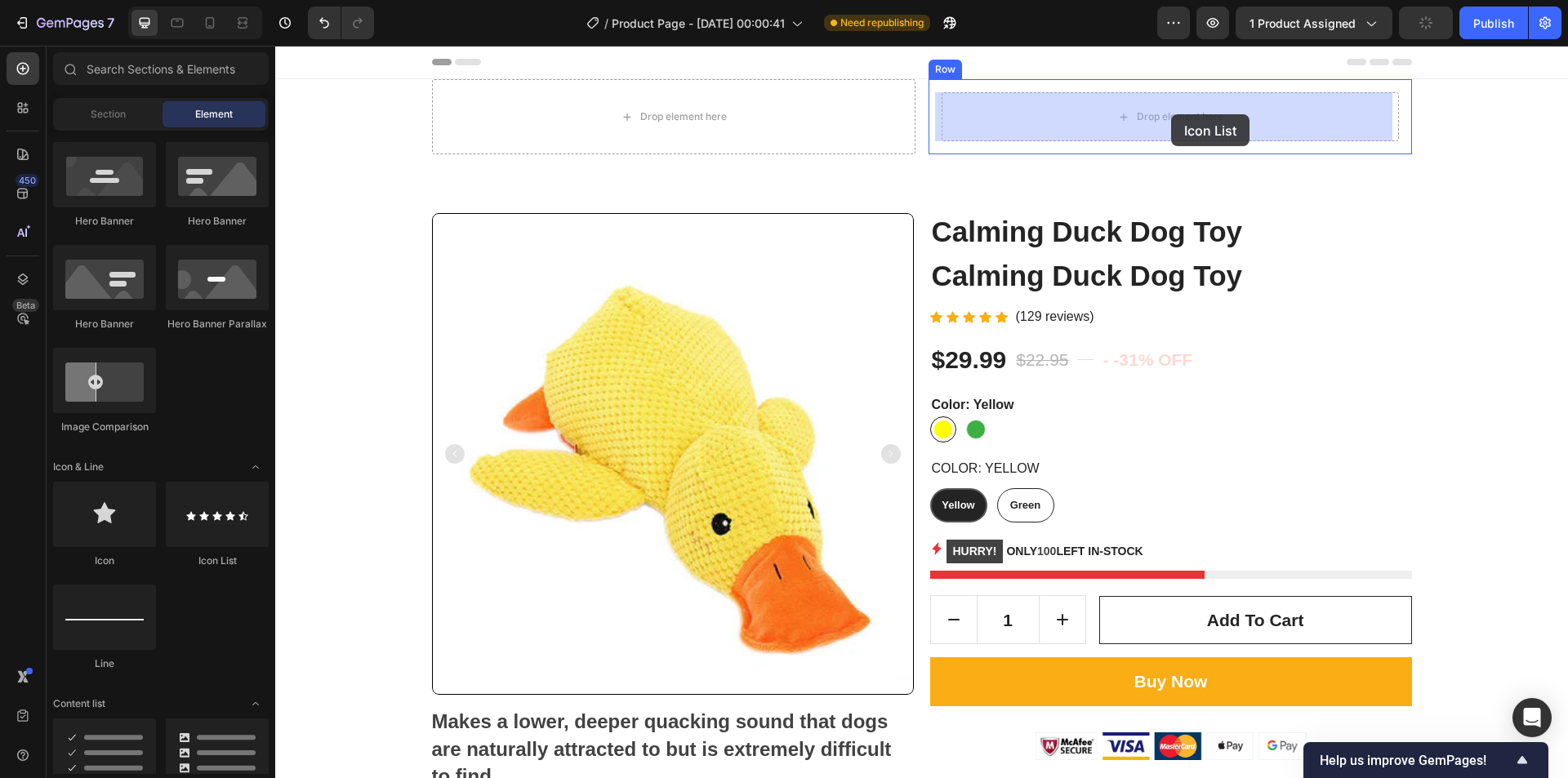
drag, startPoint x: 491, startPoint y: 567, endPoint x: 1172, endPoint y: 114, distance: 817.9
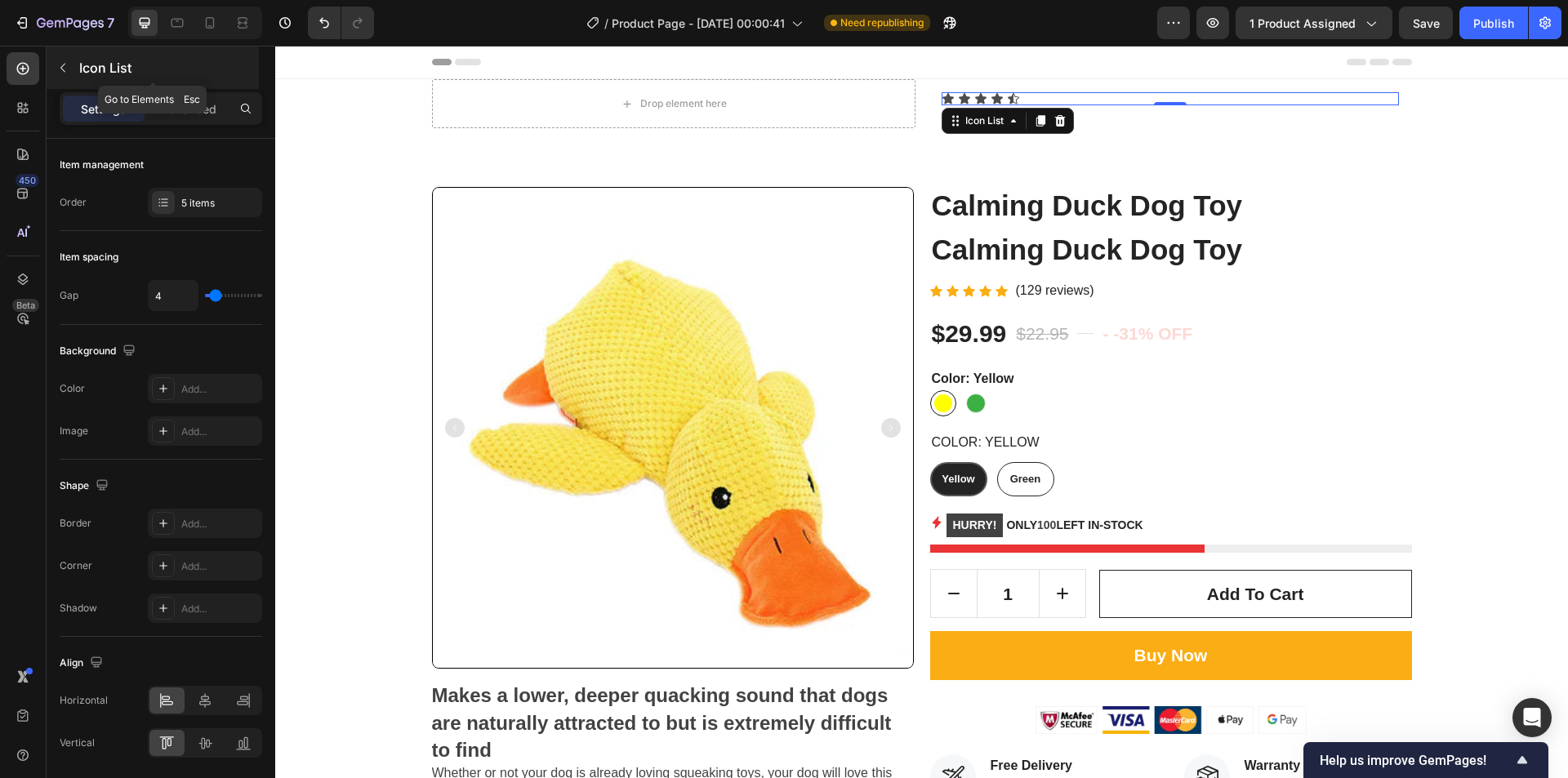
click at [72, 66] on button "button" at bounding box center [63, 67] width 26 height 26
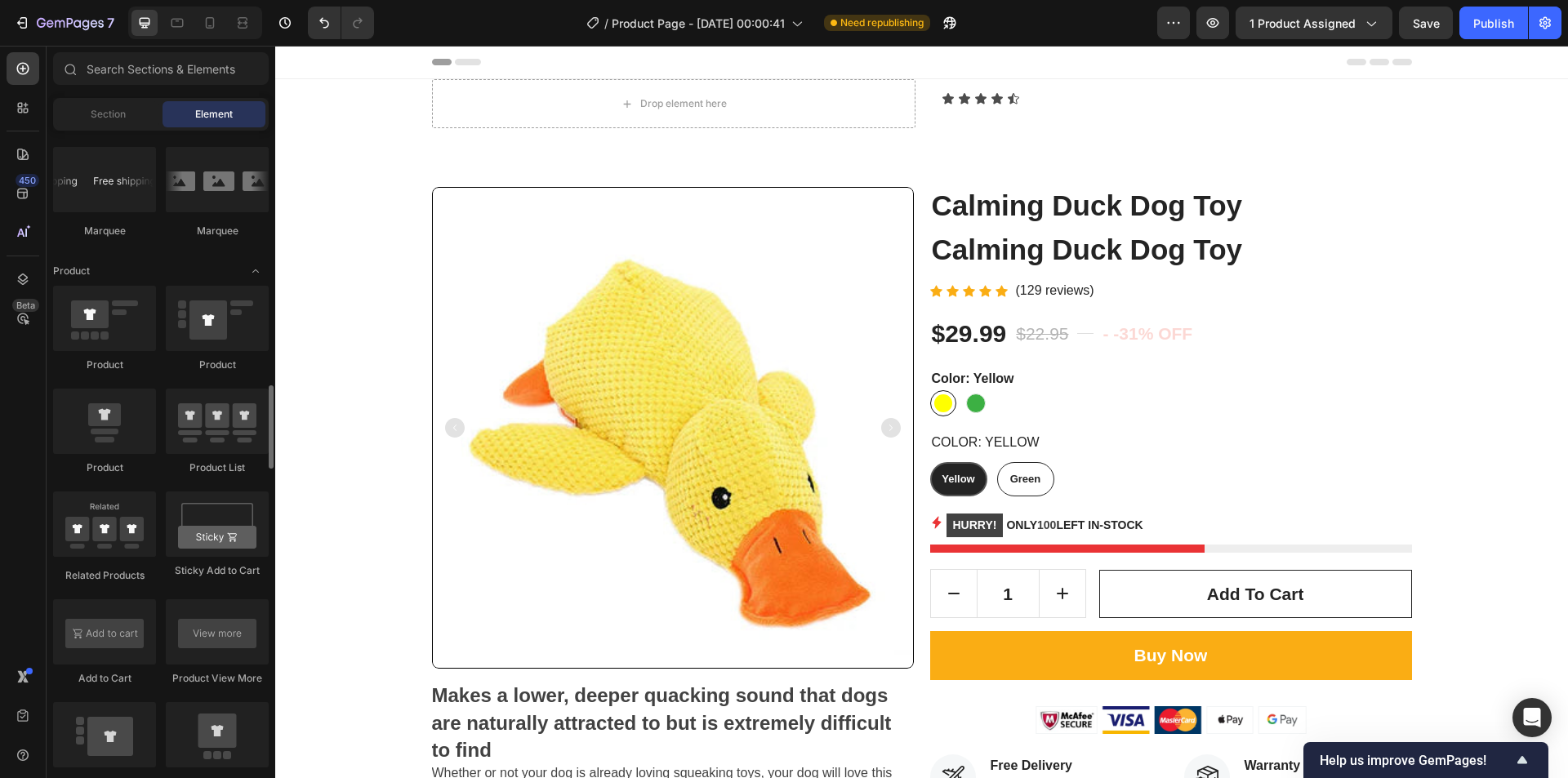
scroll to position [2287, 0]
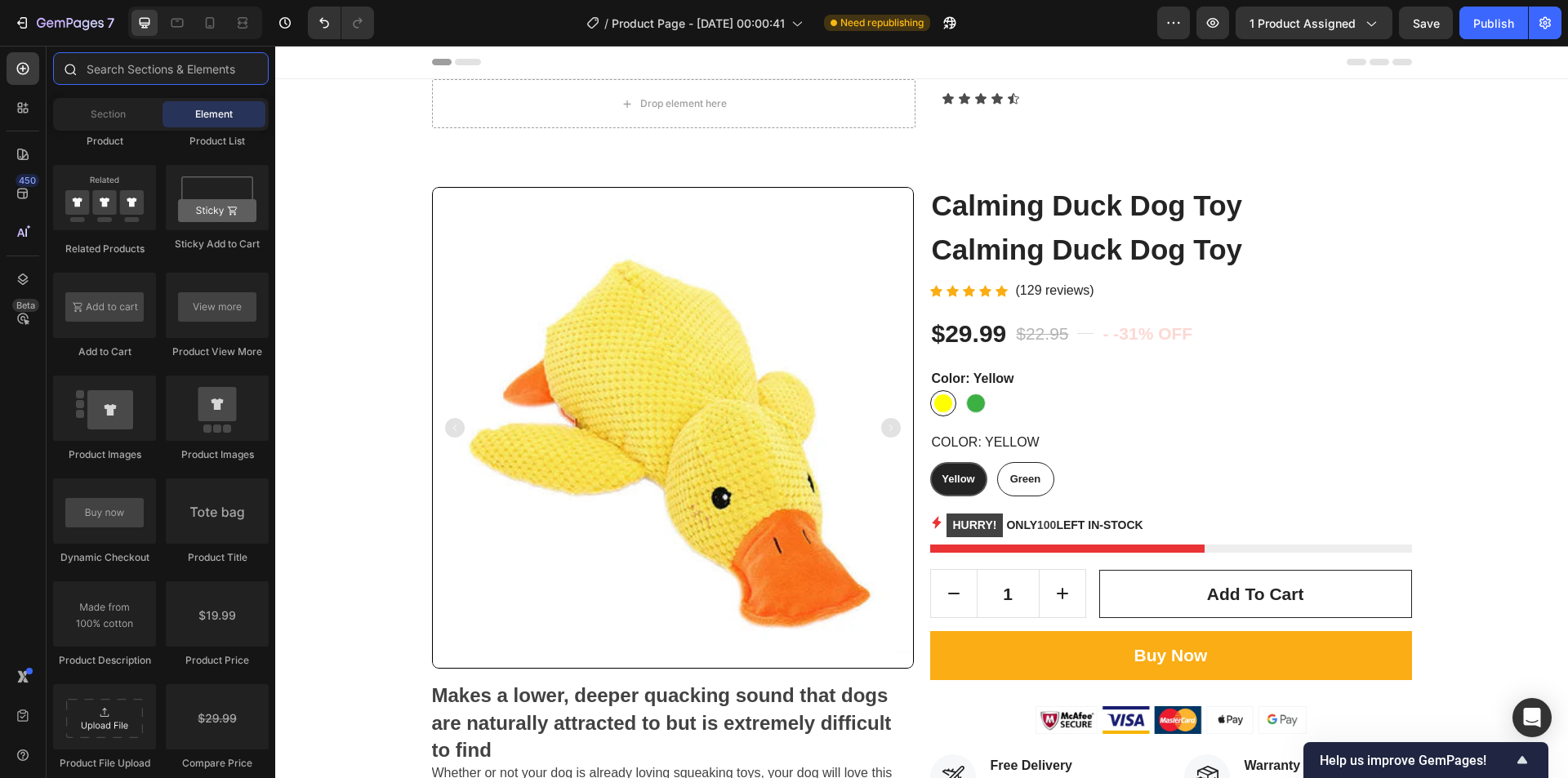
click at [128, 72] on input "text" at bounding box center [161, 68] width 216 height 32
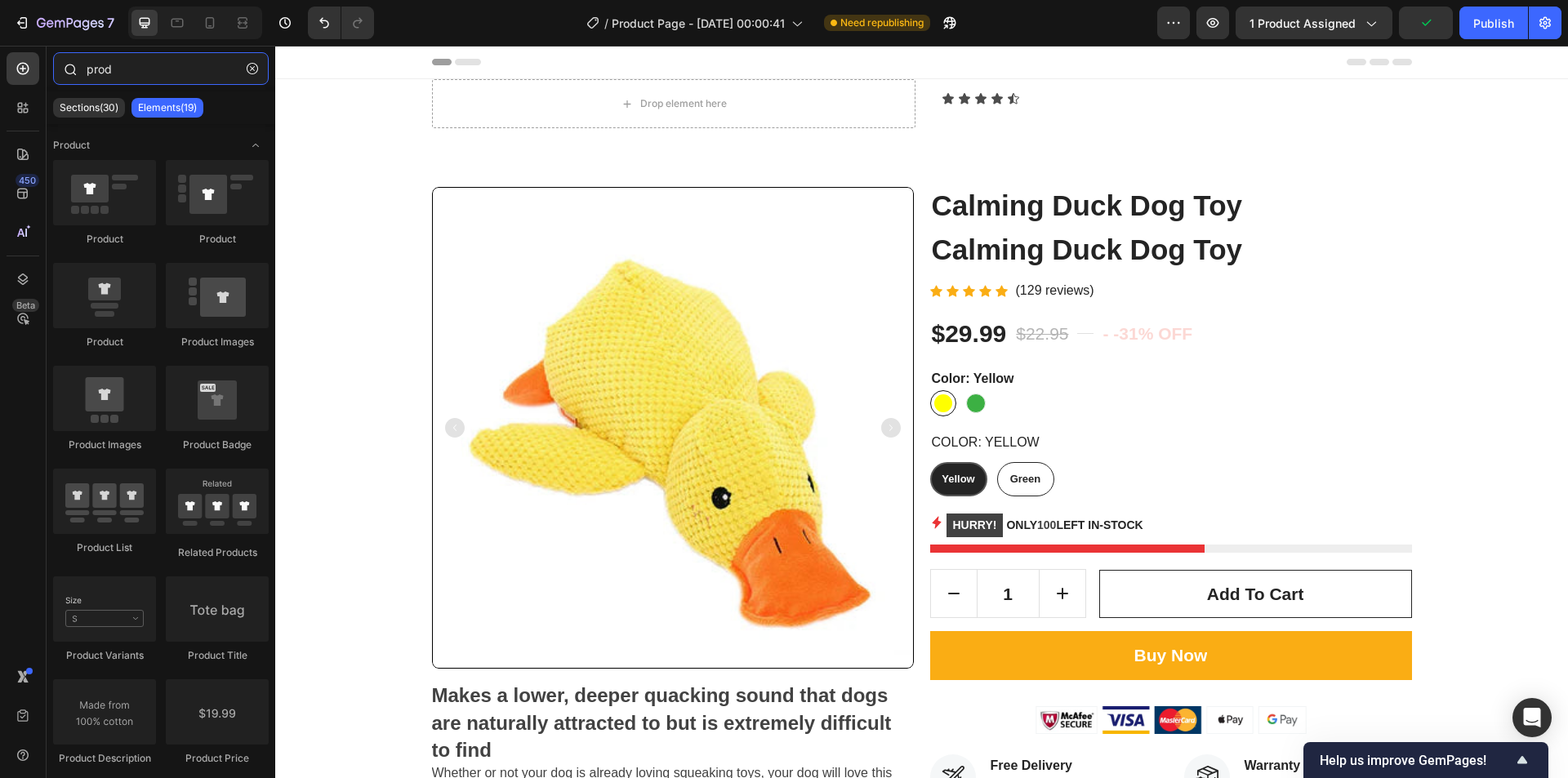
click at [121, 72] on input "prod" at bounding box center [161, 68] width 216 height 32
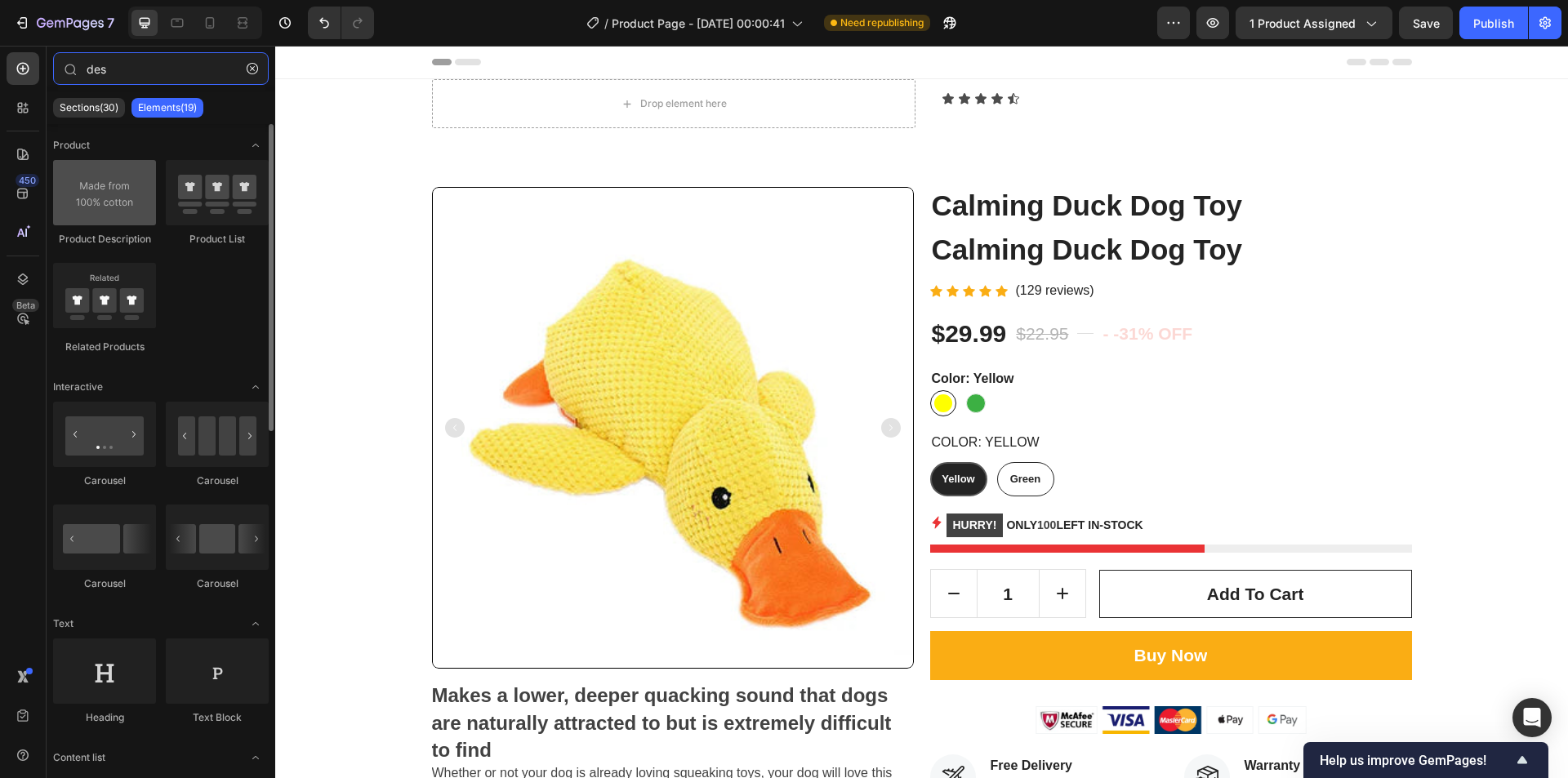
type input "des"
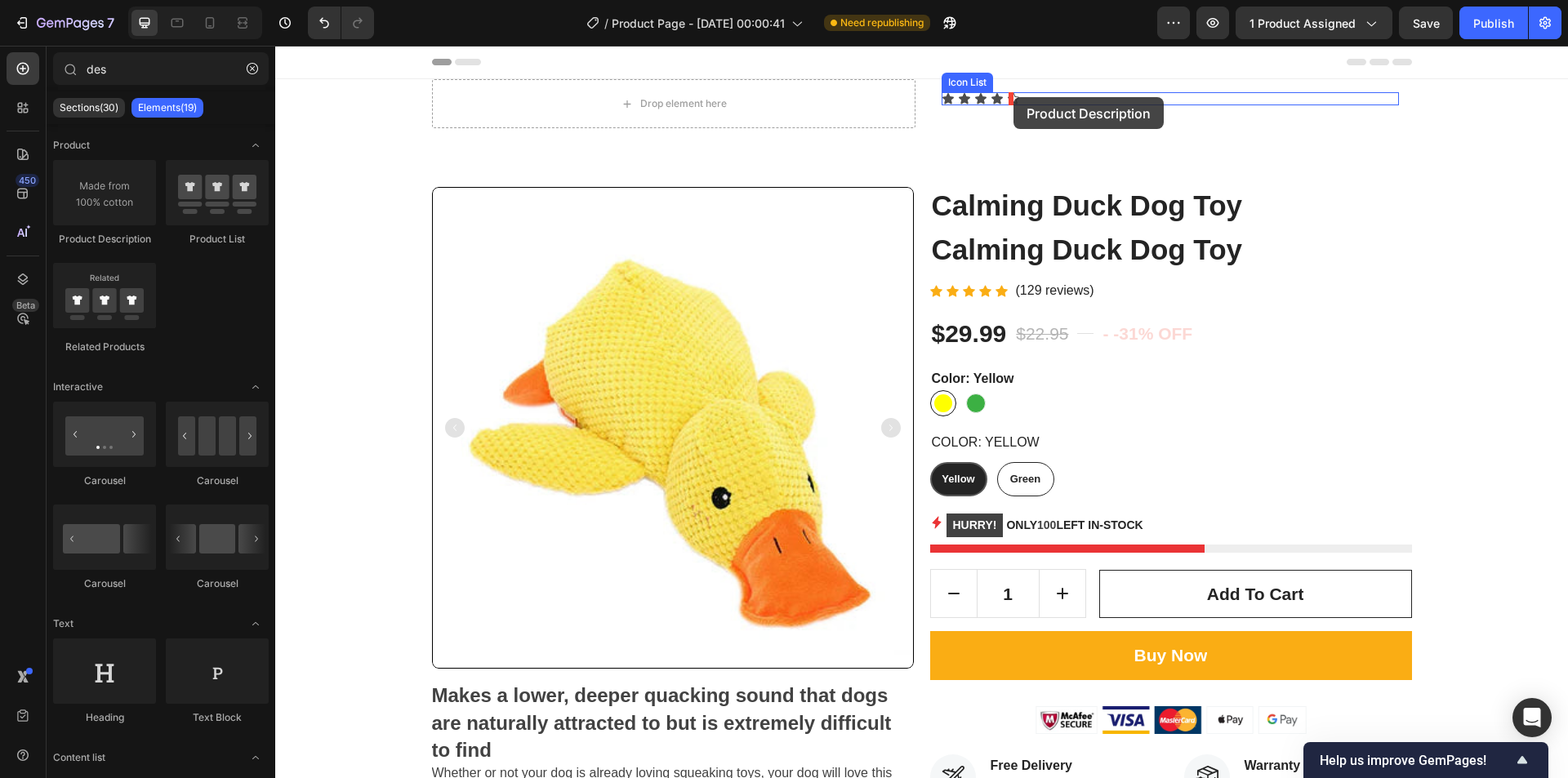
drag, startPoint x: 427, startPoint y: 255, endPoint x: 1014, endPoint y: 97, distance: 607.9
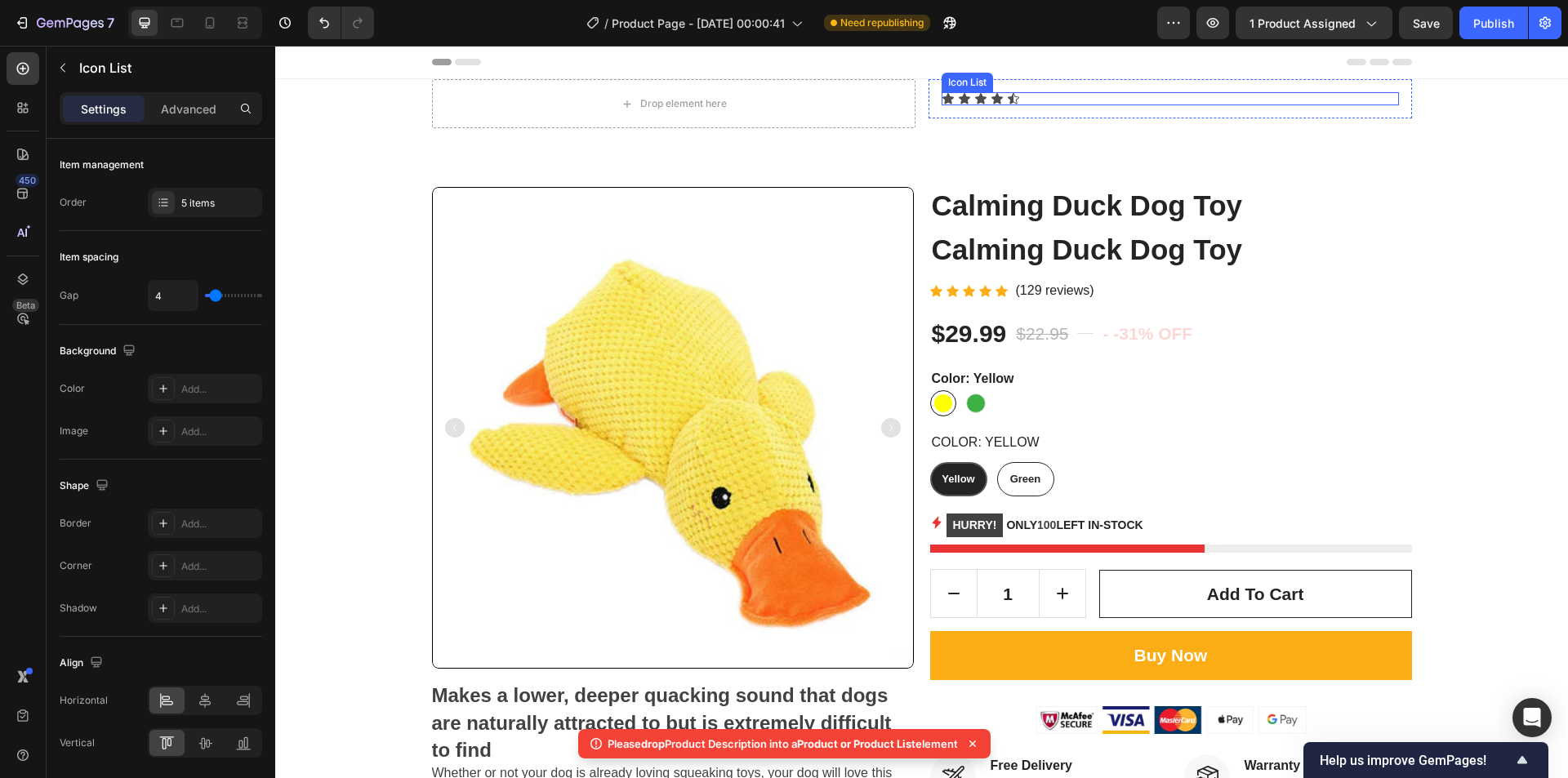
click at [1041, 102] on div "Icon Icon Icon Icon Icon" at bounding box center [1171, 98] width 458 height 13
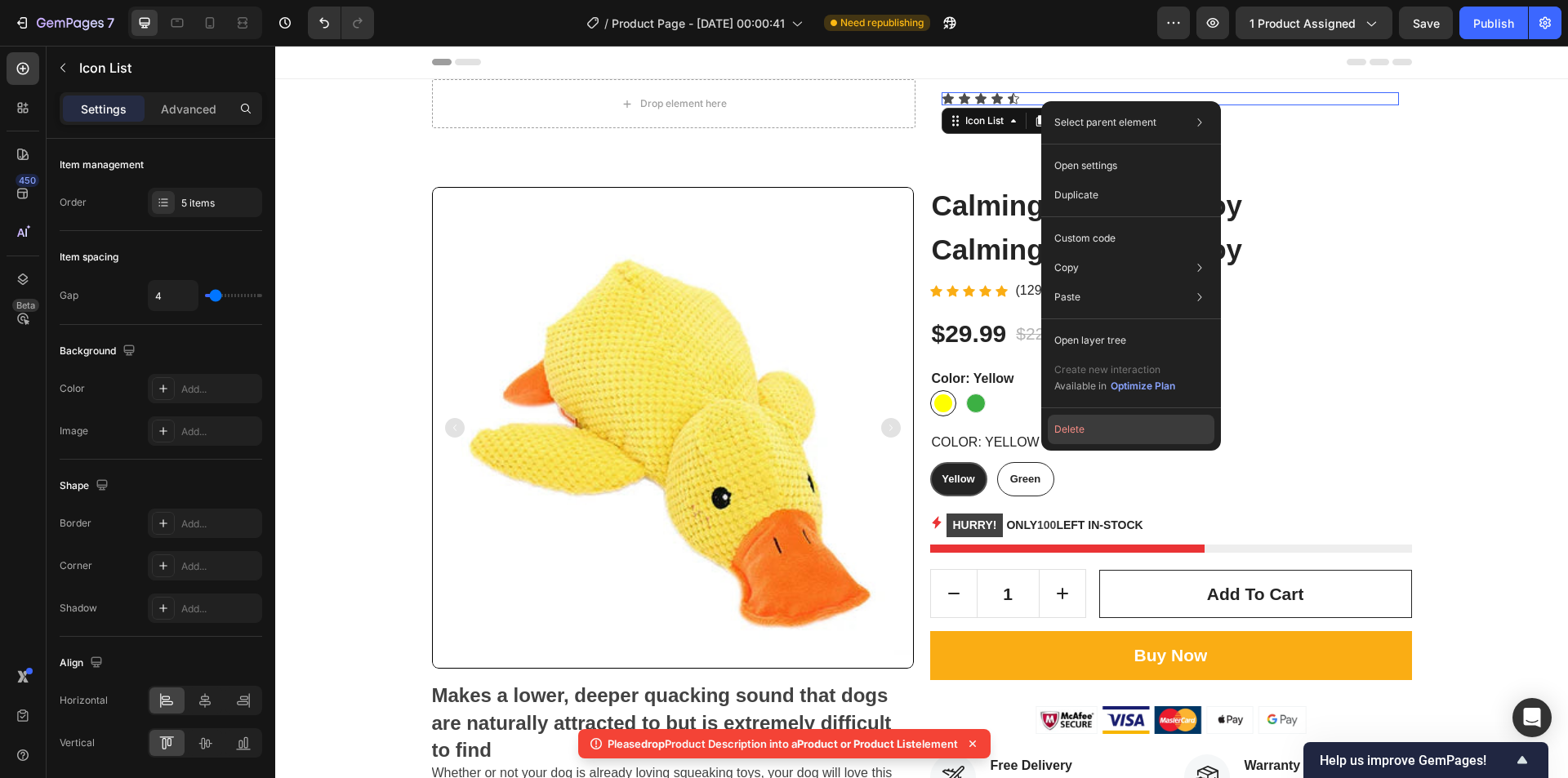
drag, startPoint x: 1081, startPoint y: 437, endPoint x: 799, endPoint y: 351, distance: 294.8
click at [1081, 437] on button "Delete" at bounding box center [1132, 429] width 167 height 30
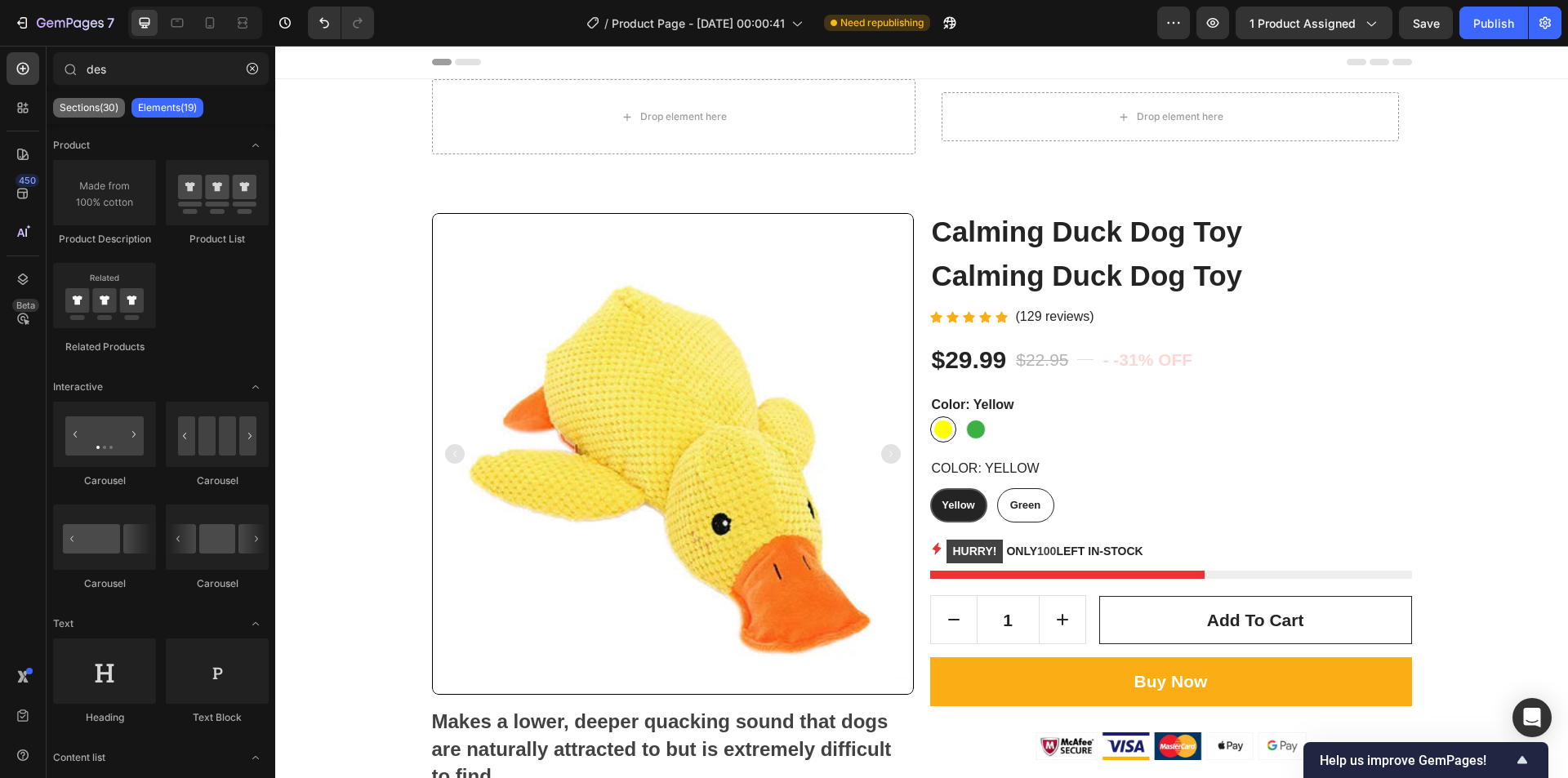
click at [102, 110] on p "Sections(30)" at bounding box center [89, 108] width 59 height 13
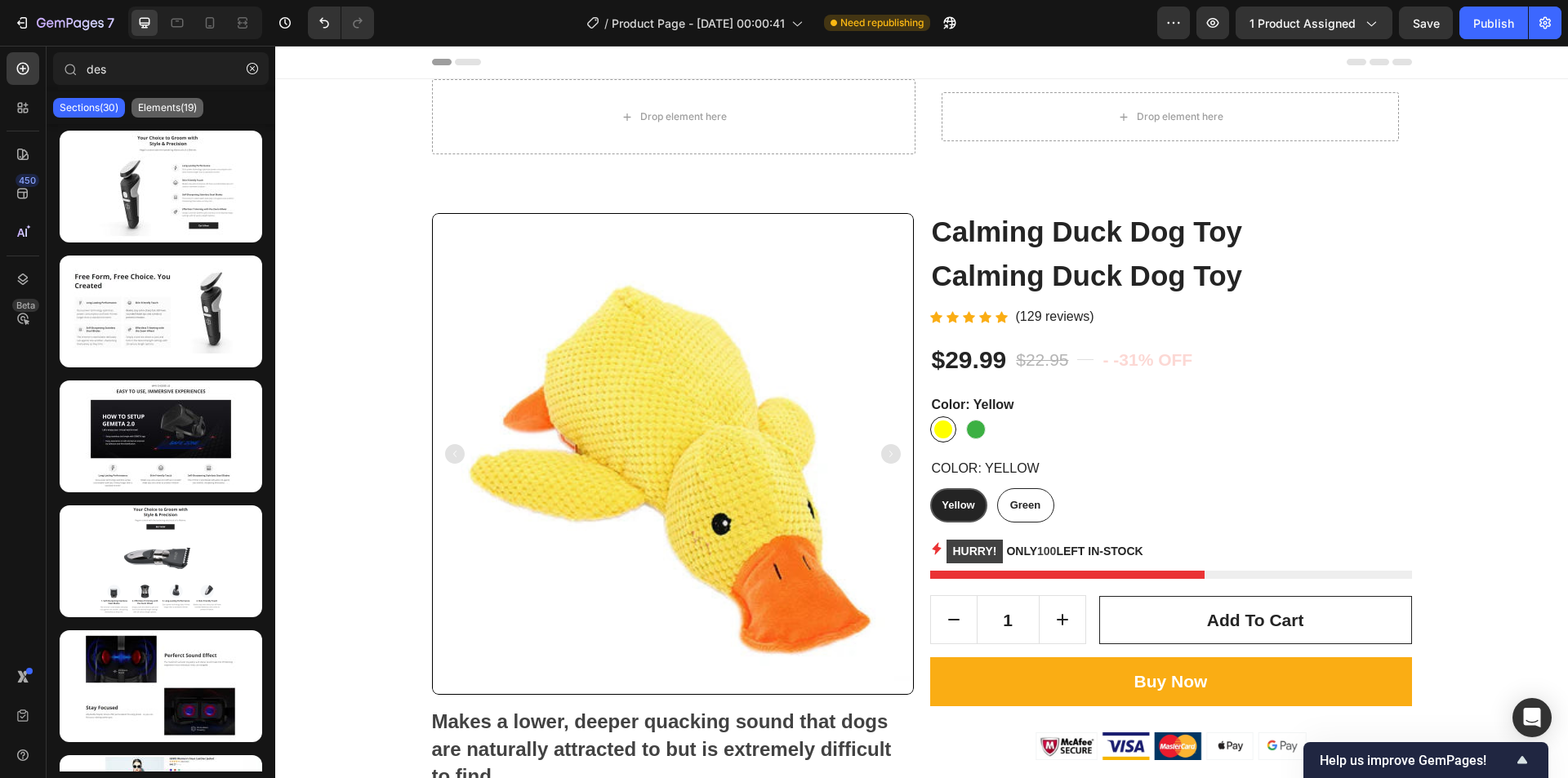
click at [171, 102] on p "Elements(19)" at bounding box center [167, 108] width 59 height 13
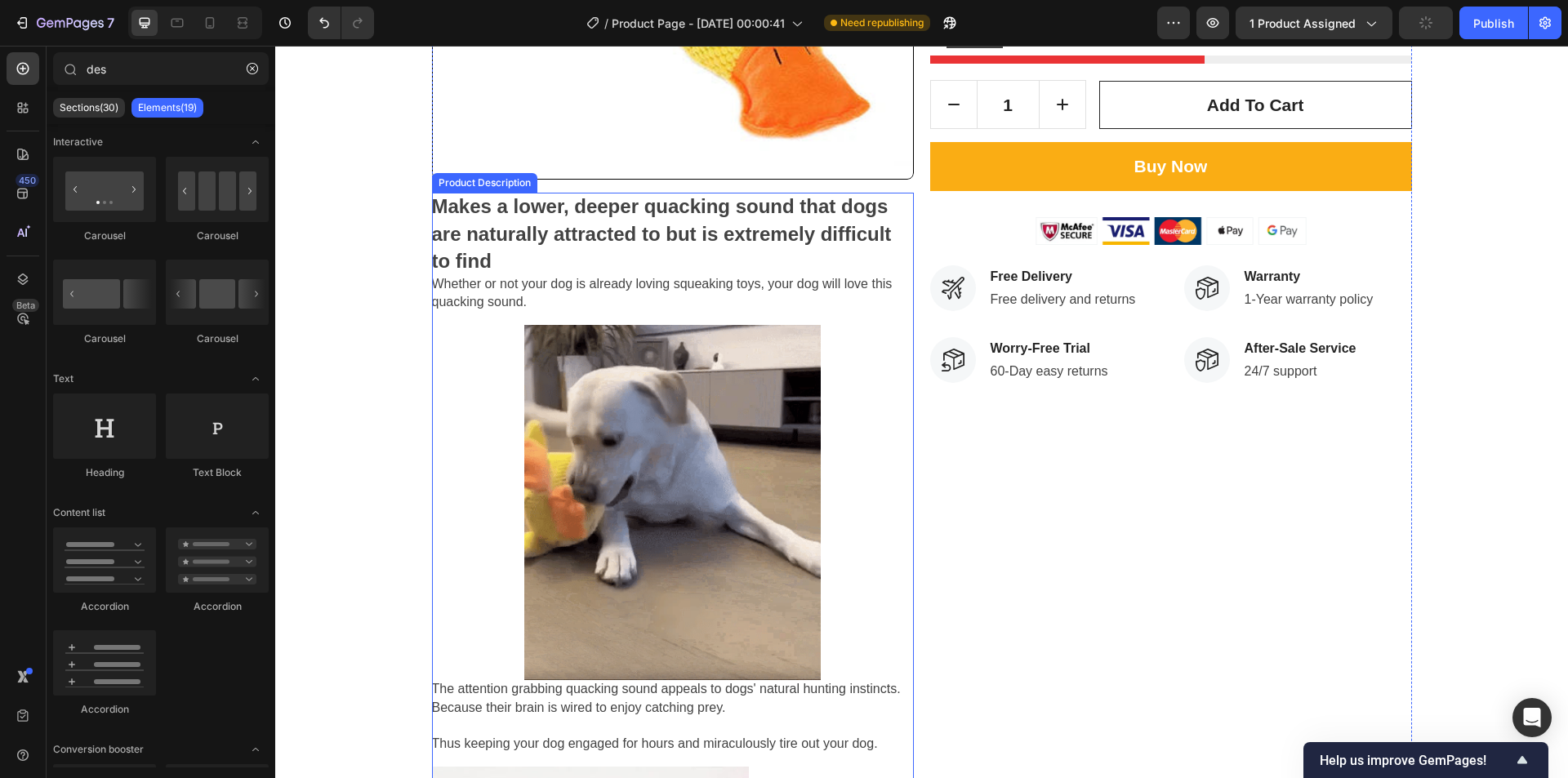
scroll to position [735, 0]
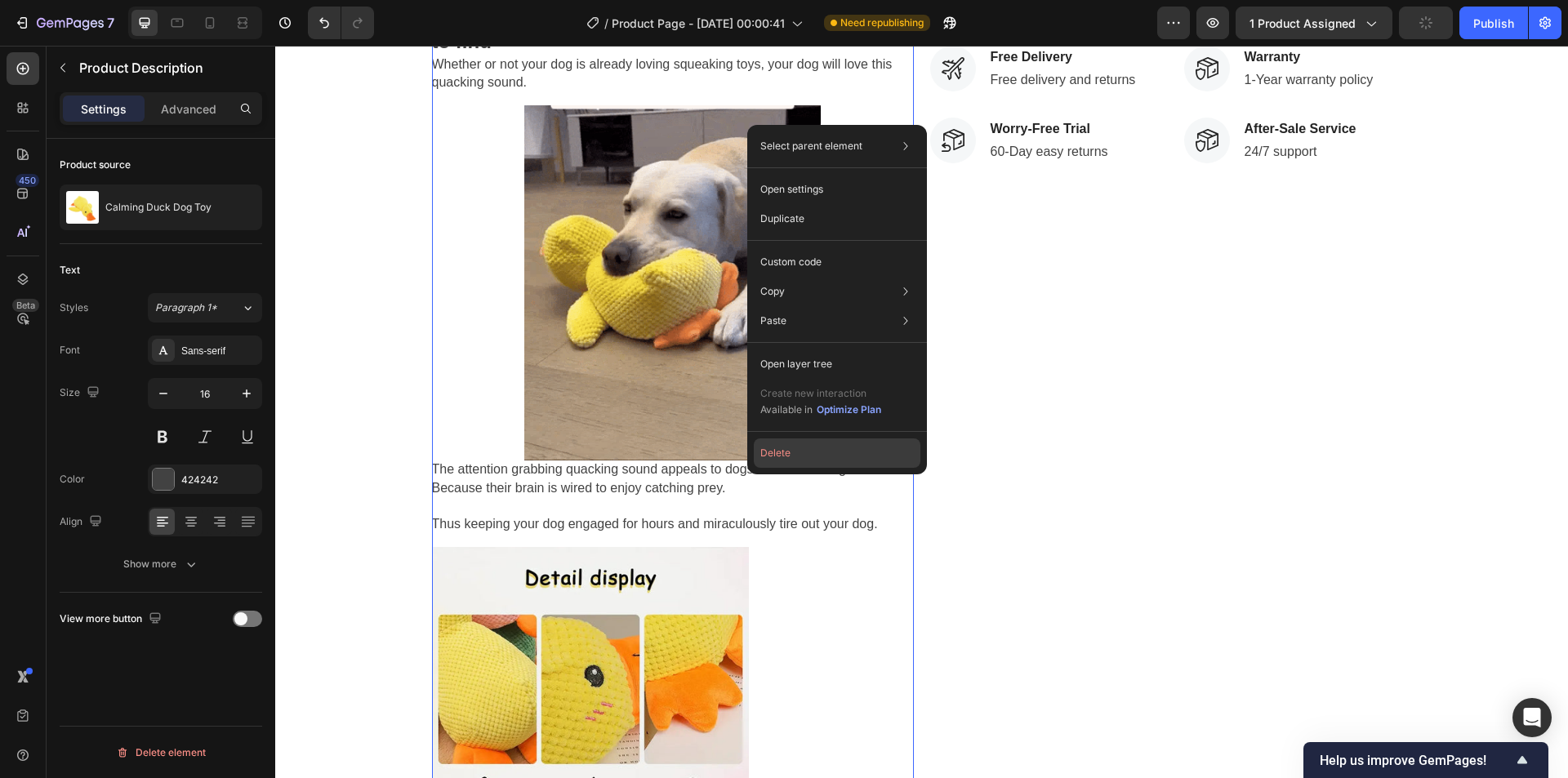
click at [800, 448] on button "Delete" at bounding box center [837, 453] width 167 height 30
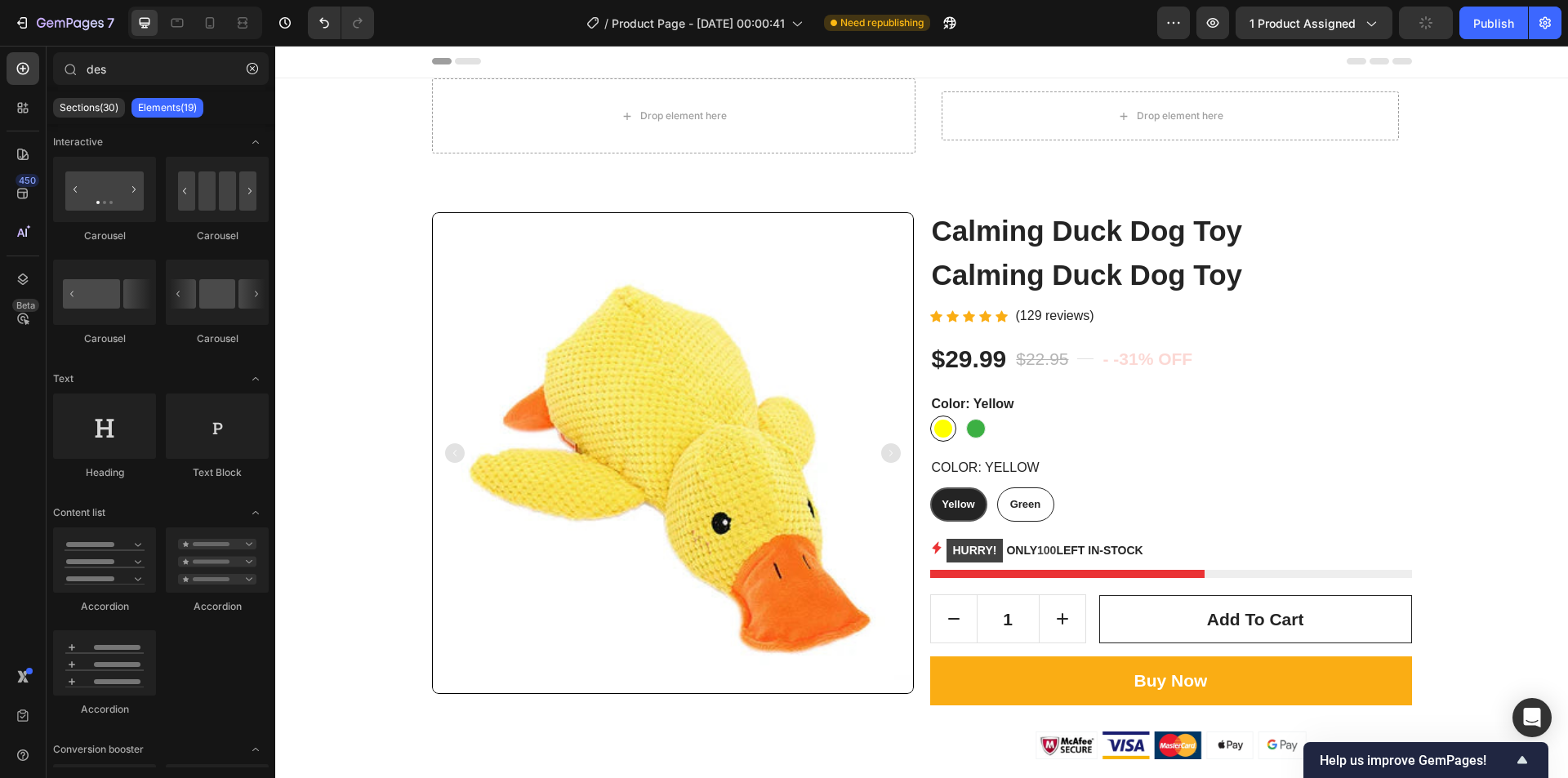
scroll to position [0, 0]
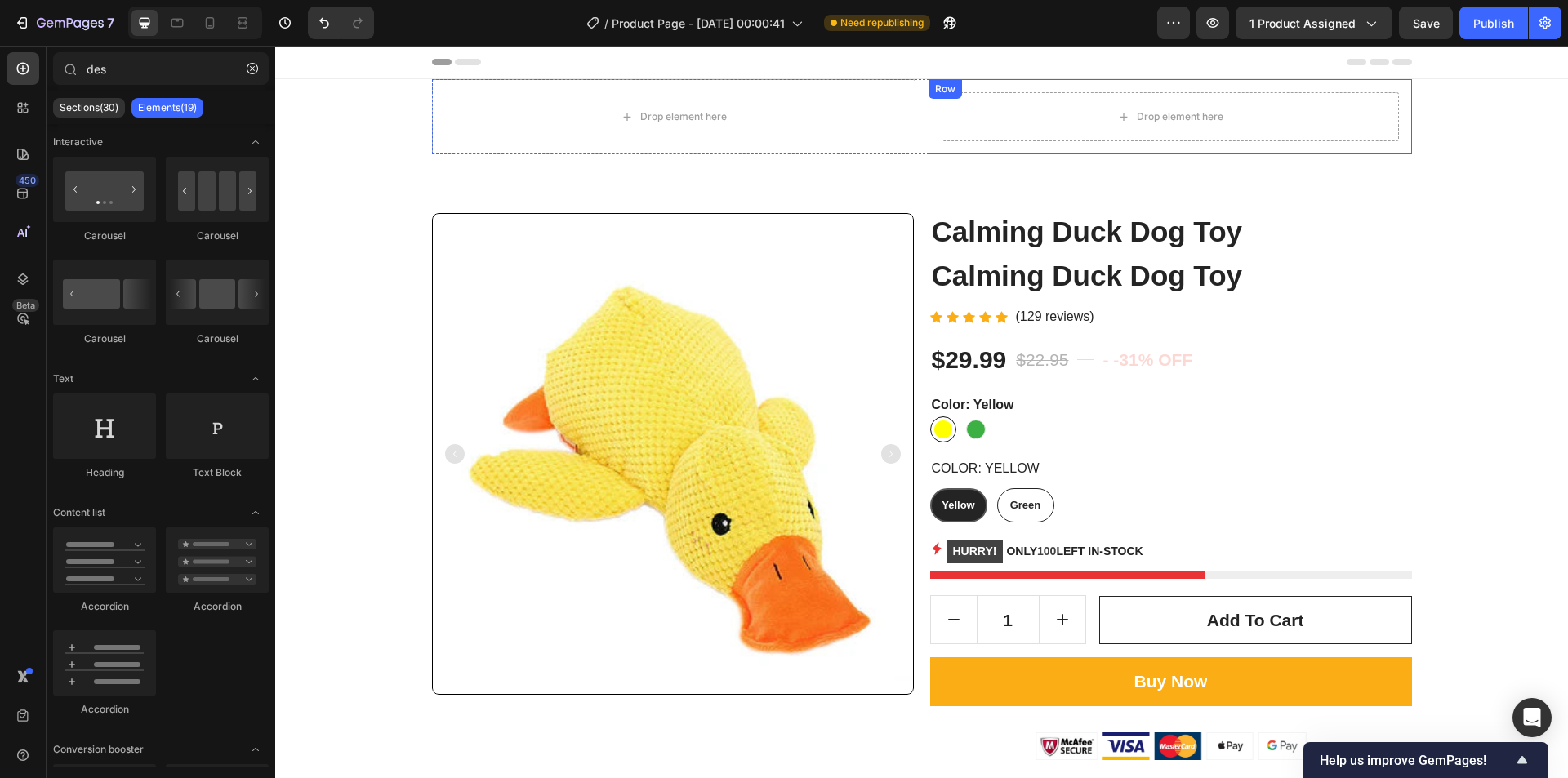
click at [932, 167] on div "Product Images Calming Duck Dog Toy Product Title Calming Duck Dog Toy Product …" at bounding box center [921, 555] width 1293 height 803
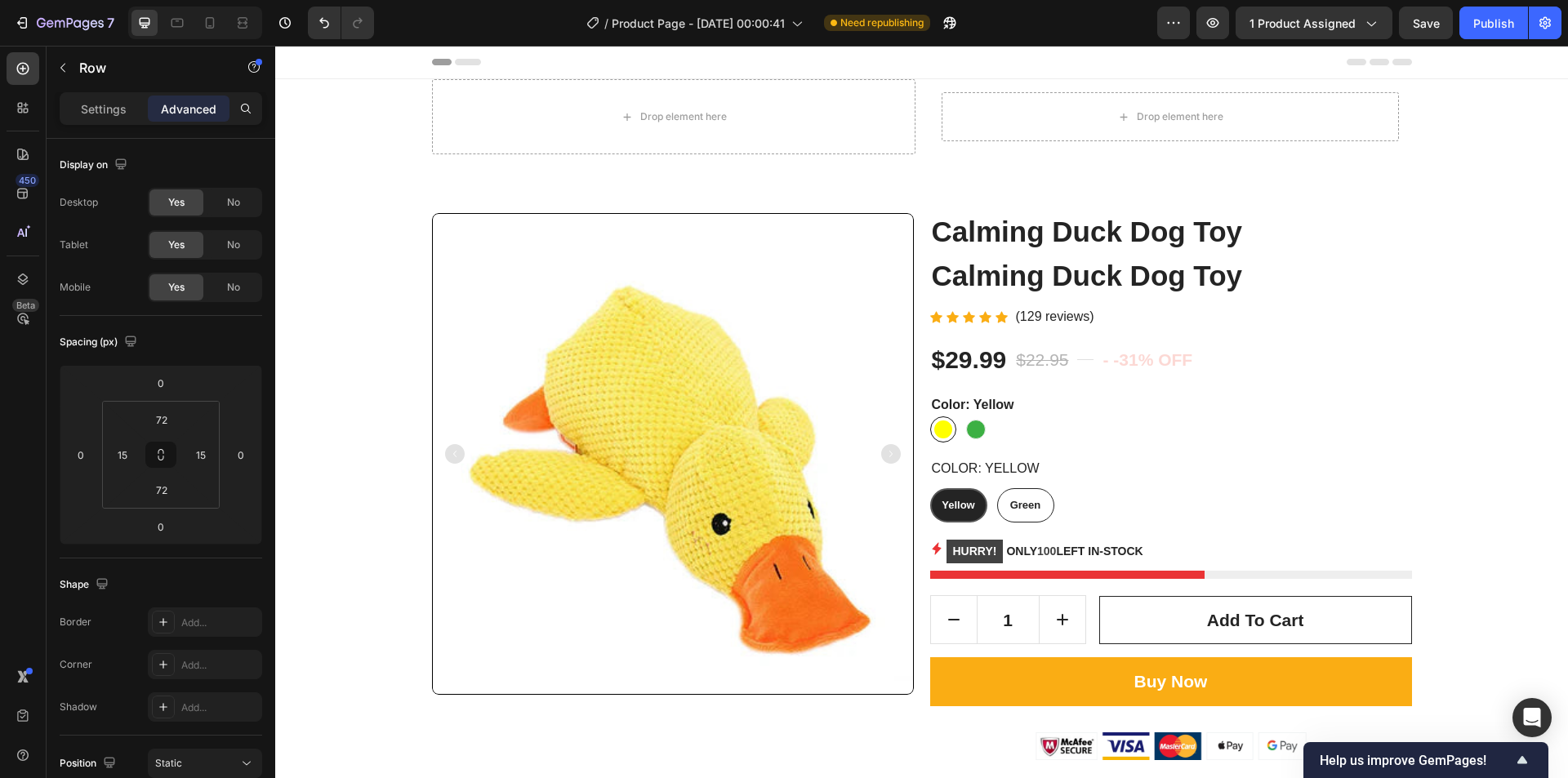
click at [920, 66] on div "Header" at bounding box center [922, 61] width 980 height 32
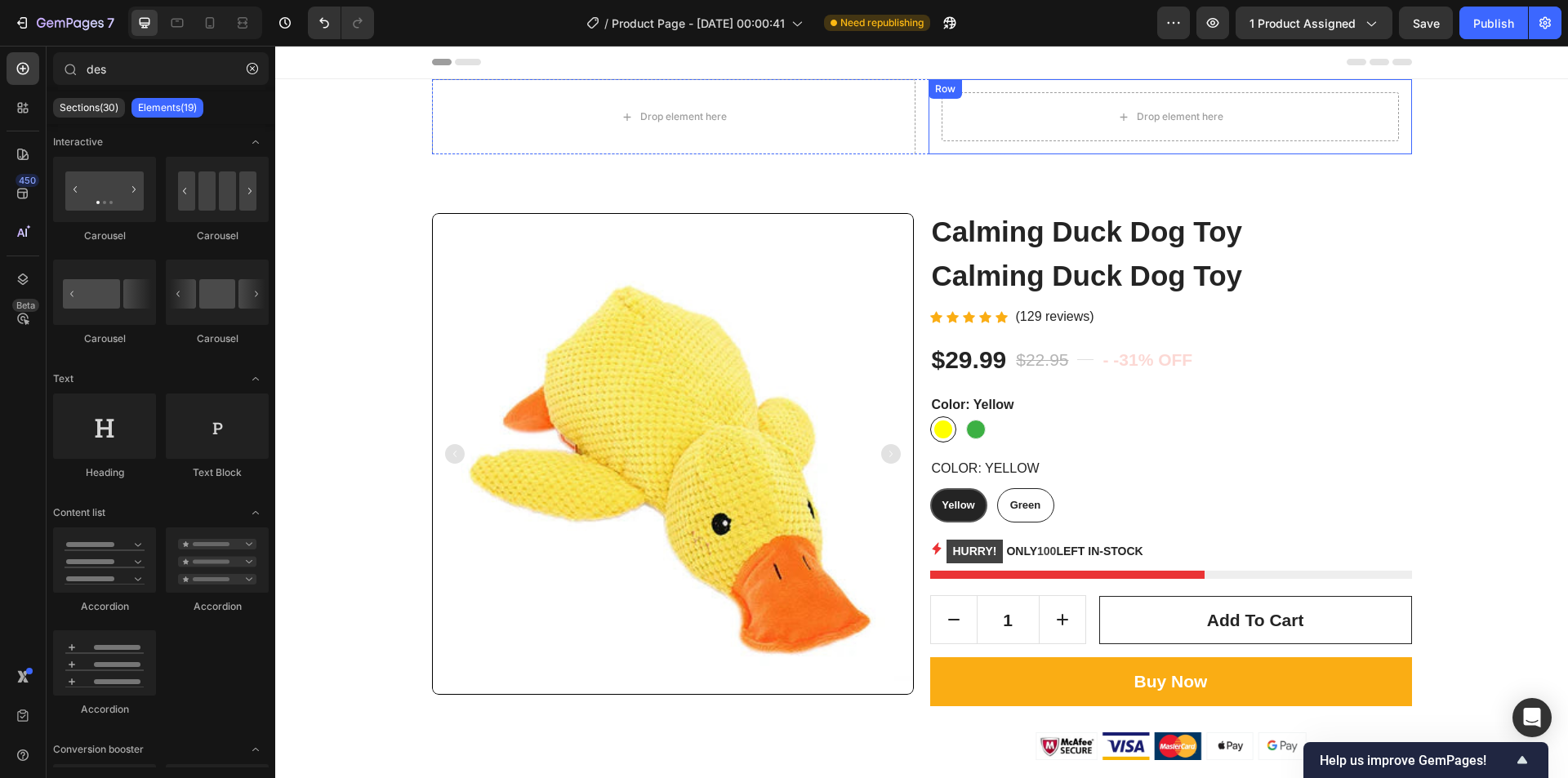
click at [929, 95] on div "Row" at bounding box center [946, 88] width 33 height 19
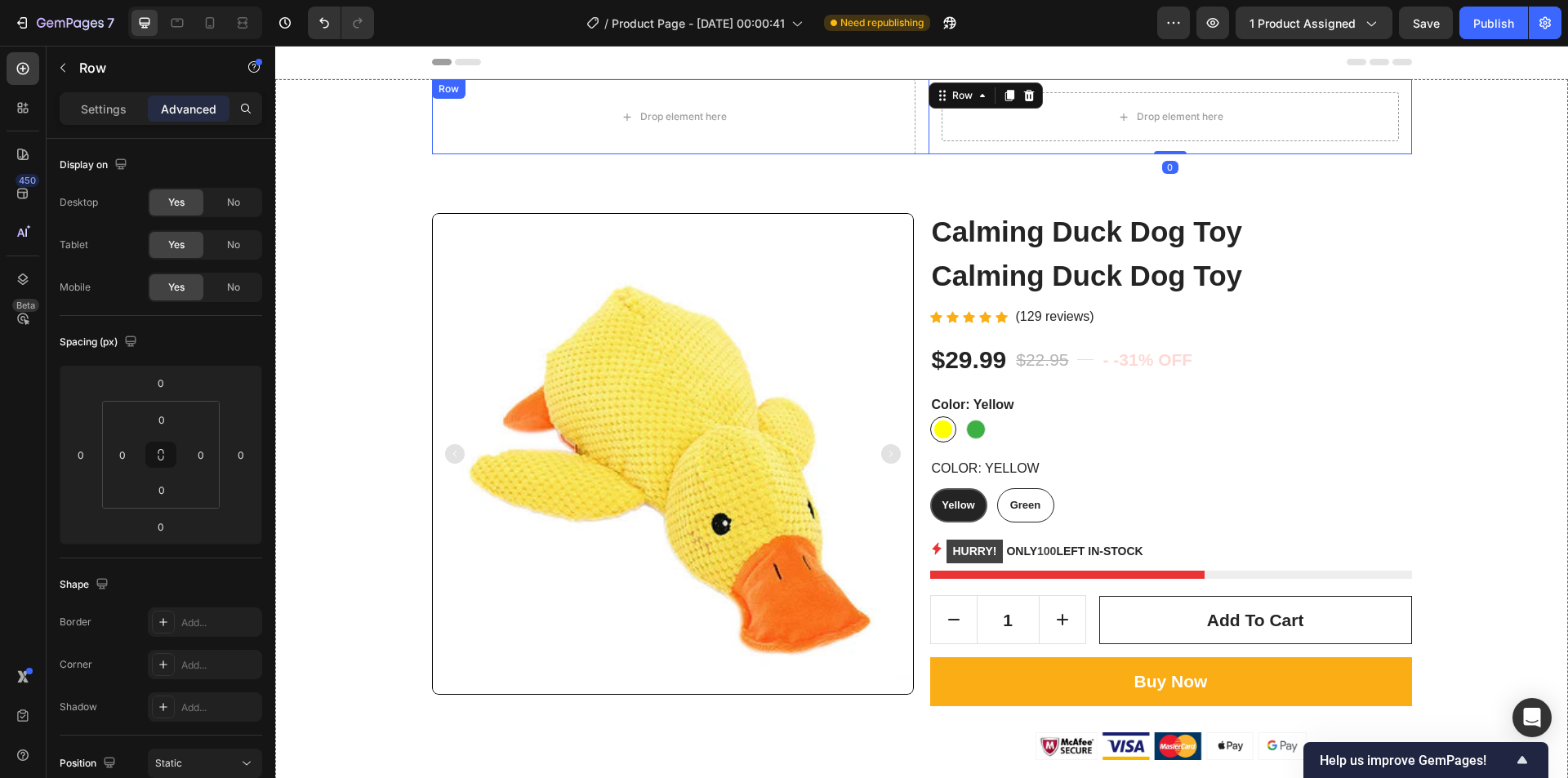
click at [914, 95] on div "Drop element here Drop element here Row 0 Row" at bounding box center [922, 117] width 980 height 75
click at [527, 93] on icon at bounding box center [532, 95] width 11 height 11
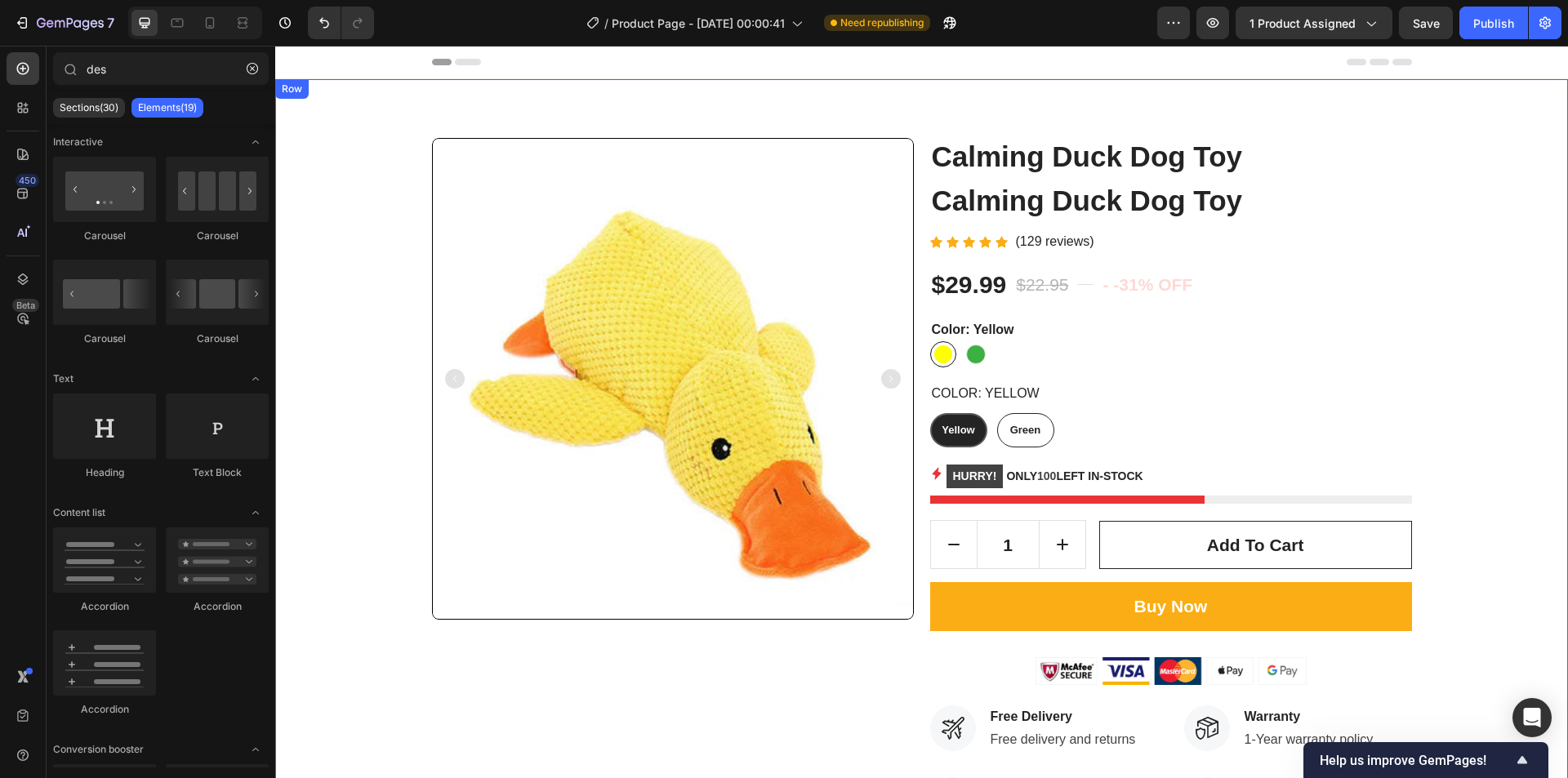
click at [344, 103] on div "Product Images Calming Duck Dog Toy Product Title Calming Duck Dog Toy Product …" at bounding box center [921, 480] width 1293 height 803
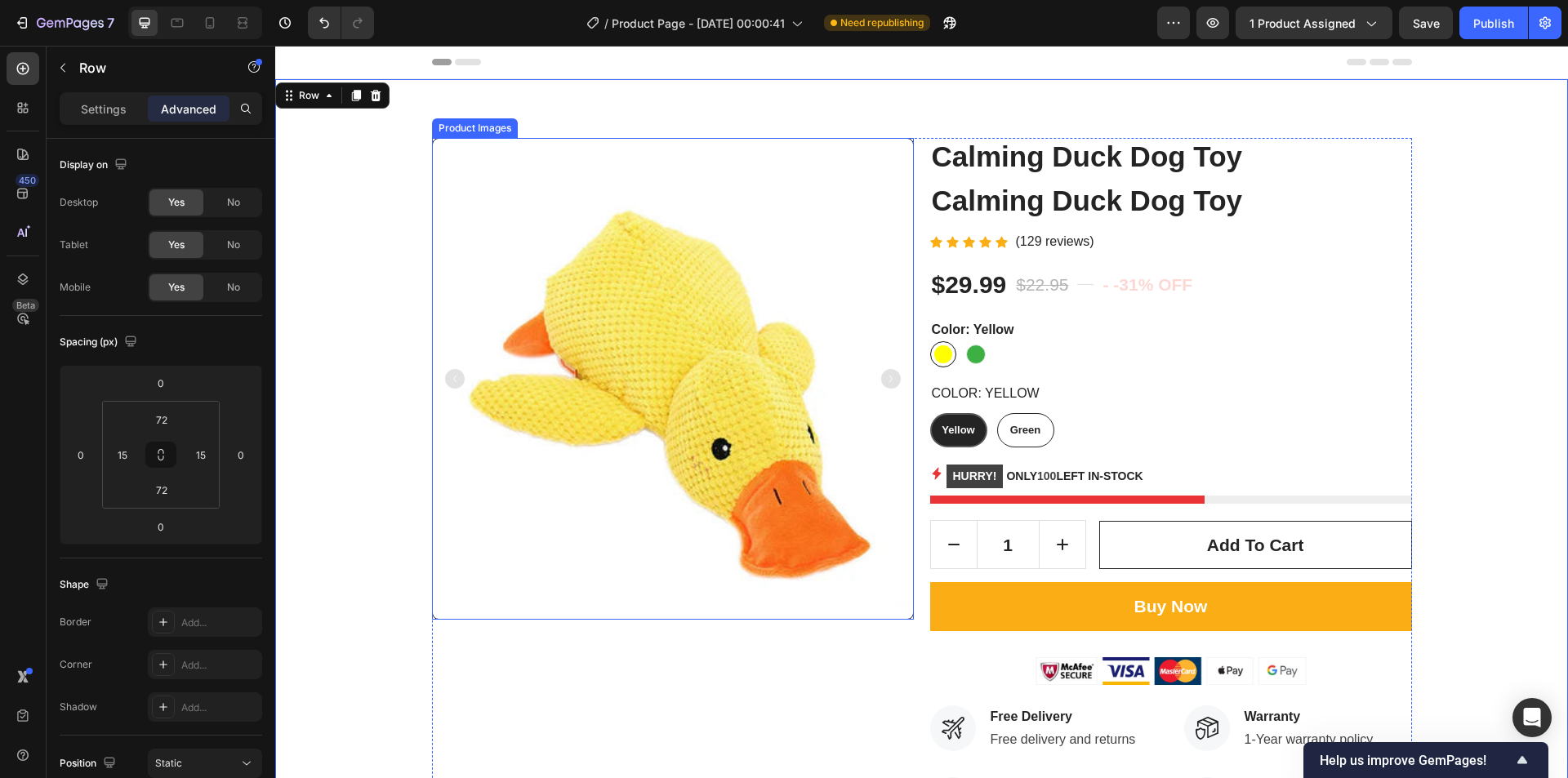
click at [530, 399] on div at bounding box center [673, 379] width 482 height 482
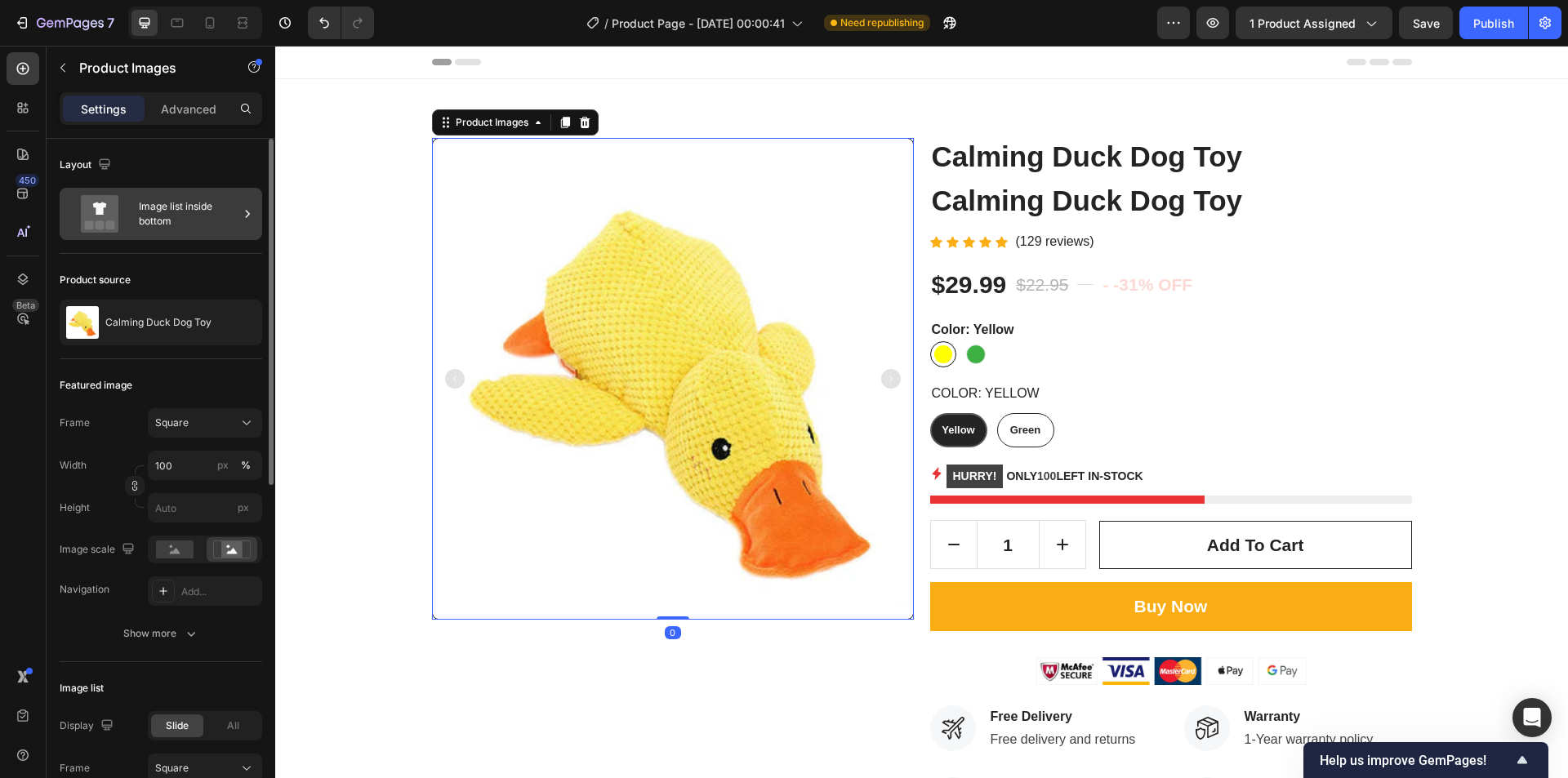
click at [144, 207] on div "Image list inside bottom" at bounding box center [188, 214] width 100 height 38
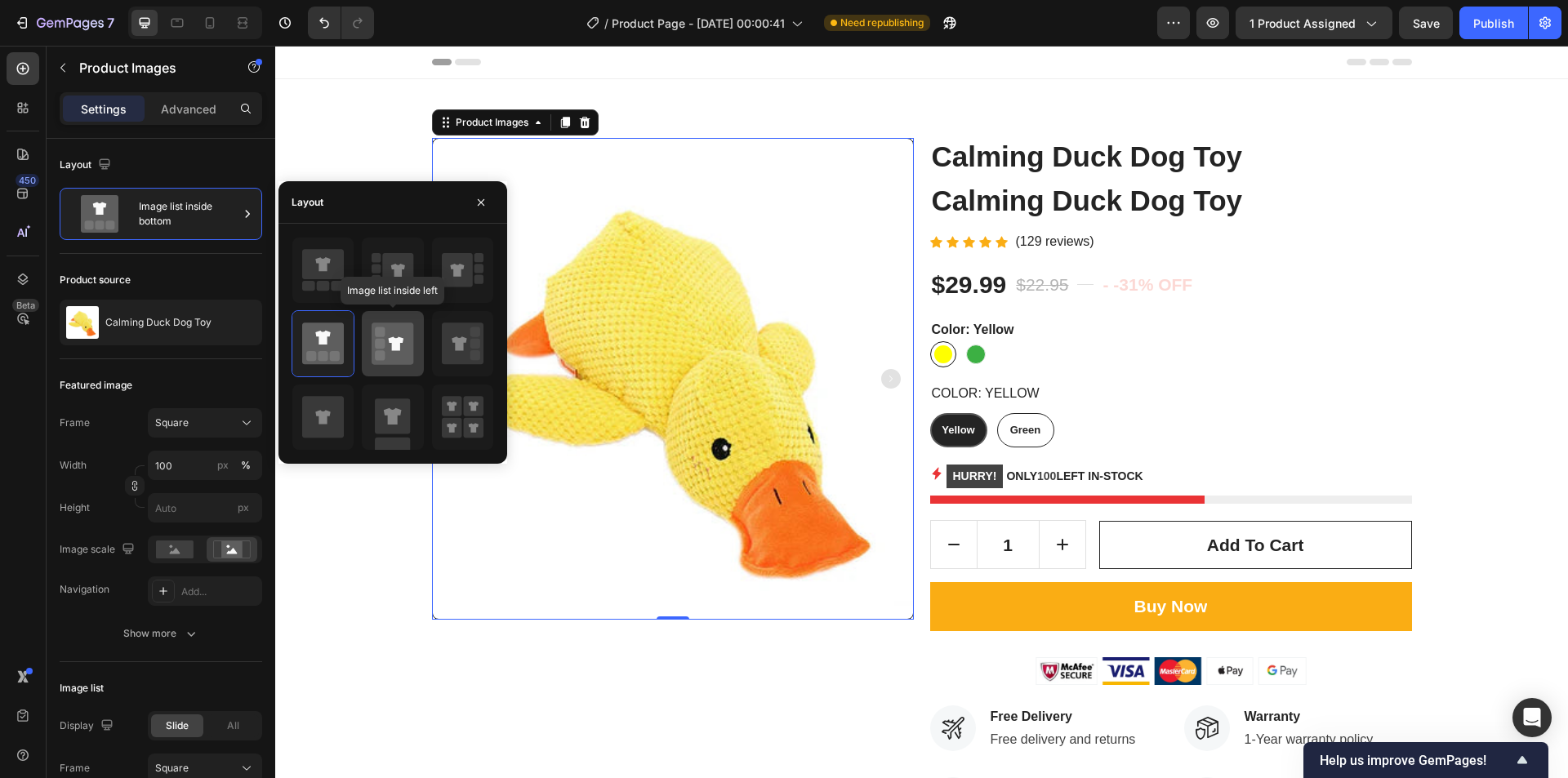
click at [394, 347] on icon at bounding box center [396, 343] width 15 height 14
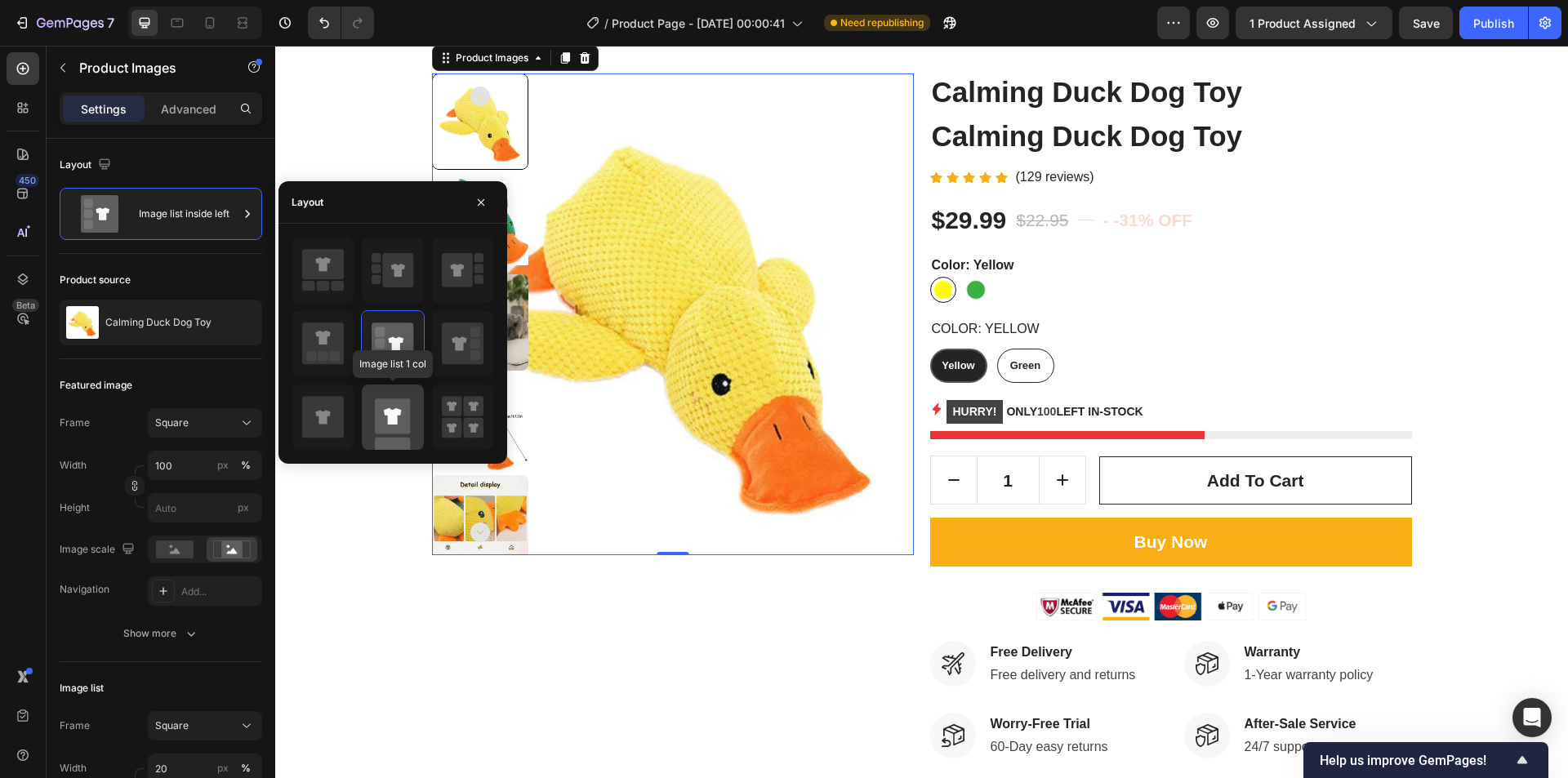
scroll to position [163, 0]
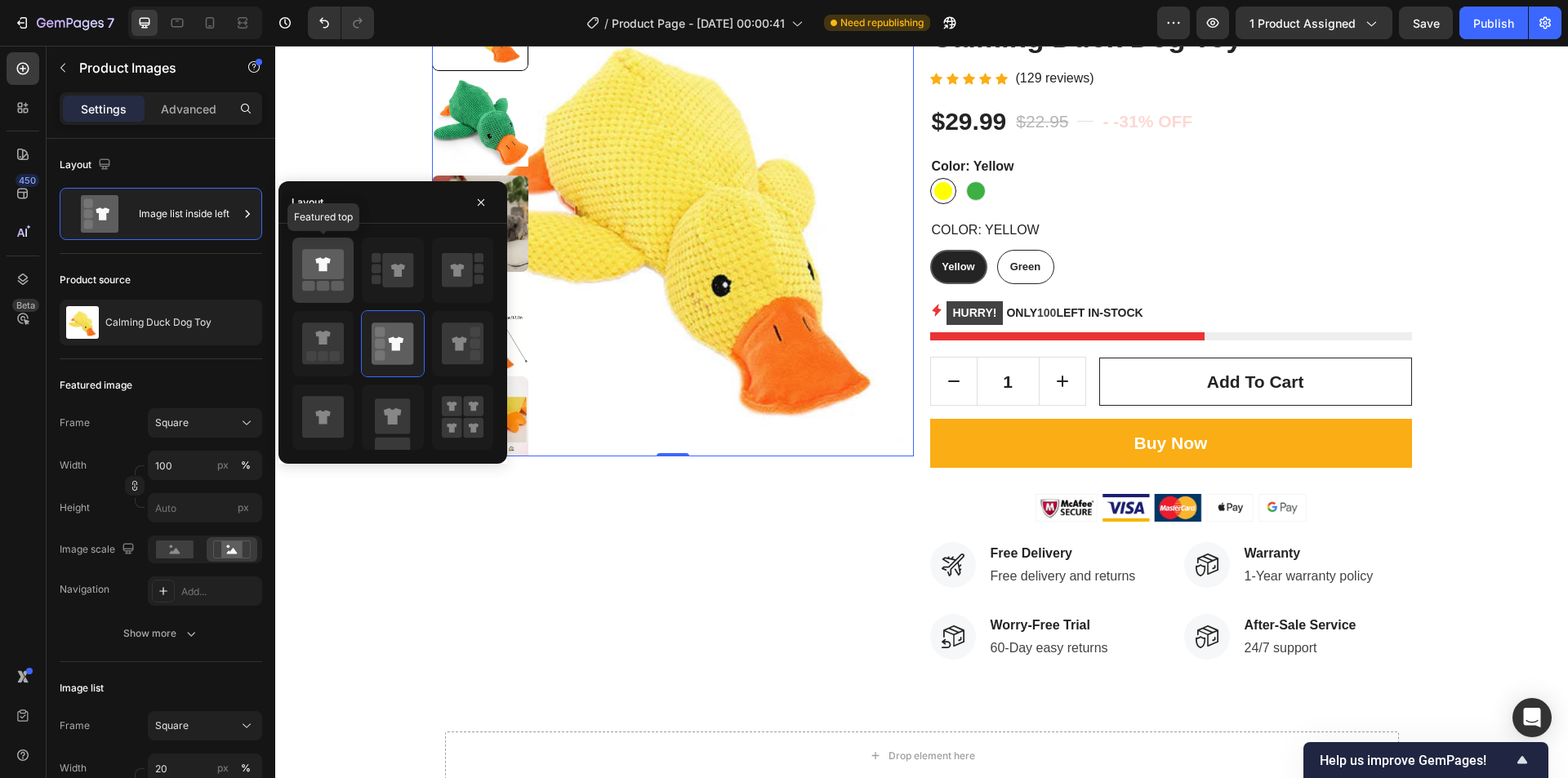
click at [309, 276] on icon at bounding box center [323, 264] width 42 height 30
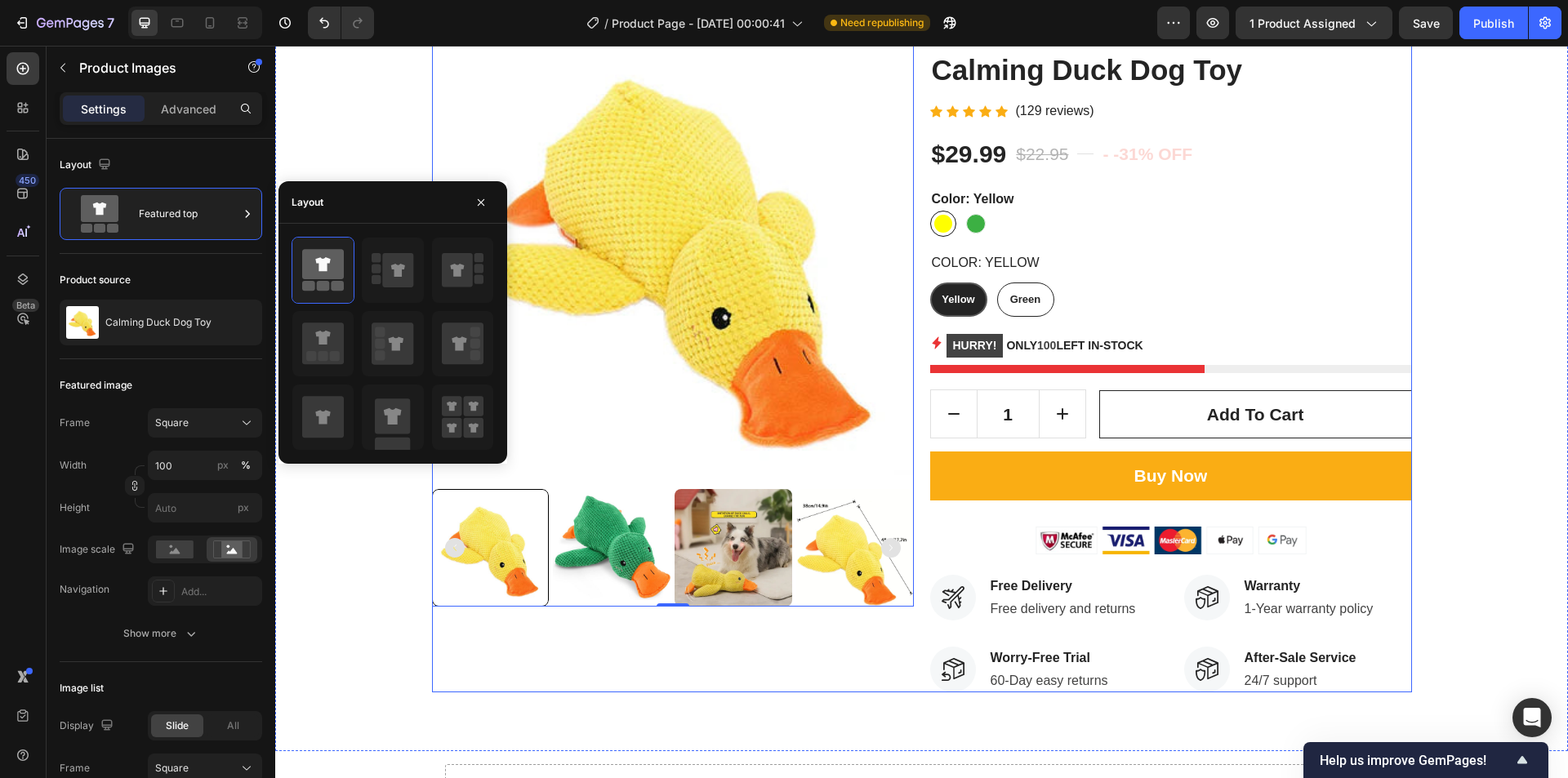
scroll to position [81, 0]
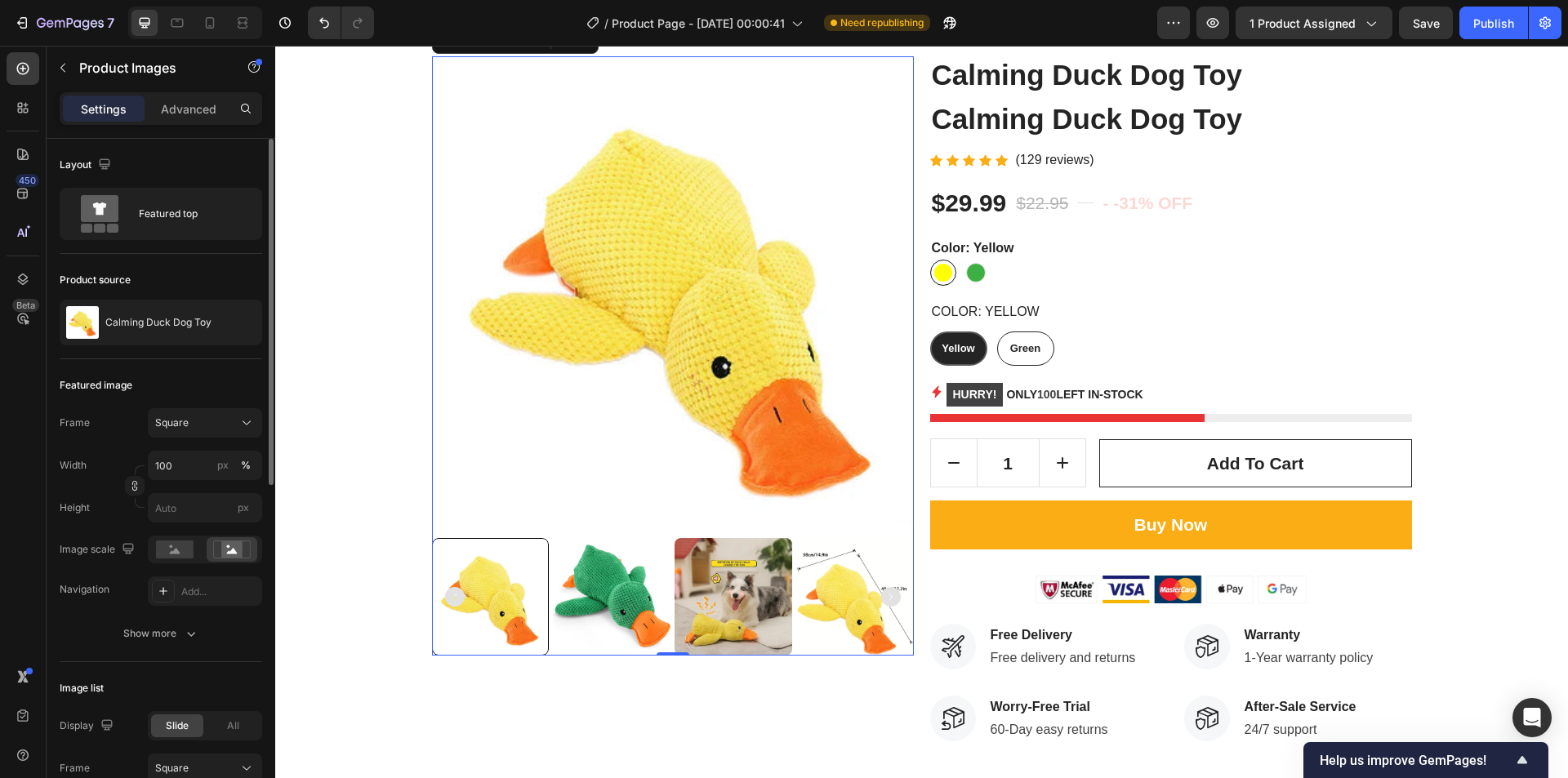
click at [154, 257] on div "Product source Calming Duck Dog Toy" at bounding box center [160, 307] width 202 height 105
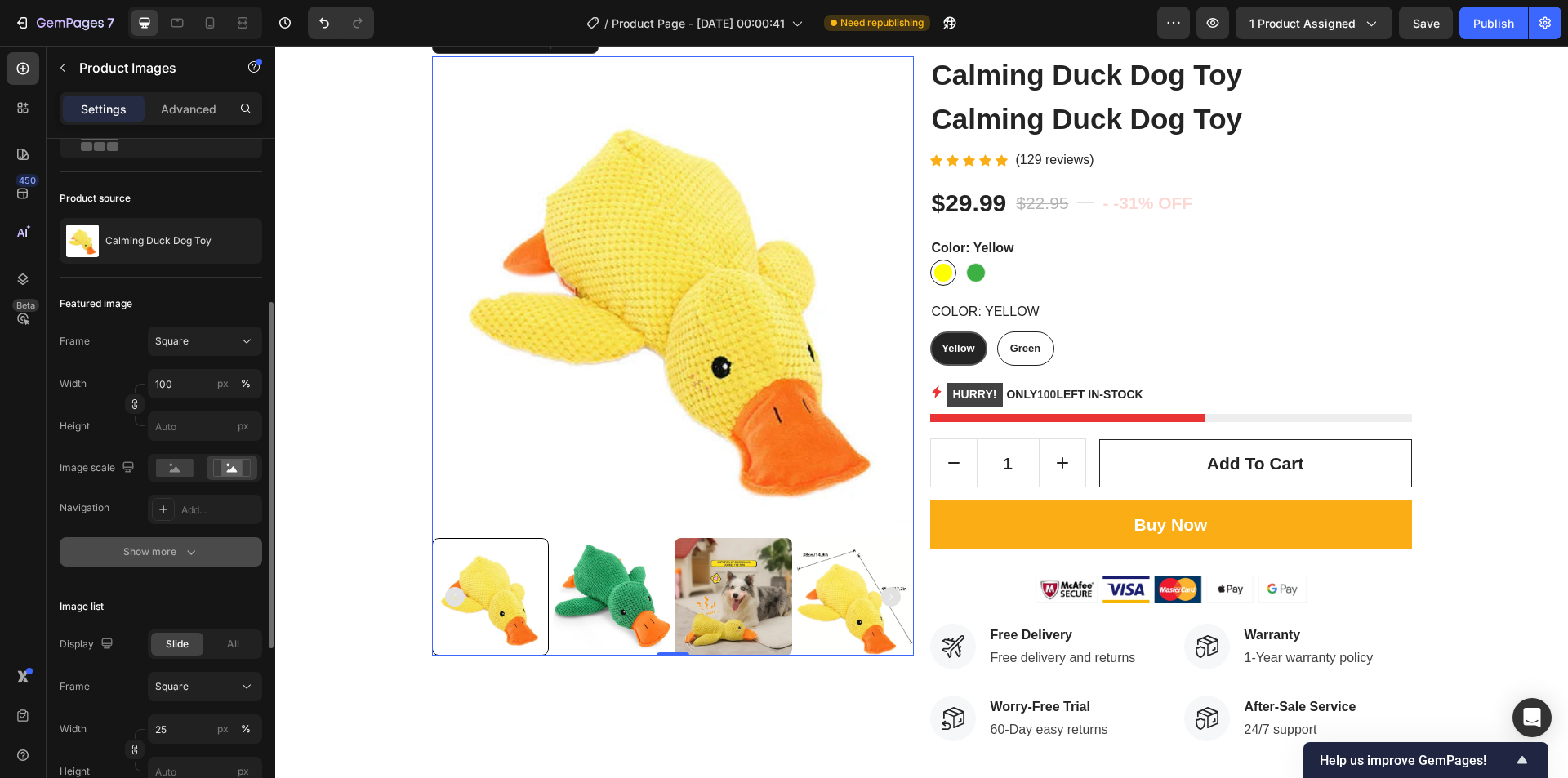
scroll to position [245, 0]
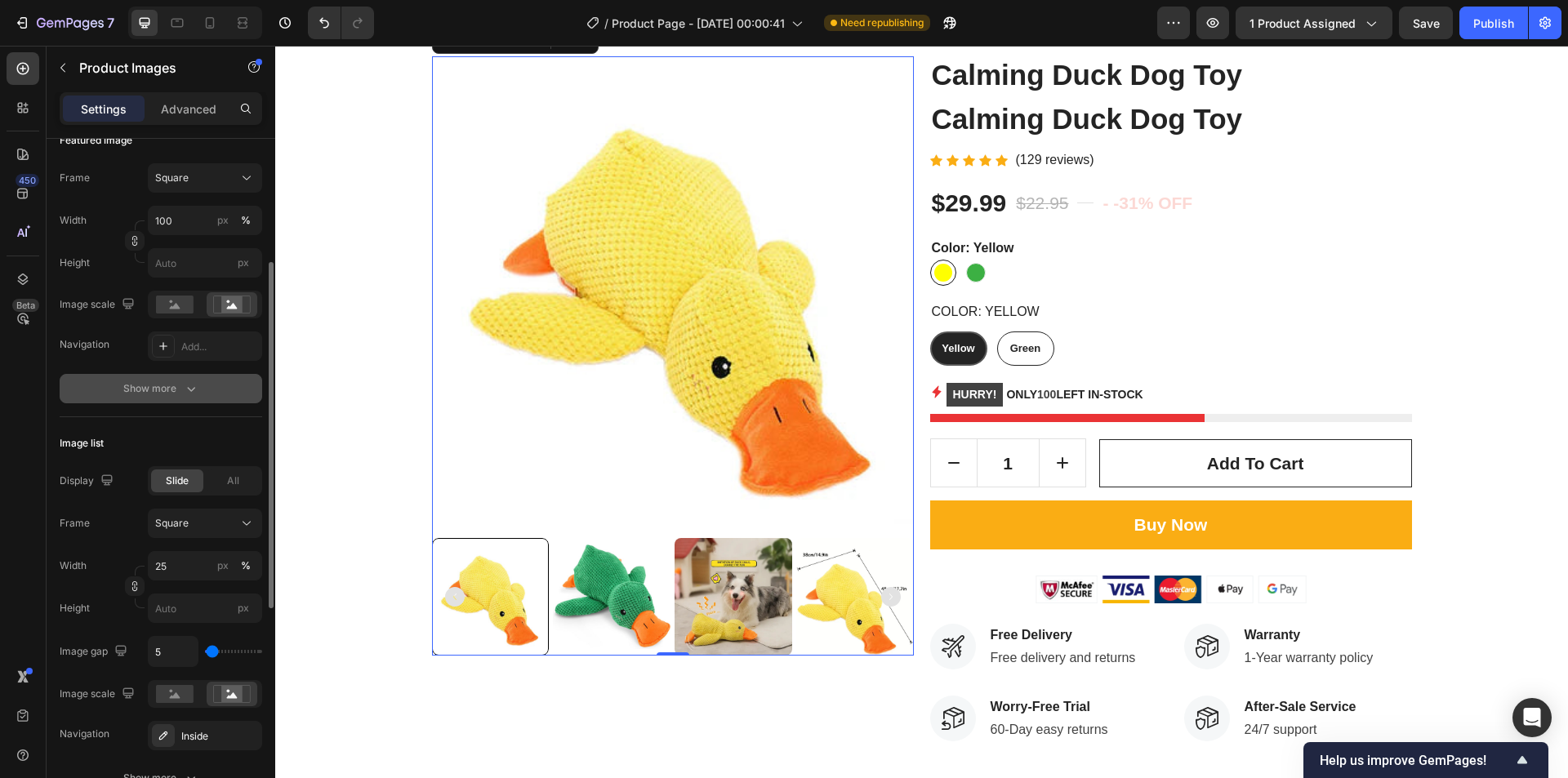
click at [173, 385] on div "Show more" at bounding box center [161, 388] width 76 height 17
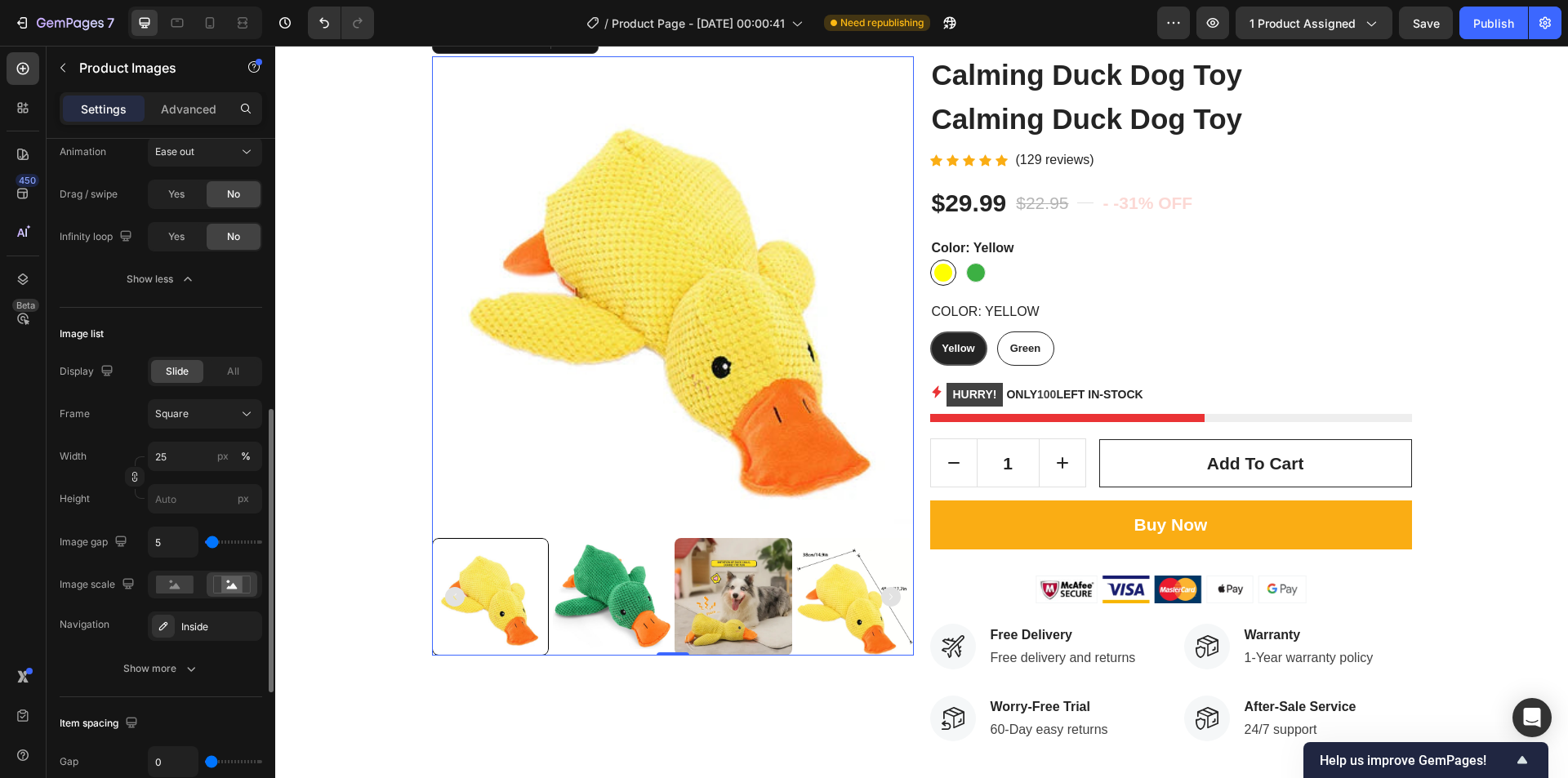
scroll to position [735, 0]
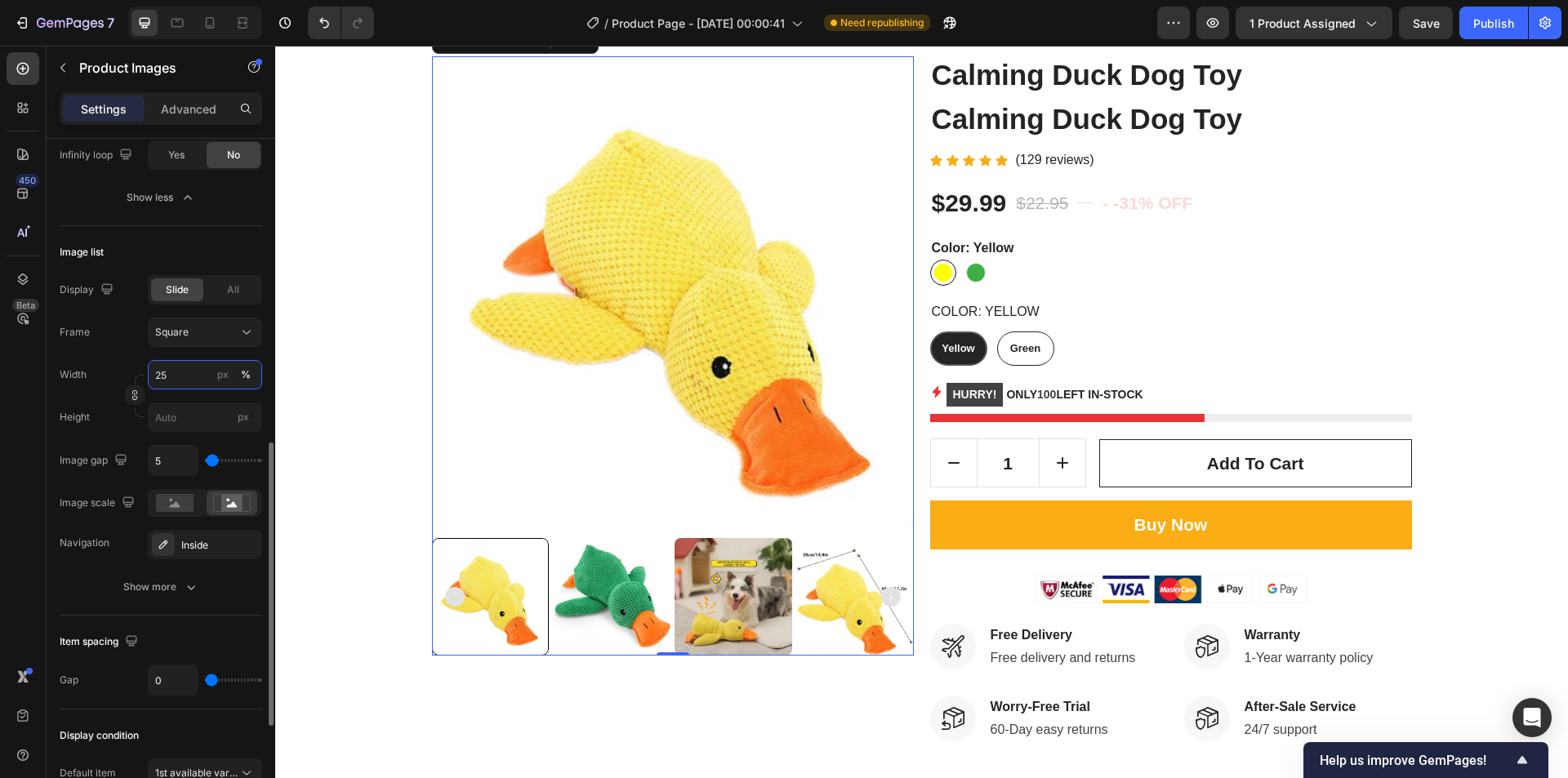
click at [176, 376] on input "25" at bounding box center [205, 375] width 114 height 30
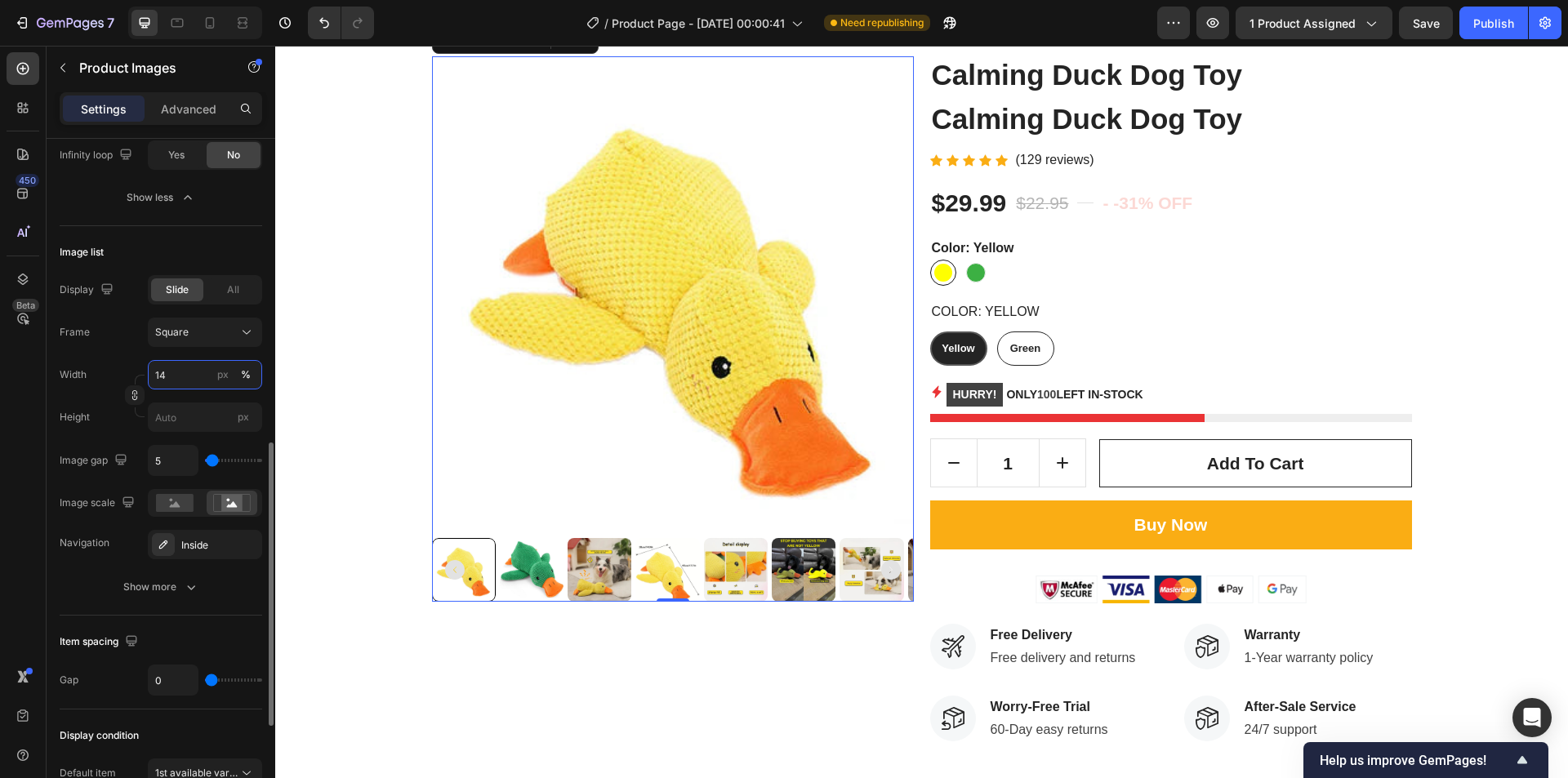
type input "15"
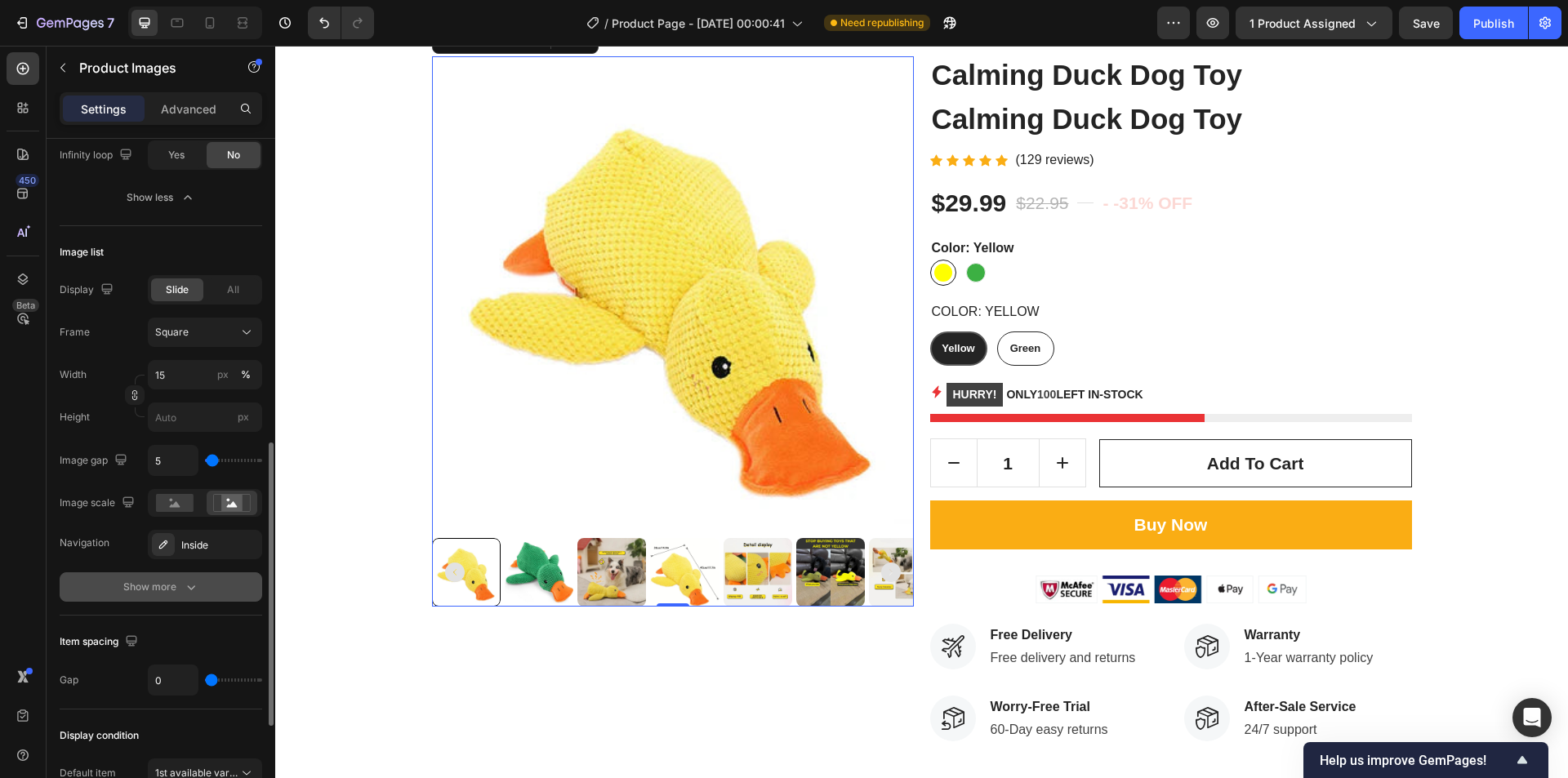
click at [125, 586] on div "Show more" at bounding box center [161, 587] width 76 height 17
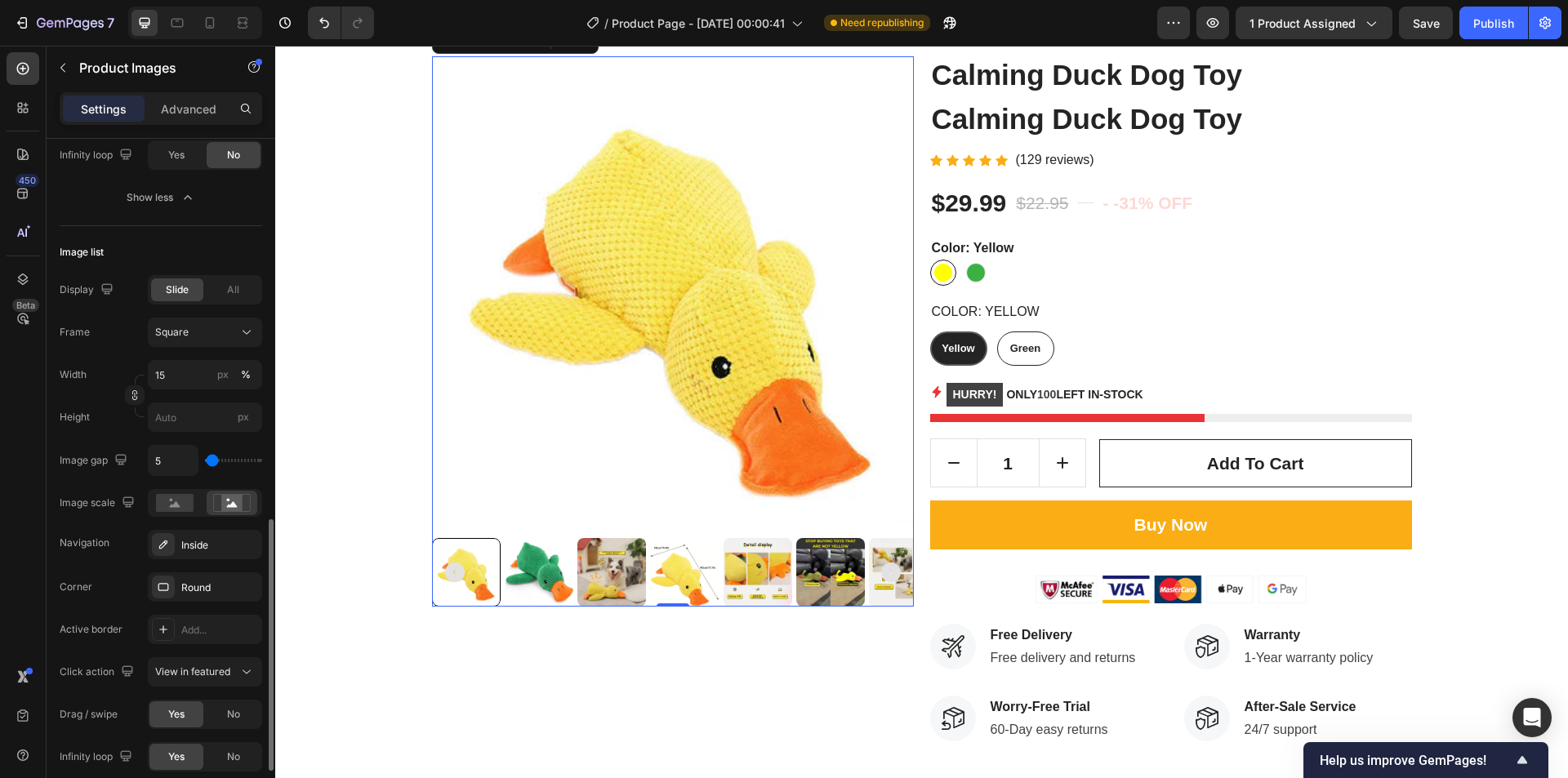
scroll to position [817, 0]
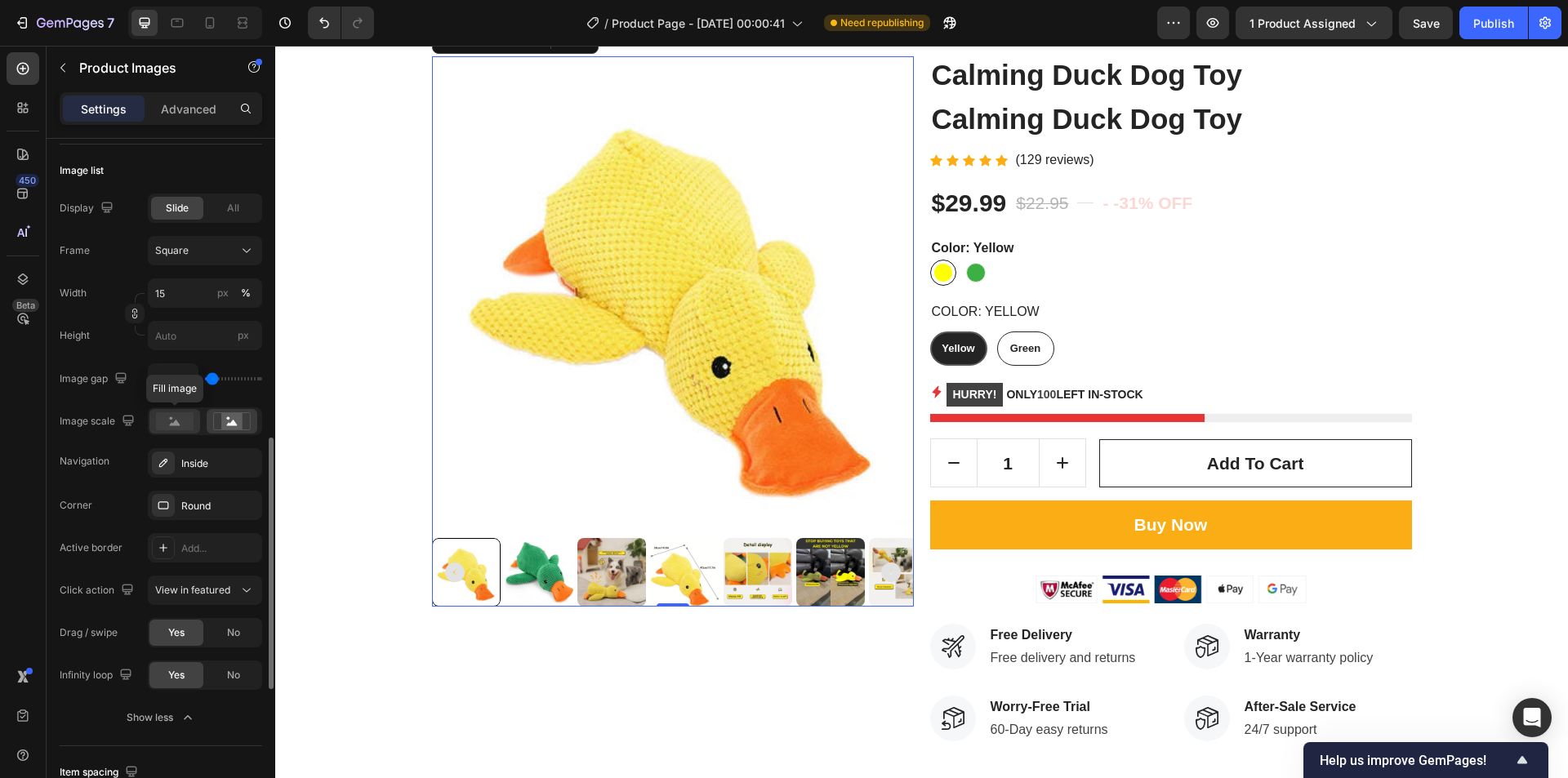
click at [177, 417] on rect at bounding box center [174, 421] width 38 height 18
click at [220, 417] on icon at bounding box center [231, 421] width 38 height 18
click at [164, 377] on input "5" at bounding box center [174, 379] width 49 height 30
type input "4"
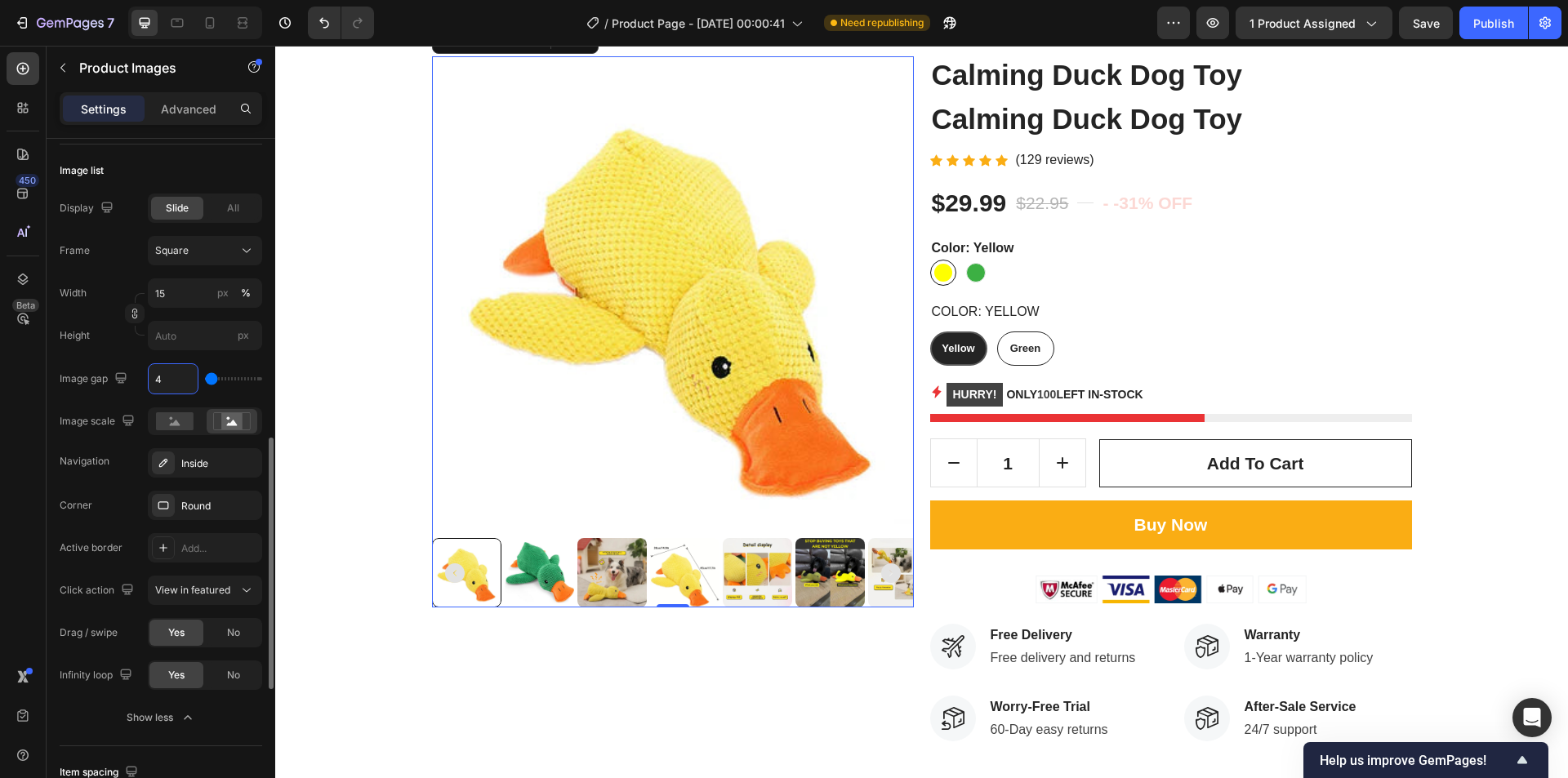
type input "5"
type input "6"
type input "7"
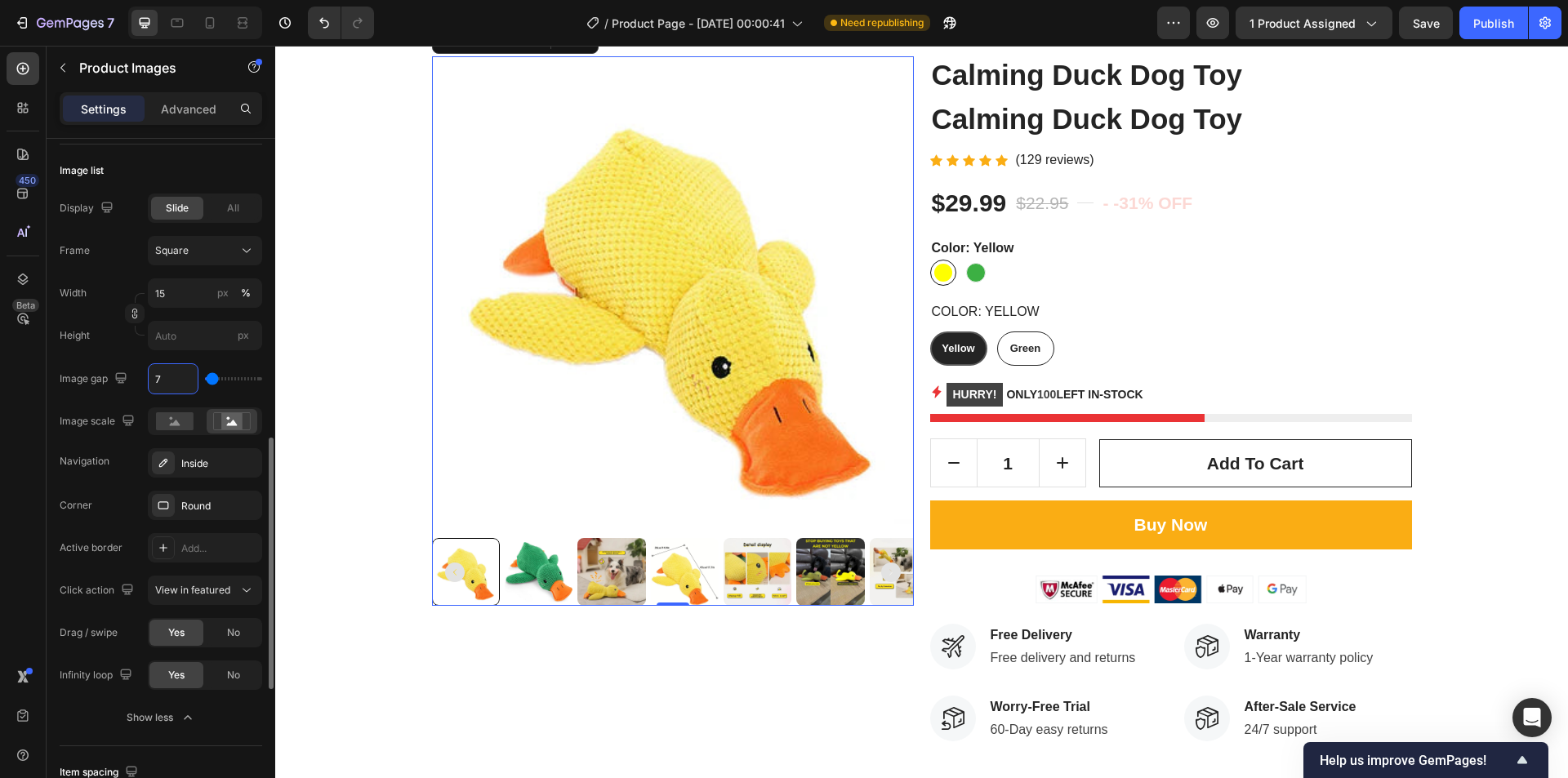
type input "7"
type input "6"
type input "5"
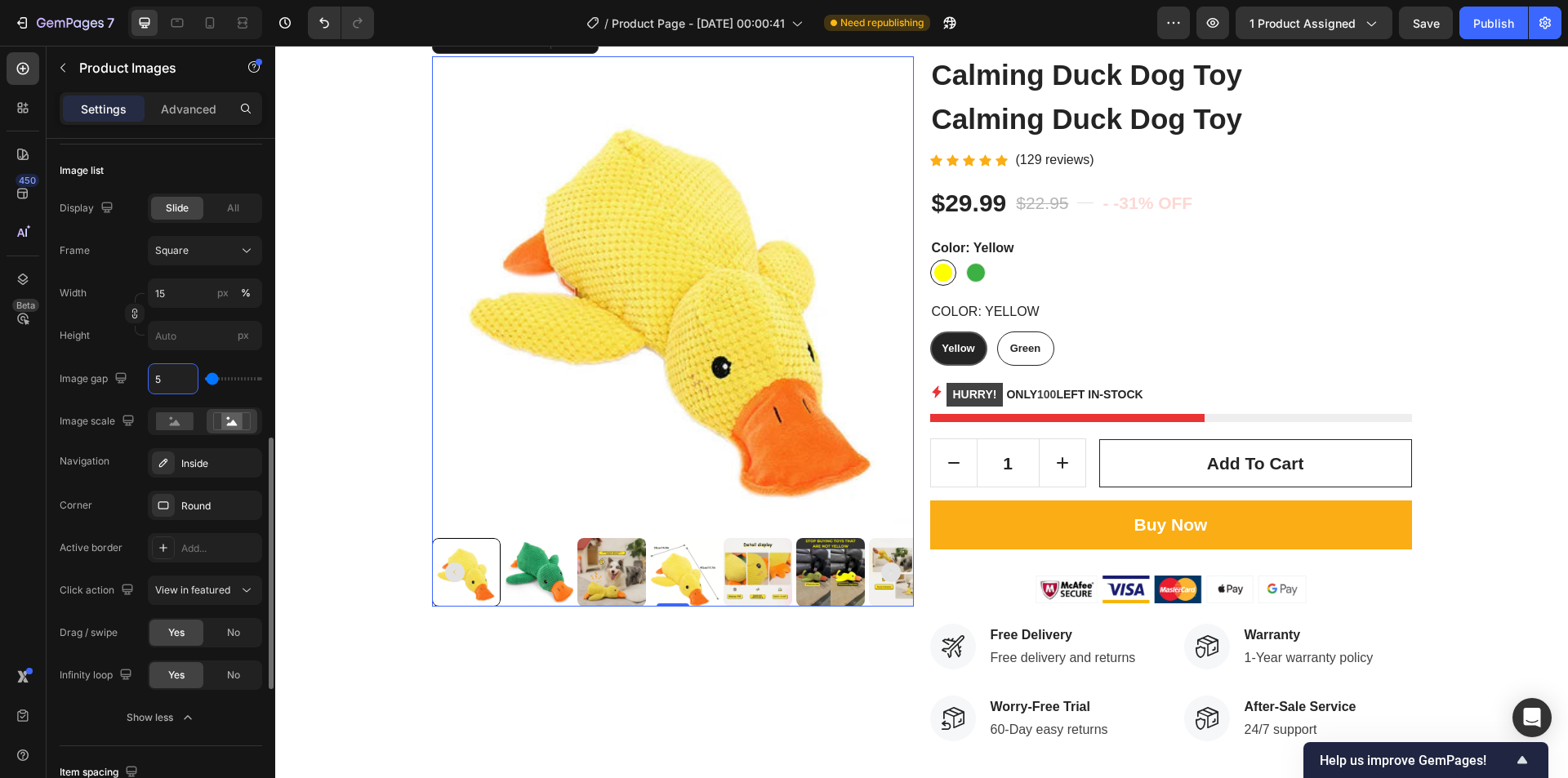
type input "4"
type input "5"
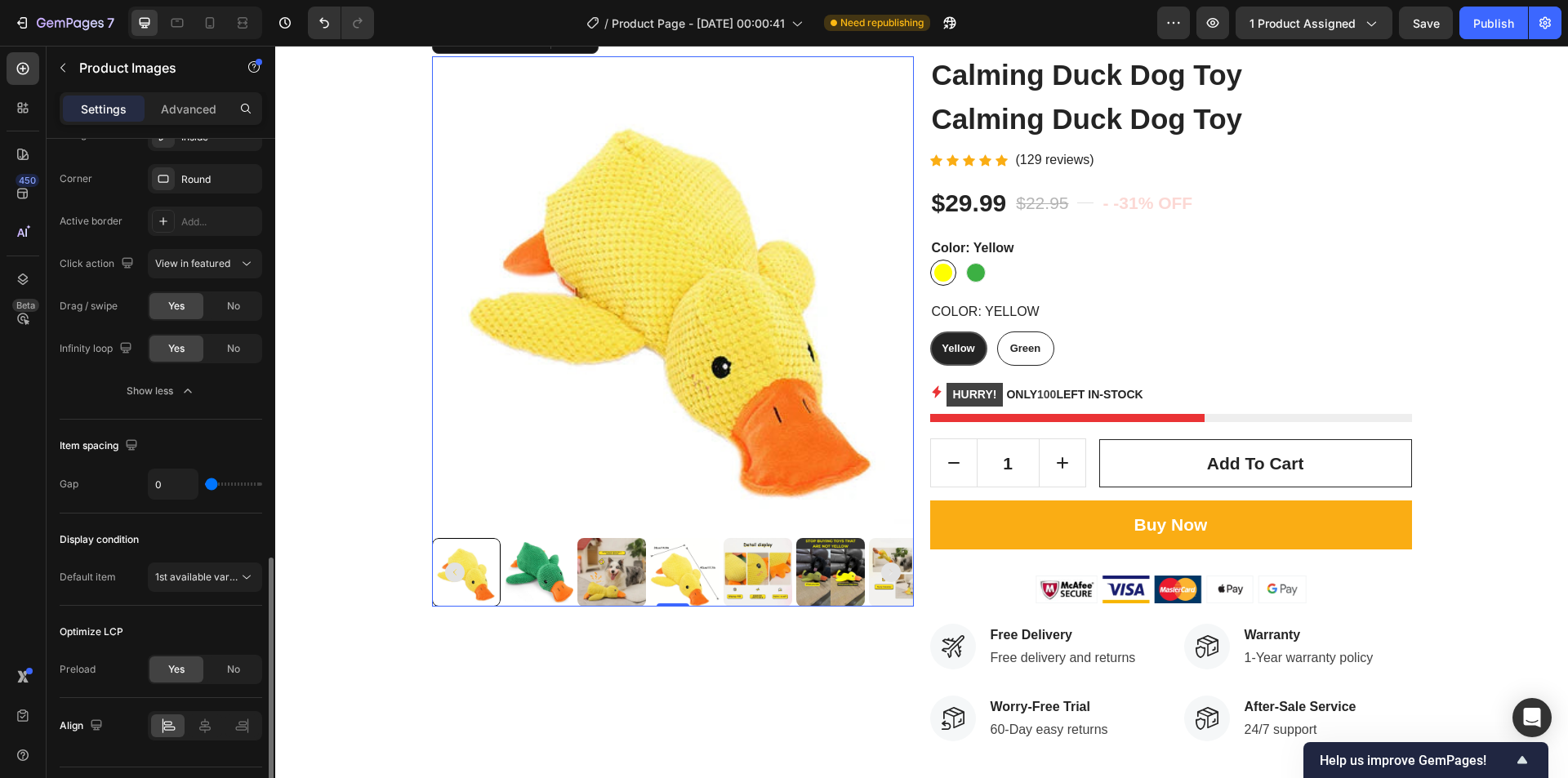
scroll to position [1184, 0]
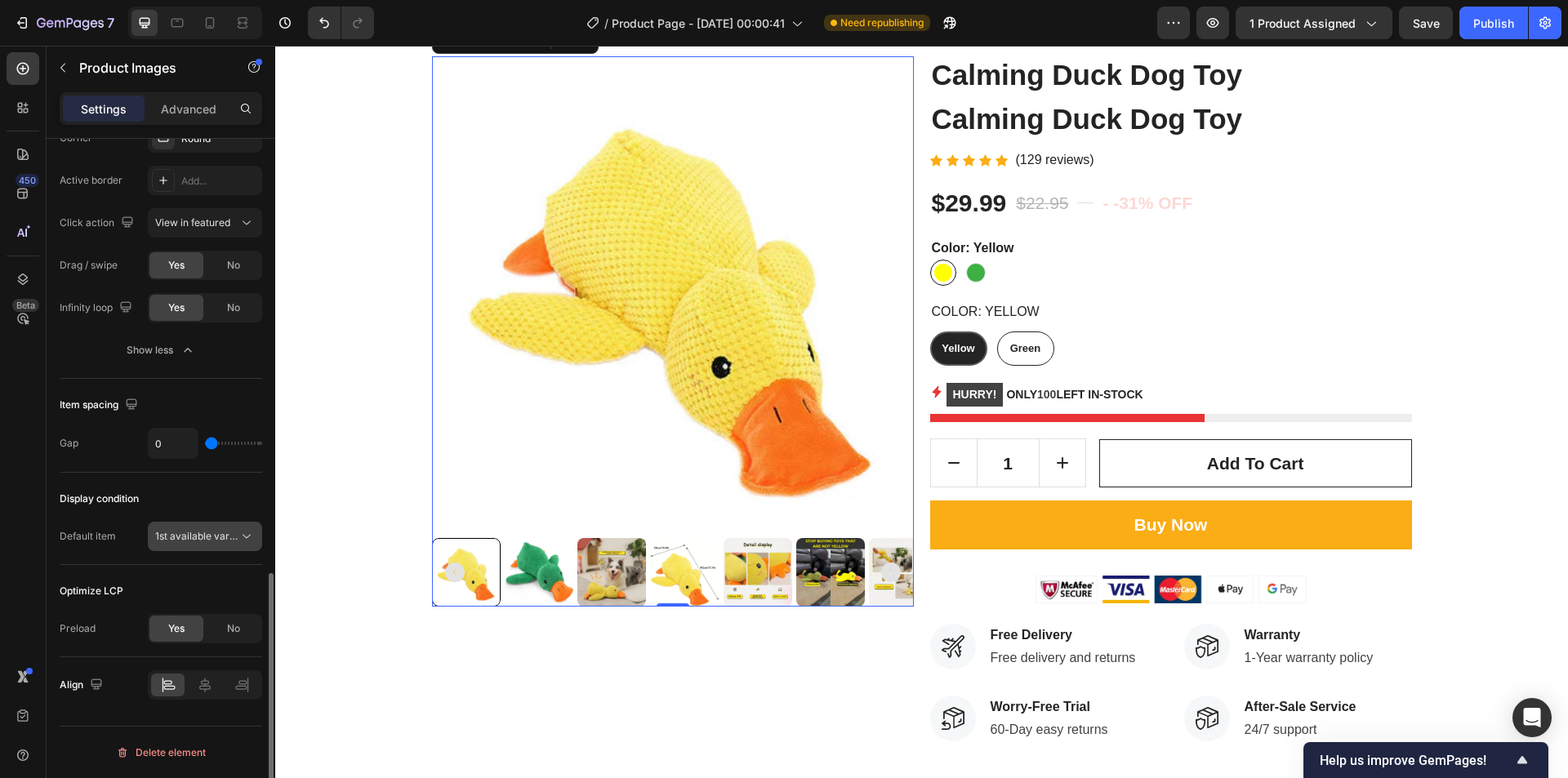
click at [187, 527] on button "1st available variant" at bounding box center [205, 537] width 114 height 30
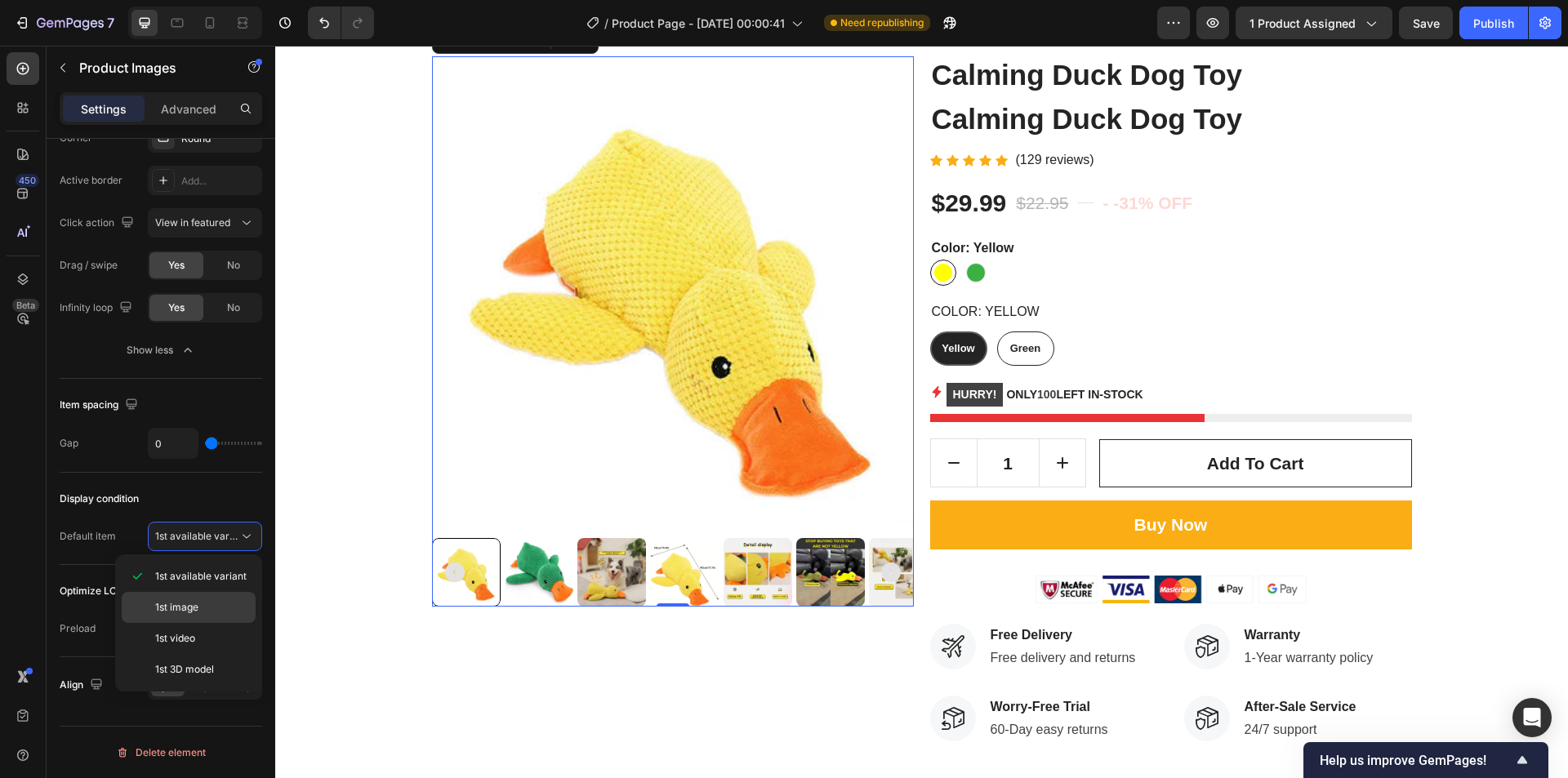
click at [186, 601] on span "1st image" at bounding box center [176, 607] width 43 height 15
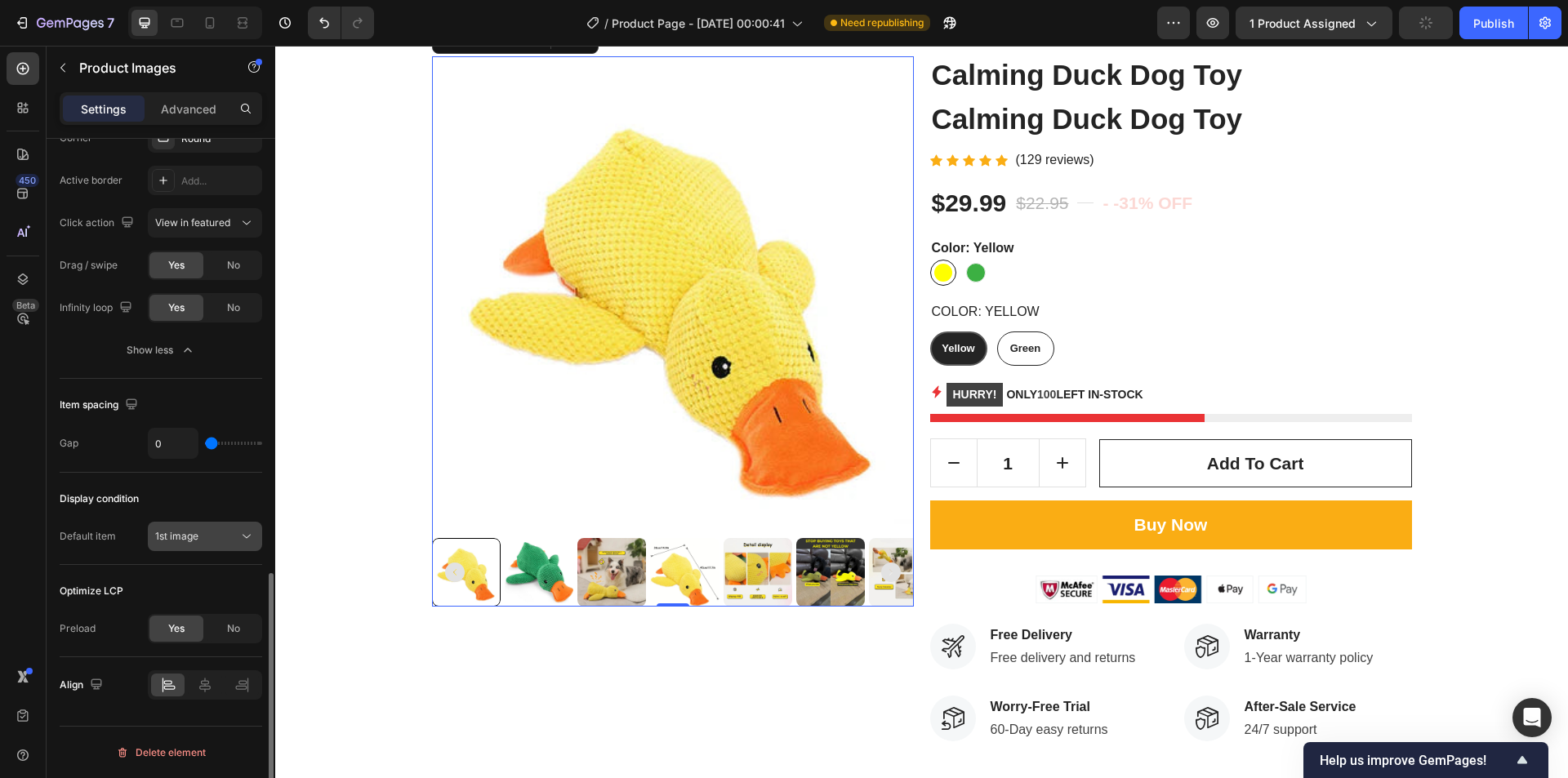
click at [202, 544] on div "1st image" at bounding box center [196, 536] width 83 height 15
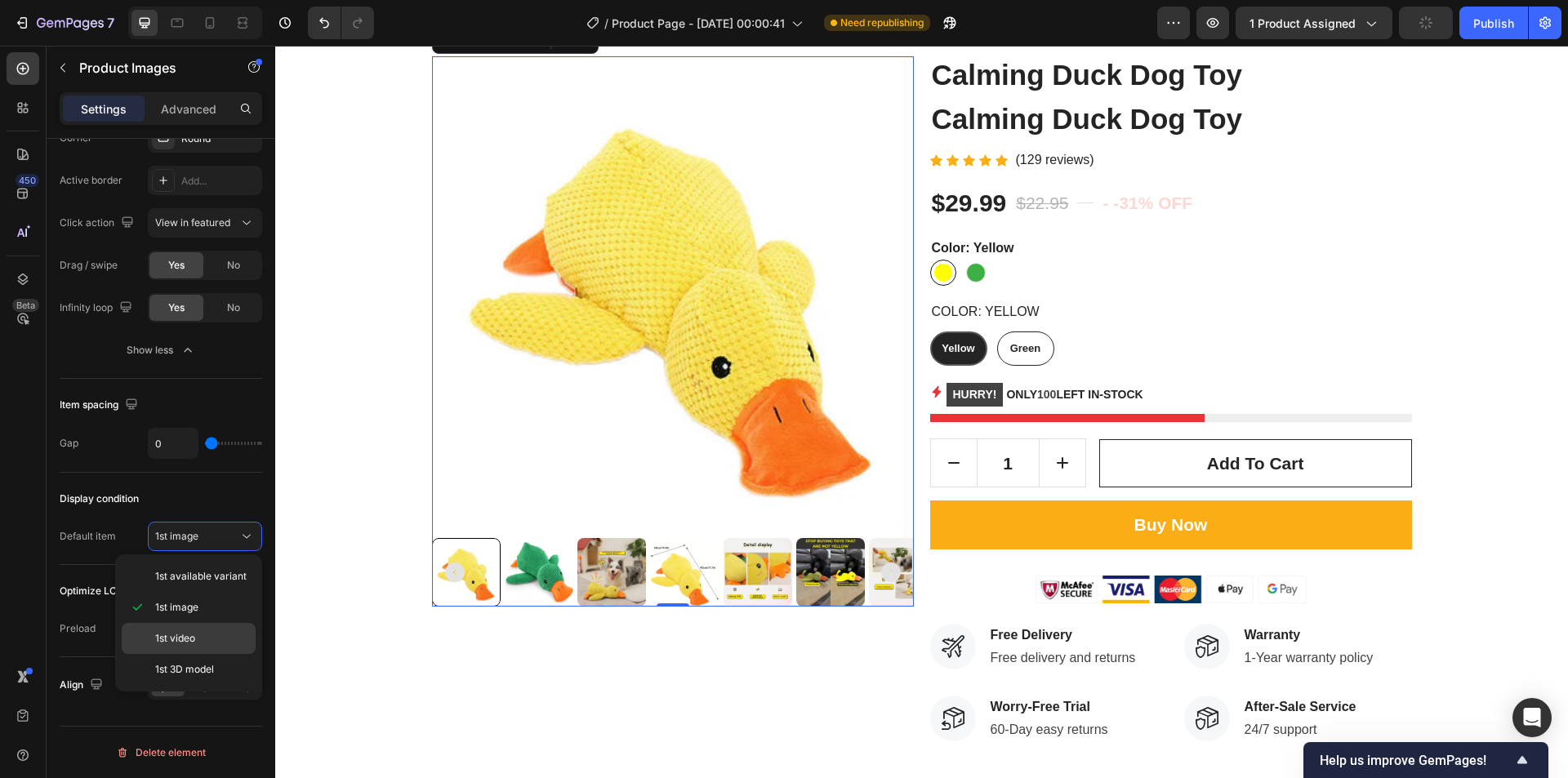
click at [167, 640] on span "1st video" at bounding box center [175, 638] width 40 height 15
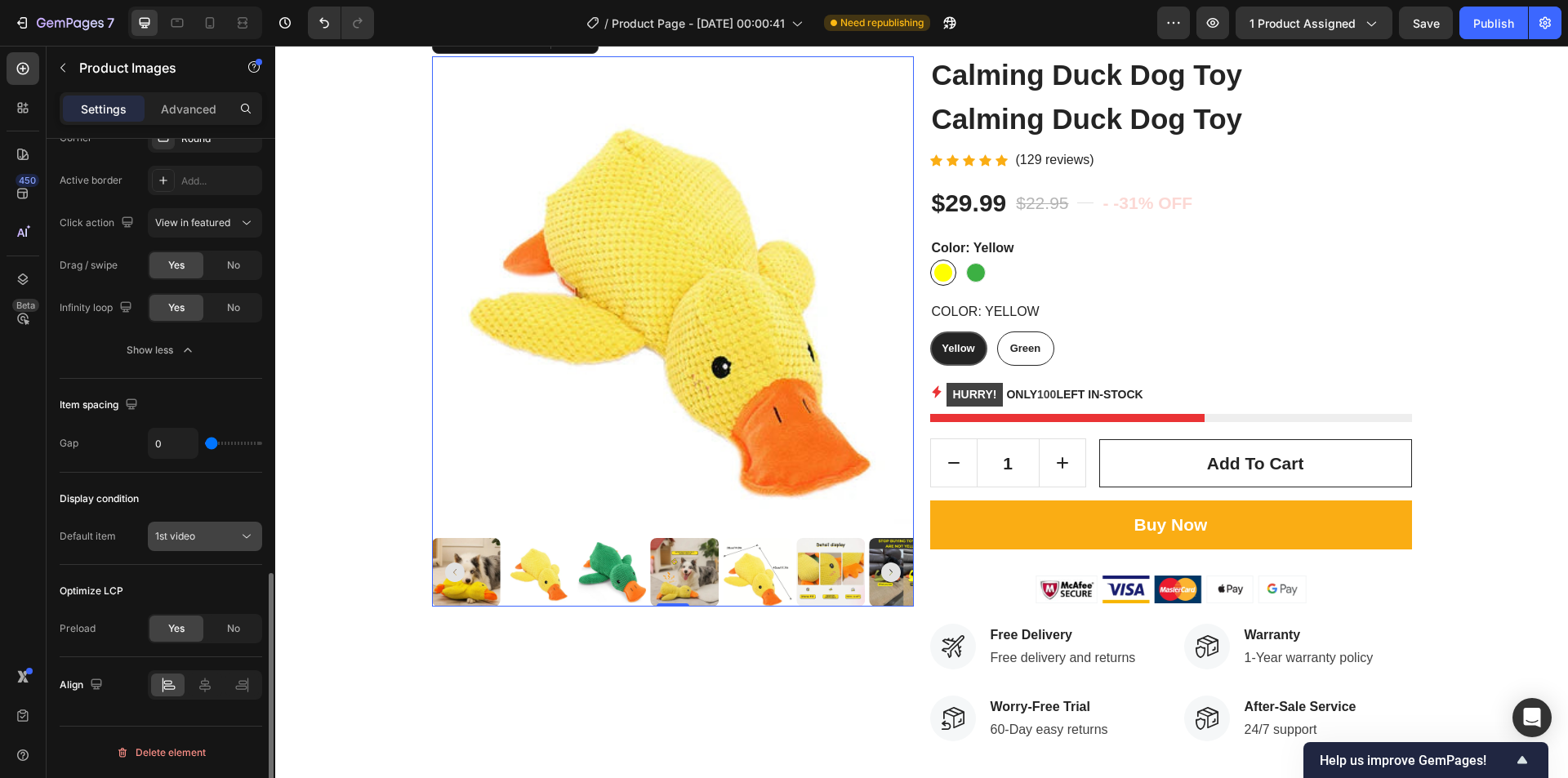
click at [208, 535] on div "1st video" at bounding box center [196, 536] width 83 height 15
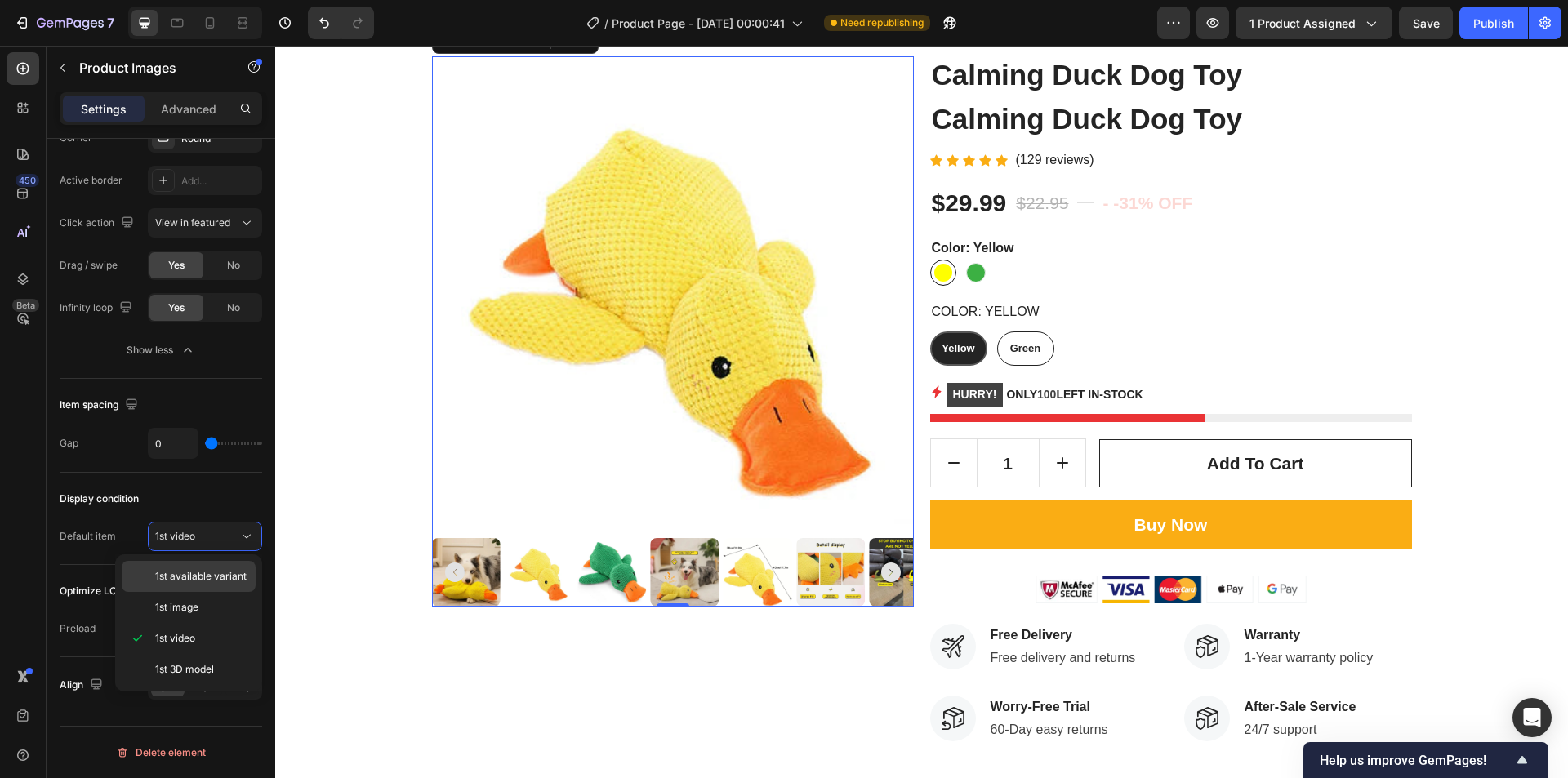
click at [195, 578] on span "1st available variant" at bounding box center [201, 576] width 91 height 15
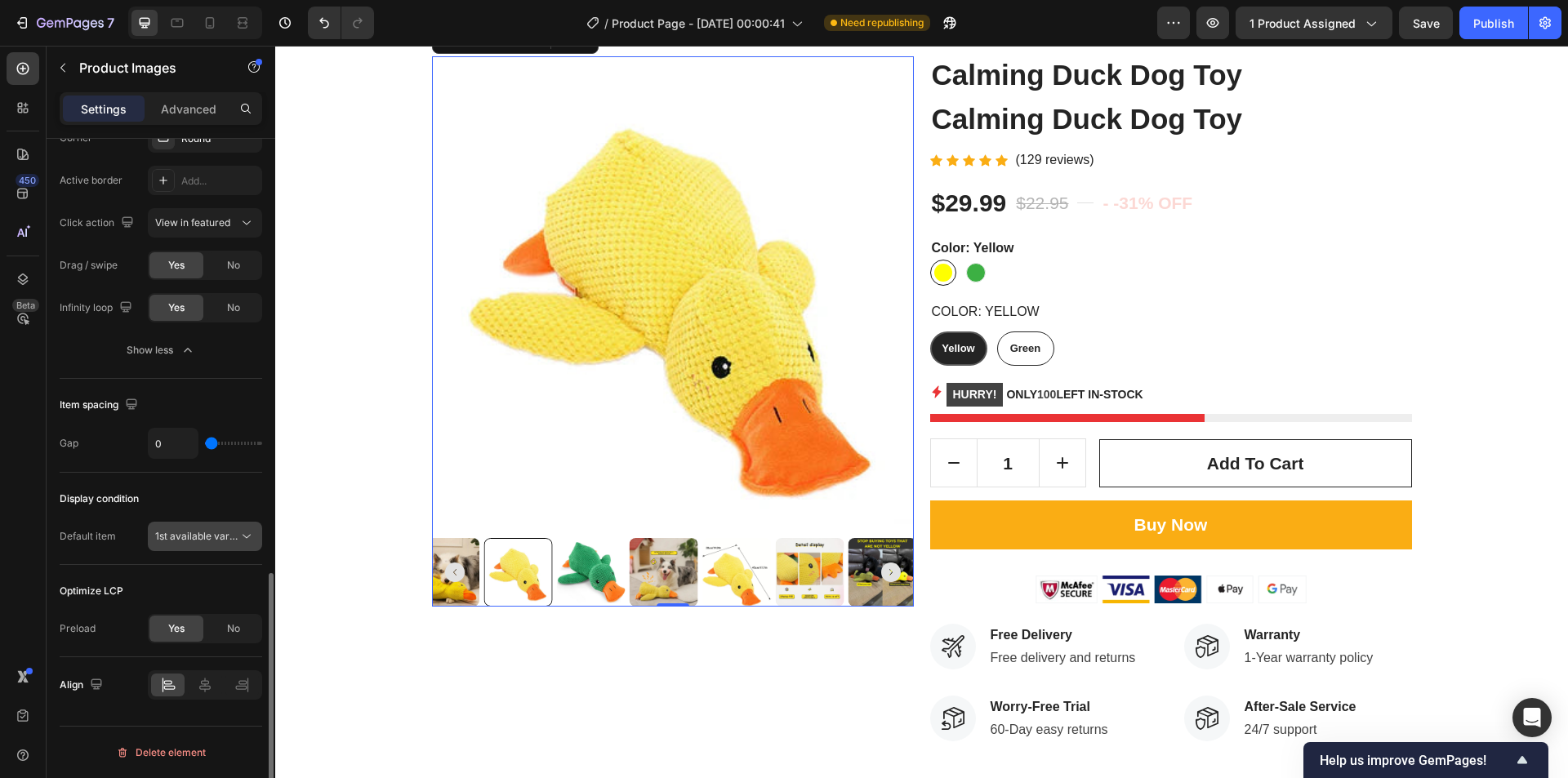
click at [208, 534] on span "1st available variant" at bounding box center [201, 536] width 91 height 12
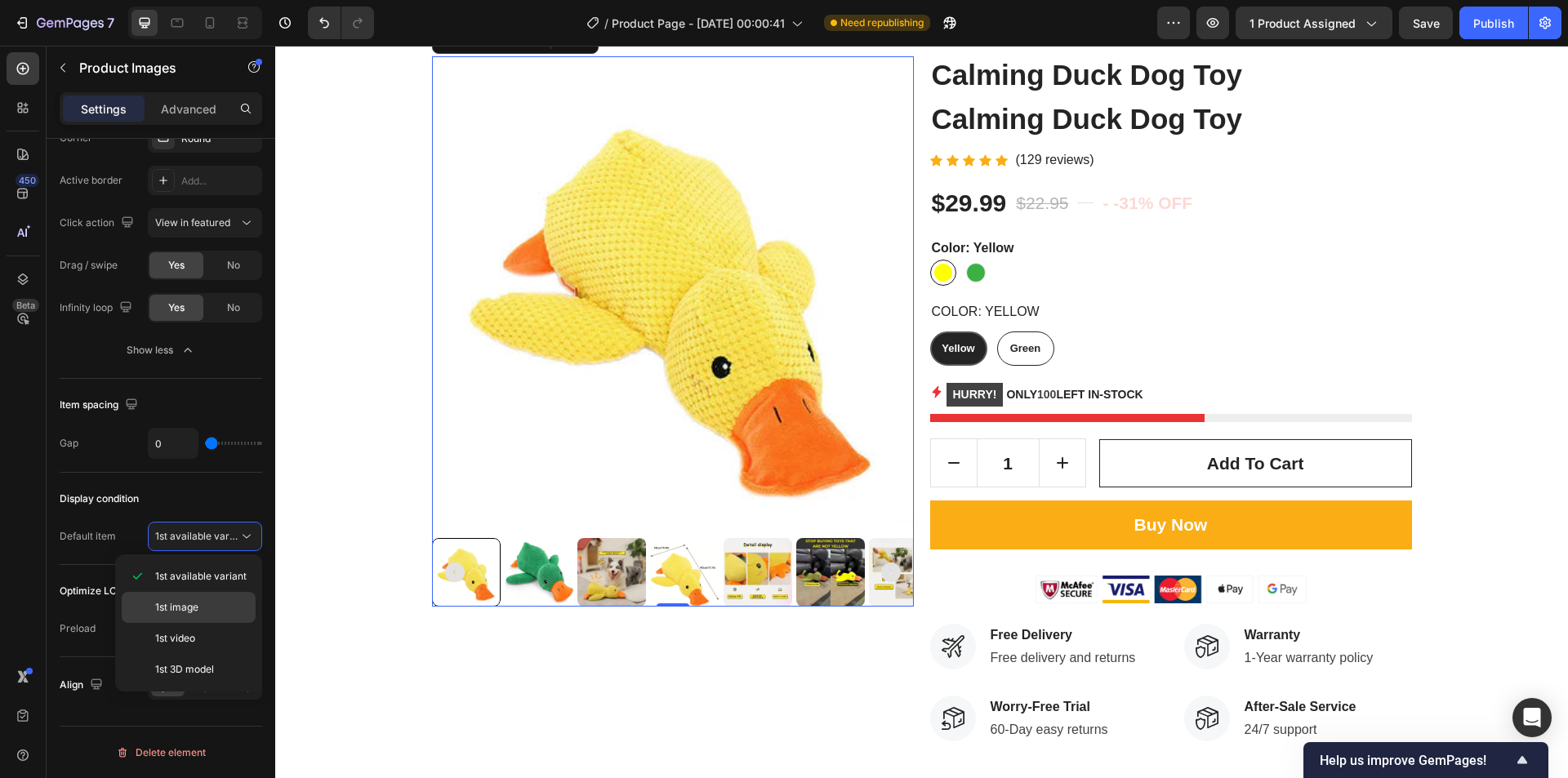
click at [198, 598] on div "1st image" at bounding box center [188, 607] width 134 height 31
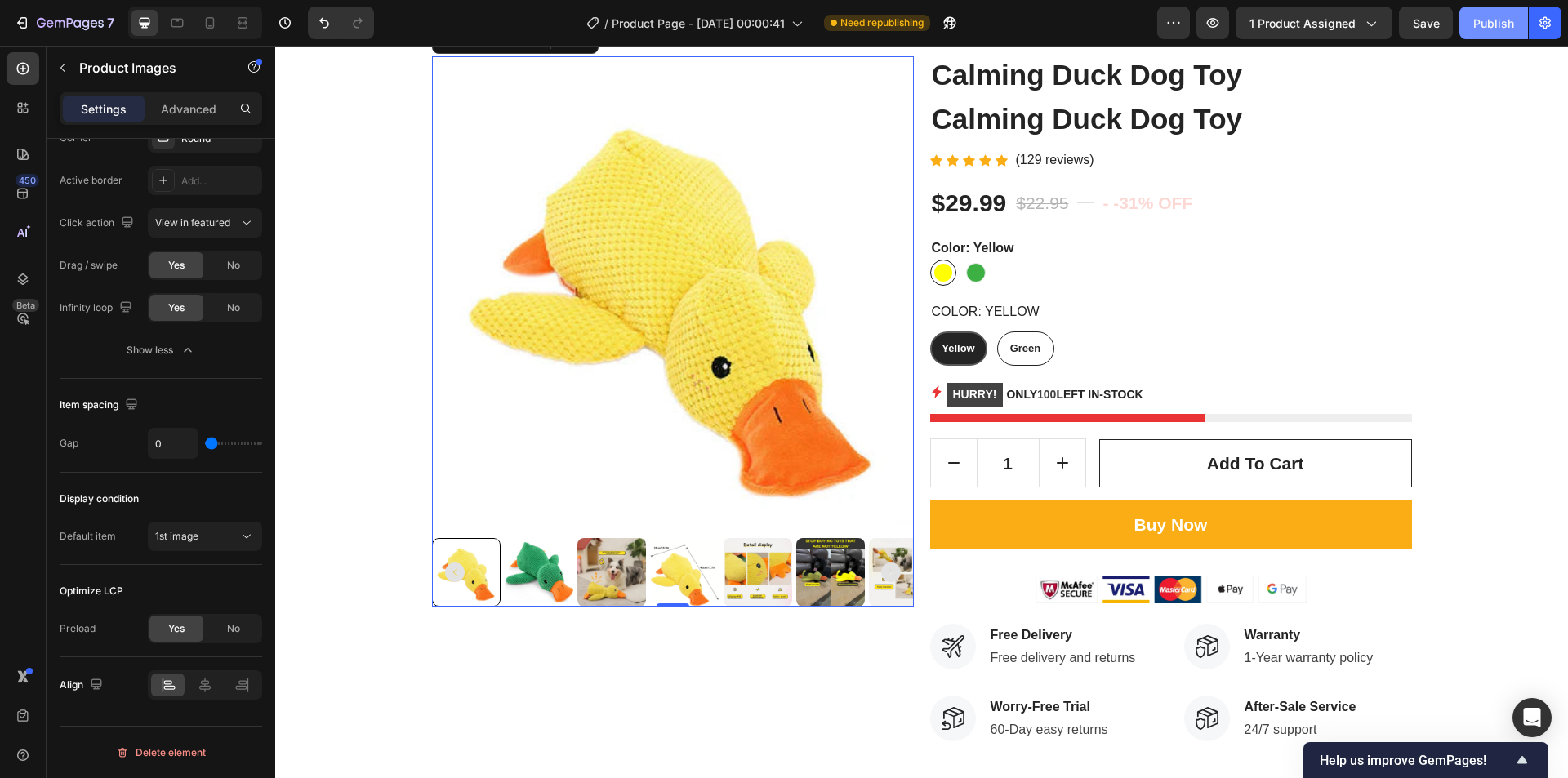
click at [1491, 25] on div "Publish" at bounding box center [1494, 24] width 41 height 18
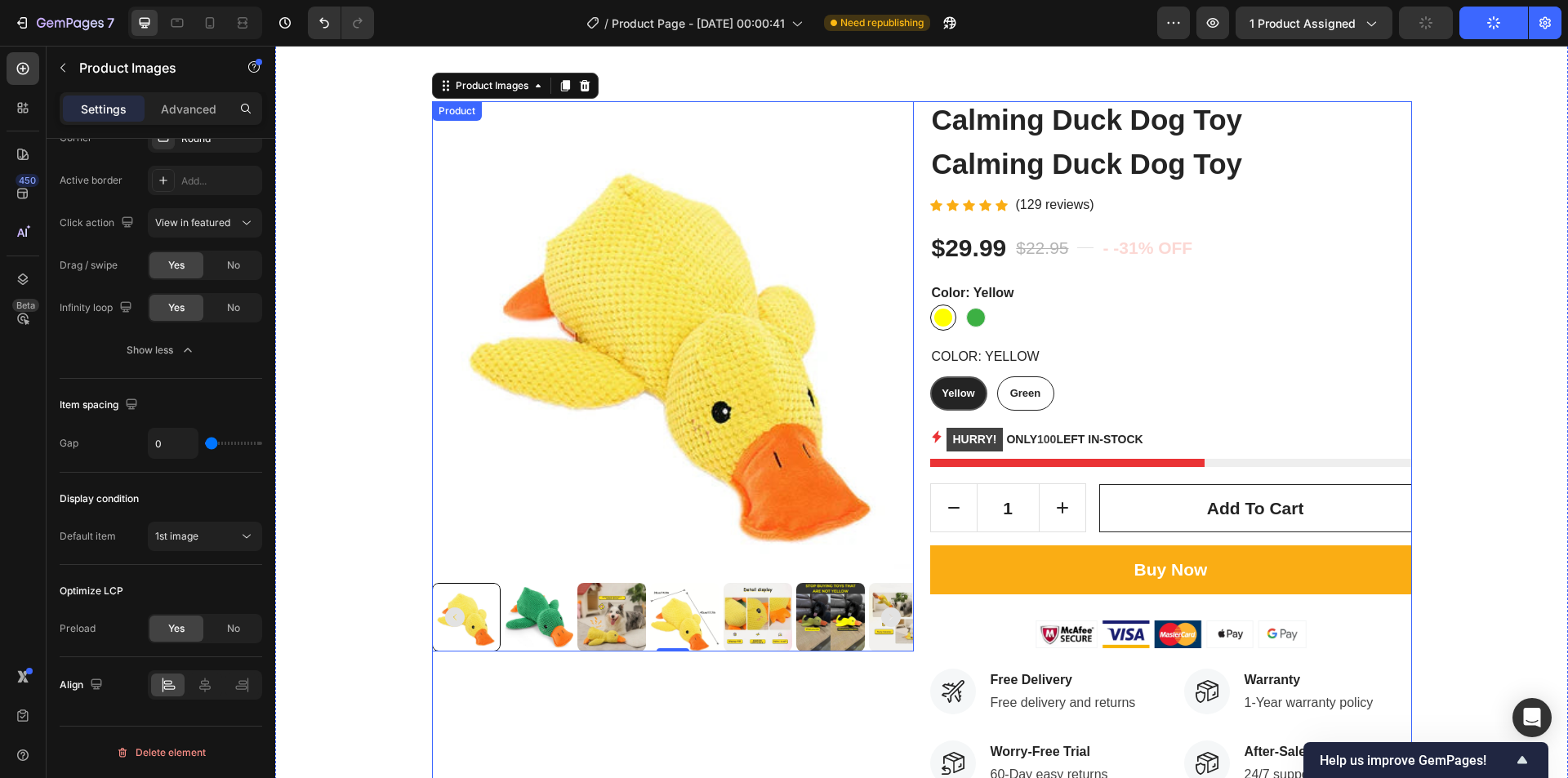
scroll to position [0, 0]
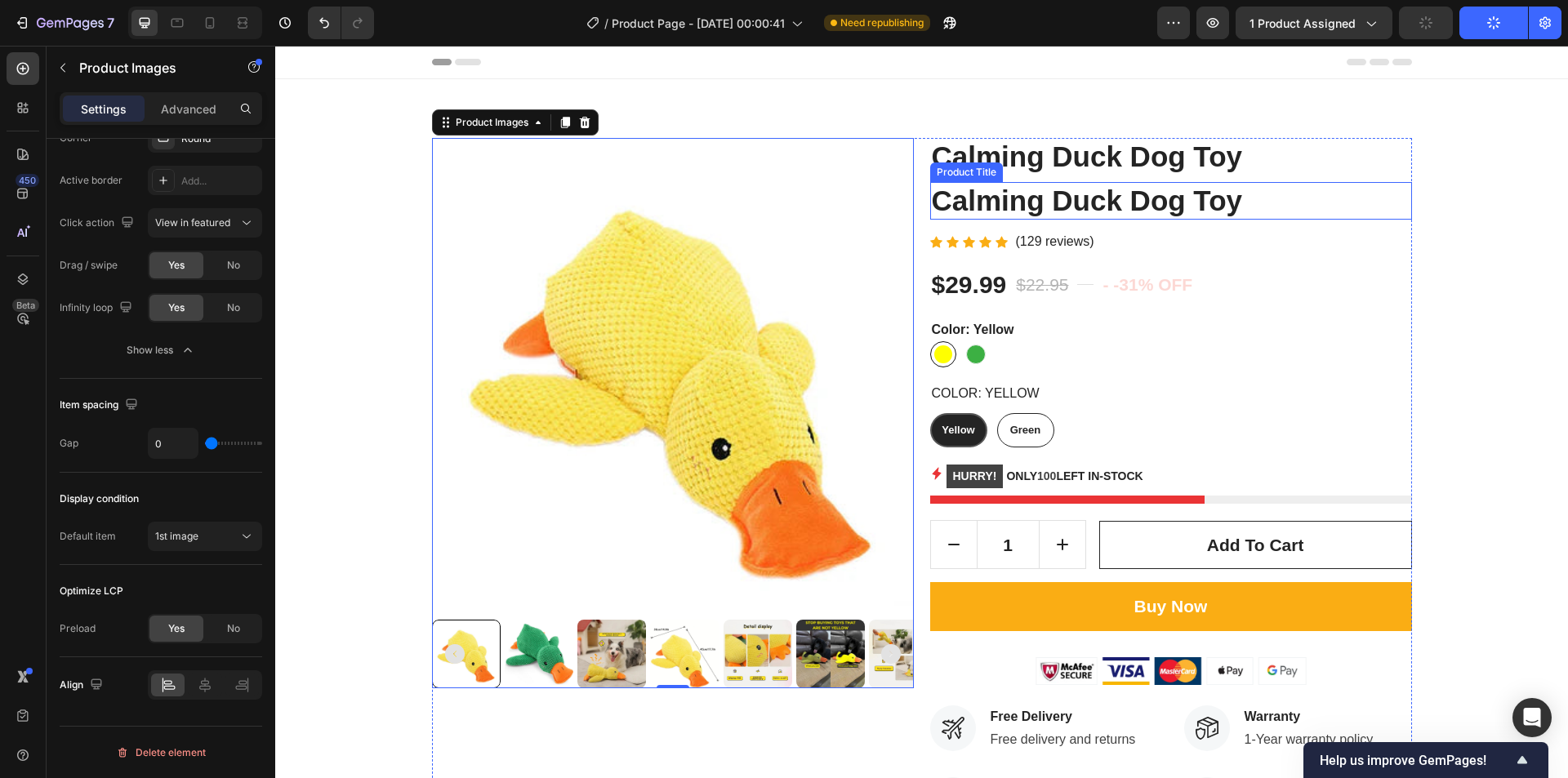
click at [1046, 195] on h2 "Calming Duck Dog Toy" at bounding box center [1172, 201] width 482 height 38
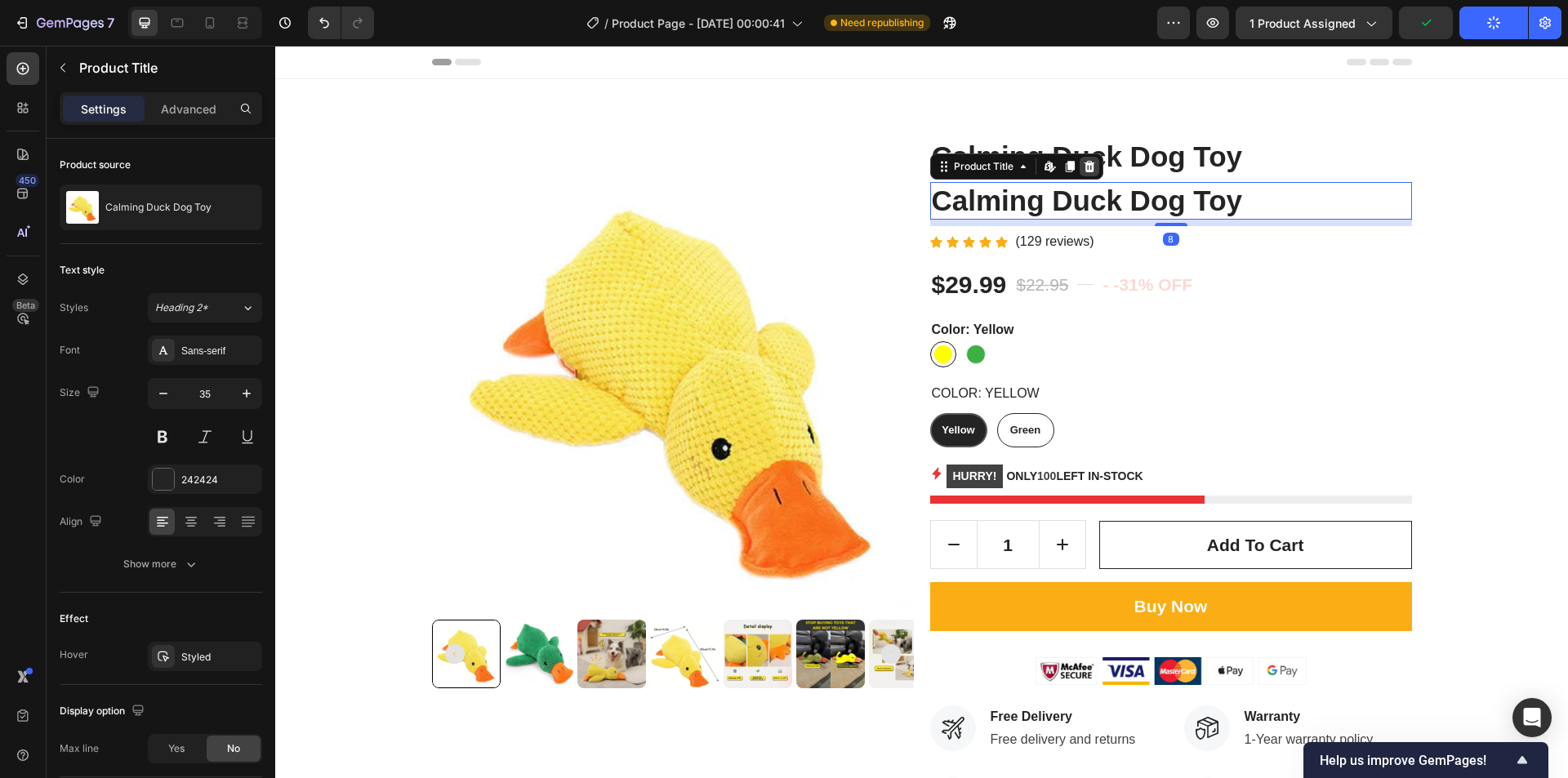
click at [1085, 167] on icon at bounding box center [1089, 166] width 13 height 13
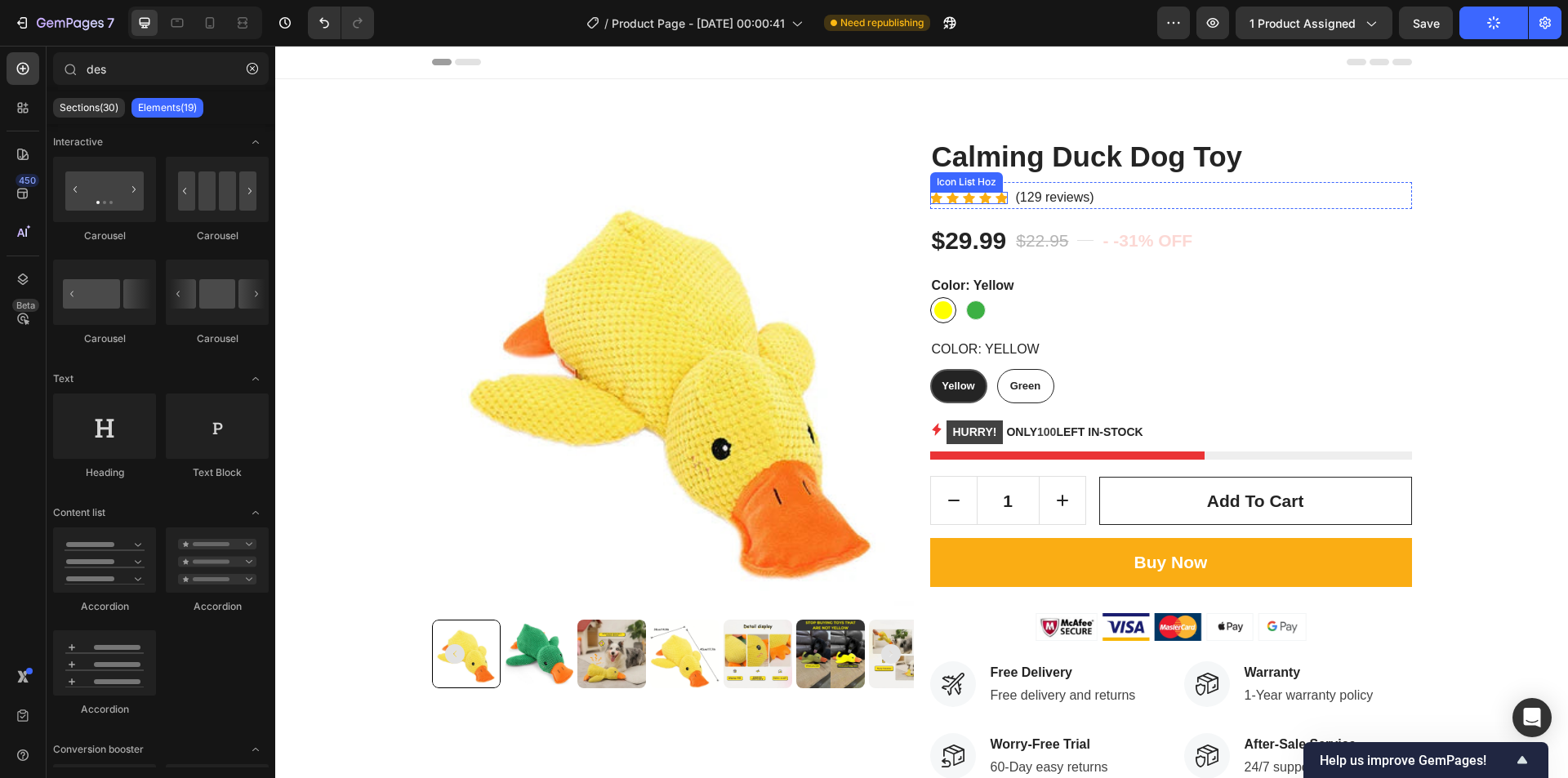
click at [955, 197] on div "Icon Icon Icon Icon Icon" at bounding box center [969, 198] width 78 height 12
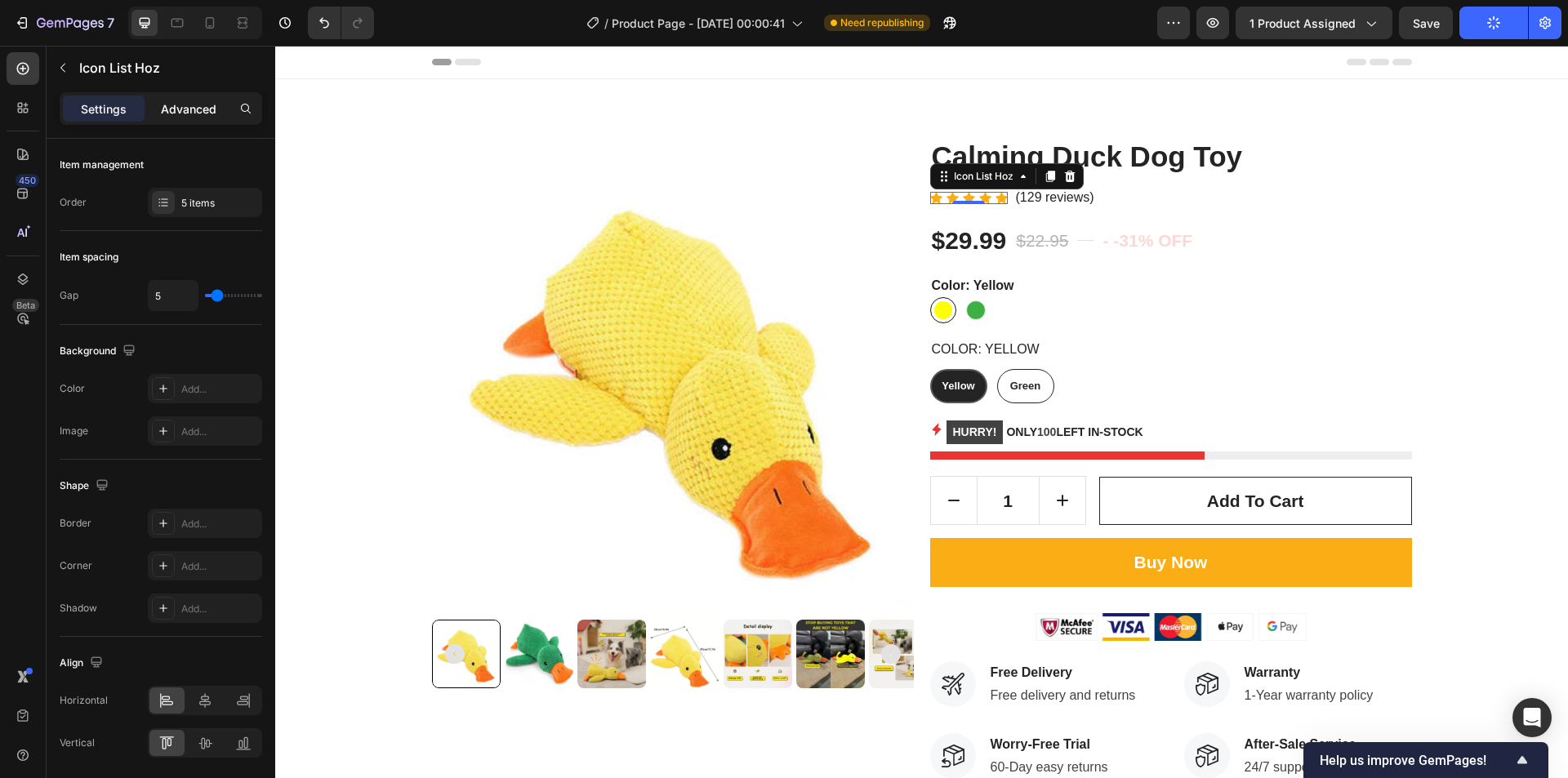
click at [174, 101] on p "Advanced" at bounding box center [188, 110] width 55 height 18
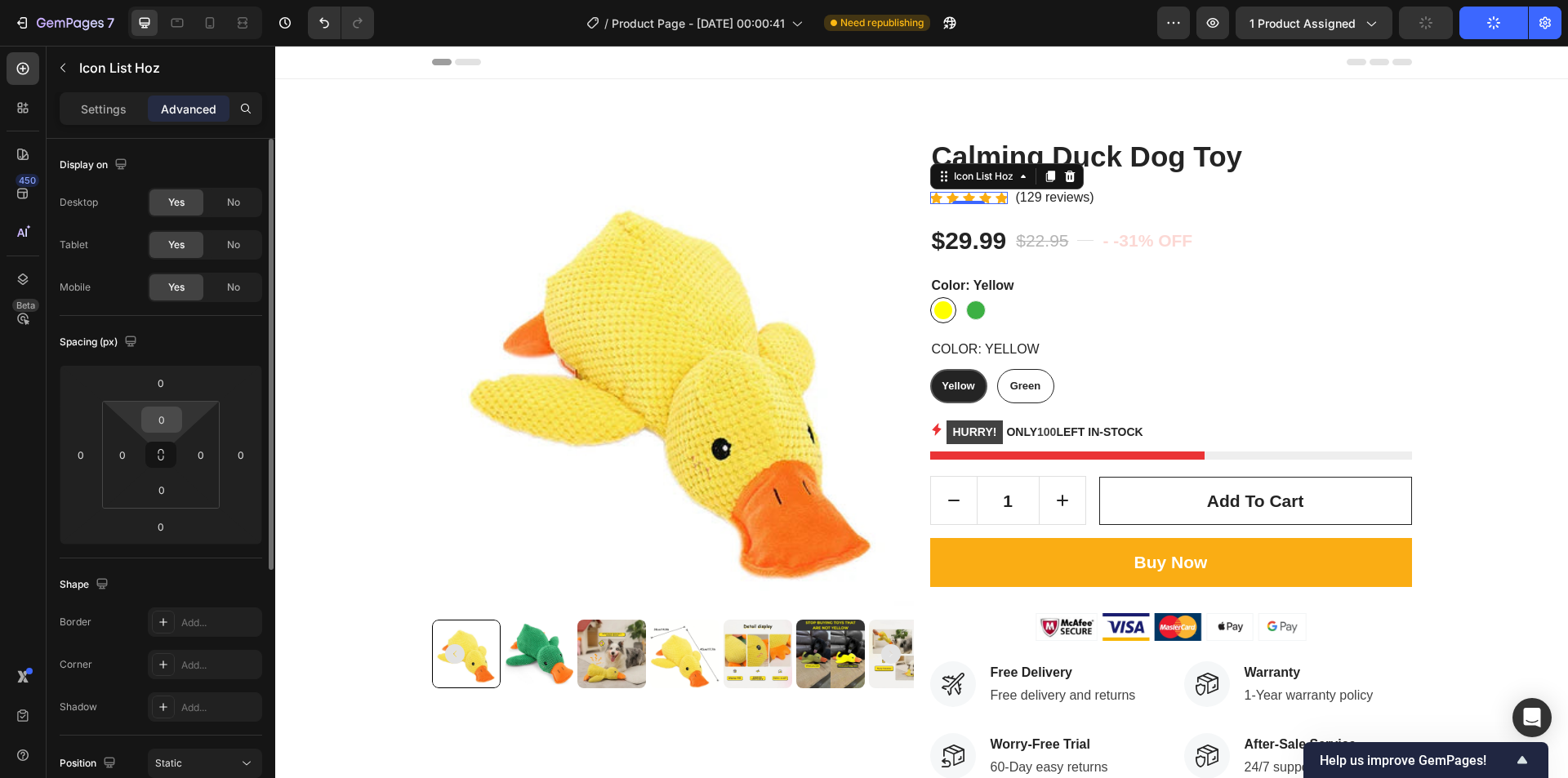
click at [170, 423] on input "0" at bounding box center [161, 420] width 32 height 25
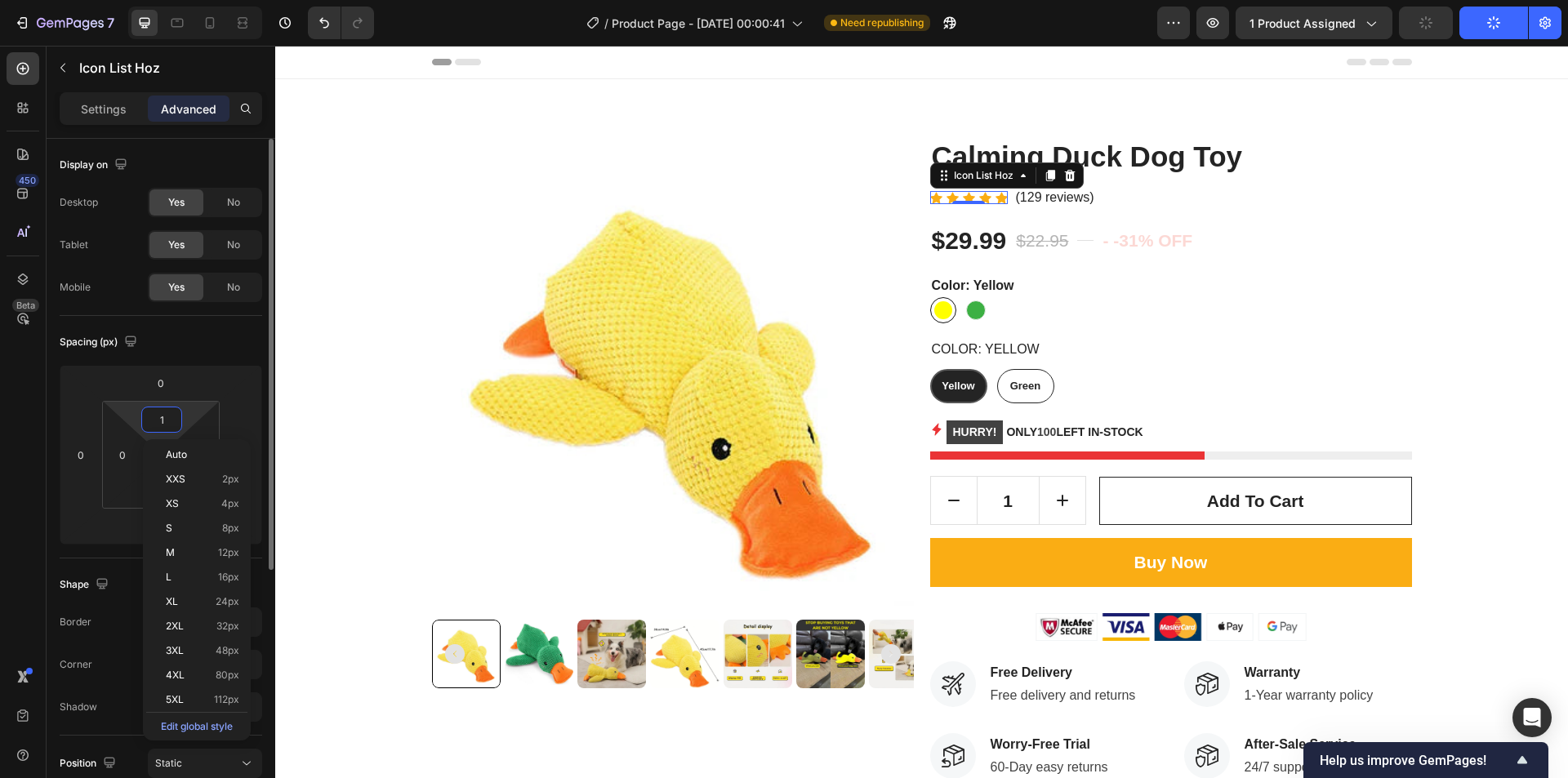
type input "0"
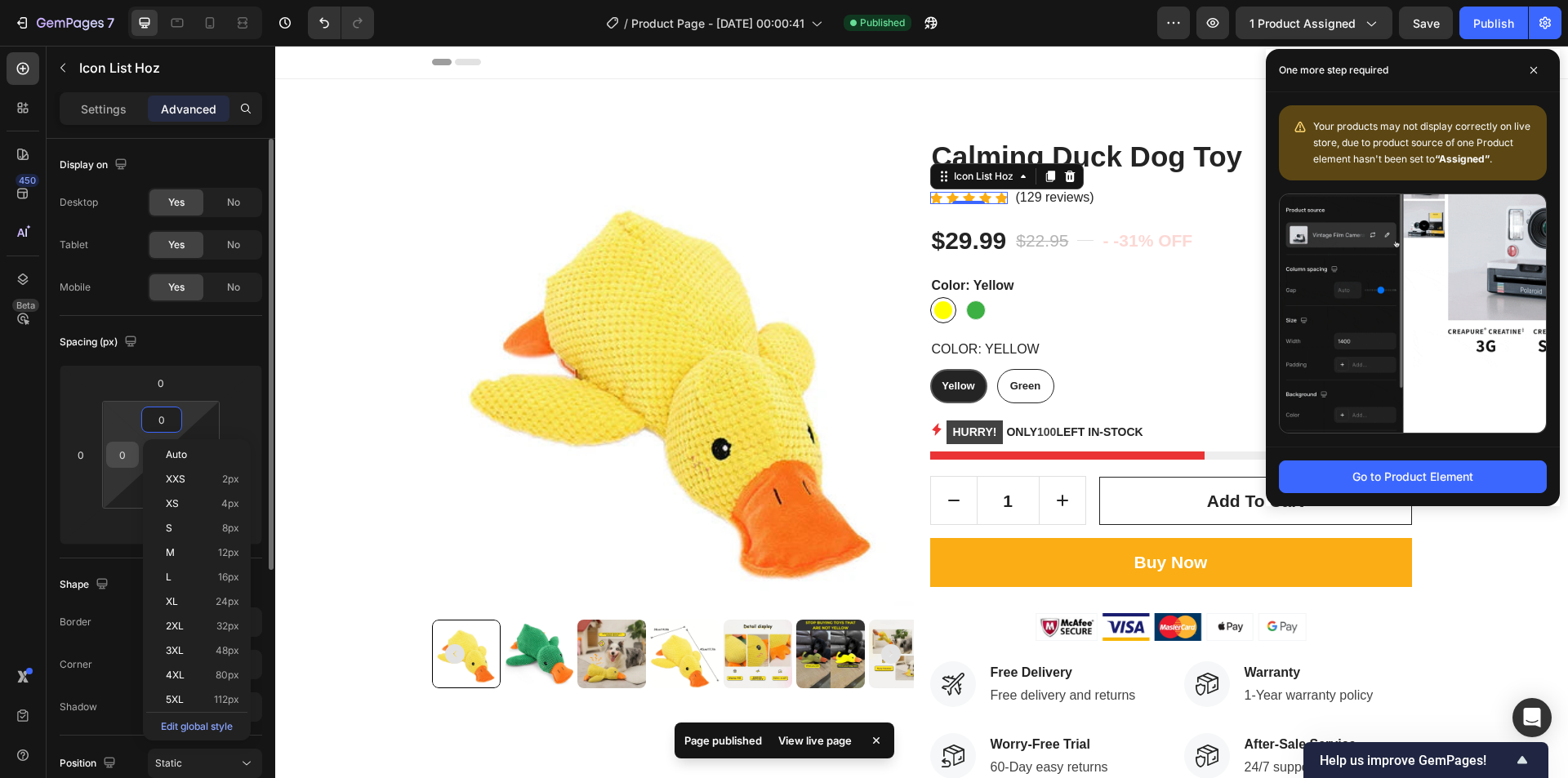
click at [132, 465] on input "0" at bounding box center [123, 455] width 25 height 25
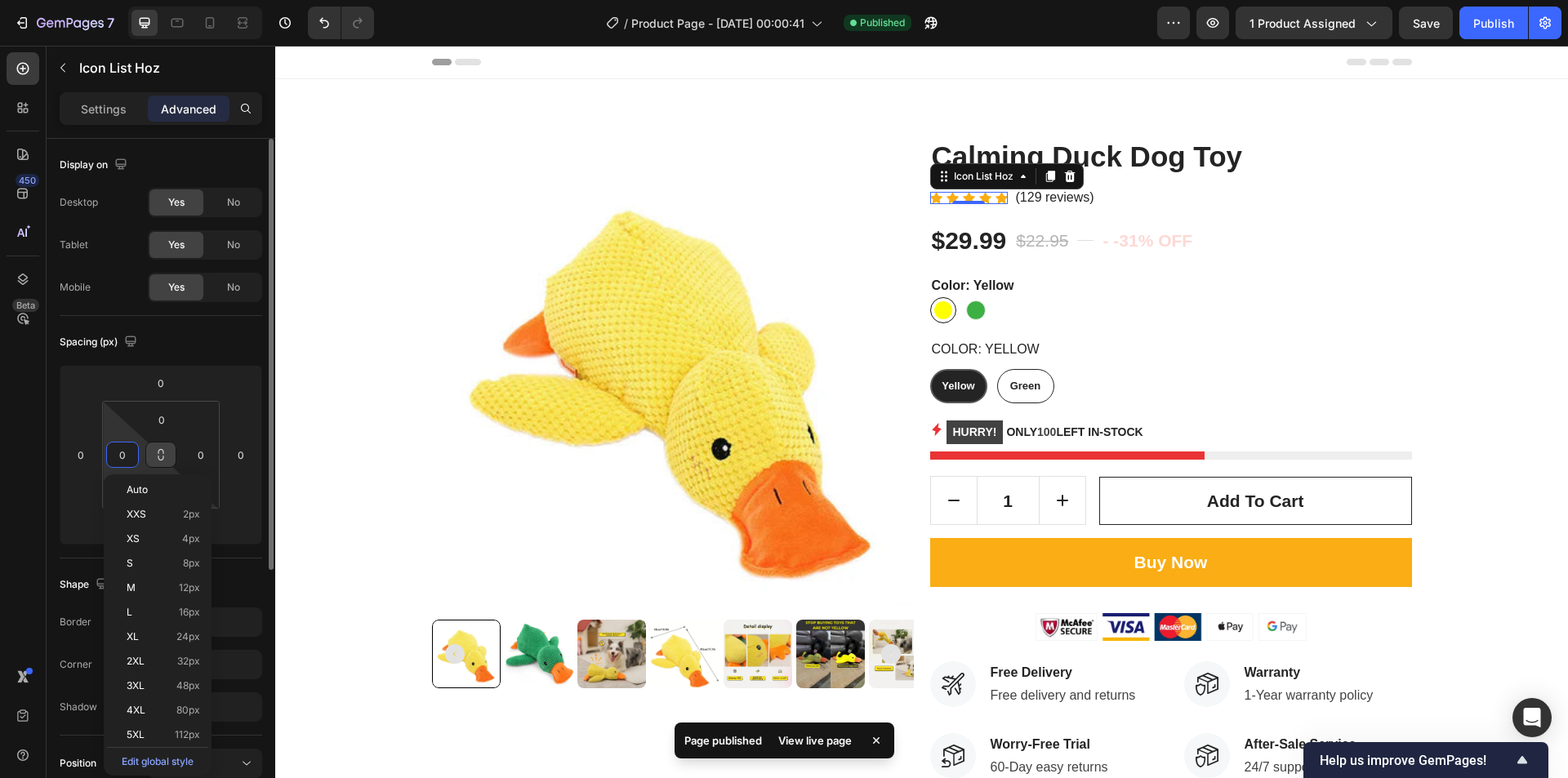
click at [166, 465] on button at bounding box center [160, 455] width 31 height 26
click at [161, 462] on button at bounding box center [160, 455] width 31 height 26
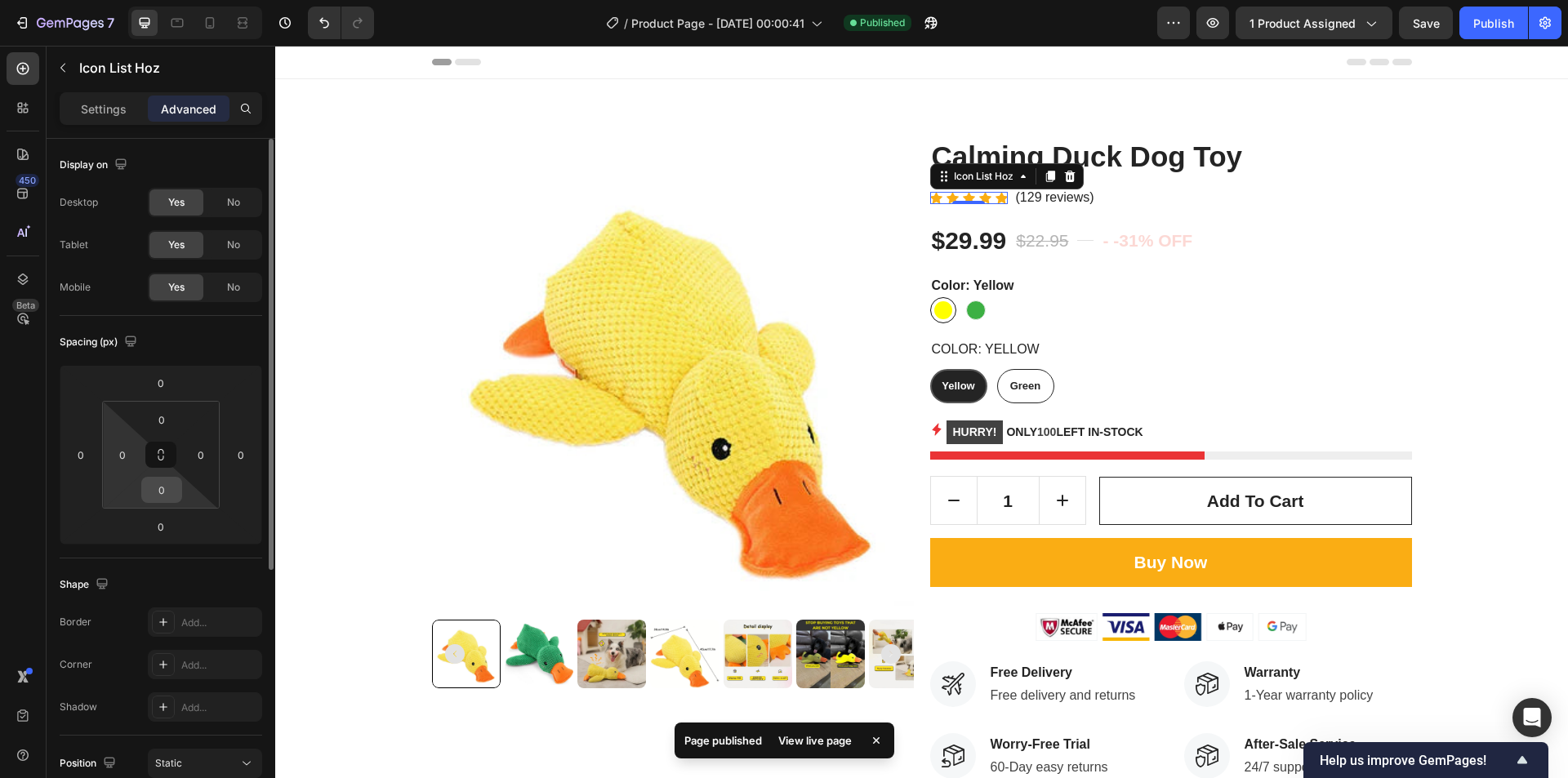
click at [161, 484] on input "0" at bounding box center [161, 490] width 32 height 25
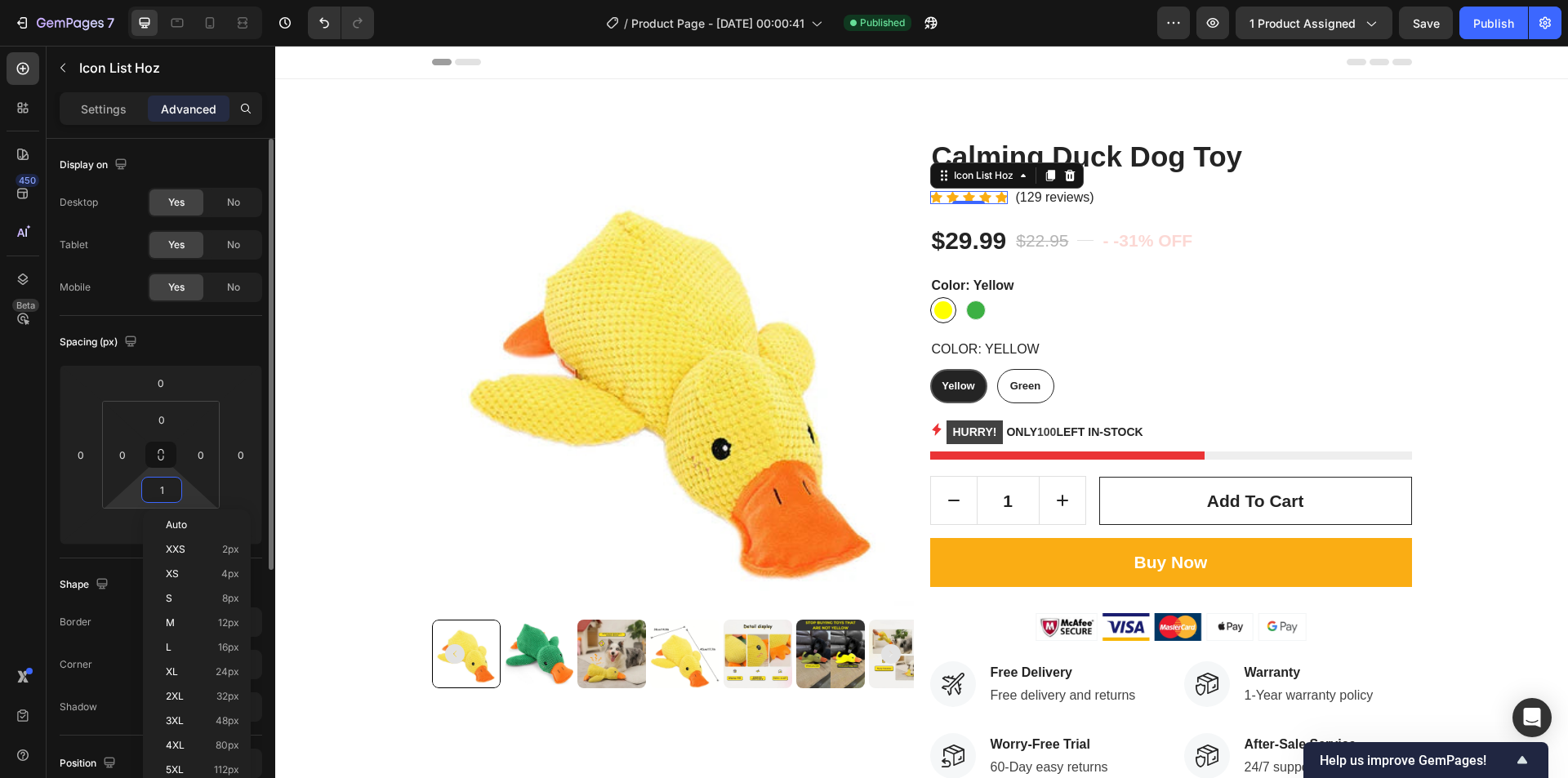
type input "2"
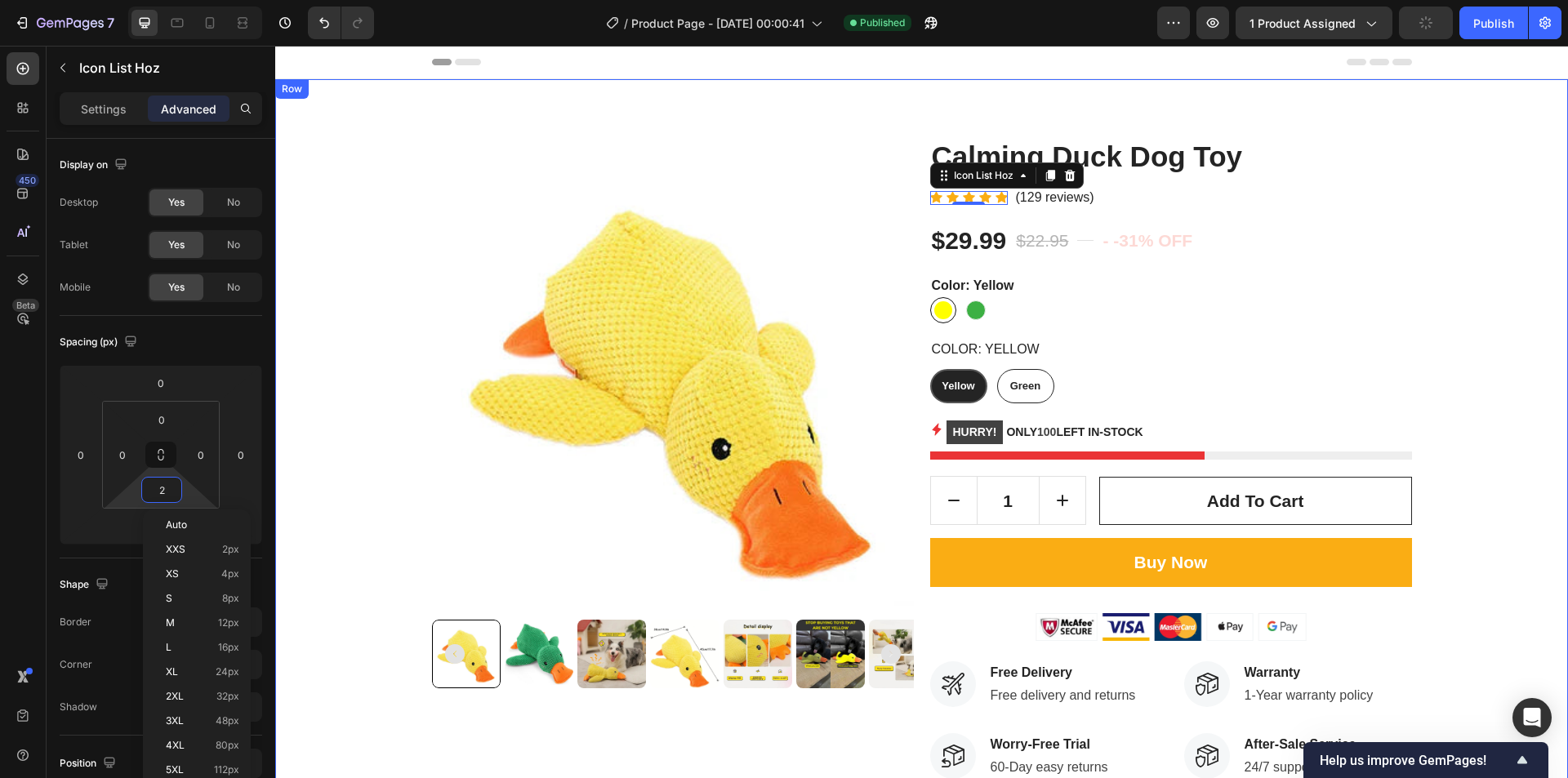
click at [1489, 243] on div "Product Images Calming Duck Dog Toy Product Title Icon Icon Icon Icon Icon Icon…" at bounding box center [921, 459] width 1268 height 641
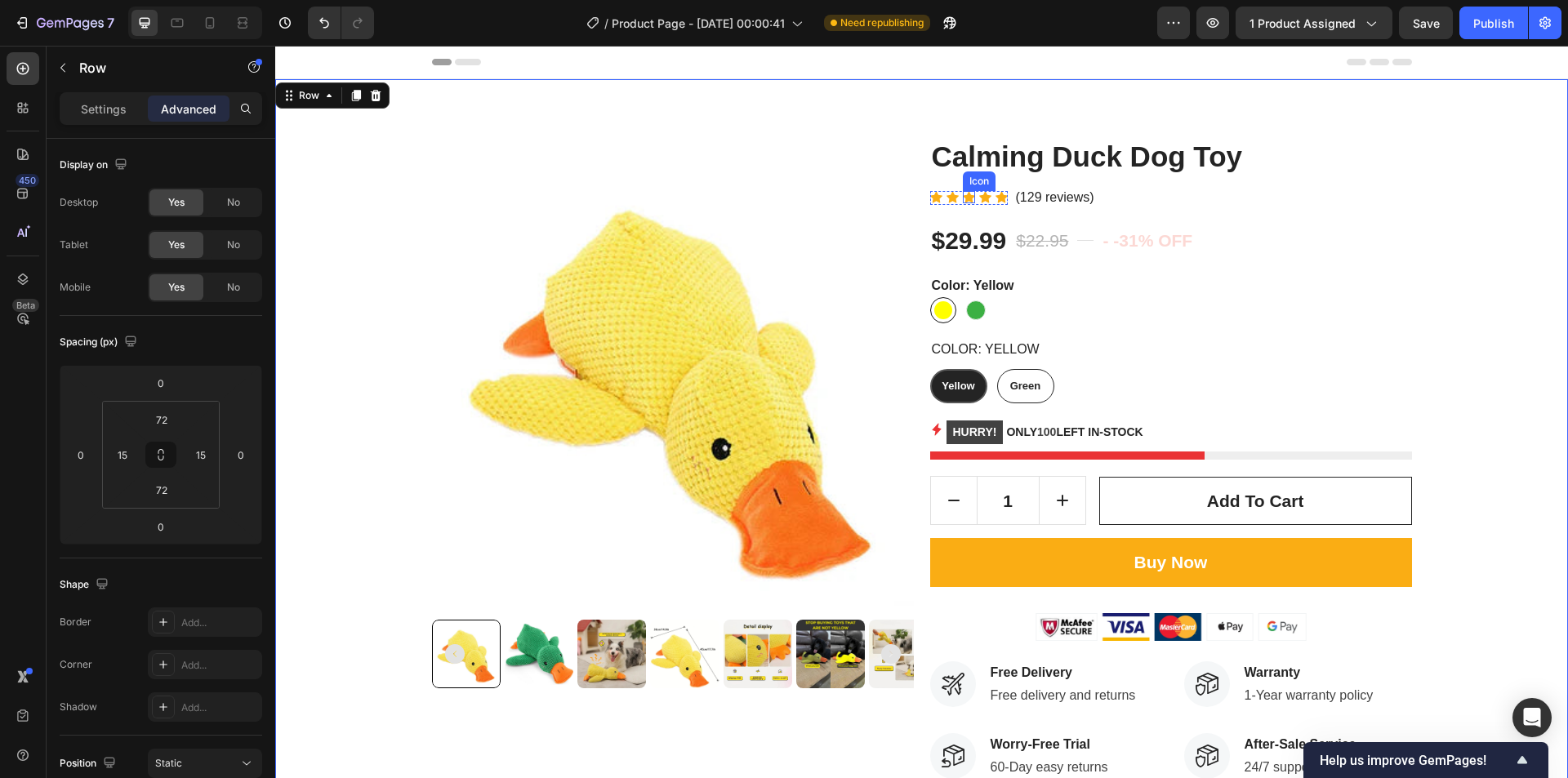
click at [963, 197] on icon at bounding box center [969, 197] width 12 height 12
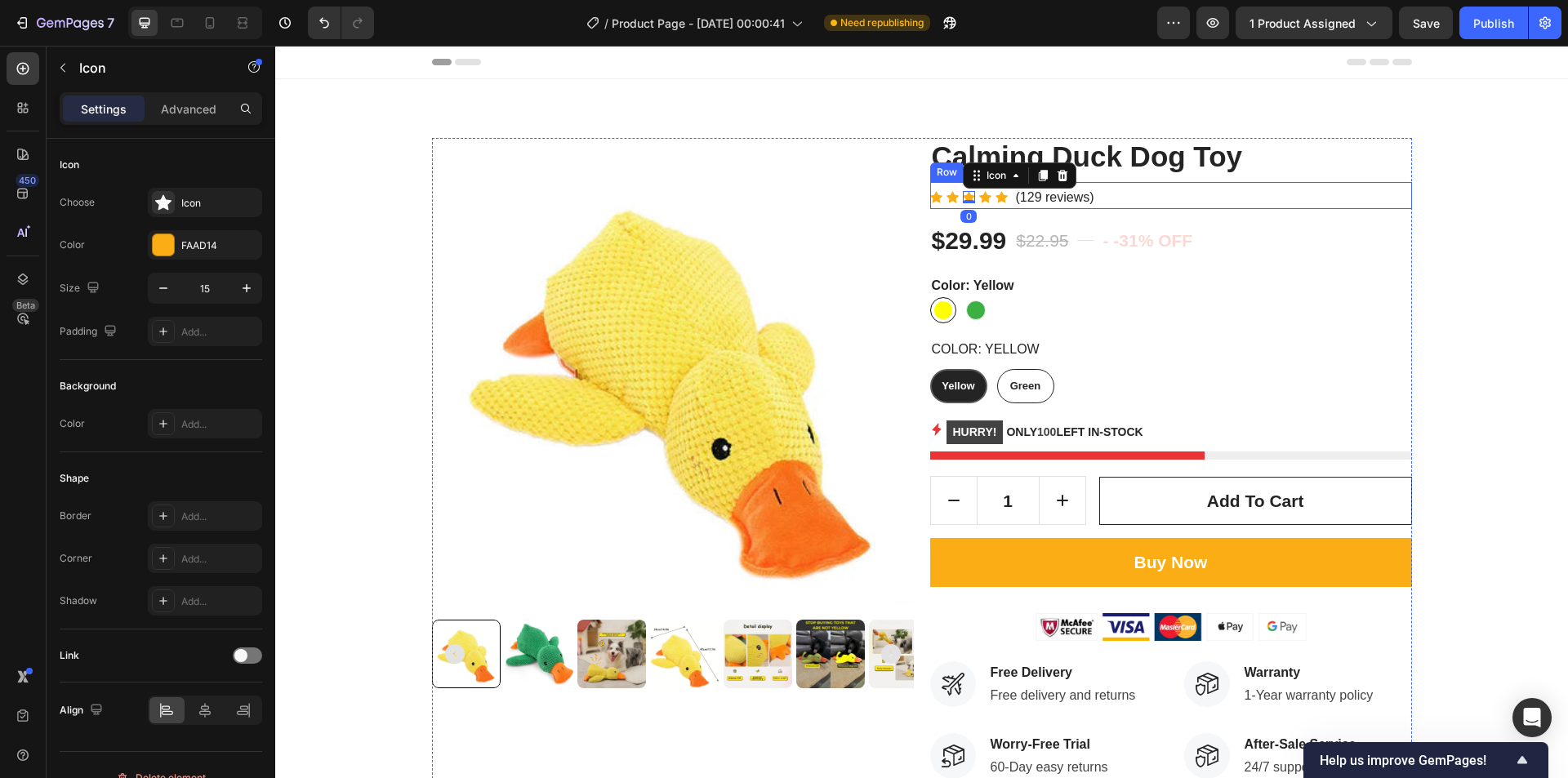
click at [1004, 200] on div "Icon Icon Icon 0 Icon Icon Icon List Hoz (129 reviews) Text block Row" at bounding box center [1172, 195] width 482 height 27
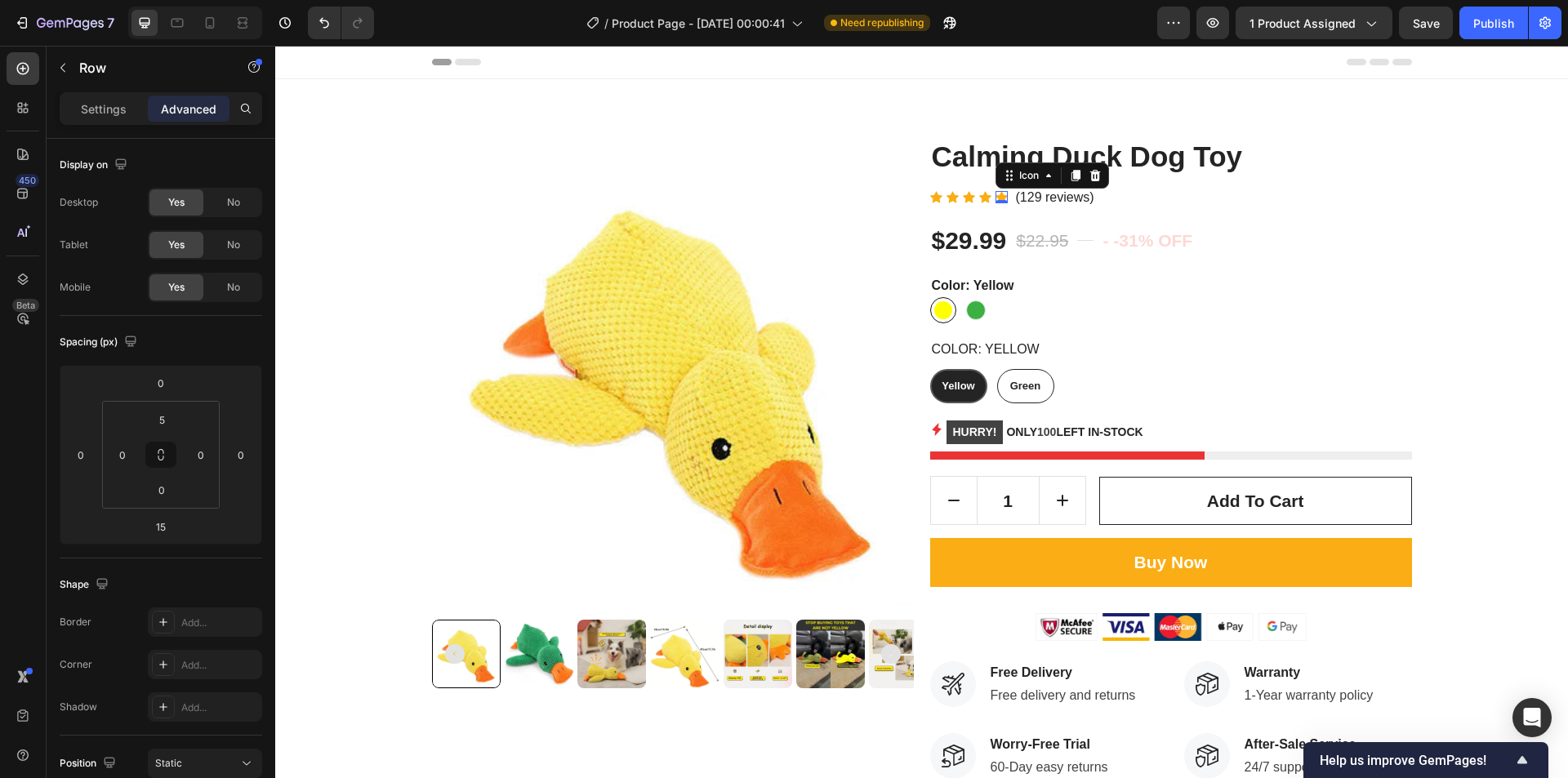
click at [996, 198] on div "Icon 0" at bounding box center [1002, 197] width 12 height 12
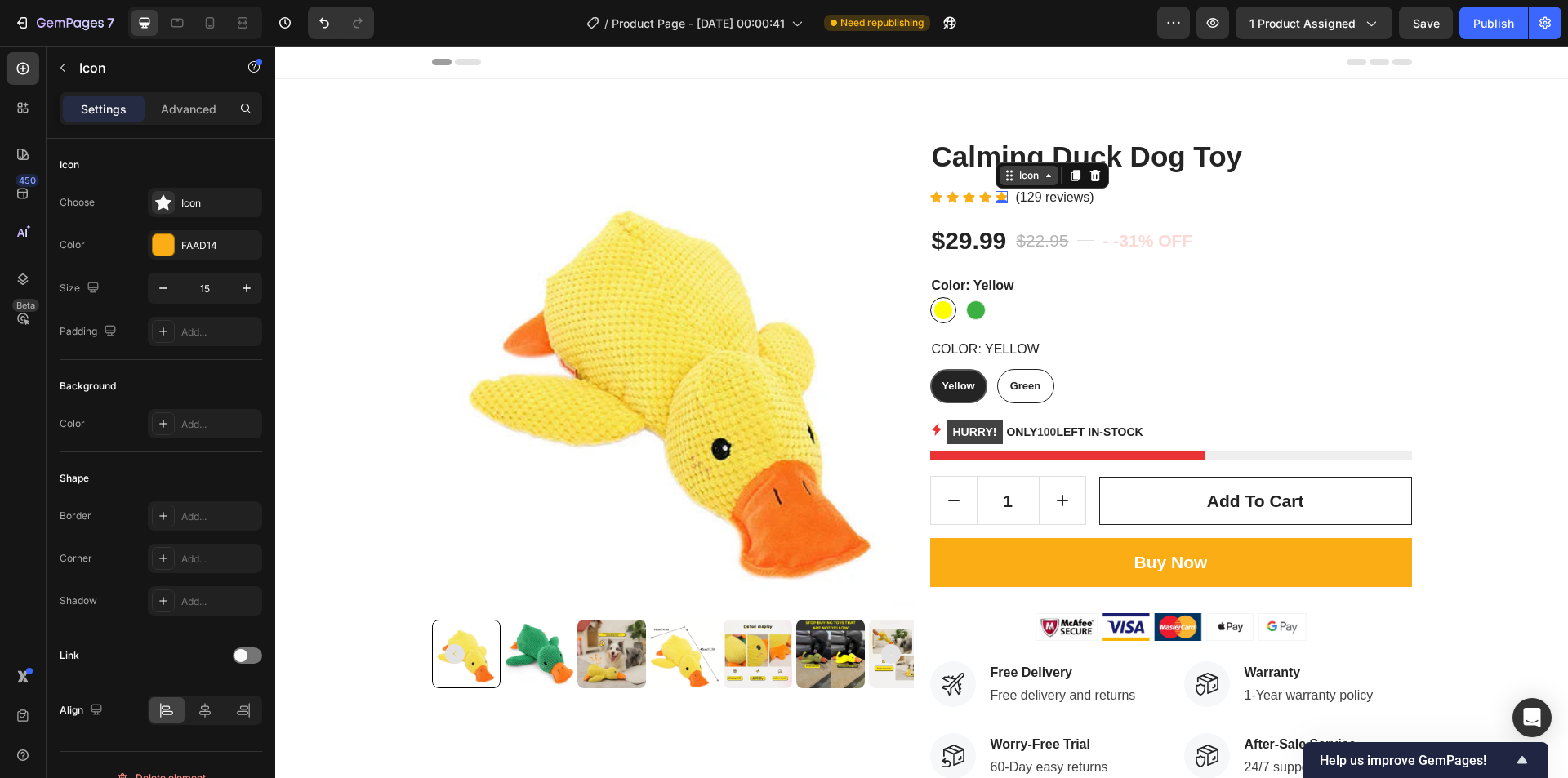
click at [1016, 175] on div "Icon" at bounding box center [1029, 175] width 26 height 0
click at [1026, 147] on div "Icon List Hoz" at bounding box center [1036, 146] width 66 height 10
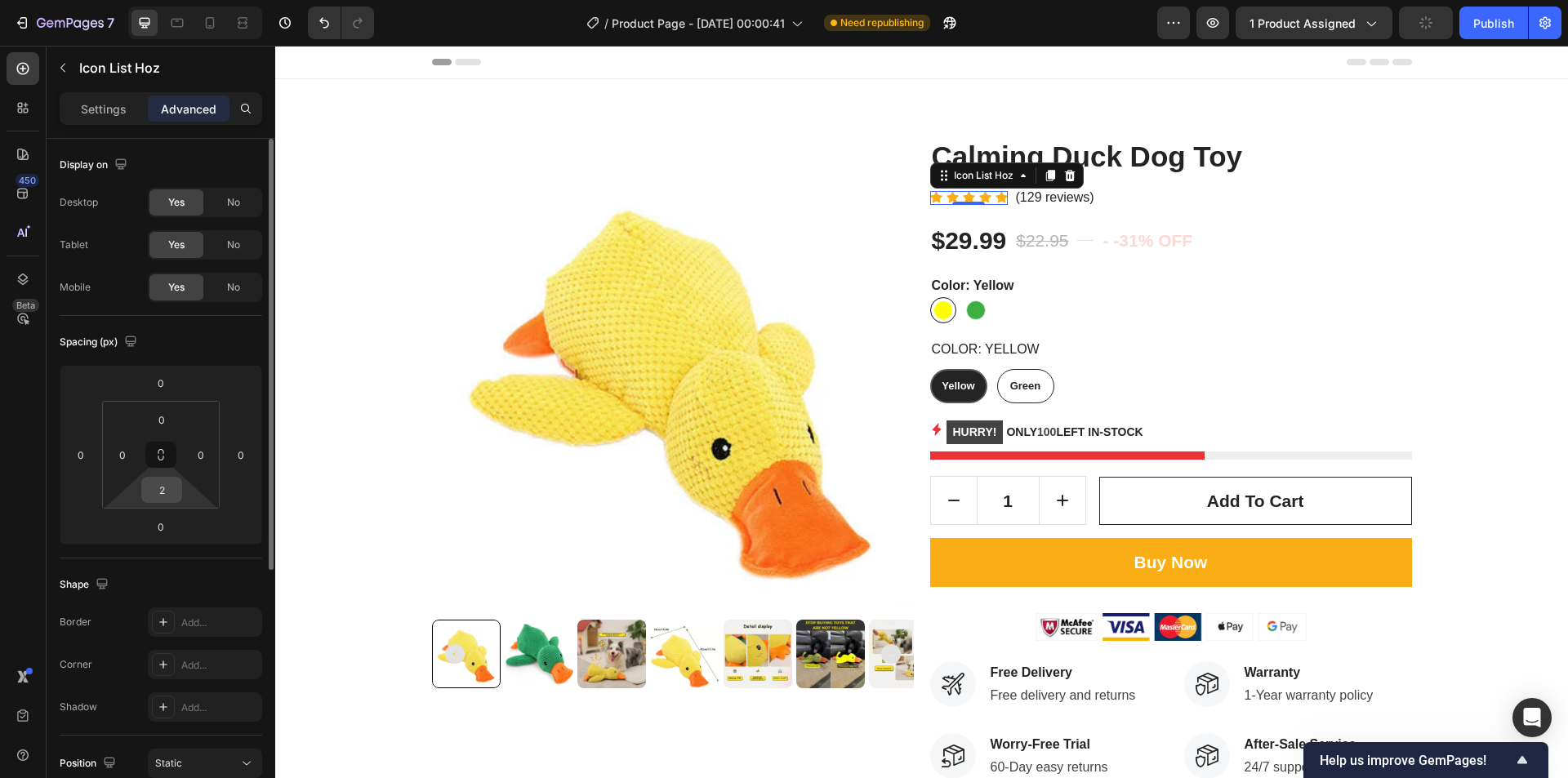
click at [170, 495] on input "2" at bounding box center [161, 490] width 32 height 25
type input "4"
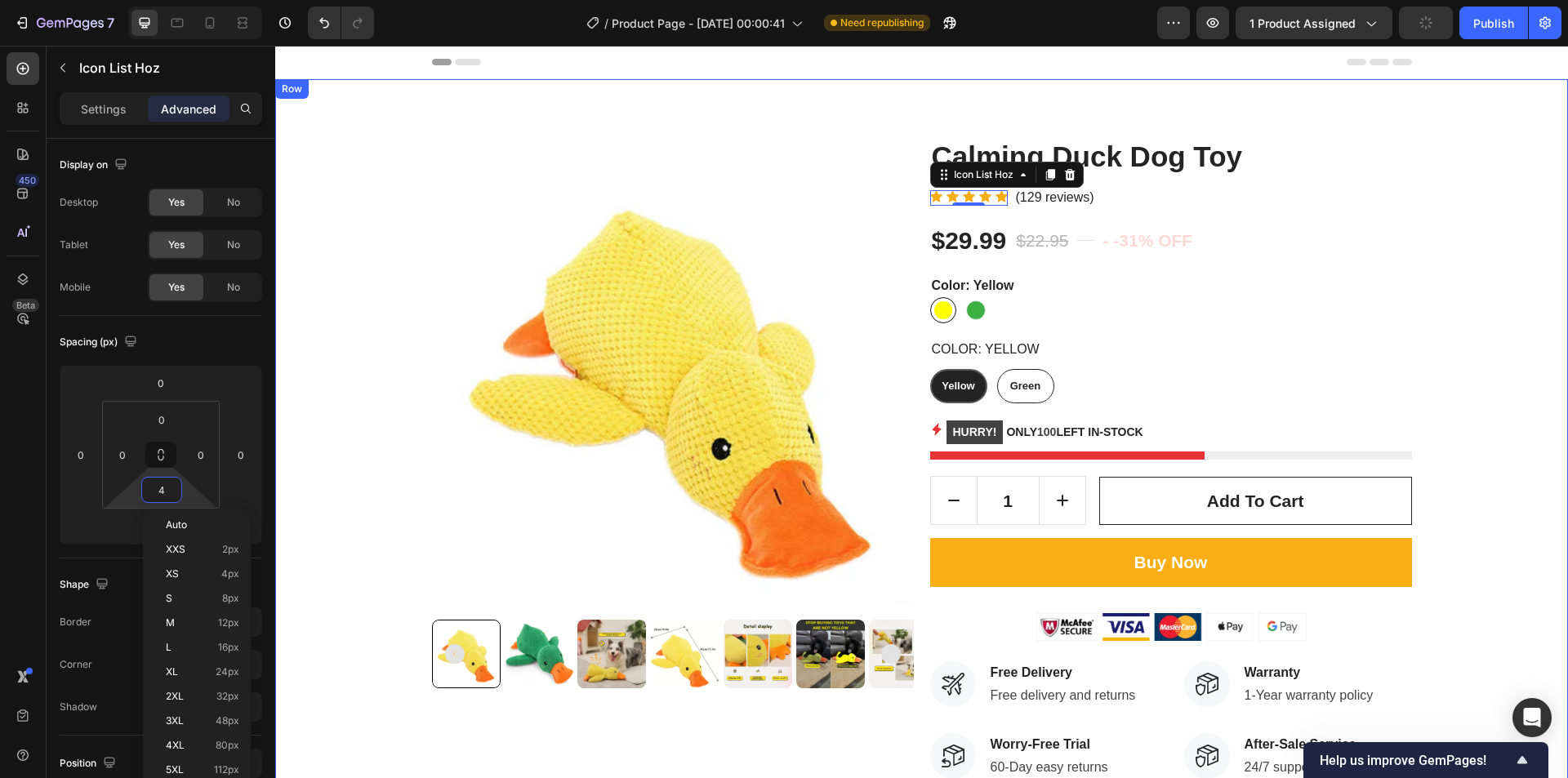
click at [1446, 391] on div "Product Images Calming Duck Dog Toy Product Title Icon Icon Icon Icon Icon Icon…" at bounding box center [921, 459] width 1268 height 641
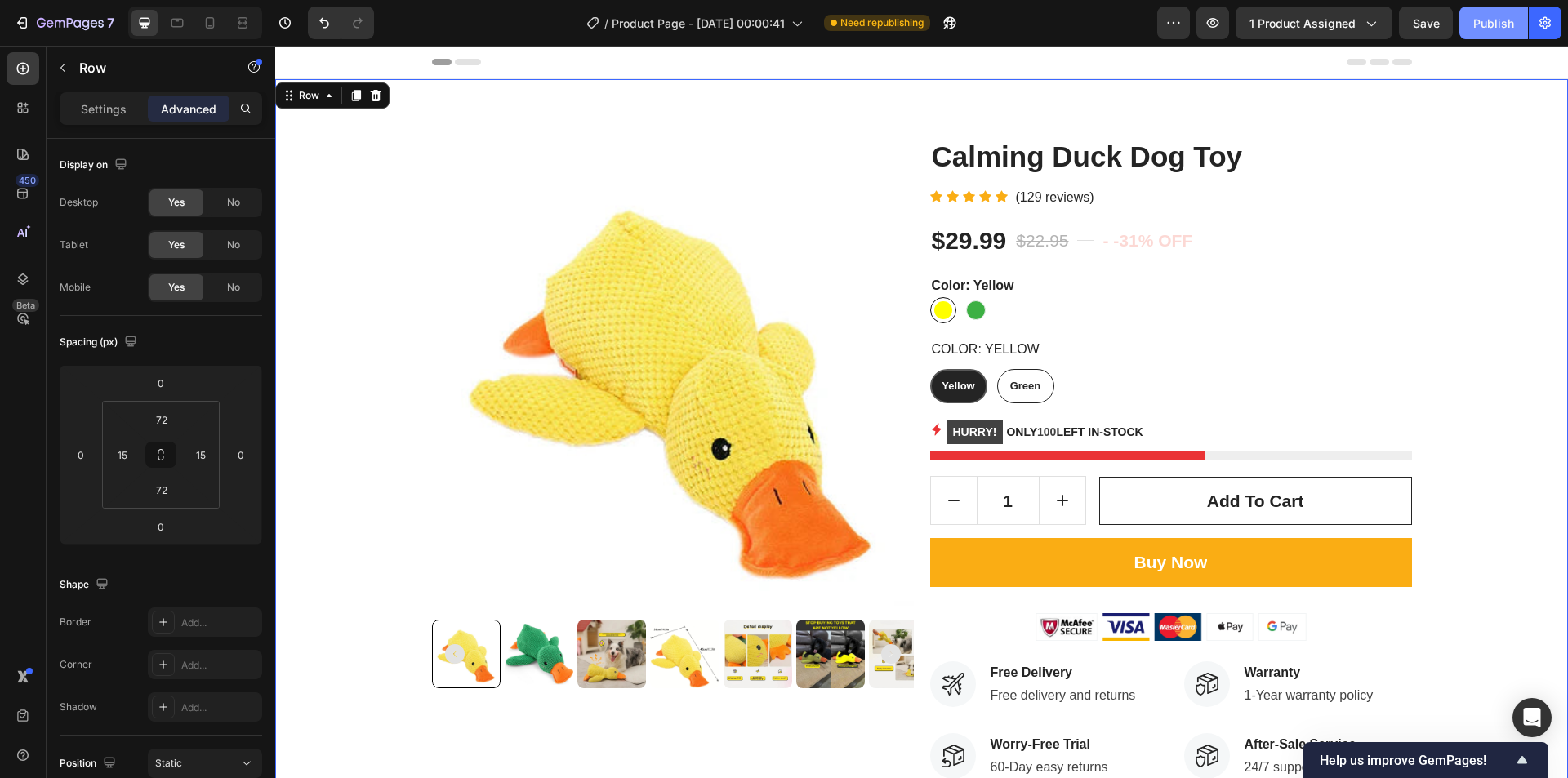
click at [1481, 30] on div "Publish" at bounding box center [1494, 24] width 41 height 18
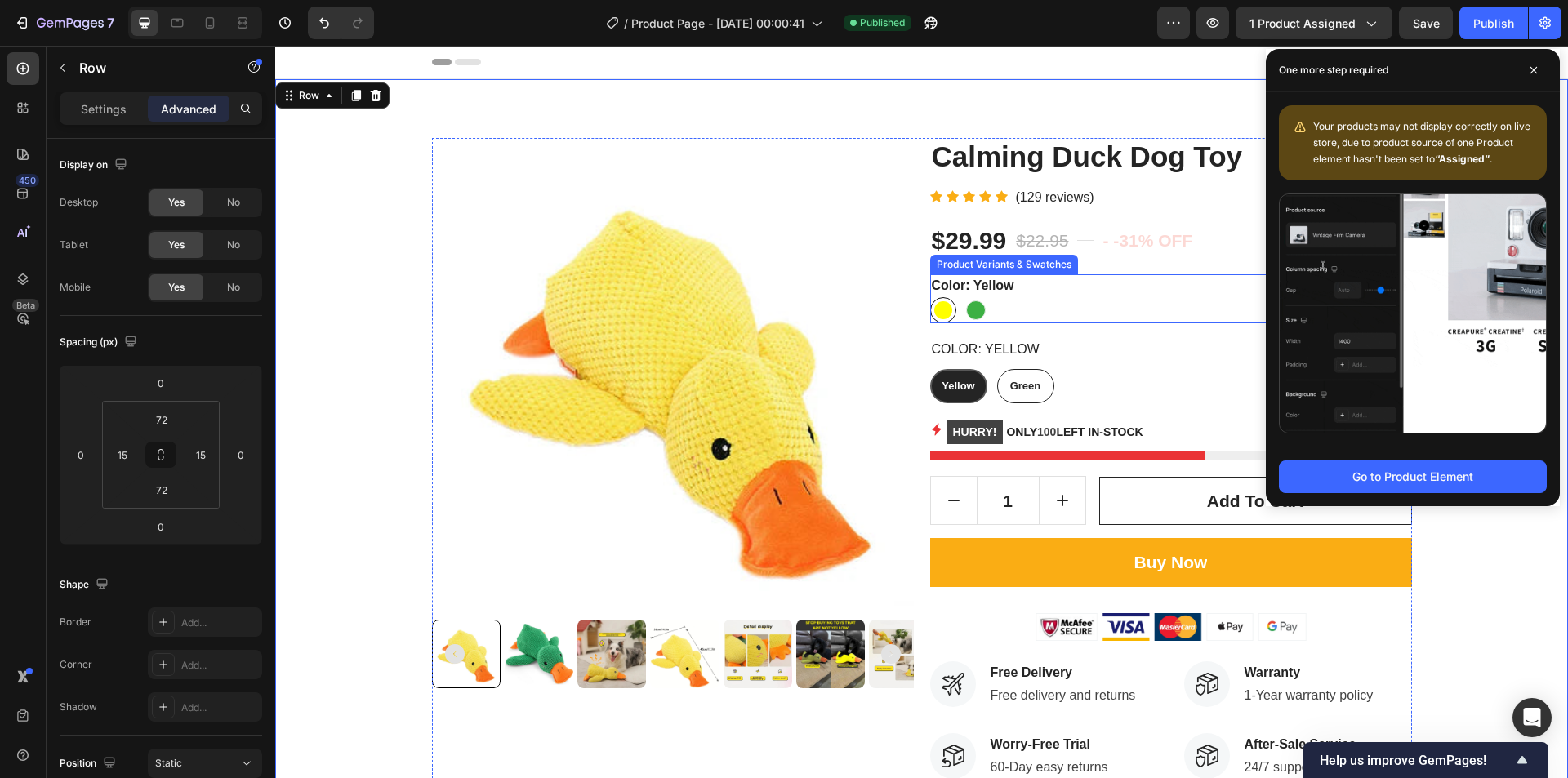
click at [1099, 308] on div "Yellow Yellow Green Green" at bounding box center [1172, 310] width 482 height 26
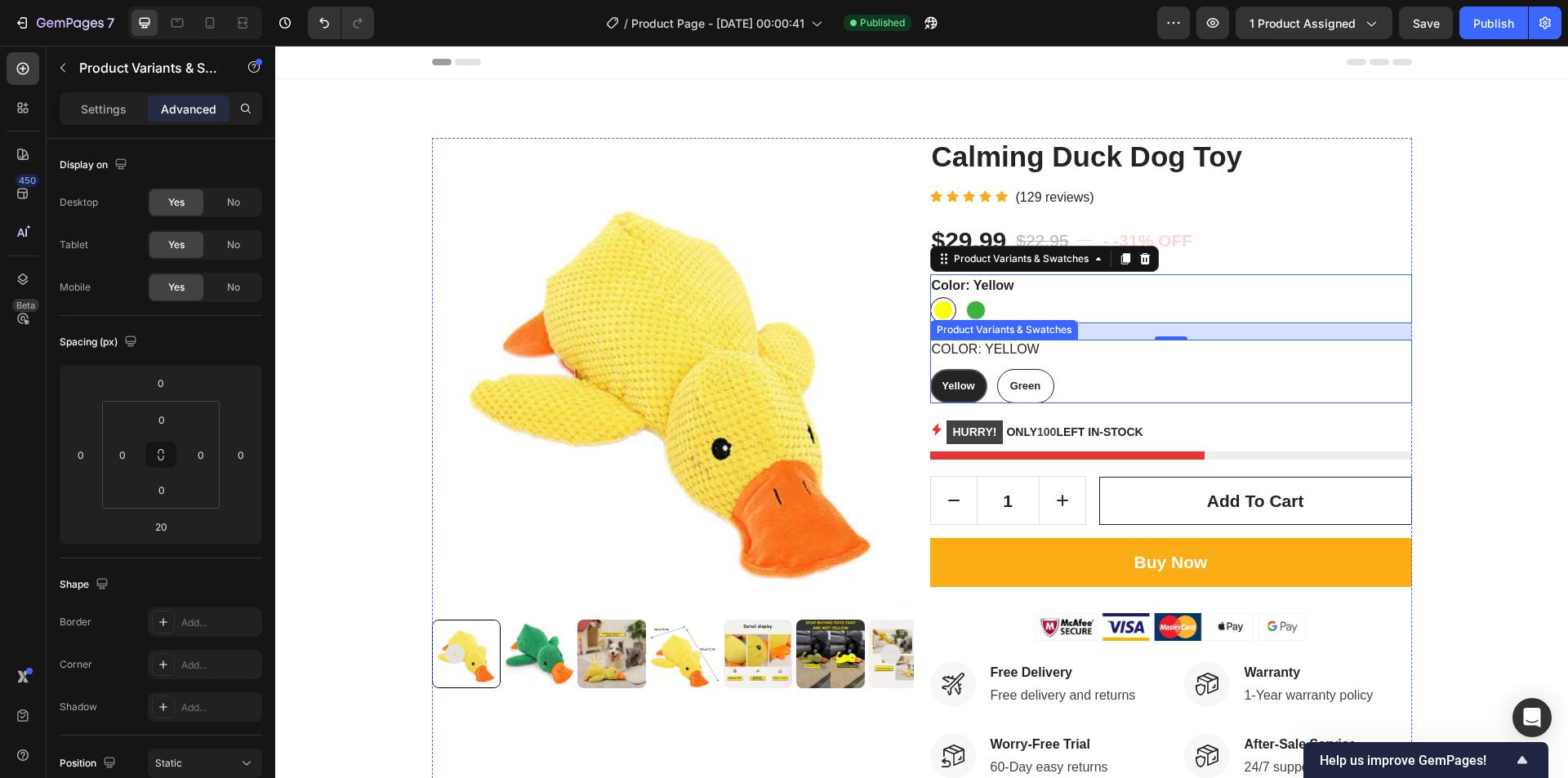
click at [1340, 371] on div "Yellow Yellow Yellow Green Green Green" at bounding box center [1172, 385] width 482 height 34
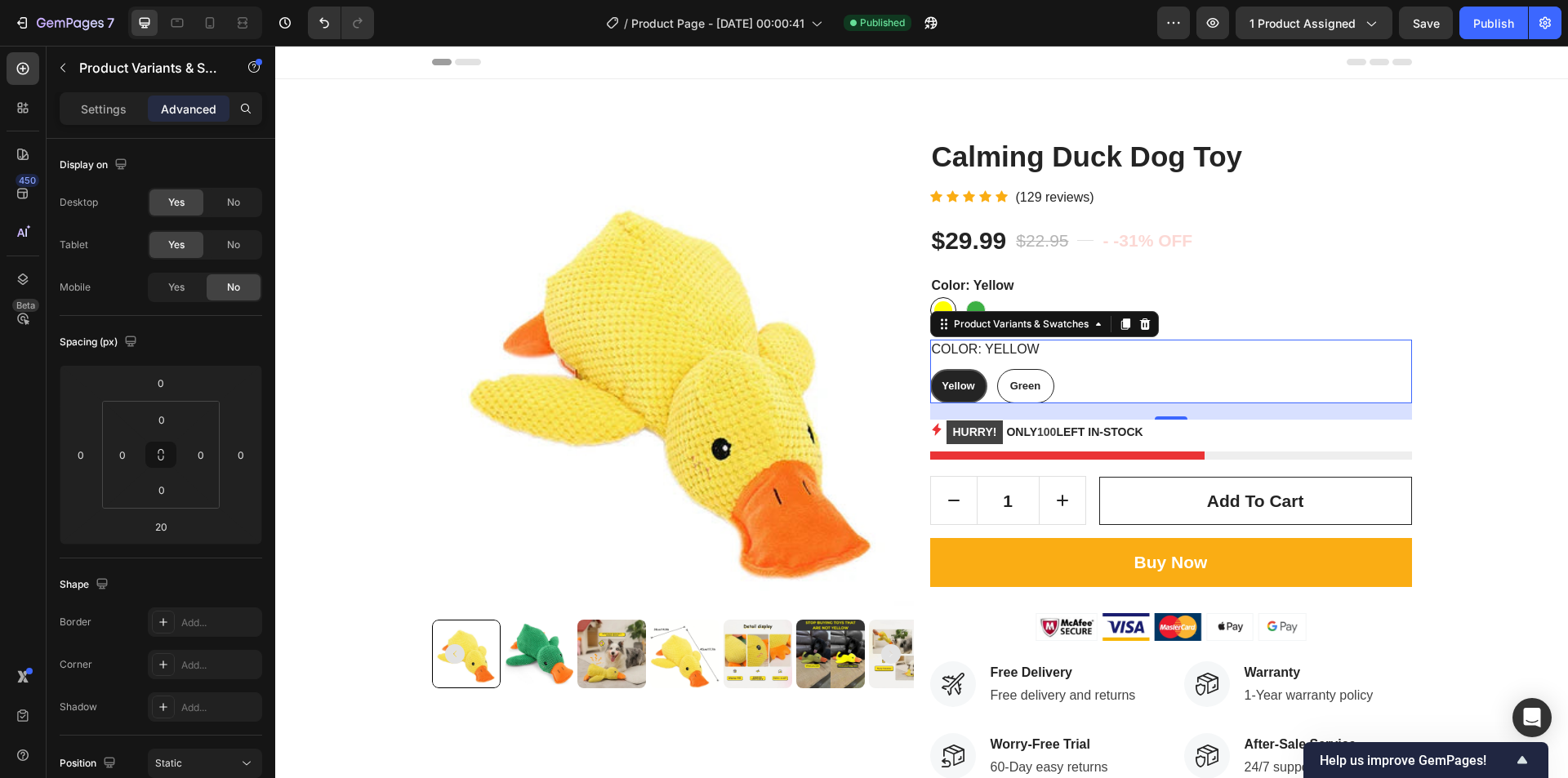
click at [70, 95] on div "Settings Advanced" at bounding box center [160, 108] width 202 height 32
click at [89, 130] on div "Settings Advanced" at bounding box center [160, 115] width 229 height 46
click at [89, 114] on p "Settings" at bounding box center [103, 110] width 46 height 18
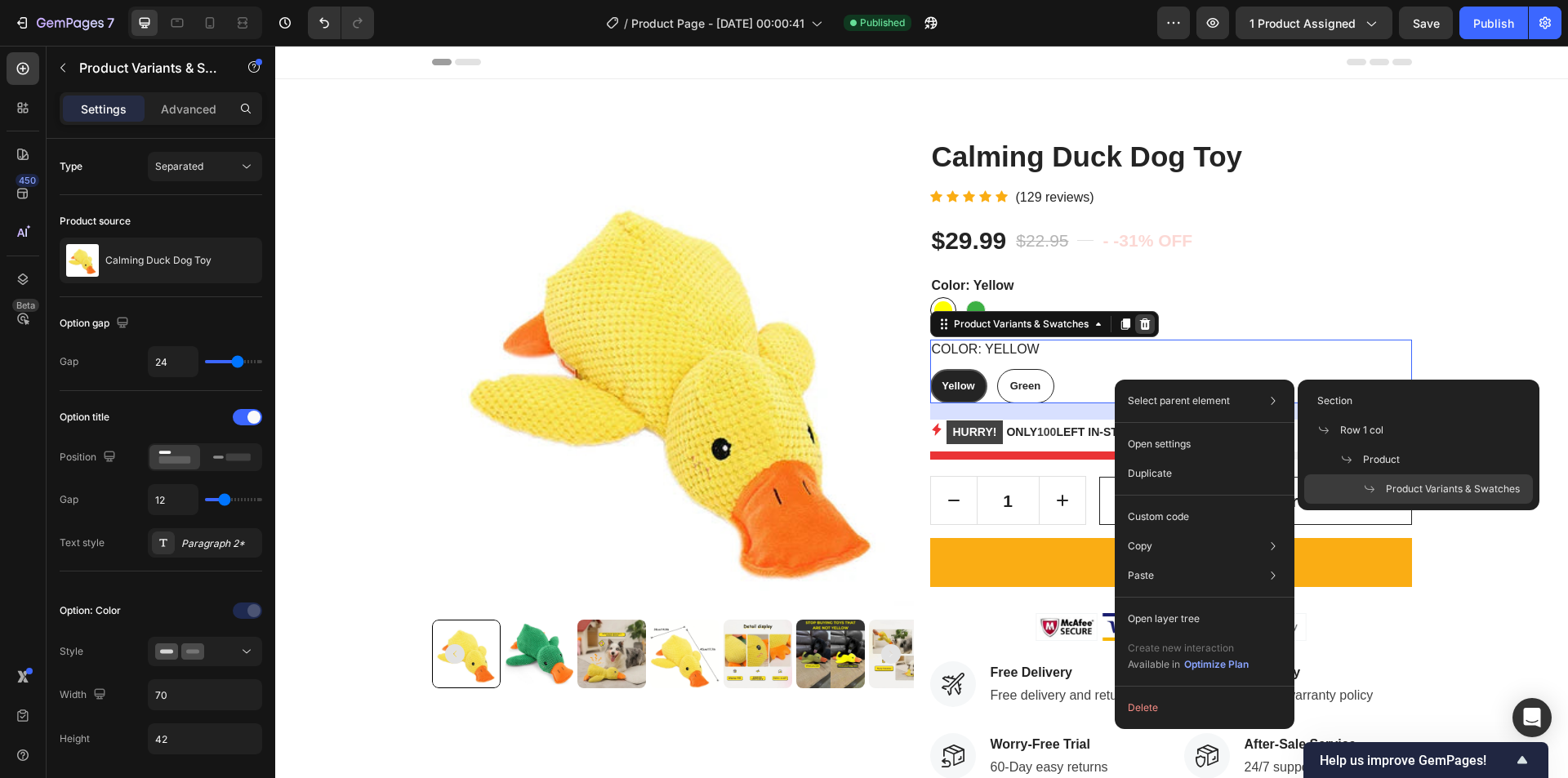
click at [1139, 328] on icon at bounding box center [1145, 323] width 11 height 11
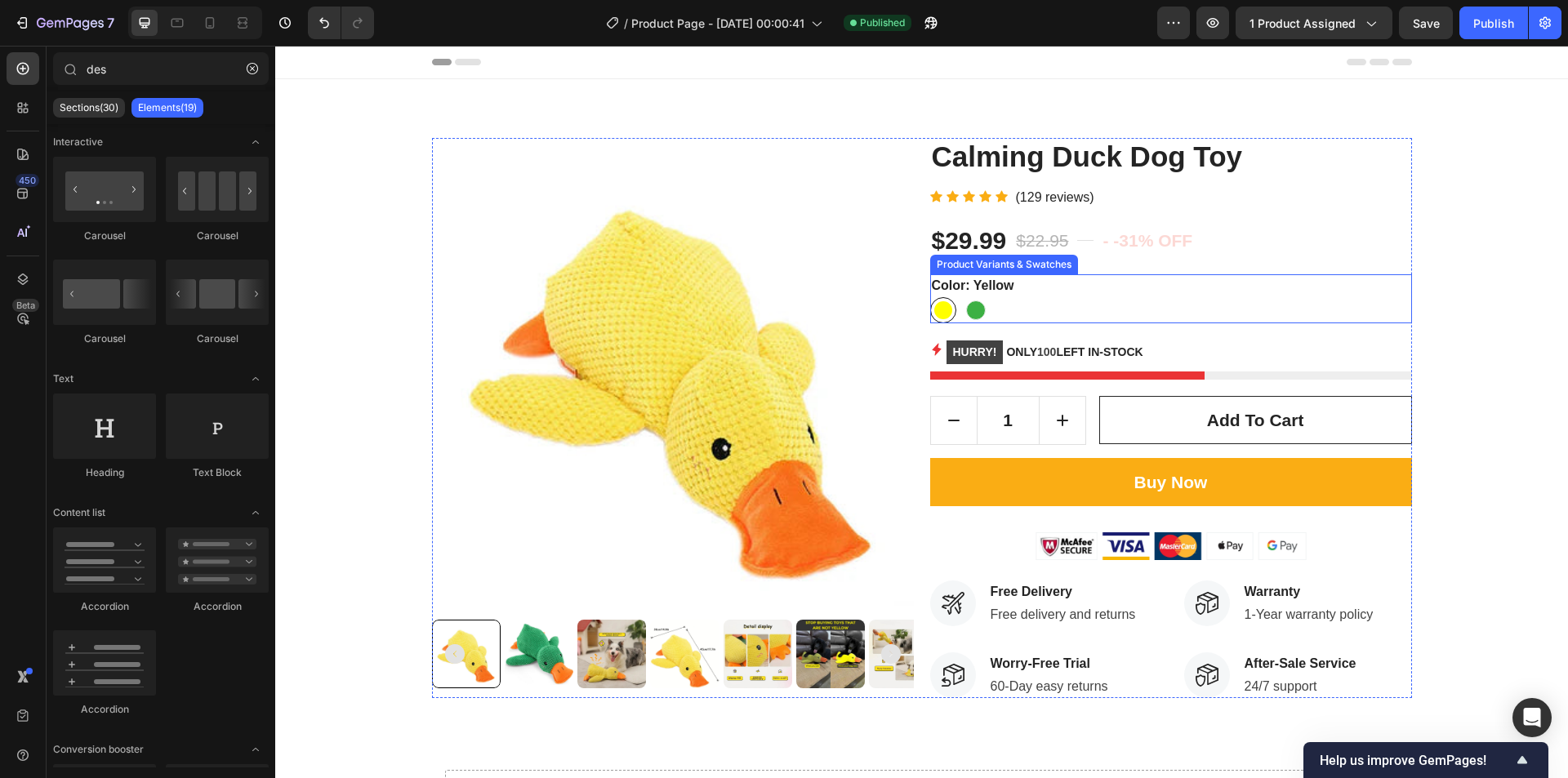
click at [1075, 302] on div "Yellow Yellow Green Green" at bounding box center [1172, 310] width 482 height 26
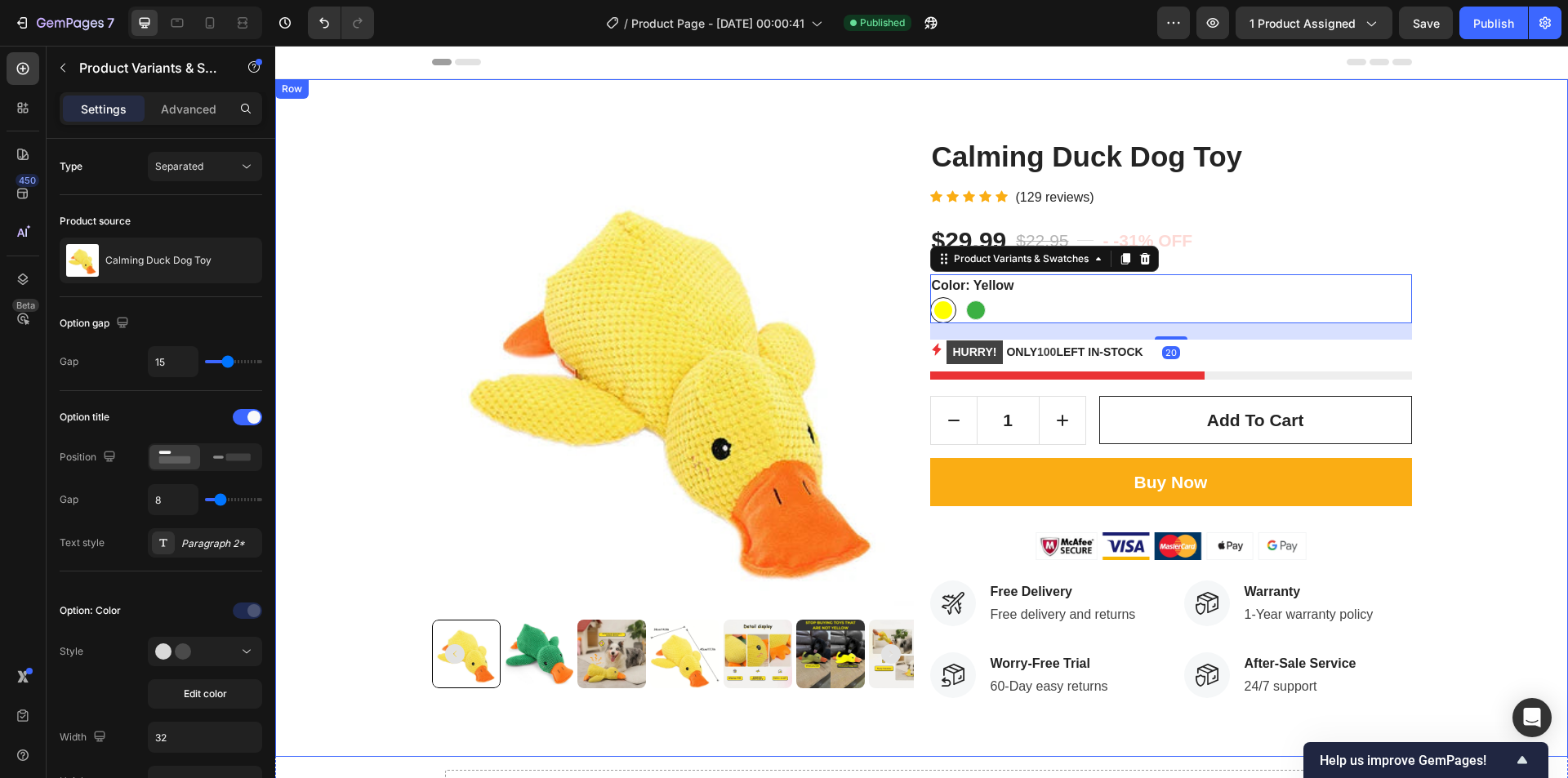
click at [1550, 328] on div "Product Images Calming Duck Dog Toy Product Title Icon Icon Icon Icon Icon Icon…" at bounding box center [921, 418] width 1293 height 678
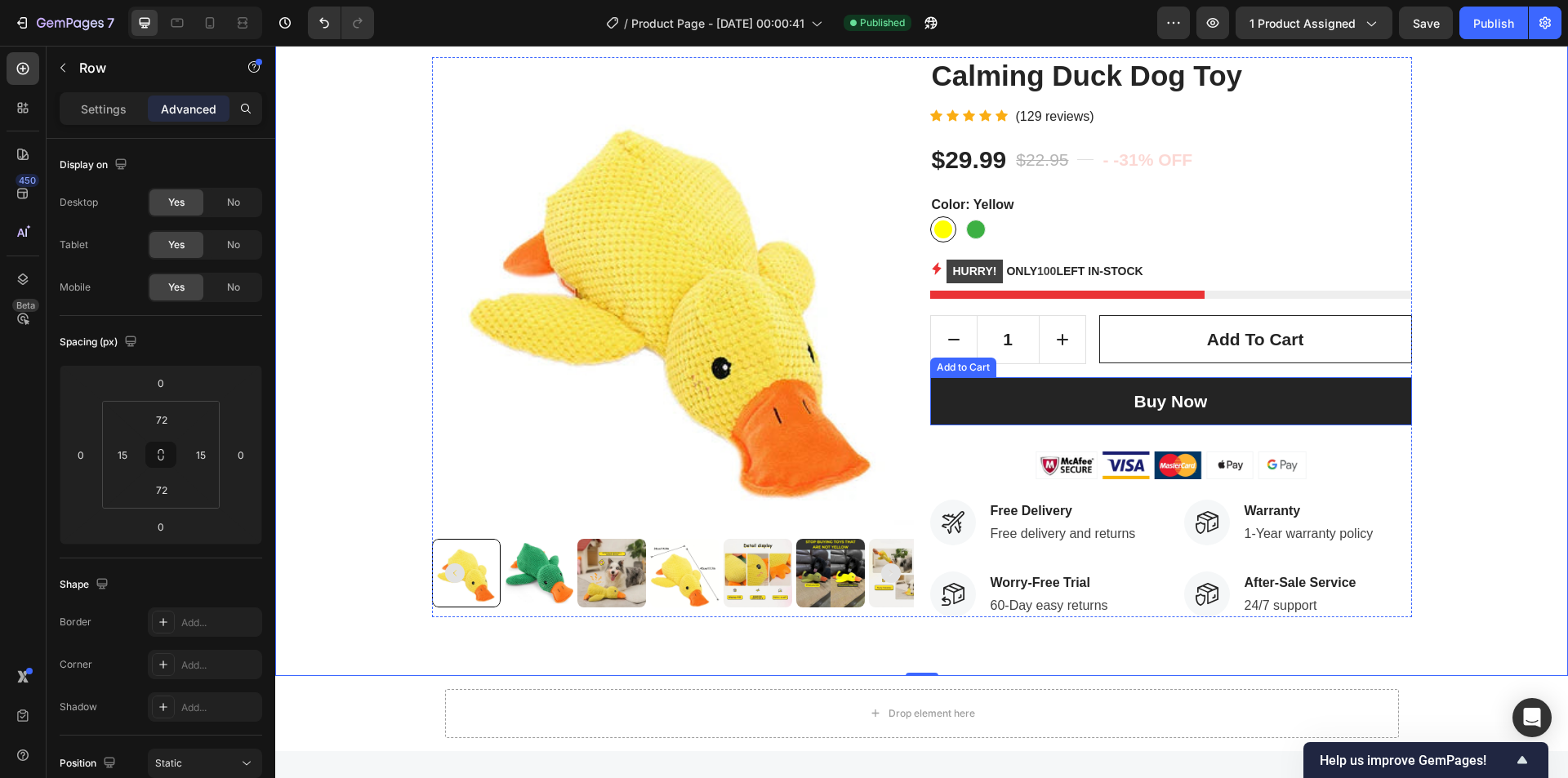
scroll to position [81, 0]
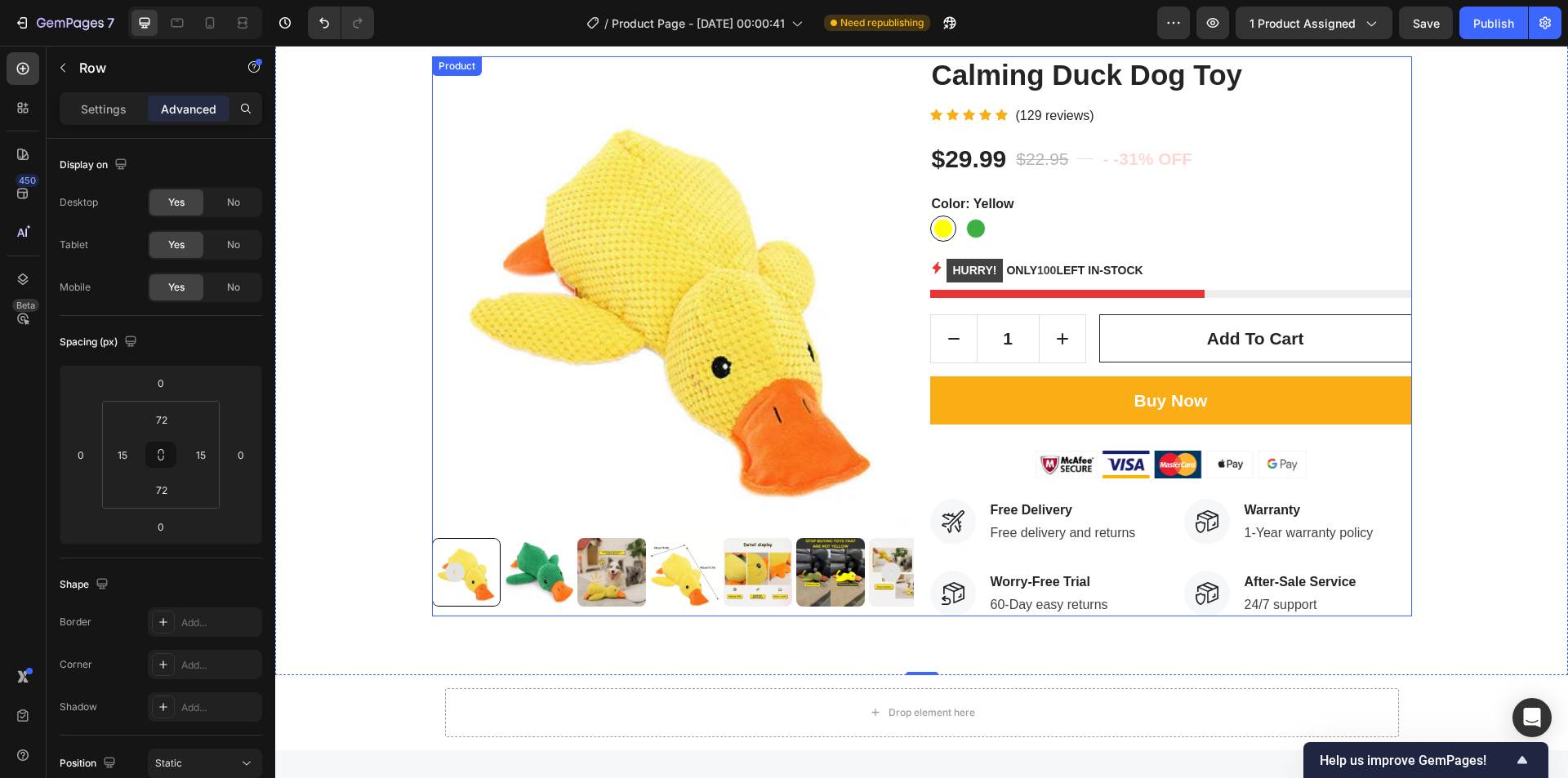
click at [885, 445] on img at bounding box center [673, 297] width 482 height 482
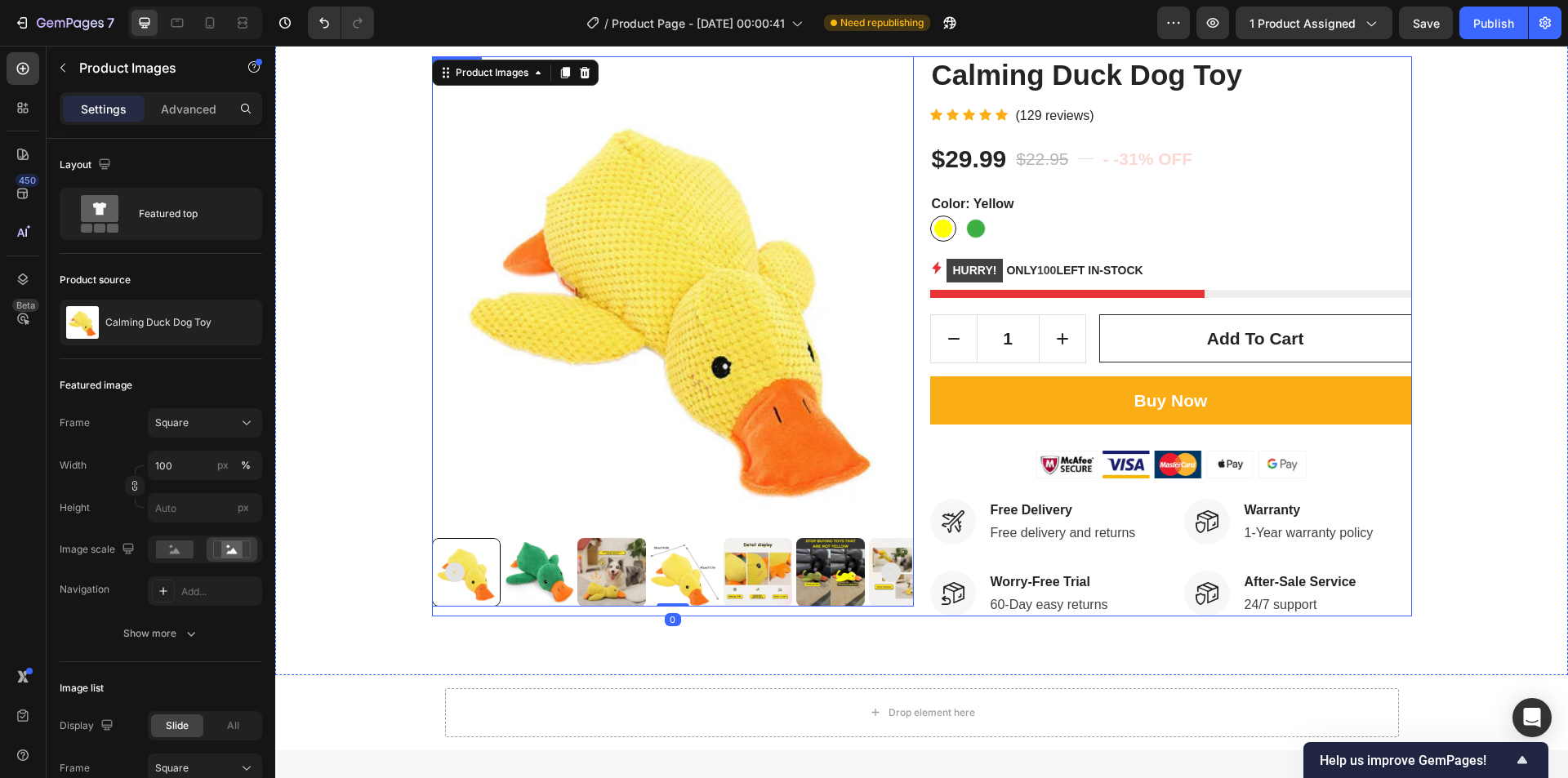
click at [918, 442] on div "Product Images 0 Calming Duck Dog Toy Product Title Icon Icon Icon Icon Icon Ic…" at bounding box center [922, 336] width 980 height 560
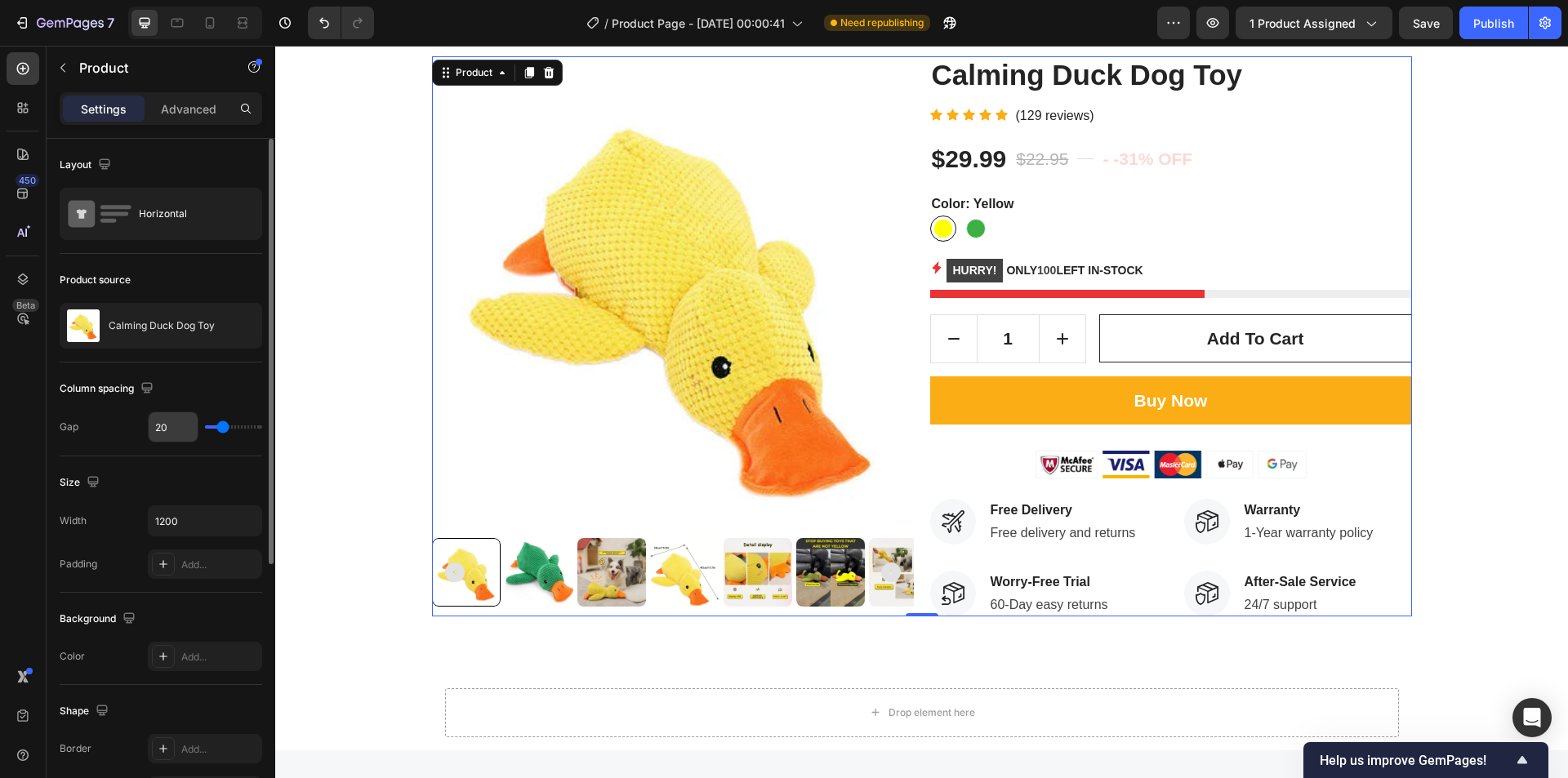
click at [169, 428] on input "20" at bounding box center [174, 428] width 49 height 30
type input "21"
type input "22"
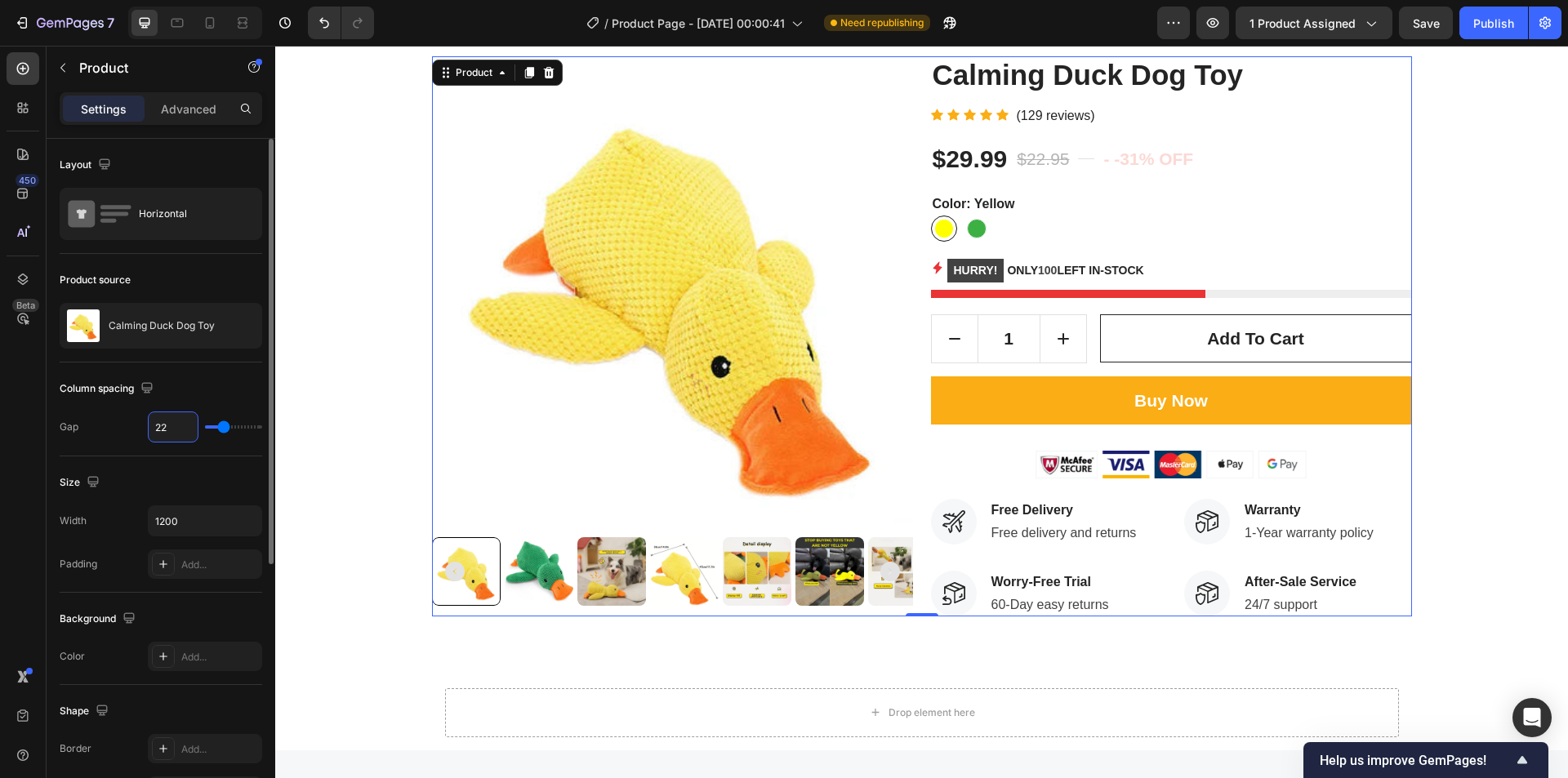
type input "23"
type input "24"
type input "25"
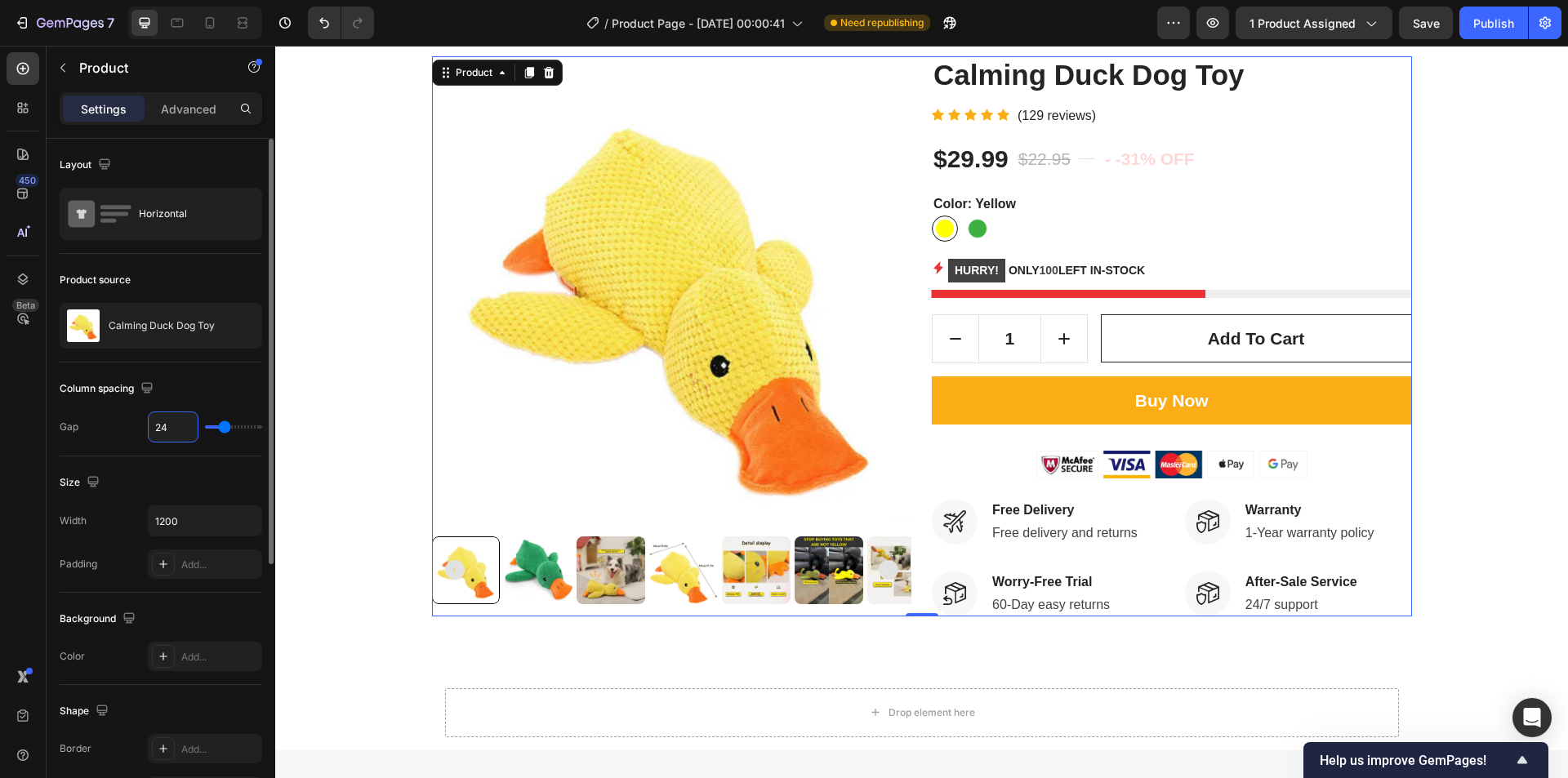
type input "25"
type input "26"
type input "27"
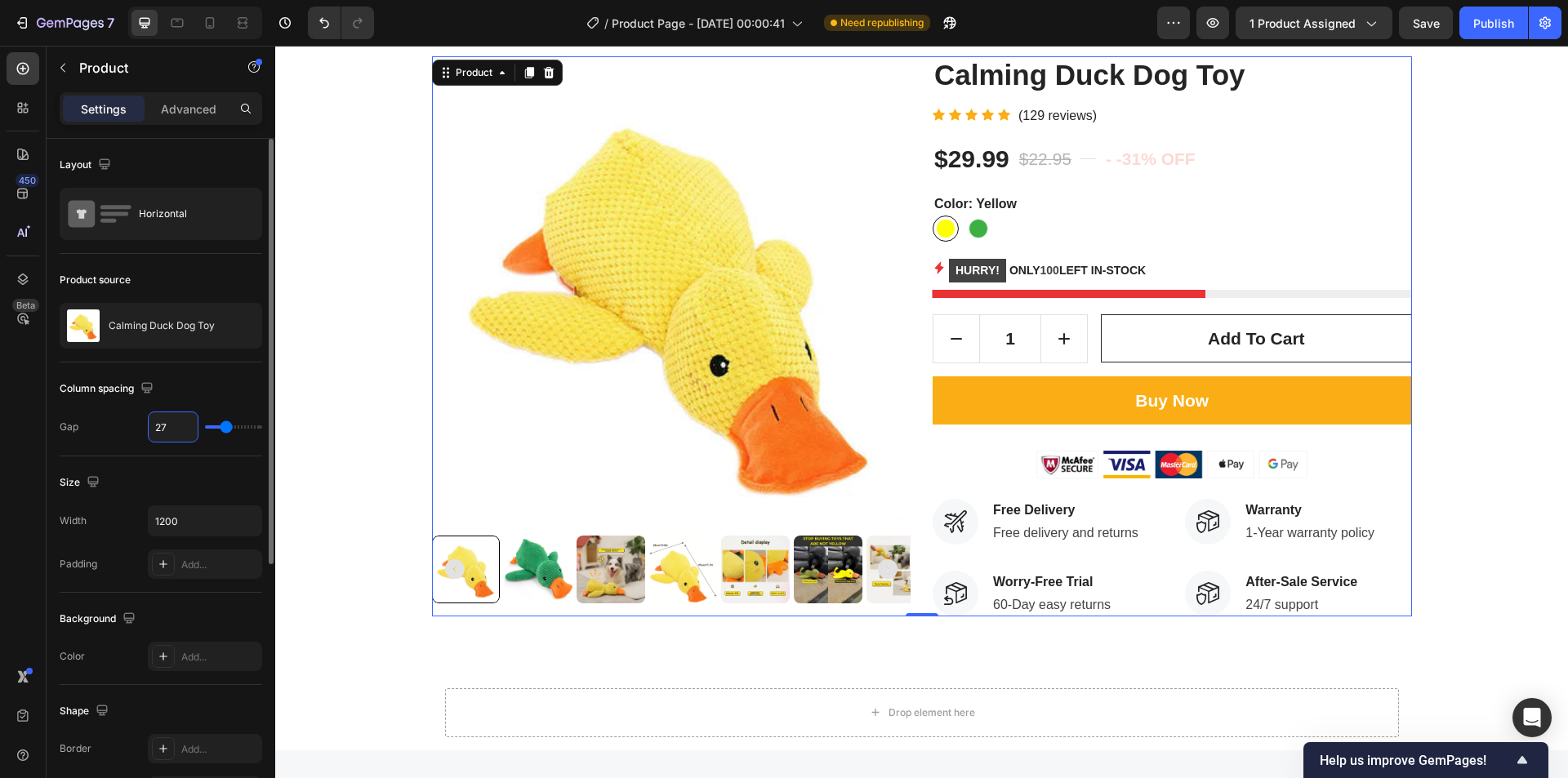
type input "28"
type input "29"
type input "30"
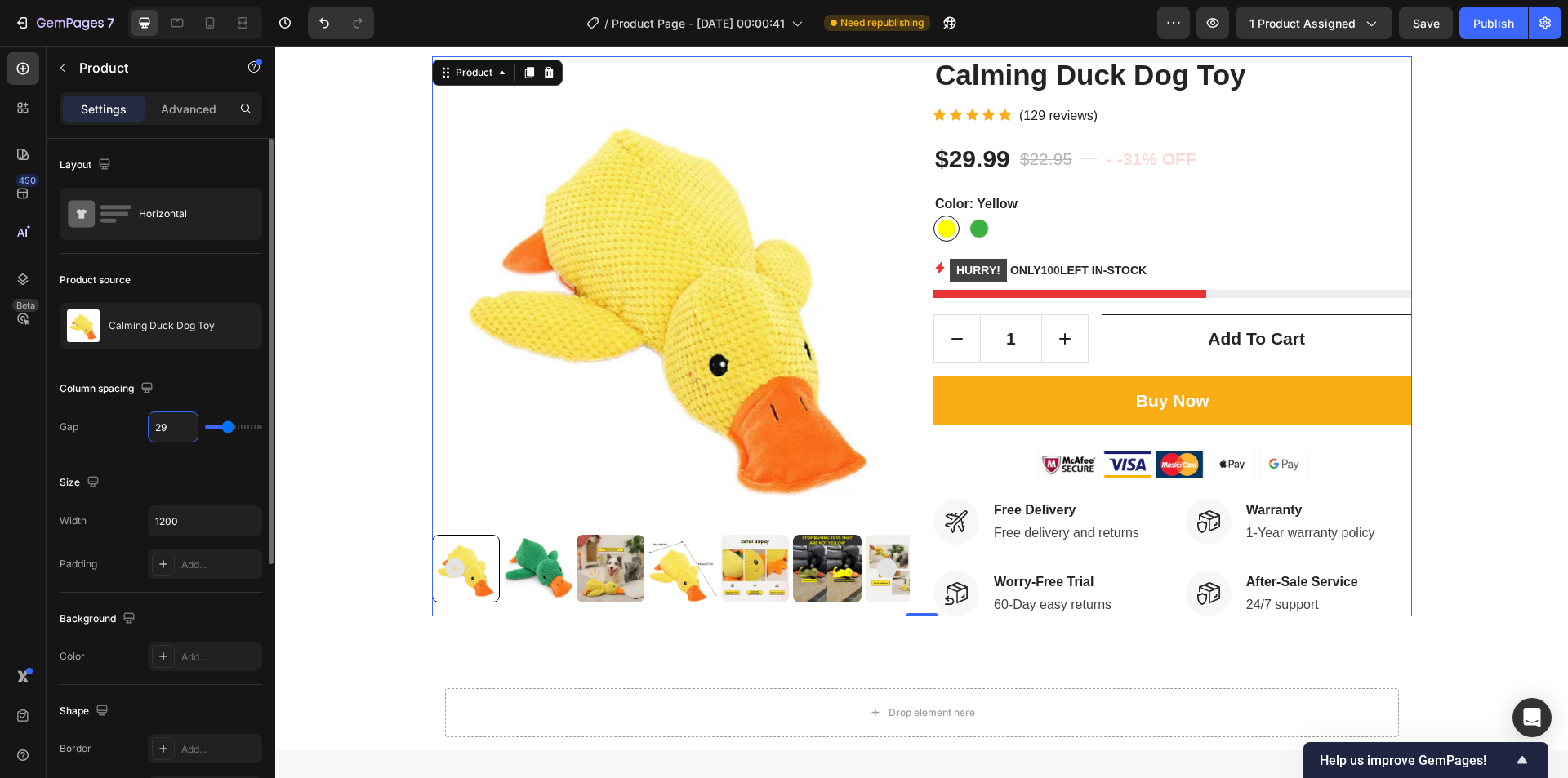
type input "30"
type input "31"
type input "32"
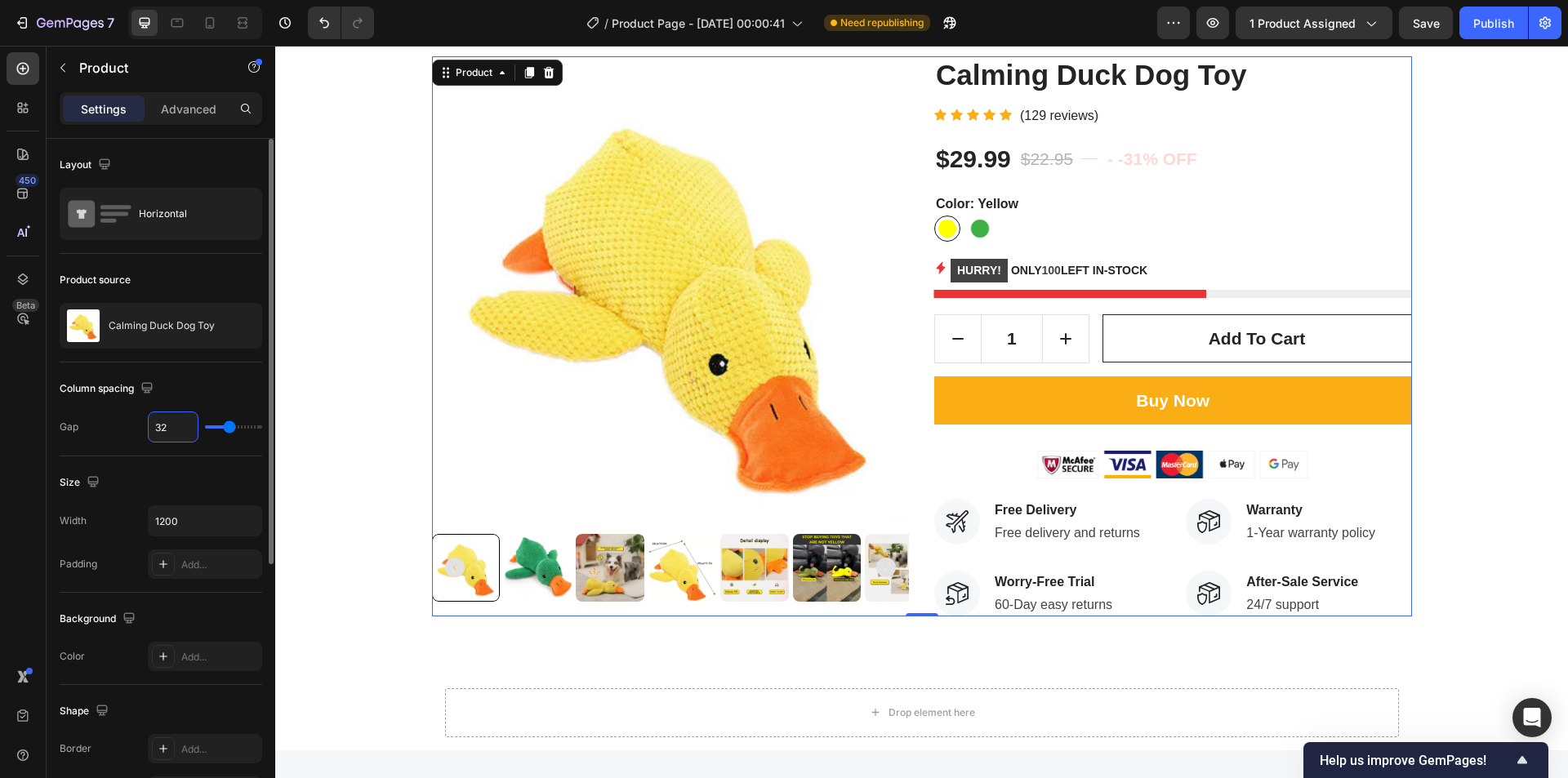
type input "33"
type input "34"
type input "35"
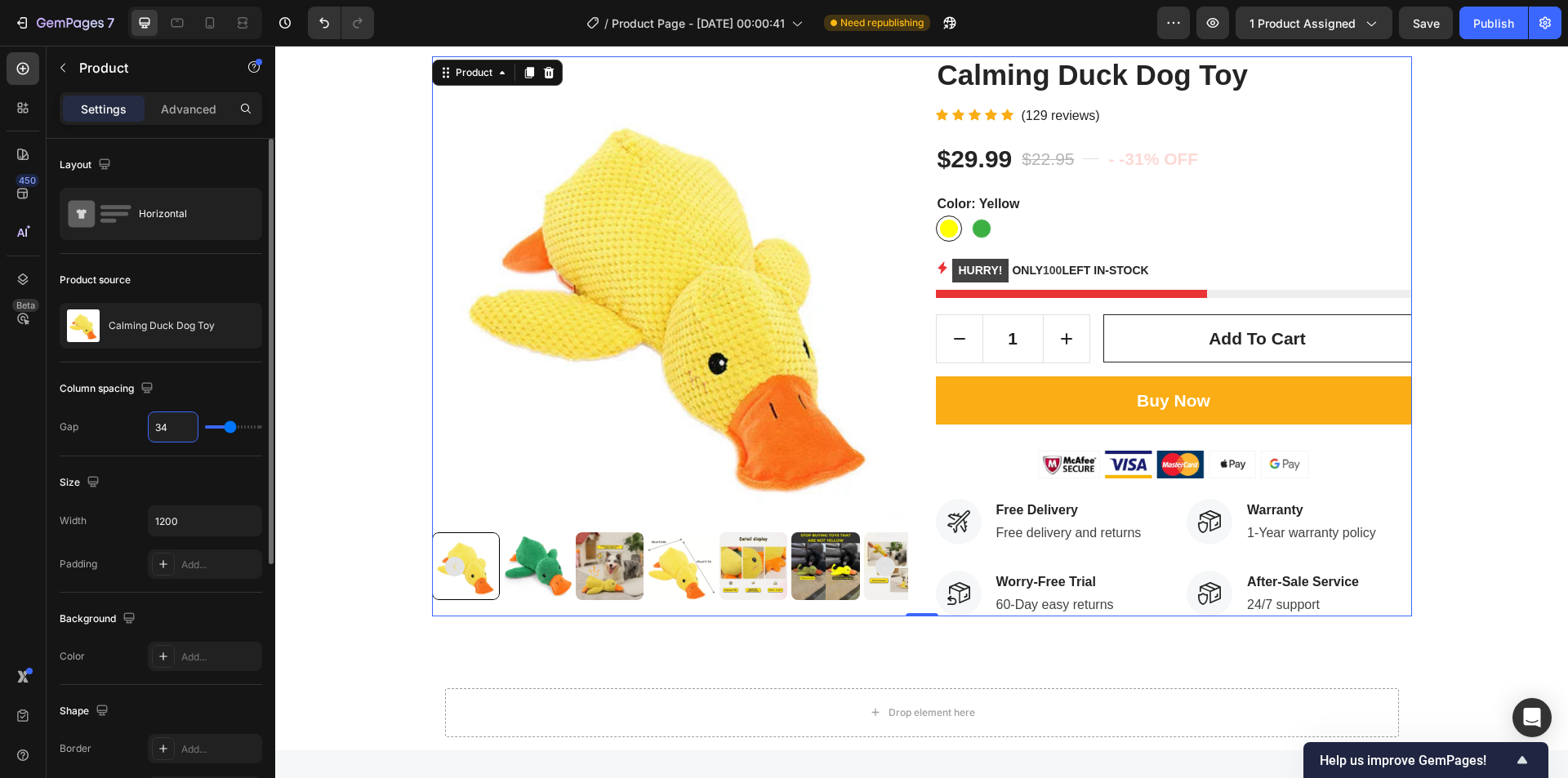
type input "35"
type input "36"
type input "37"
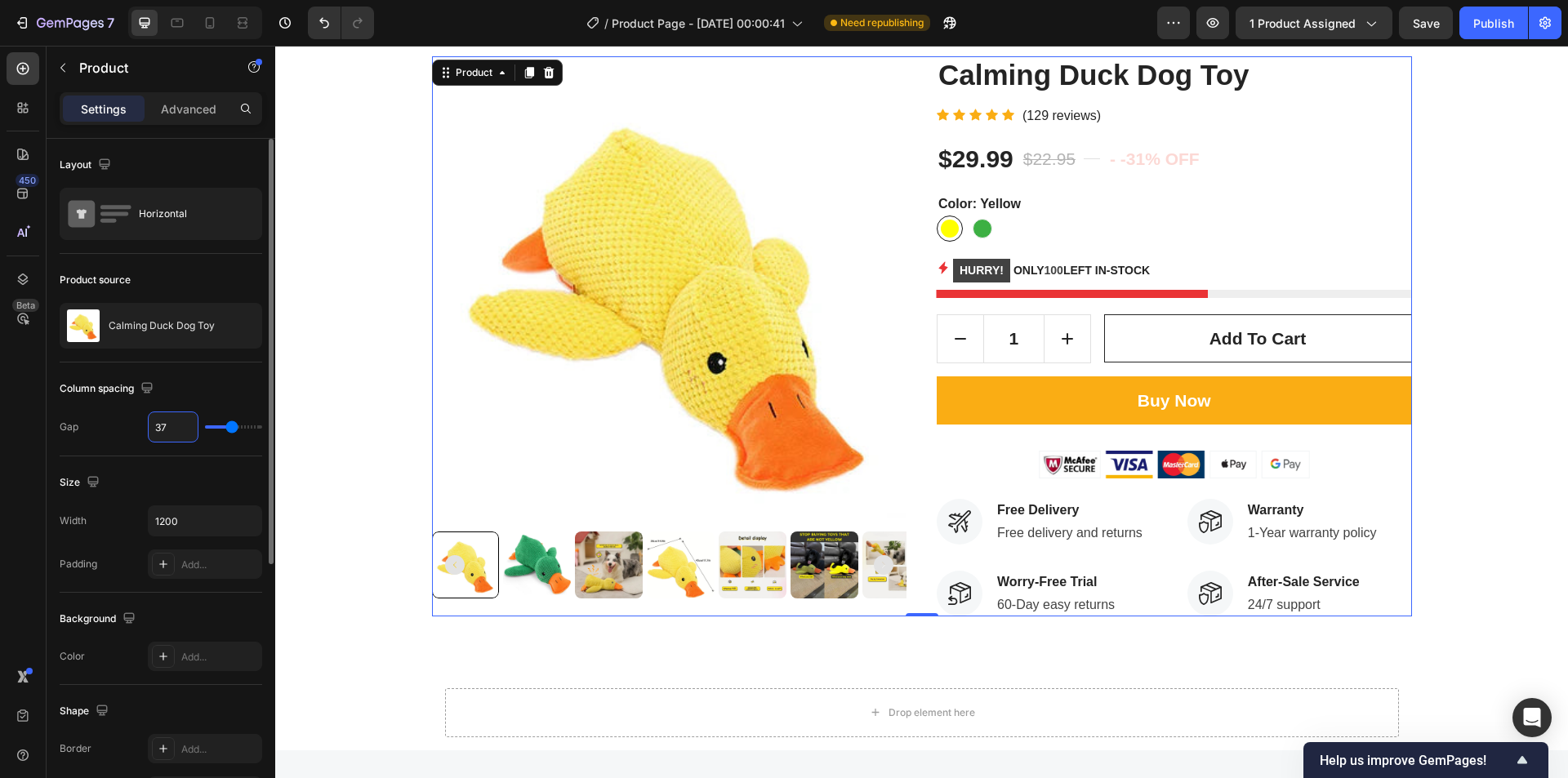
type input "38"
type input "39"
type input "40"
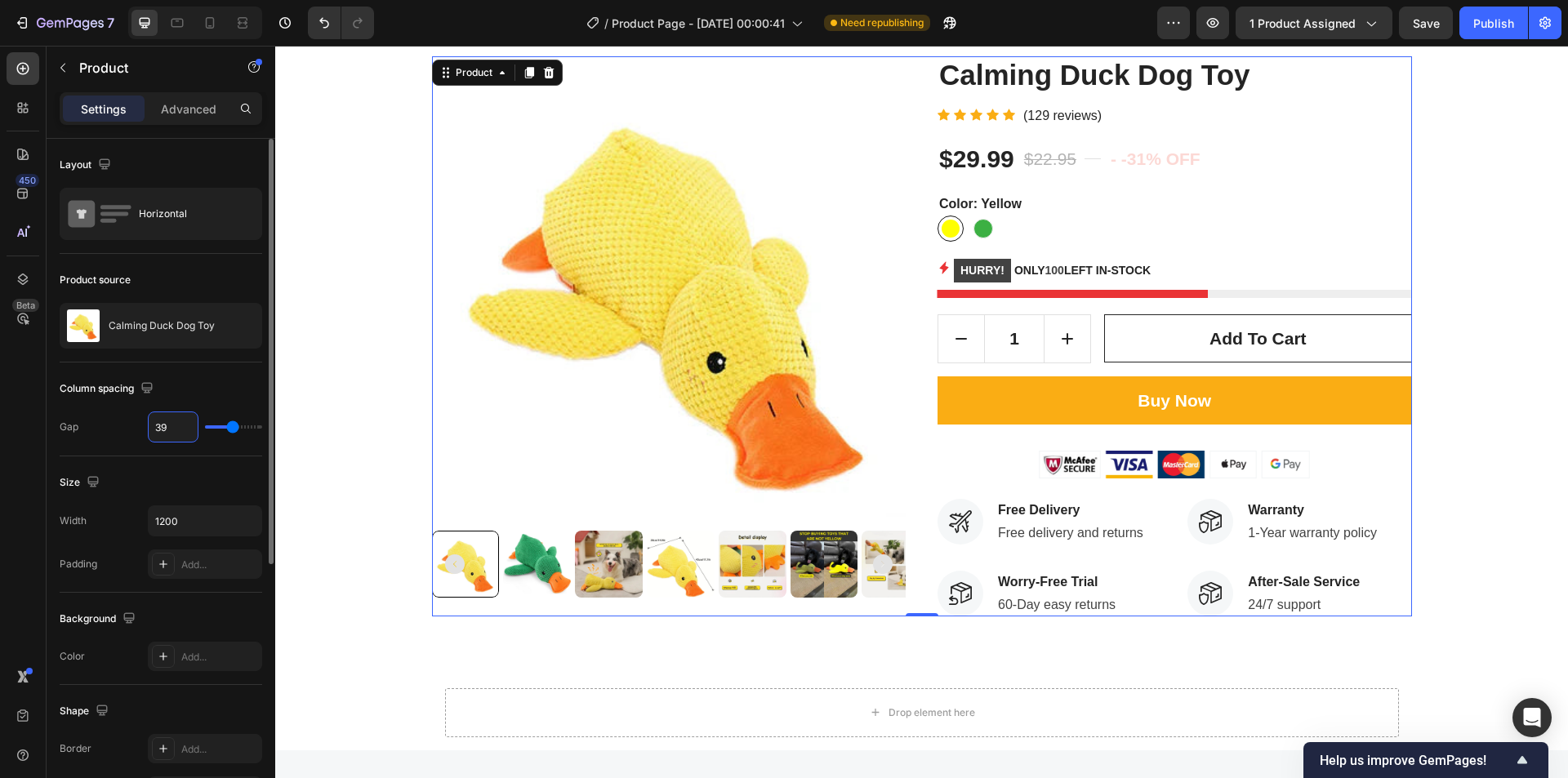
type input "40"
click at [471, 416] on img at bounding box center [669, 293] width 474 height 474
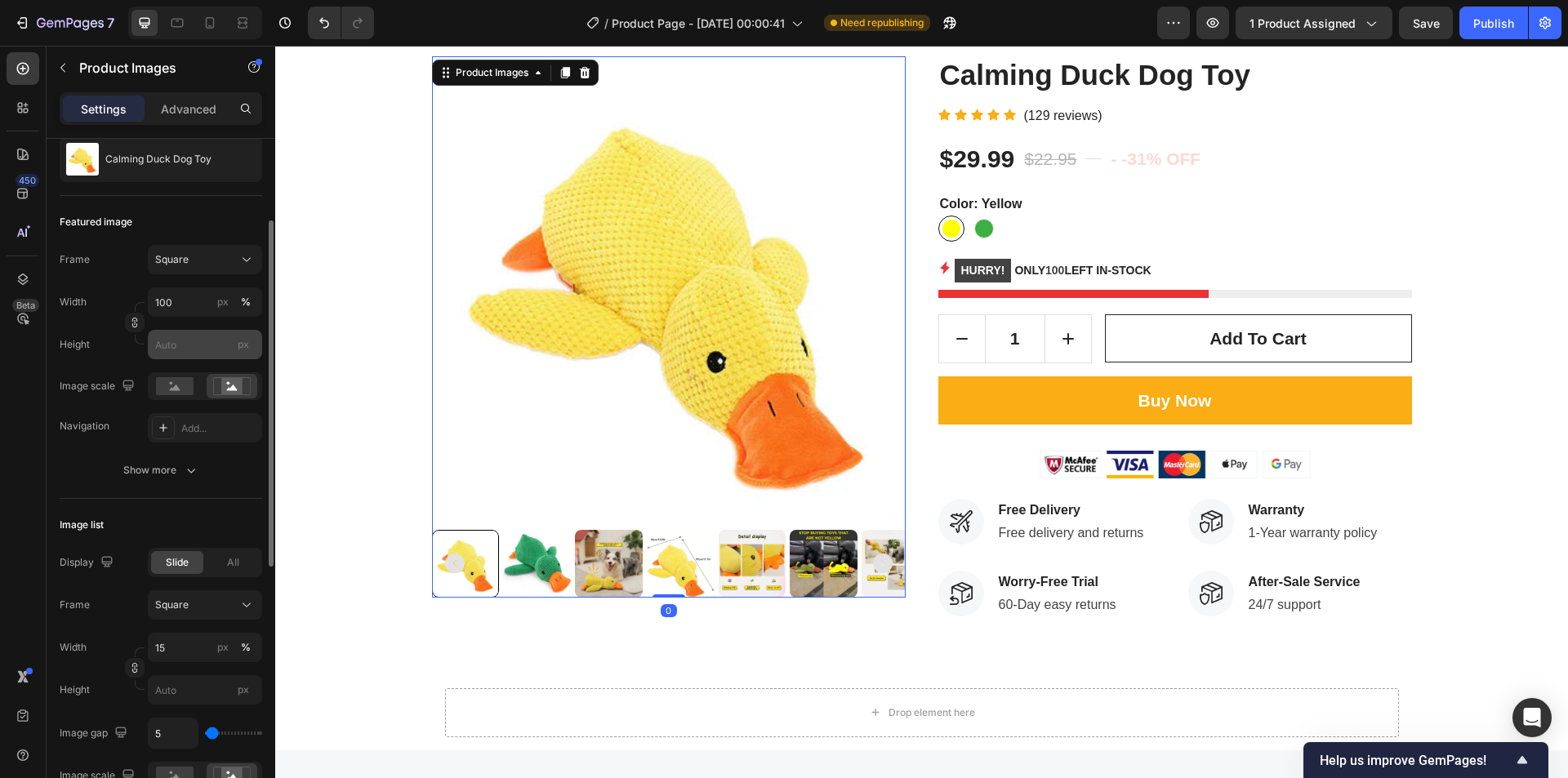
scroll to position [327, 0]
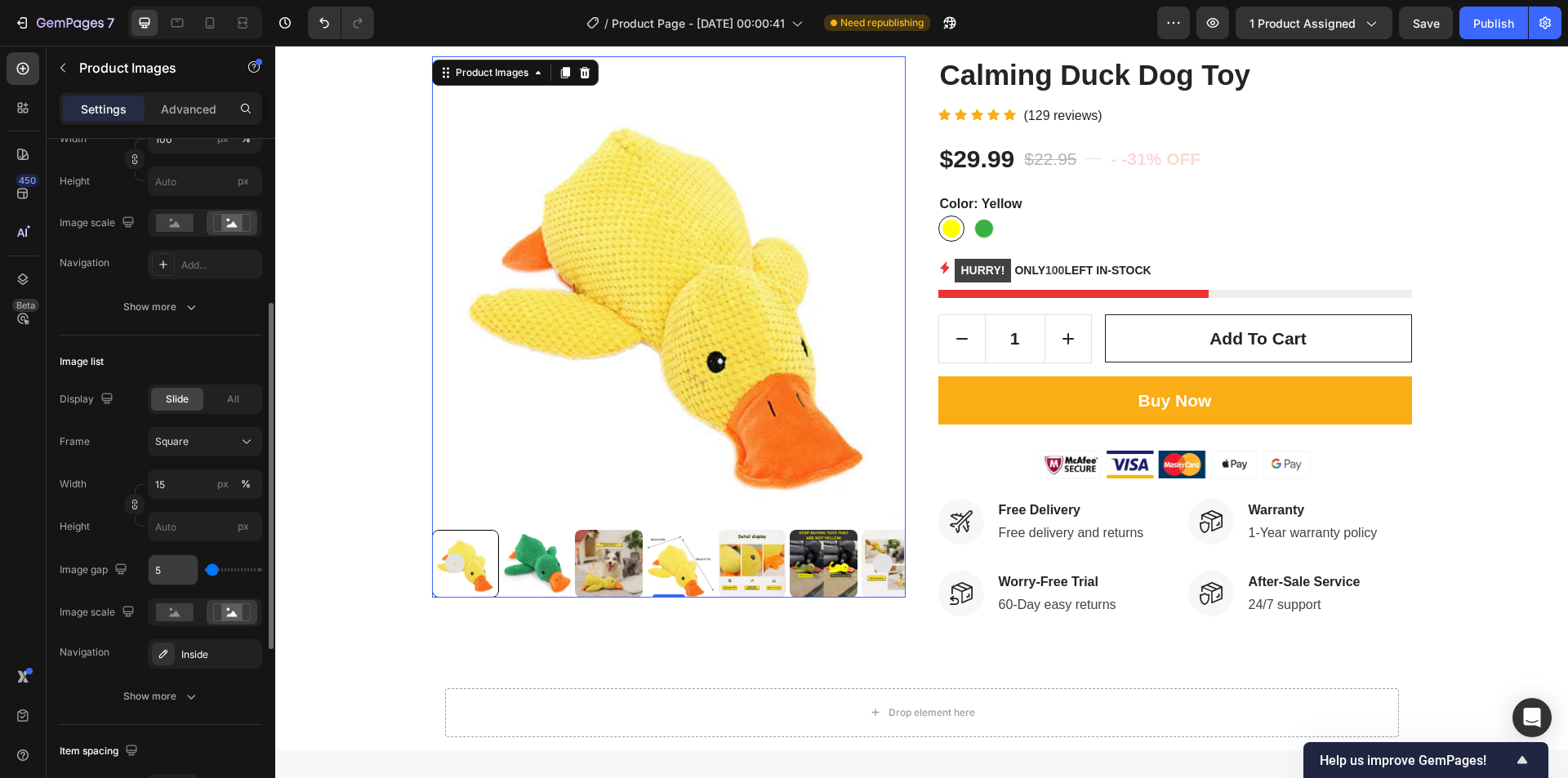
click at [174, 575] on input "5" at bounding box center [174, 570] width 49 height 30
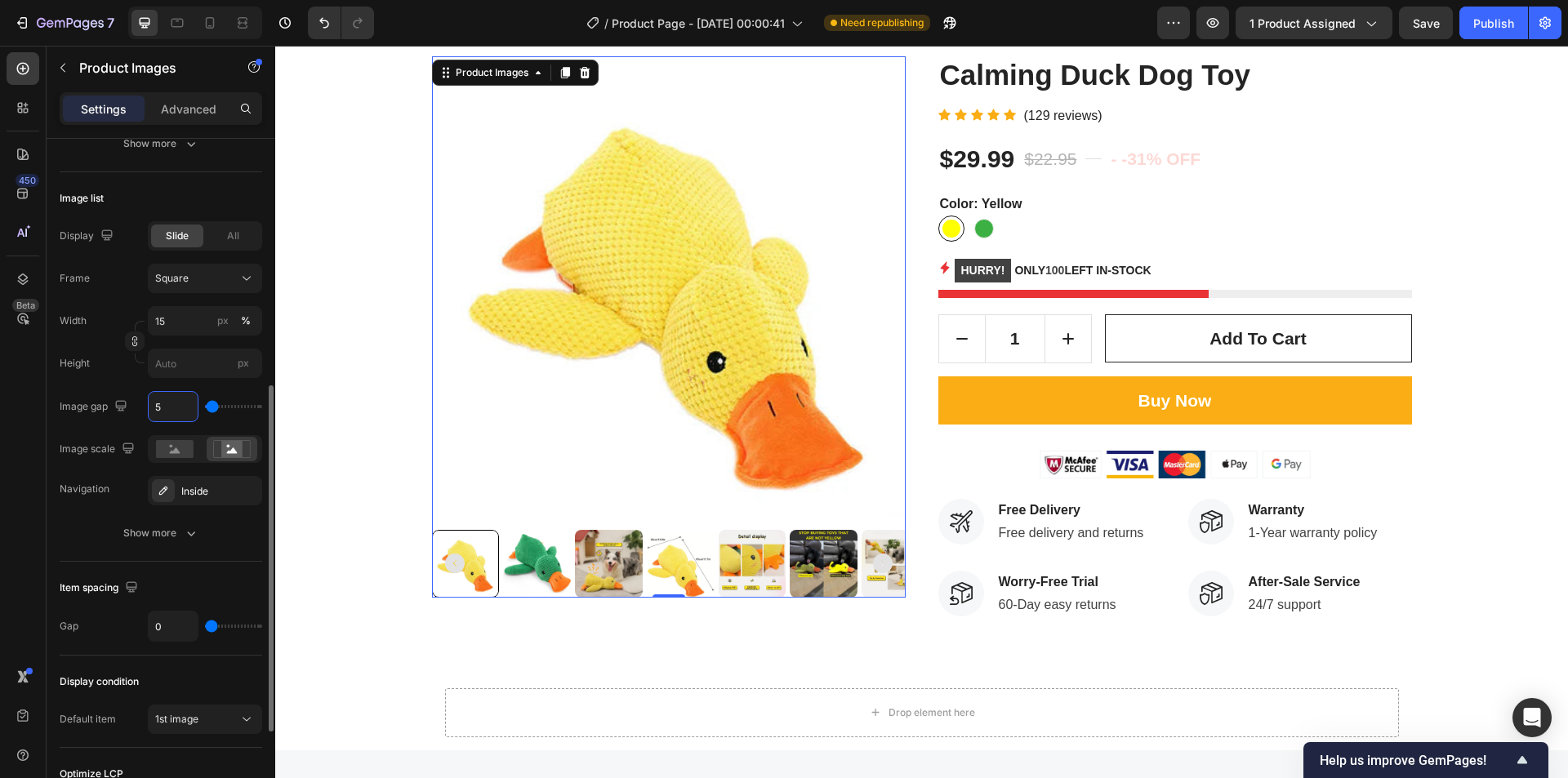
scroll to position [654, 0]
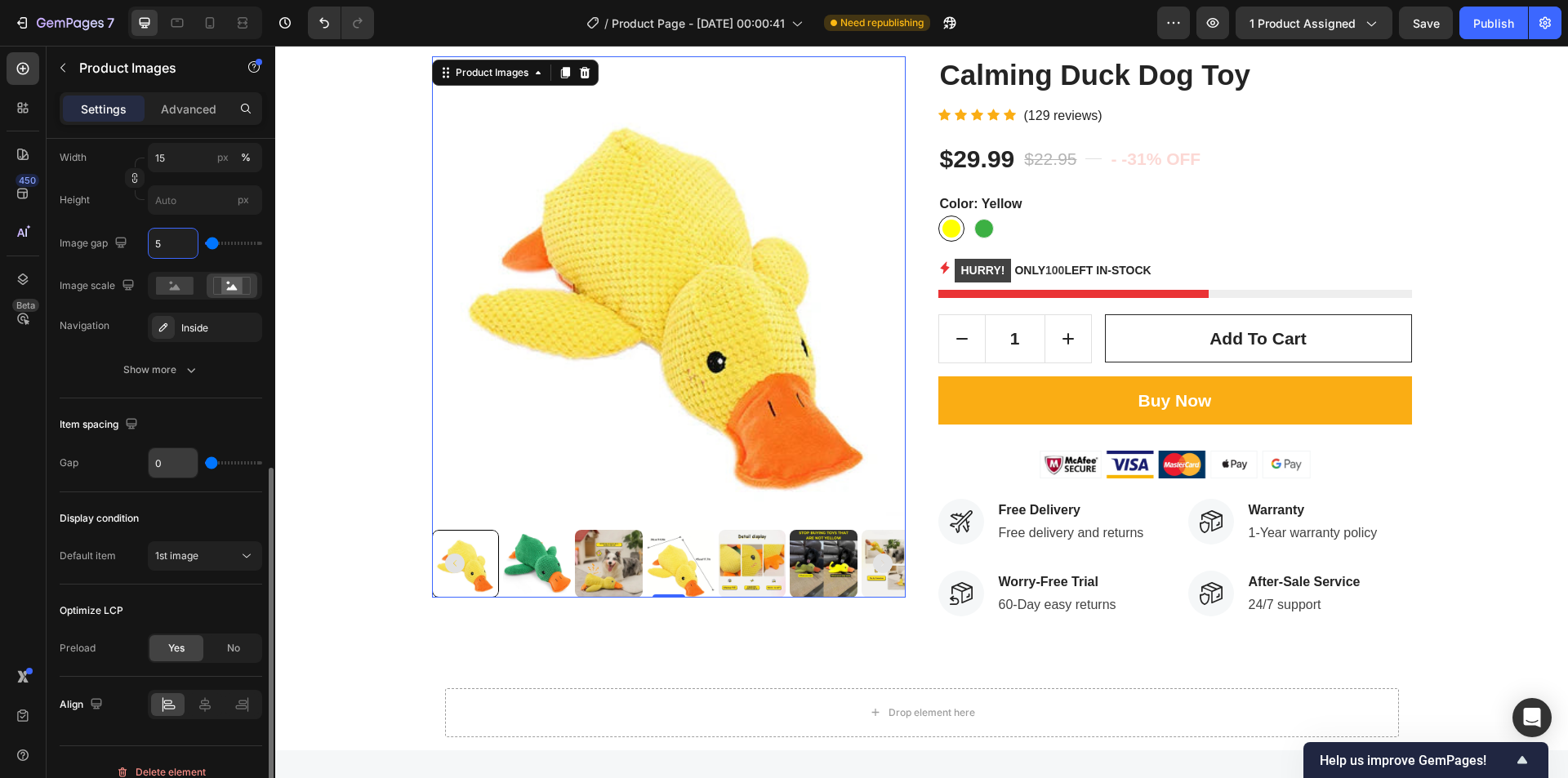
click at [171, 459] on input "0" at bounding box center [174, 463] width 49 height 30
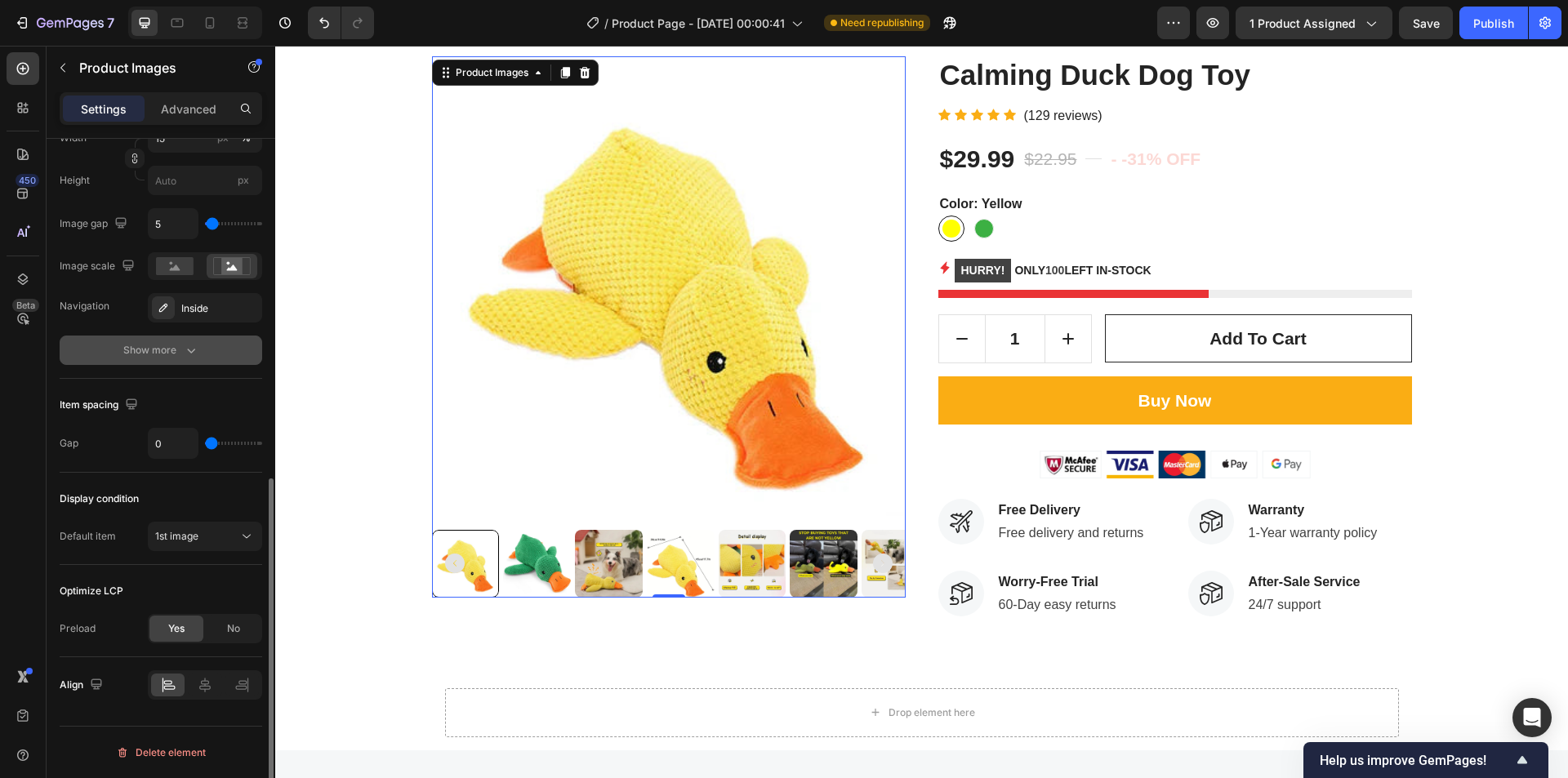
click at [164, 354] on div "Show more" at bounding box center [161, 350] width 76 height 17
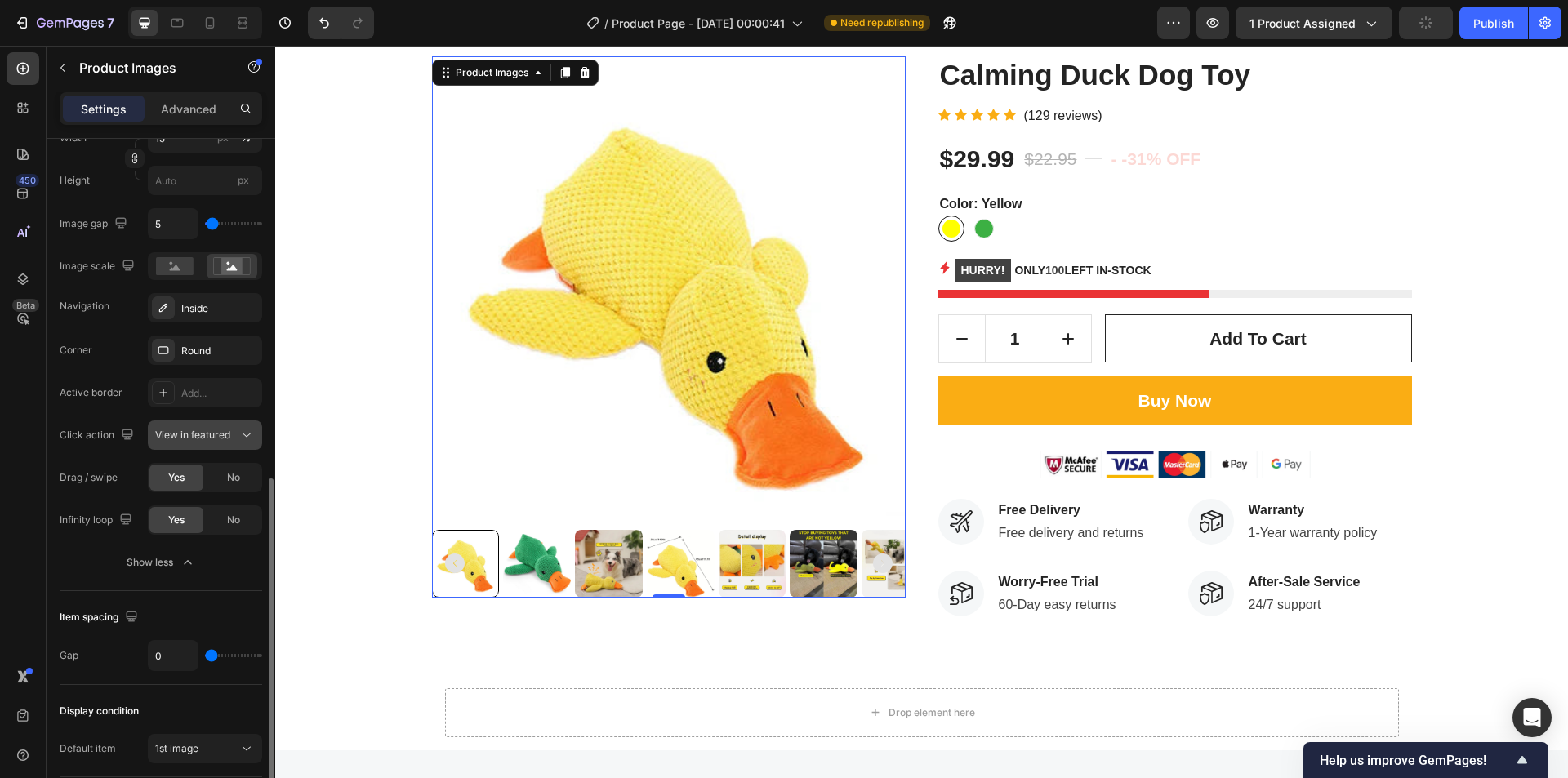
click at [202, 428] on span "View in featured" at bounding box center [193, 435] width 75 height 15
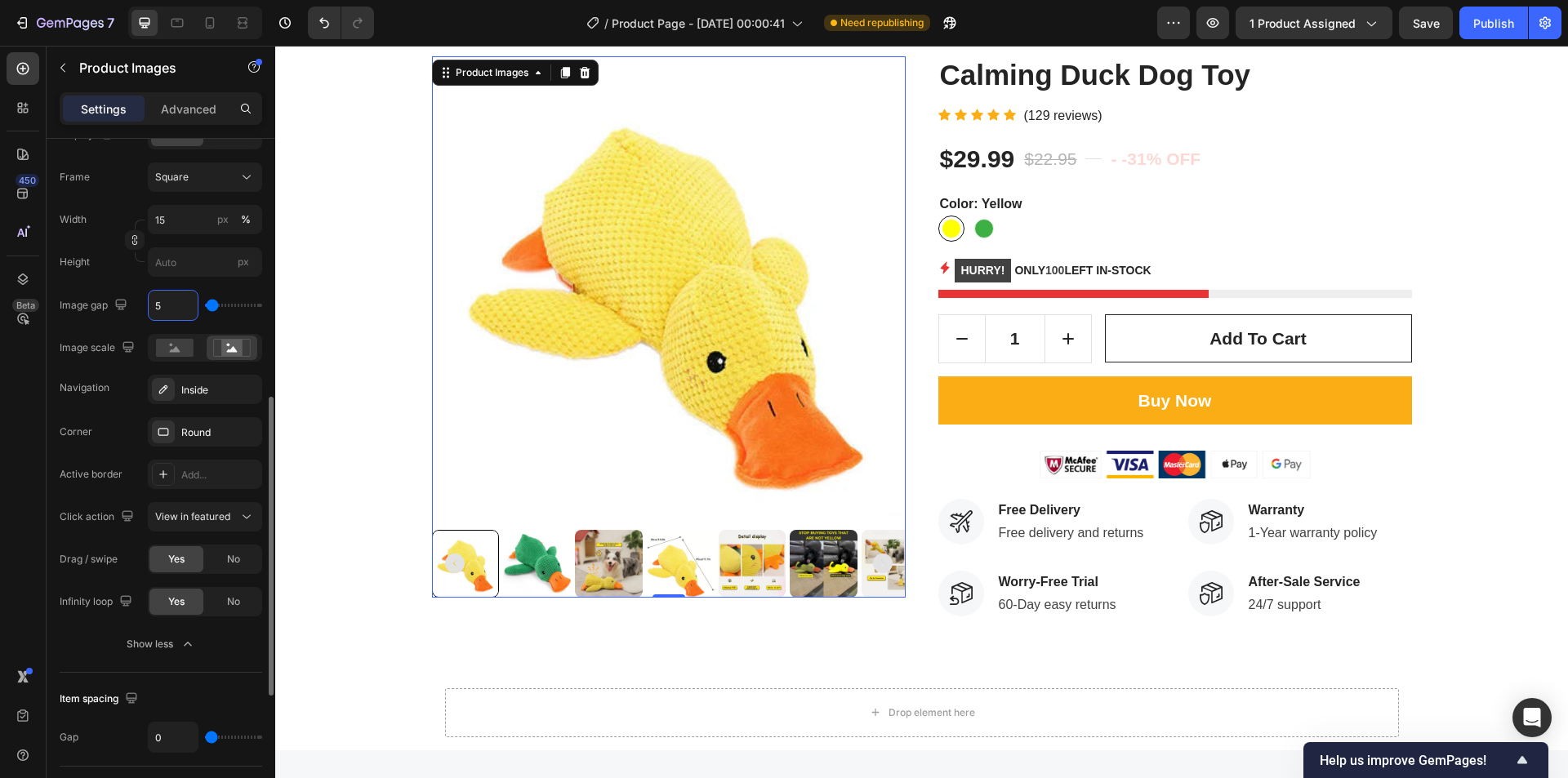
click at [169, 304] on input "5" at bounding box center [174, 306] width 49 height 30
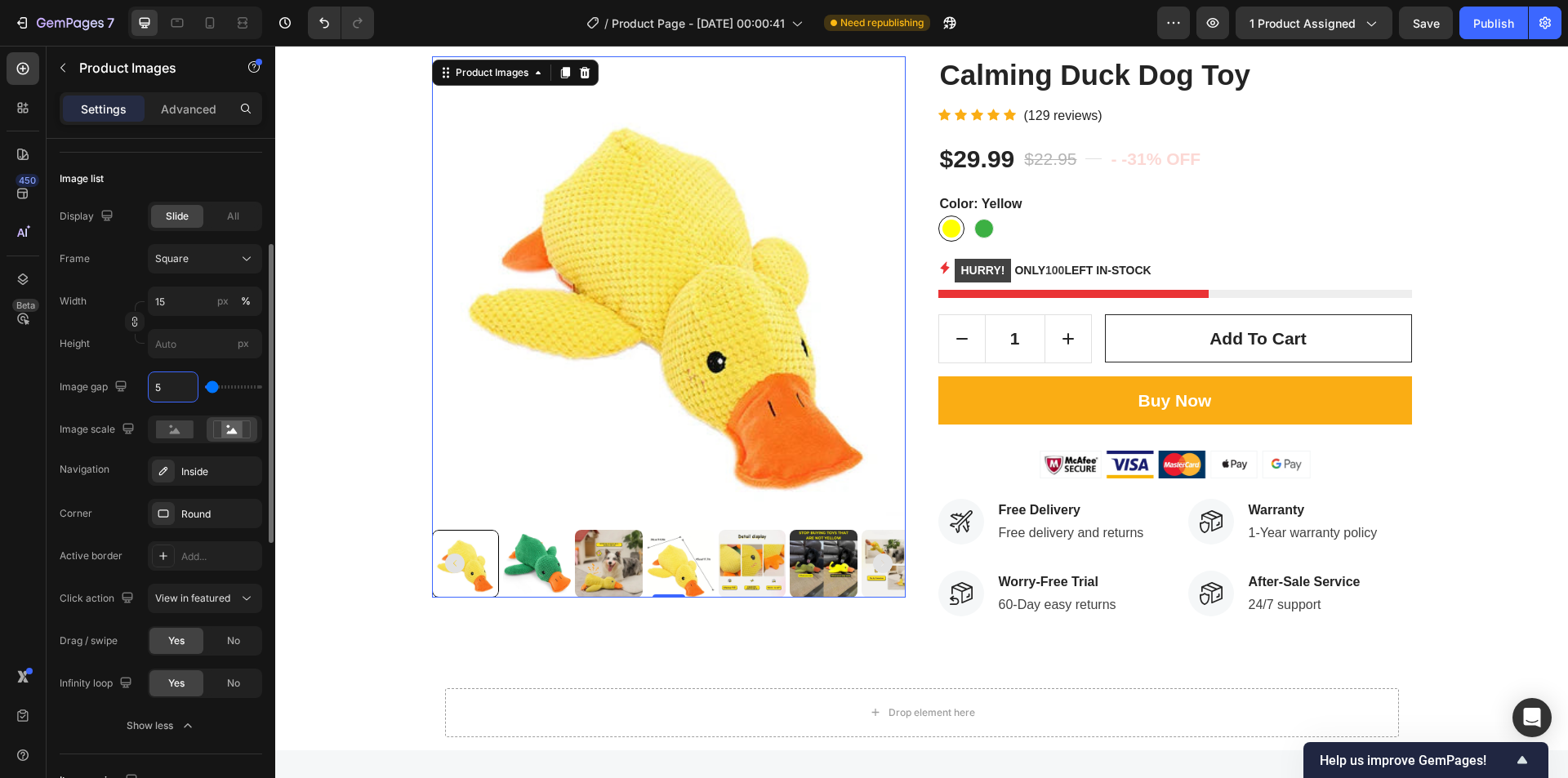
scroll to position [428, 0]
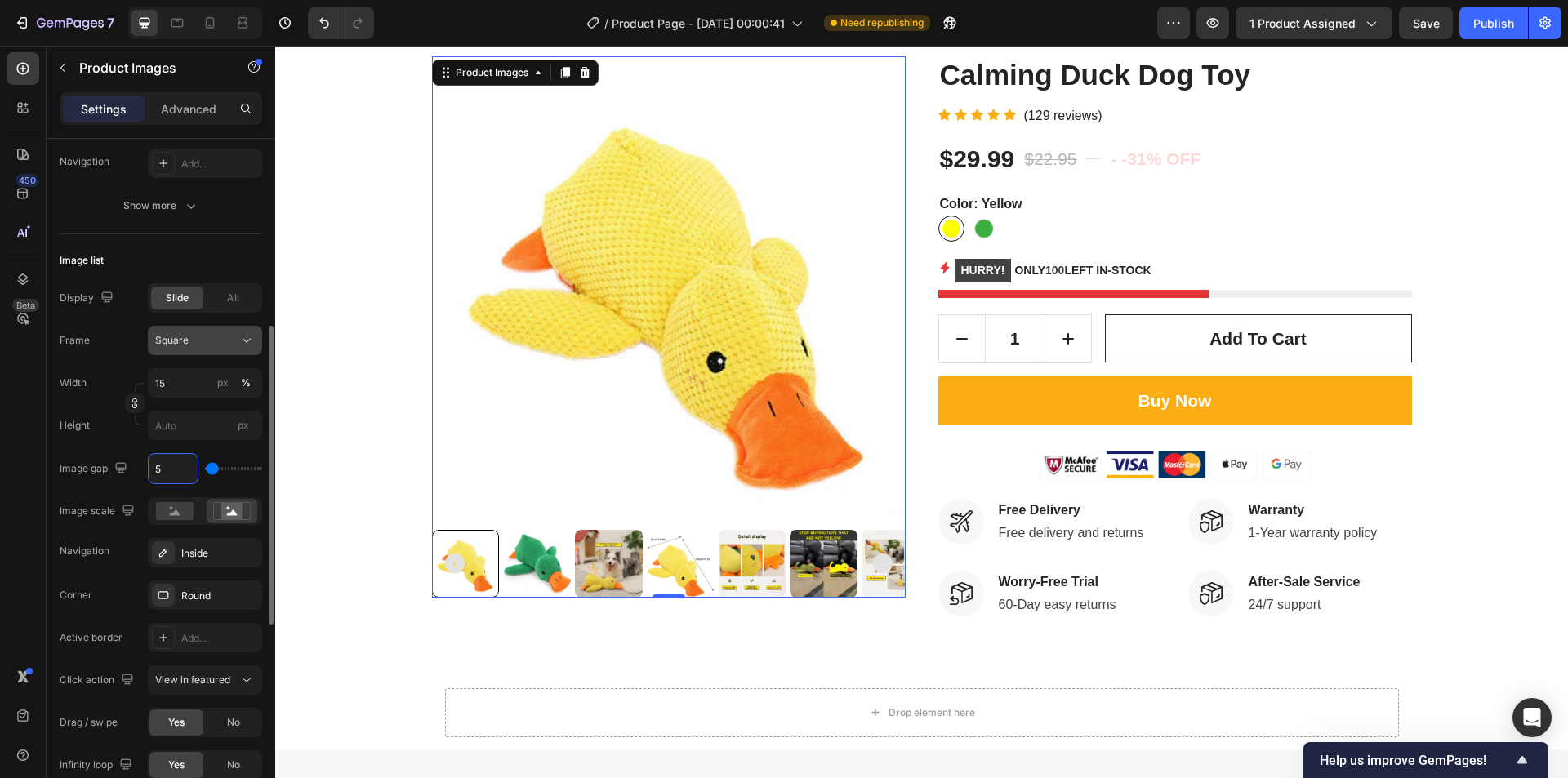
click at [187, 352] on button "Square" at bounding box center [205, 341] width 114 height 30
click at [188, 343] on span "Square" at bounding box center [172, 340] width 33 height 15
click at [233, 300] on span "All" at bounding box center [233, 298] width 12 height 15
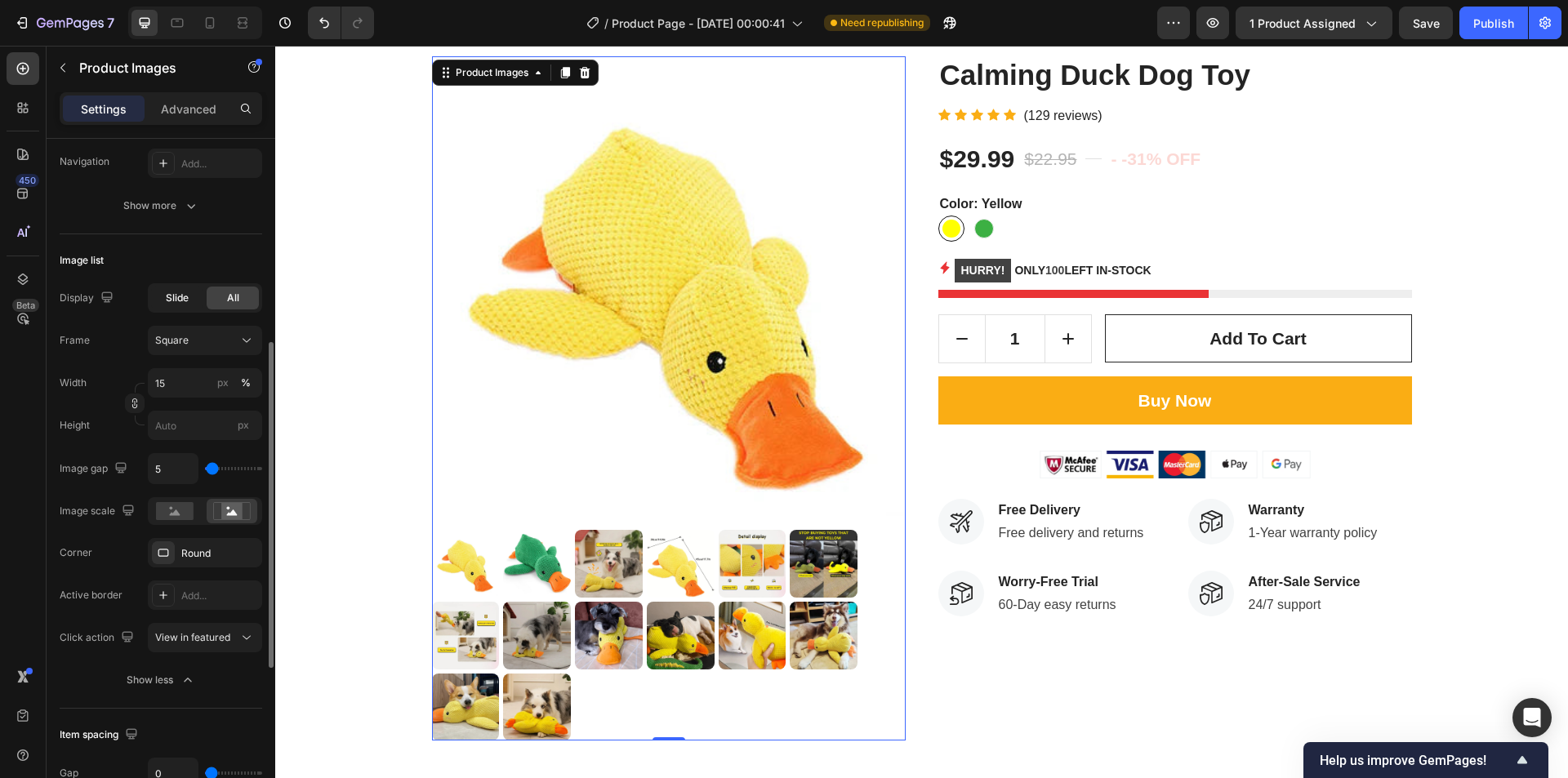
click at [184, 297] on span "Slide" at bounding box center [177, 298] width 23 height 15
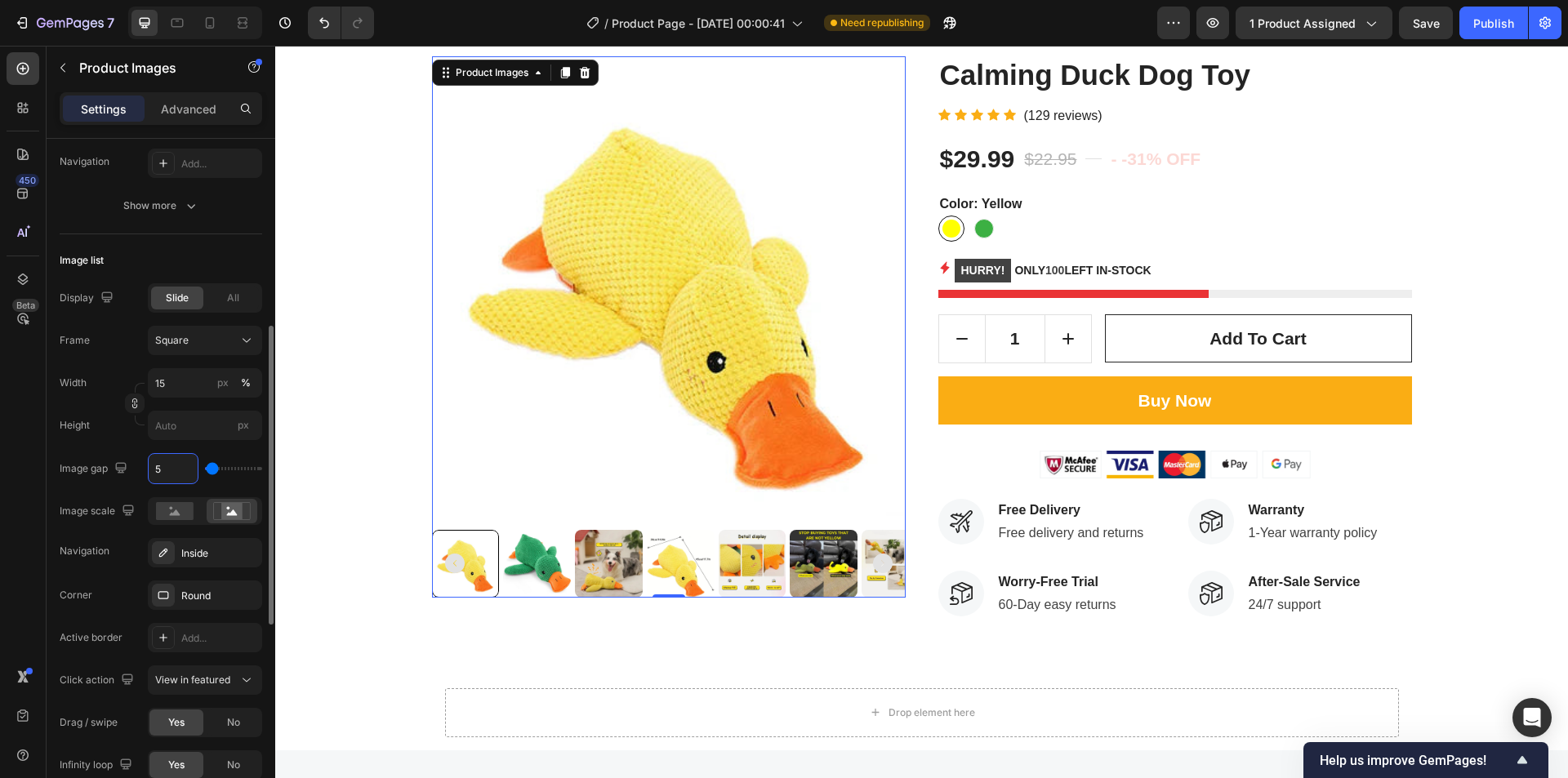
click at [178, 475] on input "5" at bounding box center [174, 469] width 49 height 30
type input "6"
type input "5"
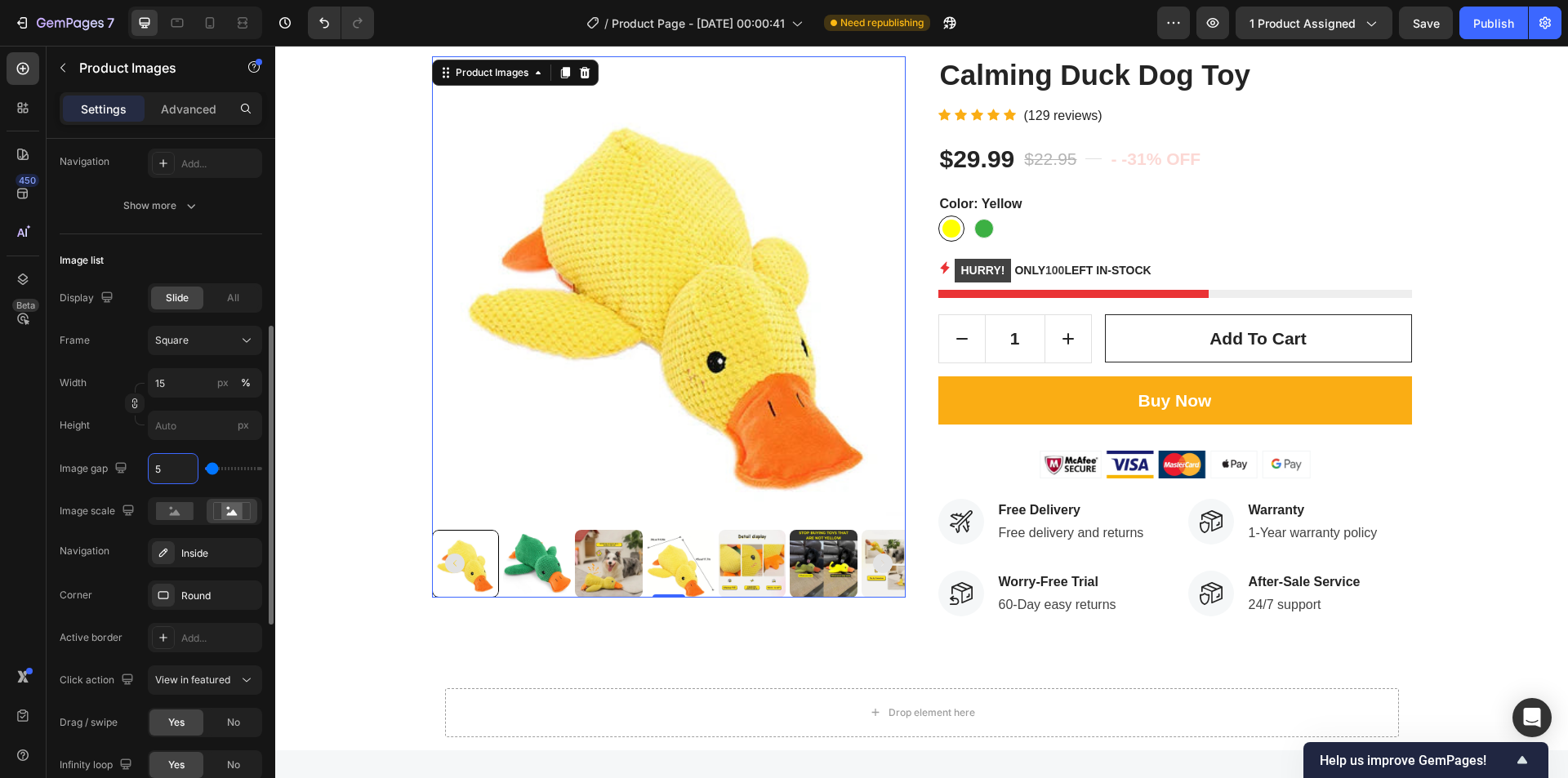
scroll to position [510, 0]
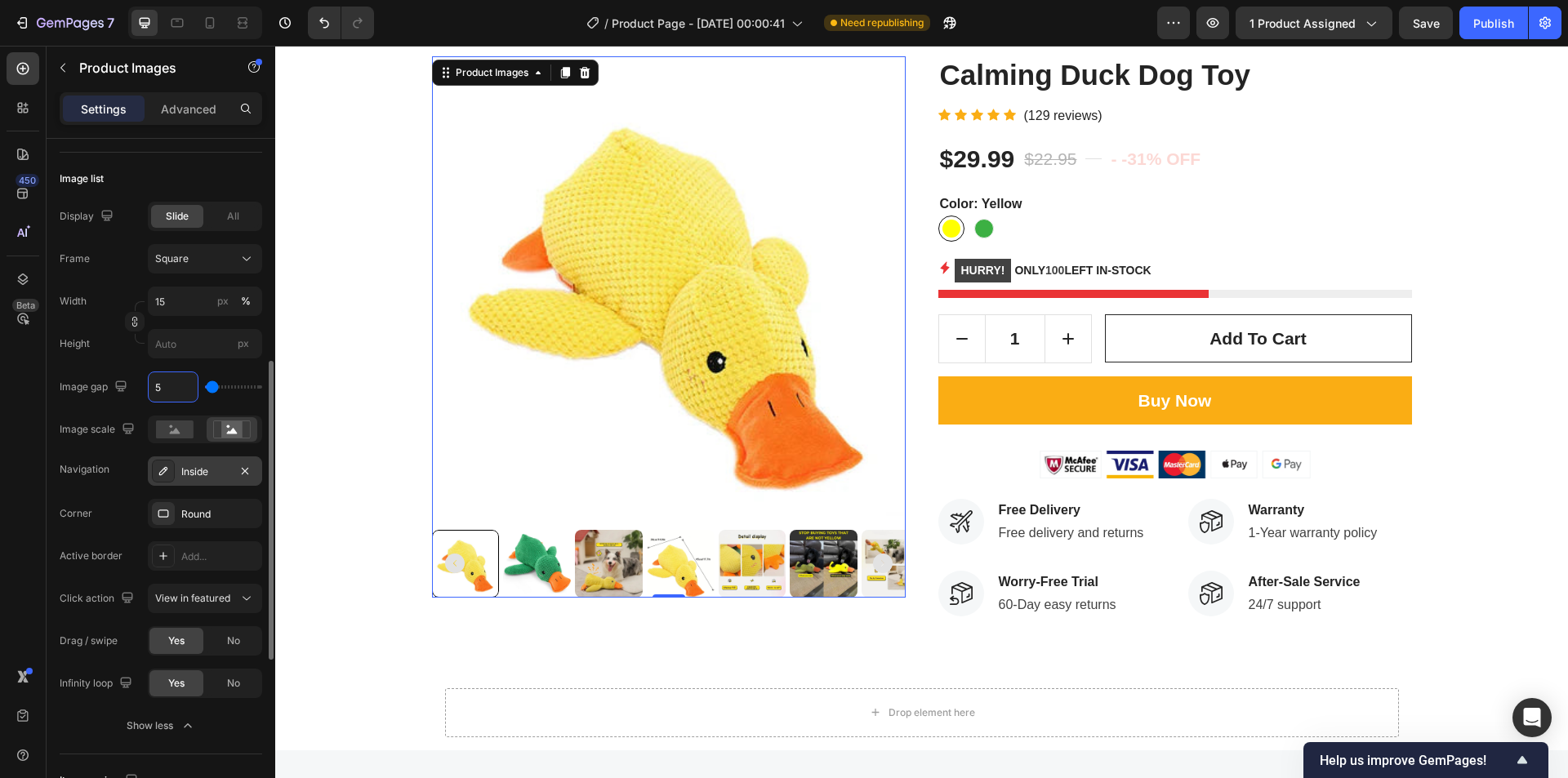
click at [165, 476] on icon at bounding box center [163, 470] width 13 height 13
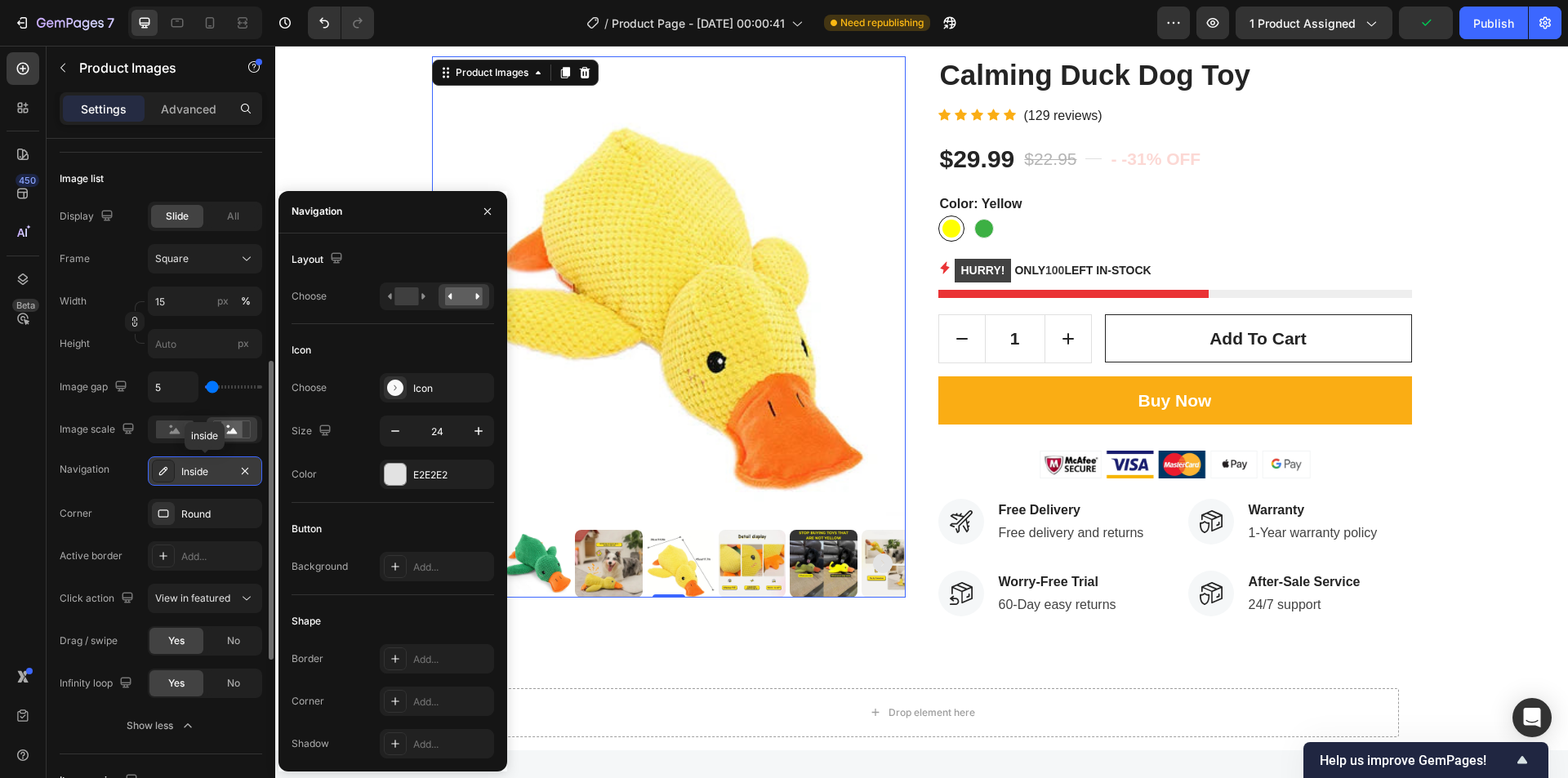
click at [164, 477] on icon at bounding box center [163, 470] width 13 height 13
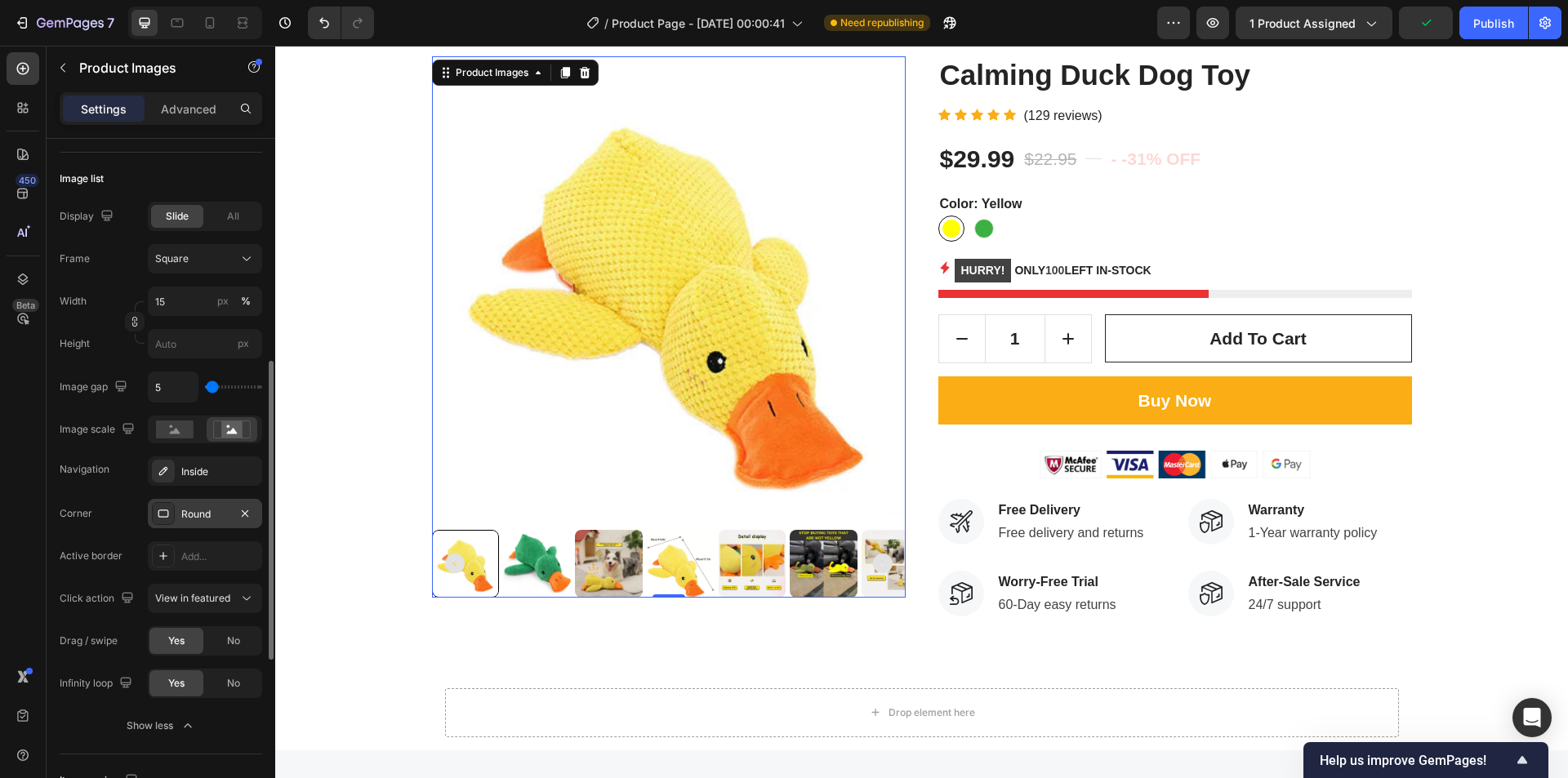
click at [163, 513] on icon at bounding box center [163, 513] width 13 height 13
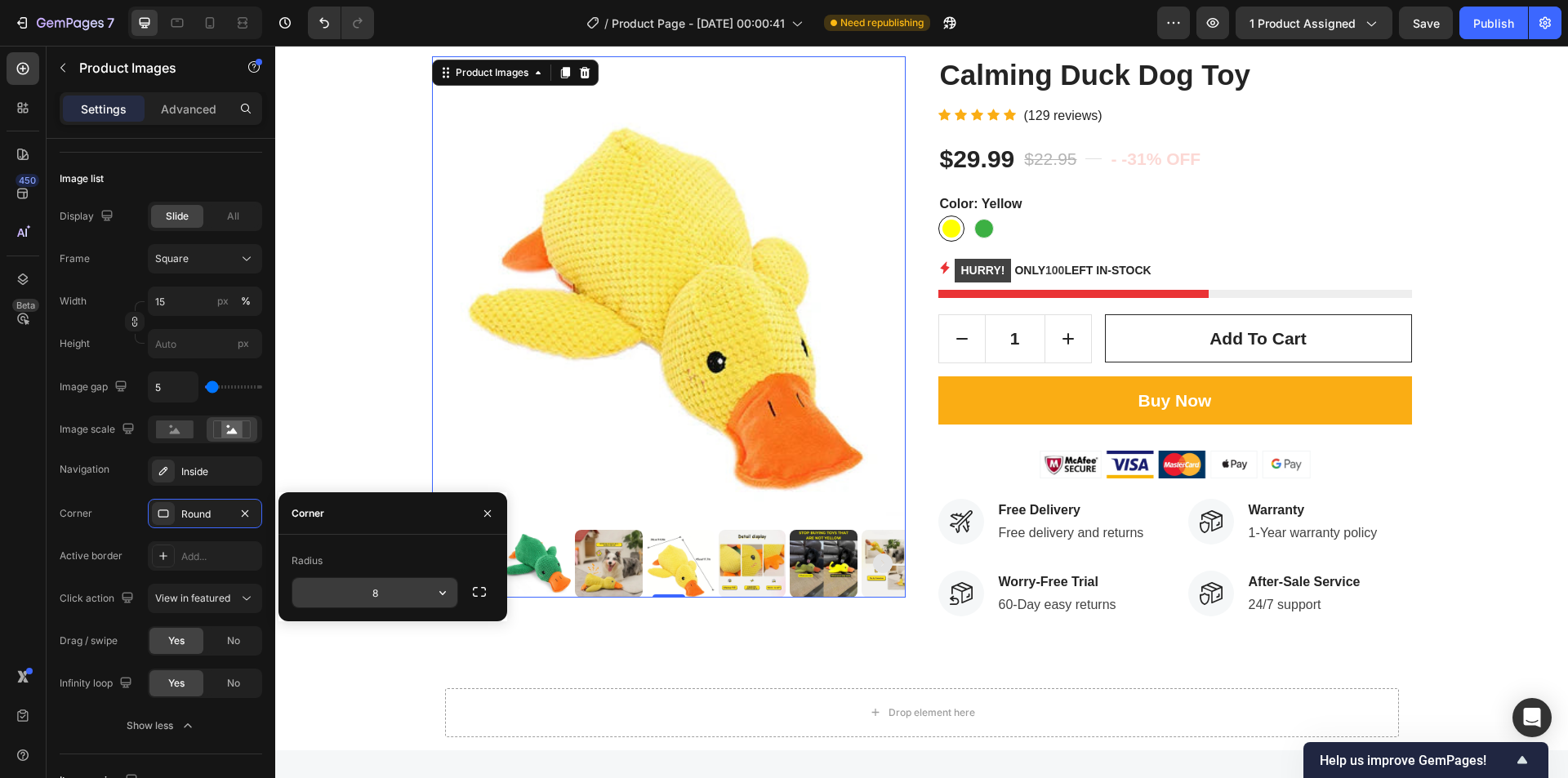
click at [365, 599] on input "8" at bounding box center [375, 593] width 165 height 30
type input "8"
click at [213, 592] on span "View in featured" at bounding box center [193, 598] width 75 height 12
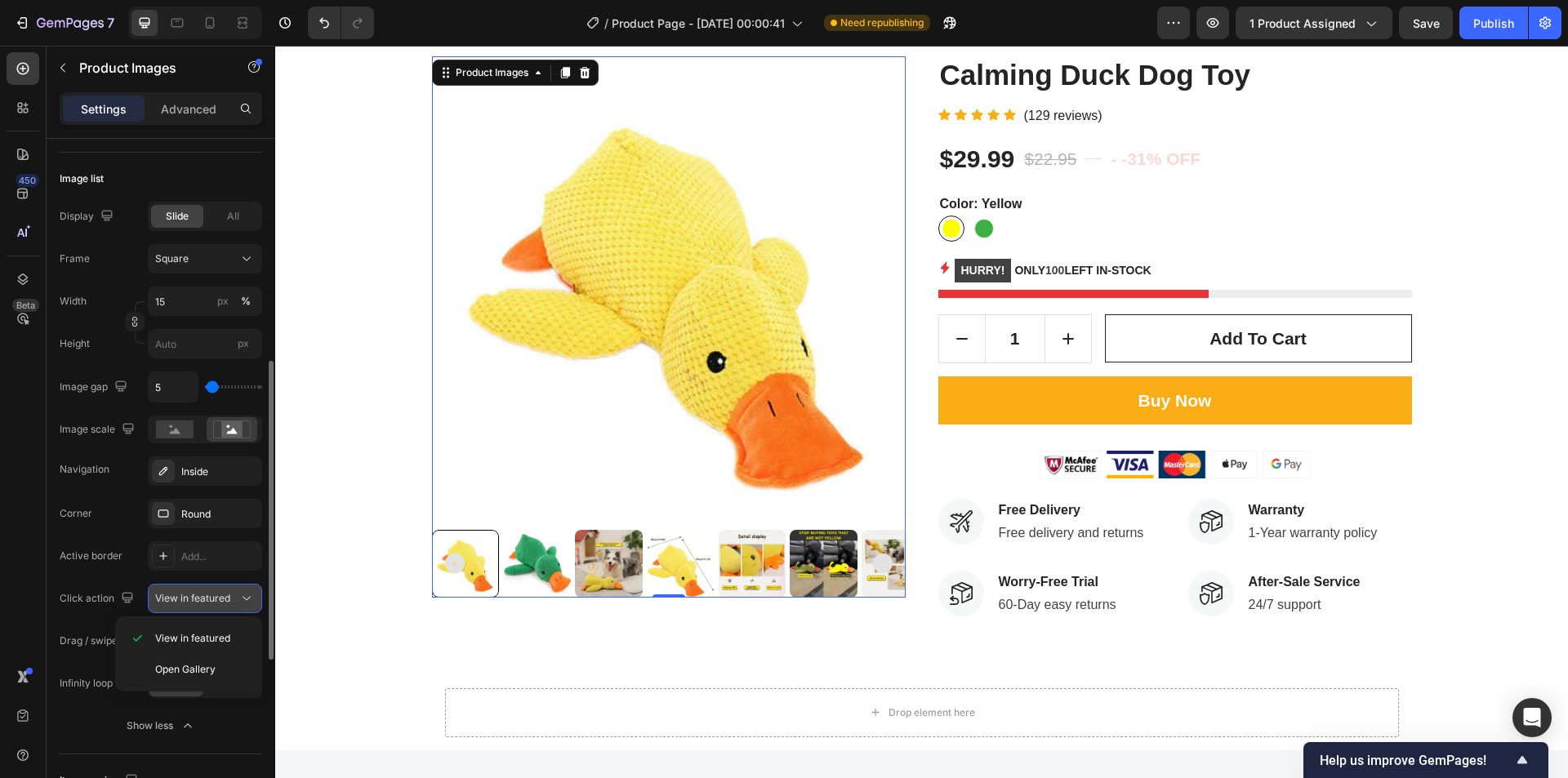
click at [213, 592] on span "View in featured" at bounding box center [193, 598] width 75 height 12
click at [223, 644] on div "No" at bounding box center [234, 641] width 54 height 26
click at [168, 641] on span "Yes" at bounding box center [176, 640] width 17 height 15
click at [231, 651] on div "No" at bounding box center [234, 641] width 54 height 26
click at [199, 643] on div "Yes" at bounding box center [177, 641] width 54 height 26
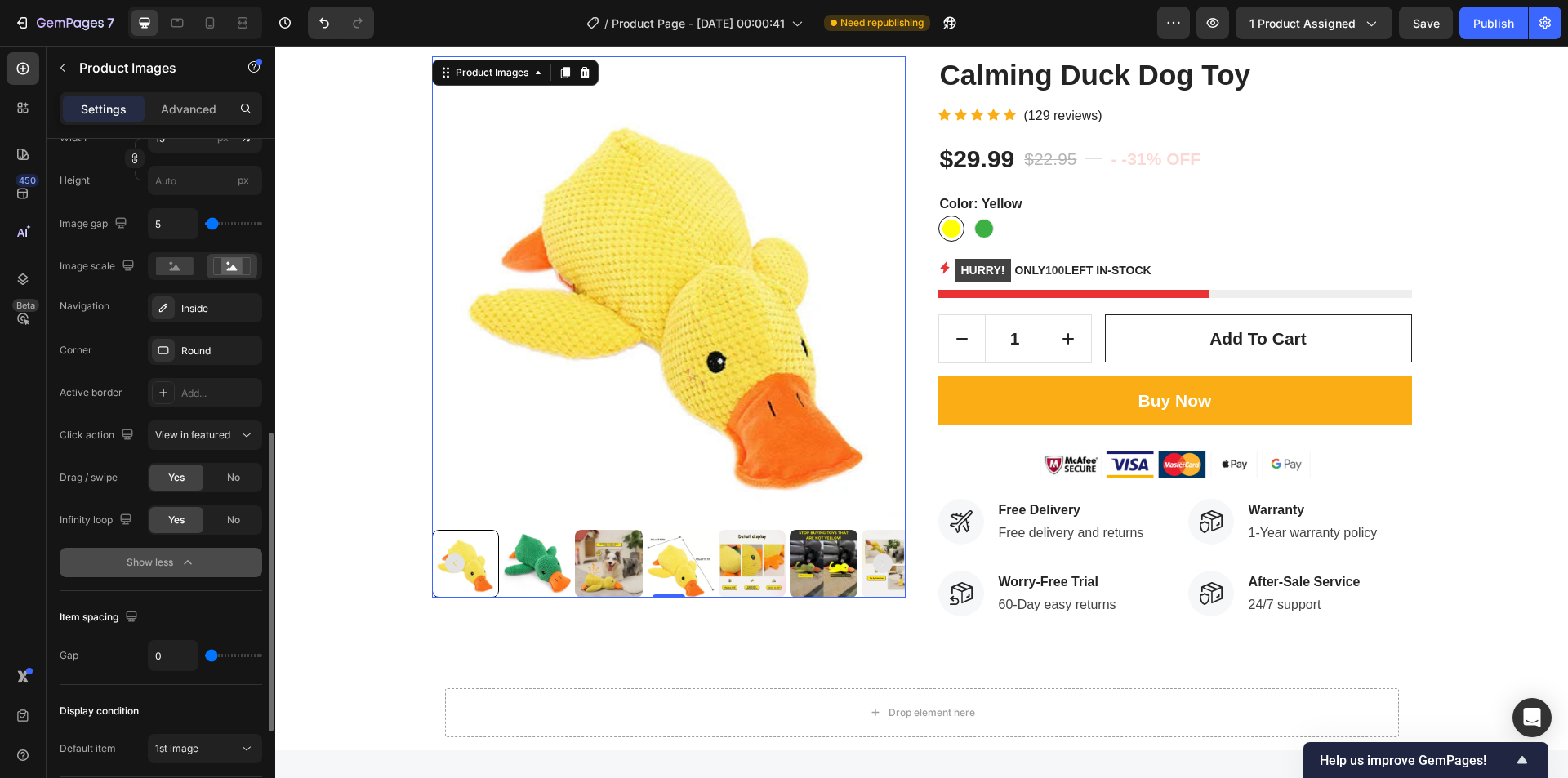
scroll to position [754, 0]
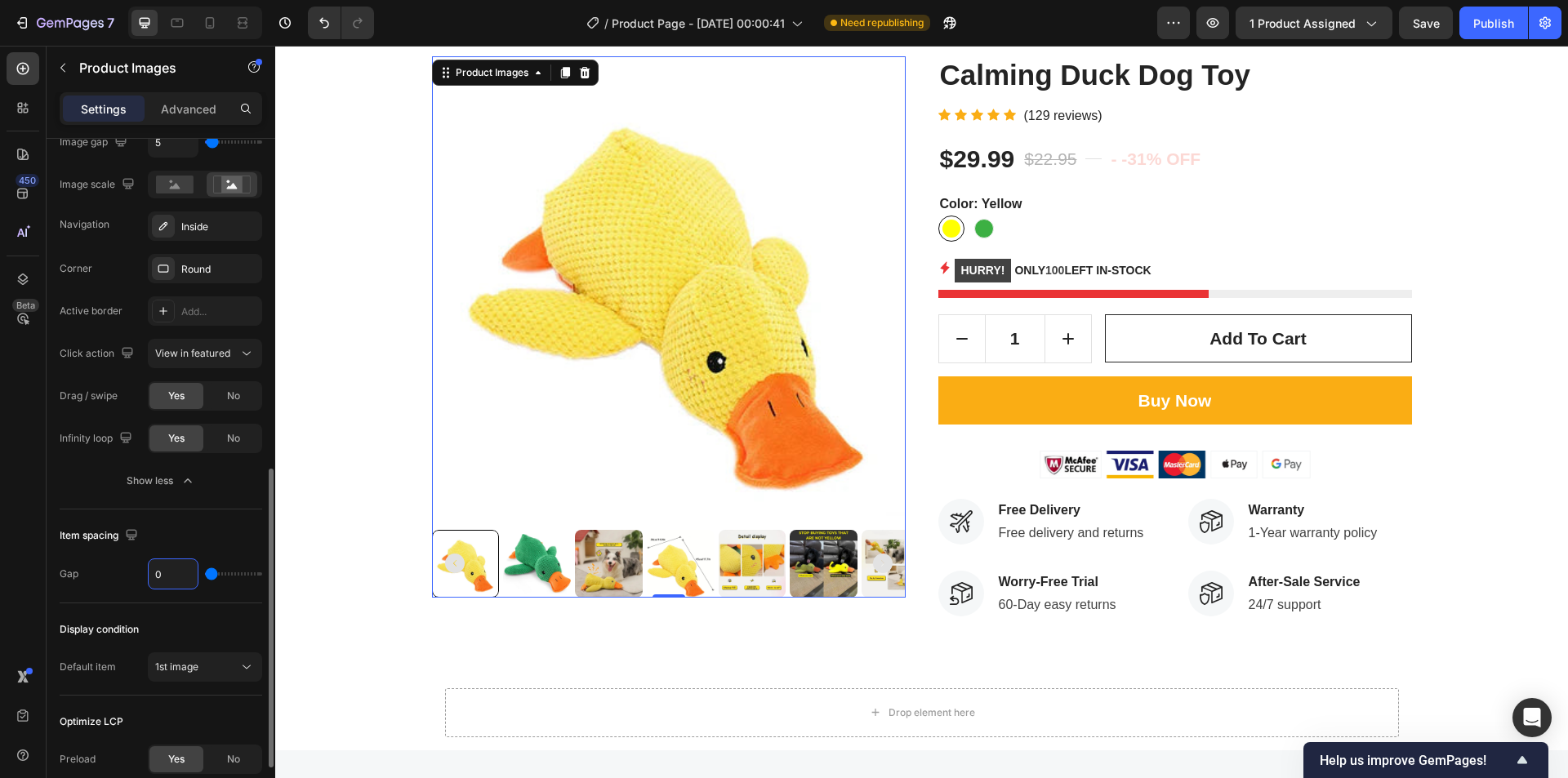
click at [174, 582] on input "0" at bounding box center [174, 574] width 49 height 30
type input "1"
type input "2"
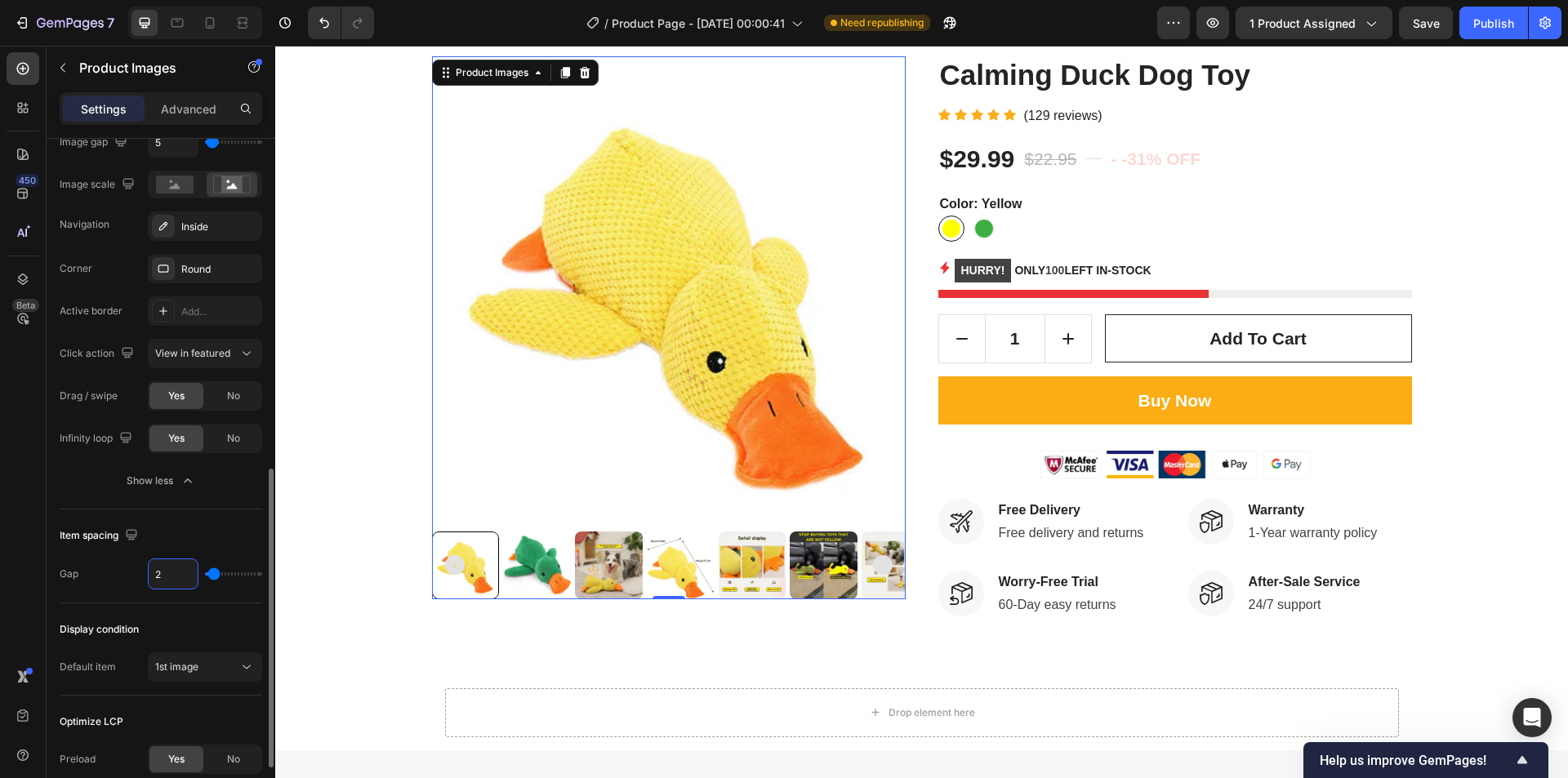
type input "1"
type input "0"
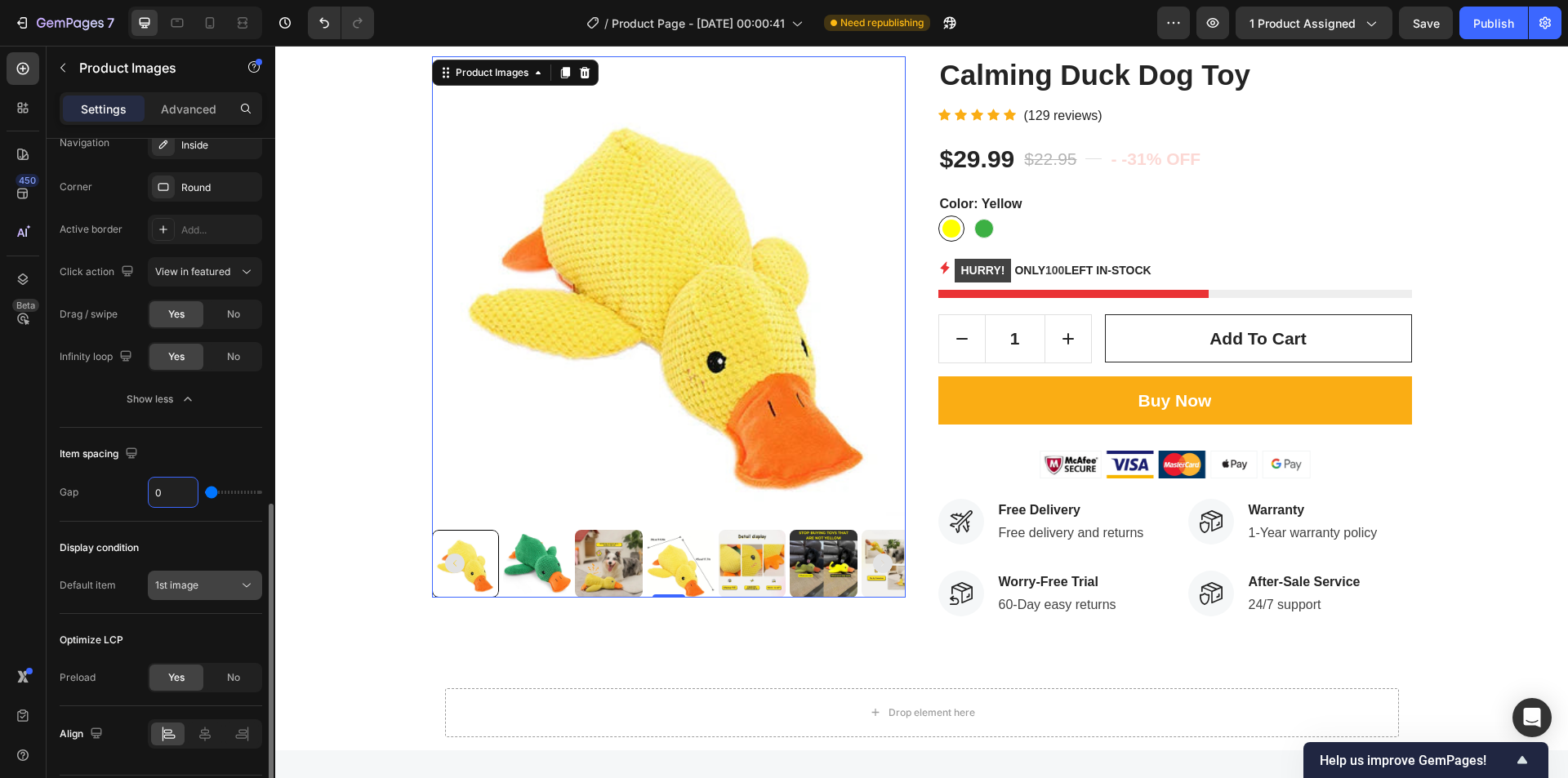
scroll to position [885, 0]
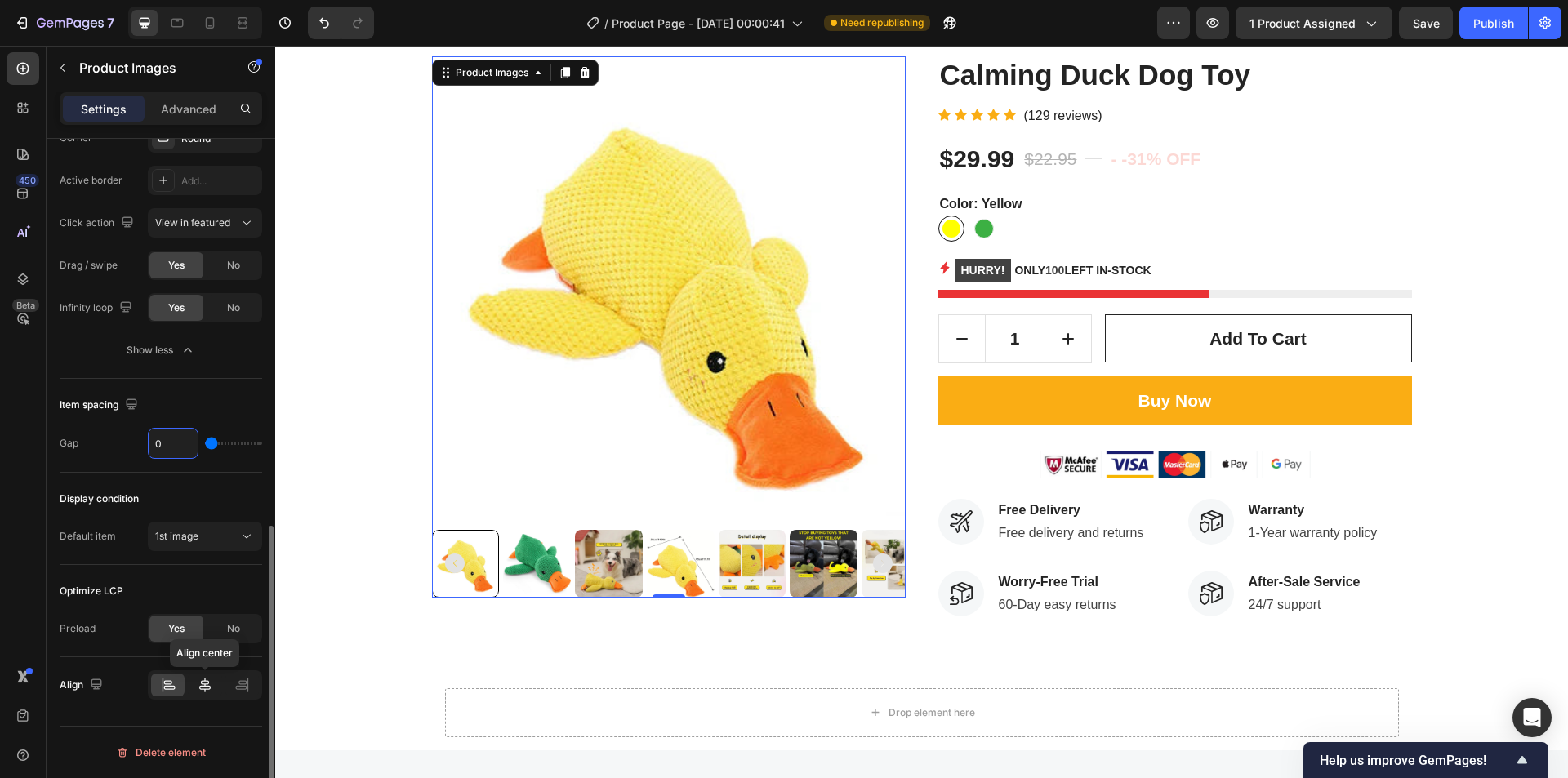
click at [210, 690] on icon at bounding box center [204, 685] width 11 height 15
click at [172, 684] on icon at bounding box center [168, 685] width 17 height 17
click at [1497, 27] on div "Publish" at bounding box center [1494, 24] width 41 height 18
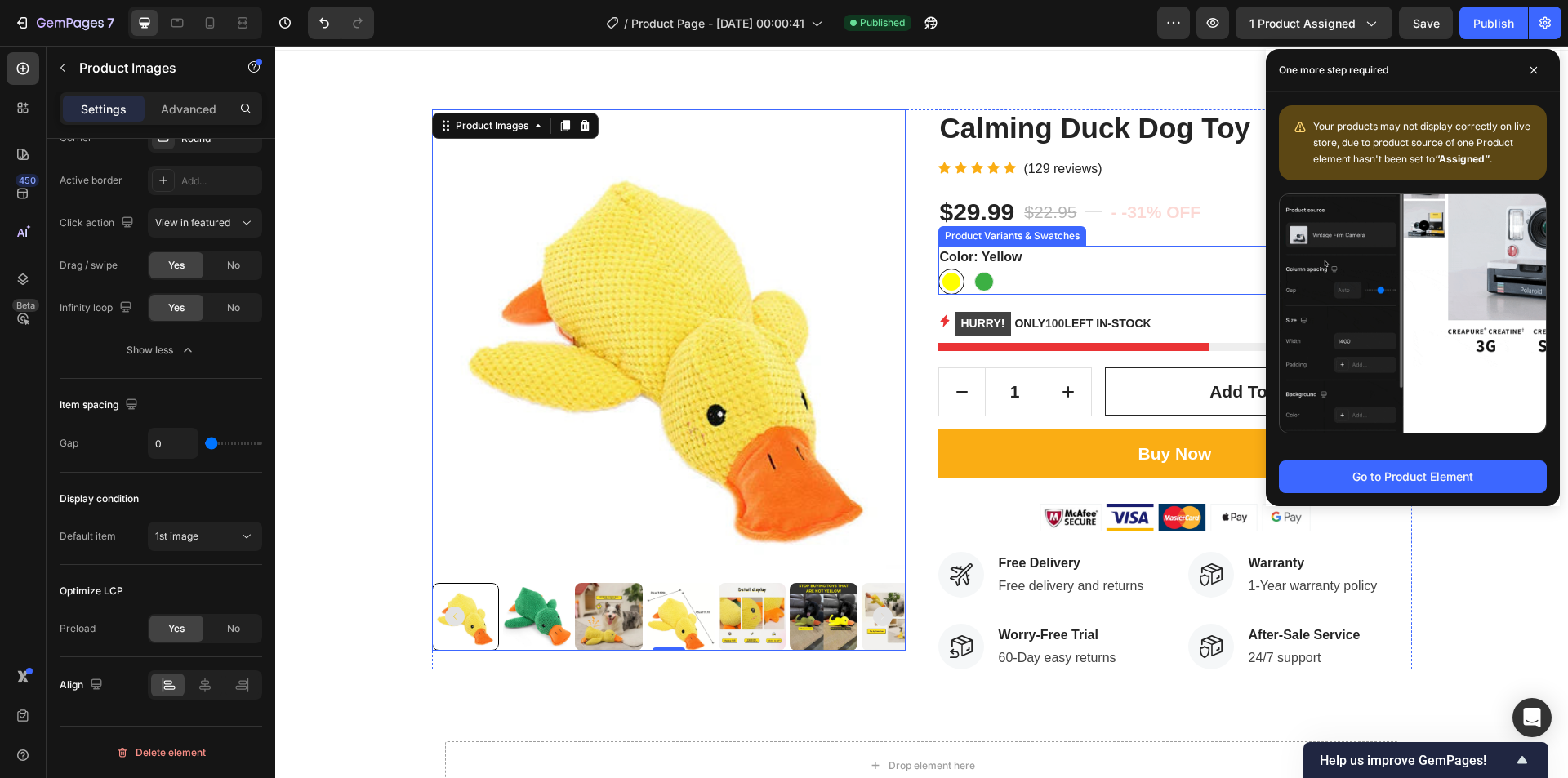
scroll to position [0, 0]
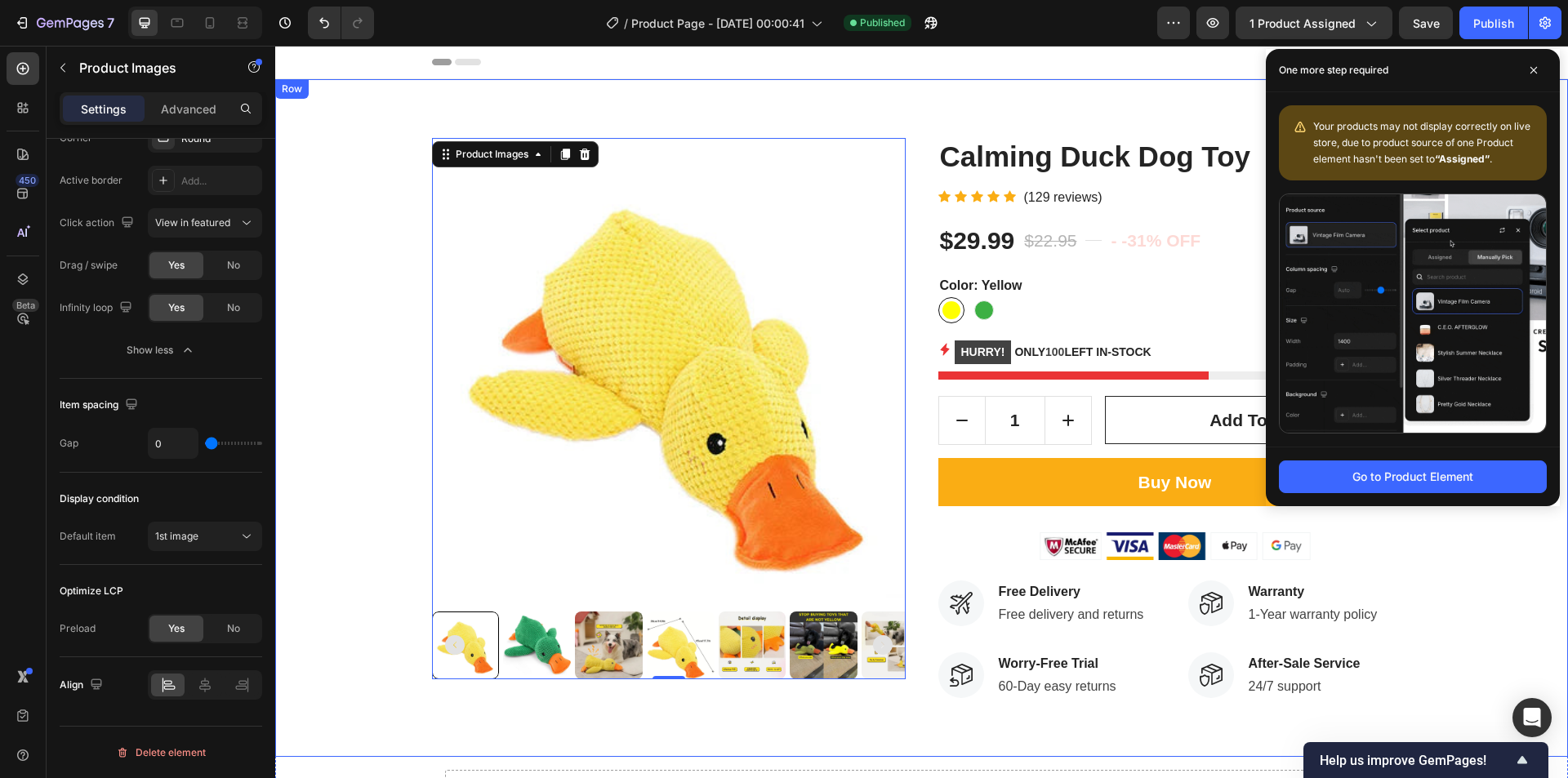
click at [956, 110] on div "Product Images 0 Calming Duck Dog Toy Product Title Icon Icon Icon Icon Icon Ic…" at bounding box center [921, 418] width 1293 height 678
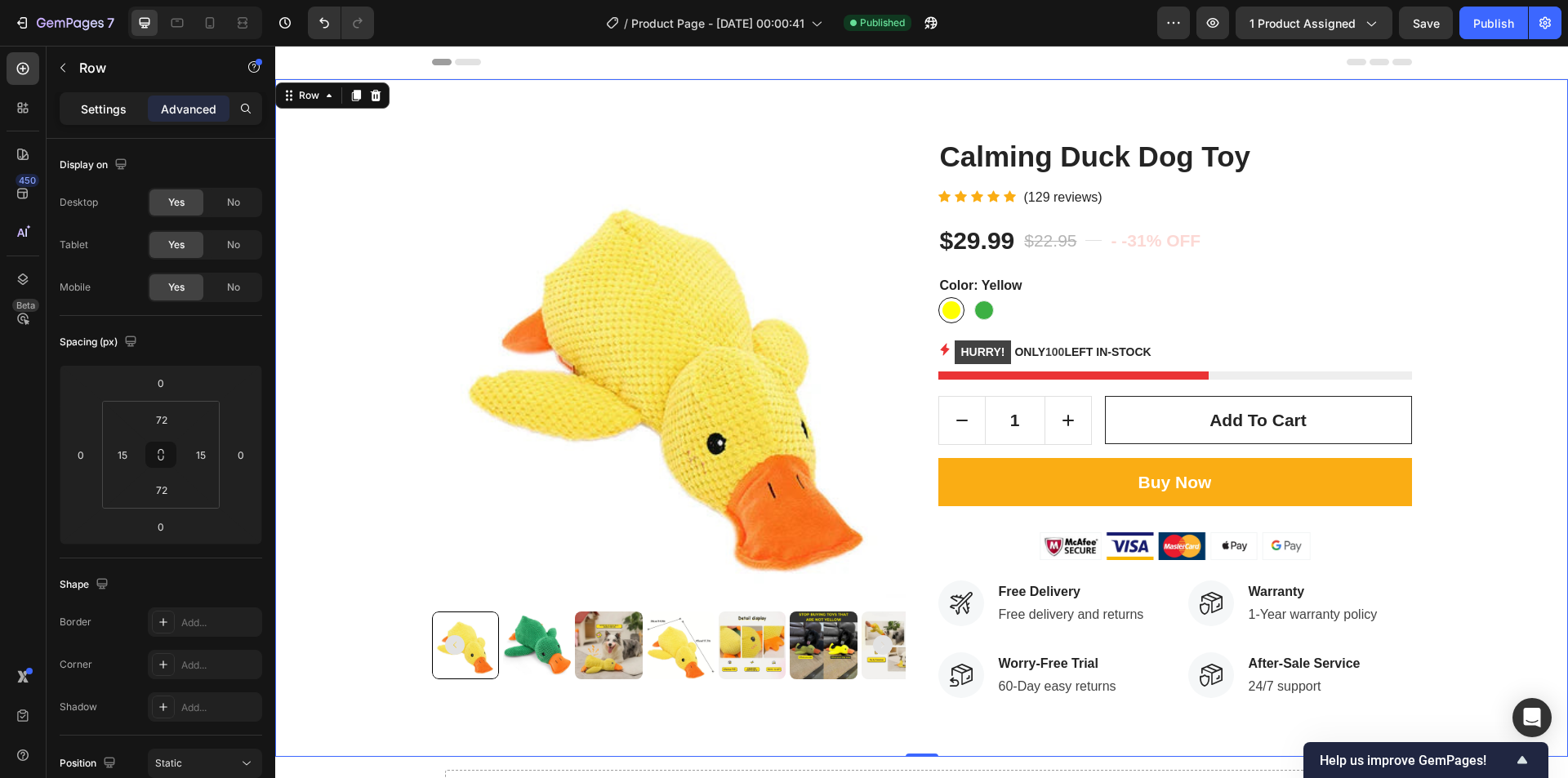
click at [104, 108] on p "Settings" at bounding box center [103, 110] width 46 height 18
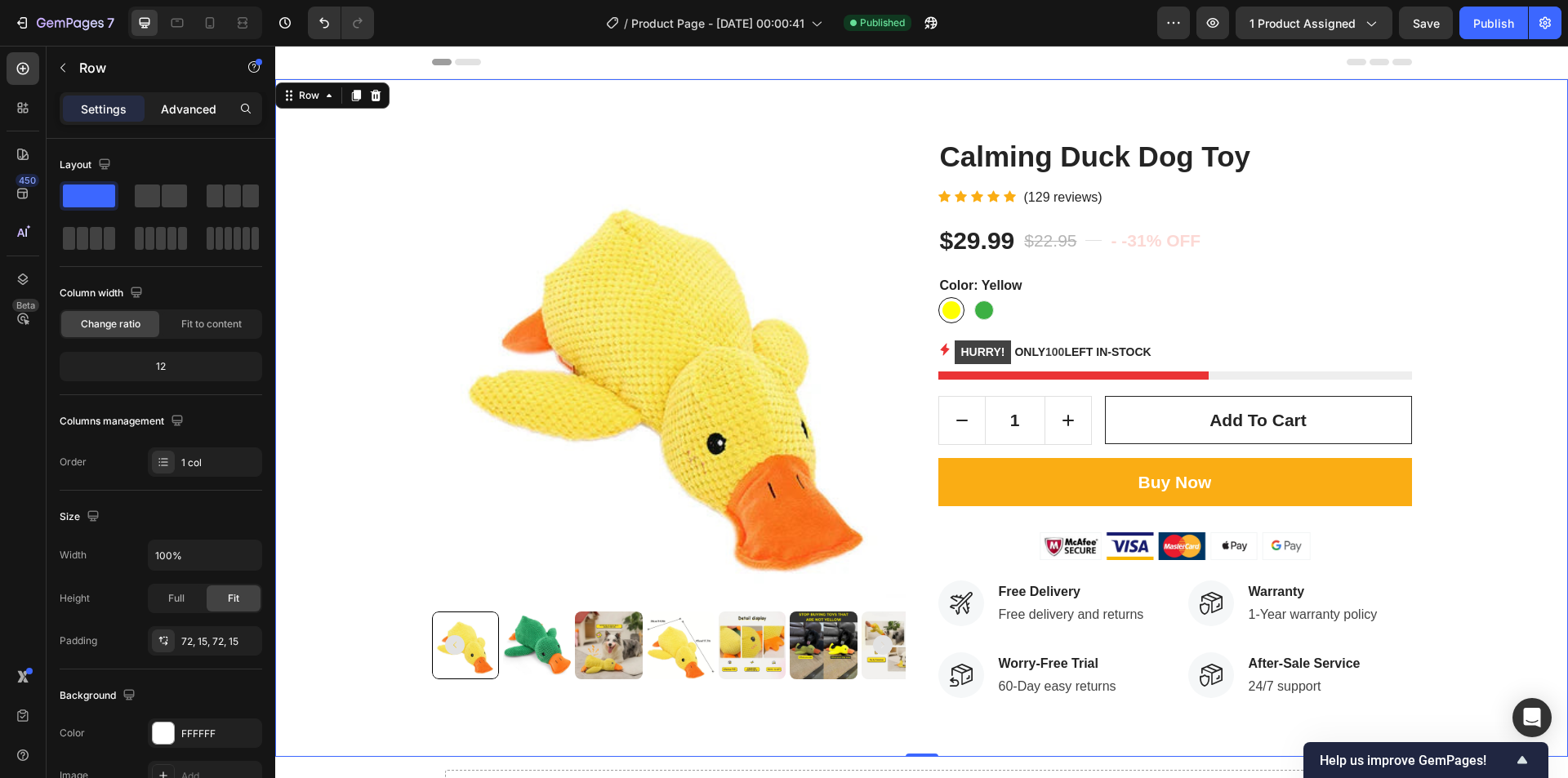
click at [193, 103] on p "Advanced" at bounding box center [188, 110] width 55 height 18
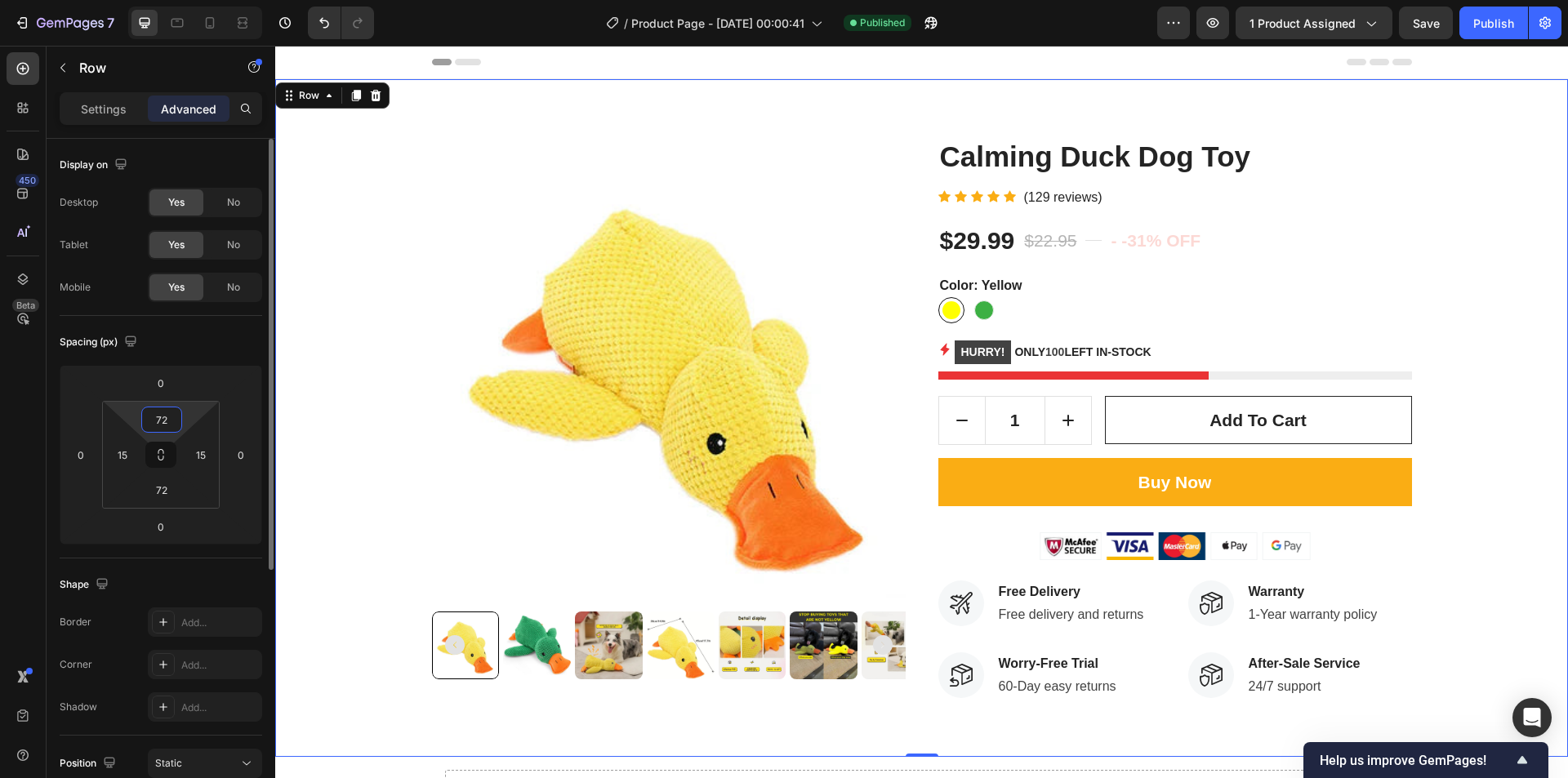
click at [170, 426] on input "72" at bounding box center [161, 420] width 32 height 25
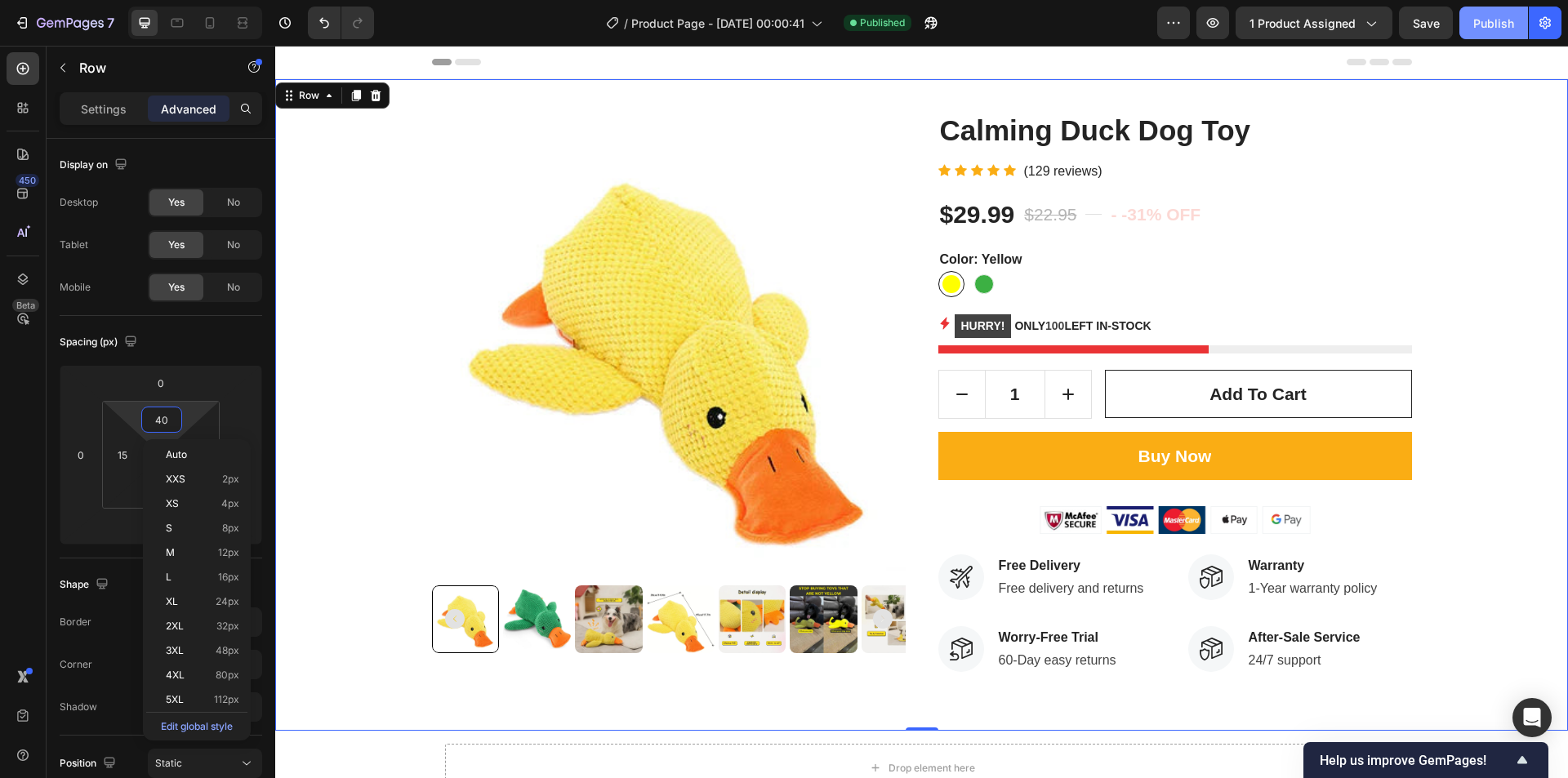
click at [1472, 28] on button "Publish" at bounding box center [1494, 22] width 68 height 32
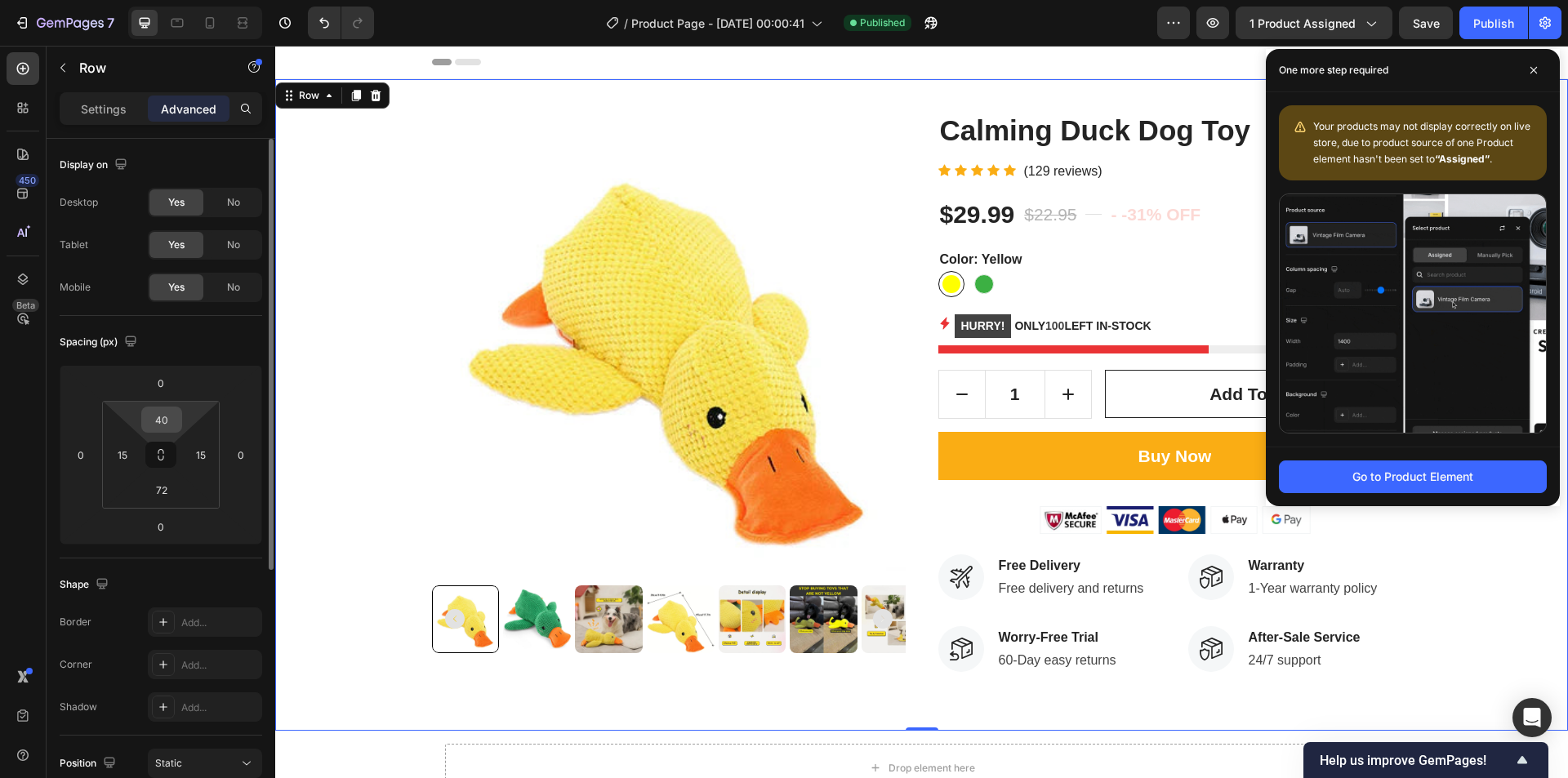
click at [162, 424] on input "40" at bounding box center [161, 420] width 32 height 25
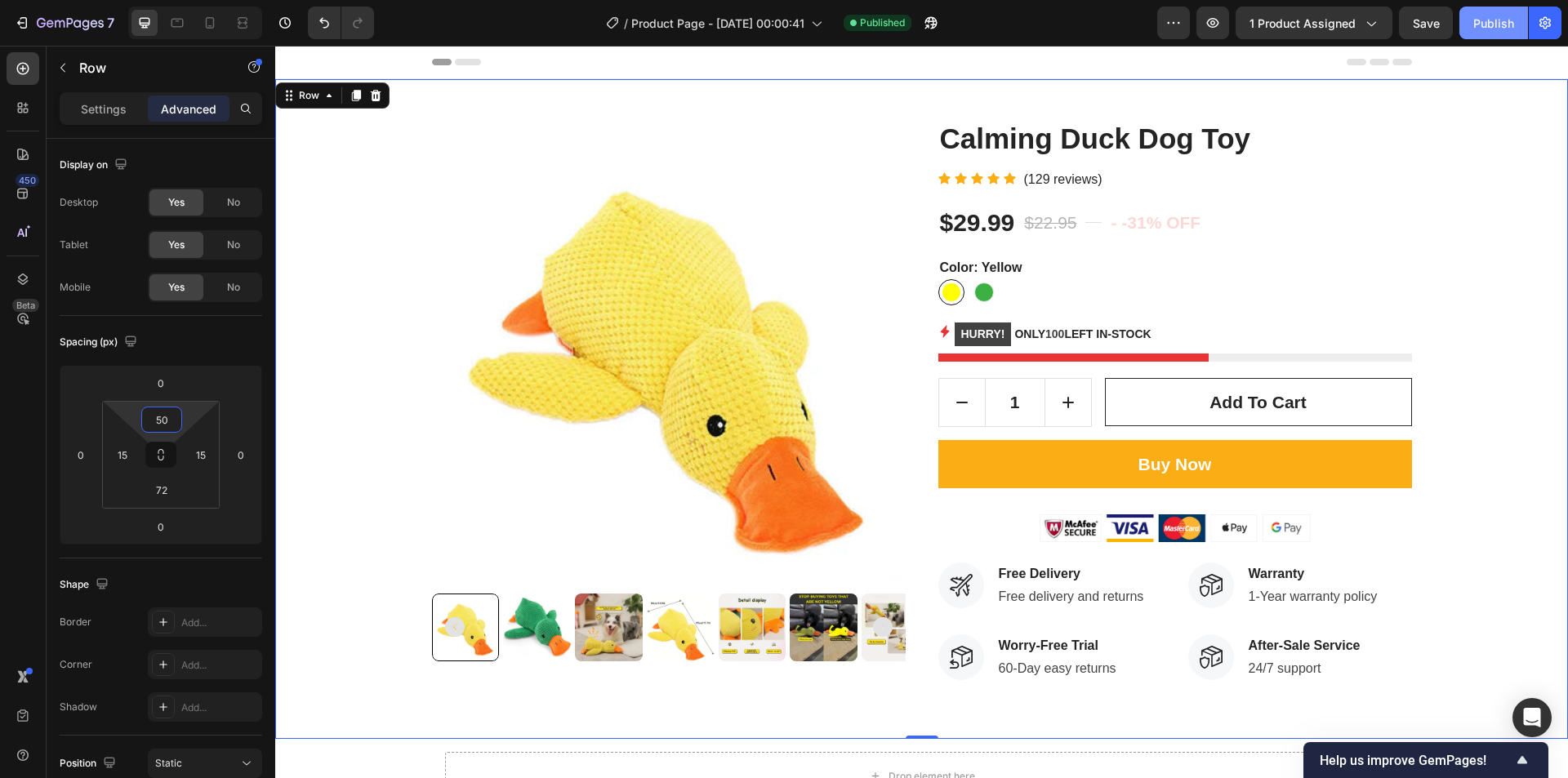
type input "50"
click at [1508, 18] on div "Publish" at bounding box center [1494, 24] width 41 height 18
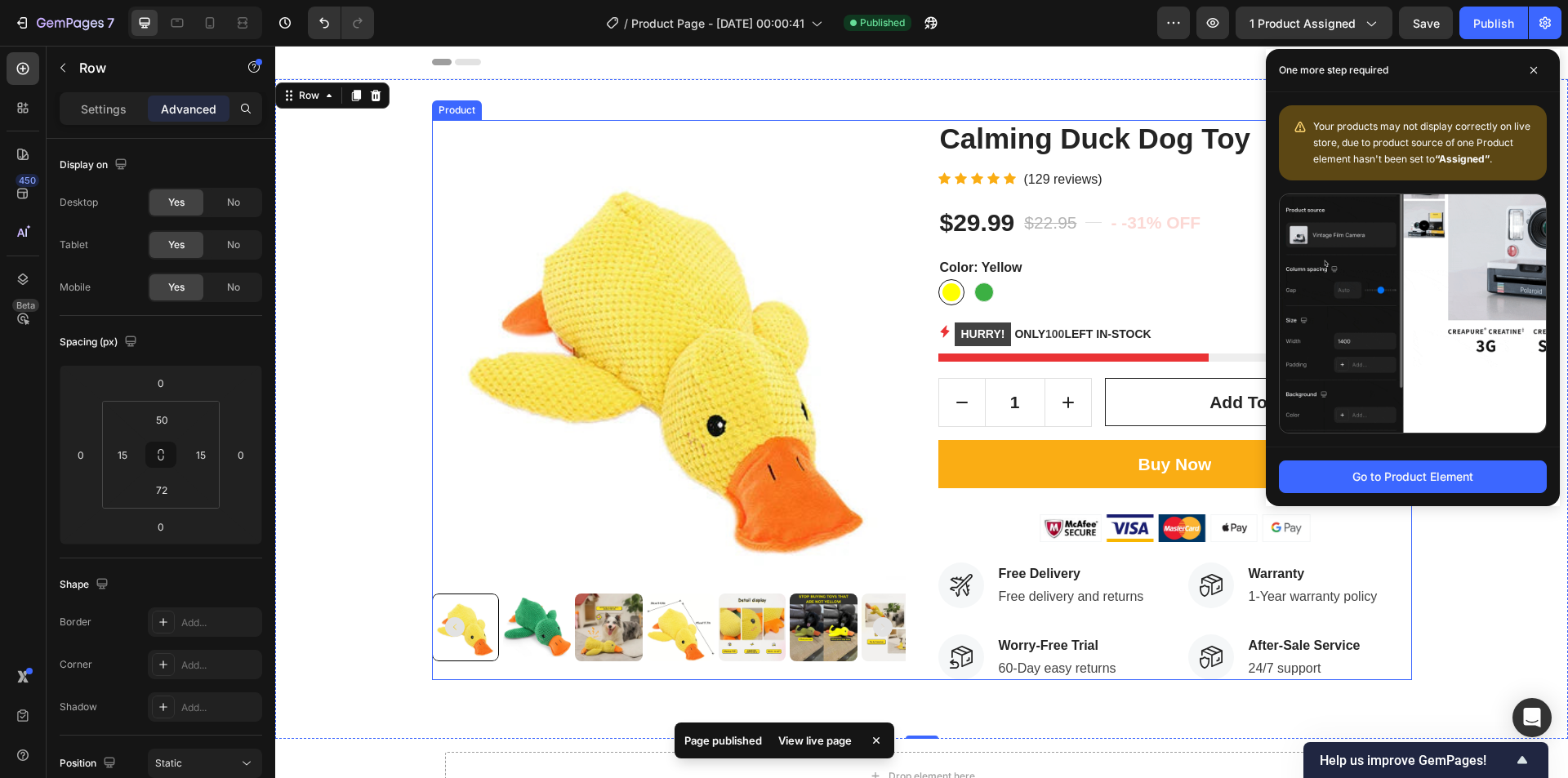
scroll to position [81, 0]
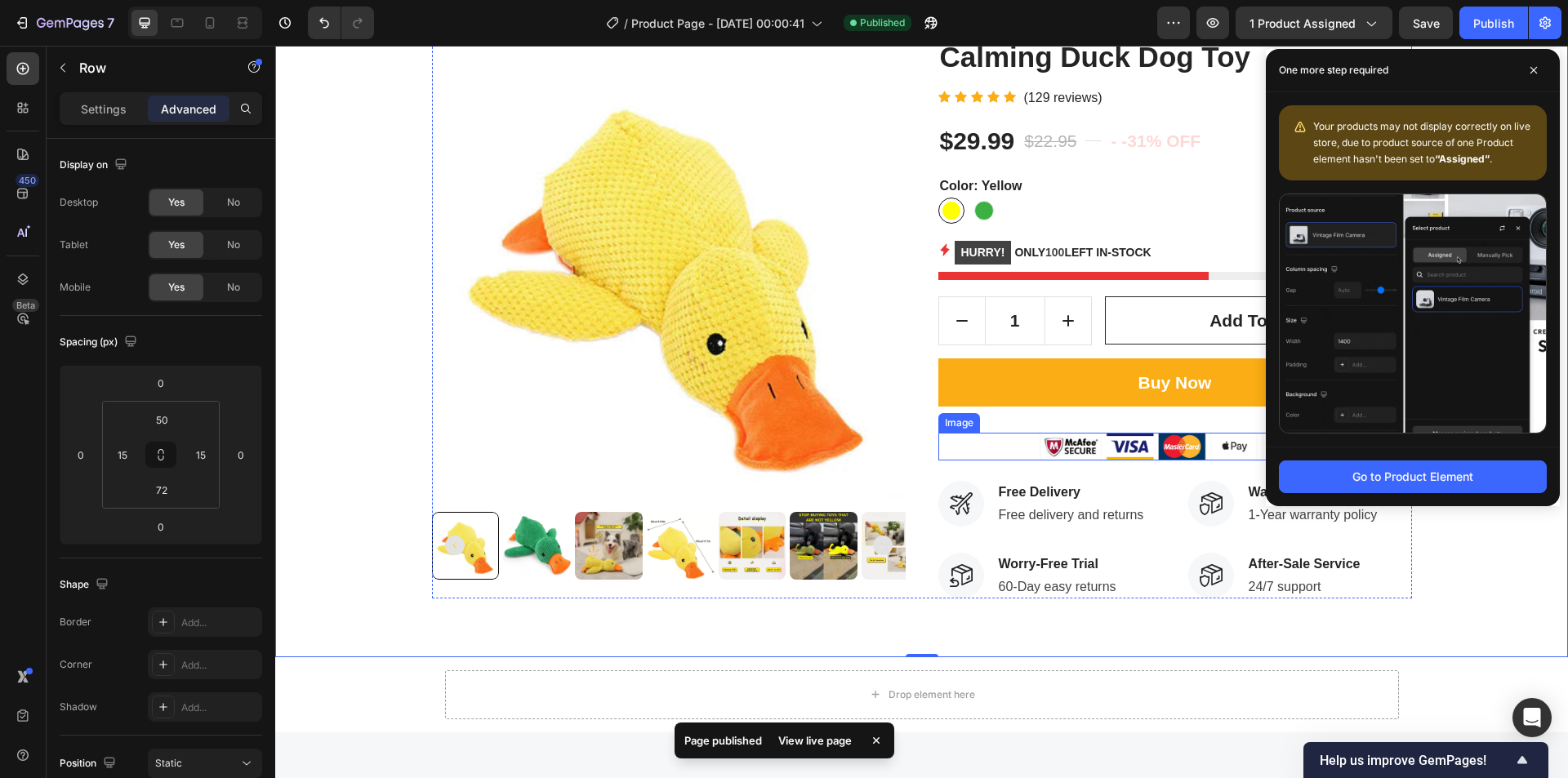
click at [1001, 455] on div at bounding box center [1175, 447] width 474 height 28
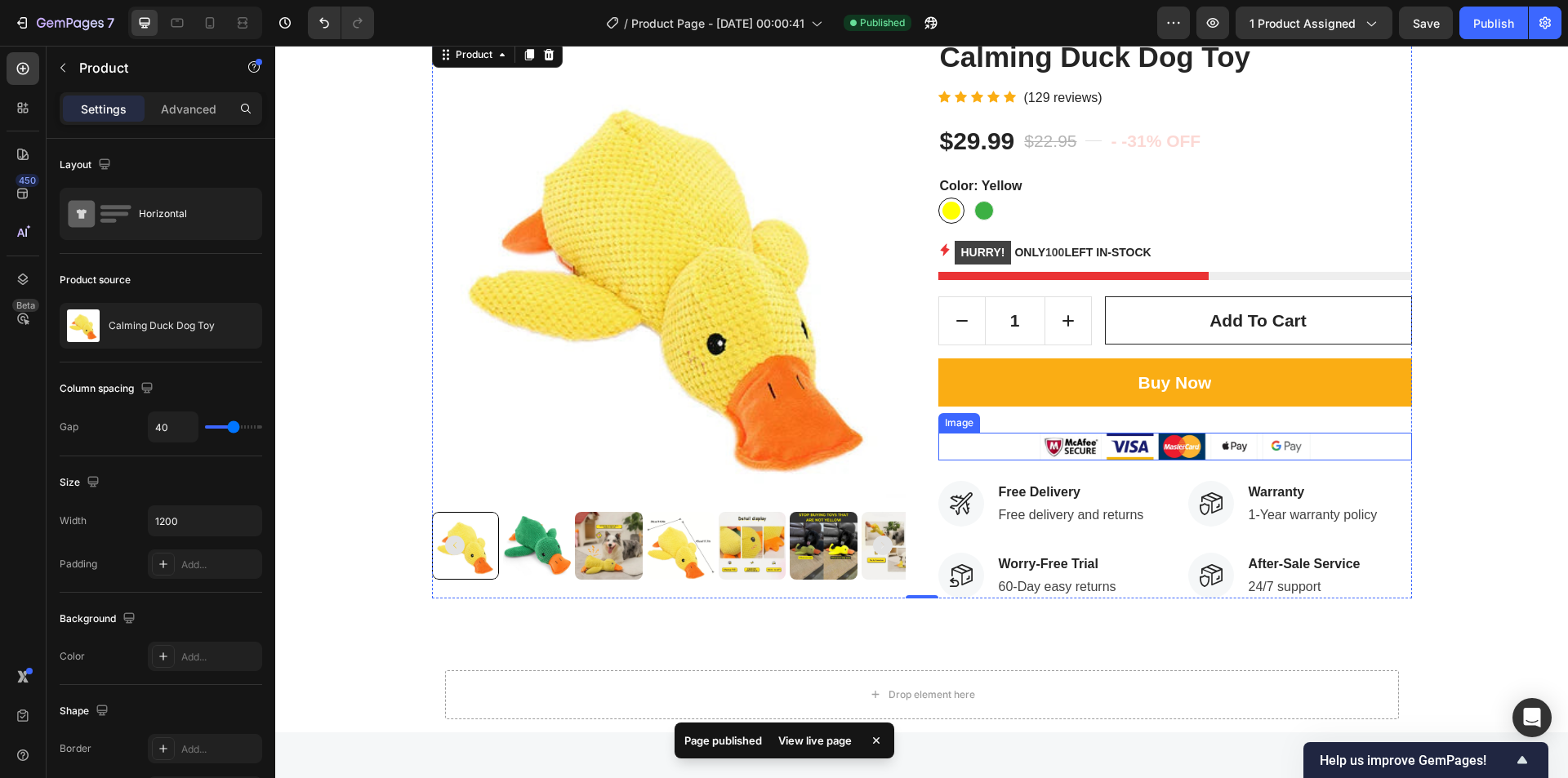
click at [1168, 459] on img at bounding box center [1174, 447] width 271 height 28
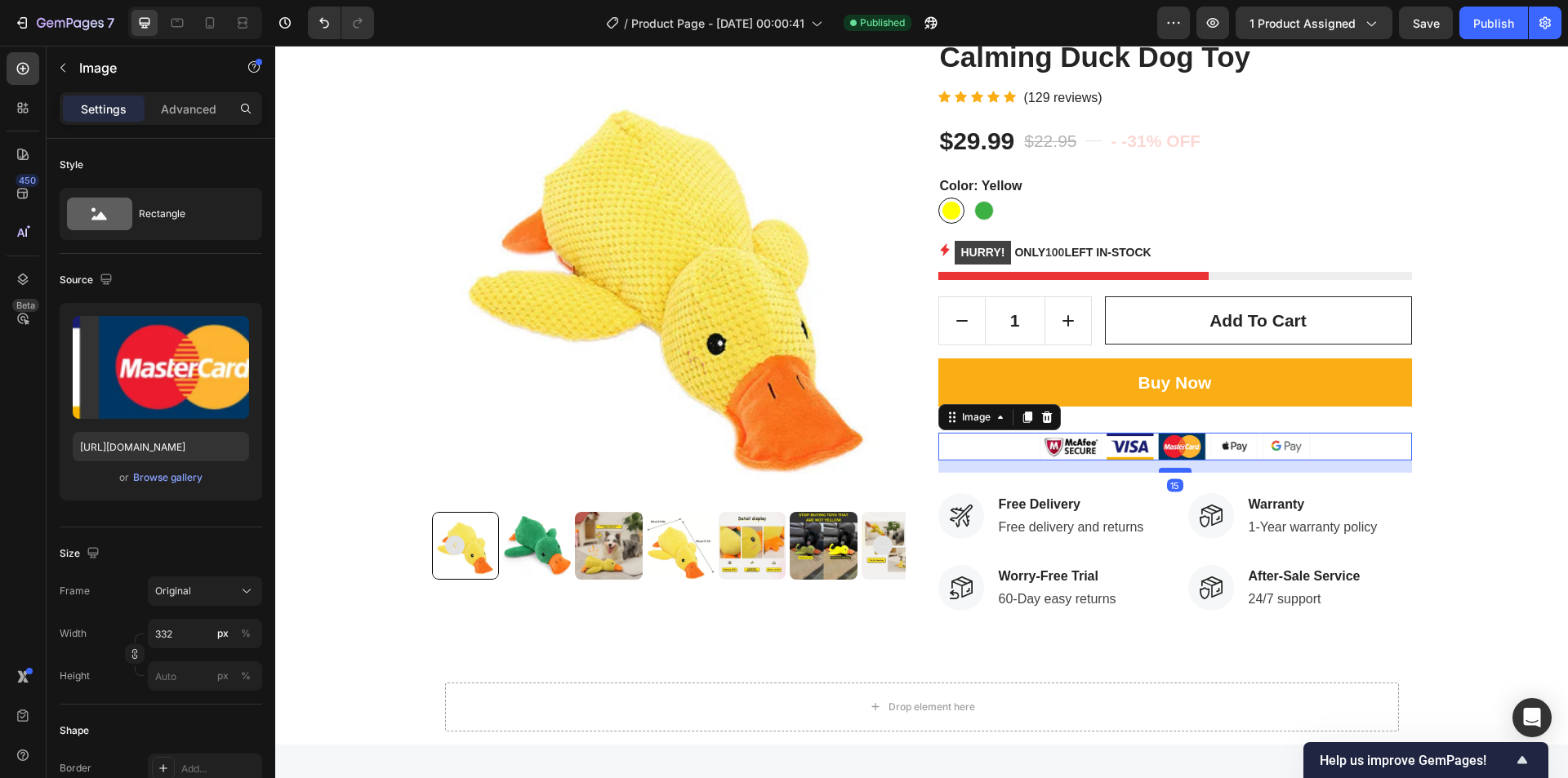
drag, startPoint x: 1168, startPoint y: 459, endPoint x: 1167, endPoint y: 471, distance: 12.0
click at [1167, 471] on div at bounding box center [1175, 470] width 32 height 5
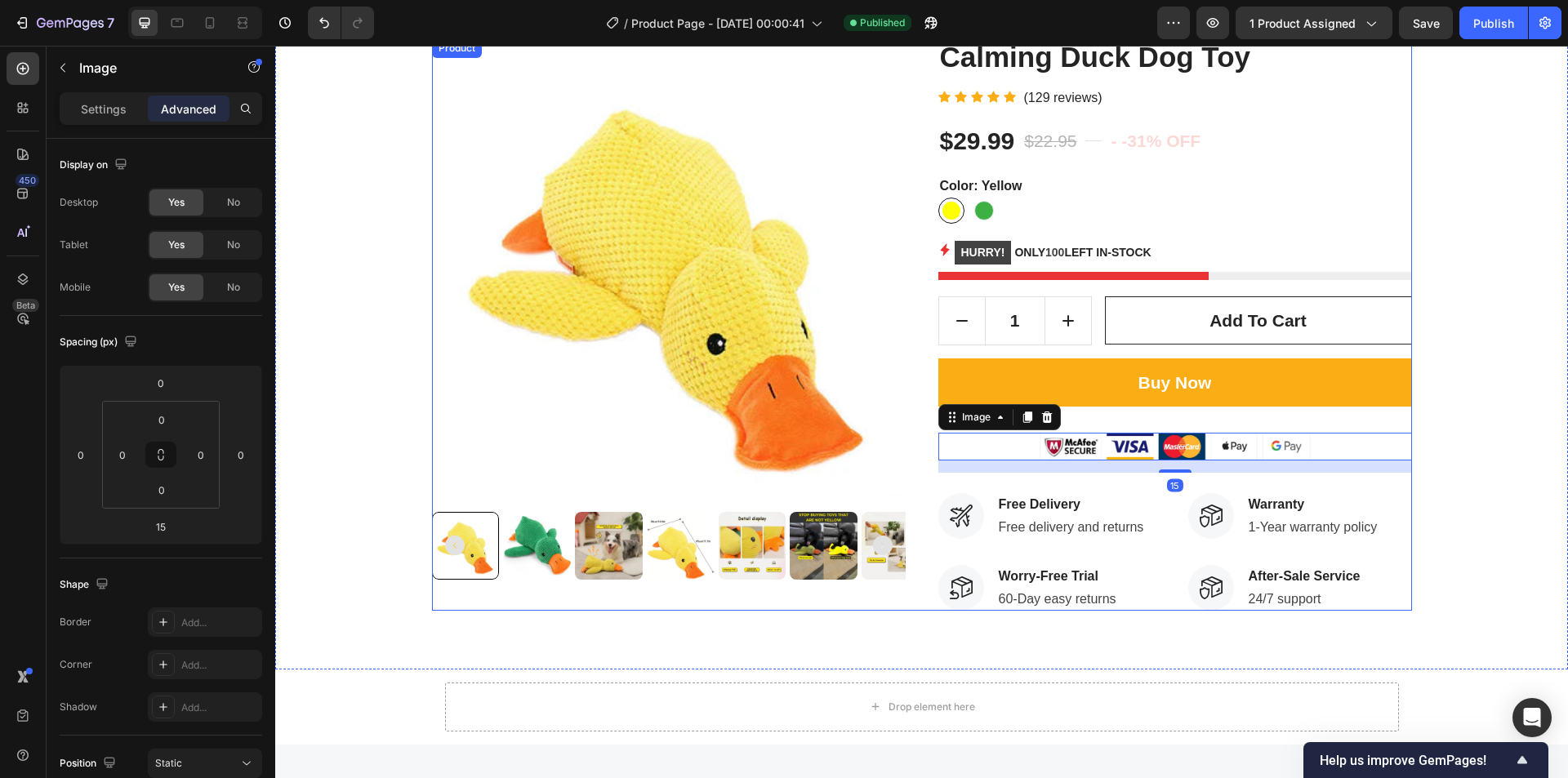
click at [1166, 426] on div "Buy Now Add to Cart" at bounding box center [1175, 396] width 474 height 75
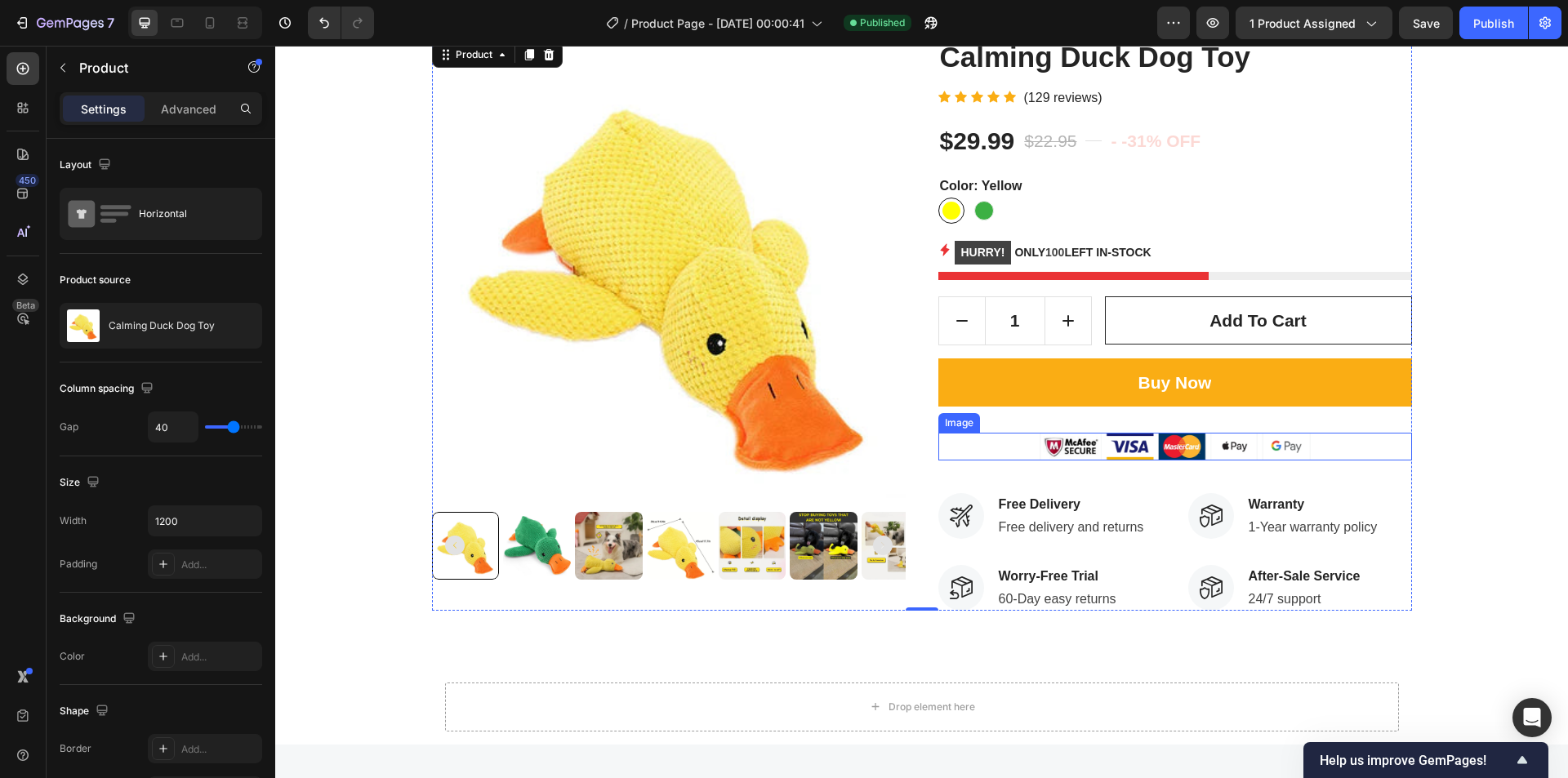
click at [1173, 435] on img at bounding box center [1174, 447] width 271 height 28
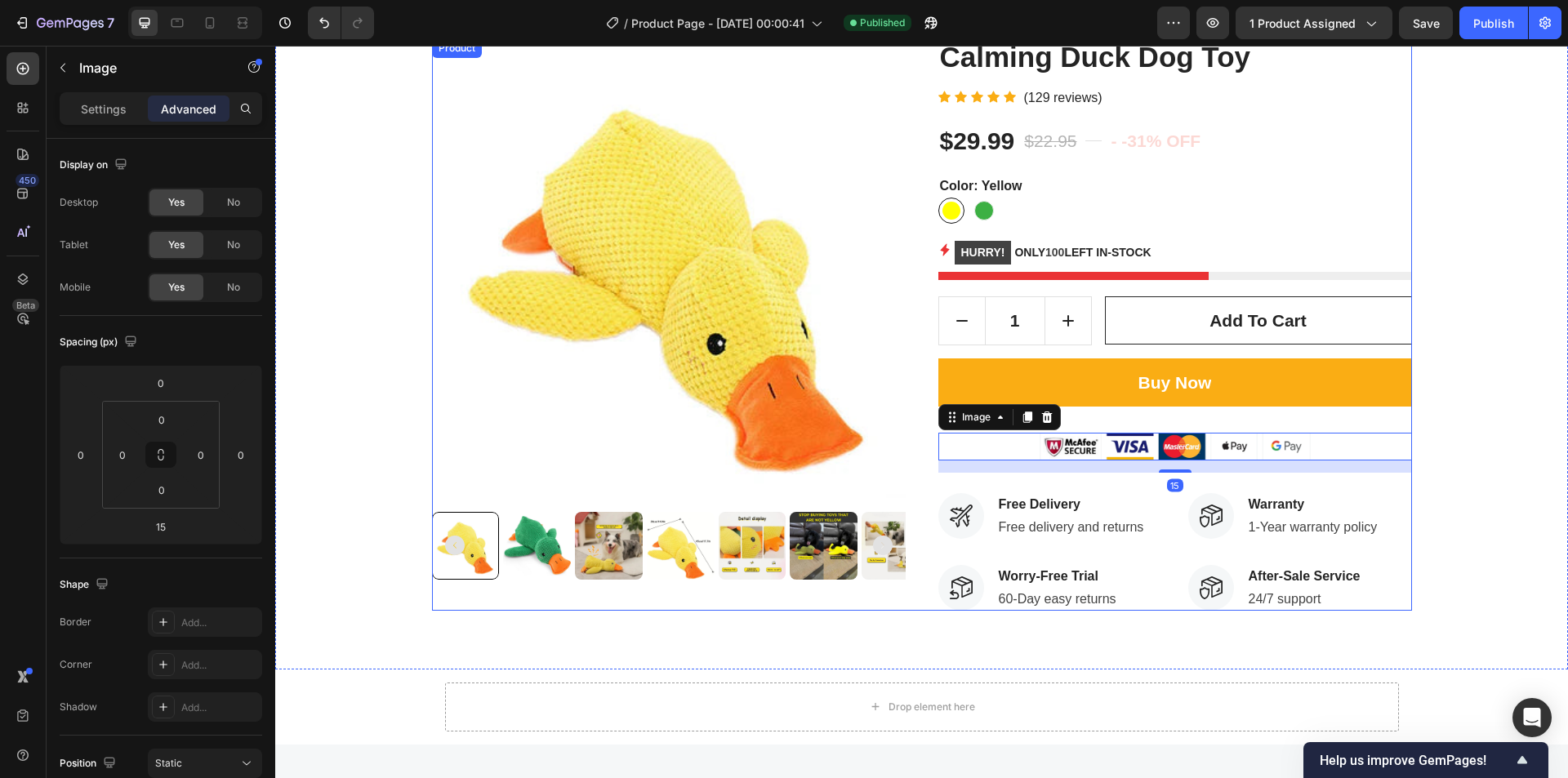
click at [1166, 412] on div "Buy Now Add to Cart" at bounding box center [1175, 396] width 474 height 75
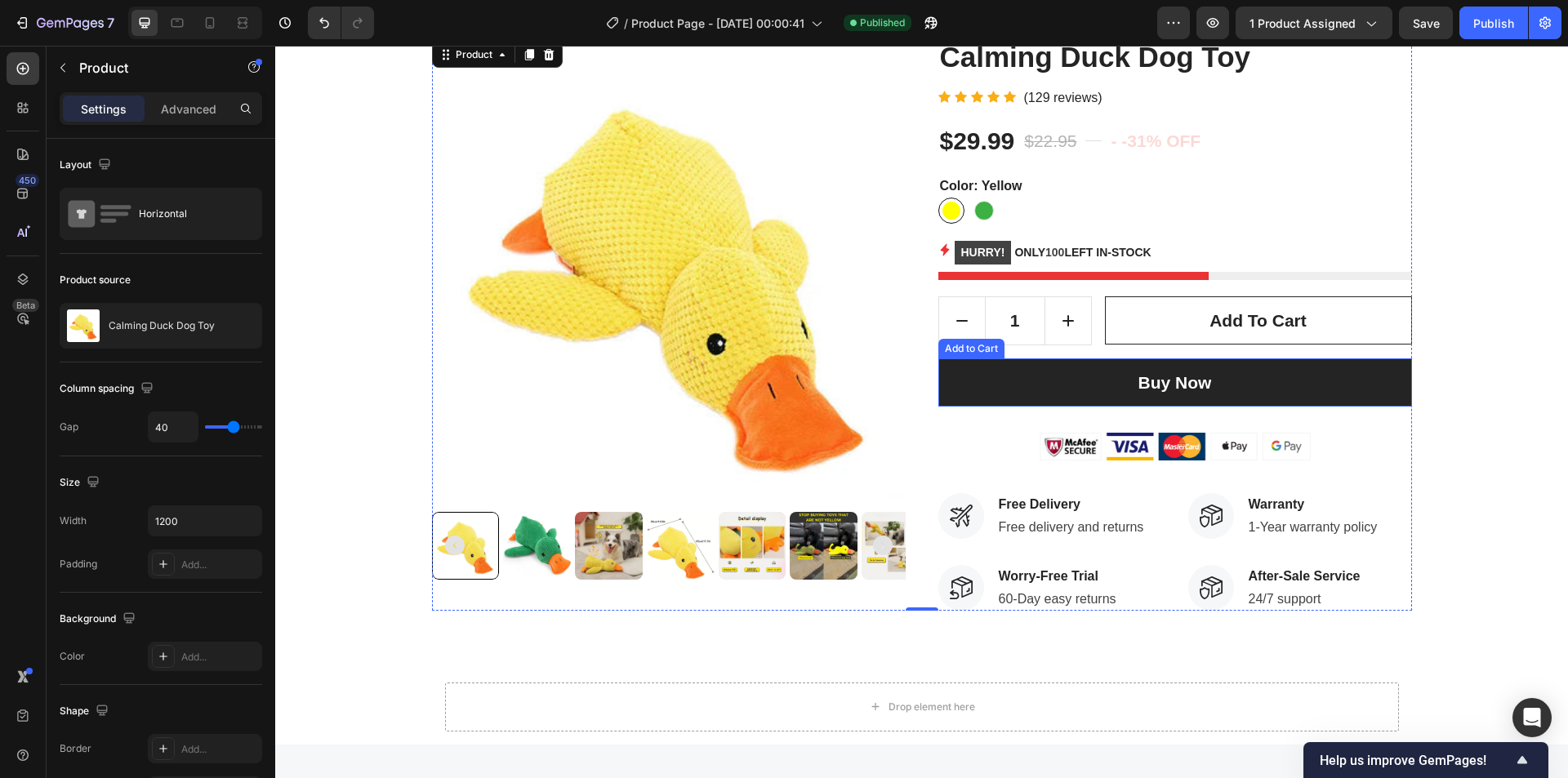
click at [1208, 379] on button "Buy Now" at bounding box center [1175, 383] width 474 height 49
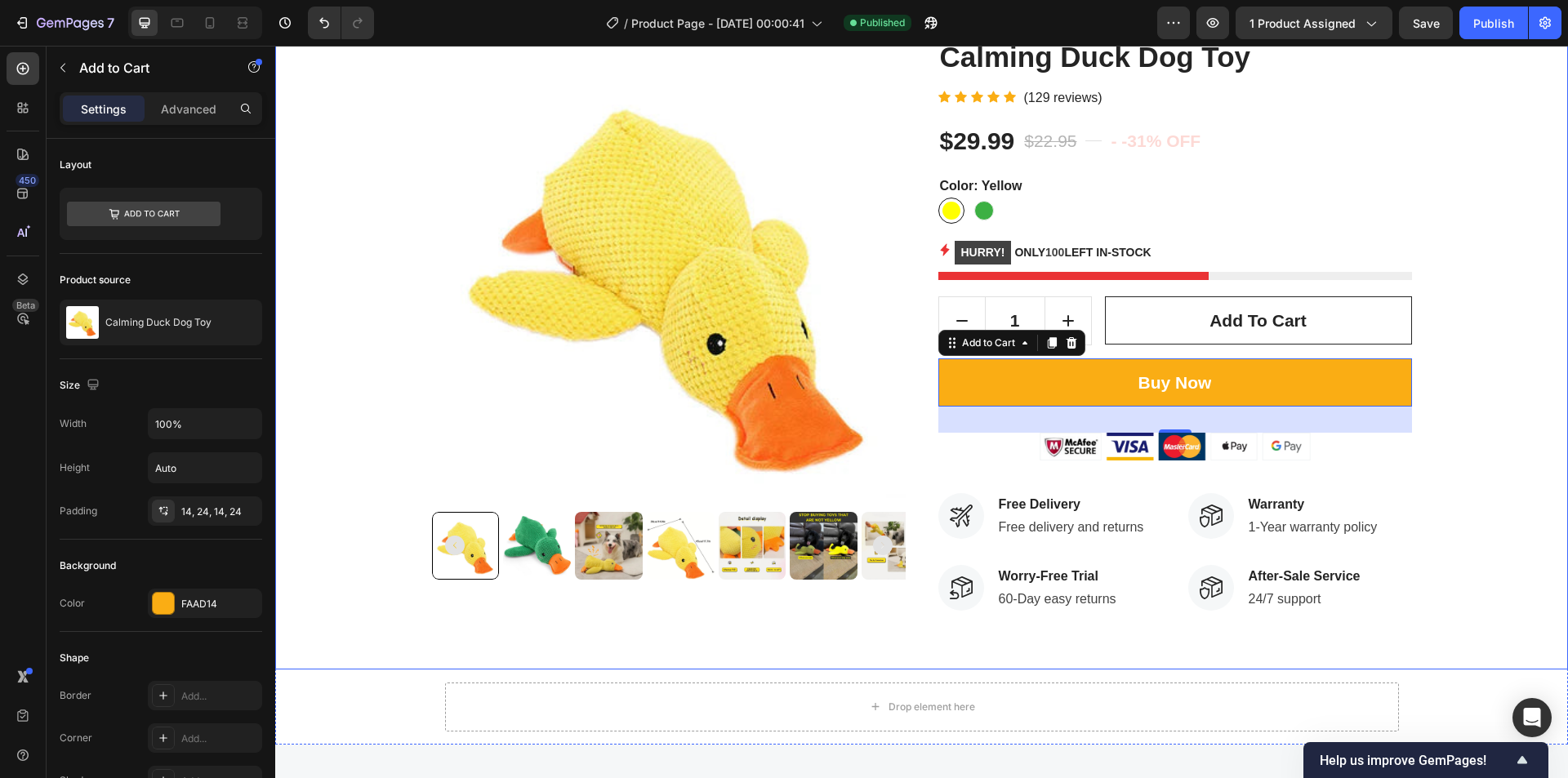
click at [1440, 442] on div "Product Images Calming Duck Dog Toy Product Title Icon Icon Icon Icon Icon Icon…" at bounding box center [921, 324] width 1268 height 572
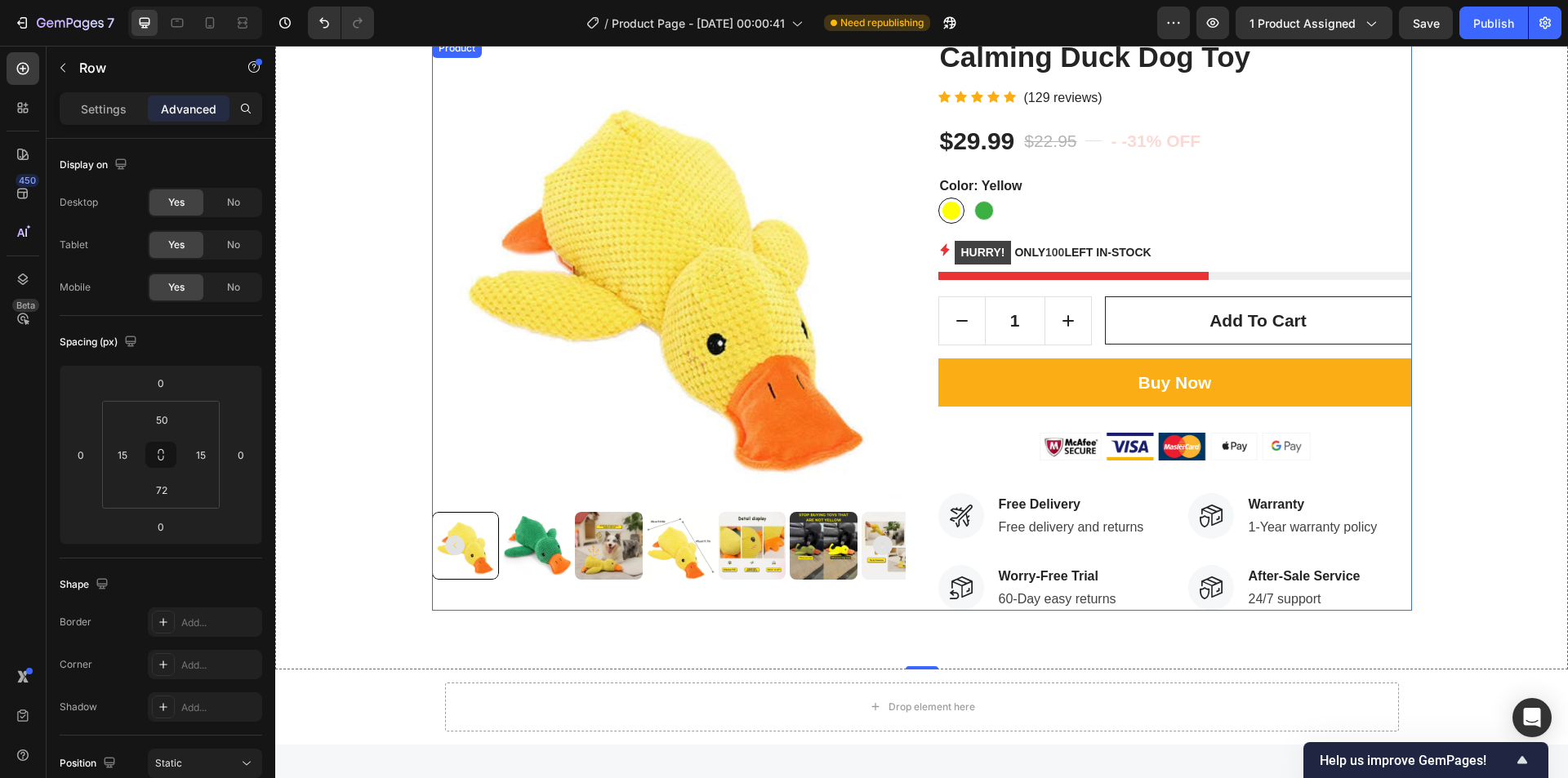
click at [1165, 477] on div "Calming Duck Dog Toy Product Title Icon Icon Icon Icon Icon Icon List Hoz (129 …" at bounding box center [1175, 324] width 474 height 572
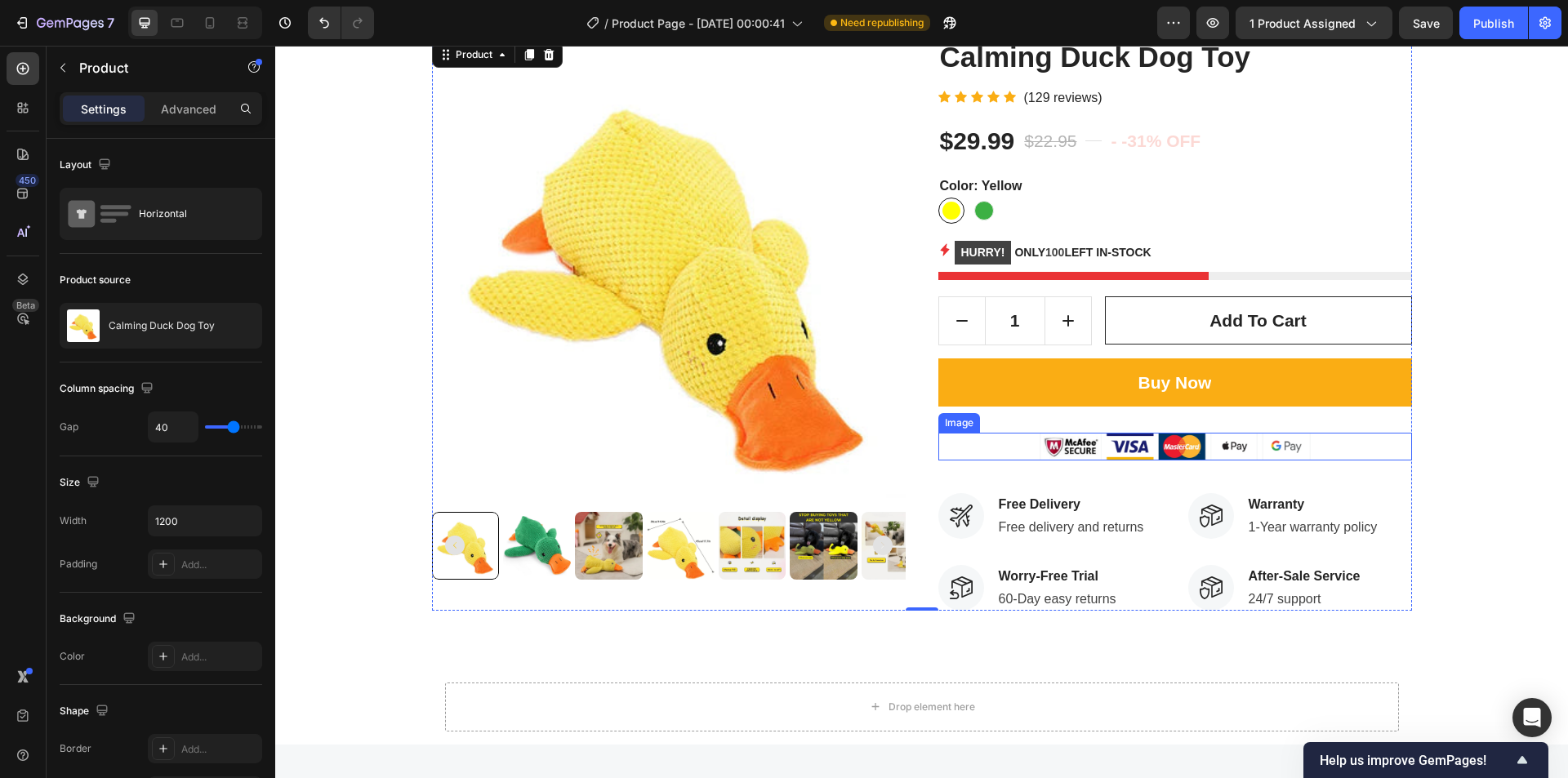
click at [1345, 439] on div at bounding box center [1175, 447] width 474 height 28
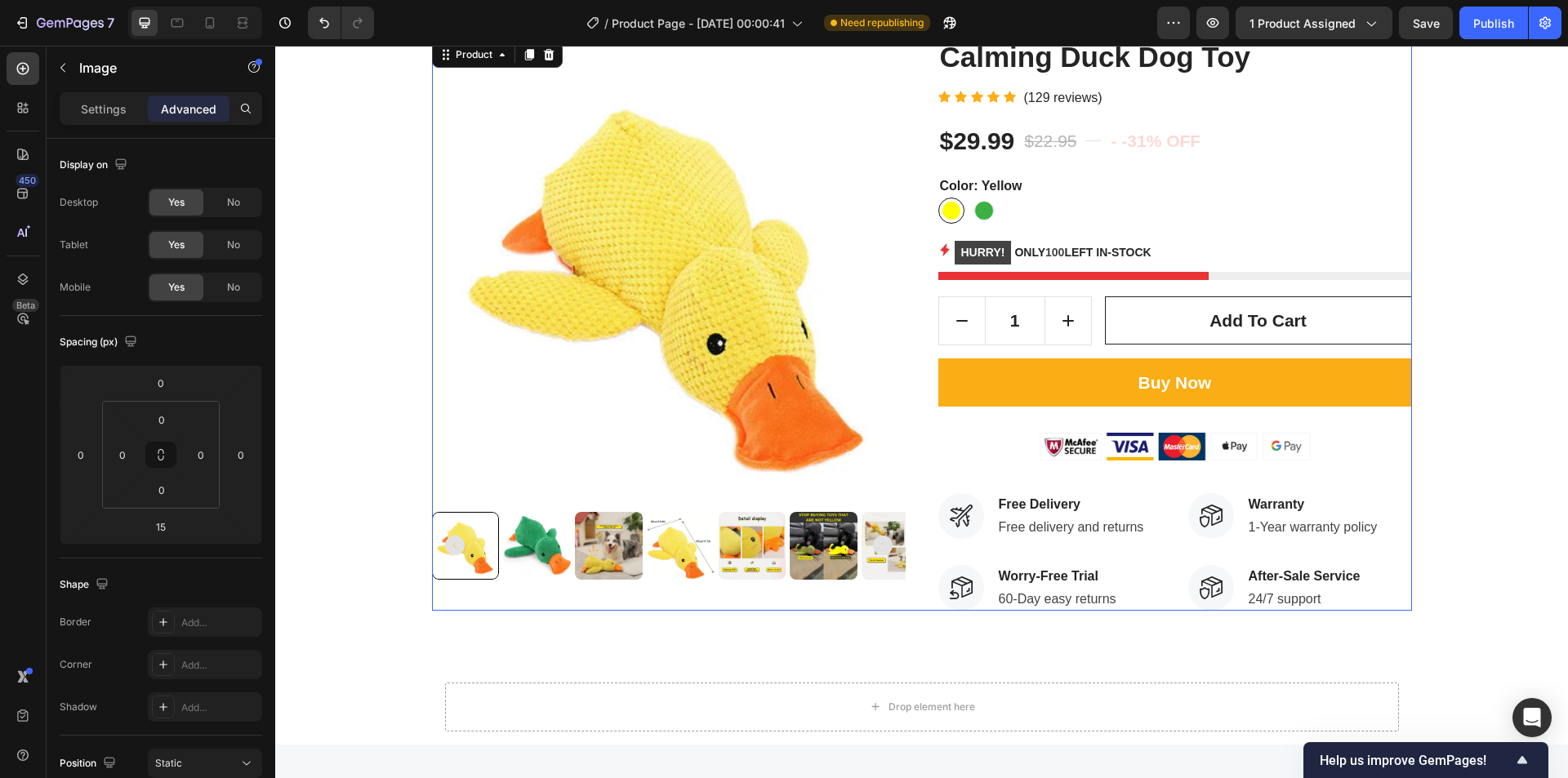
click at [1174, 473] on div "Calming Duck Dog Toy Product Title Icon Icon Icon Icon Icon Icon List Hoz (129 …" at bounding box center [1175, 324] width 474 height 572
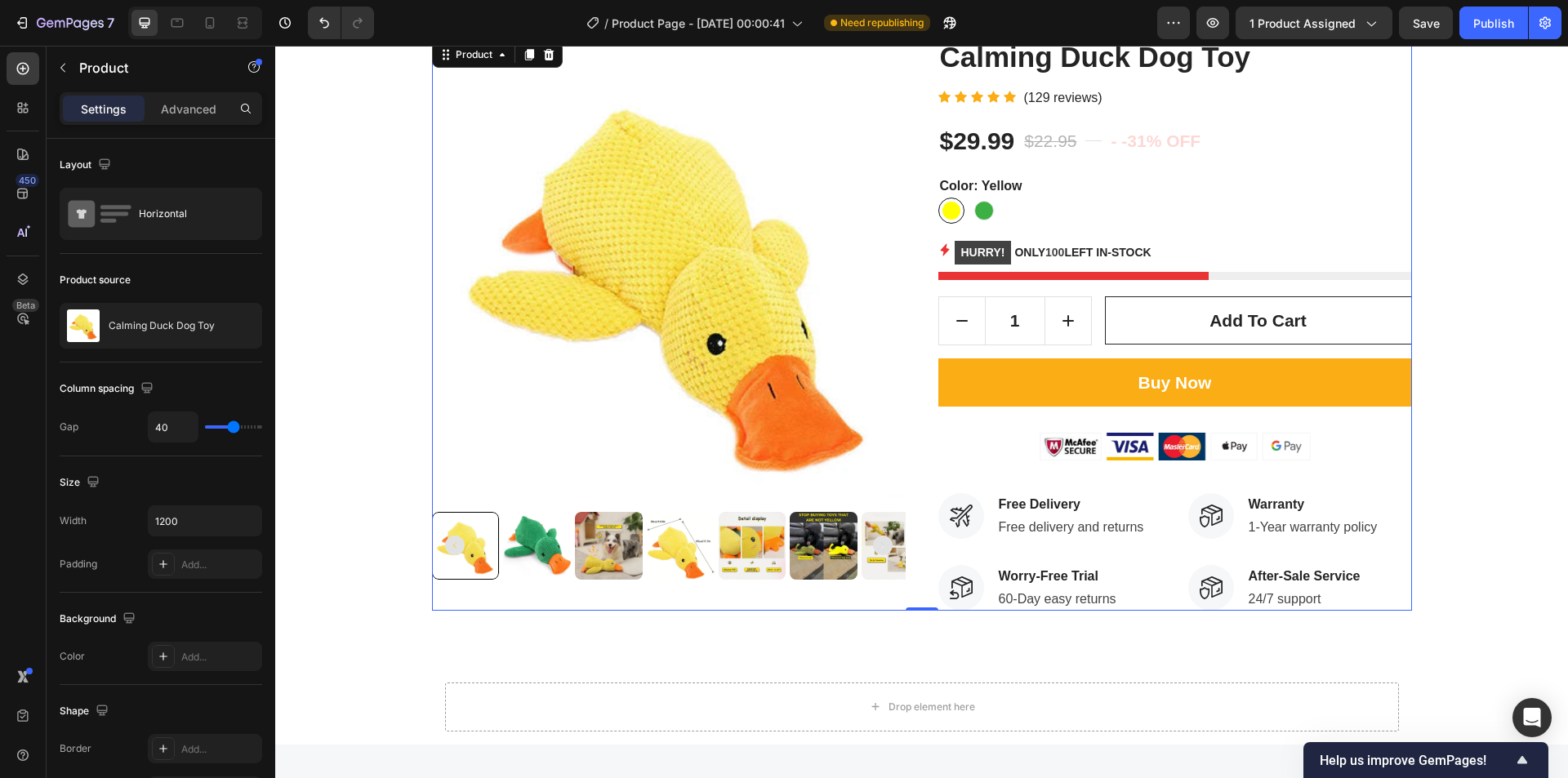
click at [1179, 465] on div "Calming Duck Dog Toy Product Title Icon Icon Icon Icon Icon Icon List Hoz (129 …" at bounding box center [1175, 324] width 474 height 572
click at [1353, 458] on div at bounding box center [1175, 447] width 474 height 28
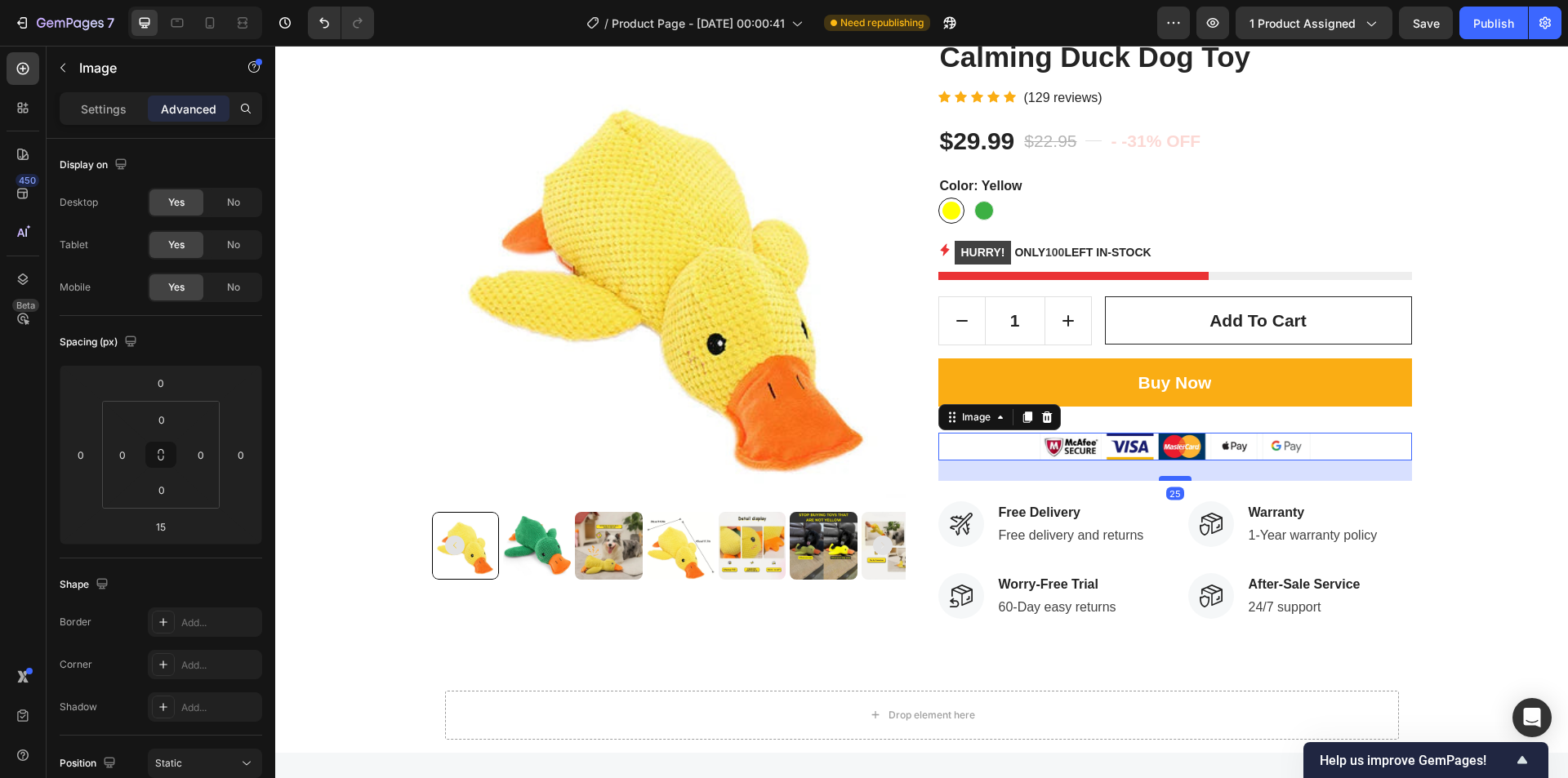
drag, startPoint x: 1165, startPoint y: 471, endPoint x: 1166, endPoint y: 479, distance: 8.1
click at [1166, 479] on div at bounding box center [1175, 478] width 32 height 5
type input "25"
click at [1207, 415] on div "Buy Now Add to Cart" at bounding box center [1175, 396] width 474 height 75
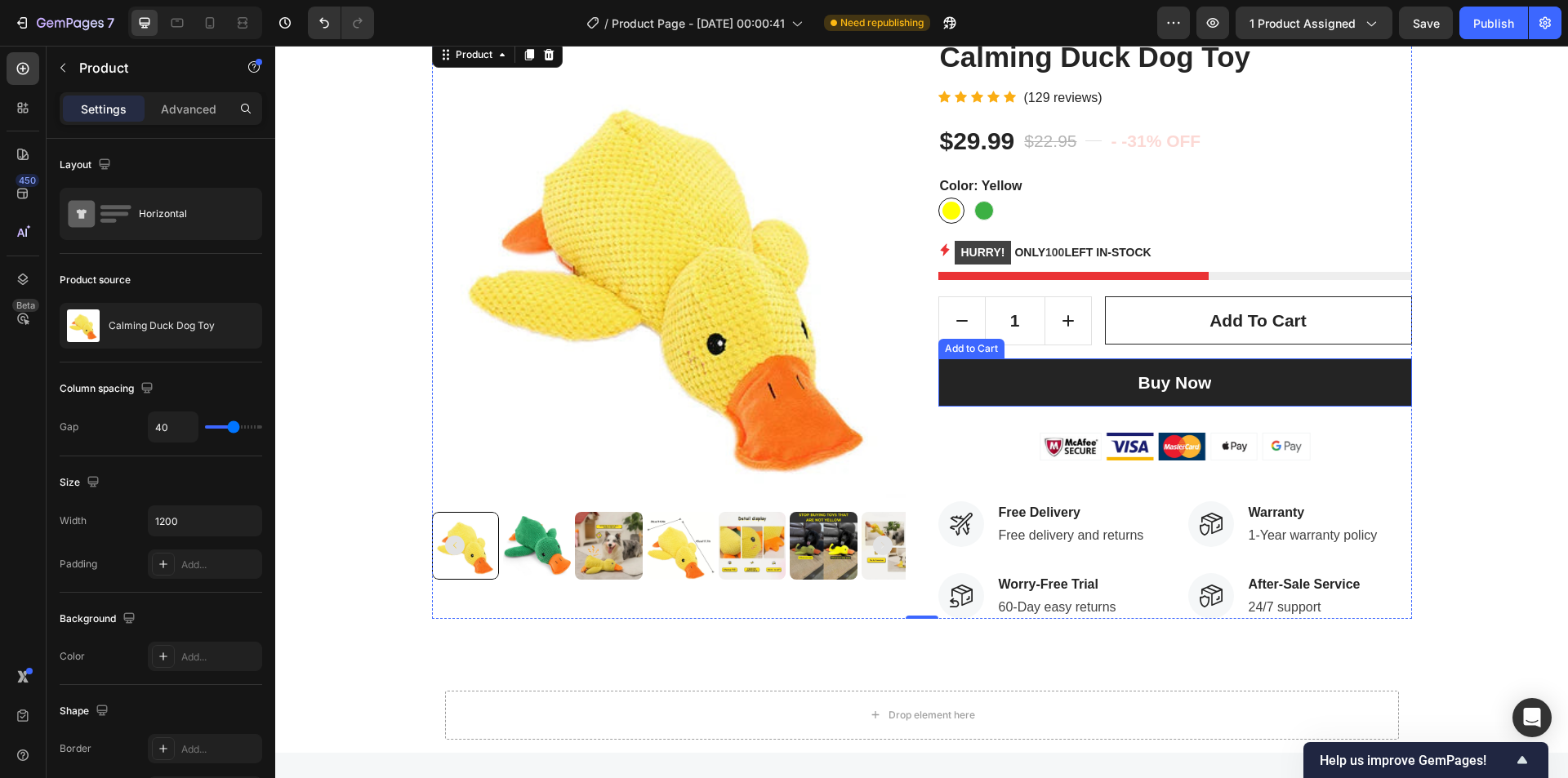
click at [1244, 403] on button "Buy Now" at bounding box center [1175, 383] width 474 height 49
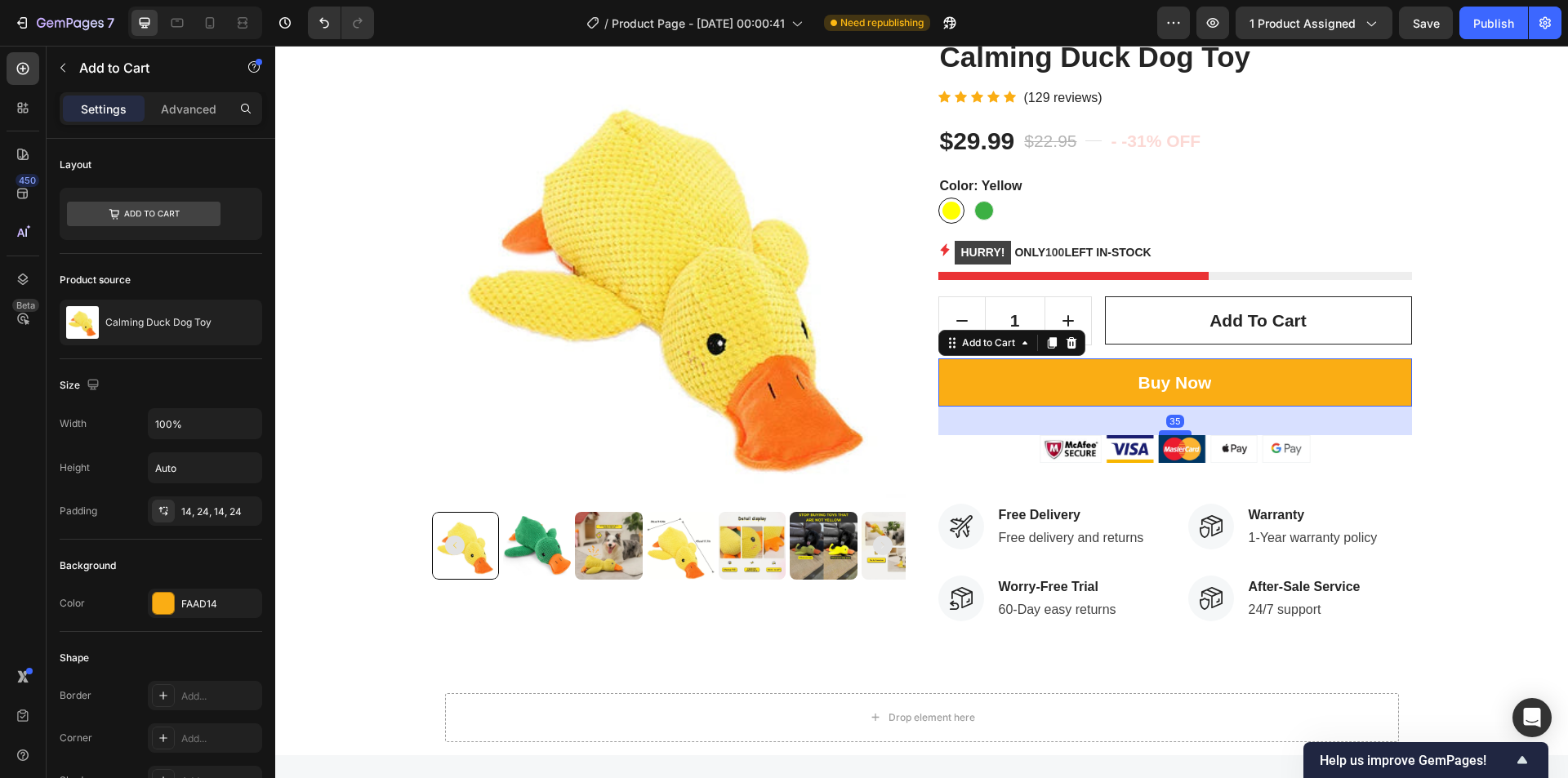
click at [1174, 432] on div at bounding box center [1175, 433] width 32 height 5
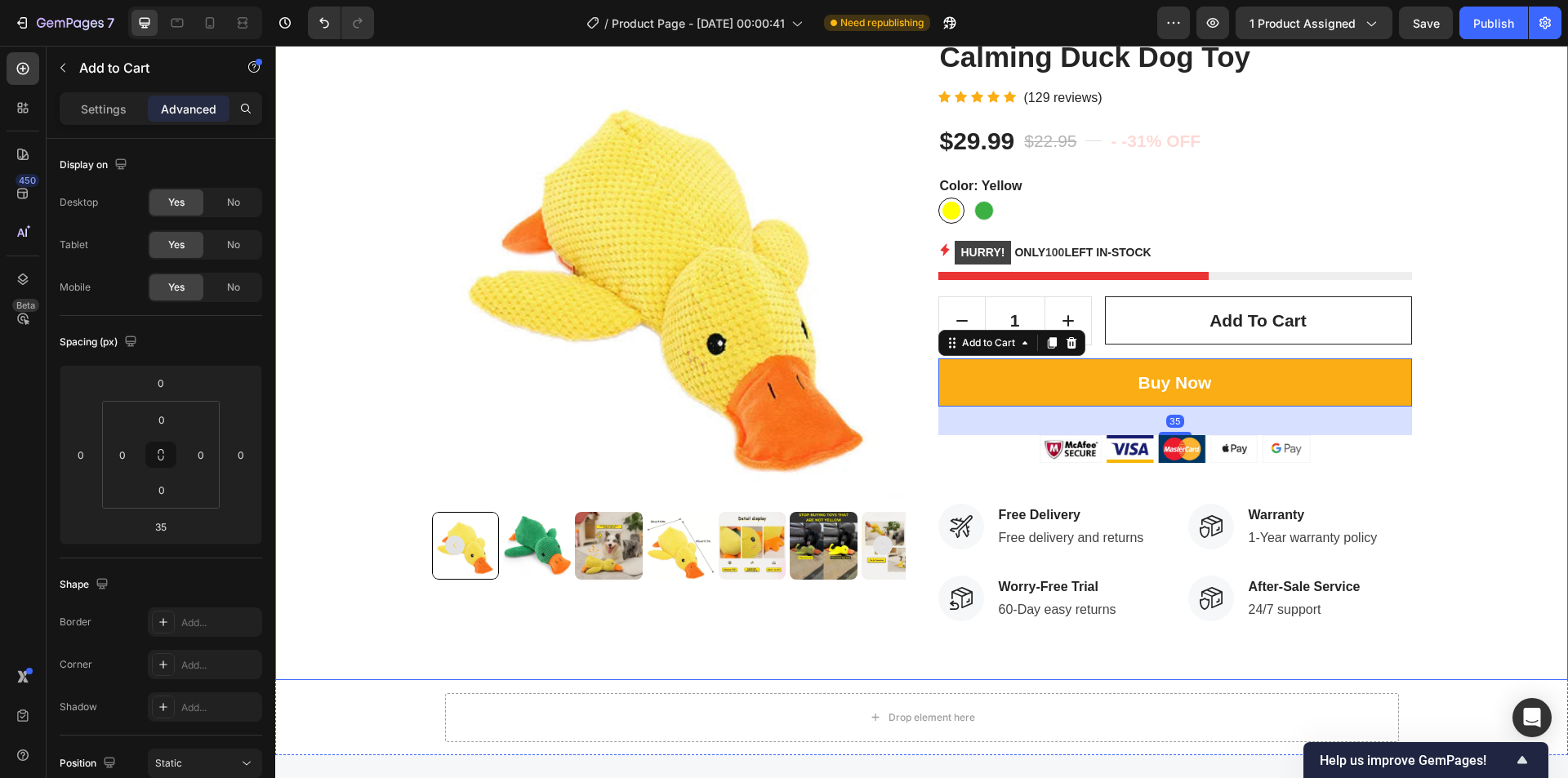
click at [1460, 375] on div "Product Images Calming Duck Dog Toy Product Title Icon Icon Icon Icon Icon Icon…" at bounding box center [921, 329] width 1268 height 583
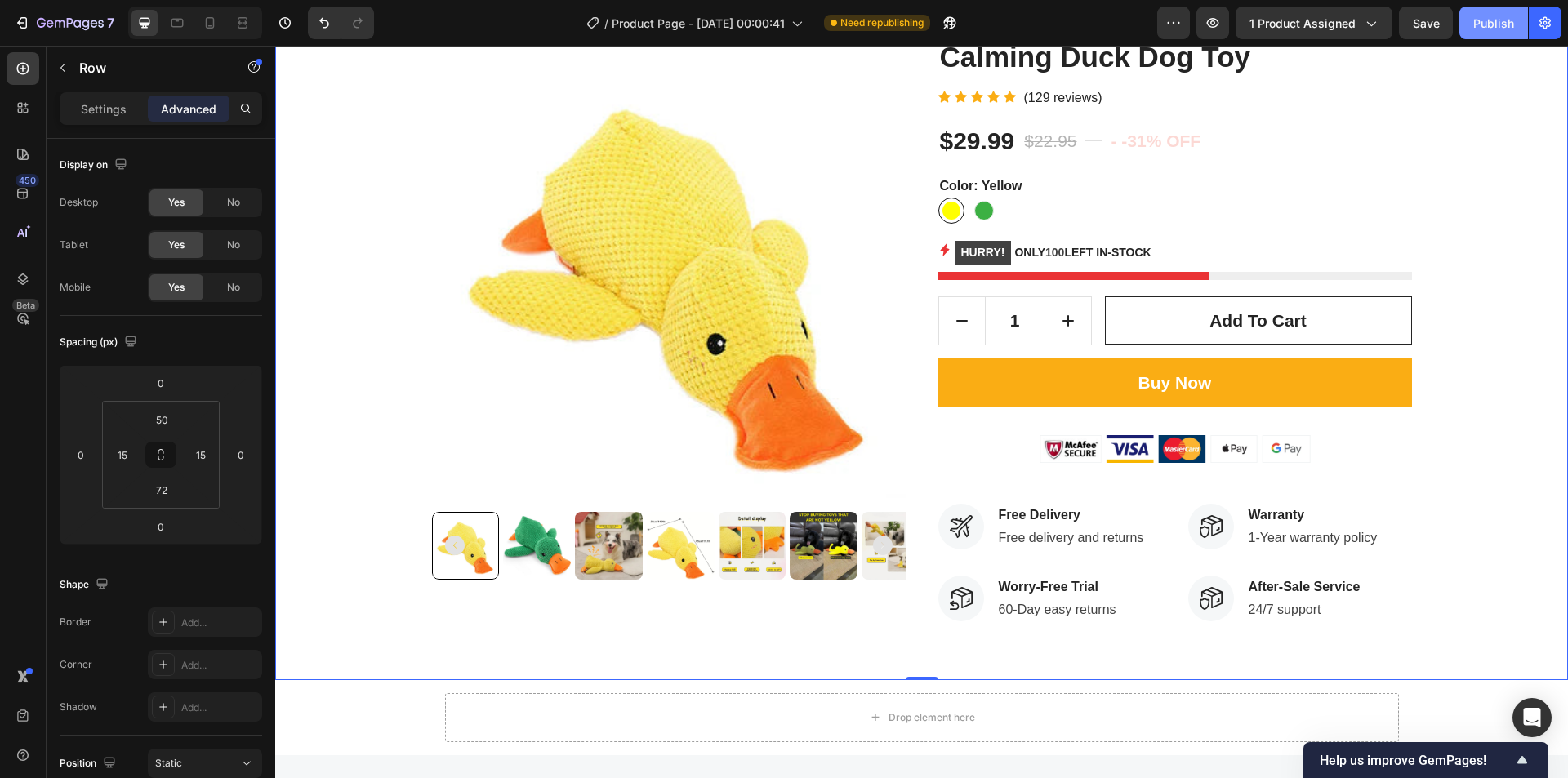
click at [1486, 17] on div "Publish" at bounding box center [1494, 24] width 41 height 18
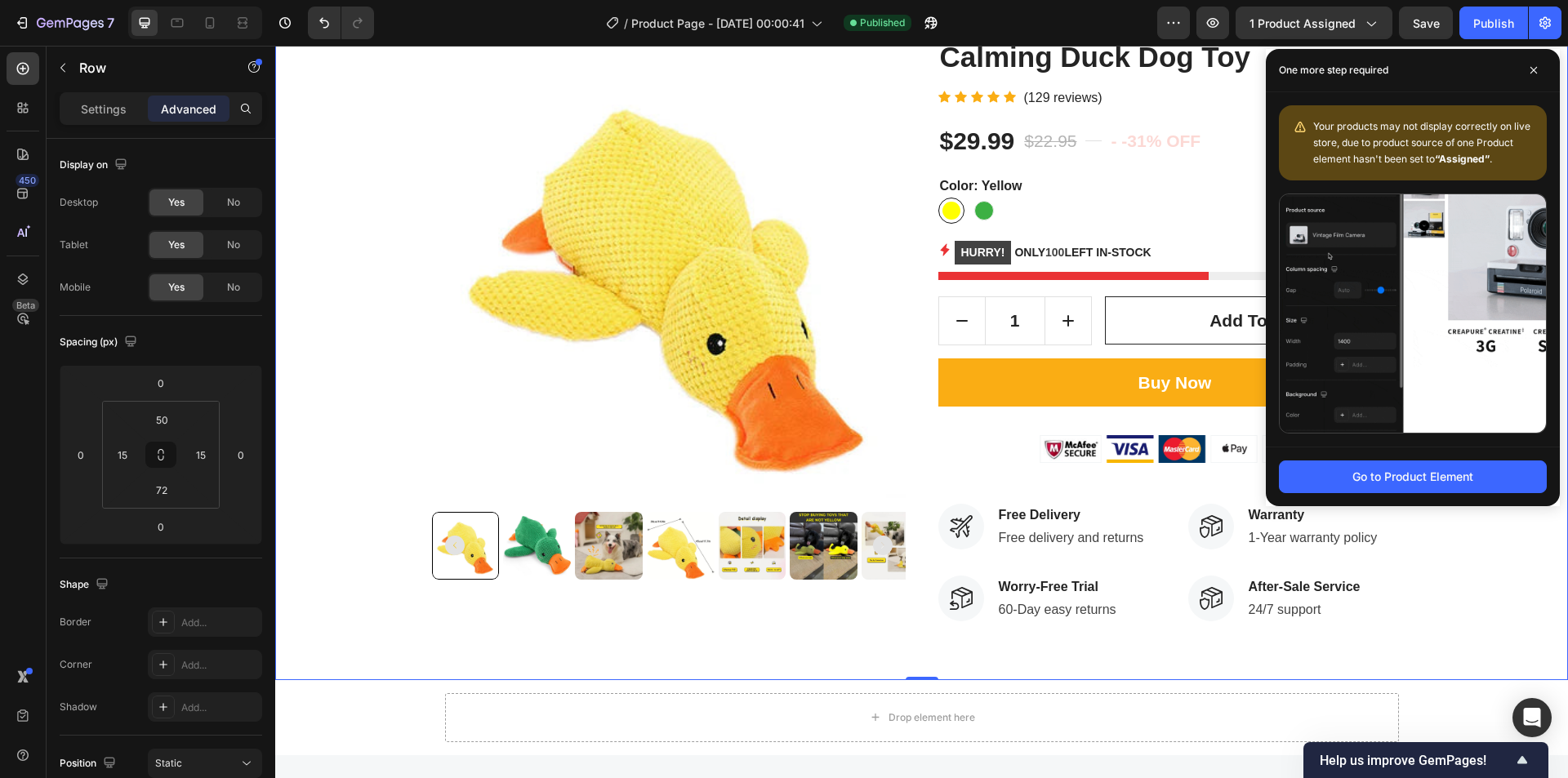
scroll to position [163, 0]
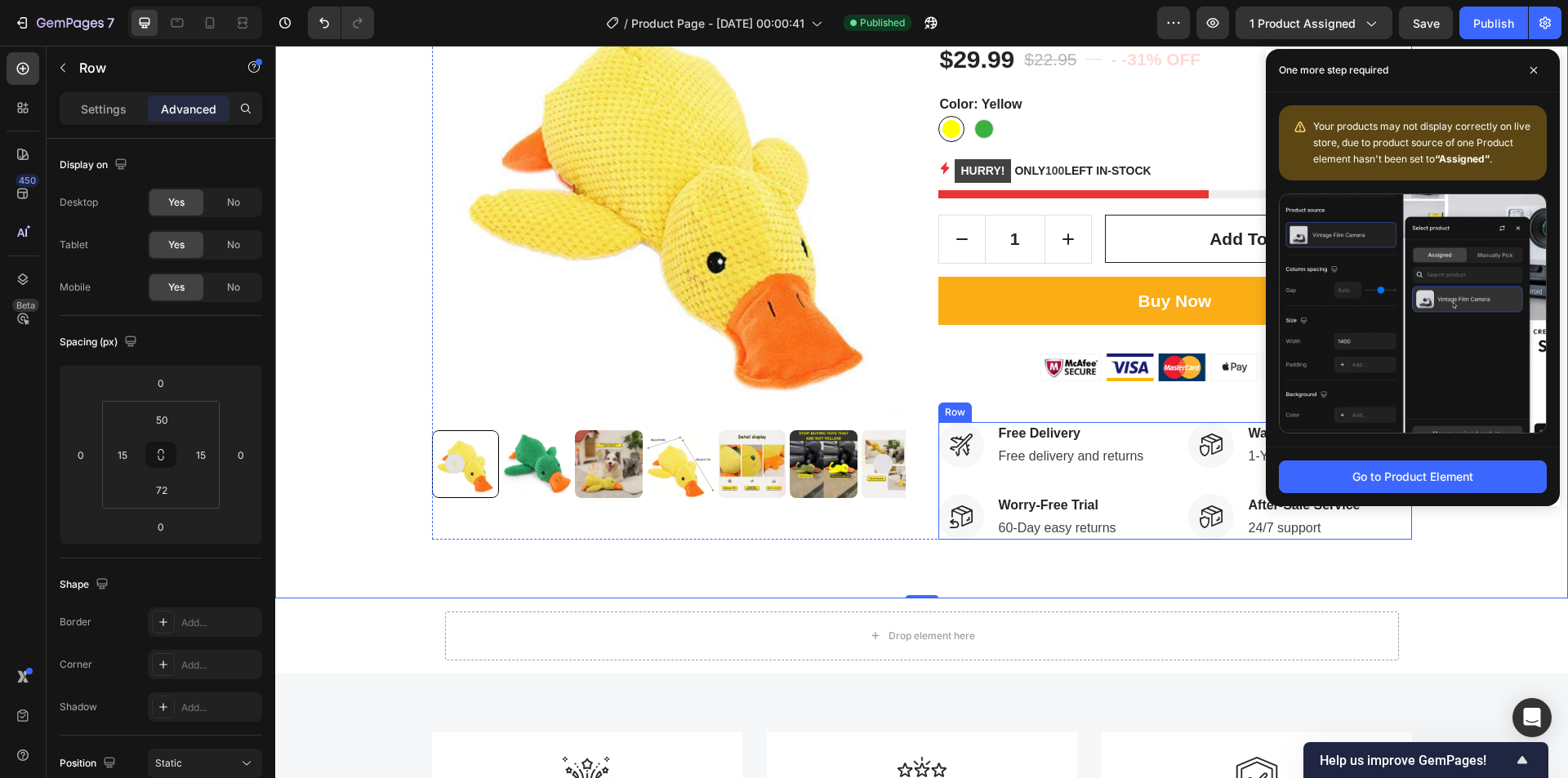
click at [1160, 434] on div "Image Free Delivery Text block Free delivery and returns Text block Row Image W…" at bounding box center [1175, 481] width 474 height 117
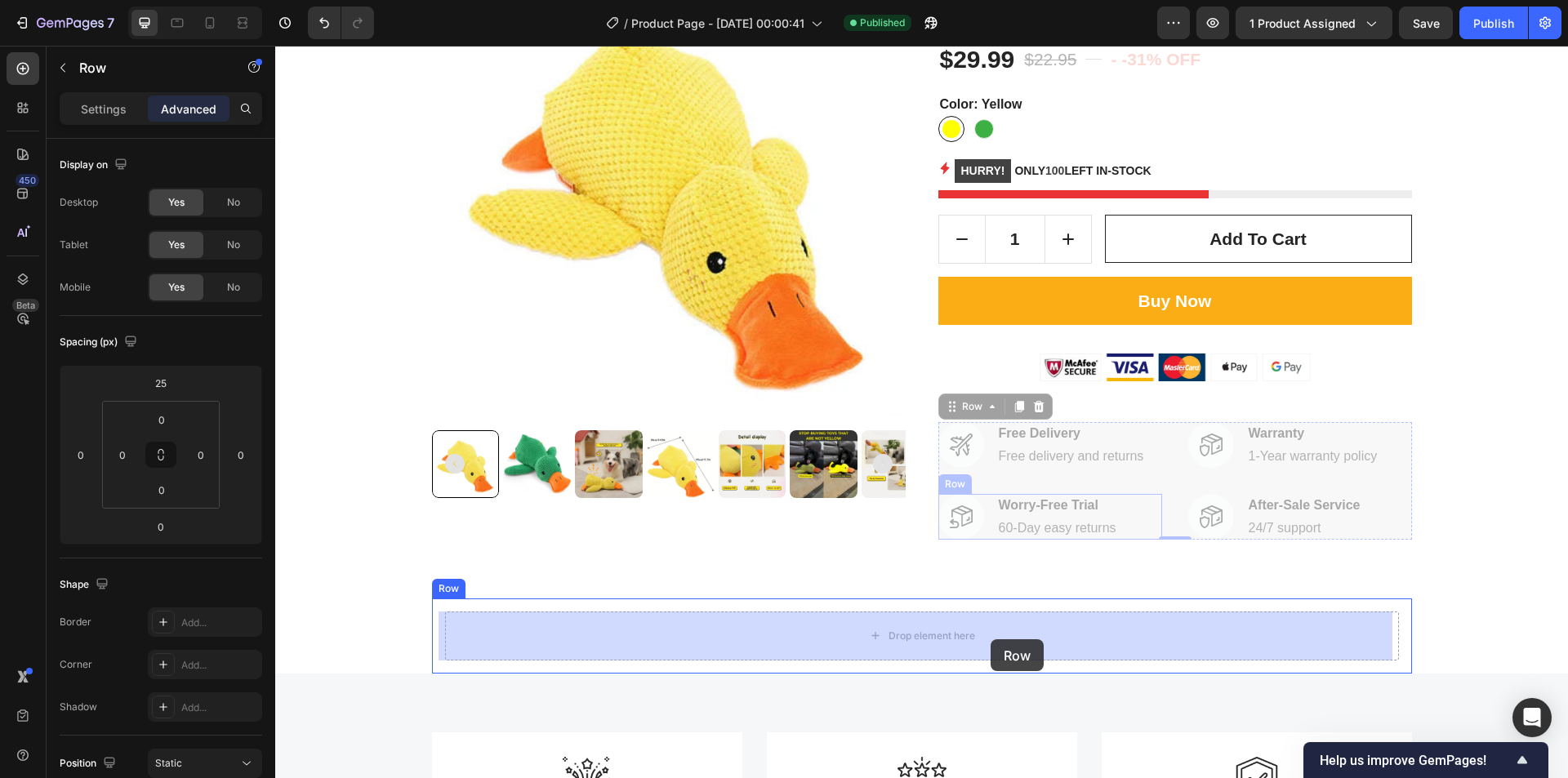
drag, startPoint x: 1158, startPoint y: 440, endPoint x: 991, endPoint y: 640, distance: 260.6
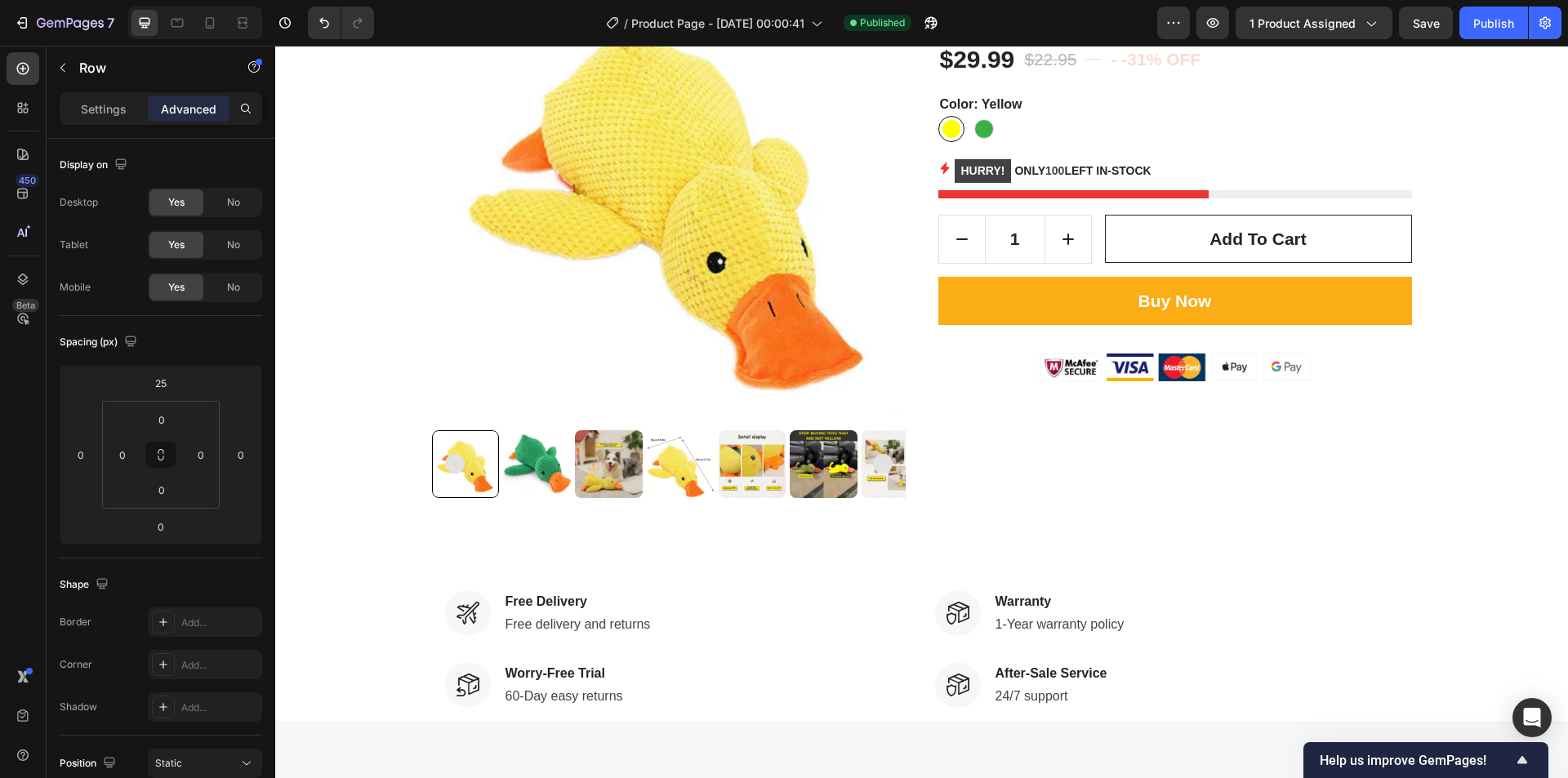
click at [881, 652] on div "Image Free Delivery Text block Free delivery and returns Text block Row Image W…" at bounding box center [677, 649] width 464 height 117
click at [1313, 624] on div "Image Warranty Text block 1-Year warranty policy Text block Row" at bounding box center [1167, 613] width 464 height 46
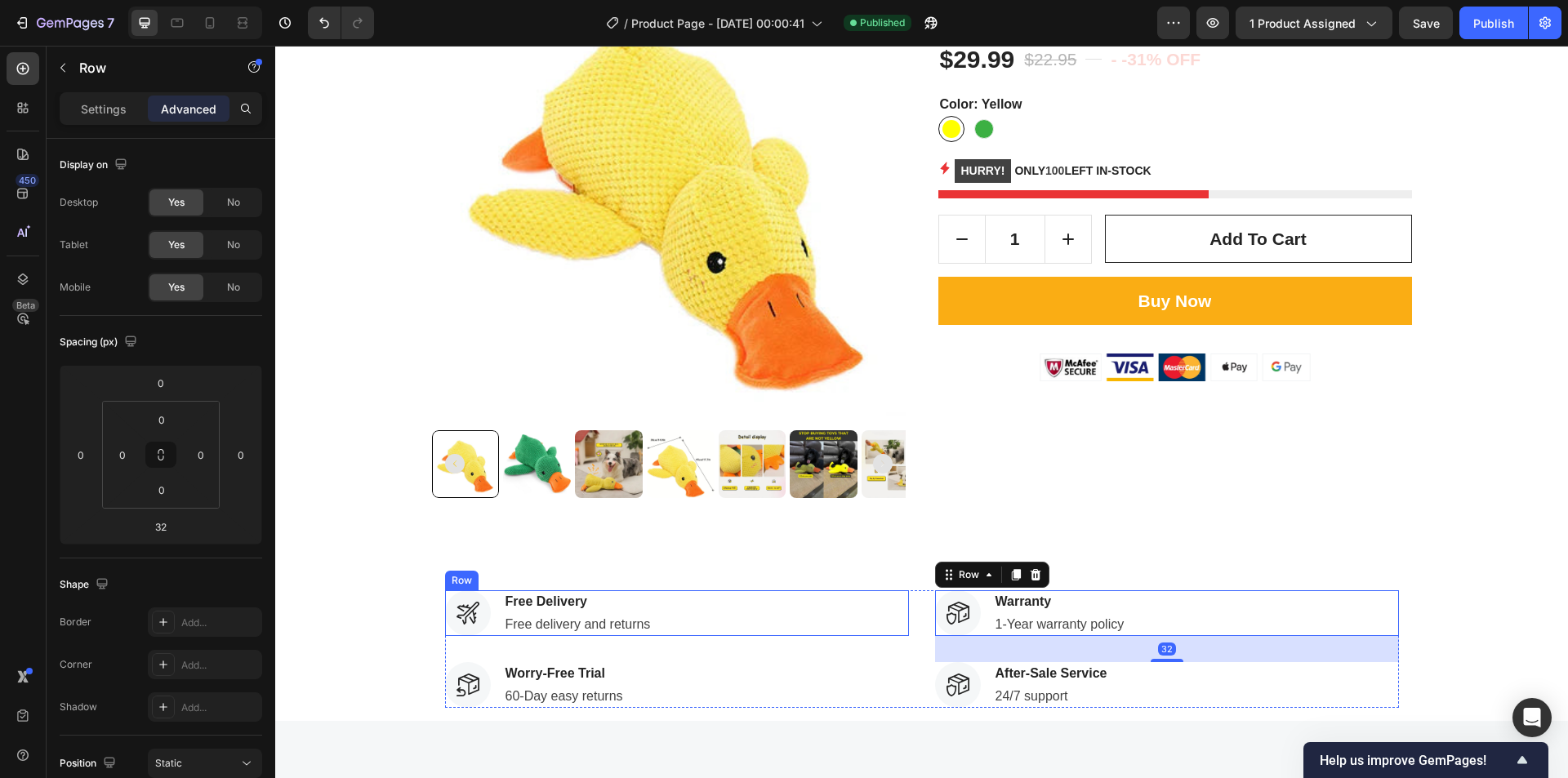
click at [877, 635] on div "Image Free Delivery Text block Free delivery and returns Text block Row" at bounding box center [677, 613] width 464 height 46
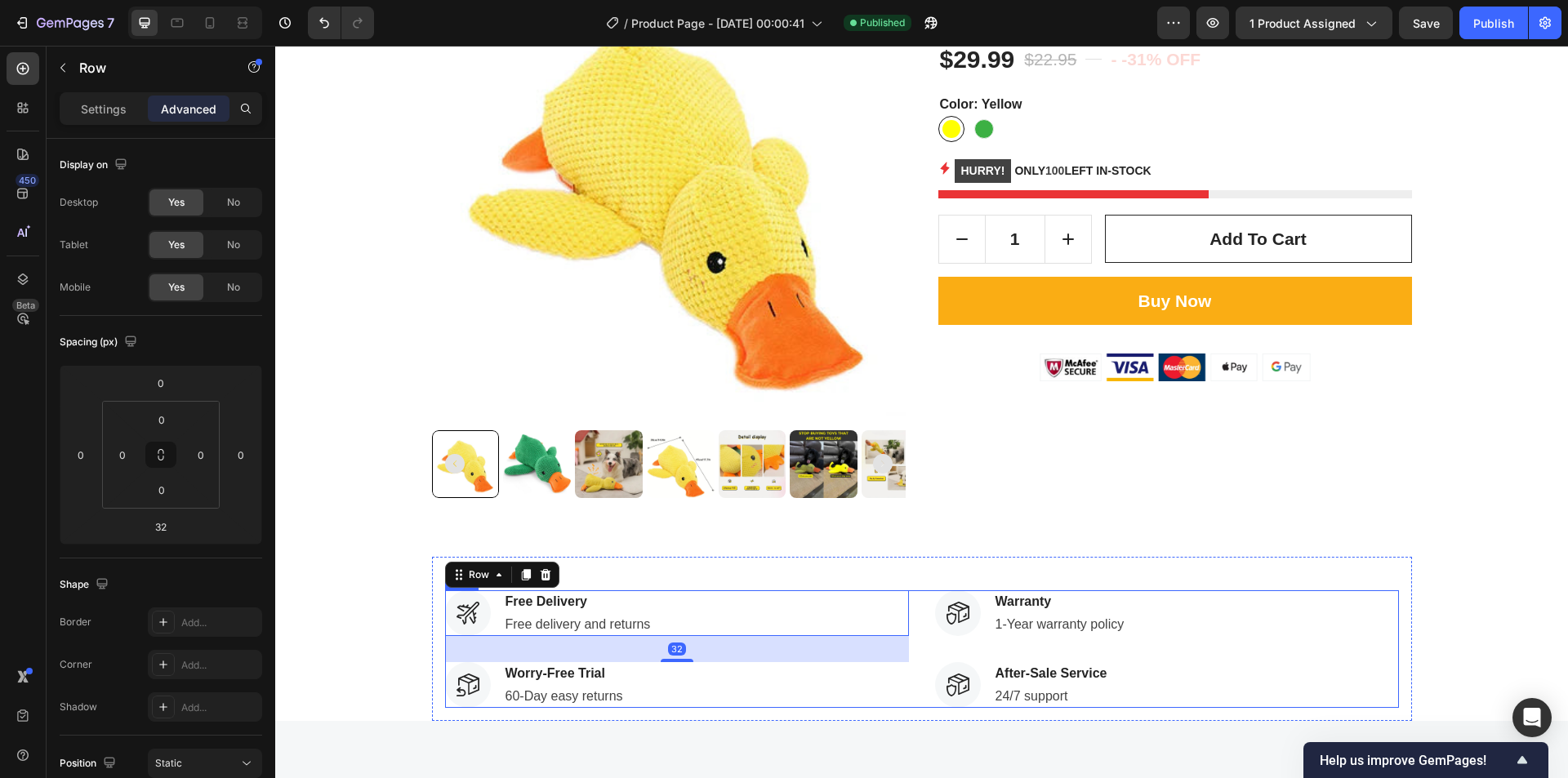
click at [913, 641] on div "Image Free Delivery Text block Free delivery and returns Text block Row 32 Imag…" at bounding box center [922, 649] width 954 height 117
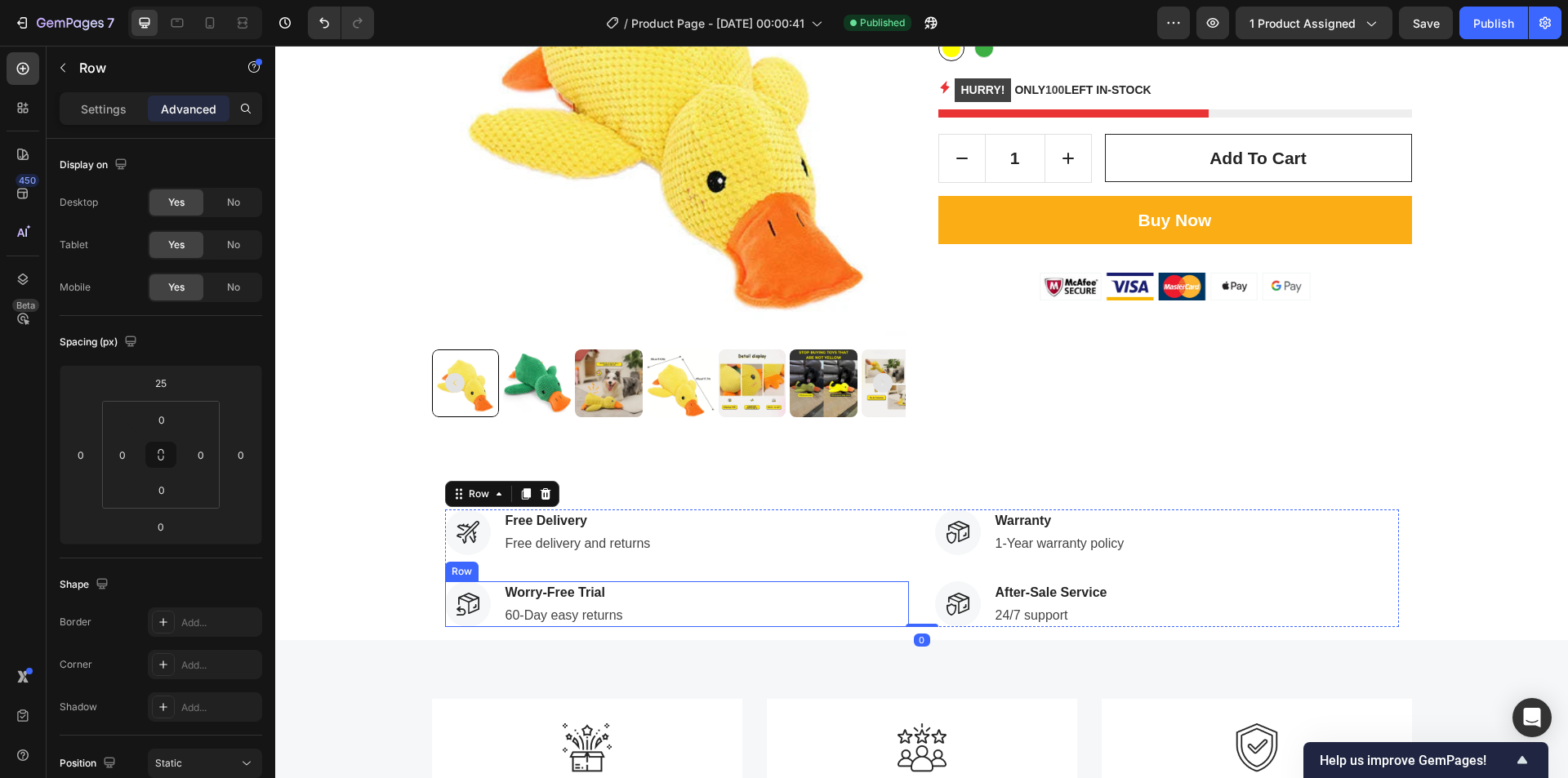
scroll to position [245, 0]
click at [80, 102] on div "Settings" at bounding box center [103, 109] width 82 height 26
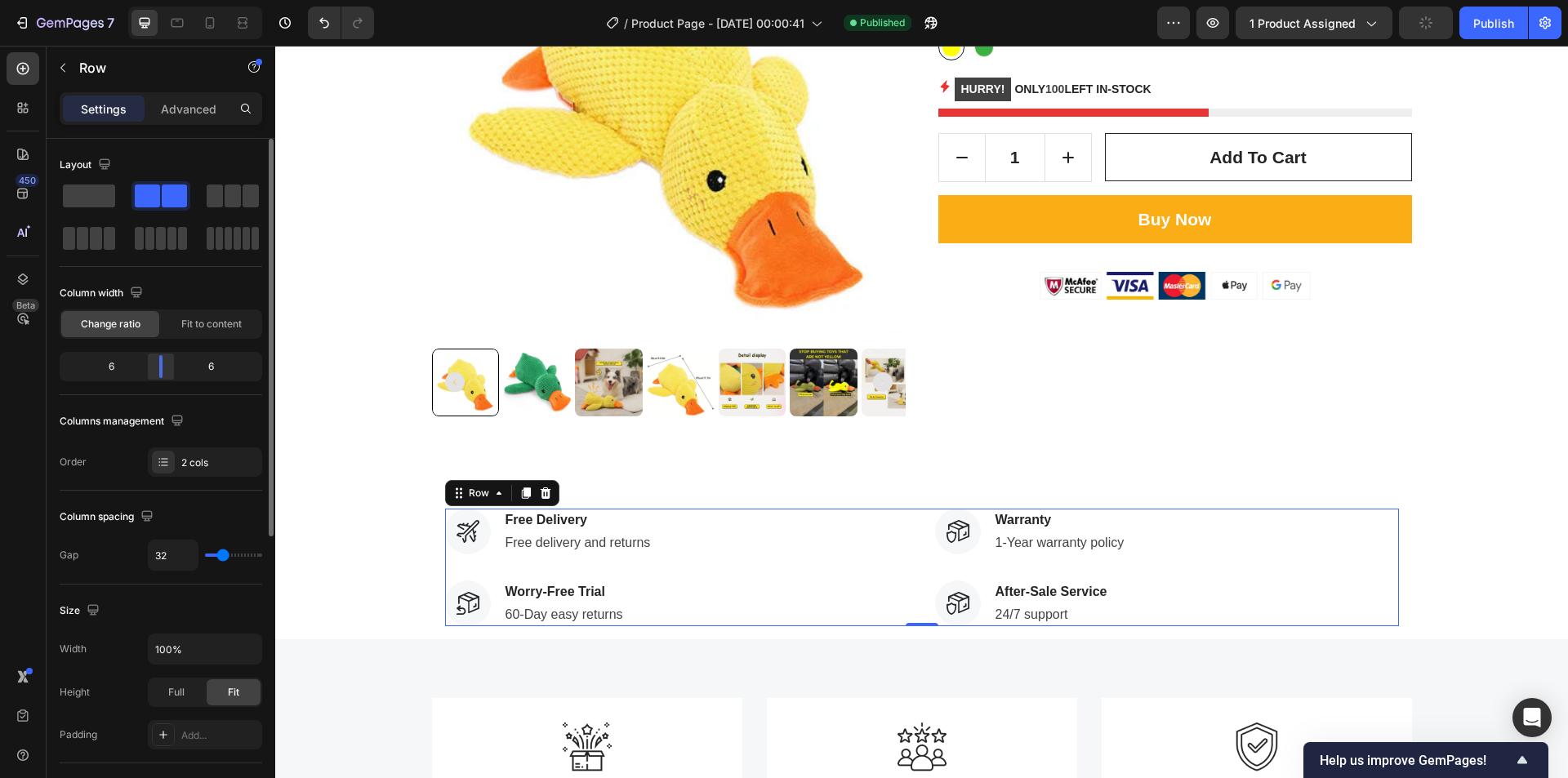
click at [165, 366] on div at bounding box center [161, 366] width 30 height 23
click at [209, 470] on div "2 cols" at bounding box center [205, 463] width 114 height 30
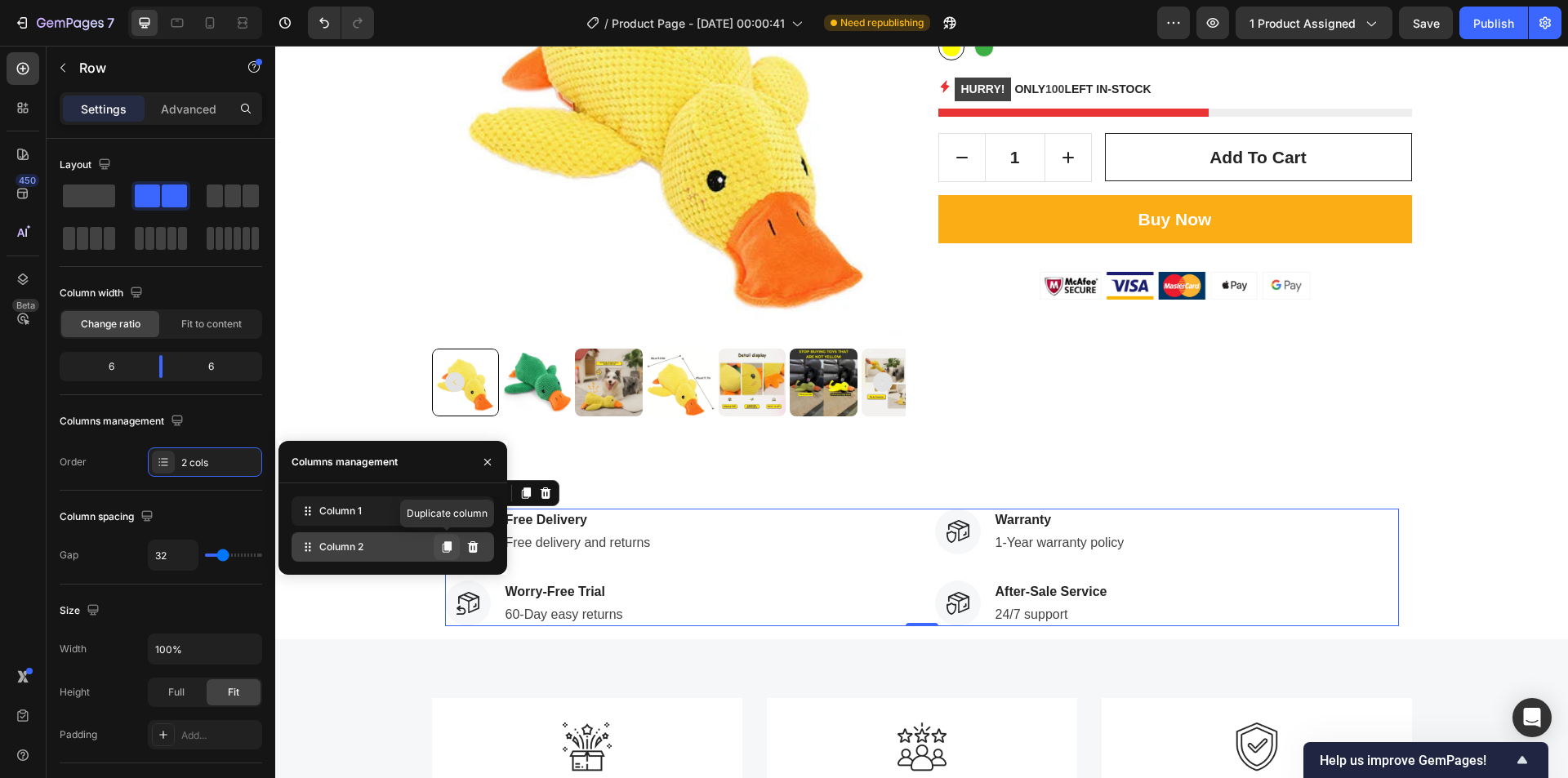
click at [446, 550] on icon at bounding box center [447, 547] width 9 height 11
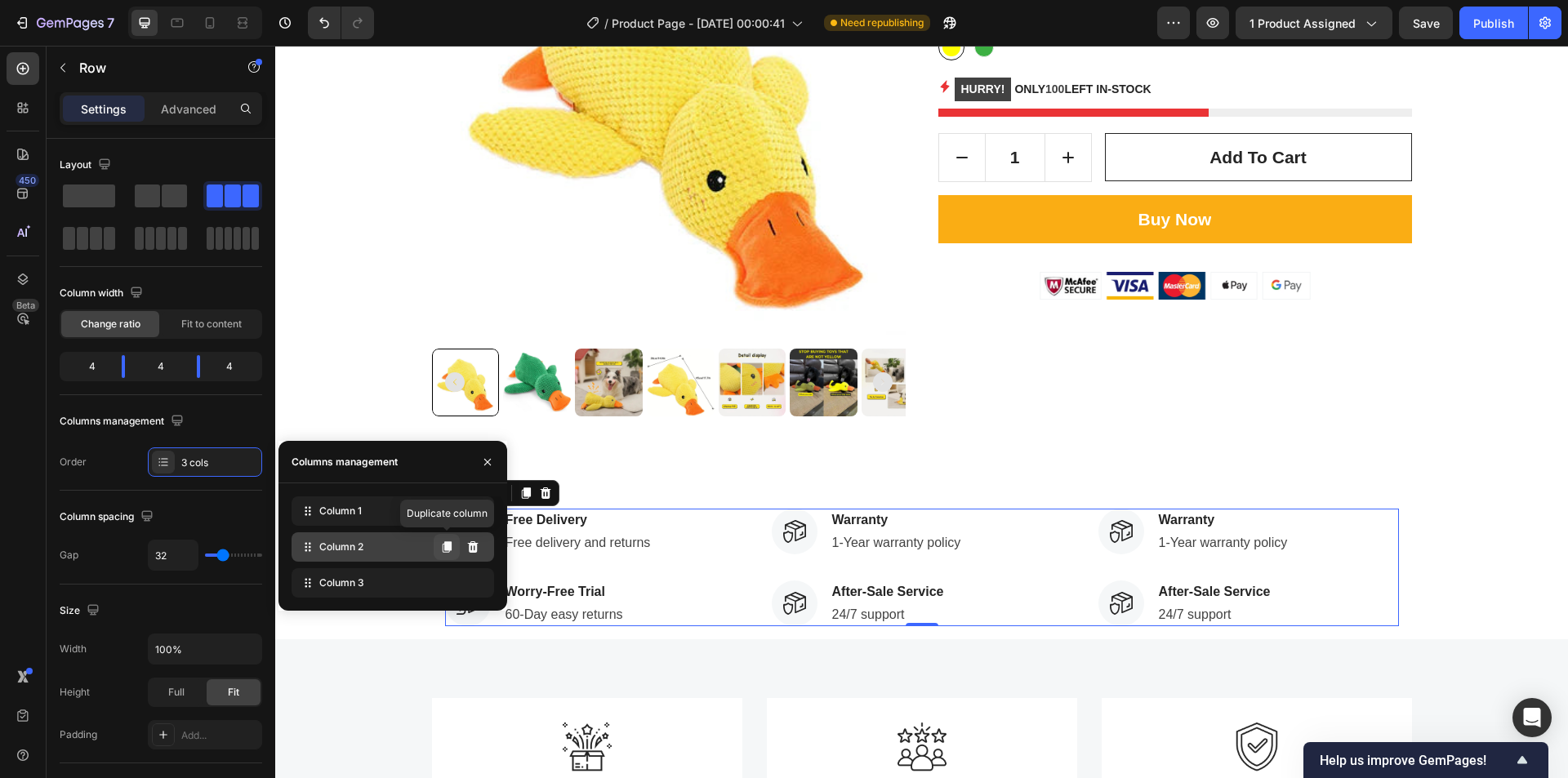
click at [446, 550] on icon at bounding box center [447, 547] width 9 height 11
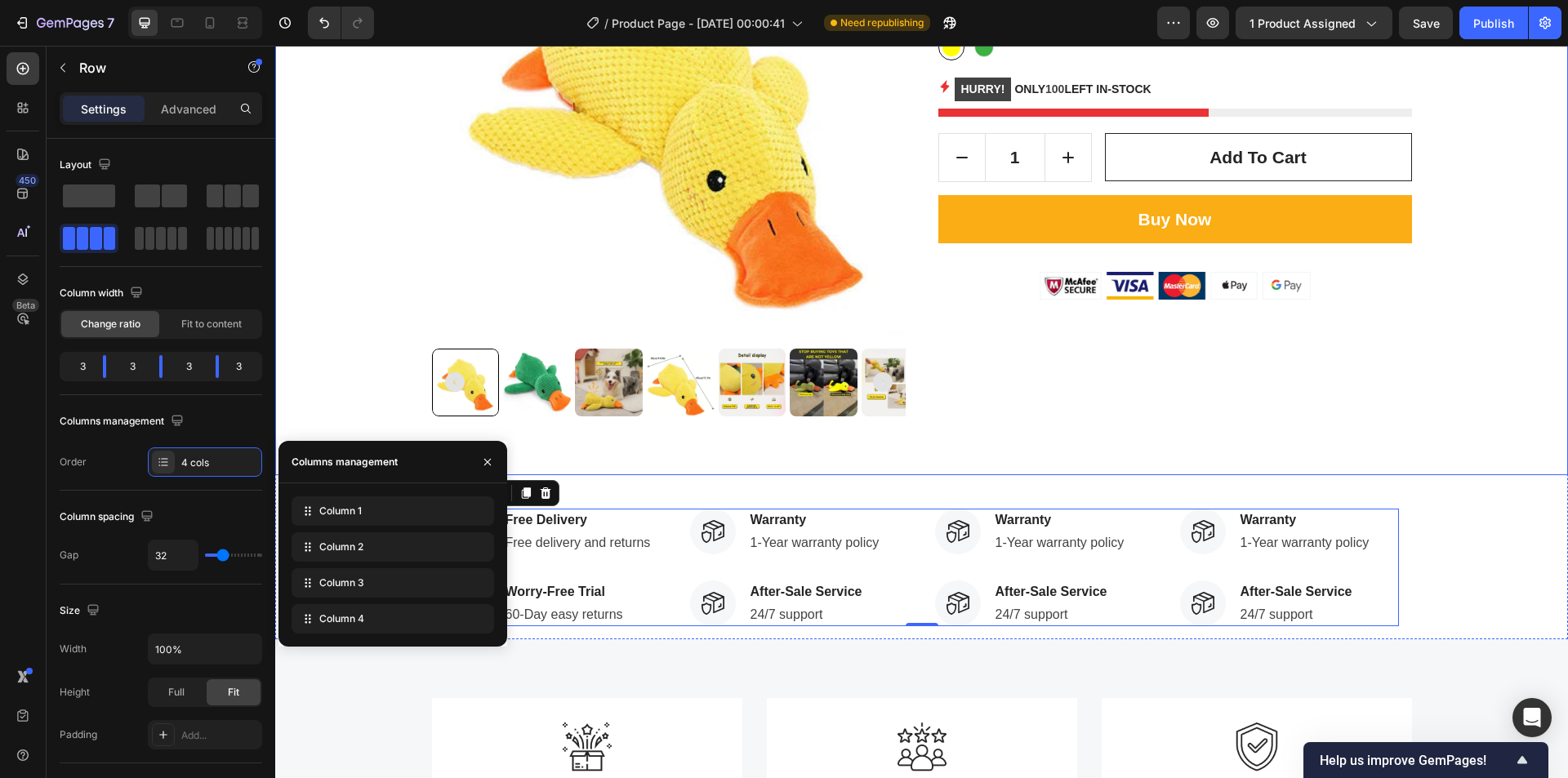
scroll to position [327, 0]
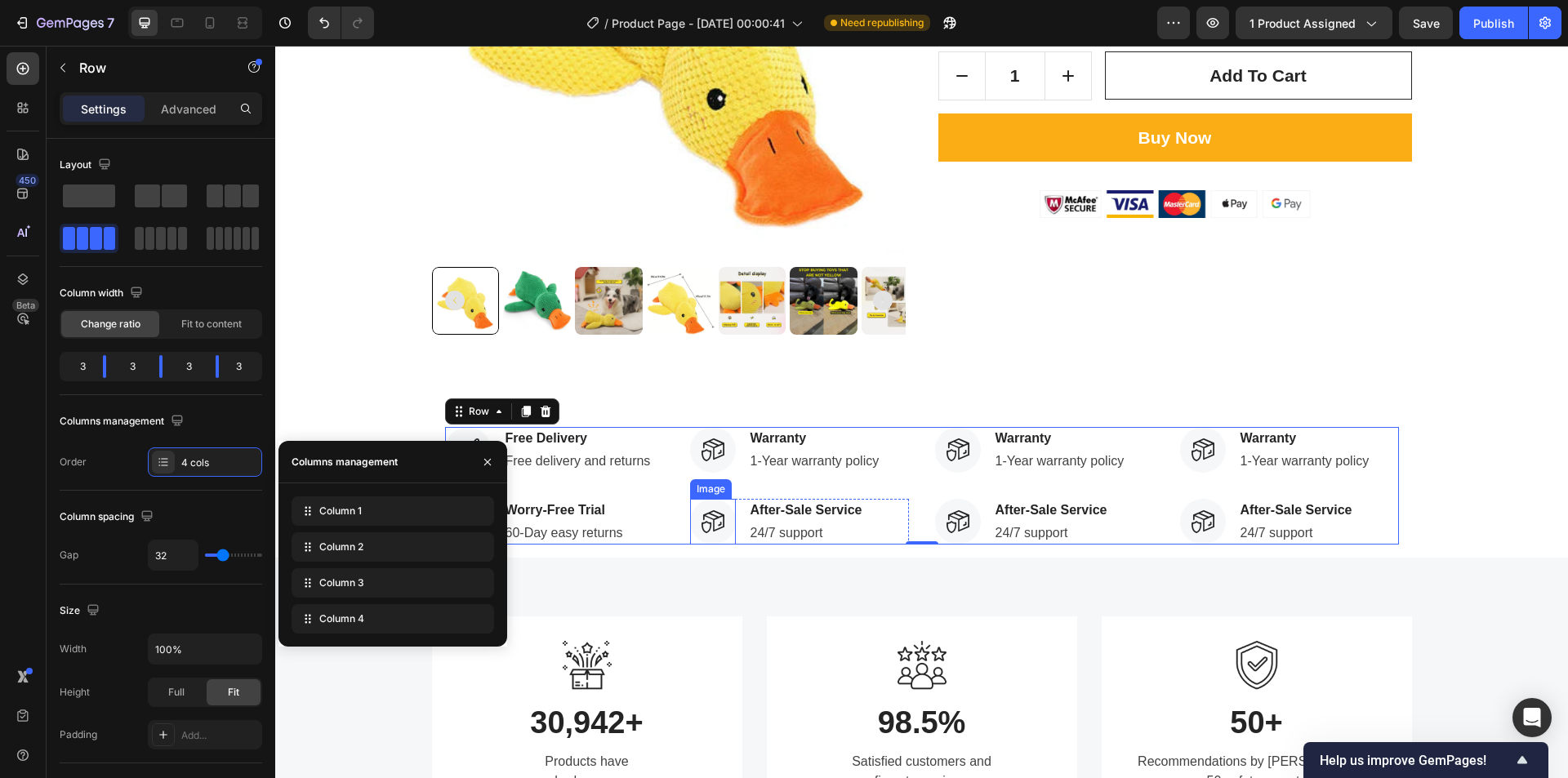
click at [727, 520] on img at bounding box center [713, 521] width 46 height 46
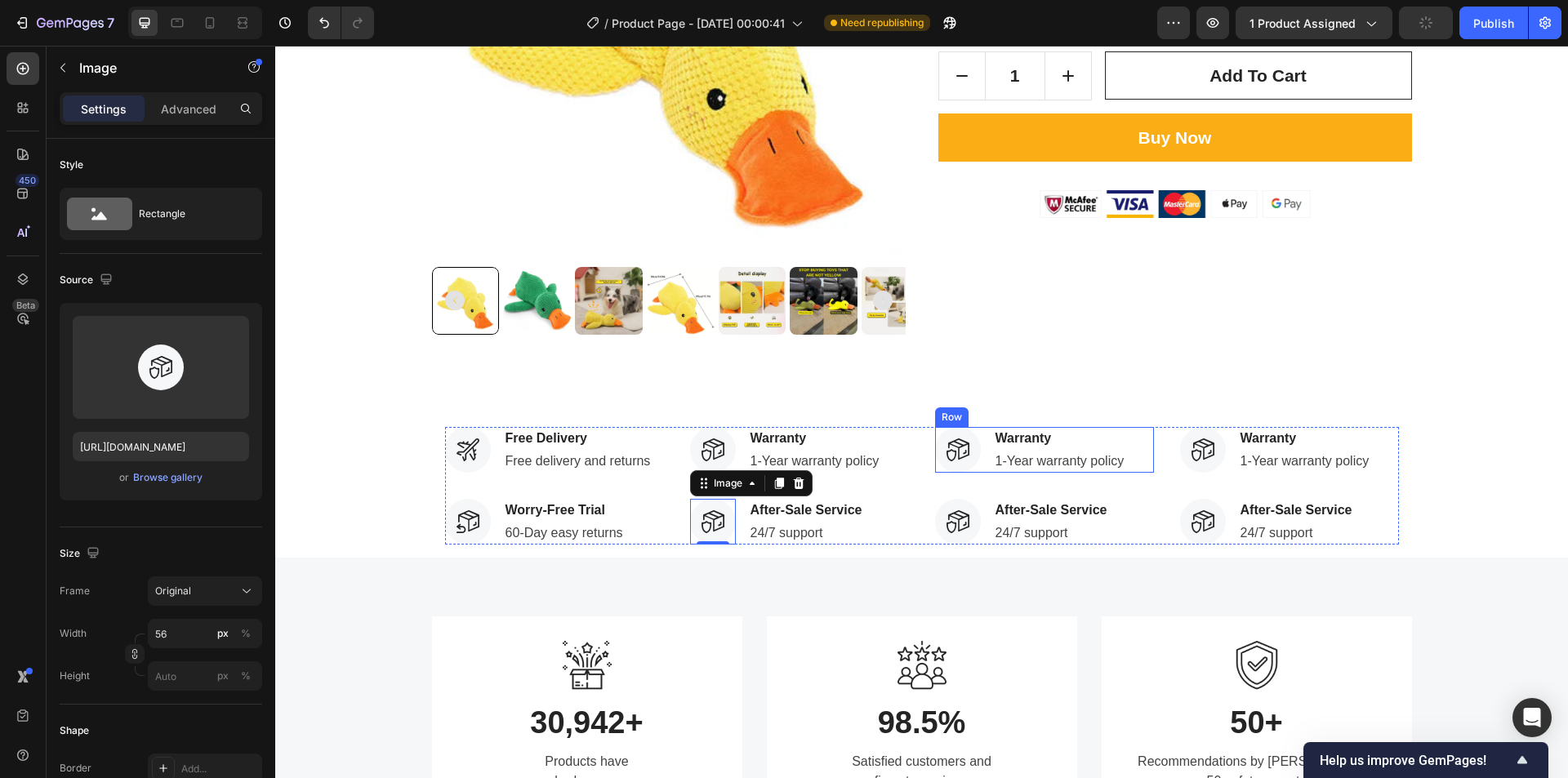
click at [976, 449] on div "Image Warranty Text block 1-Year warranty policy Text block Row" at bounding box center [1045, 449] width 219 height 46
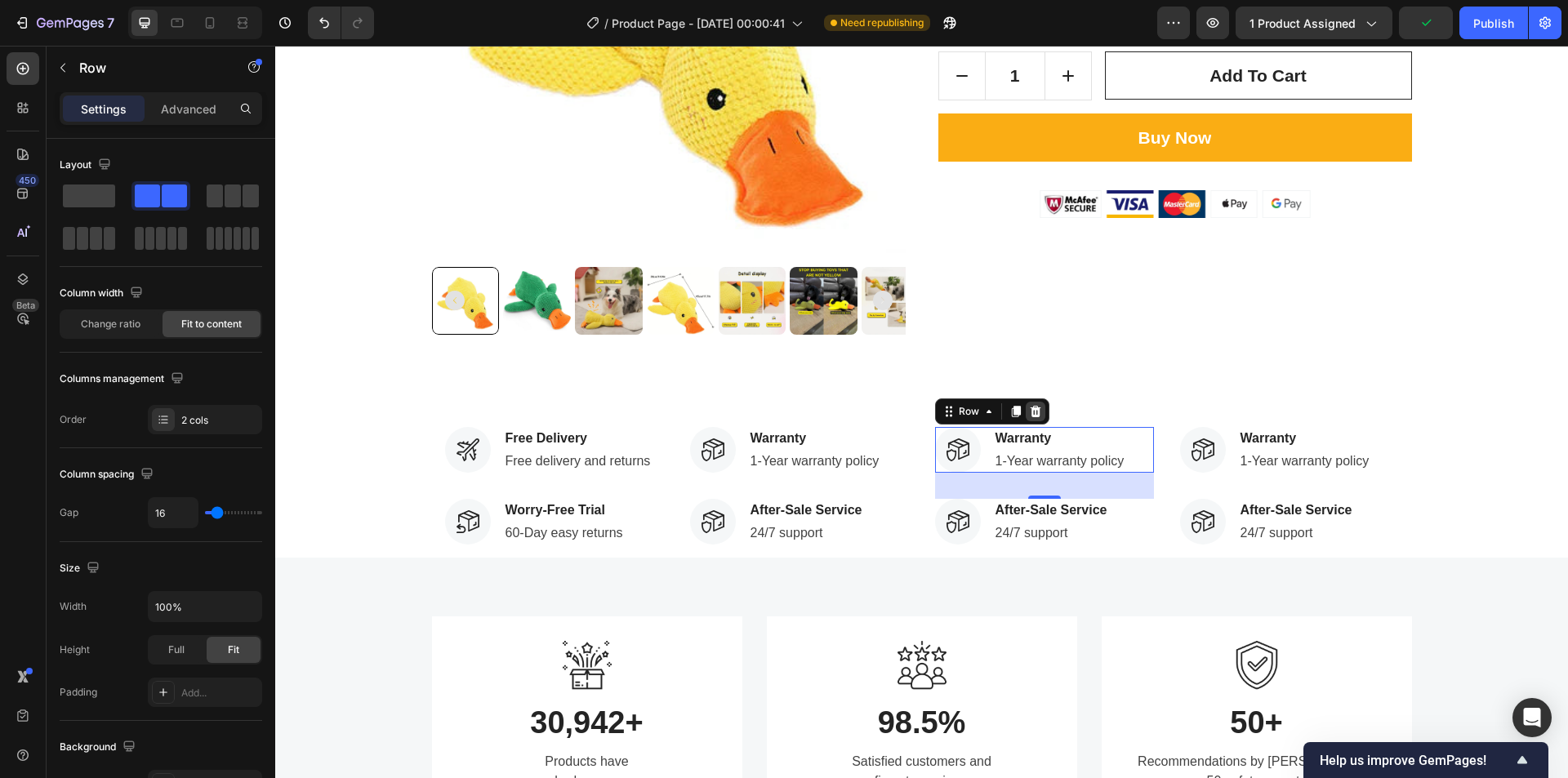
click at [1032, 412] on icon at bounding box center [1035, 411] width 11 height 11
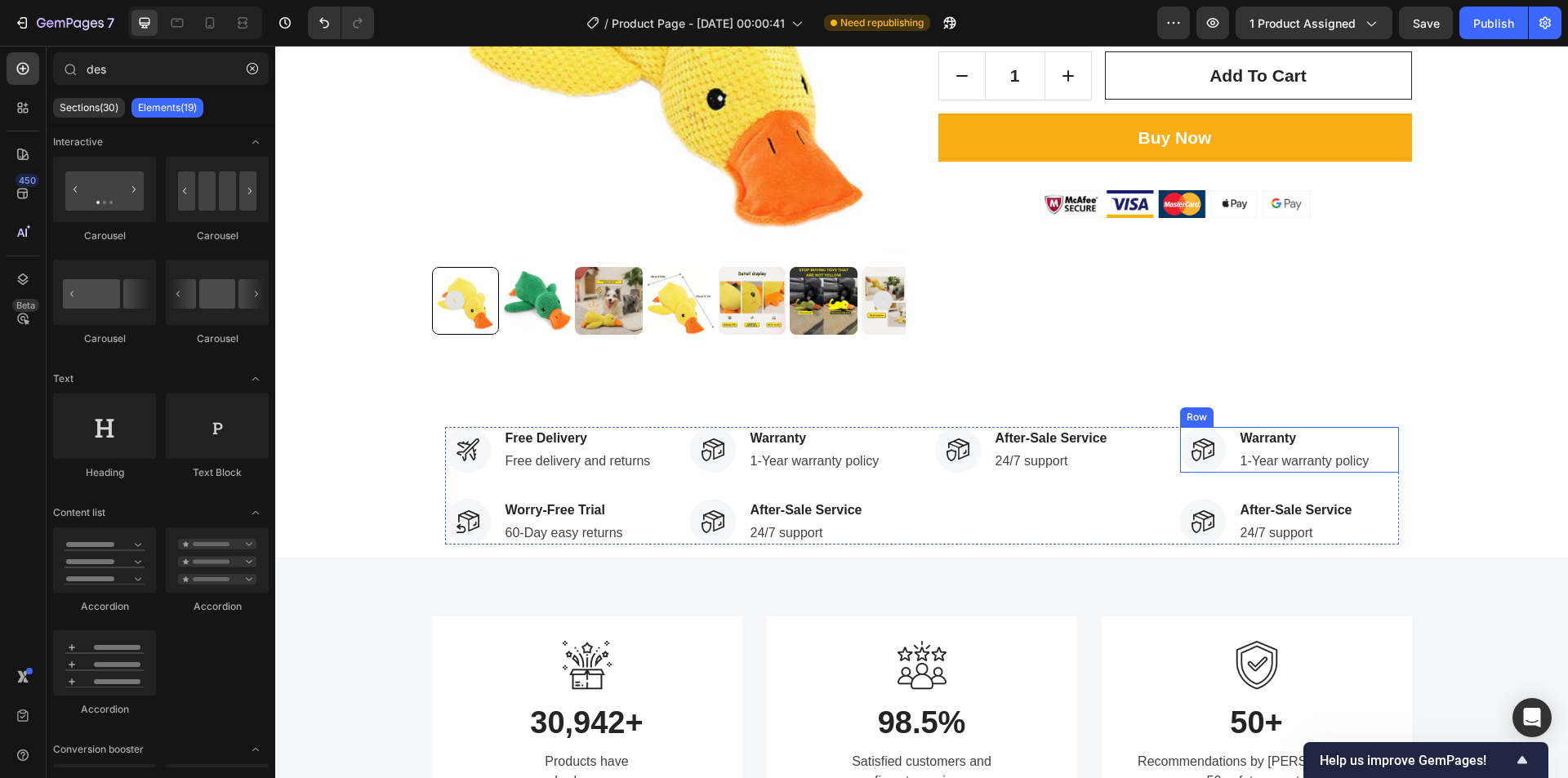
click at [1378, 439] on div "Image Warranty Text block 1-Year warranty policy Text block Row" at bounding box center [1290, 449] width 219 height 46
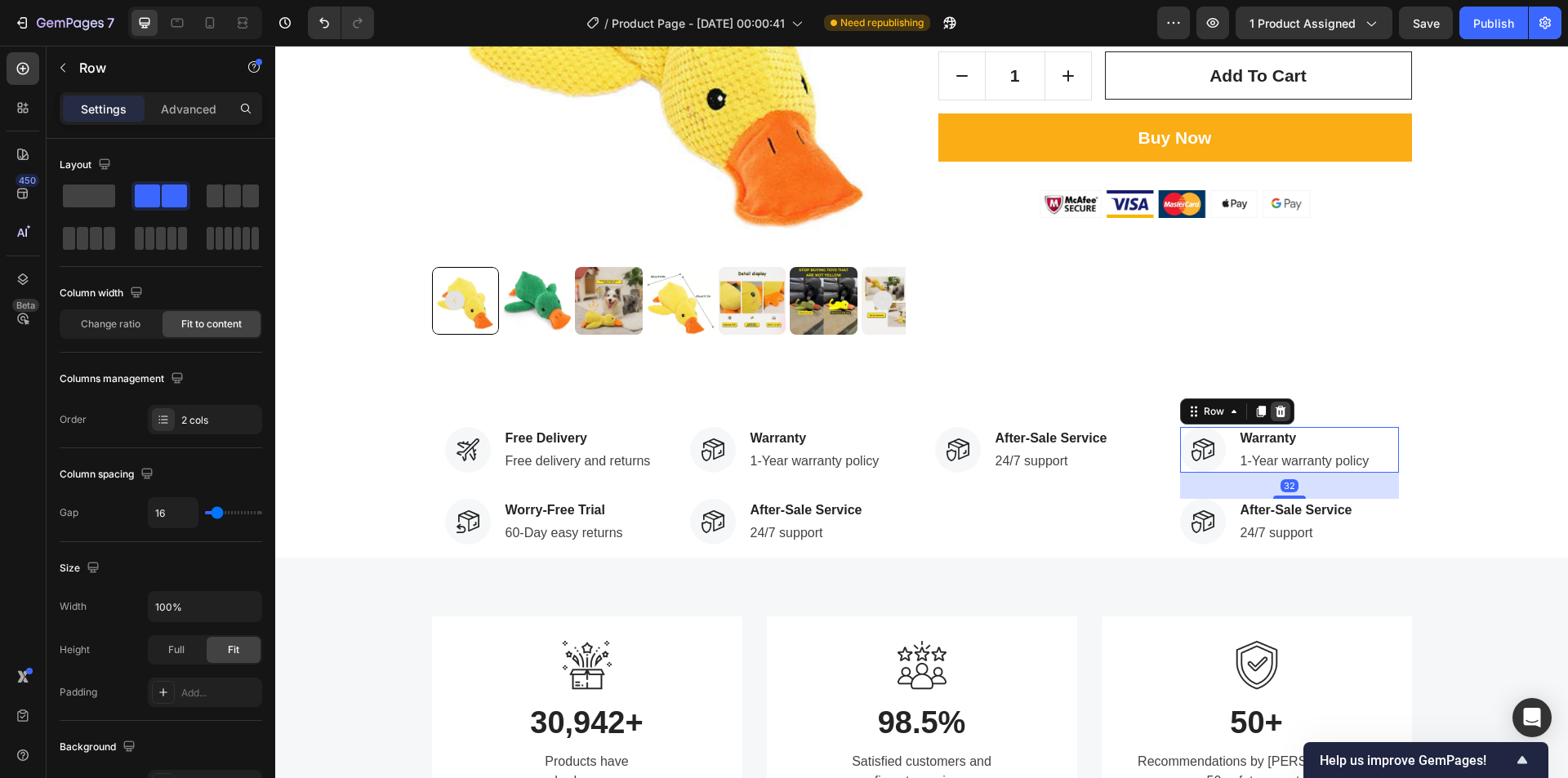
click at [1278, 415] on icon at bounding box center [1281, 411] width 11 height 11
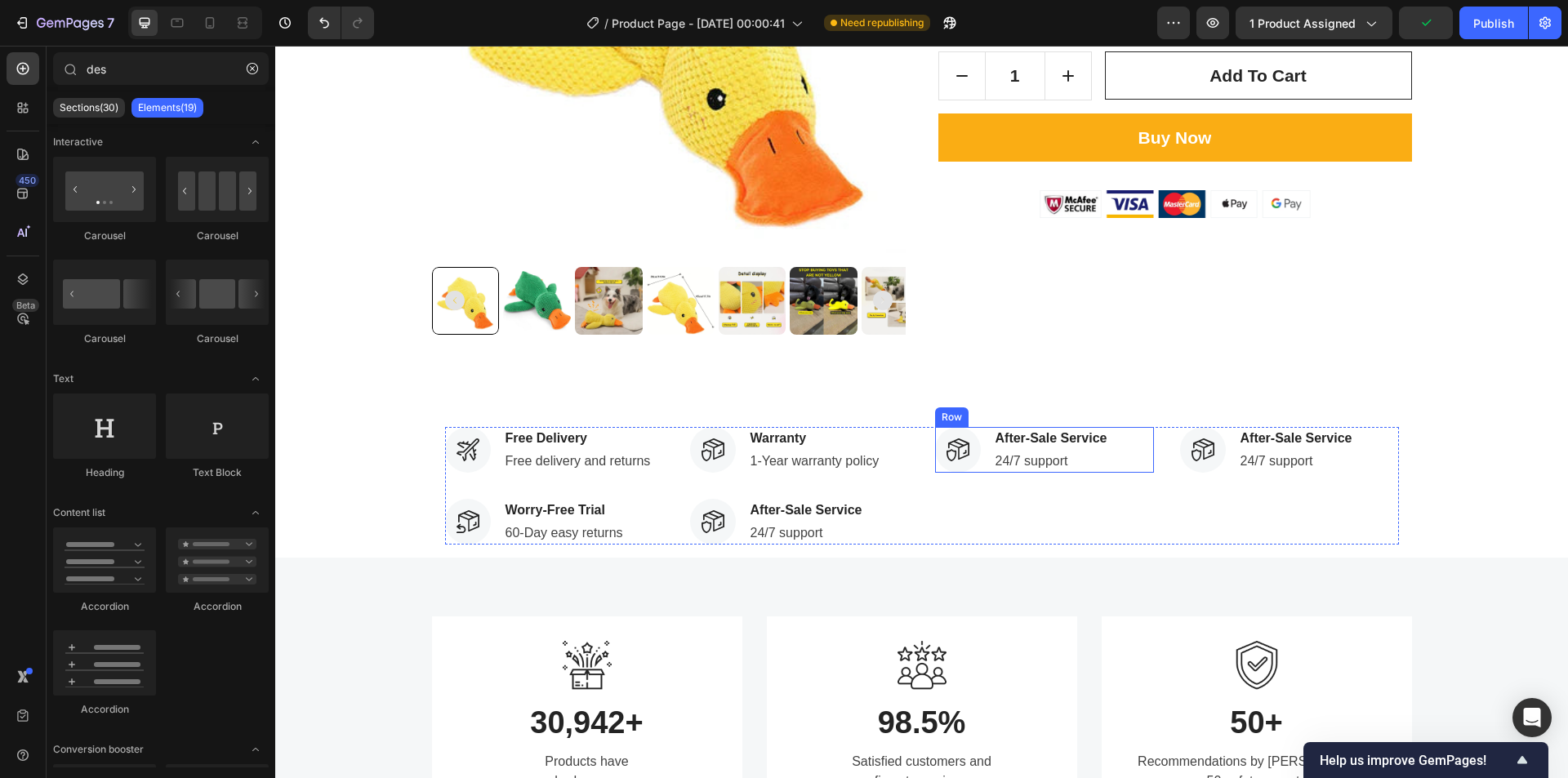
click at [1128, 446] on div "Image After-Sale Service Text block 24/7 support Text block Row" at bounding box center [1045, 449] width 219 height 46
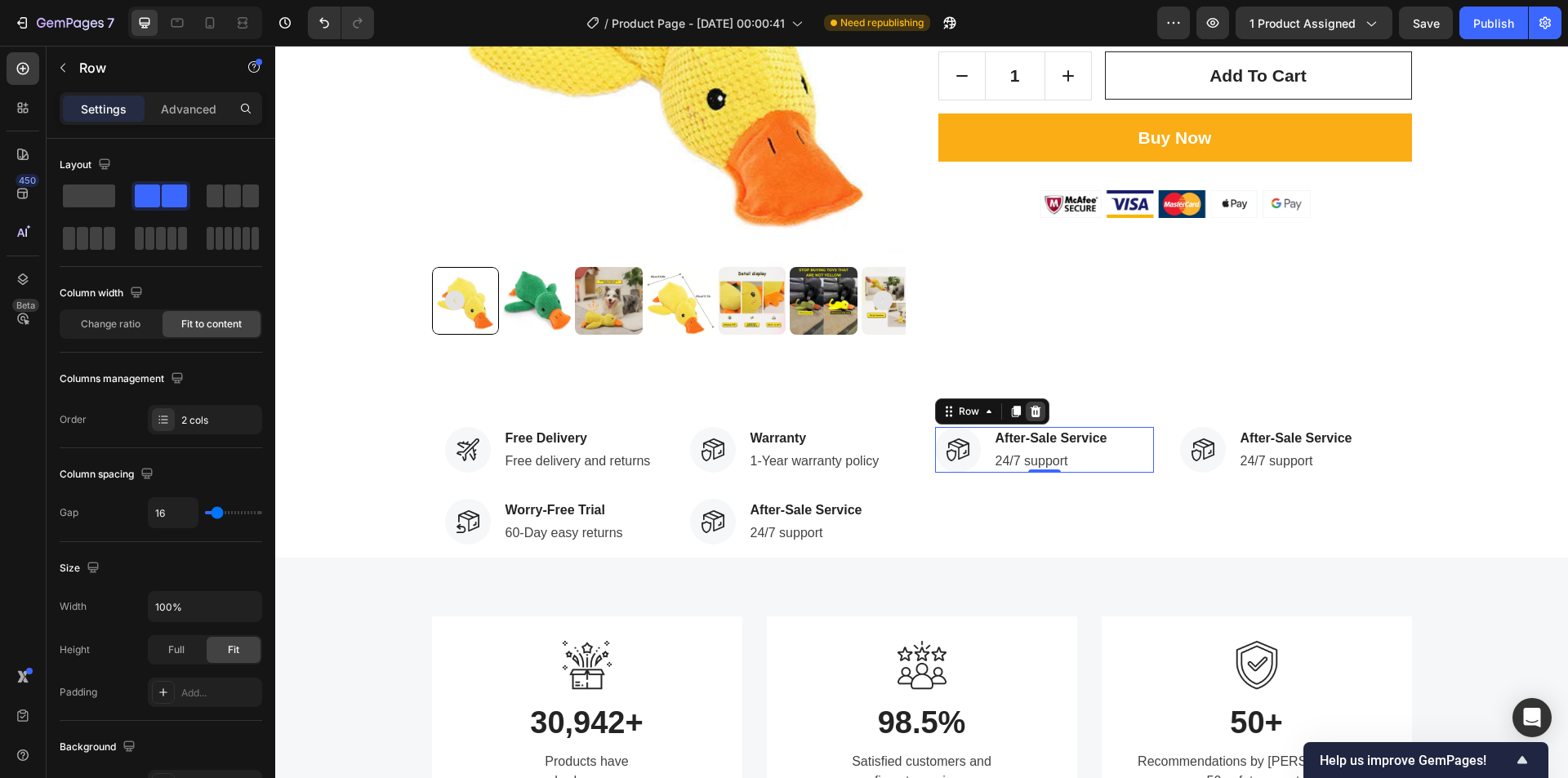
click at [1026, 408] on div at bounding box center [1036, 412] width 19 height 19
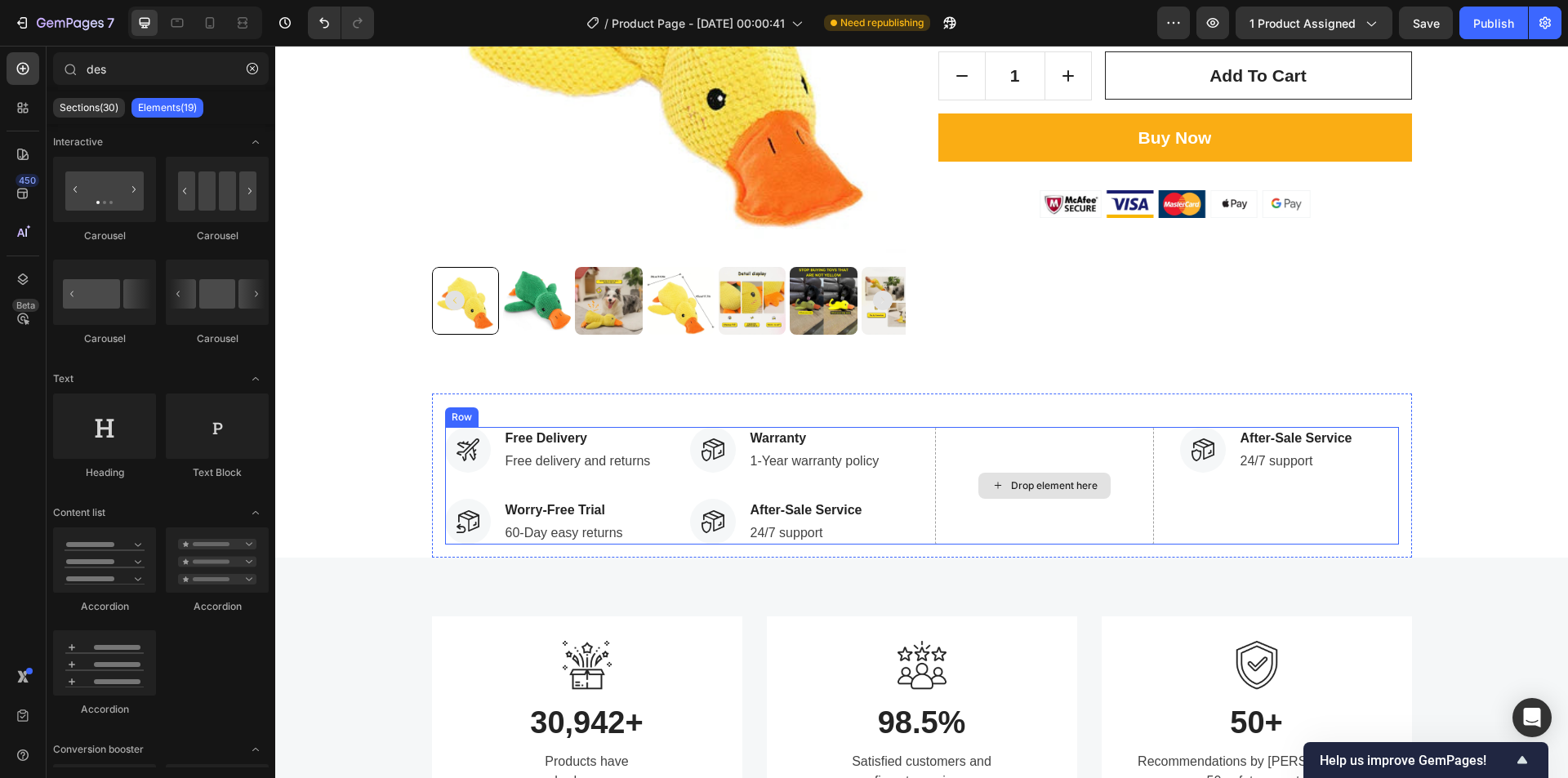
click at [1045, 445] on div "Drop element here" at bounding box center [1045, 485] width 219 height 117
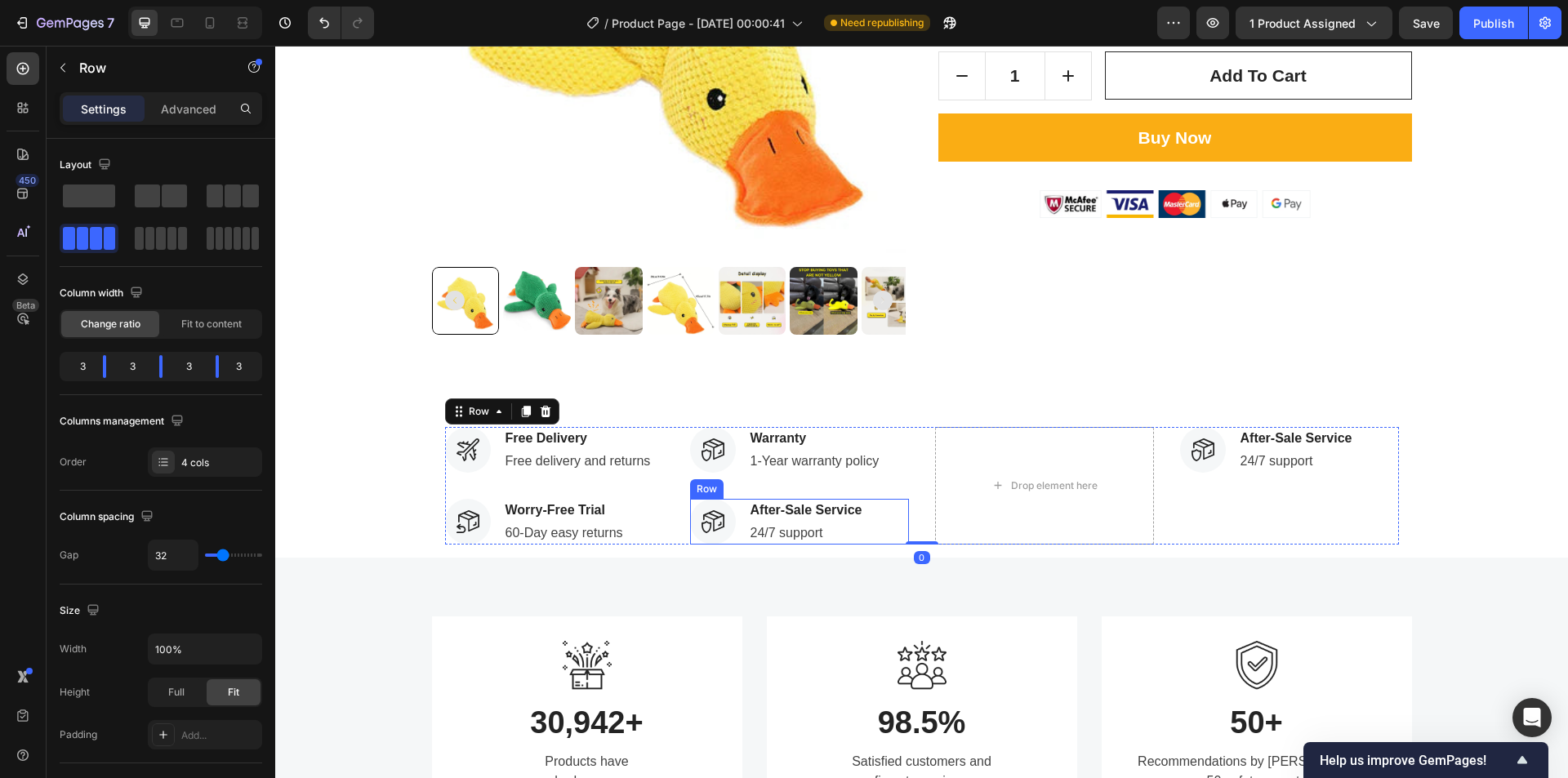
click at [882, 504] on div "Image After-Sale Service Text block 24/7 support Text block Row" at bounding box center [800, 521] width 219 height 46
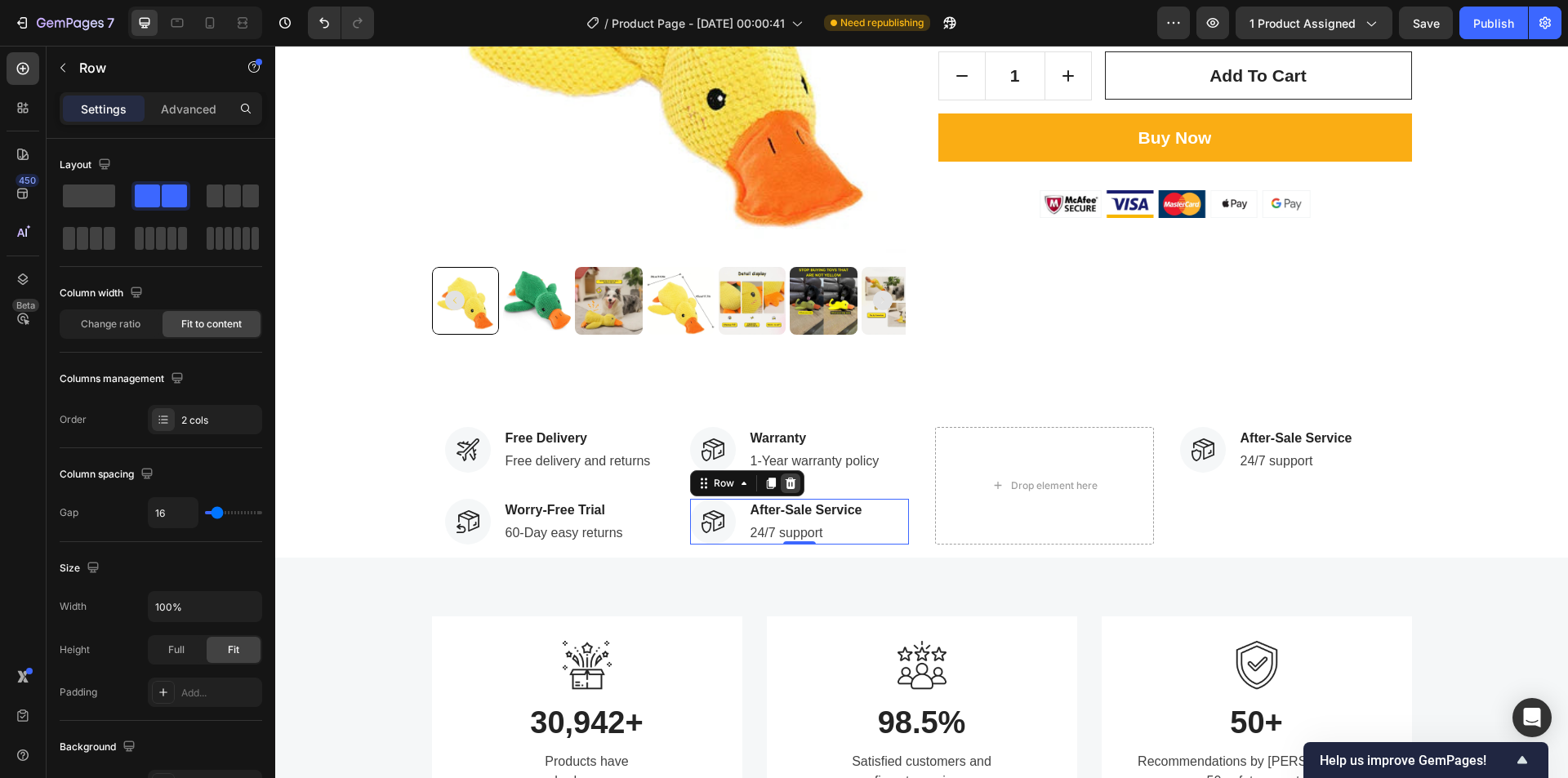
click at [785, 486] on icon at bounding box center [791, 483] width 13 height 13
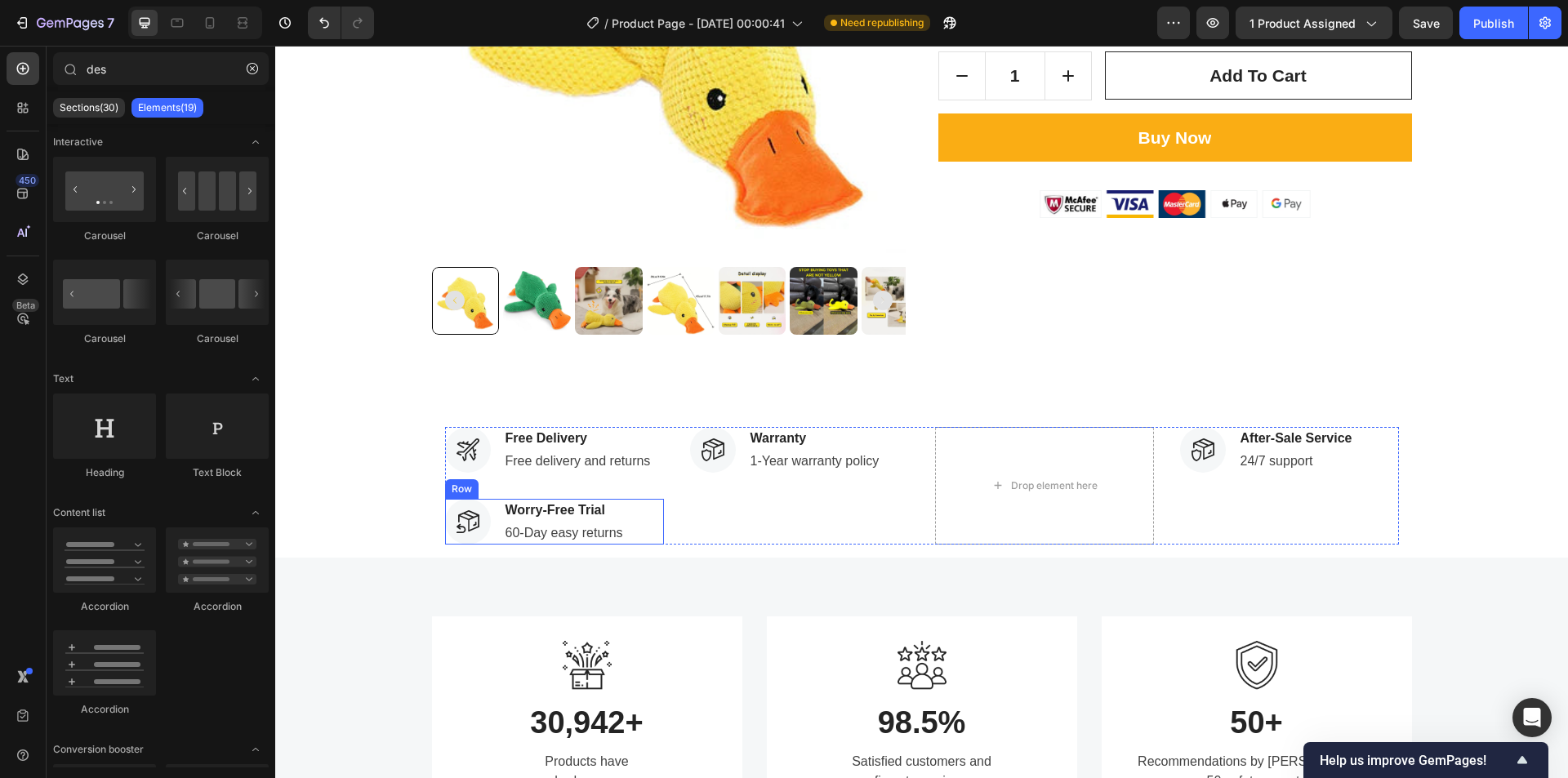
click at [627, 511] on div "Image Worry-Free Trial Text block 60-Day easy returns Text block Row" at bounding box center [555, 521] width 219 height 46
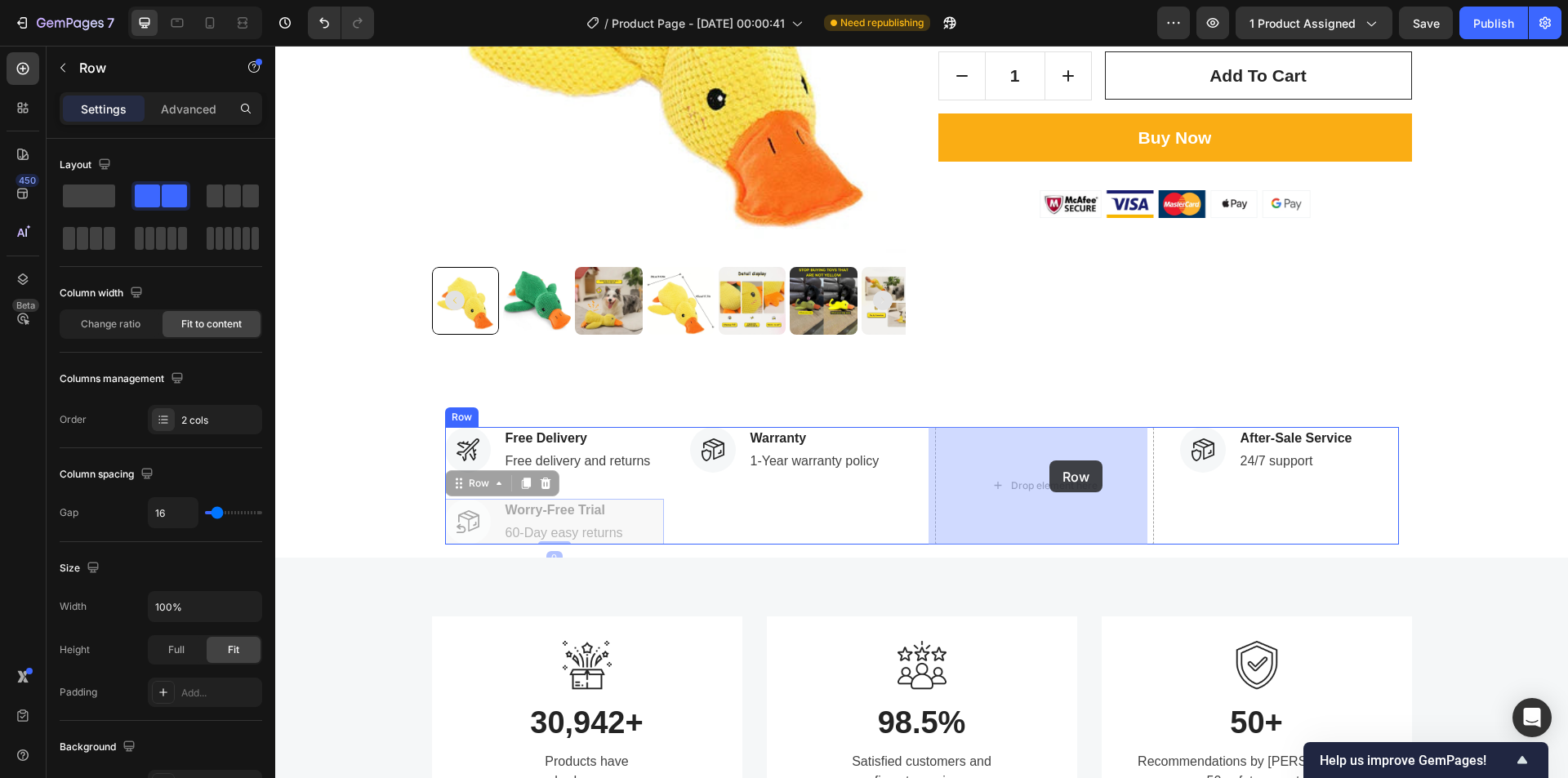
drag, startPoint x: 627, startPoint y: 513, endPoint x: 1041, endPoint y: 476, distance: 415.7
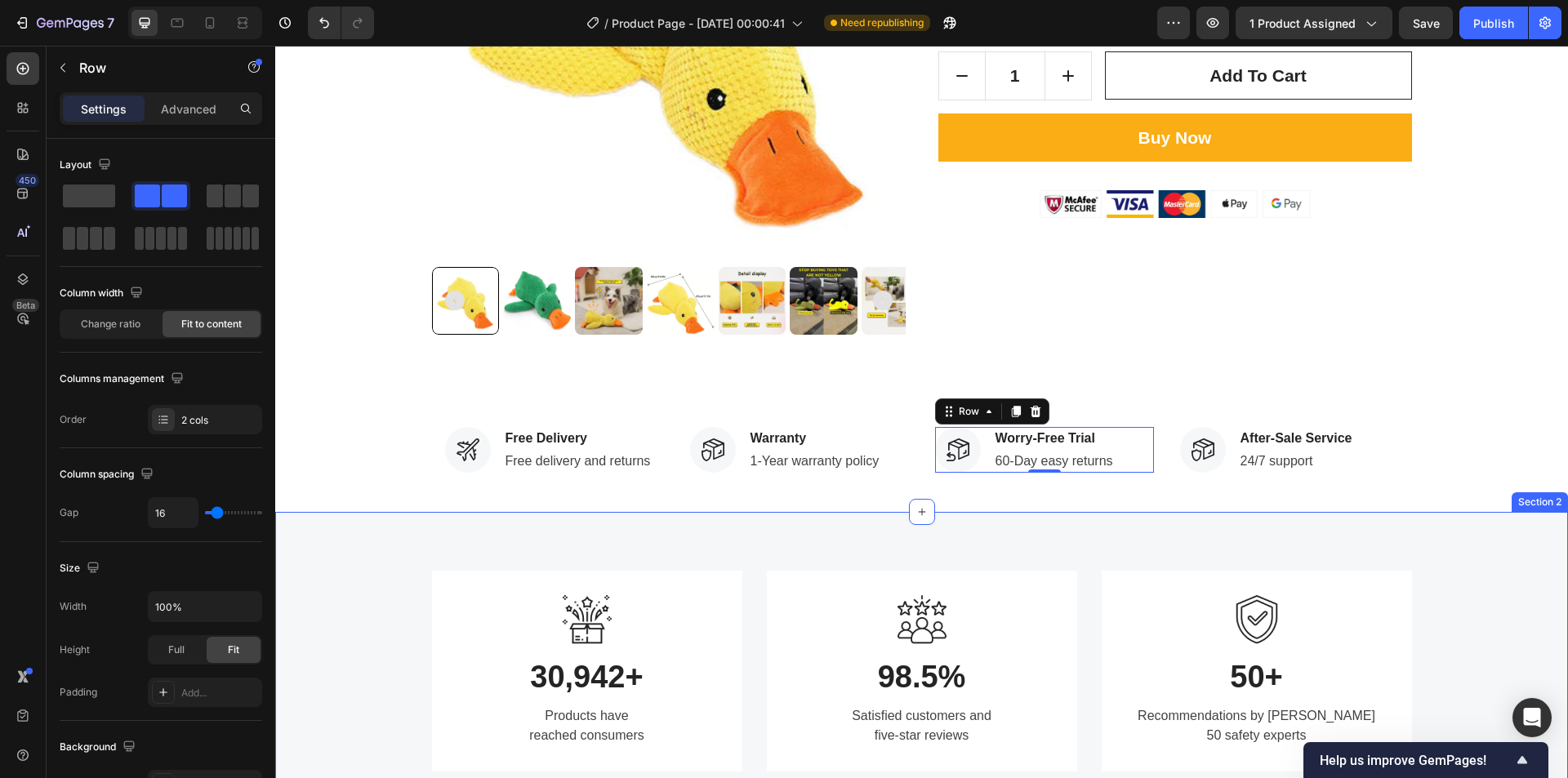
click at [1457, 554] on div "Image 30,942+ Heading Products have reached consumers Text block Row Image 98.5…" at bounding box center [921, 670] width 1293 height 318
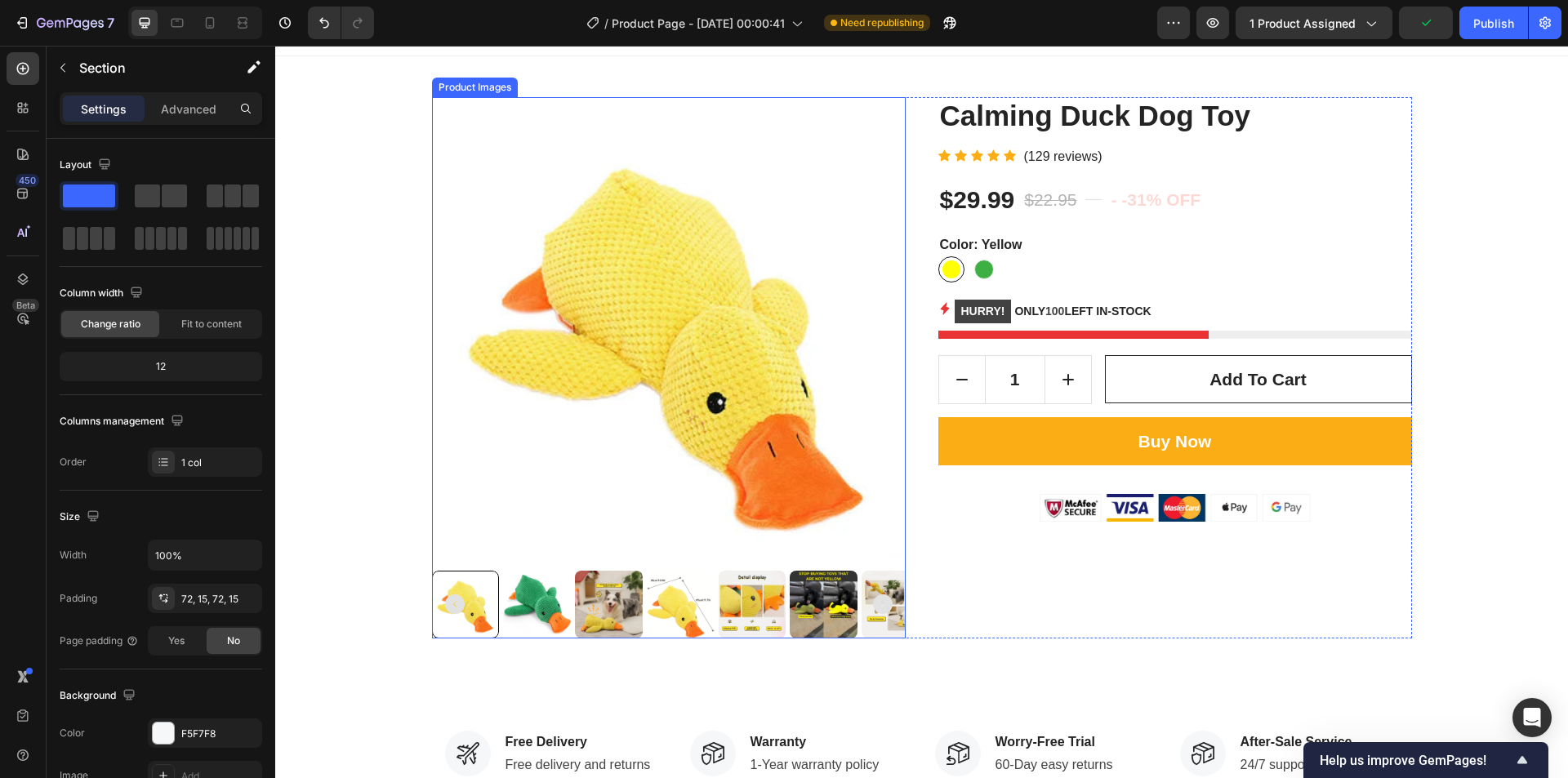
scroll to position [0, 0]
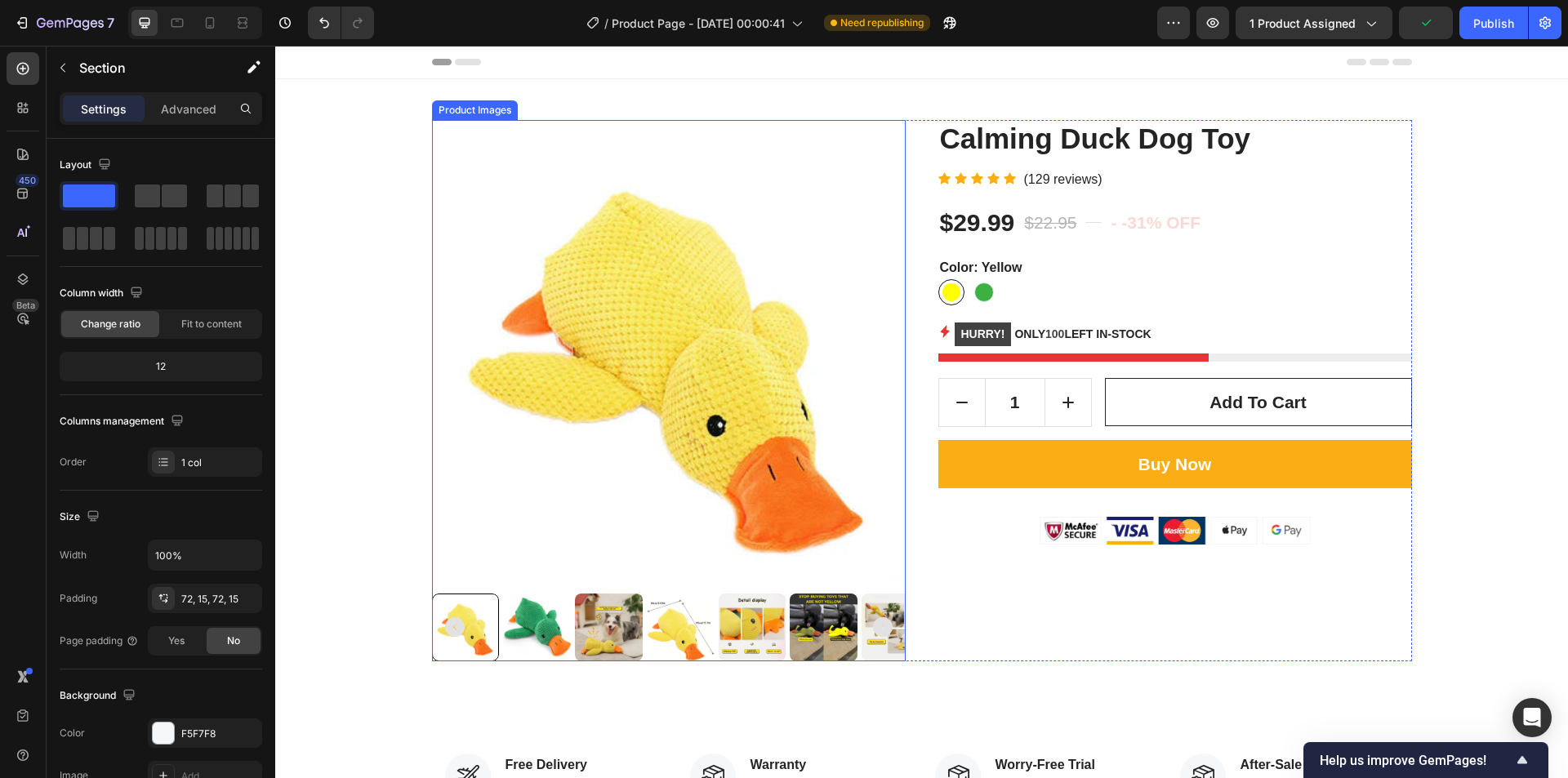
click at [787, 414] on img at bounding box center [669, 357] width 474 height 474
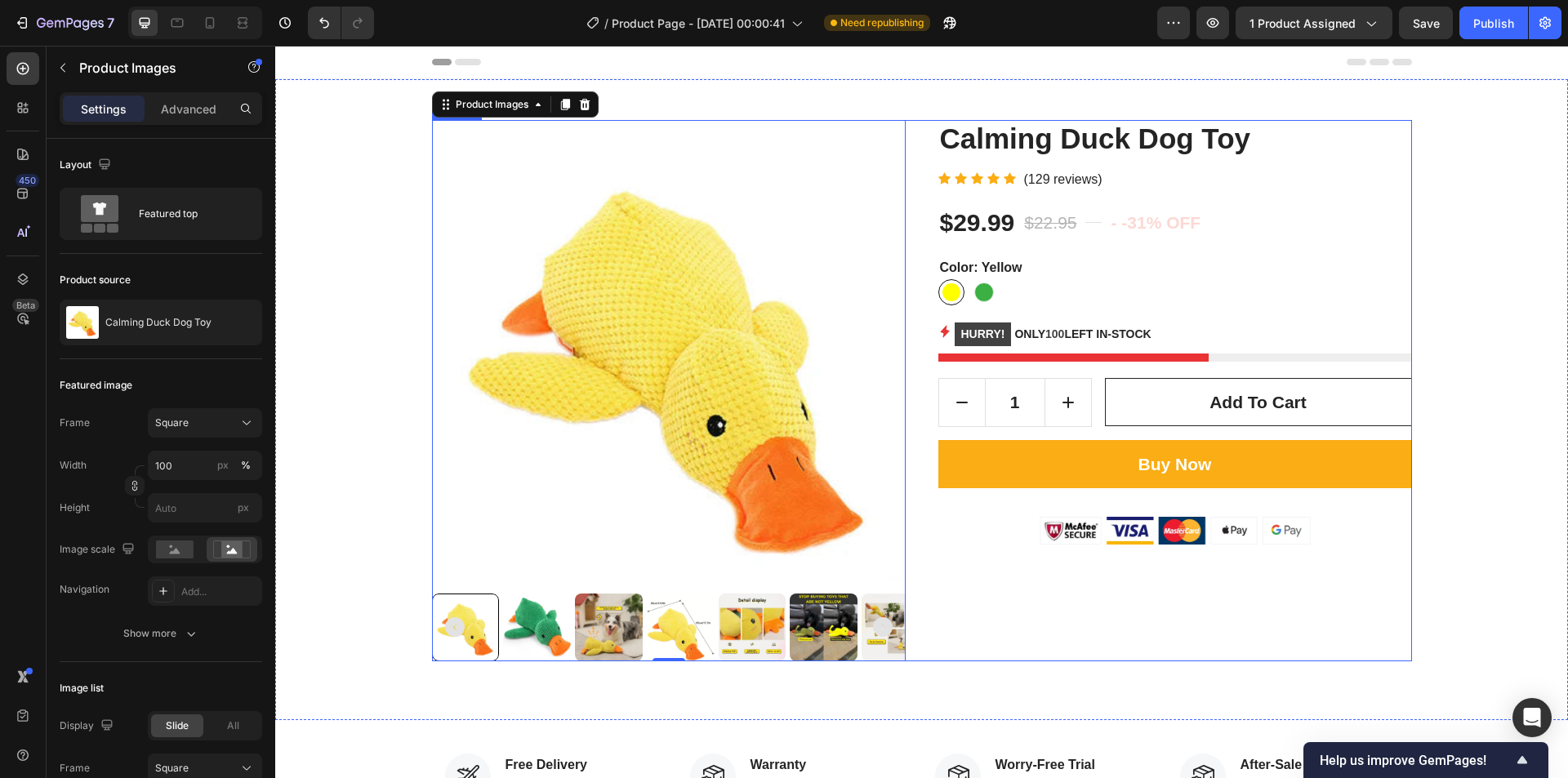
click at [909, 275] on div "Product Images 0 Calming Duck Dog Toy Product Title Icon Icon Icon Icon Icon Ic…" at bounding box center [922, 391] width 980 height 541
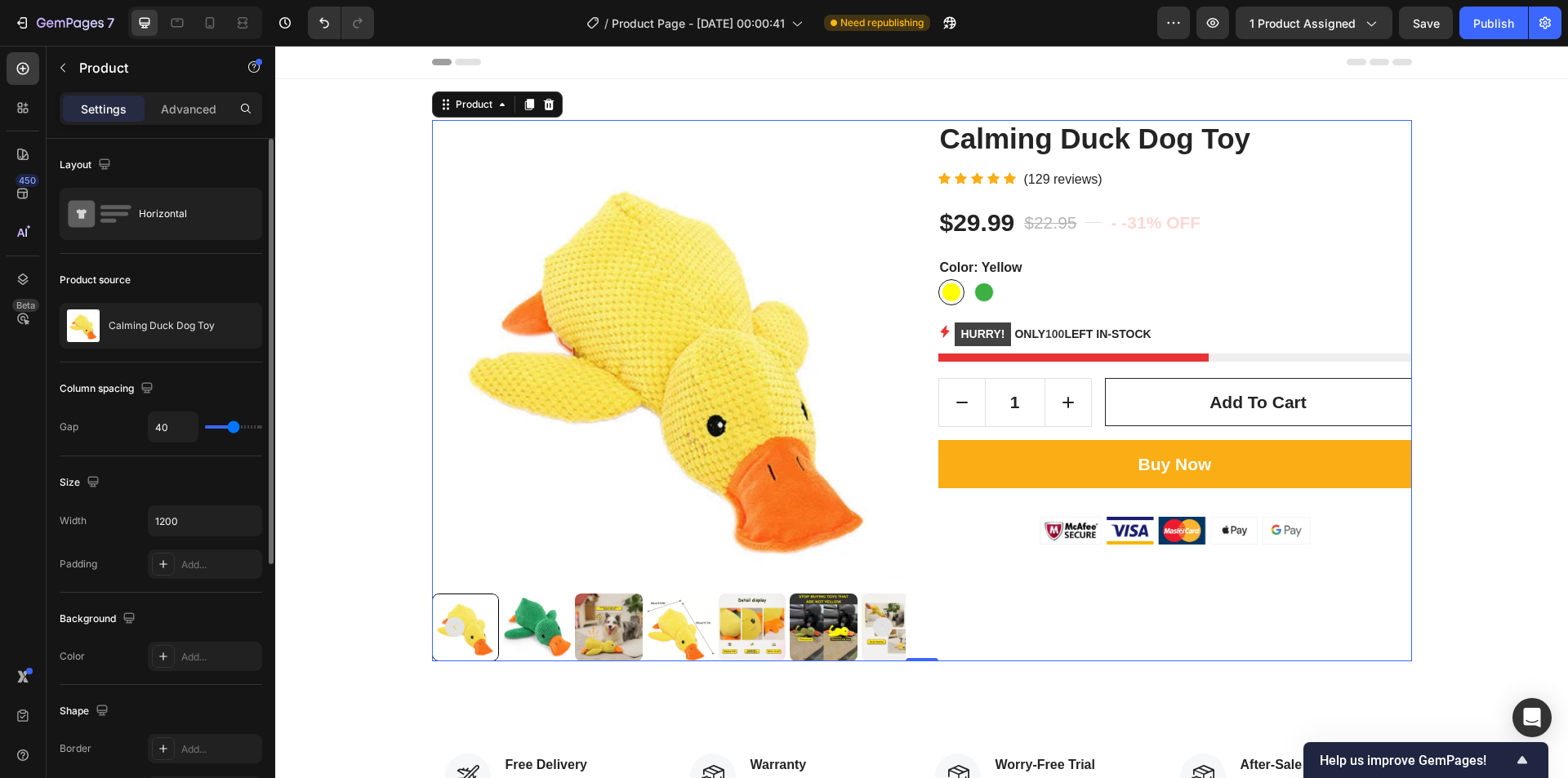
type input "25"
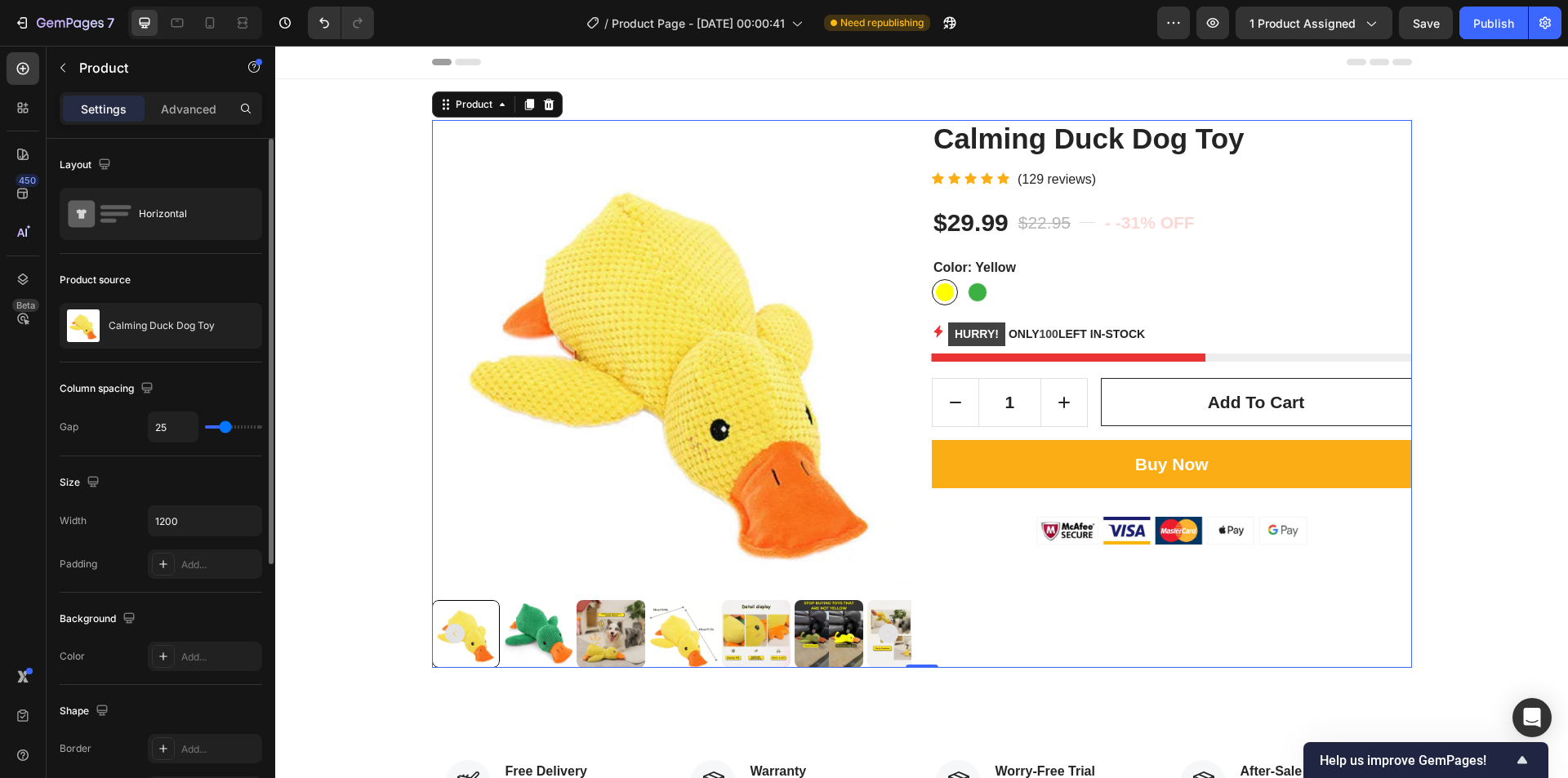
type input "24"
type input "4"
type input "0"
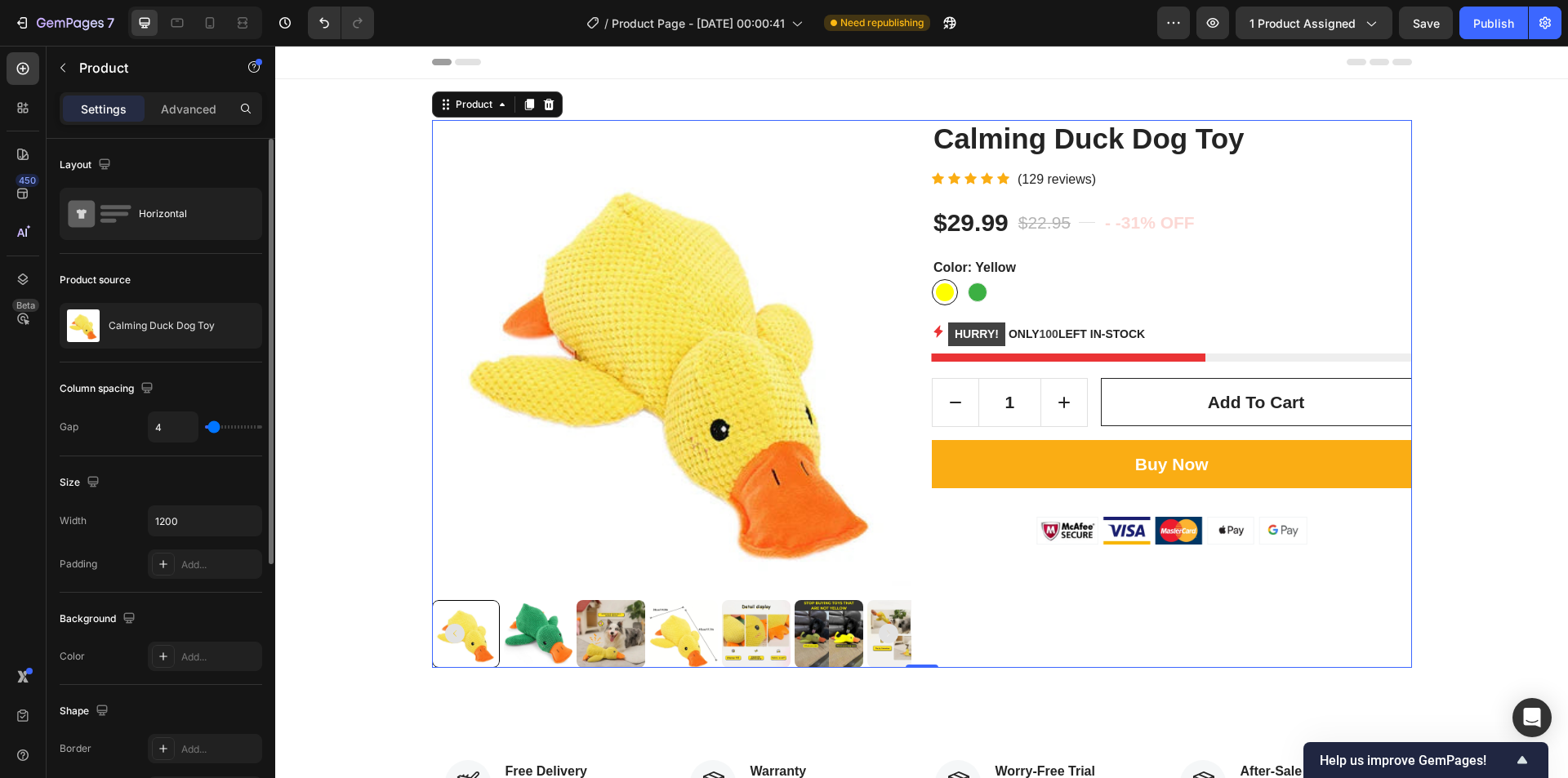
type input "0"
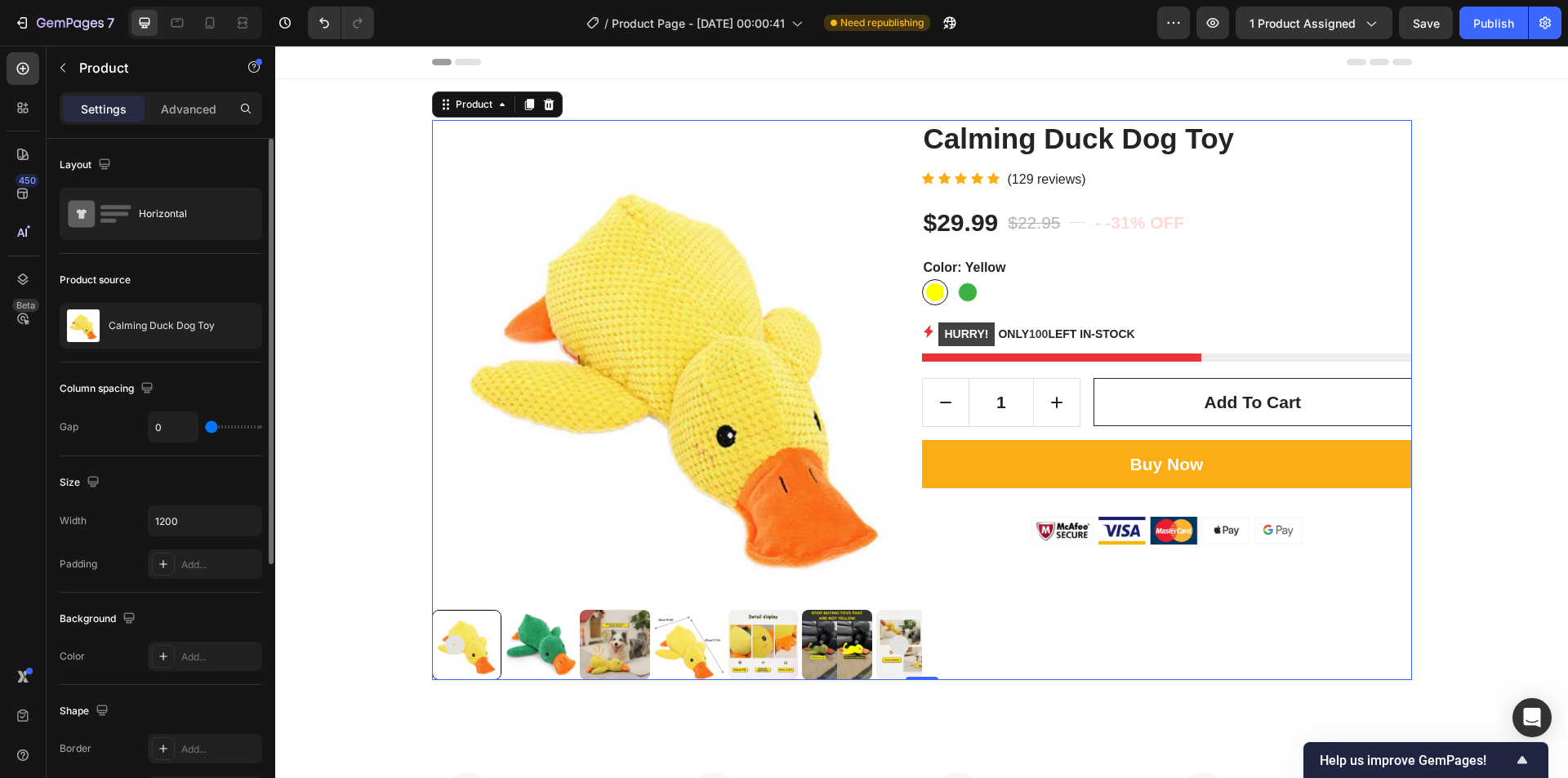
type input "16"
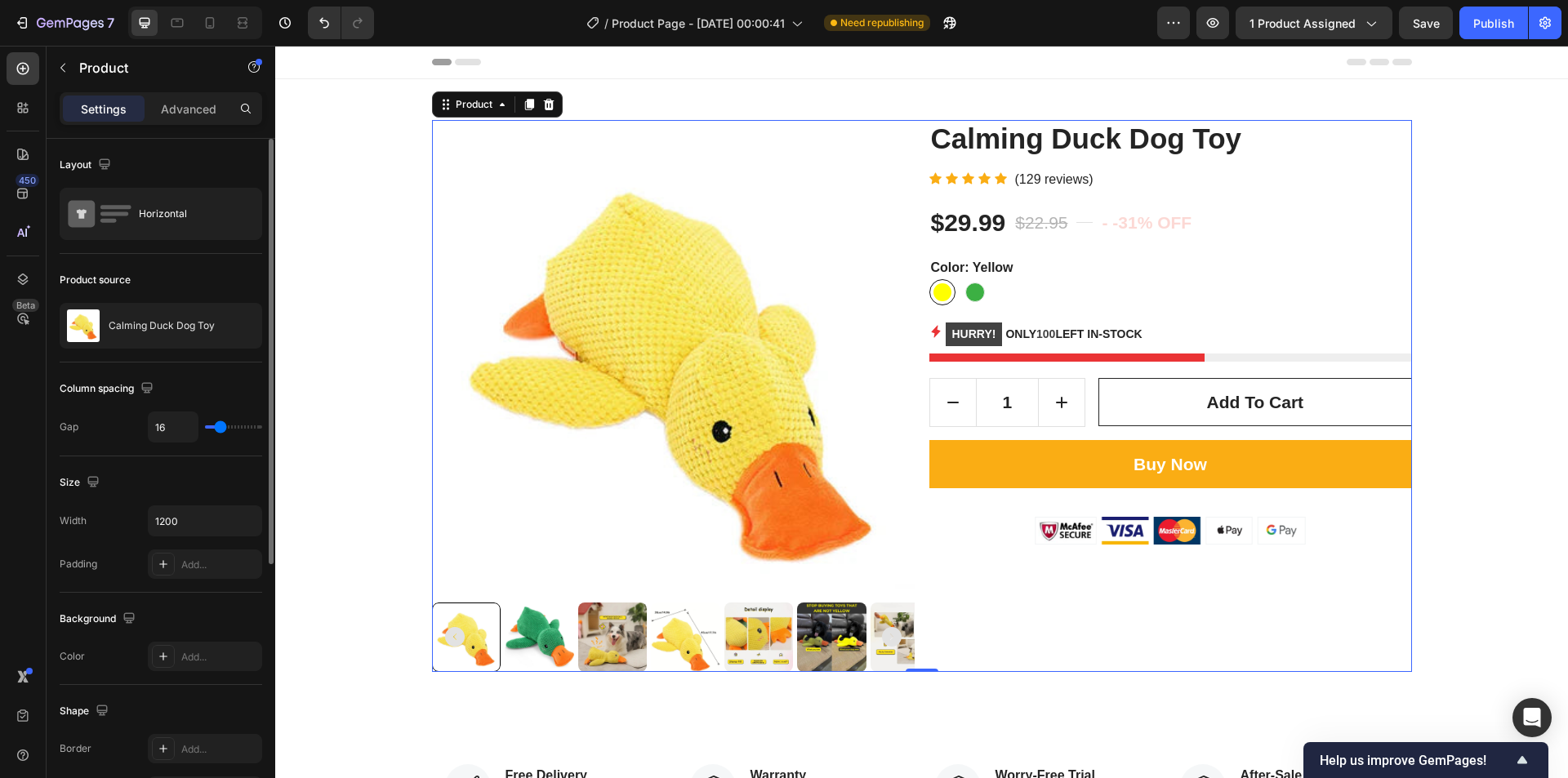
type input "18"
type input "19"
type input "21"
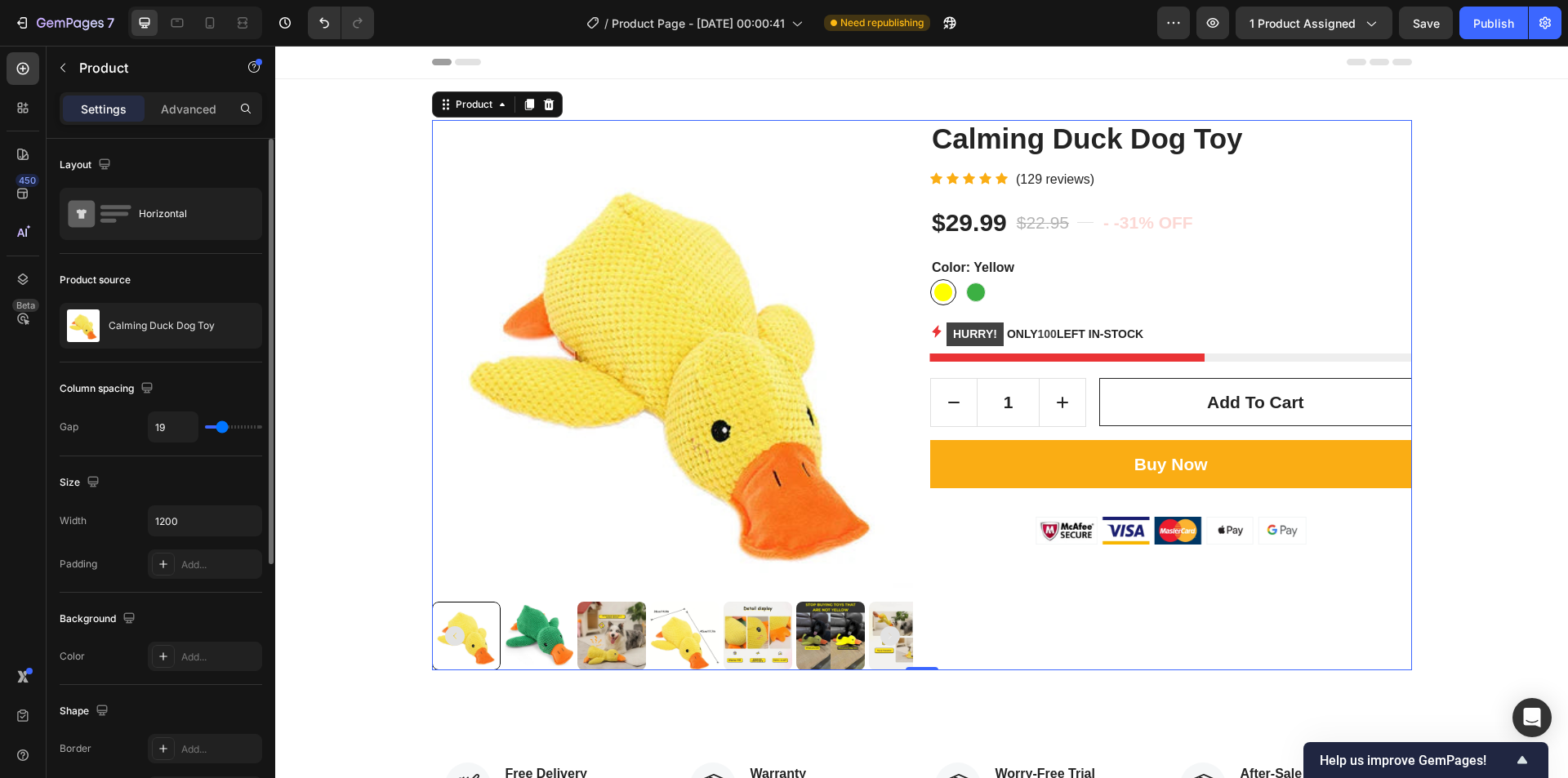
type input "21"
type input "27"
type input "30"
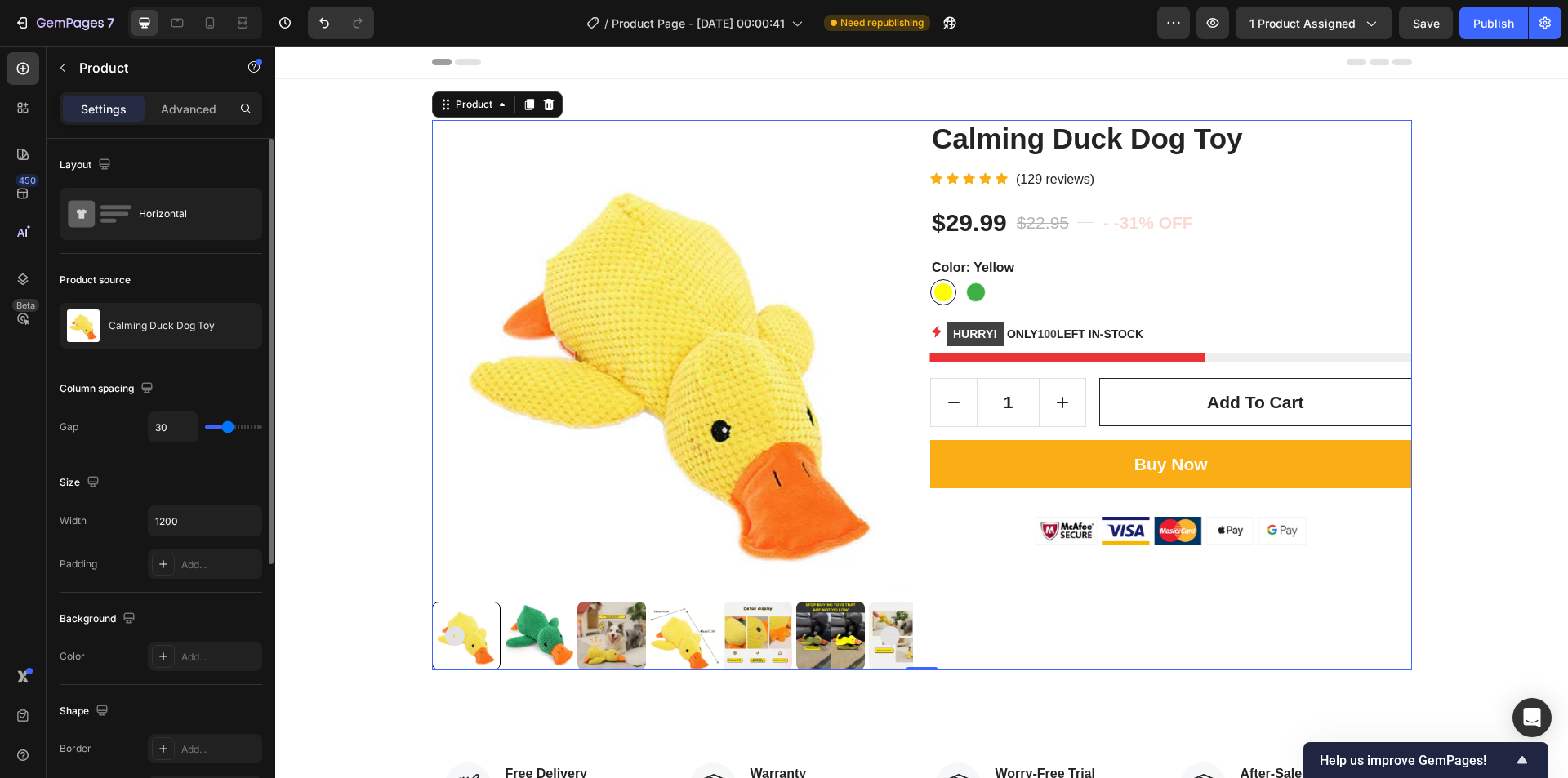
type input "39"
type input "43"
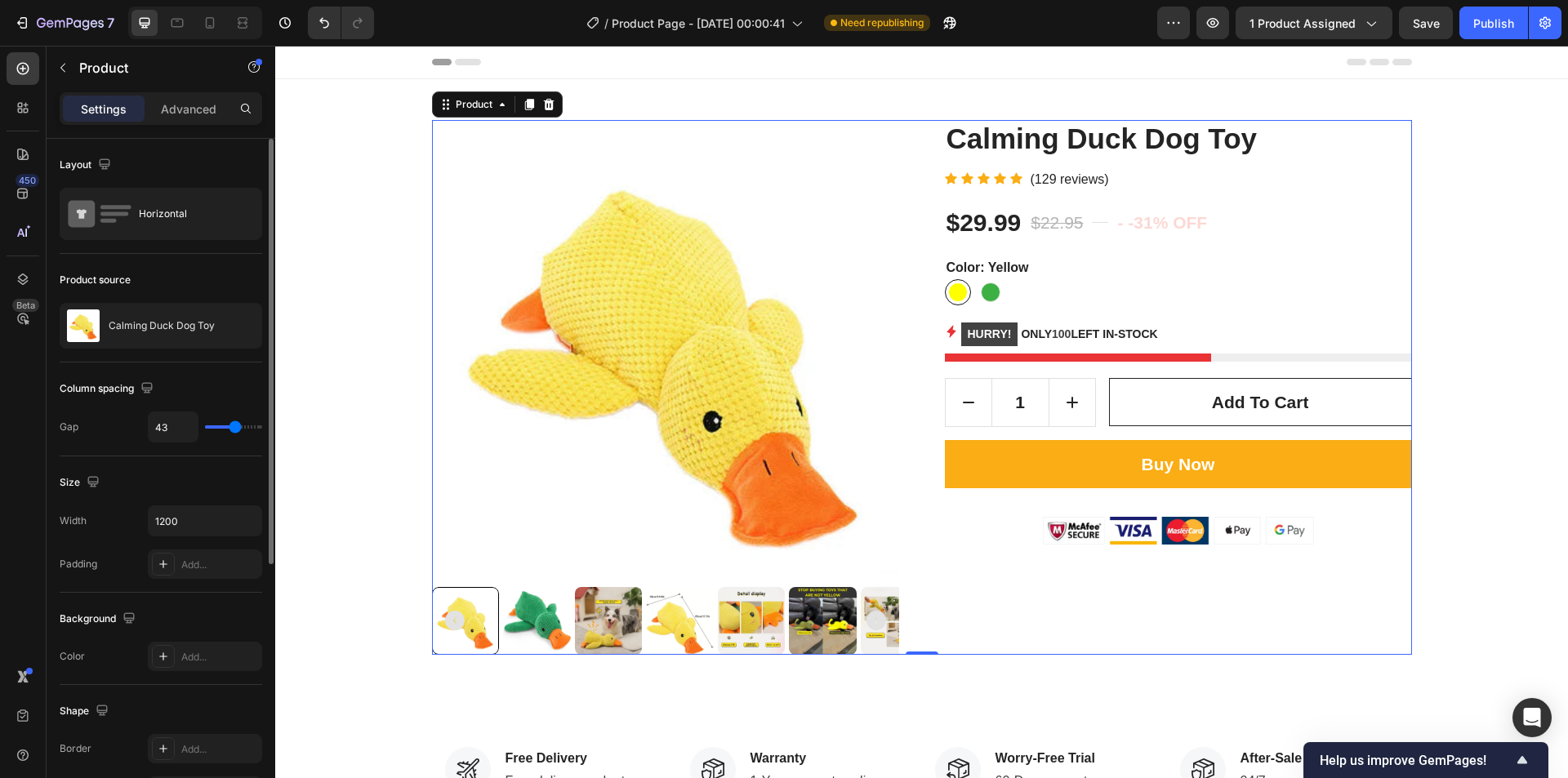
type input "56"
type input "65"
type input "70"
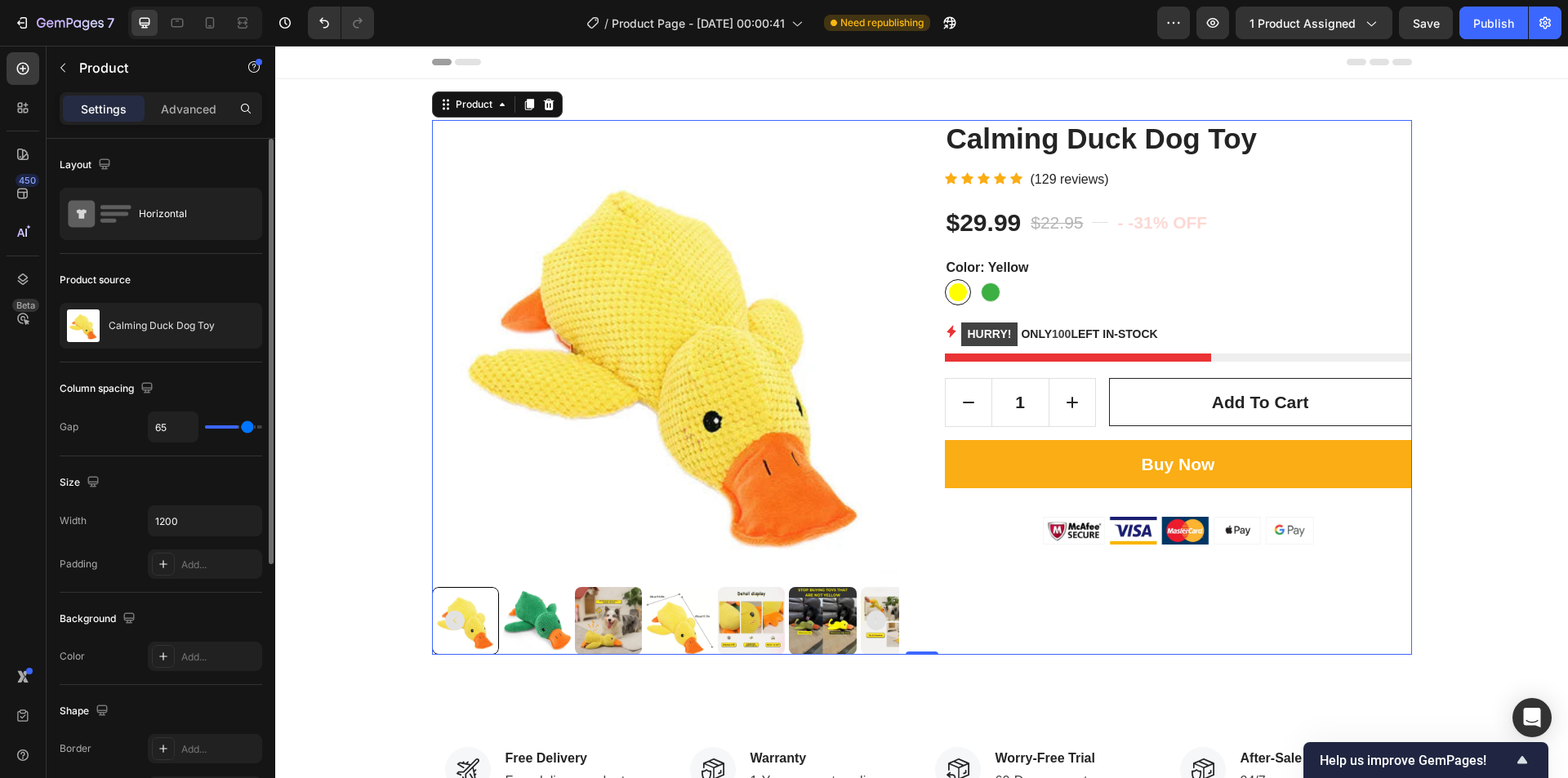
type input "70"
type input "79"
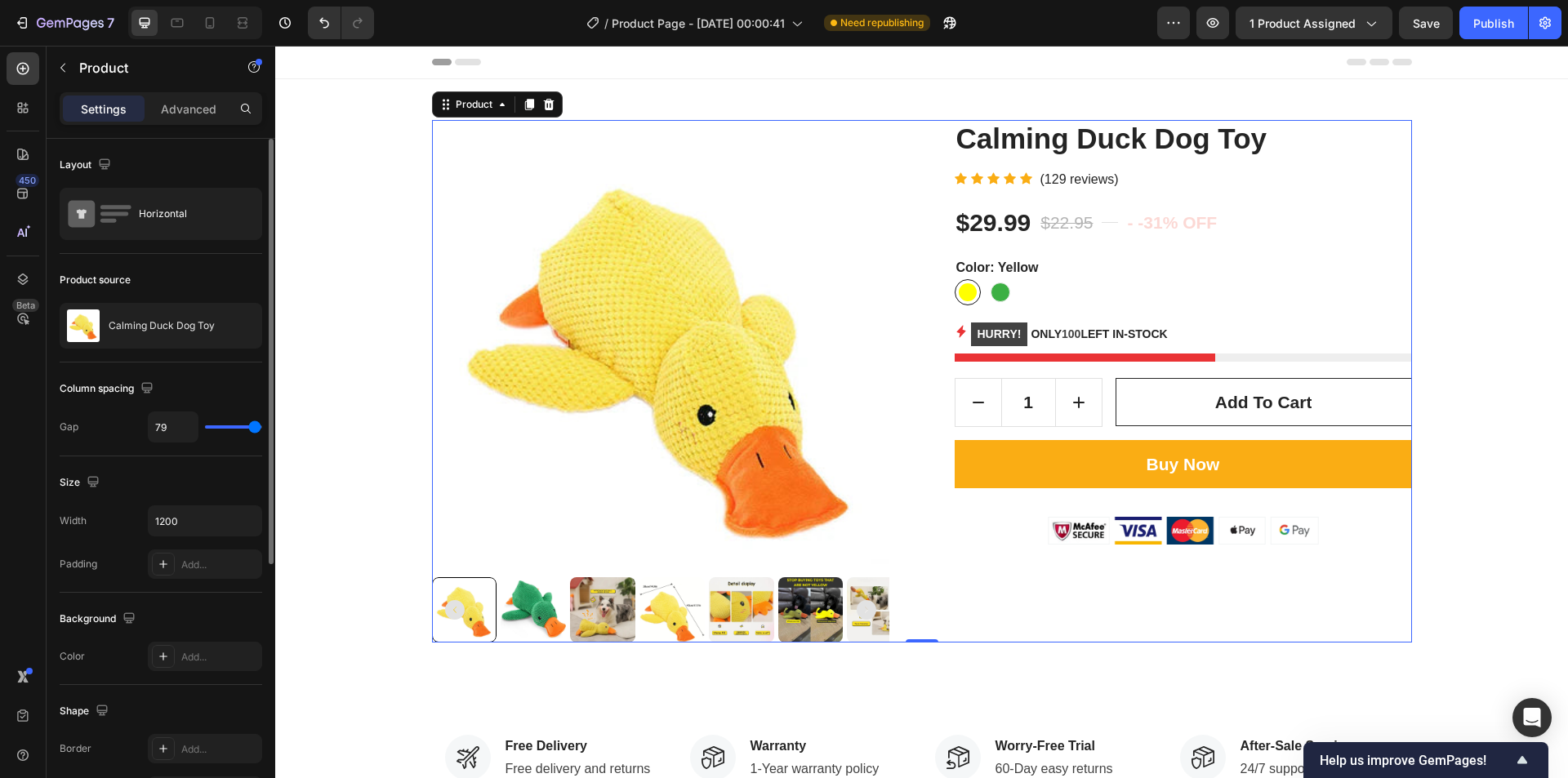
type input "80"
type input "37"
type input "27"
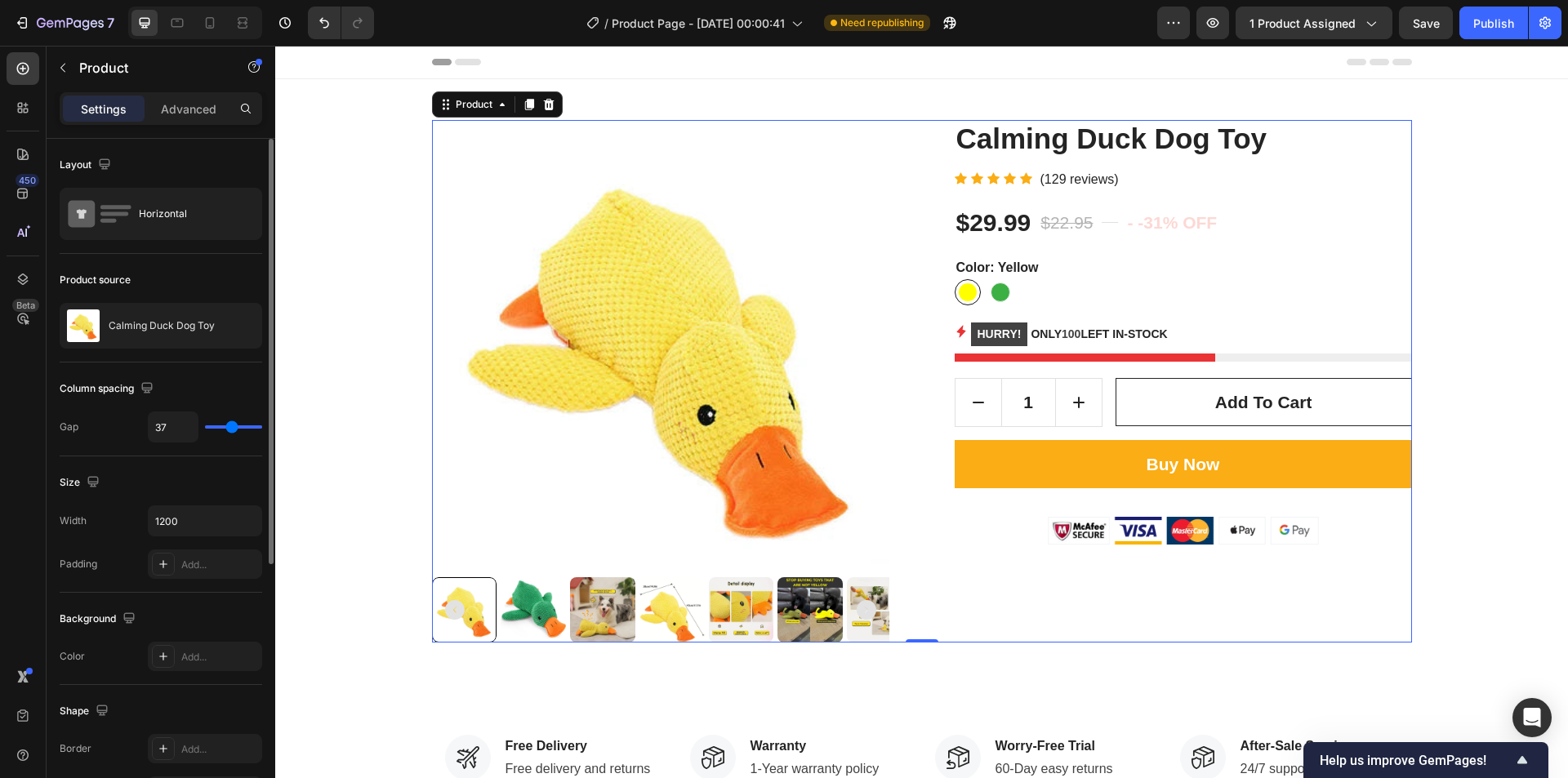
type input "27"
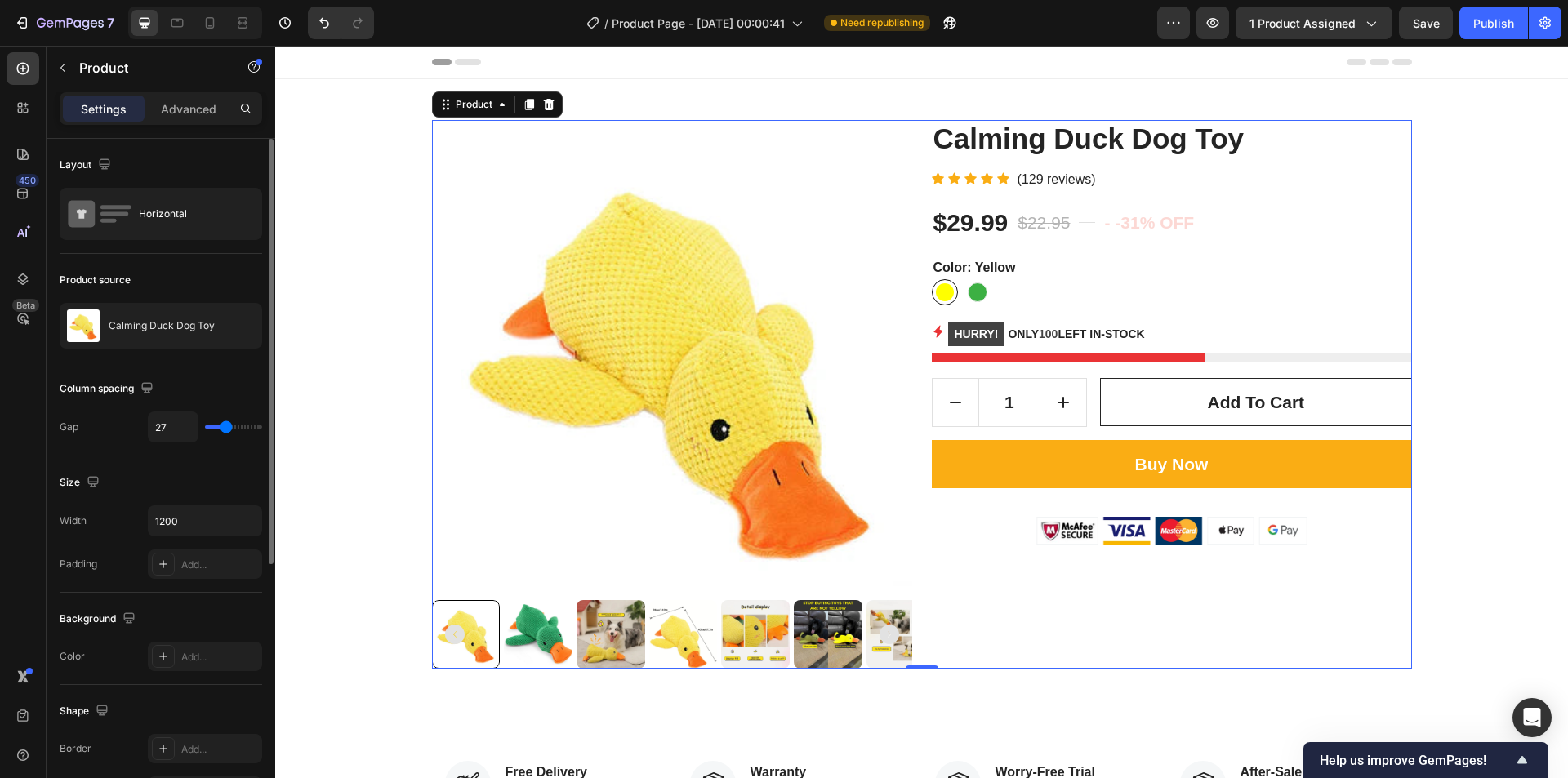
type input "24"
type input "16"
type input "15"
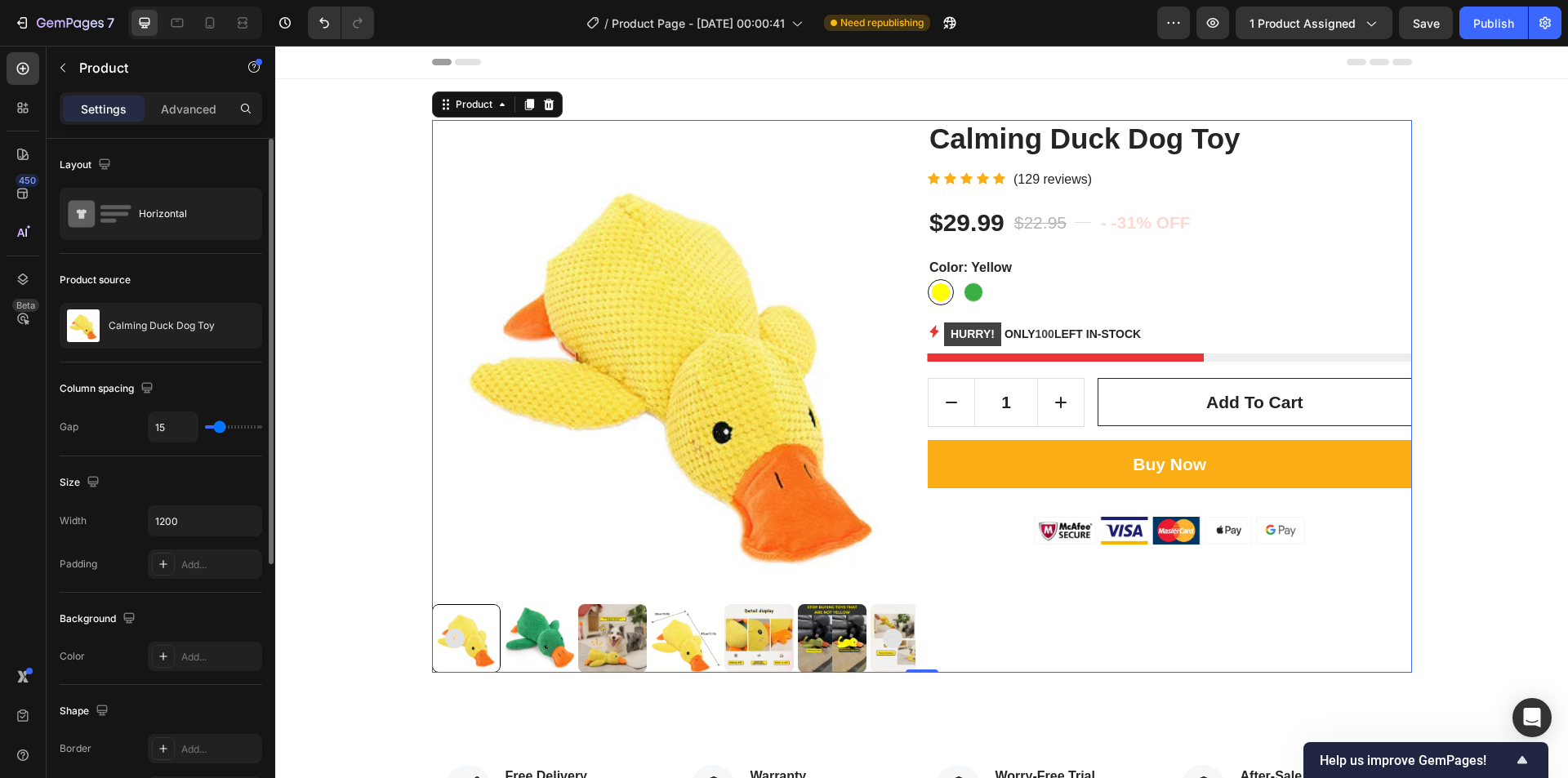
drag, startPoint x: 225, startPoint y: 427, endPoint x: 220, endPoint y: 434, distance: 8.6
type input "15"
click at [220, 428] on input "range" at bounding box center [233, 428] width 57 height 4
type input "41"
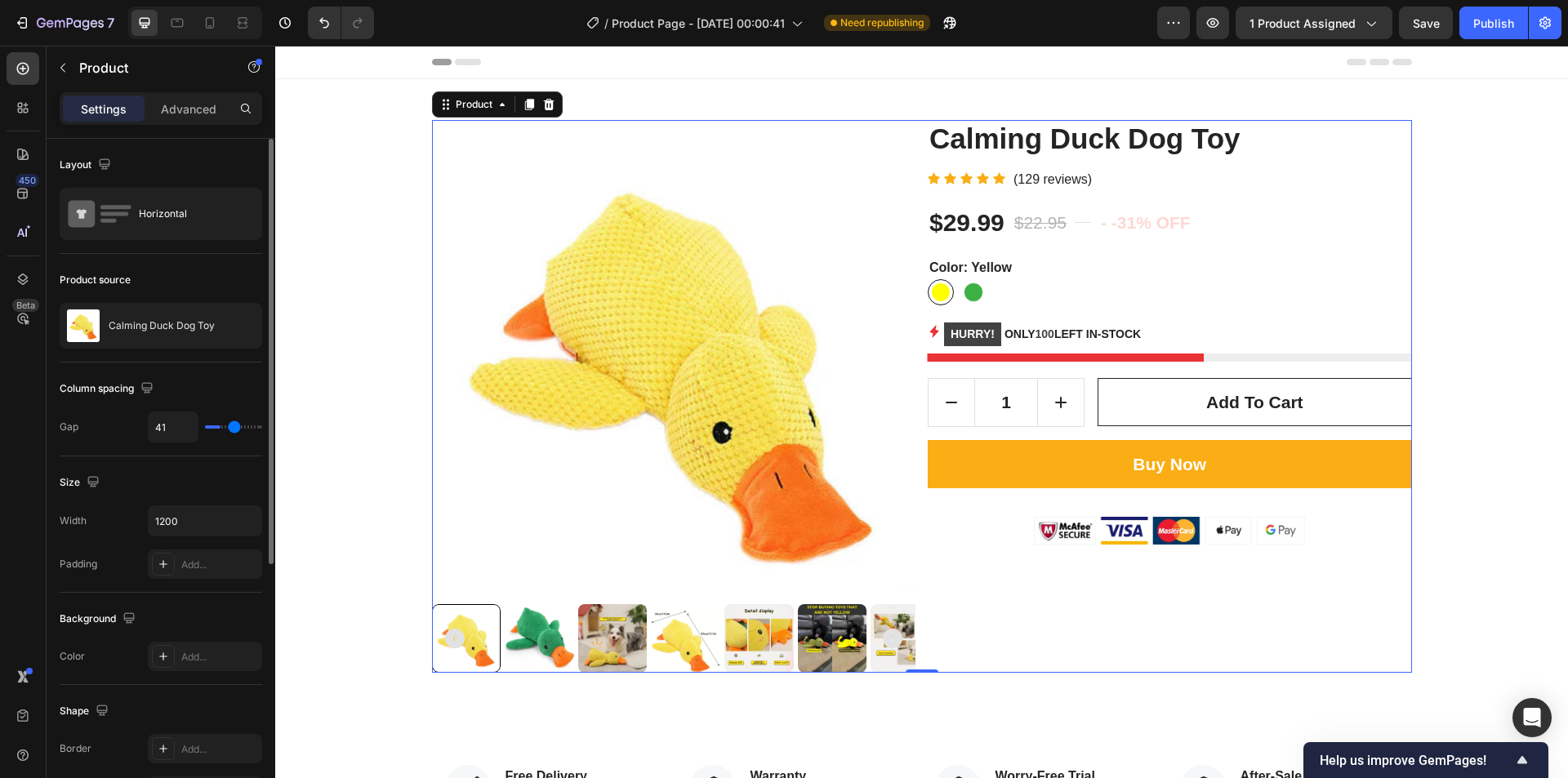
type input "50"
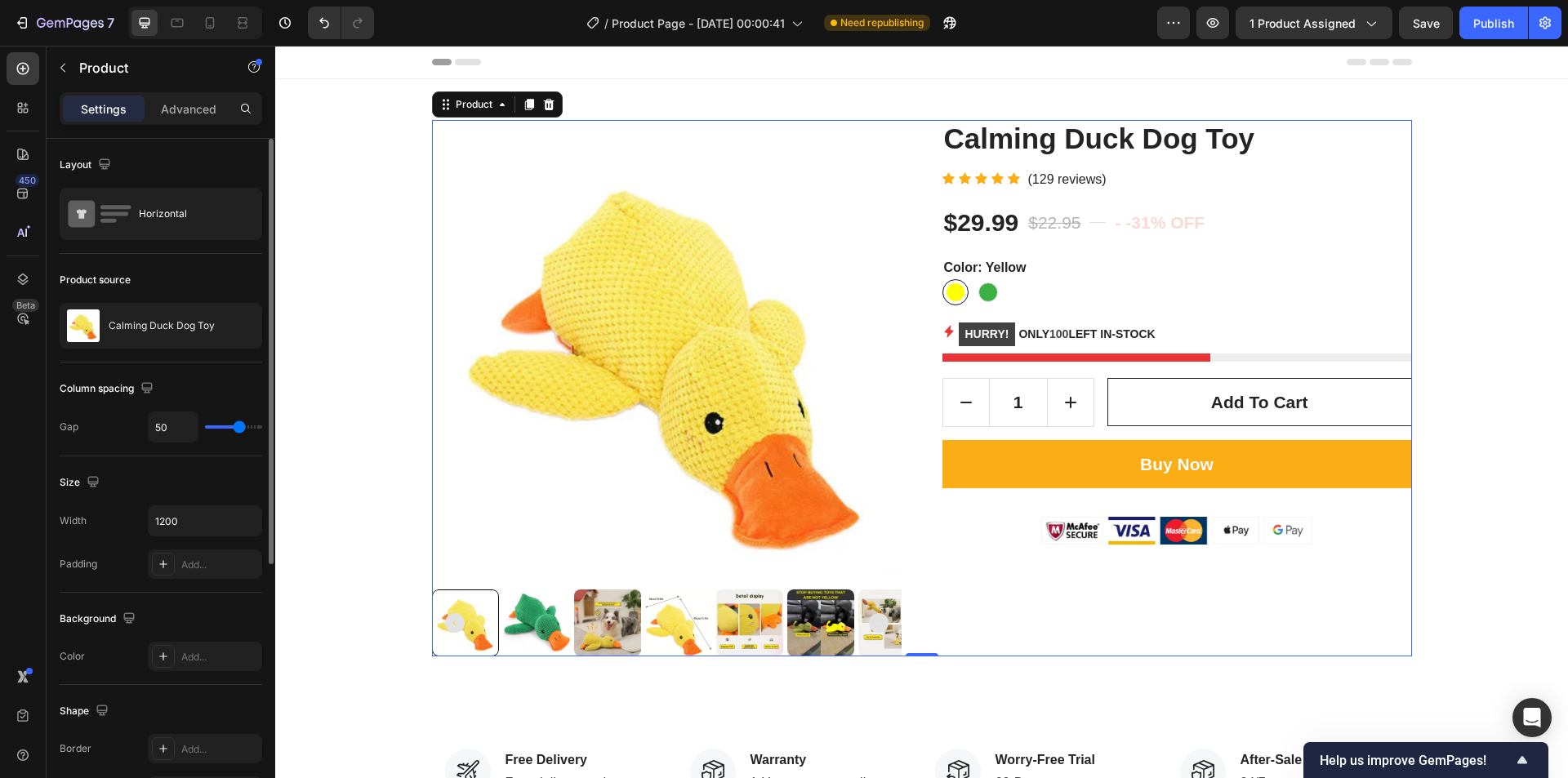
type input "80"
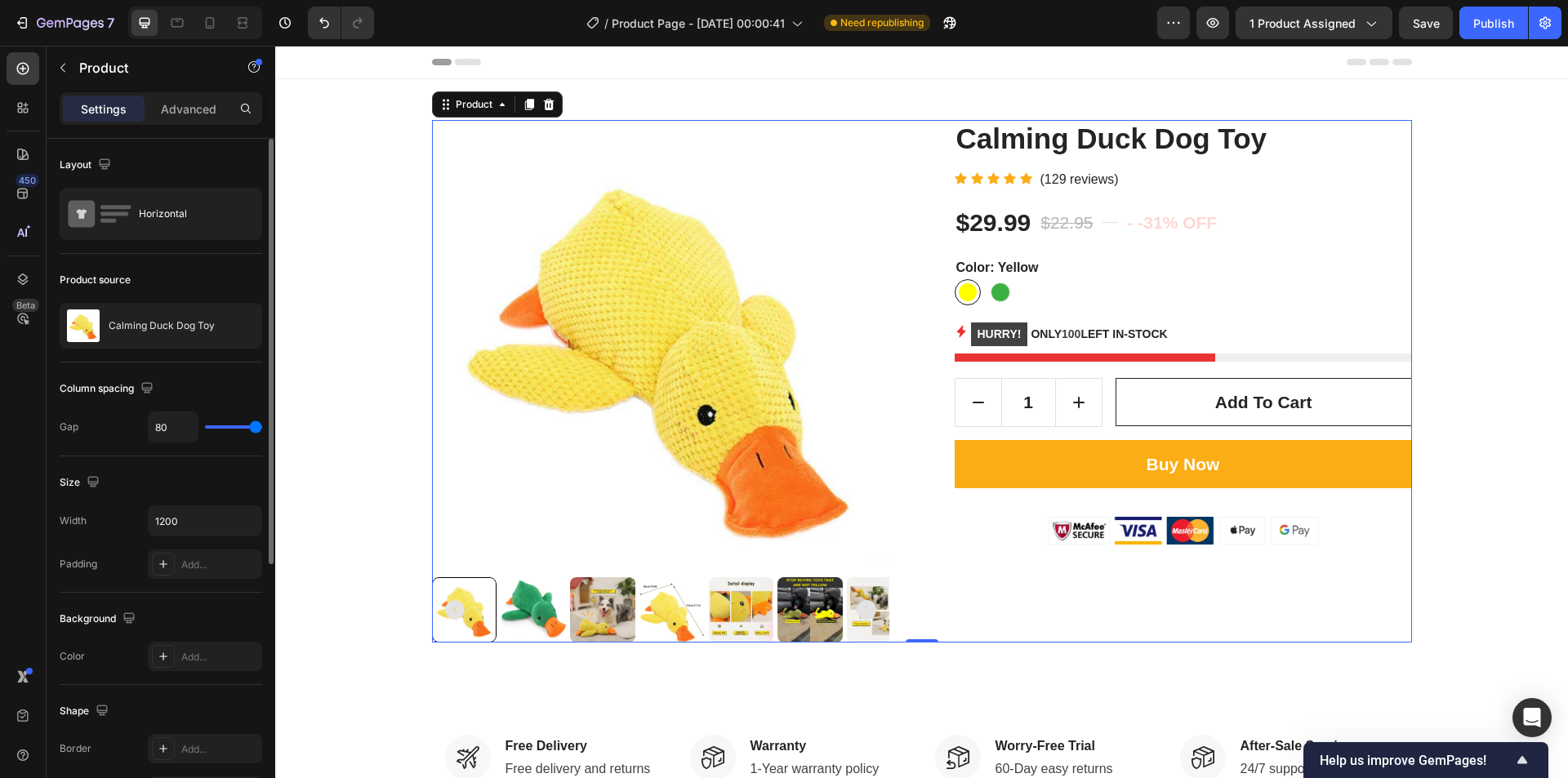
type input "0"
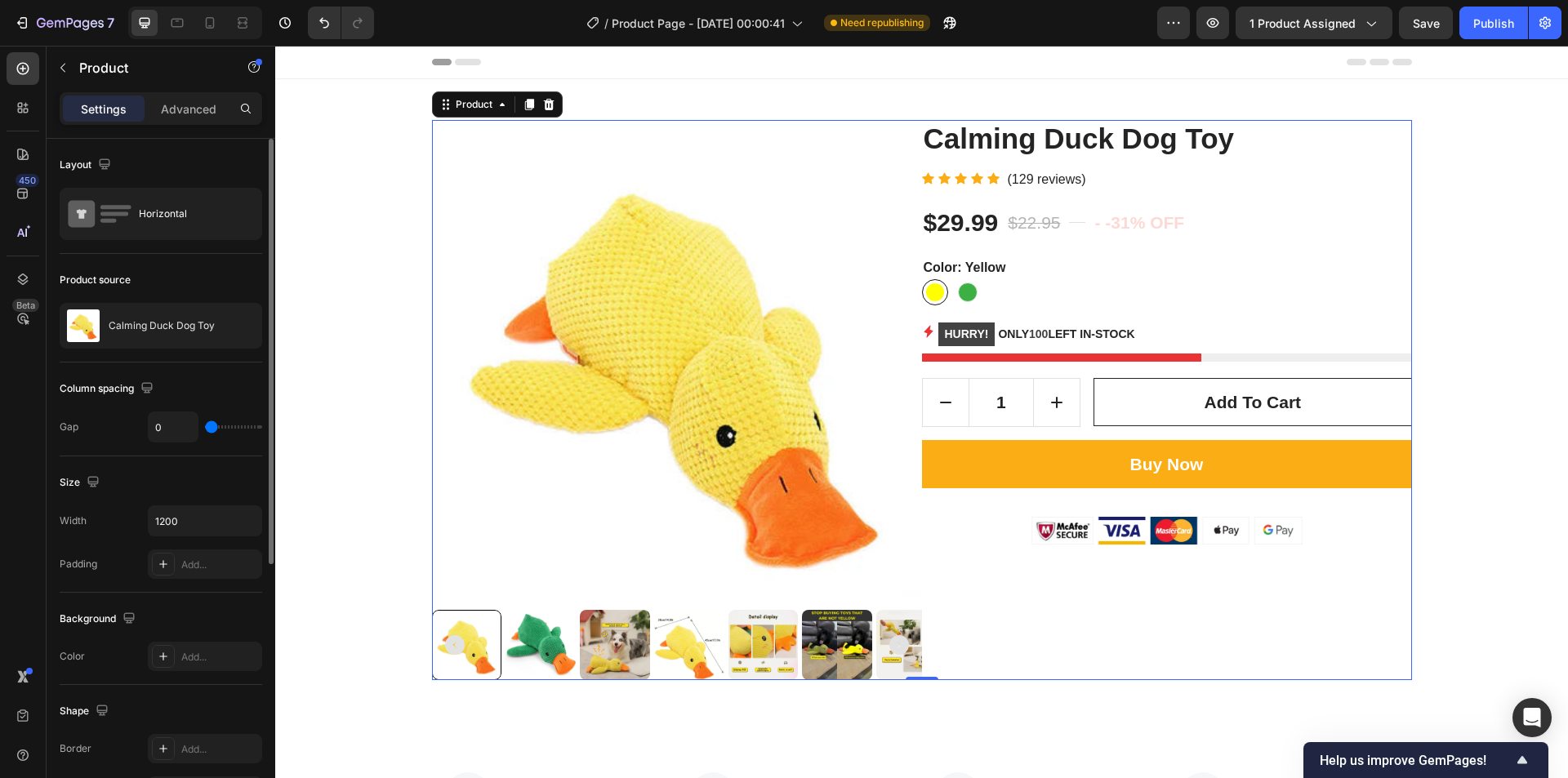
drag, startPoint x: 217, startPoint y: 427, endPoint x: 104, endPoint y: 421, distance: 113.2
type input "0"
click at [205, 426] on input "range" at bounding box center [233, 428] width 57 height 4
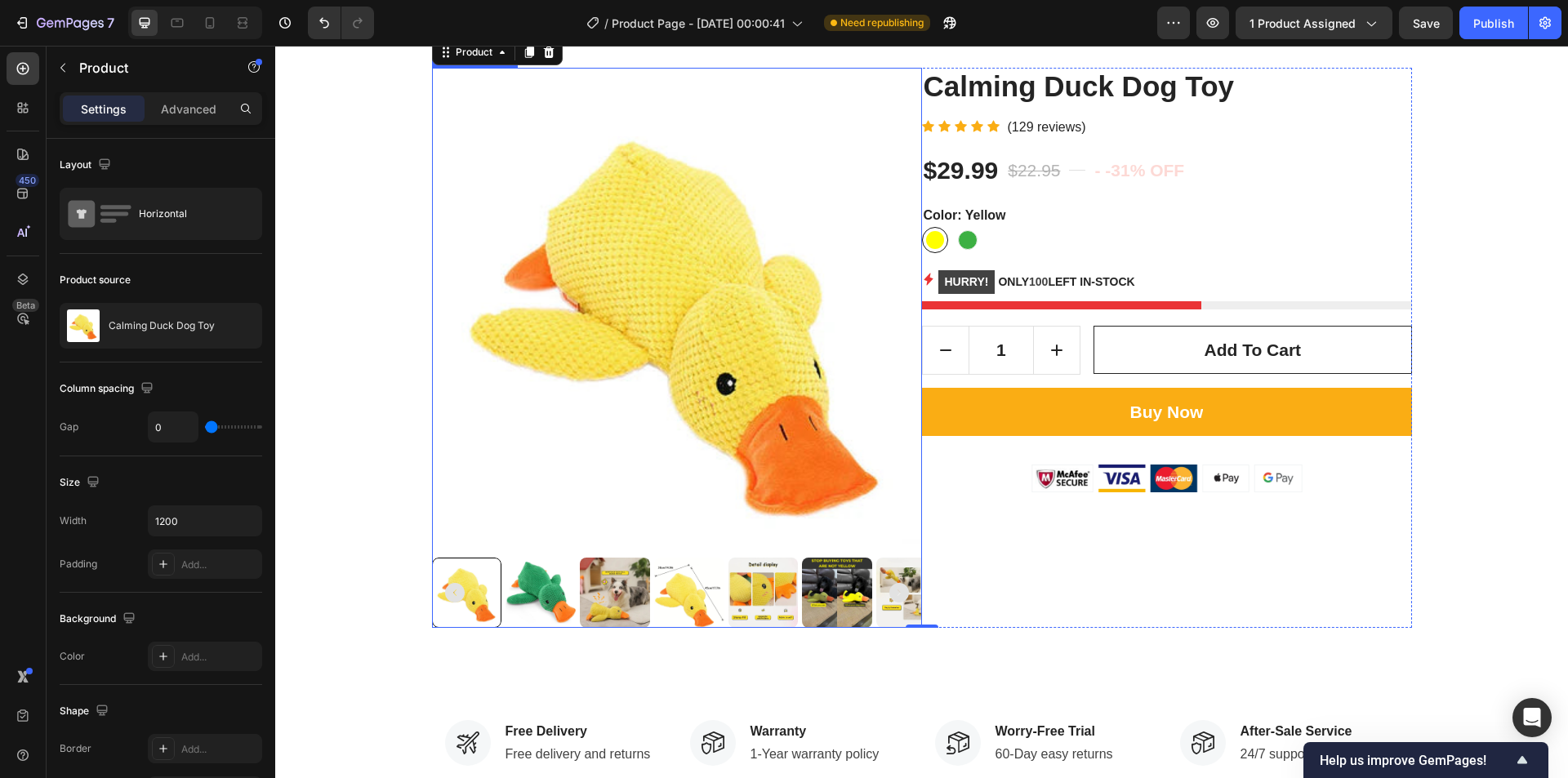
scroll to position [81, 0]
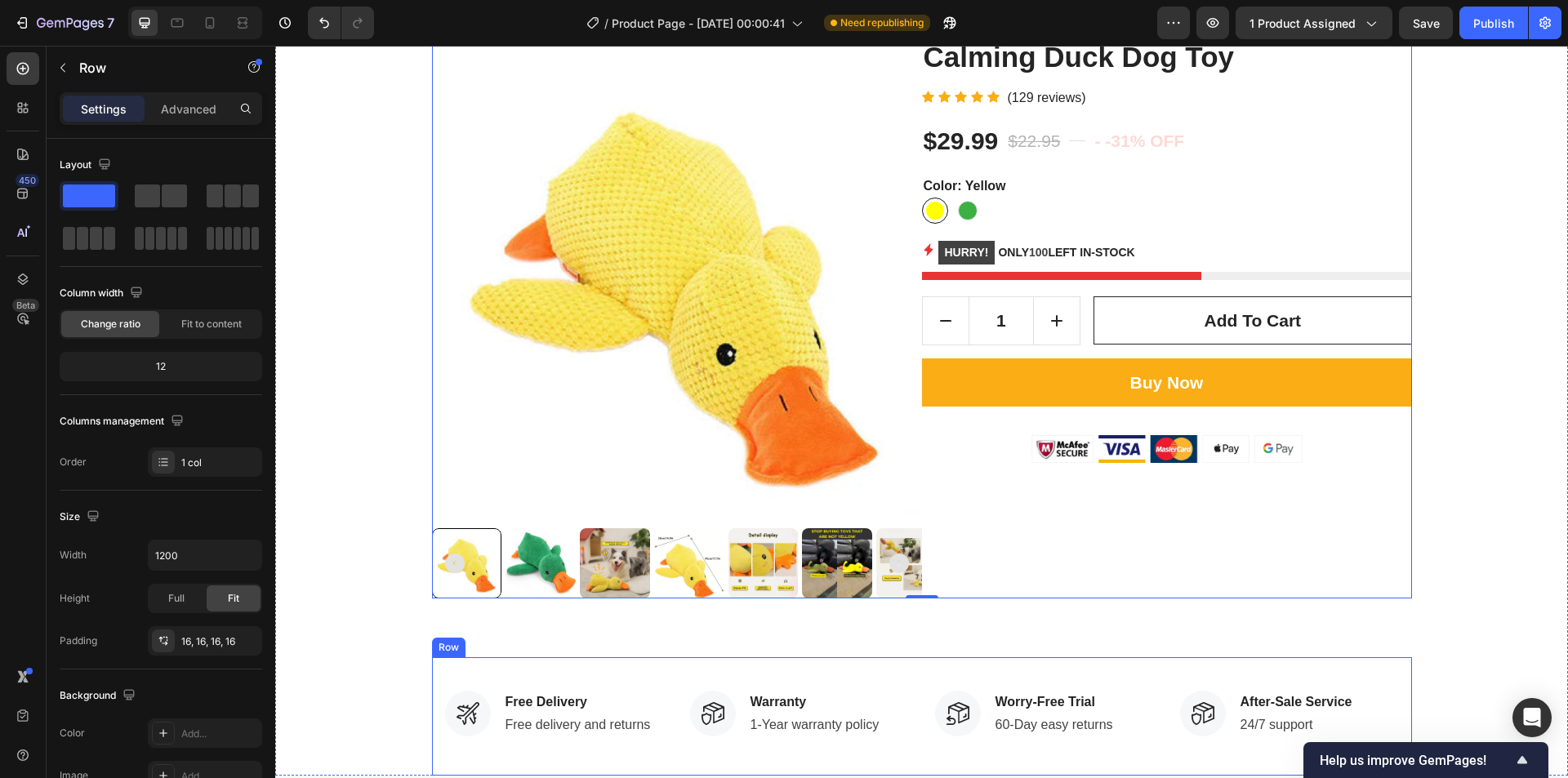
click at [983, 667] on div "Image Free Delivery Text block Free delivery and returns Text block Row Image W…" at bounding box center [922, 716] width 980 height 118
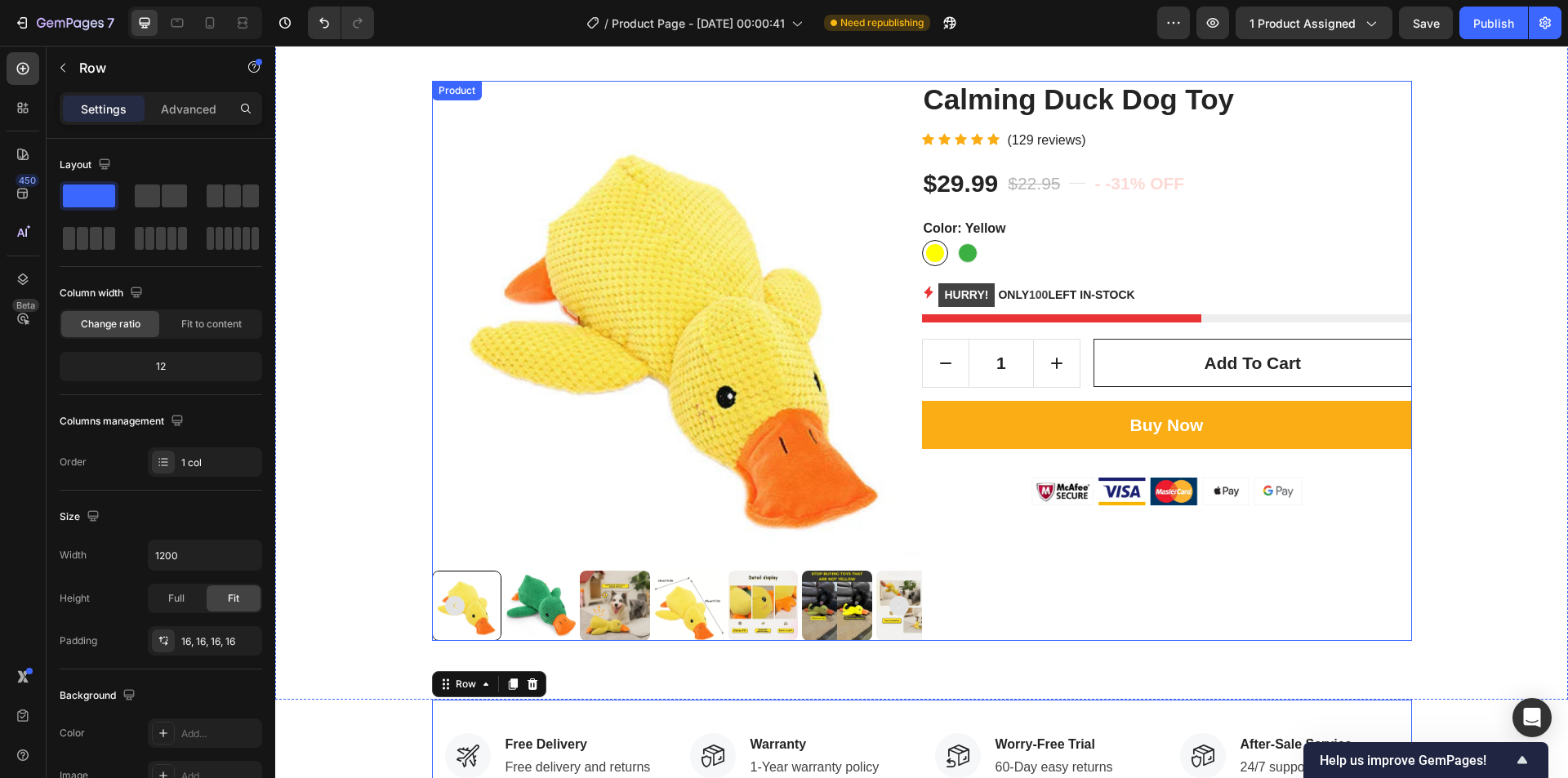
scroll to position [0, 0]
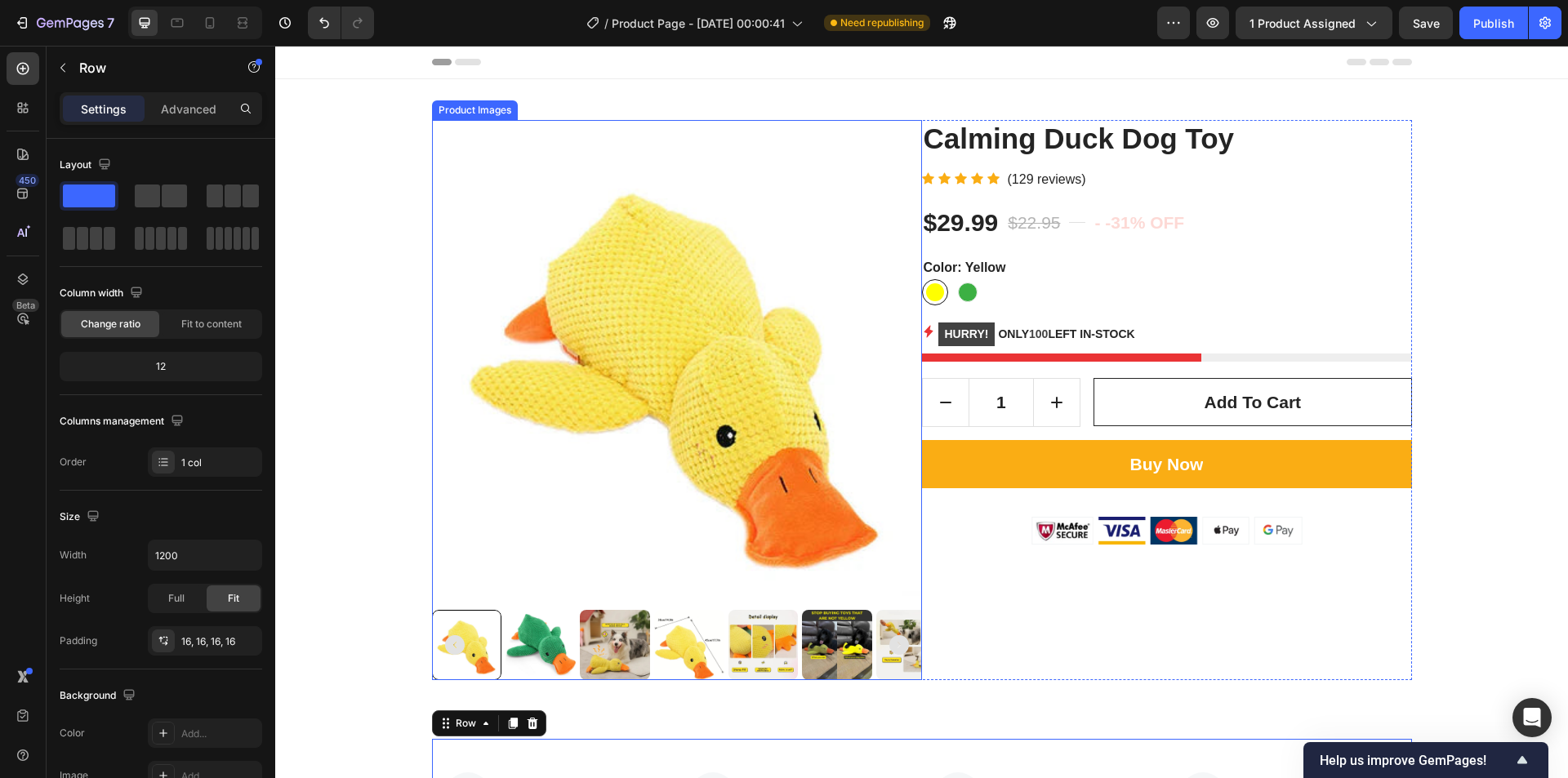
click at [794, 390] on img at bounding box center [677, 364] width 490 height 490
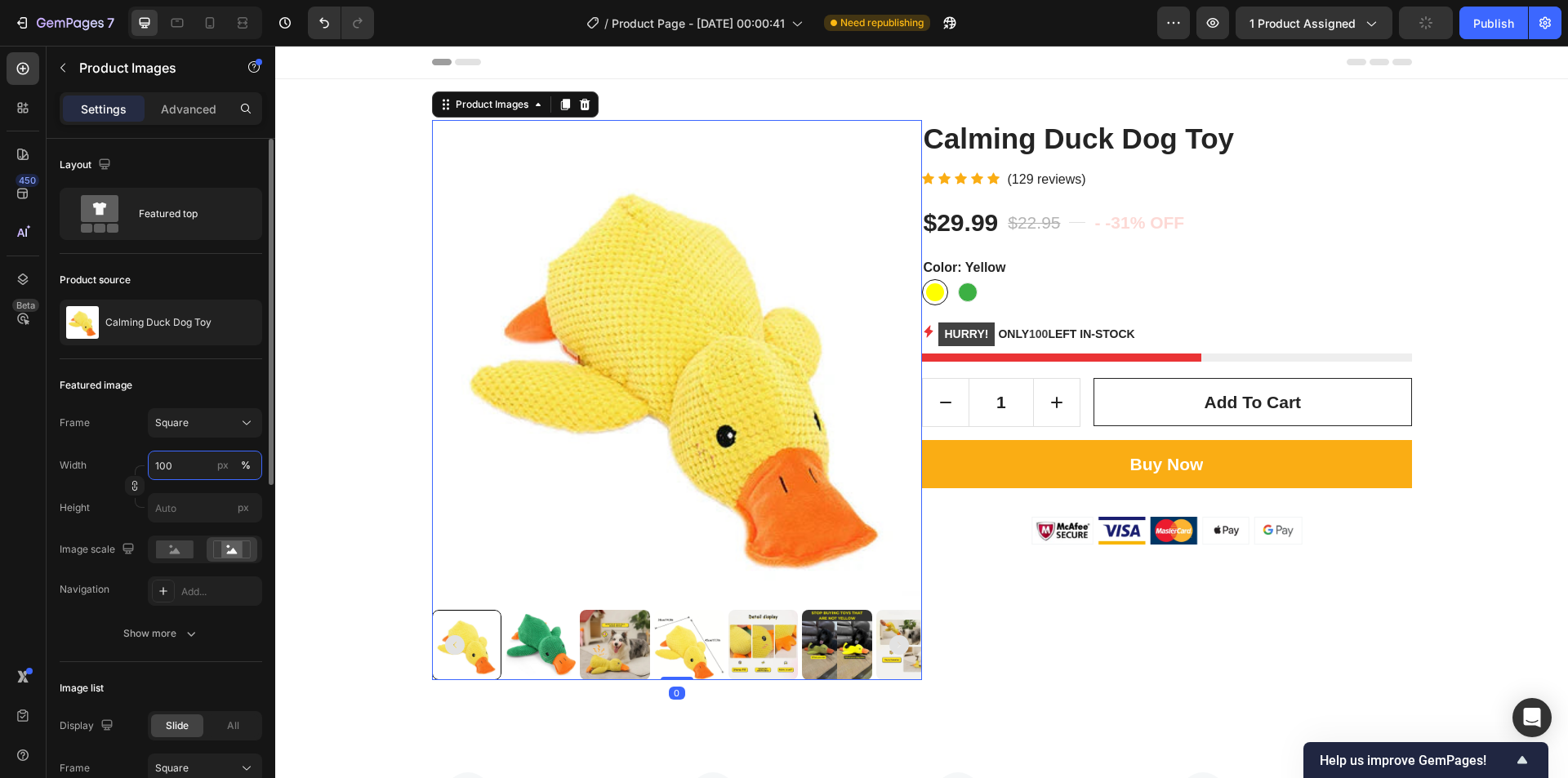
click at [191, 463] on input "100" at bounding box center [205, 465] width 114 height 30
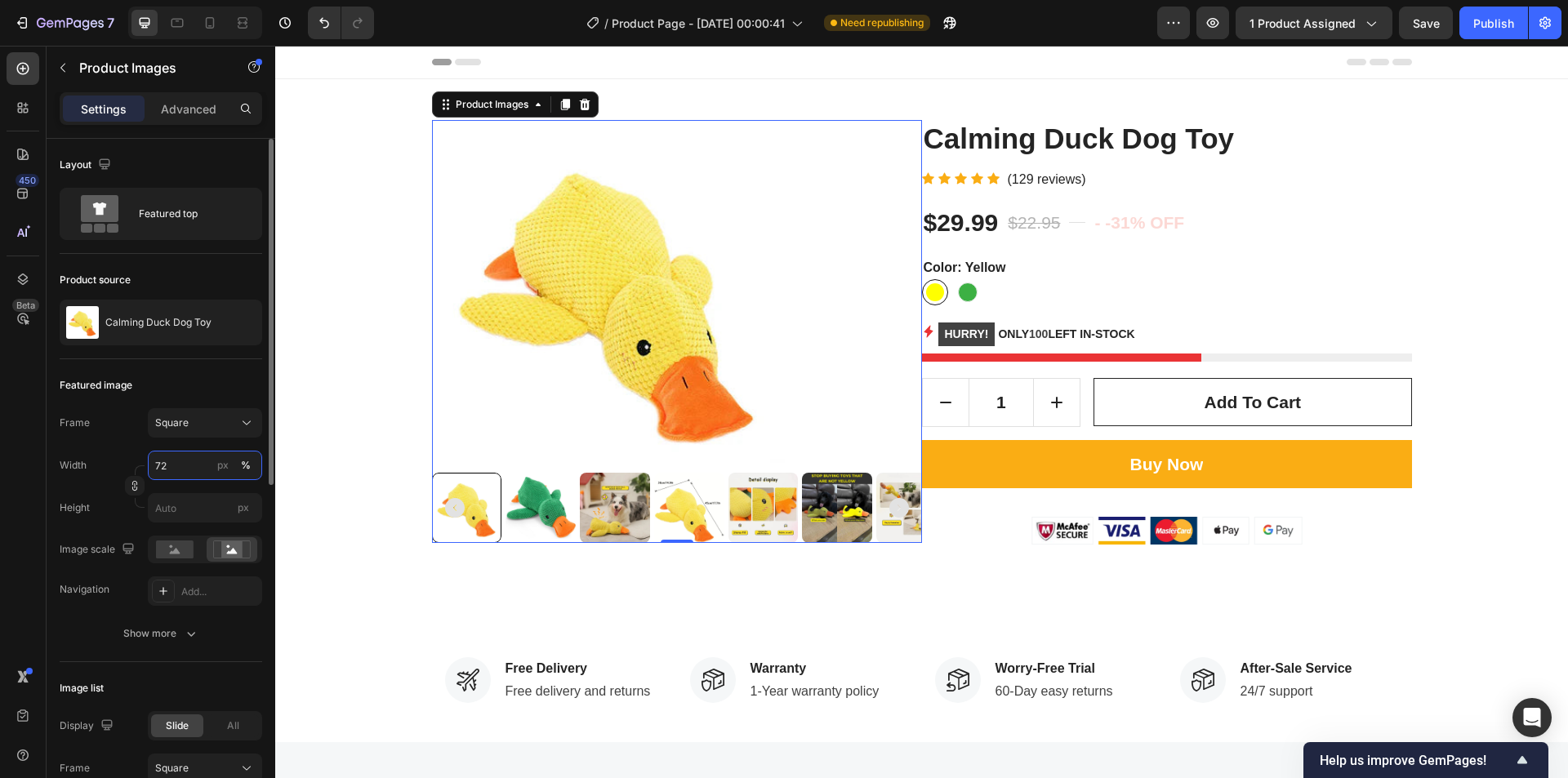
type input "73"
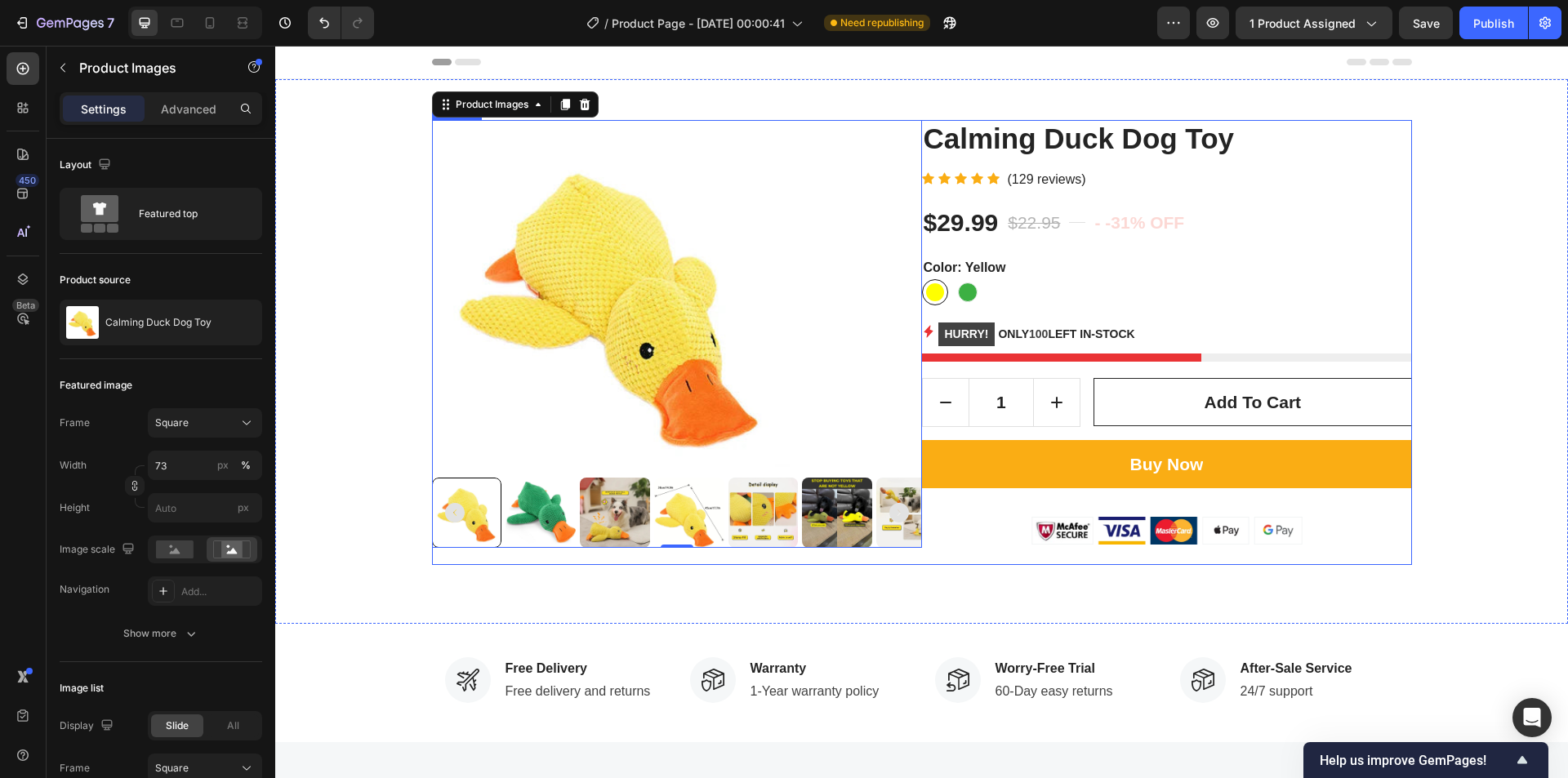
click at [933, 548] on div "Calming Duck Dog Toy Product Title Icon Icon Icon Icon Icon Icon List Hoz (129 …" at bounding box center [1167, 343] width 490 height 445
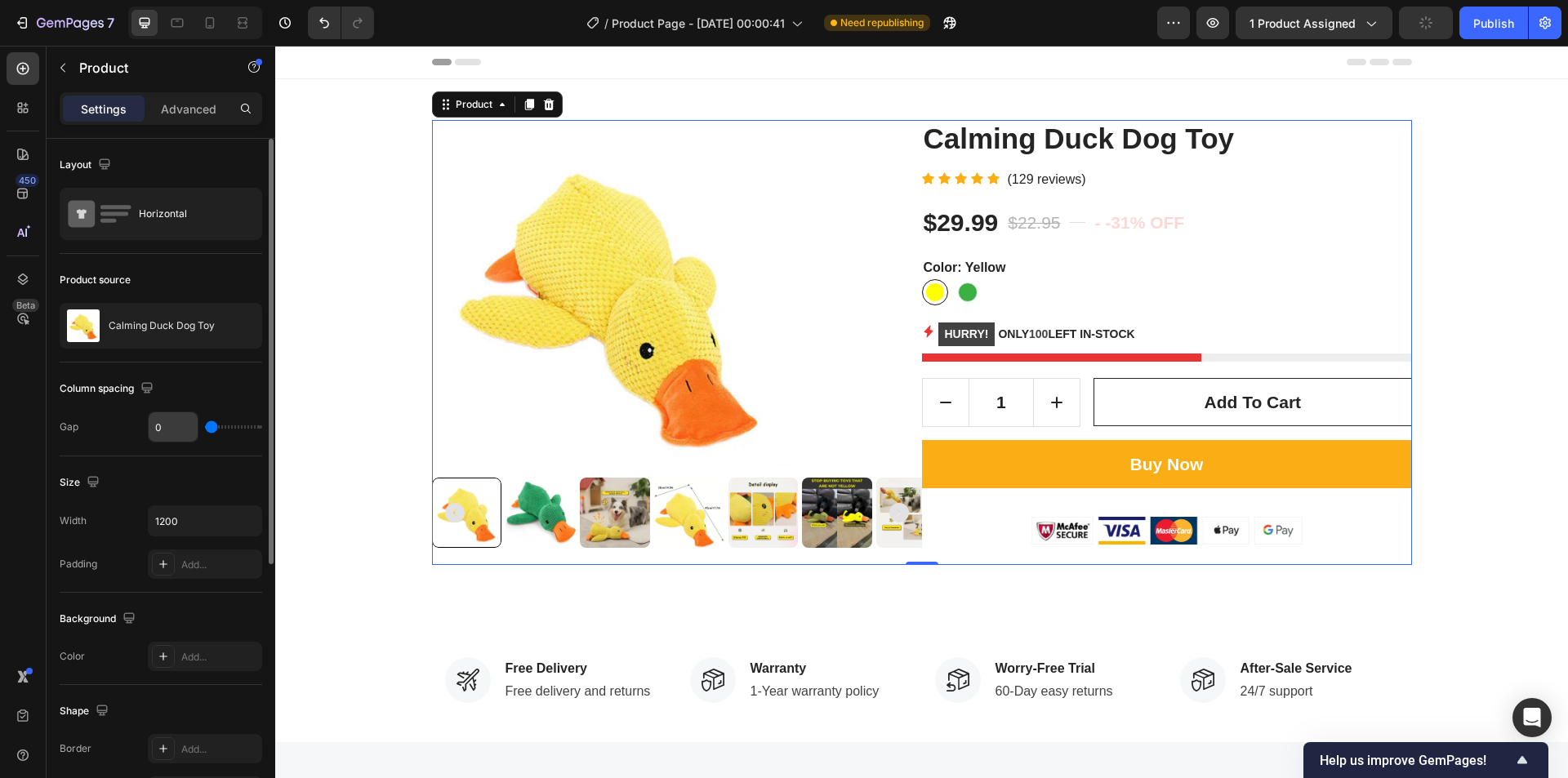
click at [167, 432] on input "0" at bounding box center [174, 428] width 49 height 30
type input "1"
type input "2"
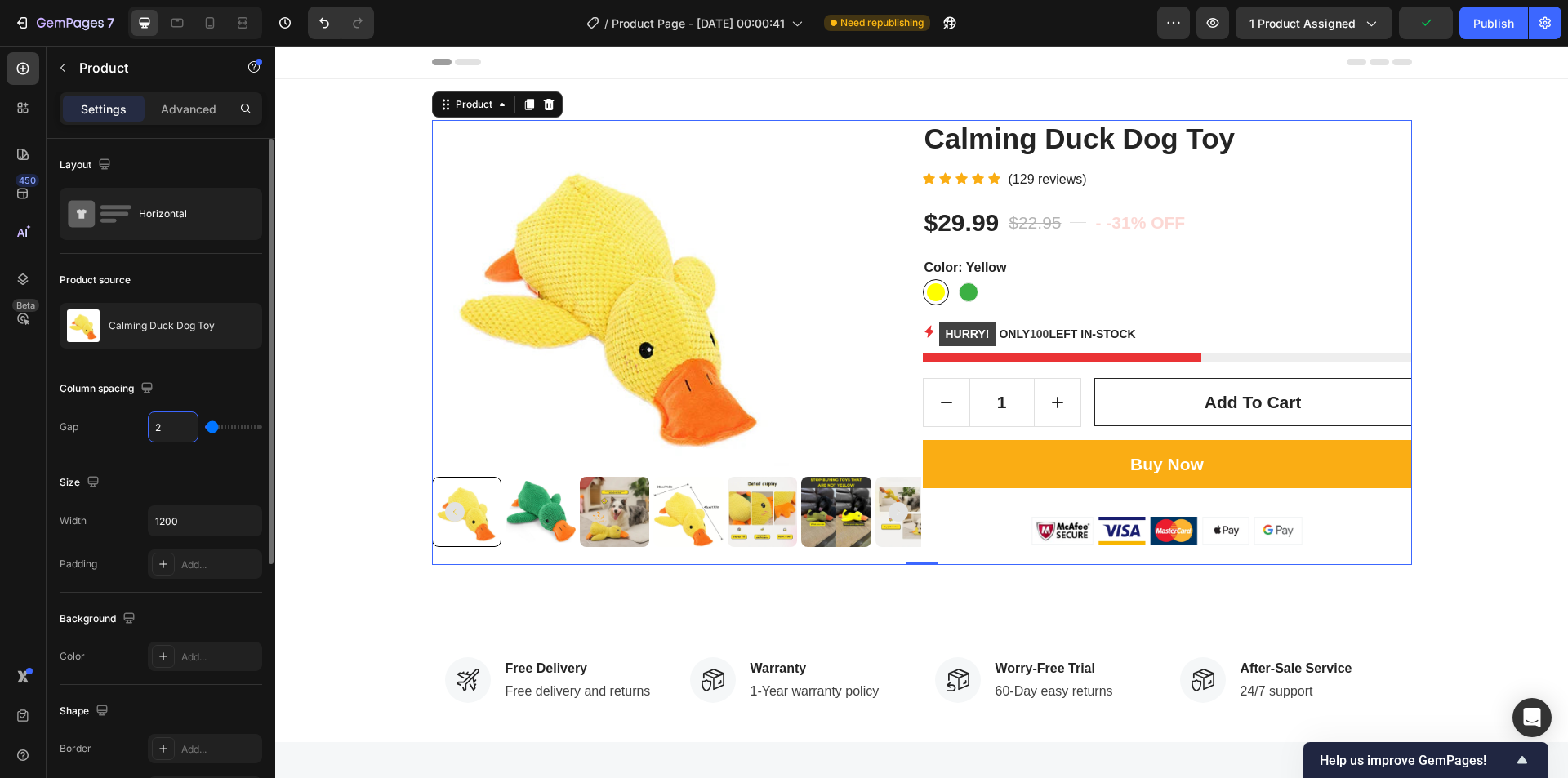
type input "3"
type input "4"
type input "5"
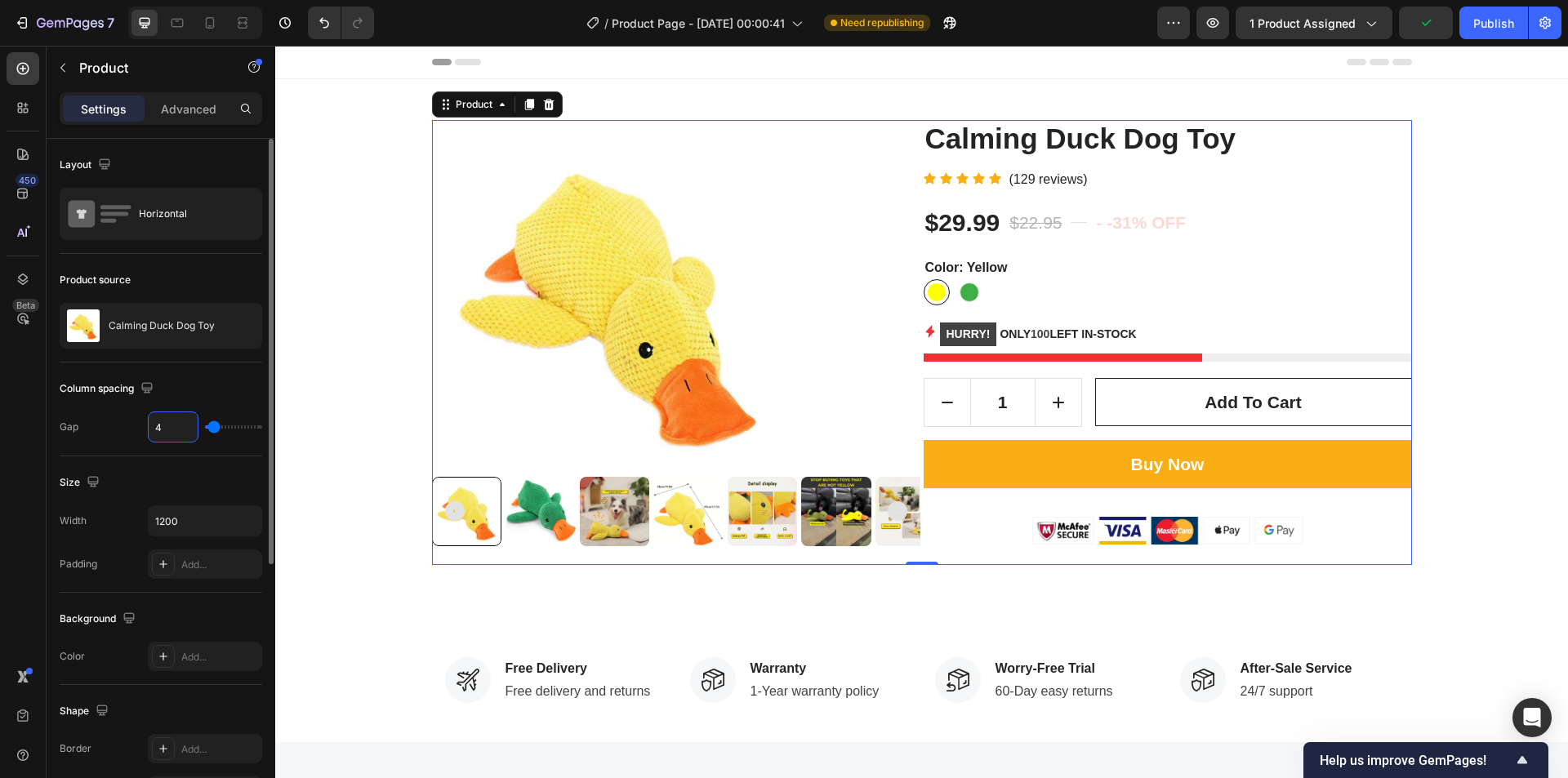
type input "5"
type input "6"
type input "7"
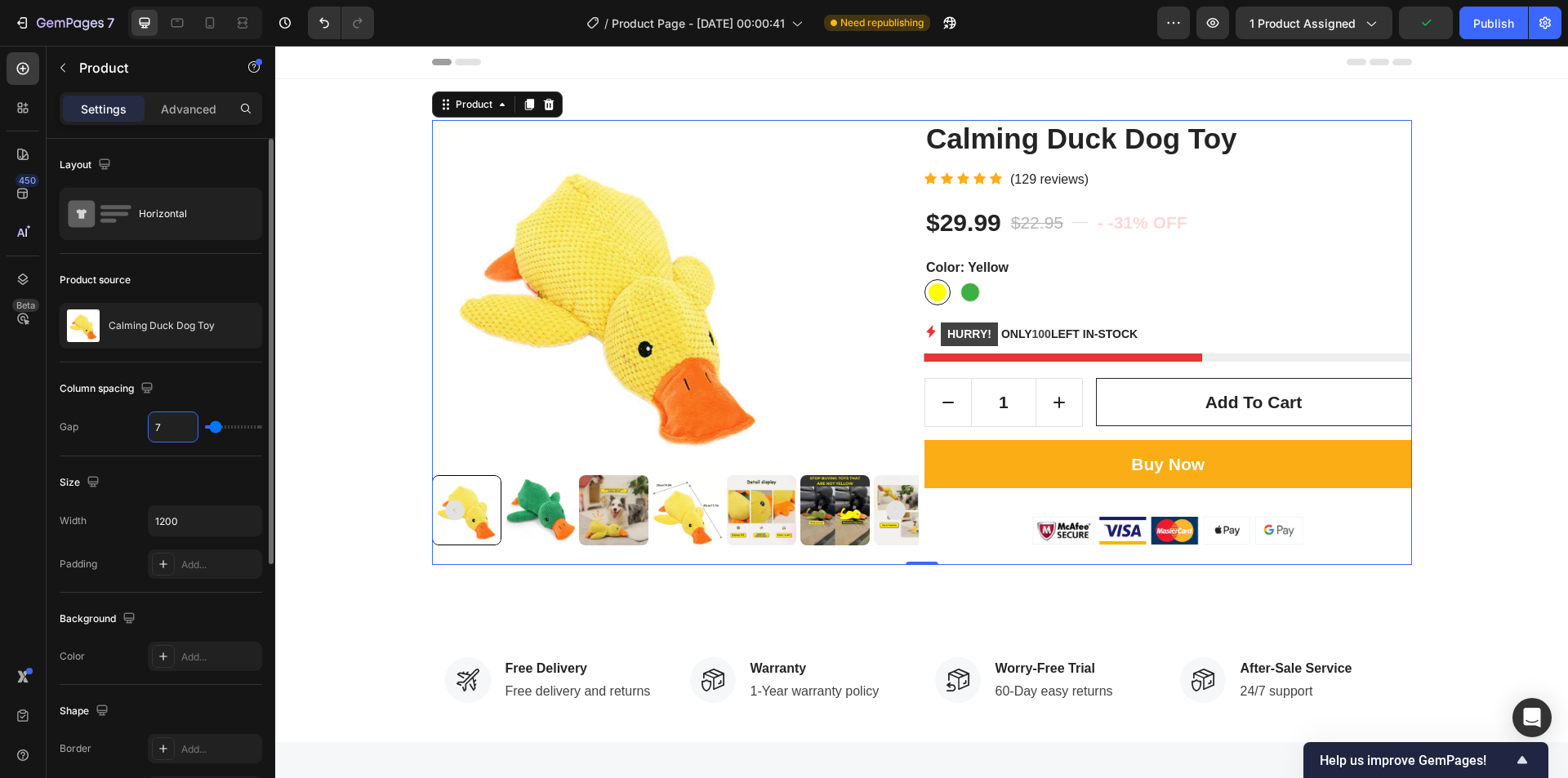
type input "8"
type input "9"
type input "10"
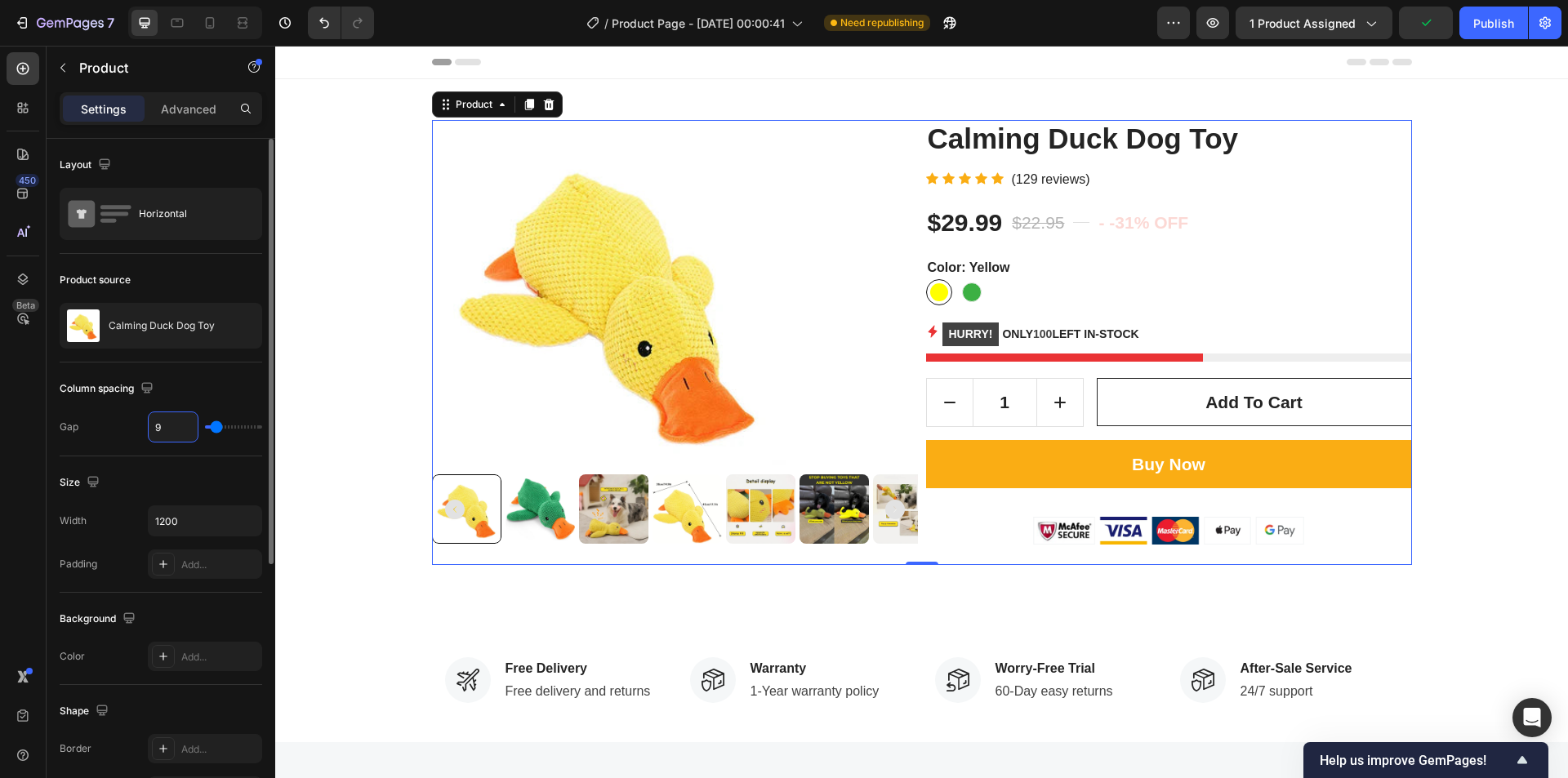
type input "10"
type input "11"
type input "12"
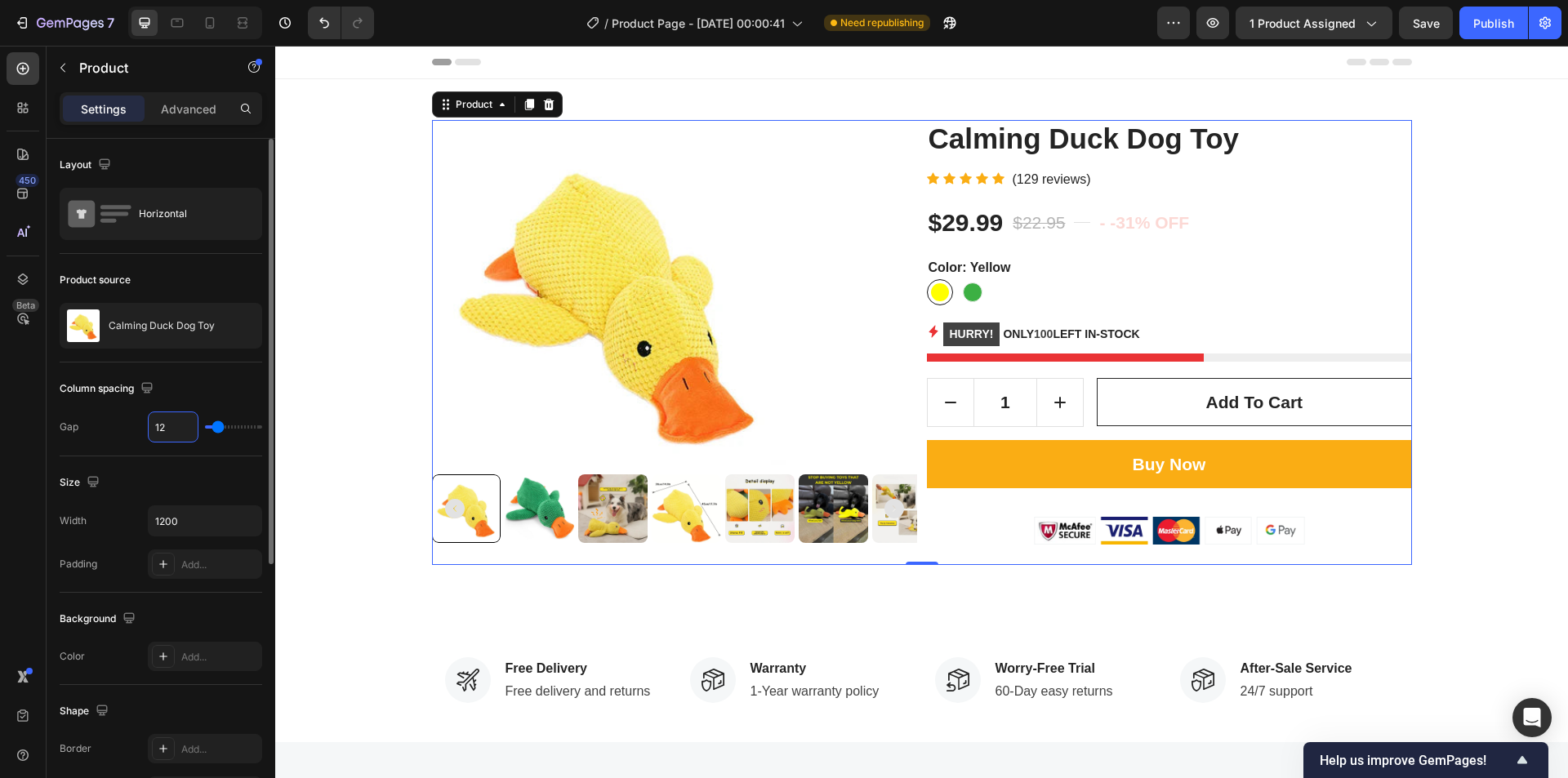
type input "13"
type input "14"
type input "15"
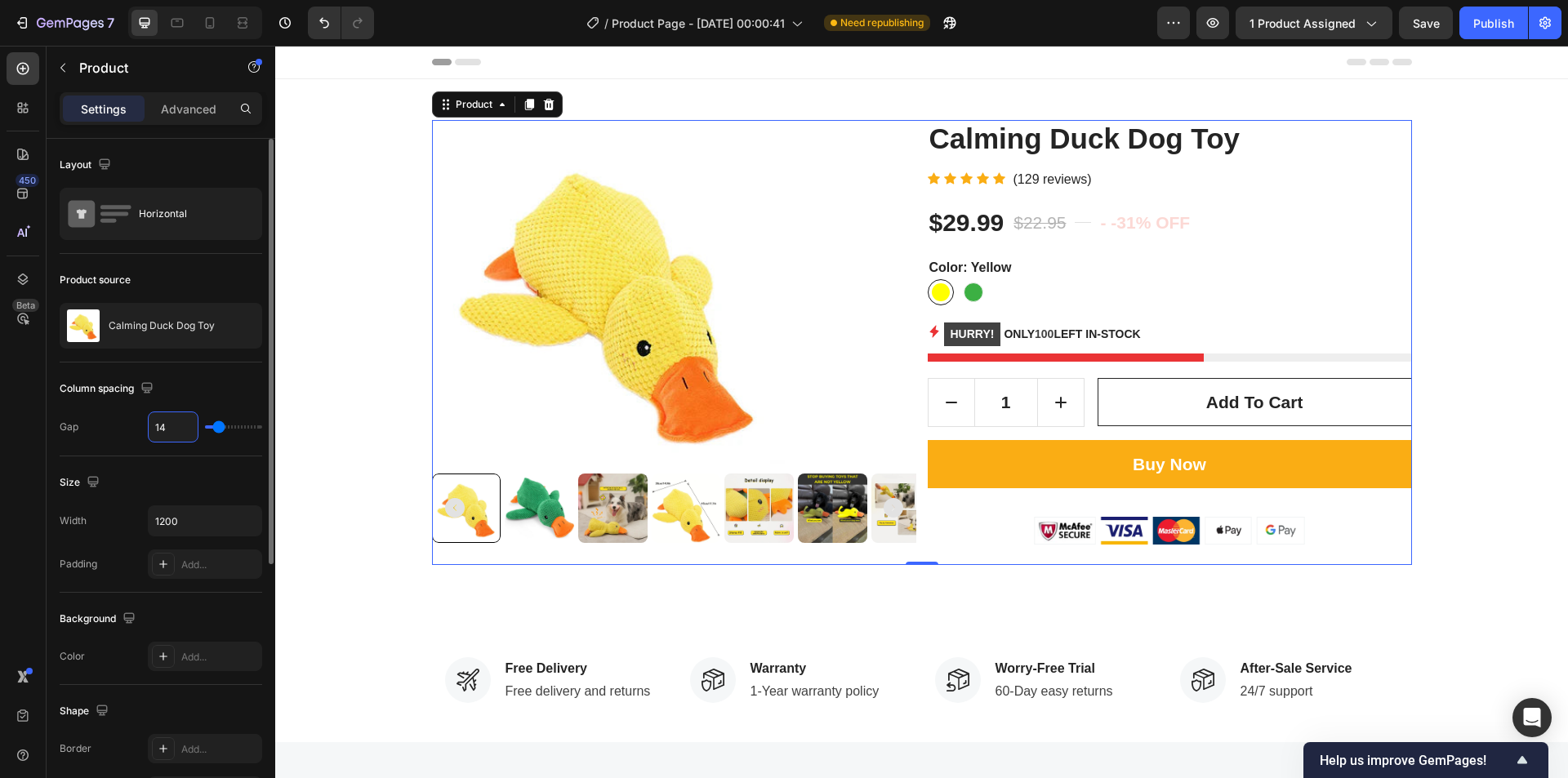
type input "15"
type input "16"
type input "17"
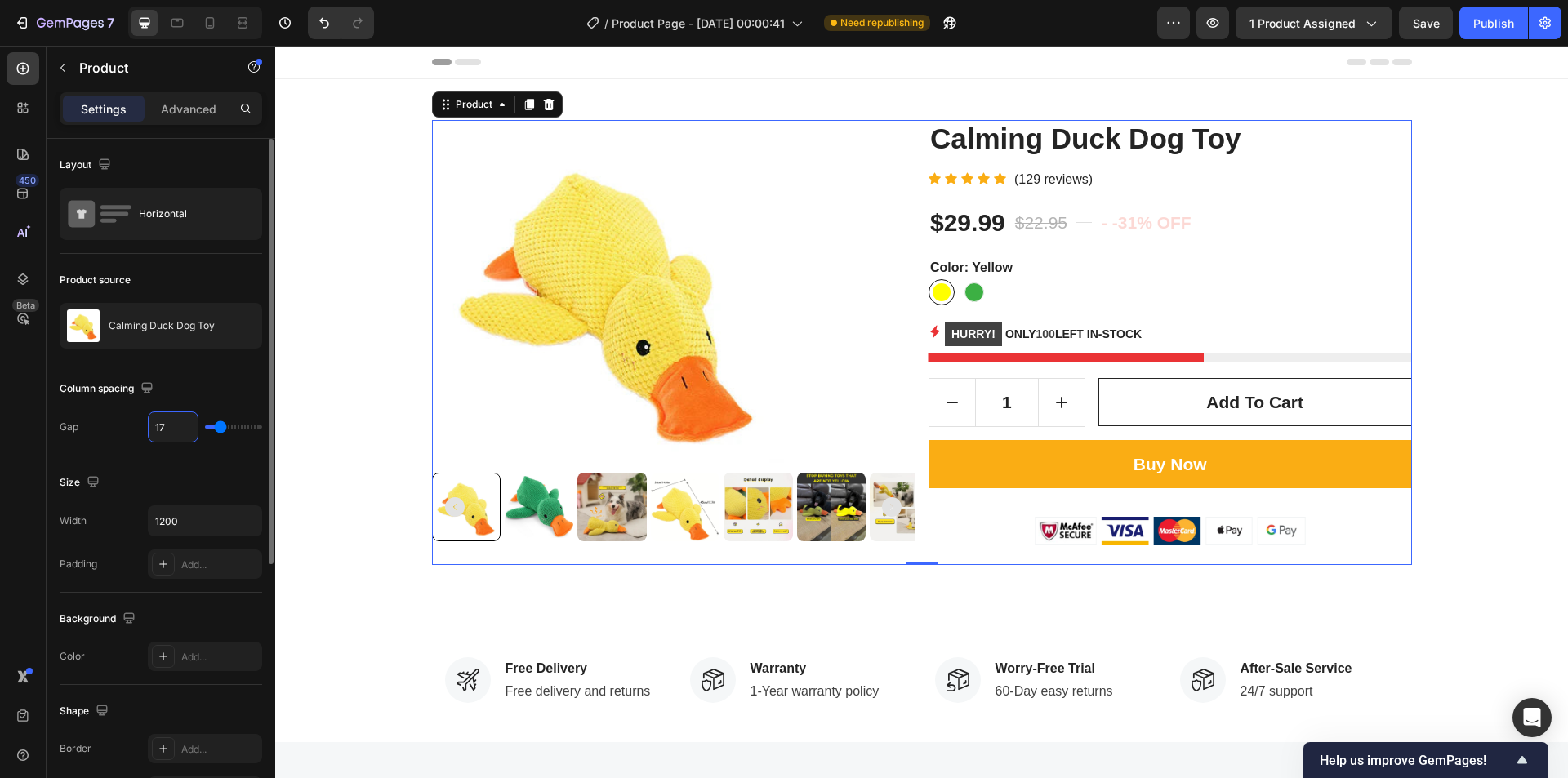
type input "18"
type input "19"
type input "20"
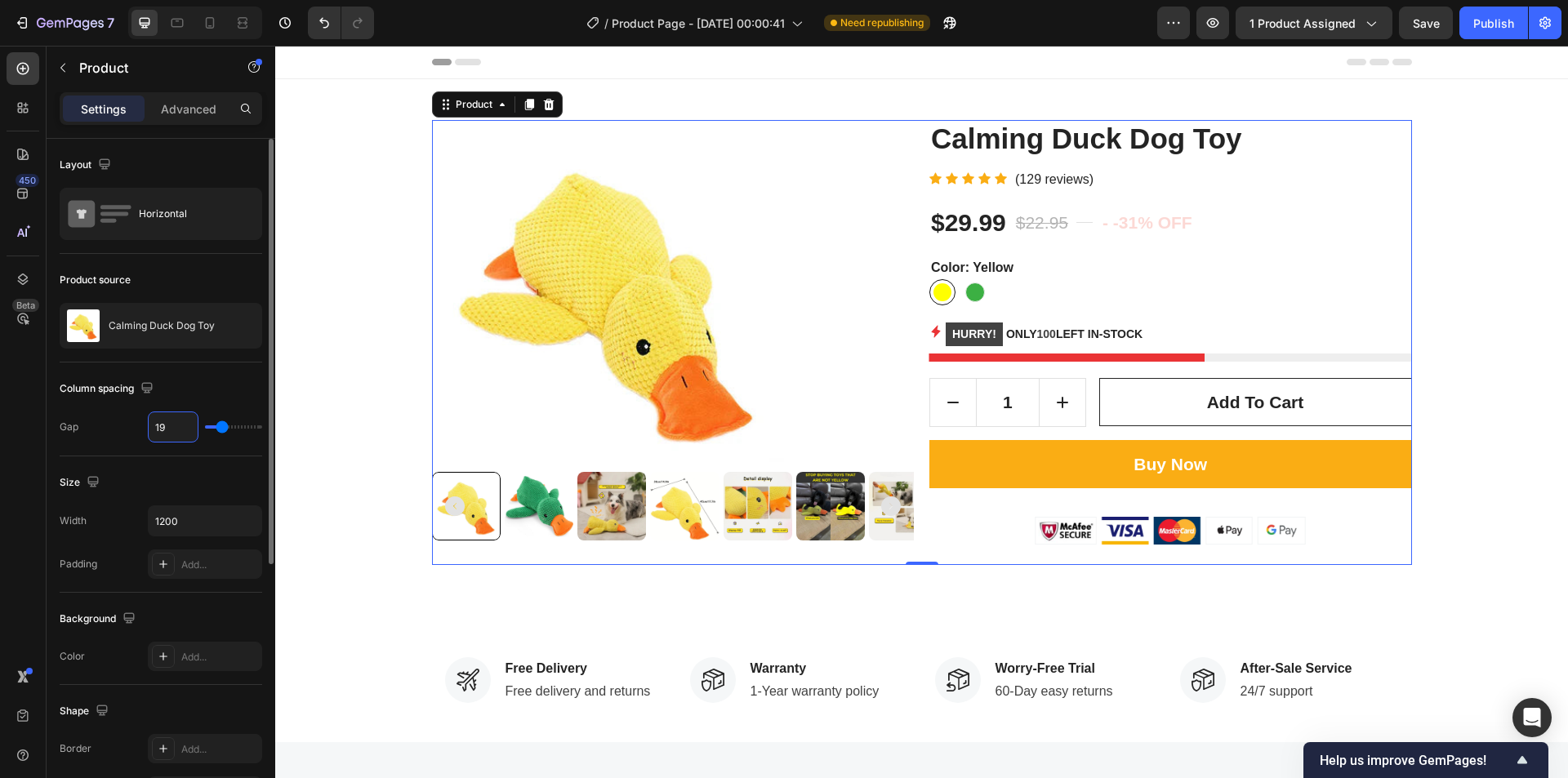
type input "20"
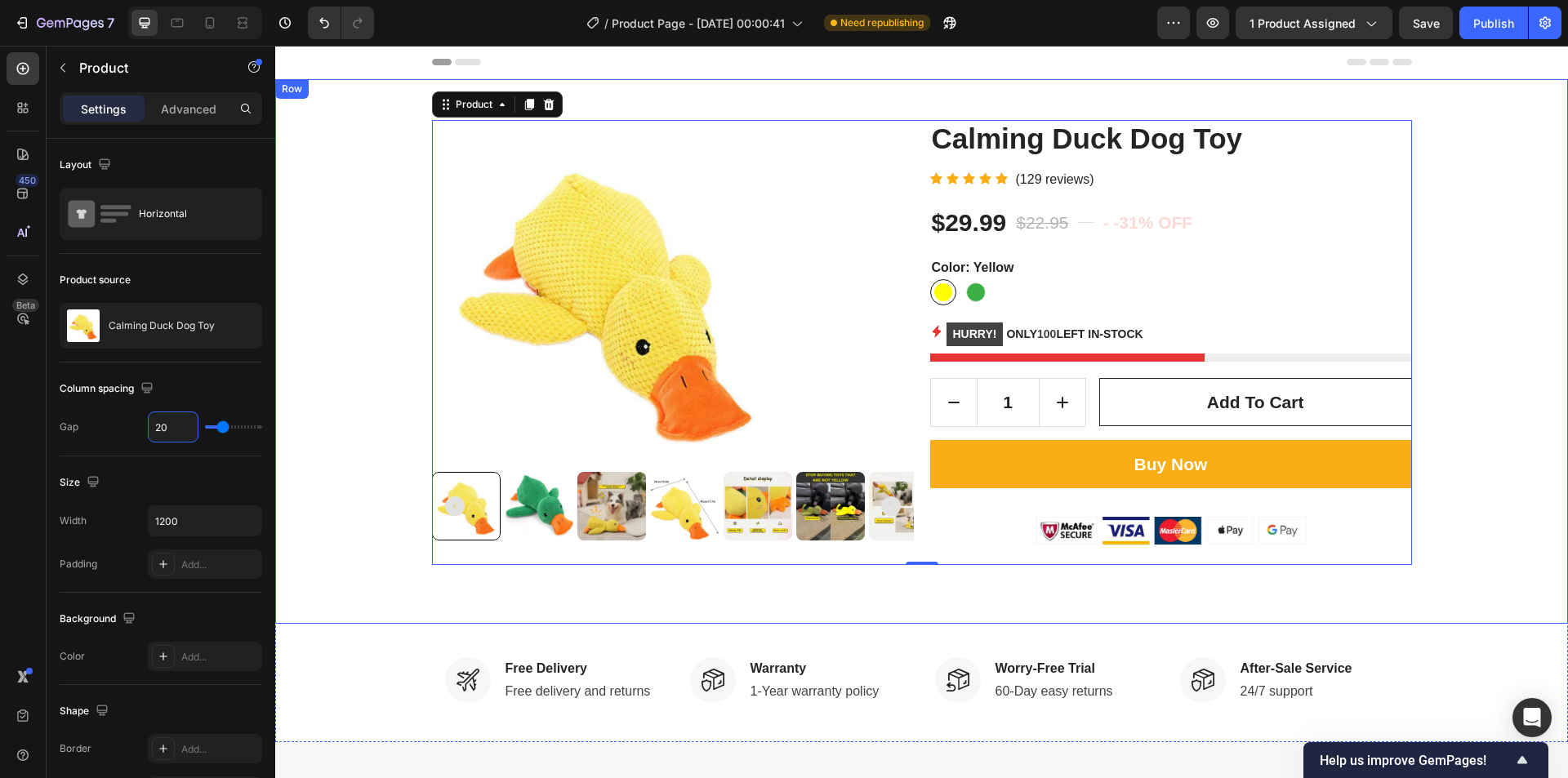
click at [941, 602] on div "Product Images Calming Duck Dog Toy Product Title Icon Icon Icon Icon Icon Icon…" at bounding box center [921, 351] width 1293 height 545
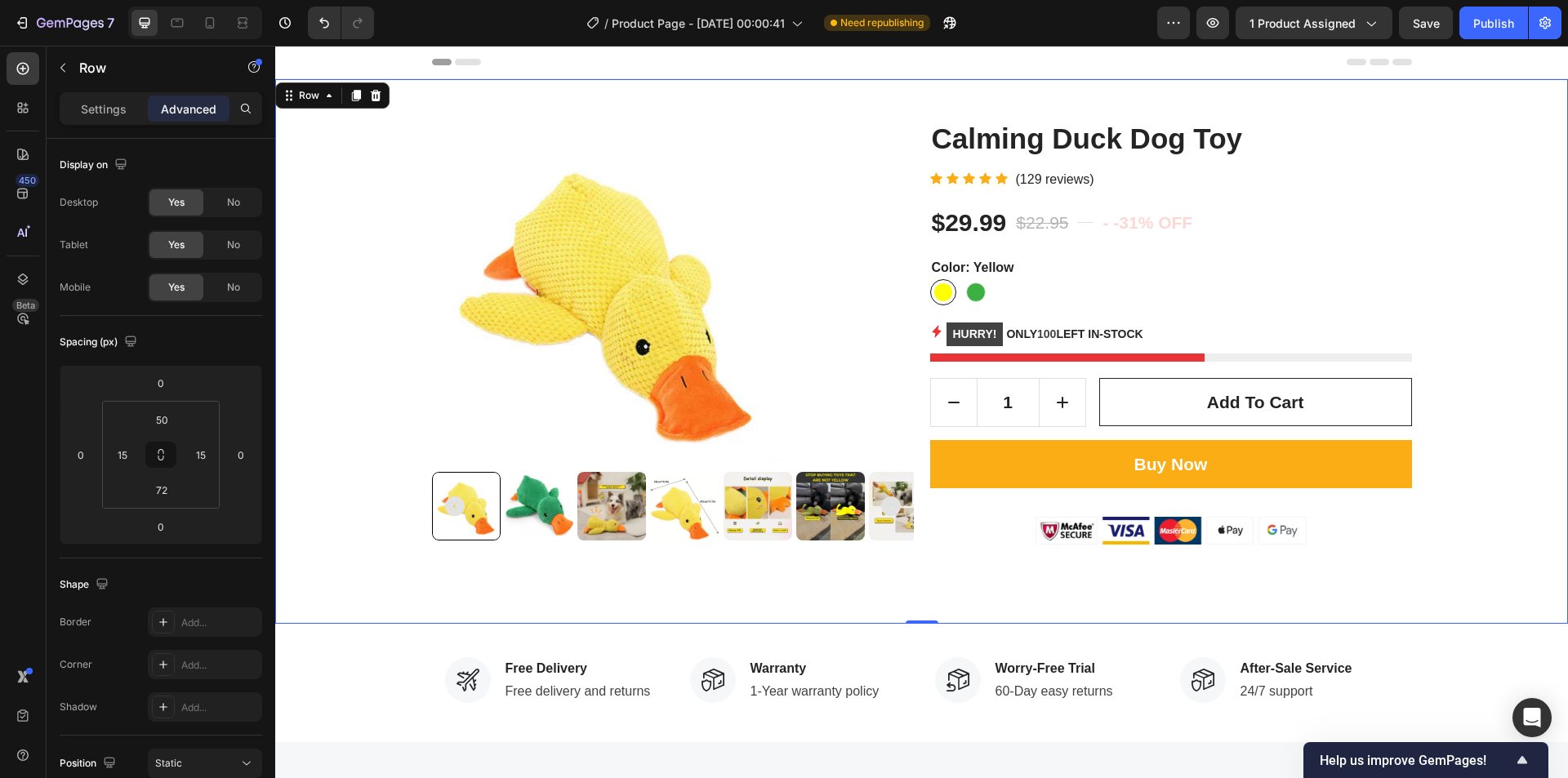
click at [985, 597] on div "Product Images Calming Duck Dog Toy Product Title Icon Icon Icon Icon Icon Icon…" at bounding box center [921, 351] width 1293 height 545
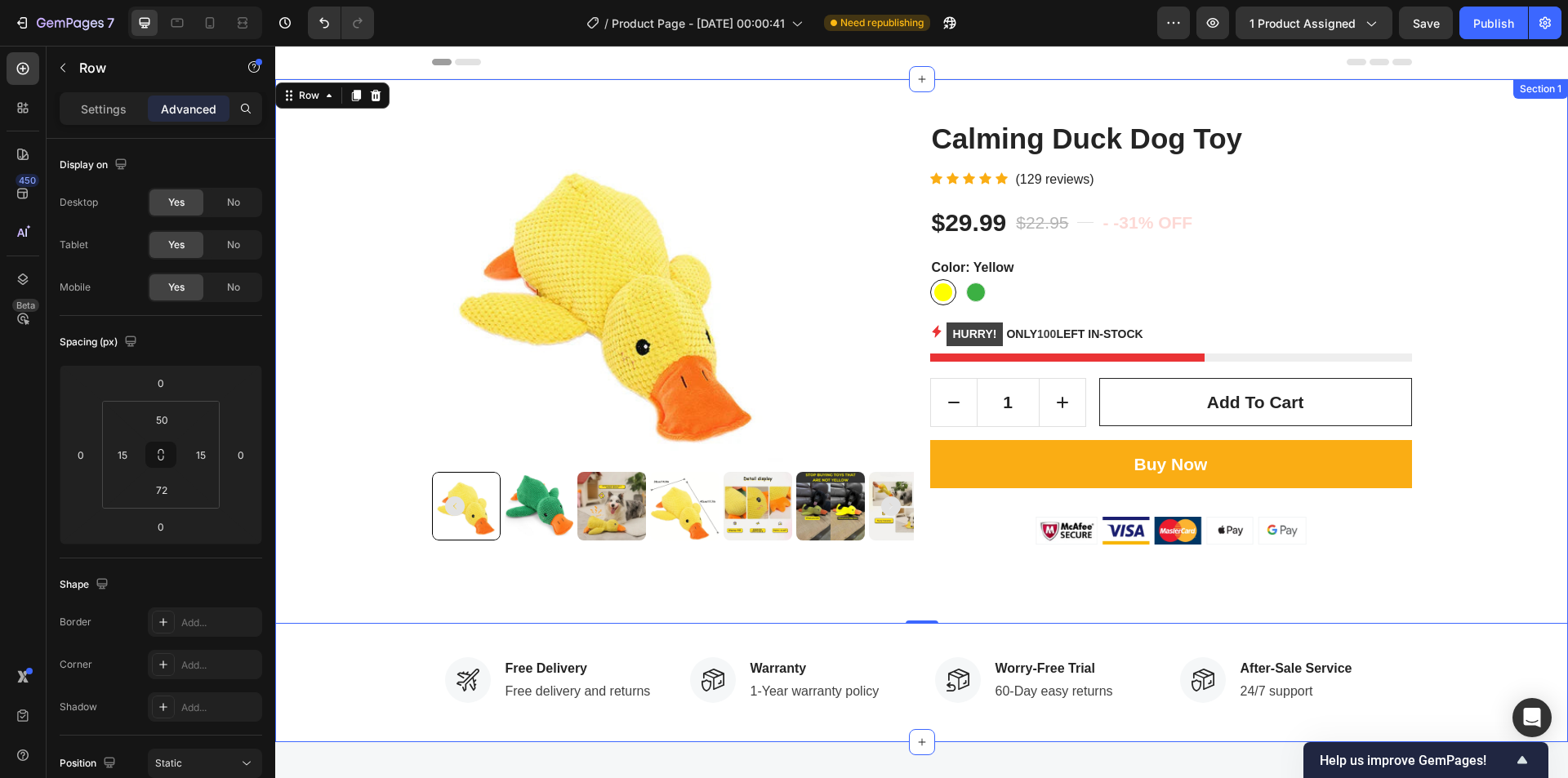
click at [390, 651] on div "Product Images Calming Duck Dog Toy Product Title Icon Icon Icon Icon Icon Icon…" at bounding box center [921, 410] width 1293 height 663
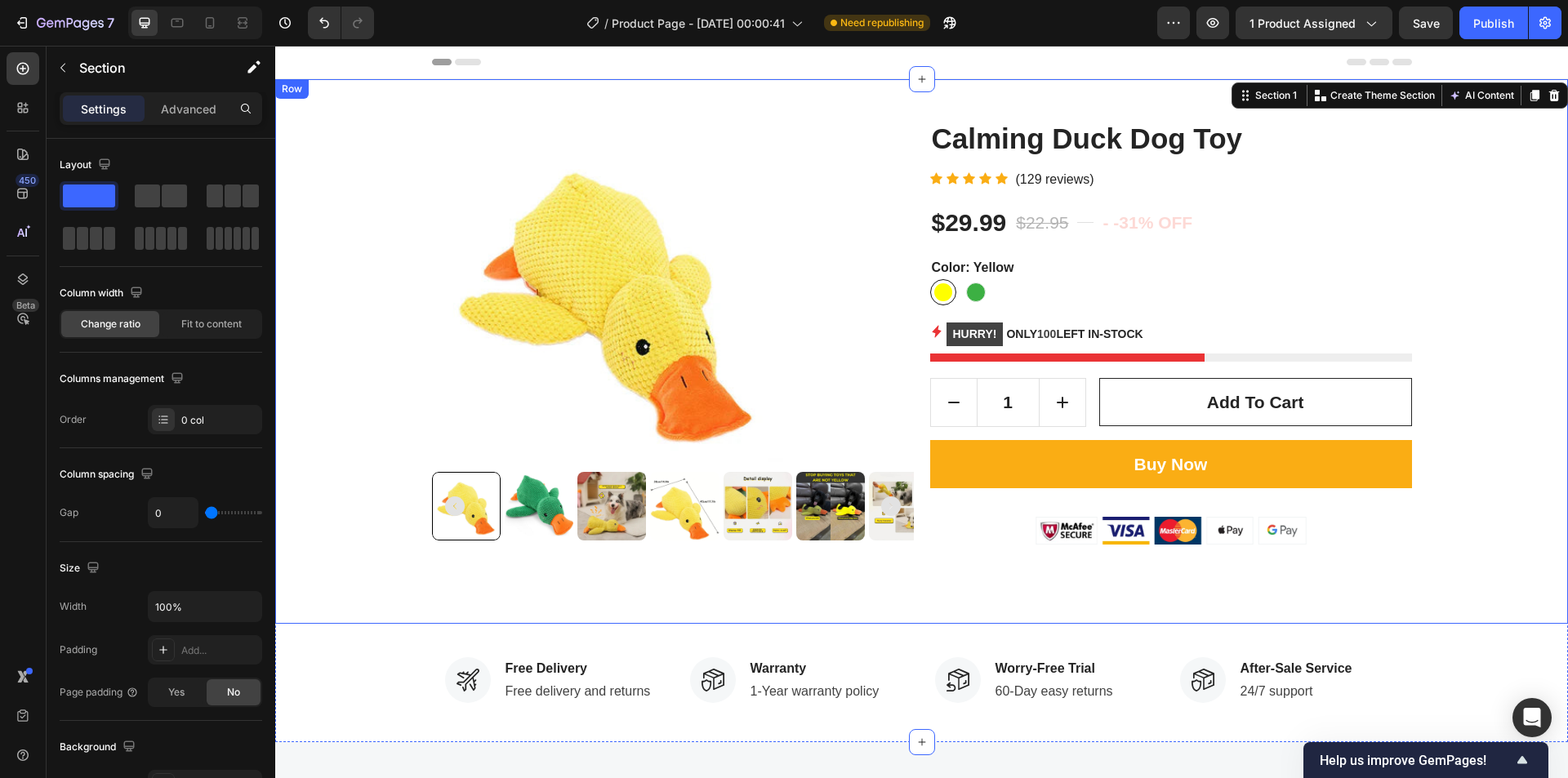
click at [808, 600] on div "Product Images Calming Duck Dog Toy Product Title Icon Icon Icon Icon Icon Icon…" at bounding box center [921, 351] width 1293 height 545
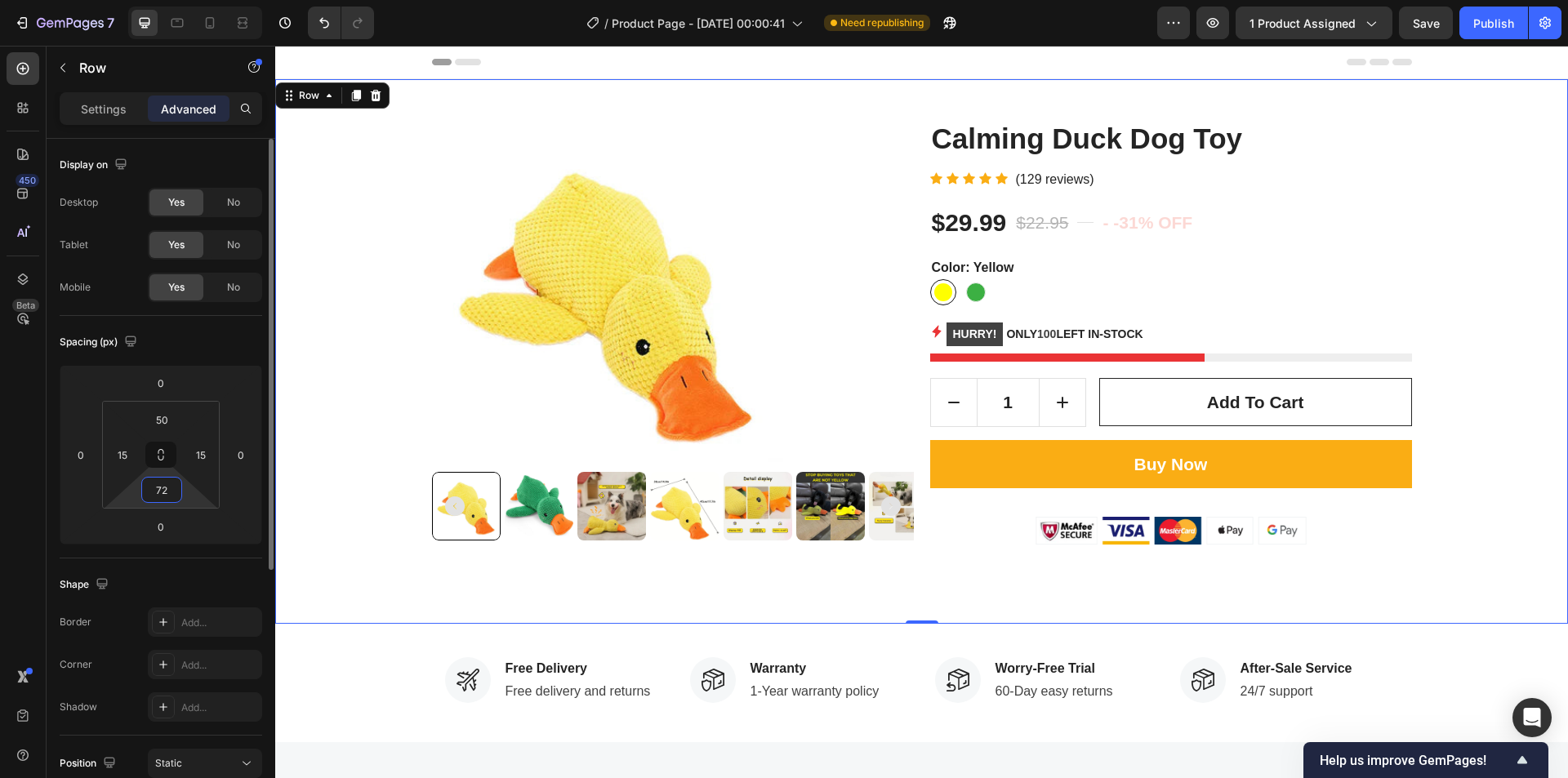
click at [167, 495] on input "72" at bounding box center [161, 490] width 32 height 25
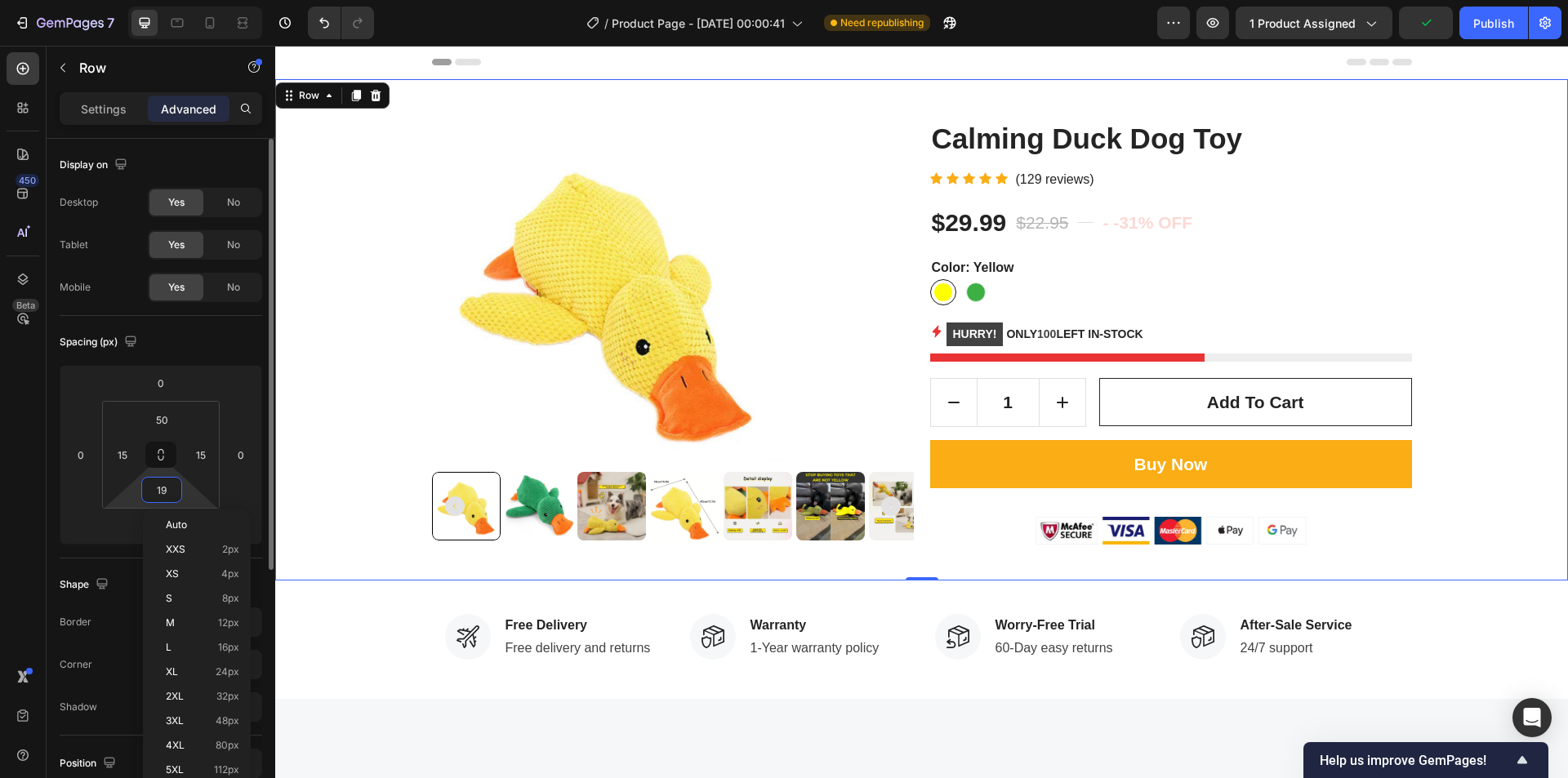
type input "20"
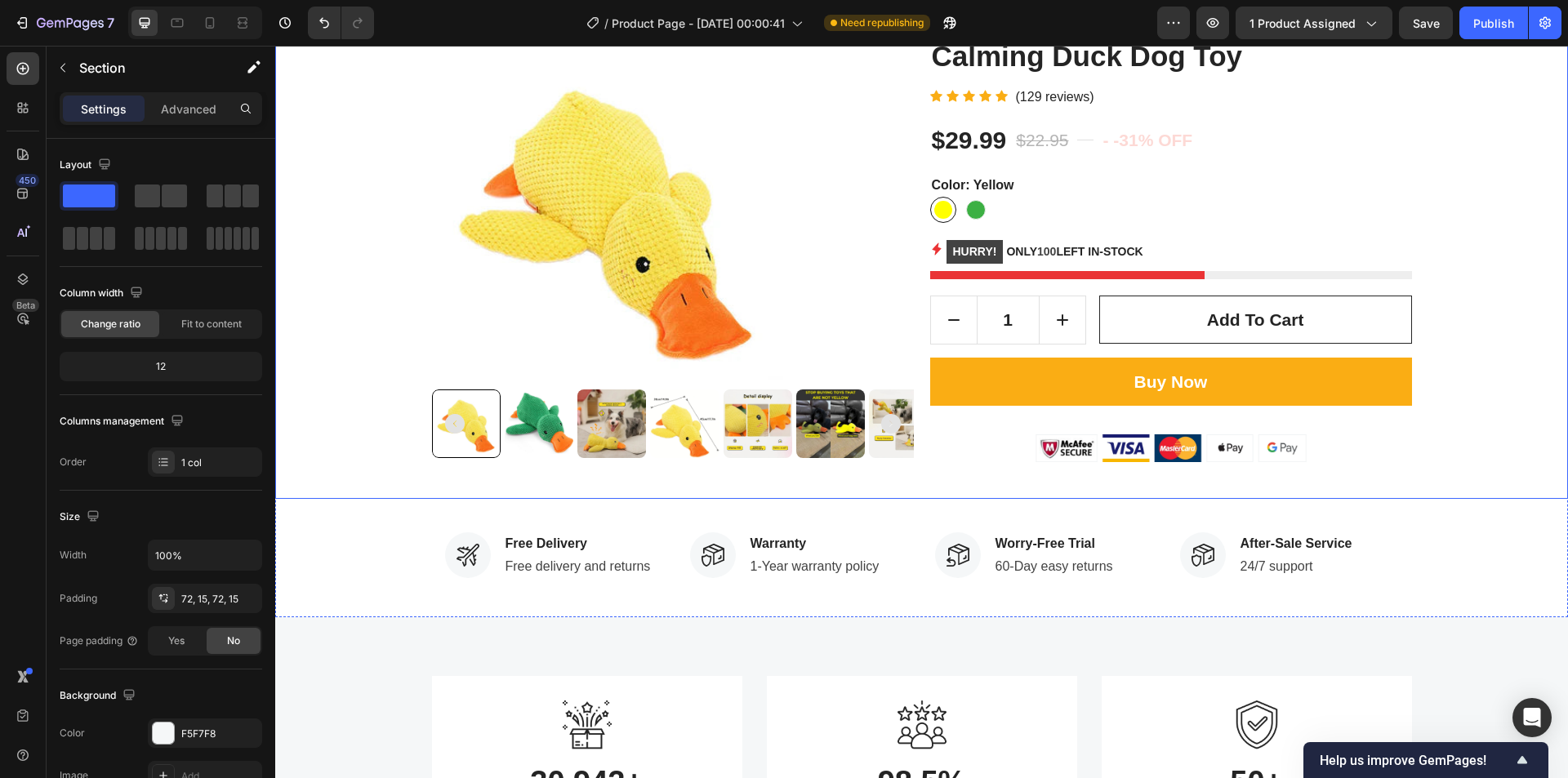
scroll to position [81, 0]
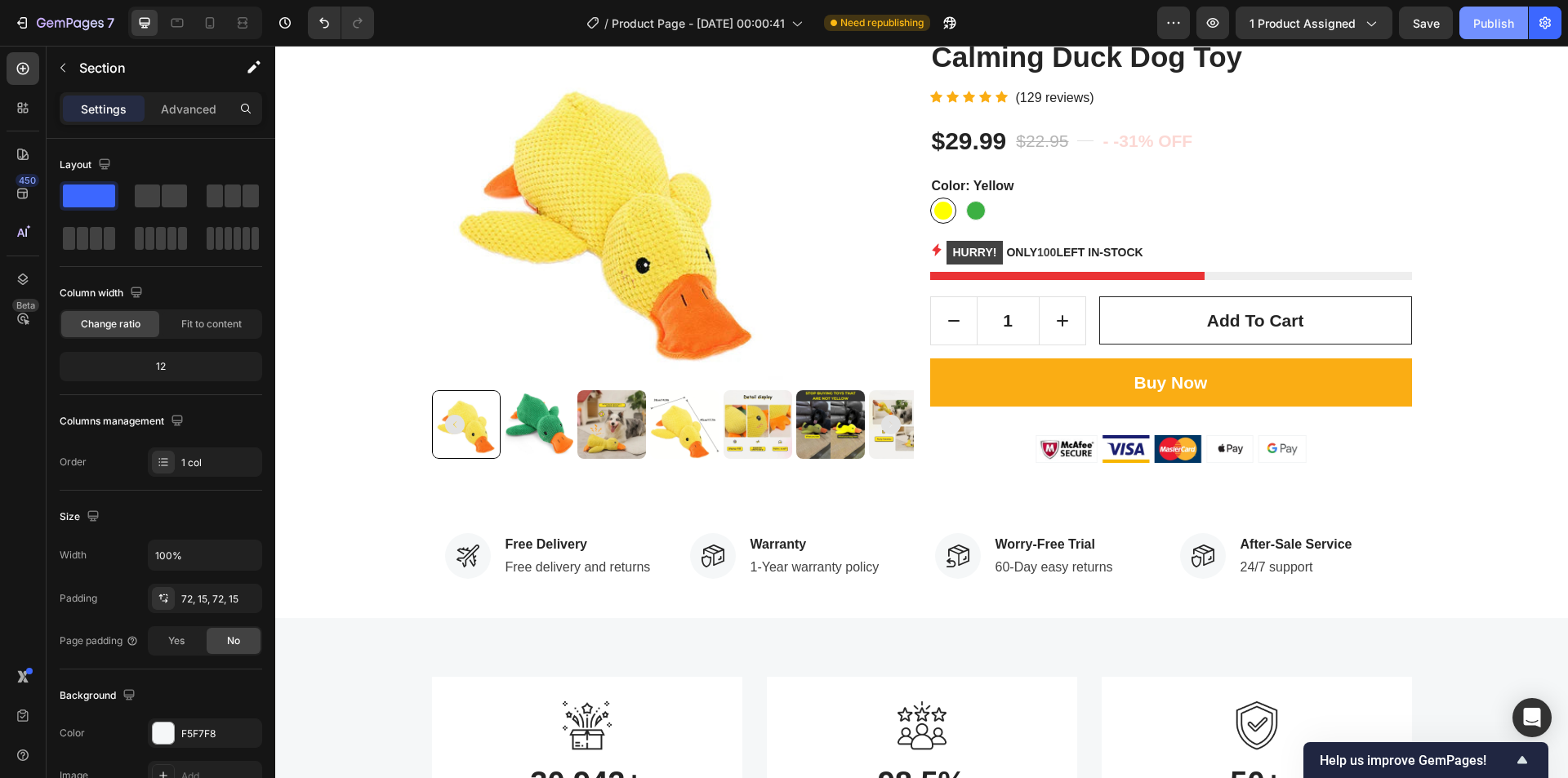
click at [1509, 21] on div "Publish" at bounding box center [1494, 24] width 41 height 18
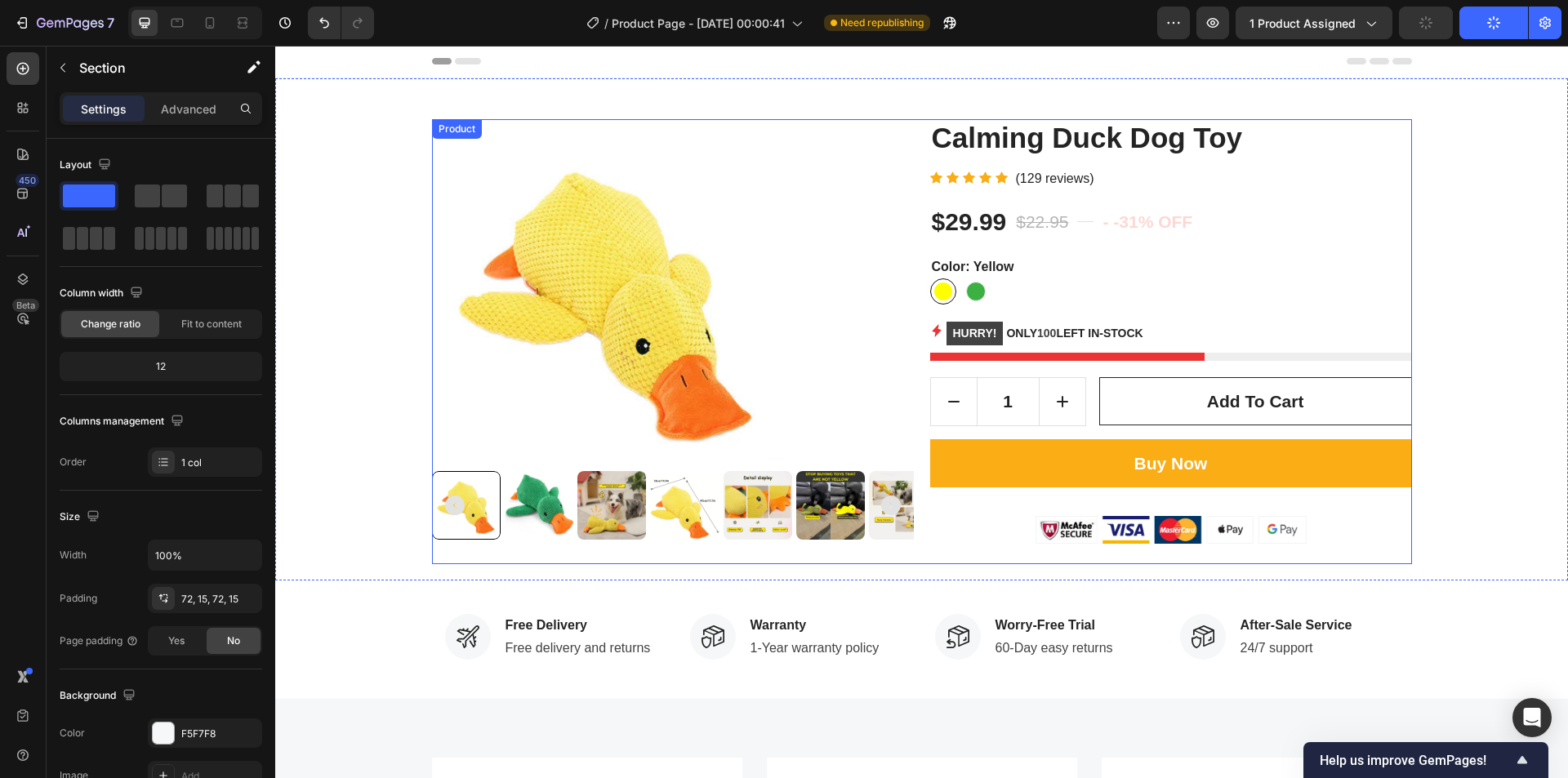
scroll to position [0, 0]
